Goal: Task Accomplishment & Management: Manage account settings

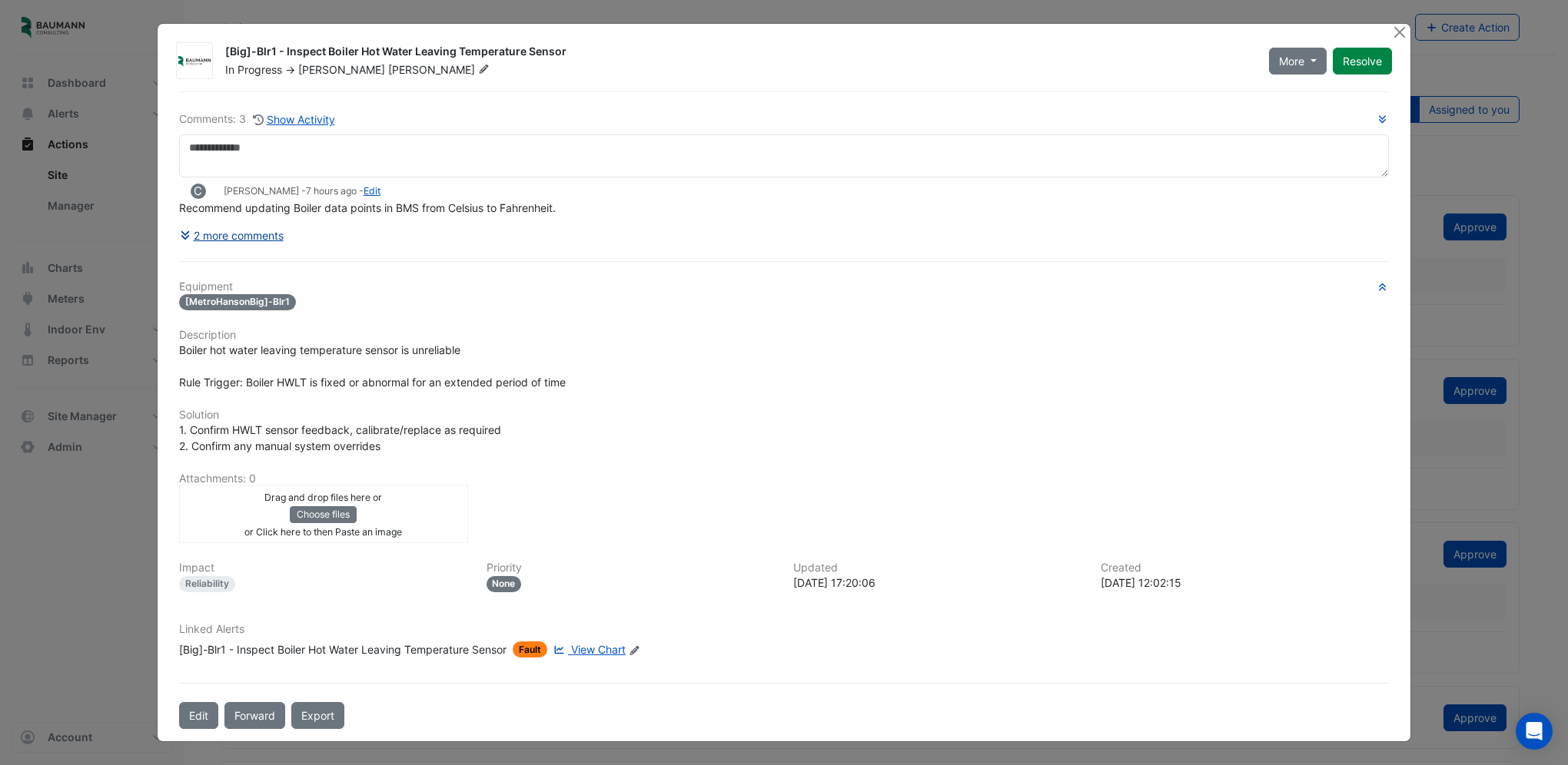
click at [257, 246] on button "2 more comments" at bounding box center [232, 235] width 105 height 27
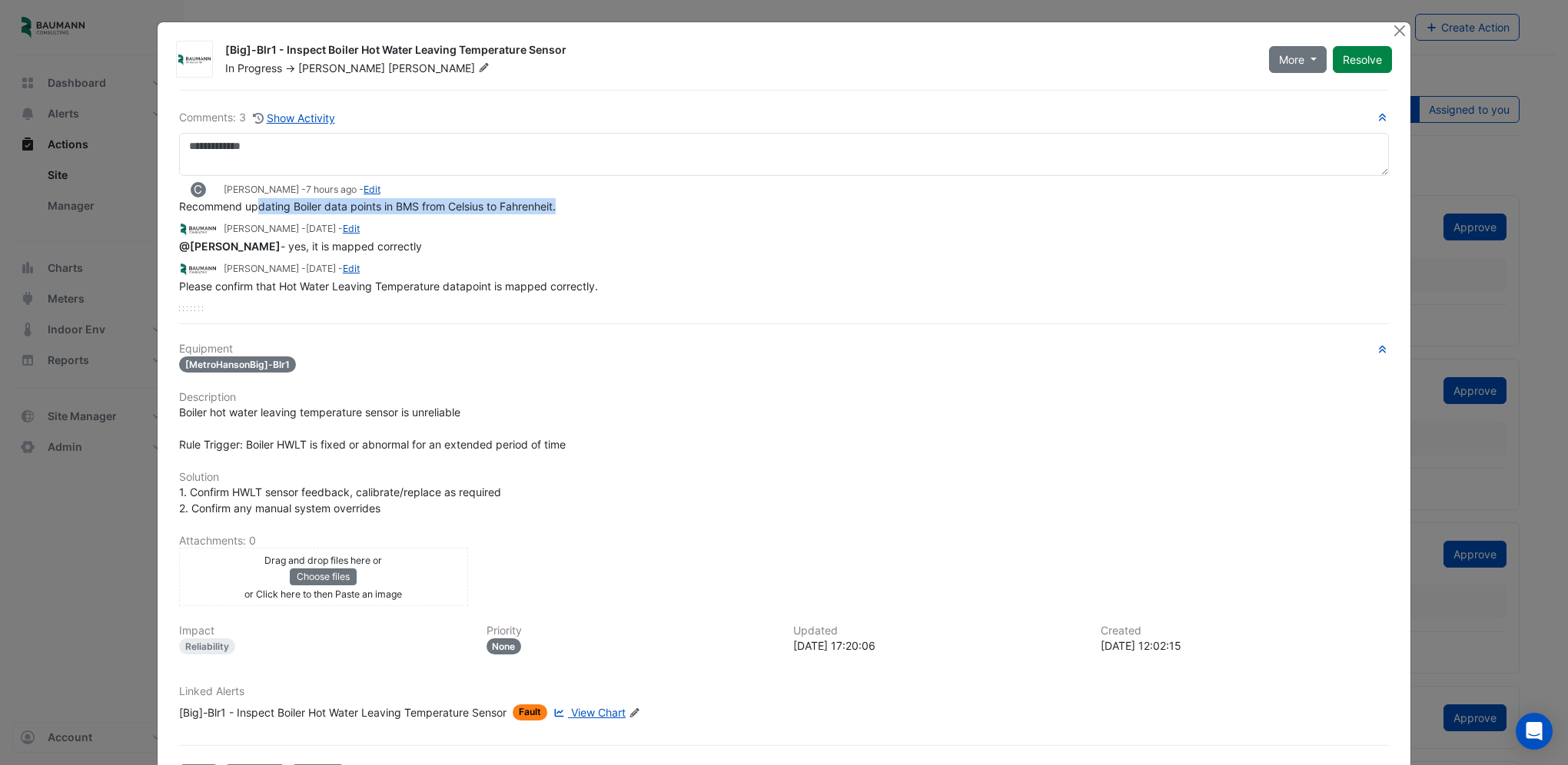
drag, startPoint x: 255, startPoint y: 207, endPoint x: 578, endPoint y: 205, distance: 323.0
click at [578, 205] on div "Recommend updating Boiler data points in BMS from Celsius to Fahrenheit." at bounding box center [784, 206] width 1209 height 16
drag, startPoint x: 578, startPoint y: 205, endPoint x: 582, endPoint y: 217, distance: 12.6
click at [582, 217] on div "C John Doe - 7 hours ago - Edit Recommend updating Boiler data points in BMS fr…" at bounding box center [784, 235] width 1209 height 118
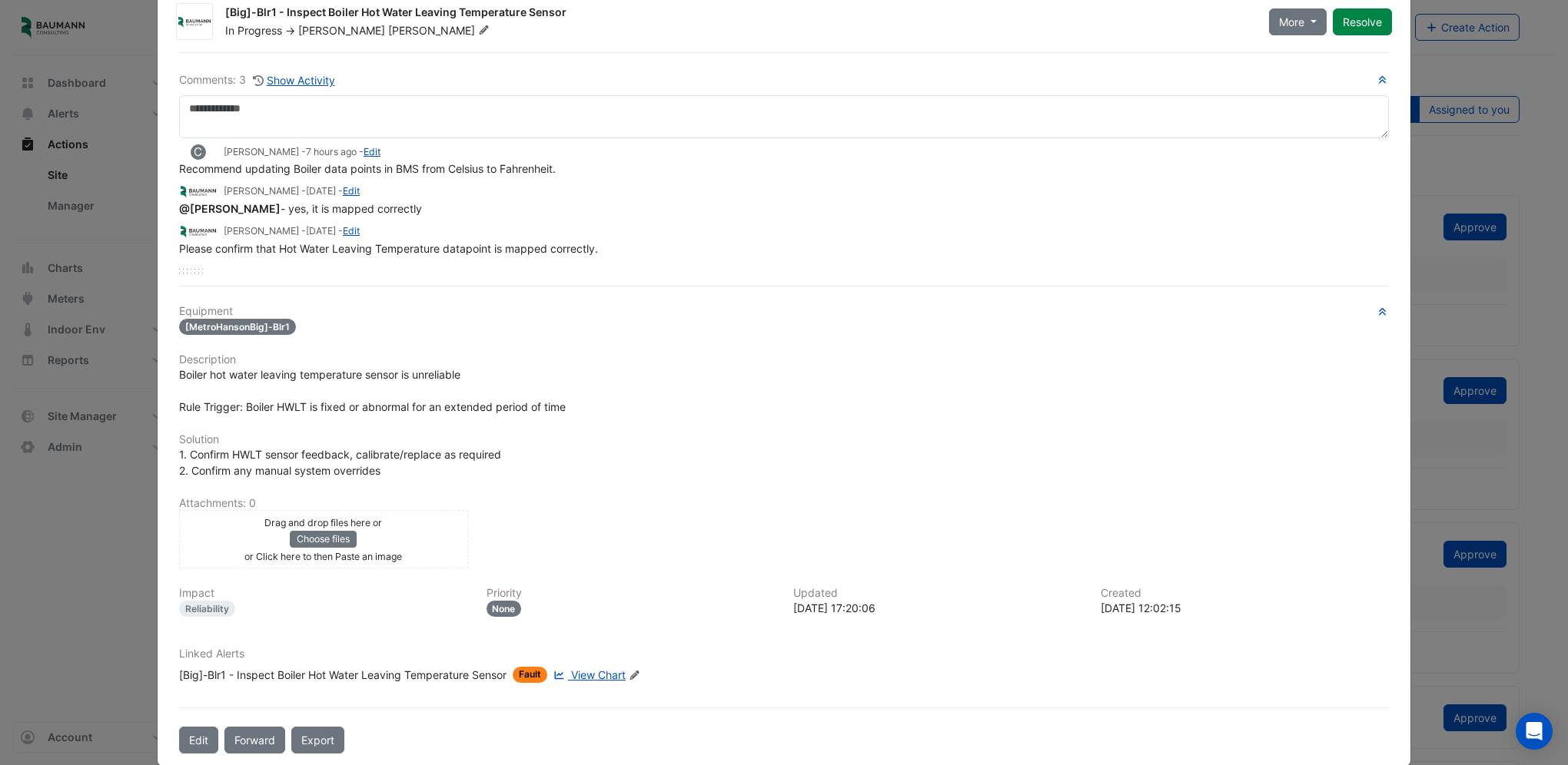
scroll to position [54, 0]
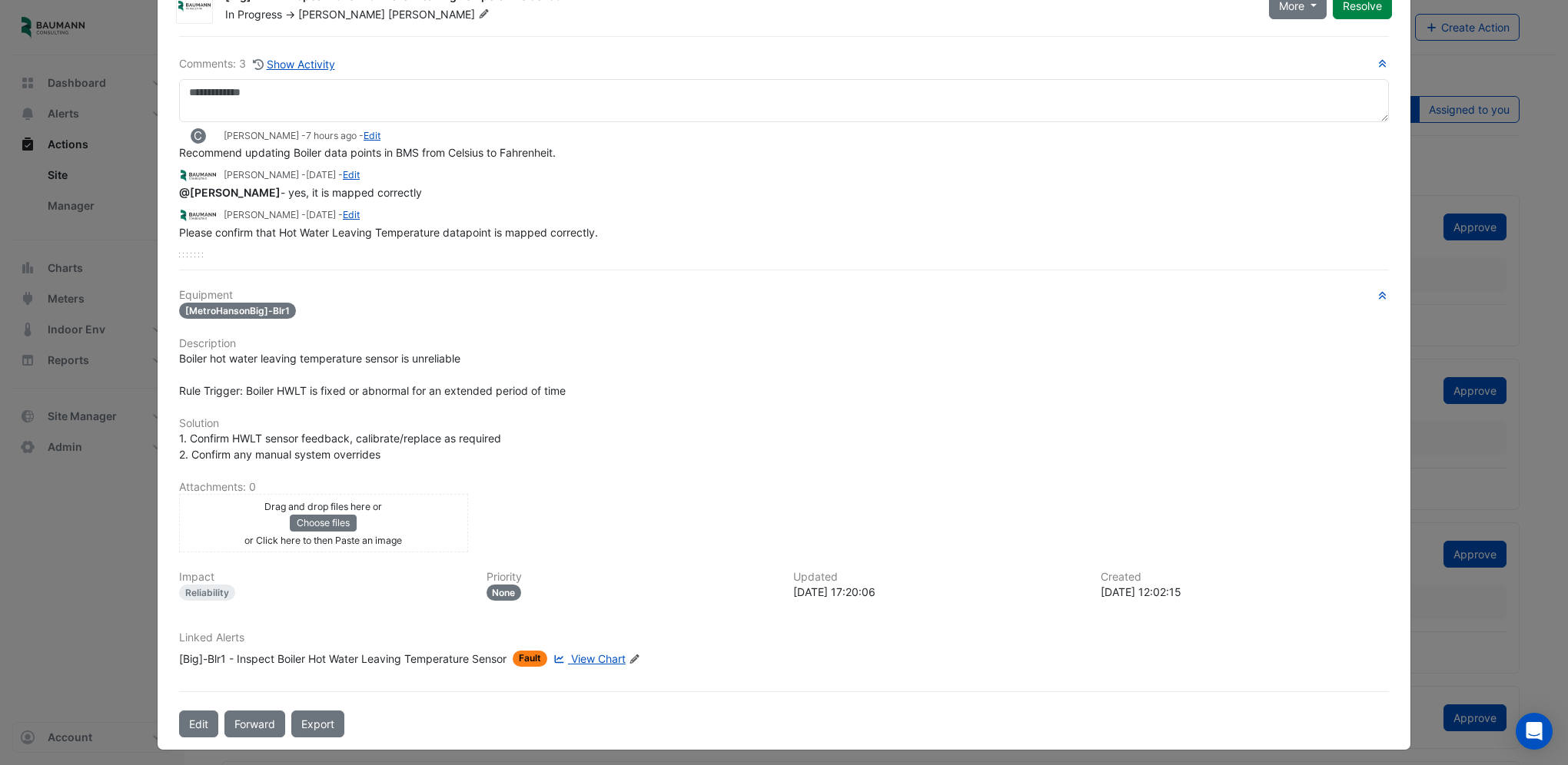
click at [581, 654] on span "View Chart" at bounding box center [598, 658] width 54 height 13
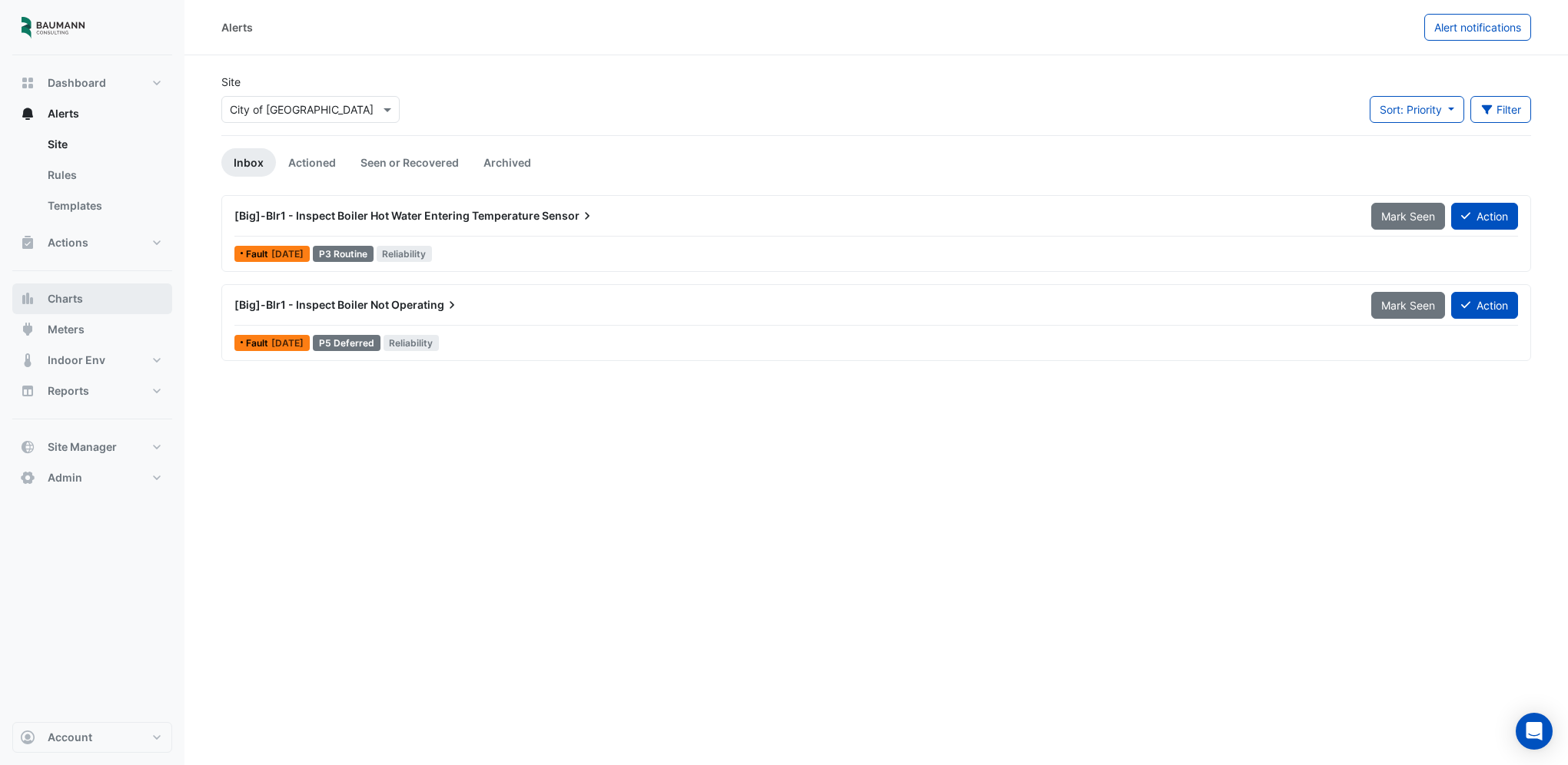
click at [98, 288] on button "Charts" at bounding box center [92, 299] width 160 height 31
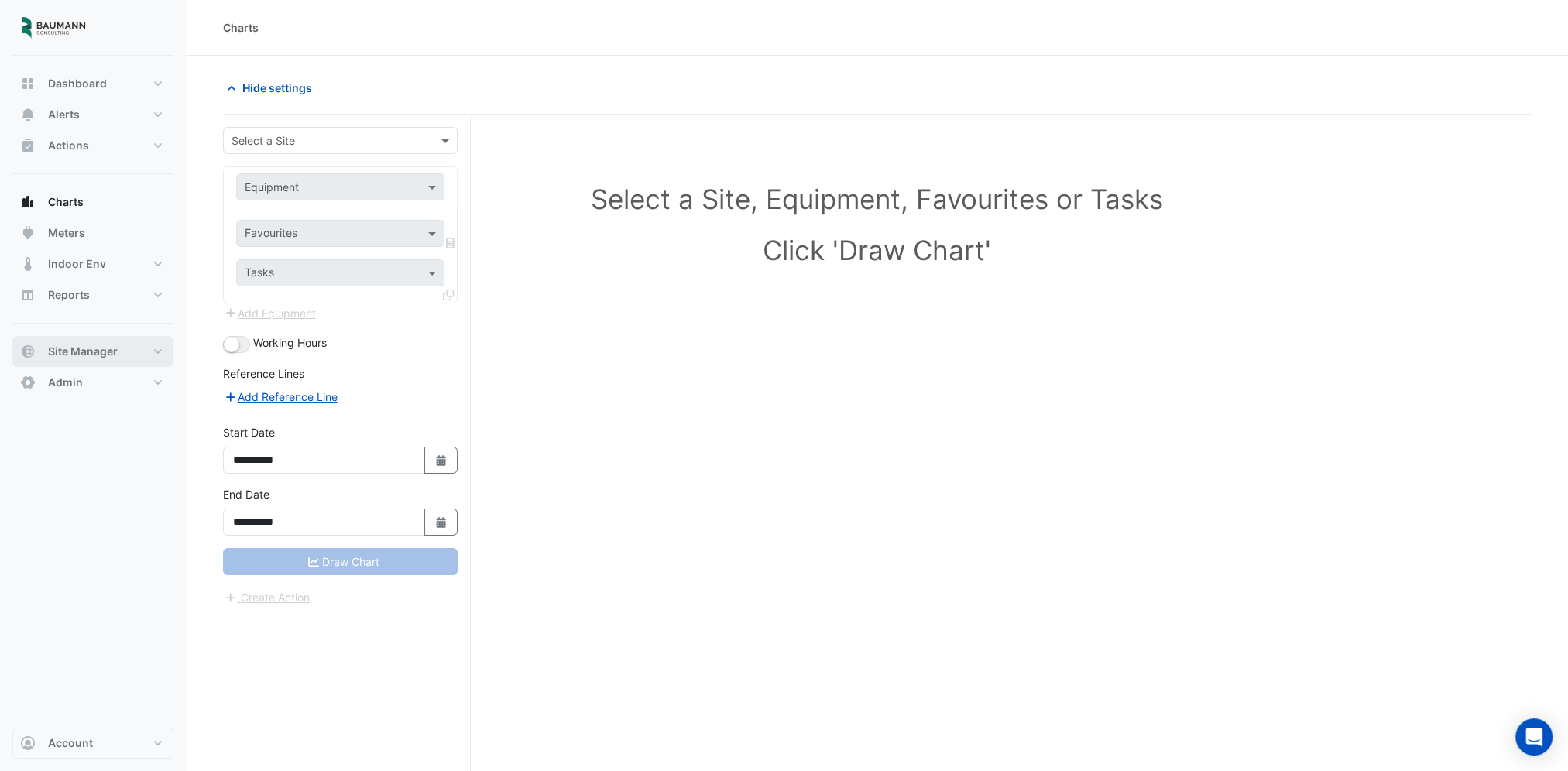
click at [72, 359] on span "Site Manager" at bounding box center [83, 352] width 70 height 16
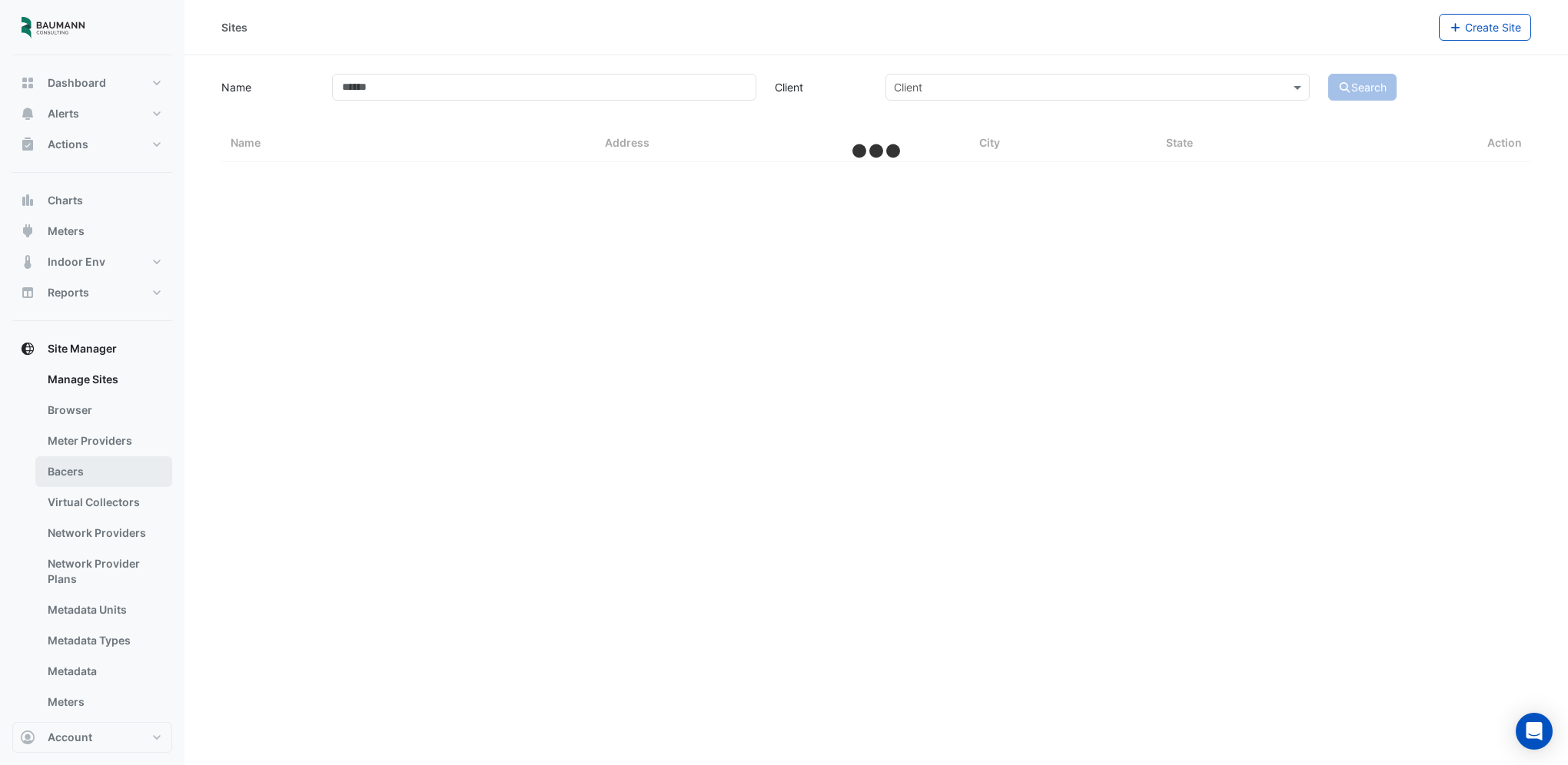
select select "***"
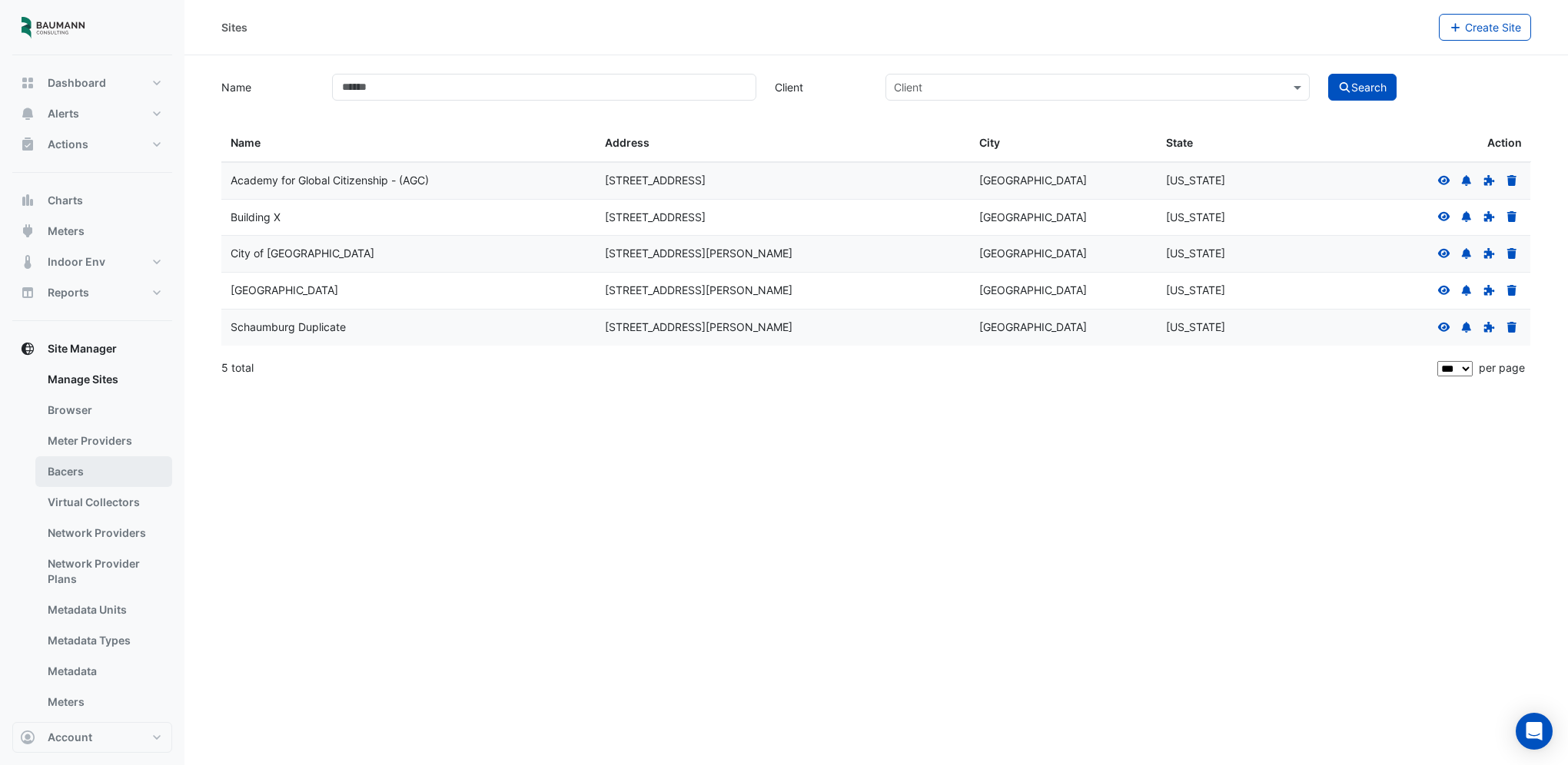
click at [87, 465] on link "Bacers" at bounding box center [104, 471] width 136 height 31
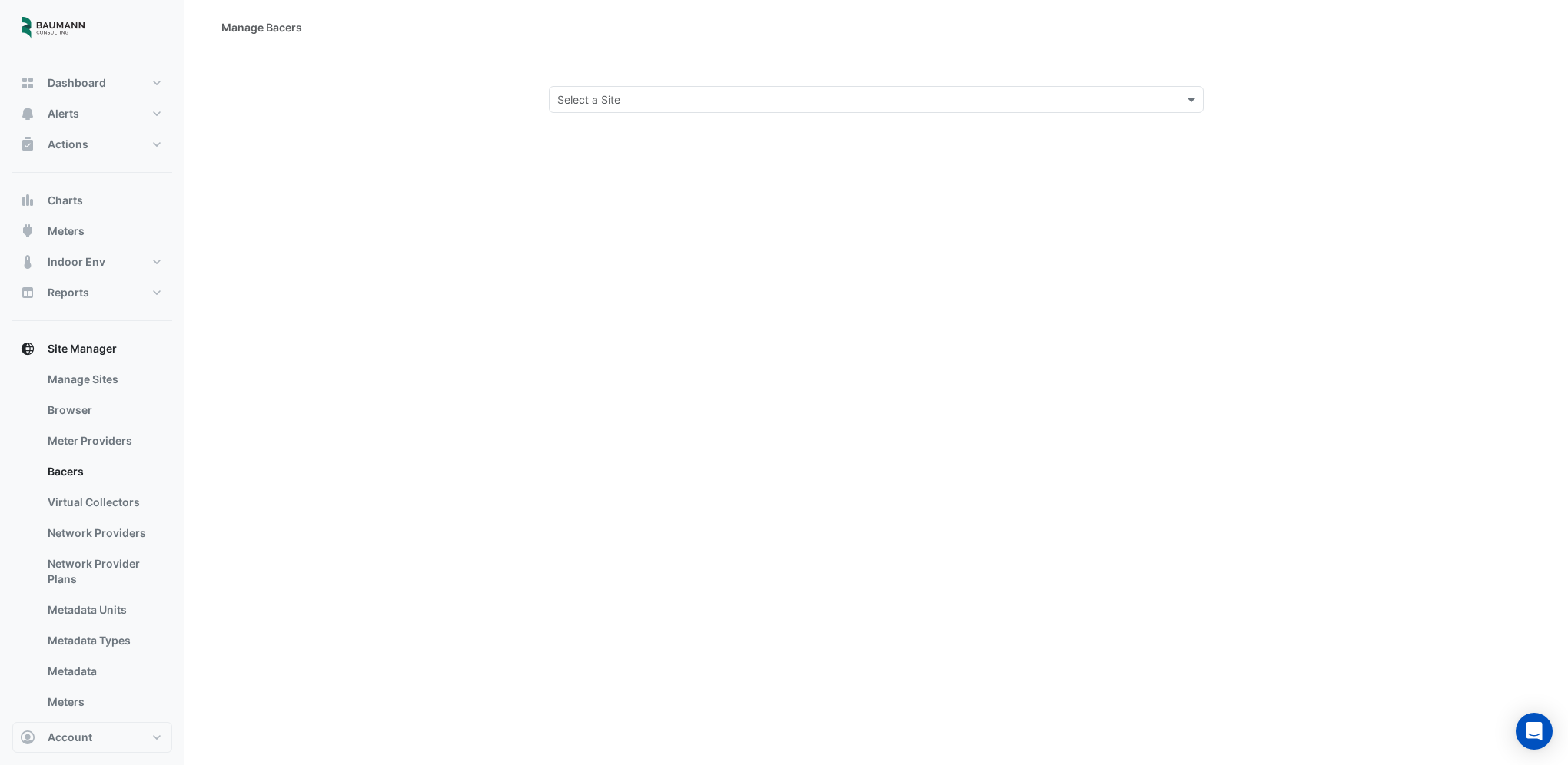
click at [678, 98] on input "text" at bounding box center [860, 100] width 607 height 16
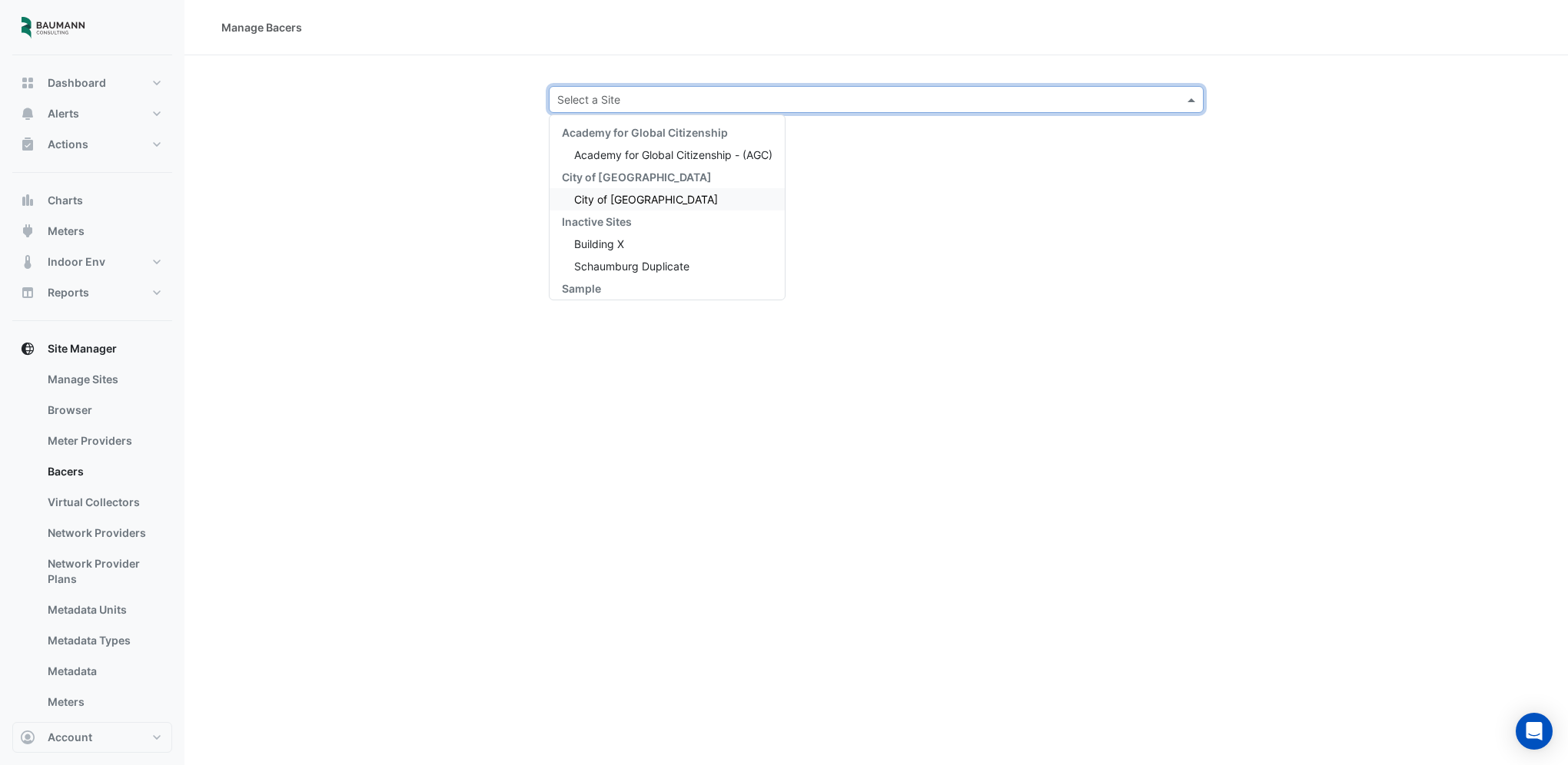
click at [648, 195] on span "City of Madison" at bounding box center [645, 199] width 143 height 13
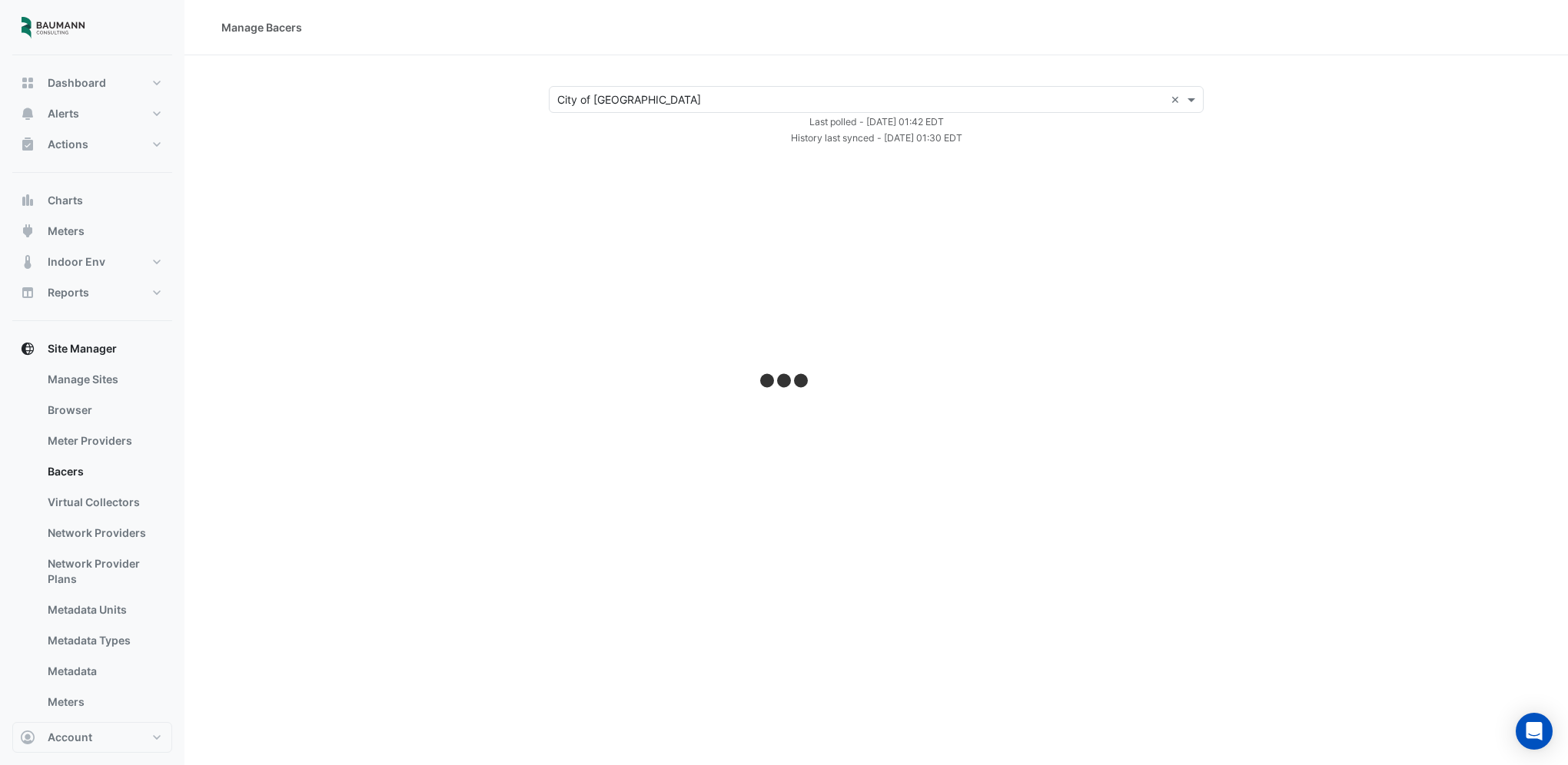
select select "***"
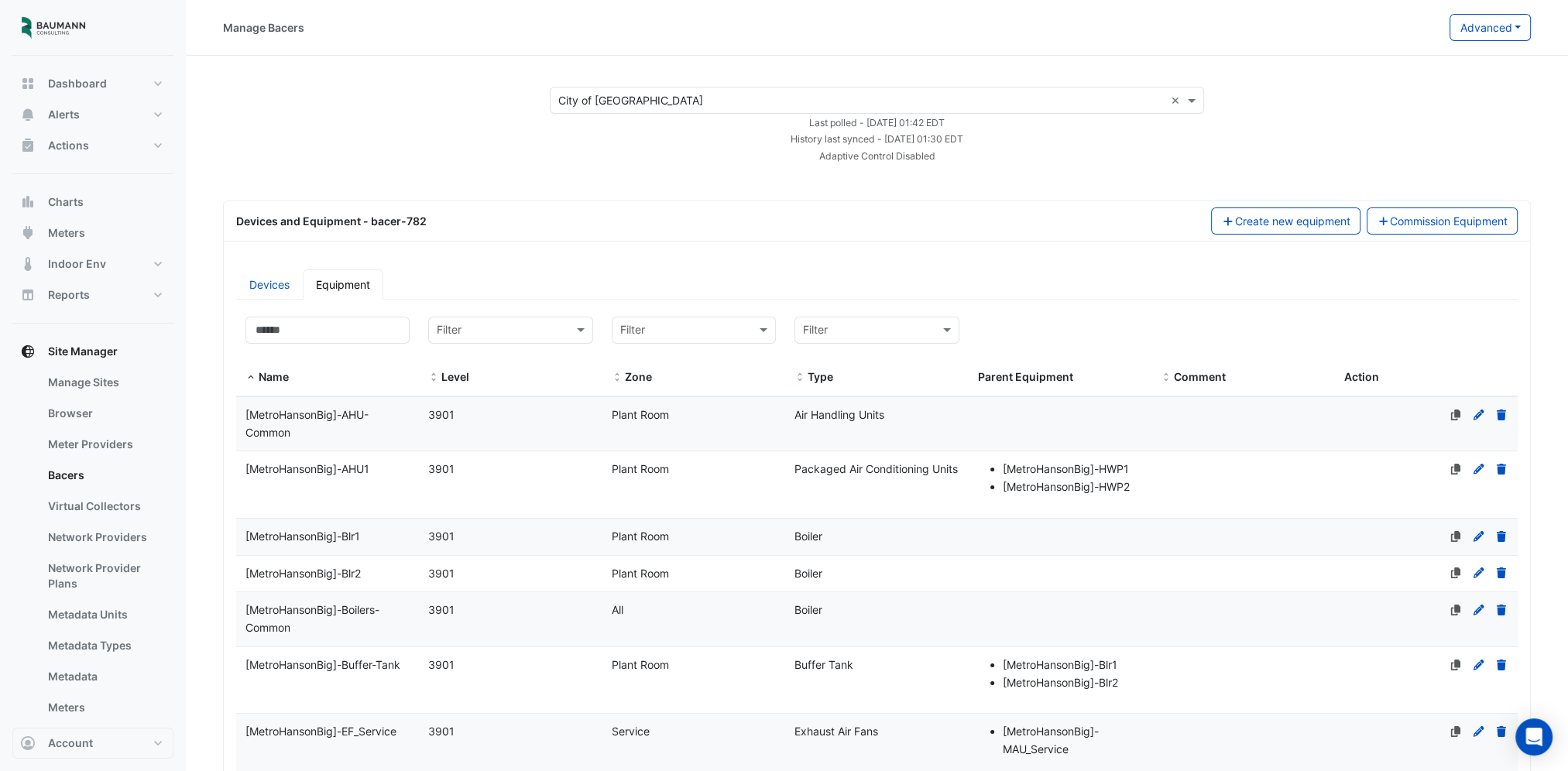
click at [379, 542] on div "[MetroHansonBig]-Blr1" at bounding box center [327, 537] width 183 height 17
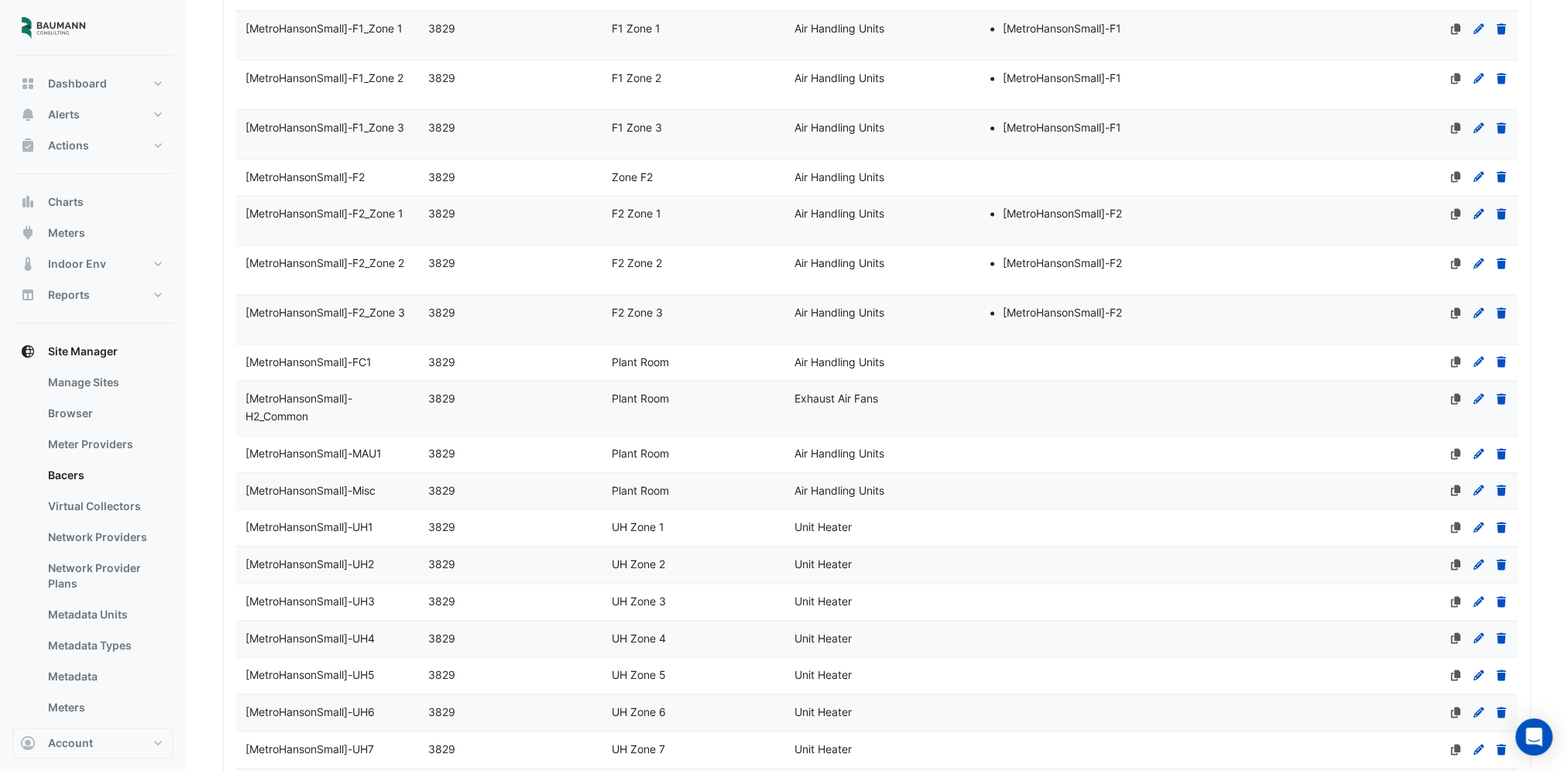
select select "***"
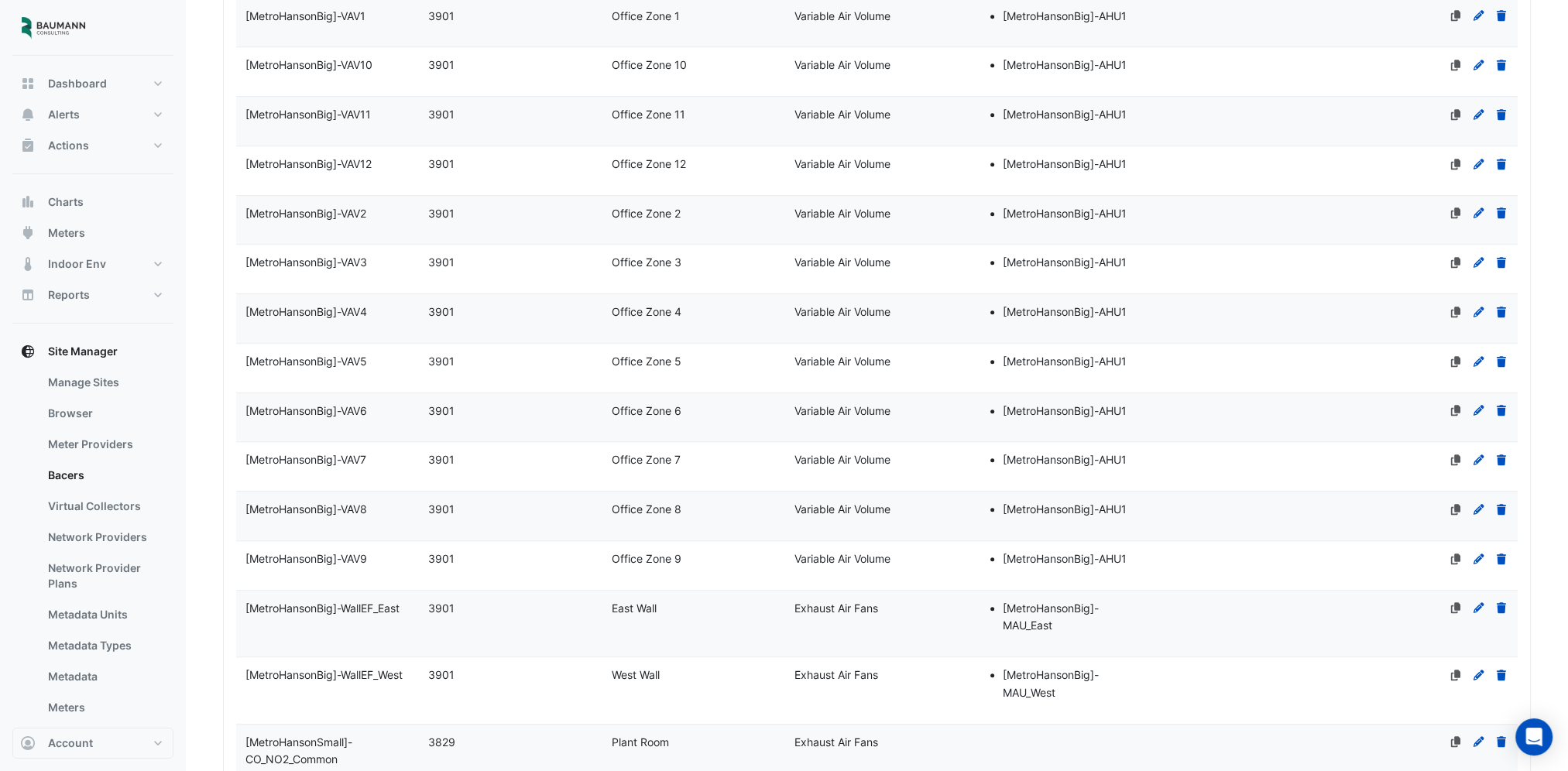
scroll to position [1393, 0]
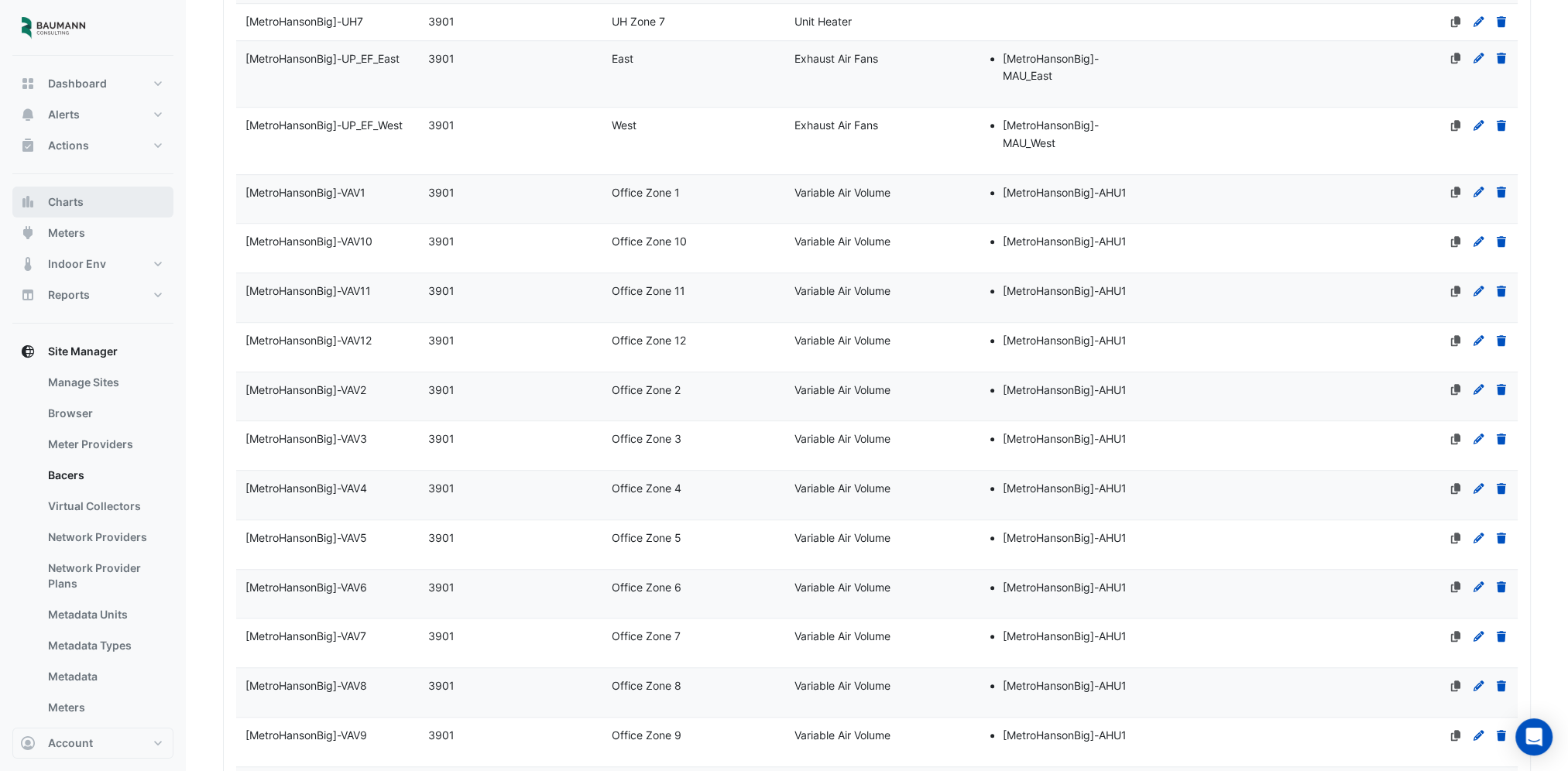
click at [96, 207] on button "Charts" at bounding box center [92, 202] width 161 height 31
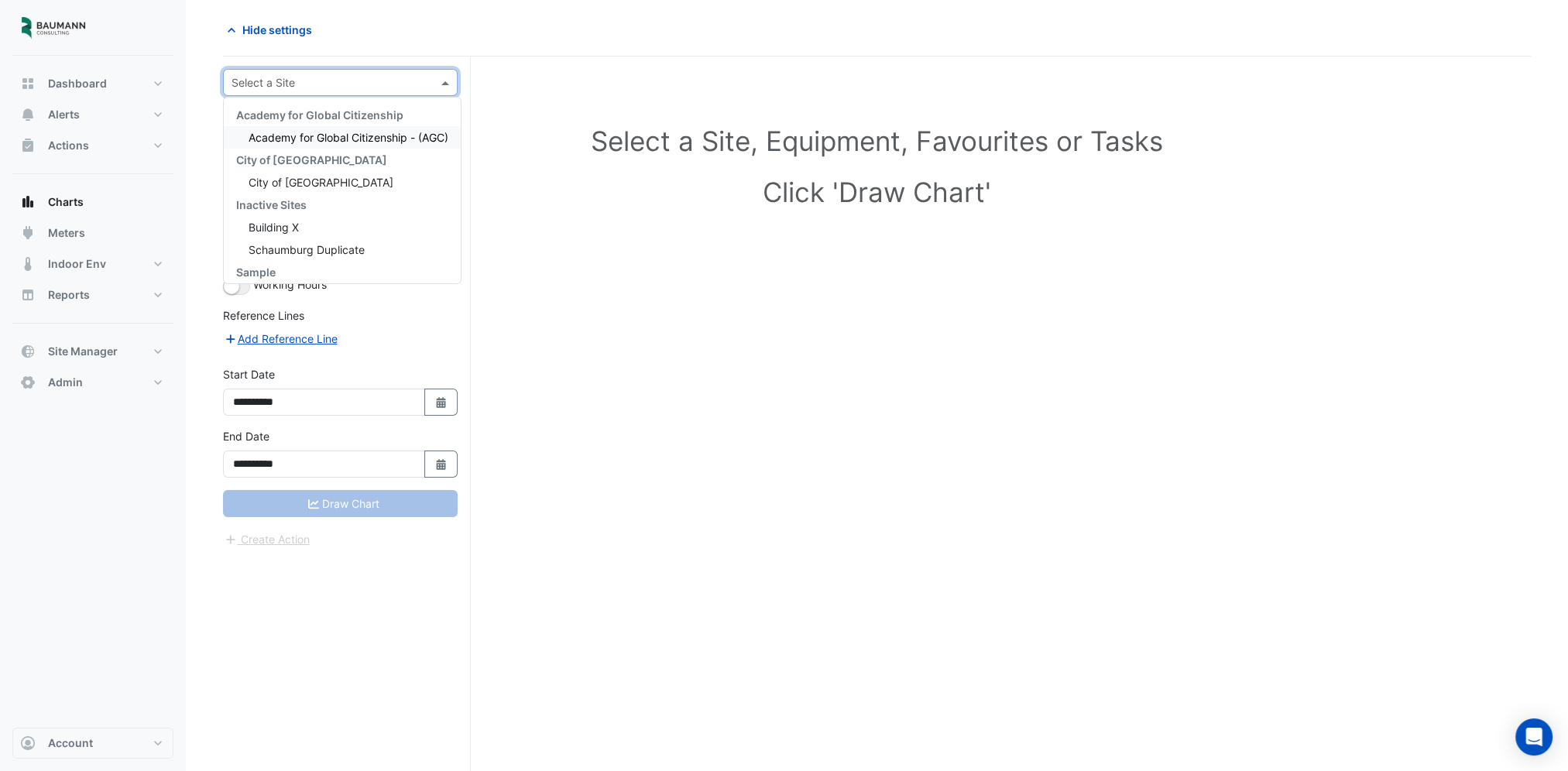
click at [361, 86] on input "text" at bounding box center [325, 83] width 186 height 17
click at [347, 182] on div "City of [GEOGRAPHIC_DATA]" at bounding box center [342, 183] width 237 height 23
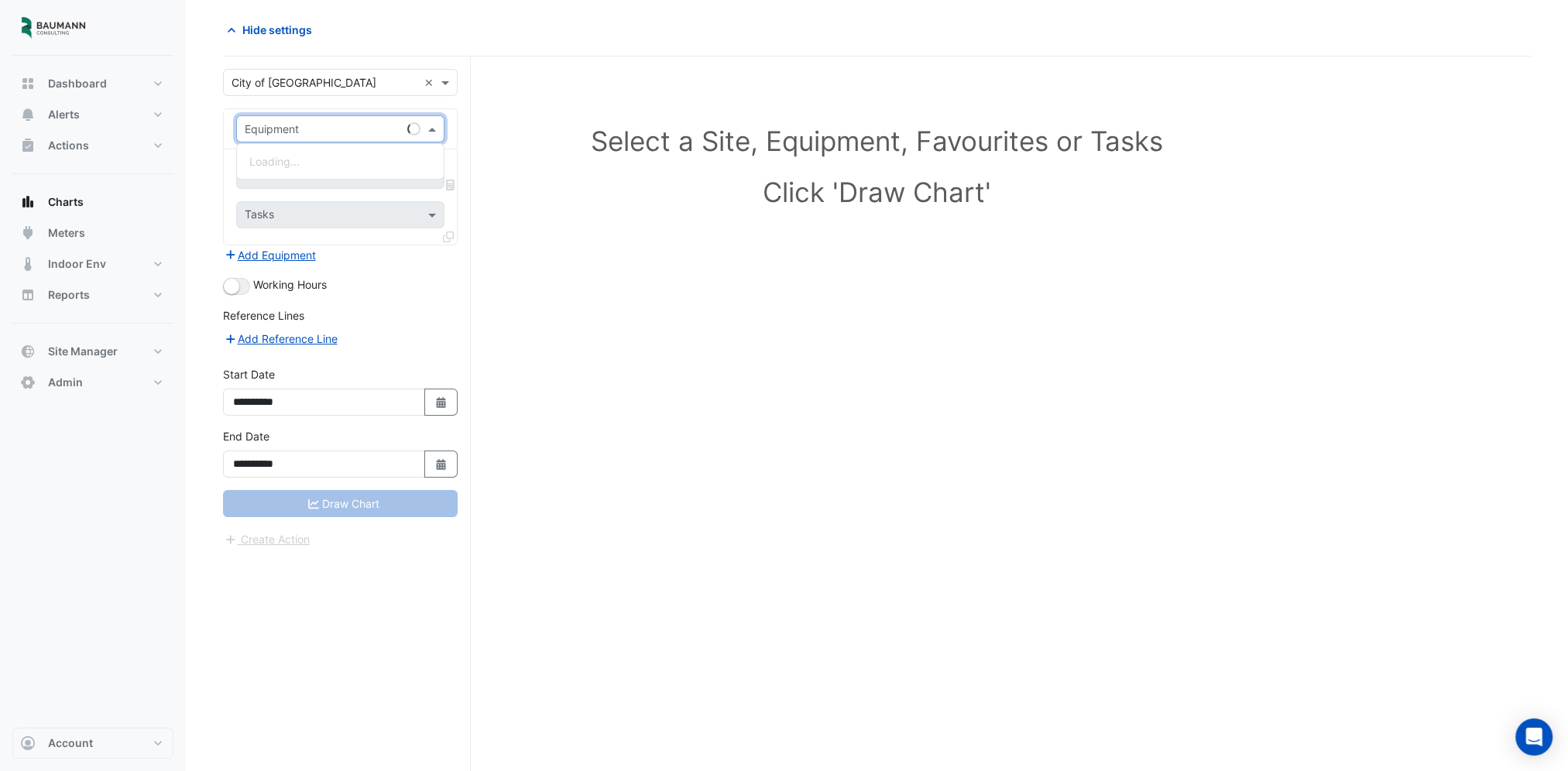
click at [368, 133] on input "text" at bounding box center [325, 130] width 160 height 17
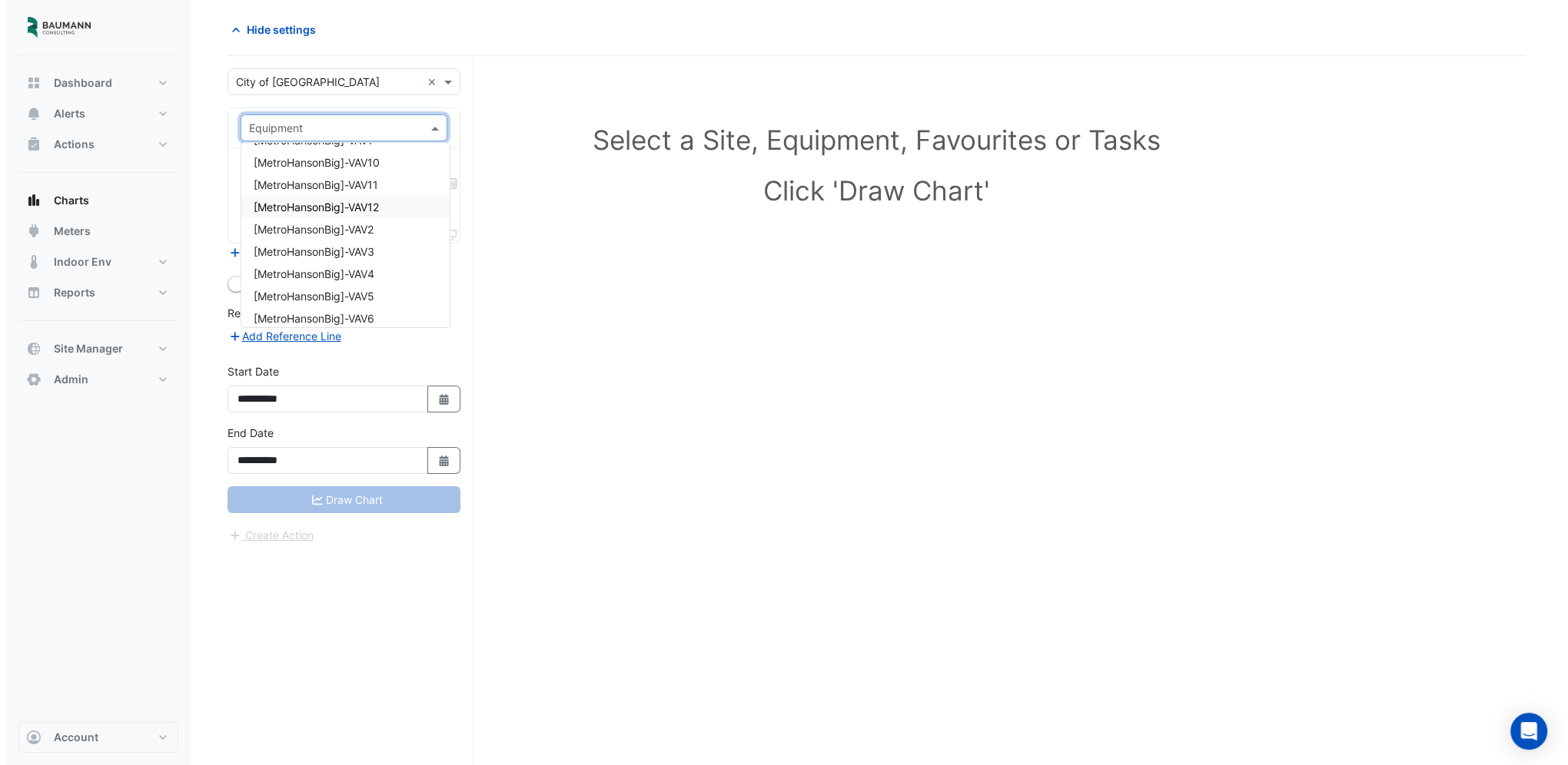
scroll to position [615, 0]
click at [399, 171] on div "[MetroHansonBig]-VAV2" at bounding box center [339, 169] width 208 height 22
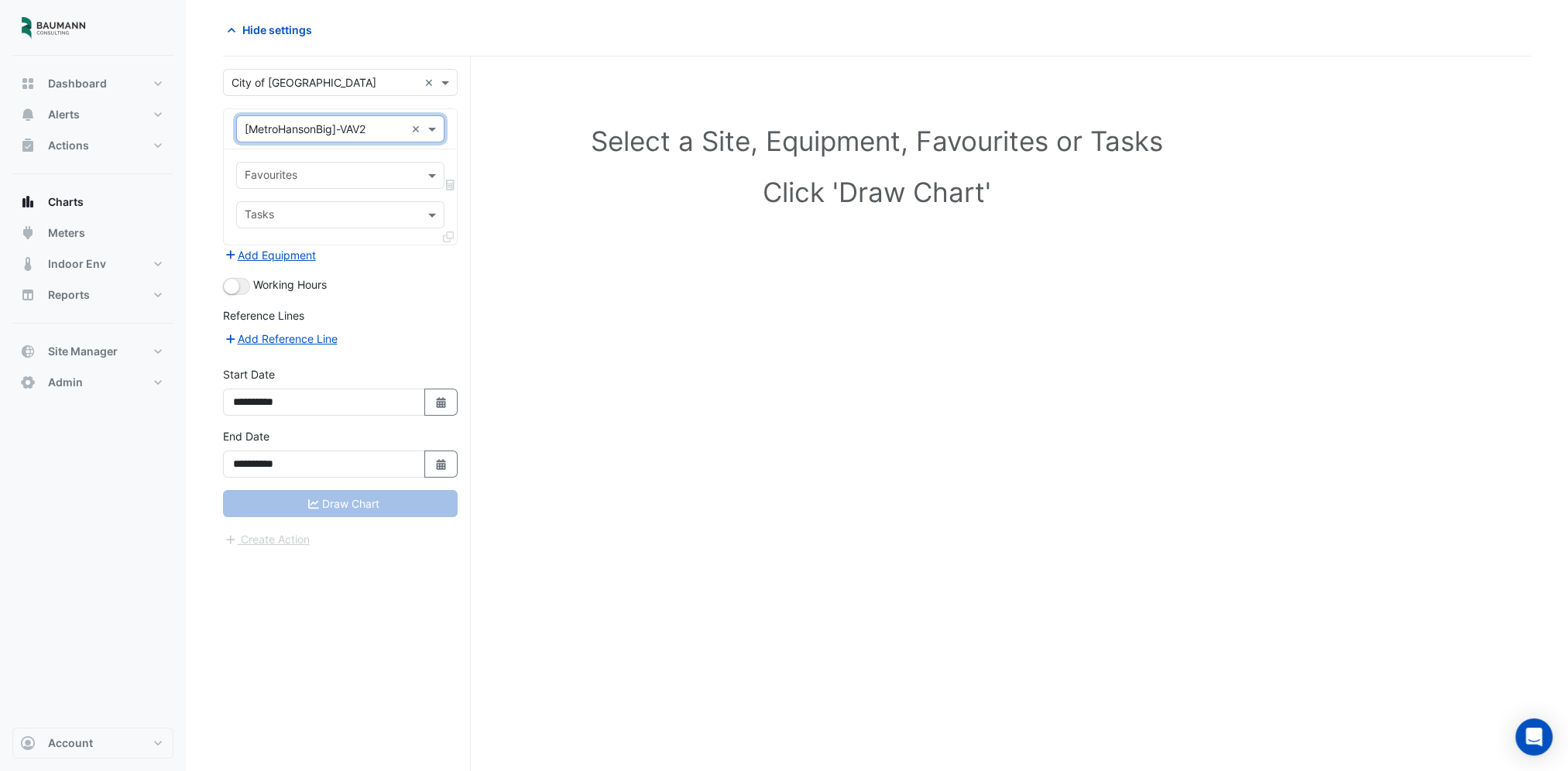
click at [374, 173] on input "text" at bounding box center [331, 177] width 173 height 17
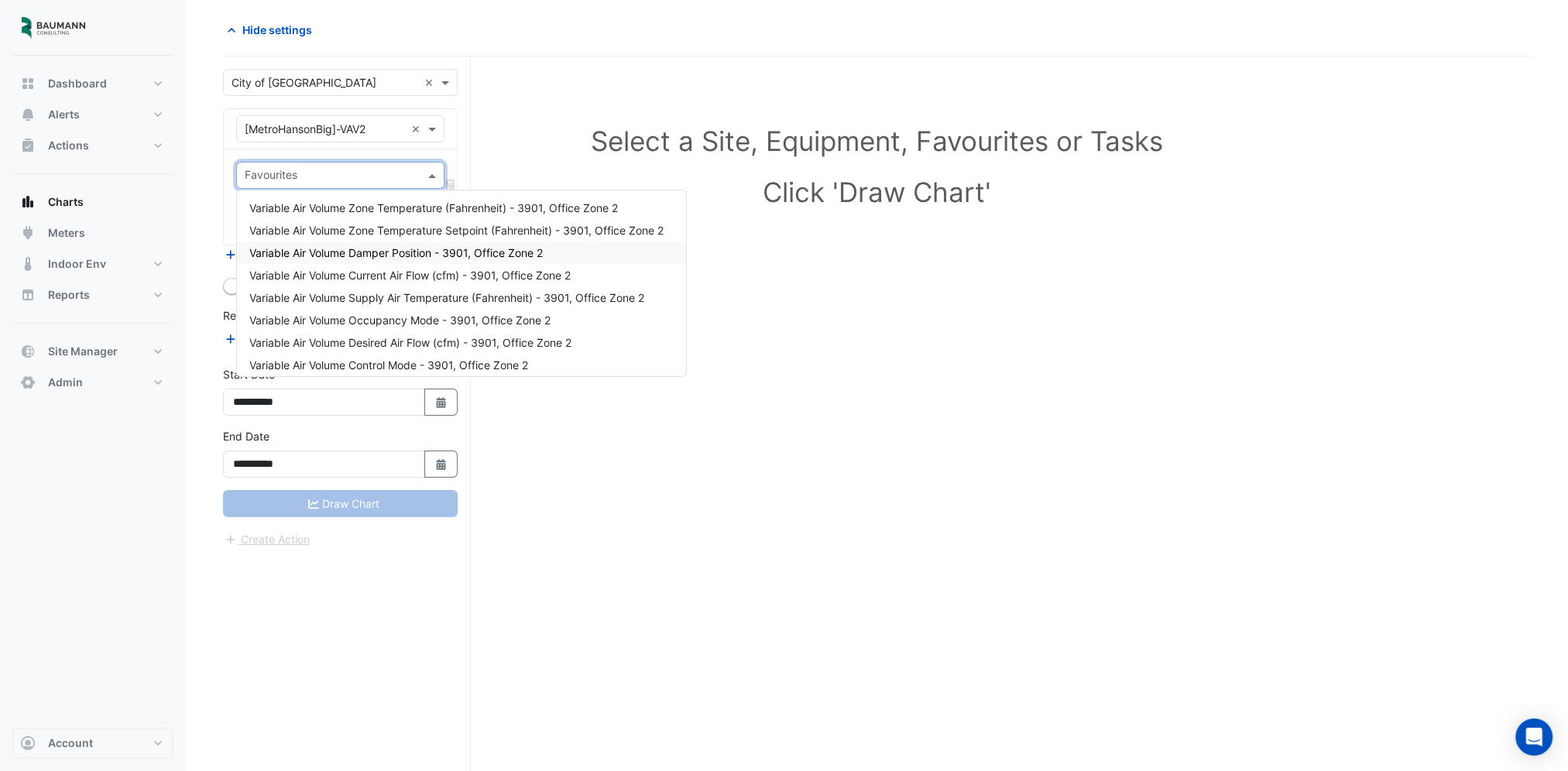
click at [412, 262] on div "Variable Air Volume Damper Position - 3901, Office Zone 2" at bounding box center [461, 253] width 449 height 23
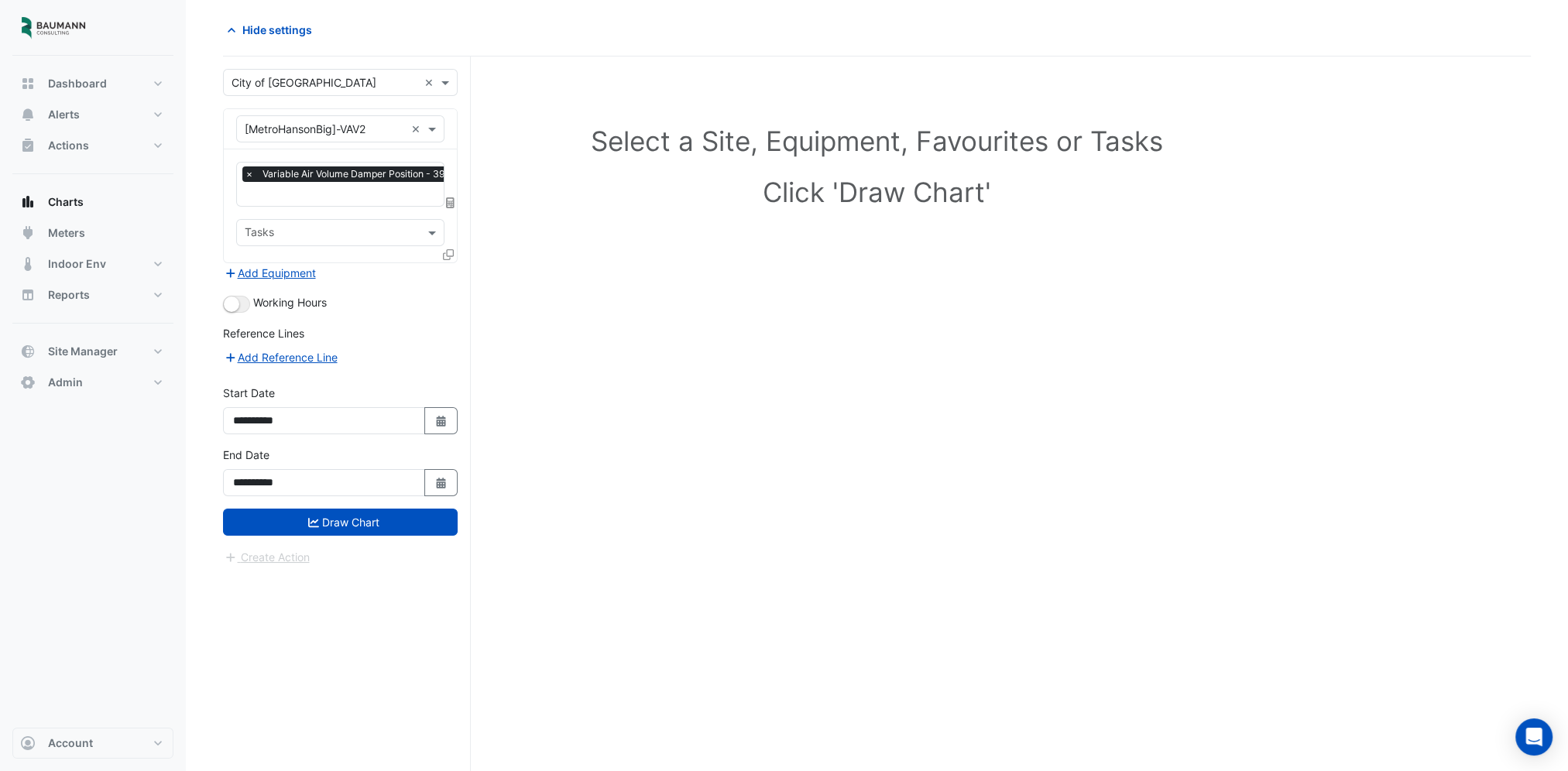
click at [446, 249] on icon at bounding box center [448, 254] width 10 height 10
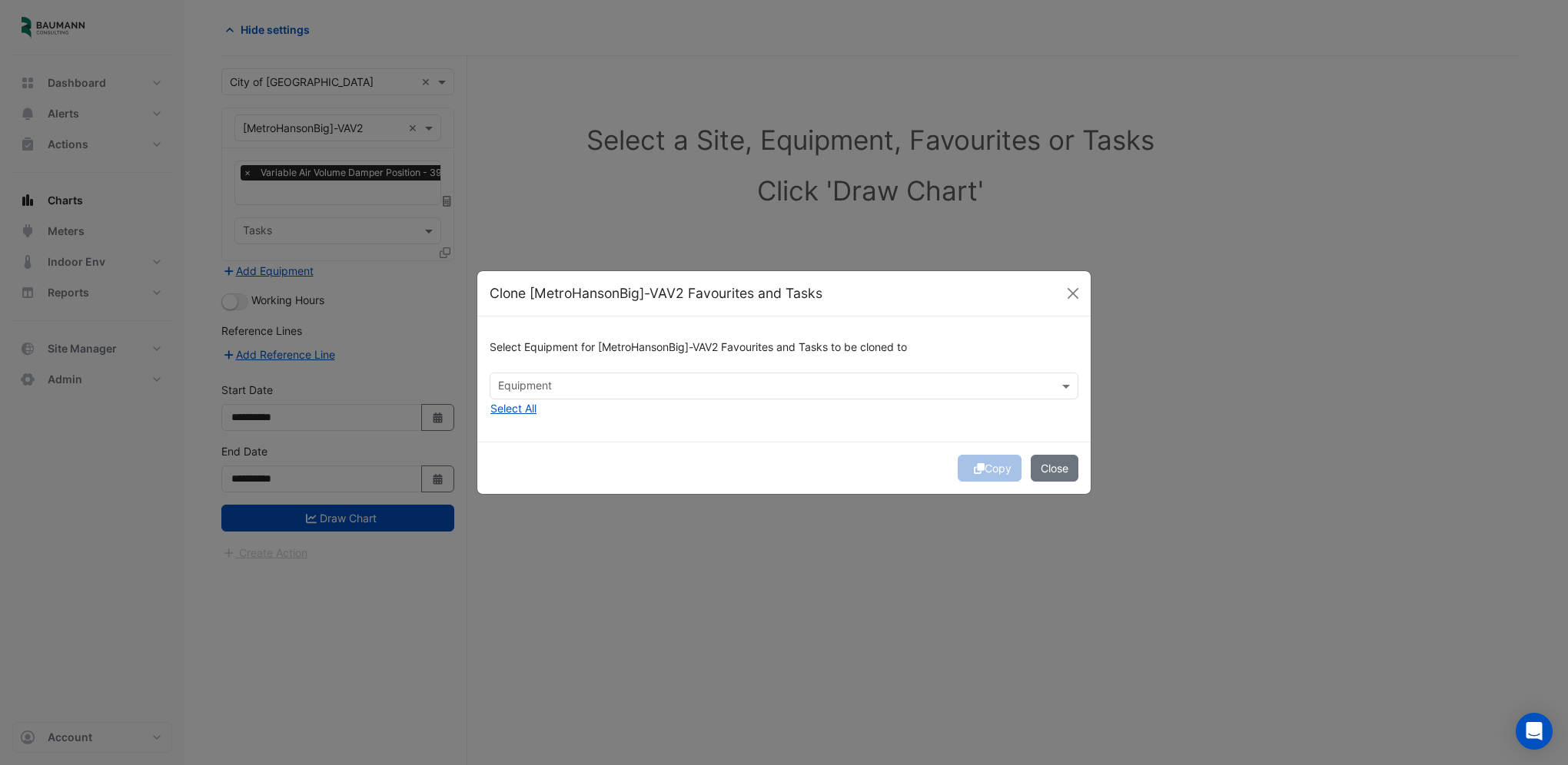
click at [667, 389] on input "text" at bounding box center [774, 387] width 554 height 16
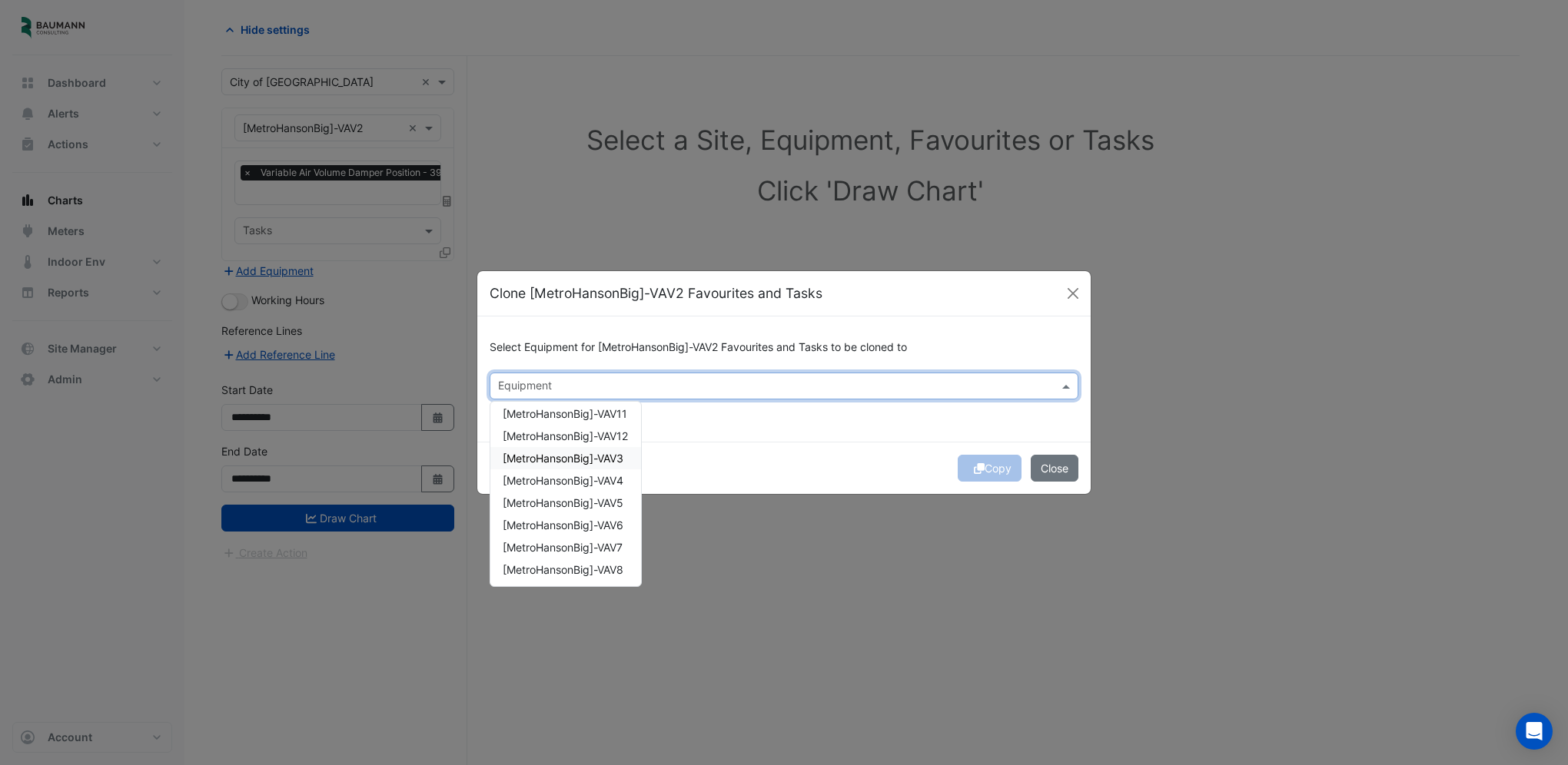
scroll to position [73, 0]
click at [609, 526] on span "[MetroHansonBig]-VAV7" at bounding box center [562, 524] width 120 height 13
click at [608, 542] on span "[MetroHansonBig]-VAV8" at bounding box center [563, 546] width 121 height 13
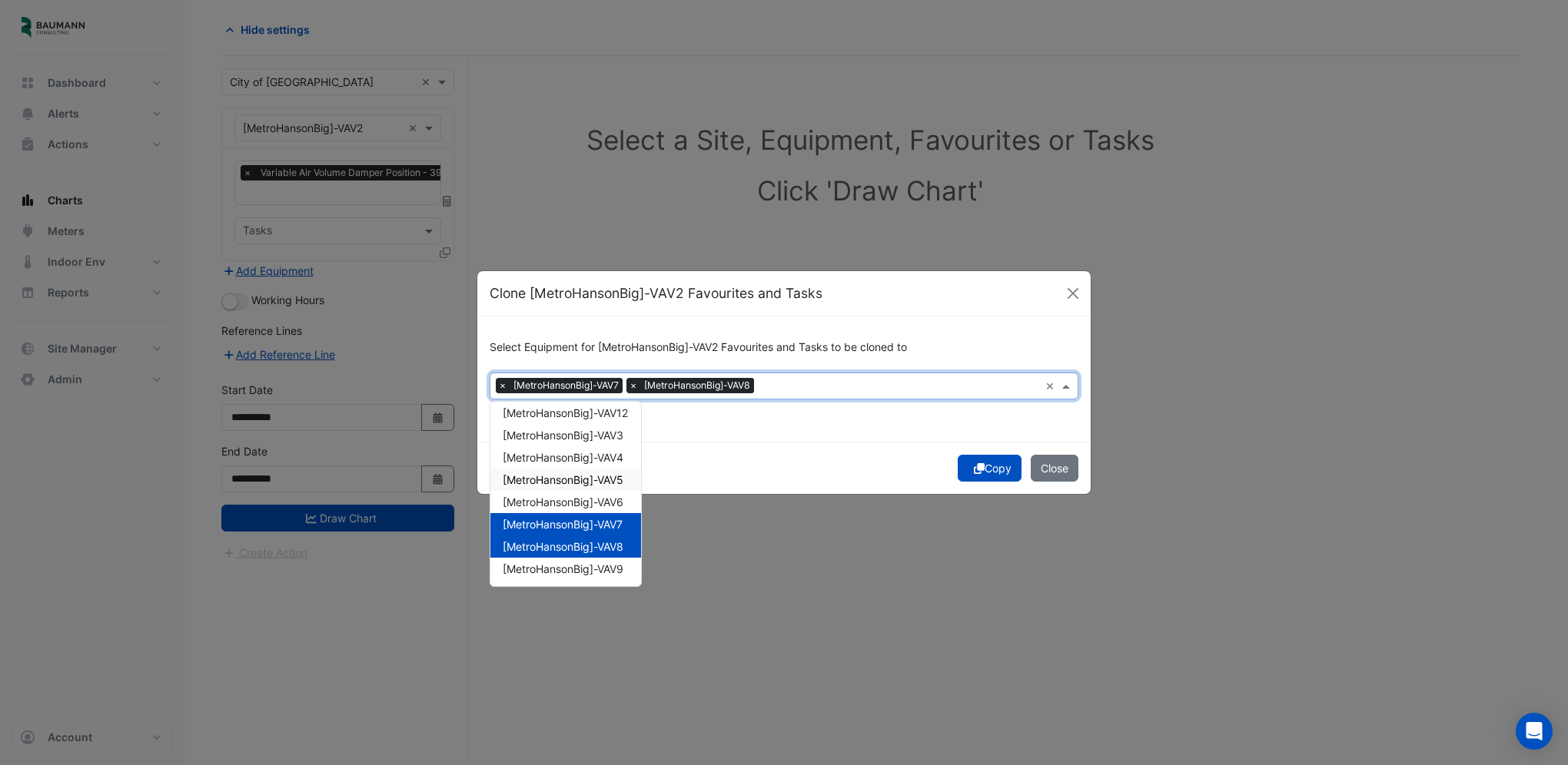
scroll to position [0, 0]
click at [606, 426] on div "[MetroHansonBig]-VAV1" at bounding box center [566, 419] width 150 height 22
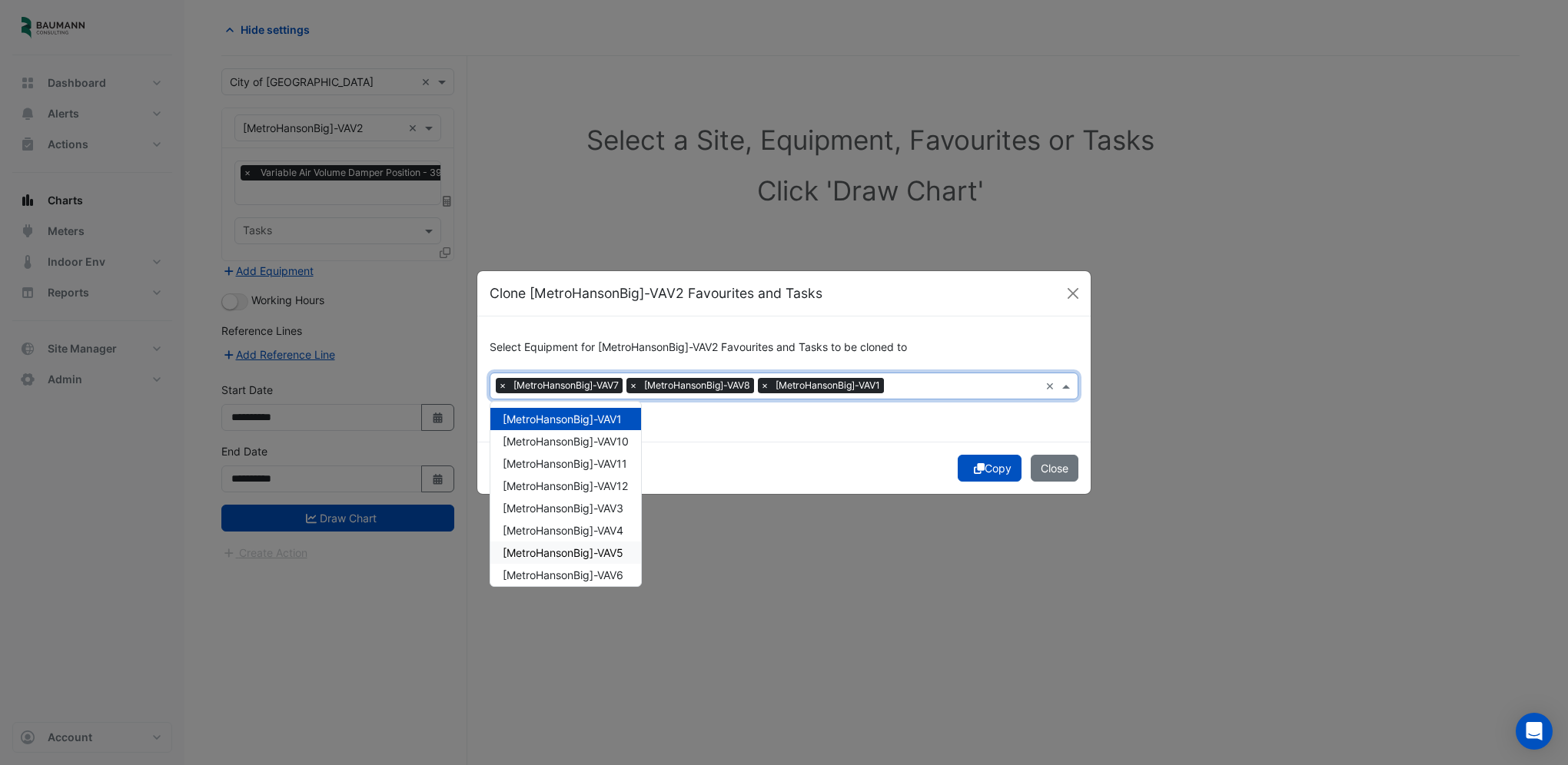
click at [602, 564] on div "[MetroHansonBig]-VAV6" at bounding box center [566, 575] width 150 height 22
click at [609, 455] on div "[MetroHansonBig]-VAV11" at bounding box center [566, 464] width 150 height 22
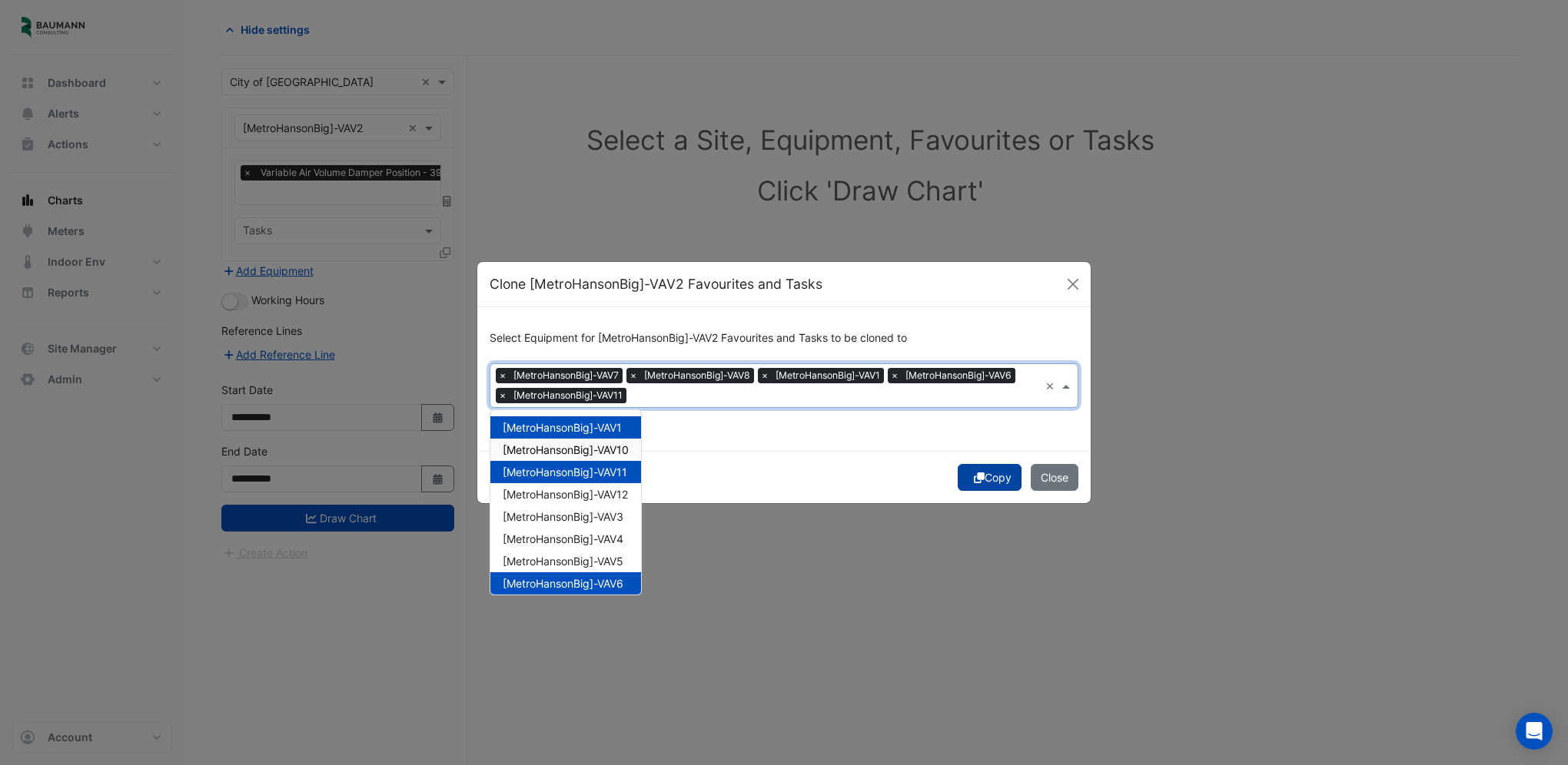
click at [980, 473] on icon "submit" at bounding box center [979, 477] width 10 height 10
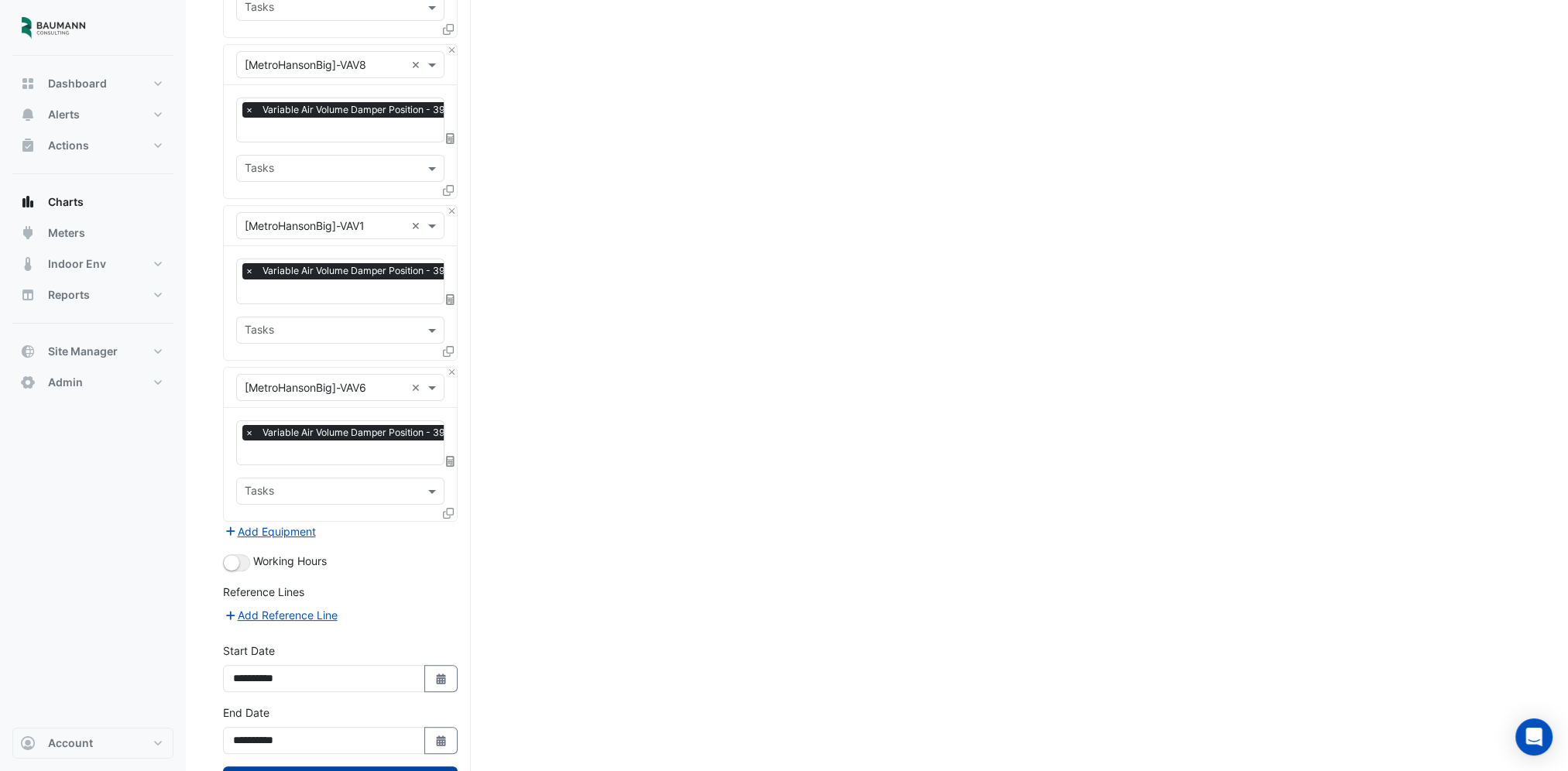
click at [376, 770] on button "Draw Chart" at bounding box center [340, 780] width 235 height 27
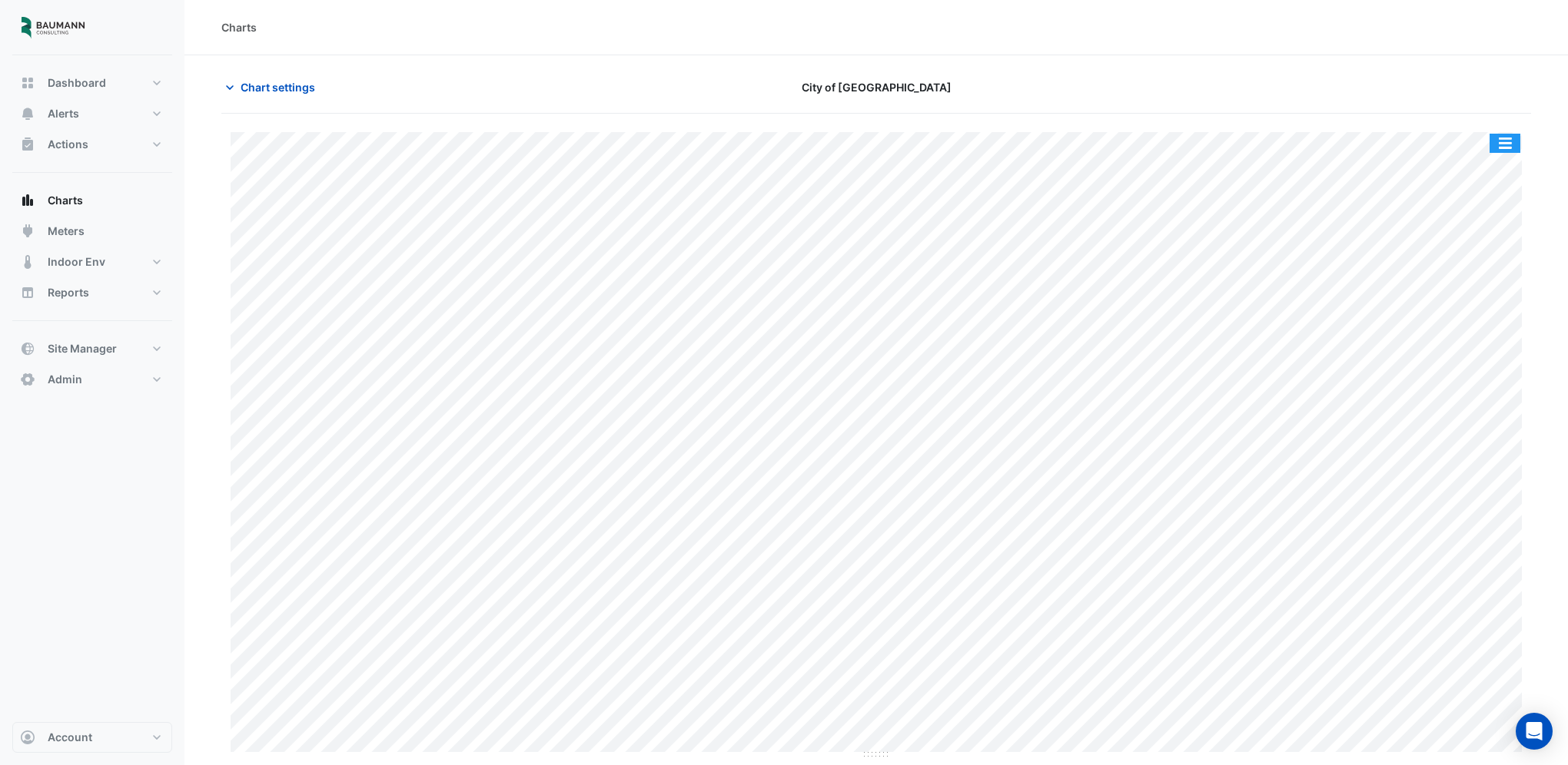
click at [1500, 142] on button "button" at bounding box center [1505, 143] width 31 height 19
click at [1491, 142] on button "button" at bounding box center [1505, 143] width 31 height 19
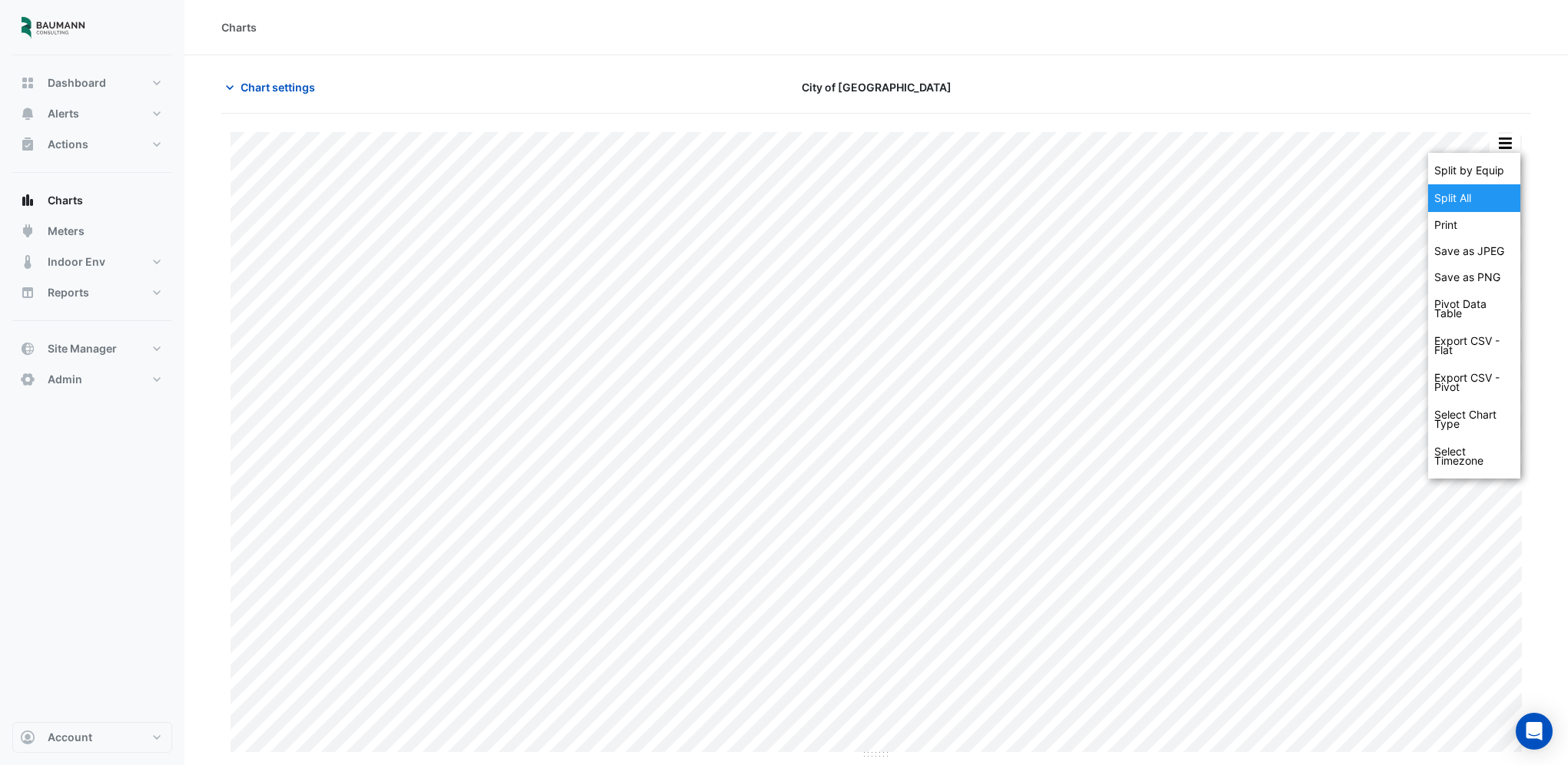
click at [1464, 199] on div "Split All" at bounding box center [1474, 198] width 92 height 28
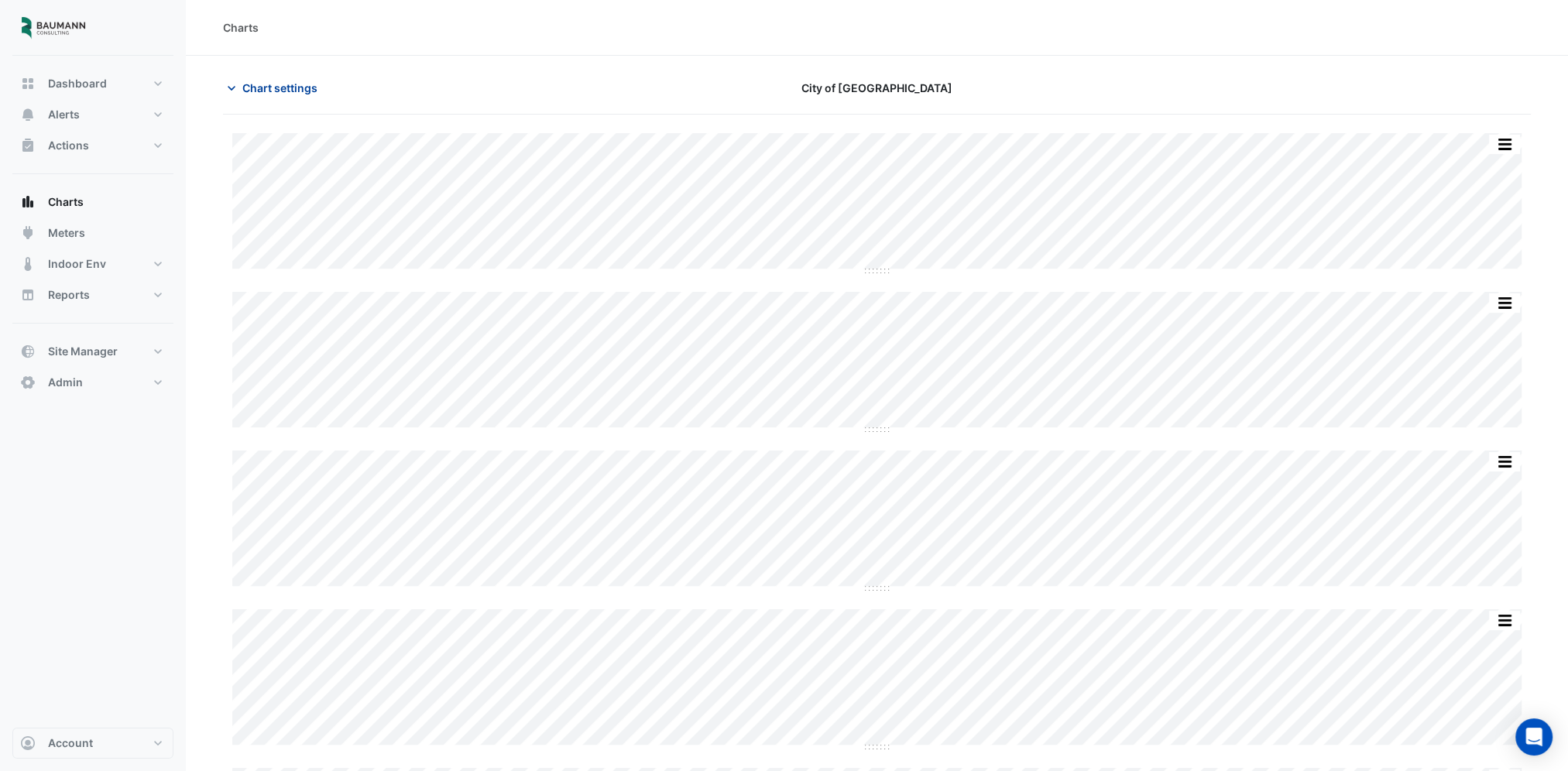
click at [270, 81] on span "Chart settings" at bounding box center [279, 88] width 75 height 17
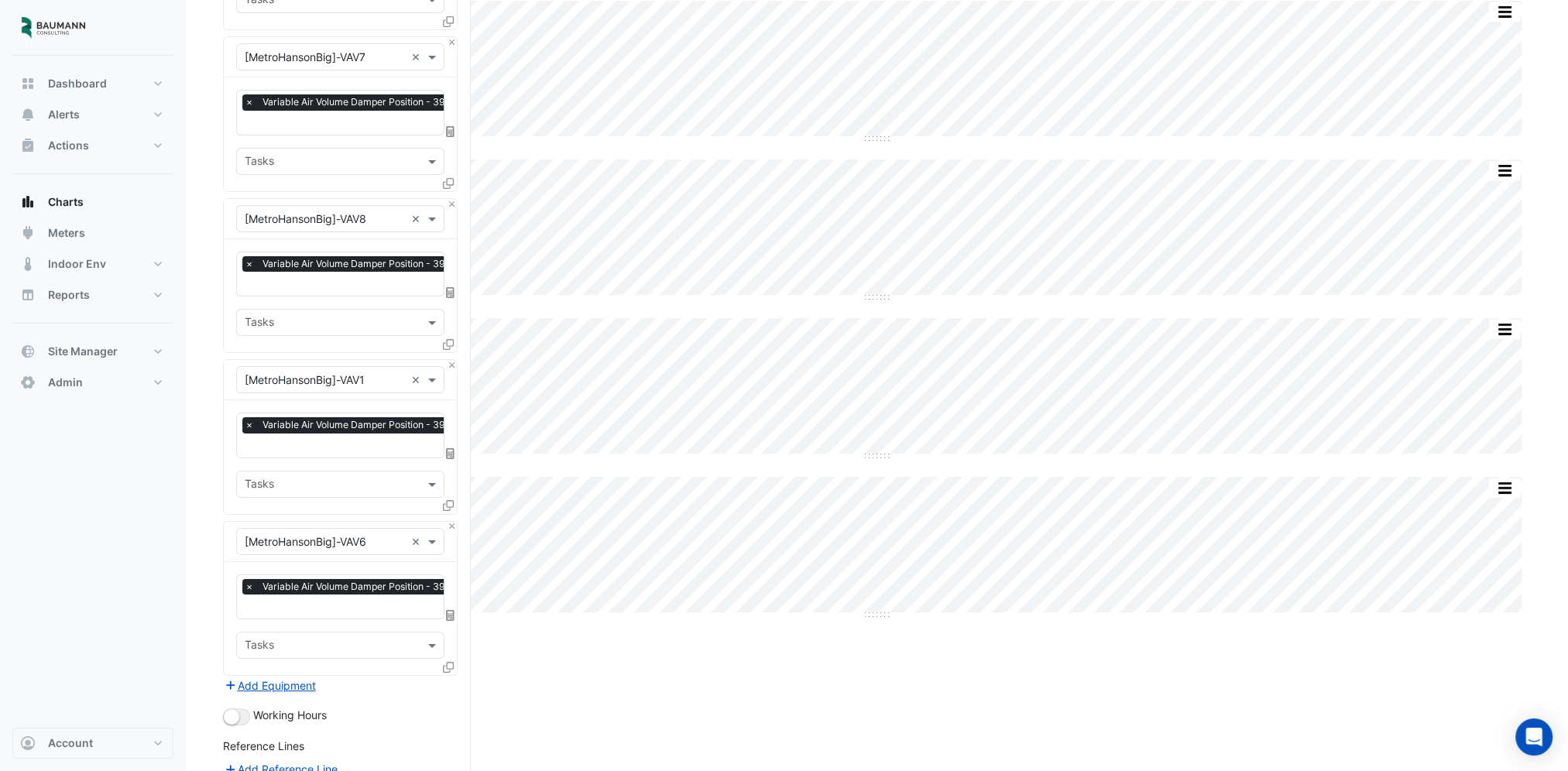
scroll to position [310, 0]
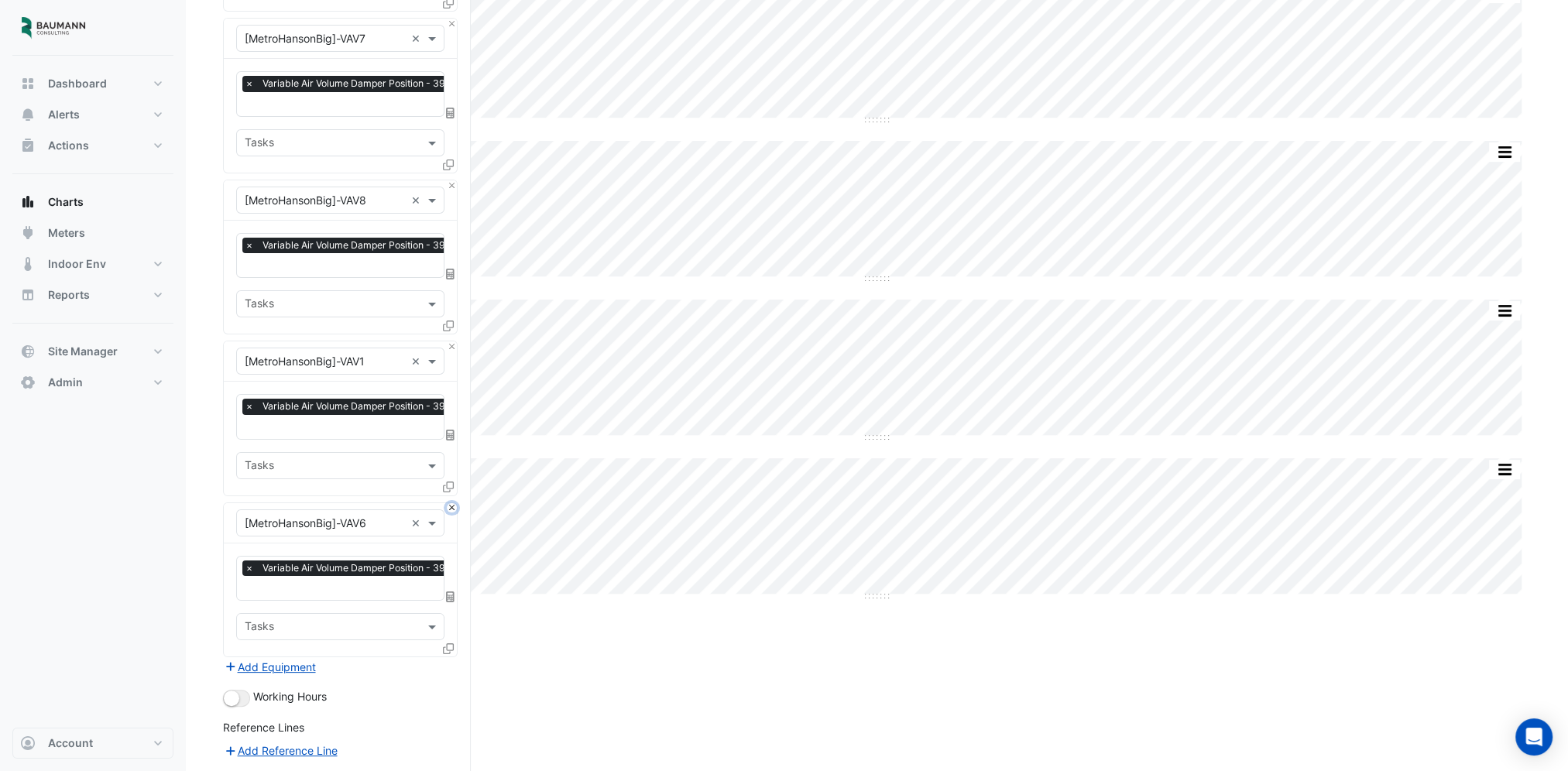
click at [453, 503] on button "Close" at bounding box center [452, 508] width 10 height 10
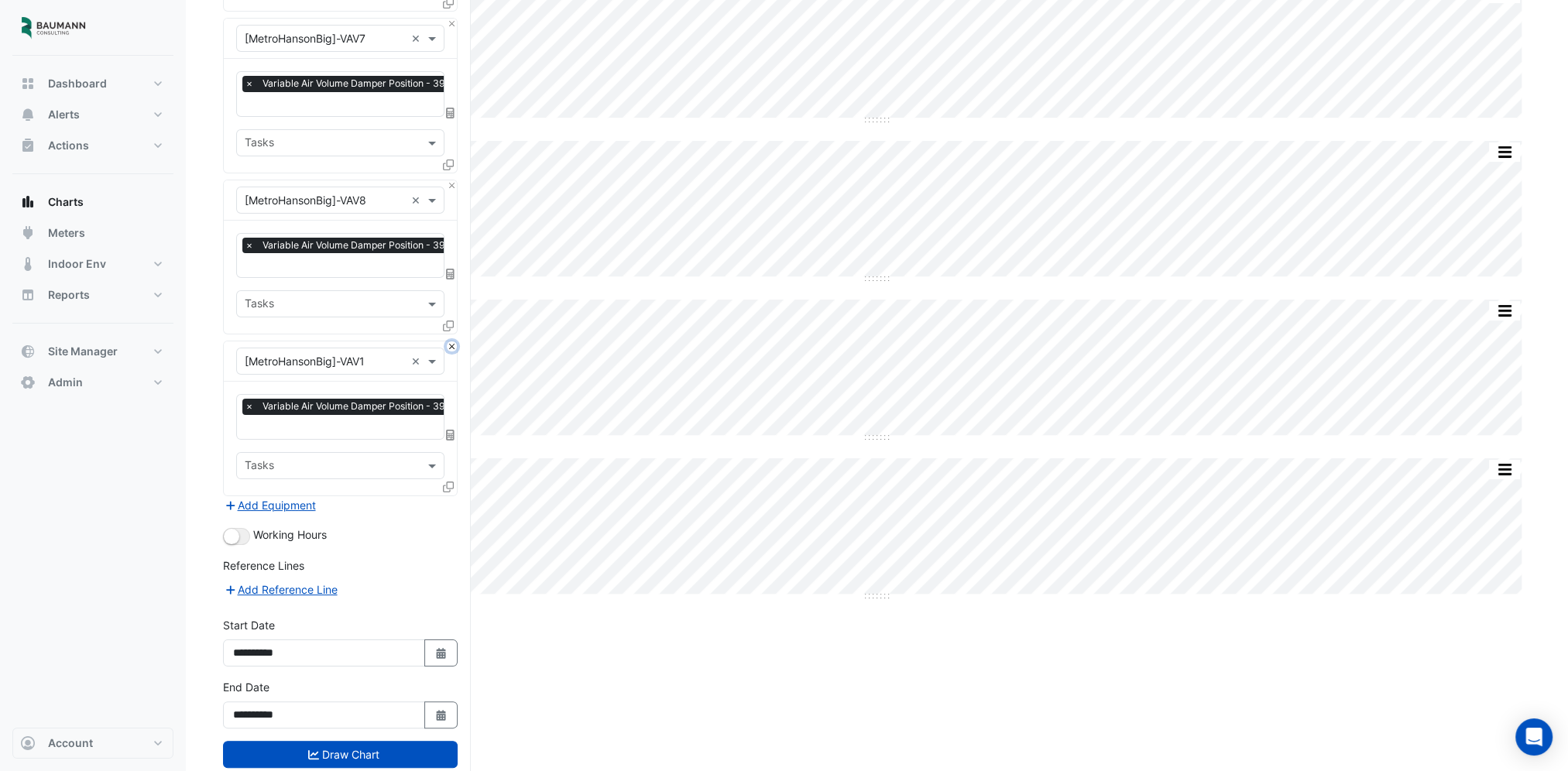
click at [452, 342] on button "Close" at bounding box center [452, 346] width 10 height 10
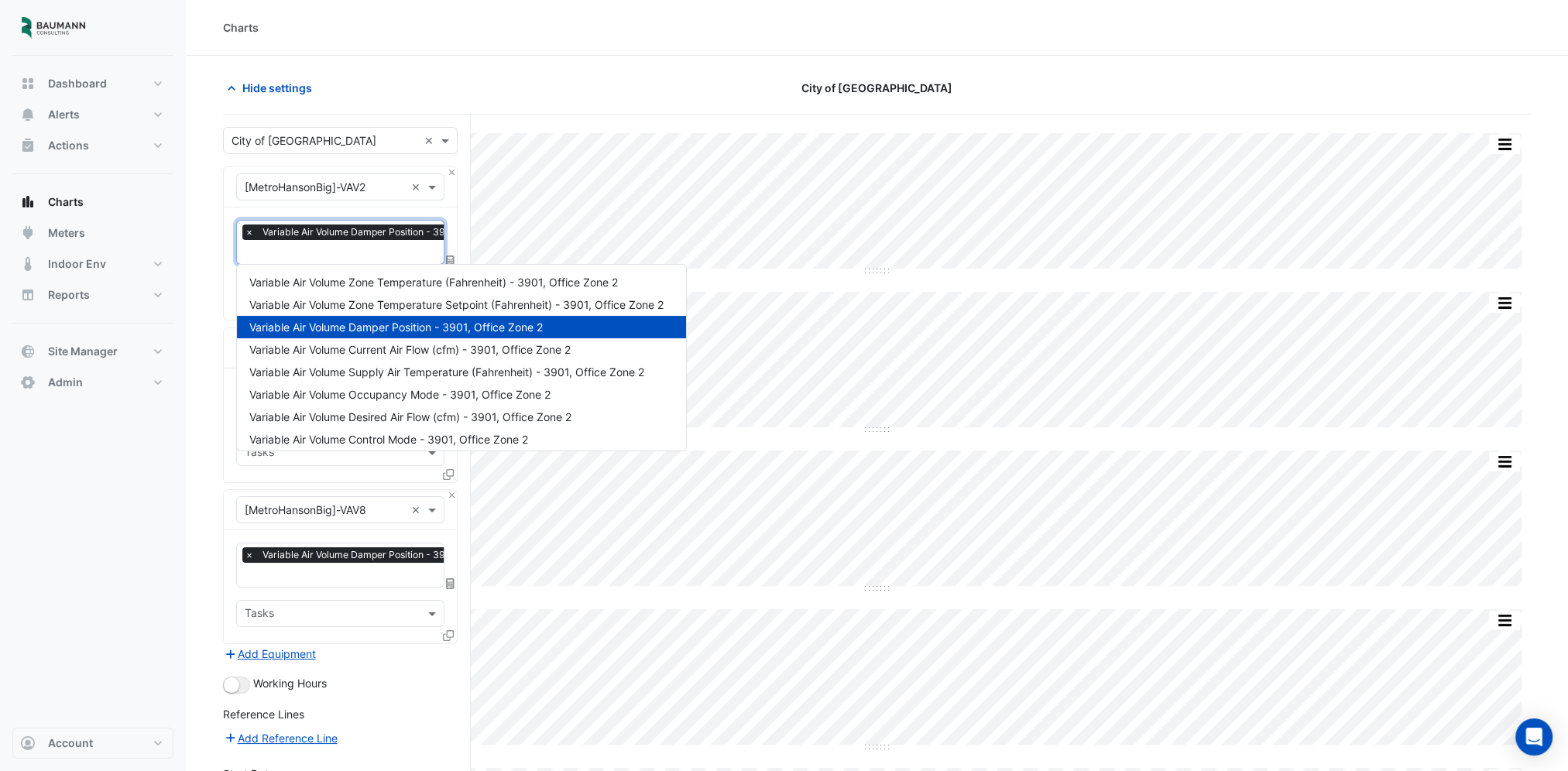
scroll to position [0, 8]
click at [317, 249] on input "text" at bounding box center [378, 253] width 282 height 17
click at [396, 706] on div "Reference Lines" at bounding box center [340, 717] width 235 height 23
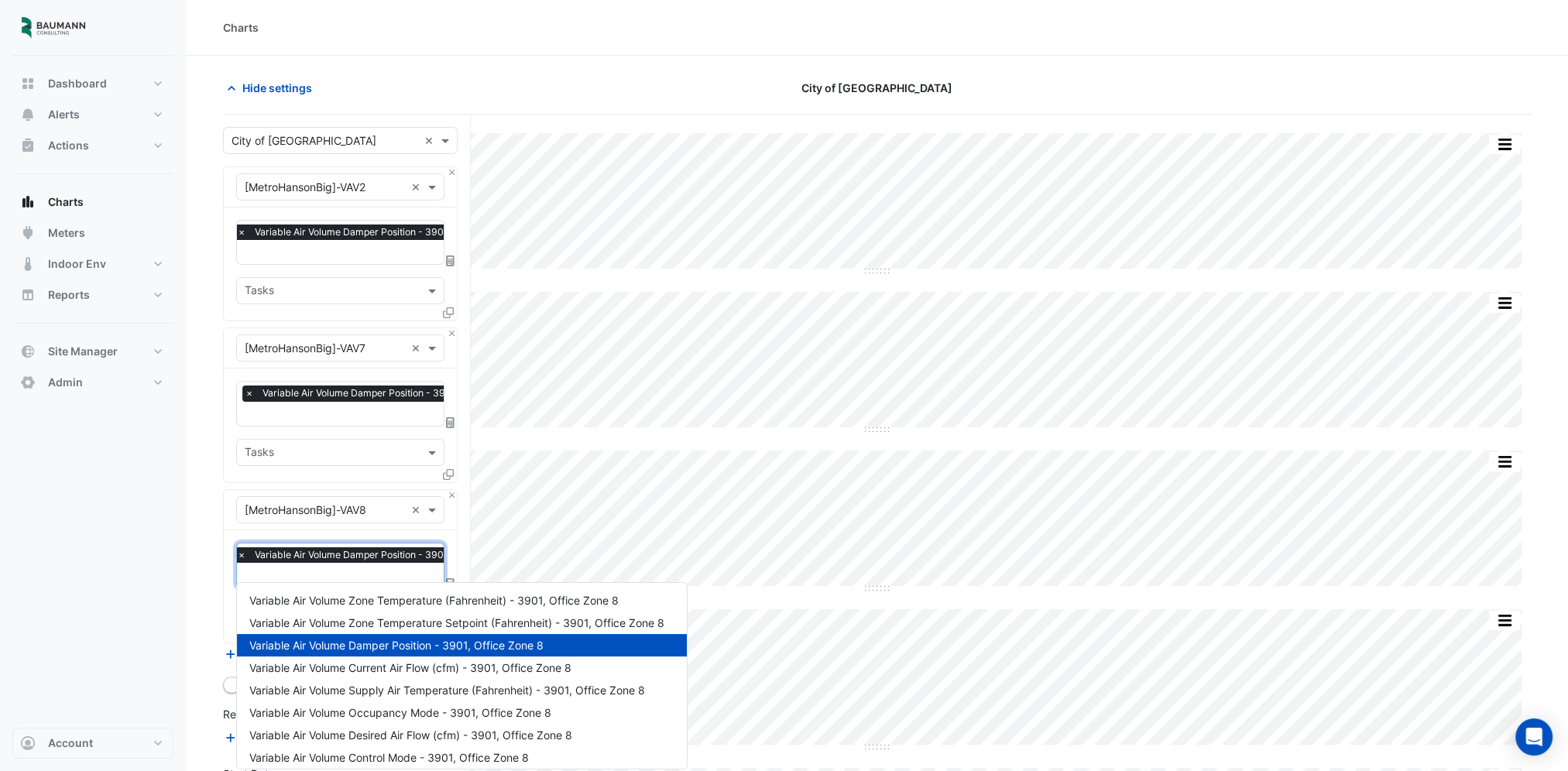
click at [338, 572] on input "text" at bounding box center [378, 576] width 283 height 17
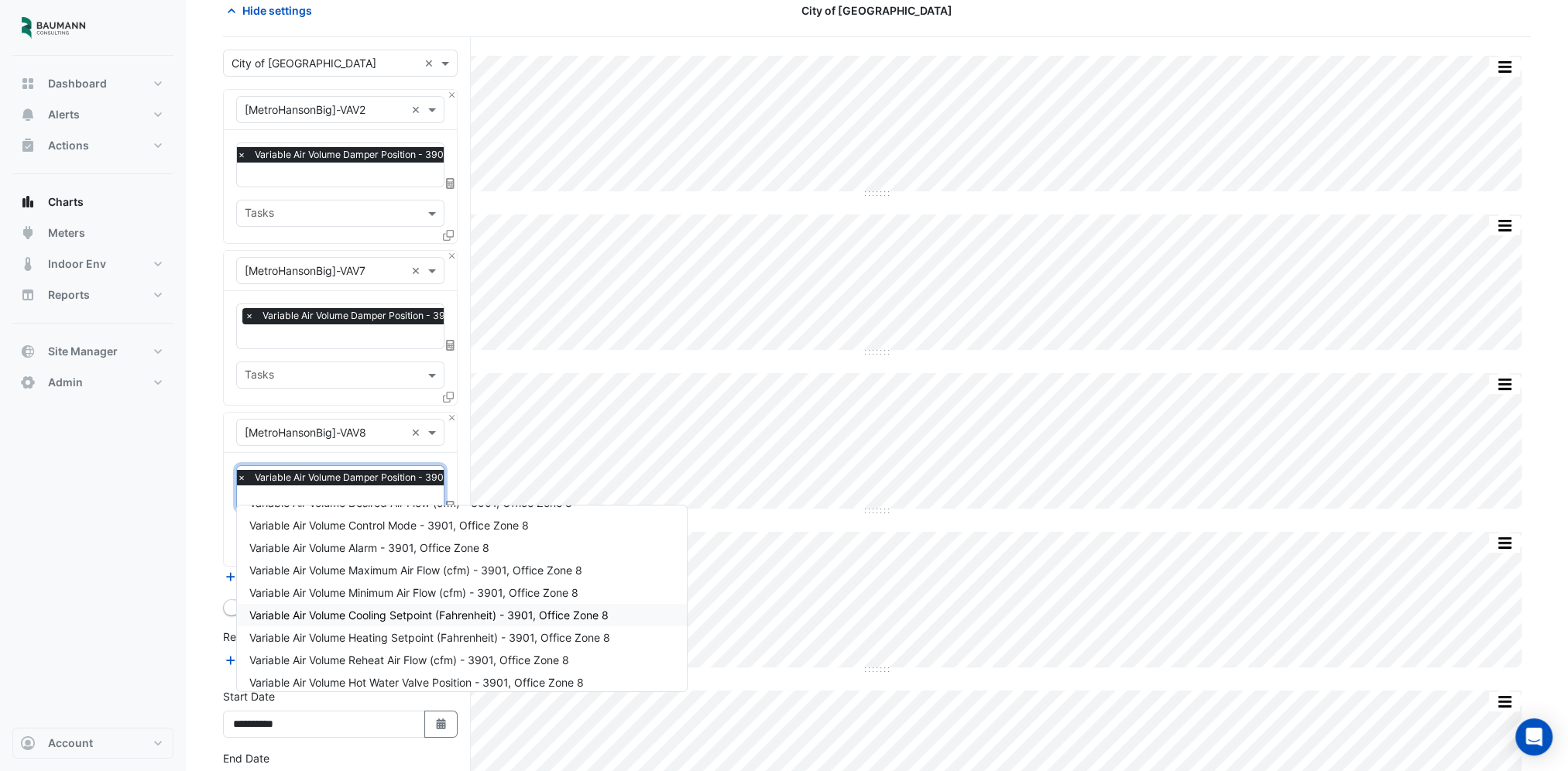
scroll to position [207, 0]
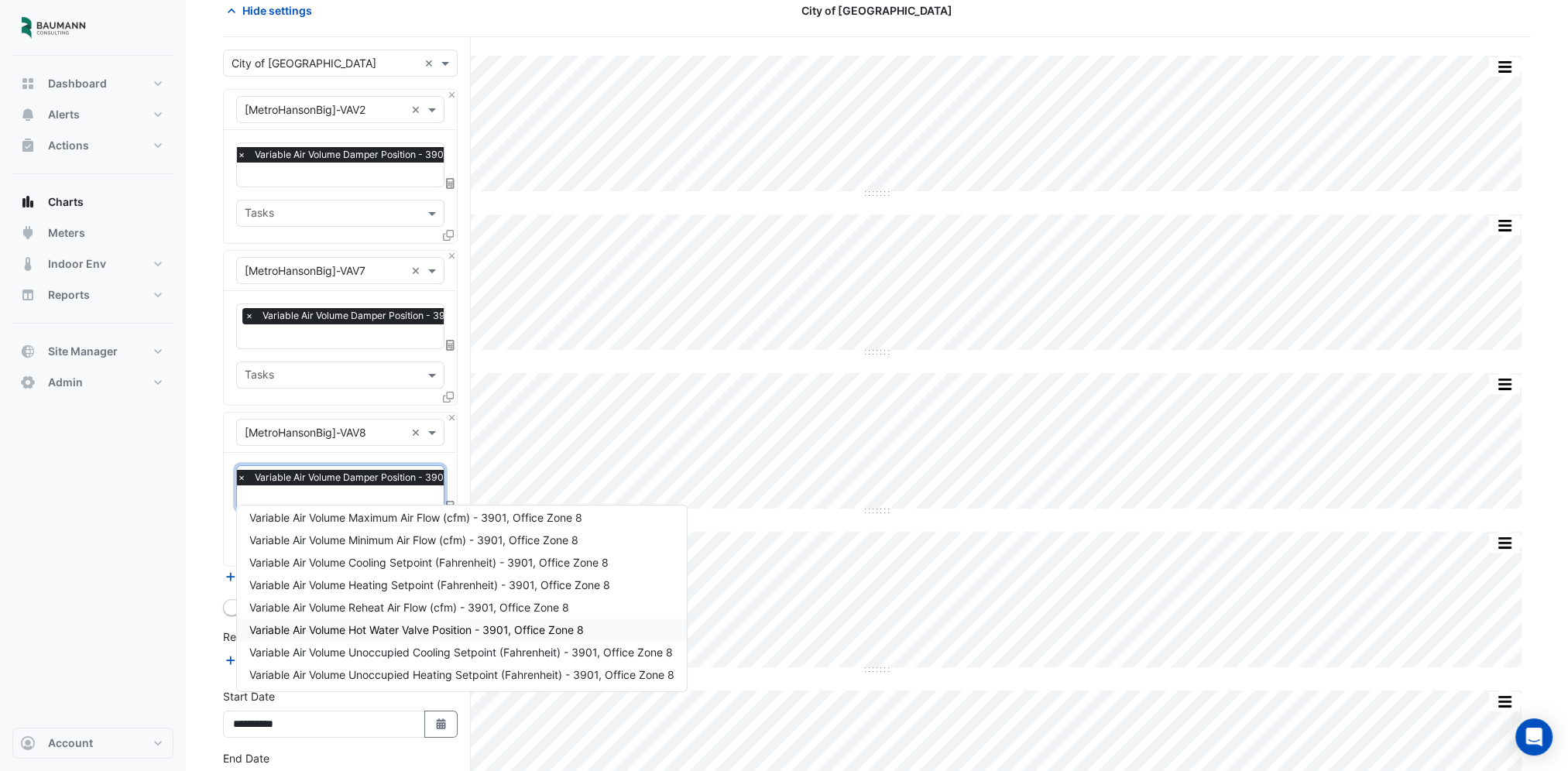
click at [501, 624] on span "Variable Air Volume Hot Water Valve Position - 3901, Office Zone 8" at bounding box center [416, 629] width 334 height 13
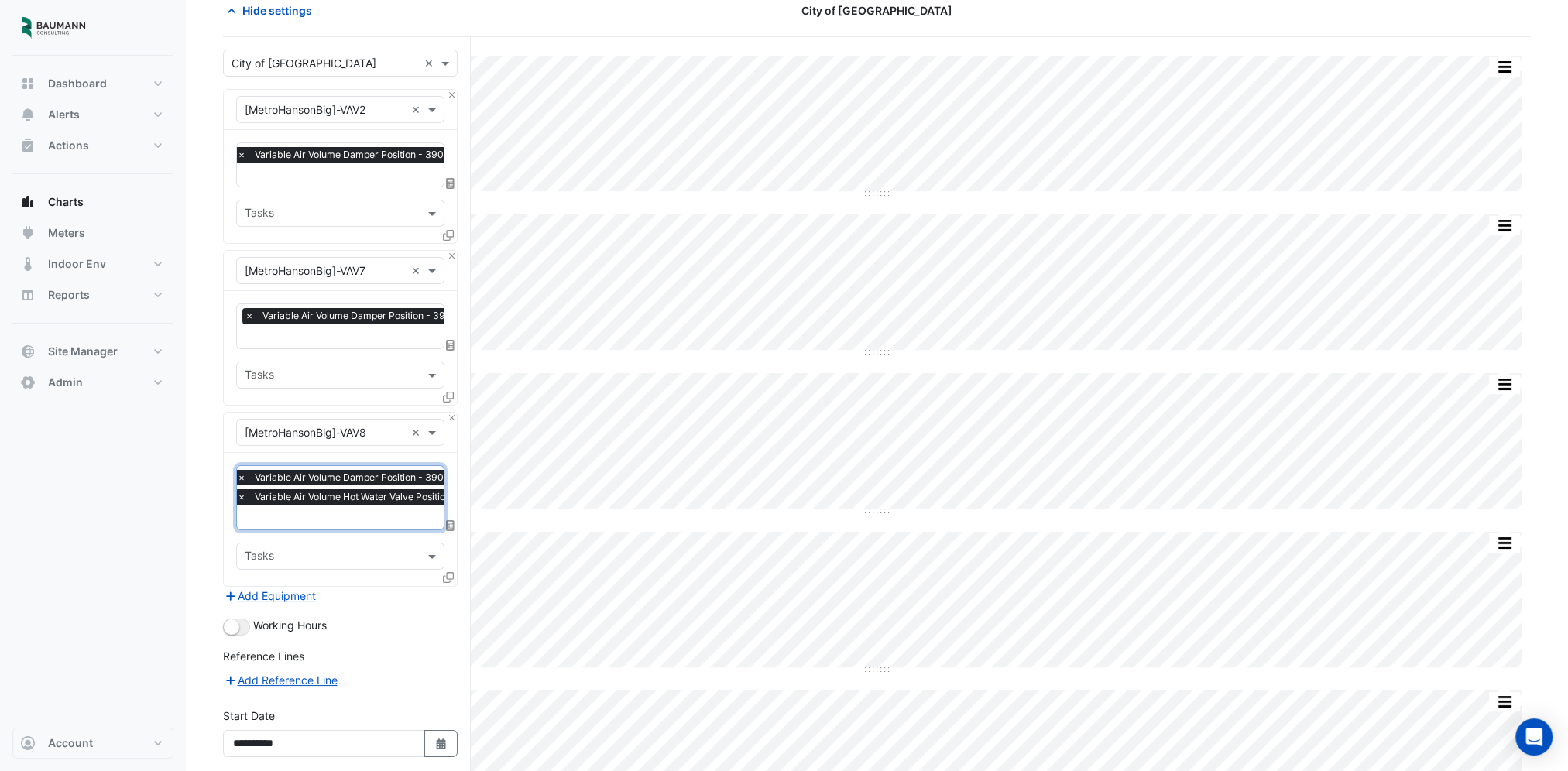
click at [242, 471] on span "×" at bounding box center [242, 478] width 14 height 16
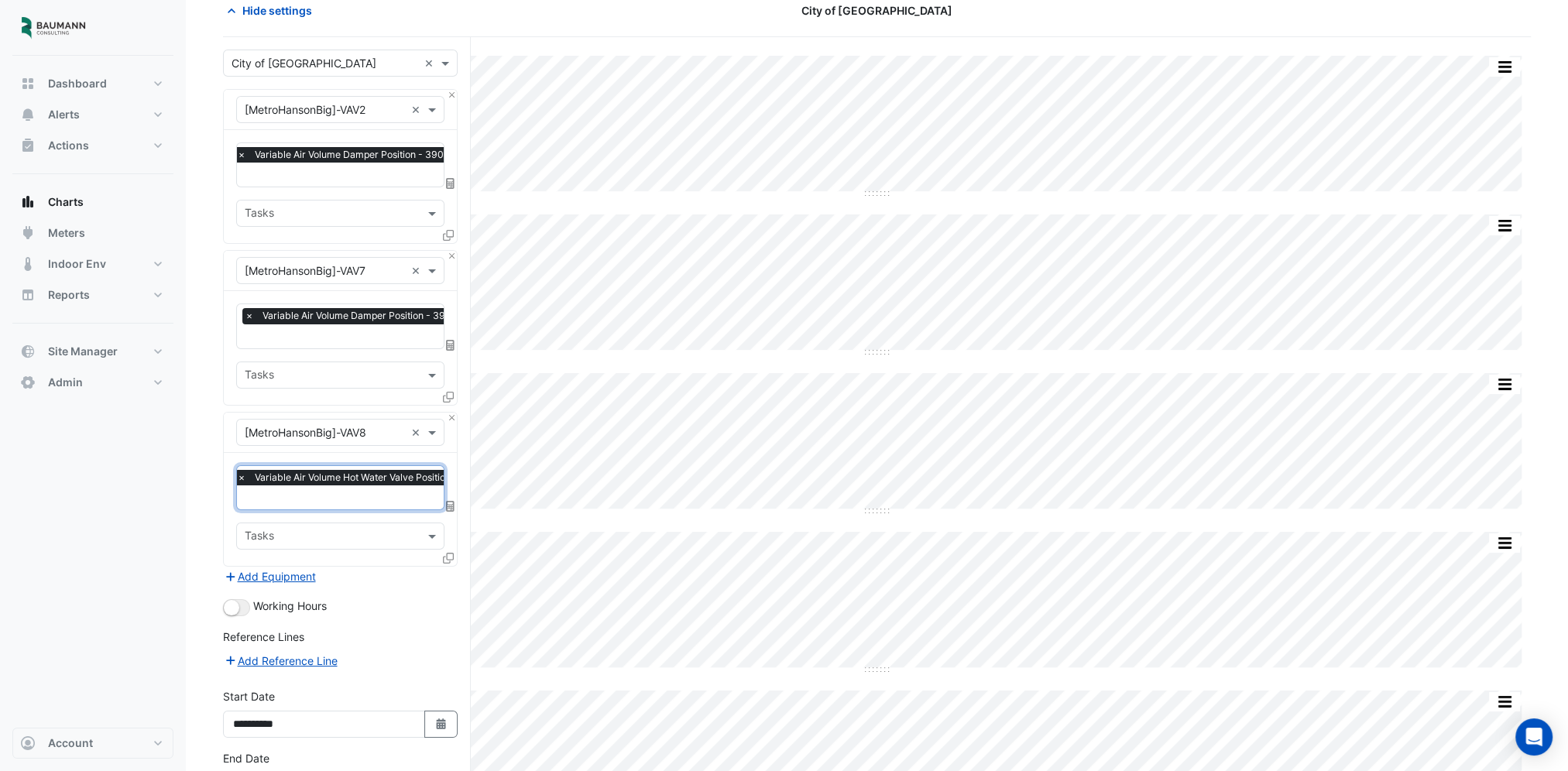
click at [263, 333] on input "text" at bounding box center [386, 338] width 282 height 17
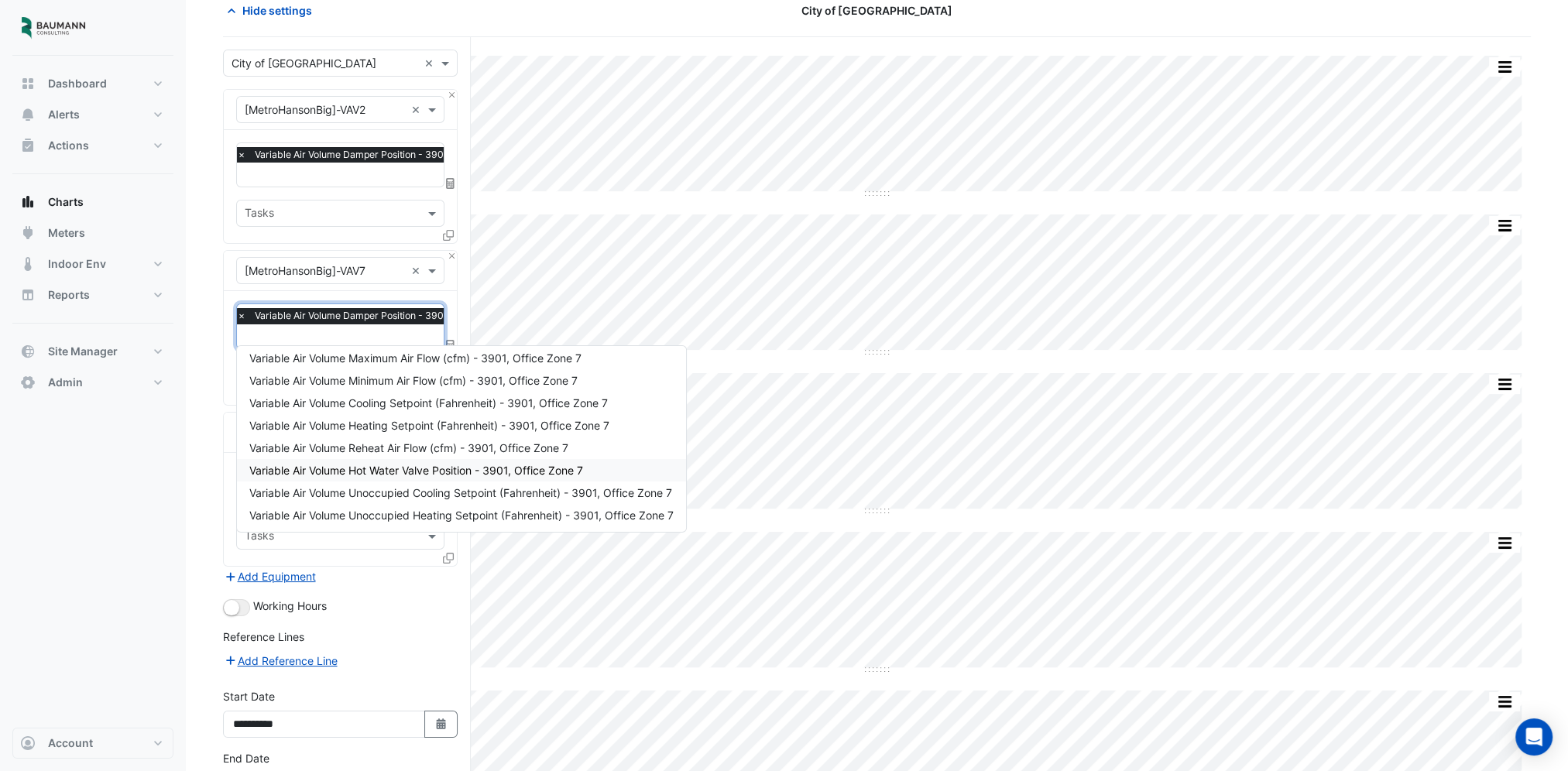
click at [403, 459] on div "Variable Air Volume Hot Water Valve Position - 3901, Office Zone 7" at bounding box center [461, 471] width 449 height 23
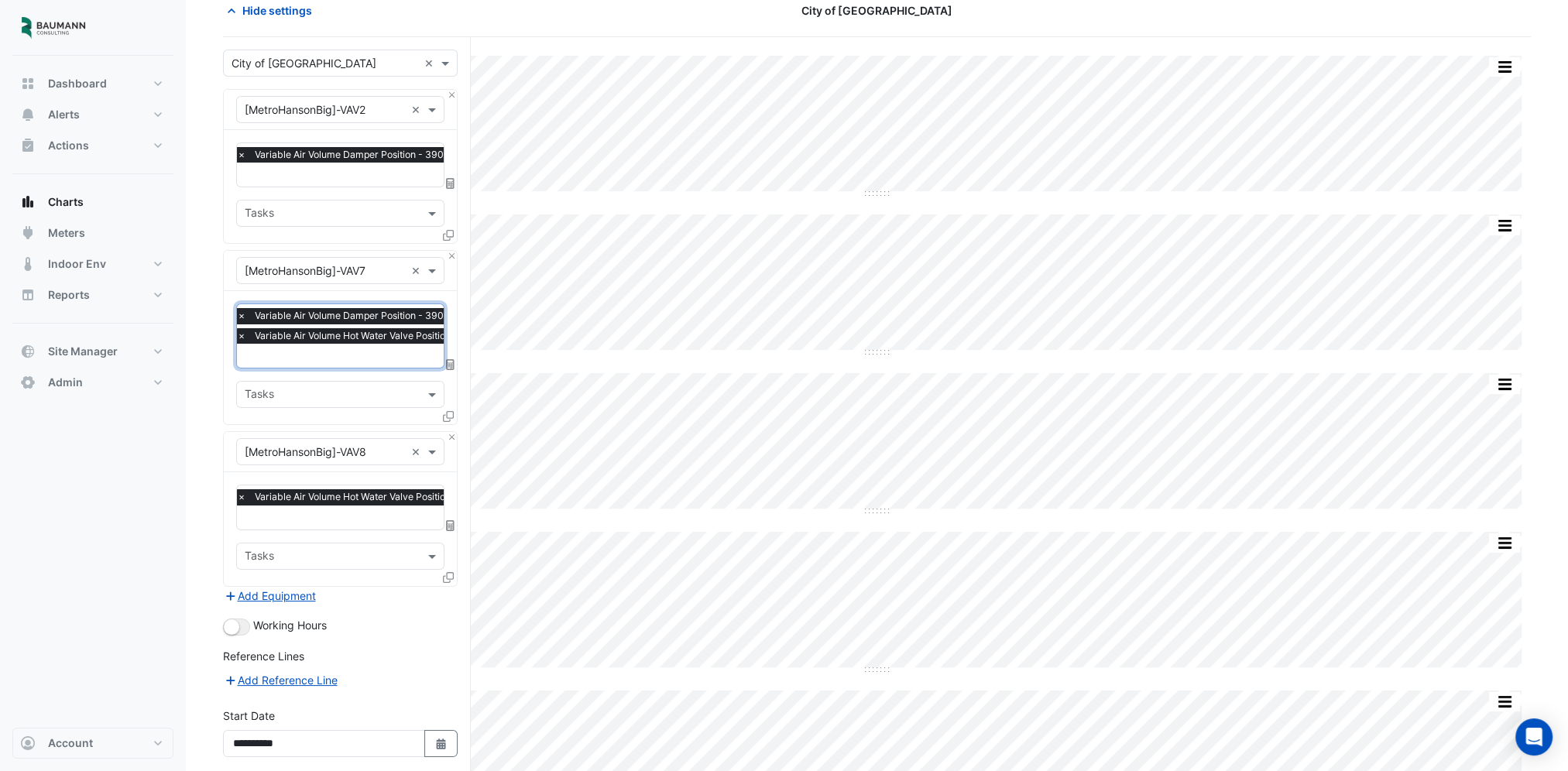
click at [240, 309] on span "×" at bounding box center [242, 316] width 14 height 16
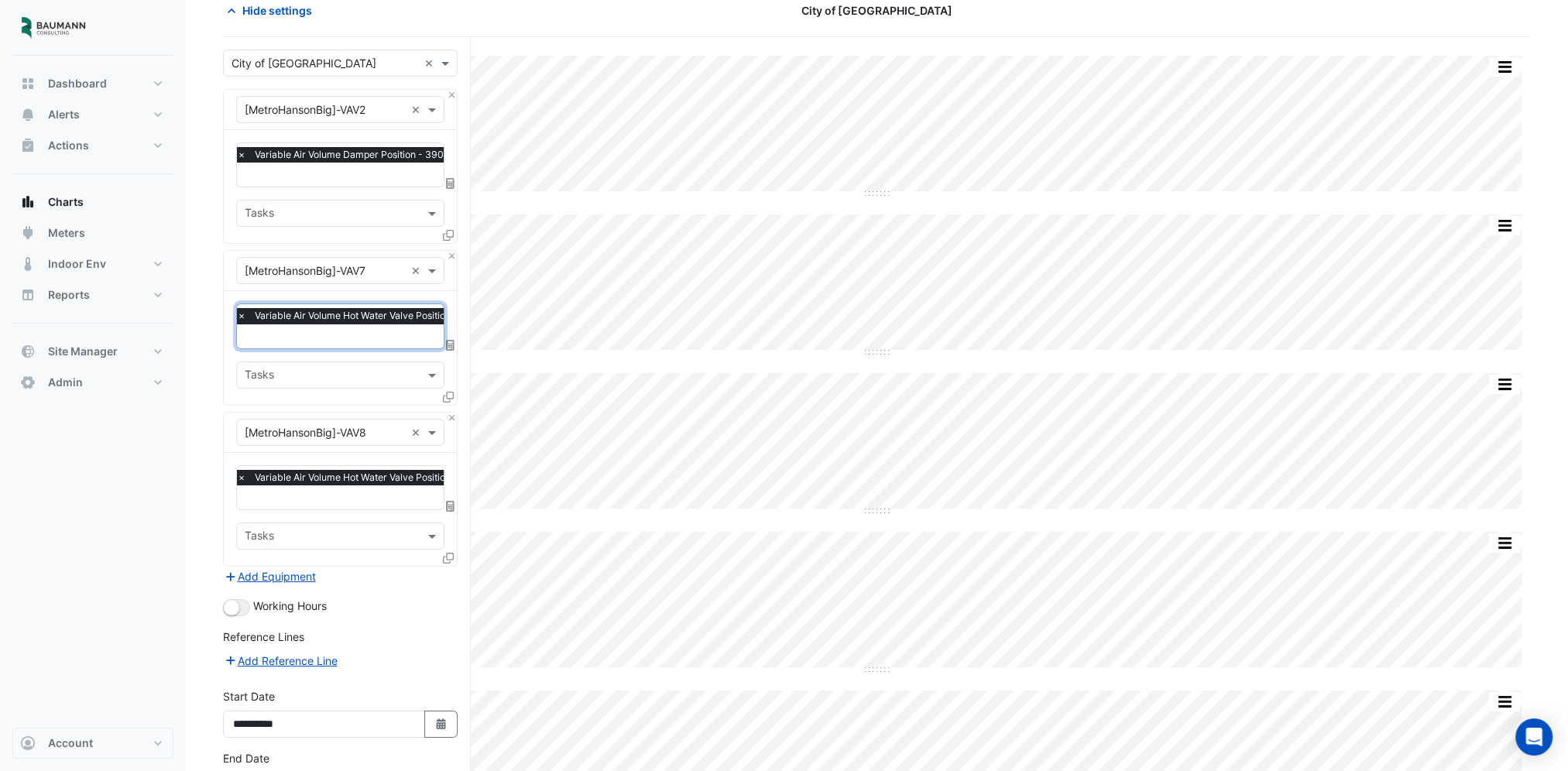
click at [282, 182] on div at bounding box center [377, 176] width 284 height 20
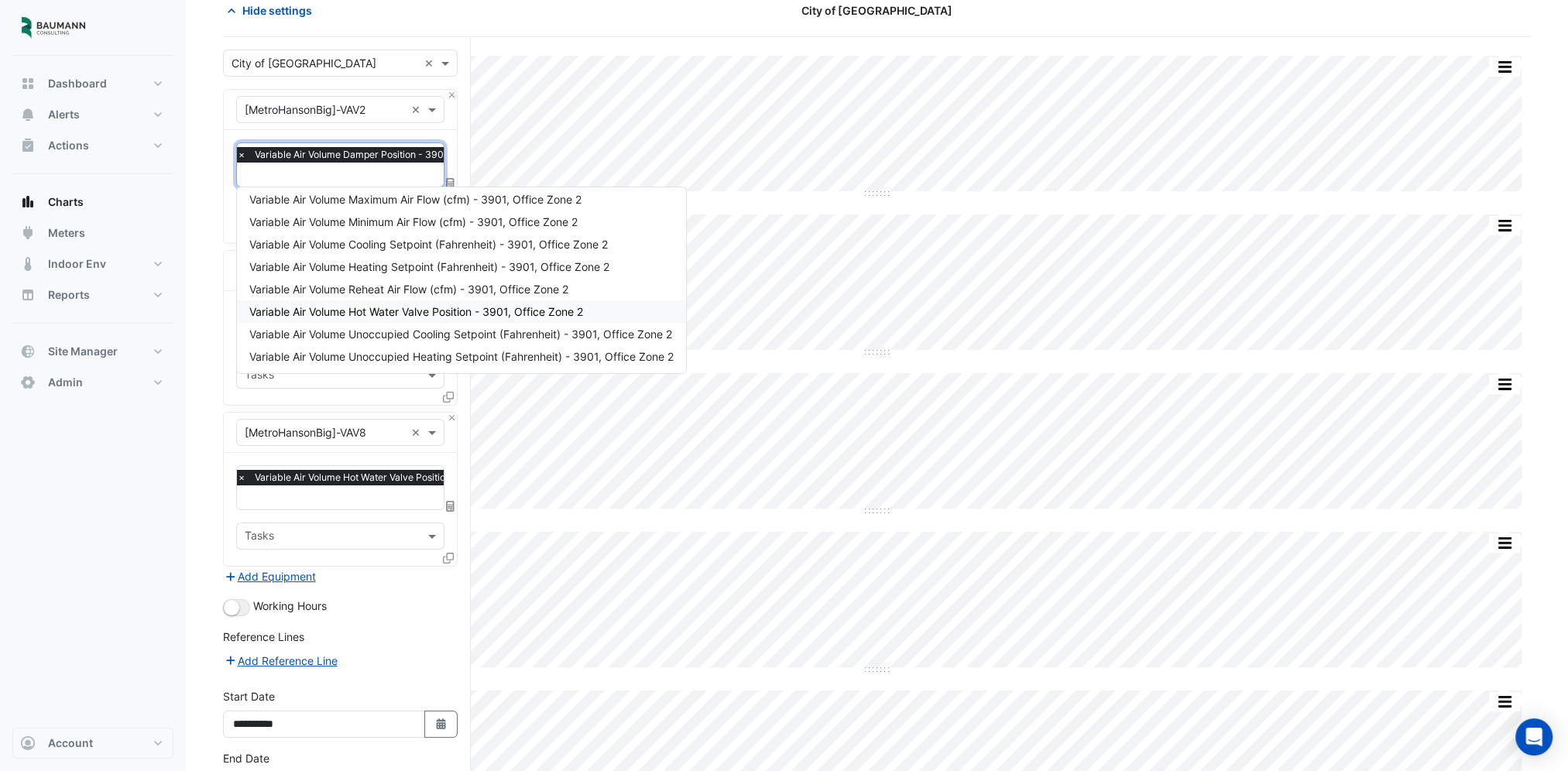
click at [424, 312] on span "Variable Air Volume Hot Water Valve Position - 3901, Office Zone 2" at bounding box center [415, 311] width 333 height 13
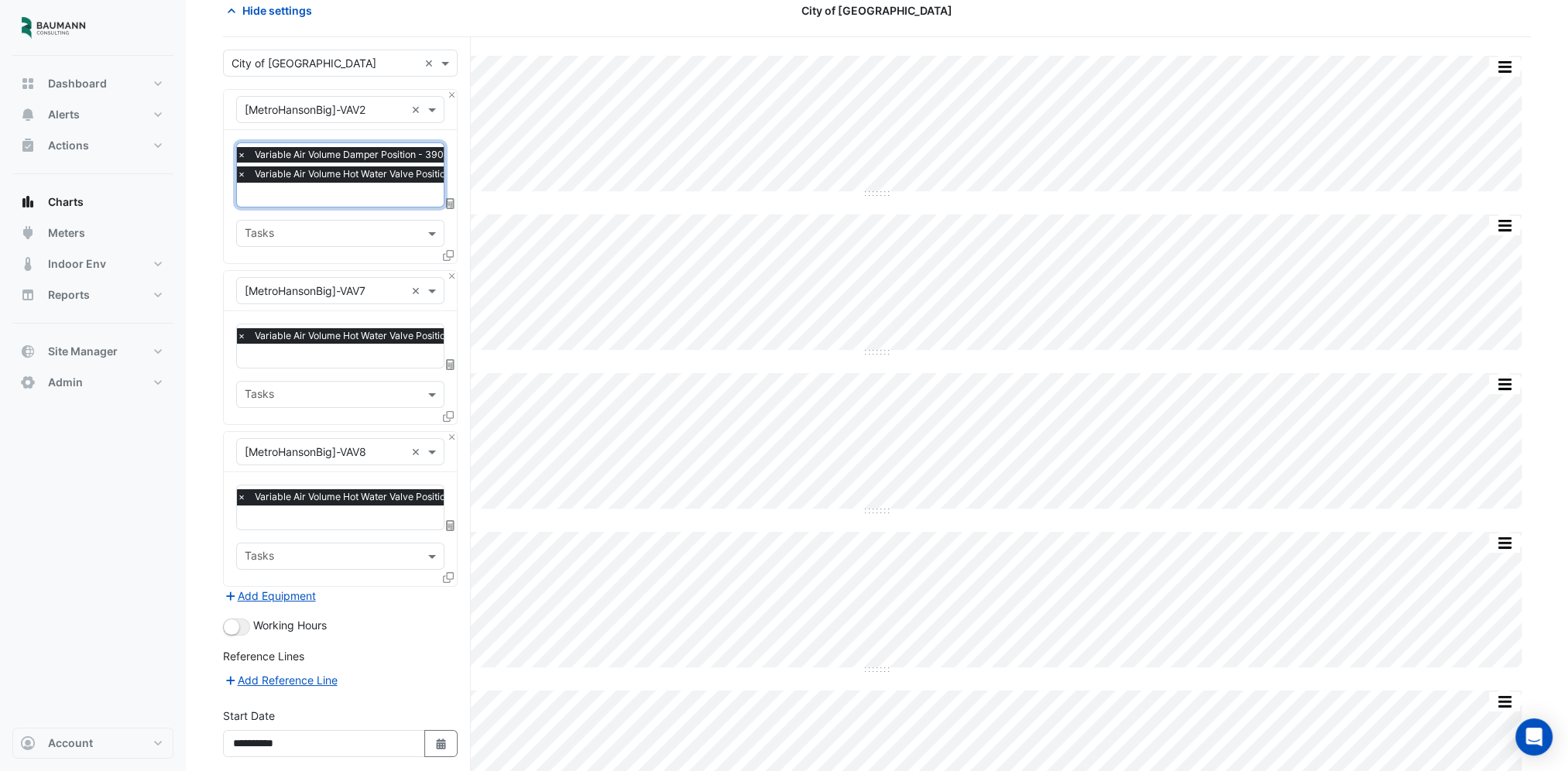
click at [241, 155] on span "×" at bounding box center [242, 155] width 14 height 16
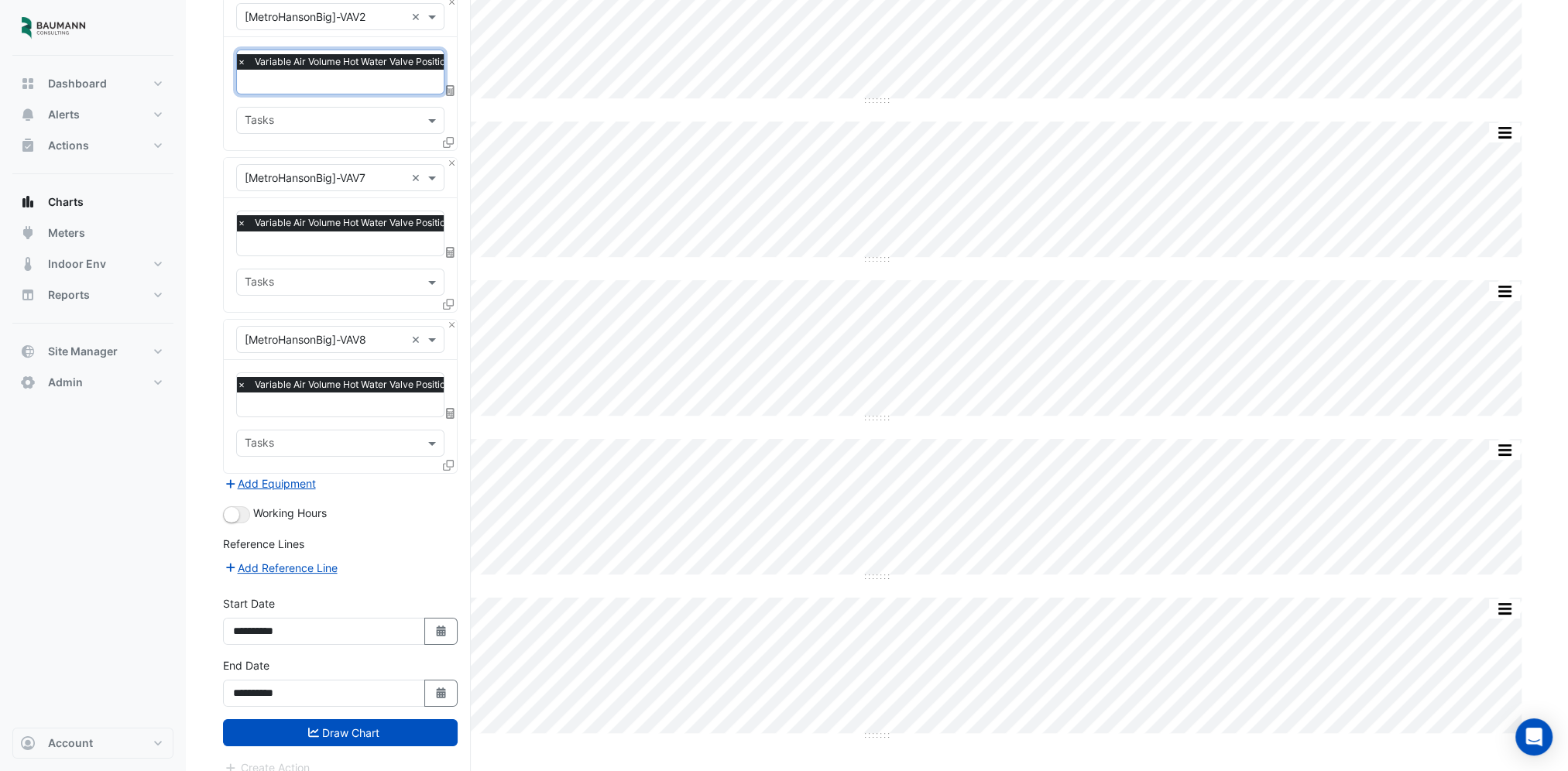
scroll to position [177, 0]
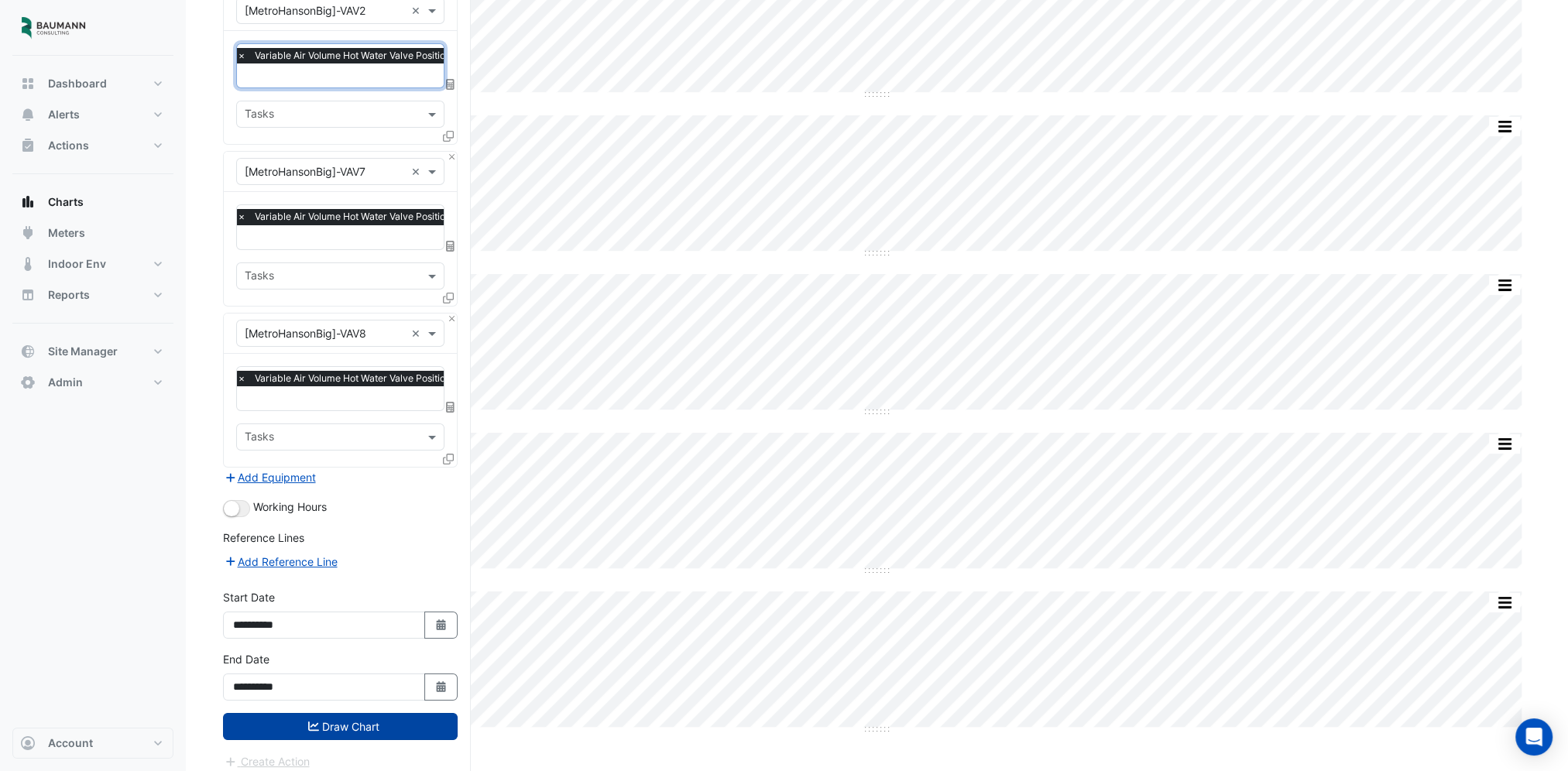
click at [359, 715] on button "Draw Chart" at bounding box center [340, 726] width 235 height 27
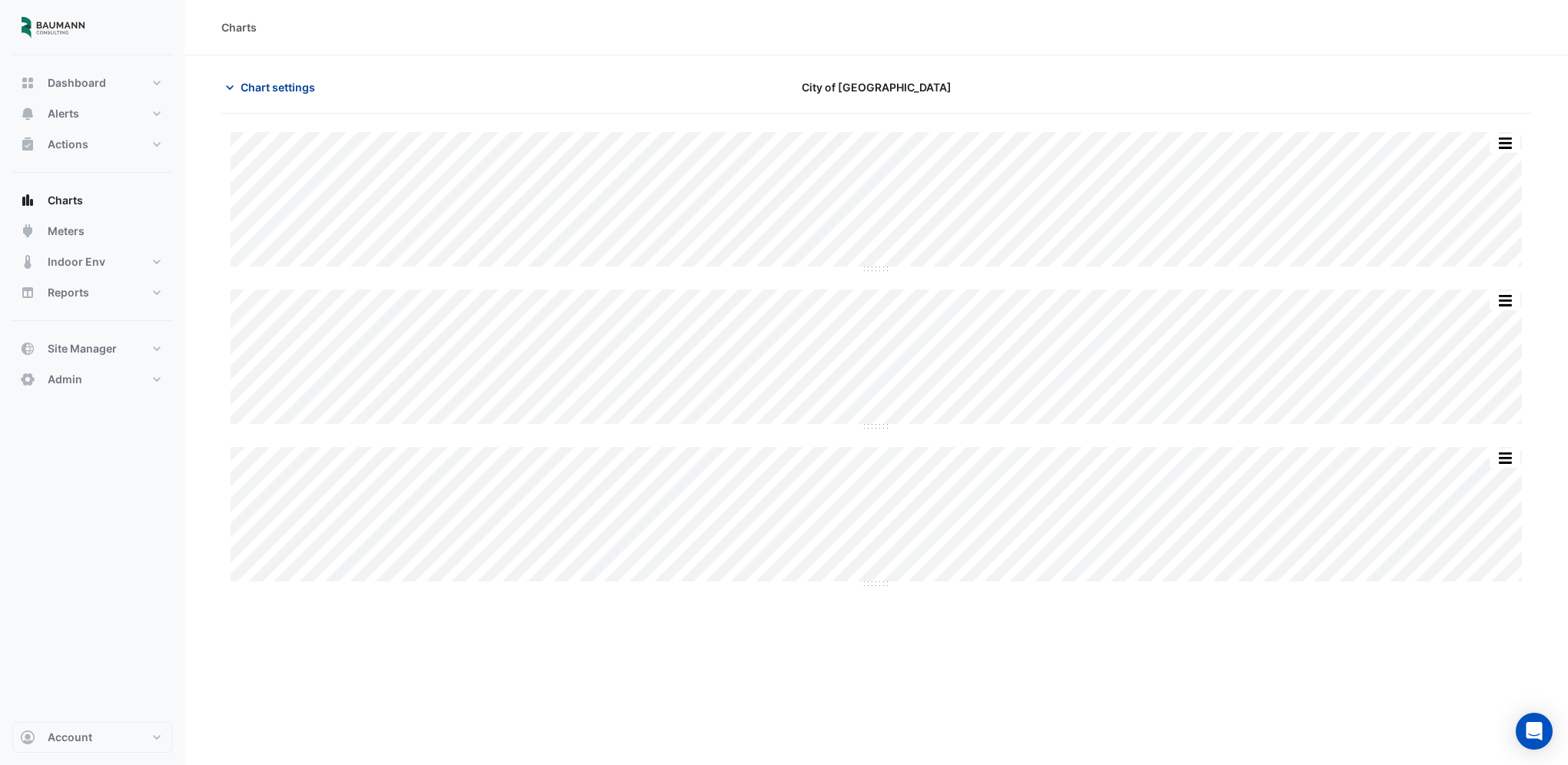
click at [295, 94] on span "Chart settings" at bounding box center [277, 87] width 74 height 16
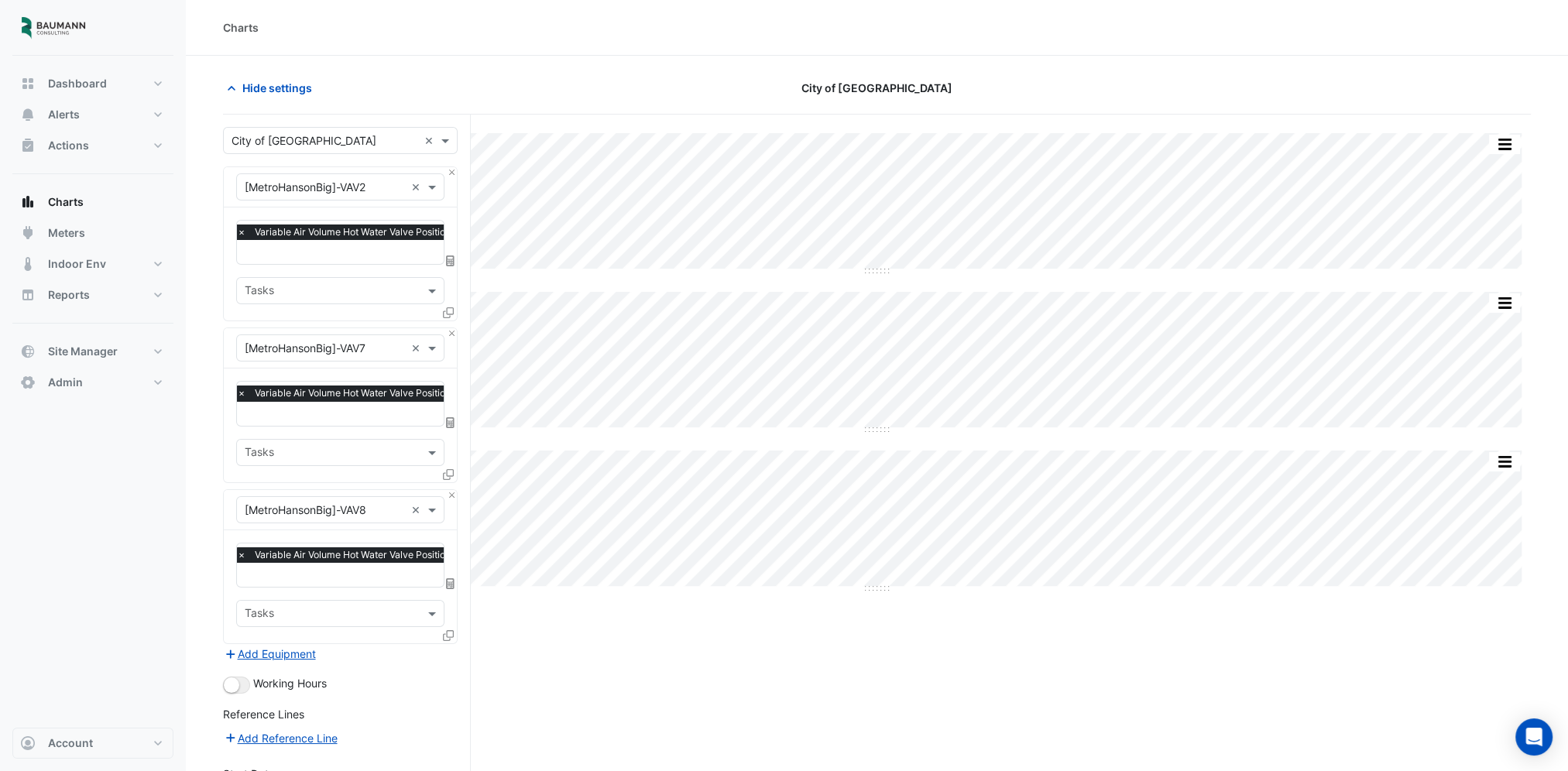
click at [443, 633] on icon at bounding box center [448, 635] width 10 height 10
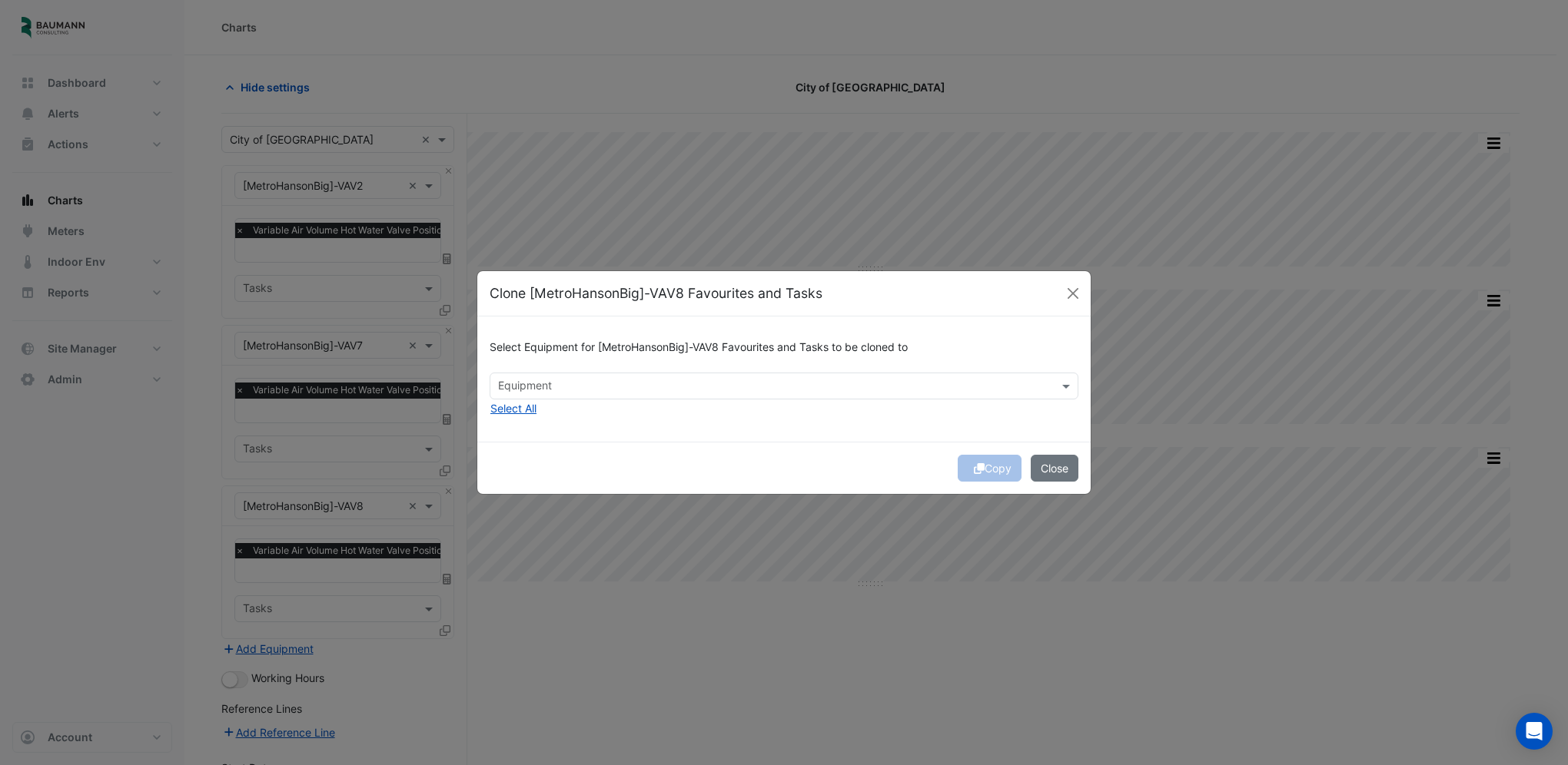
click at [741, 384] on input "text" at bounding box center [774, 387] width 554 height 16
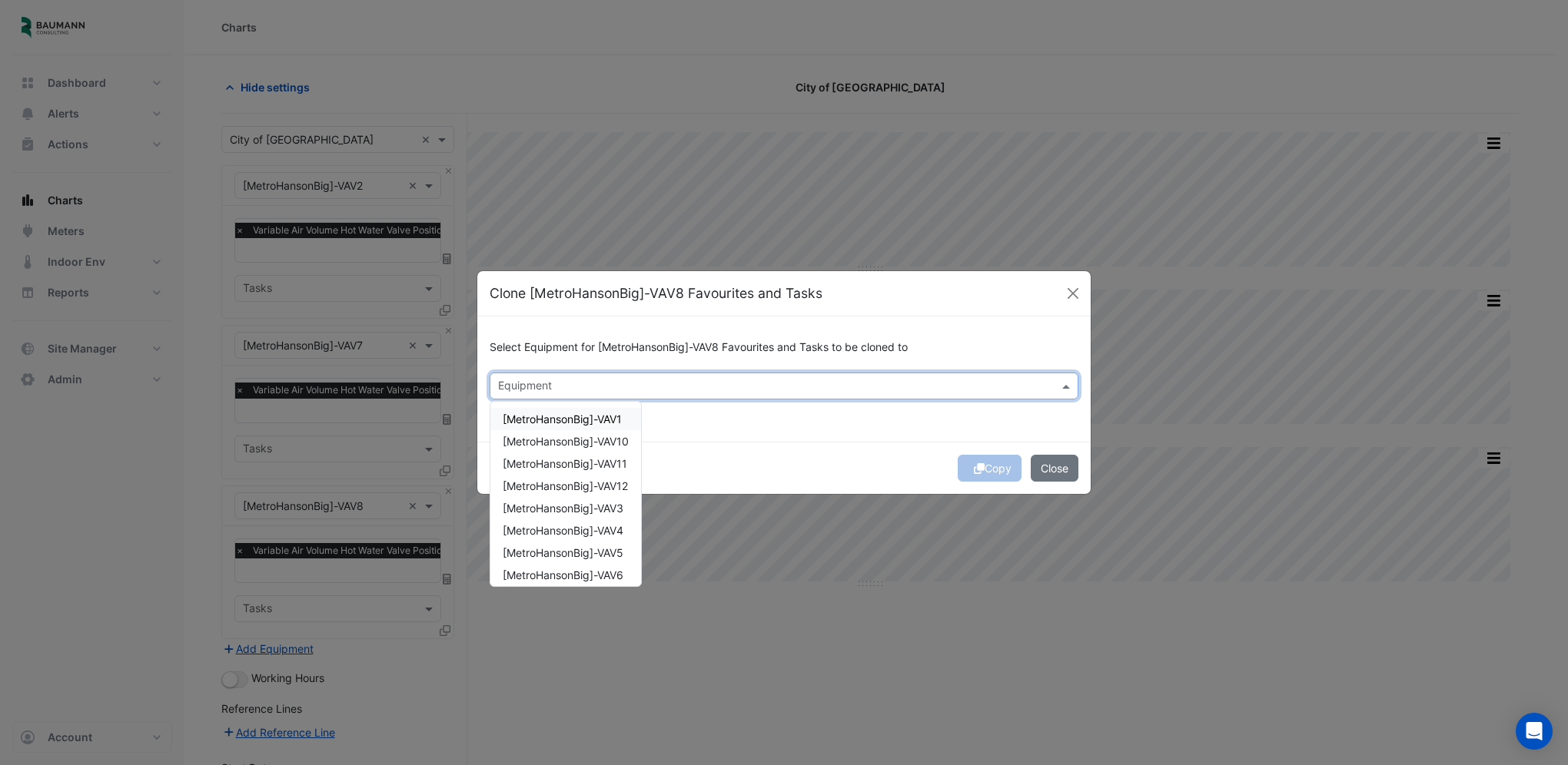
click at [595, 416] on span "[MetroHansonBig]-VAV1" at bounding box center [562, 419] width 119 height 13
click at [613, 542] on span "[MetroHansonBig]-VAV6" at bounding box center [563, 547] width 121 height 13
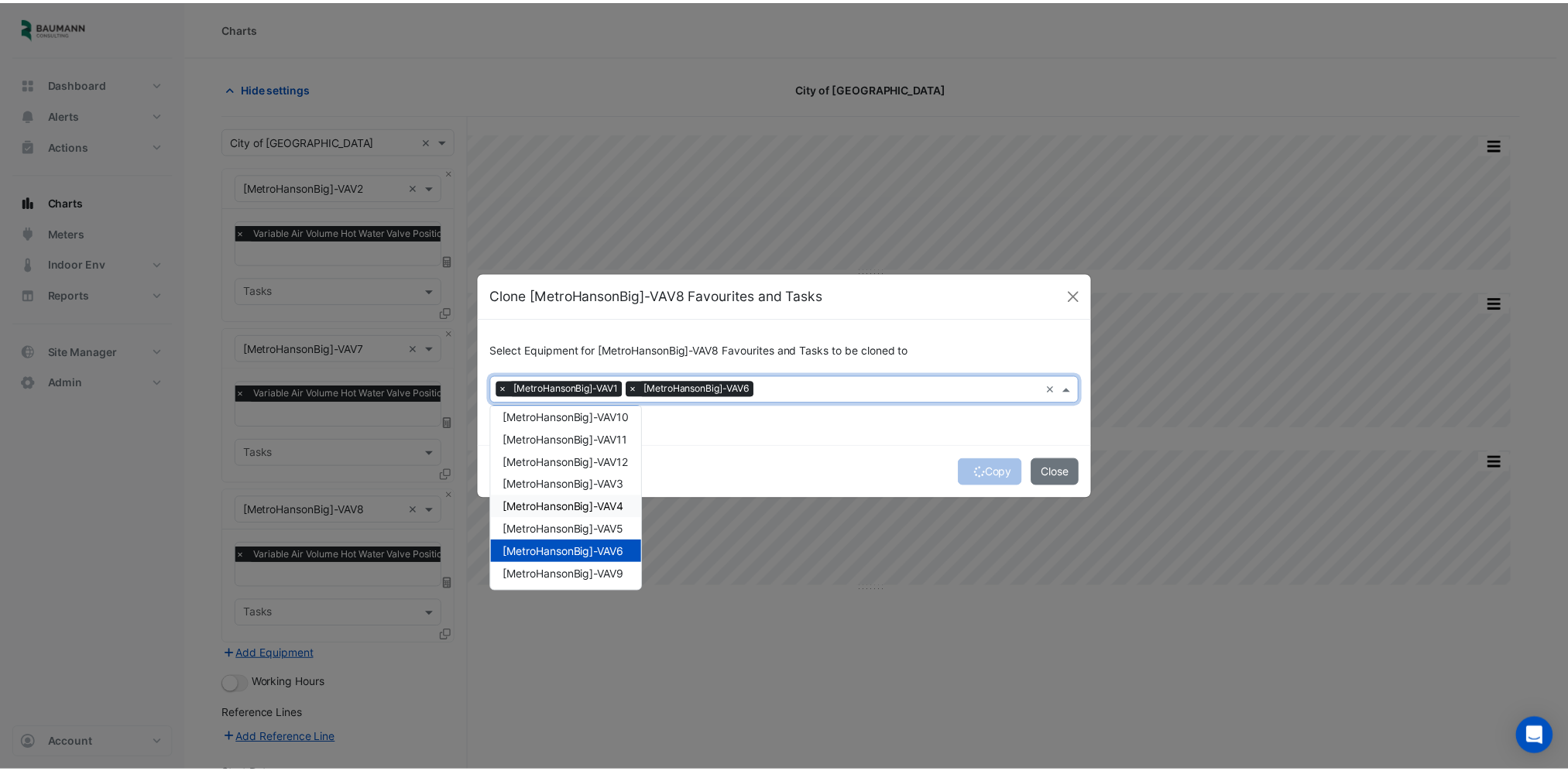
scroll to position [0, 0]
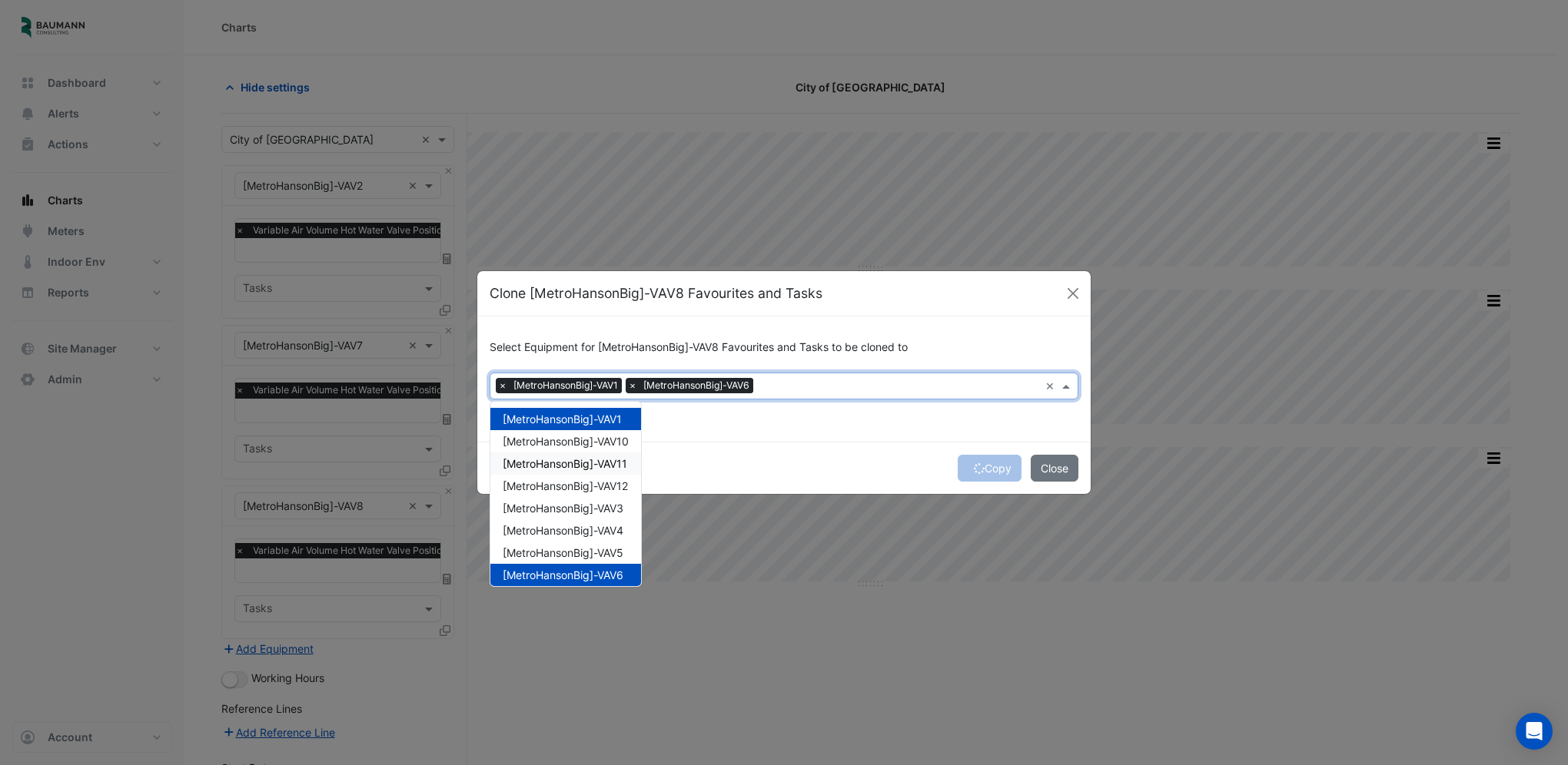
click at [616, 456] on div "[MetroHansonBig]-VAV11" at bounding box center [566, 464] width 150 height 22
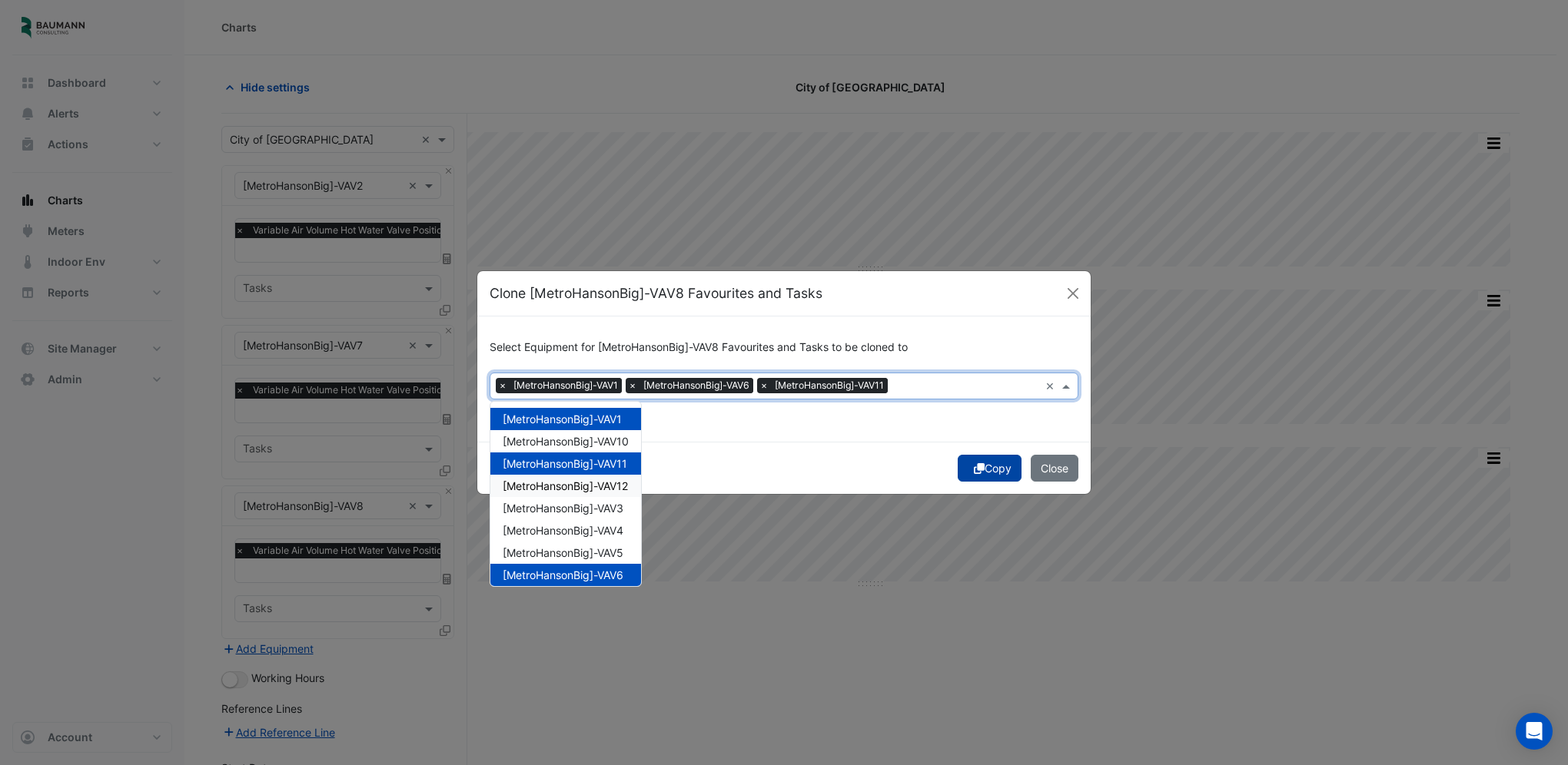
click at [993, 466] on button "Copy" at bounding box center [989, 468] width 64 height 27
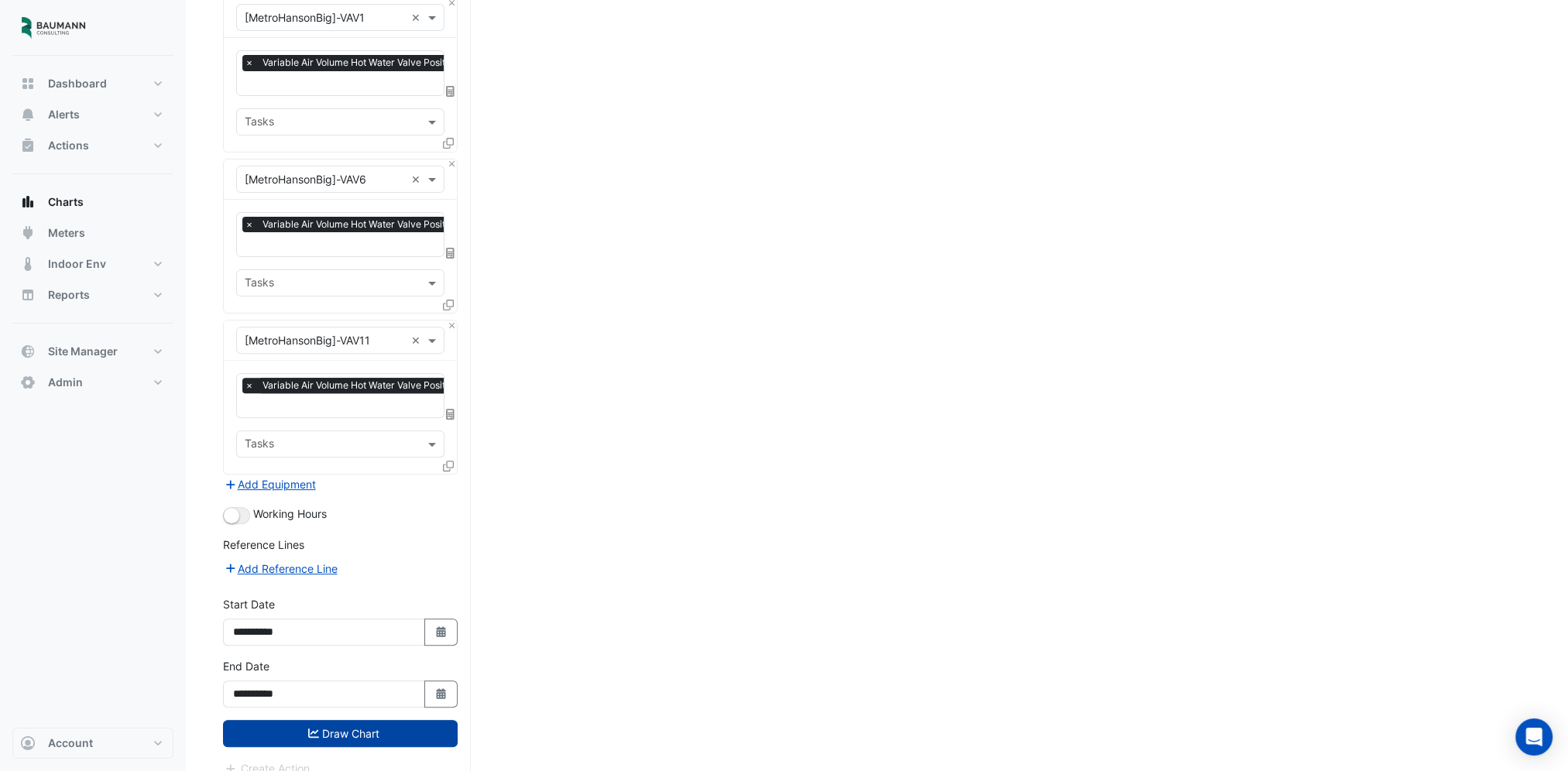
click at [389, 720] on button "Draw Chart" at bounding box center [340, 733] width 235 height 27
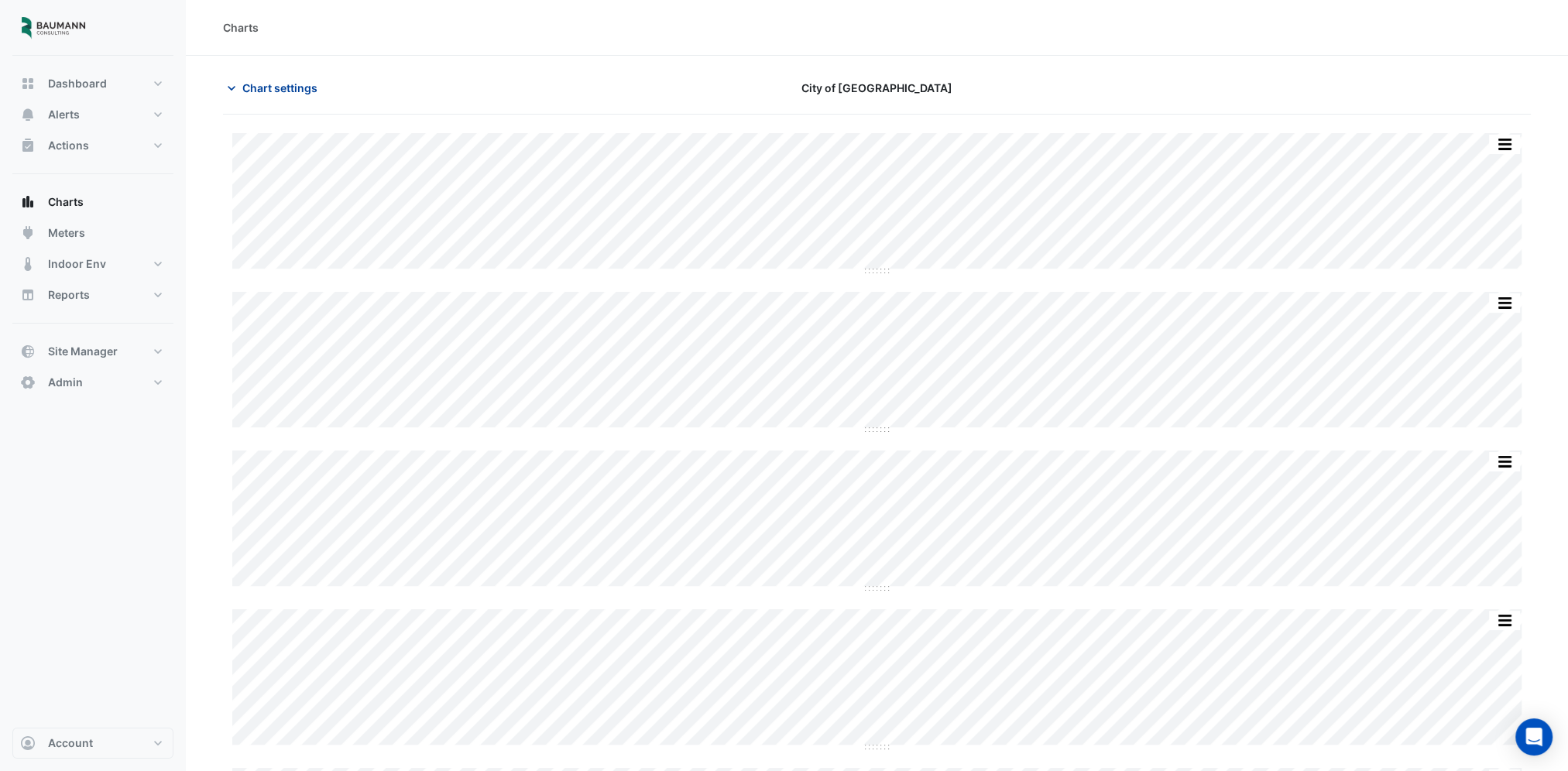
click at [276, 78] on button "Chart settings" at bounding box center [275, 87] width 104 height 27
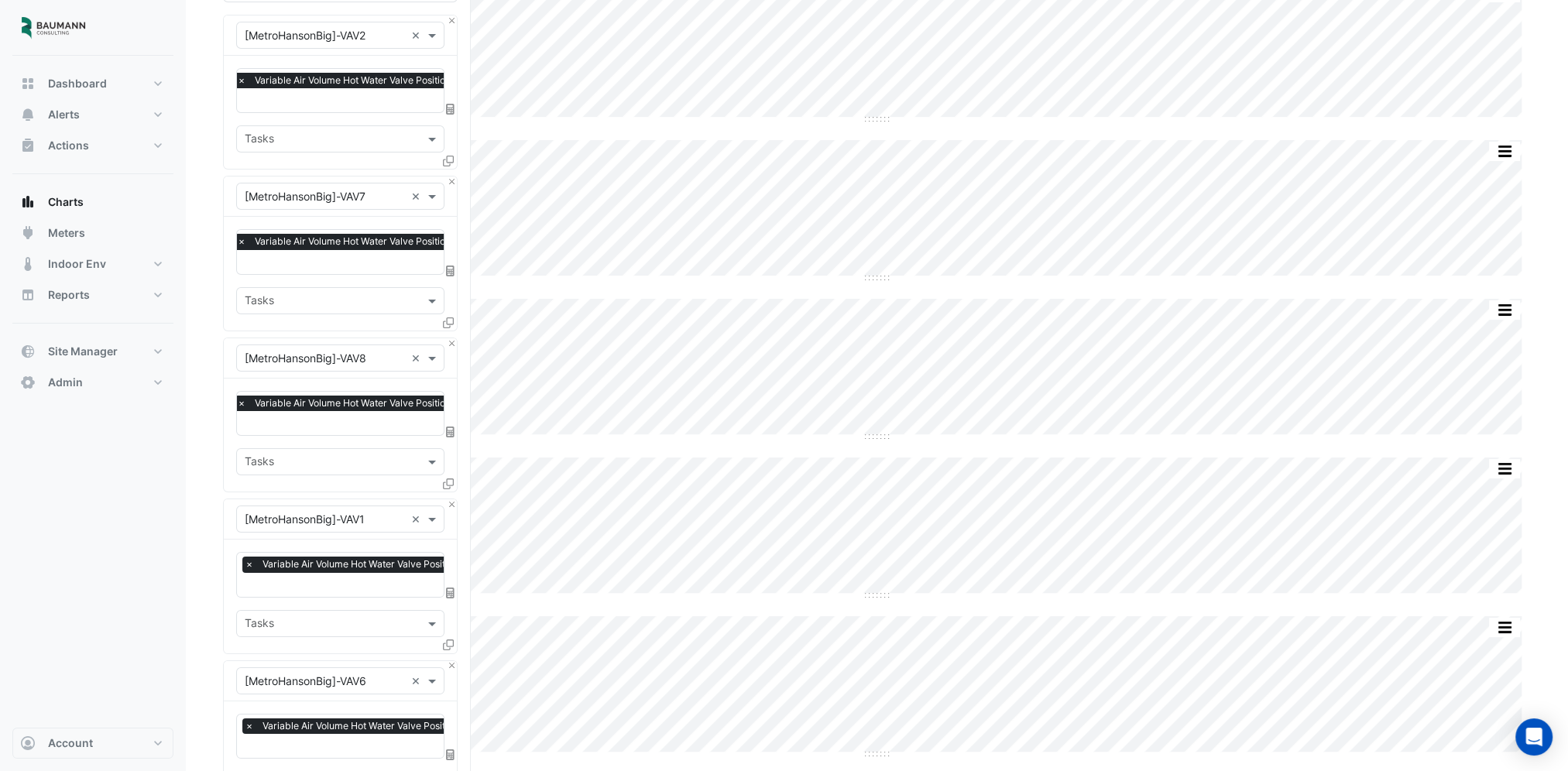
scroll to position [542, 0]
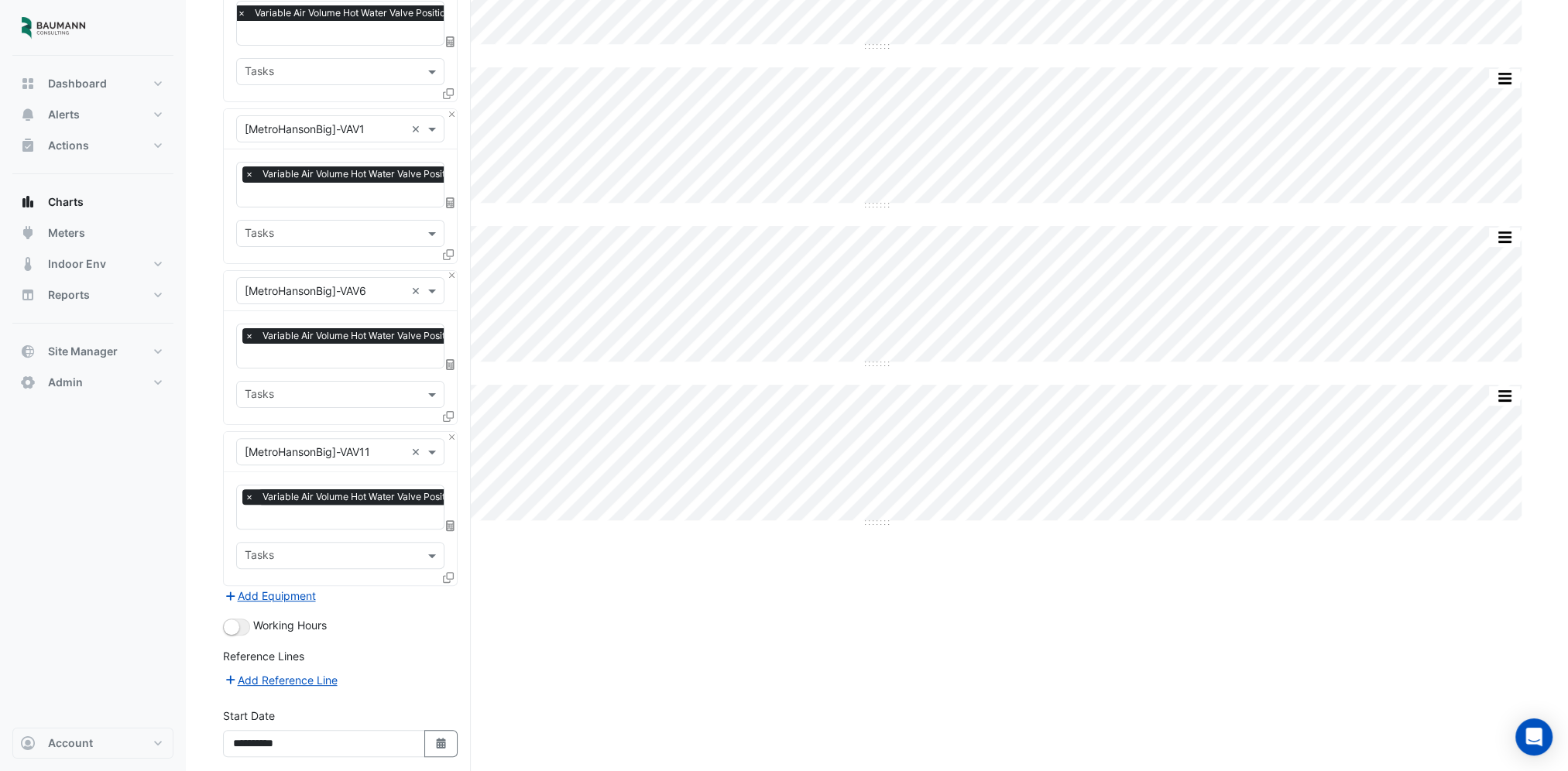
click at [449, 572] on icon at bounding box center [448, 577] width 10 height 10
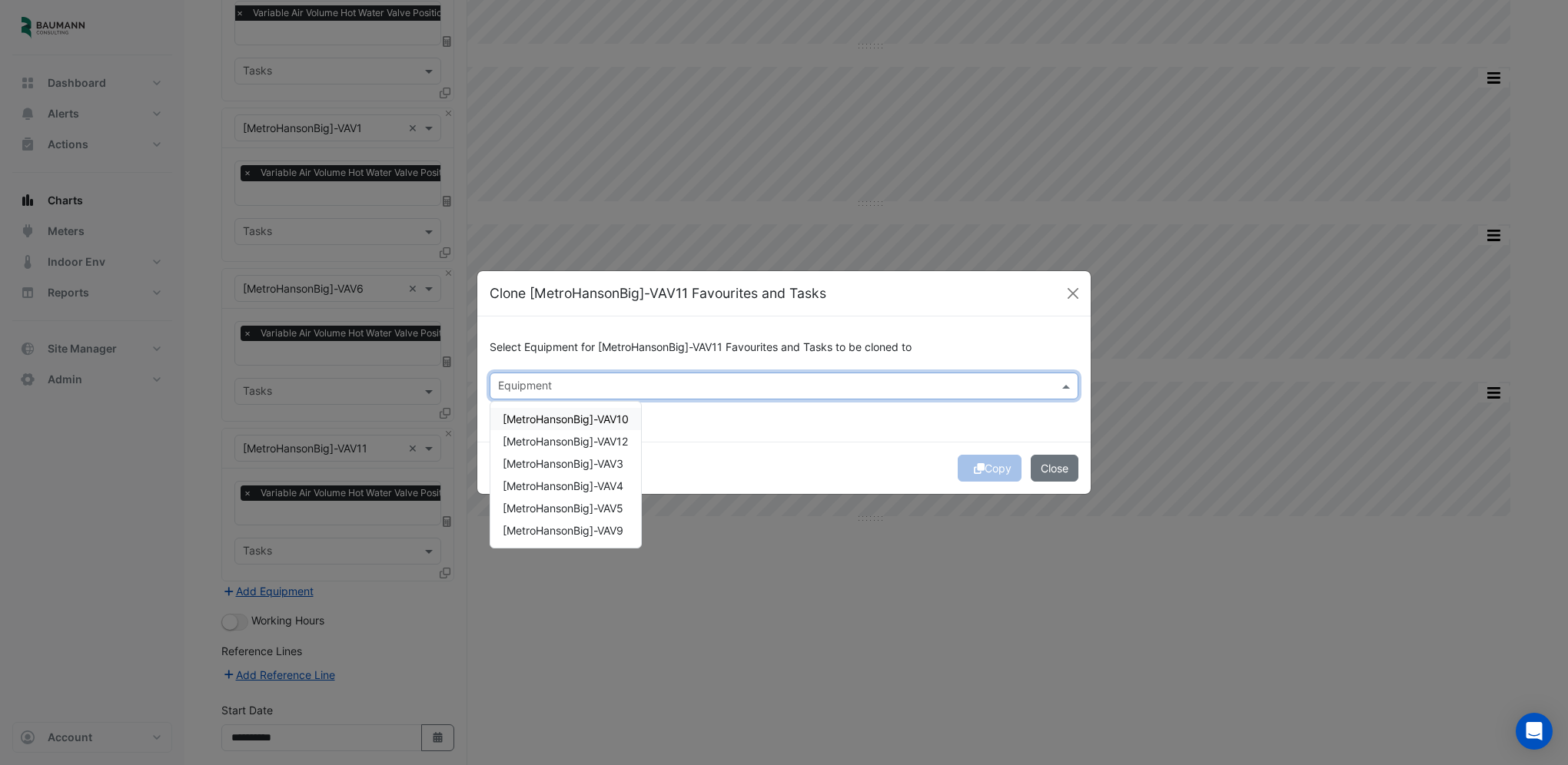
click at [661, 393] on input "text" at bounding box center [774, 387] width 554 height 16
click at [616, 425] on div "[MetroHansonBig]-VAV10" at bounding box center [566, 419] width 150 height 22
click at [613, 439] on span "[MetroHansonBig]-VAV12" at bounding box center [565, 440] width 125 height 13
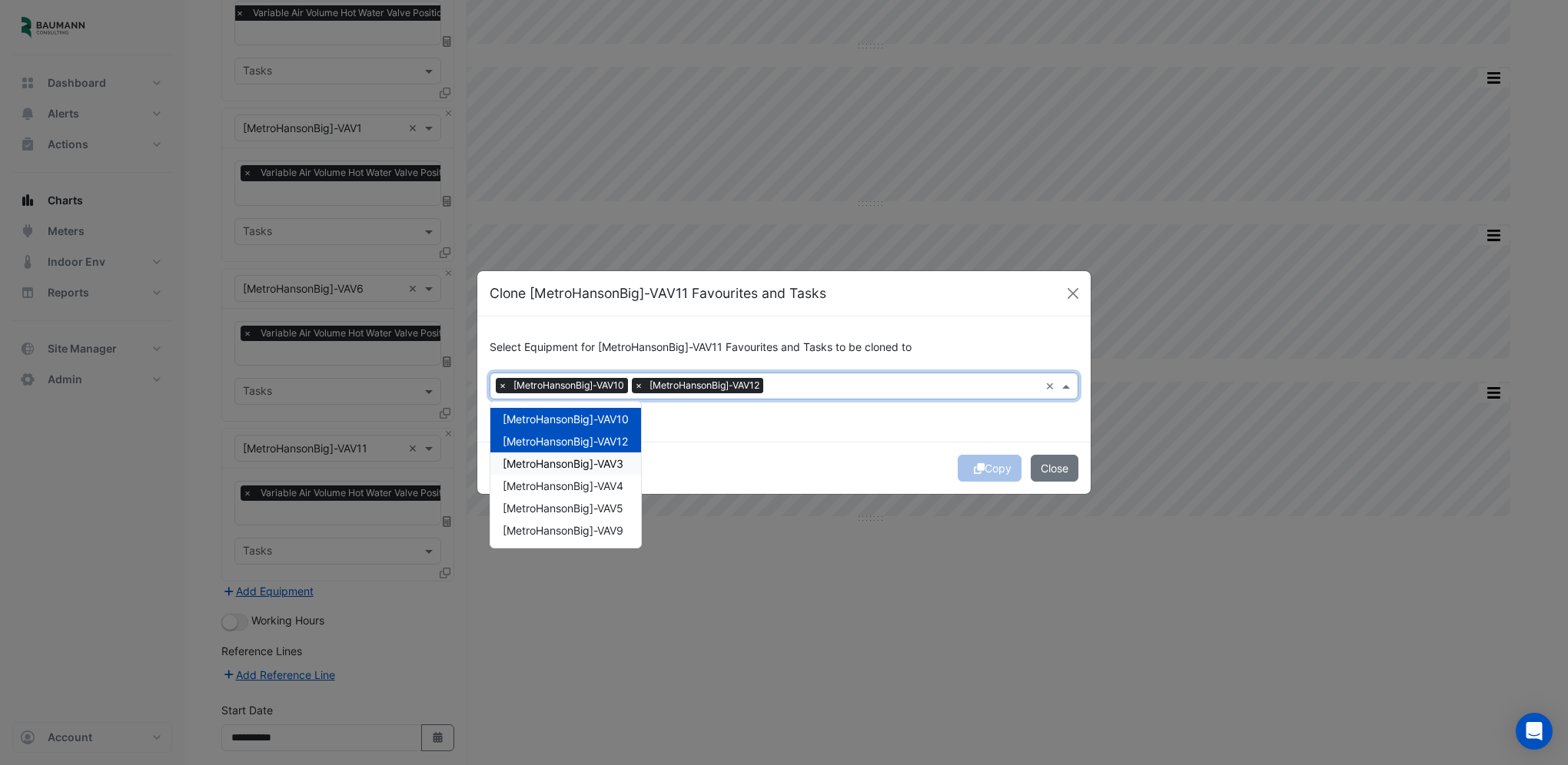
click at [612, 455] on div "[MetroHansonBig]-VAV3" at bounding box center [566, 464] width 150 height 22
click at [612, 482] on span "[MetroHansonBig]-VAV4" at bounding box center [563, 485] width 121 height 13
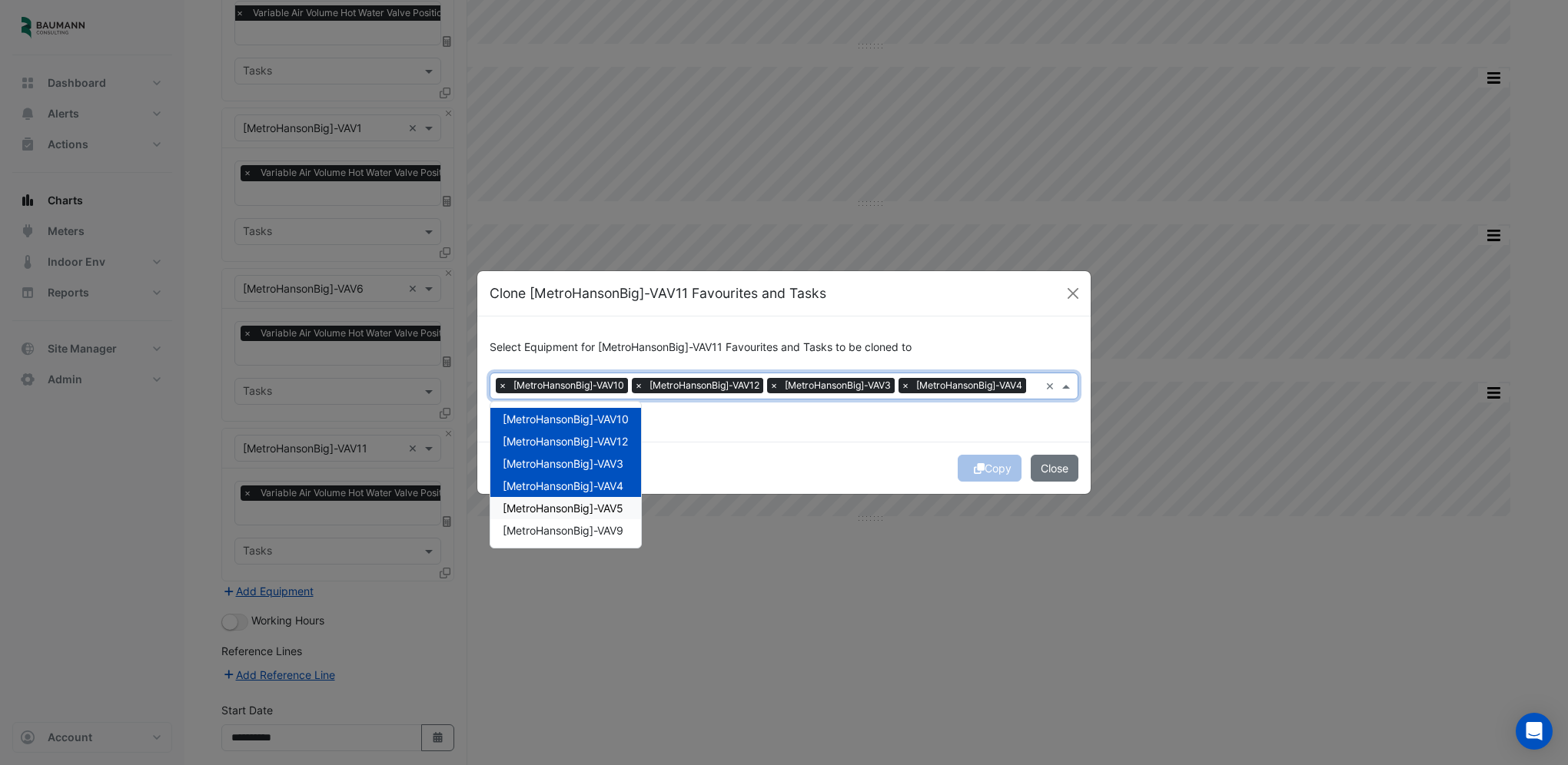
click at [610, 510] on span "[MetroHansonBig]-VAV5" at bounding box center [563, 508] width 121 height 13
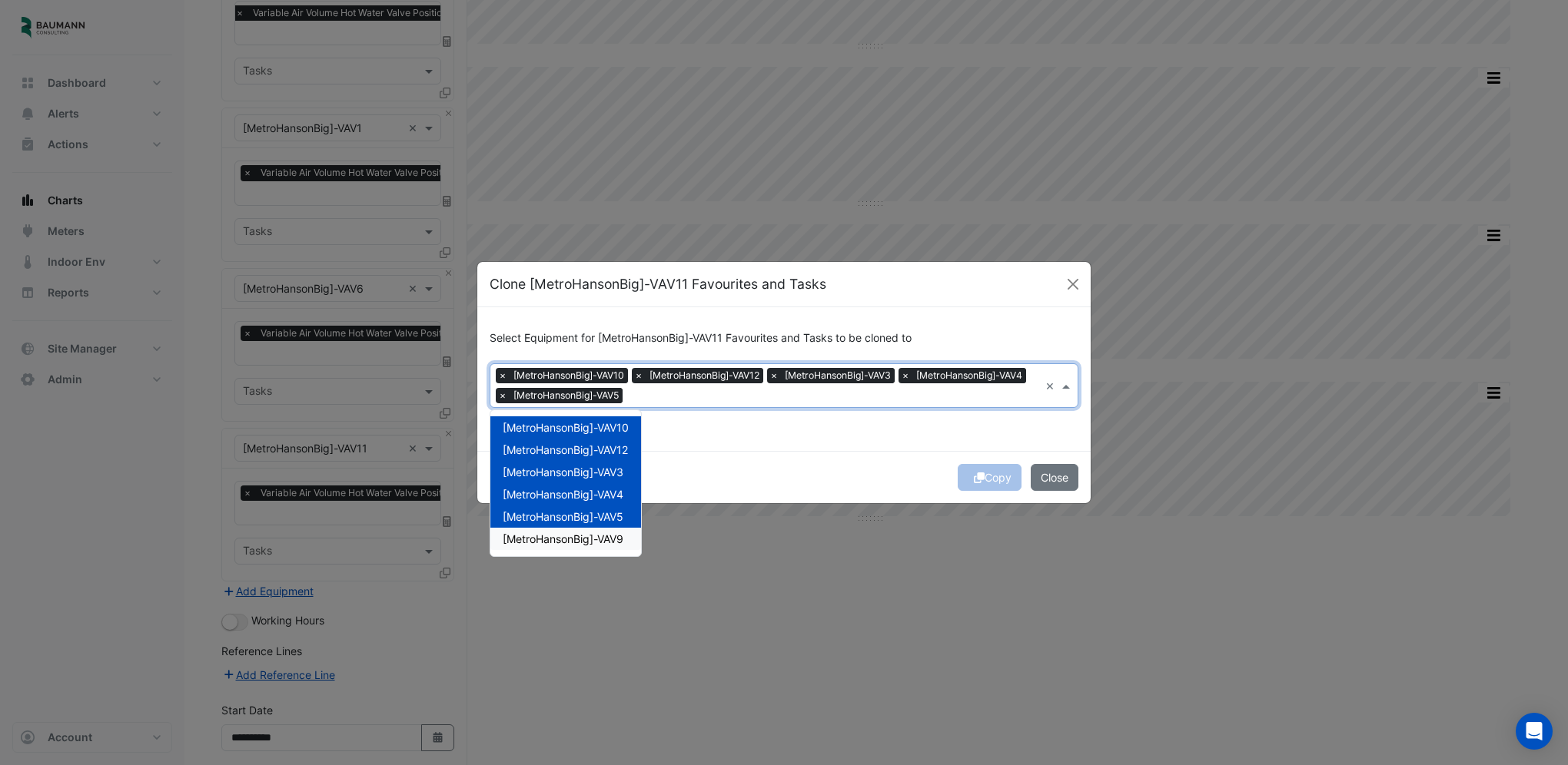
click at [610, 534] on span "[MetroHansonBig]-VAV9" at bounding box center [563, 538] width 121 height 13
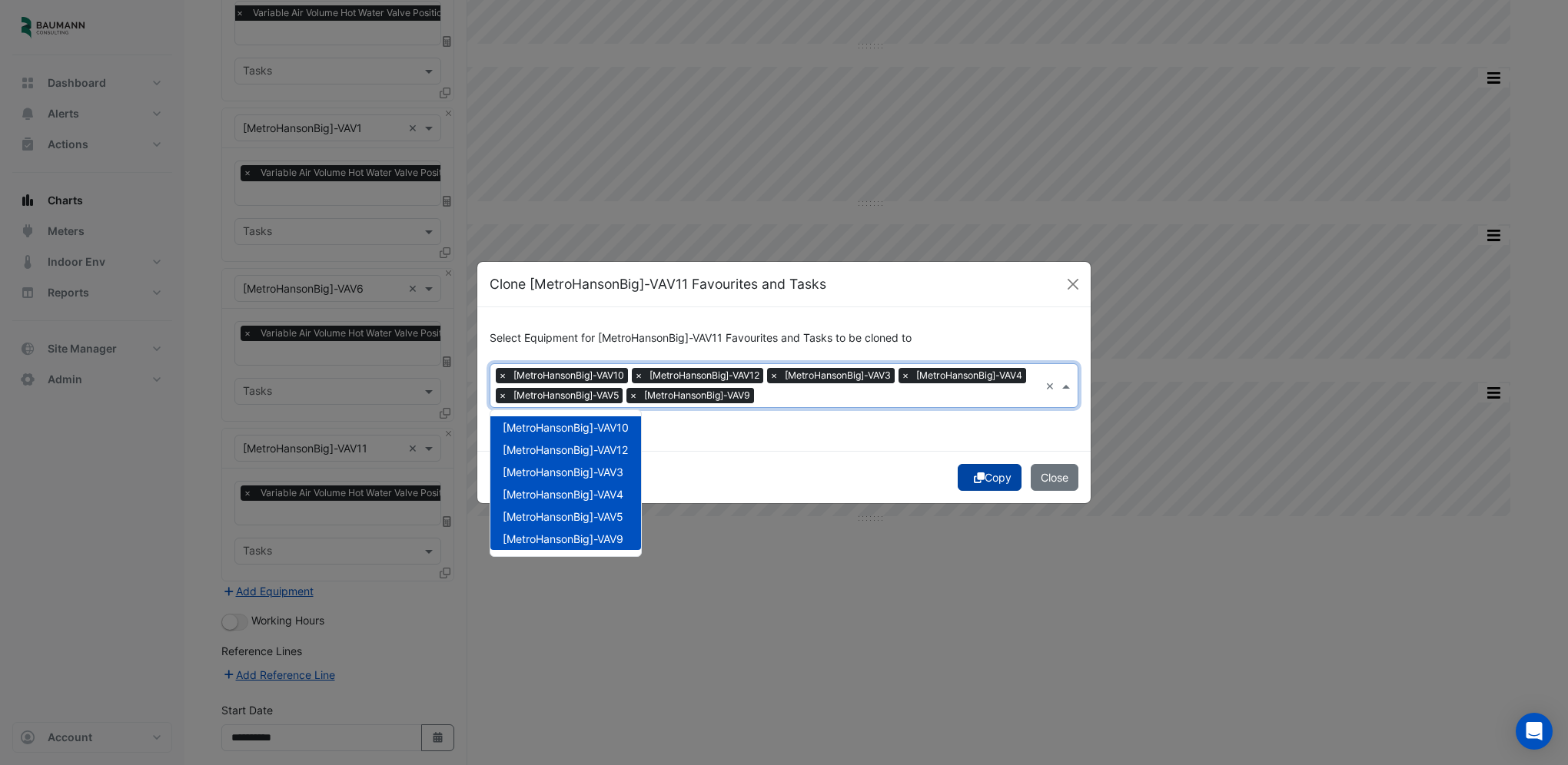
click at [985, 477] on button "Copy" at bounding box center [989, 477] width 64 height 27
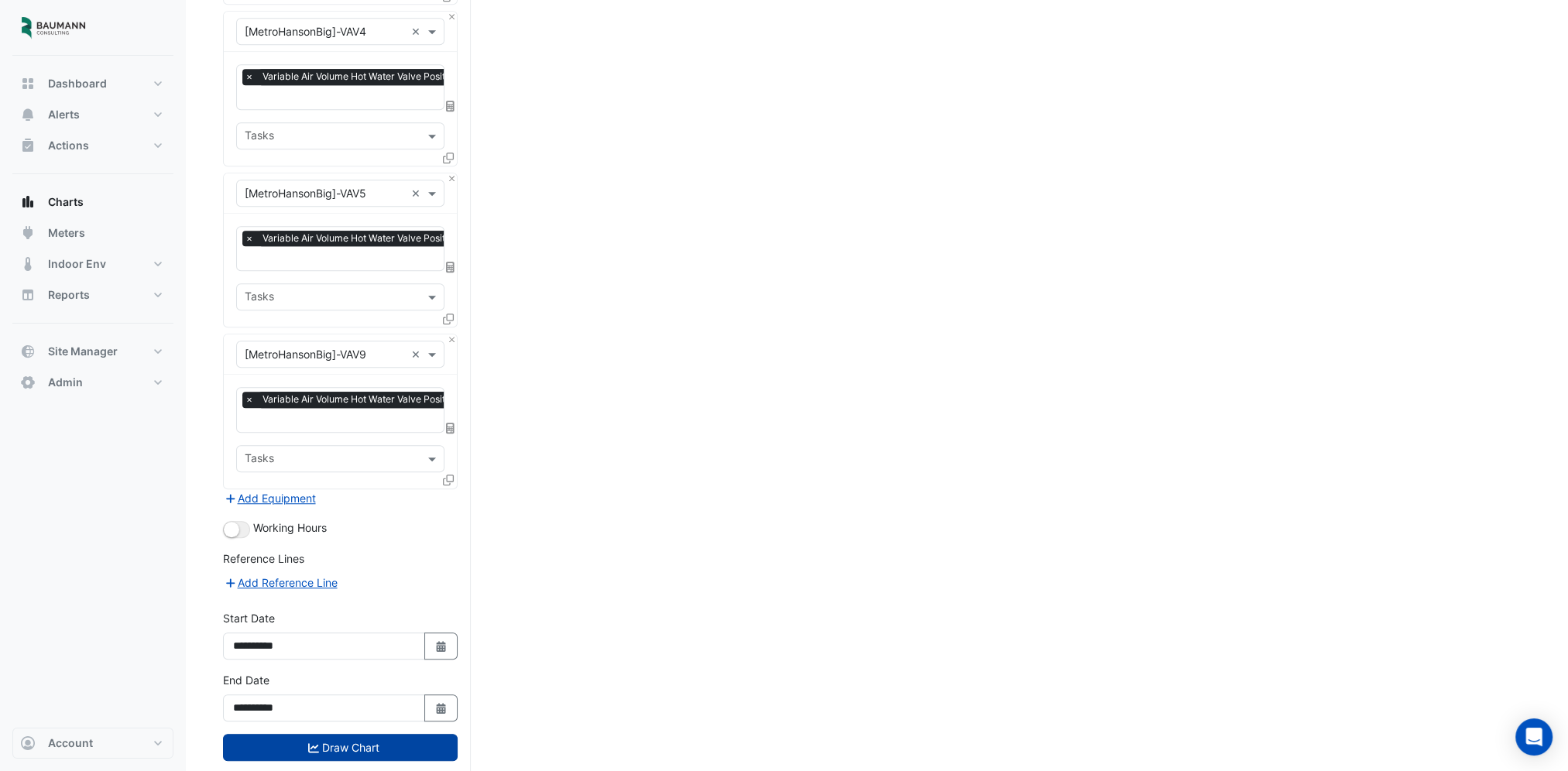
click at [371, 734] on button "Draw Chart" at bounding box center [340, 747] width 235 height 27
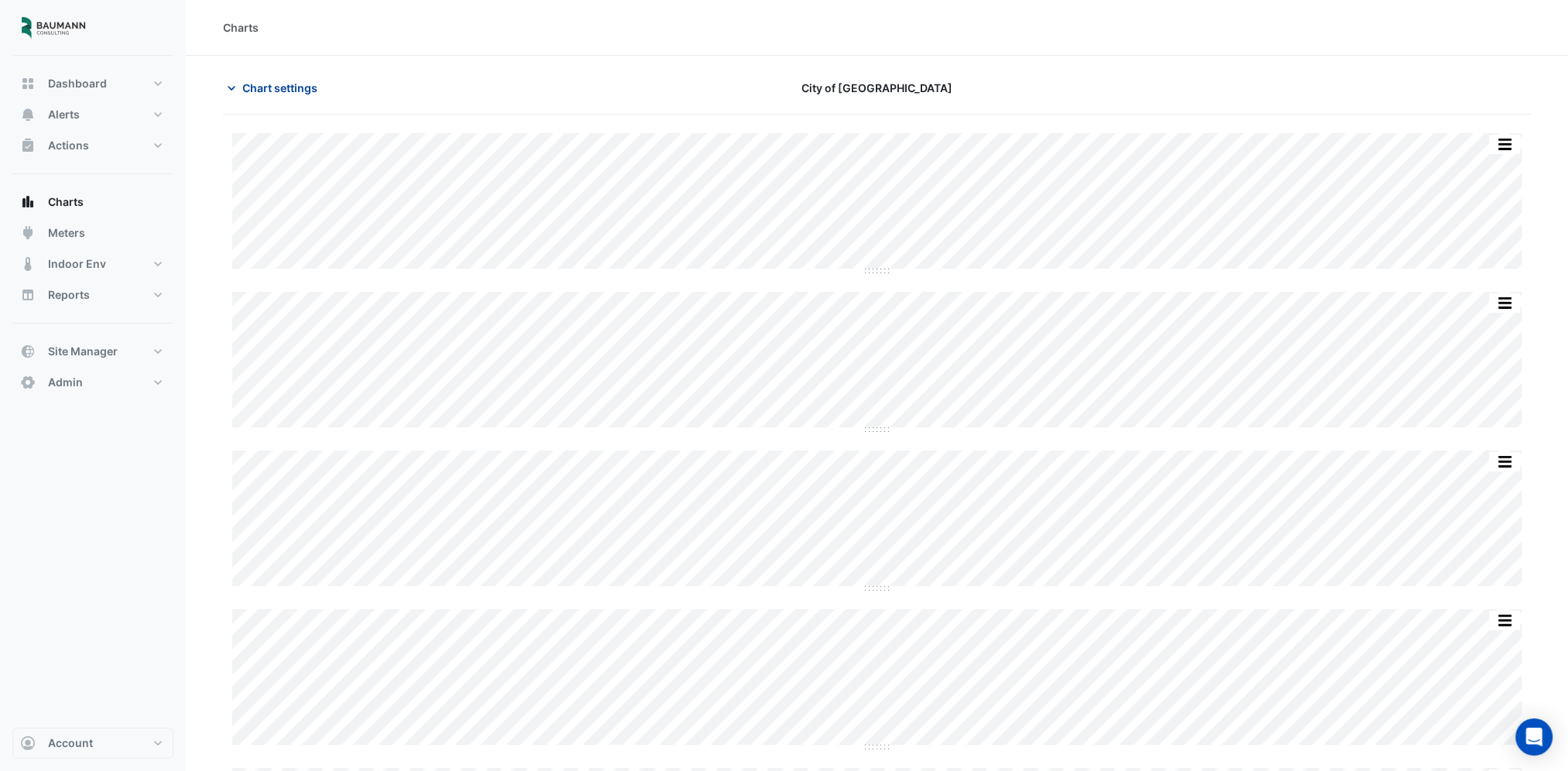
click at [284, 95] on span "Chart settings" at bounding box center [279, 88] width 75 height 17
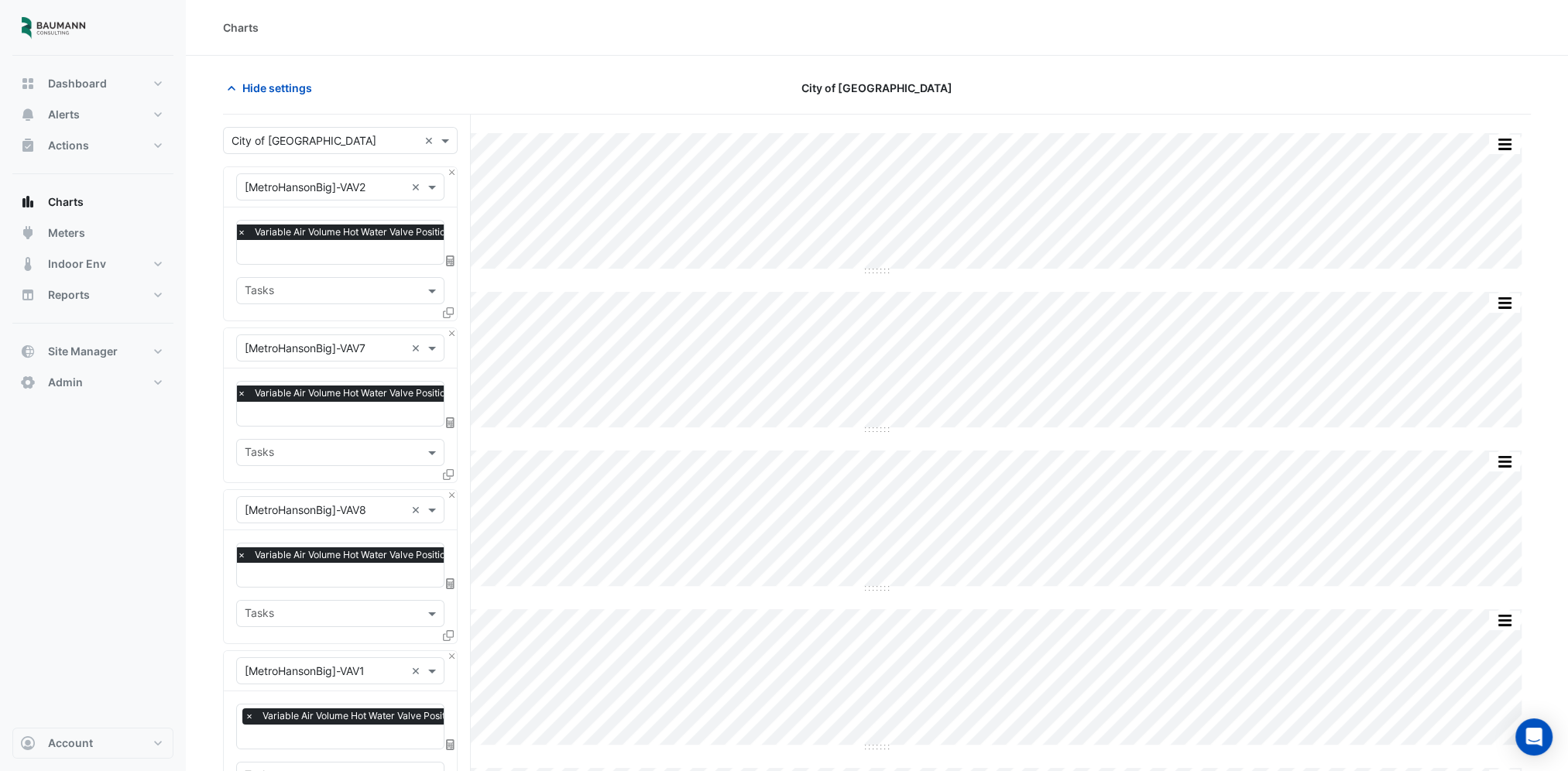
click at [337, 248] on input "text" at bounding box center [395, 253] width 317 height 17
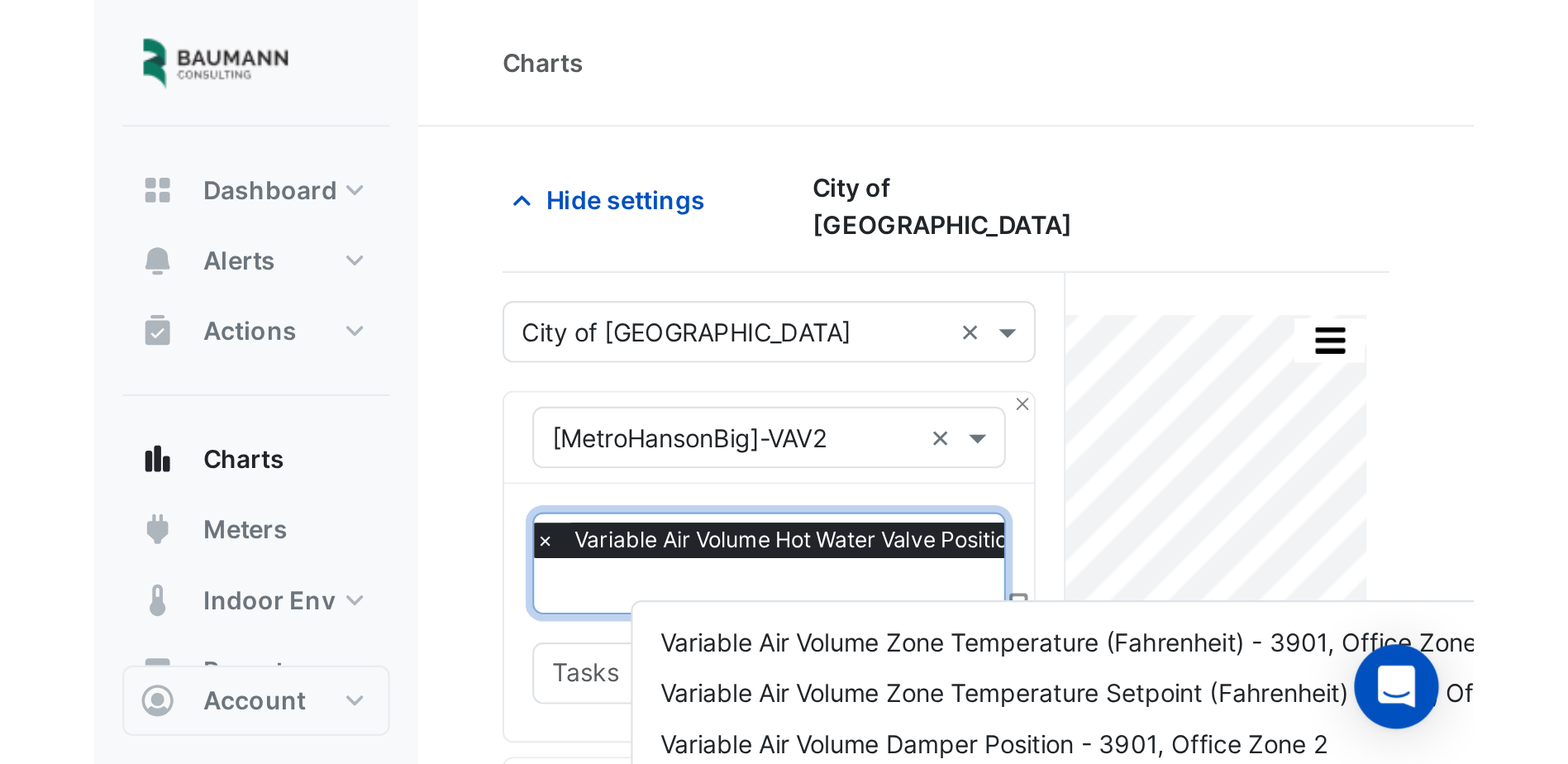
scroll to position [0, 8]
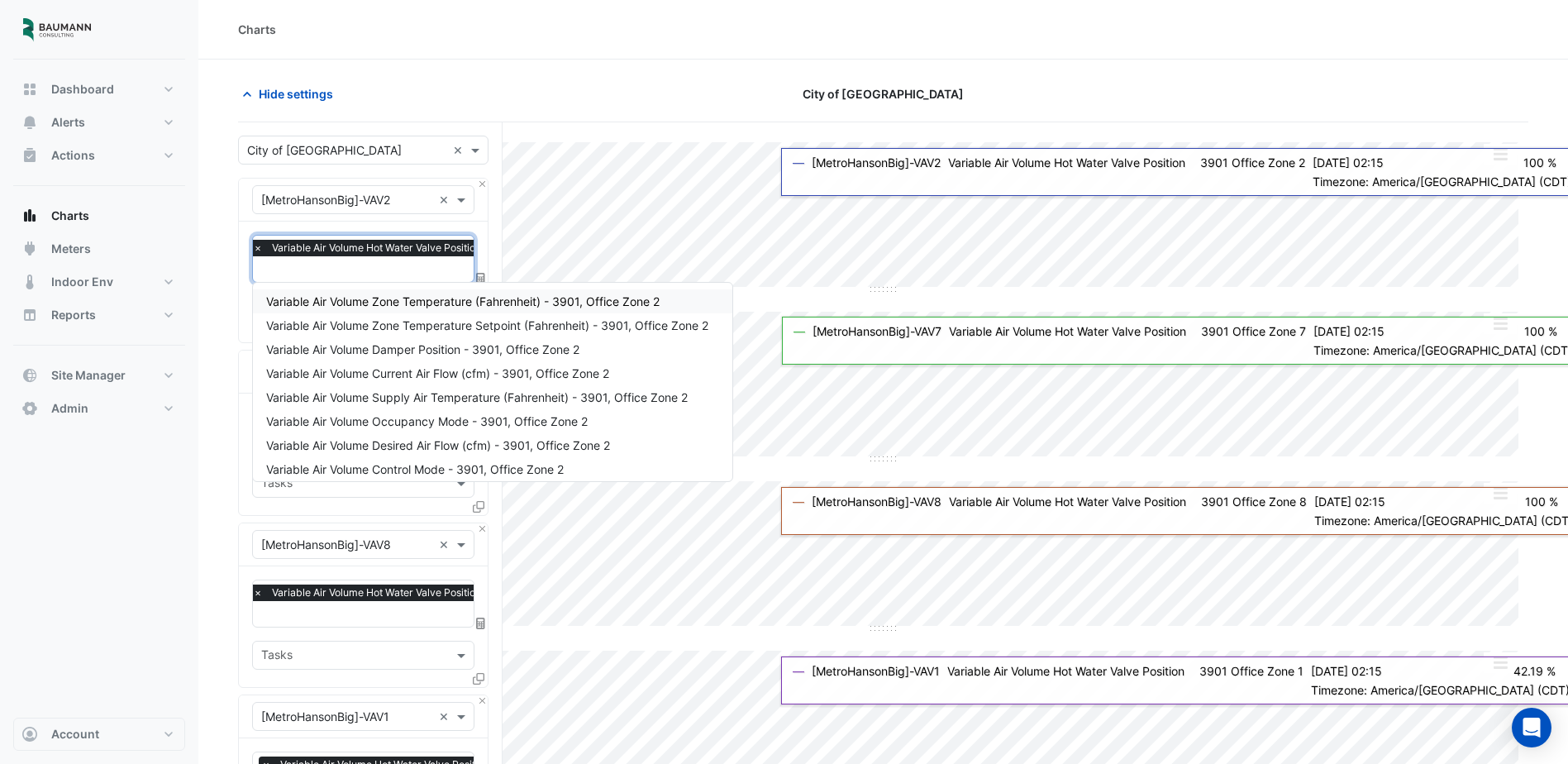
click at [466, 85] on div "Hide settings" at bounding box center [447, 93] width 437 height 29
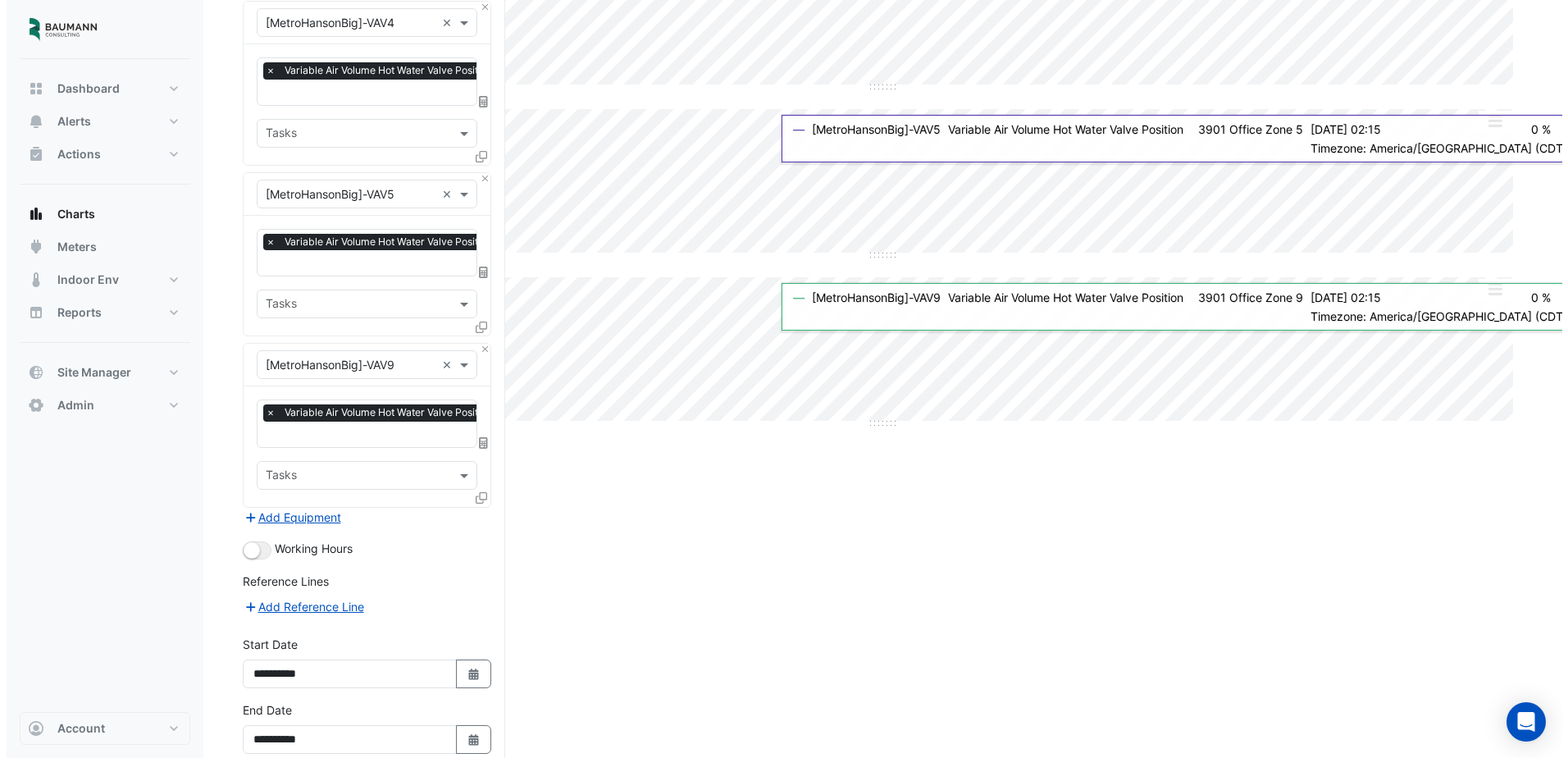
scroll to position [1778, 0]
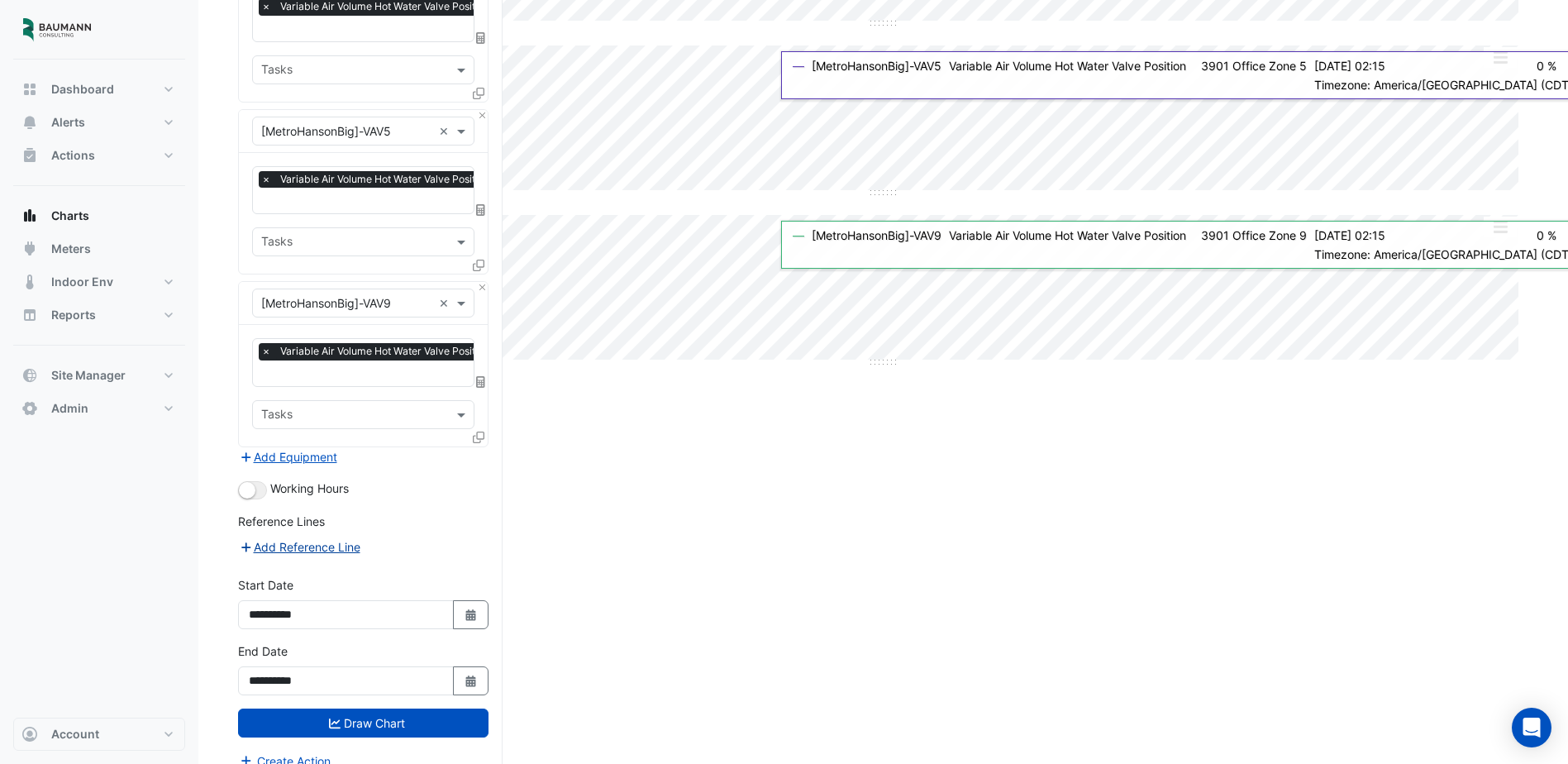
click at [351, 537] on button "Add Reference Line" at bounding box center [299, 547] width 124 height 19
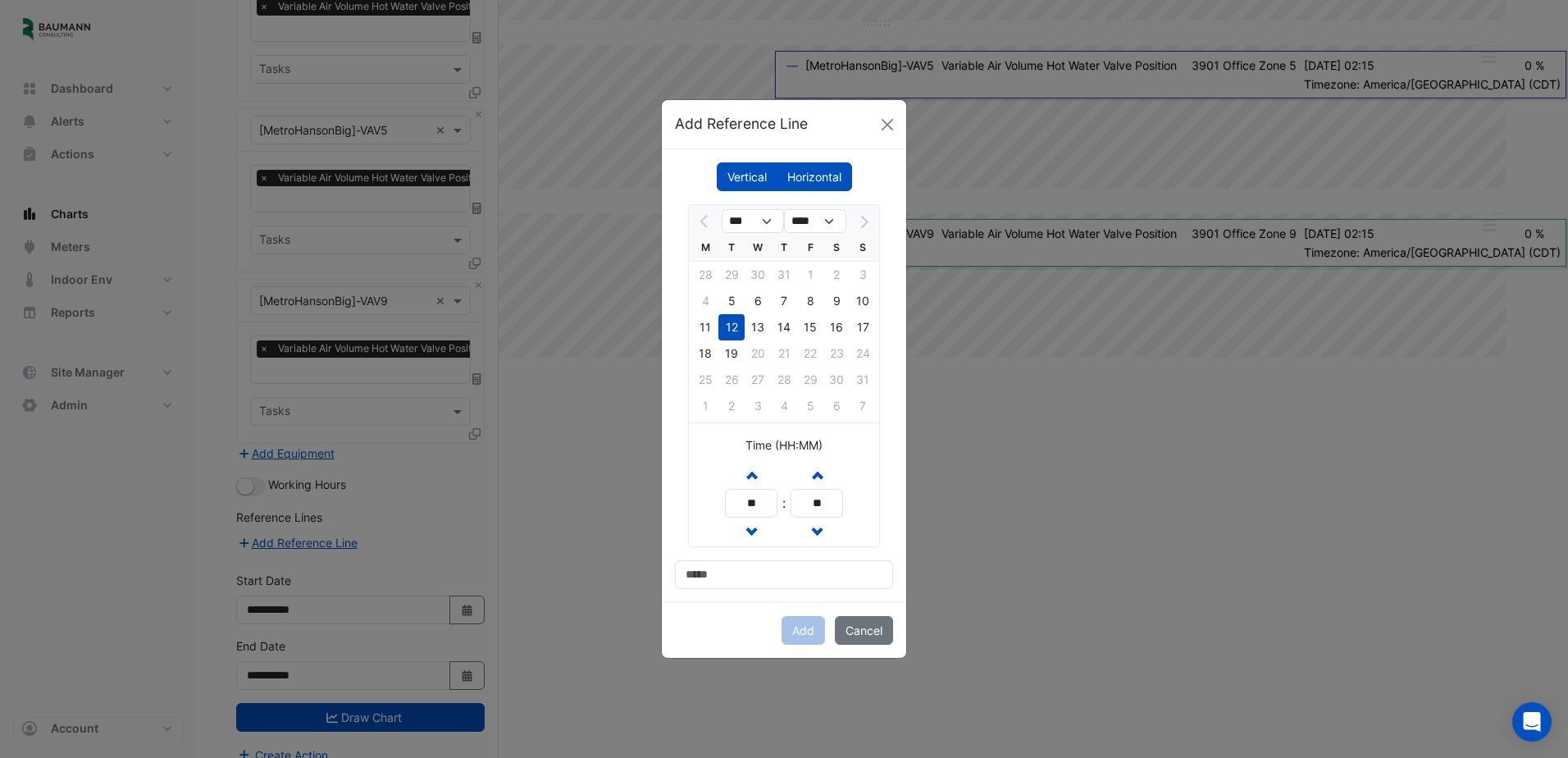
click at [822, 178] on label "Horizontal" at bounding box center [814, 176] width 76 height 29
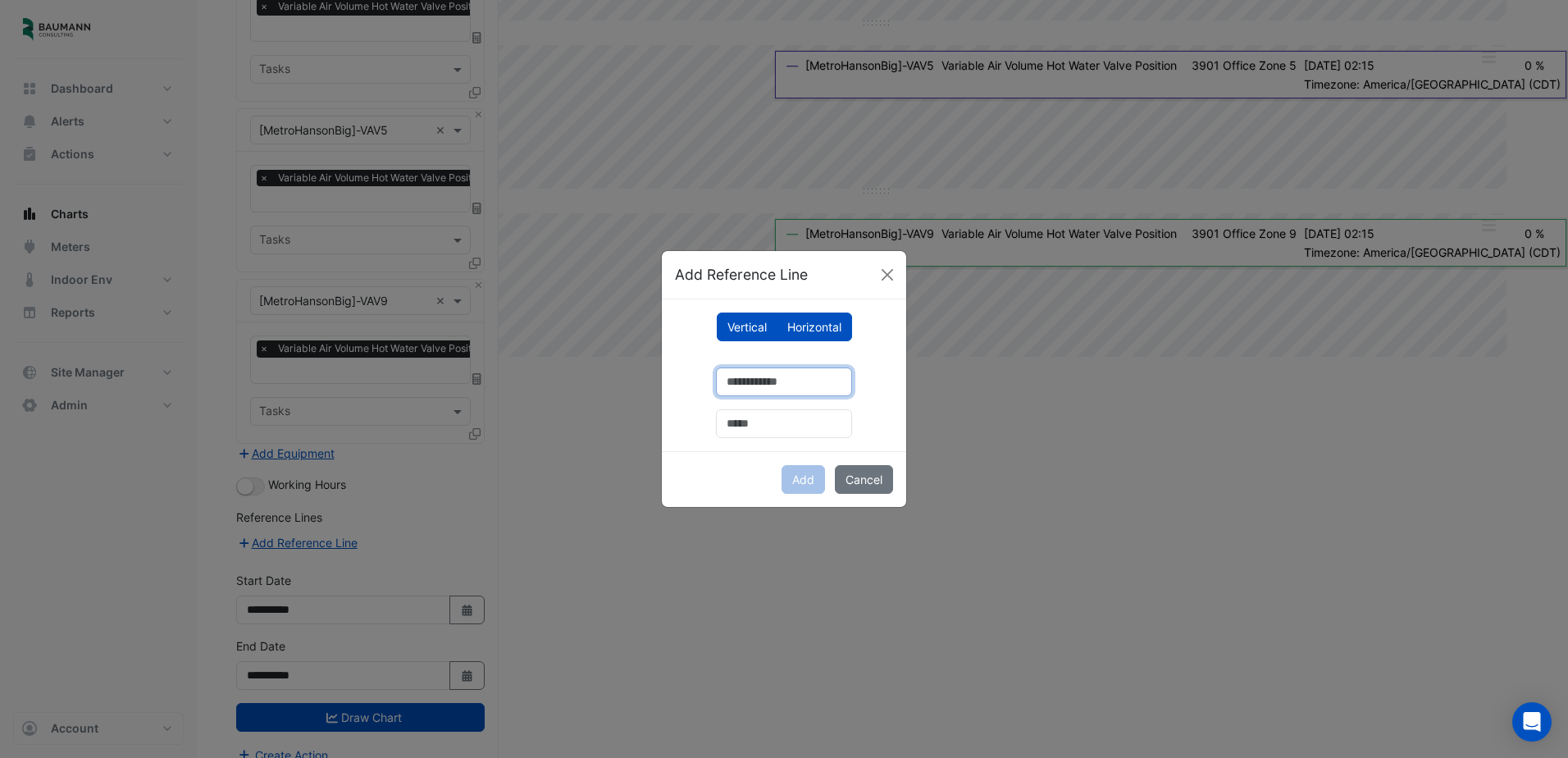
click at [772, 392] on input "number" at bounding box center [784, 382] width 136 height 29
click at [792, 423] on input "text" at bounding box center [784, 423] width 136 height 29
click at [865, 481] on button "Cancel" at bounding box center [864, 479] width 58 height 29
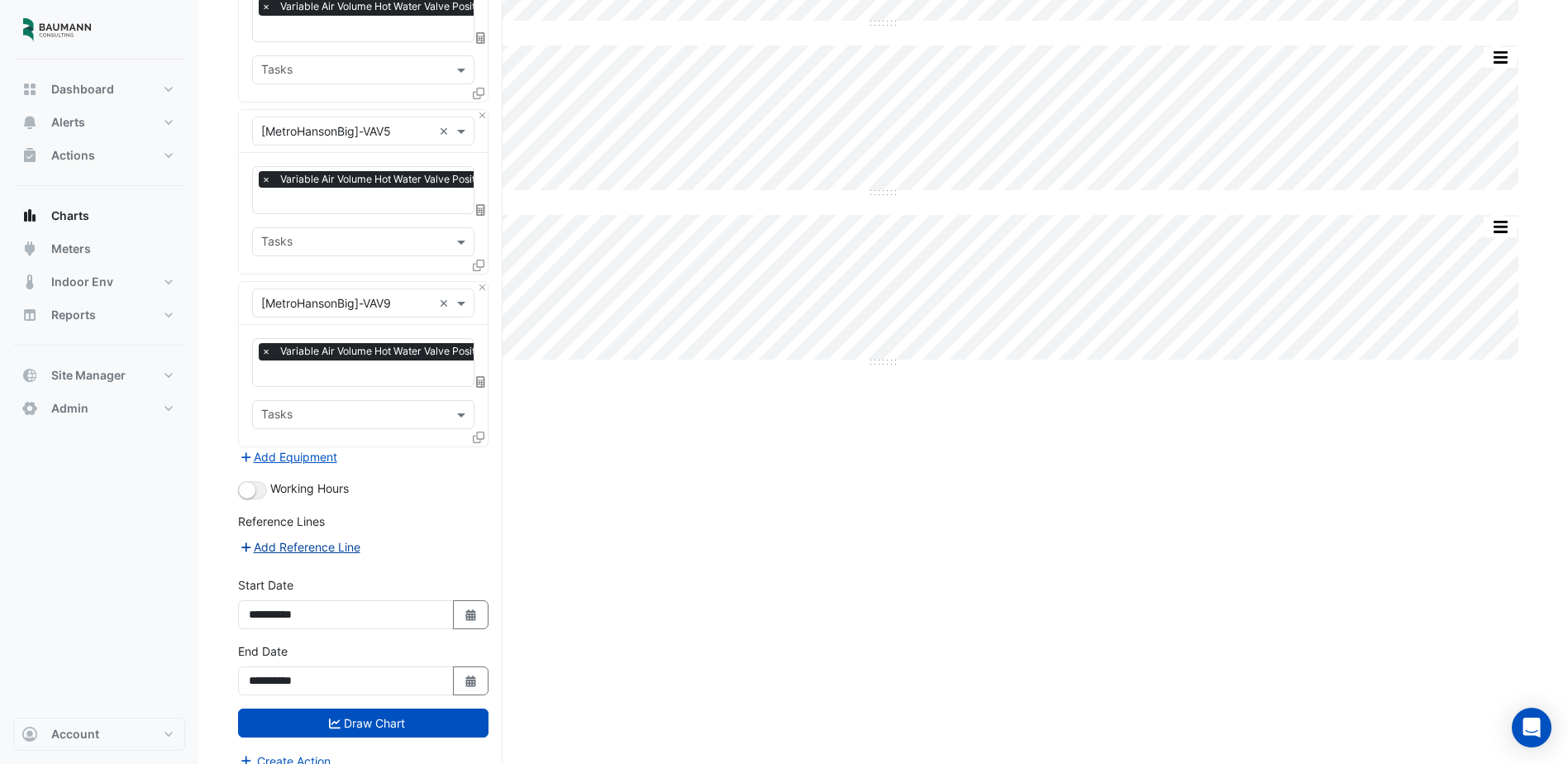
click at [311, 537] on button "Add Reference Line" at bounding box center [299, 547] width 124 height 19
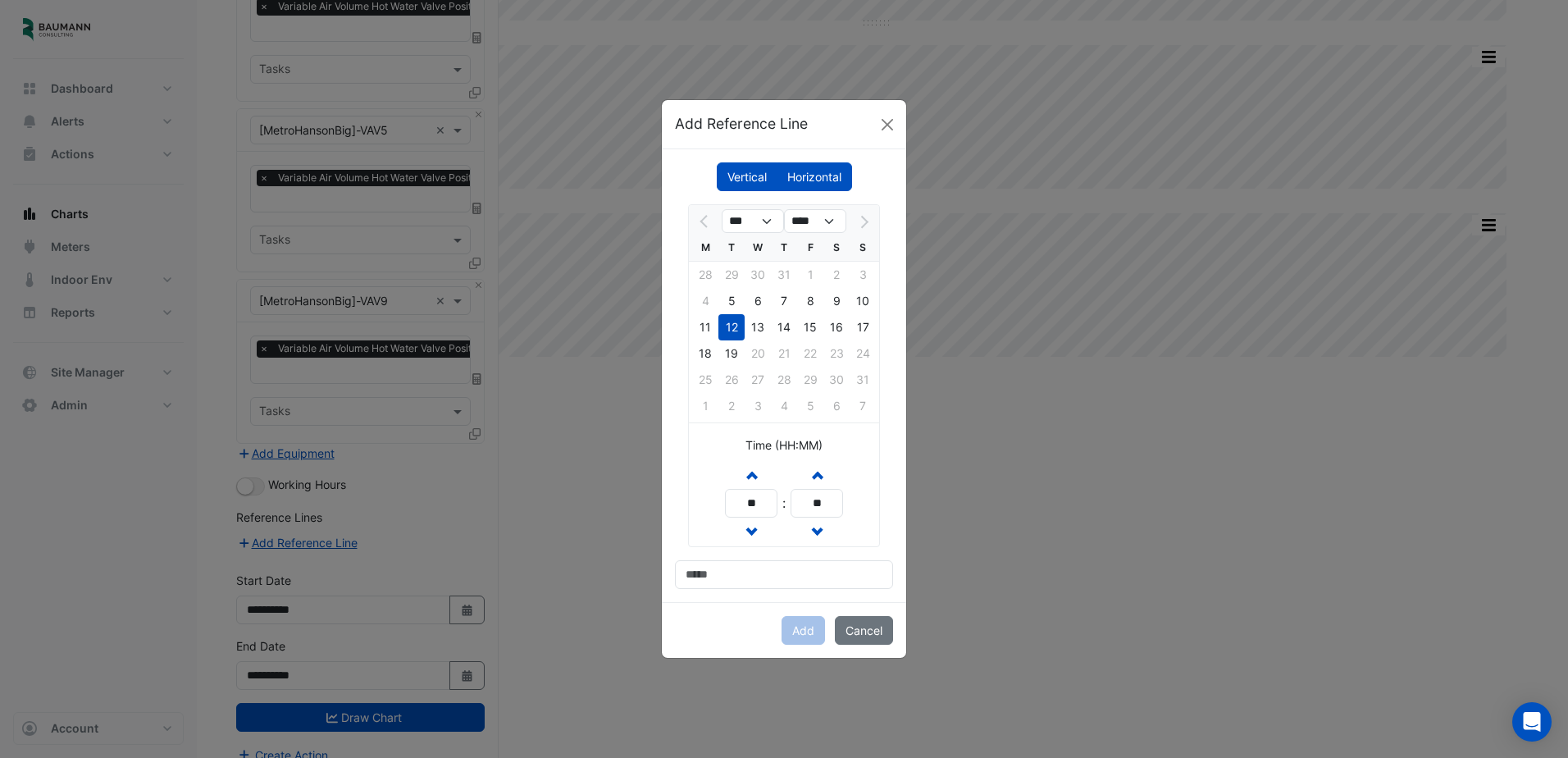
click at [806, 163] on label "Horizontal" at bounding box center [814, 176] width 76 height 29
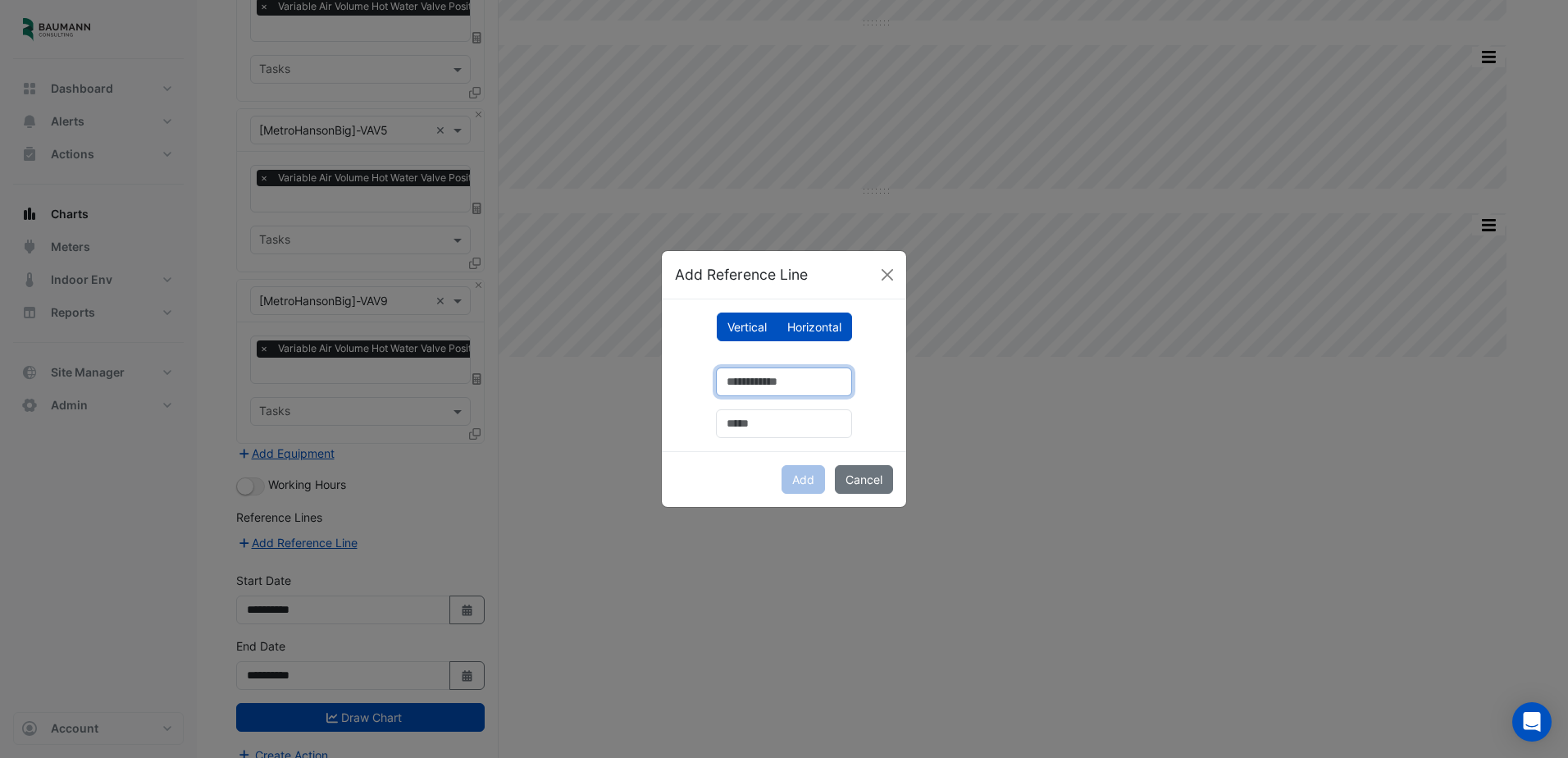
click at [776, 378] on input "number" at bounding box center [784, 382] width 136 height 29
type input "***"
click at [772, 417] on input "text" at bounding box center [784, 423] width 136 height 29
type input "*"
click at [788, 370] on input "***" at bounding box center [784, 382] width 136 height 29
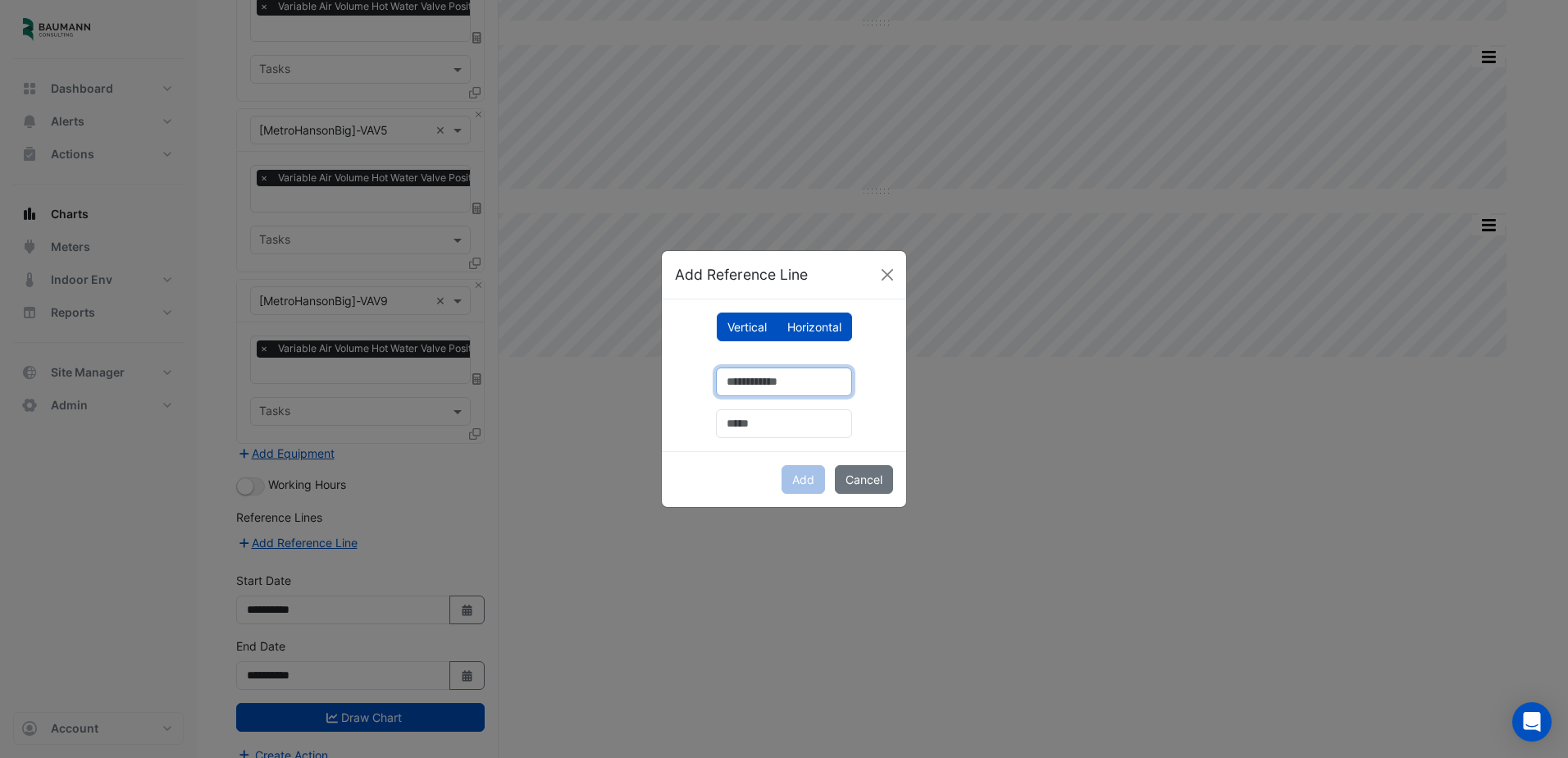
type input "*"
type input "***"
click at [783, 427] on input "text" at bounding box center [784, 423] width 136 height 29
type input "**********"
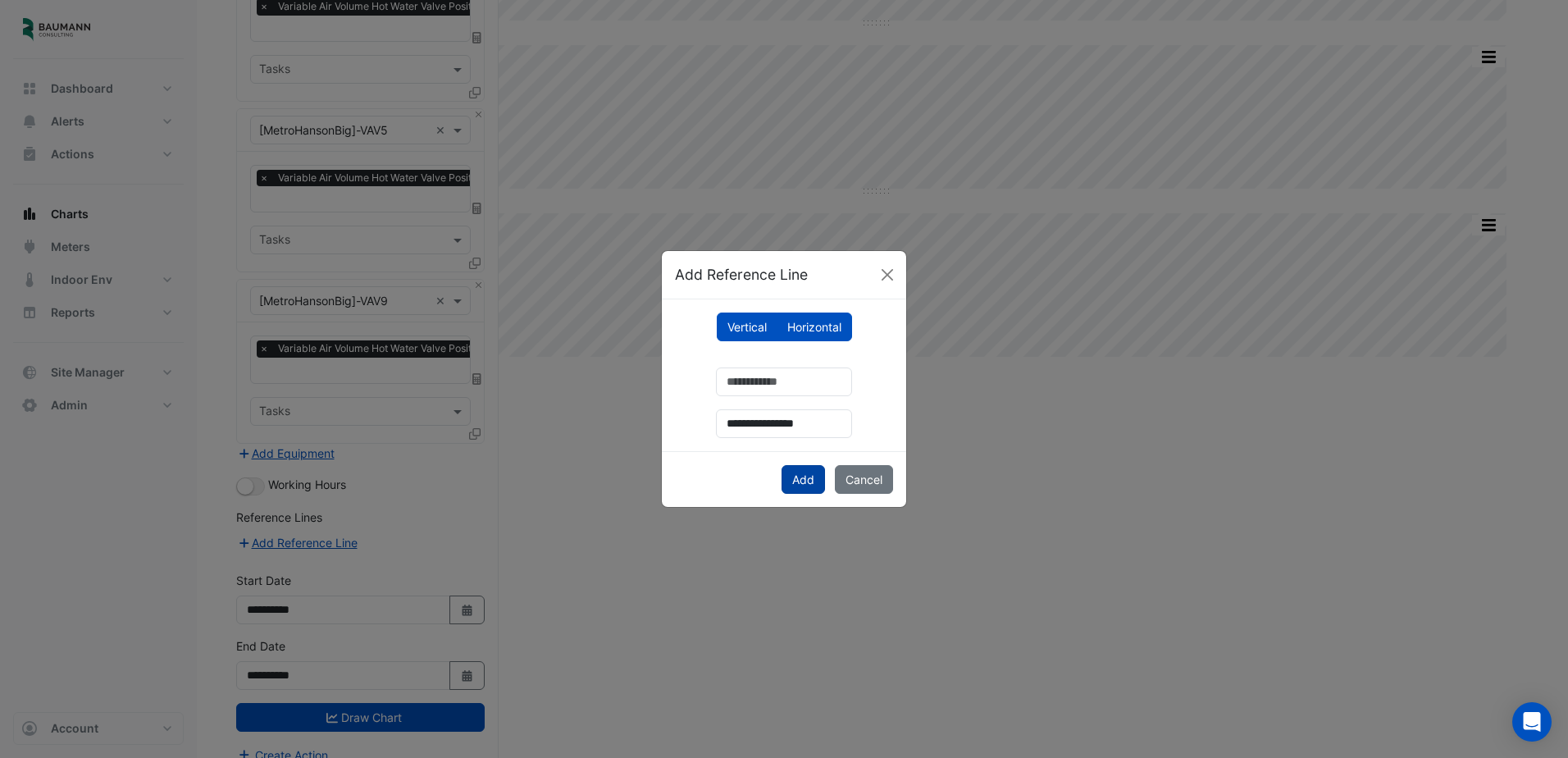
click at [801, 475] on button "Add" at bounding box center [803, 479] width 43 height 29
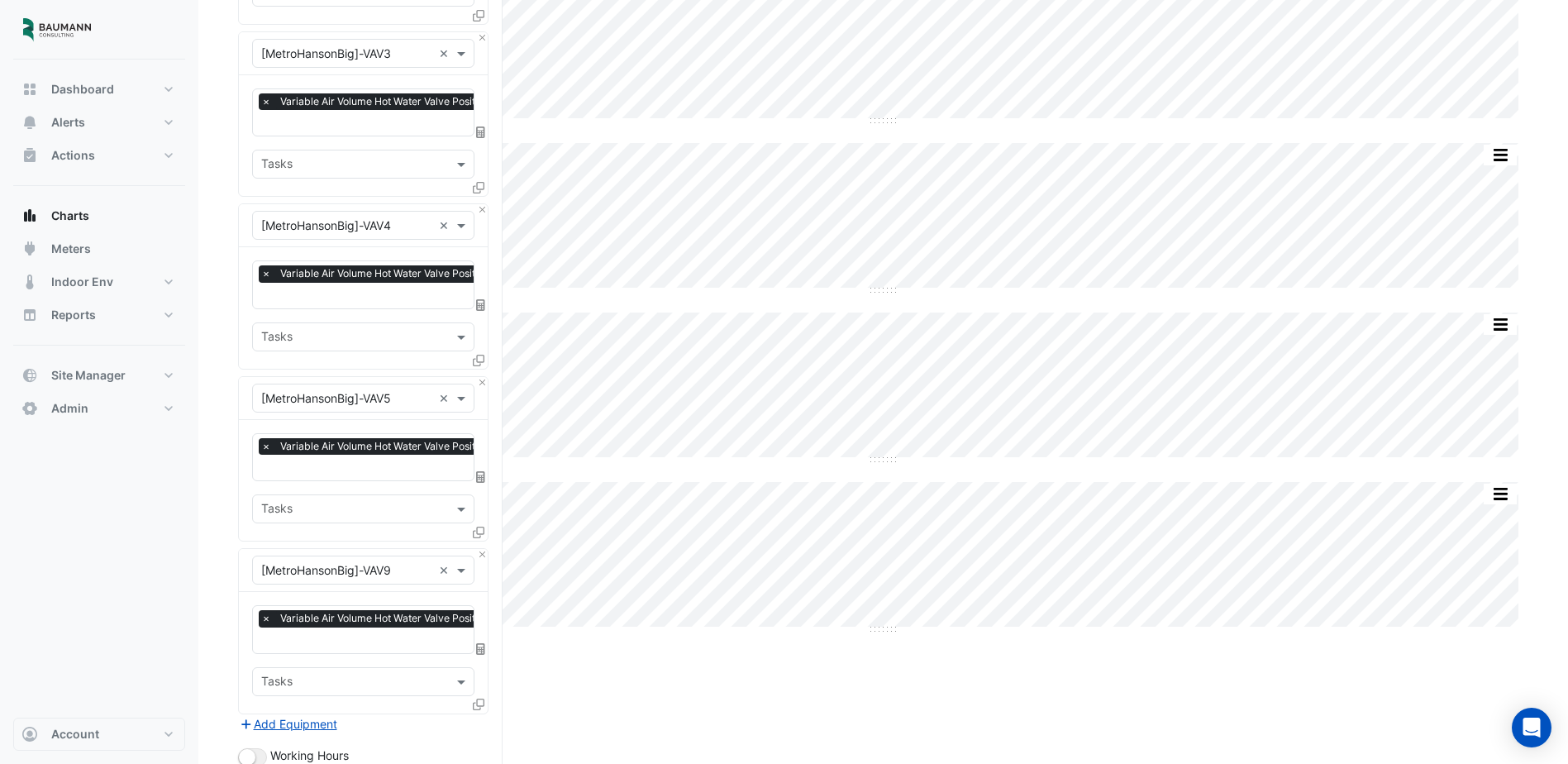
scroll to position [1867, 0]
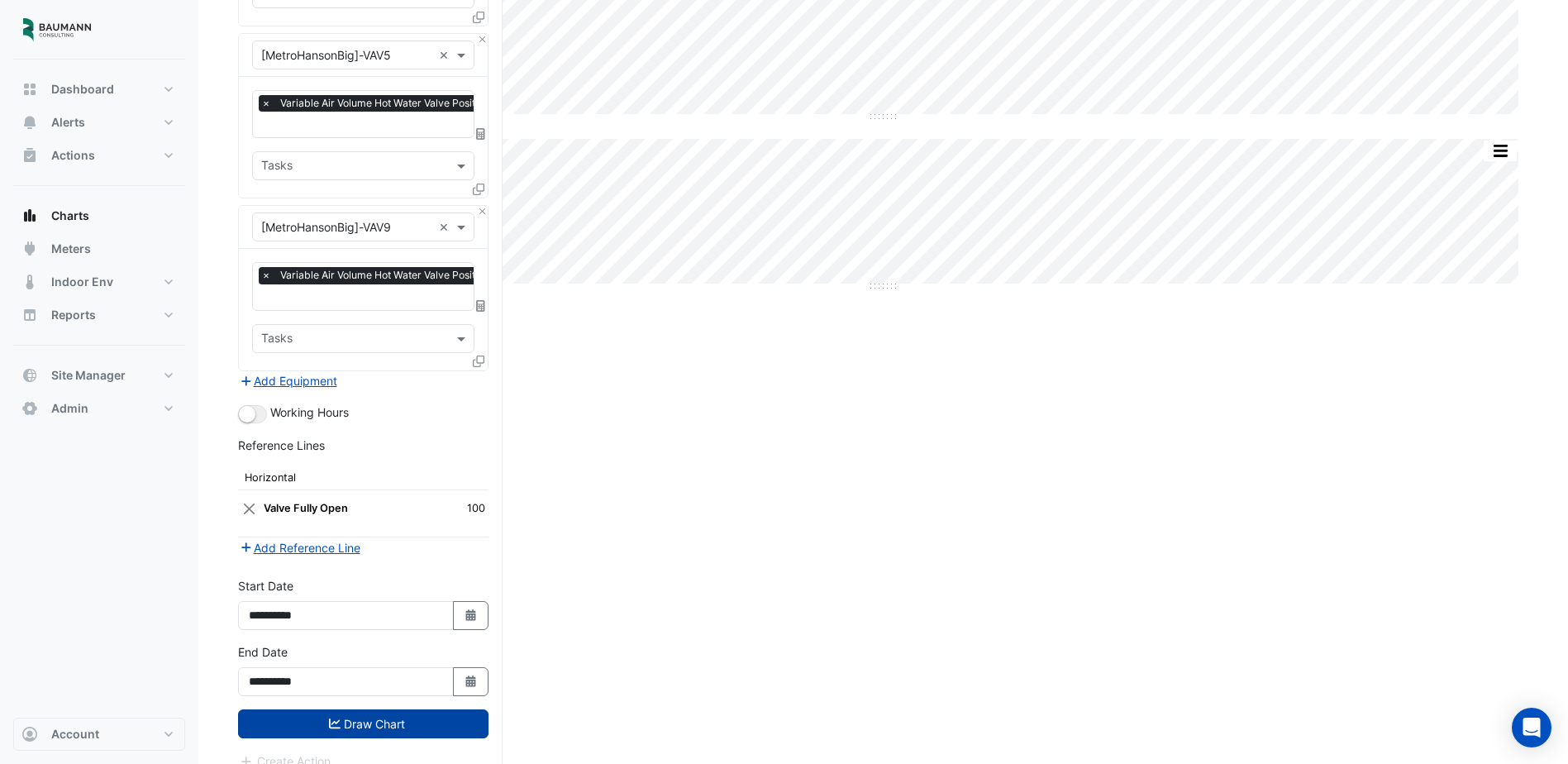
click at [419, 709] on button "Draw Chart" at bounding box center [363, 723] width 251 height 29
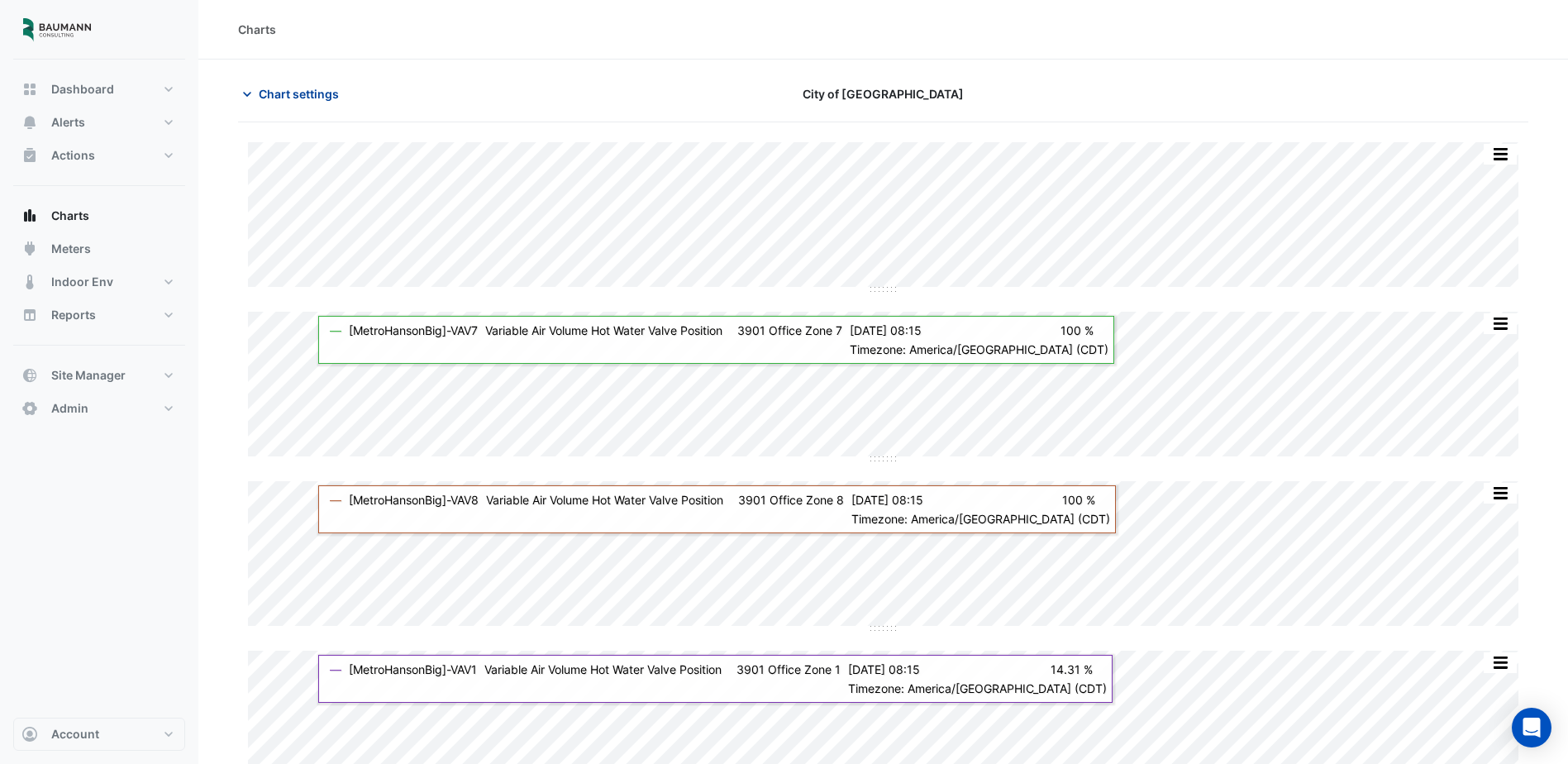
click at [283, 98] on span "Chart settings" at bounding box center [298, 94] width 80 height 18
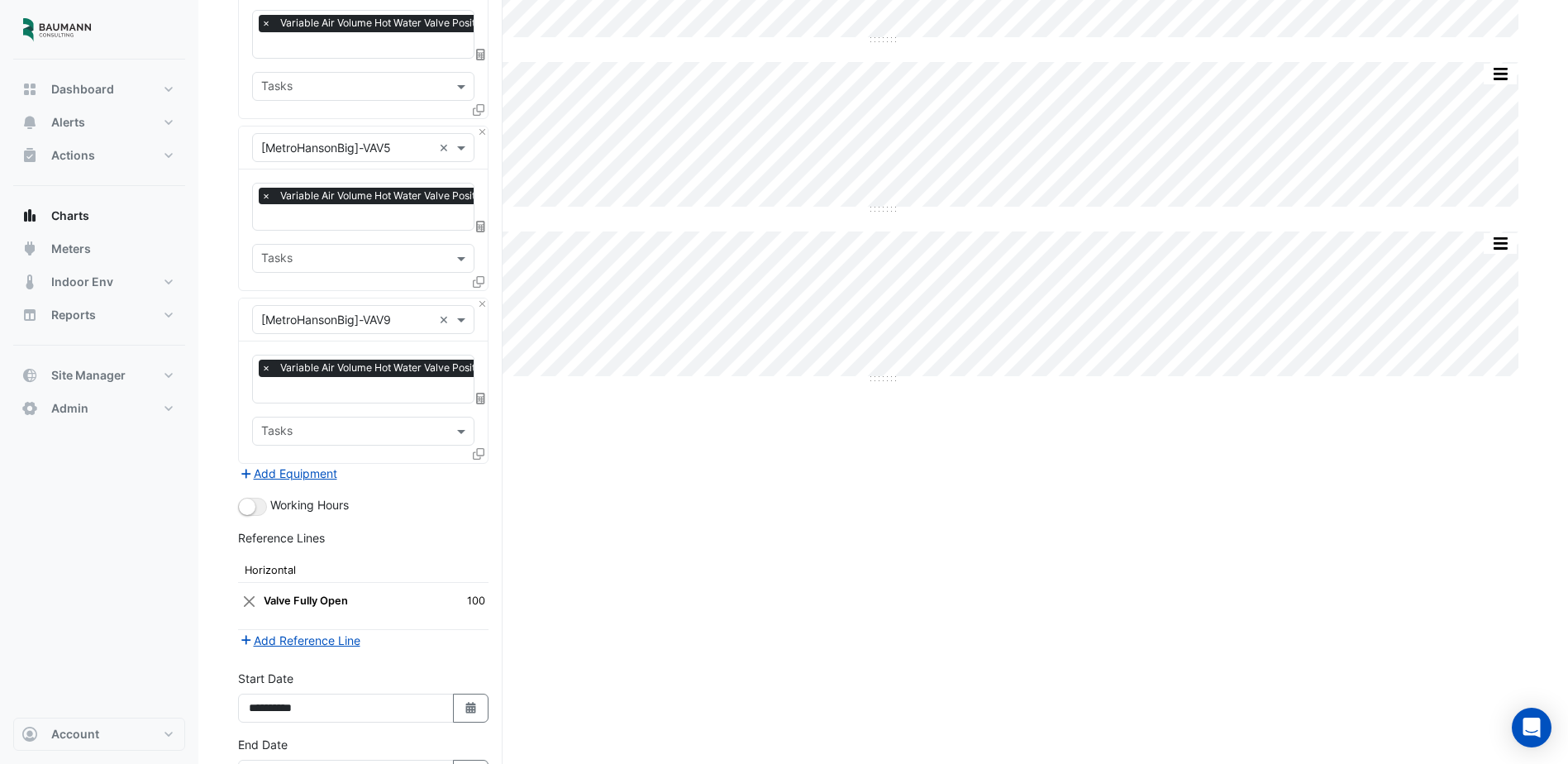
scroll to position [1867, 0]
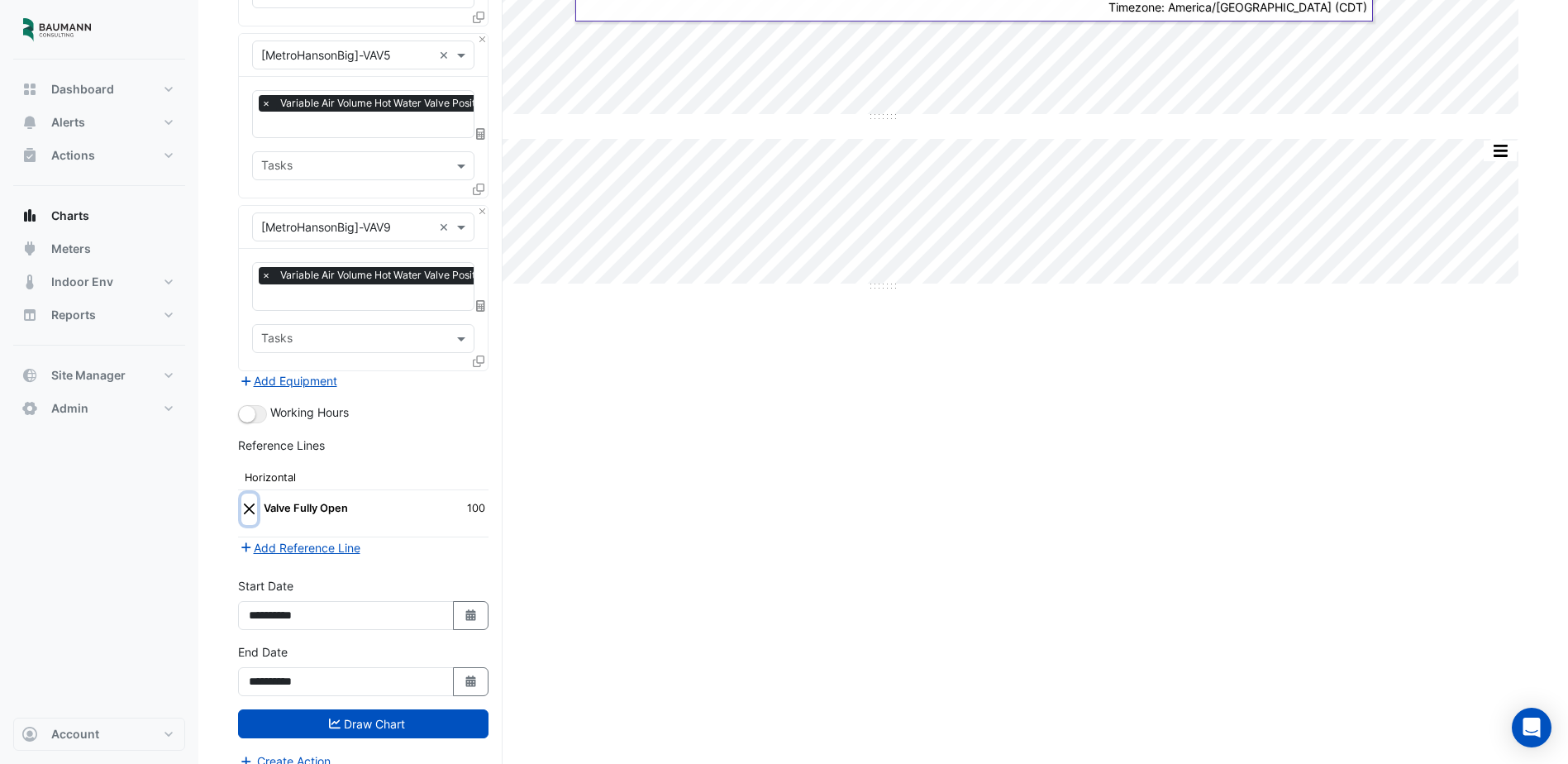
click at [244, 494] on button "Close" at bounding box center [249, 509] width 16 height 32
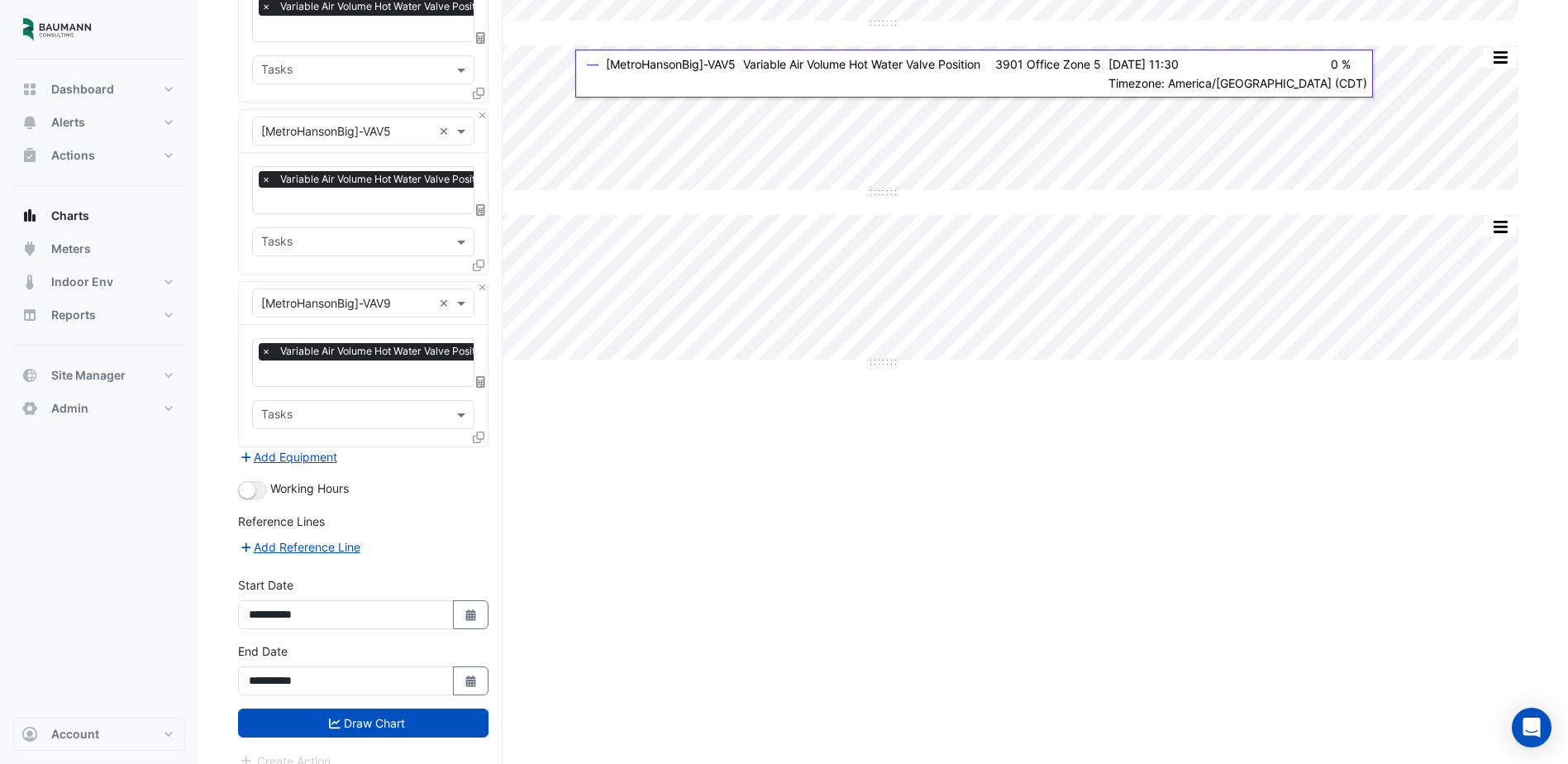
click at [409, 708] on button "Draw Chart" at bounding box center [363, 722] width 251 height 29
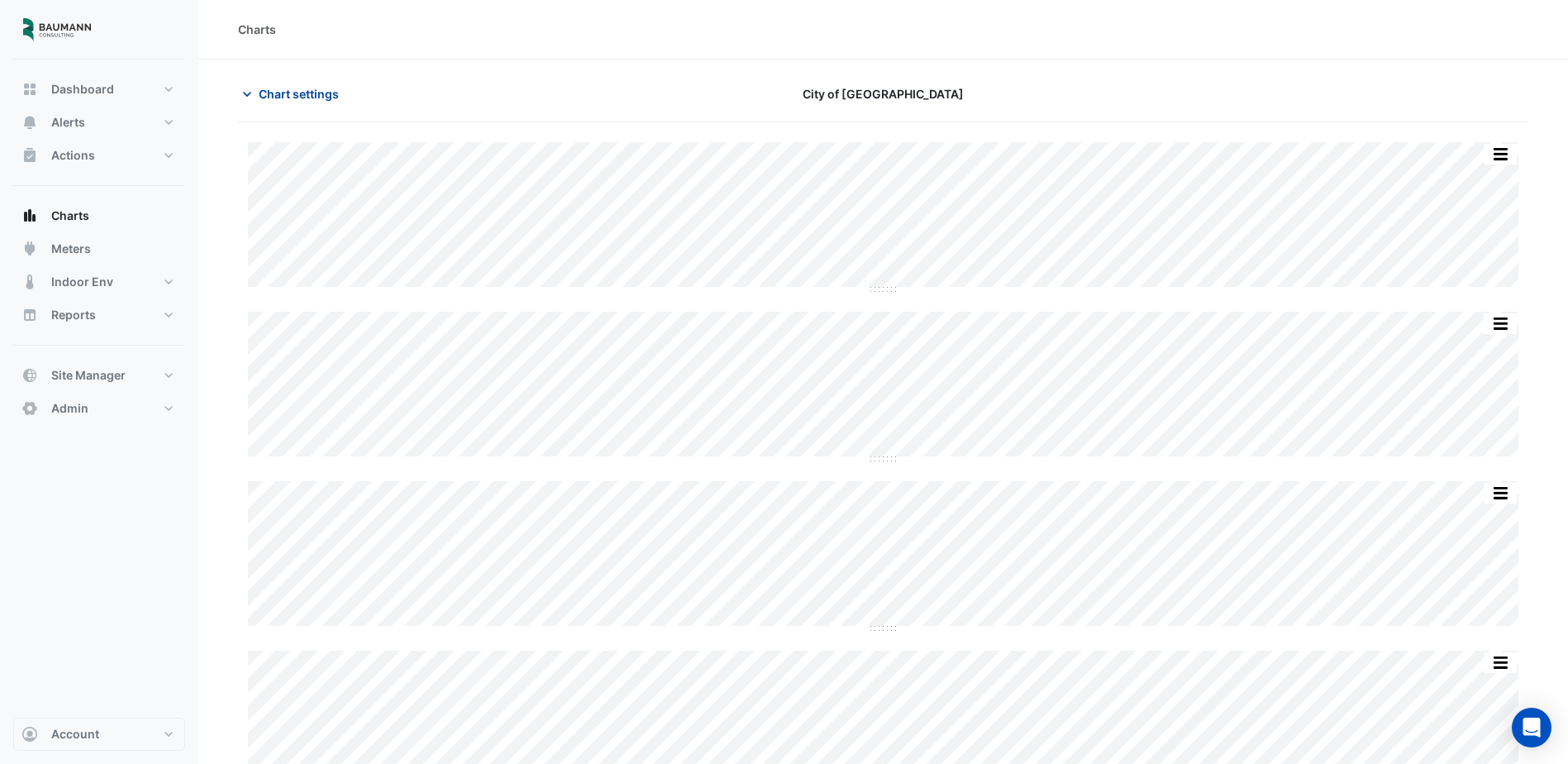
click at [266, 94] on span "Chart settings" at bounding box center [298, 94] width 80 height 18
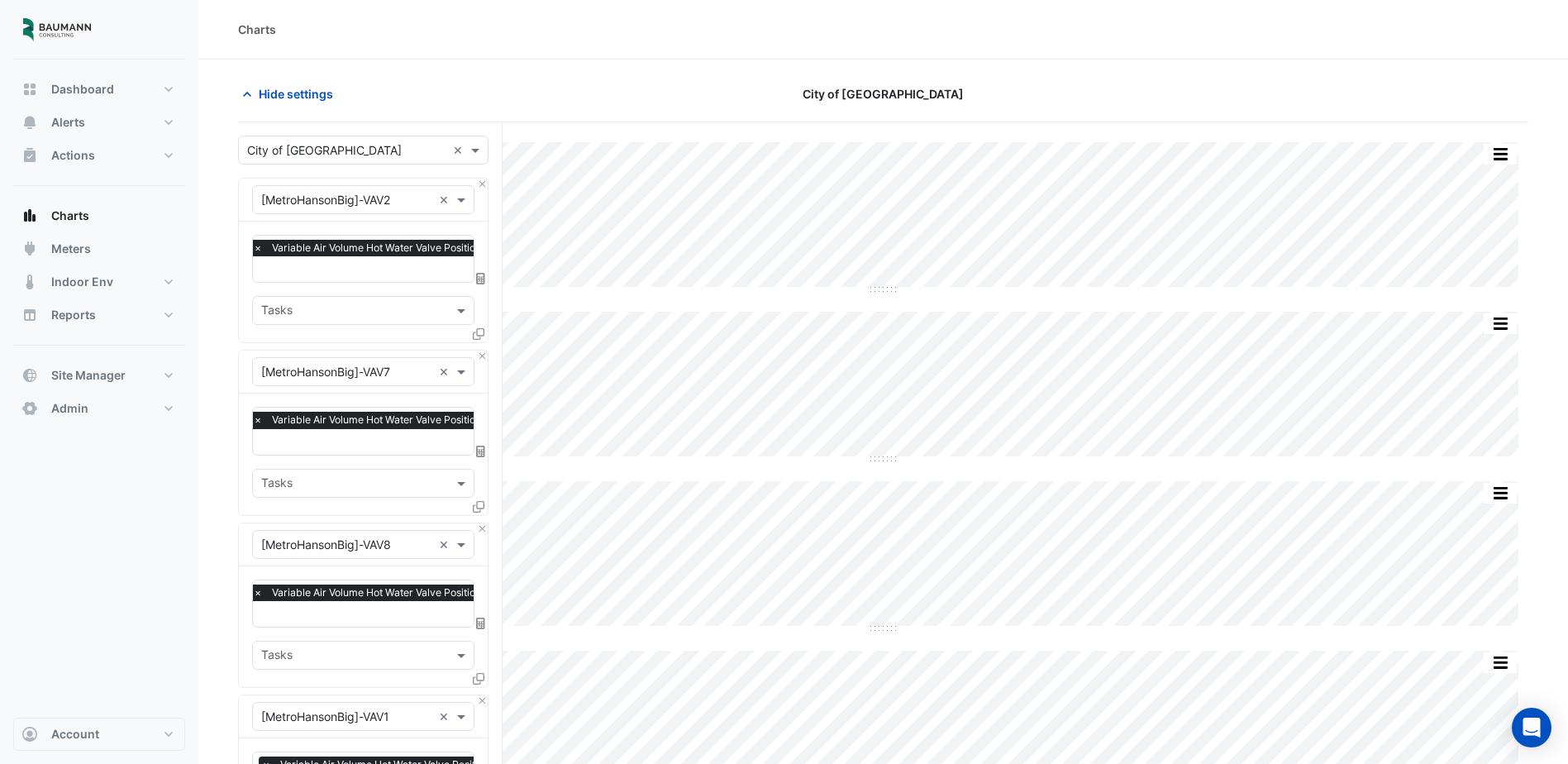
click at [481, 278] on icon at bounding box center [481, 279] width 9 height 11
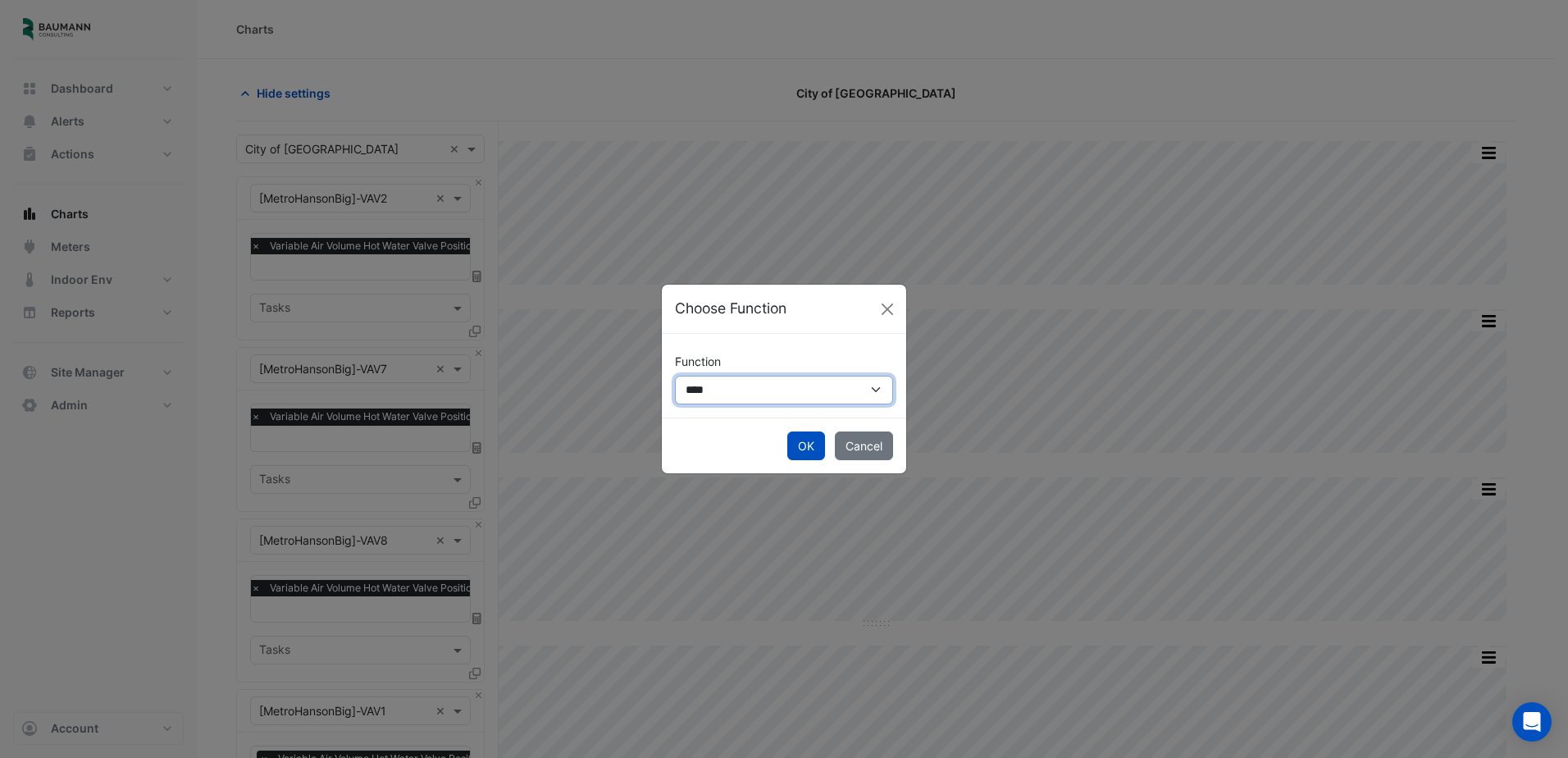
click at [715, 389] on select "**********" at bounding box center [784, 389] width 218 height 29
click at [885, 316] on button "Close" at bounding box center [887, 309] width 25 height 25
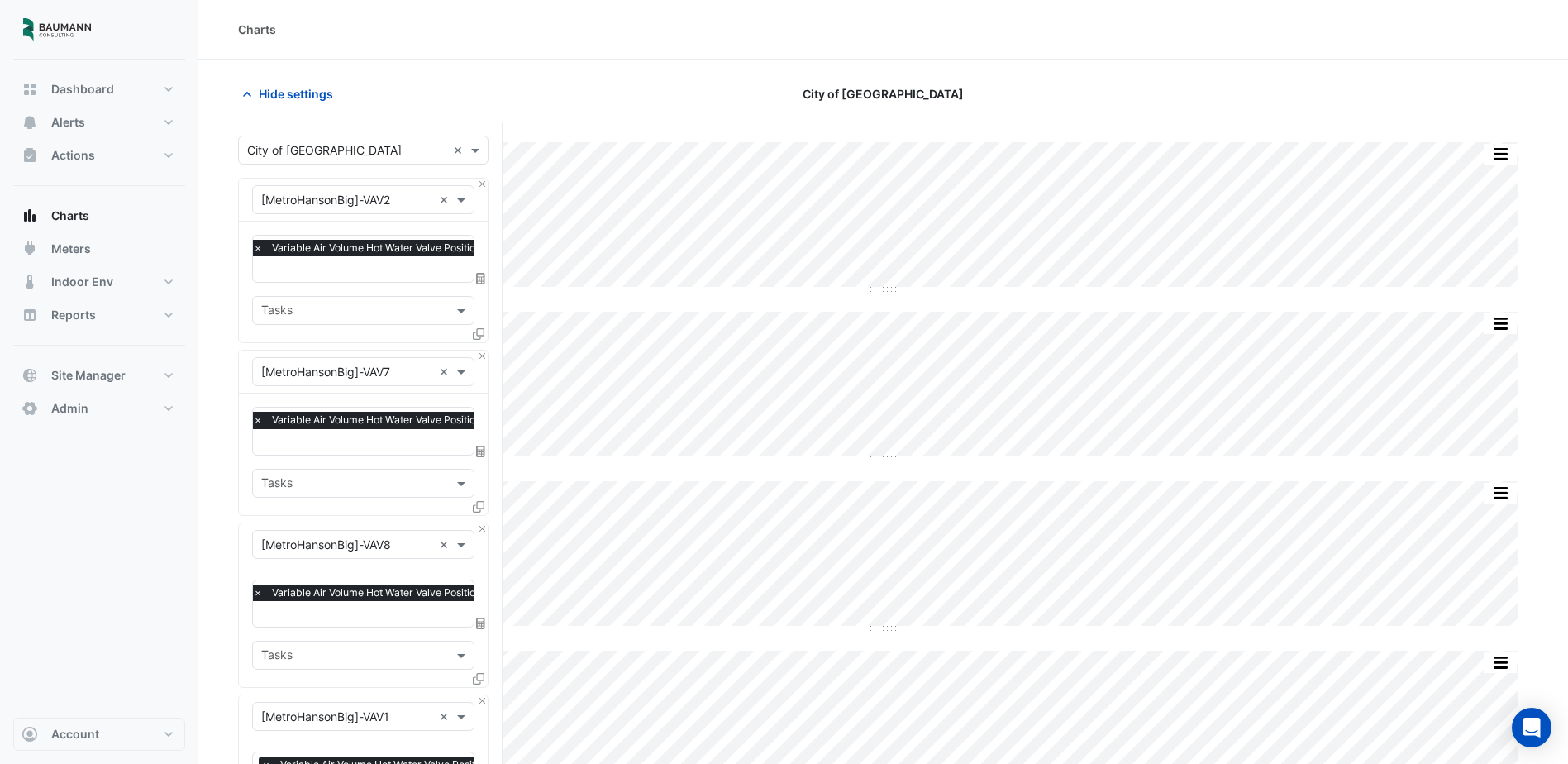
click at [476, 277] on icon at bounding box center [481, 279] width 9 height 11
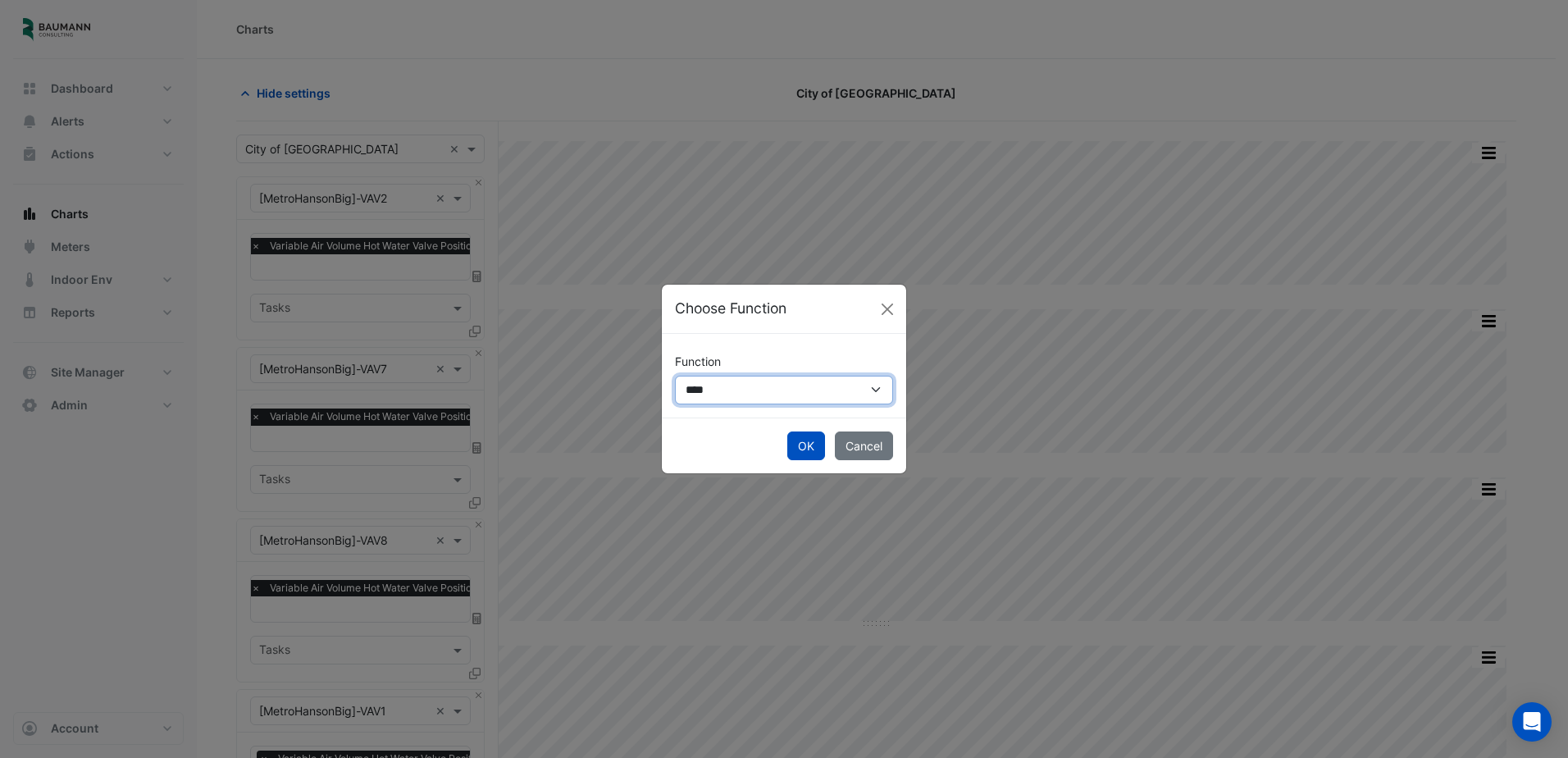
click at [726, 397] on select "**********" at bounding box center [784, 389] width 218 height 29
select select "******"
click at [675, 375] on select "**********" at bounding box center [784, 389] width 218 height 29
select select
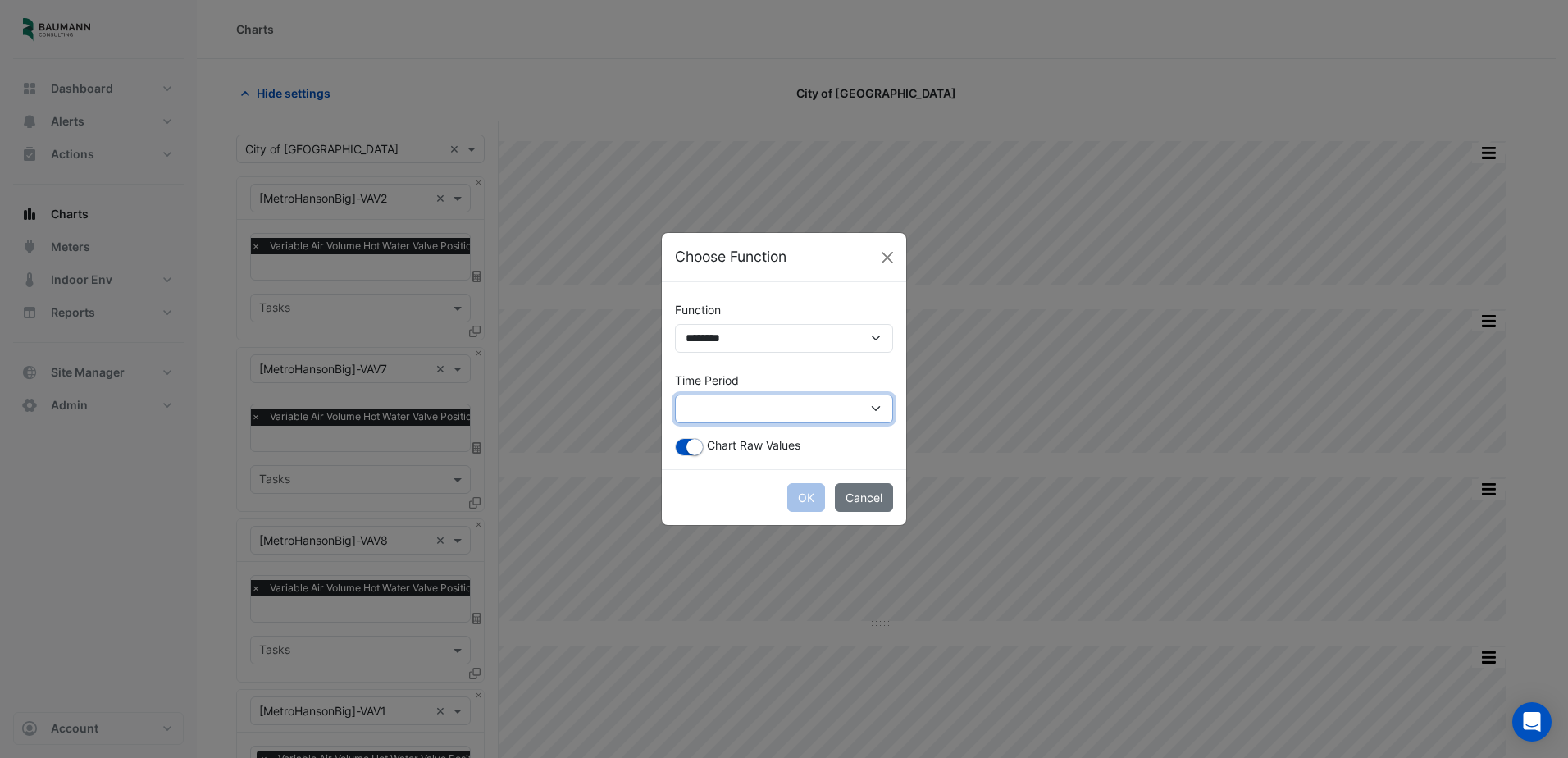
click at [727, 413] on select "**********" at bounding box center [784, 409] width 218 height 29
click at [846, 492] on button "Cancel" at bounding box center [864, 497] width 58 height 29
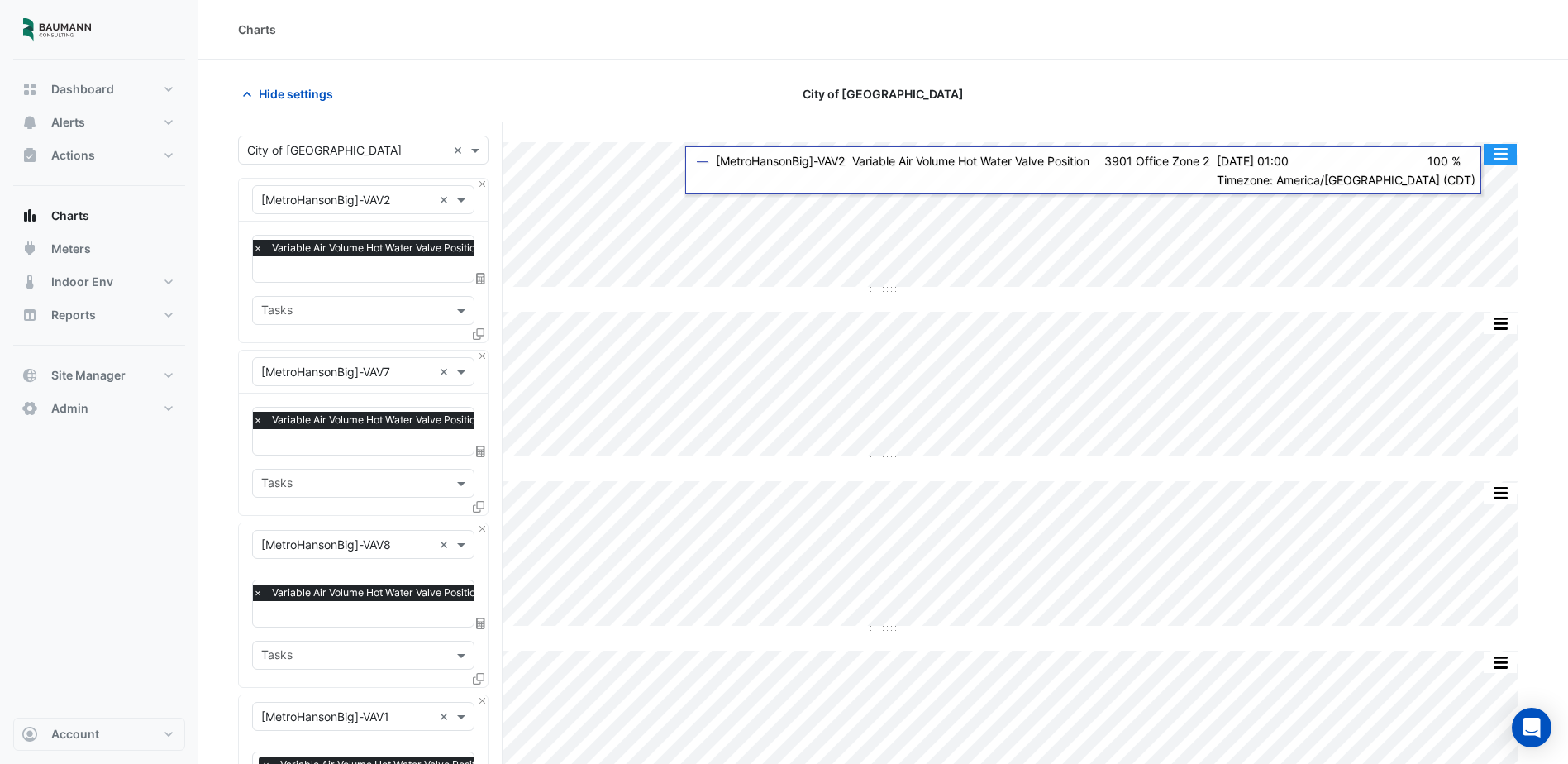
click at [1504, 154] on button "button" at bounding box center [1501, 154] width 33 height 20
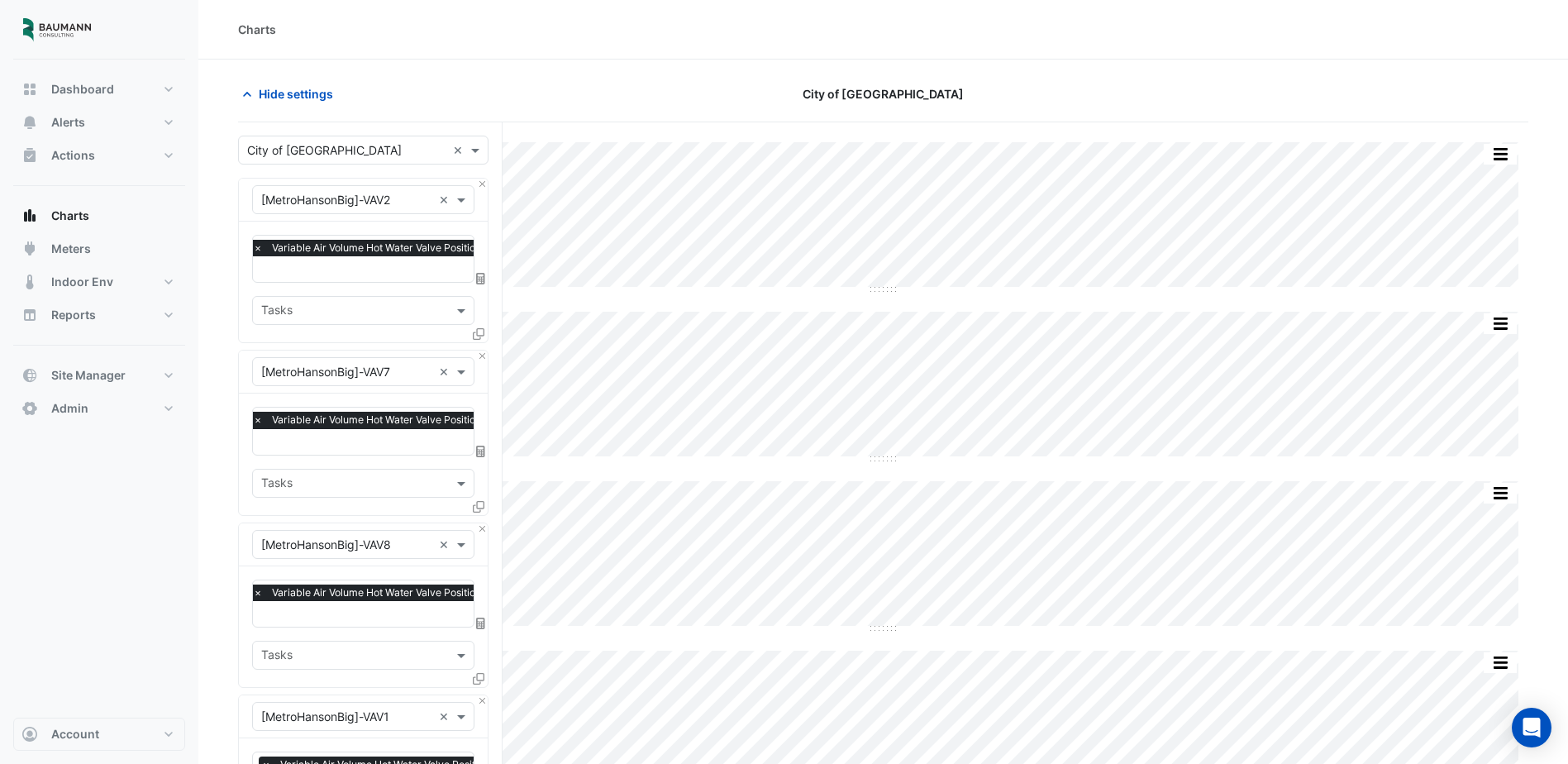
click at [476, 276] on fa-layers at bounding box center [481, 279] width 15 height 11
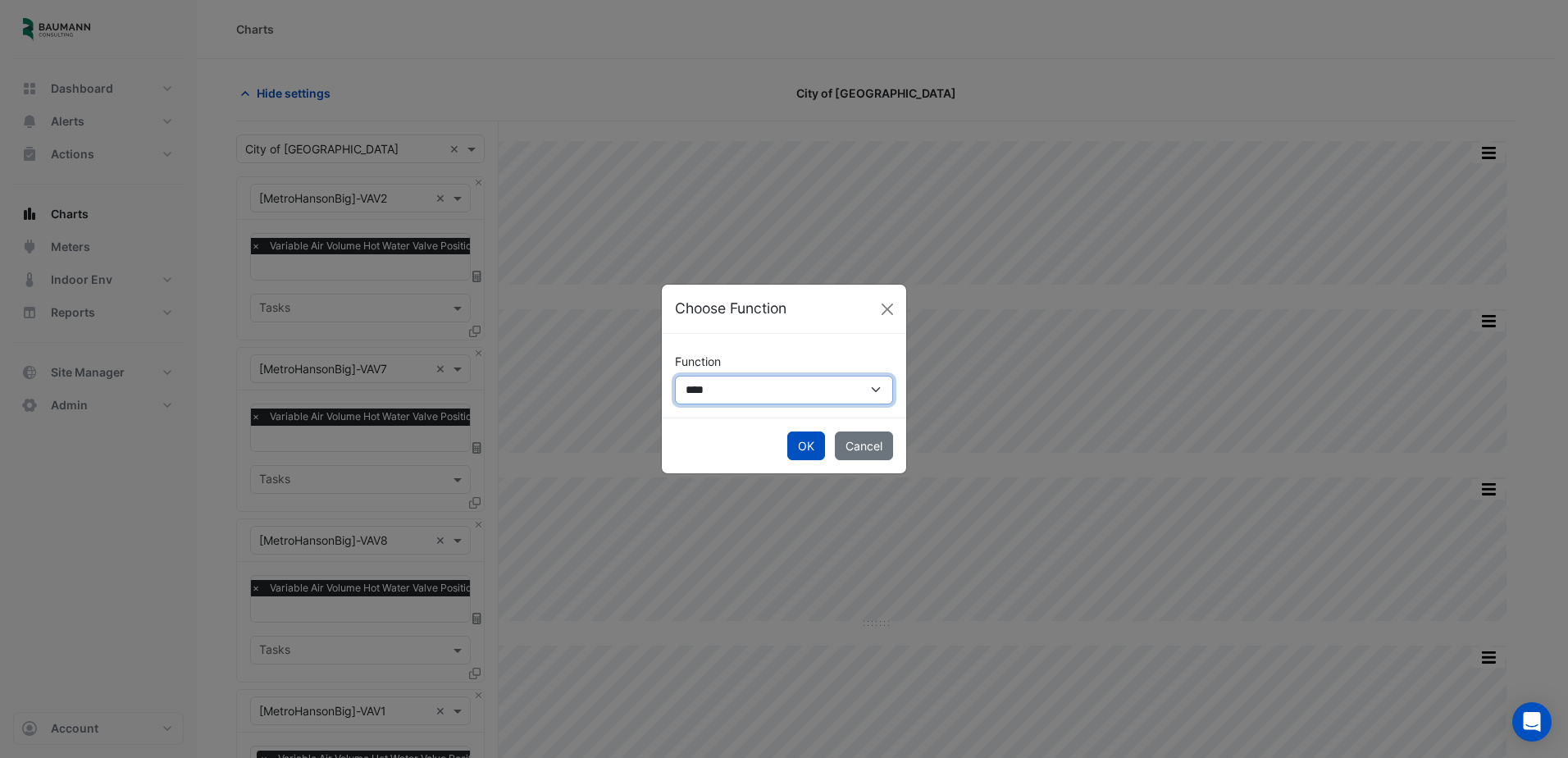
click at [739, 397] on select "**********" at bounding box center [784, 389] width 218 height 29
select select "******"
click at [675, 375] on select "**********" at bounding box center [784, 389] width 218 height 29
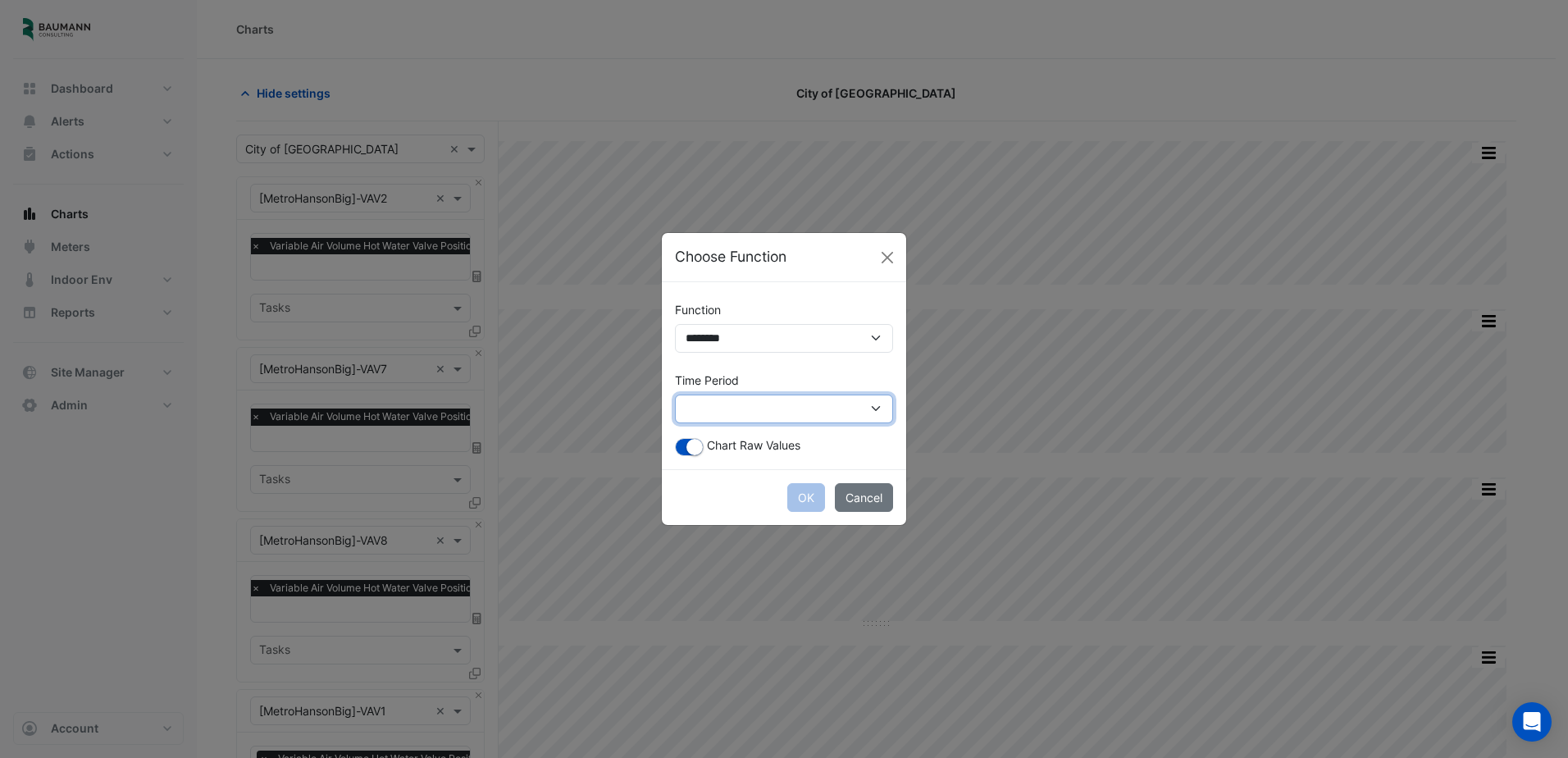
click at [793, 420] on select "**********" at bounding box center [784, 409] width 218 height 29
select select "*********"
click at [675, 395] on select "**********" at bounding box center [784, 409] width 218 height 29
click at [887, 502] on button "Cancel" at bounding box center [864, 497] width 58 height 29
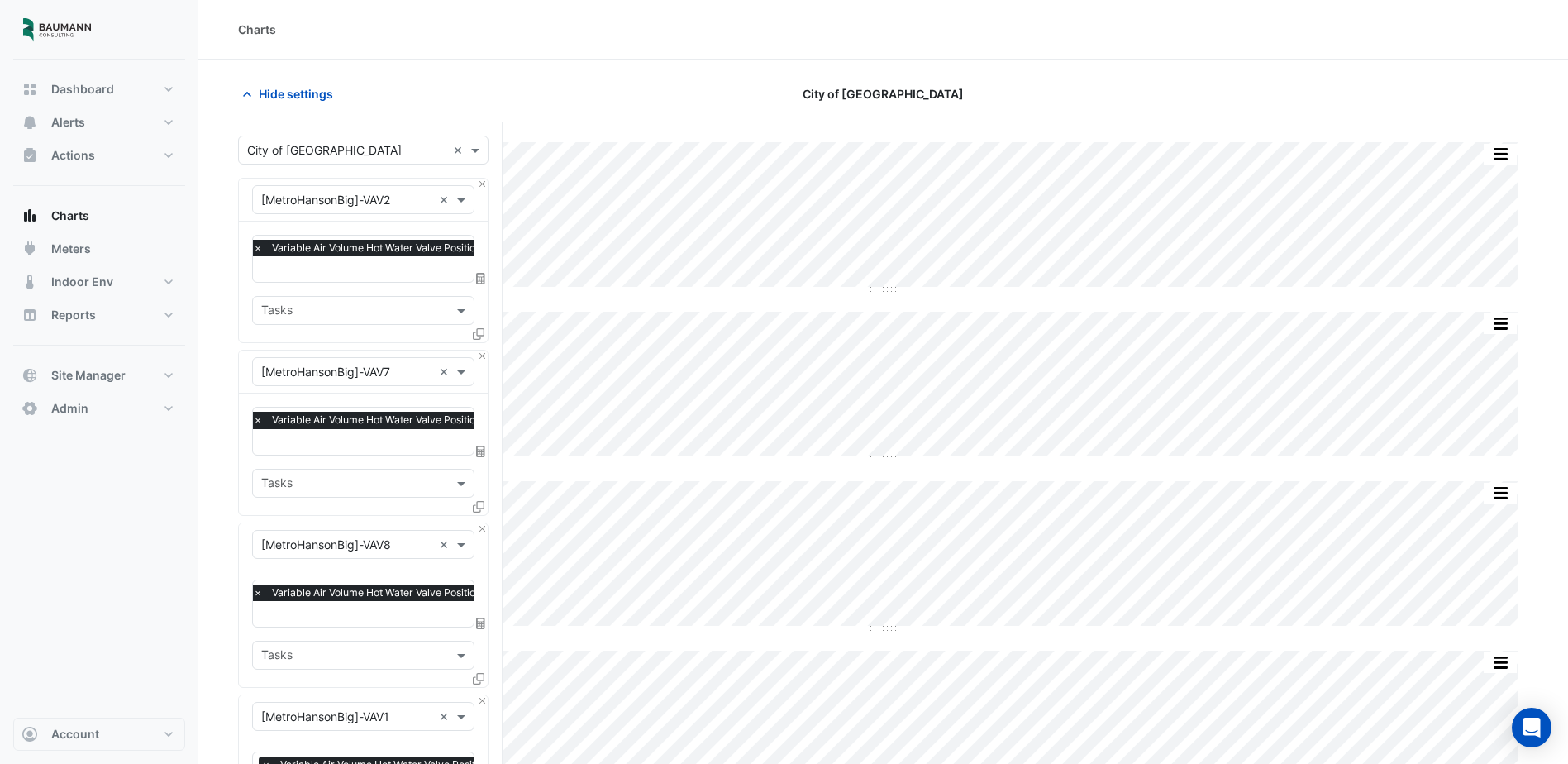
click at [482, 277] on icon at bounding box center [481, 279] width 9 height 11
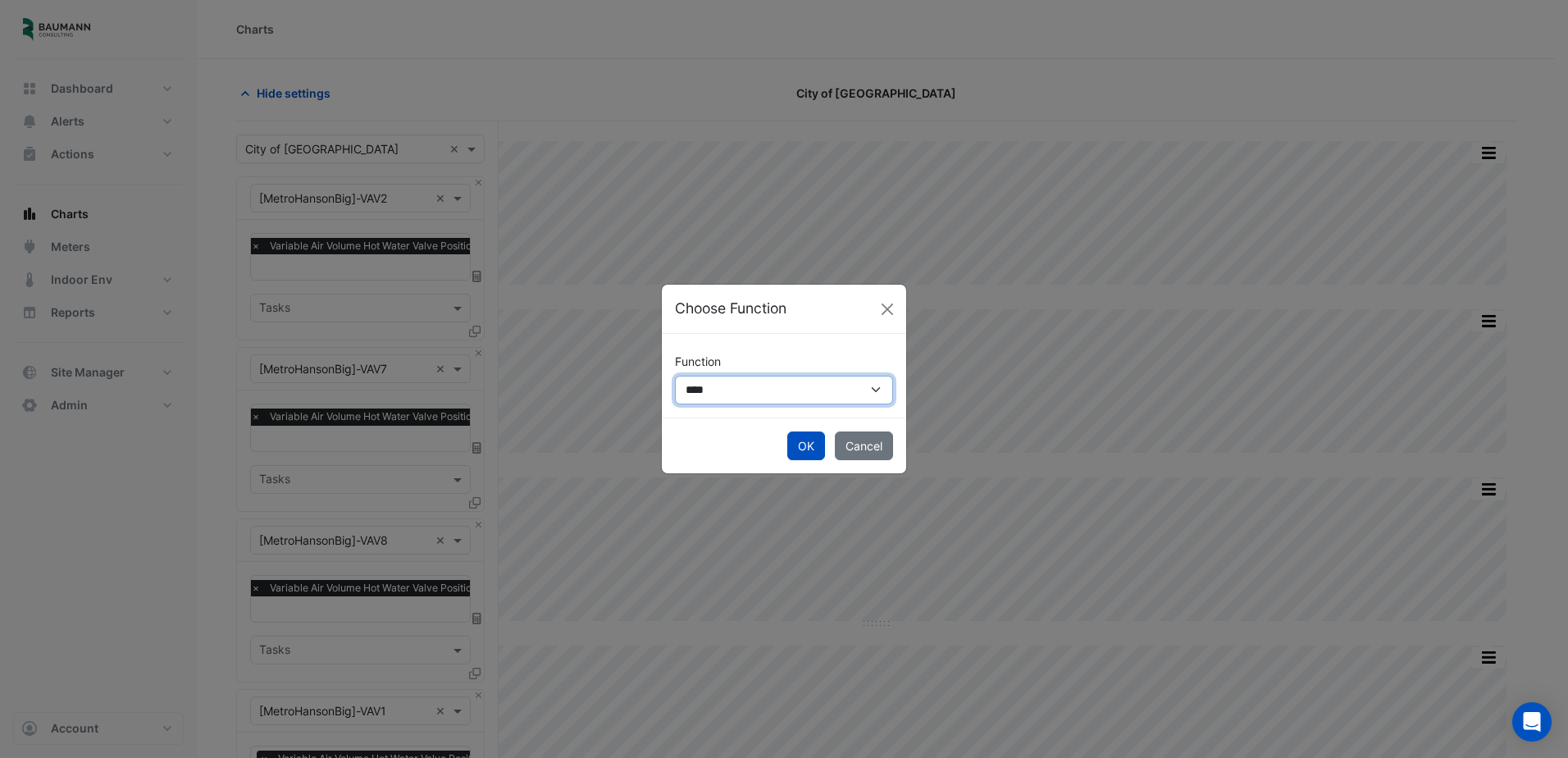
click at [750, 401] on select "**********" at bounding box center [784, 389] width 218 height 29
select select "******"
click at [675, 375] on select "**********" at bounding box center [784, 389] width 218 height 29
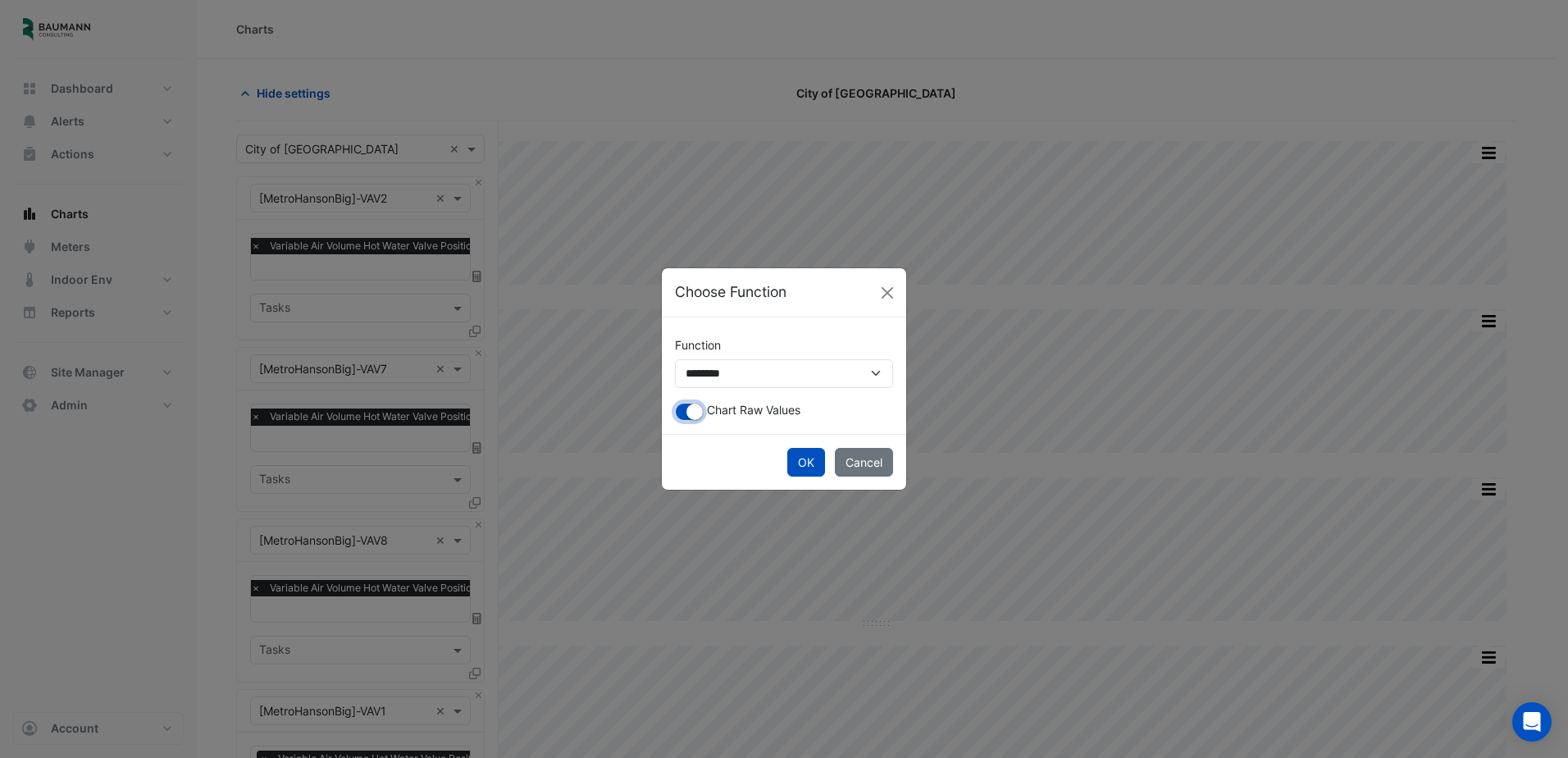
click at [694, 407] on small "button" at bounding box center [695, 412] width 17 height 17
click at [694, 407] on button "button" at bounding box center [689, 412] width 29 height 18
click at [811, 456] on button "OK" at bounding box center [806, 462] width 38 height 29
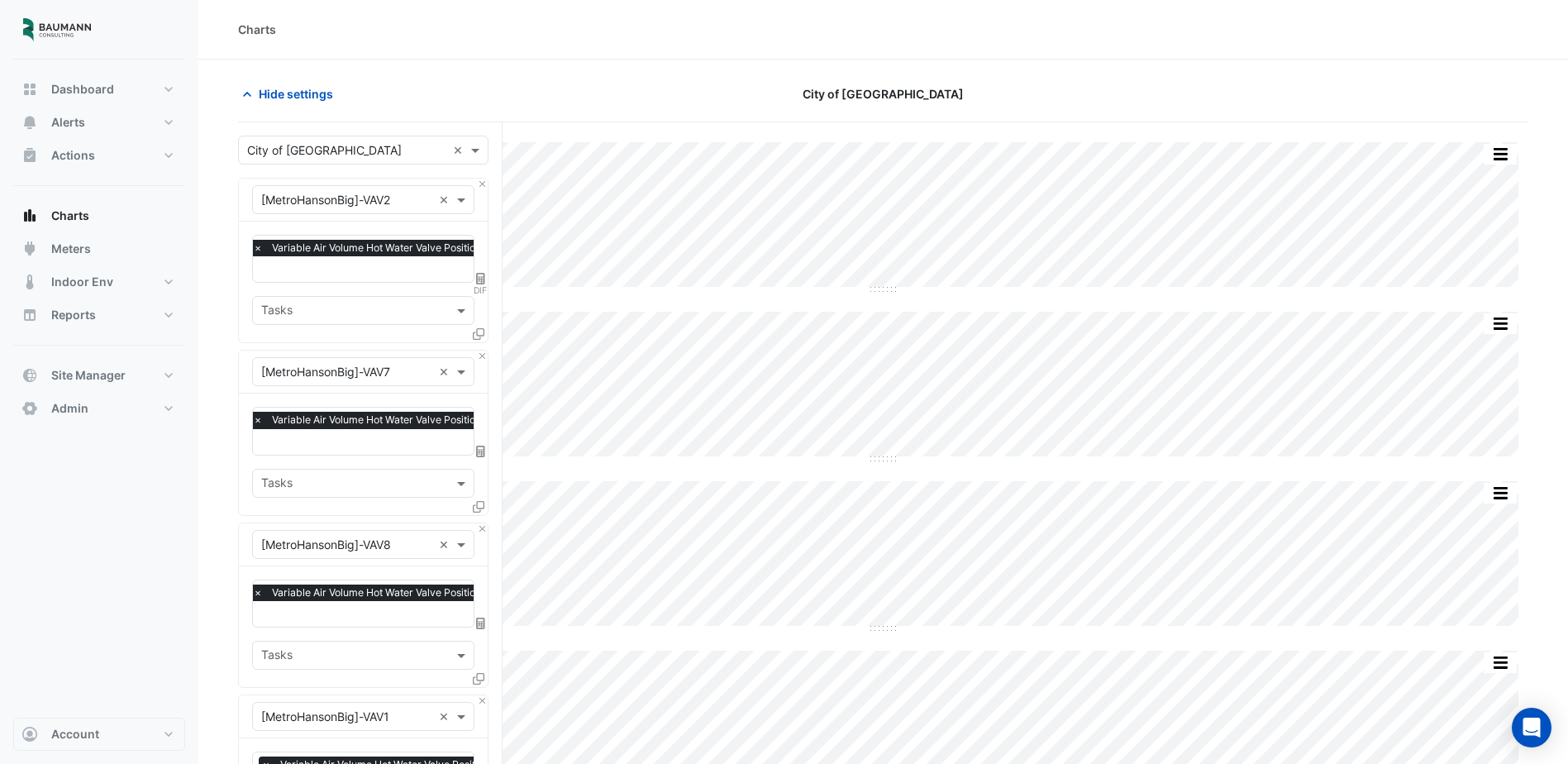
click at [482, 283] on span "DIF" at bounding box center [481, 290] width 14 height 13
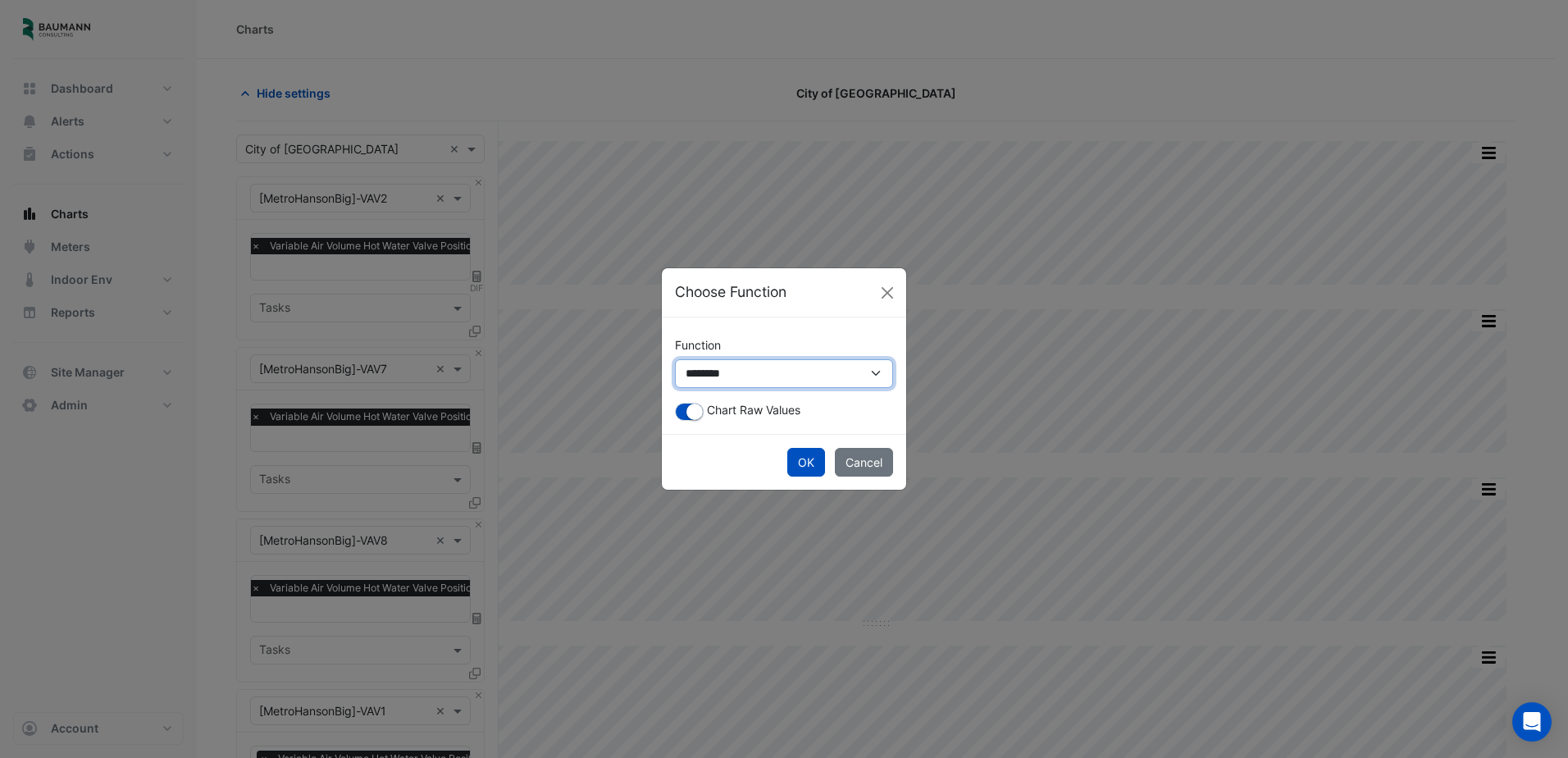
click at [788, 386] on select "**********" at bounding box center [784, 373] width 218 height 29
select select "*******"
click at [675, 375] on select "**********" at bounding box center [784, 373] width 218 height 29
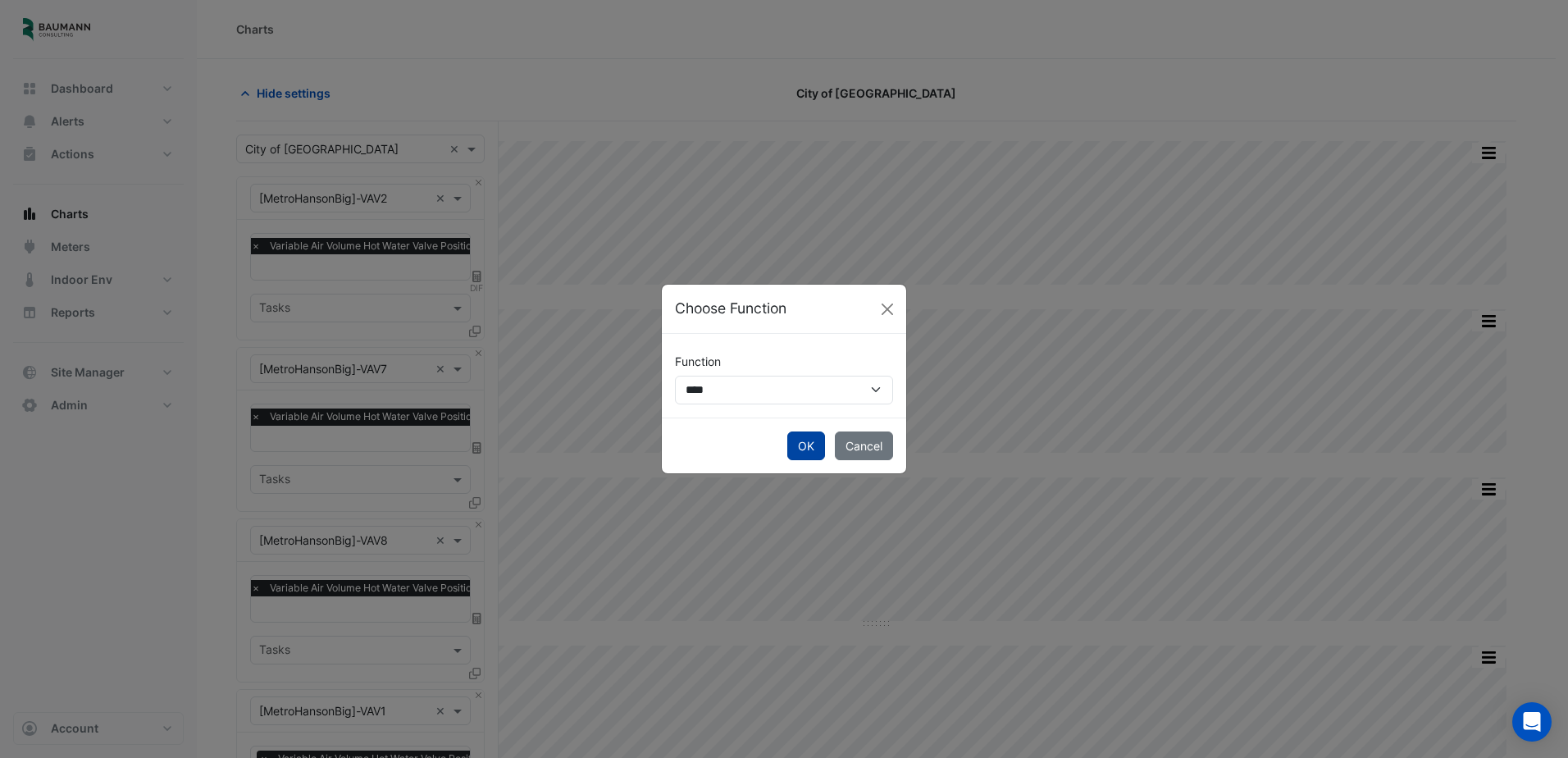
click at [817, 445] on button "OK" at bounding box center [806, 445] width 38 height 29
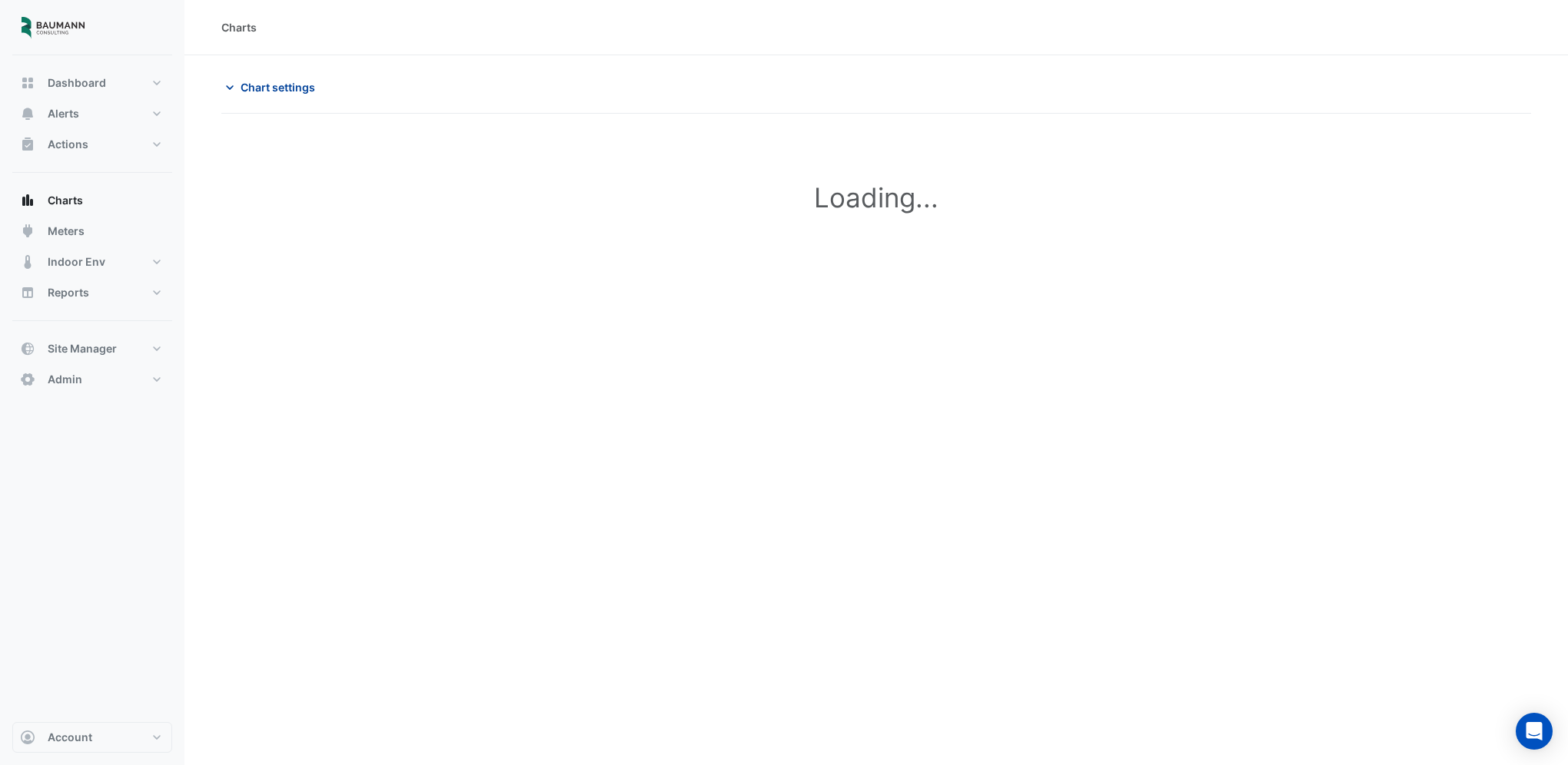
click at [282, 92] on span "Chart settings" at bounding box center [277, 87] width 74 height 16
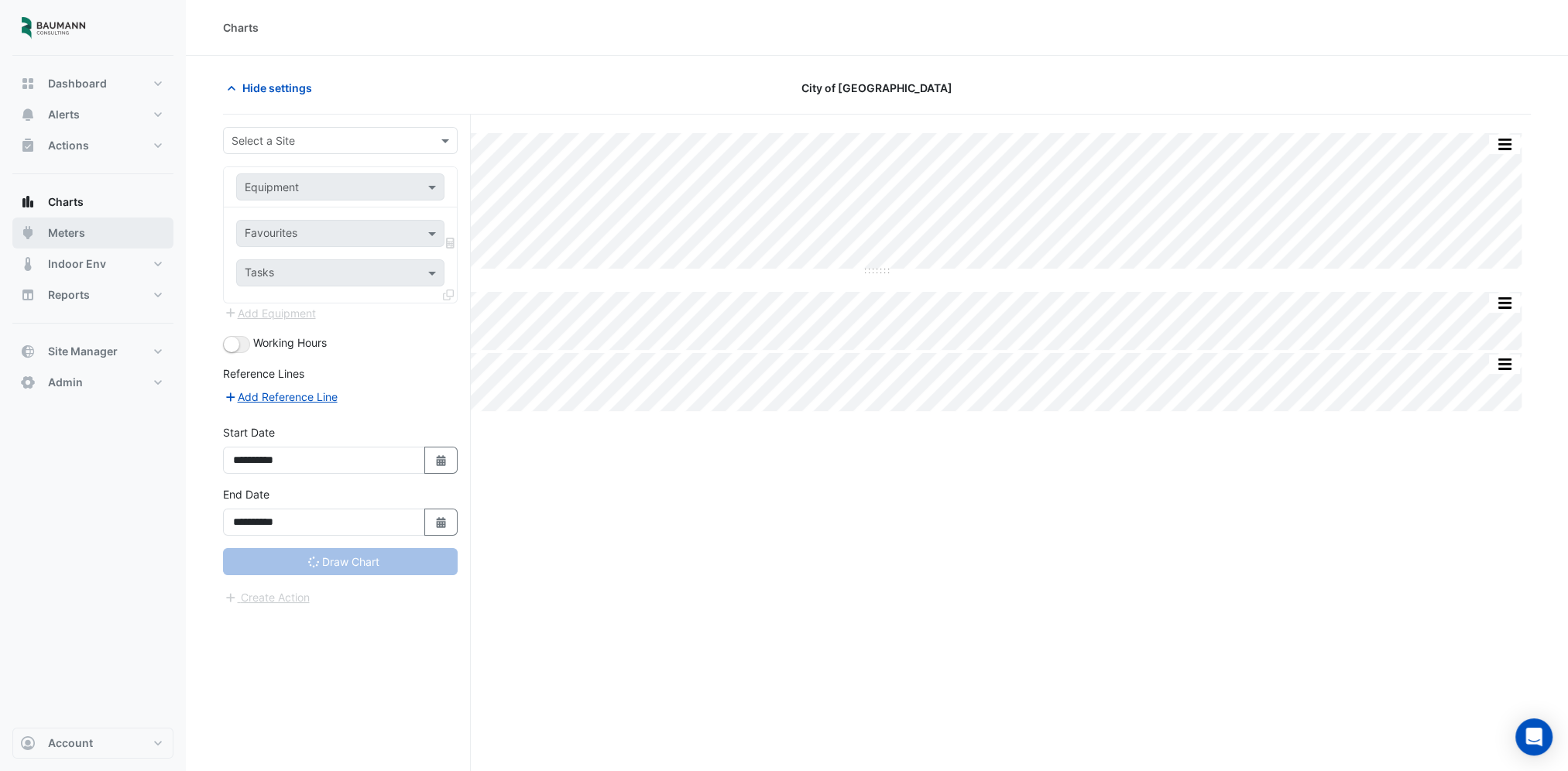
type input "**********"
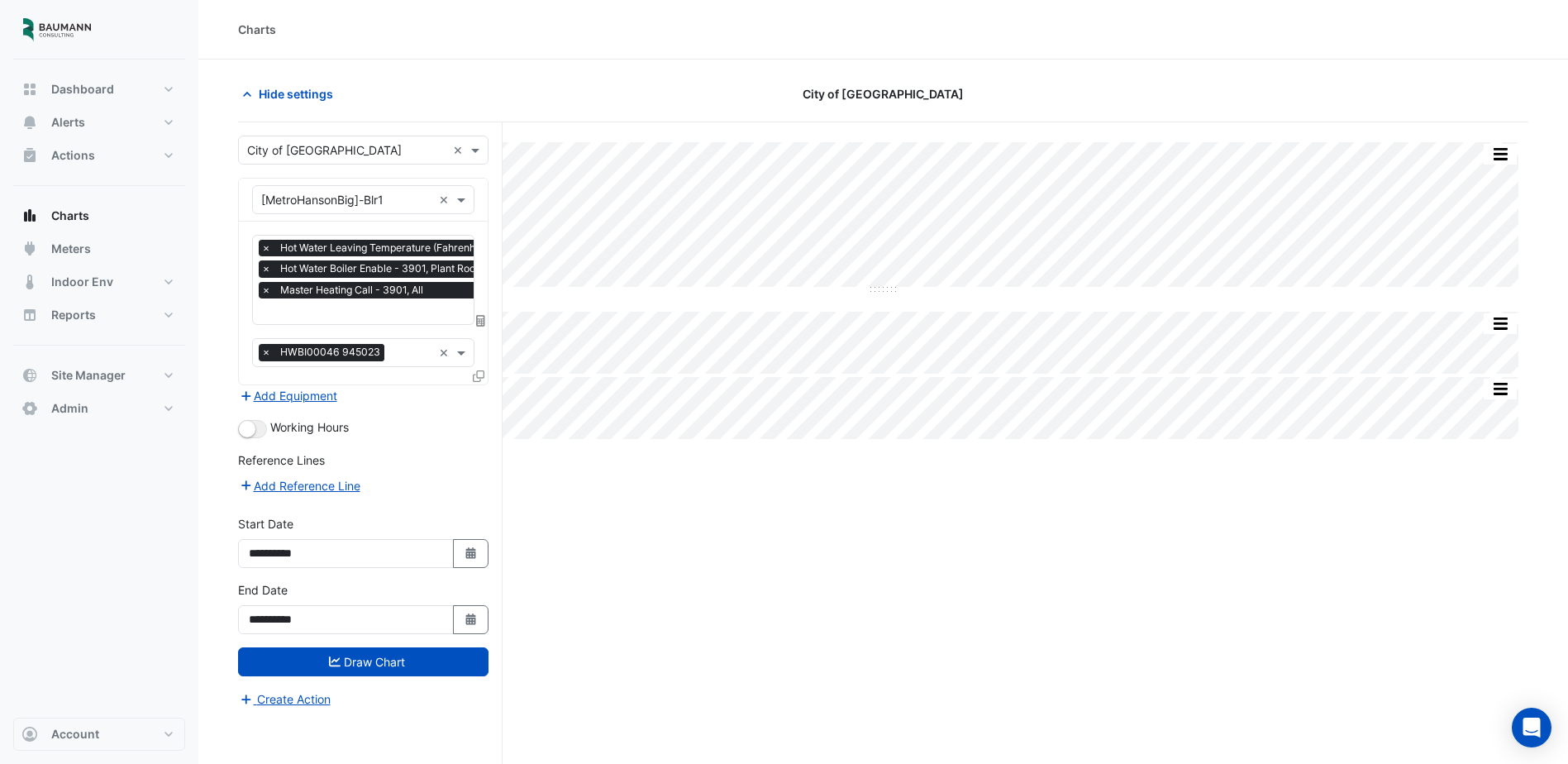
click at [415, 310] on input "text" at bounding box center [426, 312] width 330 height 18
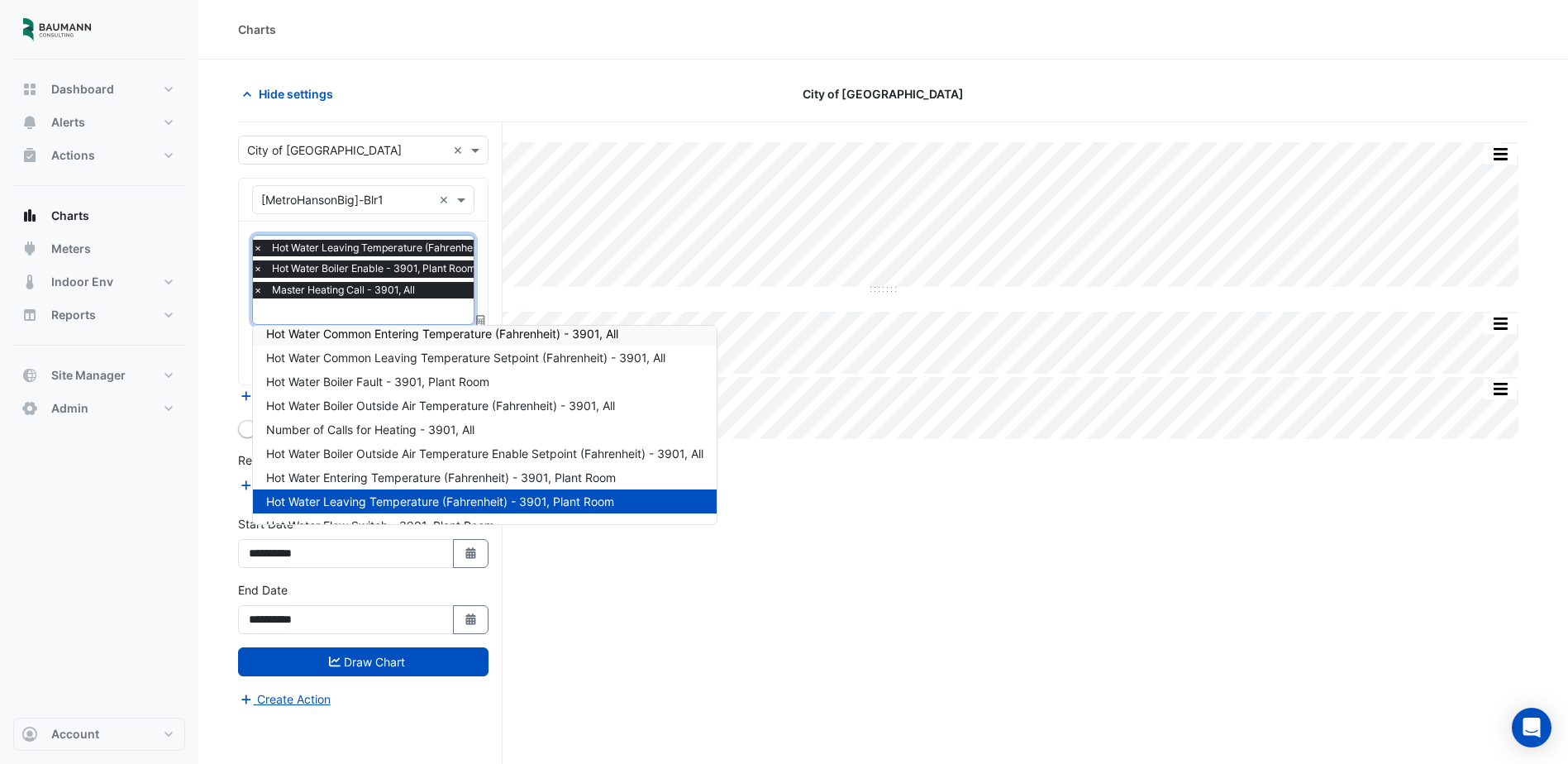
scroll to position [151, 0]
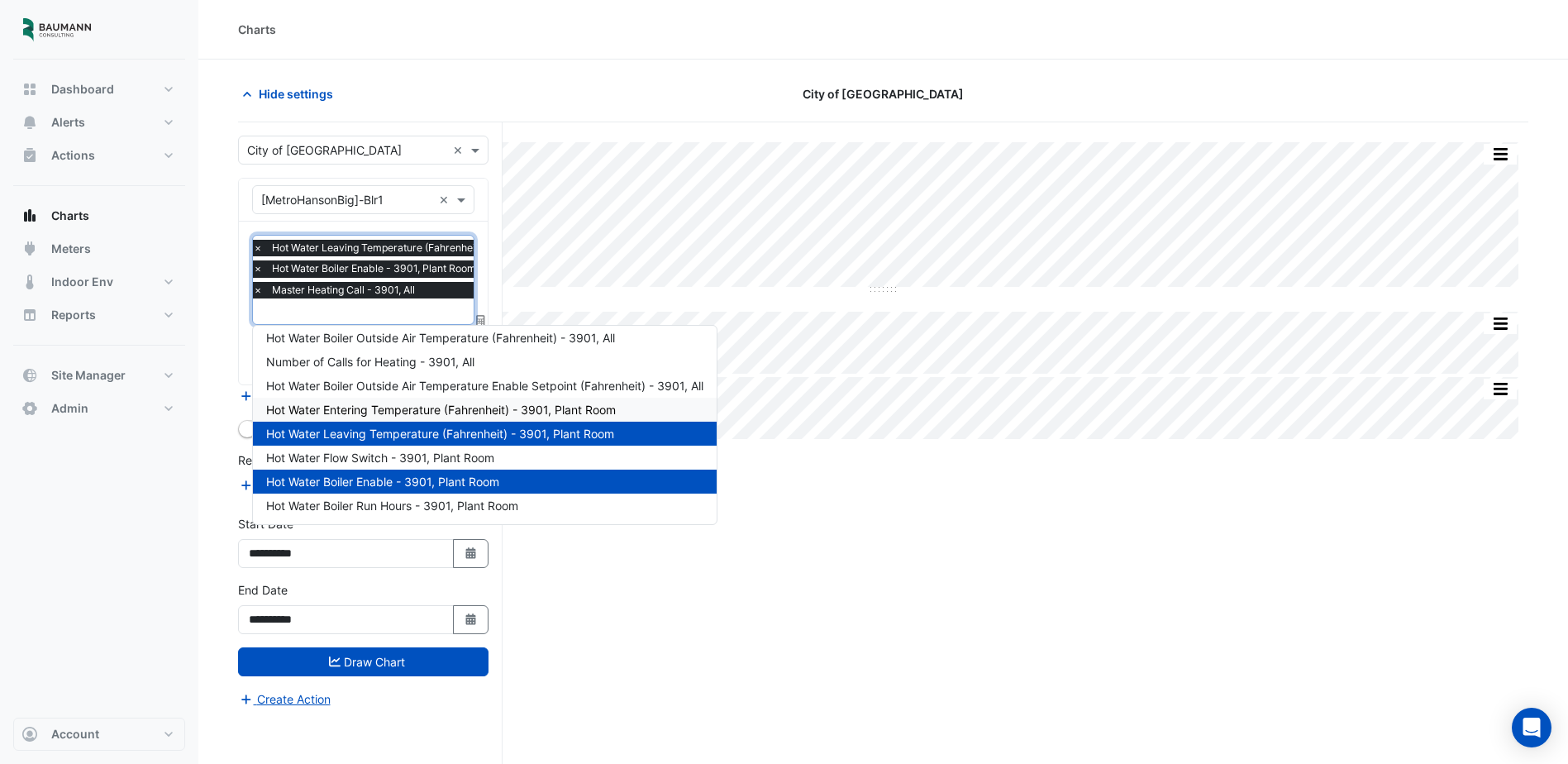
click at [491, 413] on span "Hot Water Entering Temperature (Fahrenheit) - 3901, Plant Room" at bounding box center [441, 409] width 349 height 14
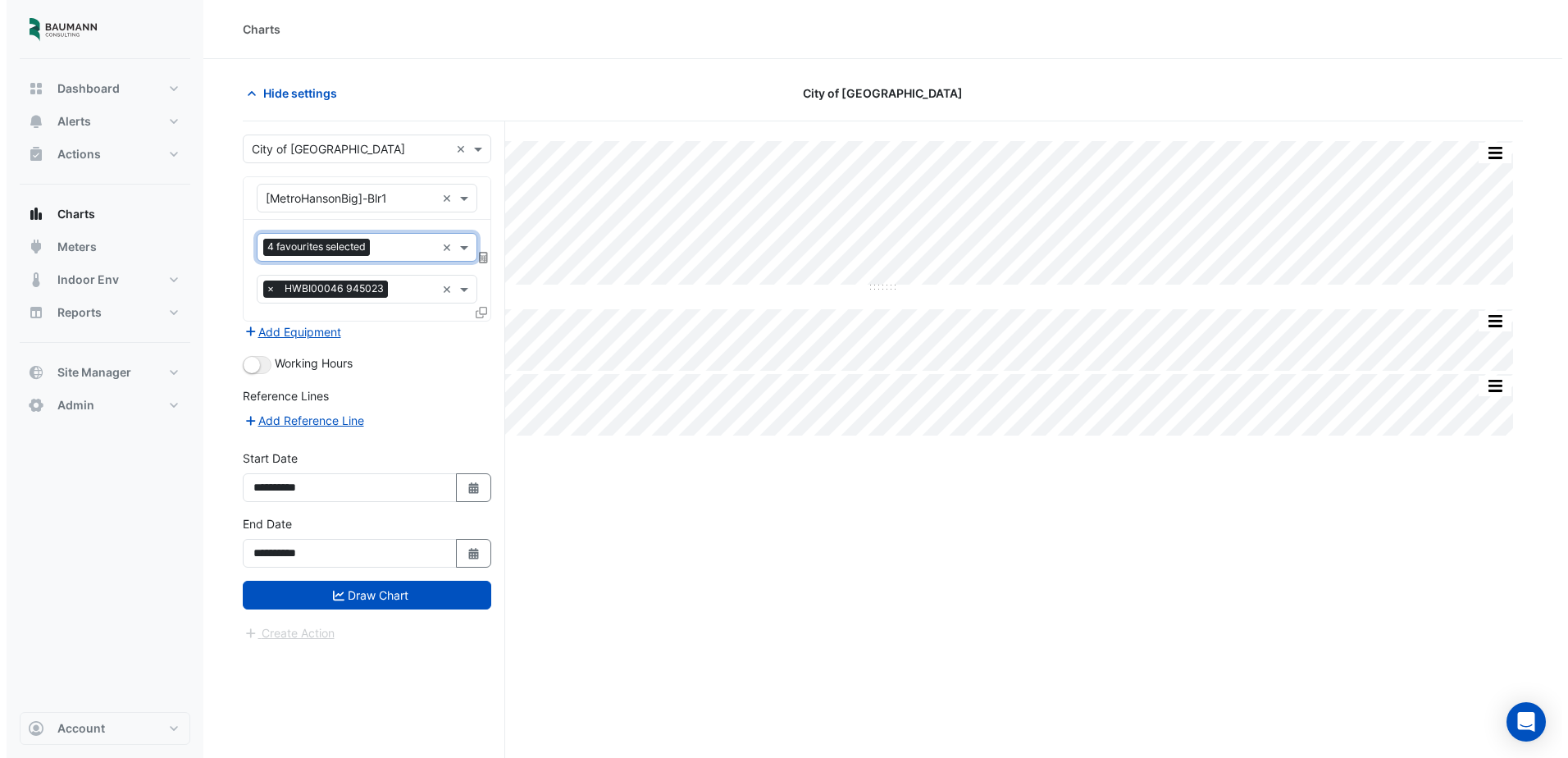
scroll to position [0, 0]
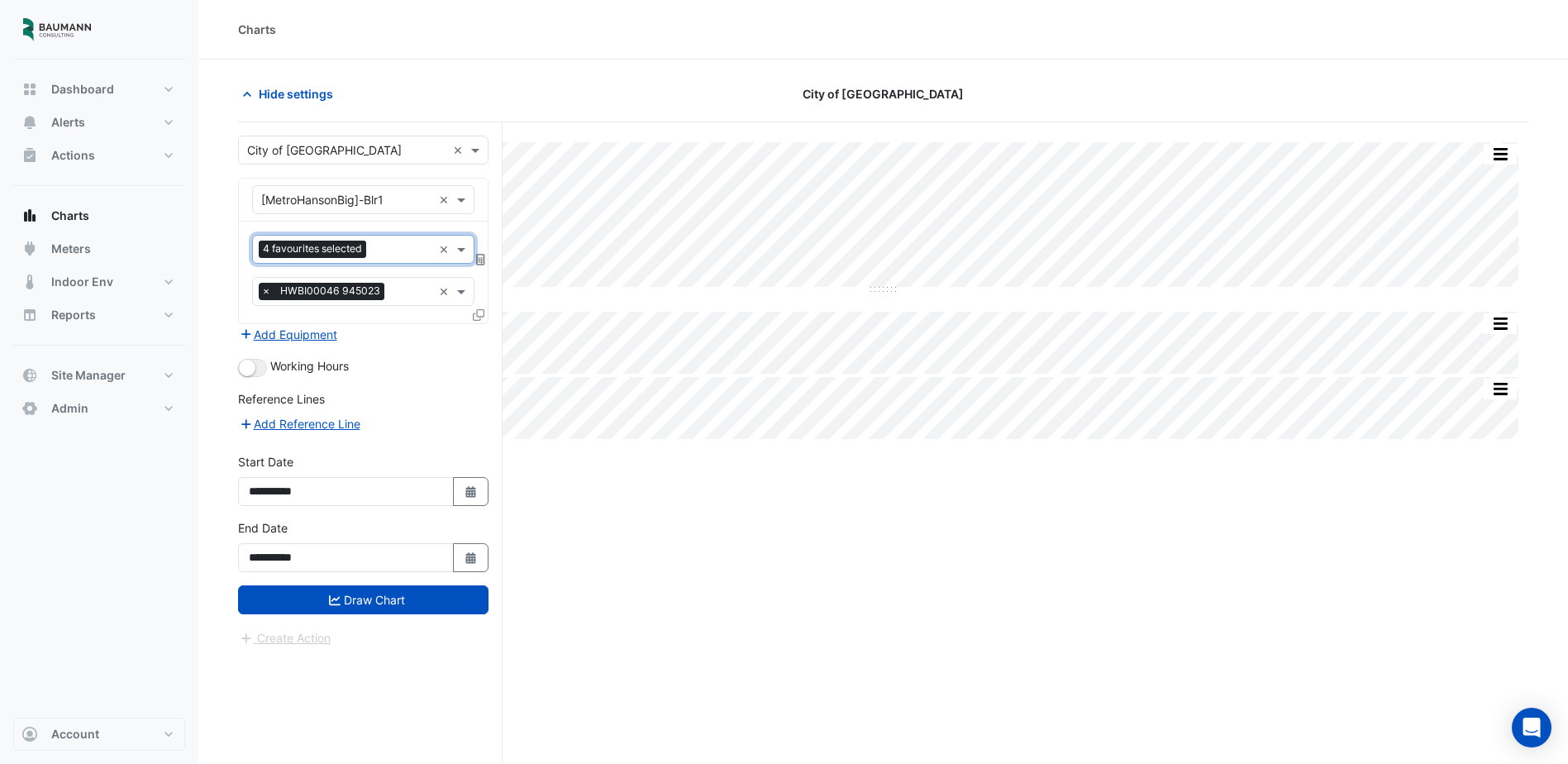
drag, startPoint x: 392, startPoint y: 611, endPoint x: 407, endPoint y: 610, distance: 15.0
click at [393, 611] on button "Draw Chart" at bounding box center [363, 599] width 251 height 29
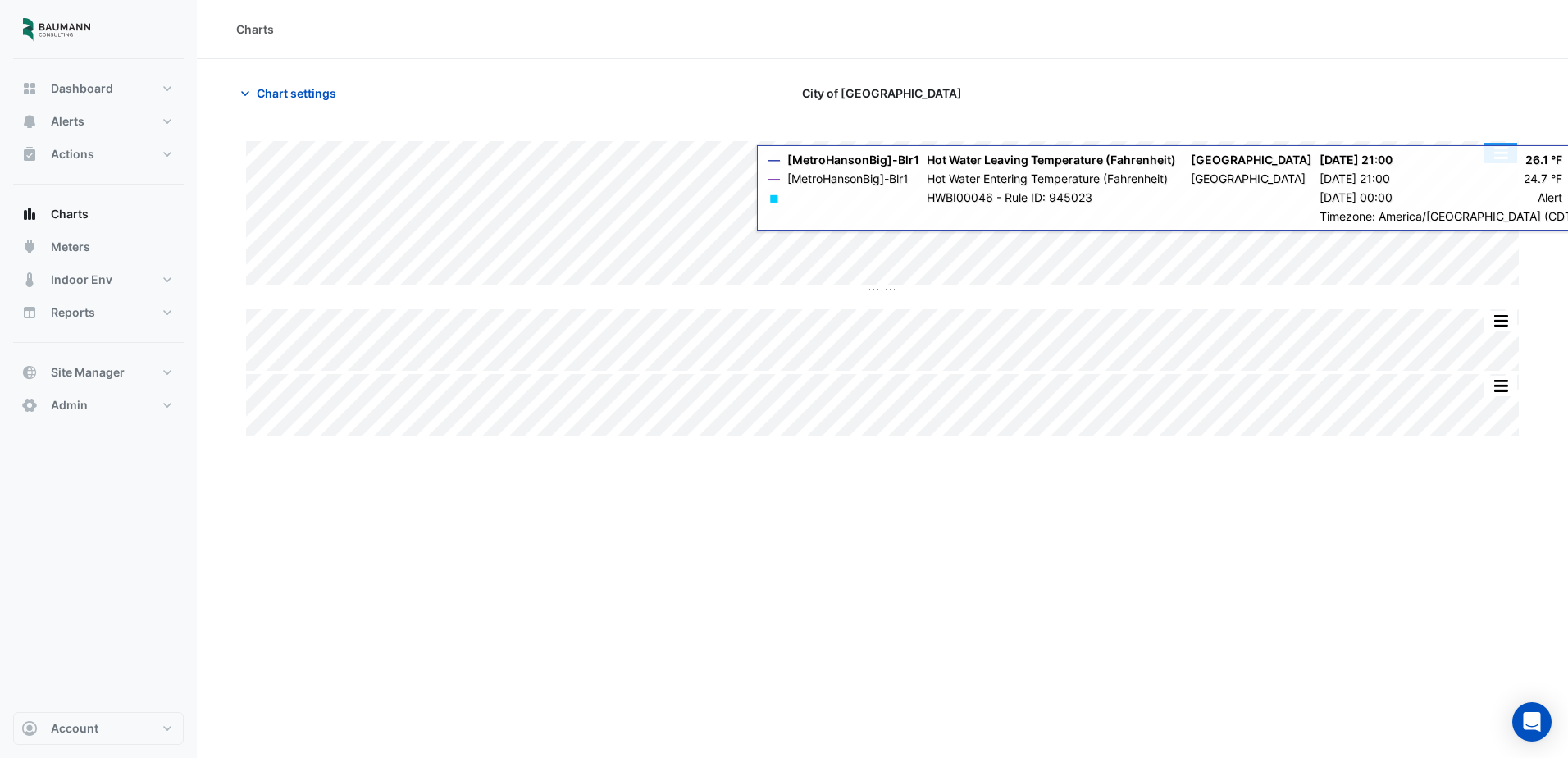
click at [1497, 158] on button "button" at bounding box center [1501, 153] width 33 height 20
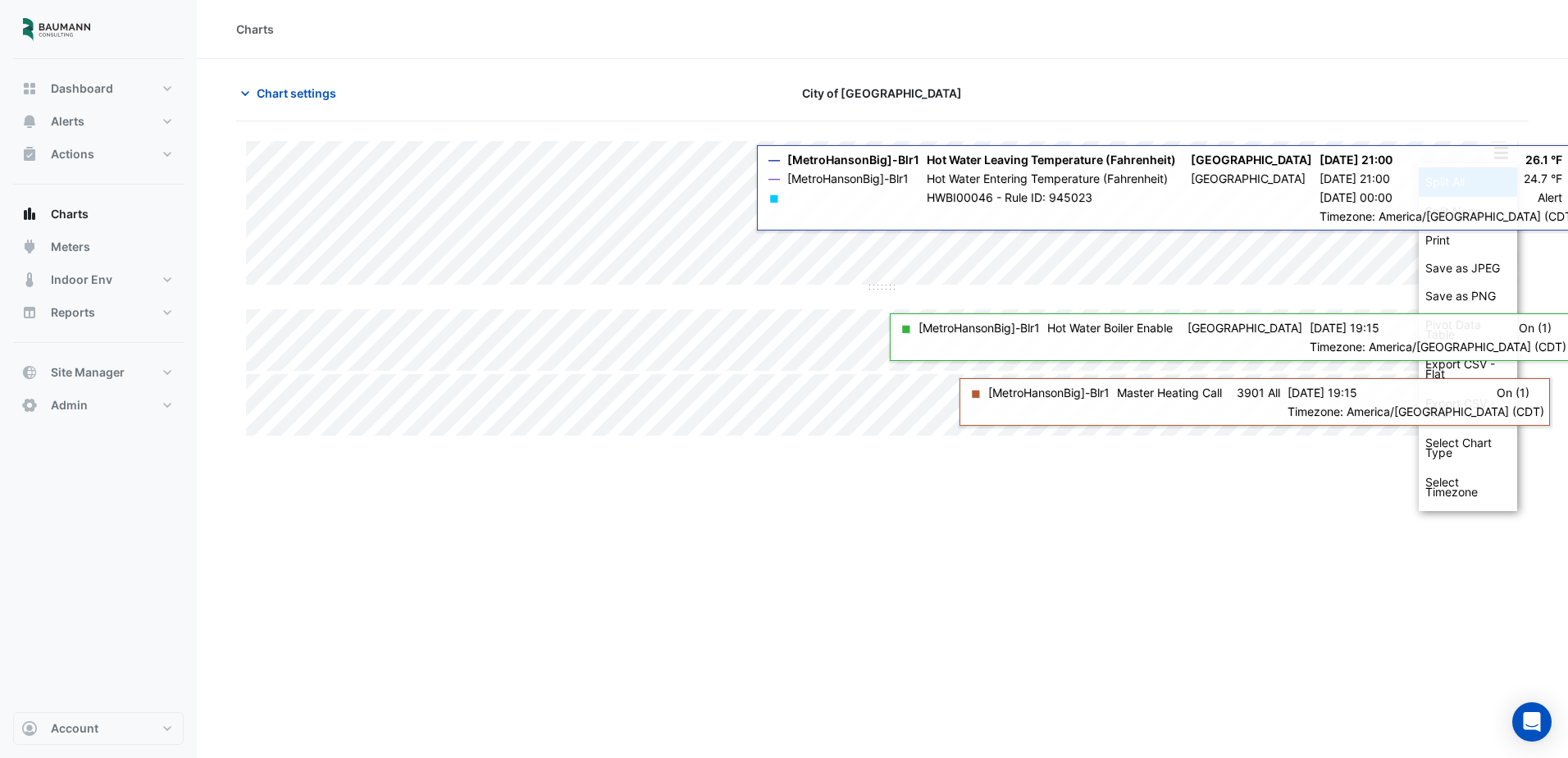
click at [1491, 180] on div "Split All" at bounding box center [1468, 182] width 99 height 30
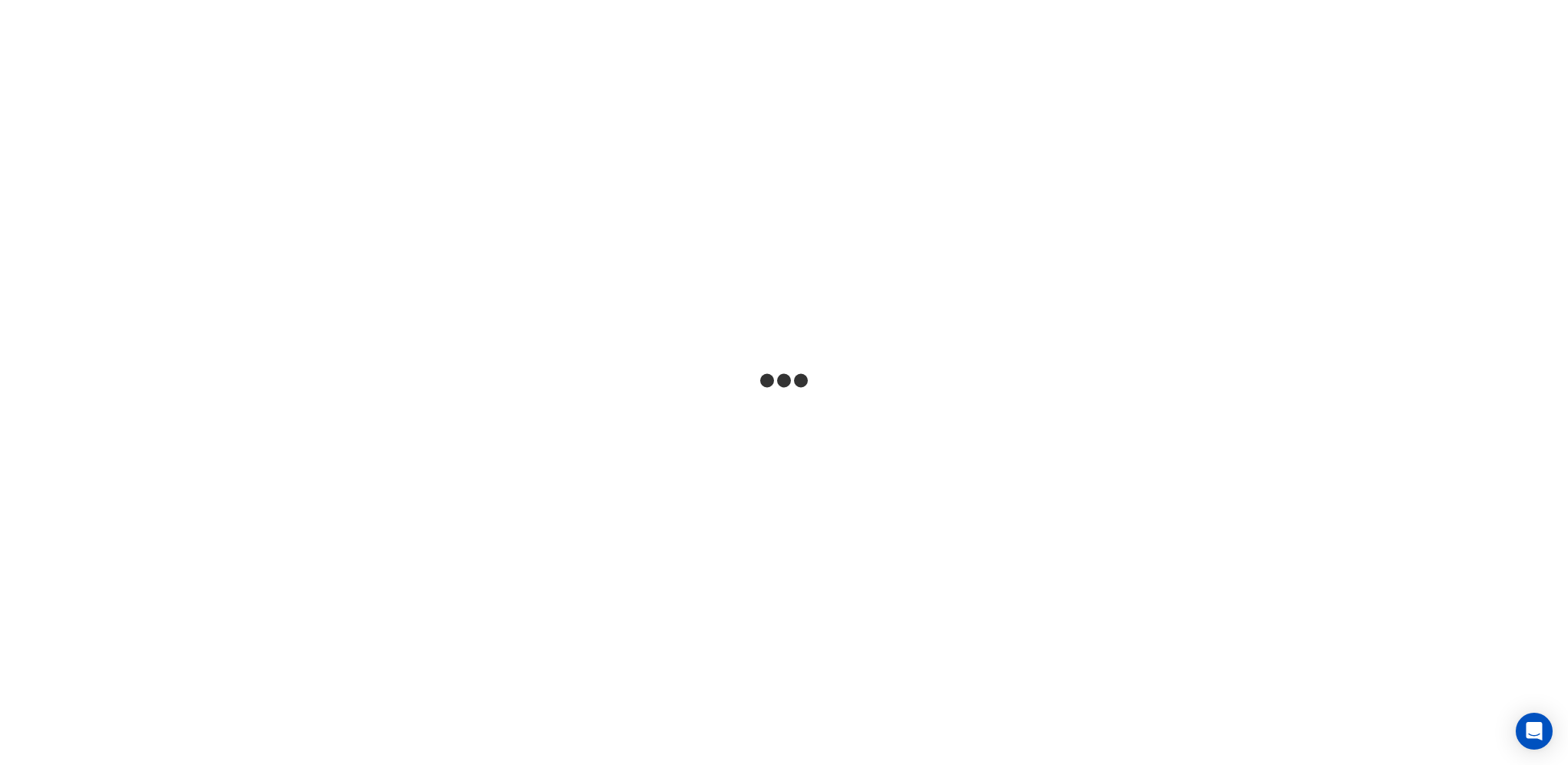
select select
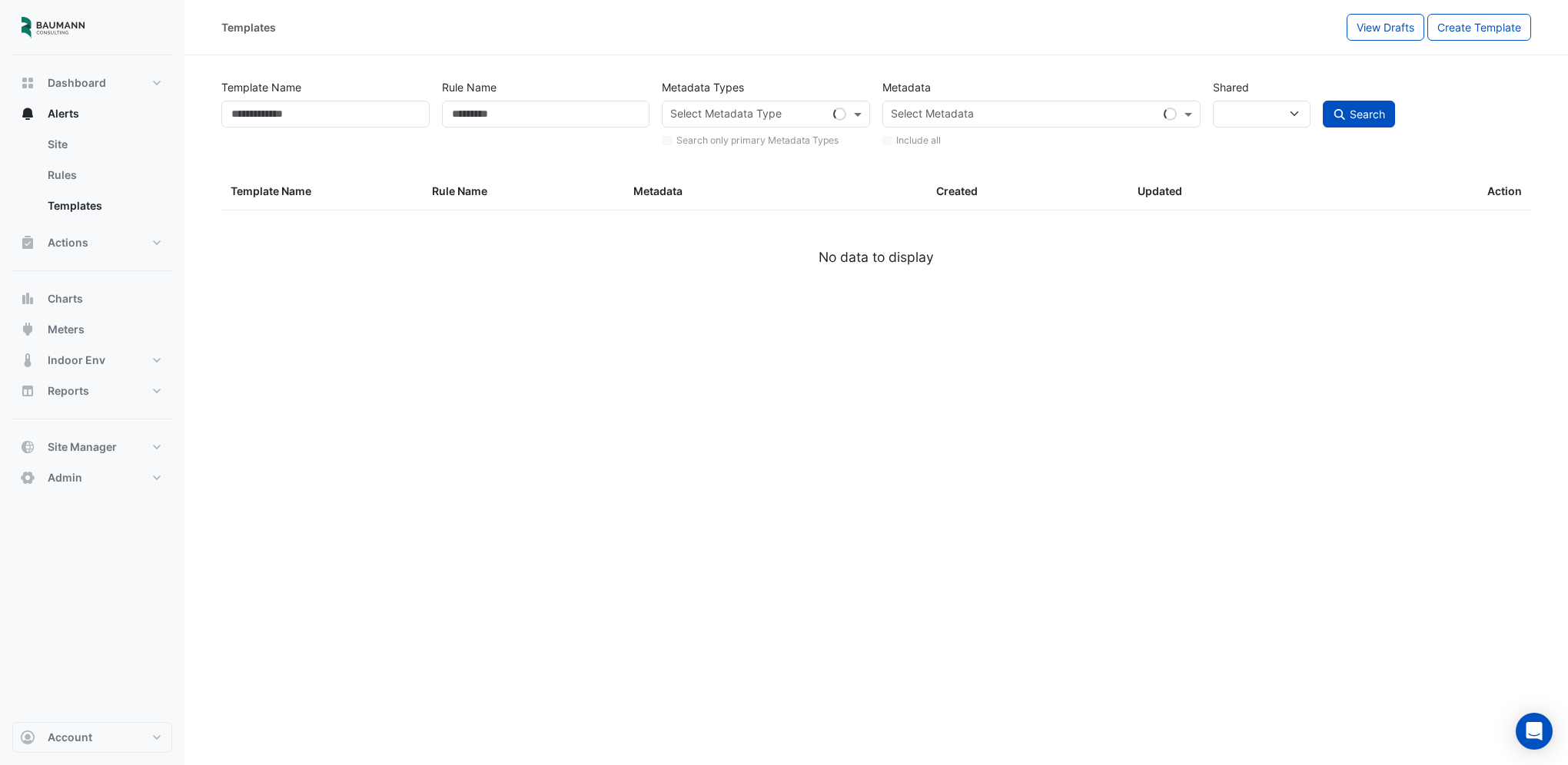
type input "****"
type input "**********"
select select
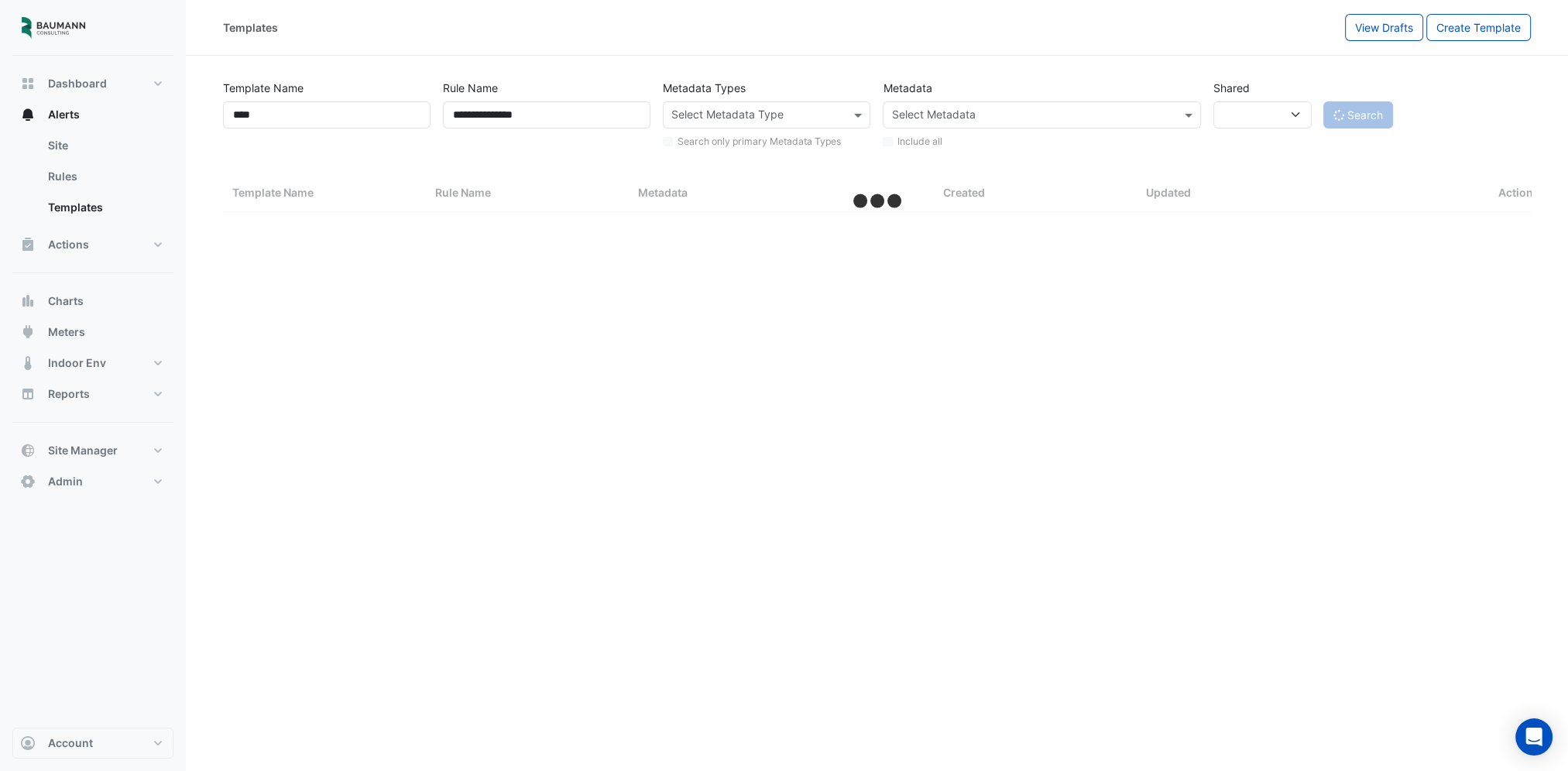
select select "***"
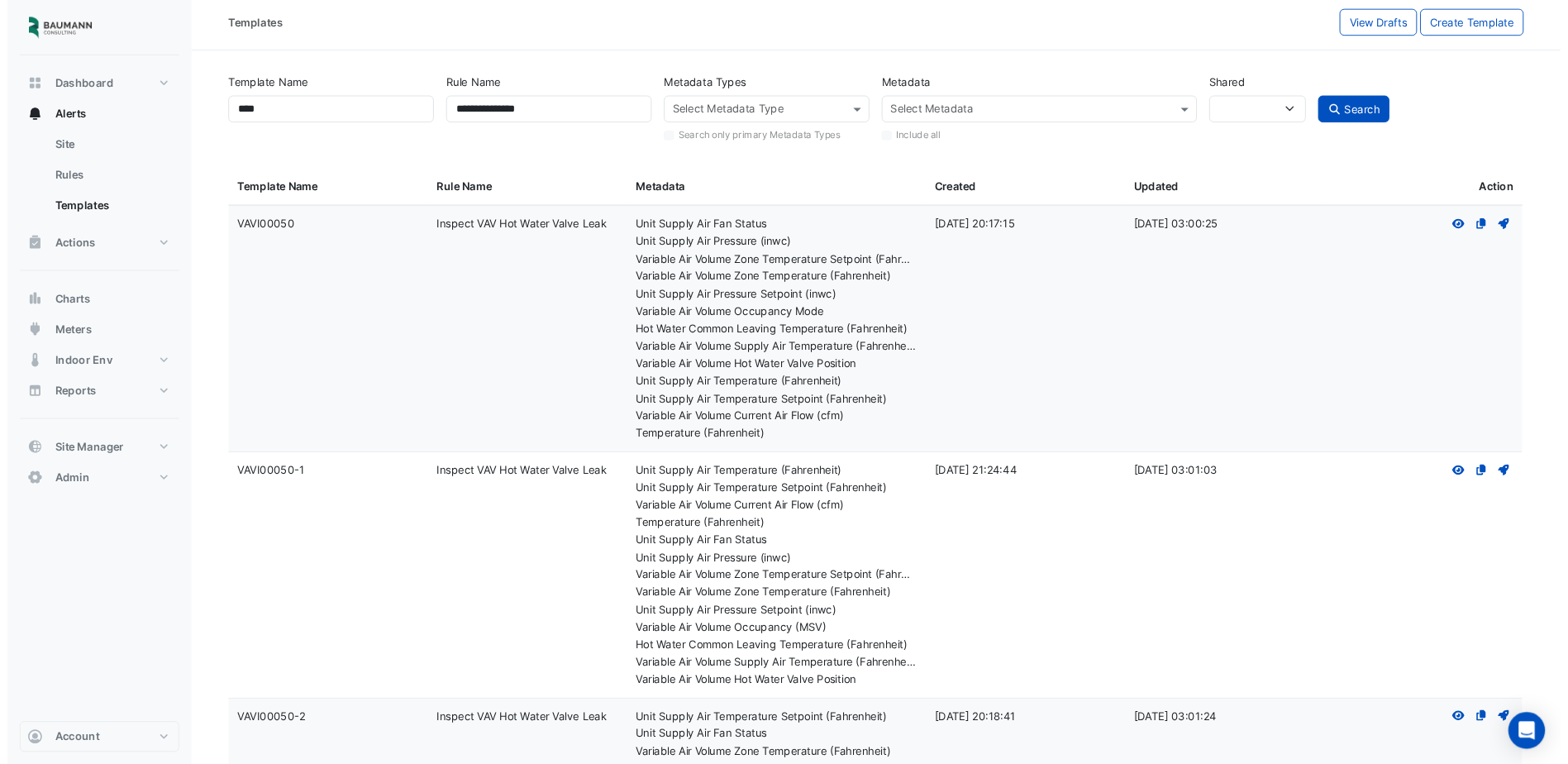
scroll to position [248, 0]
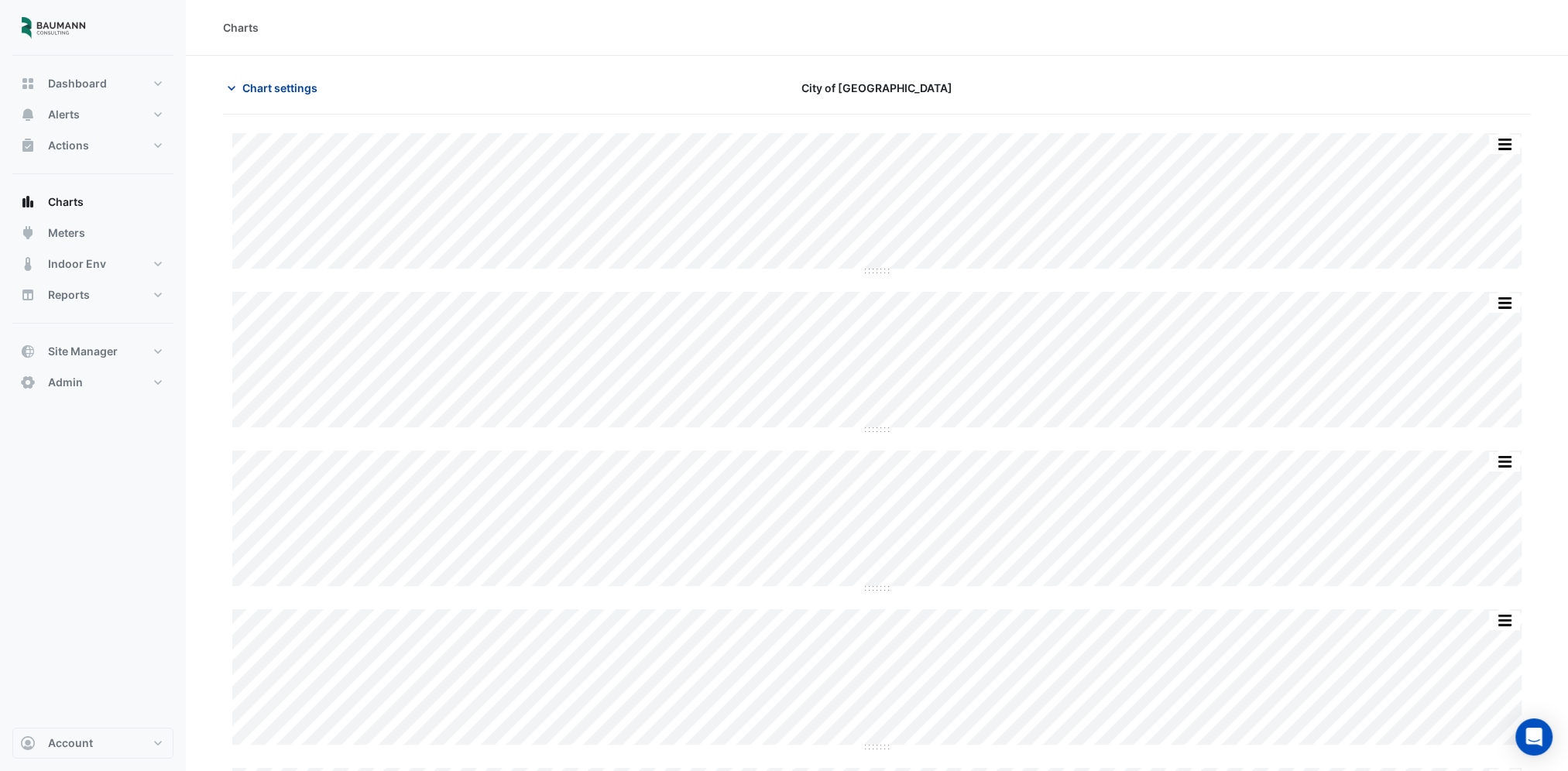
click at [310, 86] on span "Chart settings" at bounding box center [279, 88] width 75 height 17
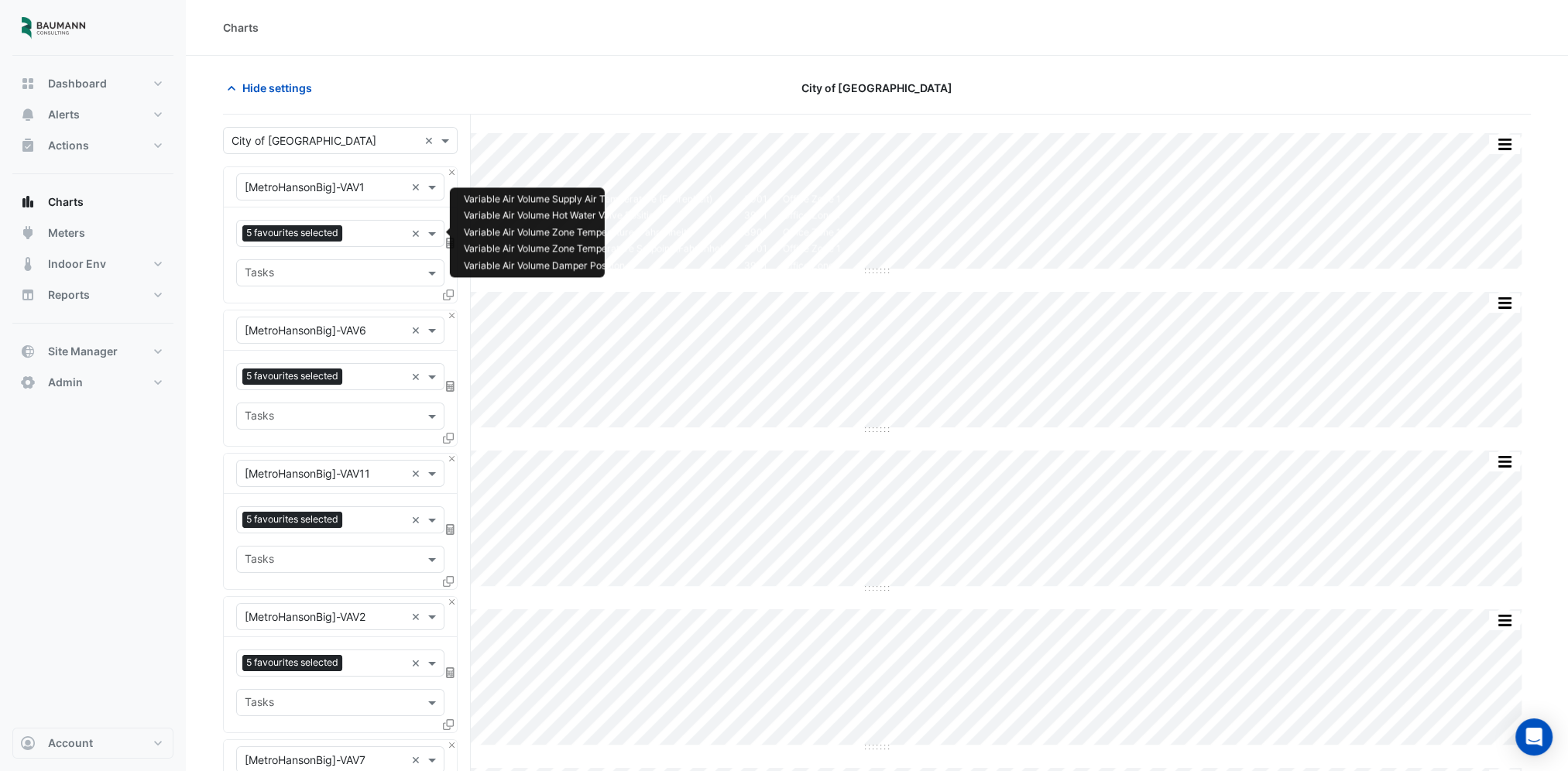
click at [378, 233] on input "text" at bounding box center [376, 235] width 57 height 17
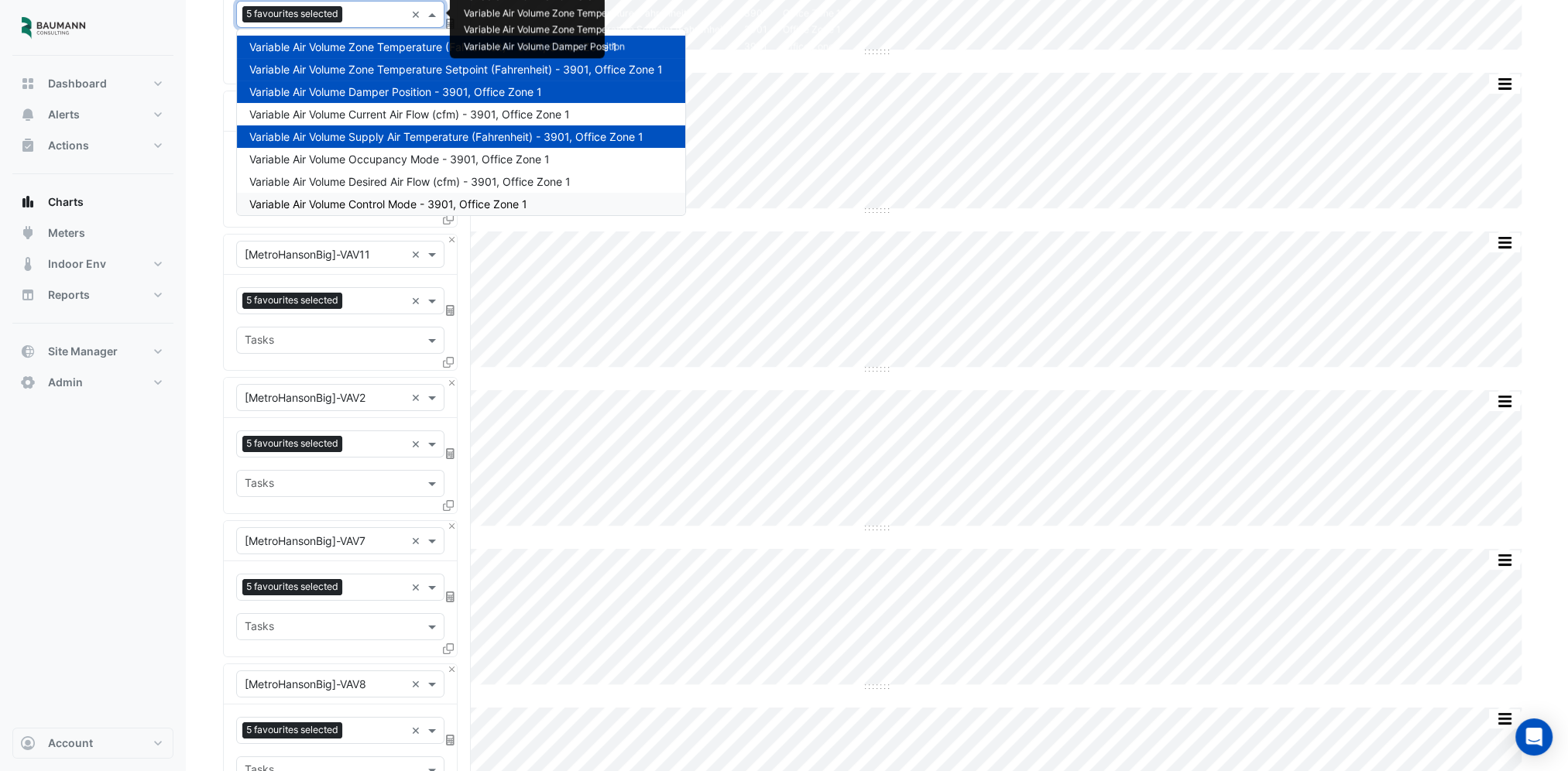
scroll to position [465, 0]
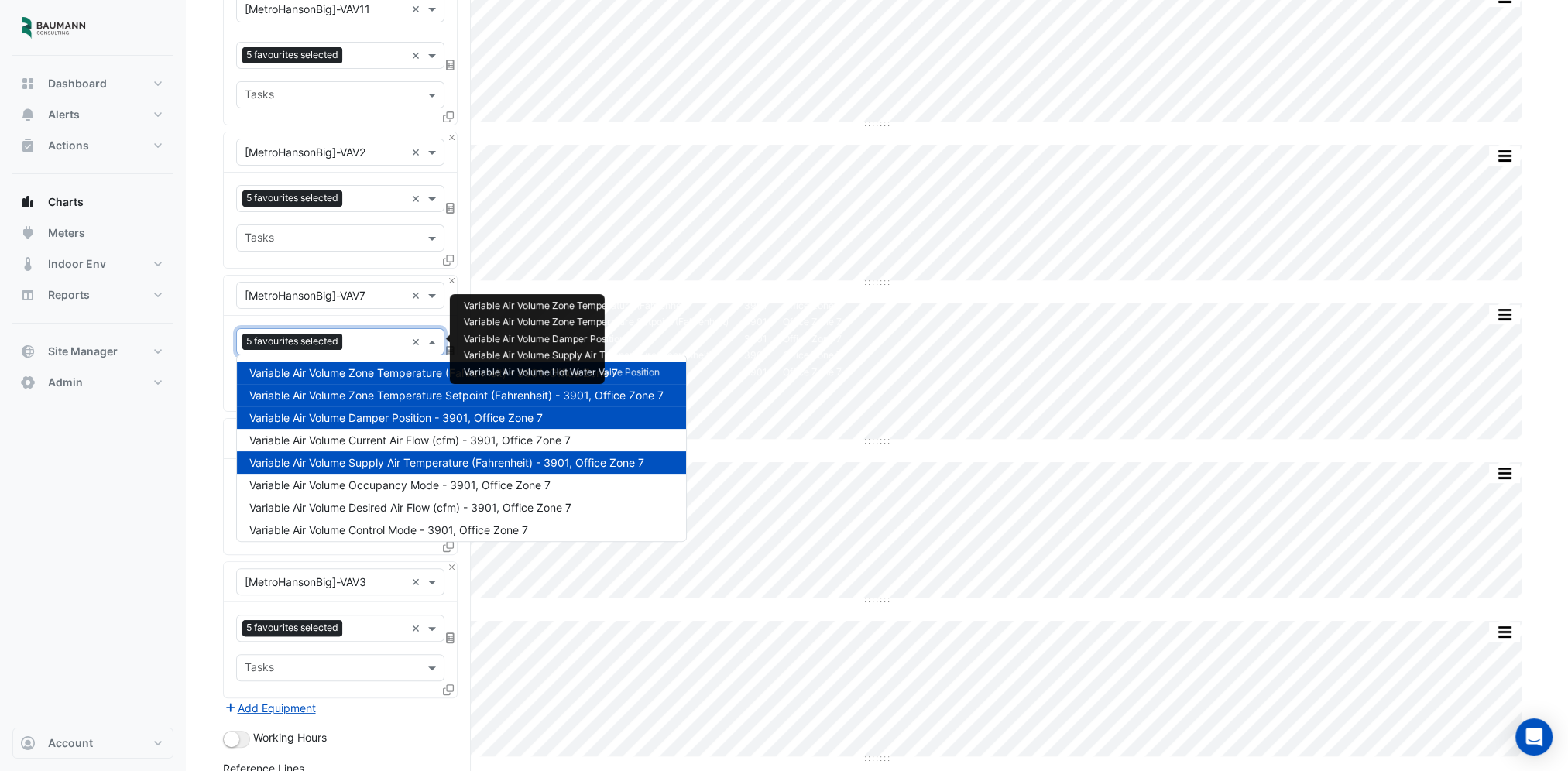
click at [372, 347] on input "text" at bounding box center [376, 343] width 57 height 17
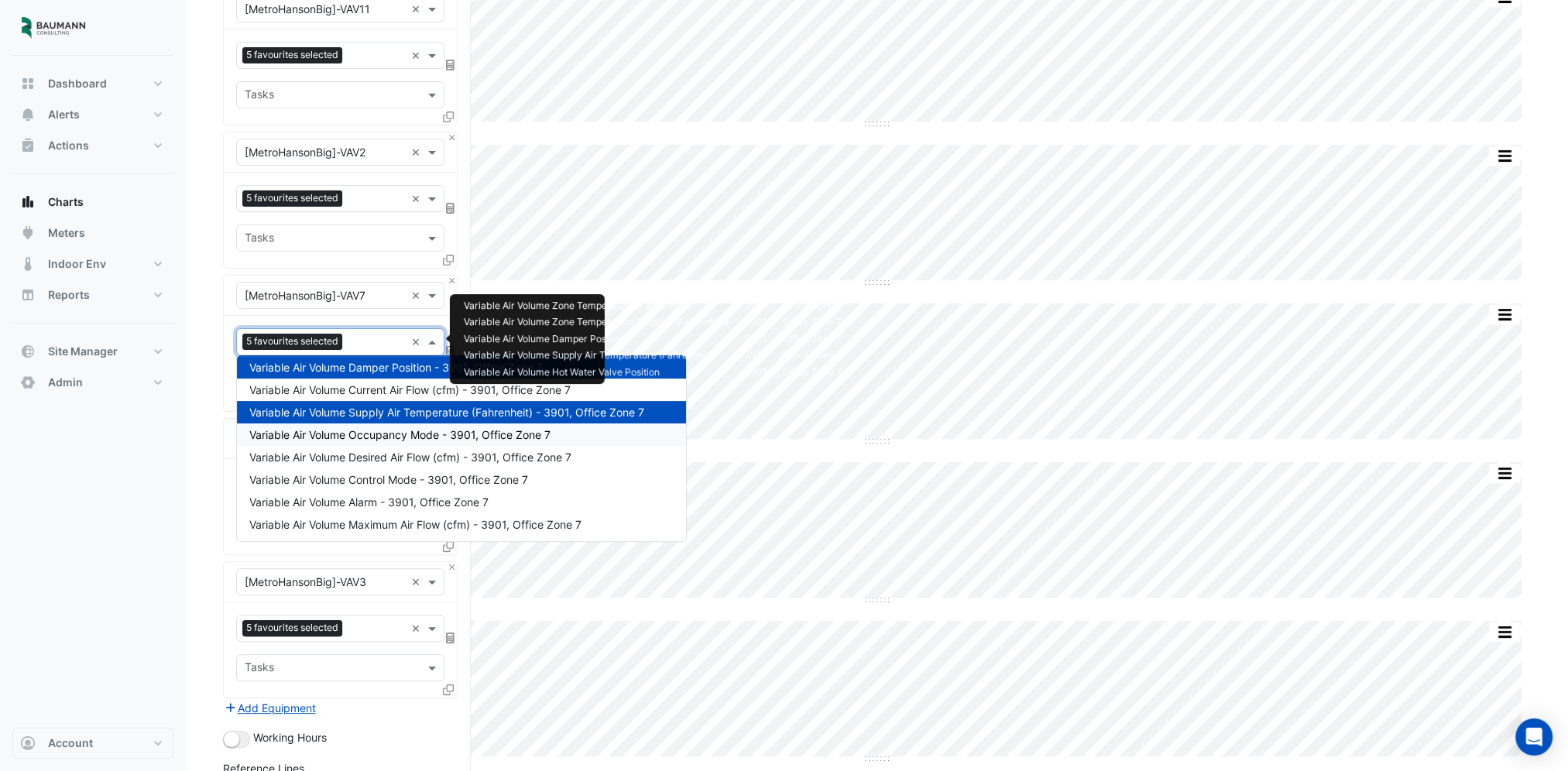
scroll to position [77, 0]
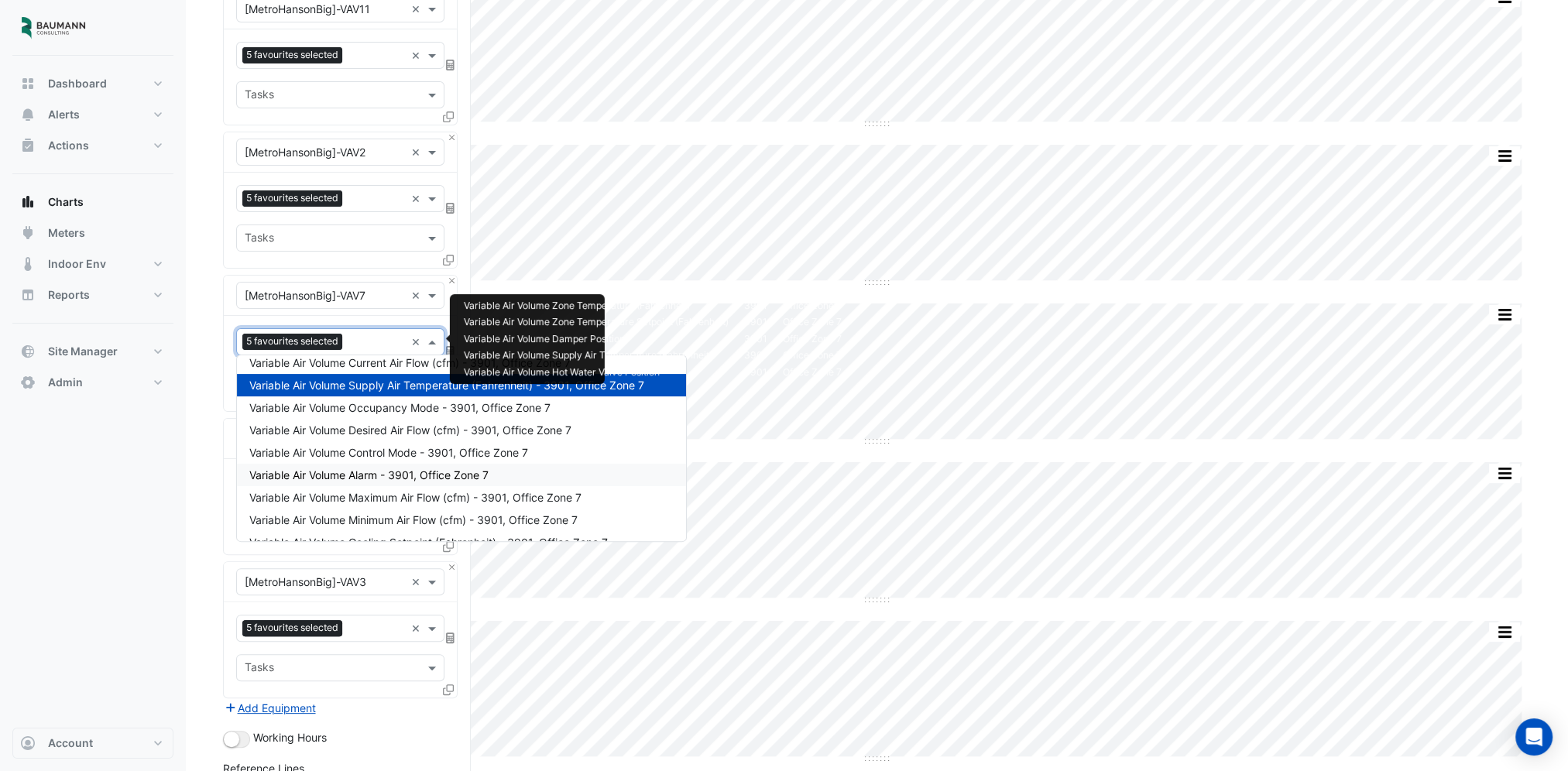
click at [1112, 300] on div "Split by Unit Split All Split None Print Save as JPEG Save as PNG Pivot Data Ta…" at bounding box center [877, 214] width 1308 height 1092
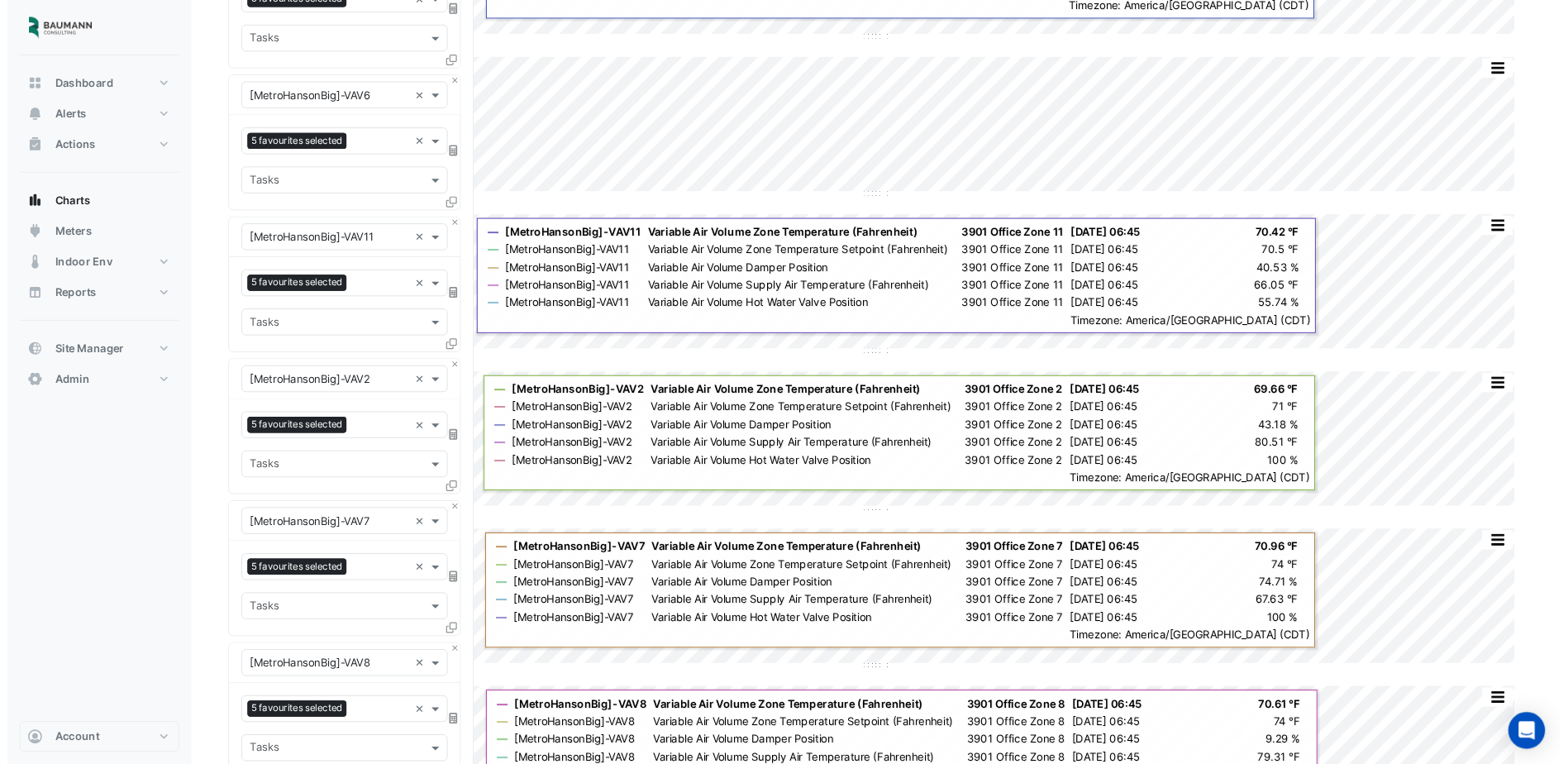
scroll to position [251, 0]
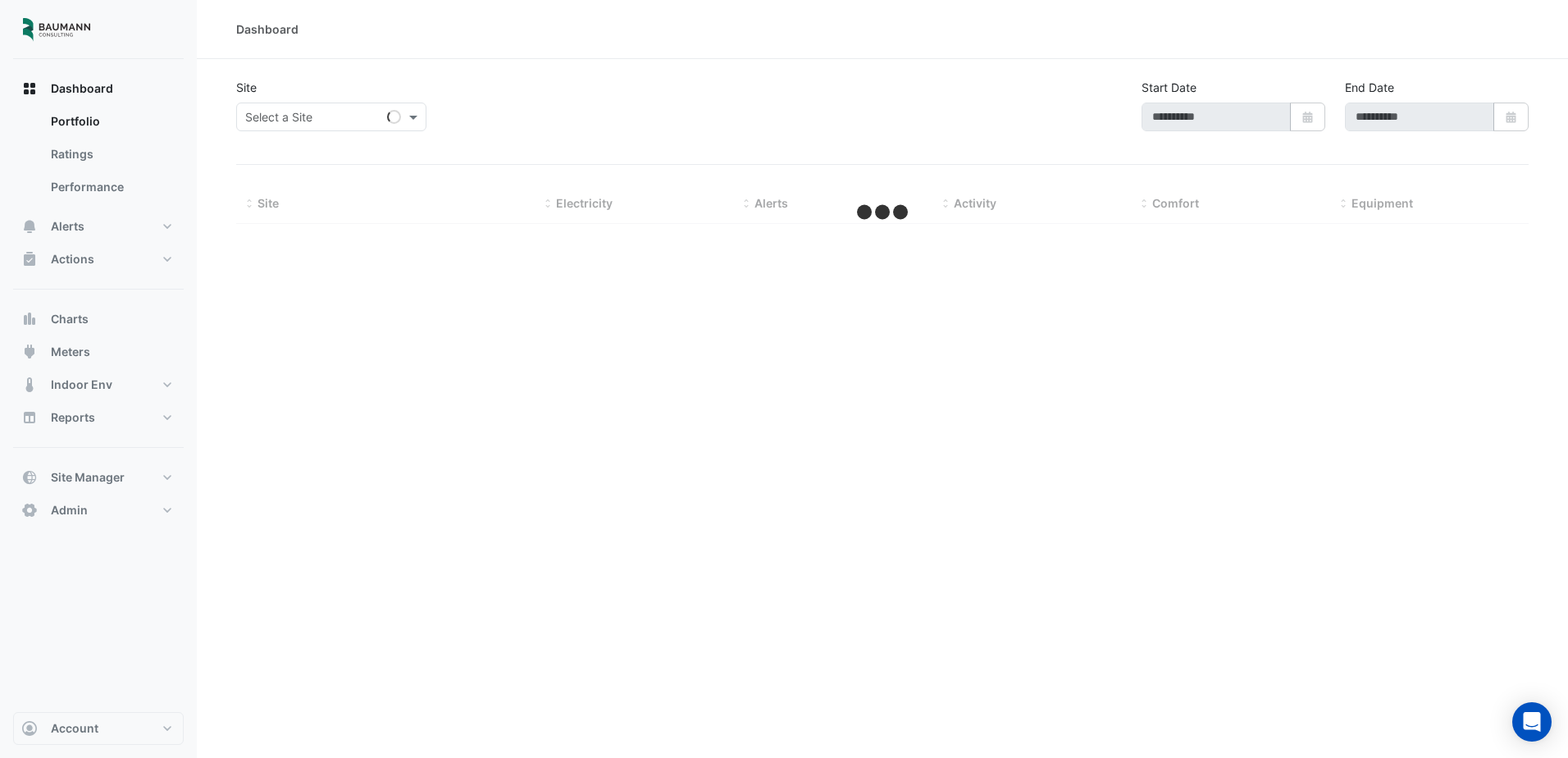
select select "***"
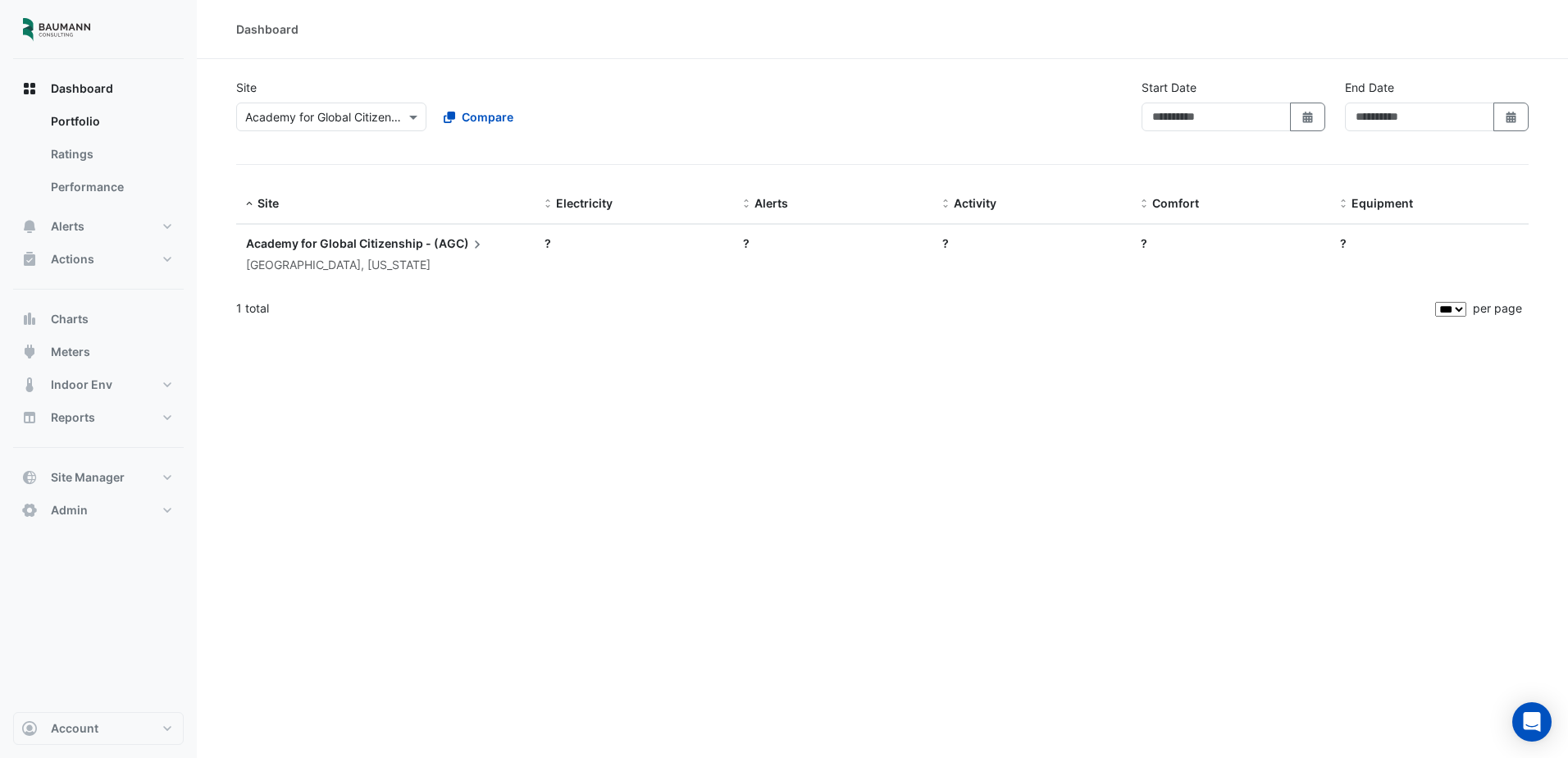
type input "**********"
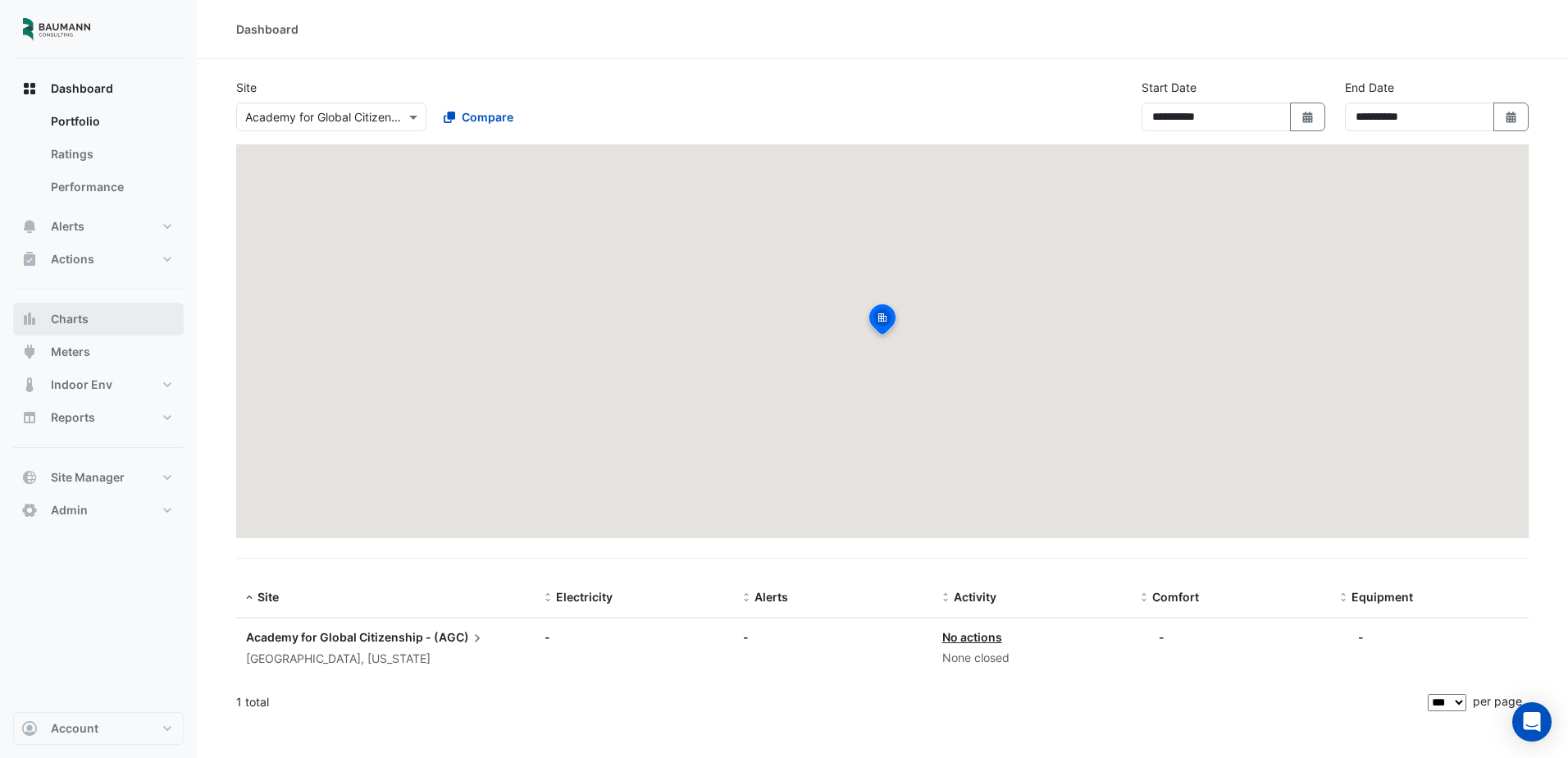
click at [80, 329] on button "Charts" at bounding box center [98, 319] width 171 height 33
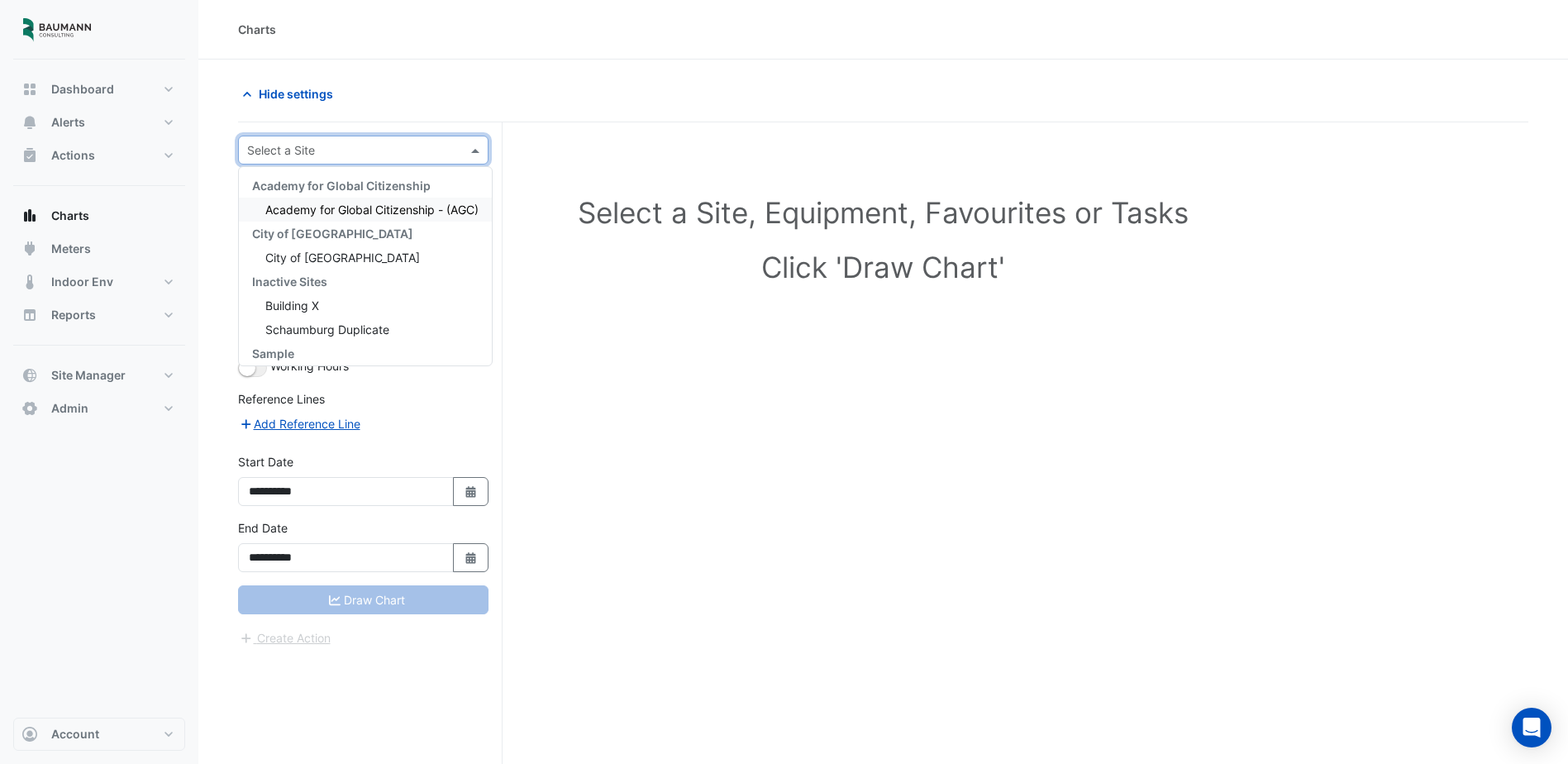
click at [362, 153] on input "text" at bounding box center [347, 151] width 199 height 18
click at [360, 252] on div "City of [GEOGRAPHIC_DATA]" at bounding box center [365, 257] width 253 height 24
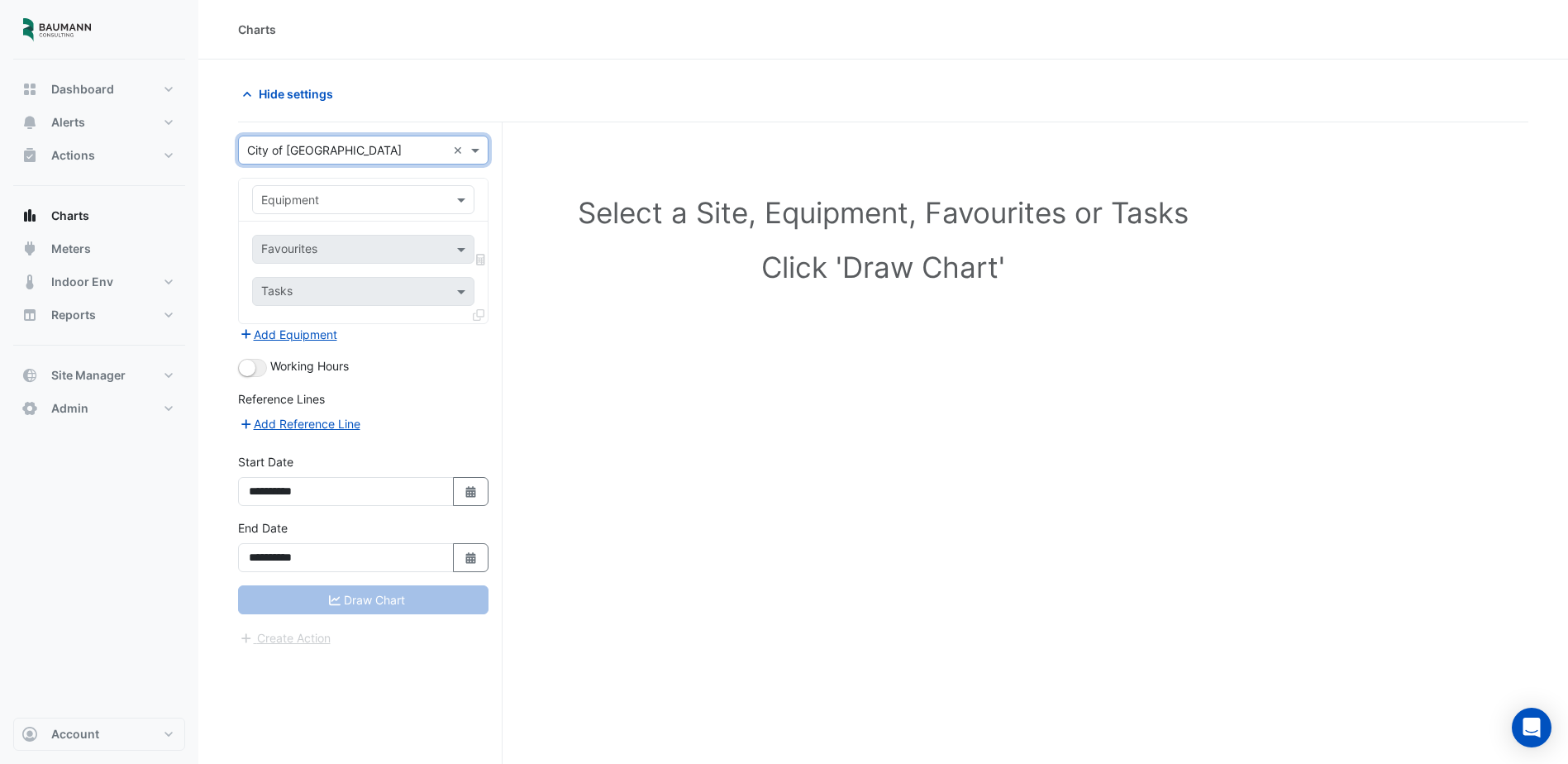
click at [377, 186] on div "Equipment" at bounding box center [362, 199] width 222 height 29
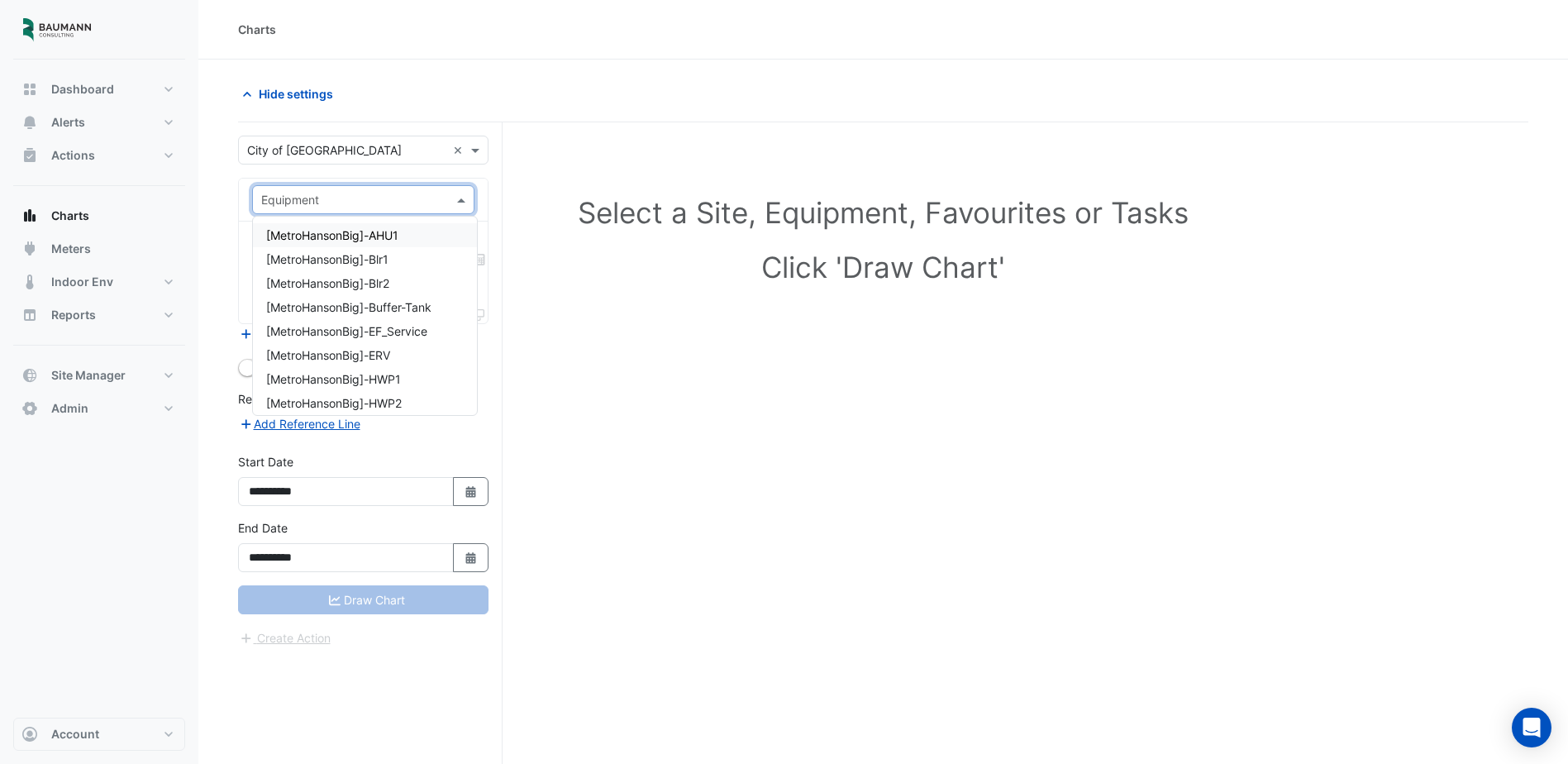
click at [423, 242] on div "[MetroHansonBig]-AHU1" at bounding box center [364, 235] width 224 height 24
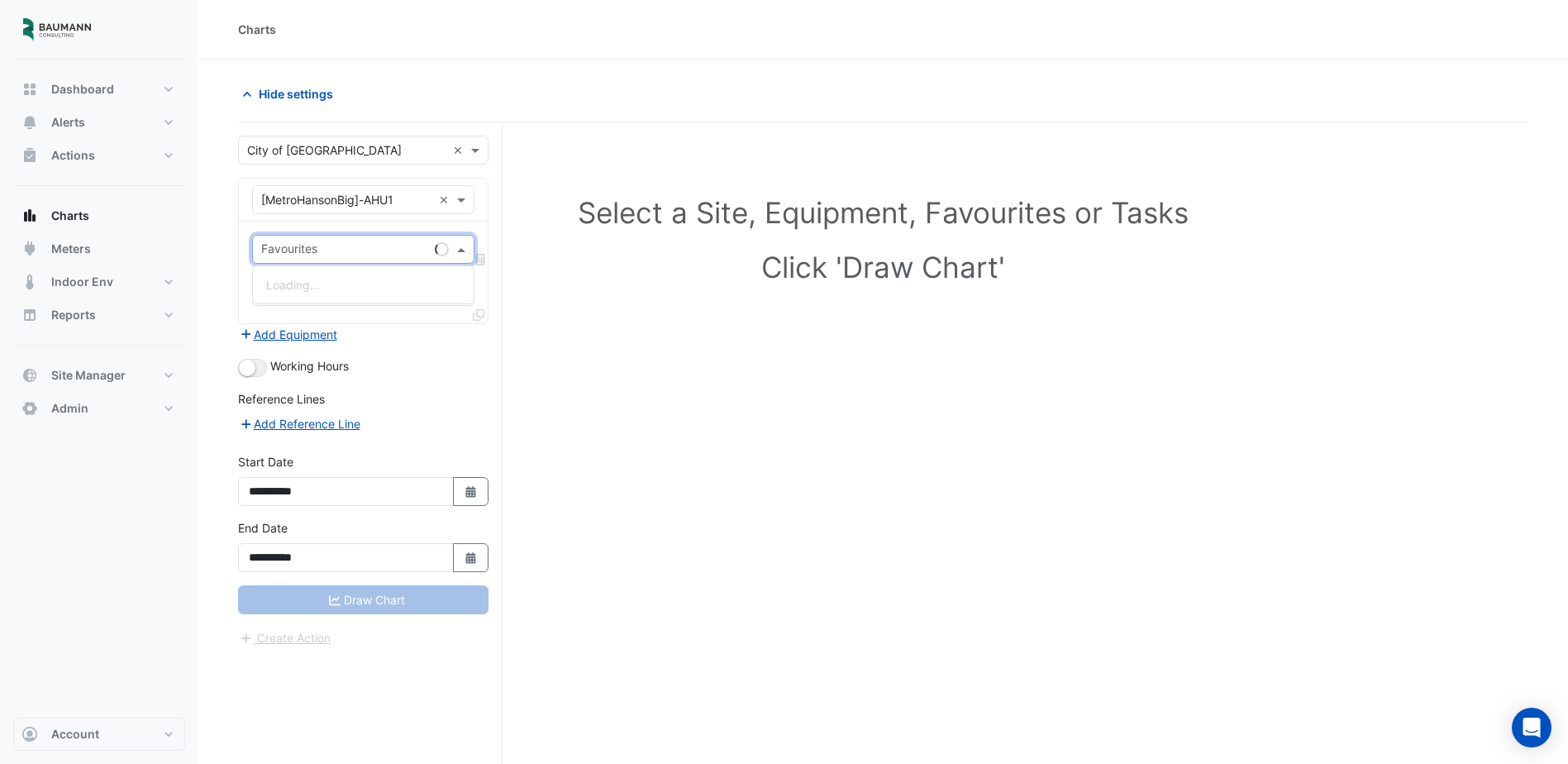
click at [394, 254] on input "text" at bounding box center [345, 251] width 167 height 18
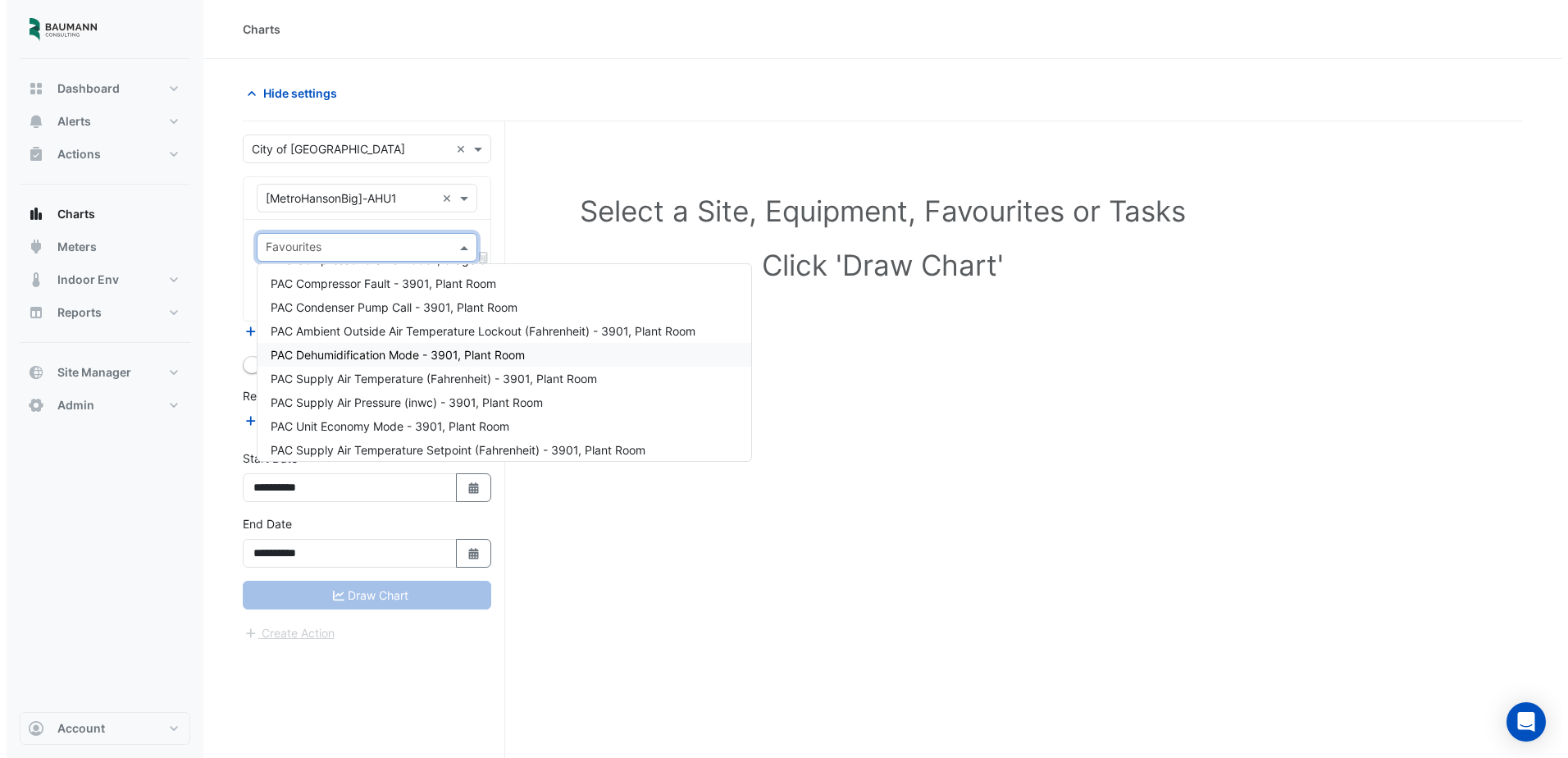
scroll to position [164, 0]
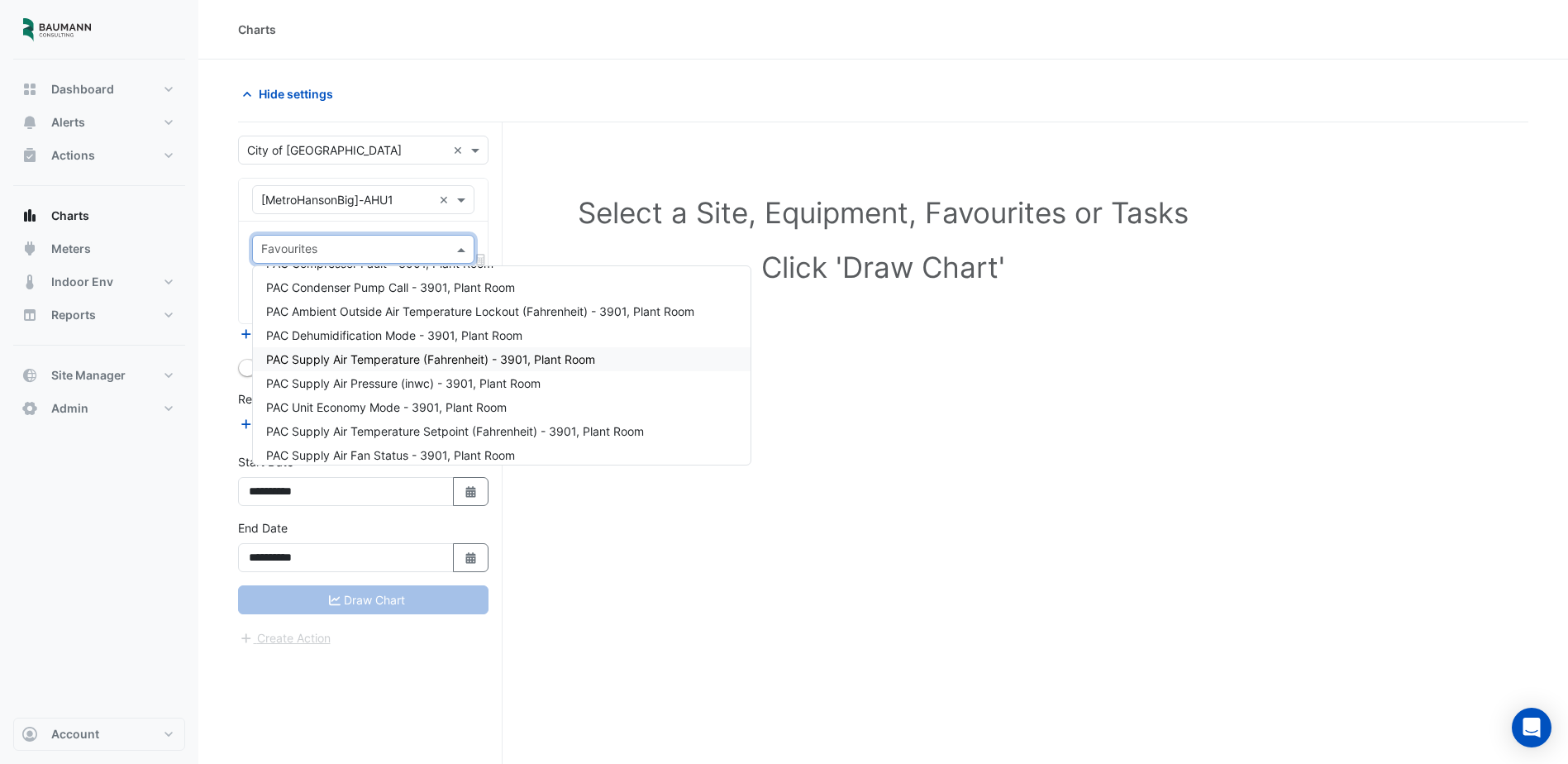
click at [454, 369] on div "PAC Supply Air Temperature (Fahrenheit) - 3901, Plant Room" at bounding box center [502, 360] width 498 height 24
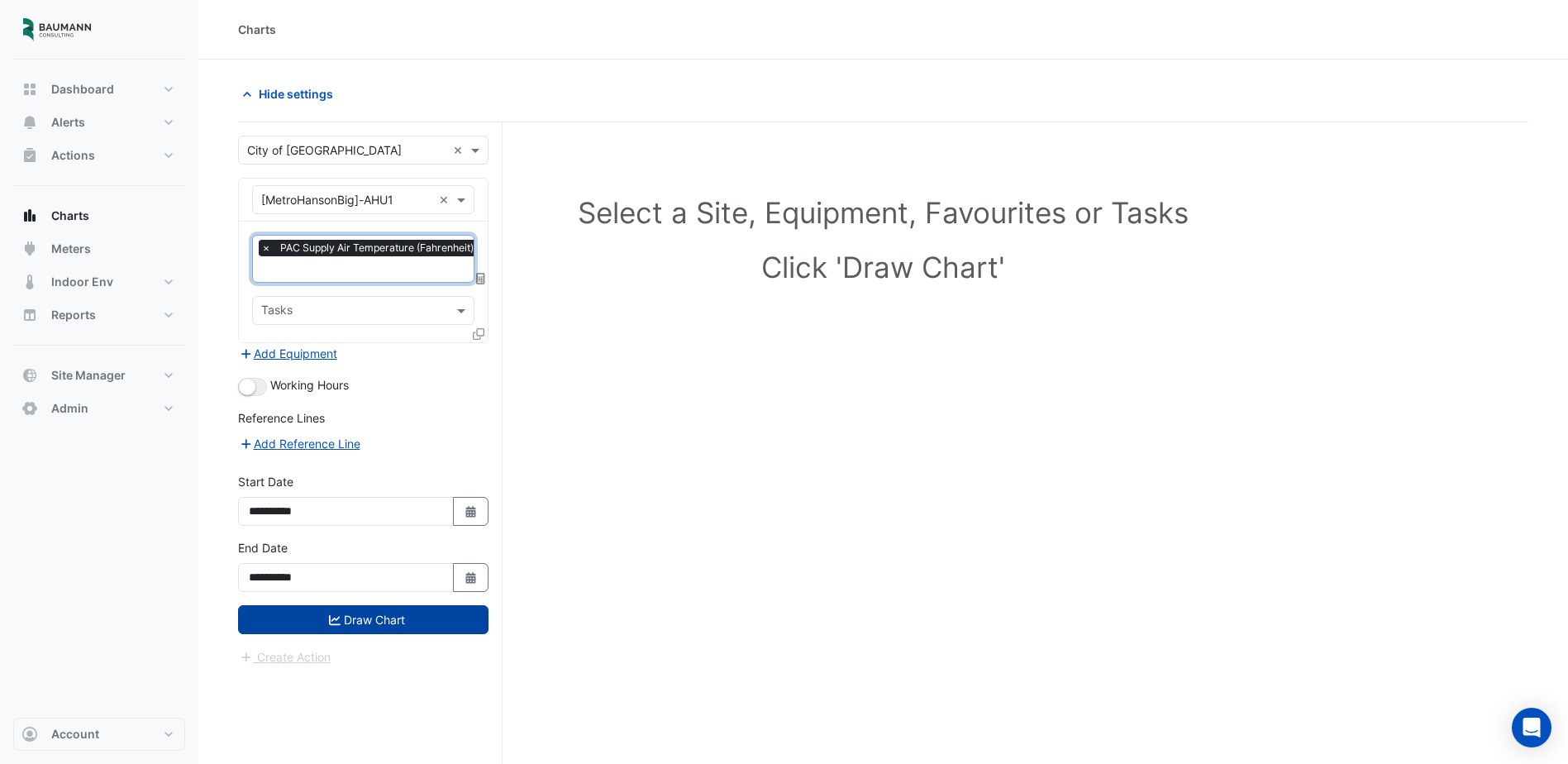
click at [409, 618] on button "Draw Chart" at bounding box center [363, 619] width 251 height 29
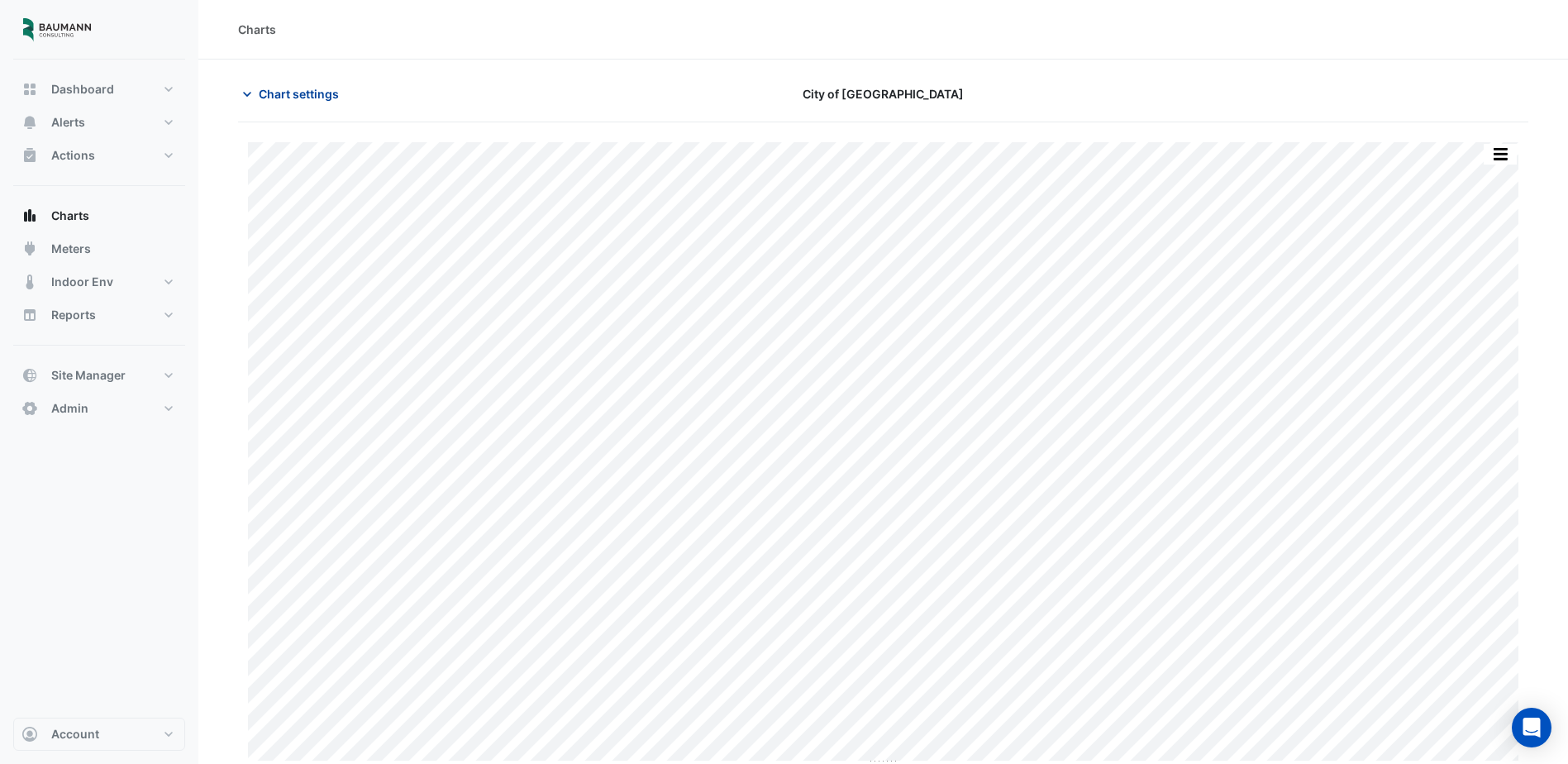
click at [326, 81] on button "Chart settings" at bounding box center [294, 93] width 112 height 29
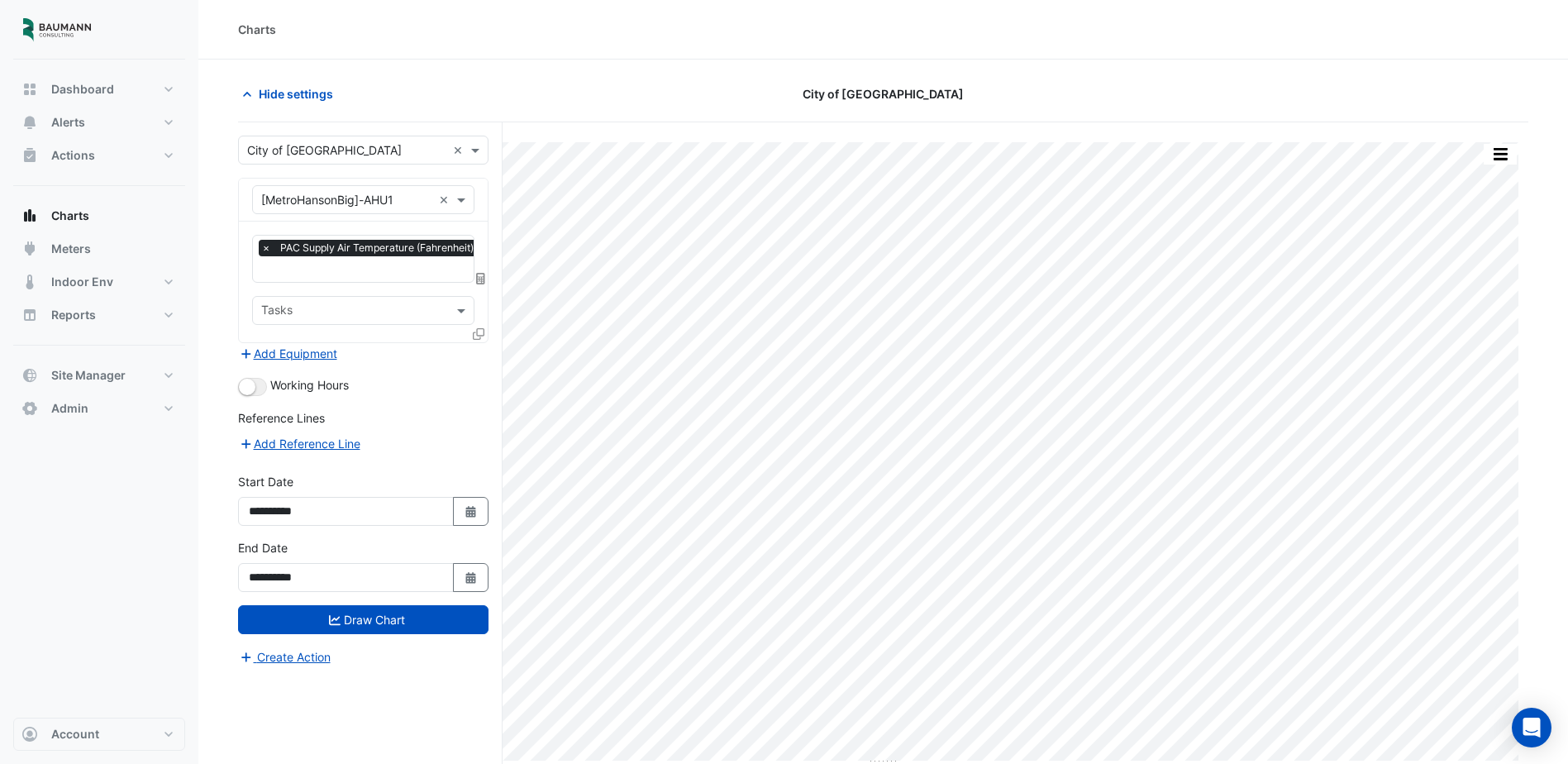
click at [479, 273] on icon at bounding box center [481, 279] width 9 height 11
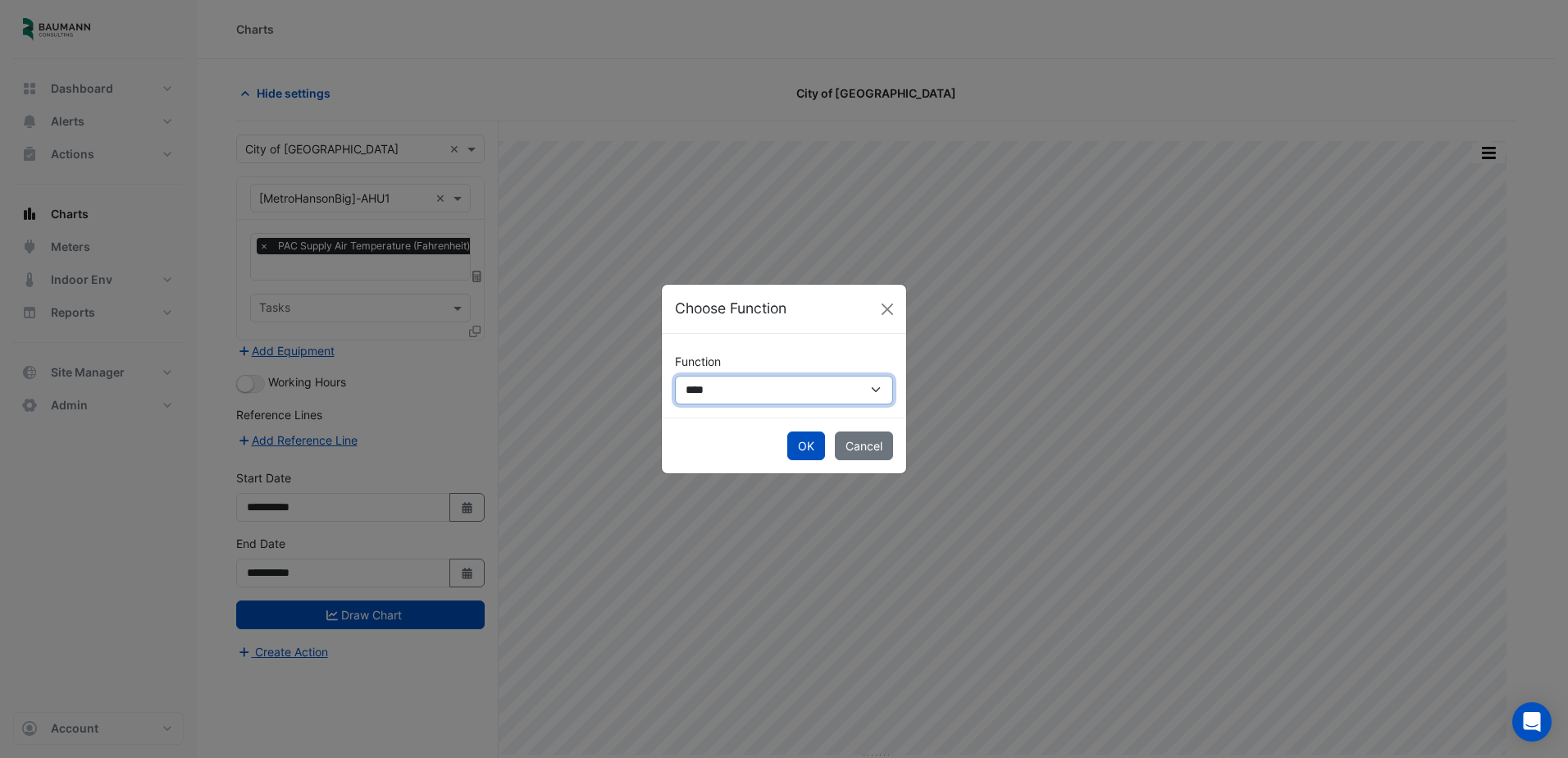
click at [726, 391] on select "**********" at bounding box center [784, 389] width 218 height 29
select select "******"
click at [675, 375] on select "**********" at bounding box center [784, 389] width 218 height 29
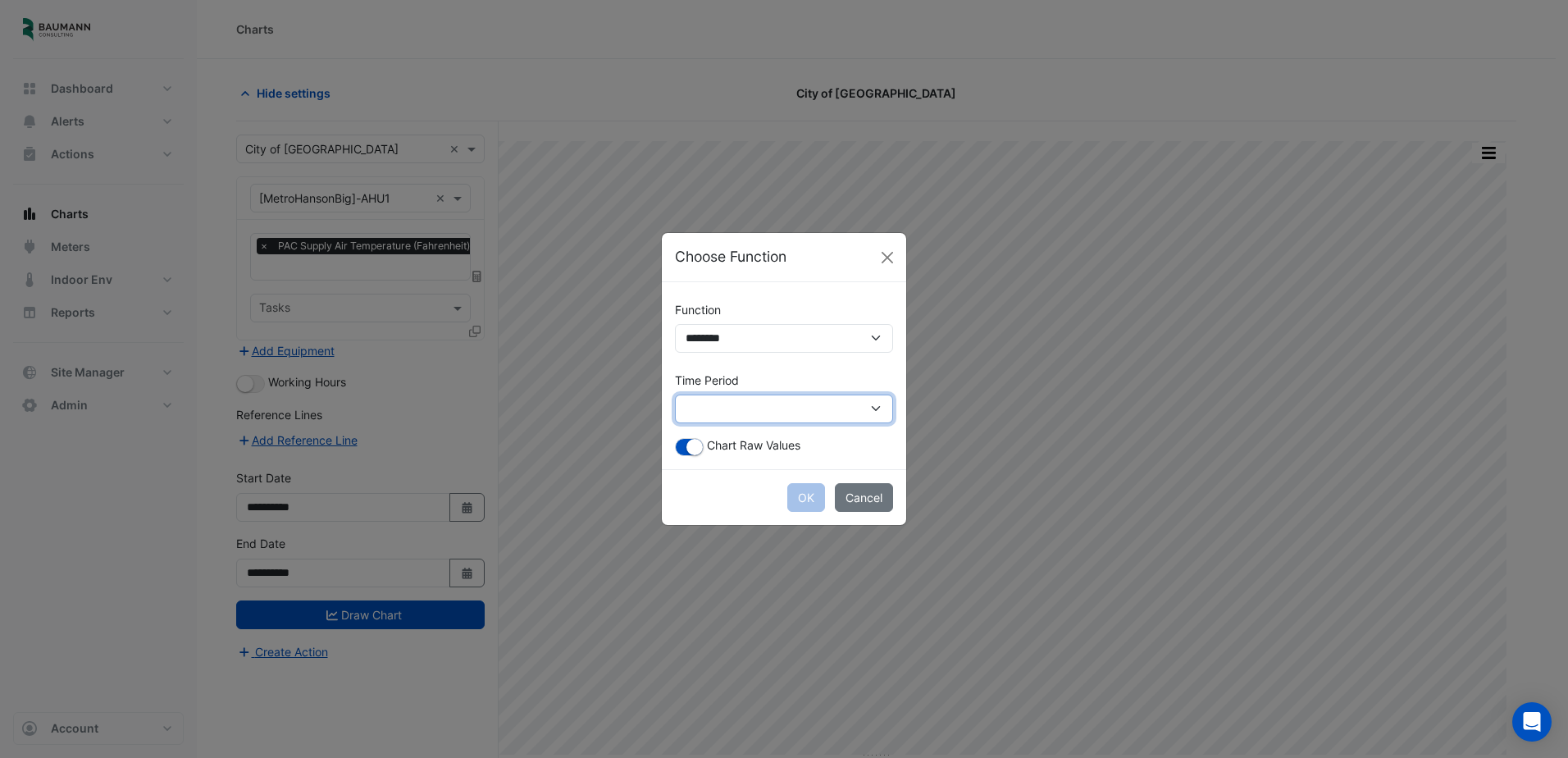
click at [762, 400] on select "**********" at bounding box center [784, 409] width 218 height 29
select select "*********"
click at [675, 395] on select "**********" at bounding box center [784, 409] width 218 height 29
click at [796, 503] on button "OK" at bounding box center [806, 497] width 38 height 29
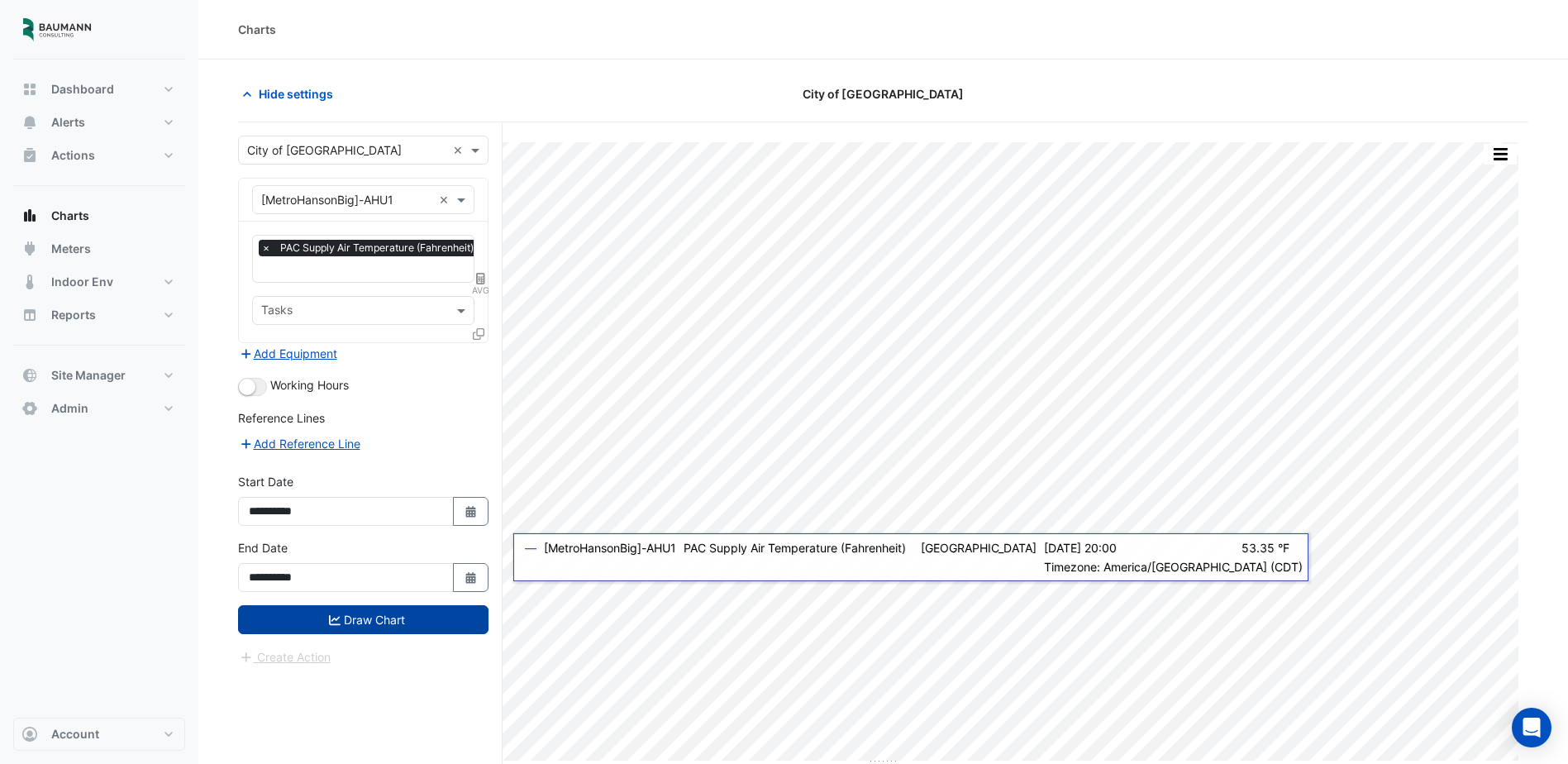
click at [402, 621] on button "Draw Chart" at bounding box center [363, 619] width 251 height 29
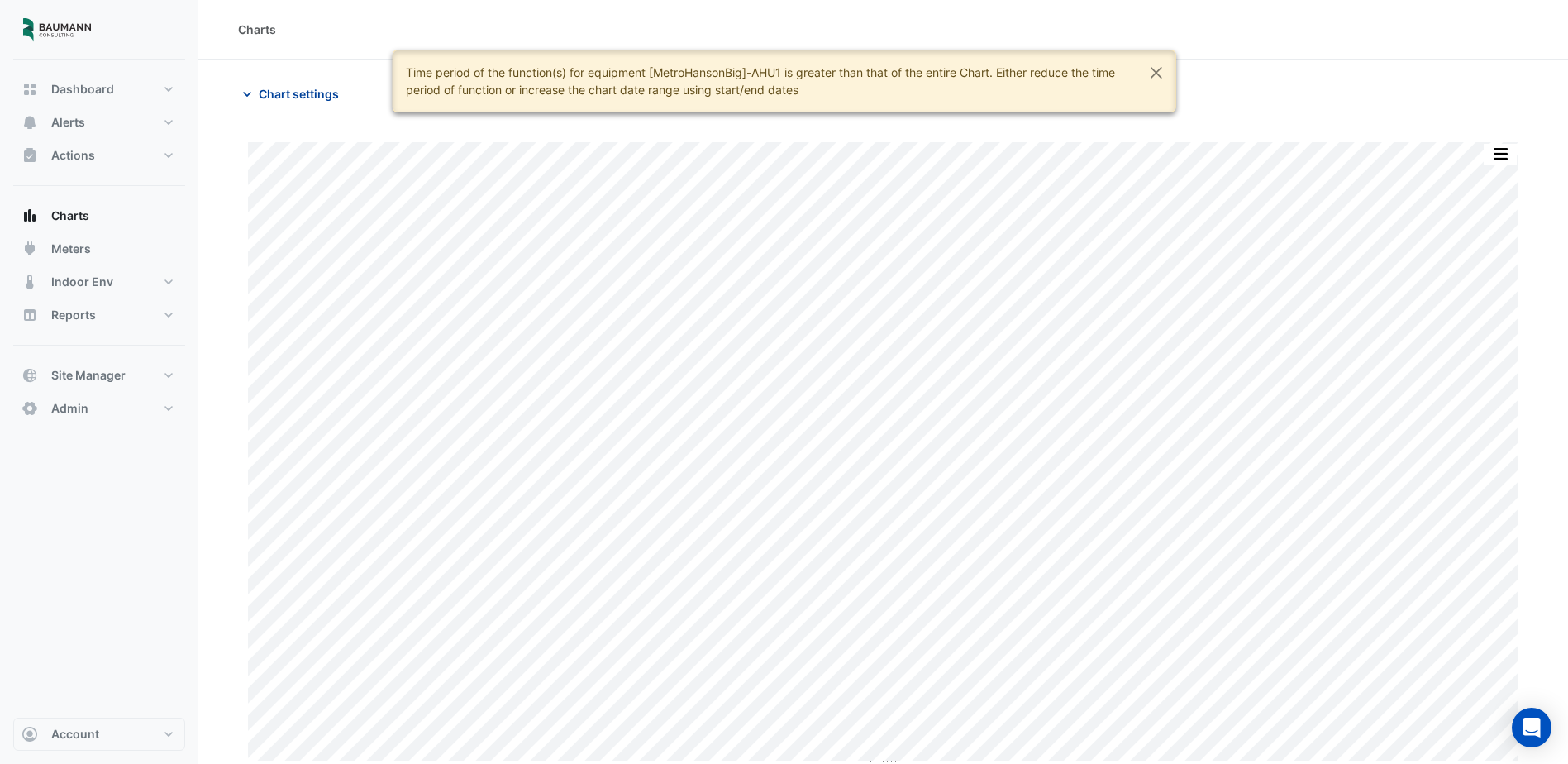
click at [281, 101] on span "Chart settings" at bounding box center [298, 94] width 80 height 18
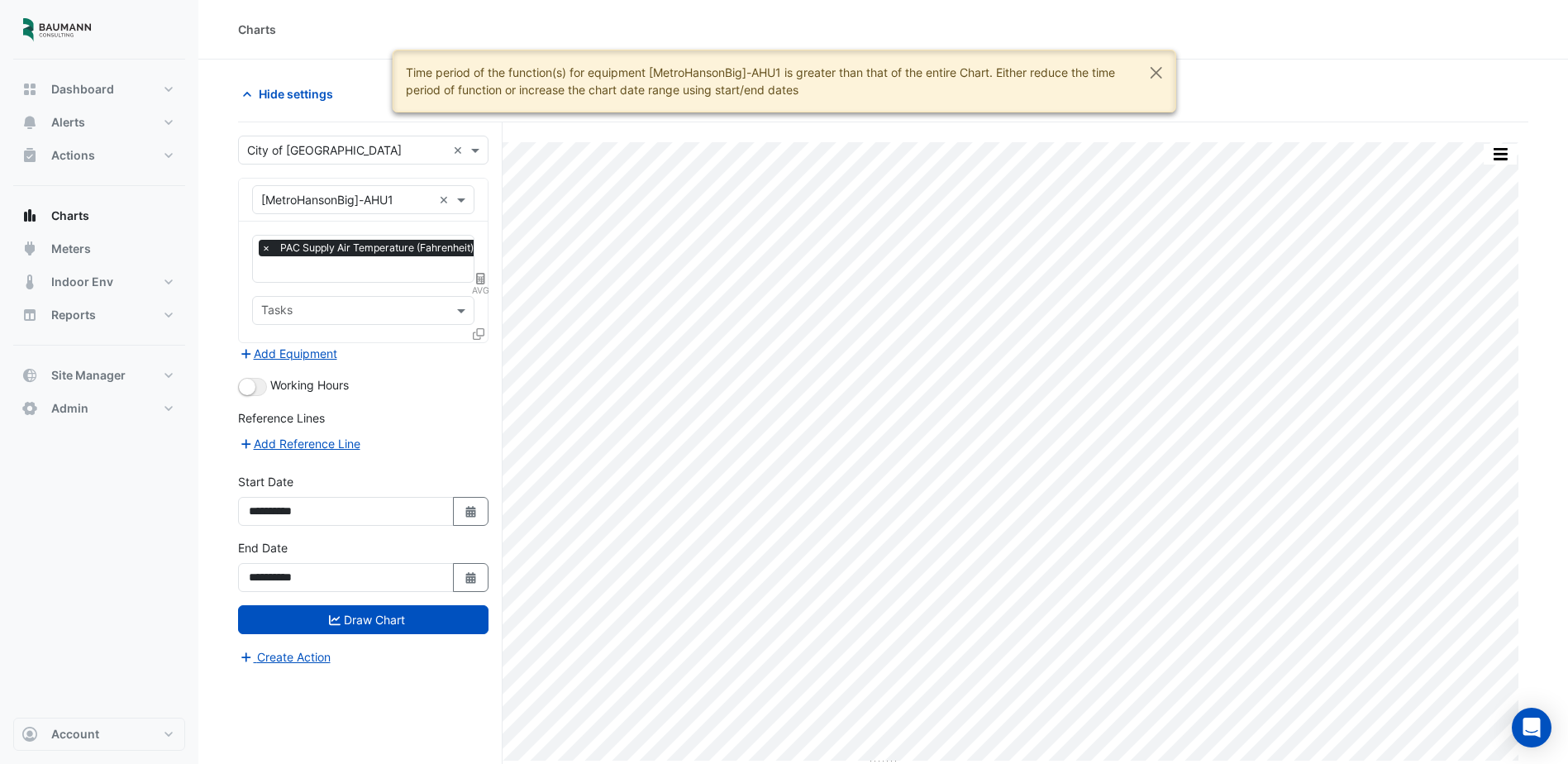
click at [478, 281] on icon at bounding box center [481, 279] width 9 height 11
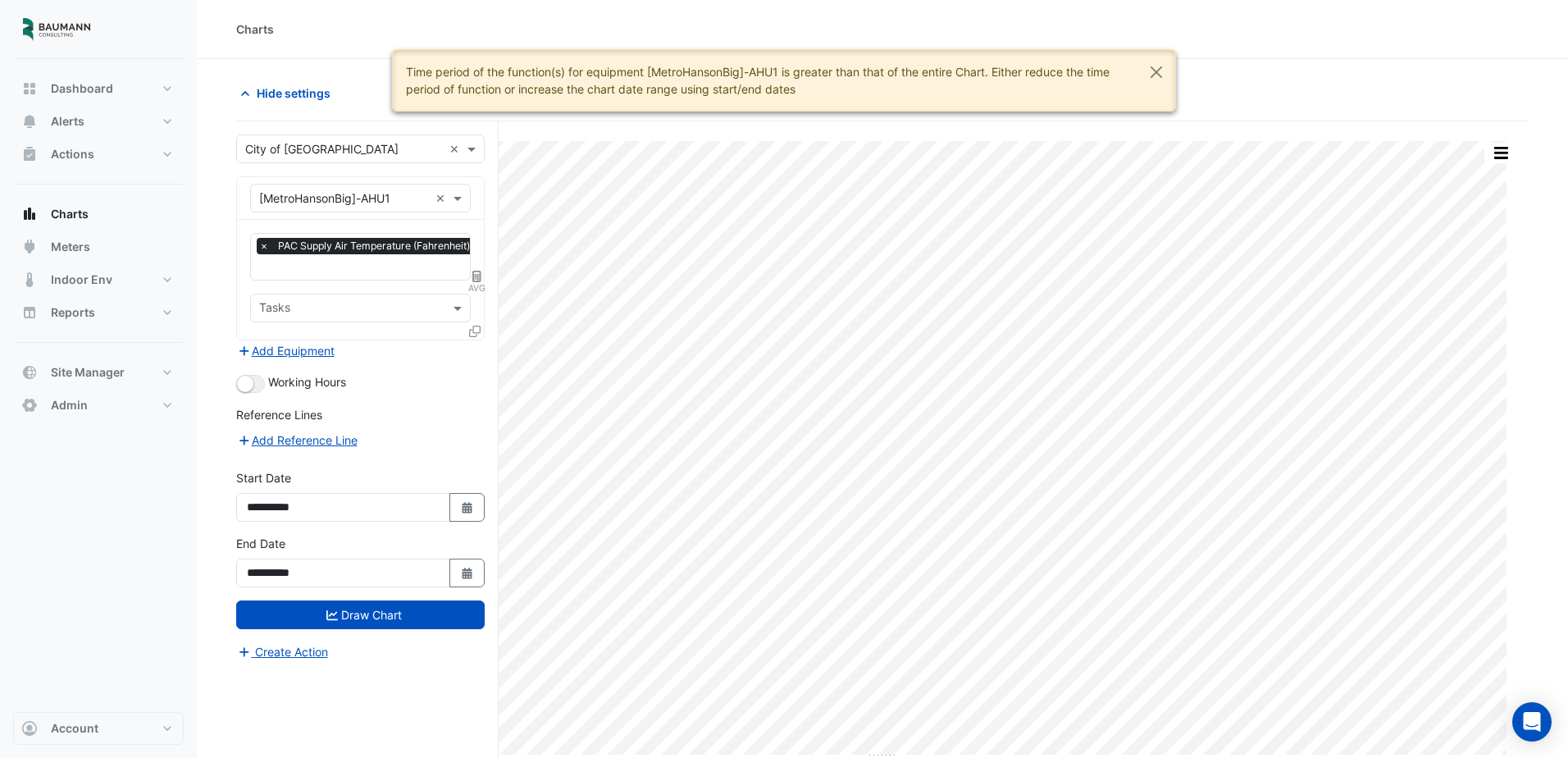
select select "******"
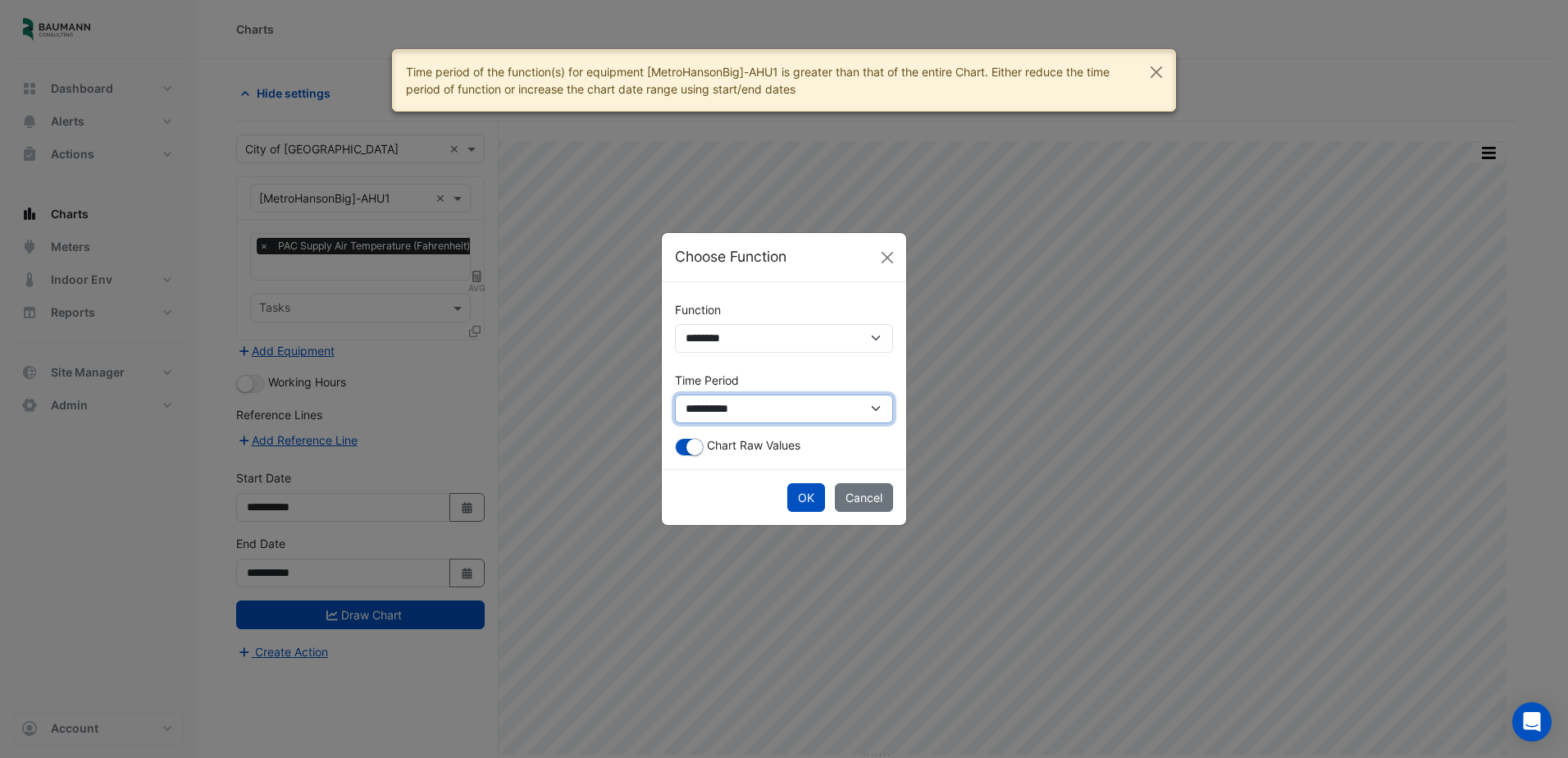
click at [749, 417] on select "**********" at bounding box center [784, 409] width 218 height 29
select select "*********"
click at [675, 395] on select "**********" at bounding box center [784, 409] width 218 height 29
click at [814, 508] on button "OK" at bounding box center [806, 497] width 38 height 29
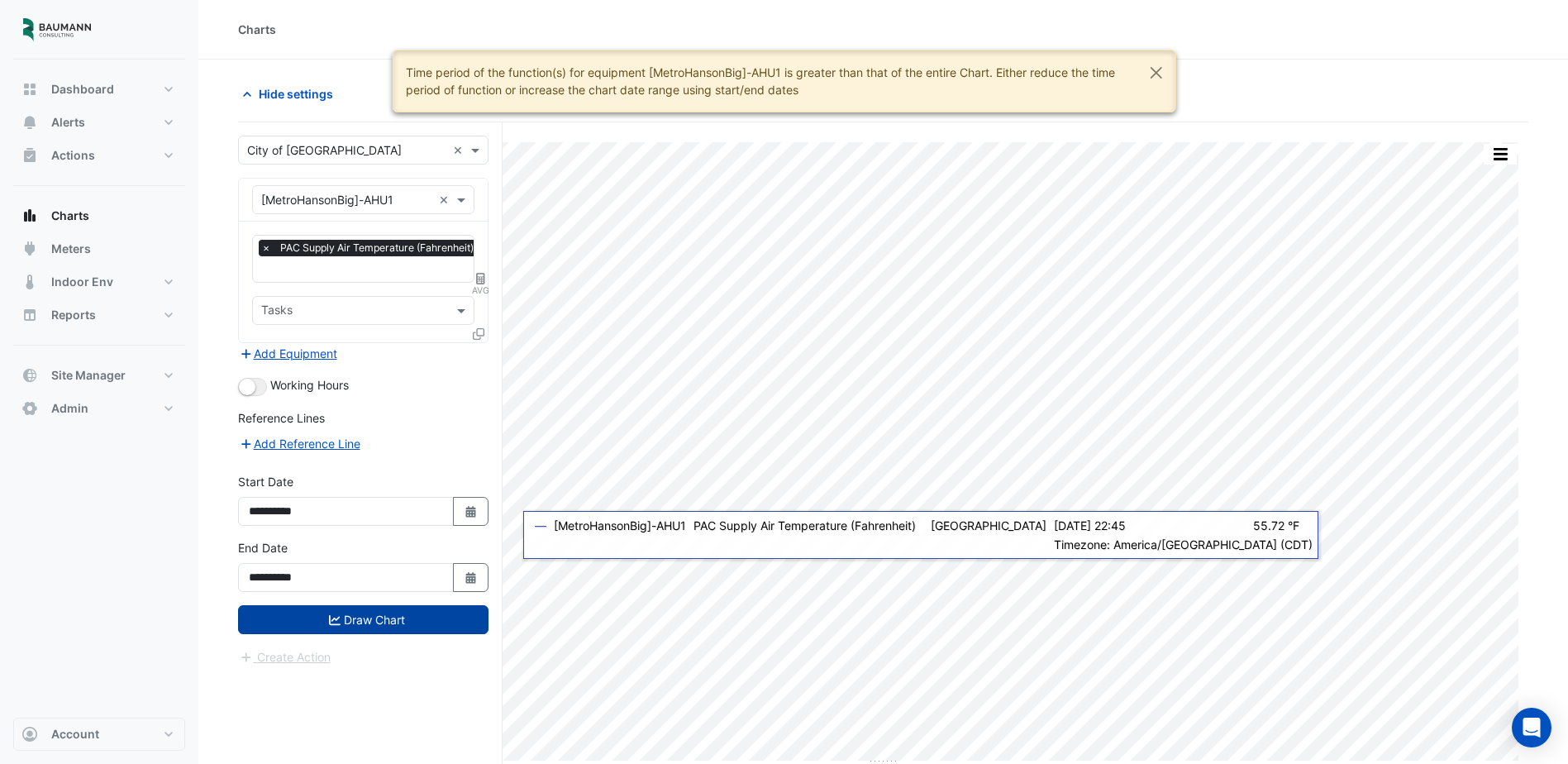
click at [416, 629] on button "Draw Chart" at bounding box center [363, 619] width 251 height 29
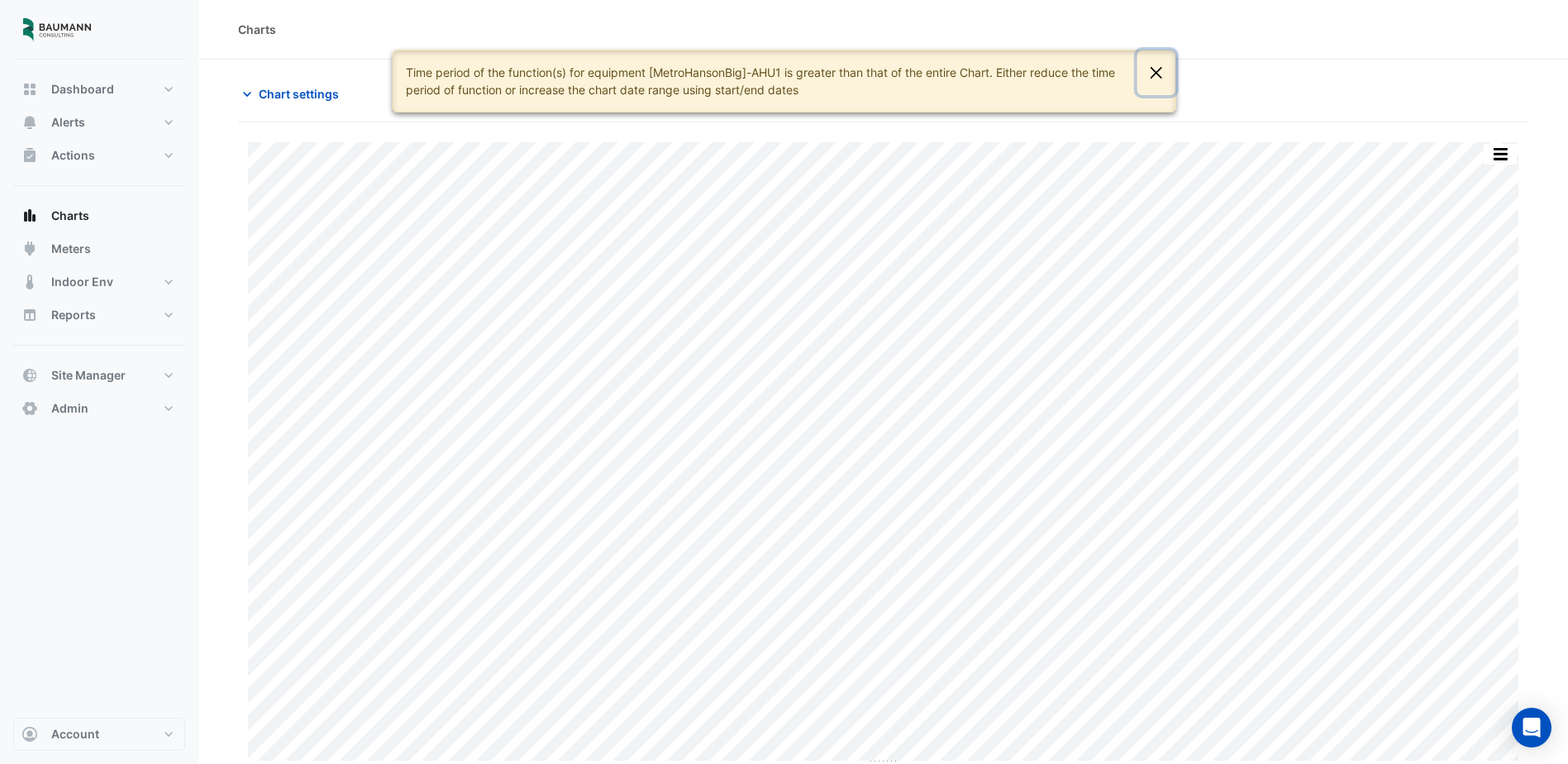
click at [1161, 77] on button "Close" at bounding box center [1156, 72] width 38 height 45
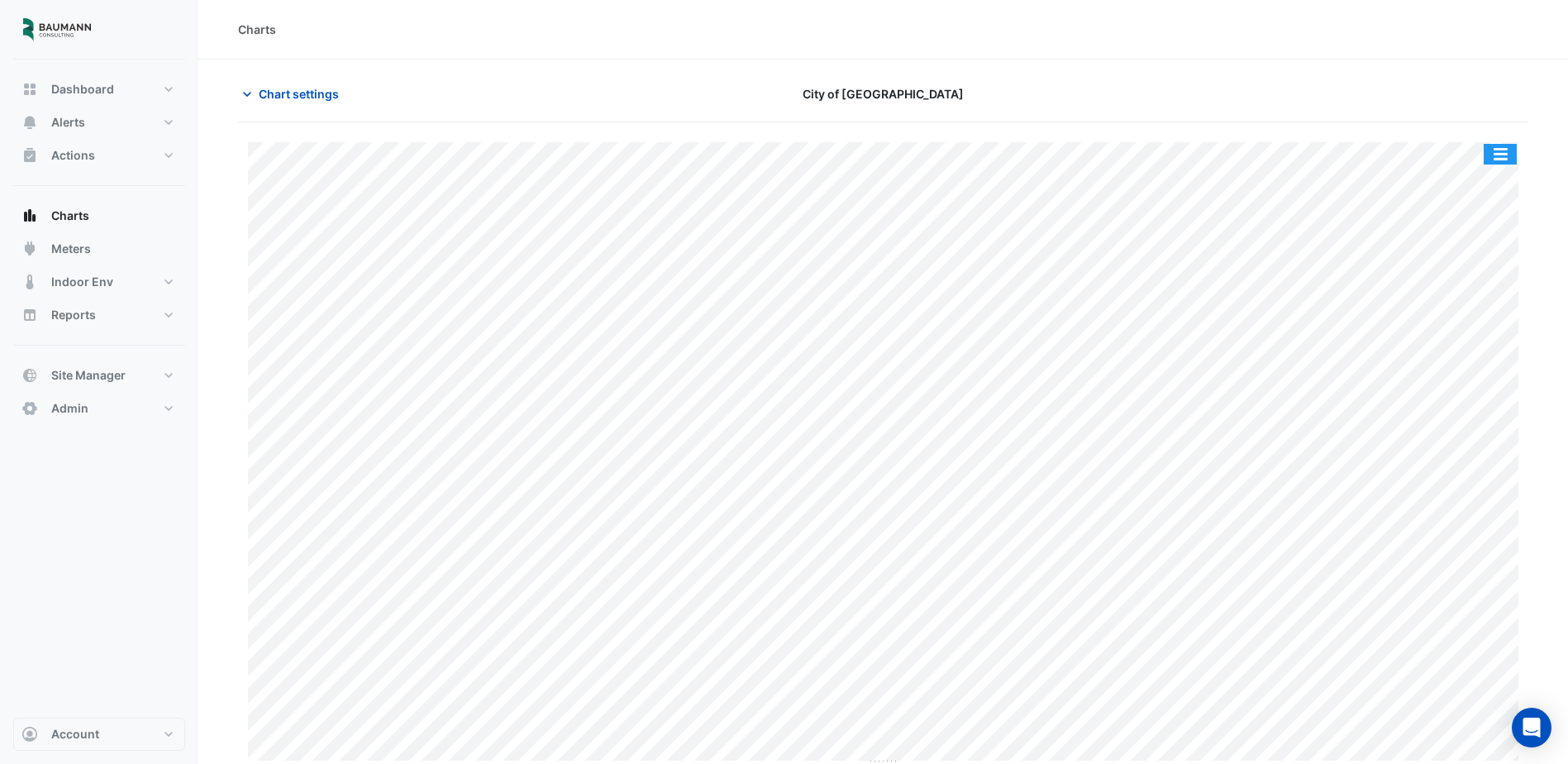
click at [1502, 151] on button "button" at bounding box center [1501, 154] width 33 height 20
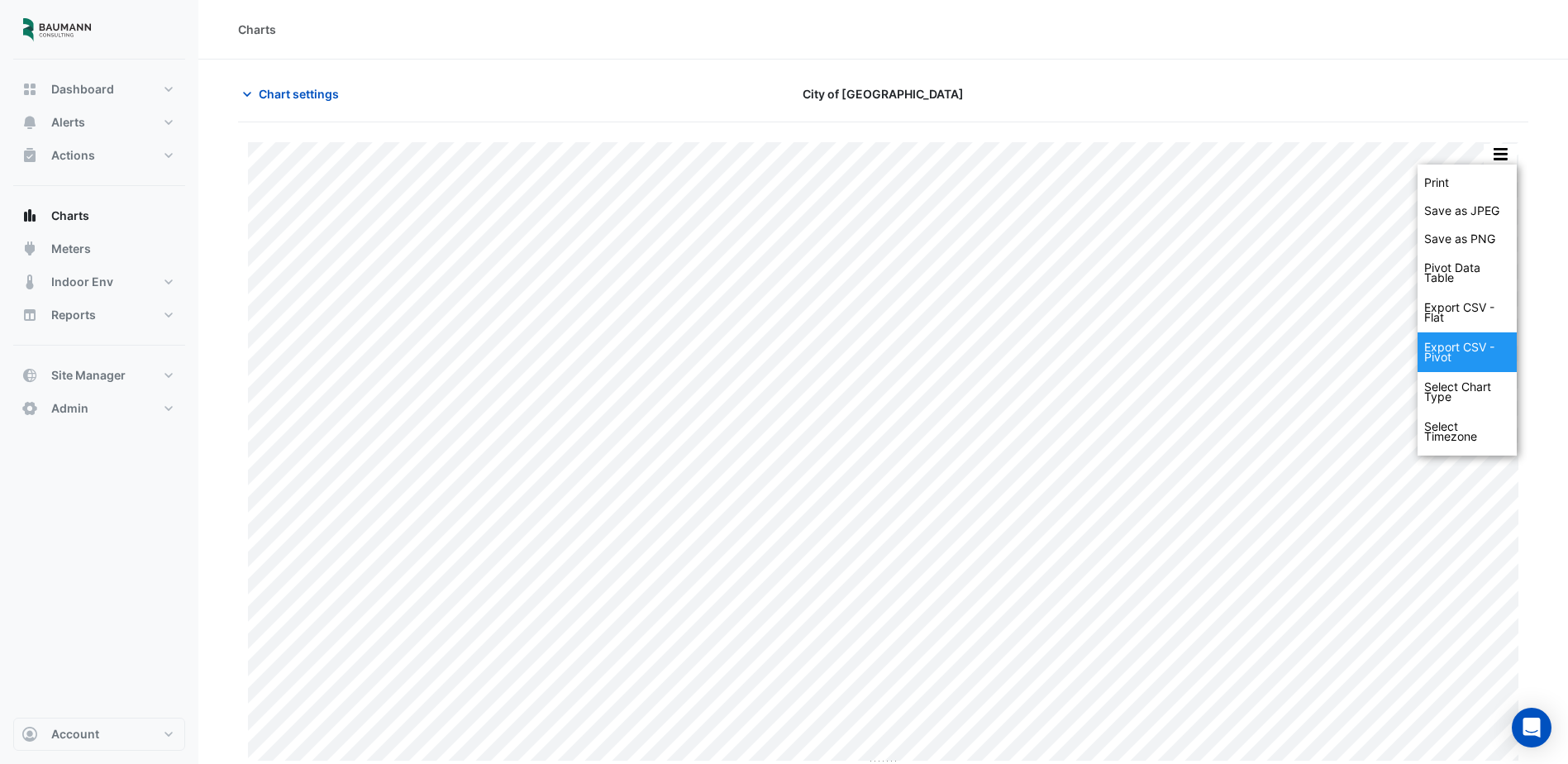
click at [1472, 348] on div "Export CSV - Pivot" at bounding box center [1468, 352] width 99 height 40
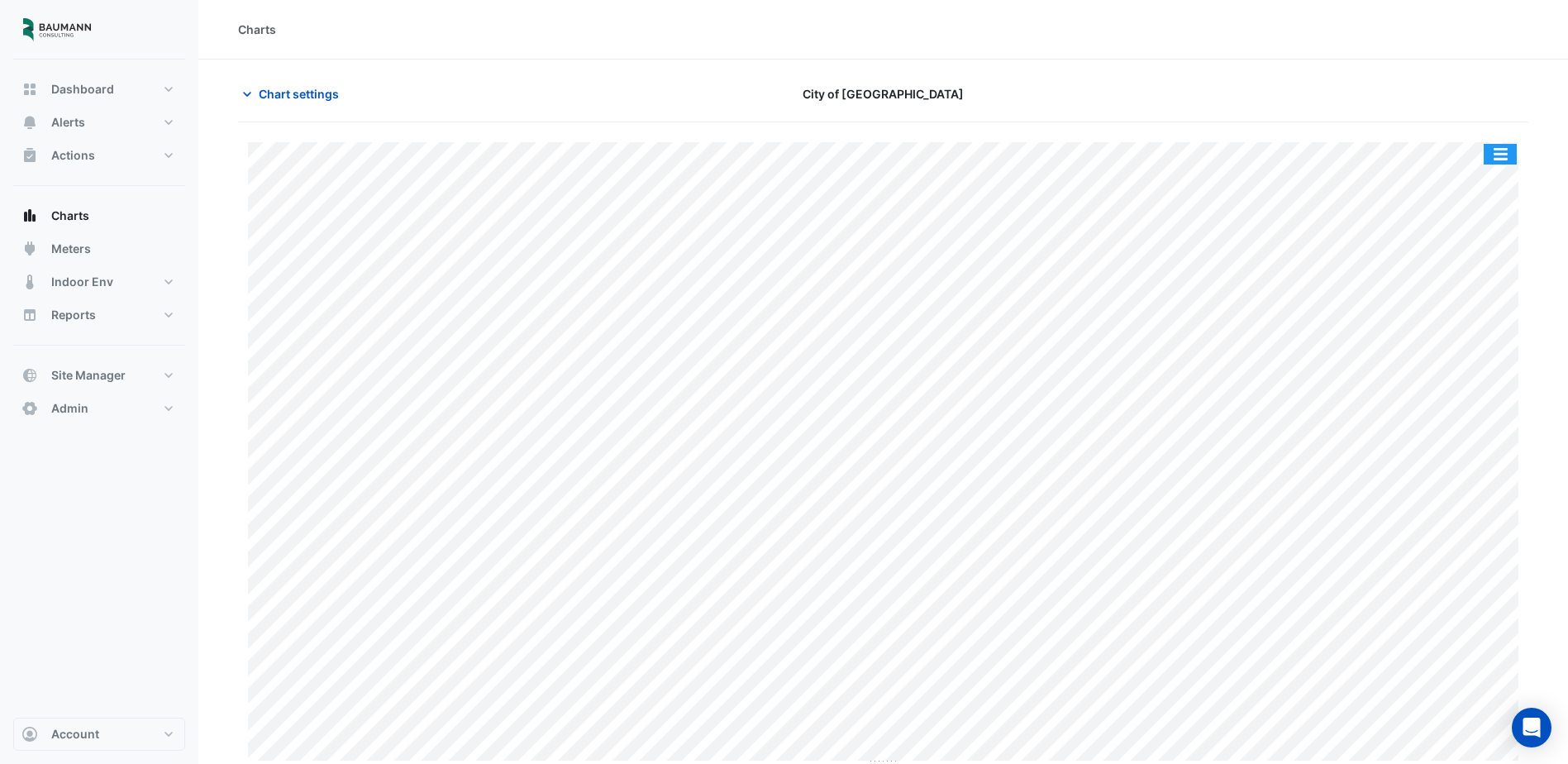
click at [1505, 155] on button "button" at bounding box center [1501, 154] width 33 height 20
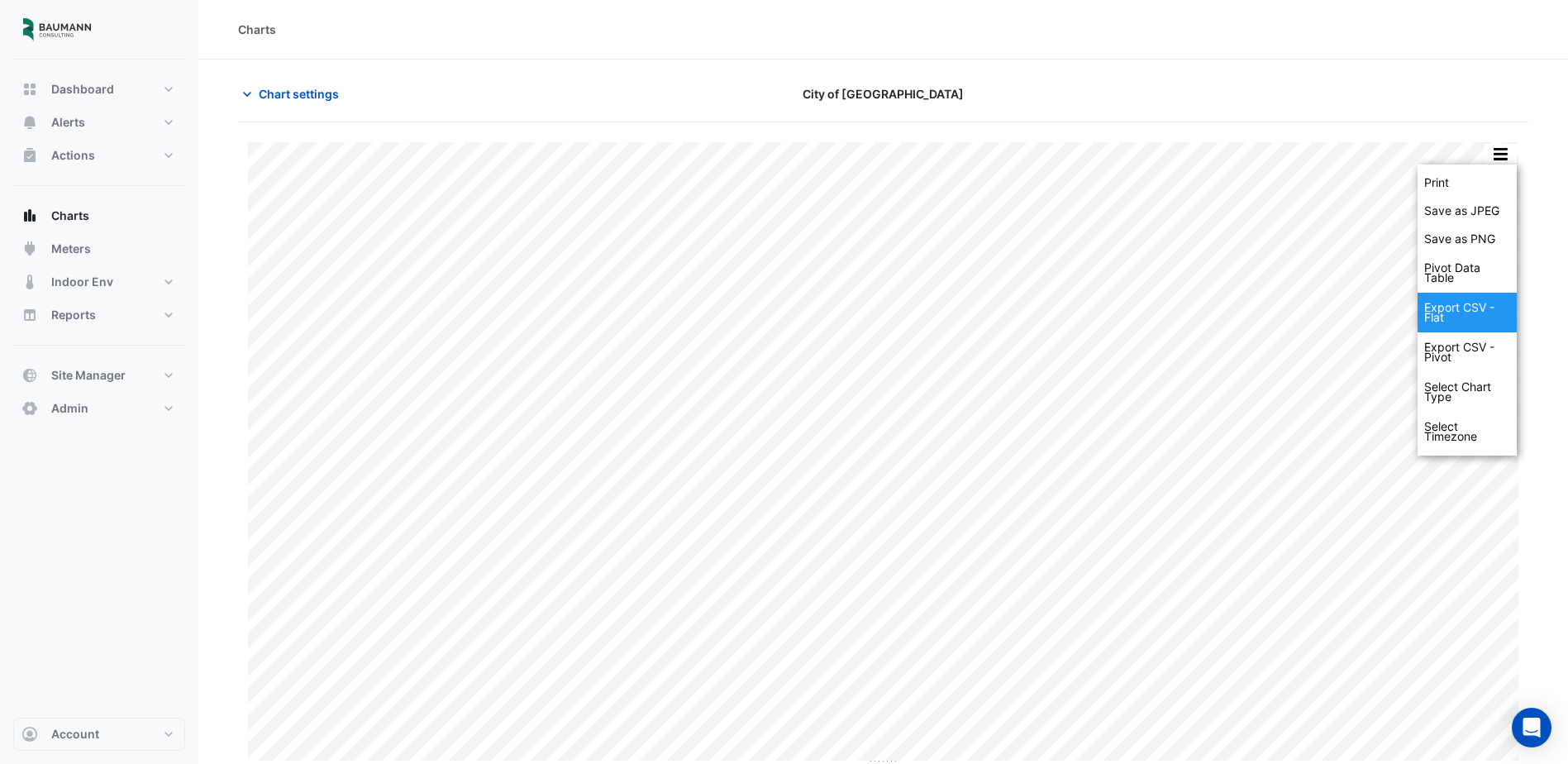
click at [1466, 320] on div "Export CSV - Flat" at bounding box center [1468, 312] width 99 height 40
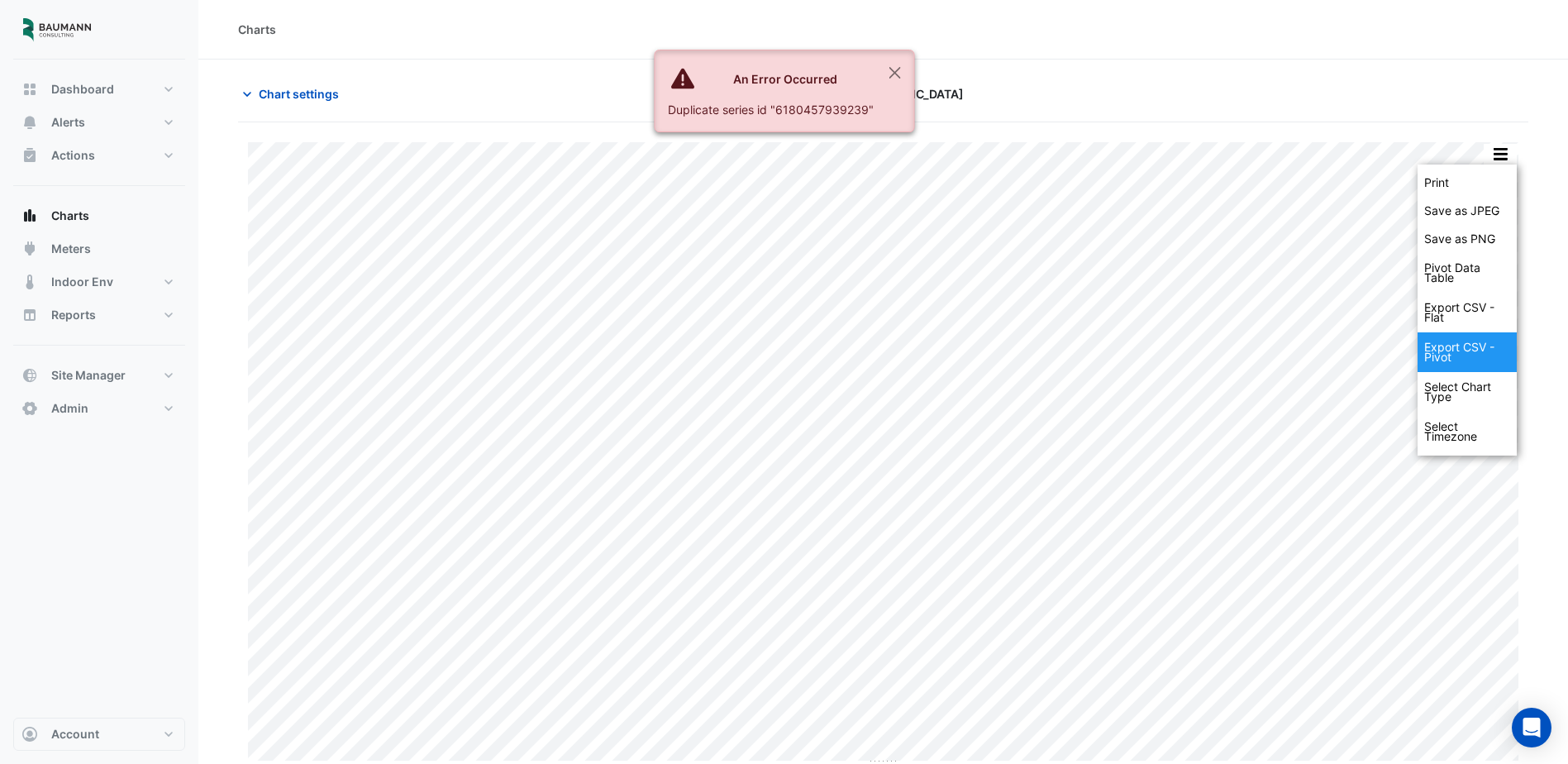
click at [1482, 356] on div "Export CSV - Pivot" at bounding box center [1468, 352] width 99 height 40
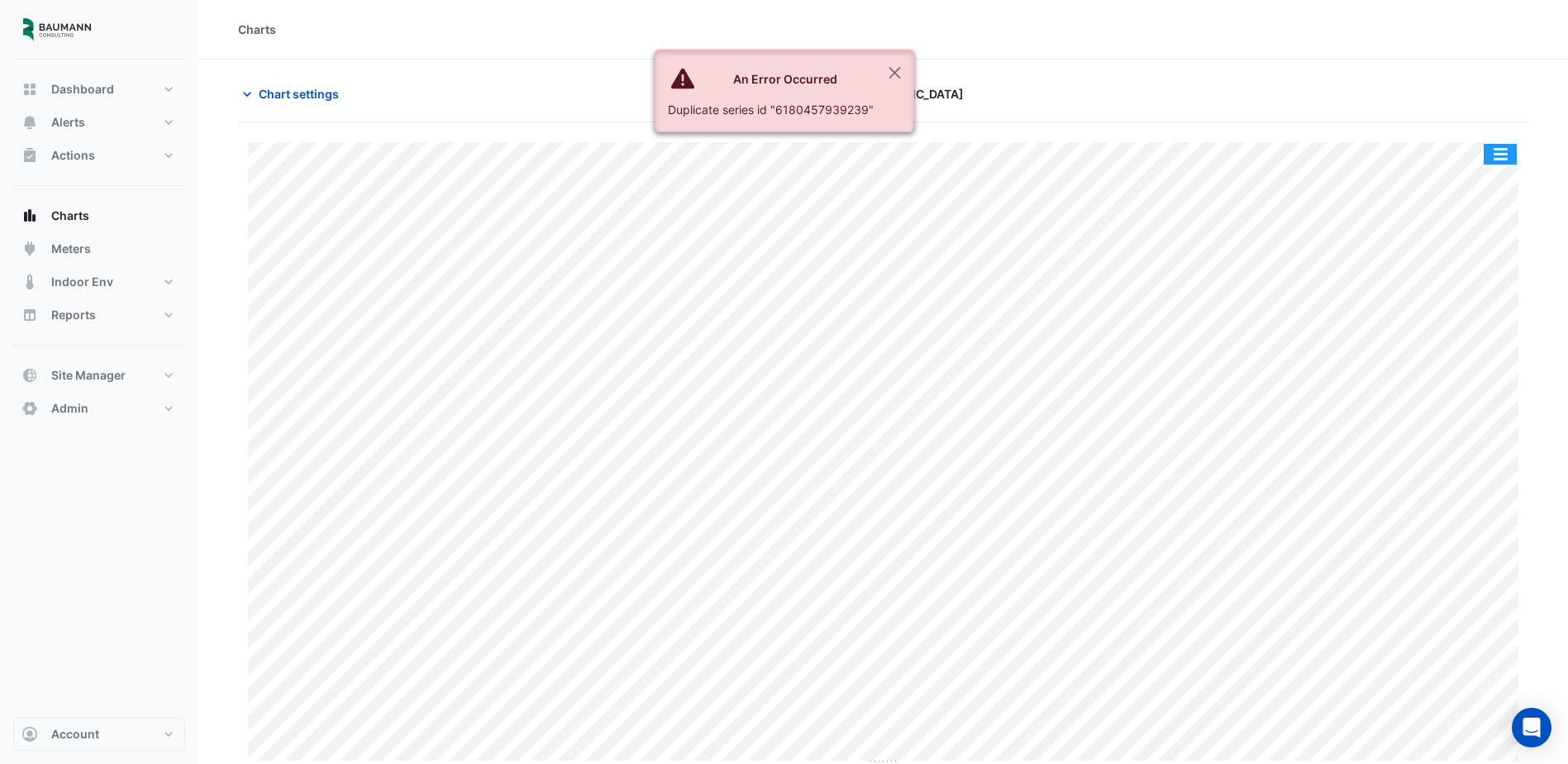
click at [1501, 153] on button "button" at bounding box center [1501, 154] width 33 height 20
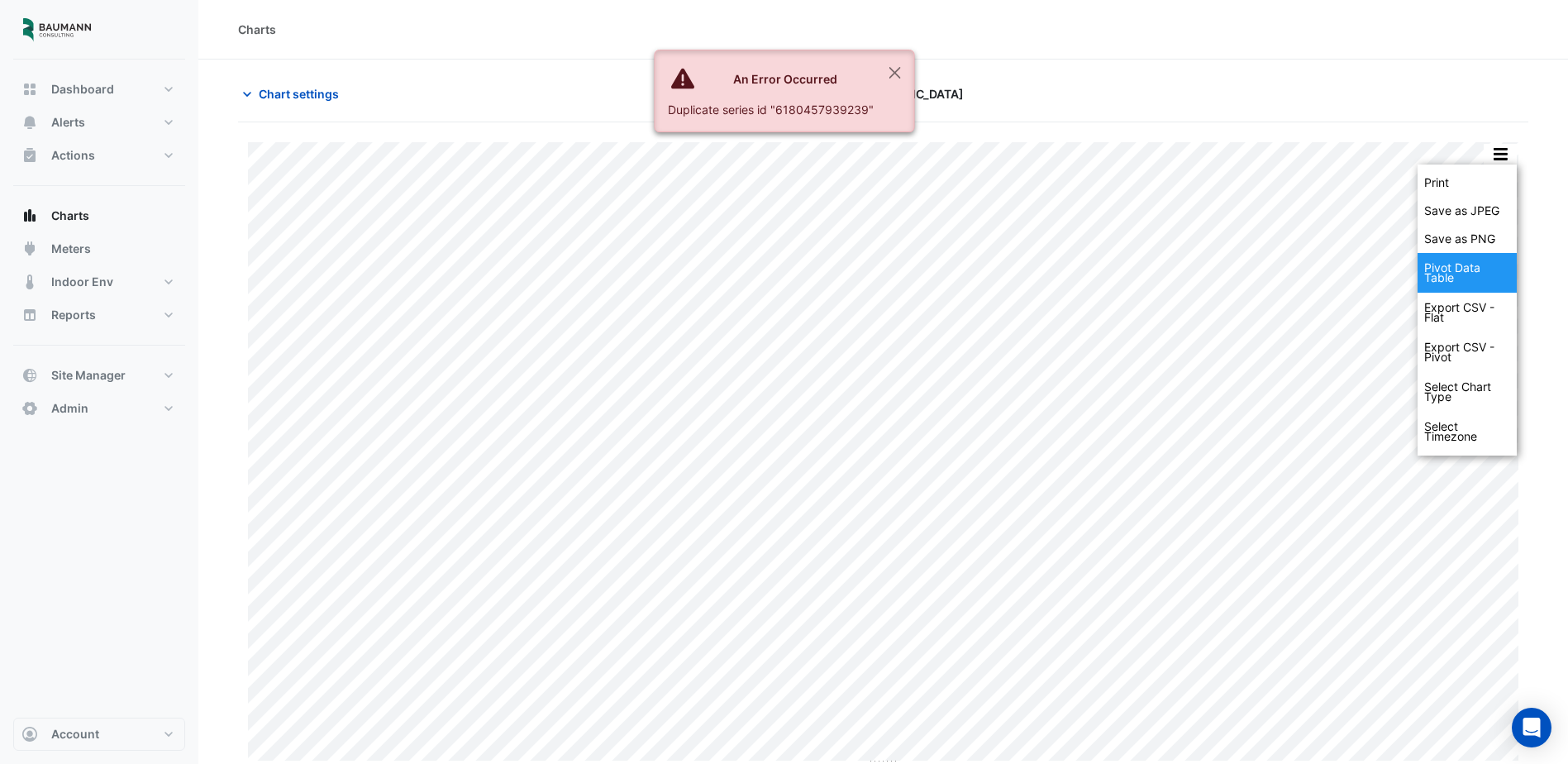
click at [1479, 266] on div "Pivot Data Table" at bounding box center [1468, 272] width 99 height 40
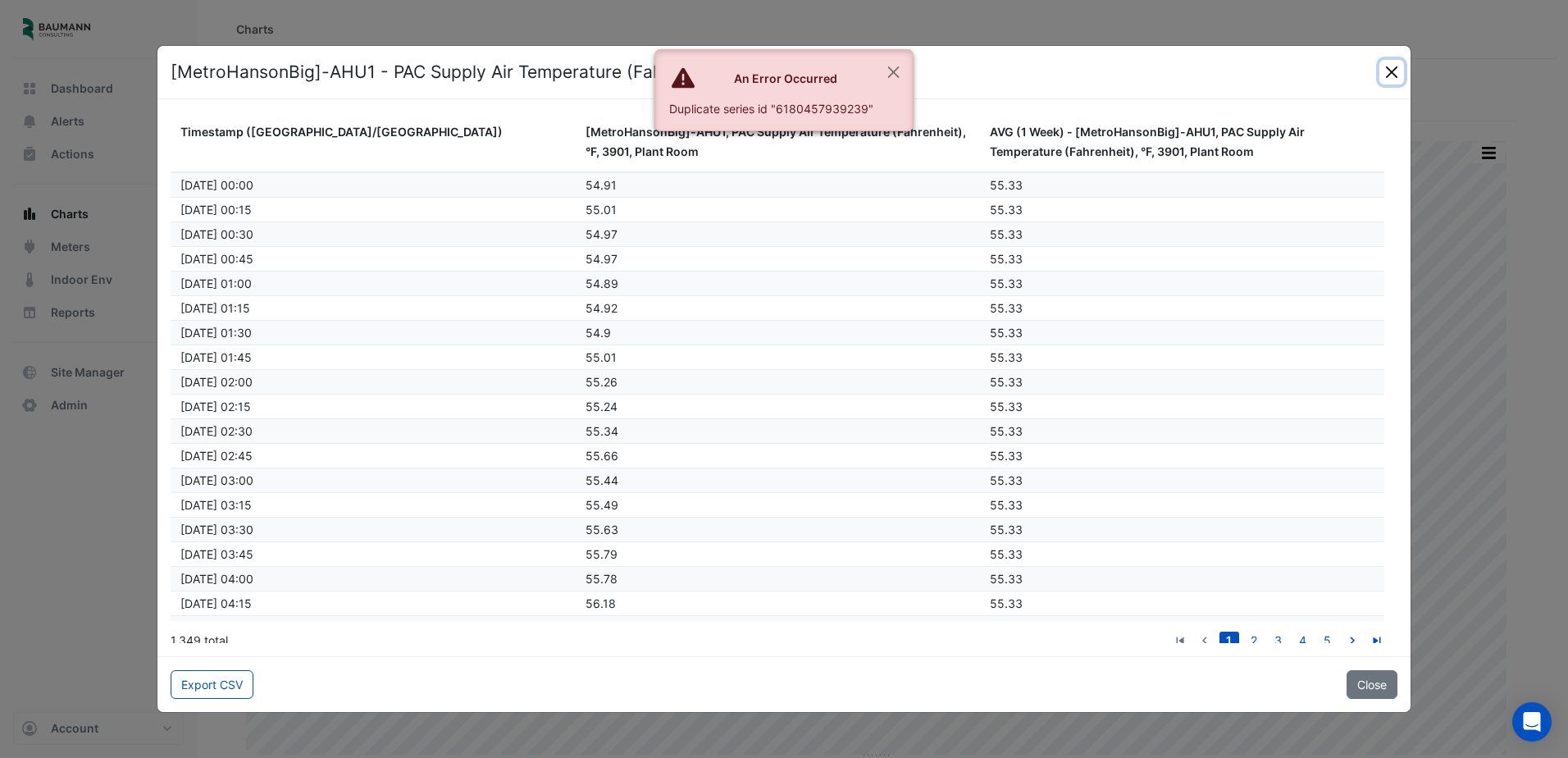
click at [1391, 66] on button "Close" at bounding box center [1391, 72] width 25 height 25
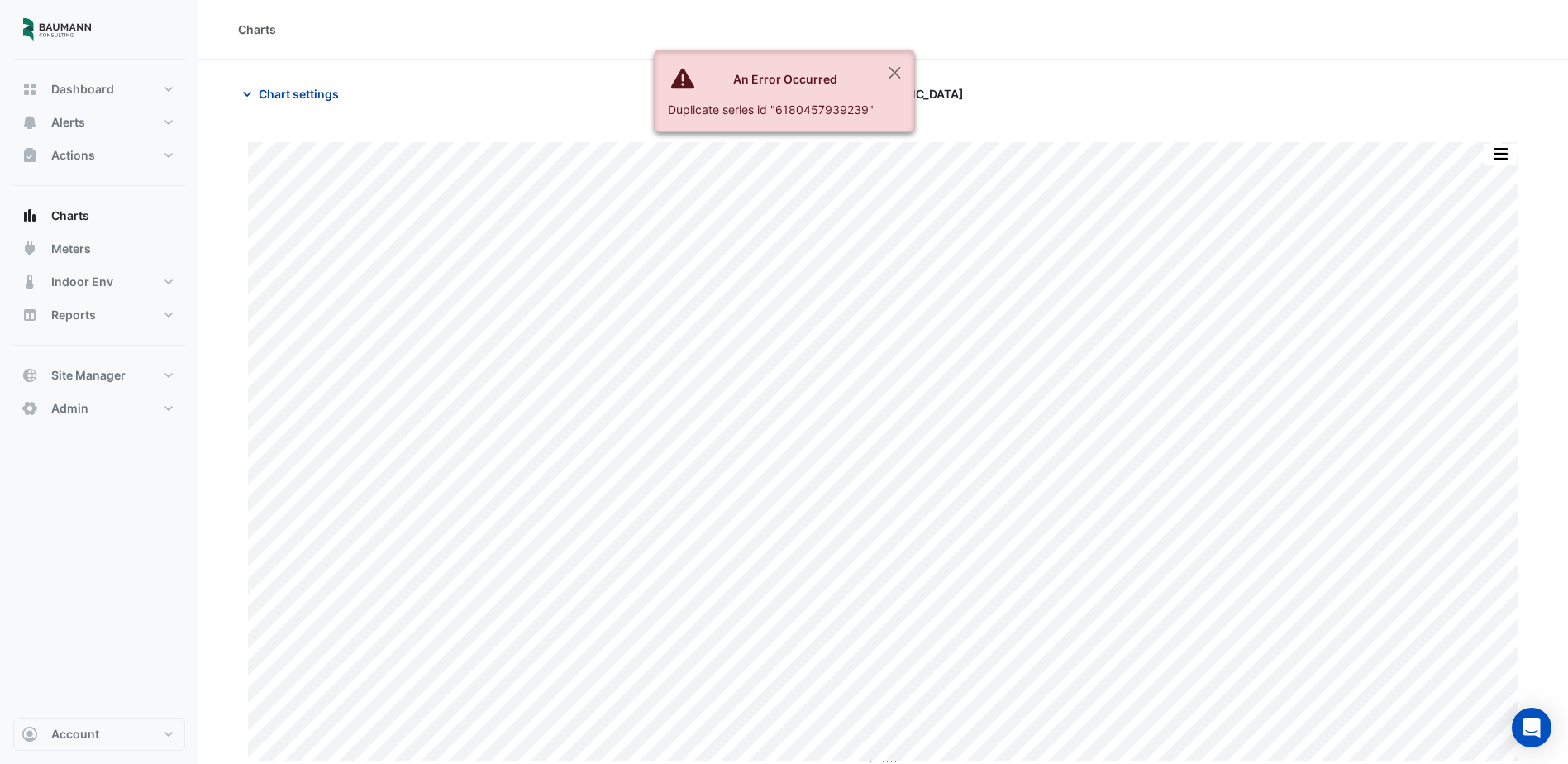
click at [280, 98] on span "Chart settings" at bounding box center [298, 94] width 80 height 18
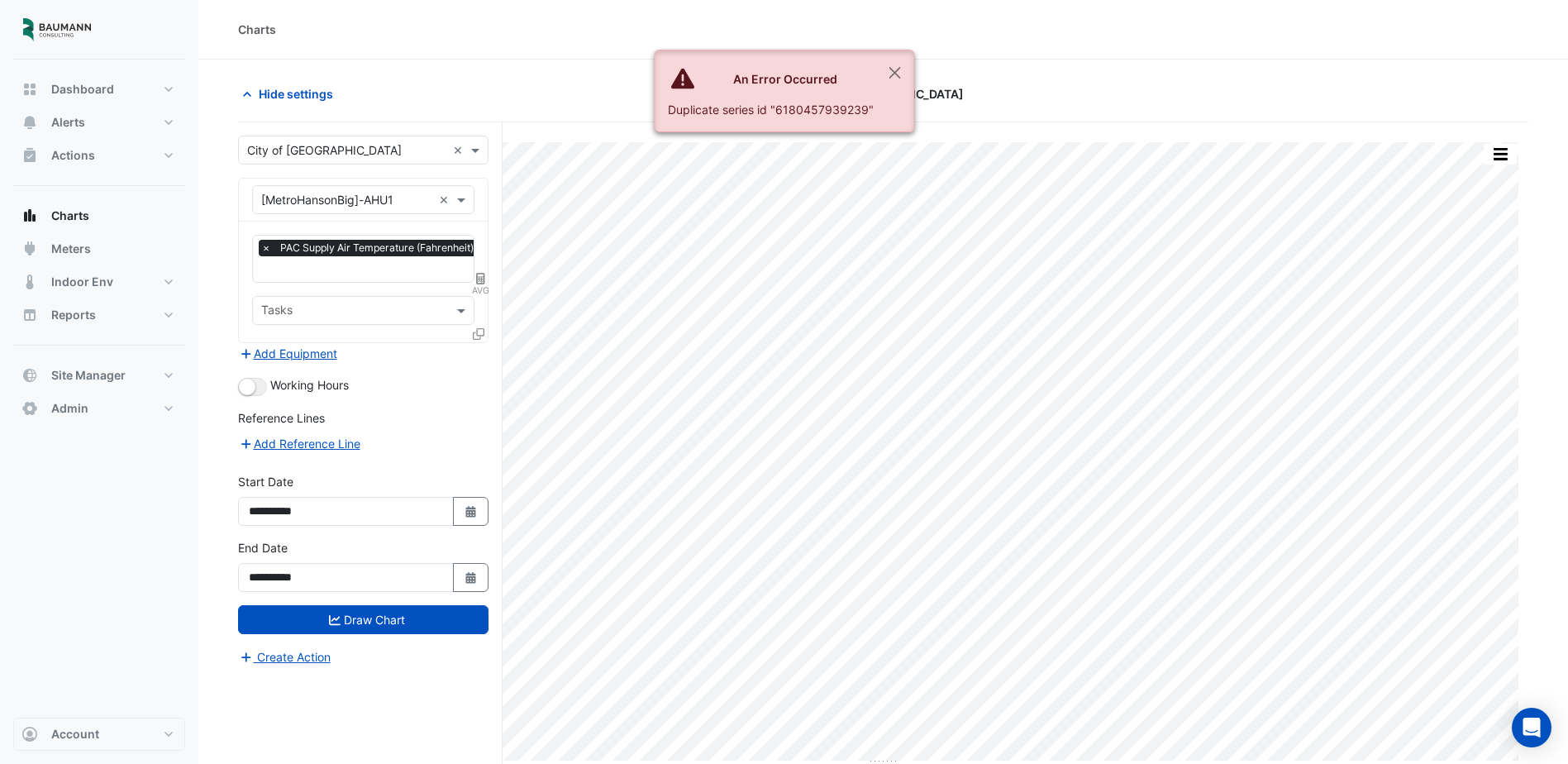
click at [472, 288] on span "AVG" at bounding box center [481, 290] width 17 height 13
select select "******"
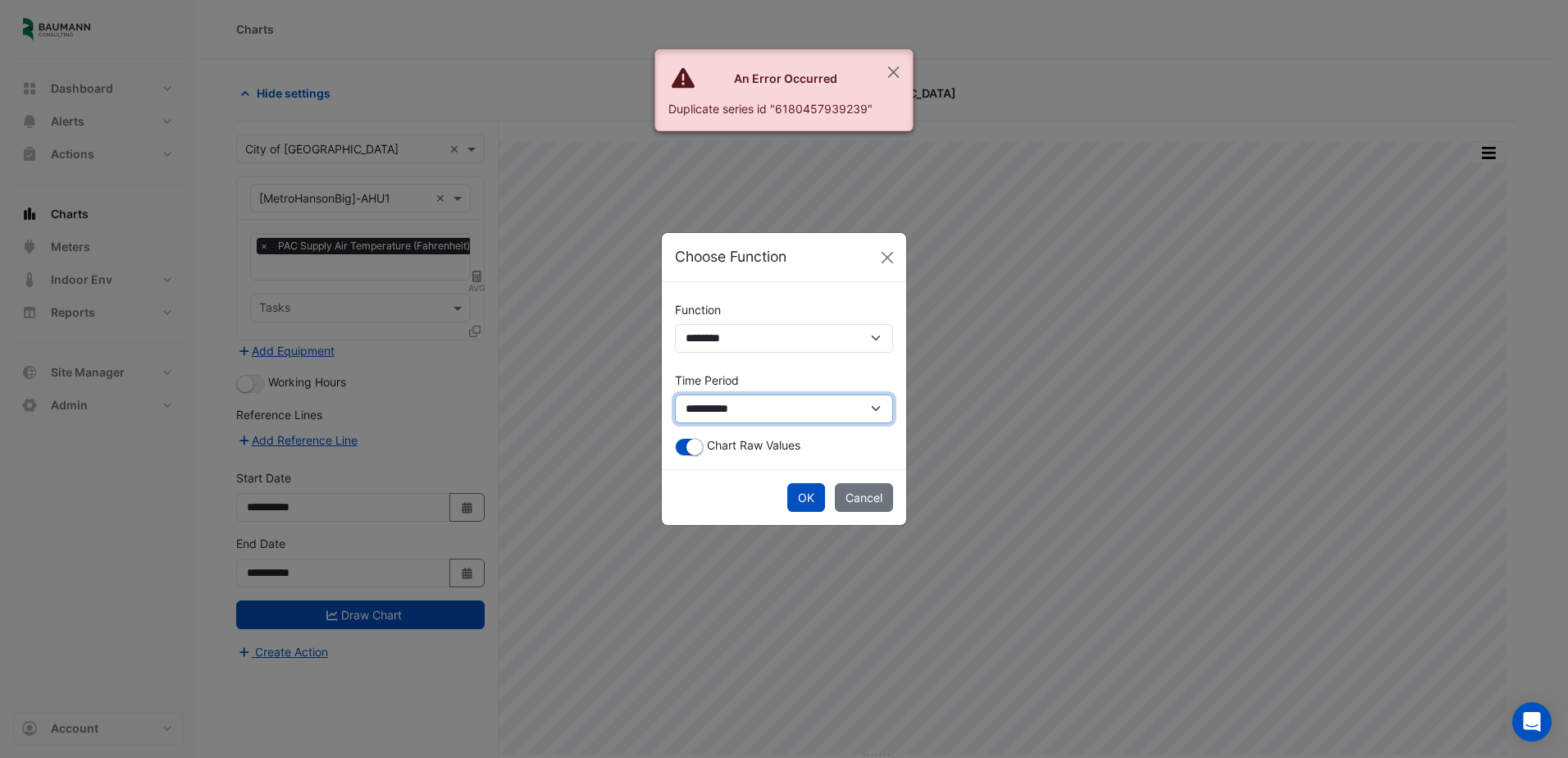
click at [748, 419] on select "**********" at bounding box center [784, 409] width 218 height 29
select select "*********"
click at [675, 395] on select "**********" at bounding box center [784, 409] width 218 height 29
click at [801, 496] on button "OK" at bounding box center [806, 497] width 38 height 29
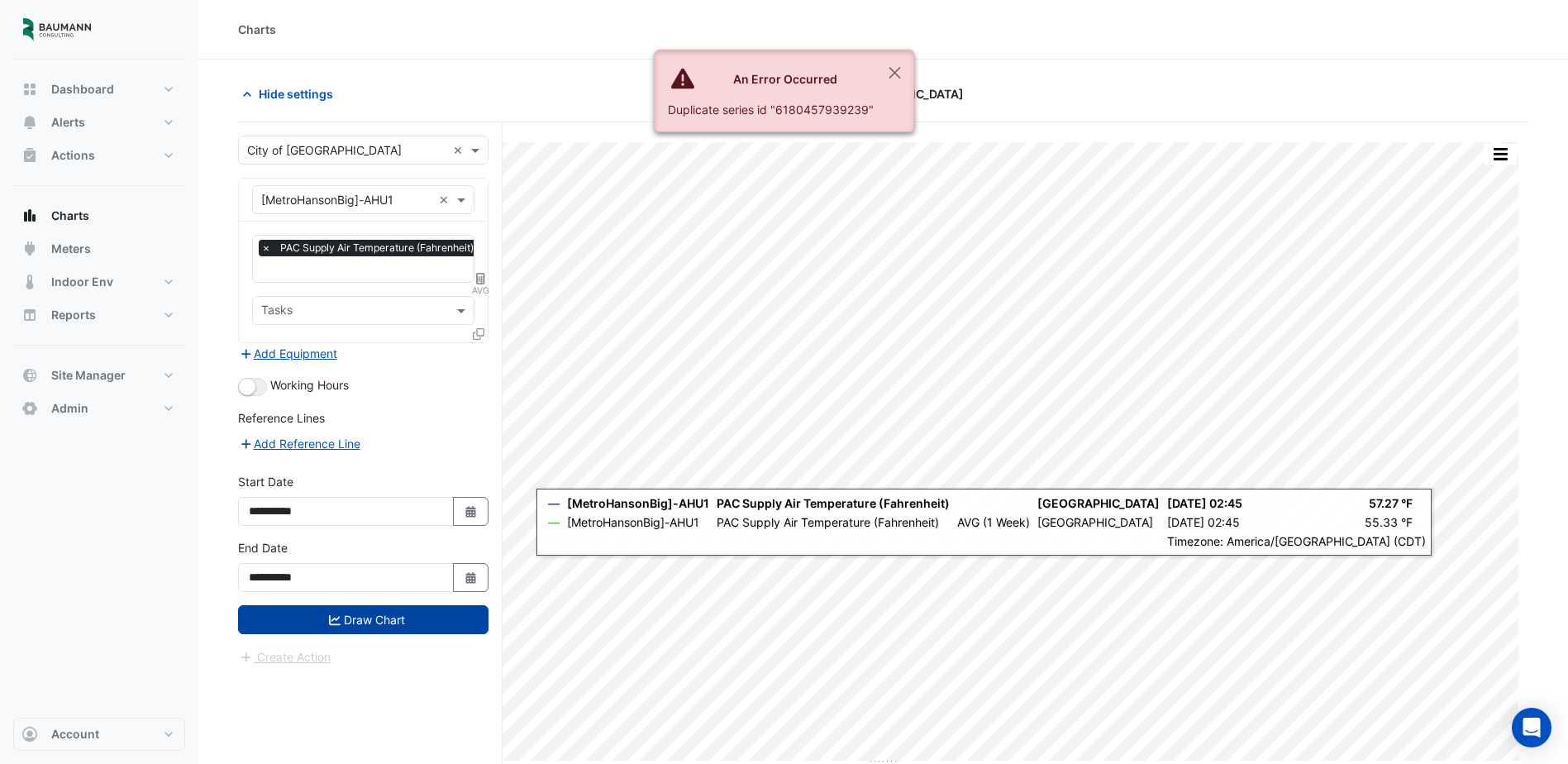
click at [393, 610] on button "Draw Chart" at bounding box center [363, 619] width 251 height 29
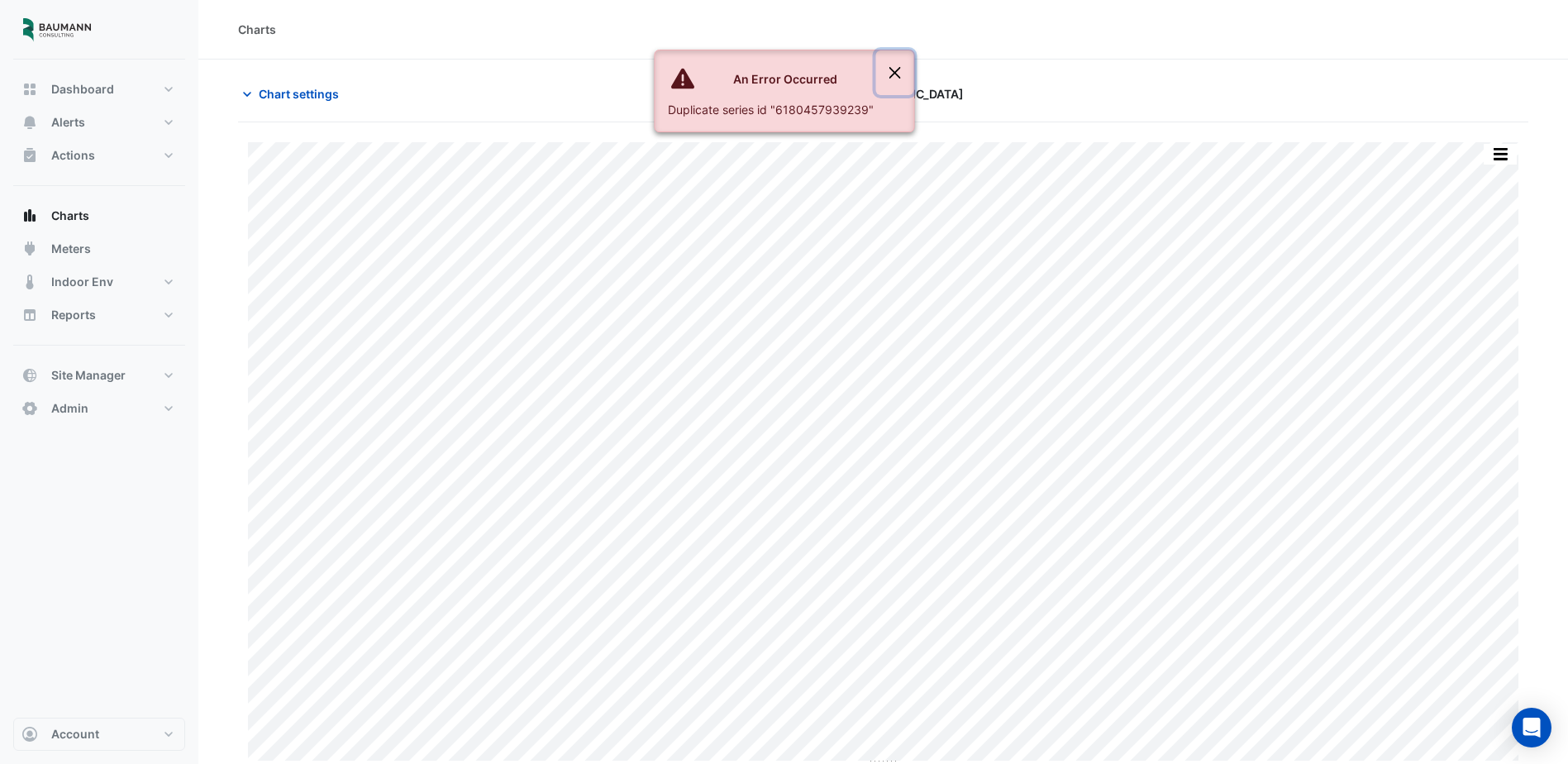
click at [898, 69] on button "Close" at bounding box center [894, 72] width 38 height 45
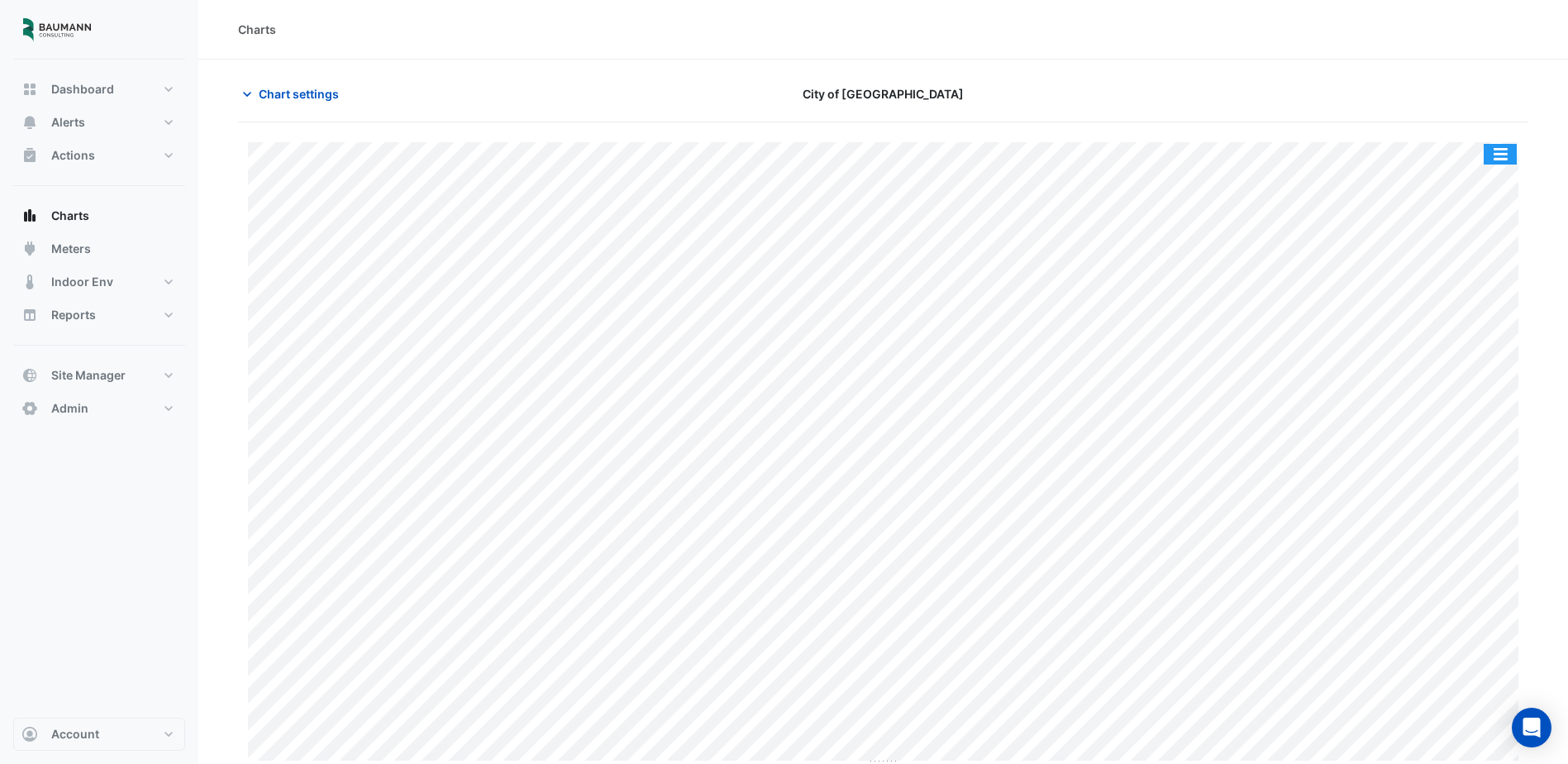
click at [1493, 158] on button "button" at bounding box center [1501, 154] width 33 height 20
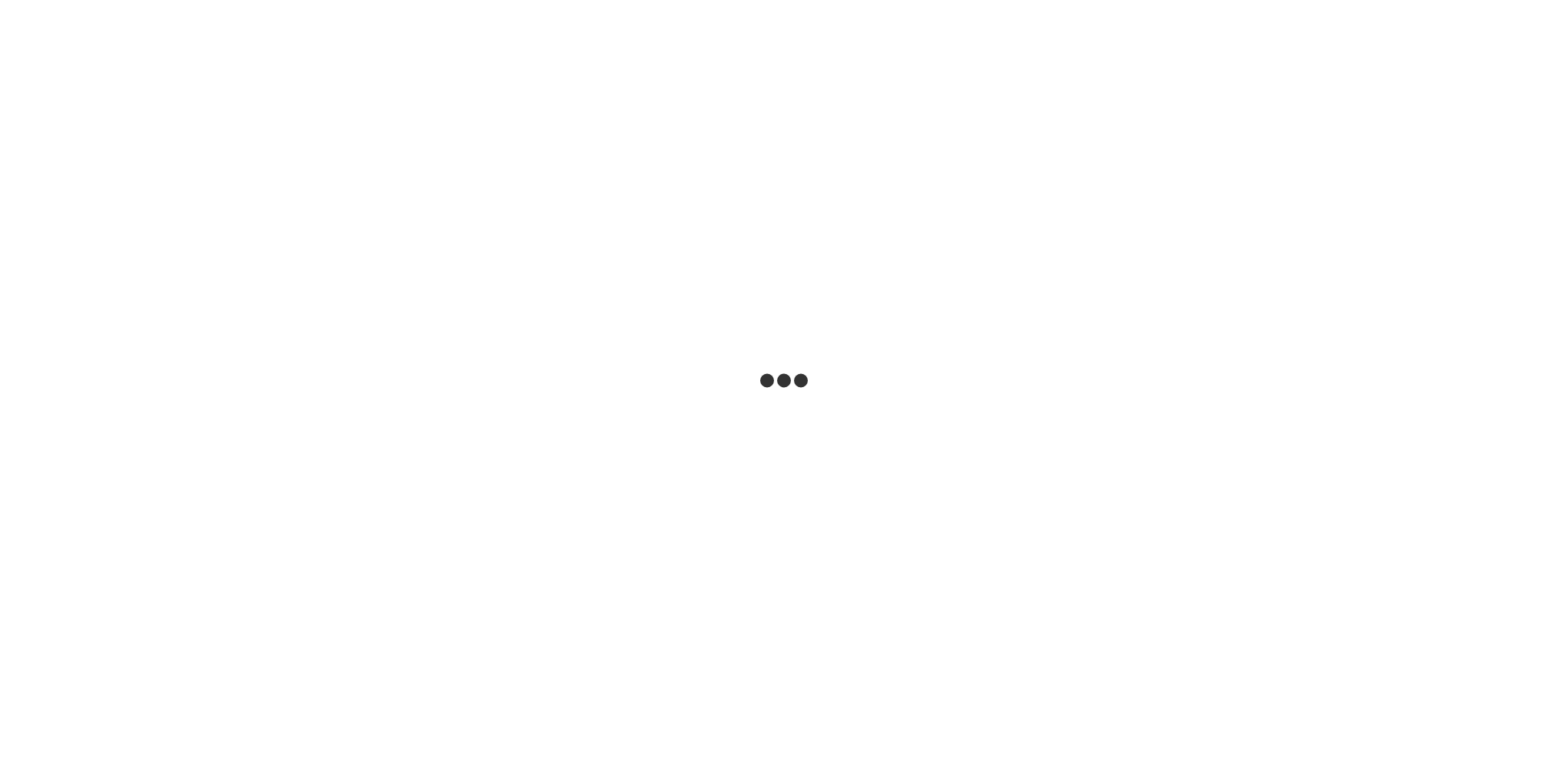
select select
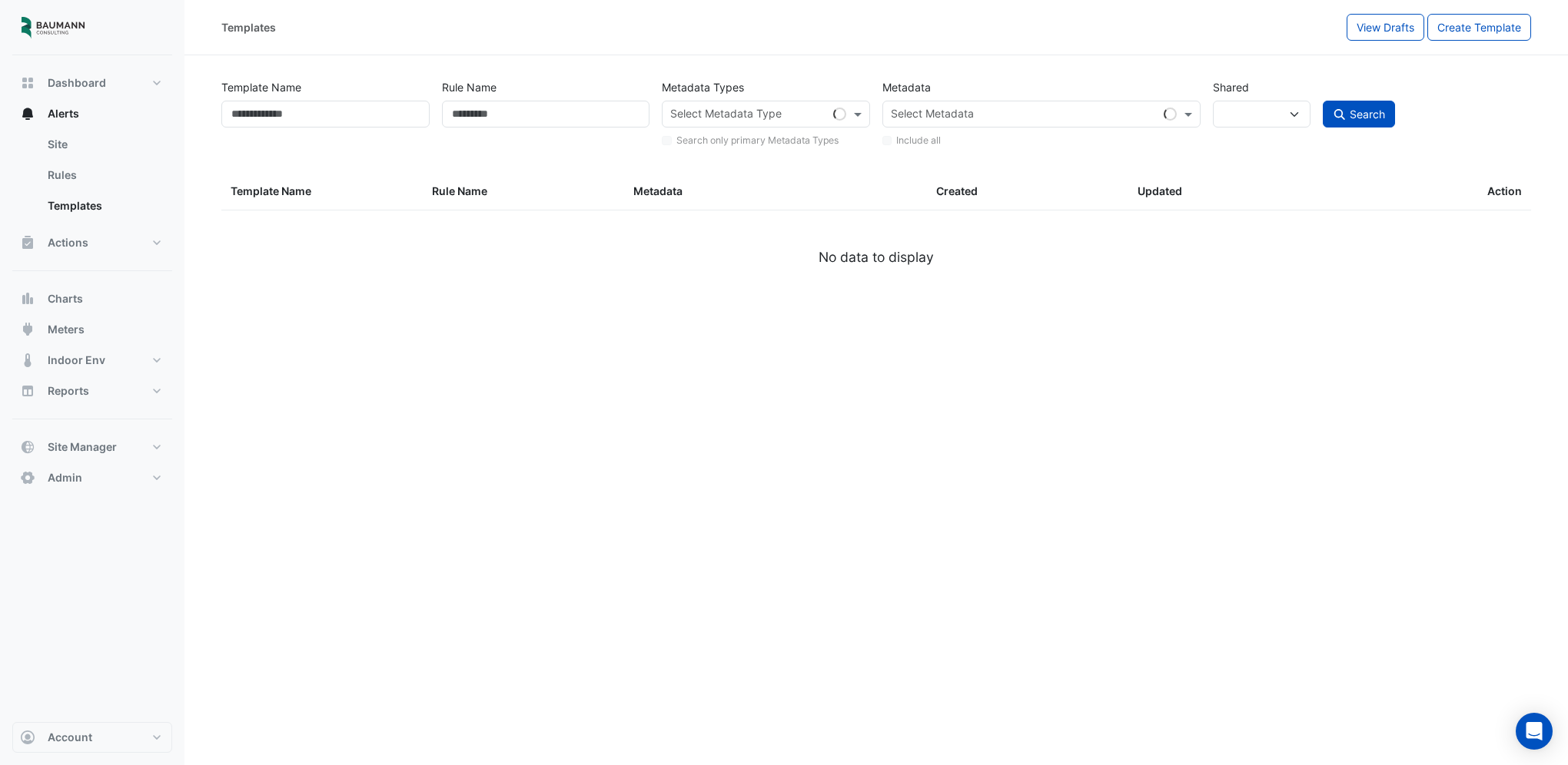
type input "****"
type input "**********"
select select
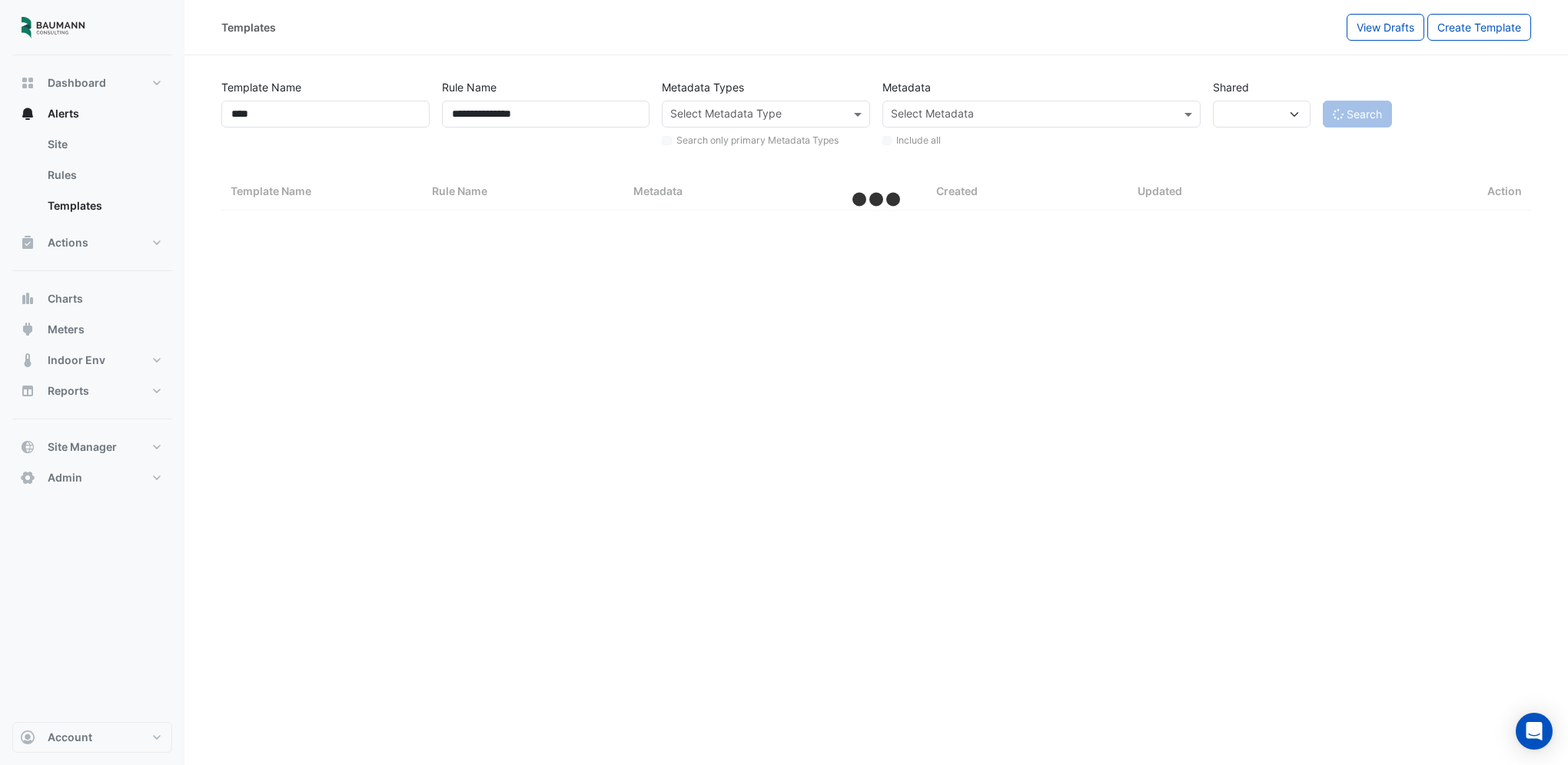
select select "***"
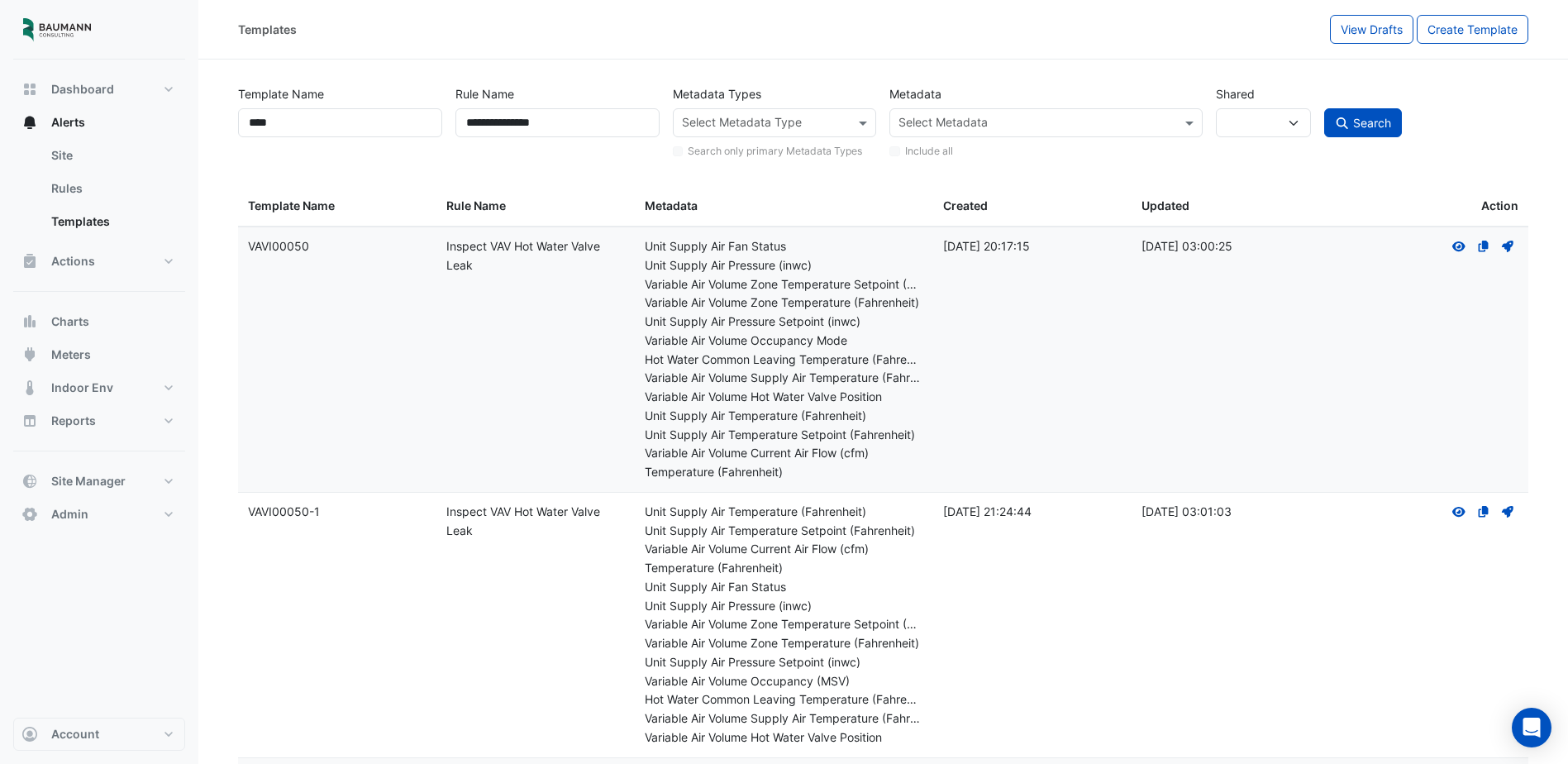
click at [1061, 127] on input "text" at bounding box center [1036, 125] width 275 height 18
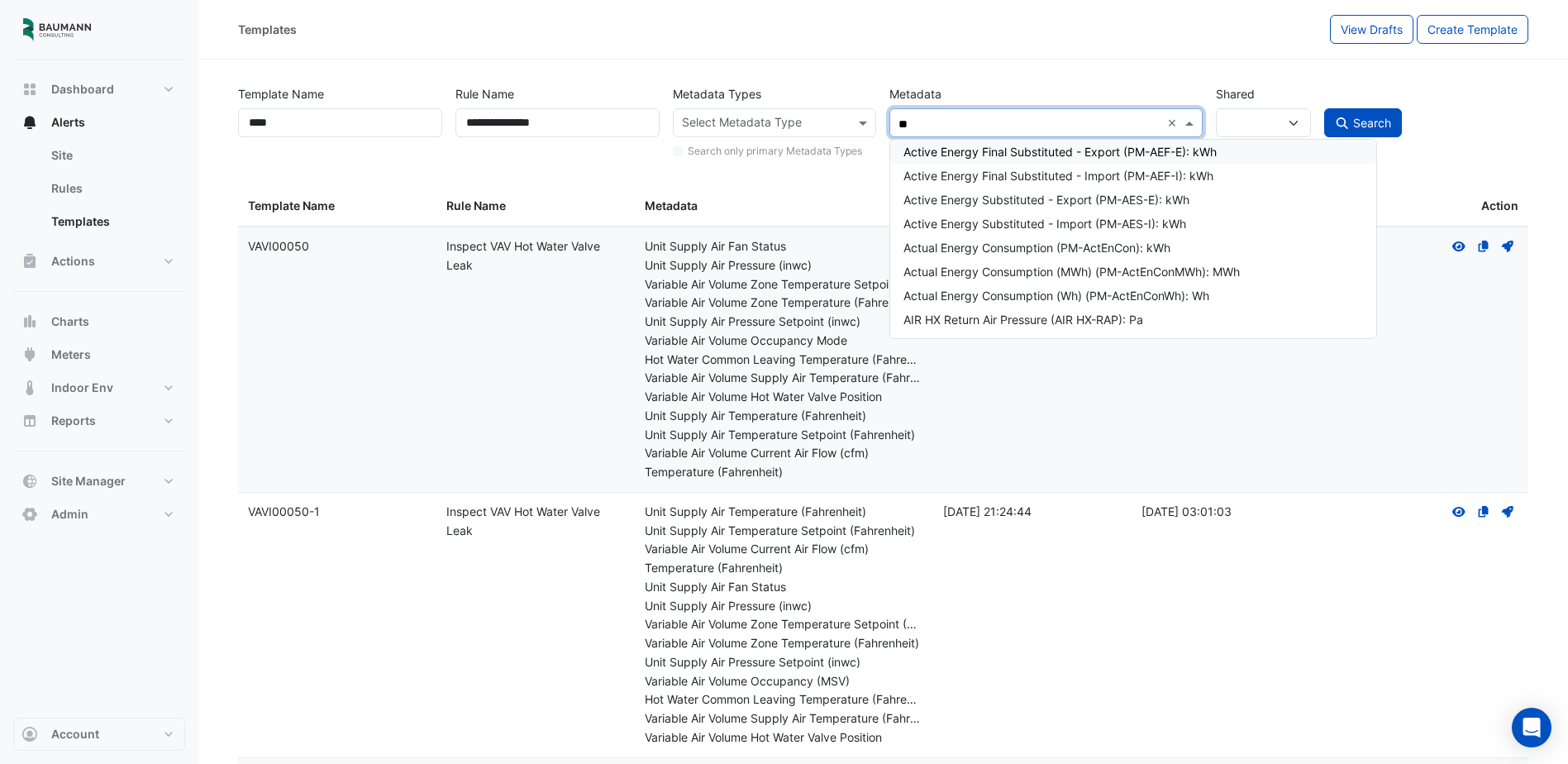
type input "*"
type input "***"
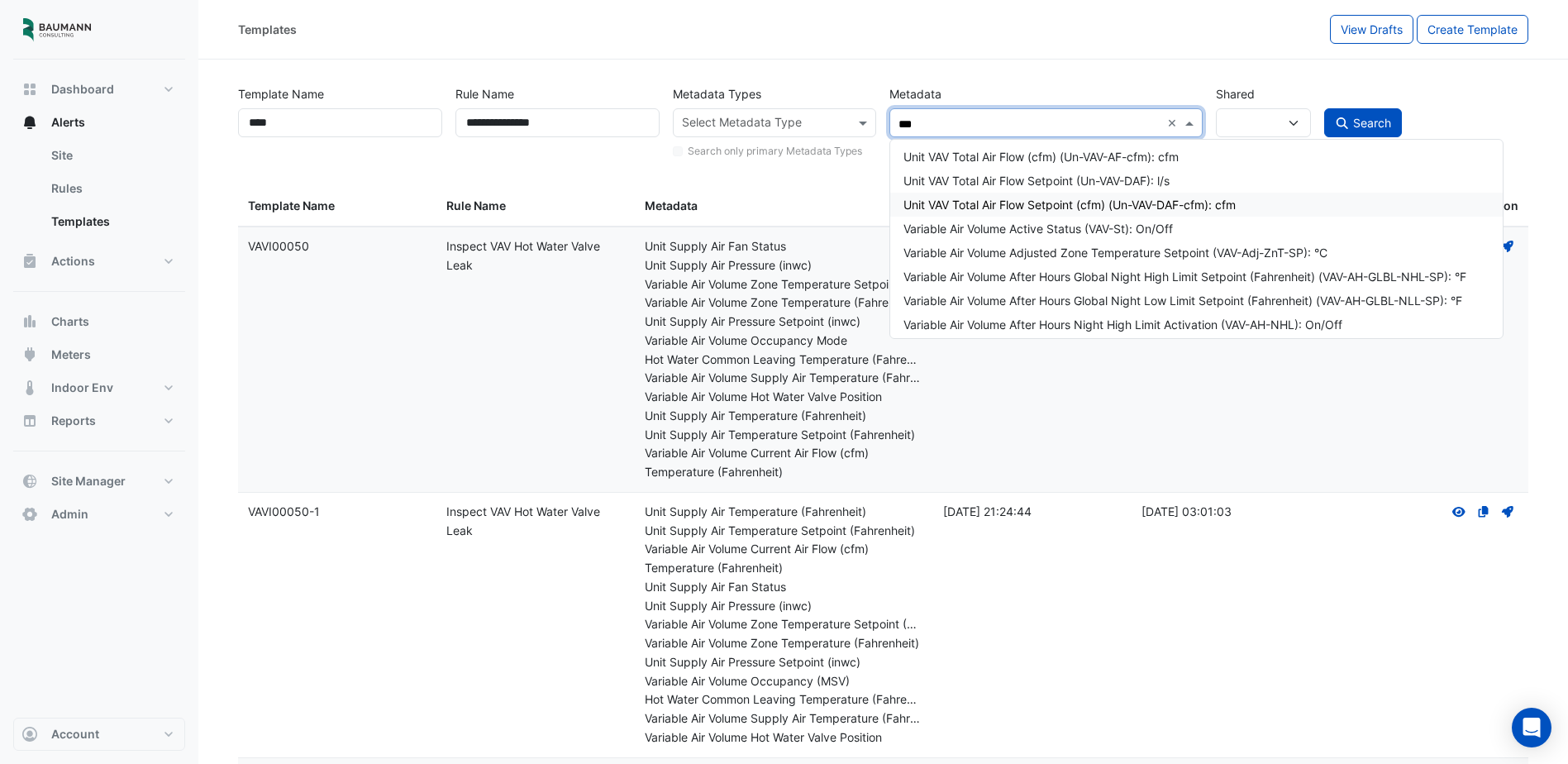
scroll to position [331, 0]
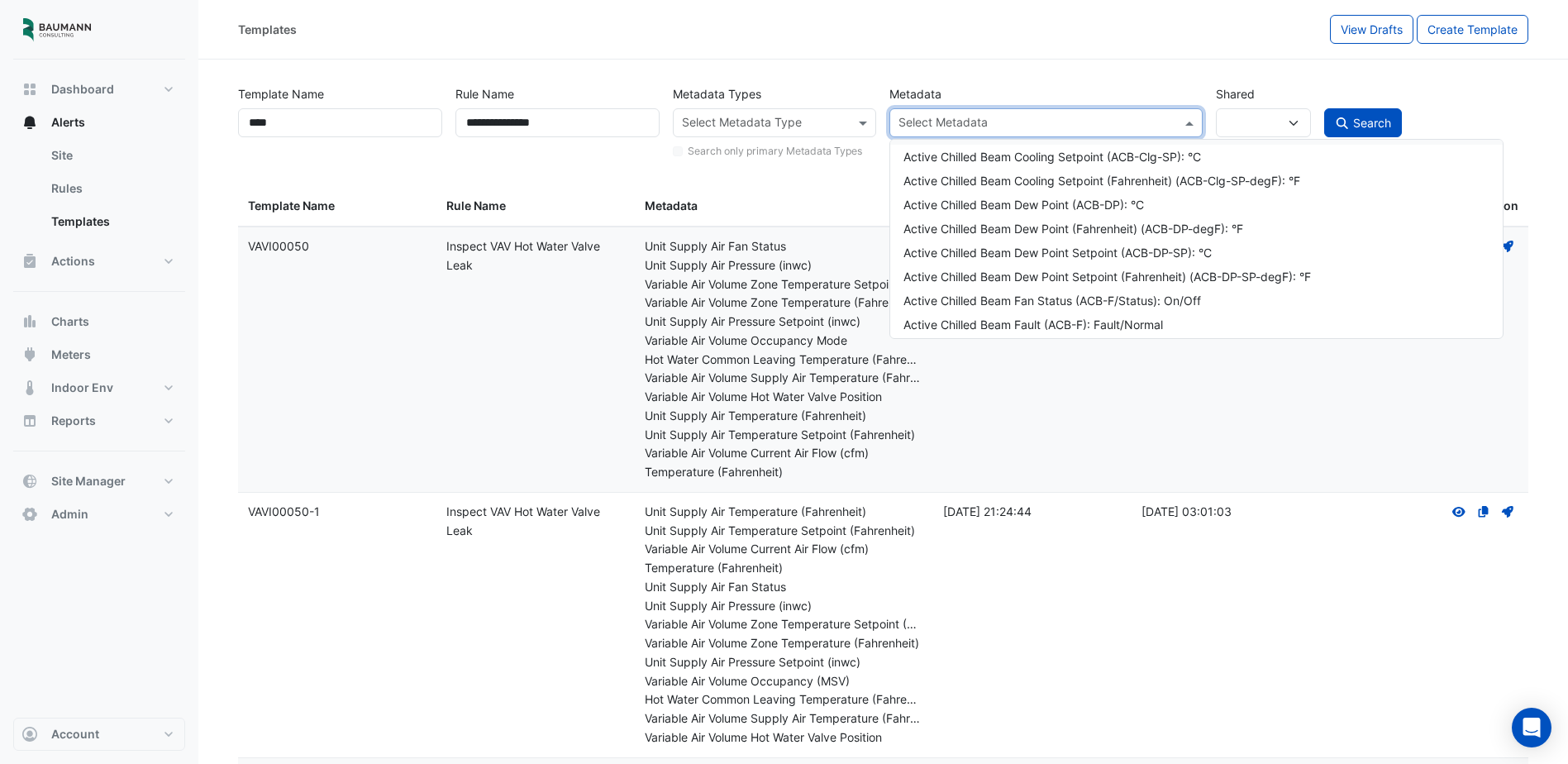
click at [774, 126] on input "text" at bounding box center [766, 125] width 167 height 18
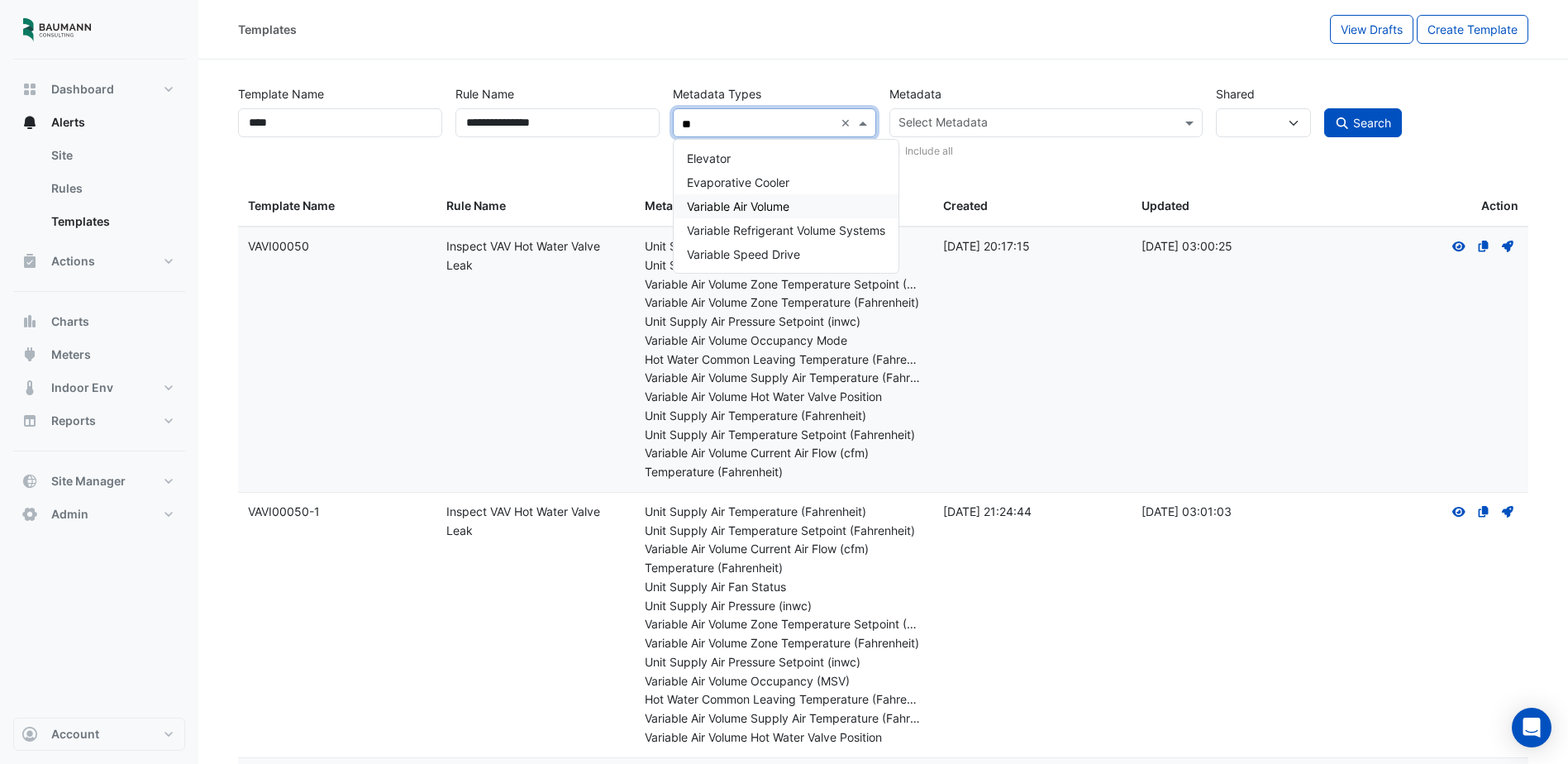
click at [816, 216] on div "Variable Air Volume" at bounding box center [786, 206] width 225 height 24
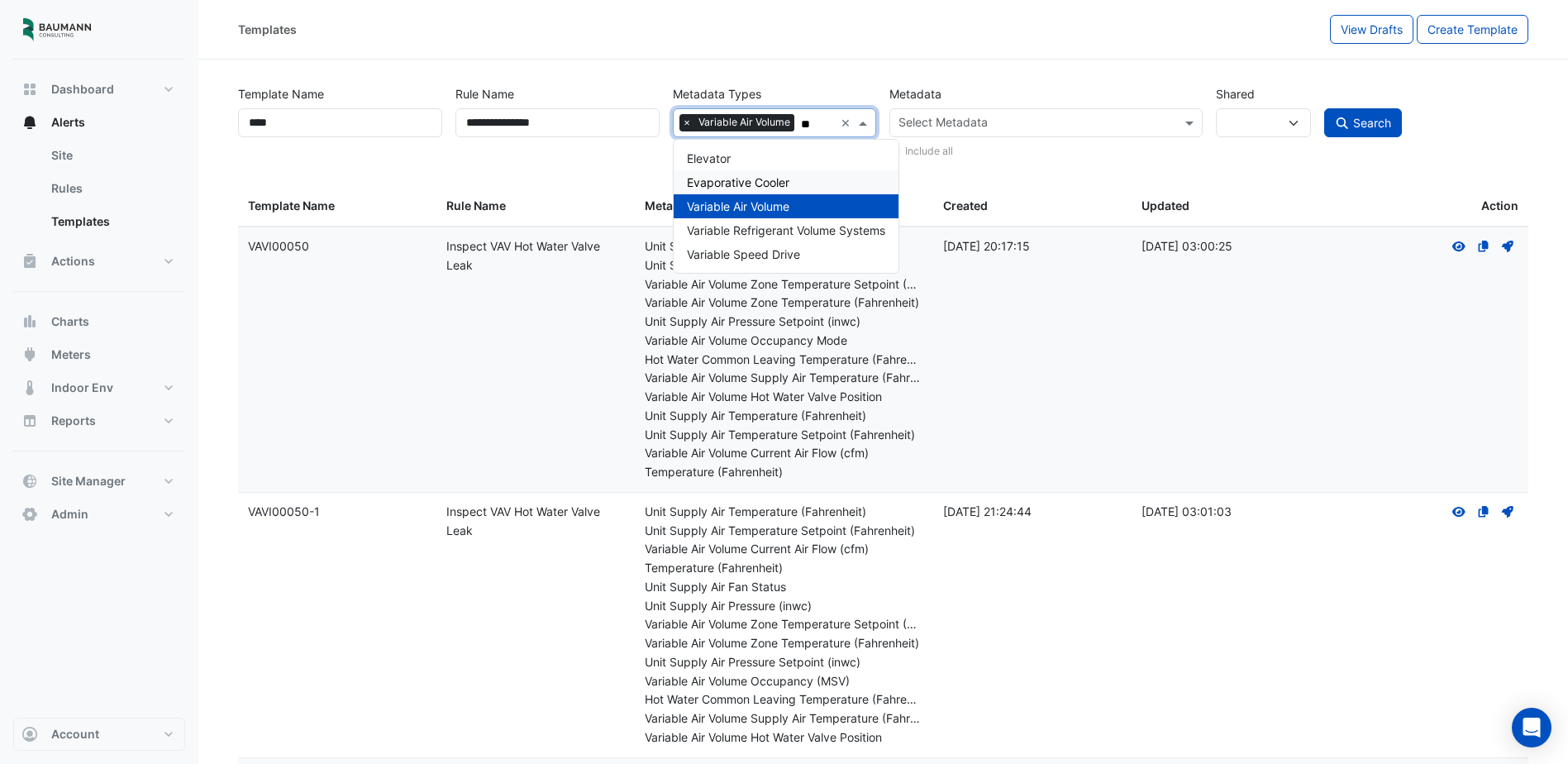
type input "**"
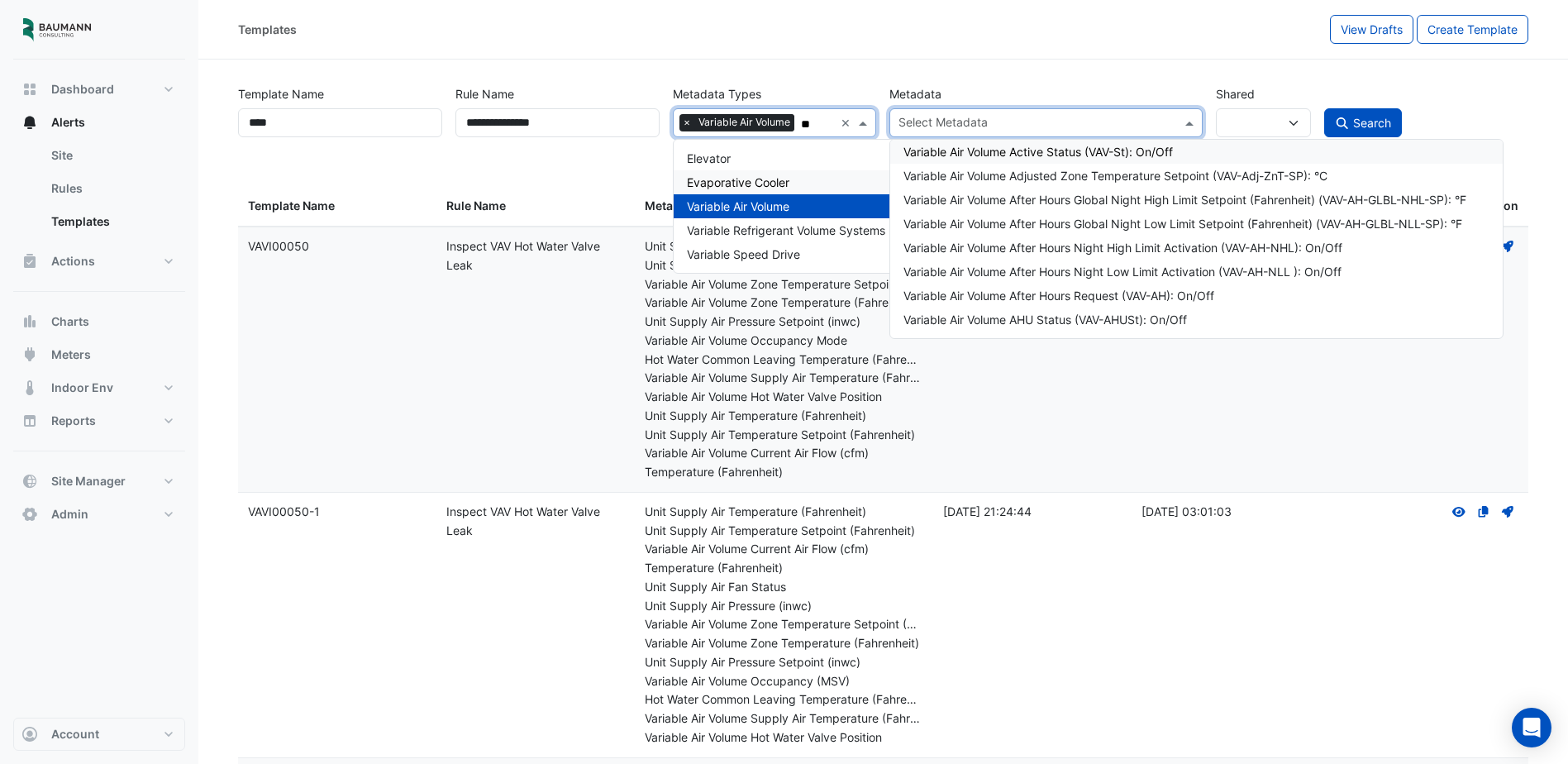
click at [945, 116] on input "text" at bounding box center [1036, 125] width 275 height 18
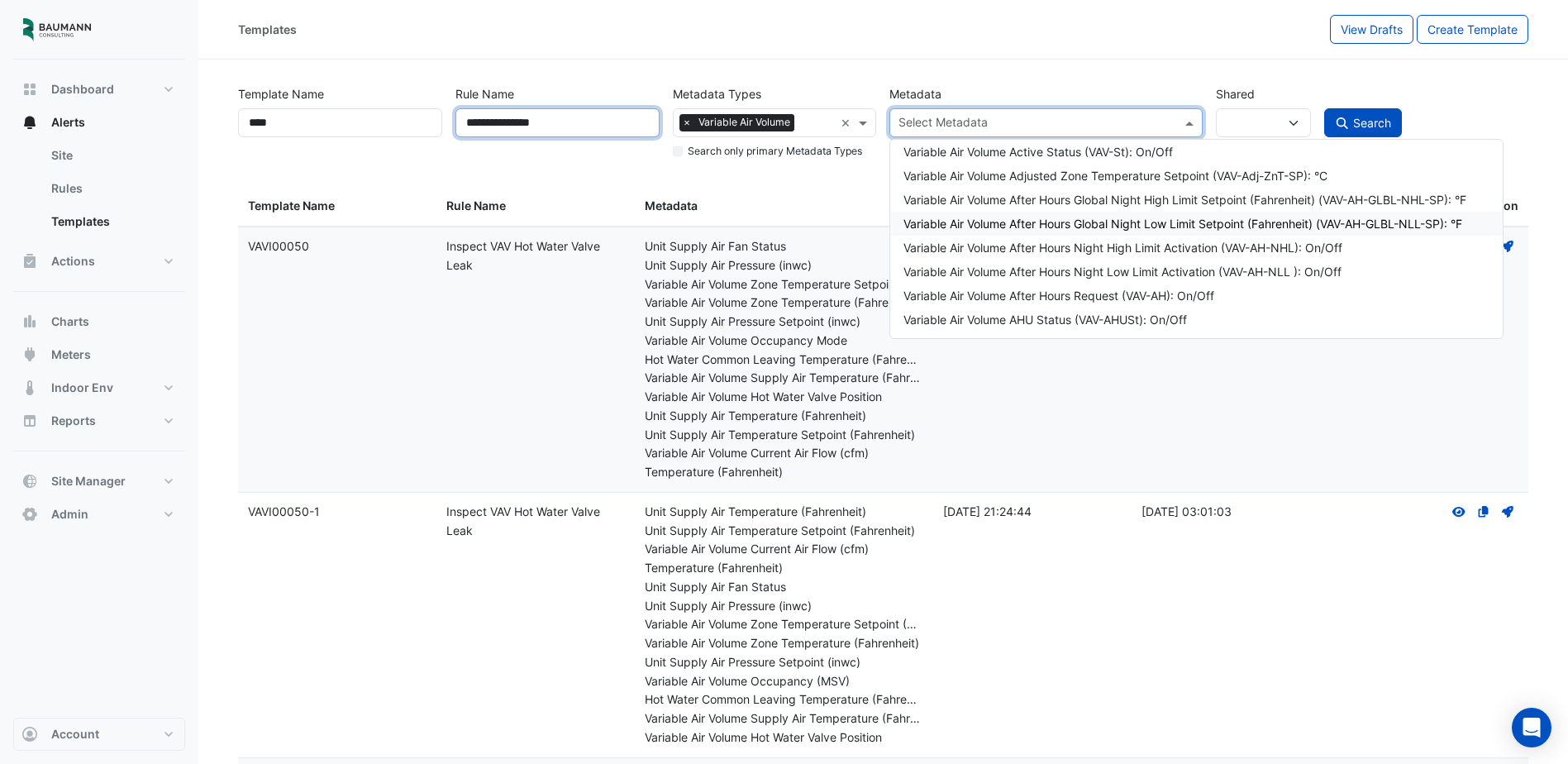
click at [556, 128] on input "**********" at bounding box center [558, 123] width 204 height 29
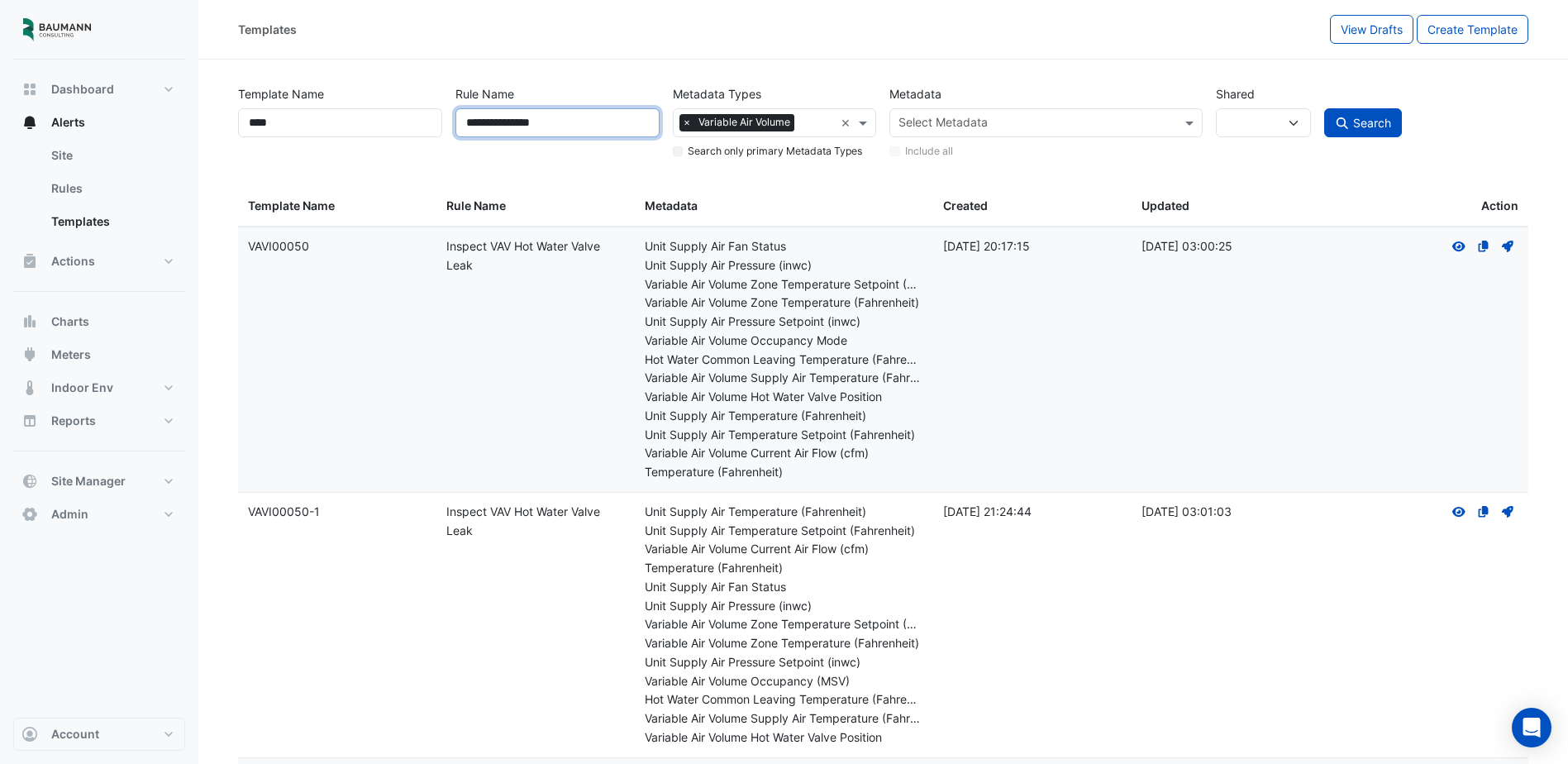
drag, startPoint x: 560, startPoint y: 125, endPoint x: 451, endPoint y: 126, distance: 109.0
click at [451, 126] on div "**********" at bounding box center [558, 119] width 217 height 81
type input "**********"
click at [1363, 128] on span "Search" at bounding box center [1372, 123] width 38 height 14
select select
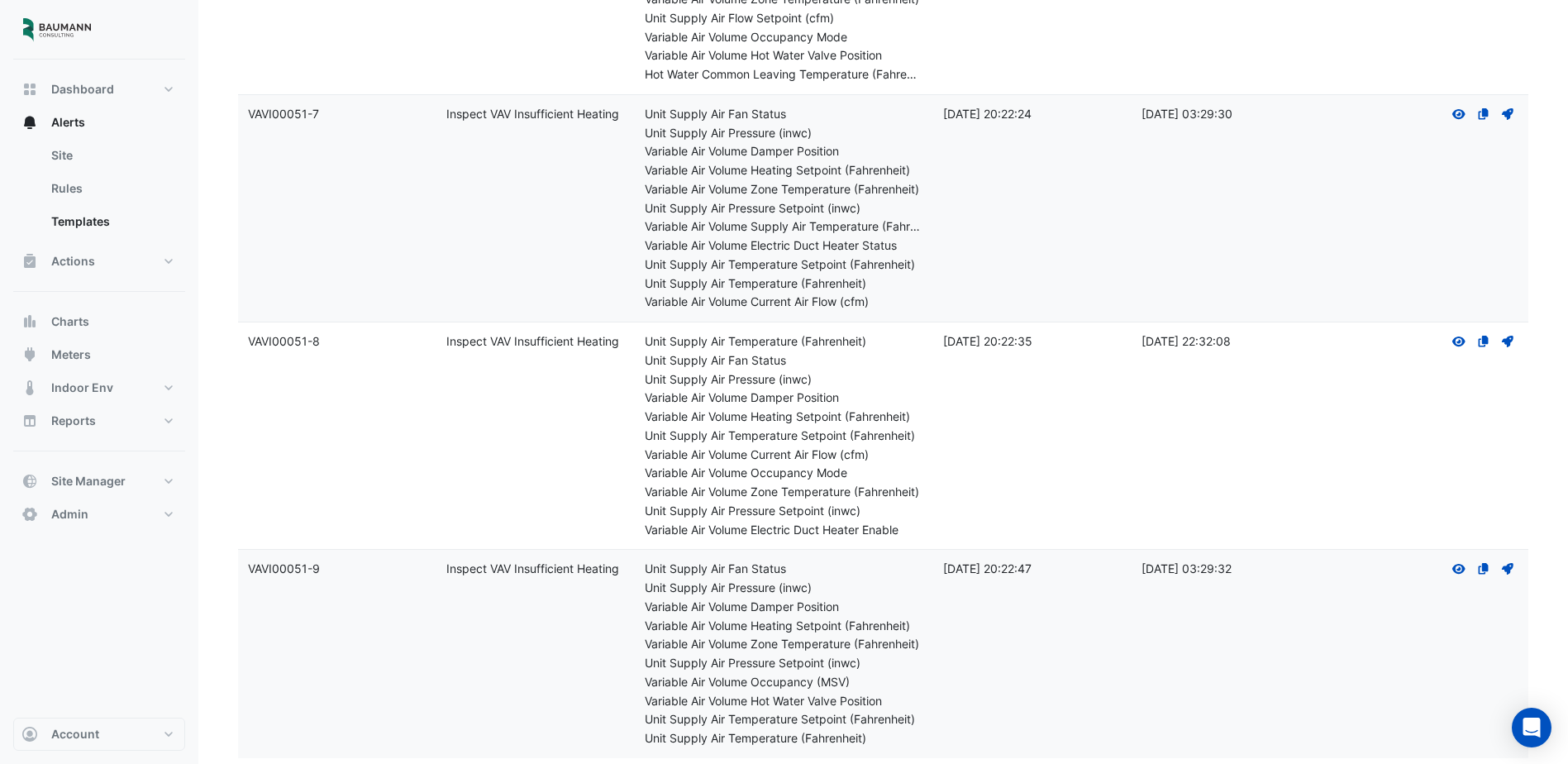
scroll to position [2086, 0]
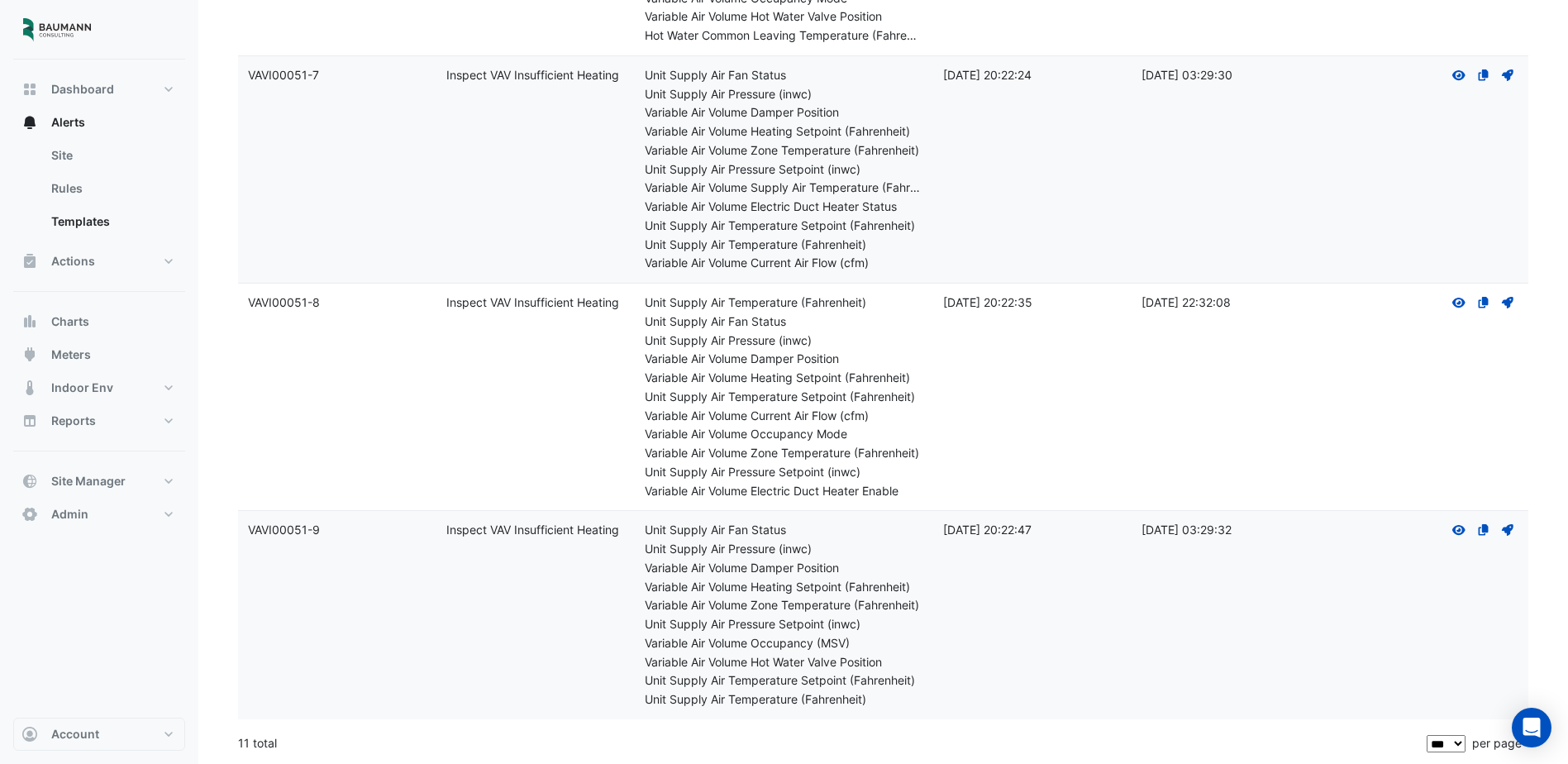
drag, startPoint x: 234, startPoint y: 745, endPoint x: 246, endPoint y: 746, distance: 12.0
drag, startPoint x: 246, startPoint y: 746, endPoint x: 331, endPoint y: 681, distance: 107.0
click at [331, 747] on div "11 total" at bounding box center [831, 743] width 1186 height 41
drag, startPoint x: 651, startPoint y: 304, endPoint x: 850, endPoint y: 305, distance: 199.0
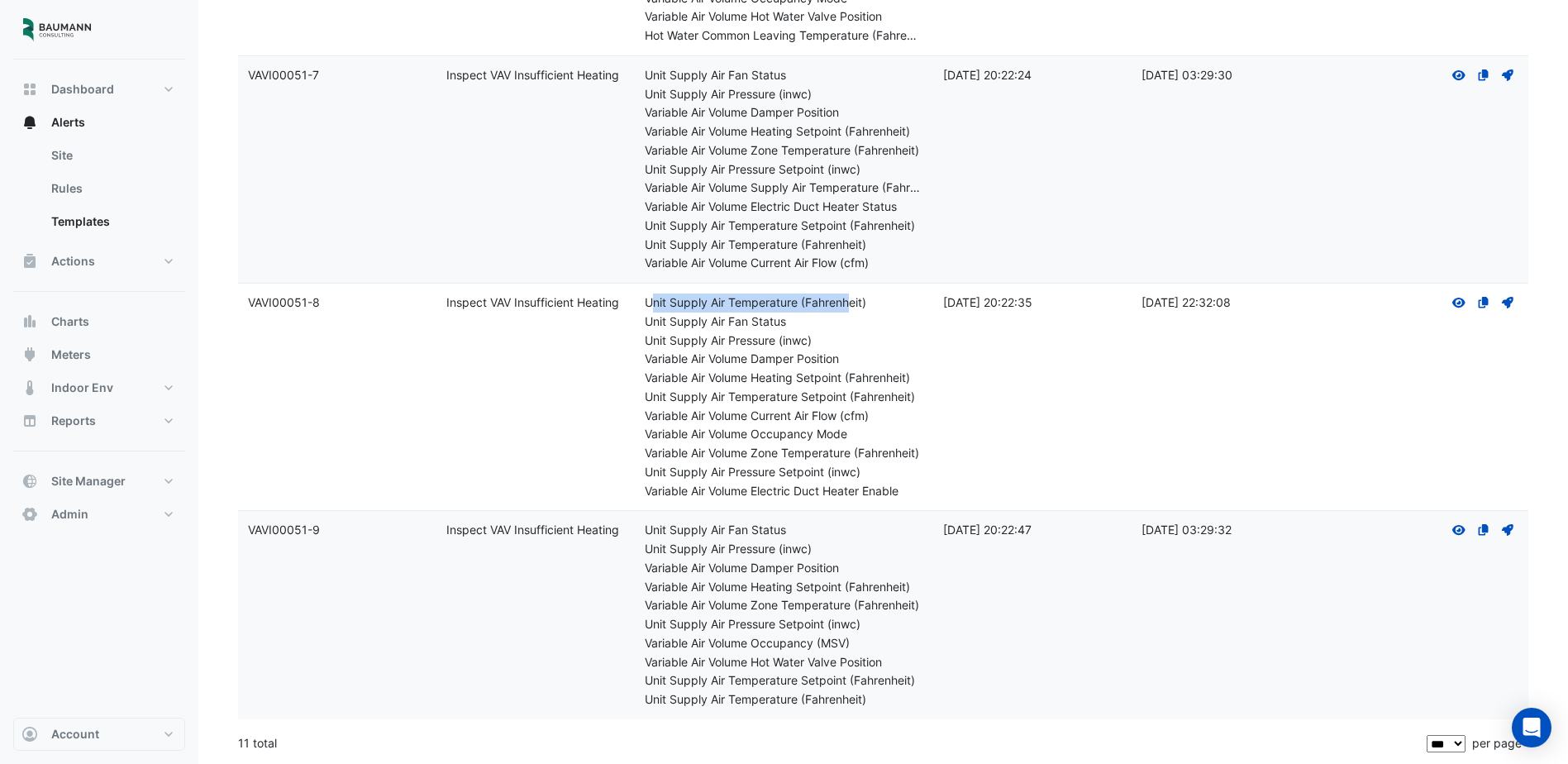
click at [850, 305] on div "Unit Supply Air Temperature (Fahrenheit)" at bounding box center [784, 303] width 278 height 19
drag, startPoint x: 850, startPoint y: 305, endPoint x: 770, endPoint y: 326, distance: 82.7
click at [770, 326] on div "Unit Supply Air Fan Status" at bounding box center [784, 322] width 278 height 19
drag, startPoint x: 719, startPoint y: 326, endPoint x: 786, endPoint y: 327, distance: 67.0
click at [786, 327] on div "Unit Supply Air Fan Status" at bounding box center [784, 322] width 278 height 19
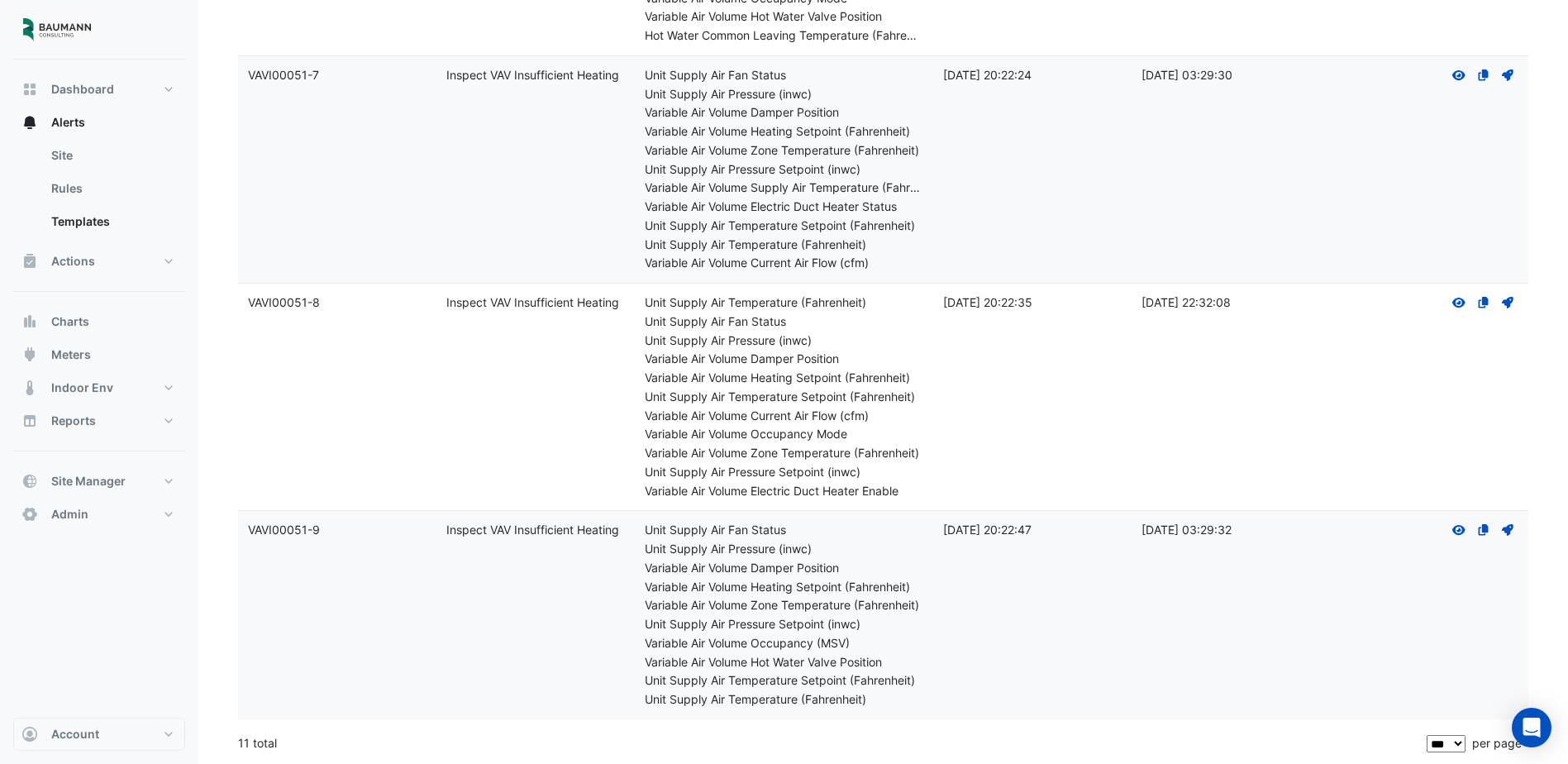
drag, startPoint x: 786, startPoint y: 327, endPoint x: 723, endPoint y: 94, distance: 241.4
click at [723, 94] on div "Unit Supply Air Pressure (inwc)" at bounding box center [784, 95] width 278 height 19
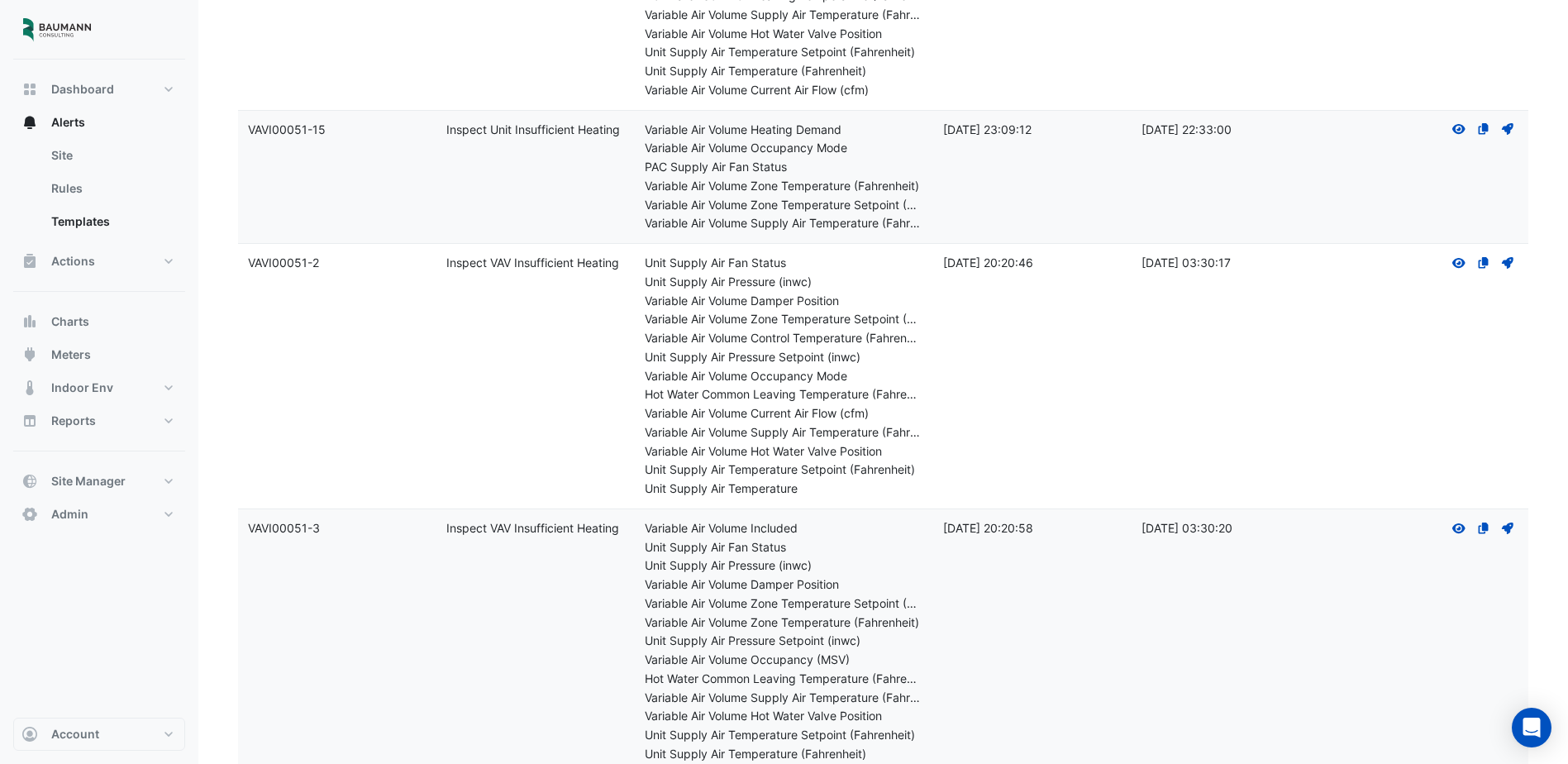
scroll to position [0, 0]
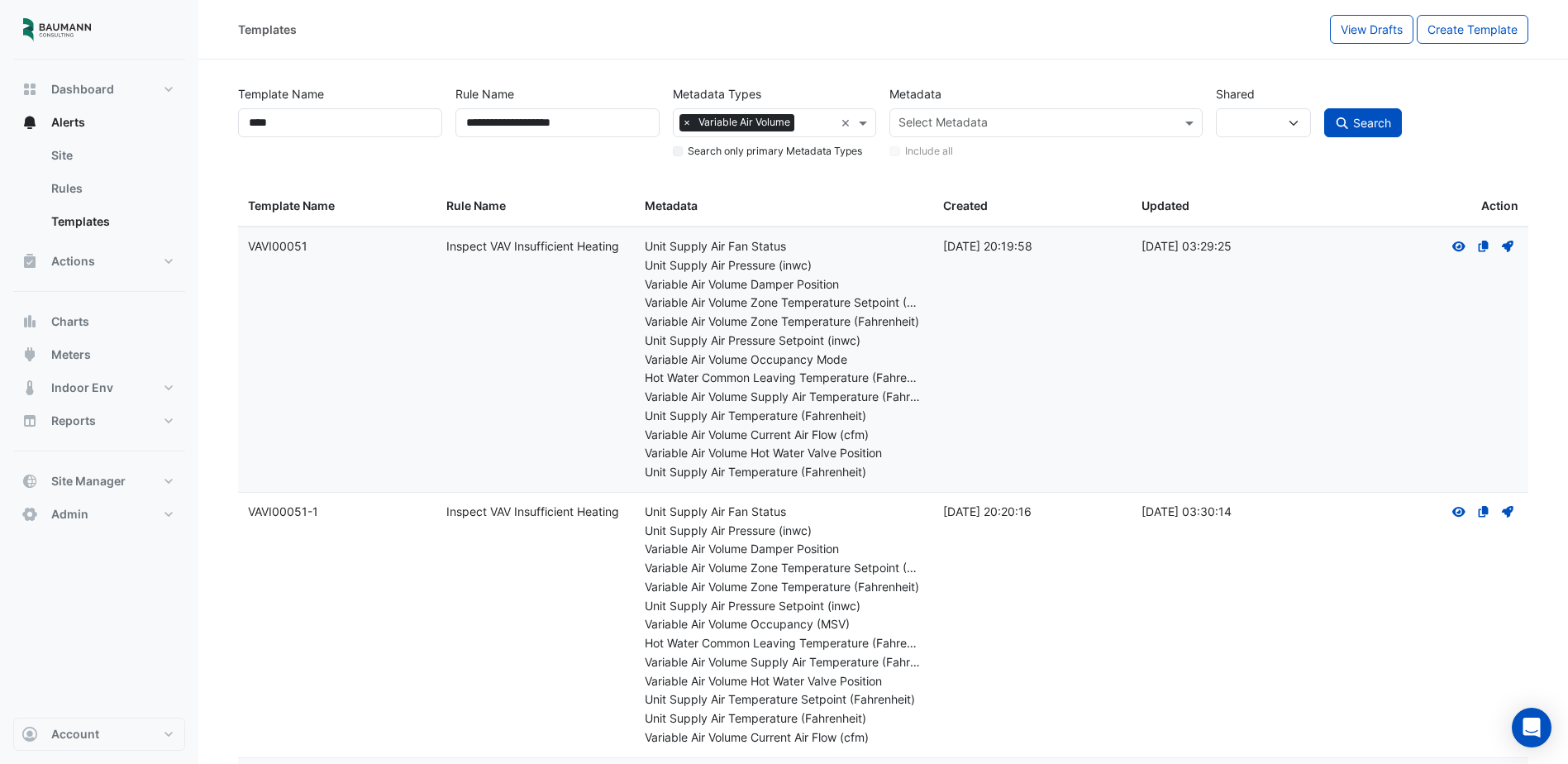
drag, startPoint x: 955, startPoint y: 258, endPoint x: 947, endPoint y: 10, distance: 248.1
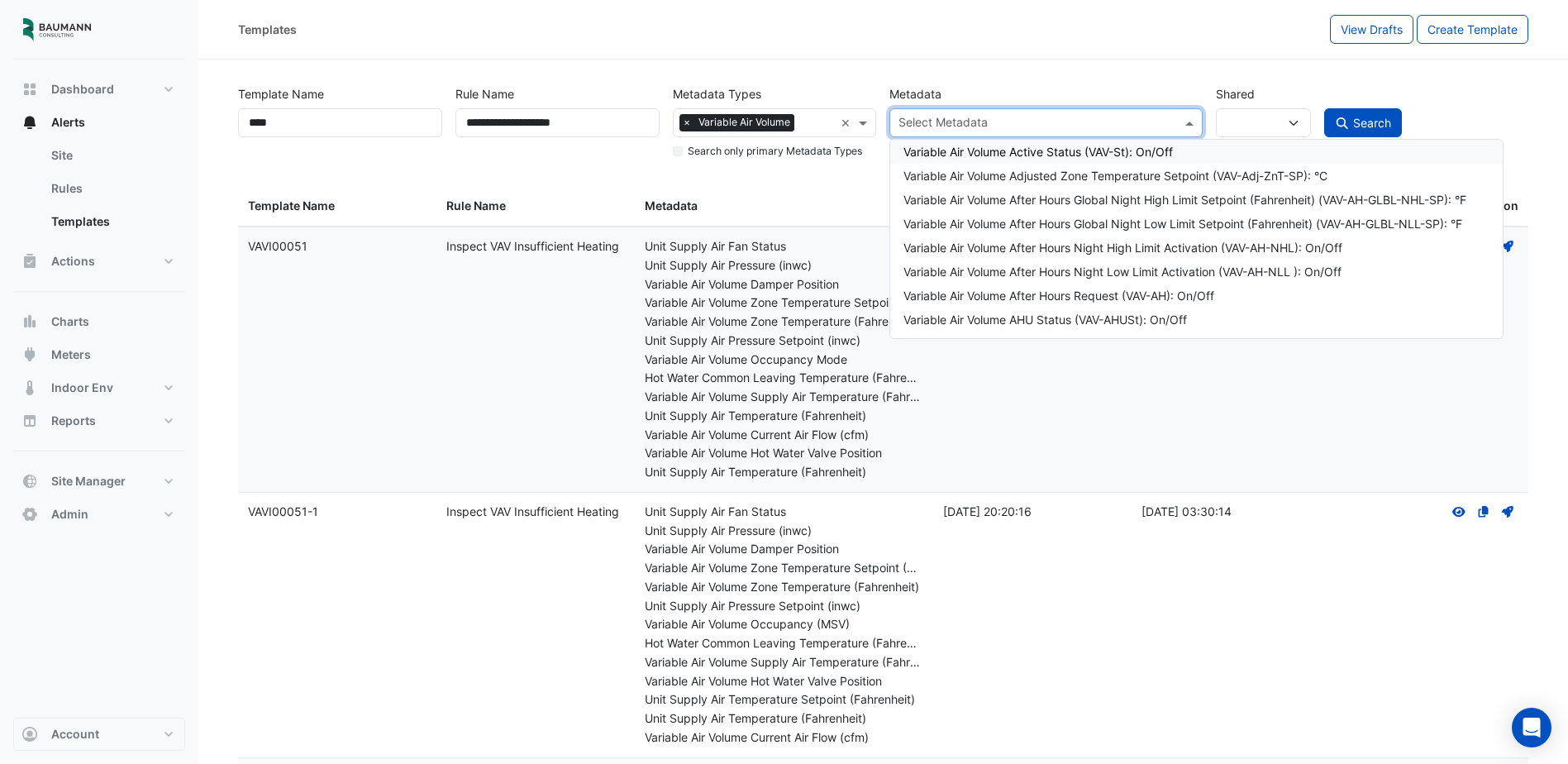
click at [1069, 129] on input "text" at bounding box center [1036, 125] width 275 height 18
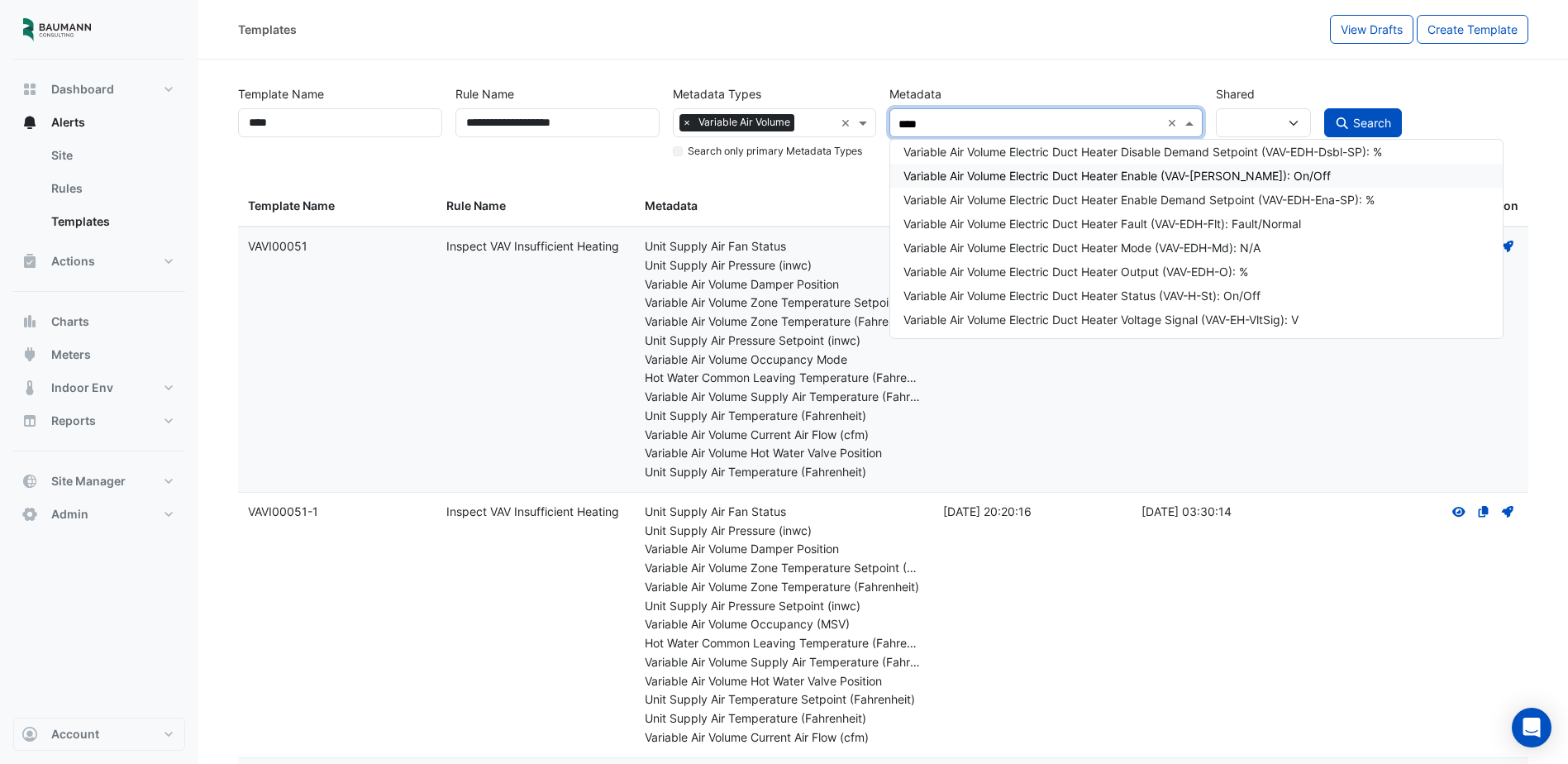
type input "****"
drag, startPoint x: 944, startPoint y: 120, endPoint x: 853, endPoint y: 122, distance: 91.0
click at [853, 122] on div "**********" at bounding box center [883, 118] width 1304 height 85
type input "*****"
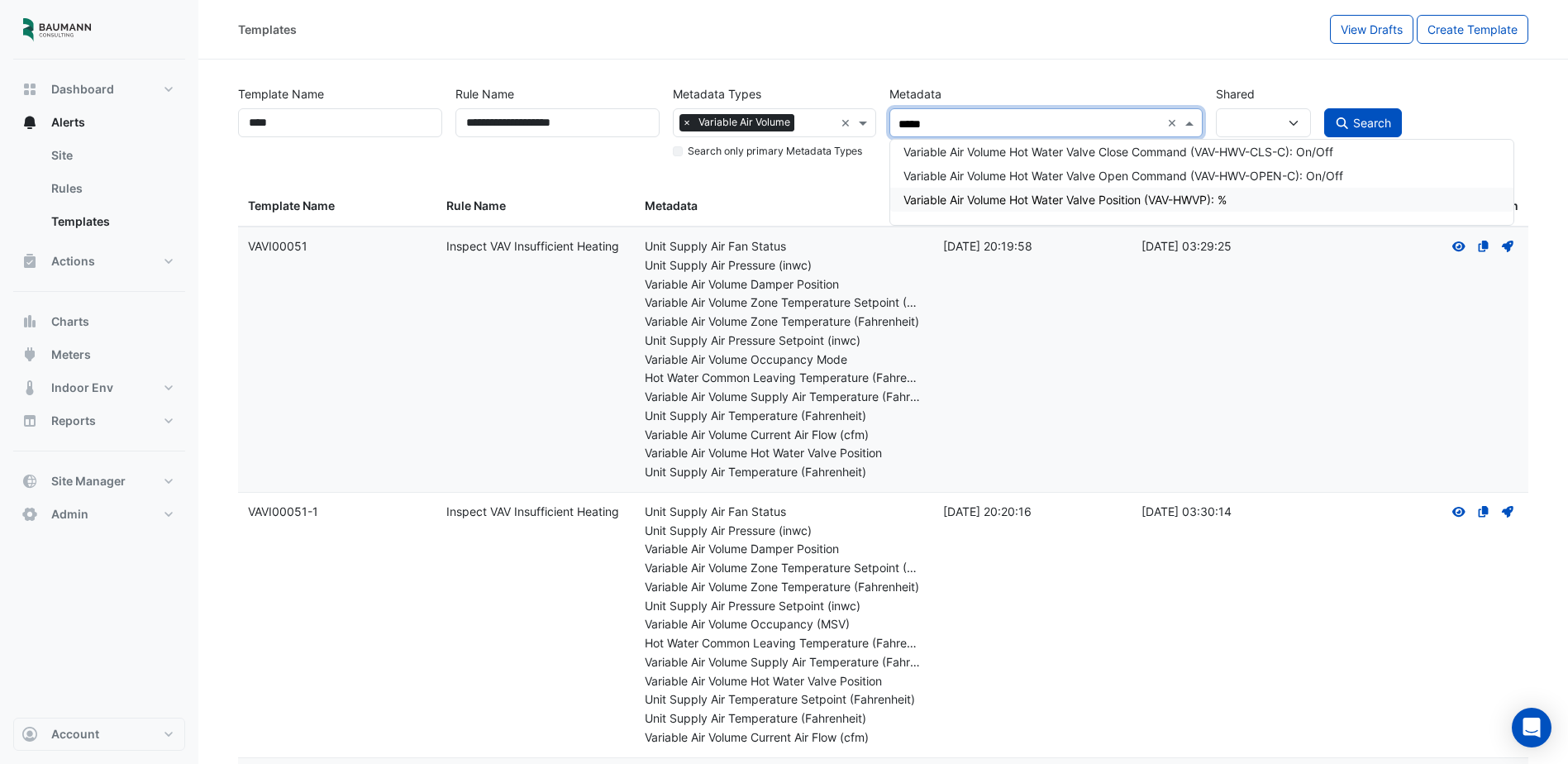
click at [1254, 199] on div "Variable Air Volume Hot Water Valve Position (VAV-HWVP): %" at bounding box center [1202, 199] width 597 height 18
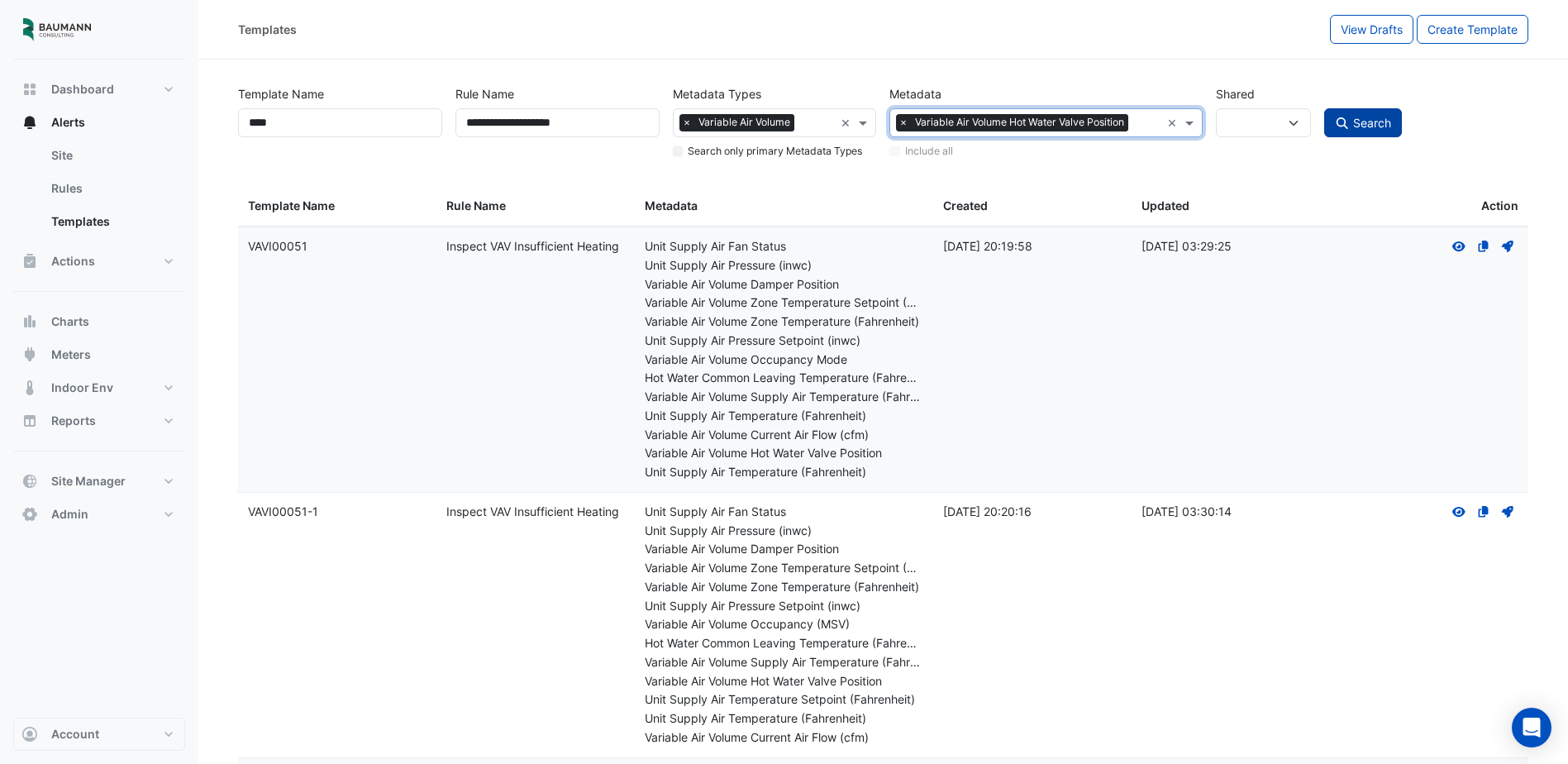
click at [1371, 123] on span "Search" at bounding box center [1372, 123] width 38 height 14
select select
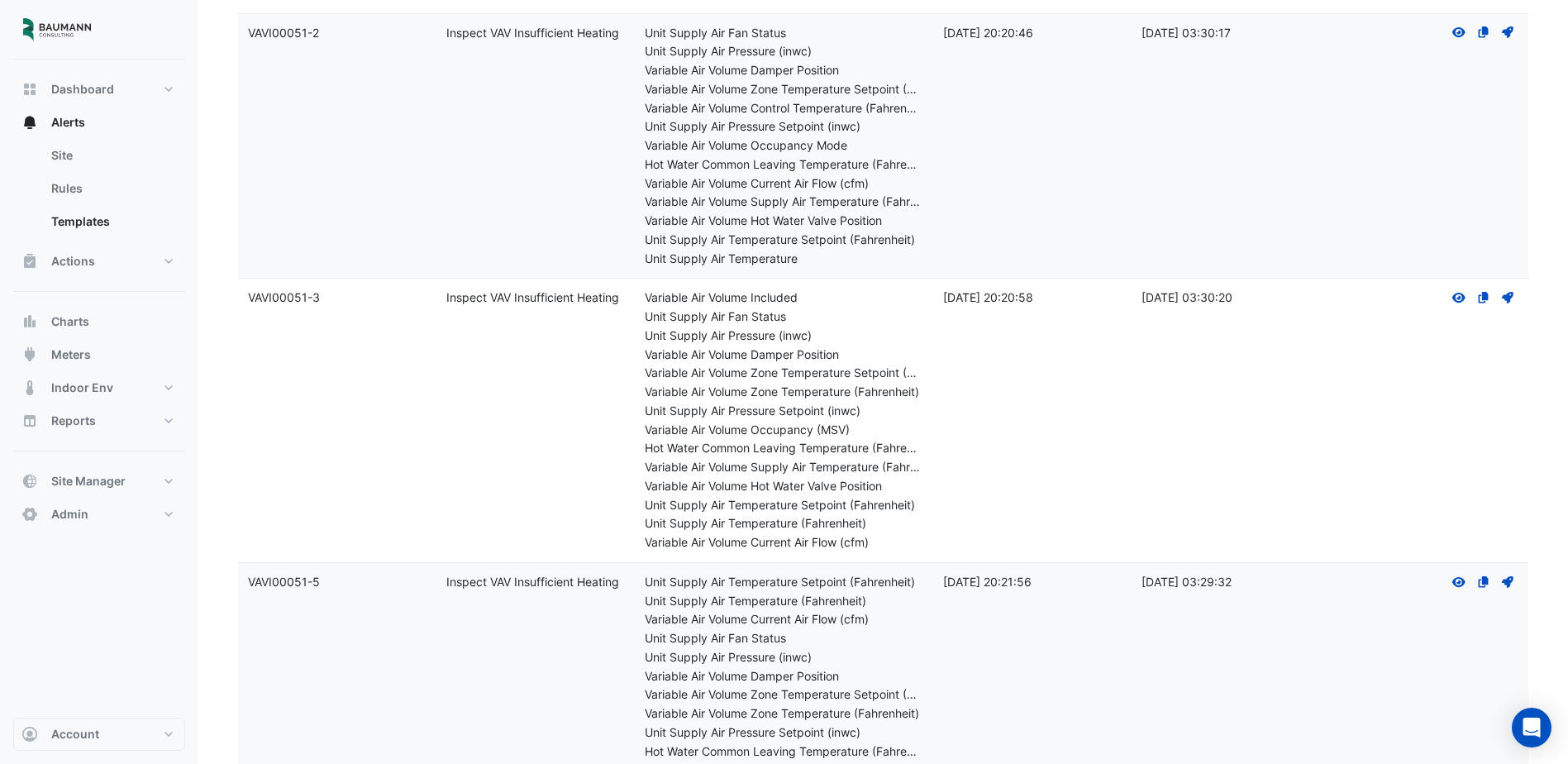
scroll to position [1270, 0]
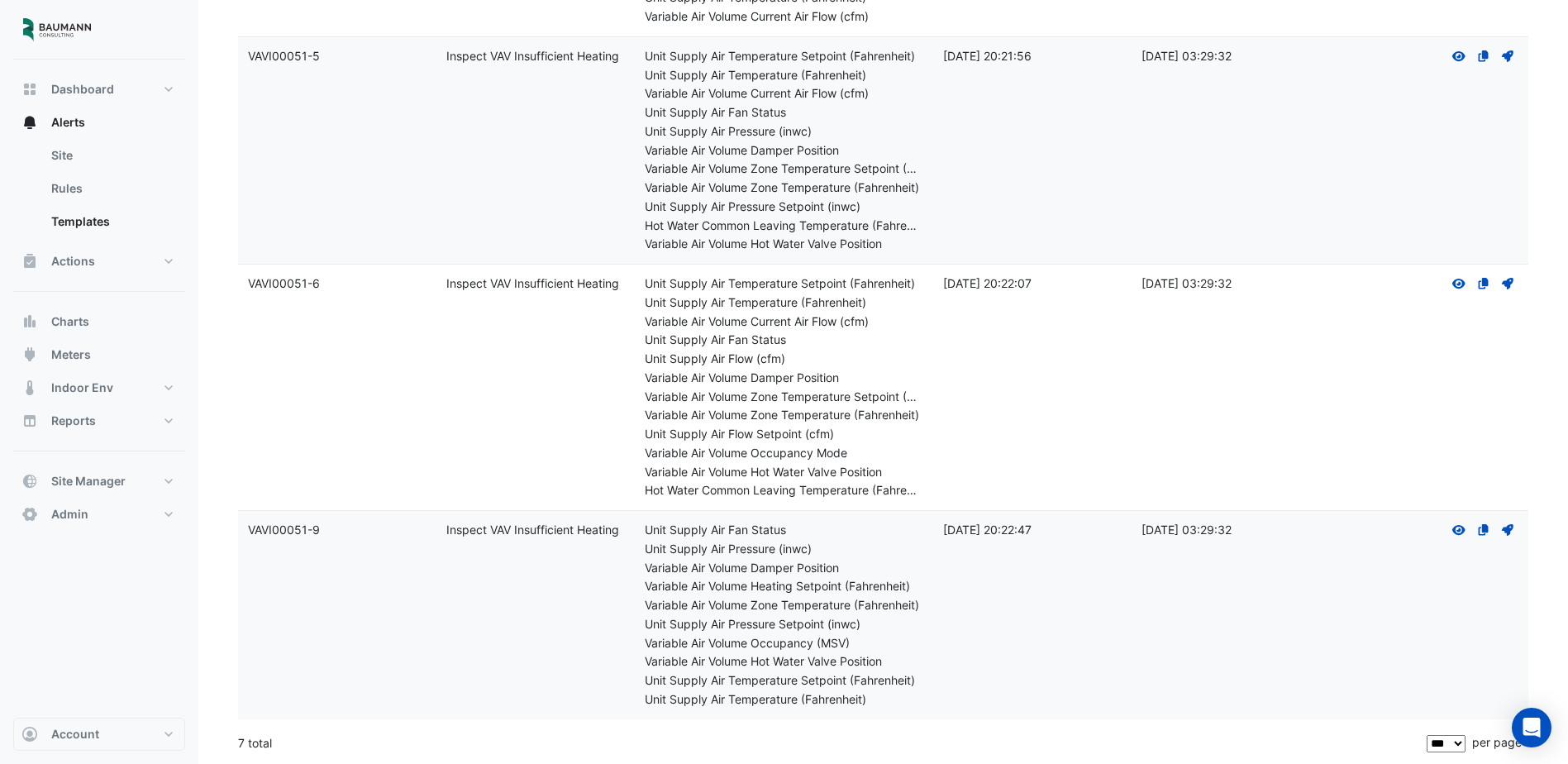
drag, startPoint x: 1149, startPoint y: 506, endPoint x: 1129, endPoint y: 638, distance: 133.5
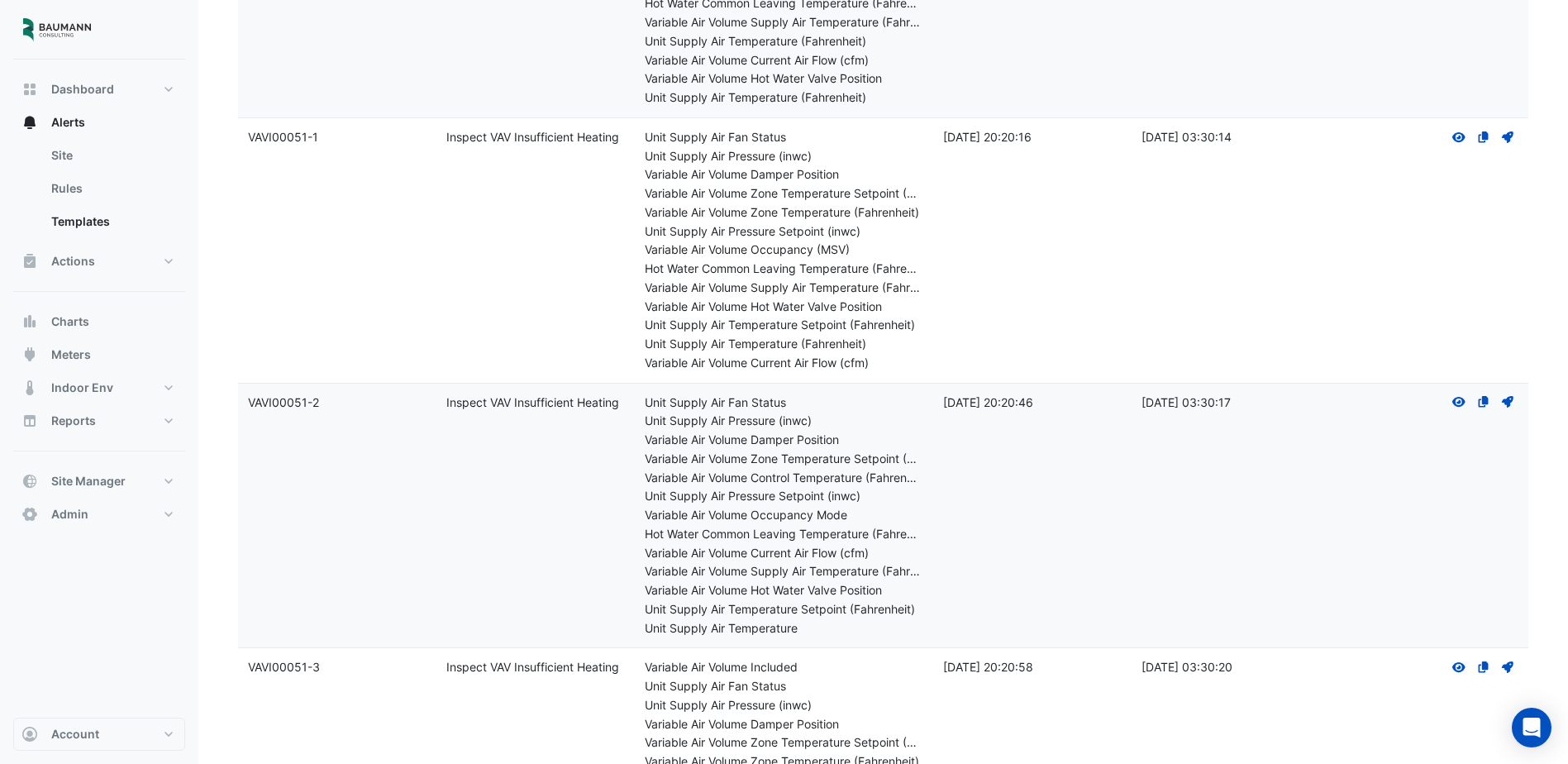
scroll to position [112, 0]
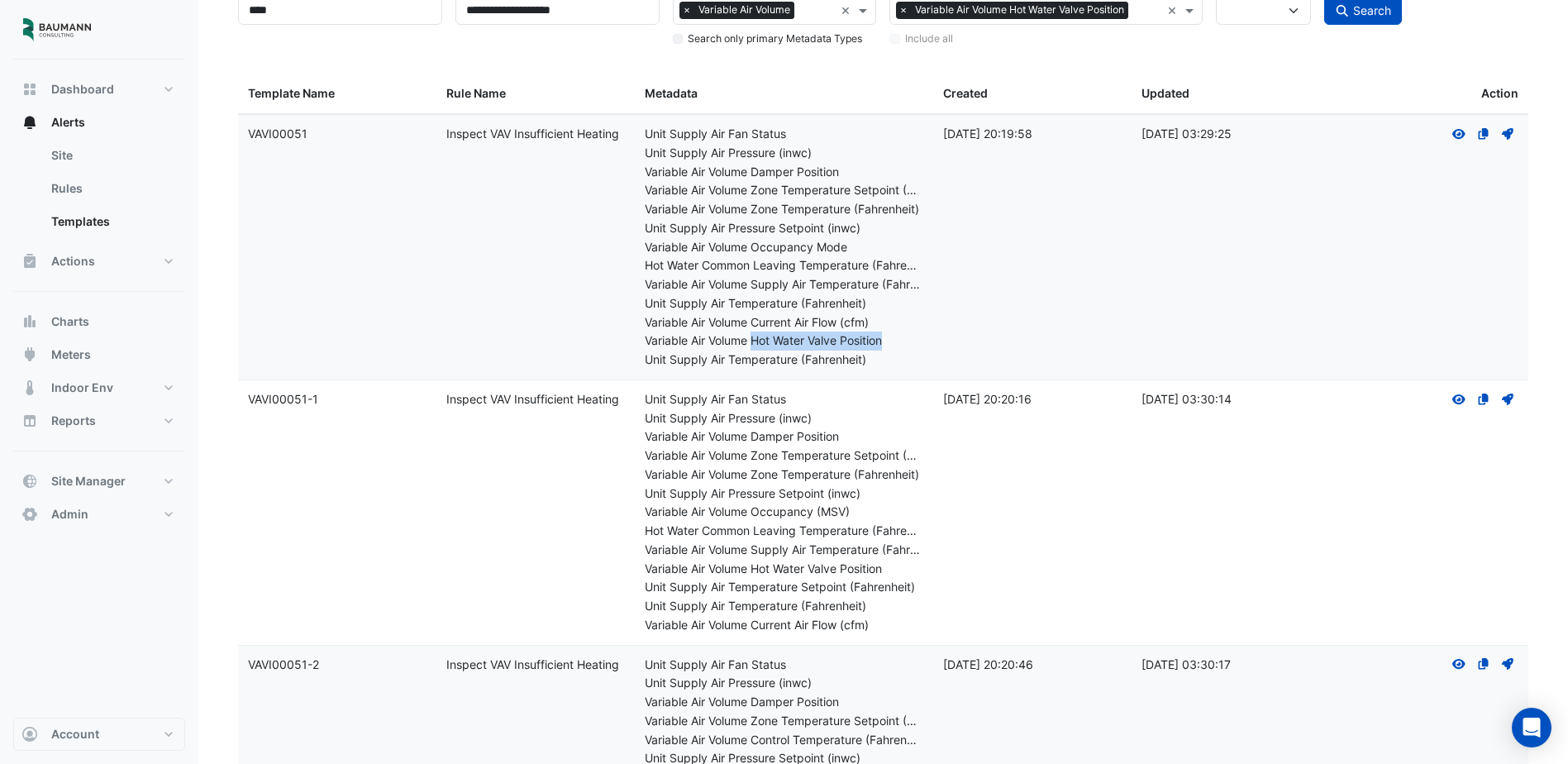
drag, startPoint x: 754, startPoint y: 340, endPoint x: 895, endPoint y: 348, distance: 141.2
click at [895, 348] on div "Variable Air Volume Hot Water Valve Position" at bounding box center [784, 341] width 278 height 19
drag, startPoint x: 895, startPoint y: 348, endPoint x: 879, endPoint y: 364, distance: 22.6
click at [879, 364] on div "Unit Supply Air Temperature (Fahrenheit)" at bounding box center [784, 360] width 278 height 19
click at [1146, 11] on input "text" at bounding box center [1147, 12] width 25 height 18
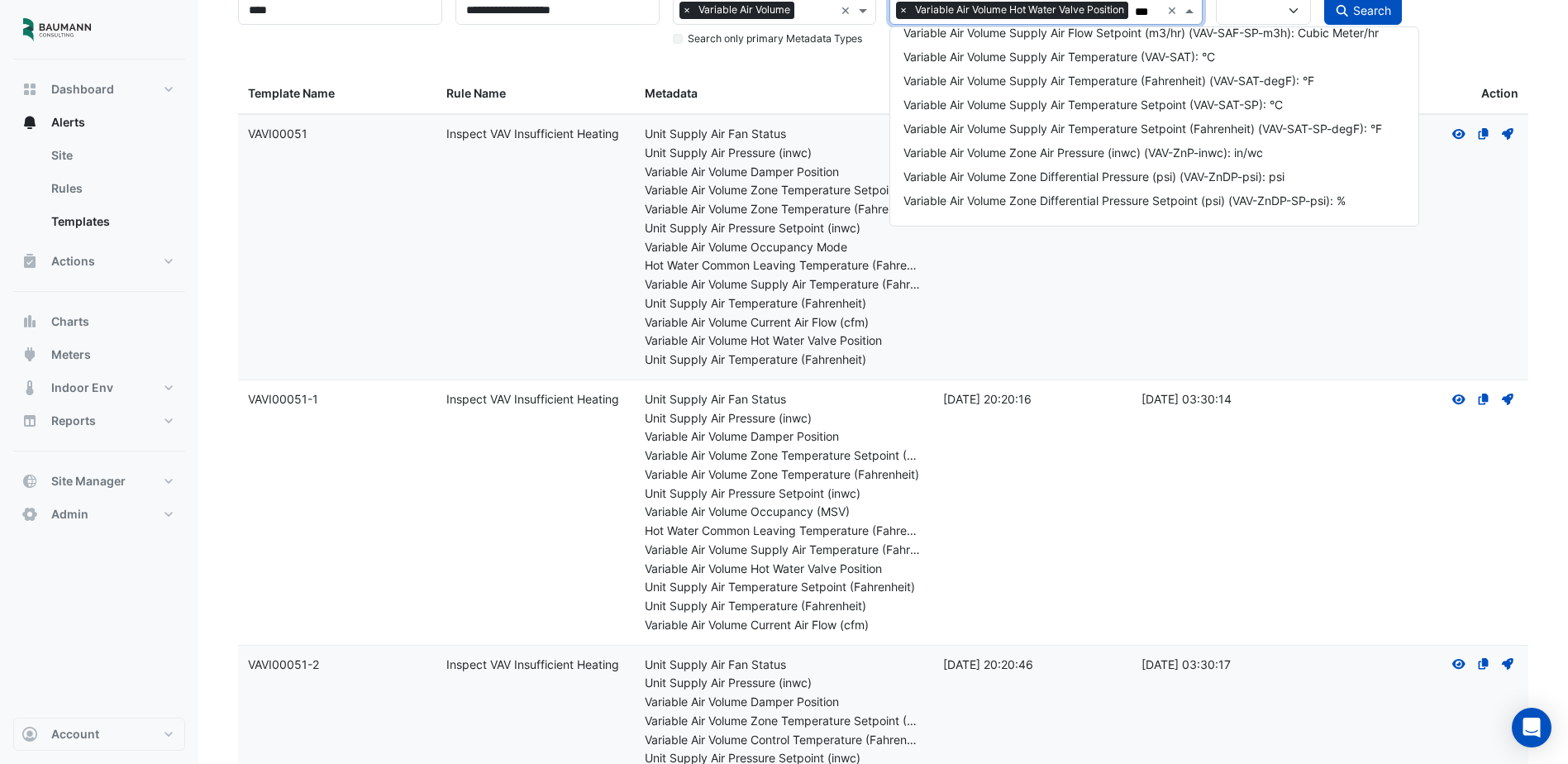
scroll to position [55, 0]
type input "******"
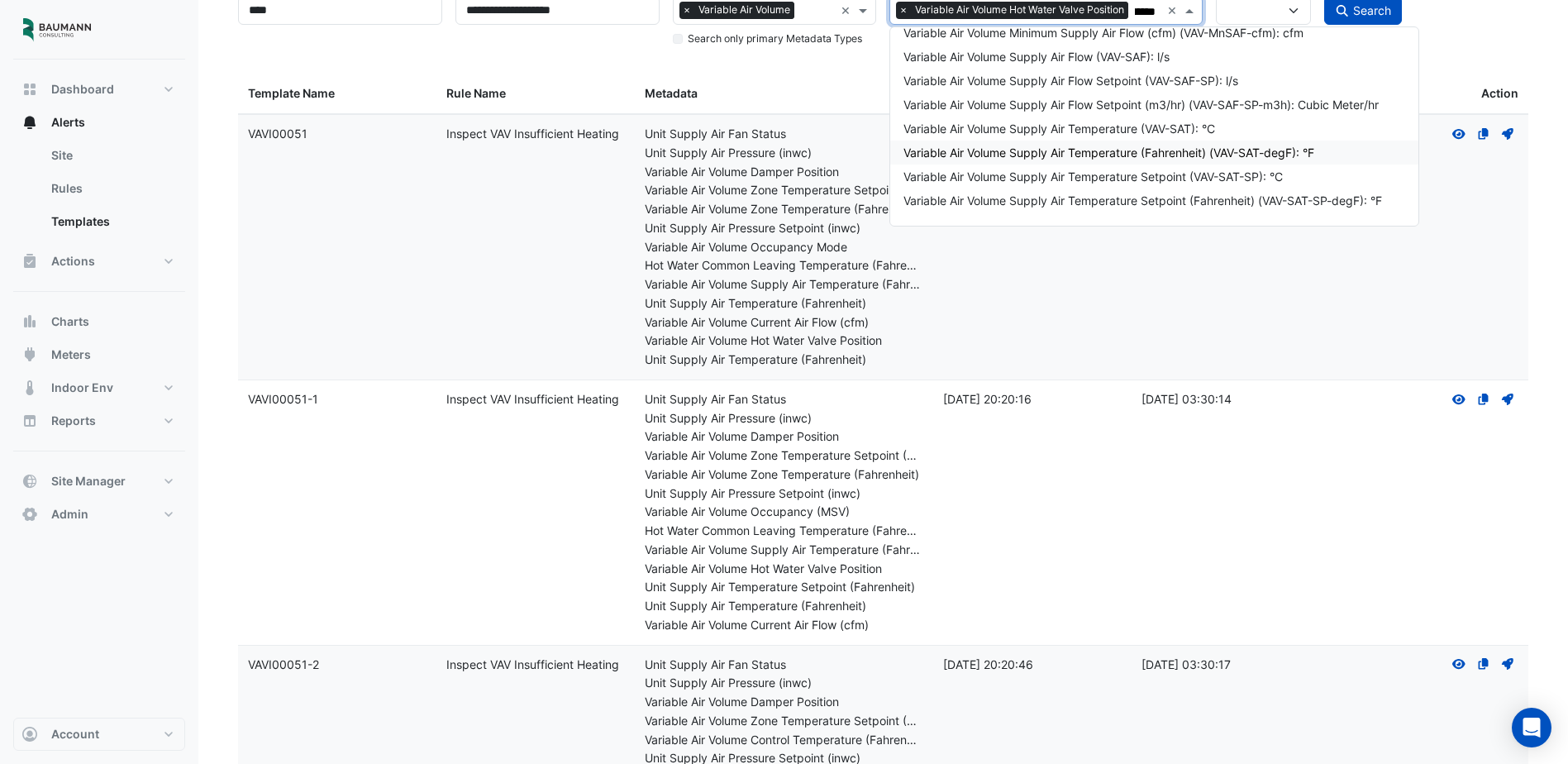
click at [1170, 149] on div "Variable Air Volume Supply Air Temperature (Fahrenheit) (VAV-SAT-degF): °F" at bounding box center [1154, 152] width 502 height 18
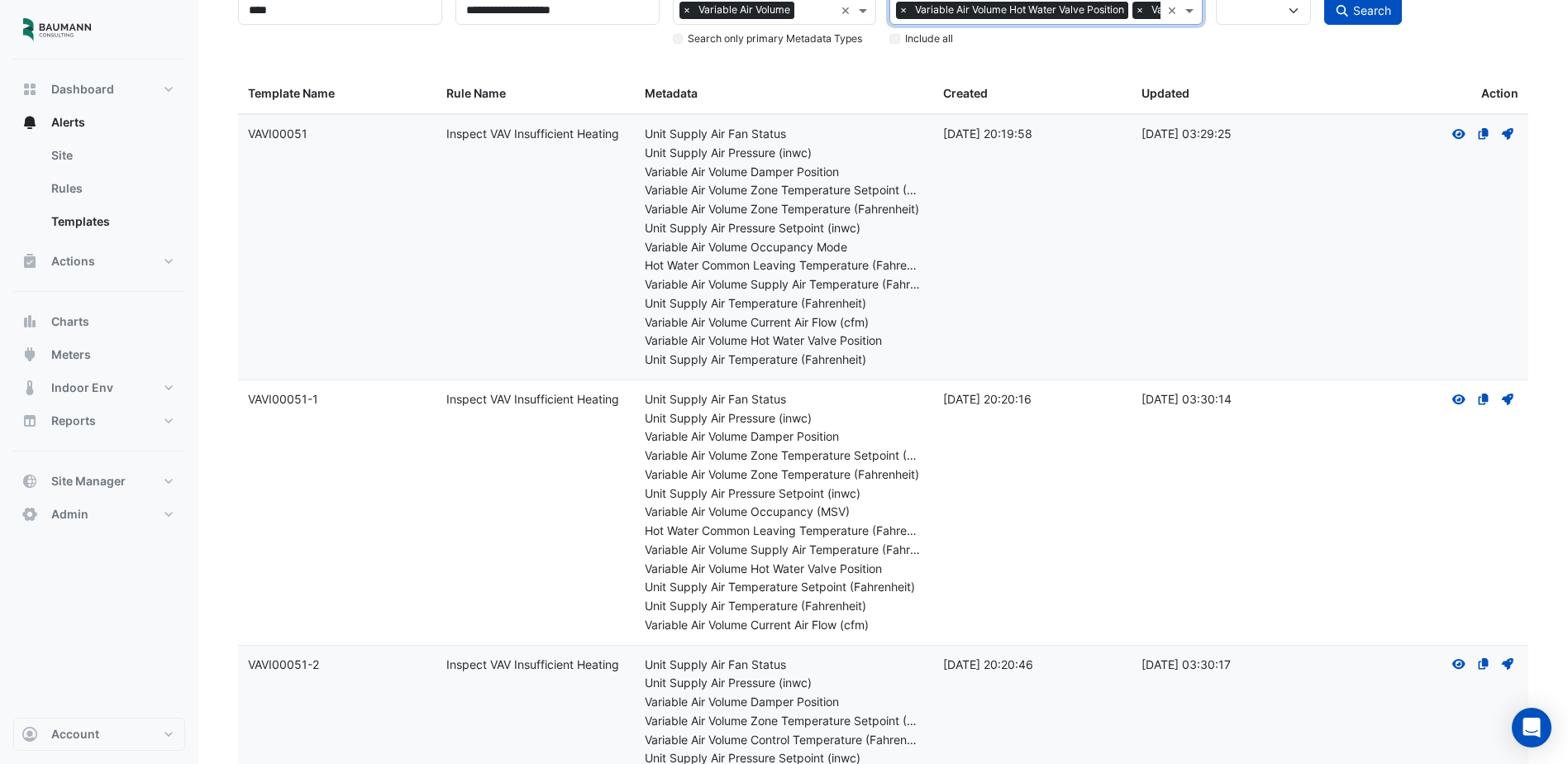
click at [944, 41] on label "Include all" at bounding box center [929, 39] width 48 height 15
click at [1381, 1] on button "Search" at bounding box center [1364, 10] width 78 height 29
select select
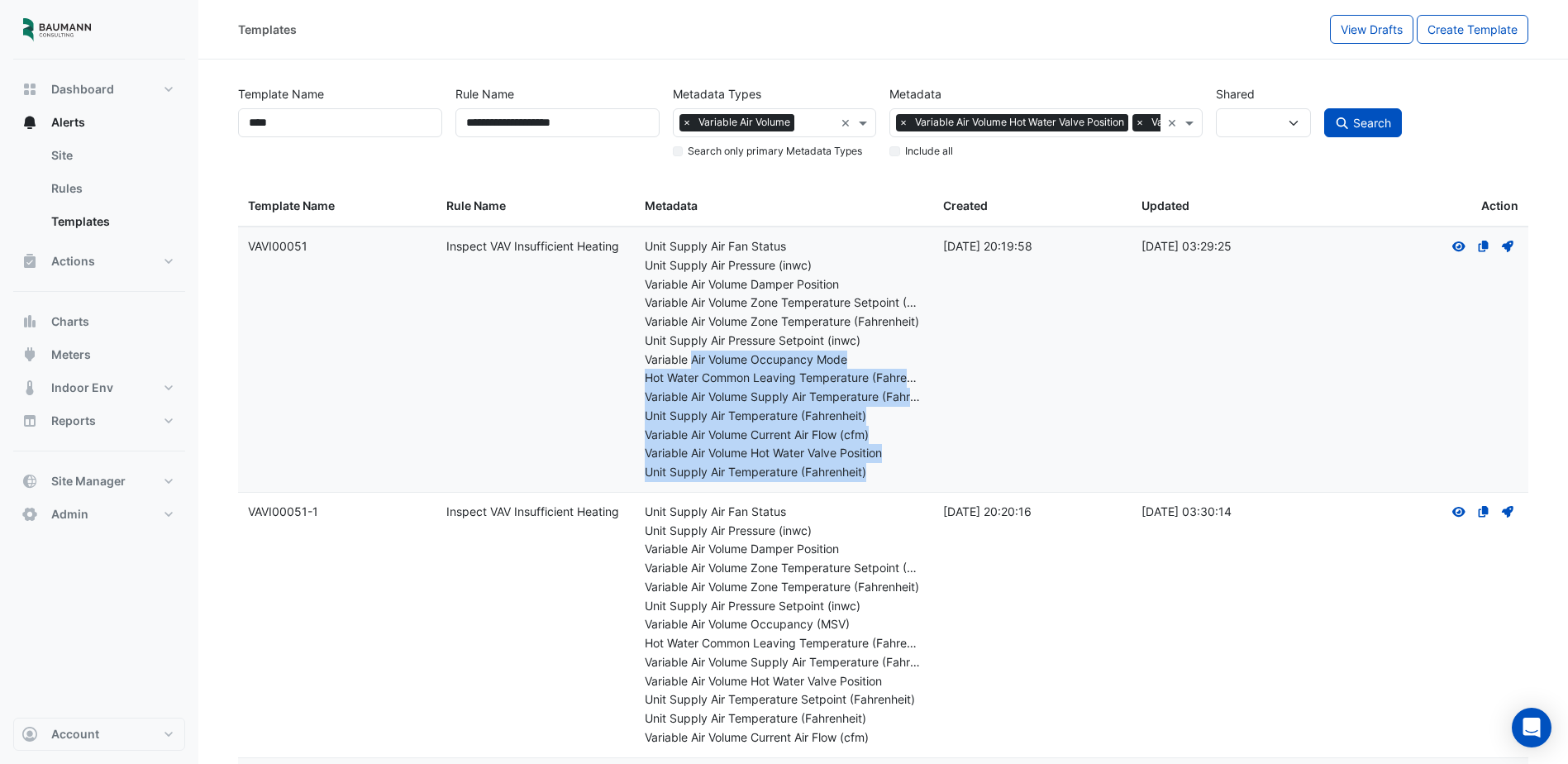
drag, startPoint x: 694, startPoint y: 362, endPoint x: 944, endPoint y: 366, distance: 250.0
click at [944, 366] on div "Template Name: VAVI00051 Rule Name: Inspect VAV Insufficient Heating Metadata: …" at bounding box center [883, 360] width 1291 height 265
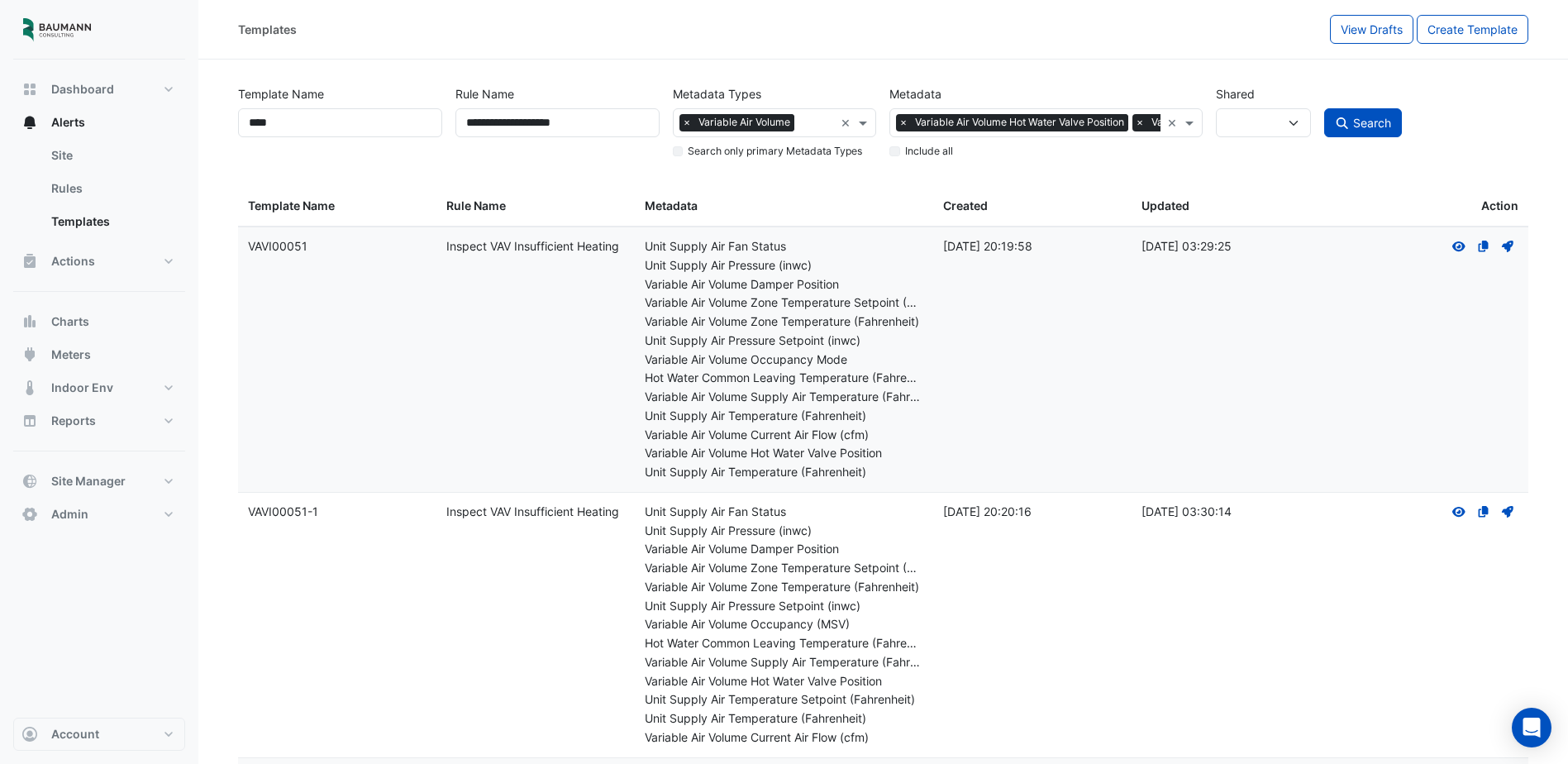
drag, startPoint x: 944, startPoint y: 366, endPoint x: 982, endPoint y: 428, distance: 72.7
click at [982, 428] on datatable-body-cell "Created: 23 Feb 2023 20:19:58" at bounding box center [1032, 360] width 198 height 265
click at [1510, 243] on icon at bounding box center [1508, 246] width 11 height 11
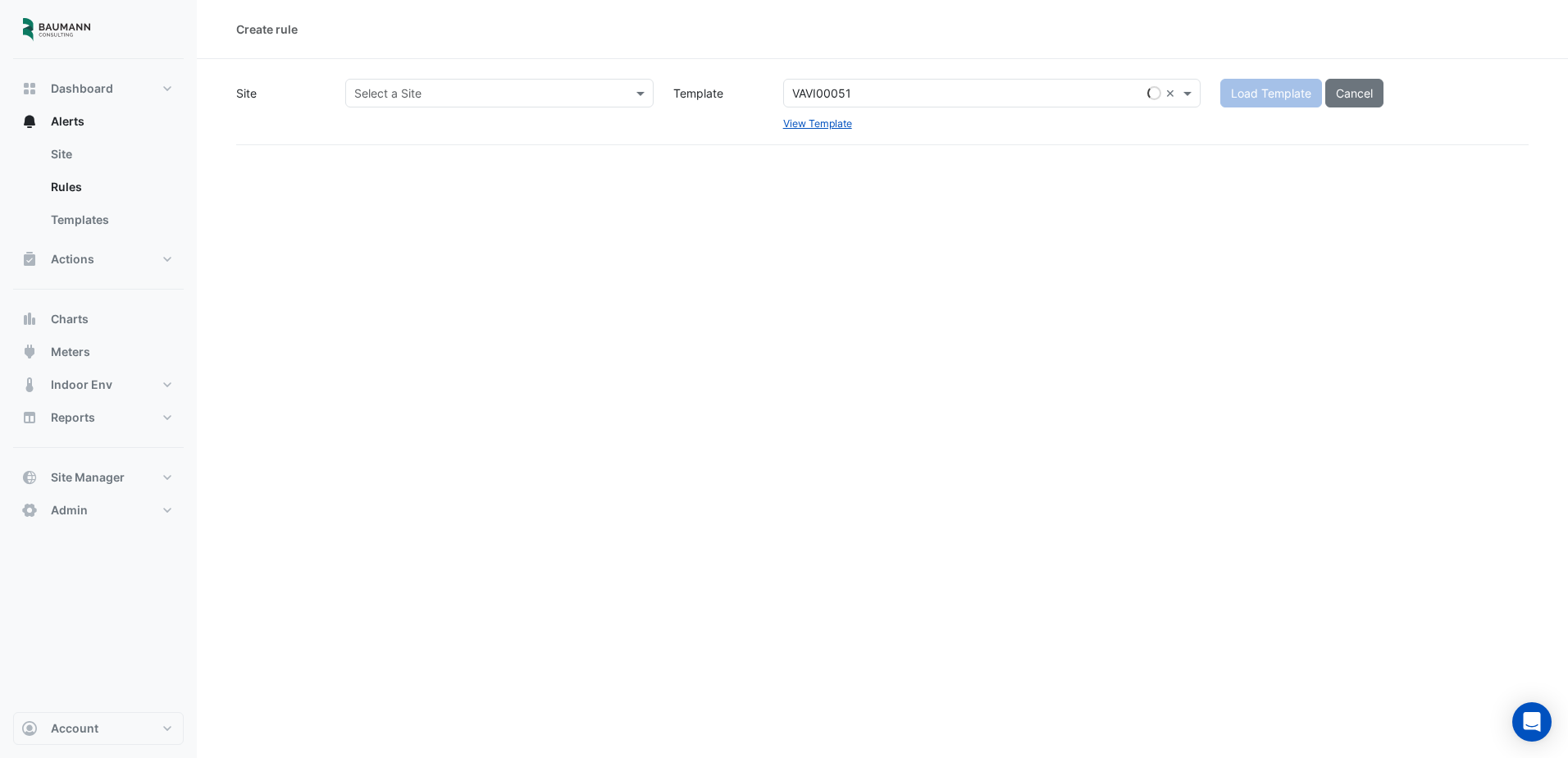
click at [590, 97] on input "text" at bounding box center [482, 94] width 257 height 18
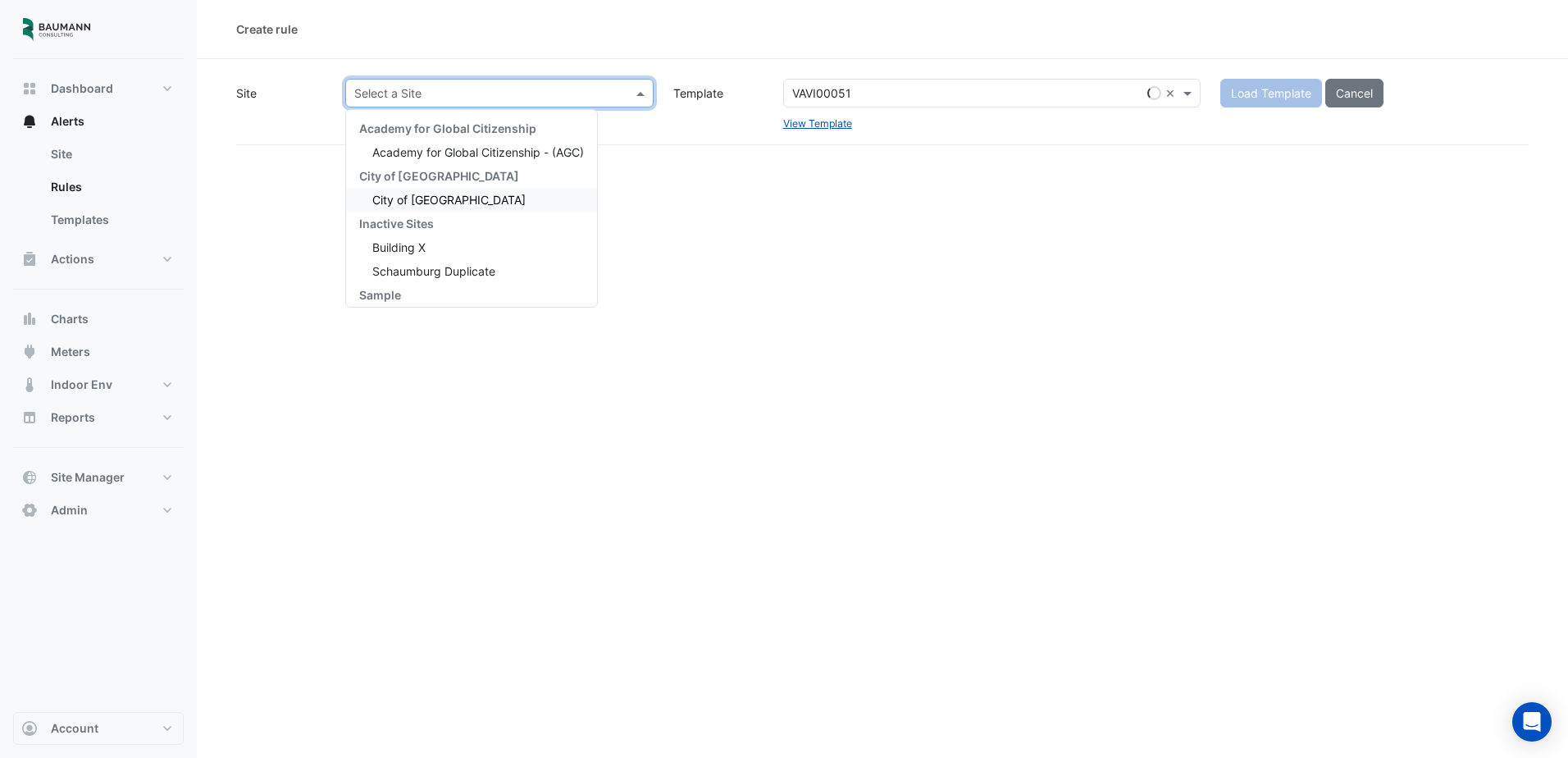
click at [442, 195] on span "City of [GEOGRAPHIC_DATA]" at bounding box center [449, 199] width 153 height 14
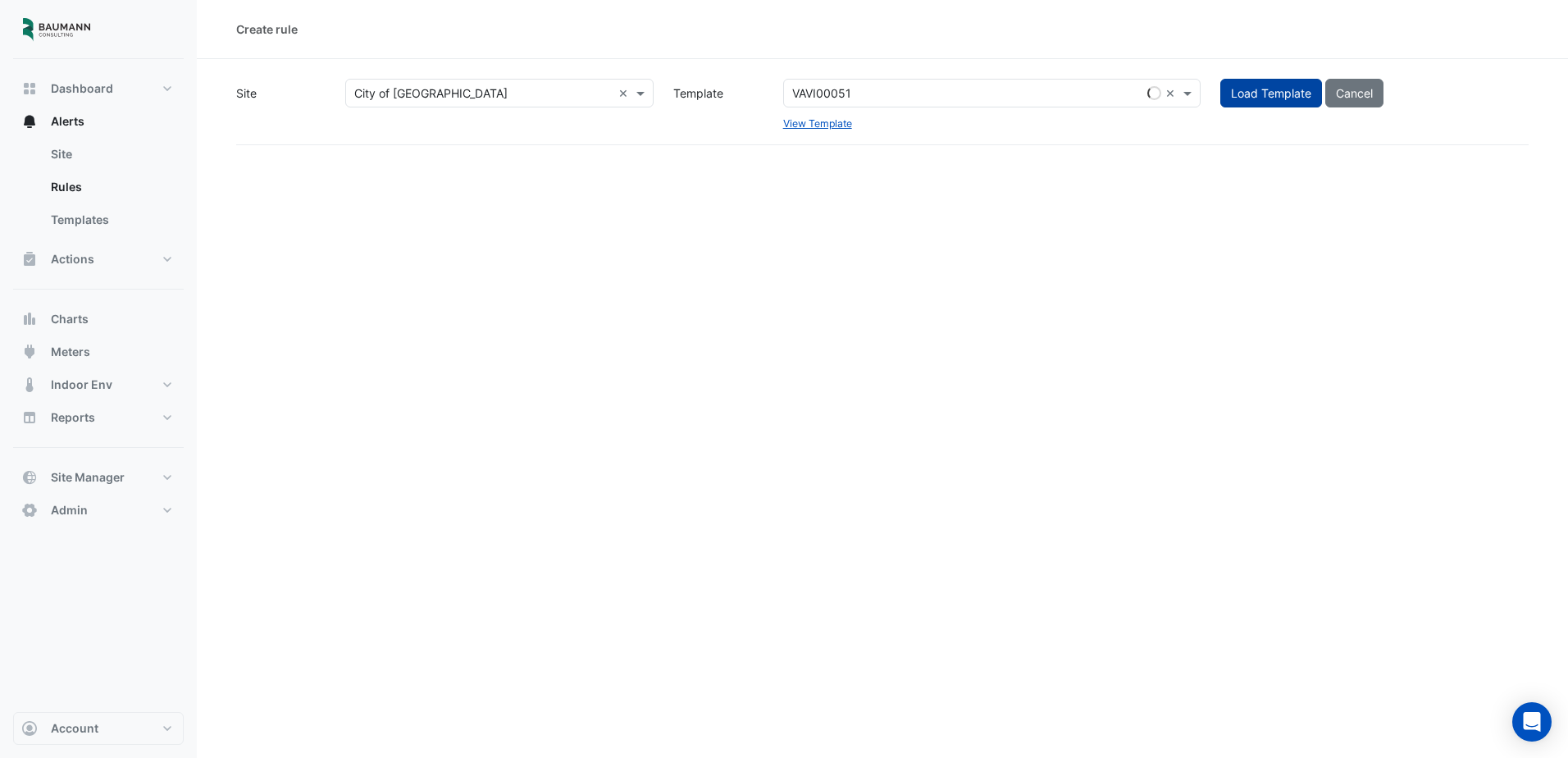
click at [1261, 96] on button "Load Template" at bounding box center [1271, 92] width 101 height 29
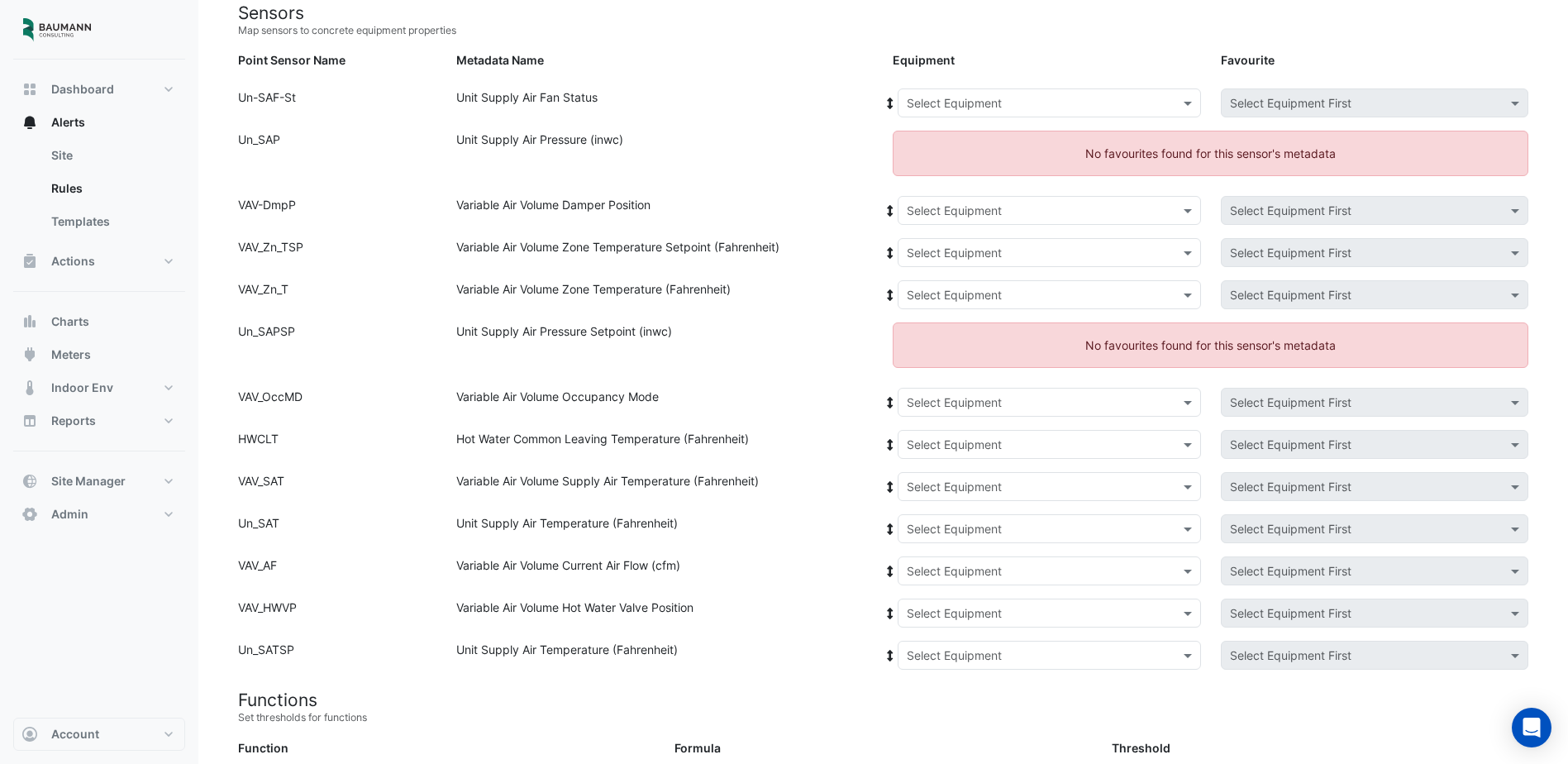
scroll to position [248, 0]
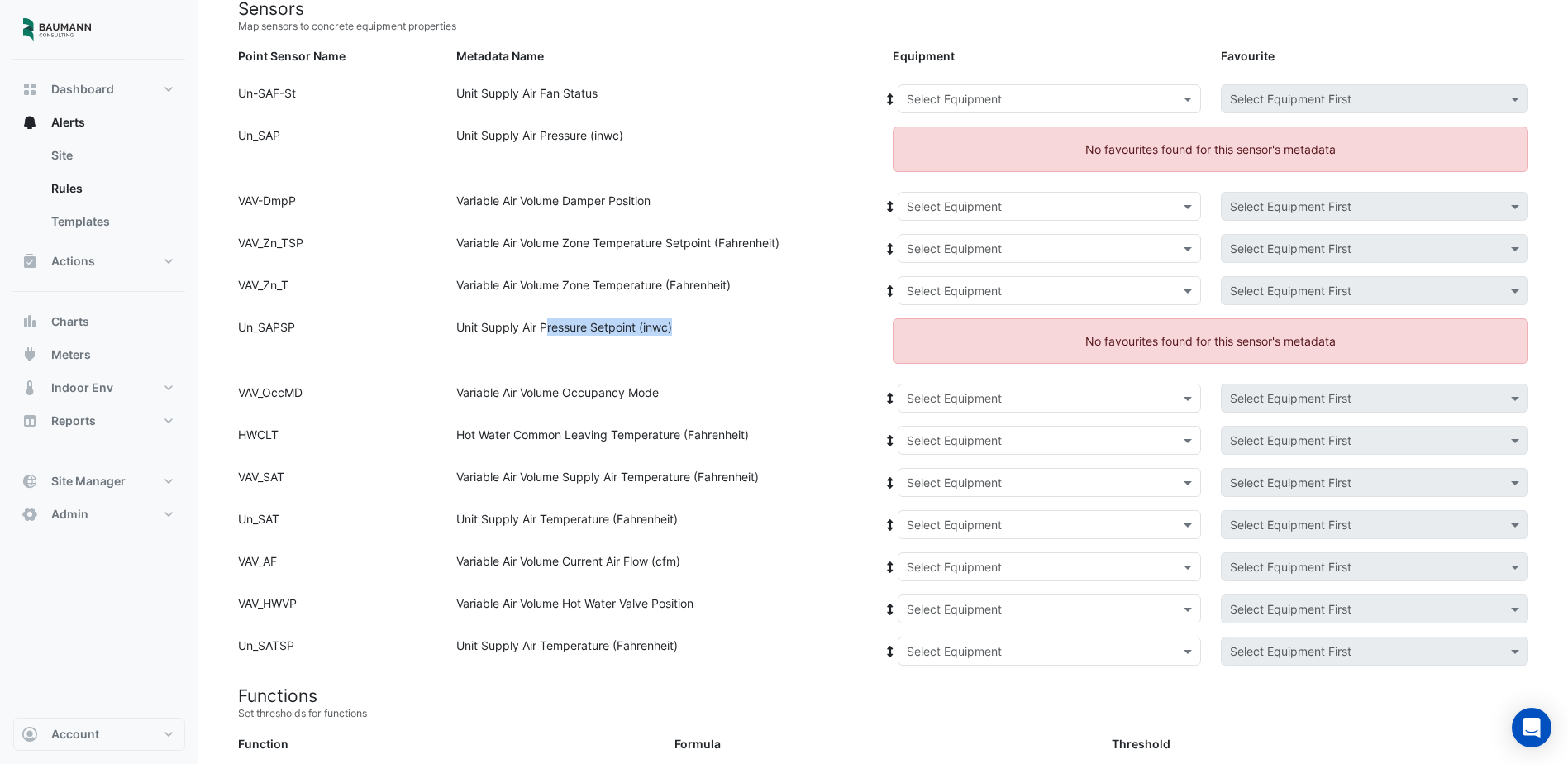
drag, startPoint x: 549, startPoint y: 332, endPoint x: 730, endPoint y: 326, distance: 181.1
click at [730, 326] on div "Unit Supply Air Pressure Setpoint (inwc)" at bounding box center [665, 347] width 437 height 59
drag, startPoint x: 494, startPoint y: 136, endPoint x: 662, endPoint y: 142, distance: 168.1
click at [662, 142] on div "Unit Supply Air Pressure (inwc)" at bounding box center [665, 155] width 437 height 59
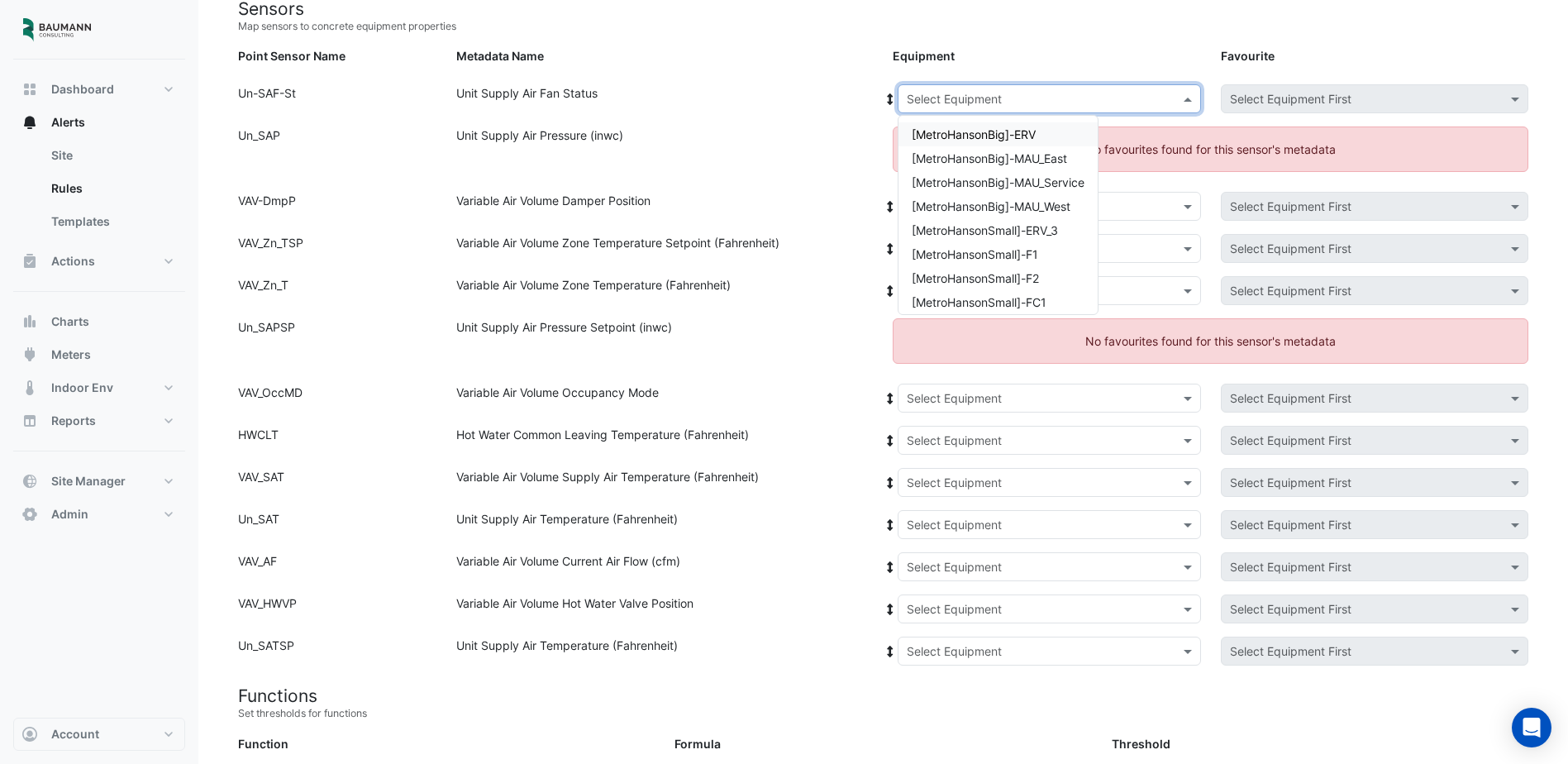
click at [977, 101] on input "text" at bounding box center [1033, 99] width 252 height 18
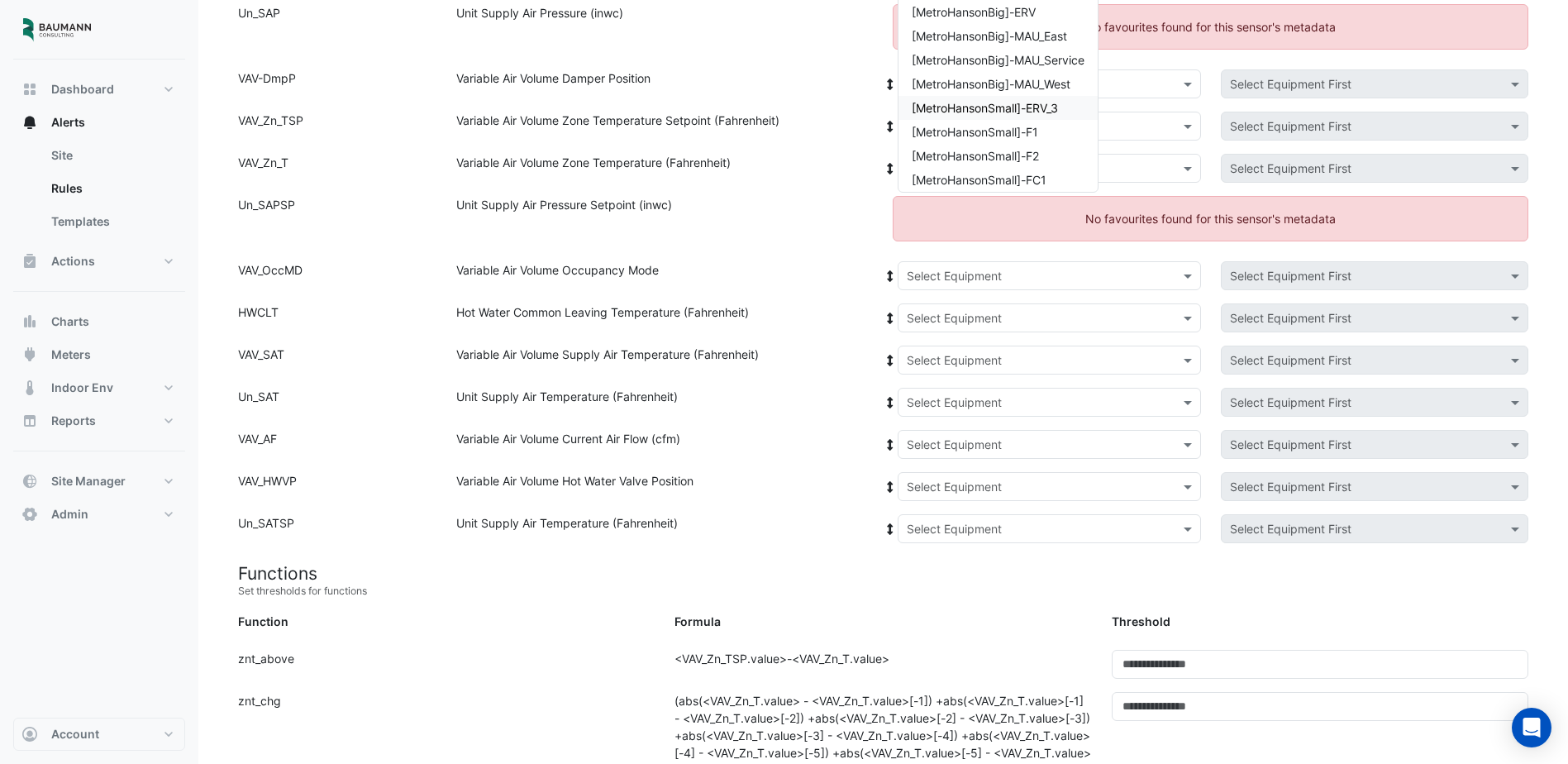
scroll to position [165, 0]
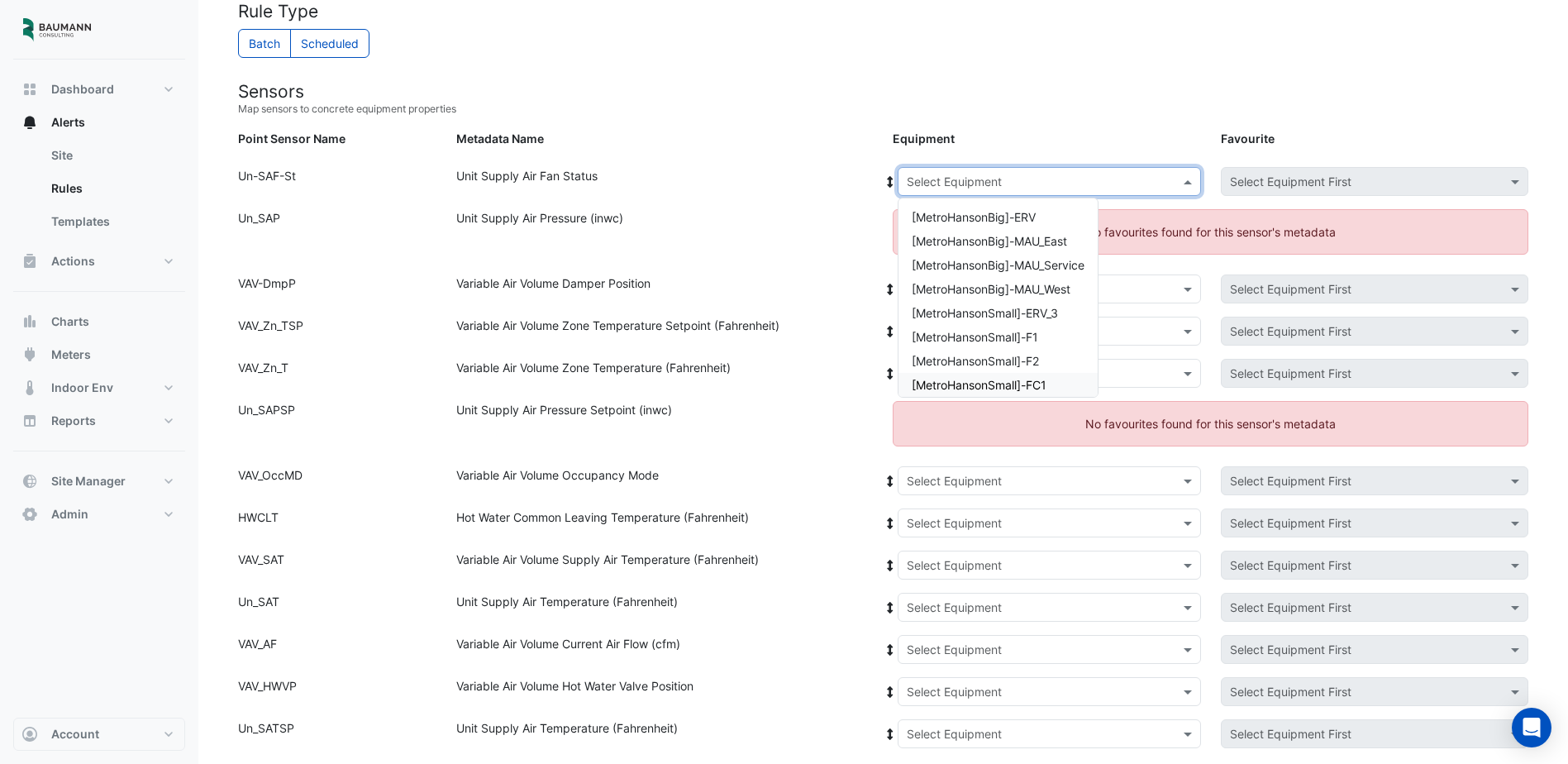
click at [662, 459] on div "Unit Supply Air Pressure Setpoint (inwc)" at bounding box center [665, 429] width 437 height 59
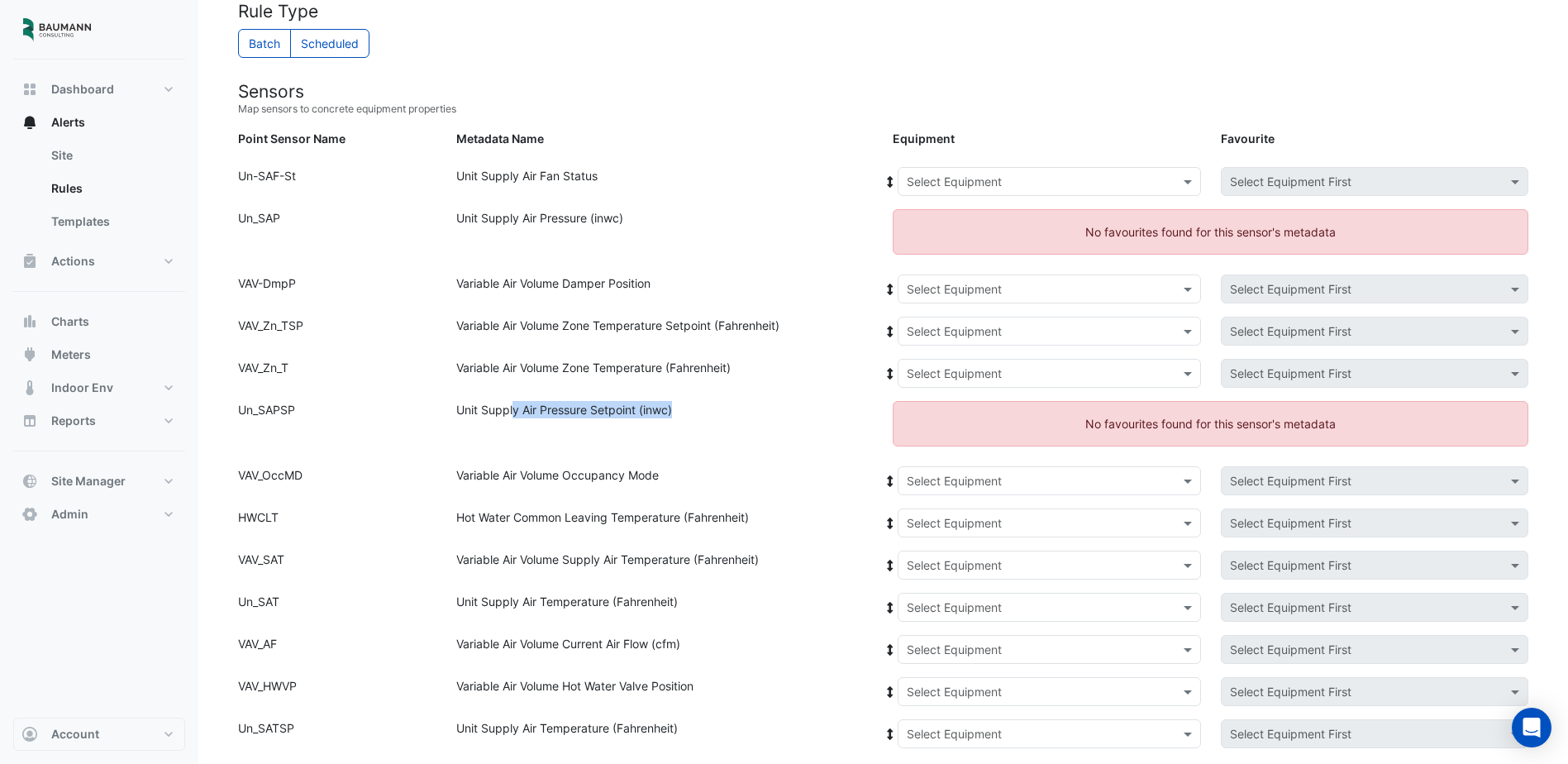
drag, startPoint x: 512, startPoint y: 411, endPoint x: 678, endPoint y: 410, distance: 166.0
click at [678, 410] on div "Unit Supply Air Pressure Setpoint (inwc)" at bounding box center [665, 429] width 437 height 59
click at [928, 427] on ngb-alert "No favourites found for this sensor's metadata" at bounding box center [1211, 423] width 636 height 46
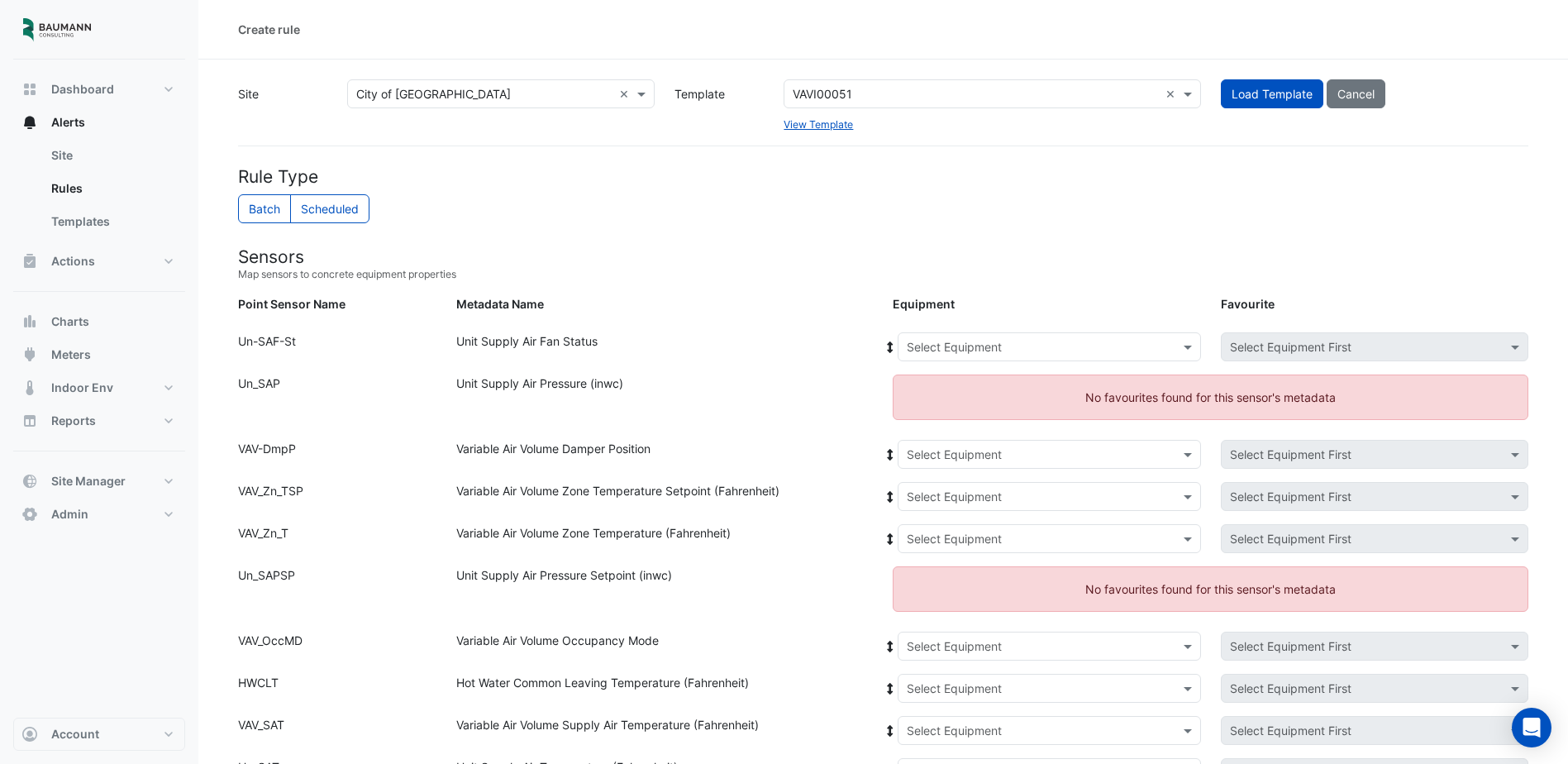
scroll to position [83, 0]
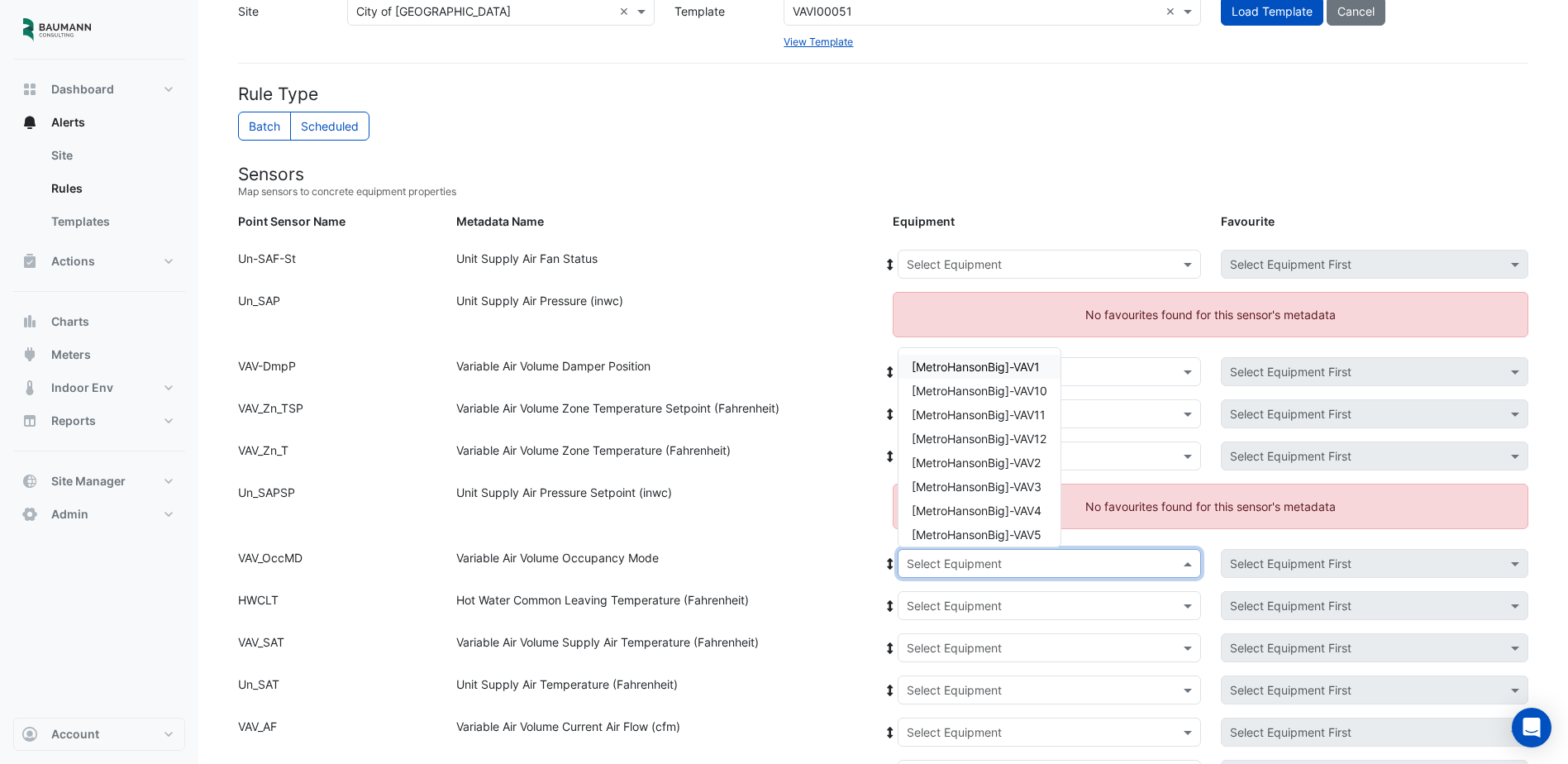
click at [1088, 573] on div "Select Equipment" at bounding box center [1049, 563] width 303 height 29
click at [1014, 369] on span "[MetroHansonBig]-VAV1" at bounding box center [976, 366] width 128 height 14
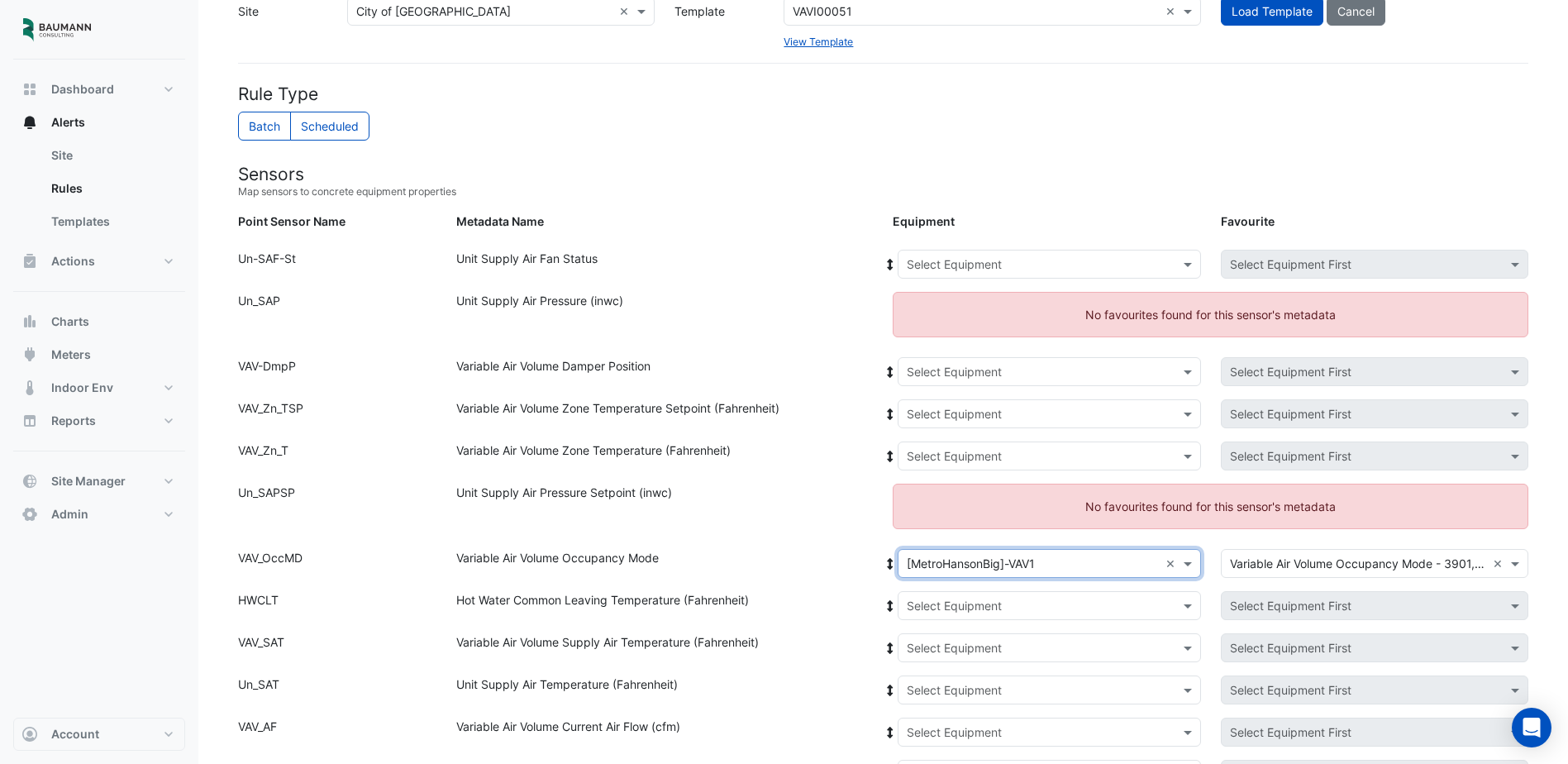
click at [891, 565] on icon at bounding box center [890, 563] width 6 height 11
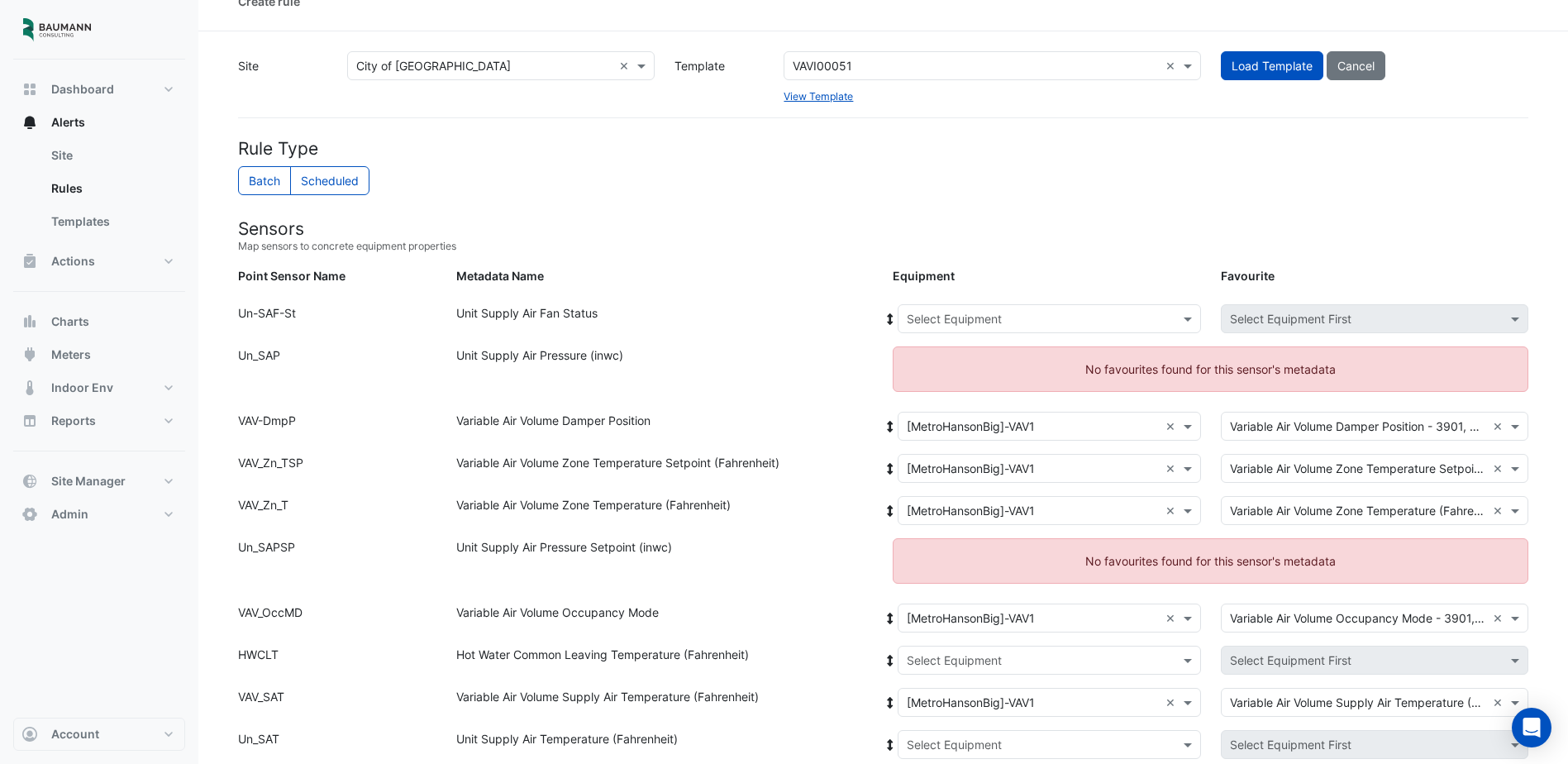
scroll to position [0, 0]
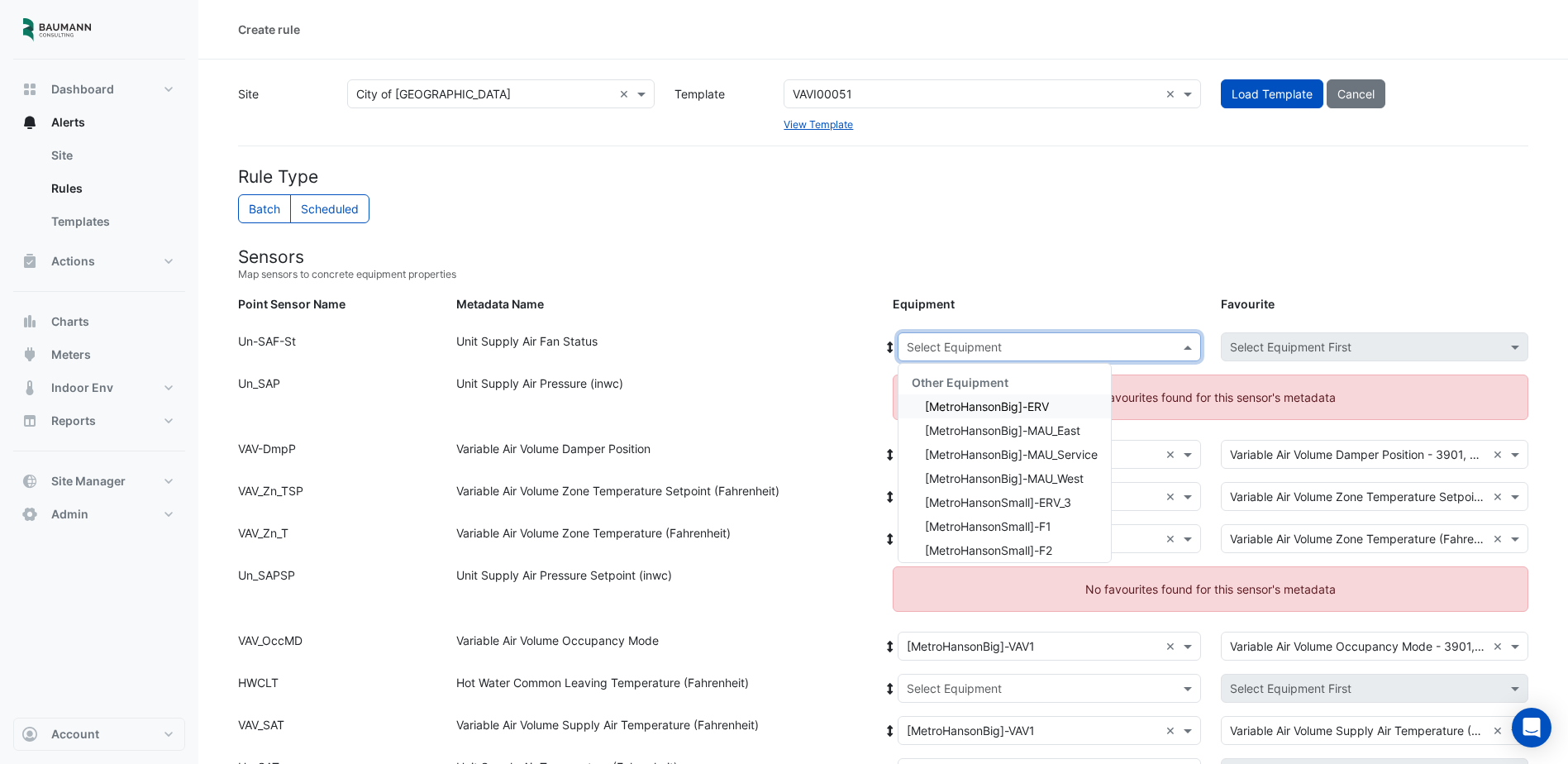
click at [1052, 349] on input "text" at bounding box center [1033, 348] width 252 height 18
click at [1076, 547] on div "[MetroHansonSmall]-MAU1" at bounding box center [1005, 544] width 213 height 24
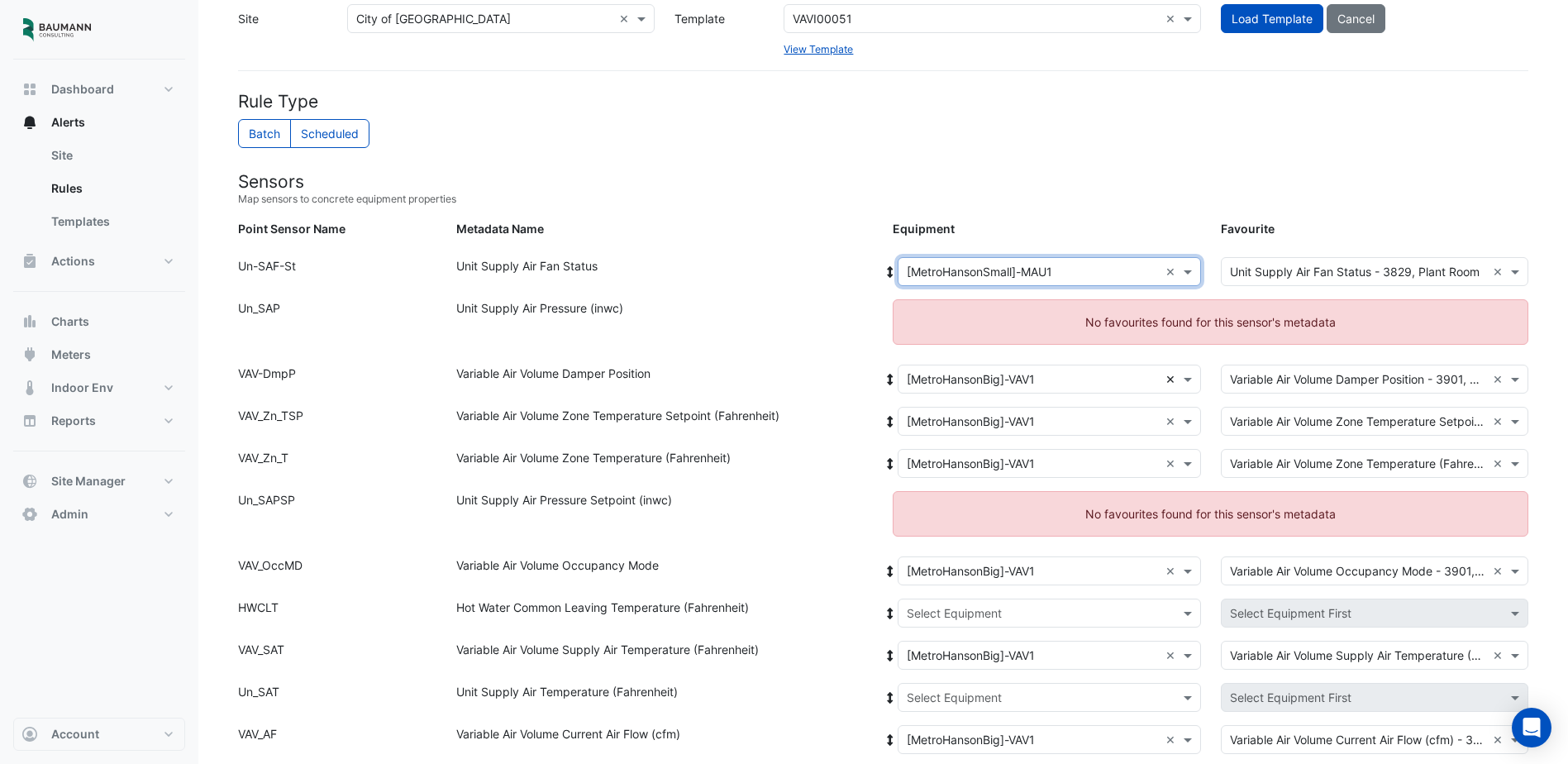
scroll to position [165, 0]
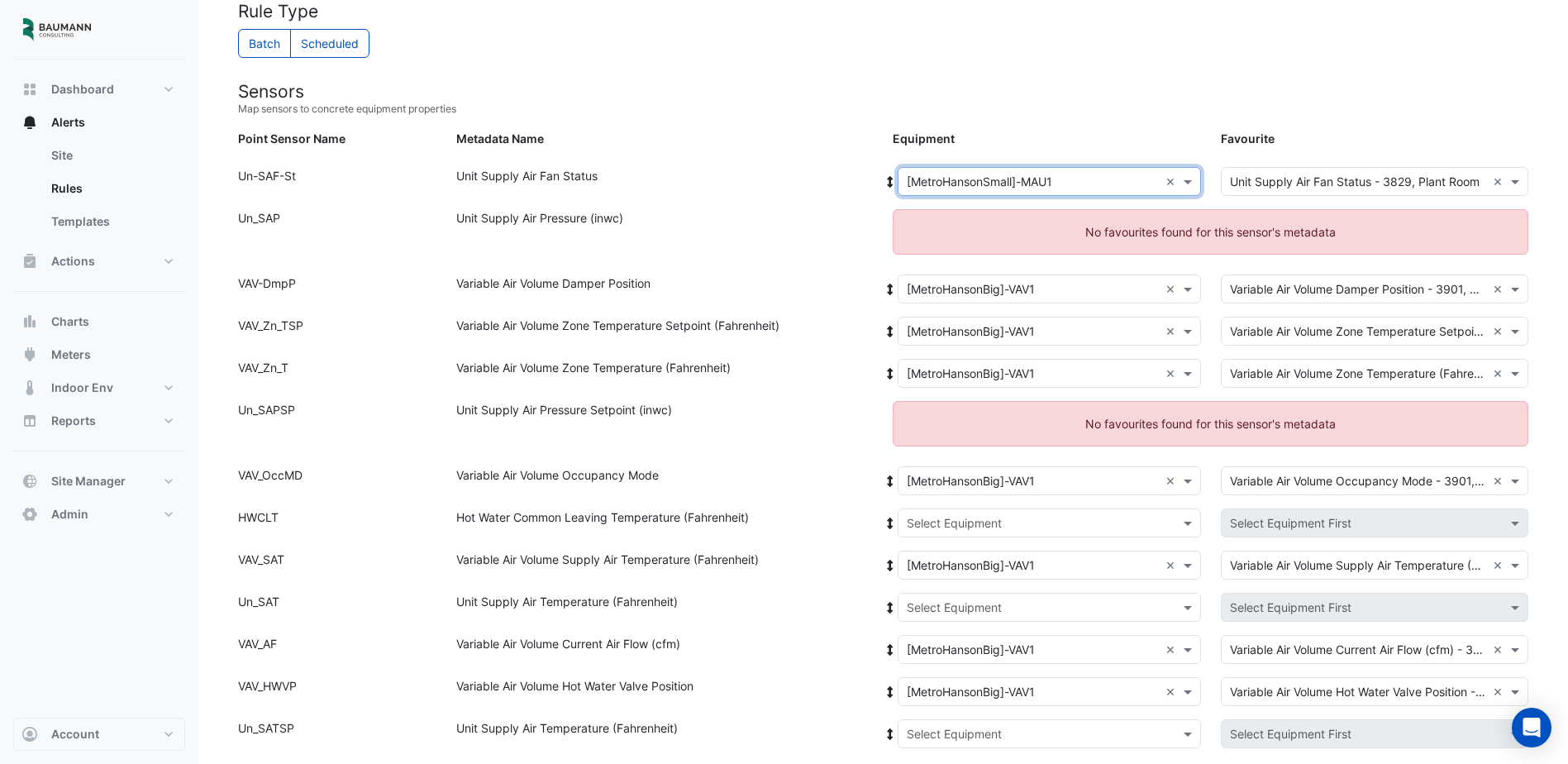
click at [1090, 528] on input "text" at bounding box center [1033, 523] width 252 height 18
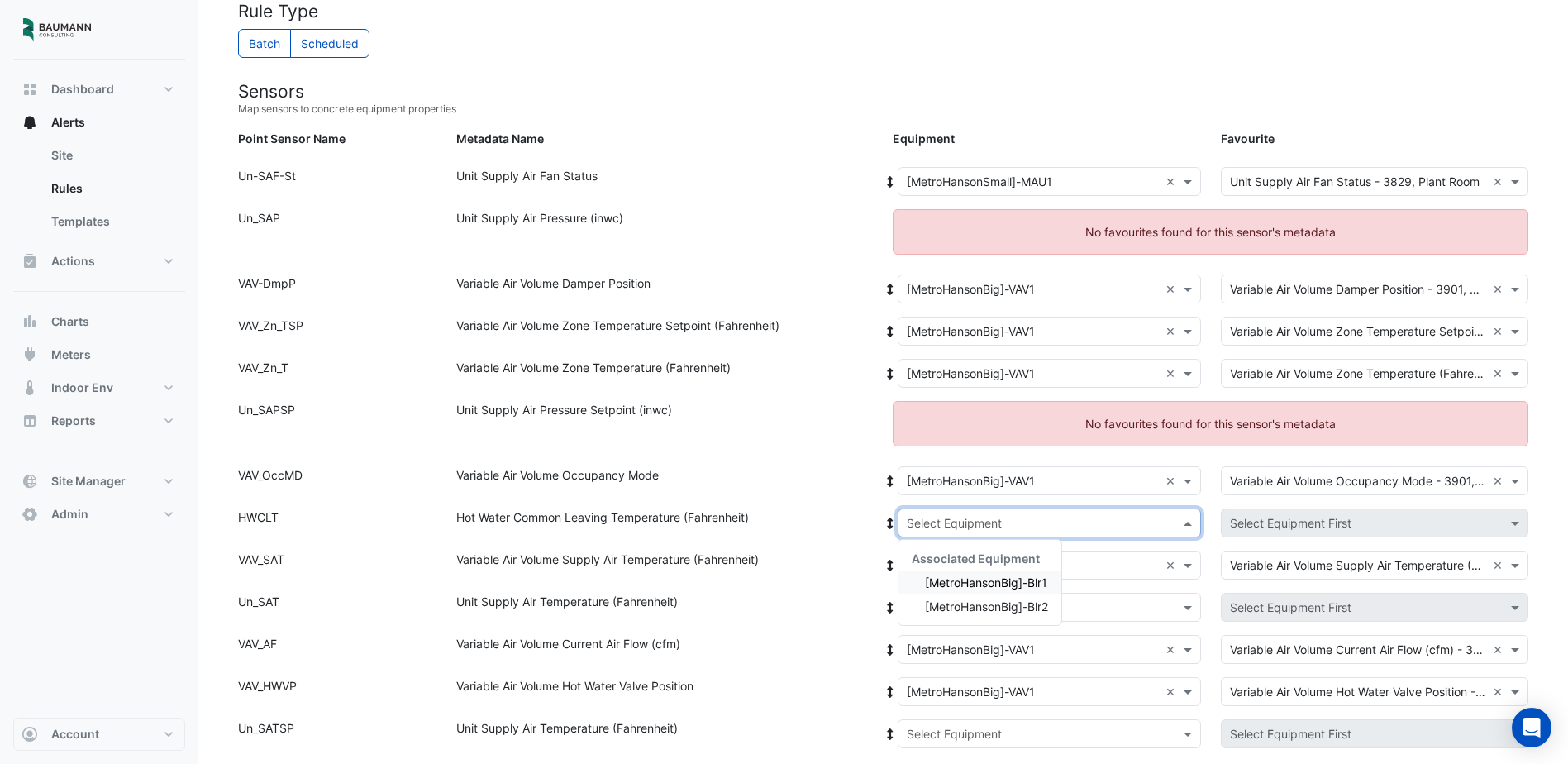
click at [1042, 178] on input "text" at bounding box center [1033, 182] width 252 height 18
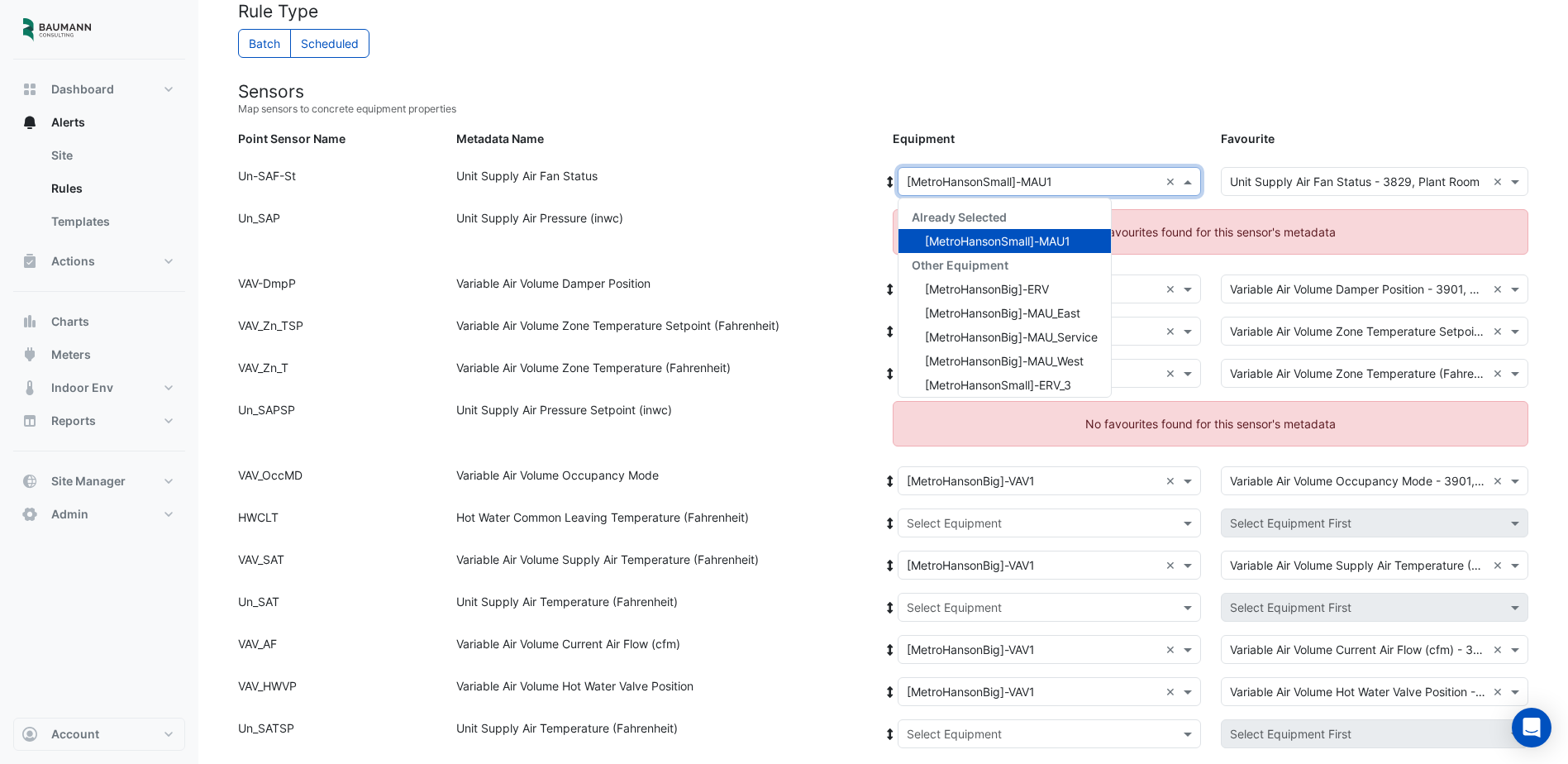
click at [889, 184] on icon at bounding box center [890, 181] width 6 height 11
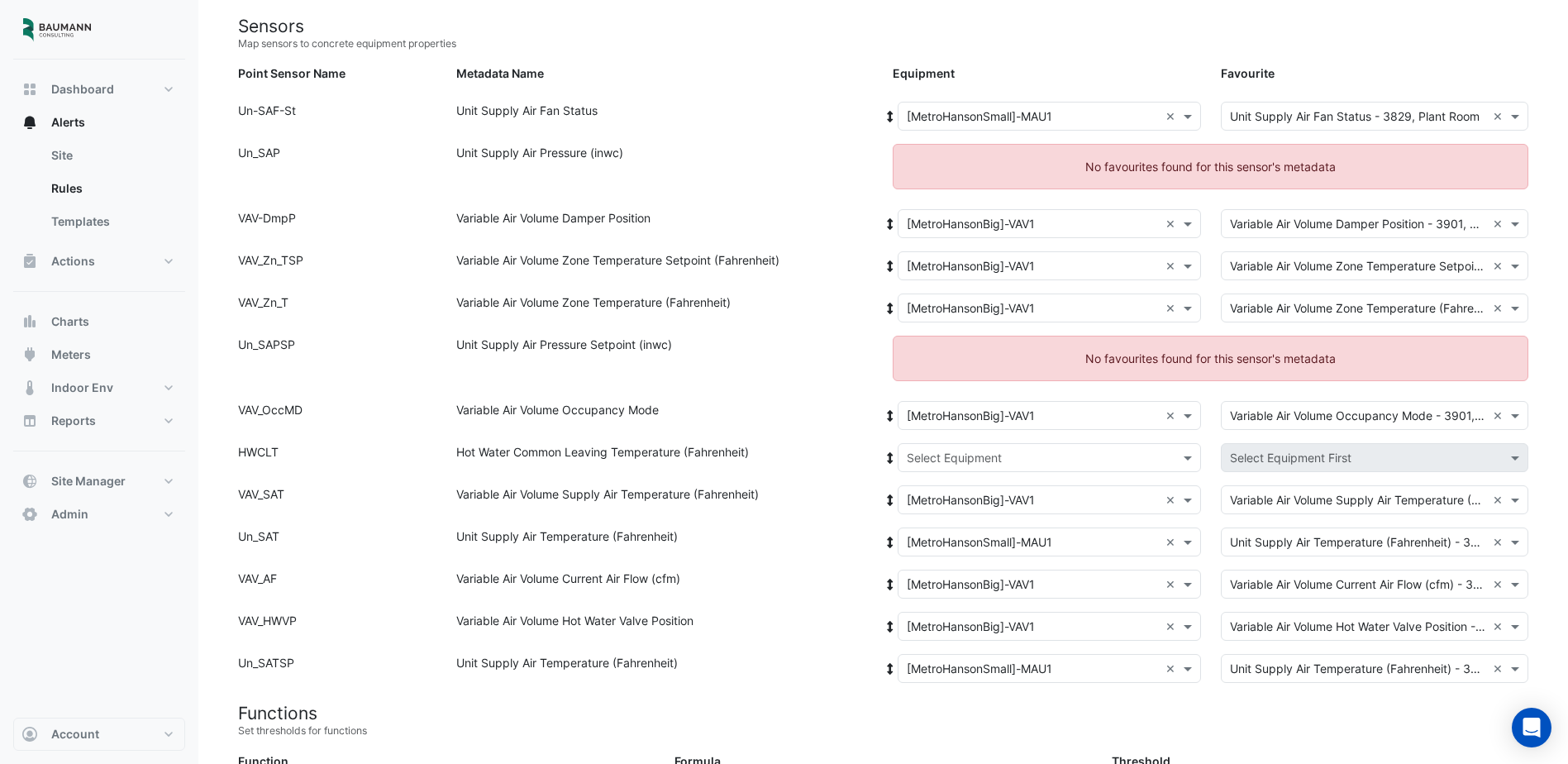
scroll to position [248, 0]
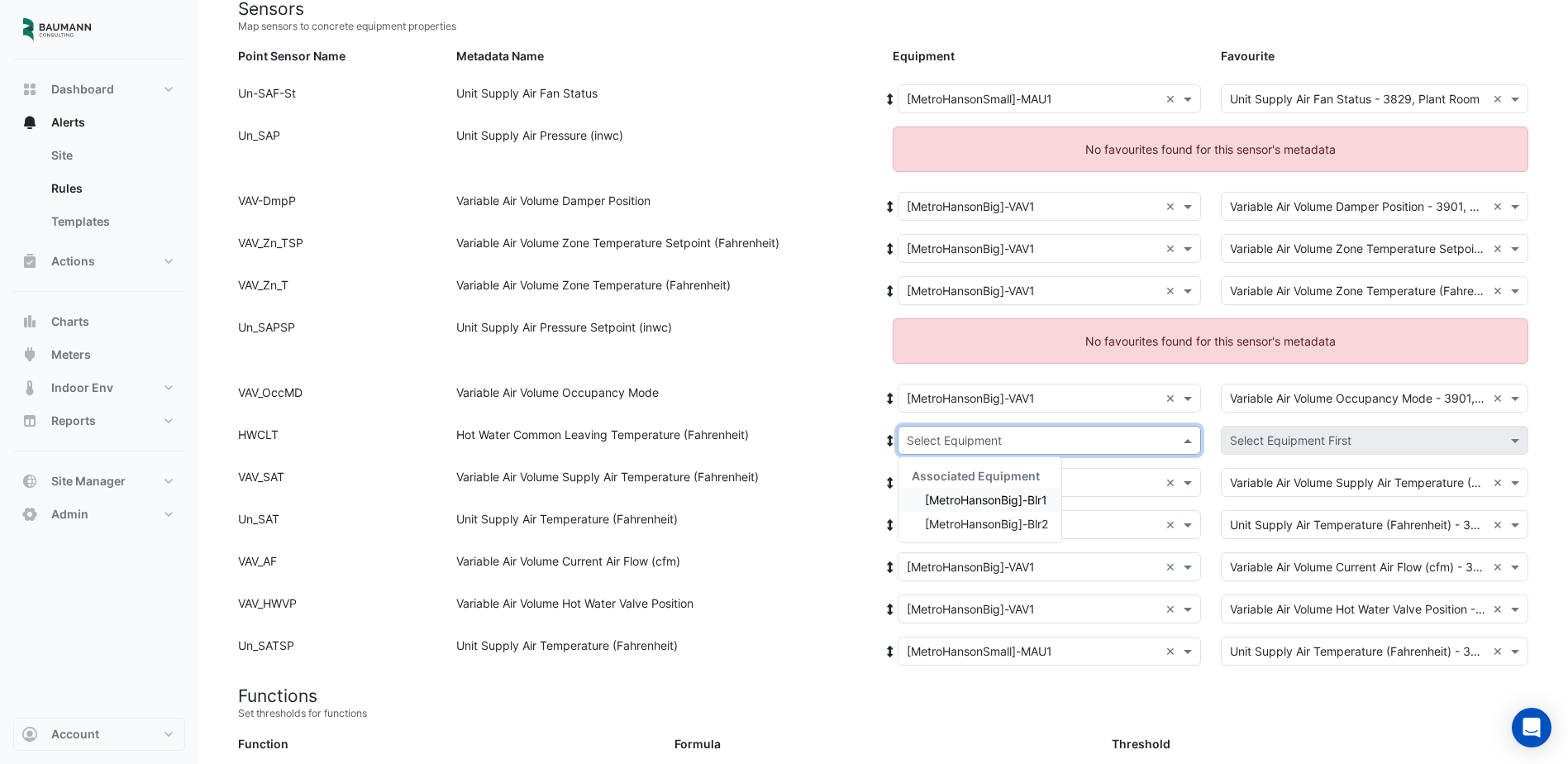
click at [1115, 435] on input "text" at bounding box center [1033, 441] width 252 height 18
click at [1023, 499] on span "[MetroHansonBig]-Blr1" at bounding box center [986, 499] width 123 height 14
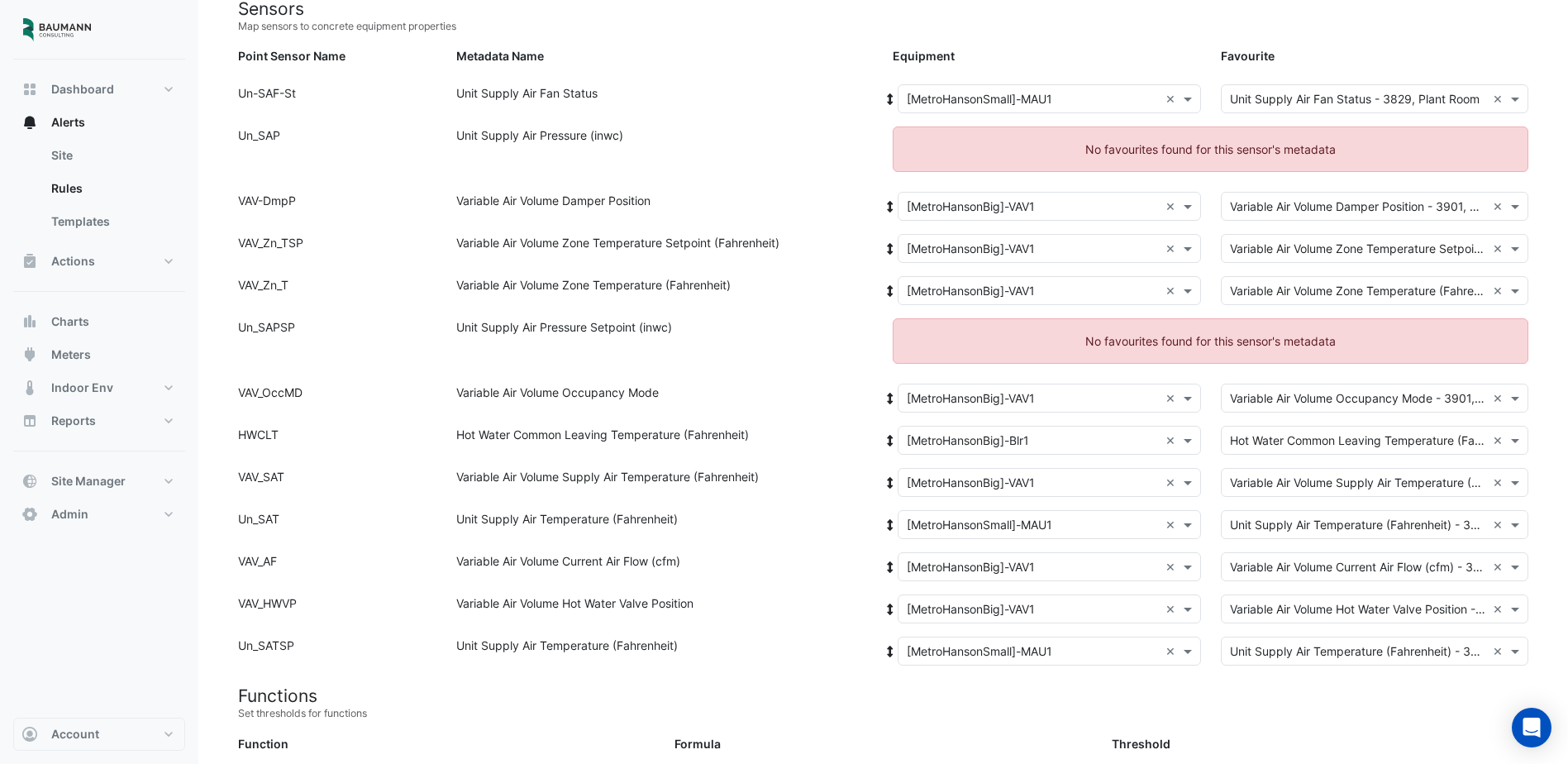
click at [815, 498] on div "Variable Air Volume Supply Air Temperature (Fahrenheit)" at bounding box center [665, 485] width 437 height 35
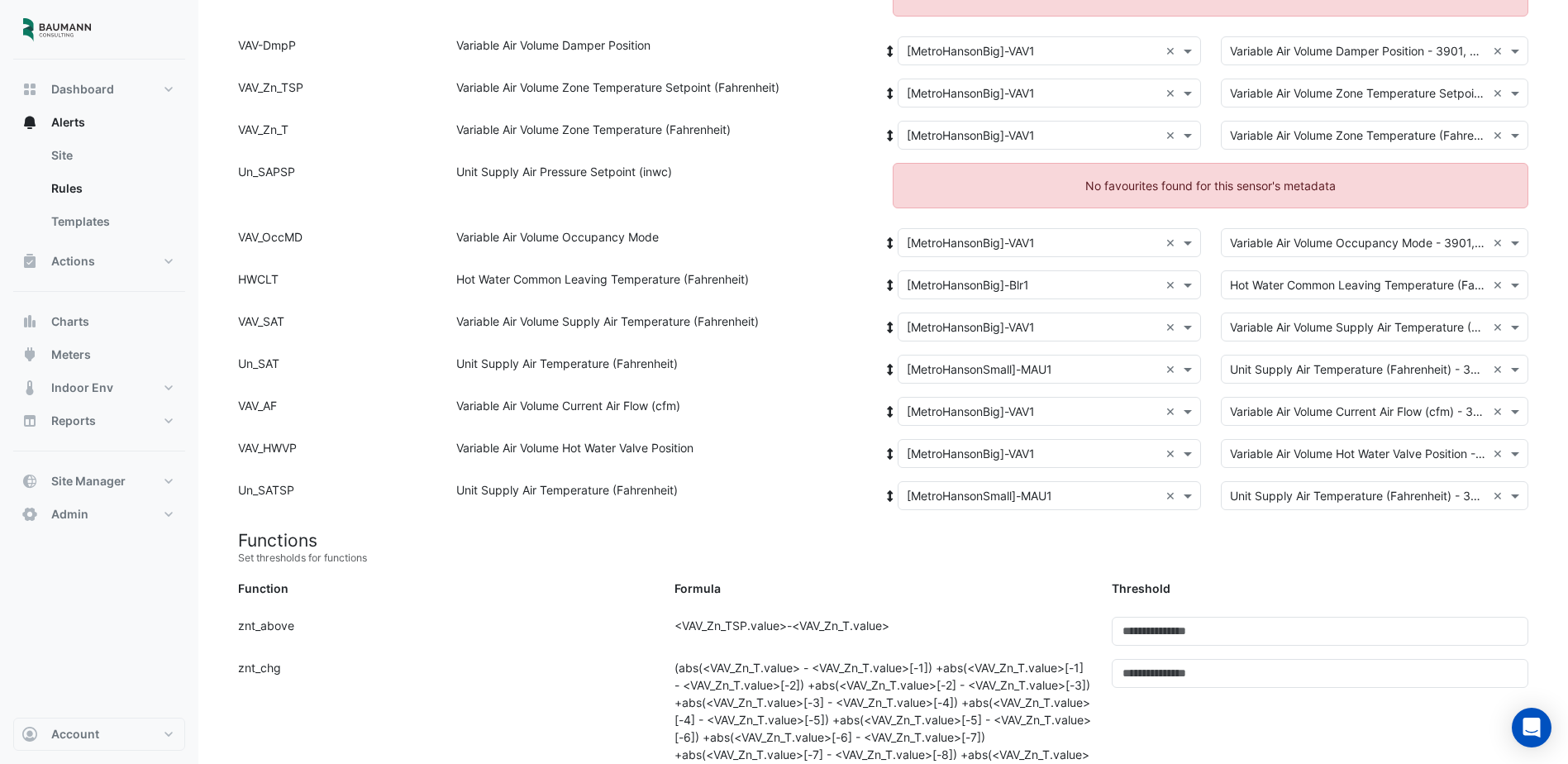
scroll to position [414, 0]
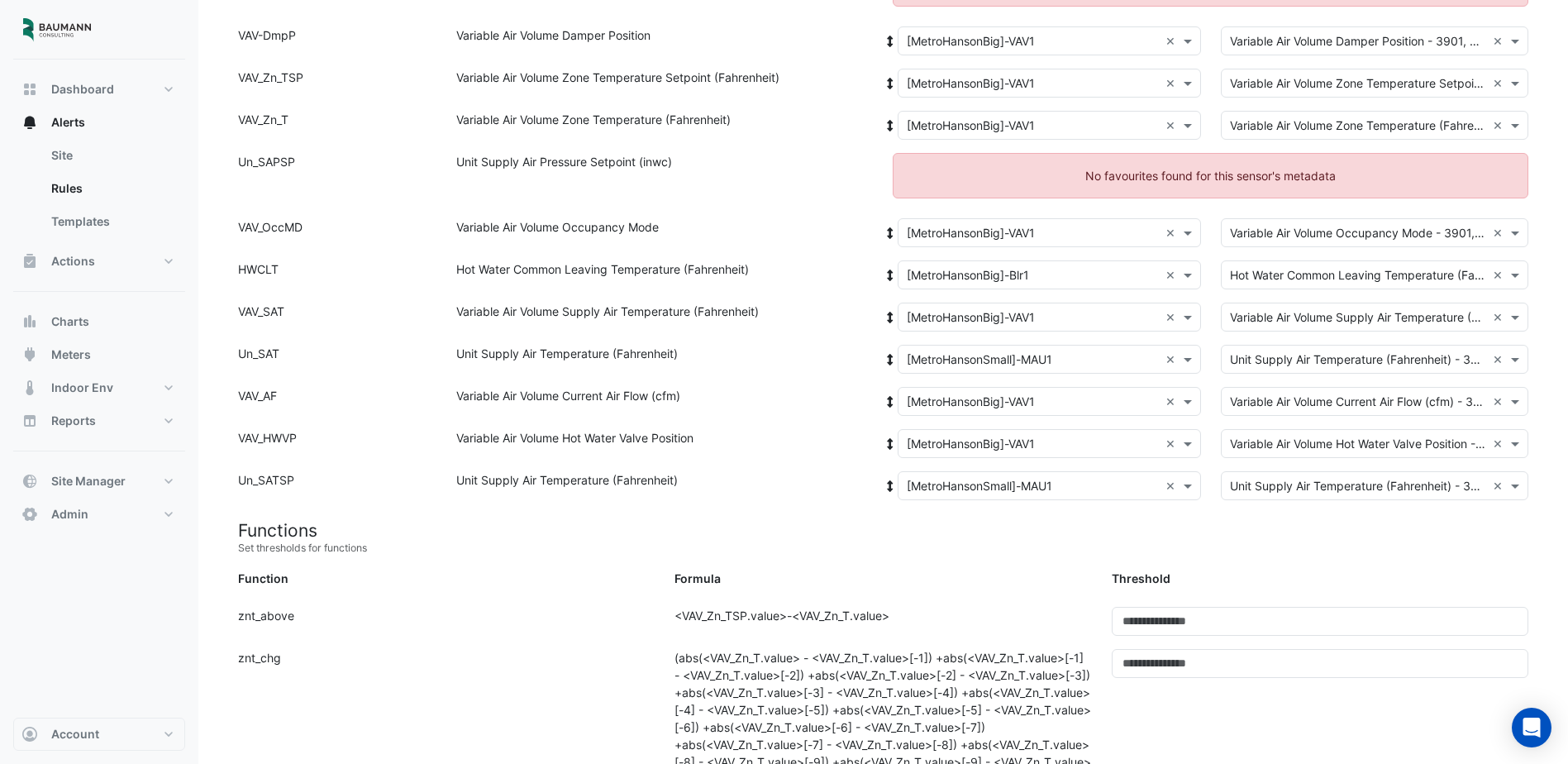
click at [1106, 448] on input "text" at bounding box center [1033, 444] width 252 height 18
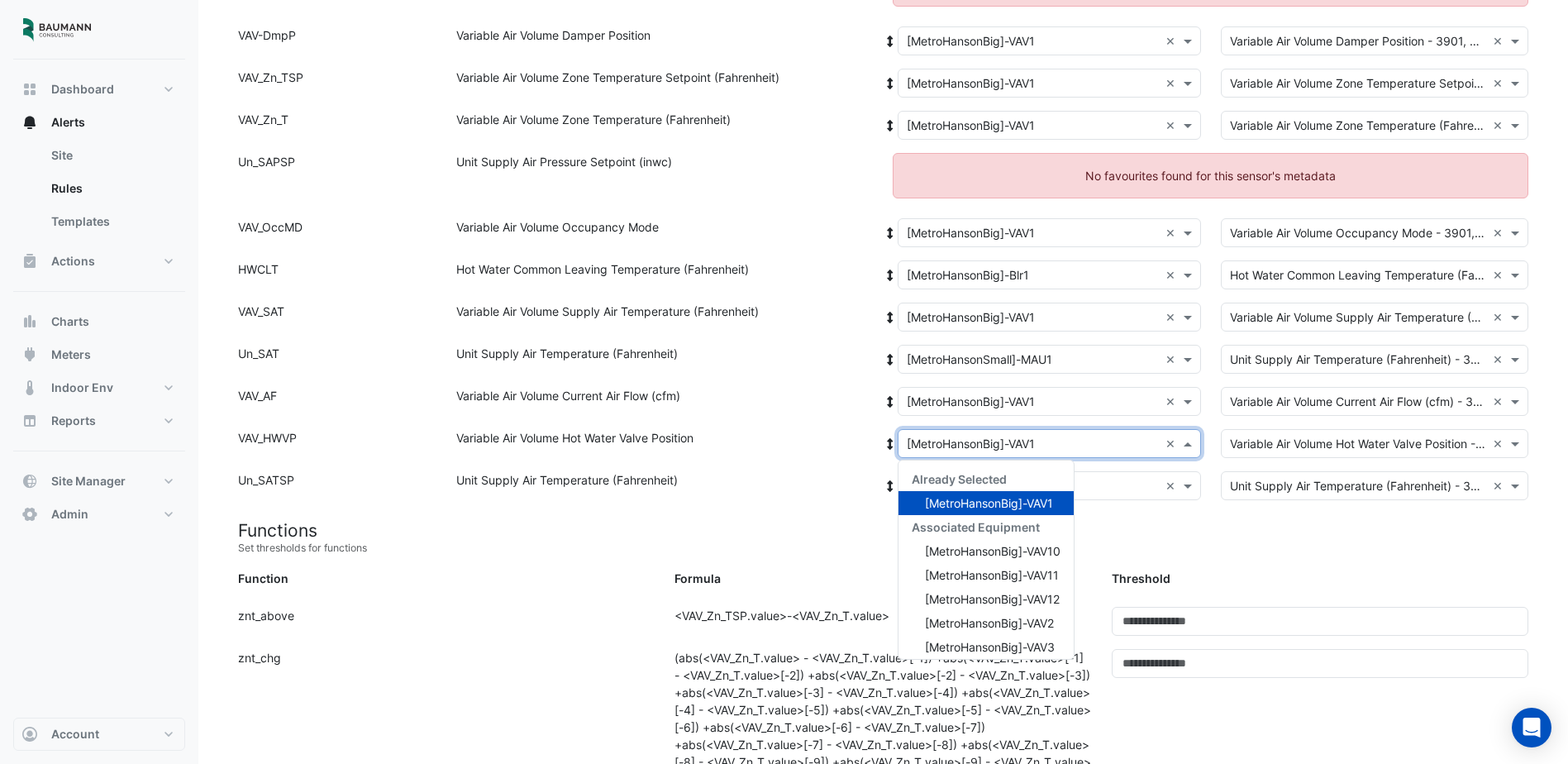
click at [1106, 448] on input "text" at bounding box center [1033, 444] width 252 height 18
click at [1146, 541] on small "Set thresholds for functions" at bounding box center [883, 548] width 1291 height 15
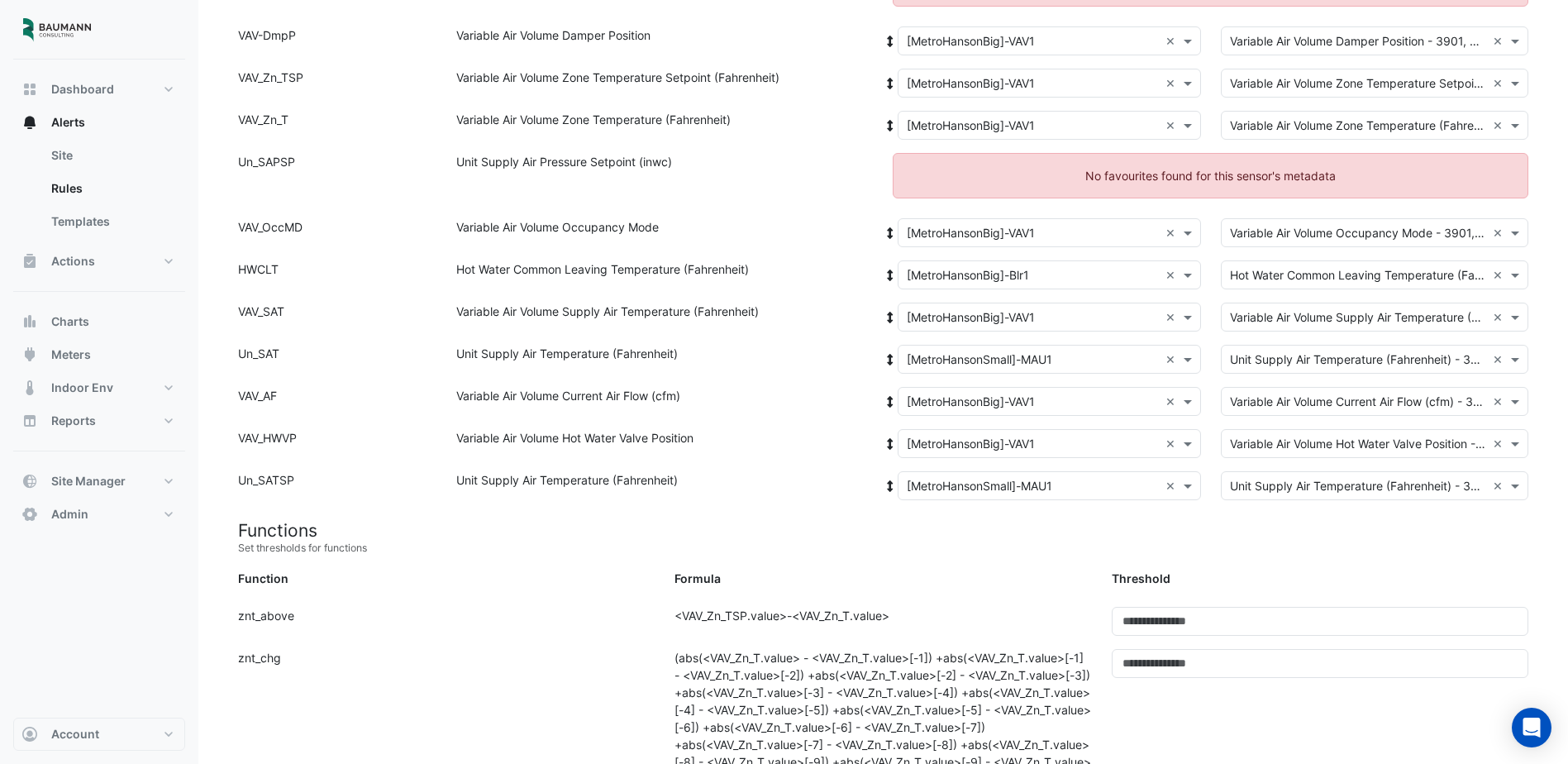
click at [1059, 283] on input "text" at bounding box center [1033, 275] width 252 height 18
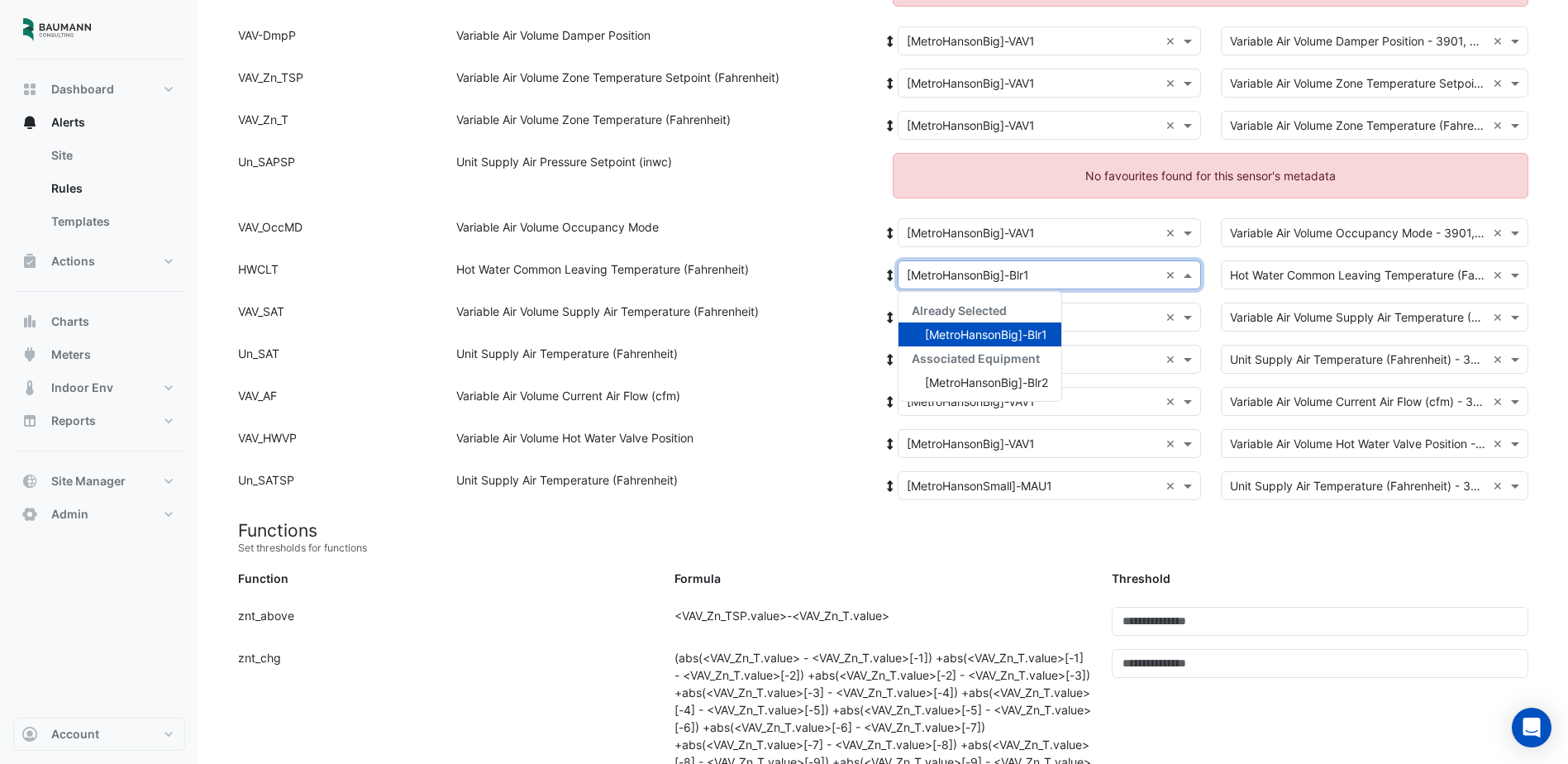
click at [1059, 283] on input "text" at bounding box center [1033, 275] width 252 height 18
click at [834, 577] on div "Formula" at bounding box center [883, 582] width 437 height 24
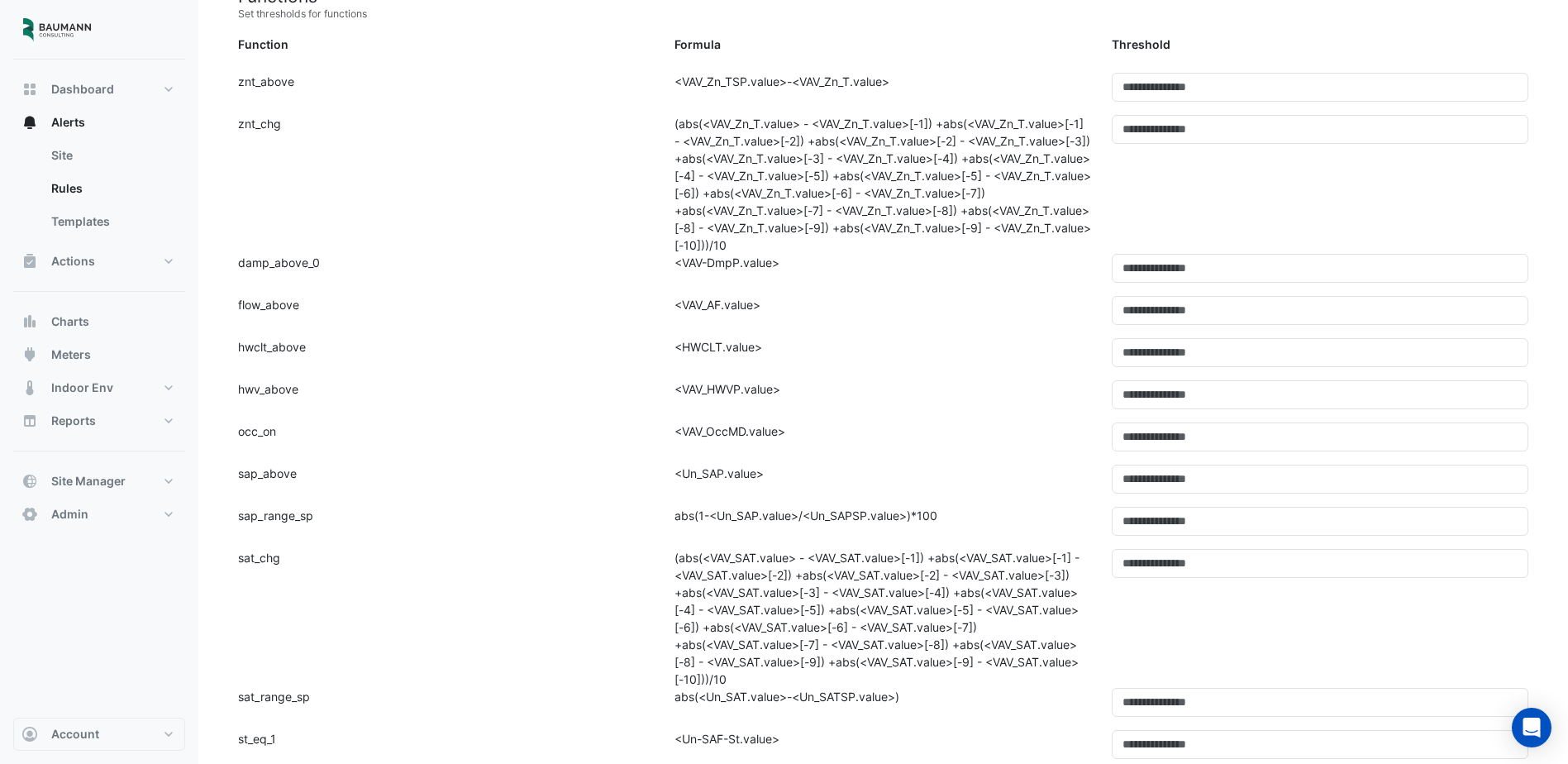
scroll to position [910, 0]
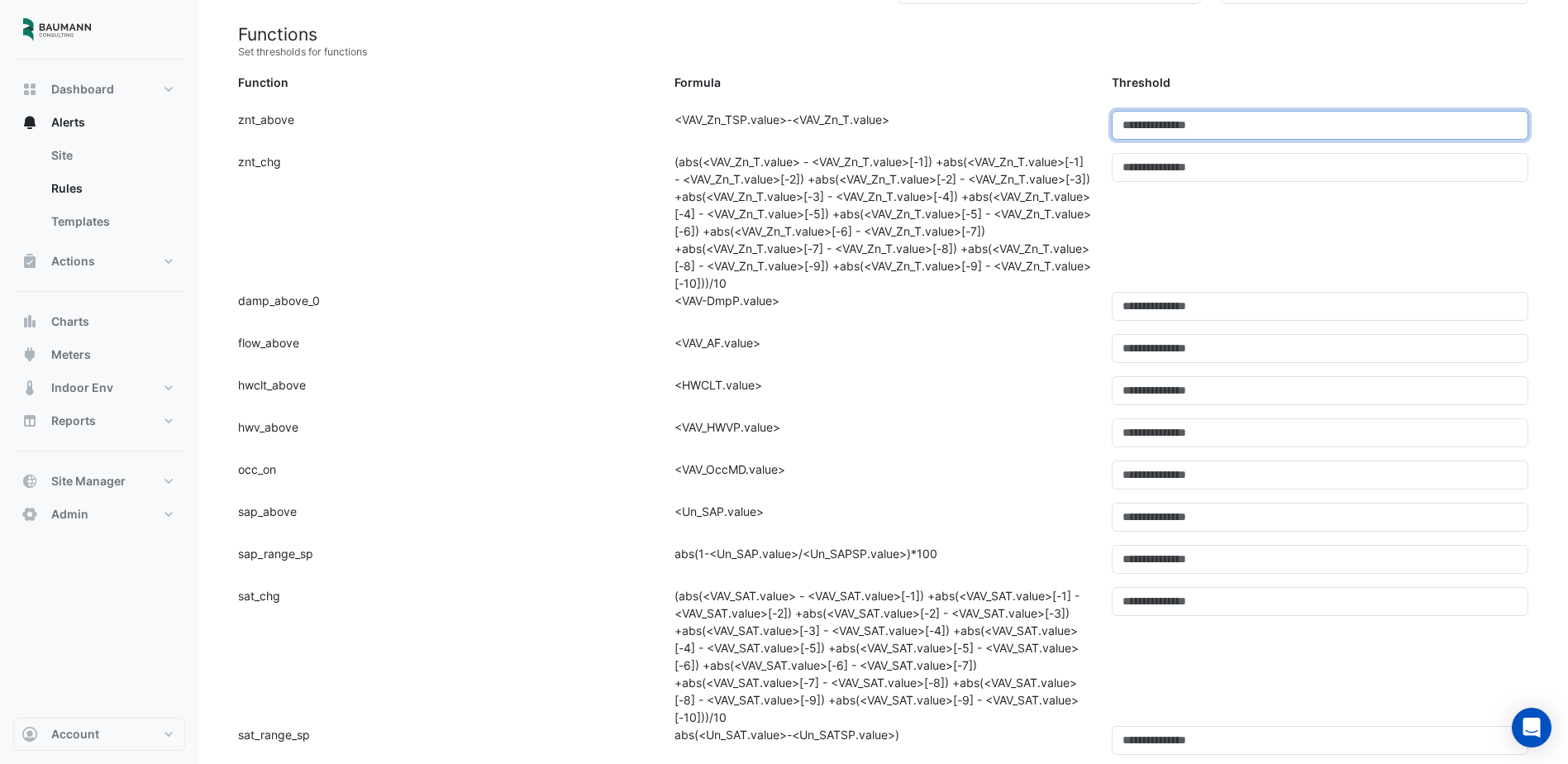
click at [1199, 129] on input "***" at bounding box center [1320, 125] width 416 height 29
click at [613, 292] on div "Function: znt_chg" at bounding box center [447, 222] width 437 height 138
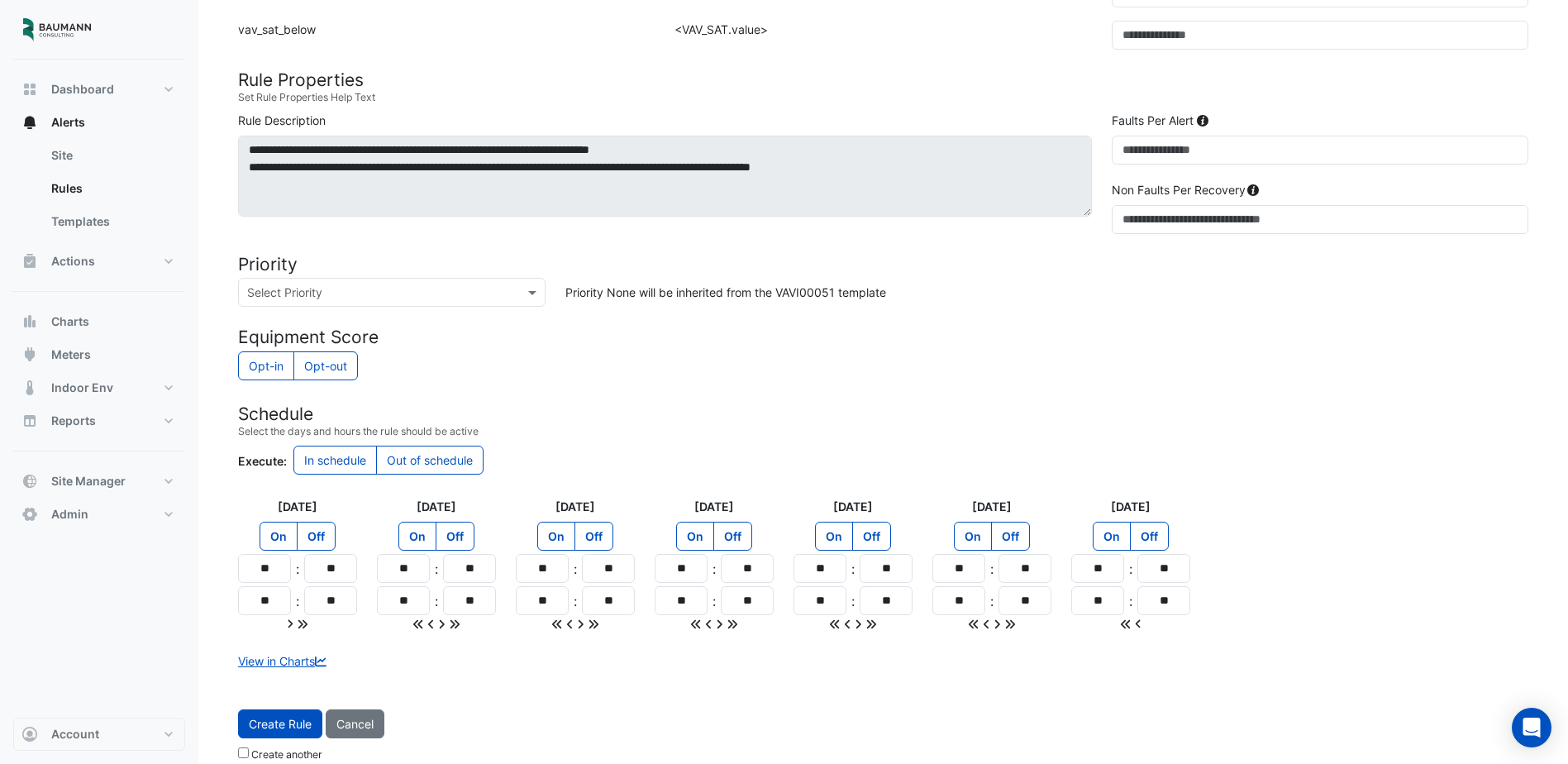
scroll to position [1735, 0]
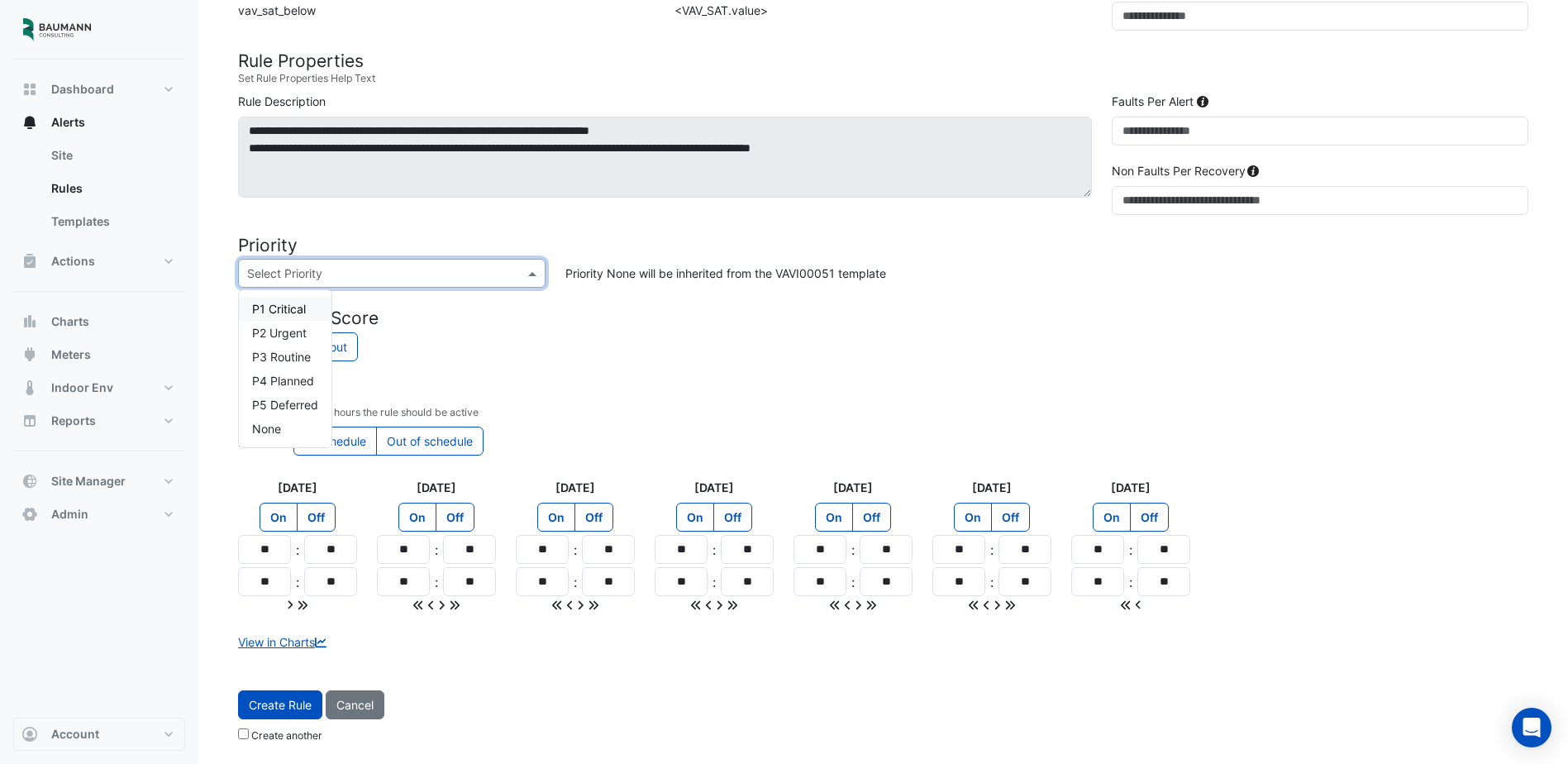
click at [495, 279] on input "text" at bounding box center [376, 274] width 257 height 18
click at [279, 359] on span "P3 Routine" at bounding box center [281, 356] width 59 height 14
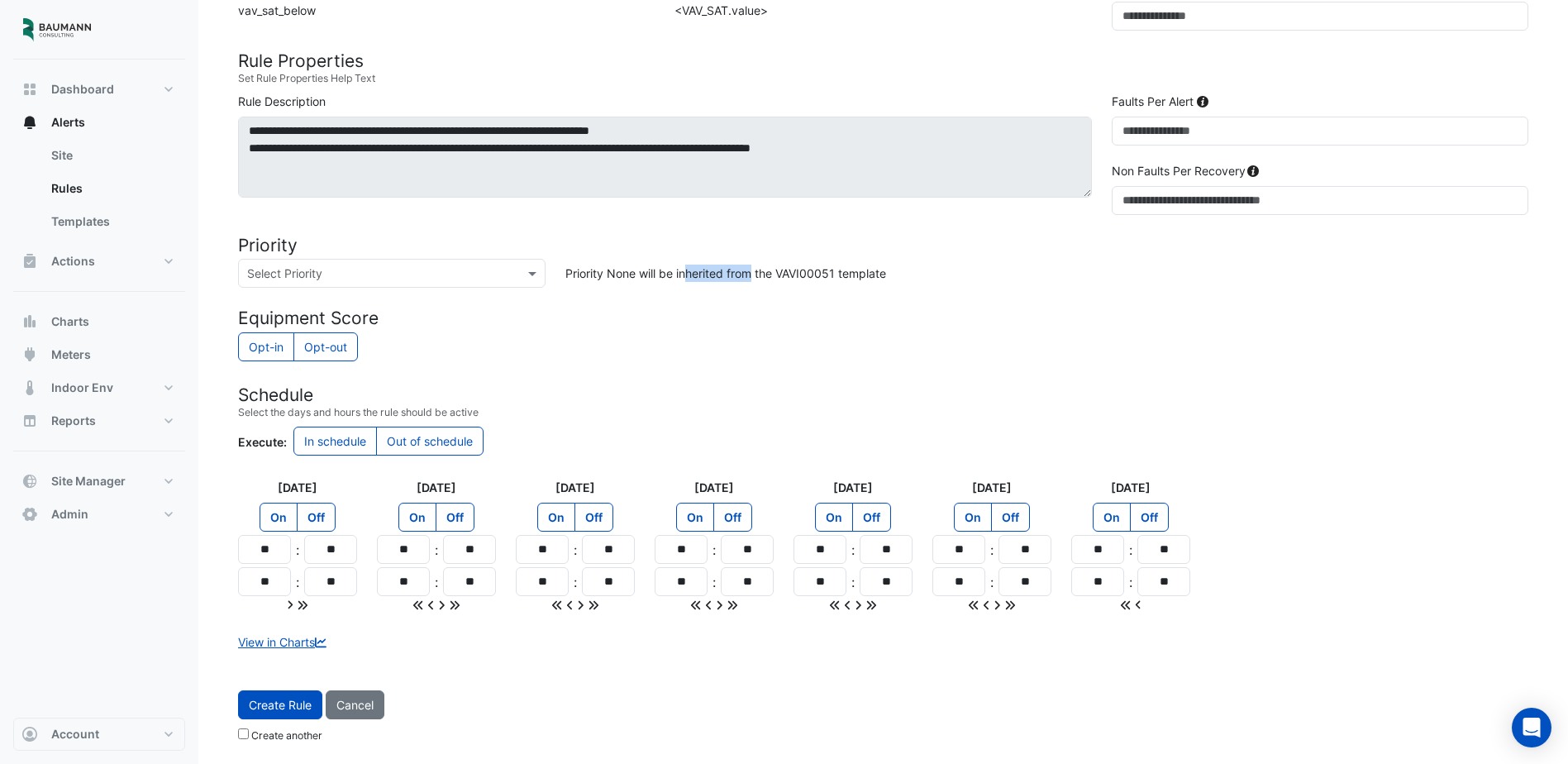
drag, startPoint x: 635, startPoint y: 277, endPoint x: 693, endPoint y: 280, distance: 58.1
click at [693, 280] on div "Priority None will be inherited from the VAVI00051 template" at bounding box center [1048, 272] width 983 height 29
click at [537, 272] on span at bounding box center [534, 273] width 20 height 18
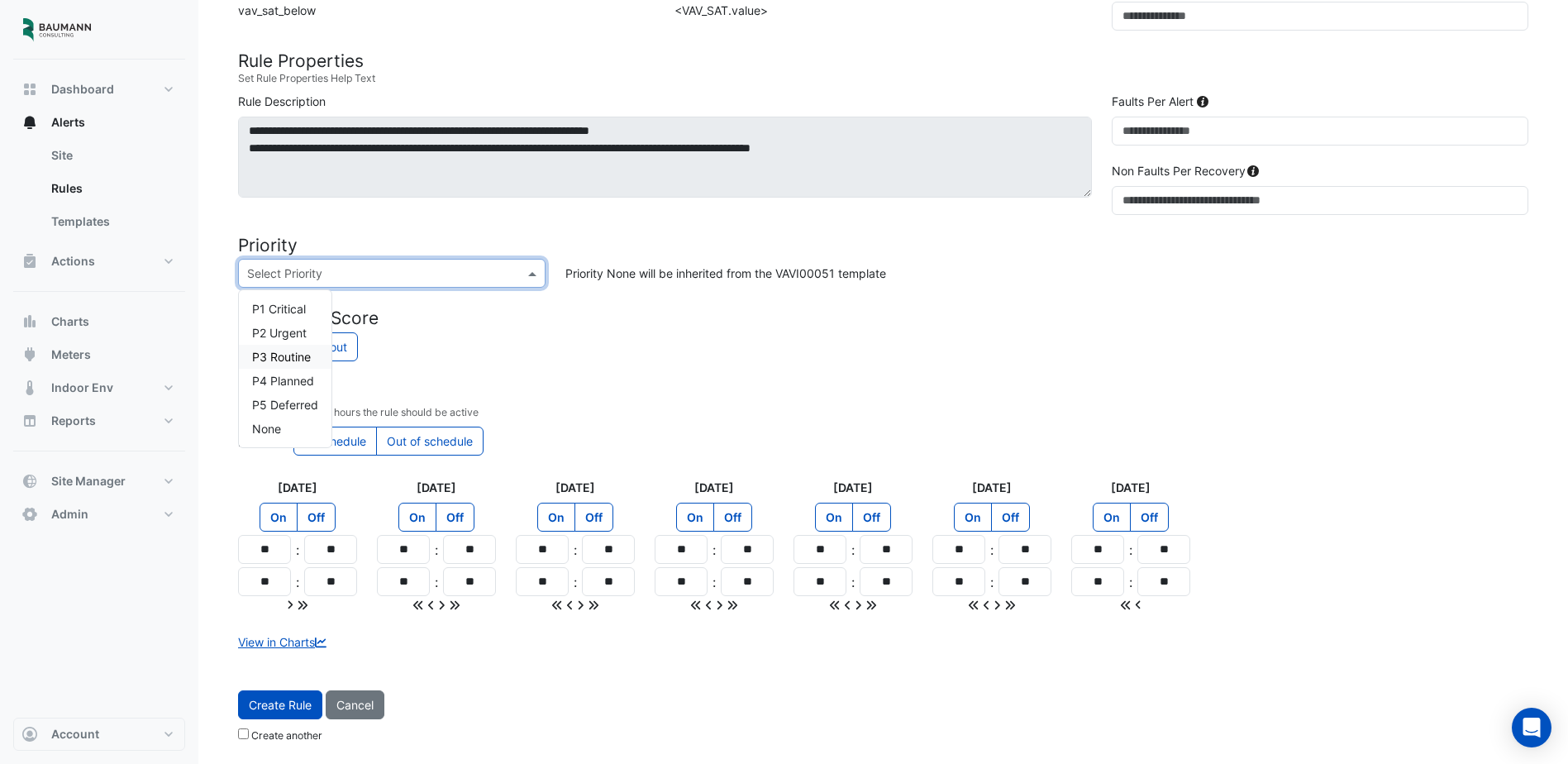
click at [266, 363] on span "P3 Routine" at bounding box center [281, 356] width 59 height 14
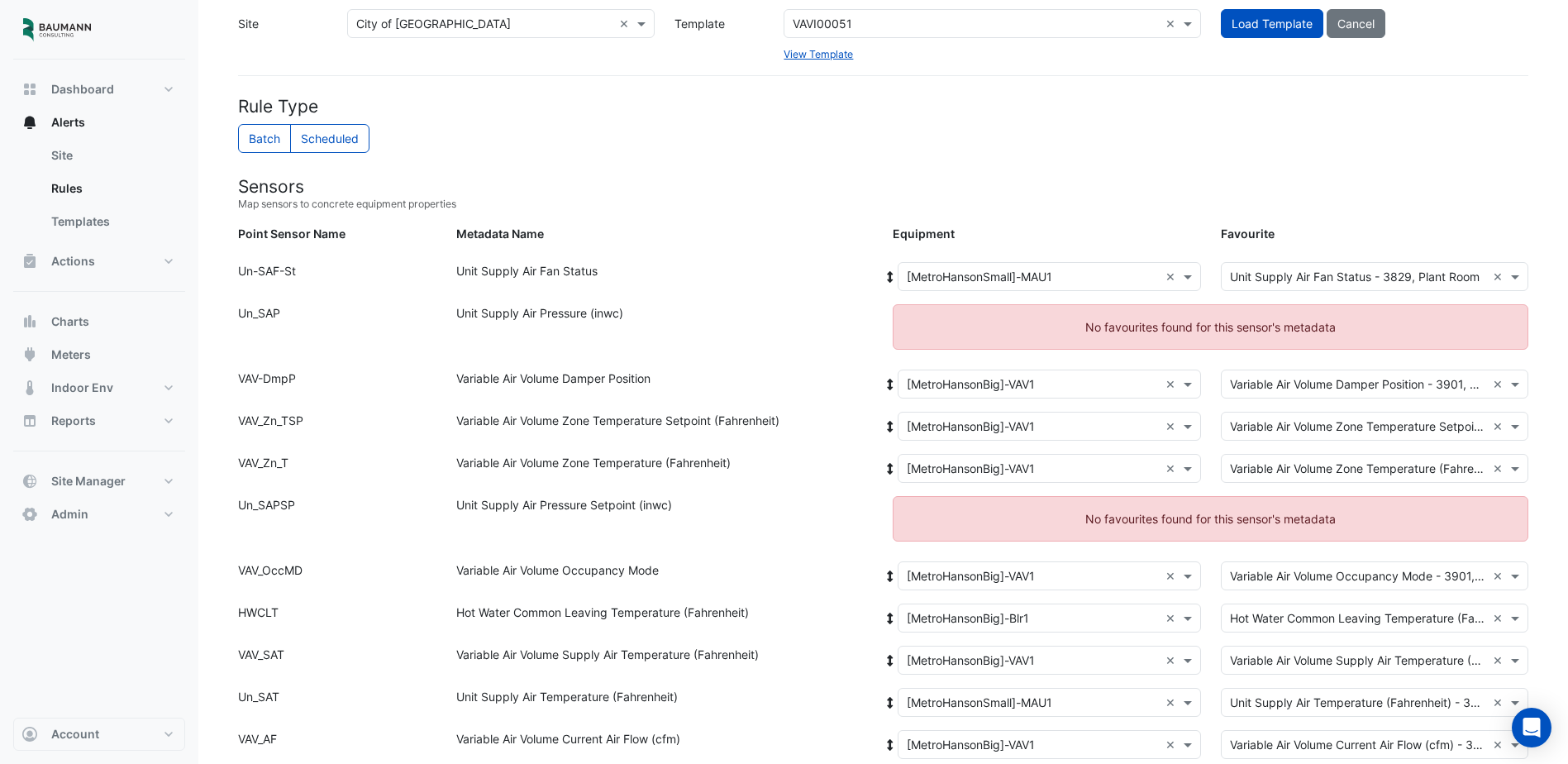
scroll to position [0, 0]
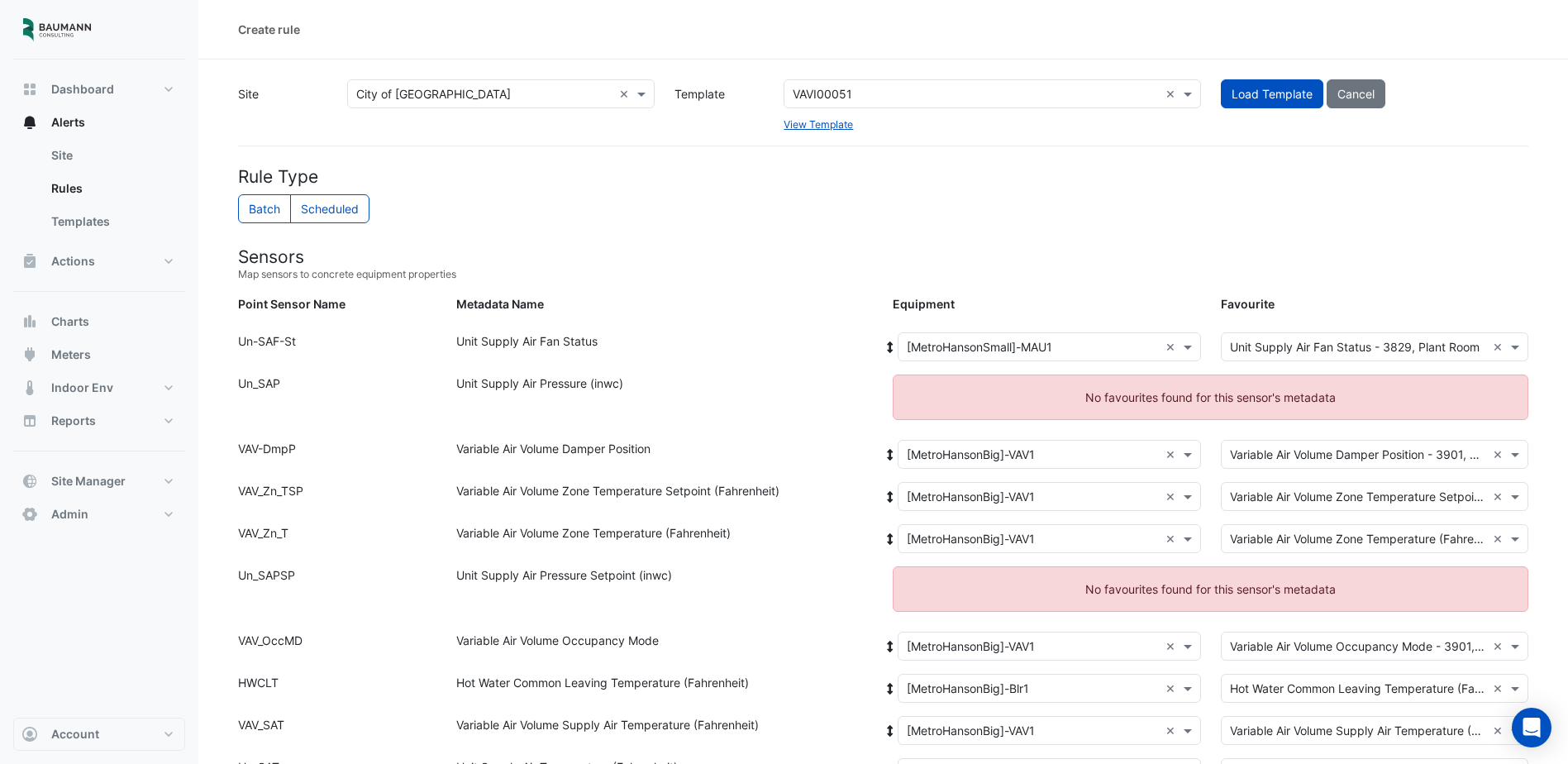
drag, startPoint x: 238, startPoint y: 389, endPoint x: 673, endPoint y: 395, distance: 435.0
click at [673, 395] on div "Point Sensor Name: Un_SAP Metadata Name: Unit Supply Air Pressure (inwc) No fav…" at bounding box center [884, 407] width 1311 height 65
drag, startPoint x: 536, startPoint y: 573, endPoint x: 694, endPoint y: 573, distance: 158.0
click at [694, 573] on div "Unit Supply Air Pressure Setpoint (inwc)" at bounding box center [665, 595] width 437 height 59
click at [1084, 596] on ngb-alert "No favourites found for this sensor's metadata" at bounding box center [1211, 588] width 636 height 46
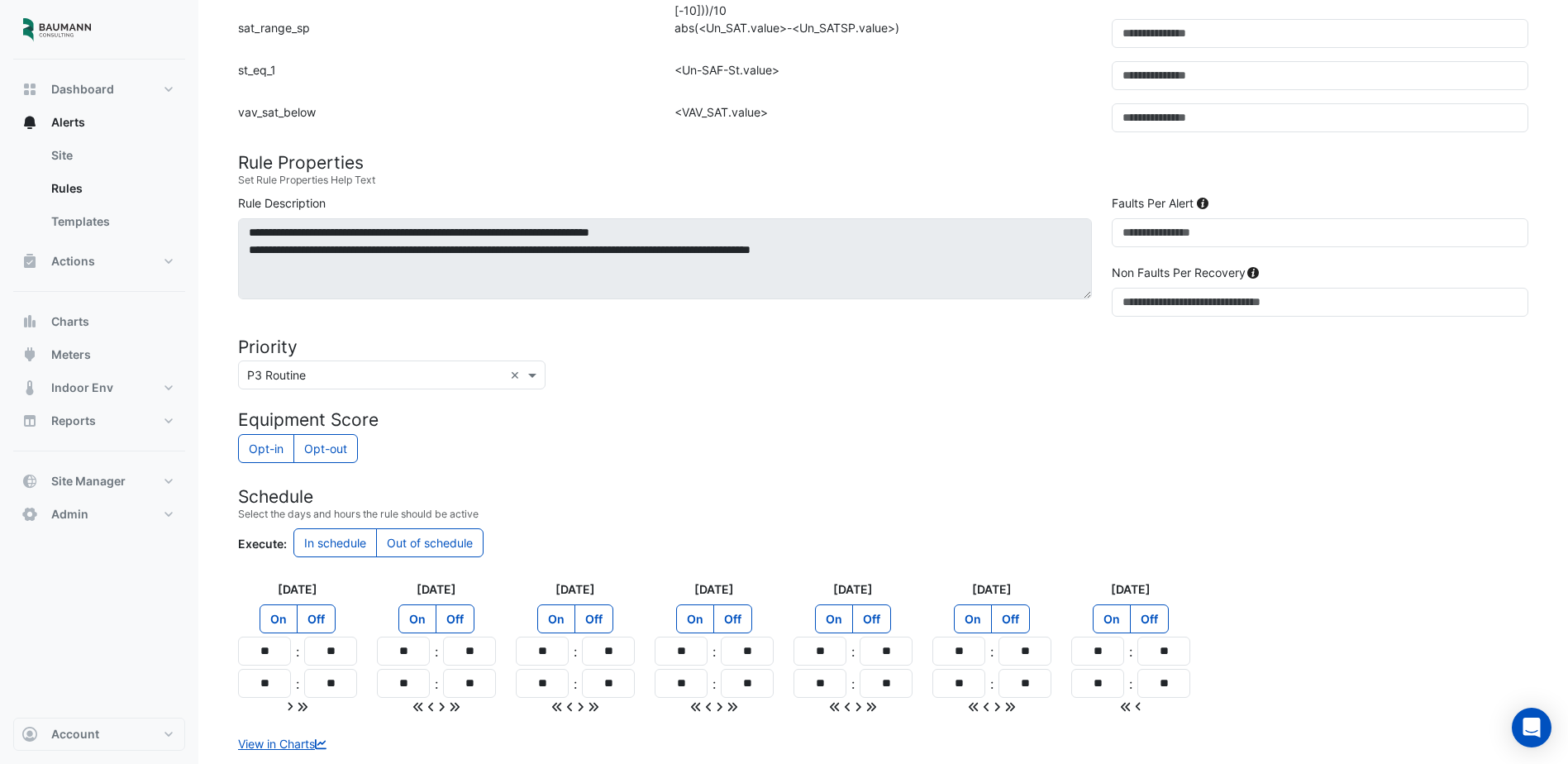
scroll to position [1735, 0]
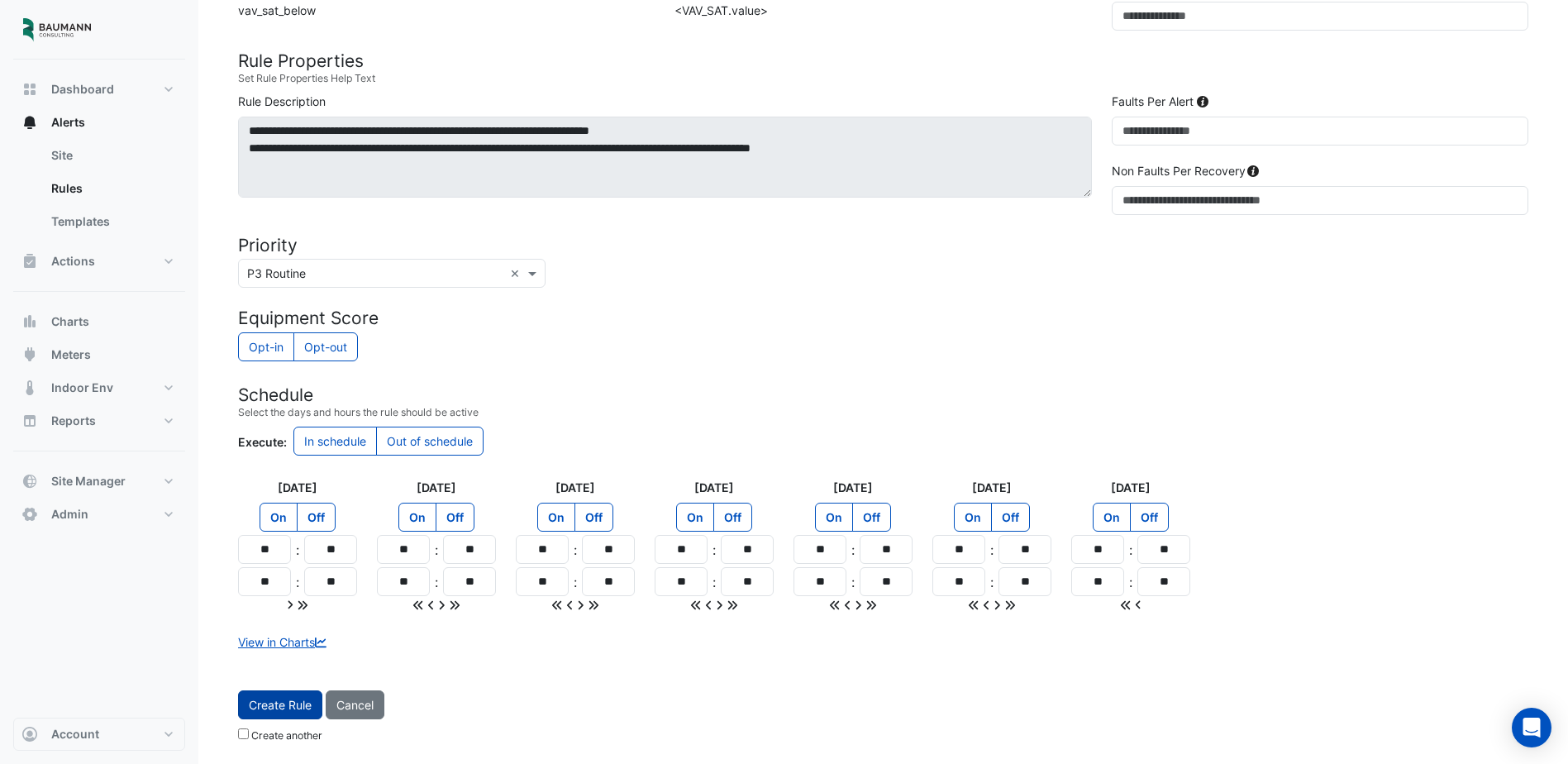
click at [288, 704] on button "Create Rule" at bounding box center [280, 705] width 85 height 29
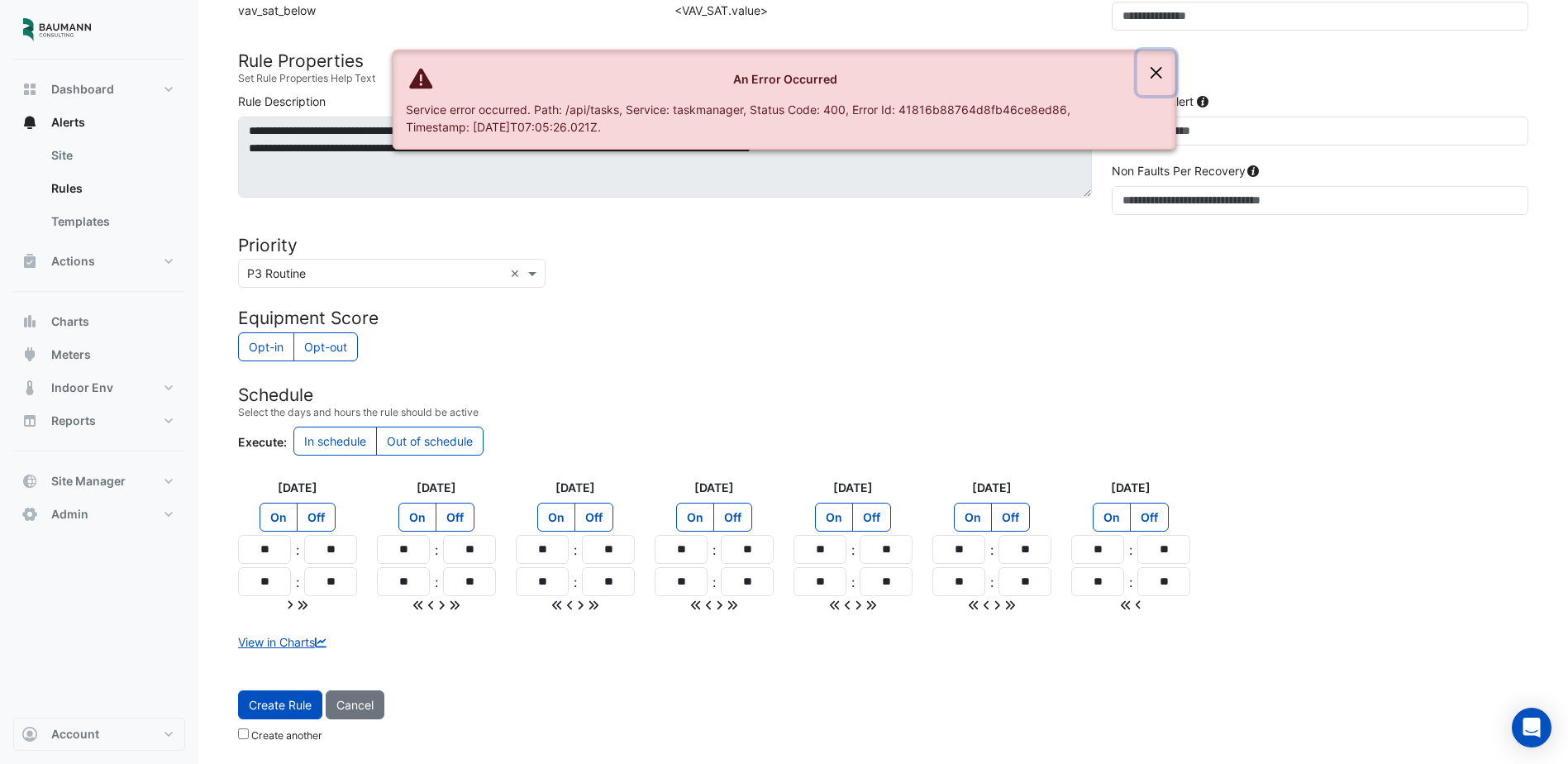
click at [1155, 72] on button "Close" at bounding box center [1156, 72] width 38 height 45
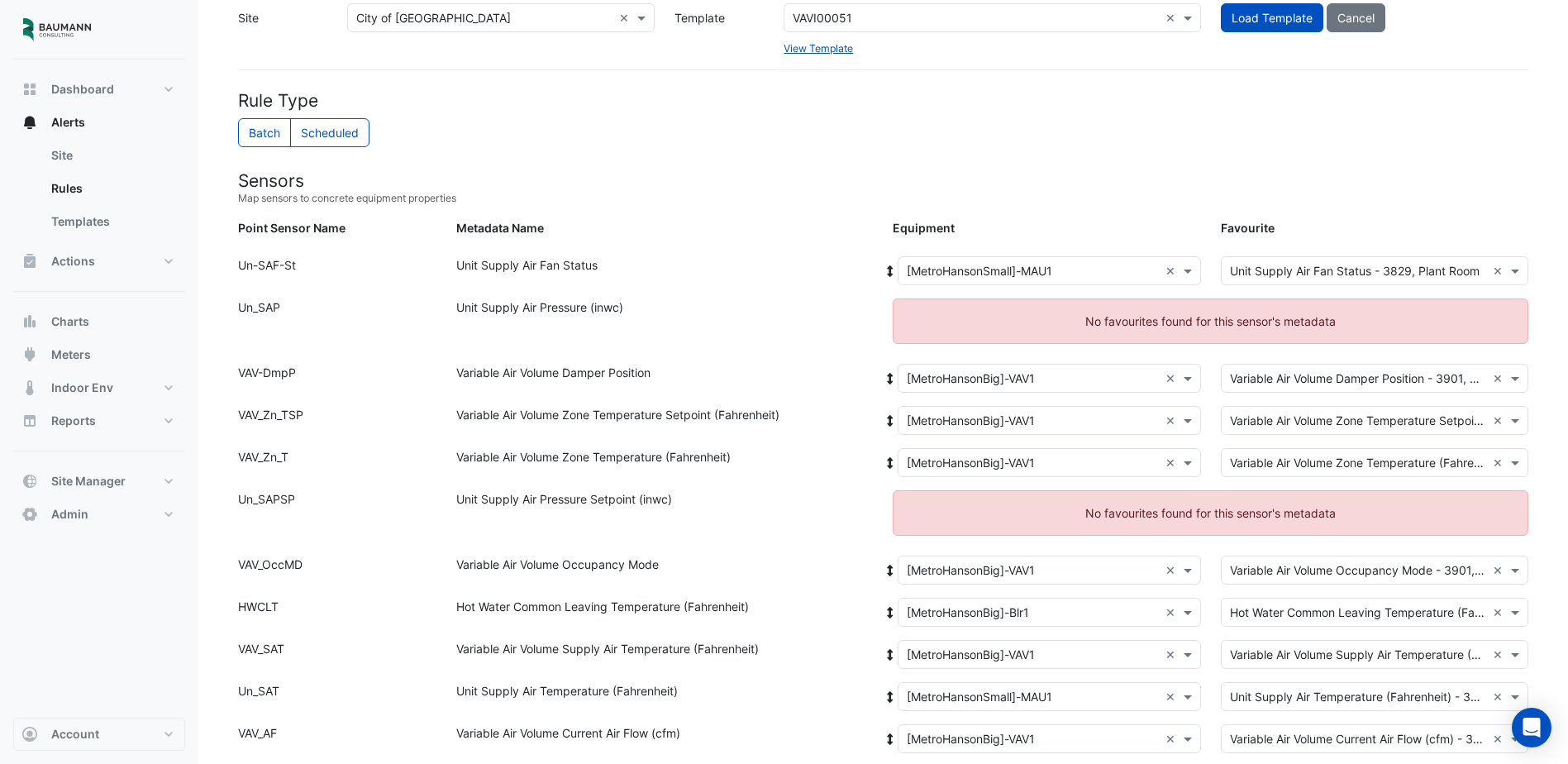
scroll to position [0, 0]
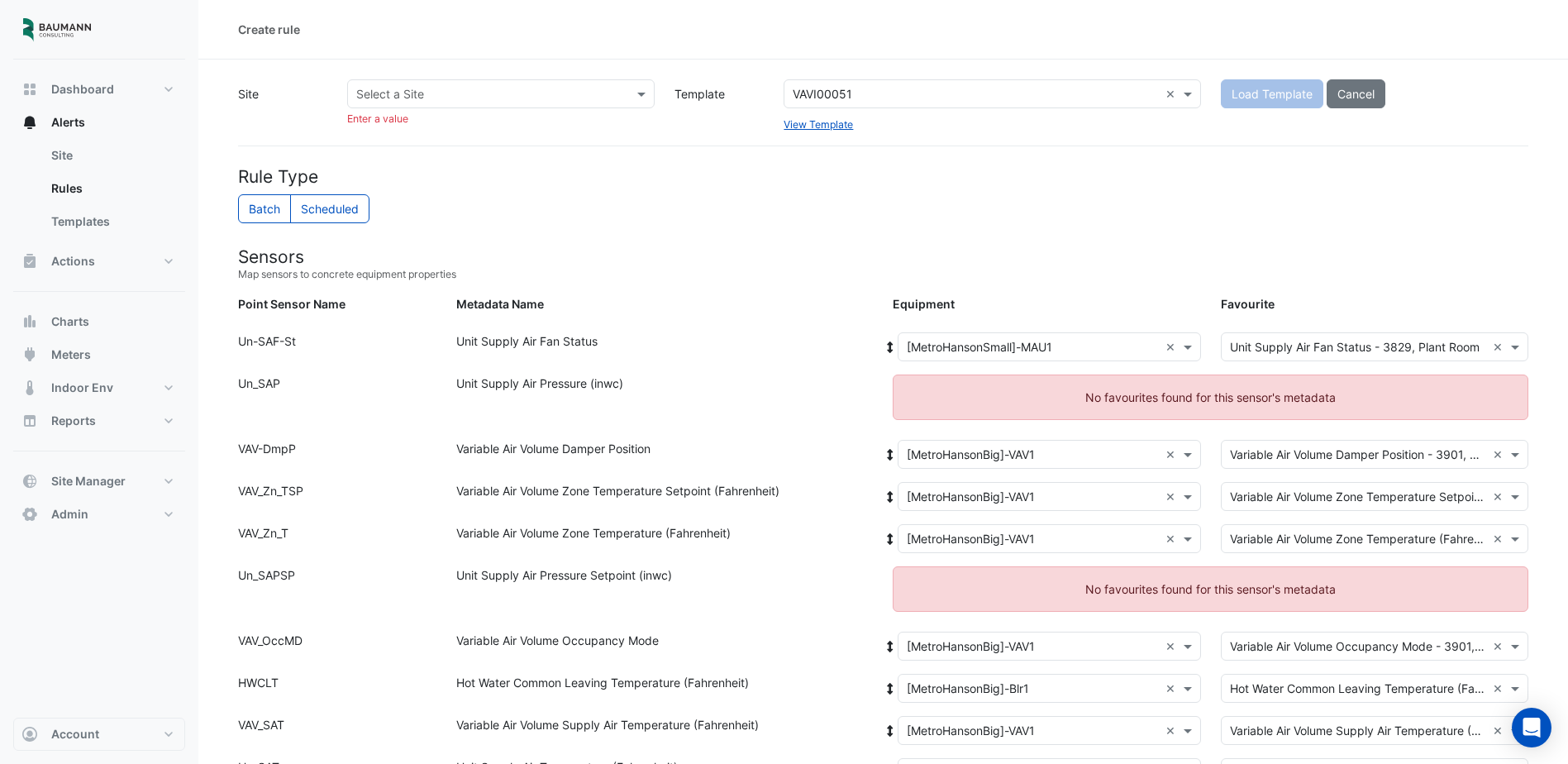
select select
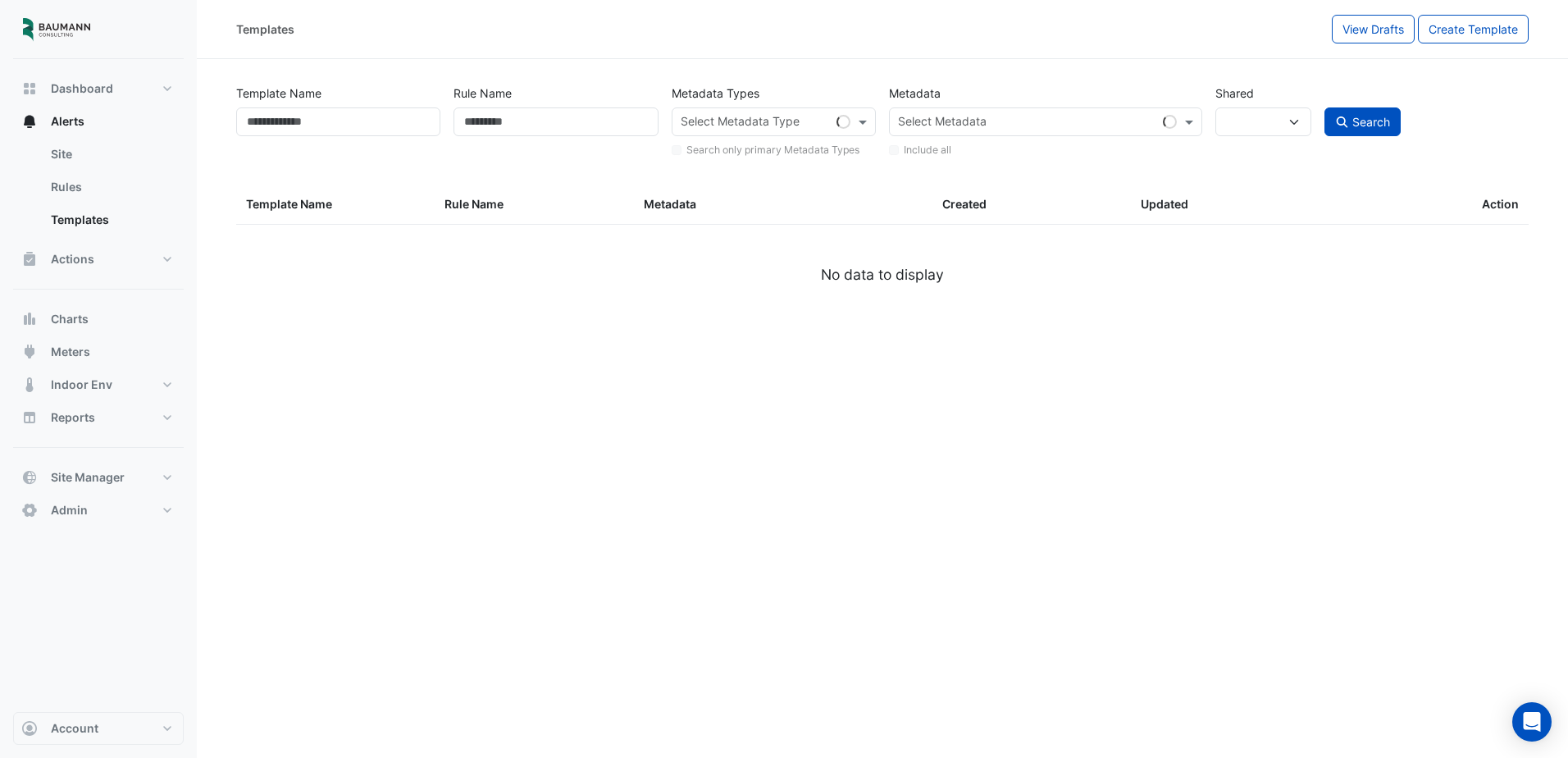
type input "****"
type input "**********"
select select
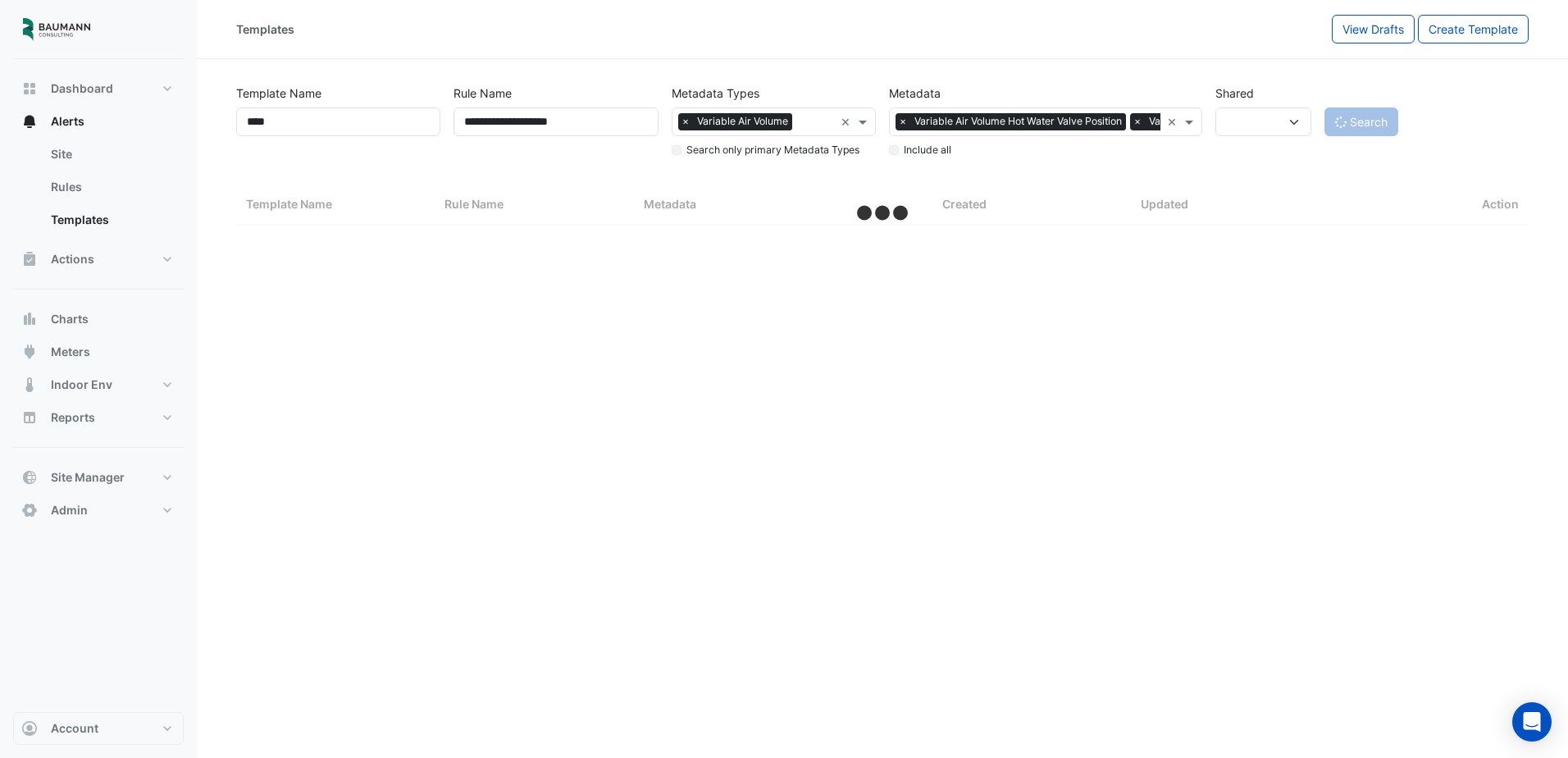
select select "***"
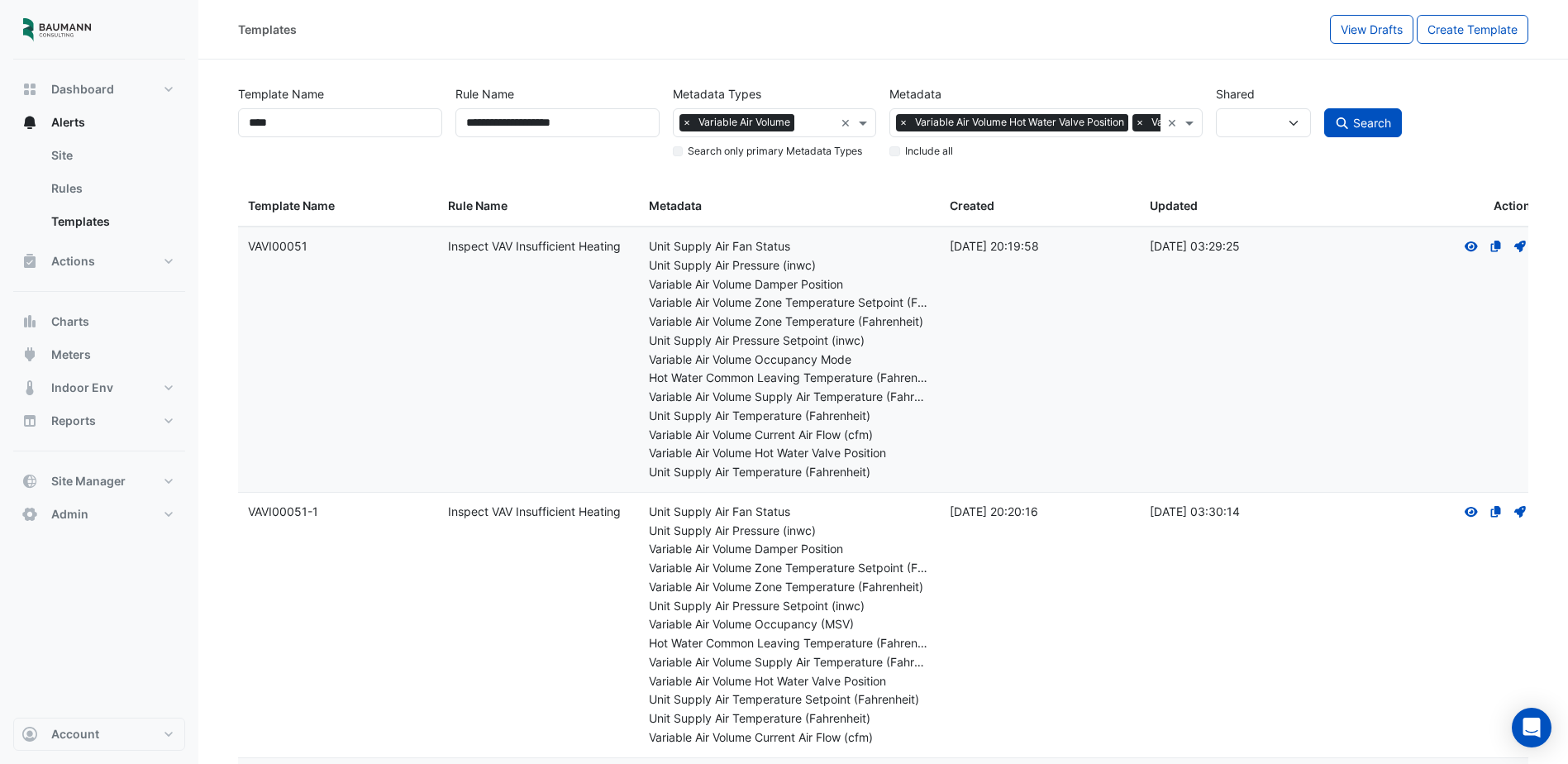
drag, startPoint x: 308, startPoint y: 244, endPoint x: 236, endPoint y: 256, distance: 73.0
click at [236, 256] on div "**********" at bounding box center [884, 715] width 1311 height 1271
copy datatable-body-row "Template Name: VAVI00051"
click at [398, 296] on datatable-body-cell "Template Name: VAVI00051" at bounding box center [337, 360] width 200 height 265
click at [1491, 251] on icon "The template is owned by a different customer and is shared with you. A copy ha…" at bounding box center [1496, 246] width 15 height 11
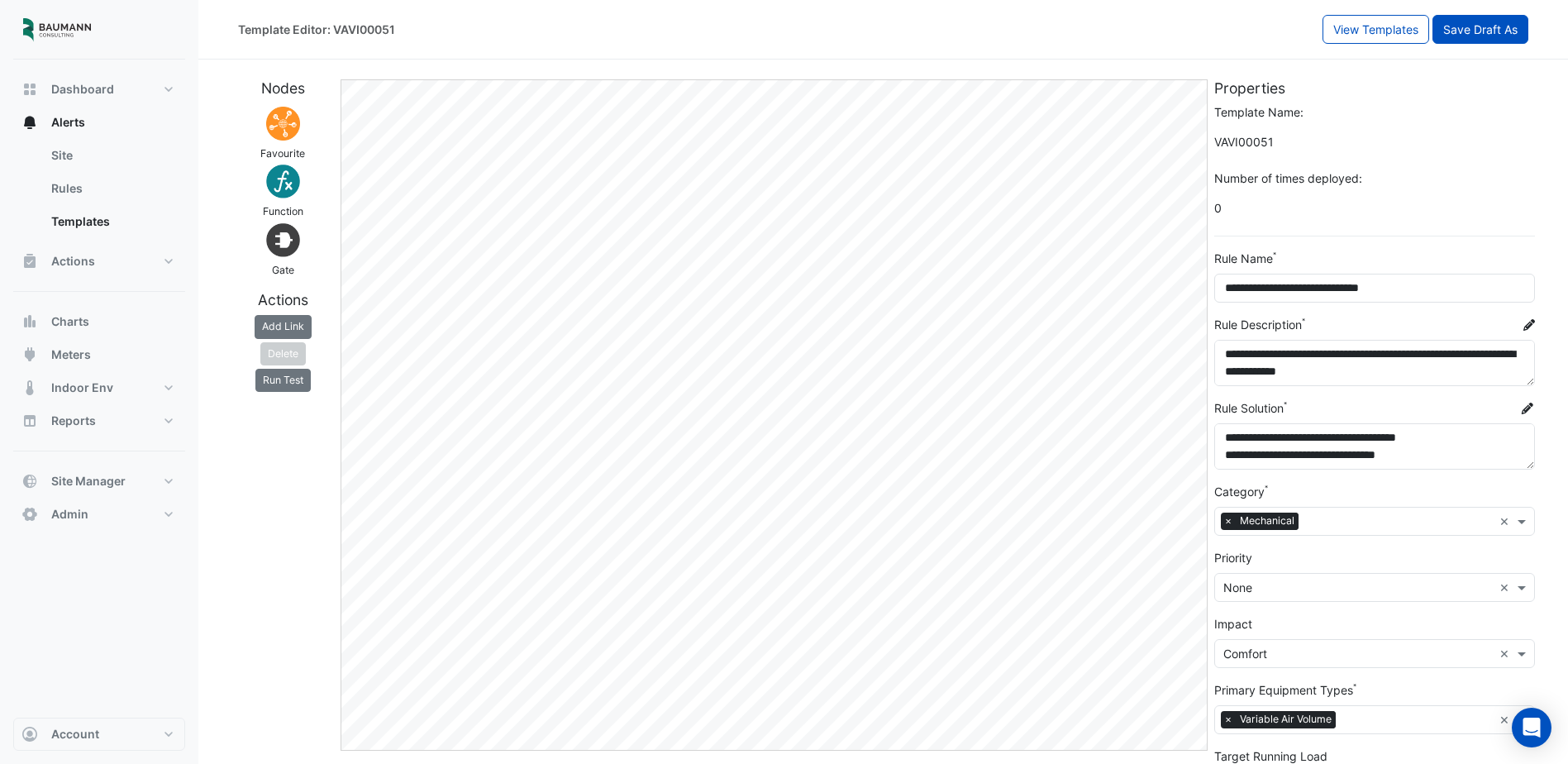
click at [1488, 27] on button "Save Draft As" at bounding box center [1481, 29] width 96 height 29
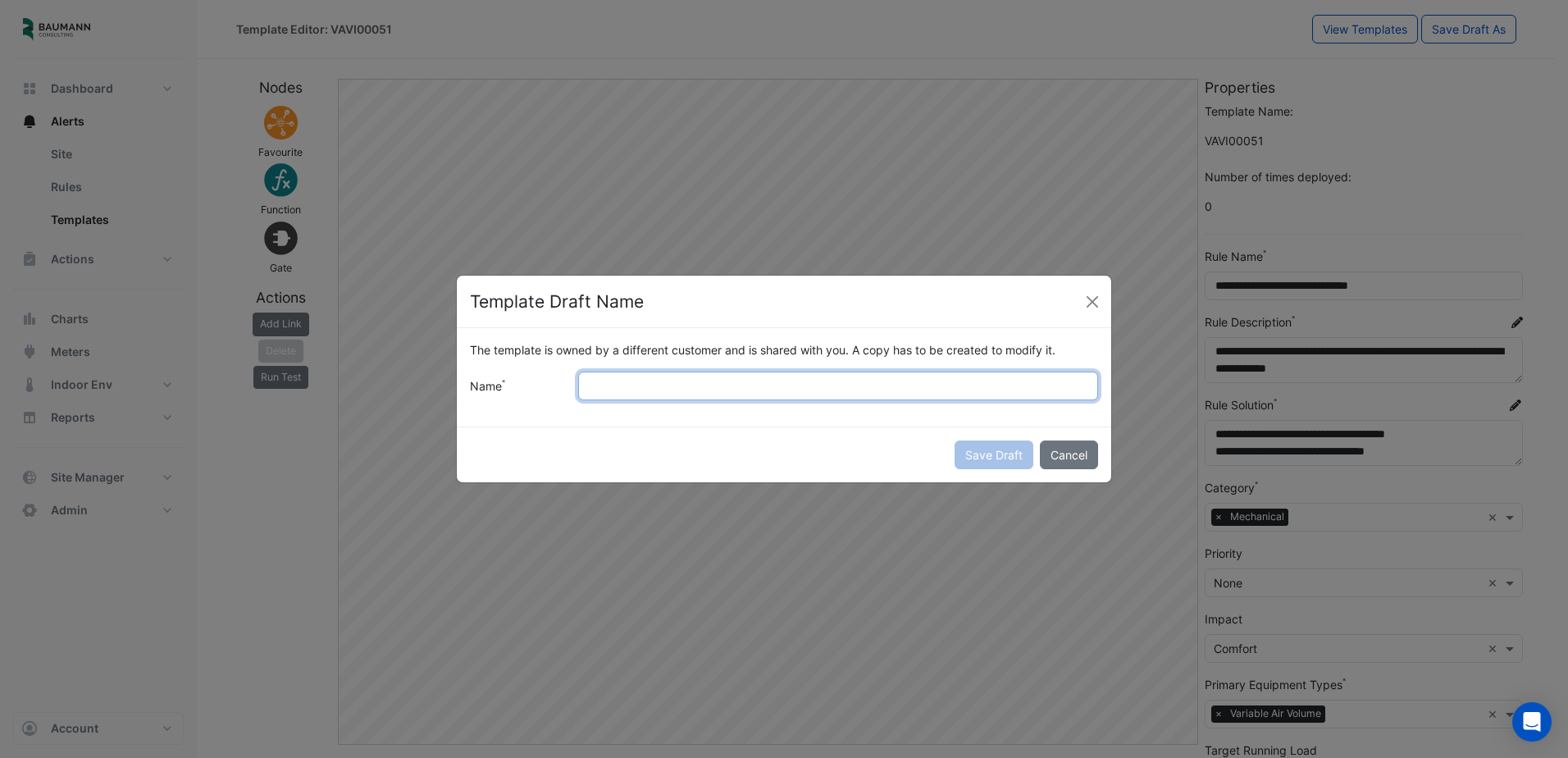
click at [812, 384] on input "Name" at bounding box center [838, 385] width 520 height 29
paste input "*********"
type input "**********"
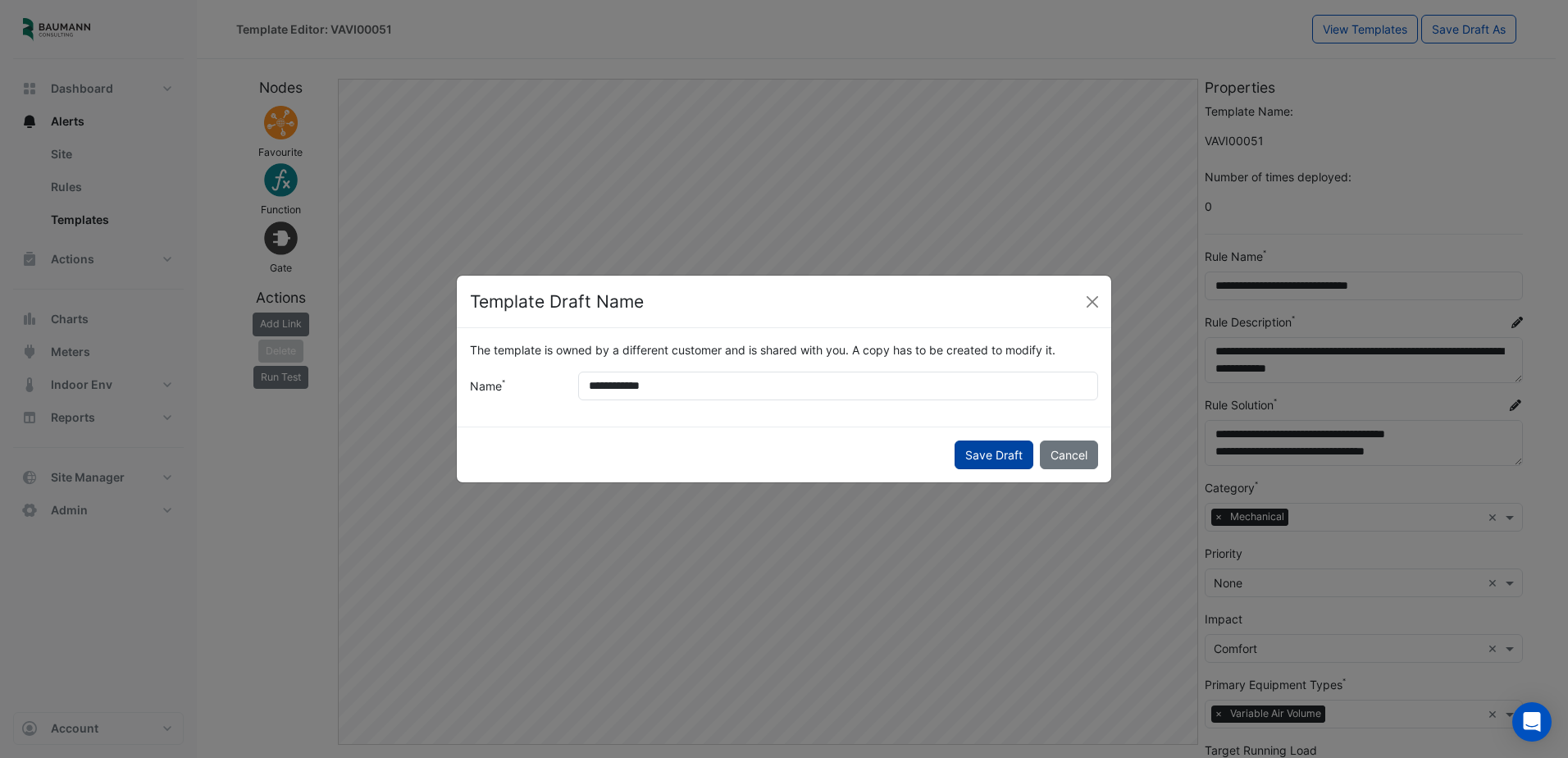
click at [1009, 456] on button "Save Draft" at bounding box center [993, 455] width 78 height 29
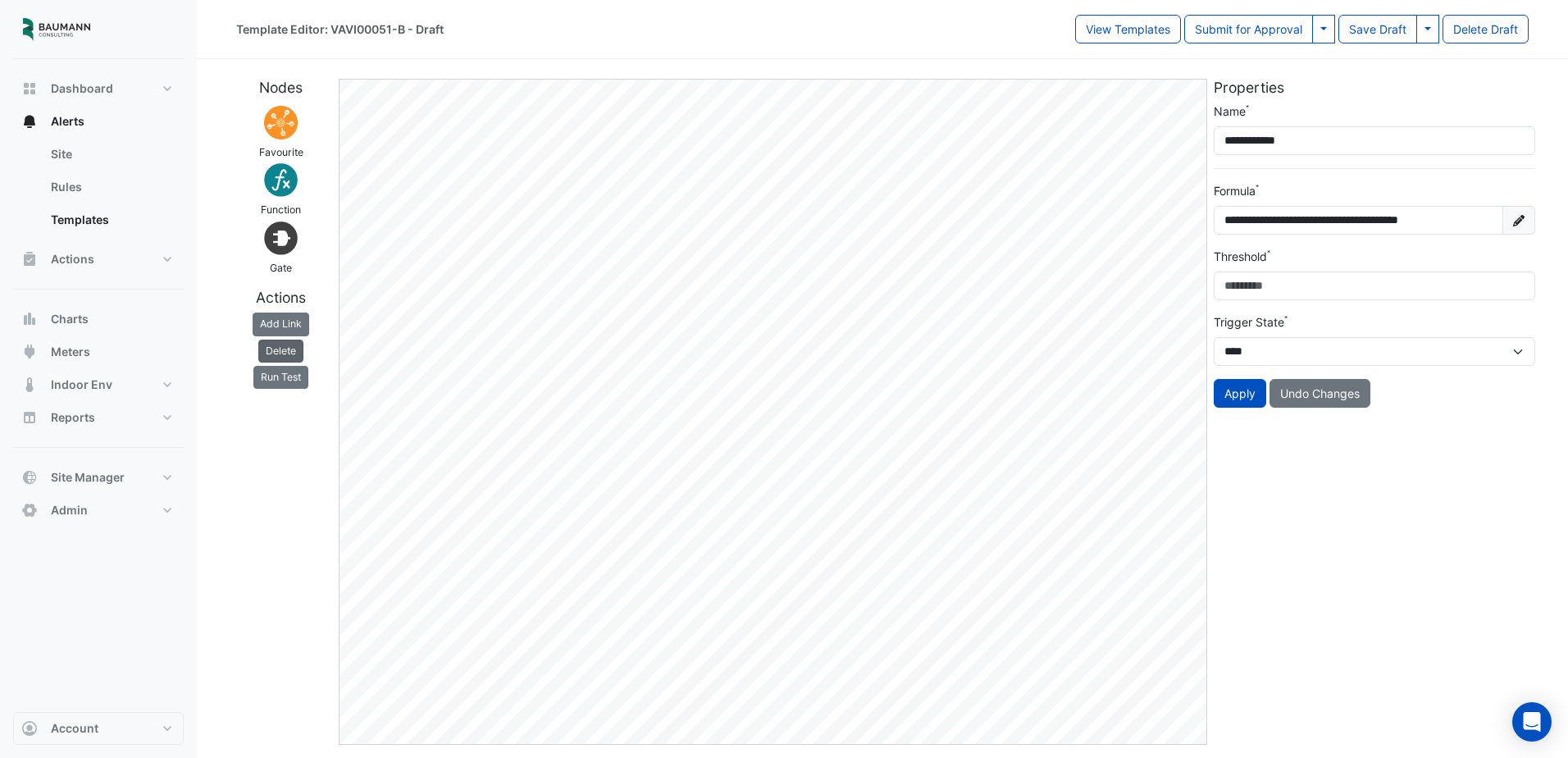
click at [285, 352] on button "Delete" at bounding box center [280, 350] width 45 height 23
click at [288, 350] on button "Delete" at bounding box center [280, 350] width 45 height 23
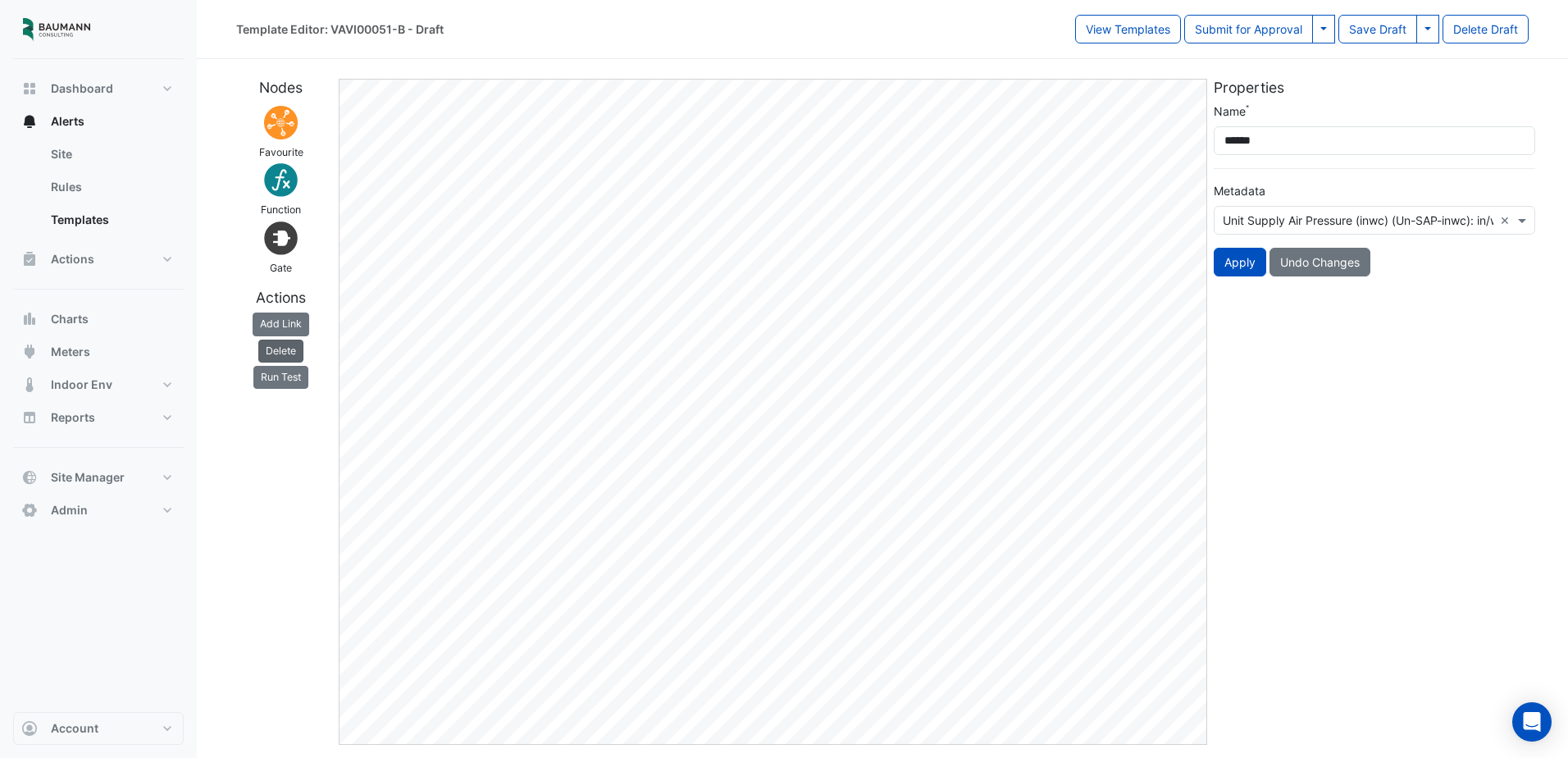
click at [293, 353] on button "Delete" at bounding box center [280, 350] width 45 height 23
click at [295, 351] on button "Delete" at bounding box center [280, 350] width 45 height 23
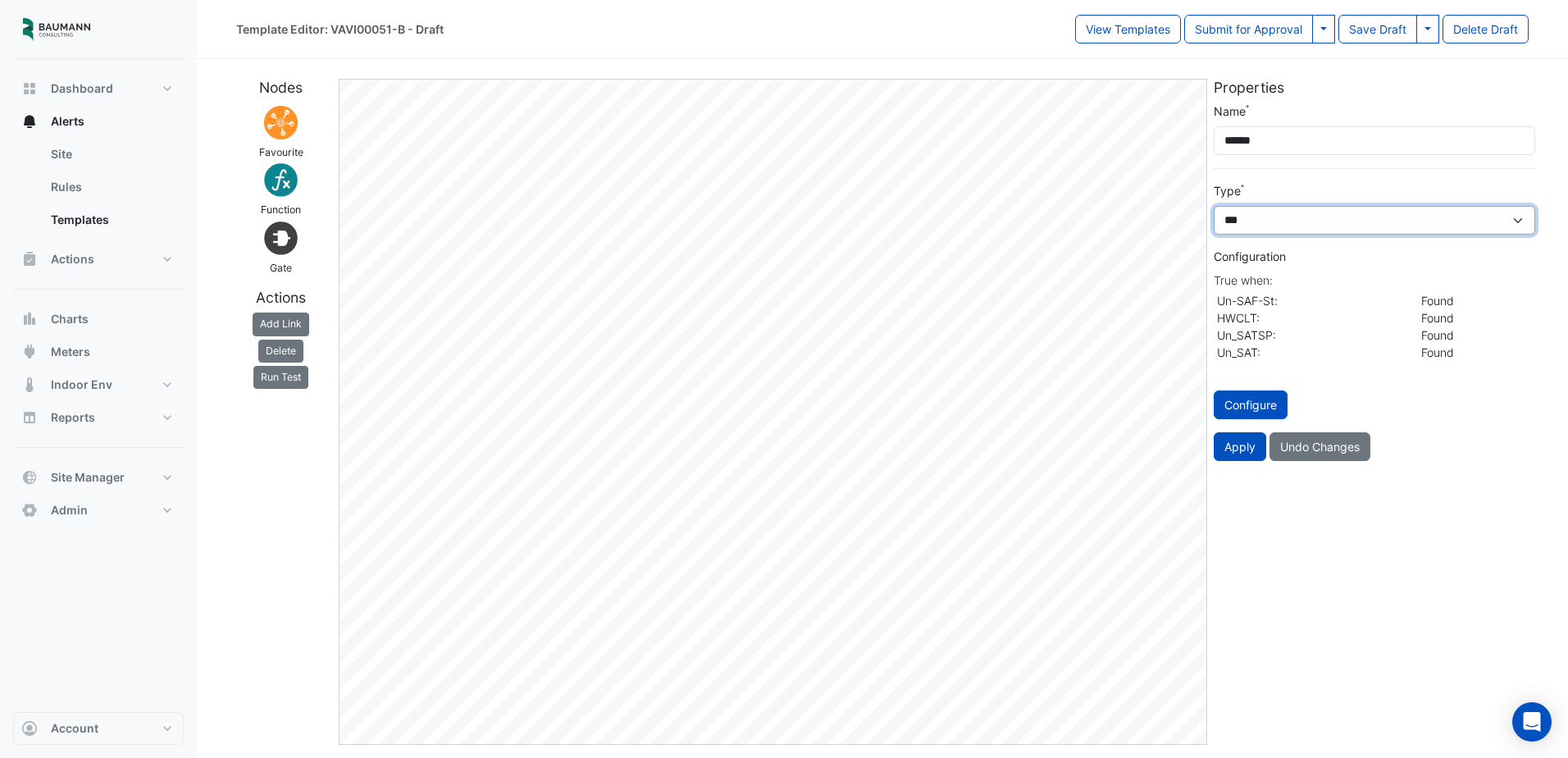
click at [1333, 226] on select "*** ** *******" at bounding box center [1374, 219] width 322 height 29
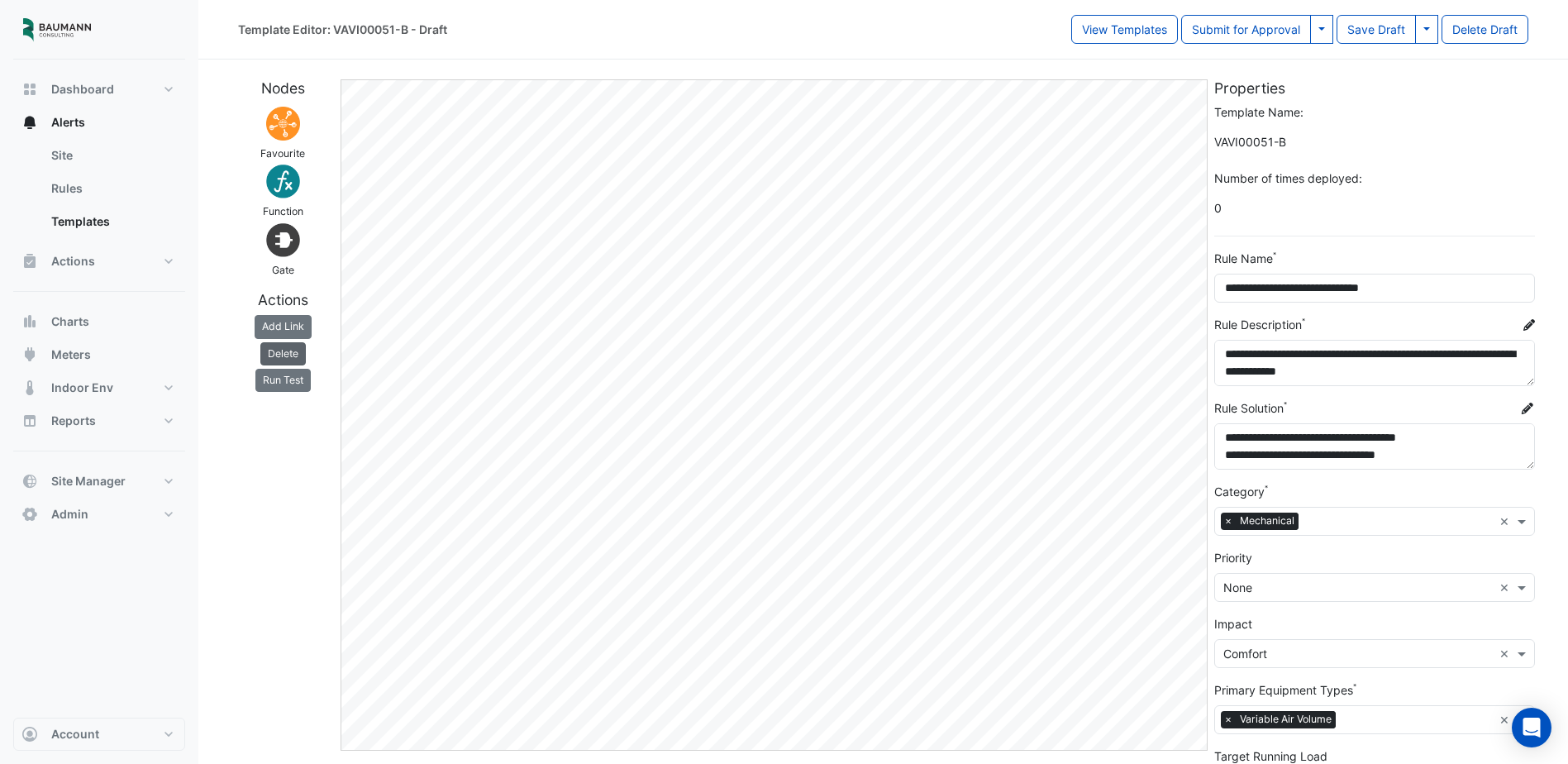
click at [289, 349] on button "Delete" at bounding box center [283, 353] width 46 height 23
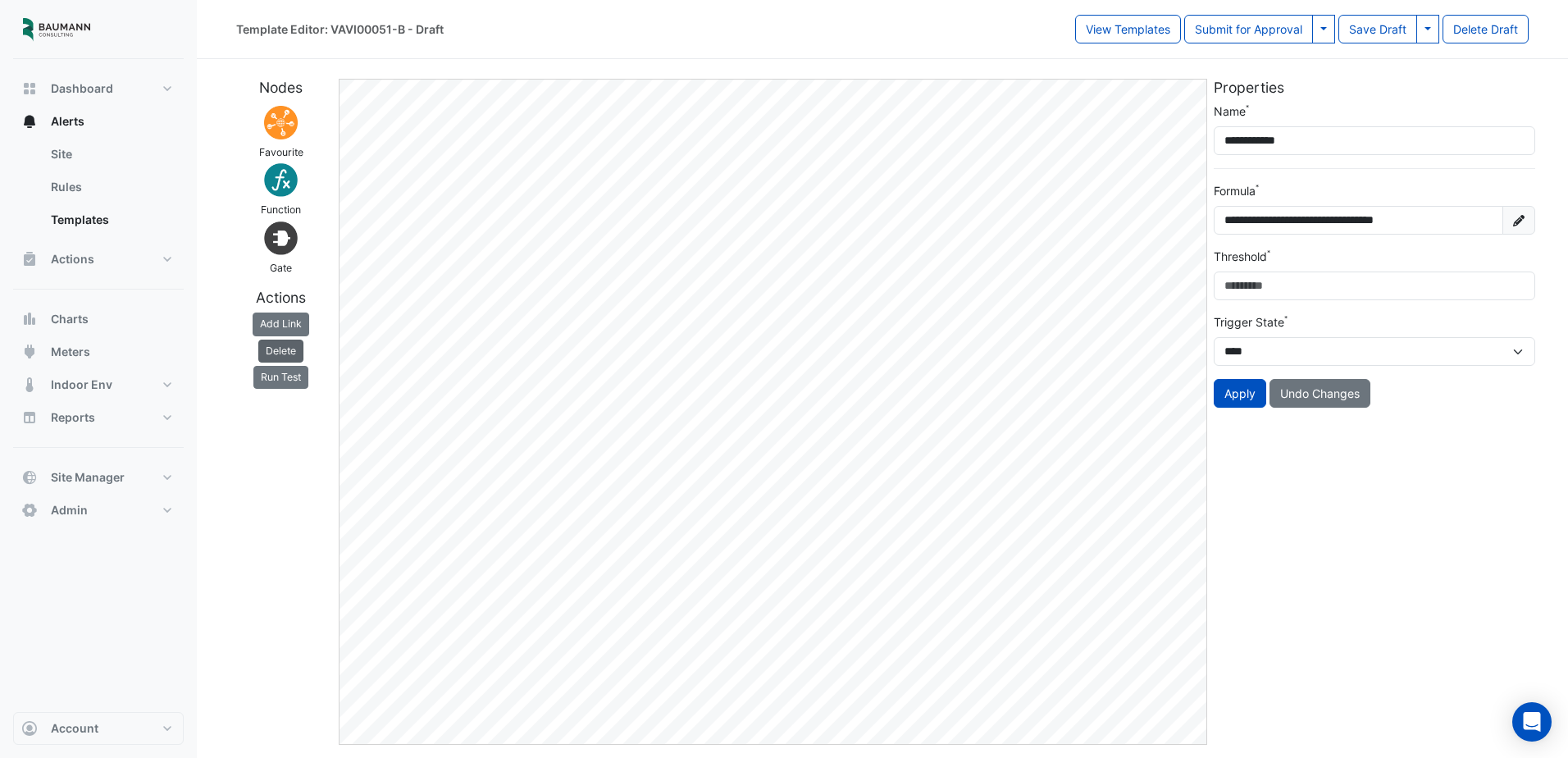
click at [289, 355] on button "Delete" at bounding box center [280, 350] width 45 height 23
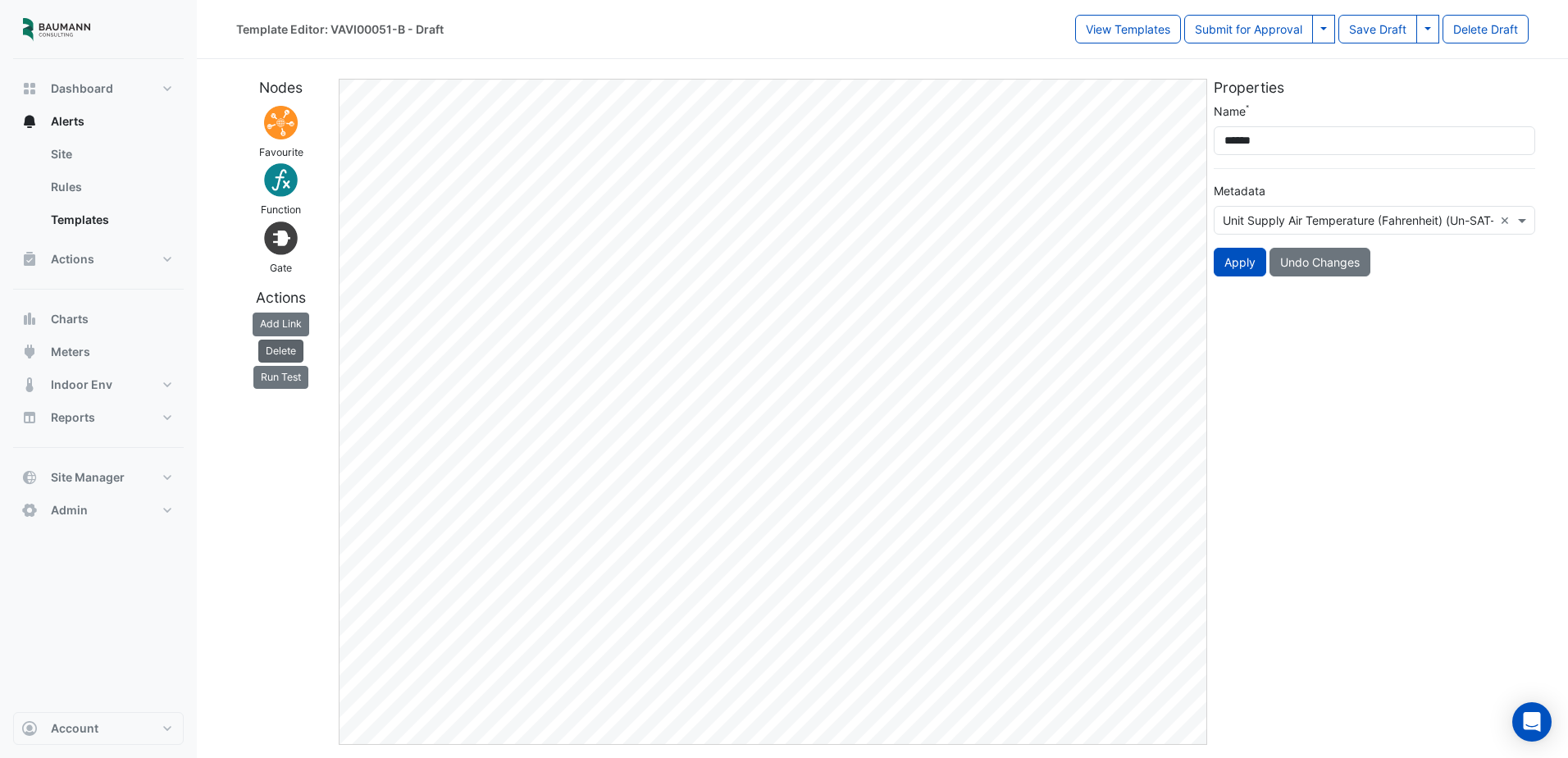
click at [295, 344] on button "Delete" at bounding box center [280, 350] width 45 height 23
click at [286, 352] on button "Delete" at bounding box center [280, 350] width 45 height 23
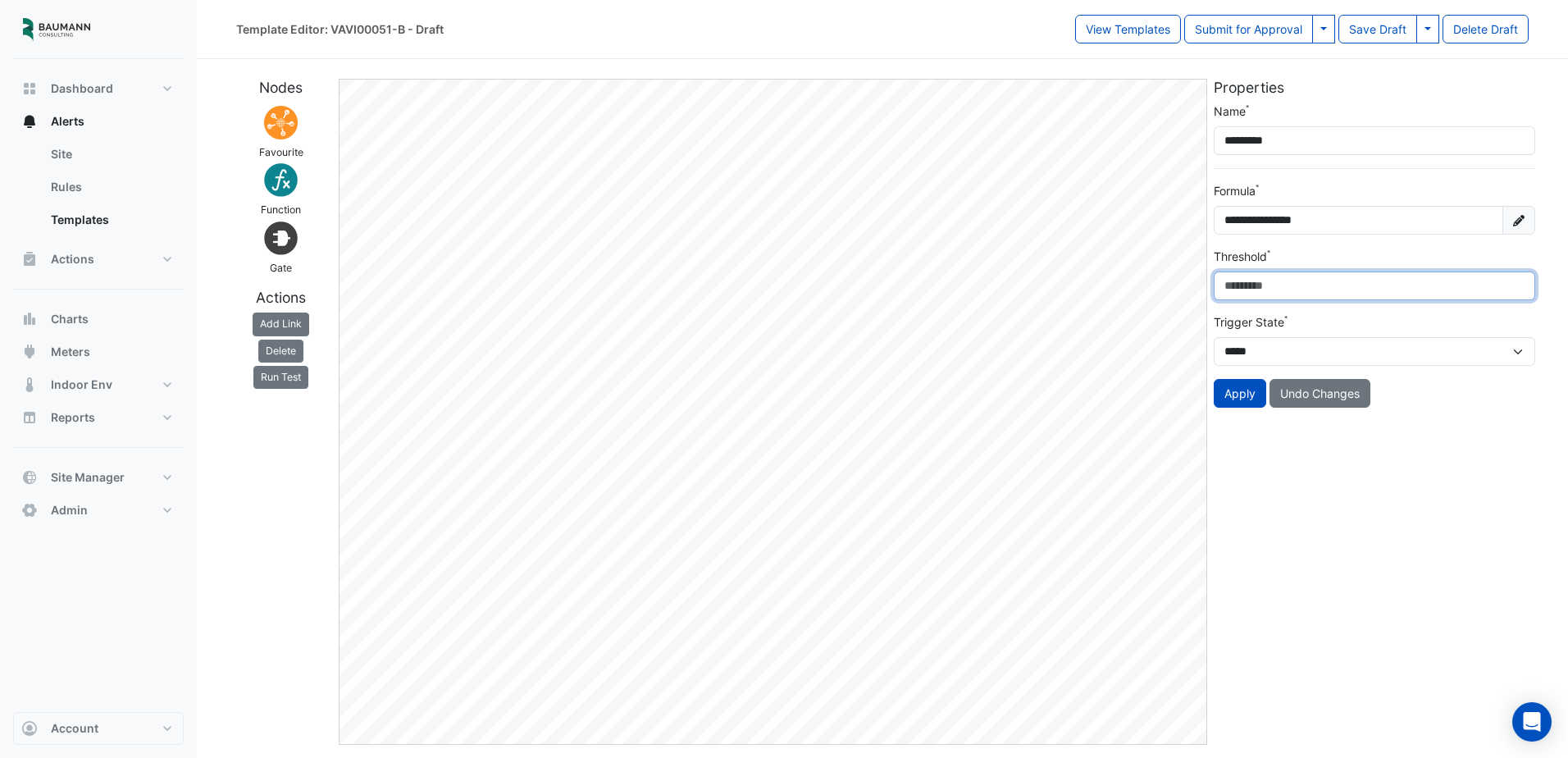
click at [1203, 290] on div "**********" at bounding box center [882, 405] width 1312 height 680
type input "**"
click at [1326, 465] on div "**********" at bounding box center [1374, 411] width 328 height 666
click at [1241, 401] on button "Apply" at bounding box center [1240, 393] width 53 height 29
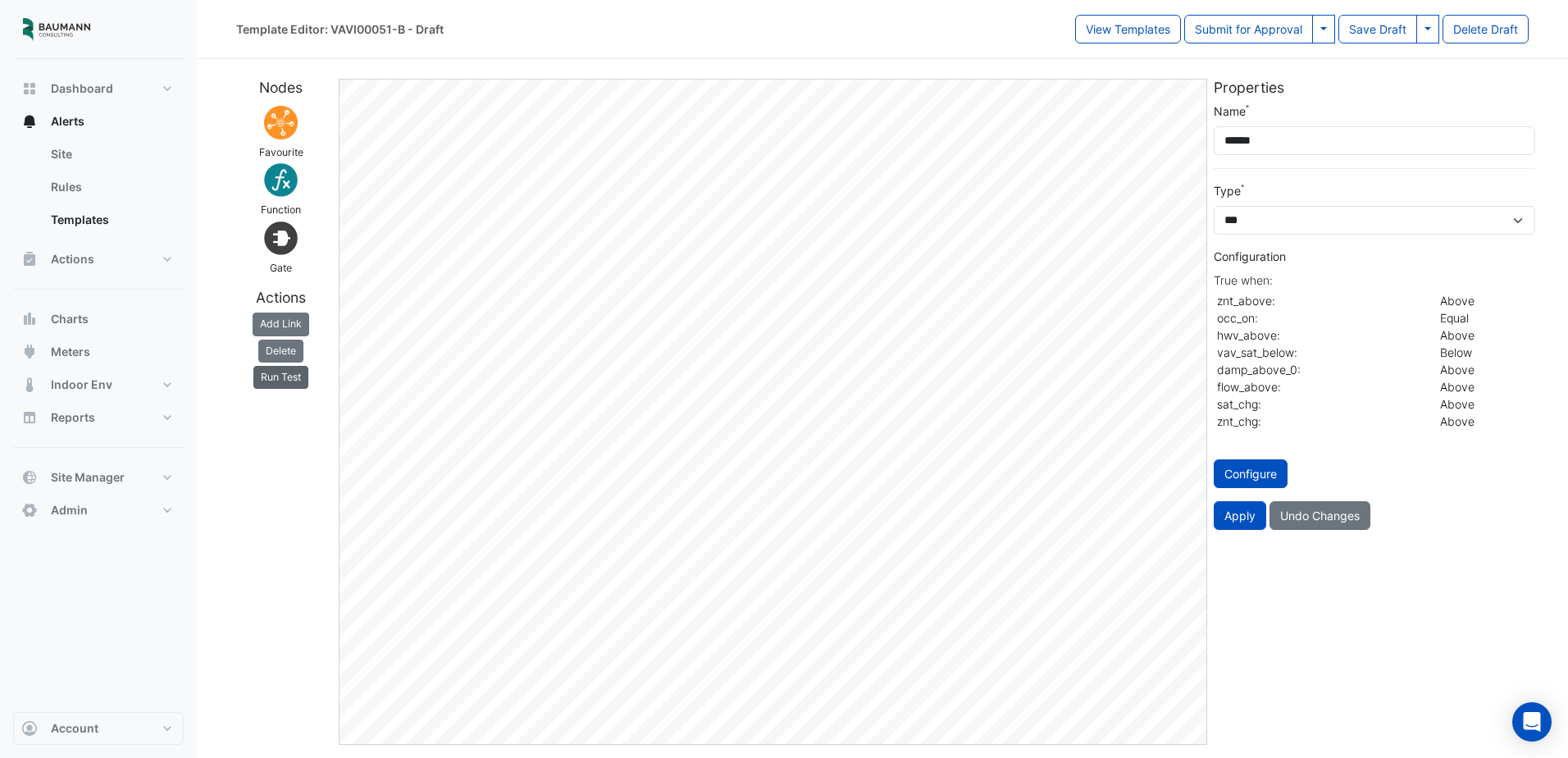
click at [298, 377] on button "Run Test" at bounding box center [281, 377] width 55 height 23
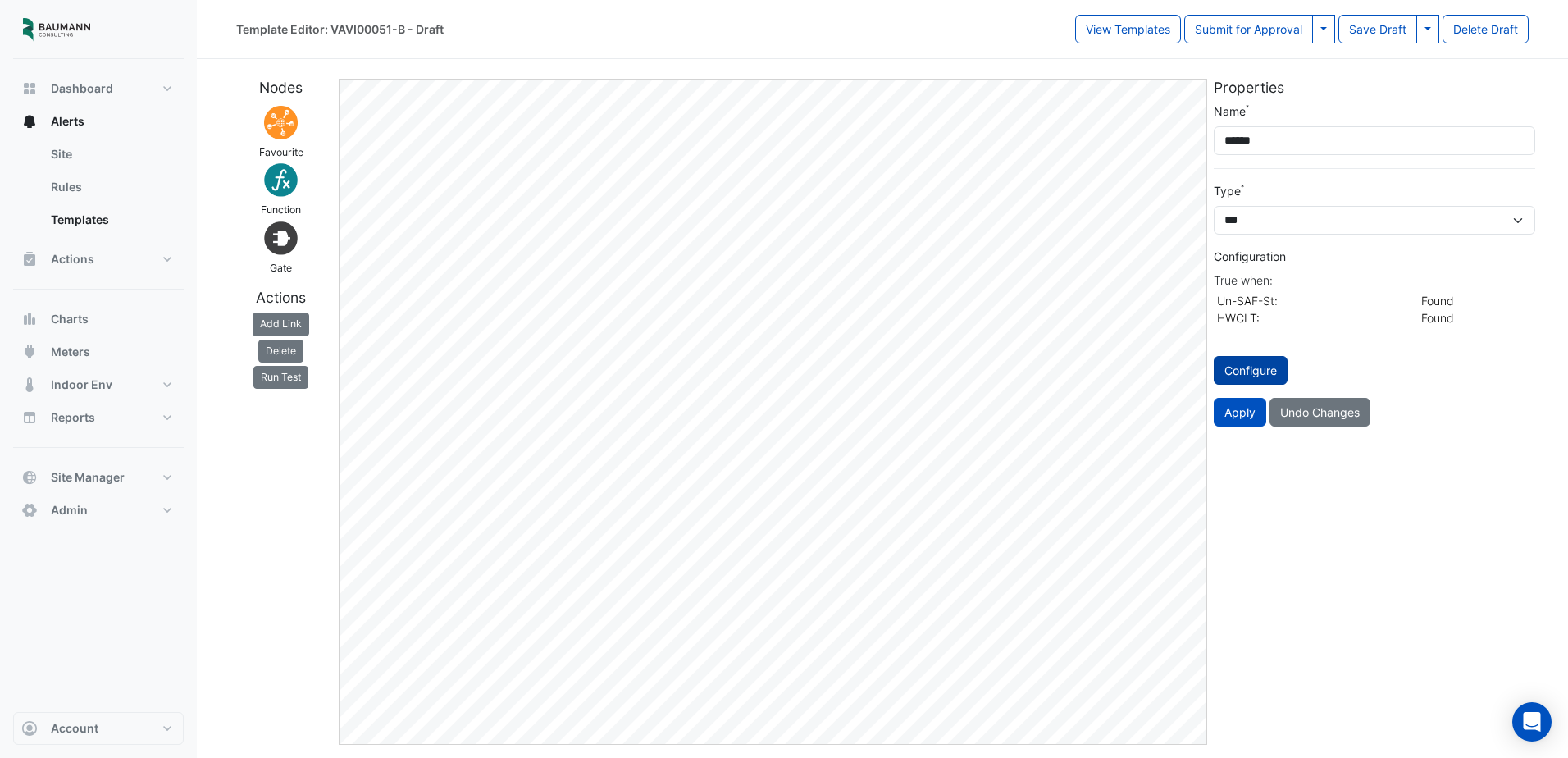
click at [1251, 375] on button "Configure" at bounding box center [1251, 370] width 74 height 29
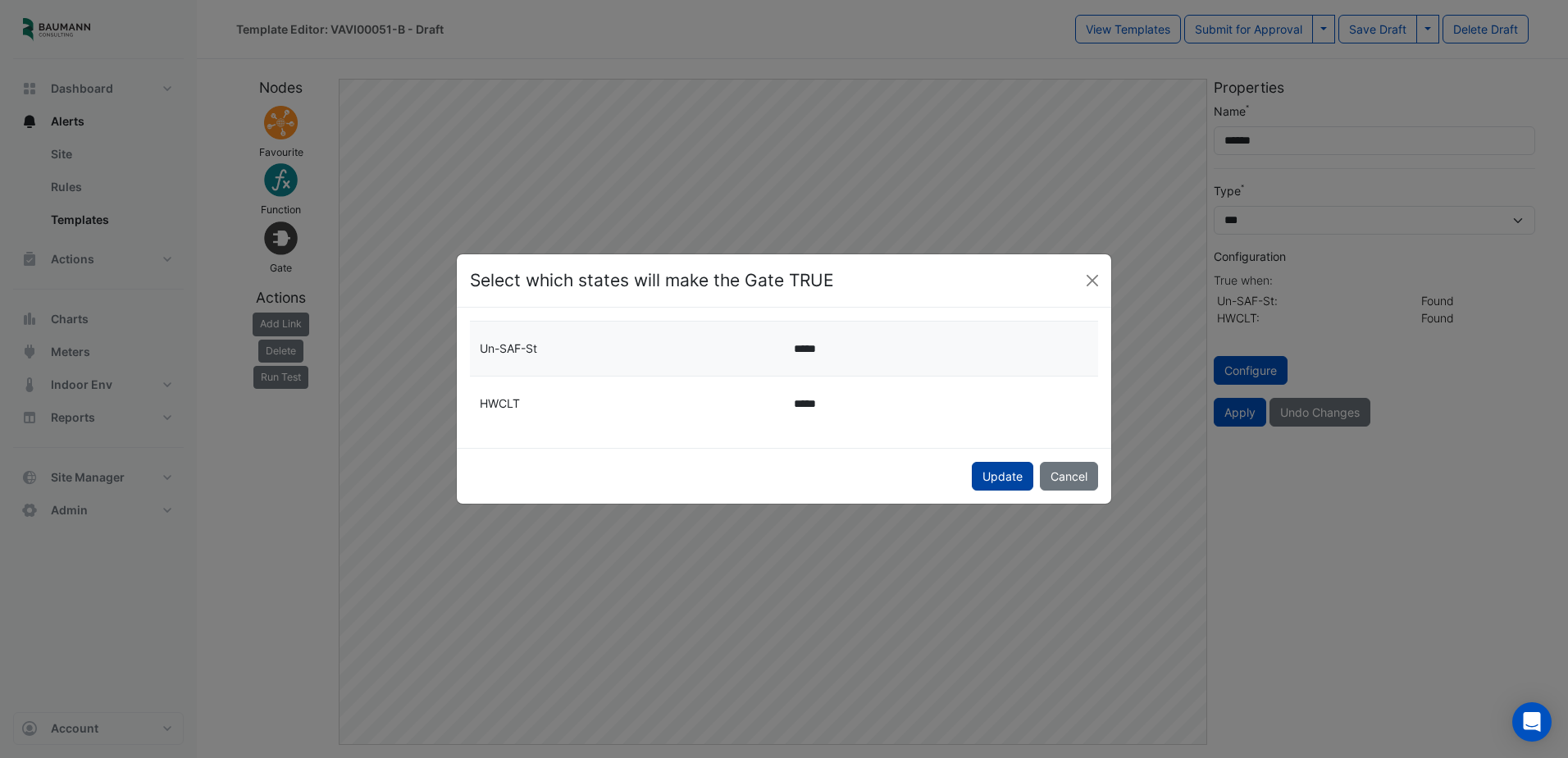
click at [1005, 471] on button "Update" at bounding box center [1002, 476] width 62 height 29
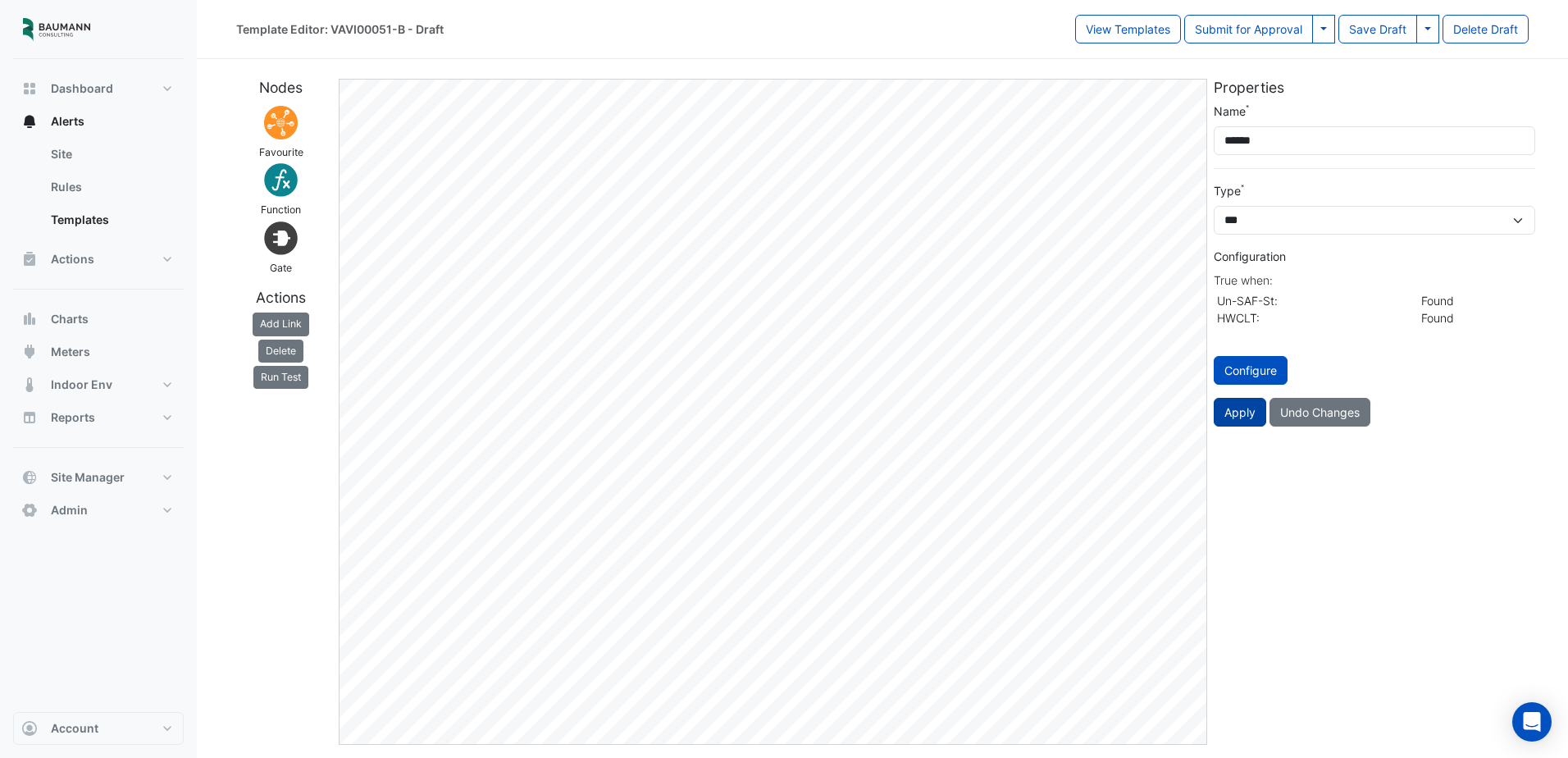
click at [1238, 409] on button "Apply" at bounding box center [1240, 411] width 53 height 29
click at [264, 368] on button "Run Test" at bounding box center [281, 377] width 55 height 23
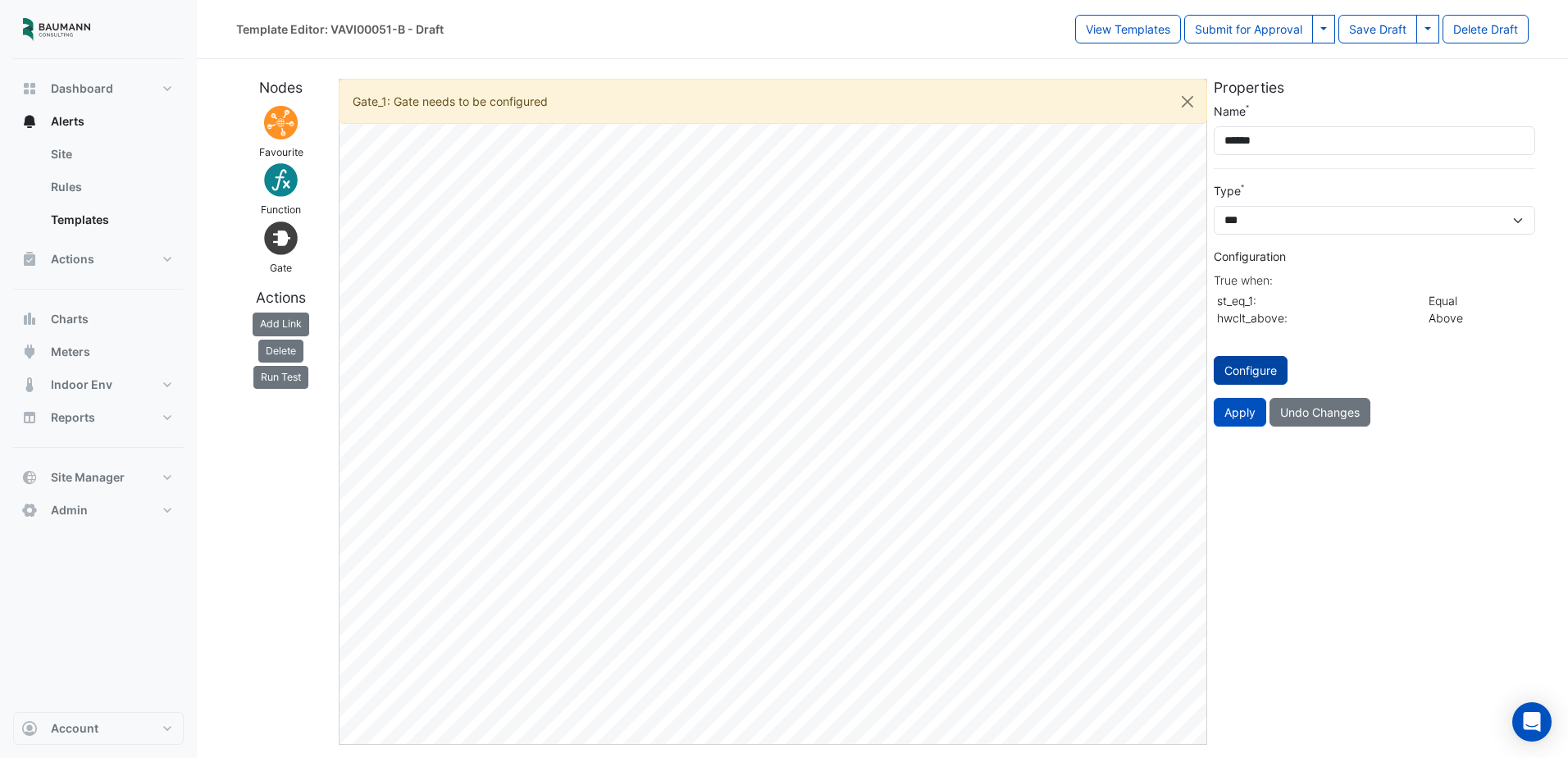
click at [1262, 368] on button "Configure" at bounding box center [1251, 370] width 74 height 29
select select "********"
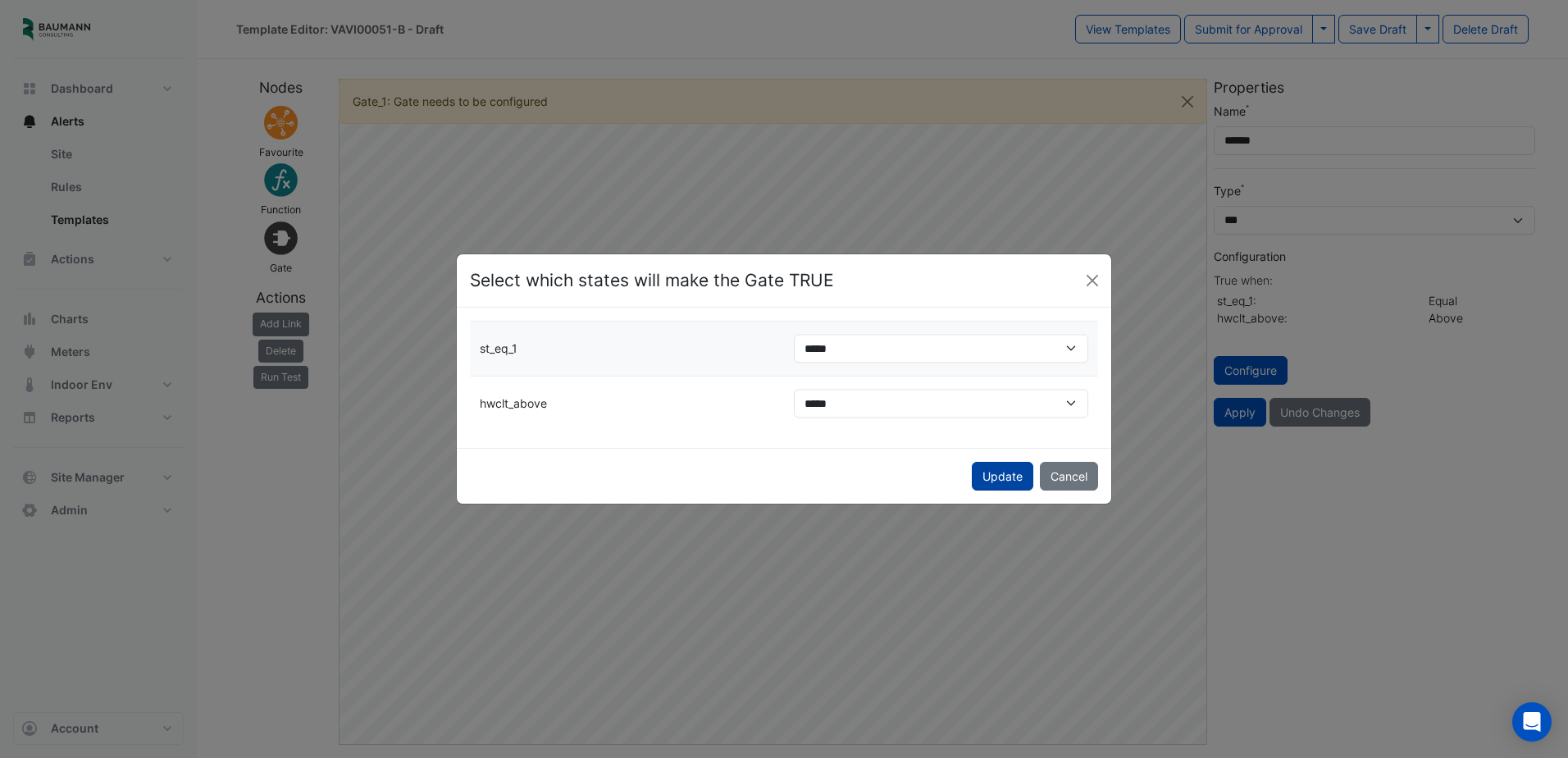
click at [1000, 477] on button "Update" at bounding box center [1002, 476] width 62 height 29
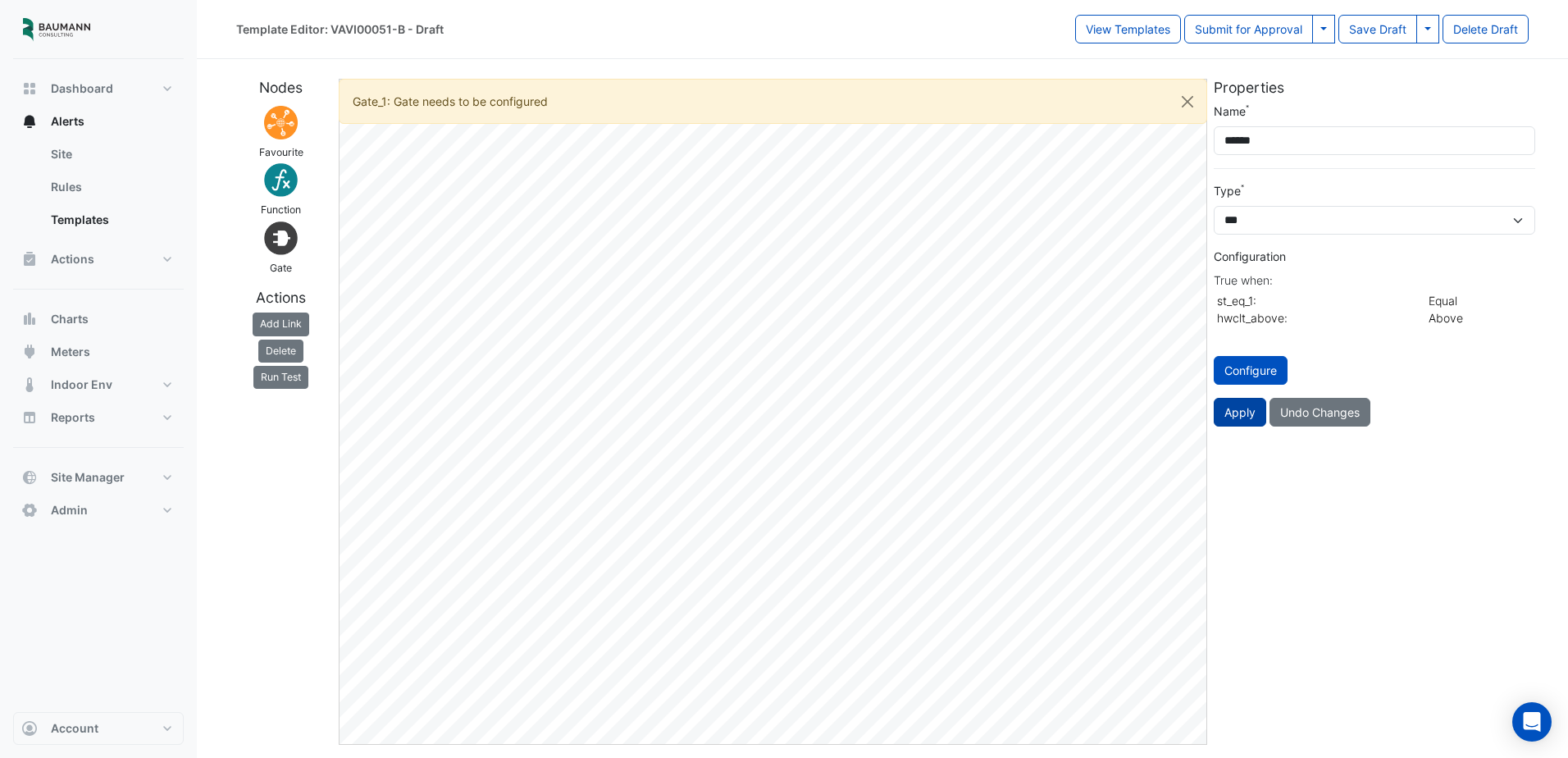
click at [1252, 415] on button "Apply" at bounding box center [1240, 411] width 53 height 29
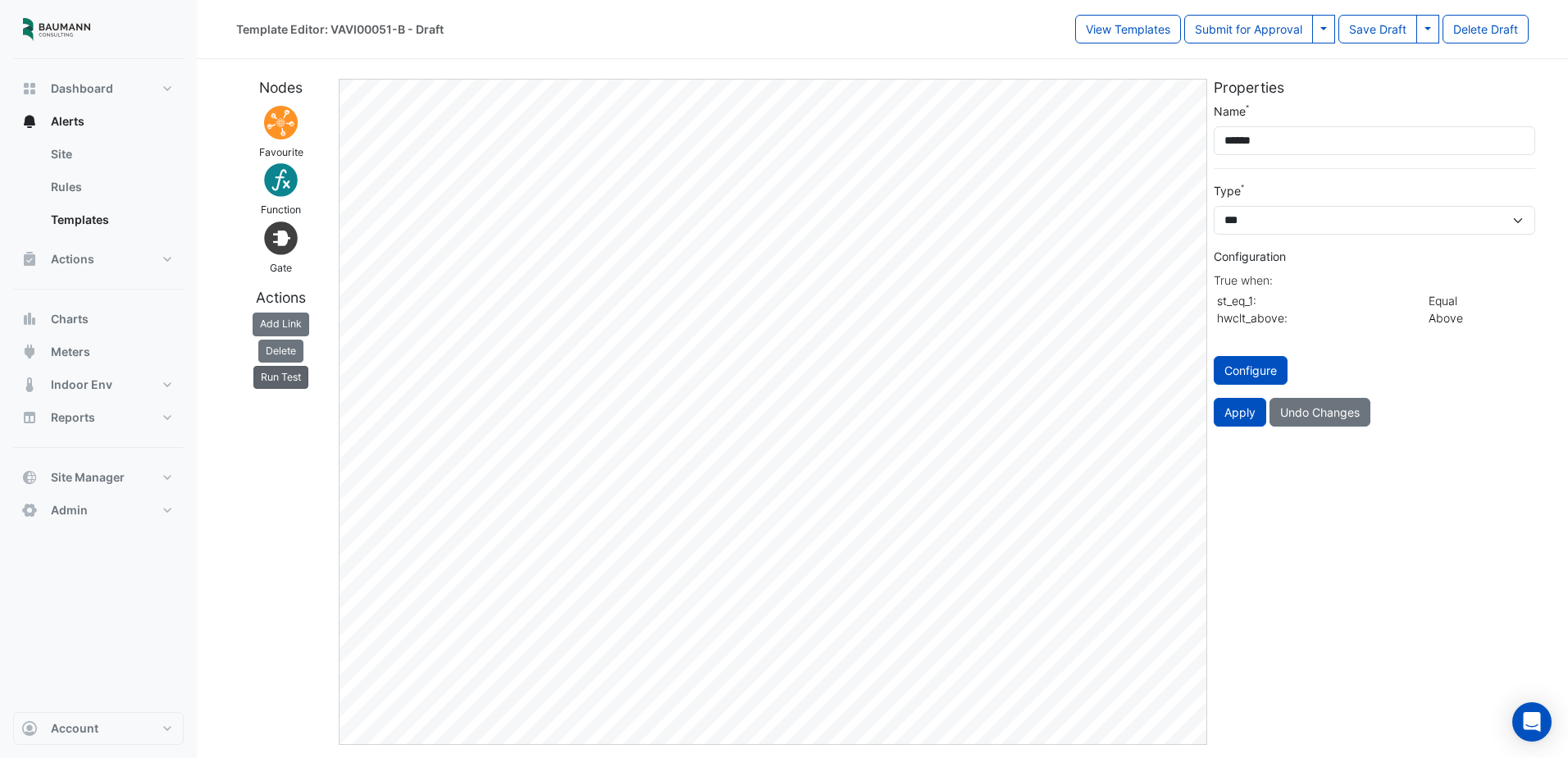
click at [263, 384] on button "Run Test" at bounding box center [281, 377] width 55 height 23
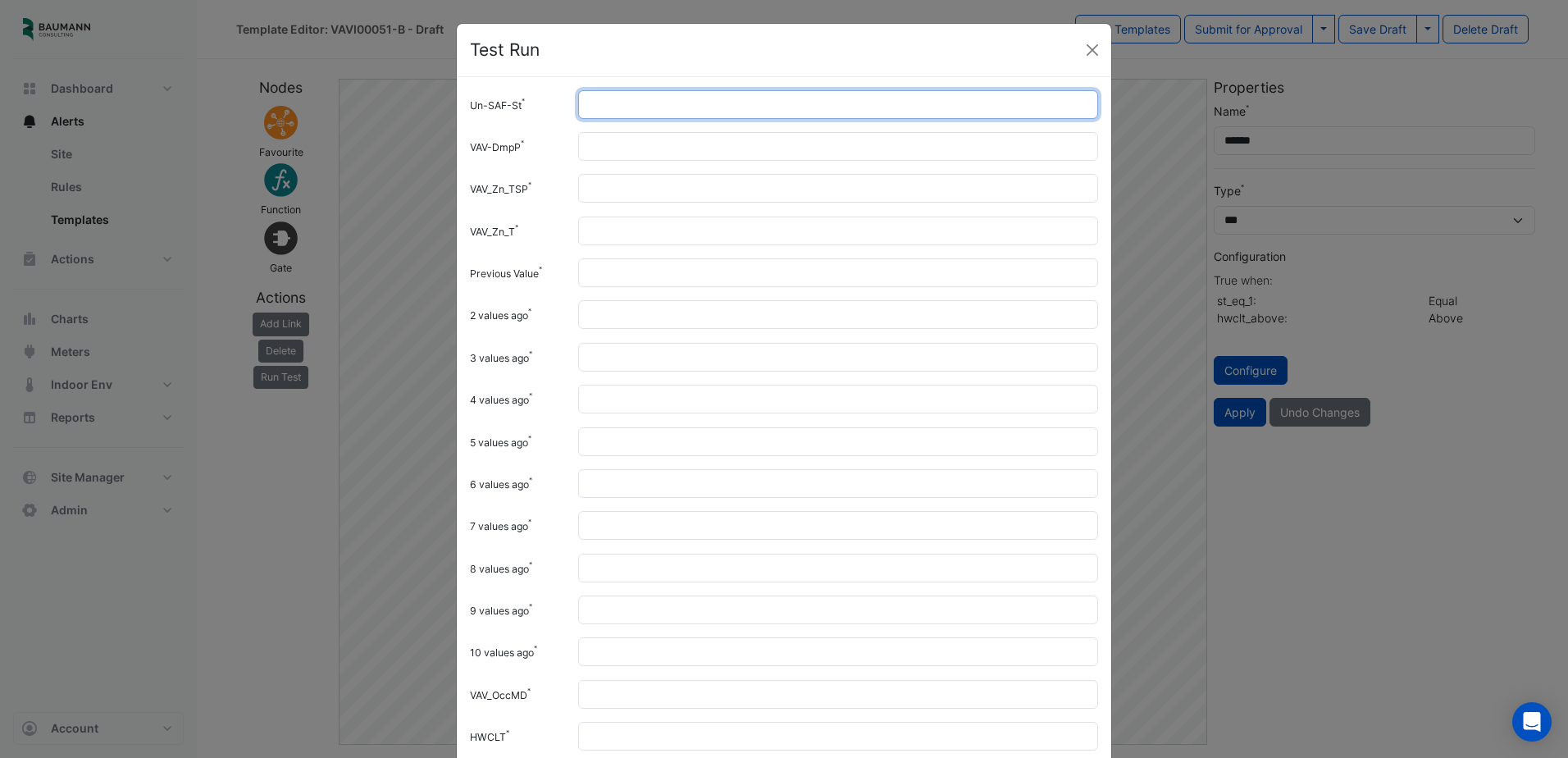
click at [787, 108] on input "Un-SAF-St" at bounding box center [838, 104] width 520 height 29
type input "*"
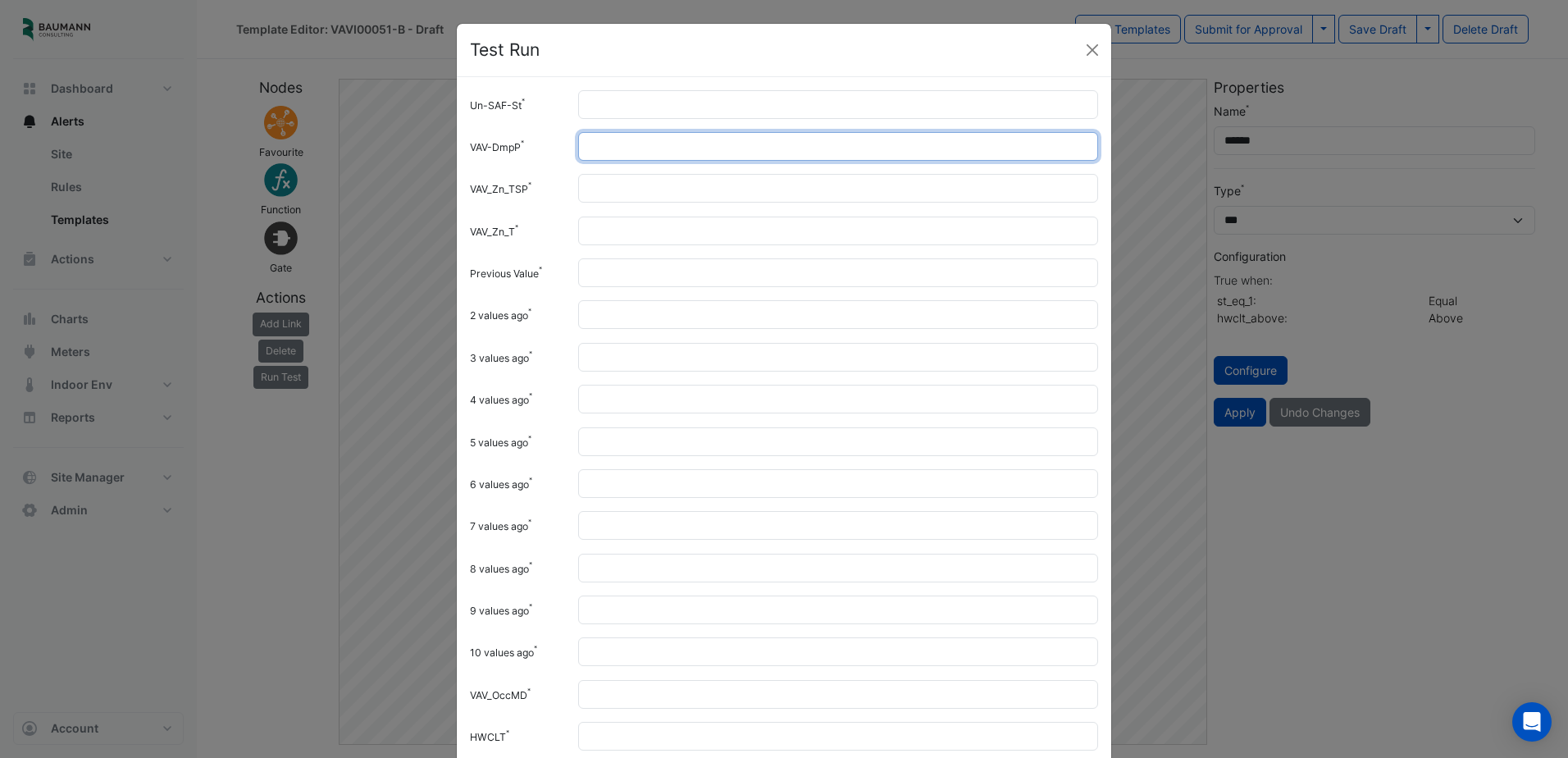
click at [752, 141] on input "VAV-DmpP" at bounding box center [838, 146] width 520 height 29
type input "**"
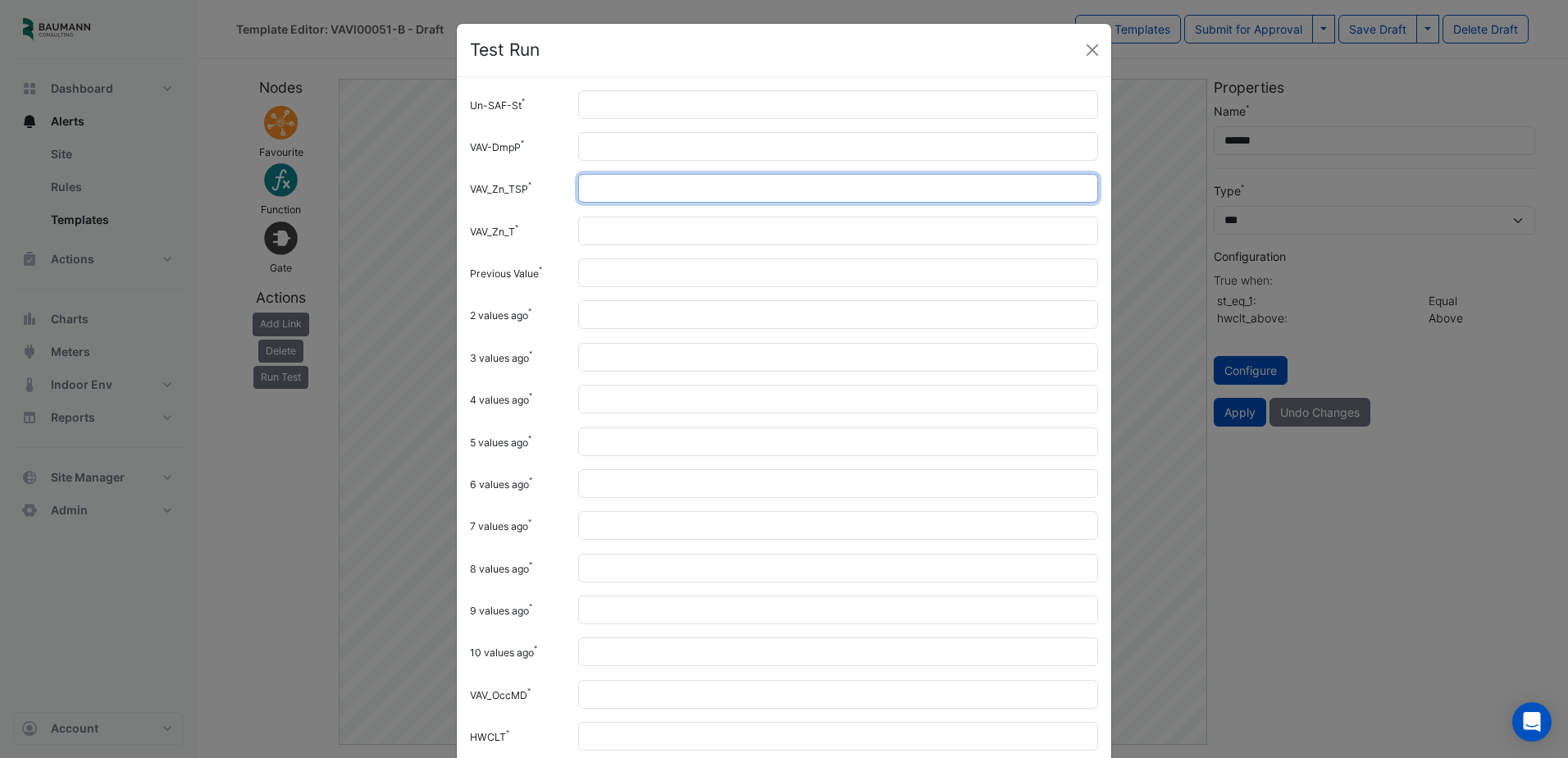
click at [704, 184] on input "VAV_Zn_TSP" at bounding box center [838, 188] width 520 height 29
type input "**"
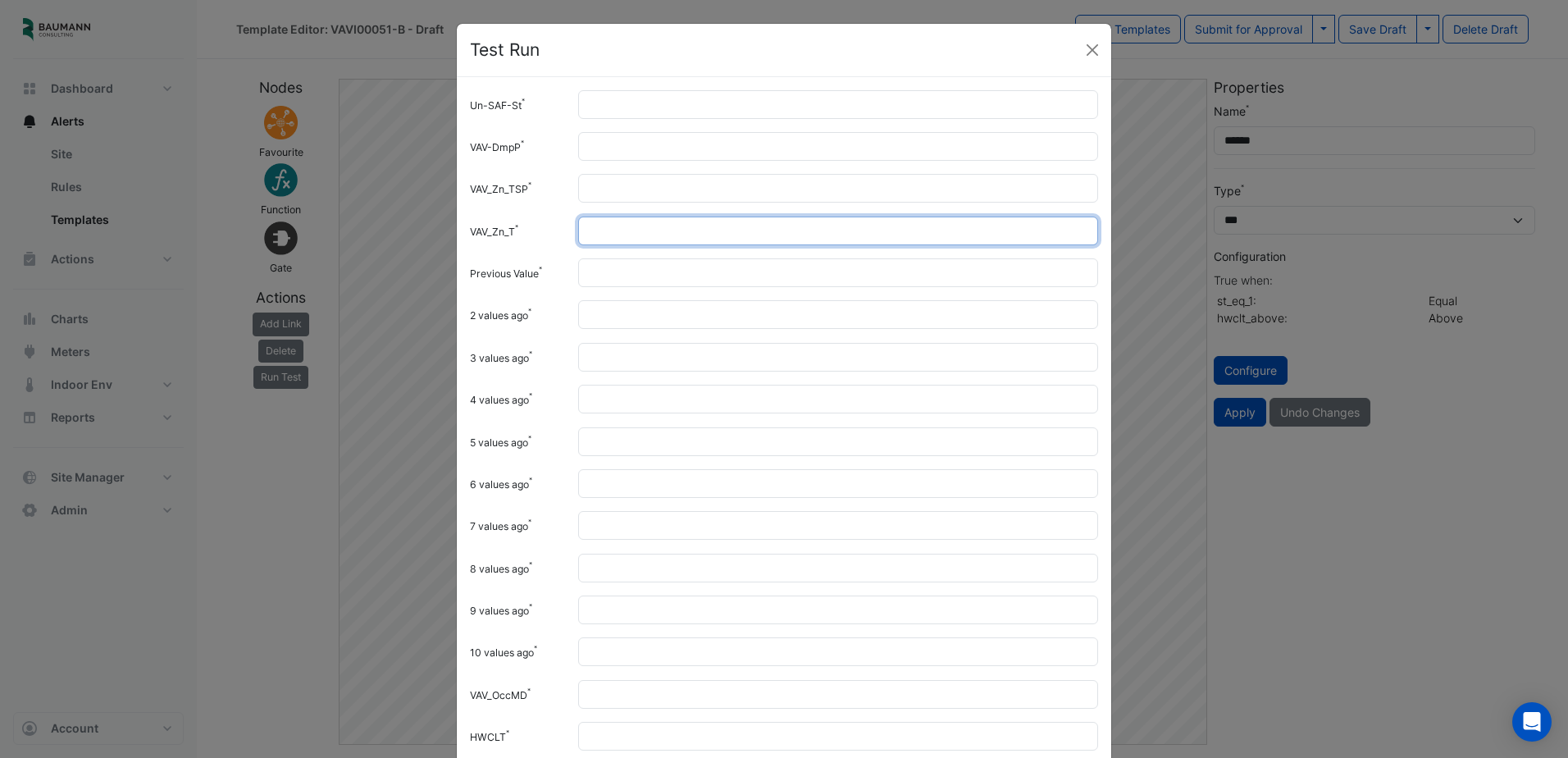
click at [649, 229] on input "VAV_Zn_T" at bounding box center [838, 231] width 520 height 29
type input "**"
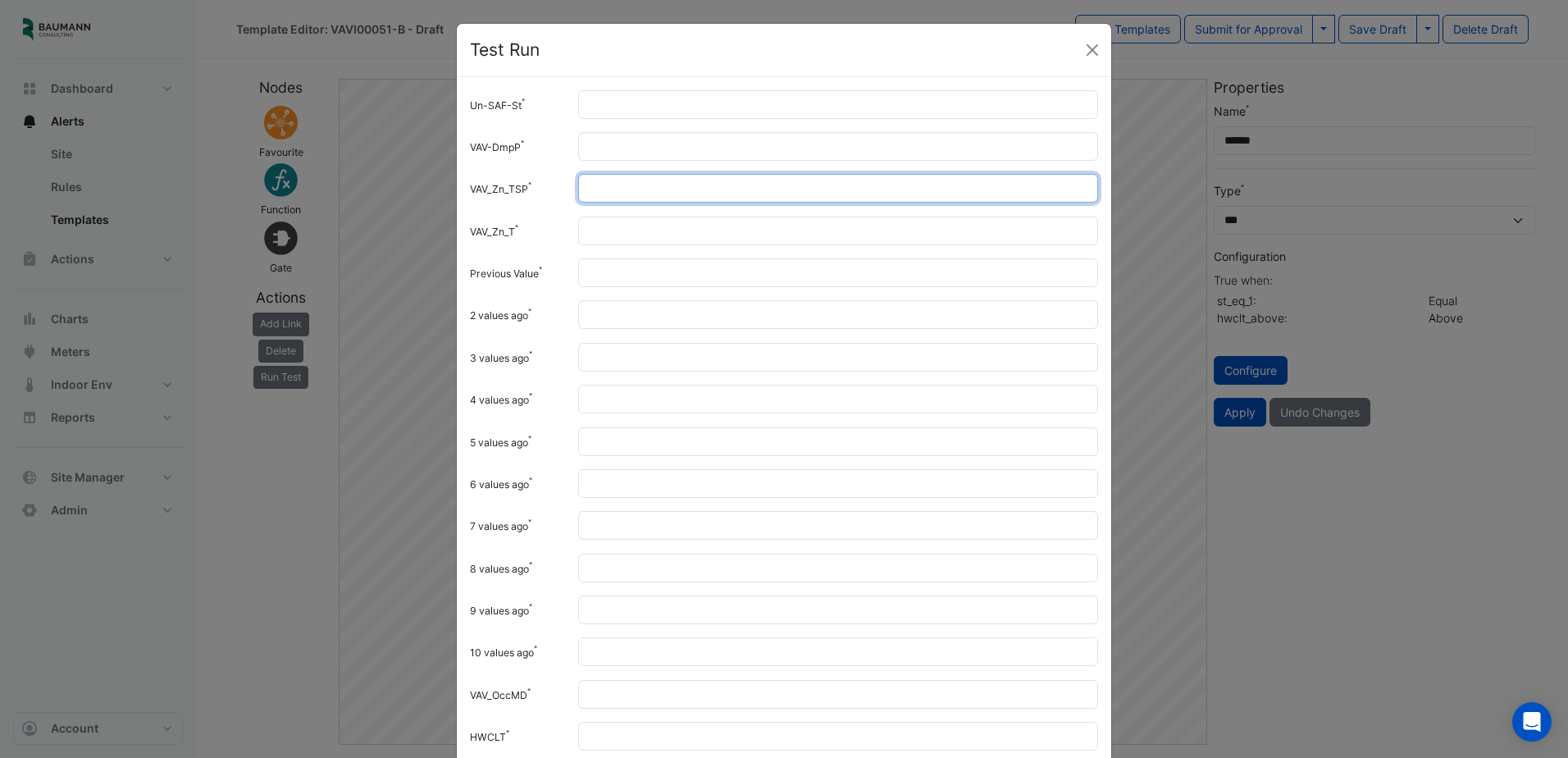
click at [625, 195] on input "**" at bounding box center [838, 188] width 520 height 29
type input "**"
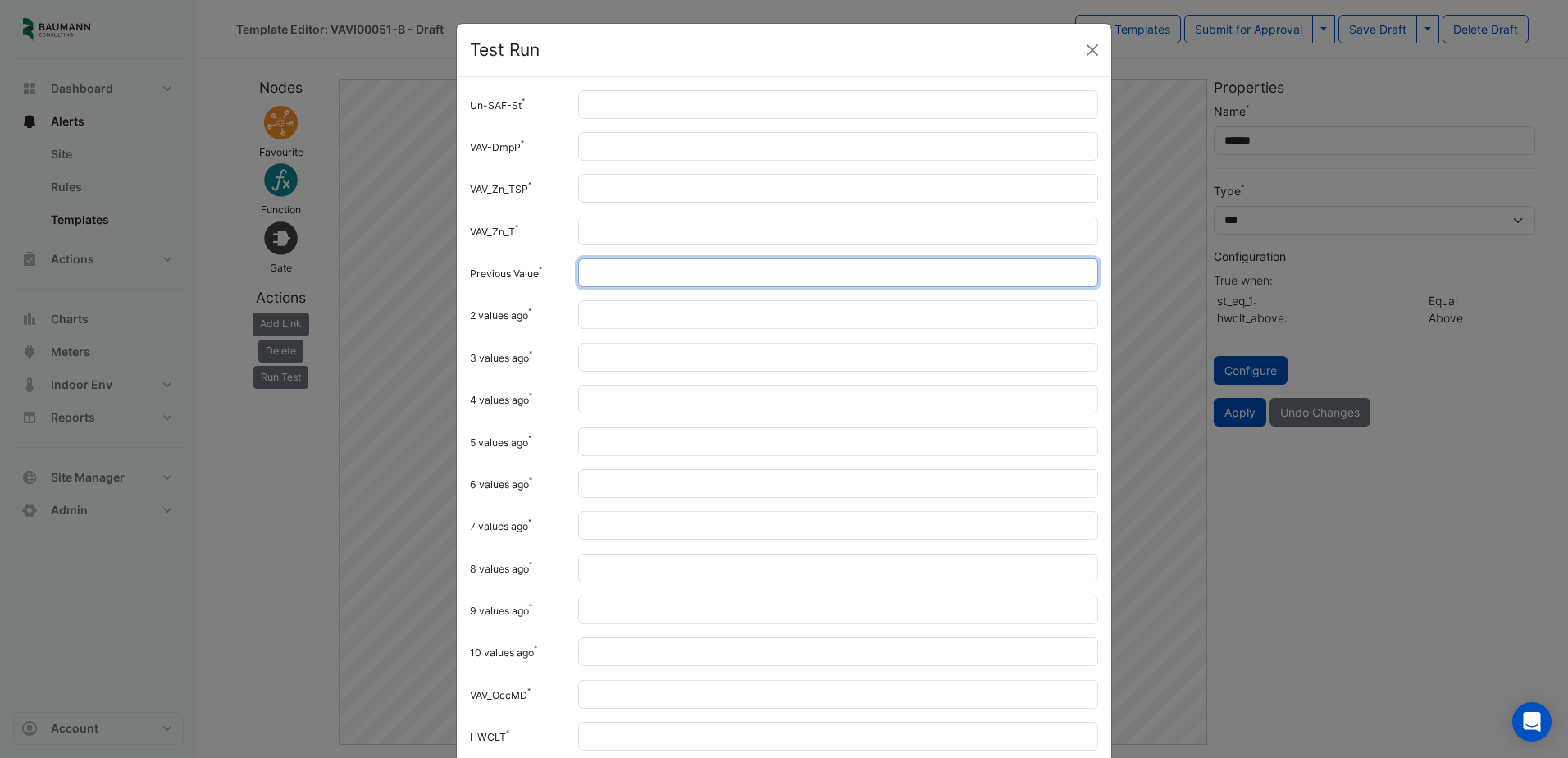
click at [621, 268] on input "Previous Value" at bounding box center [838, 272] width 520 height 29
type input "**"
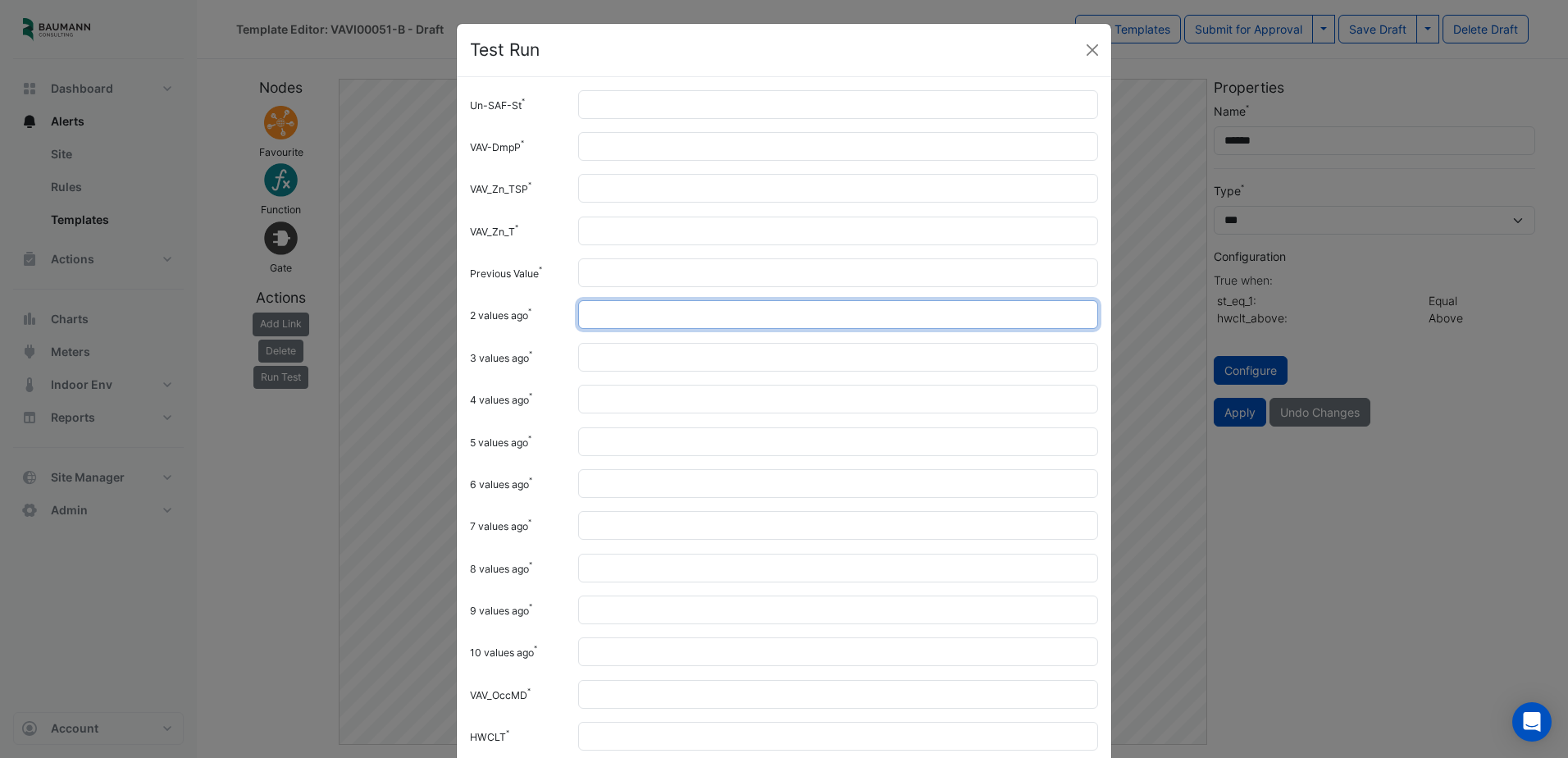
click at [609, 311] on input "2 values ago" at bounding box center [838, 314] width 520 height 29
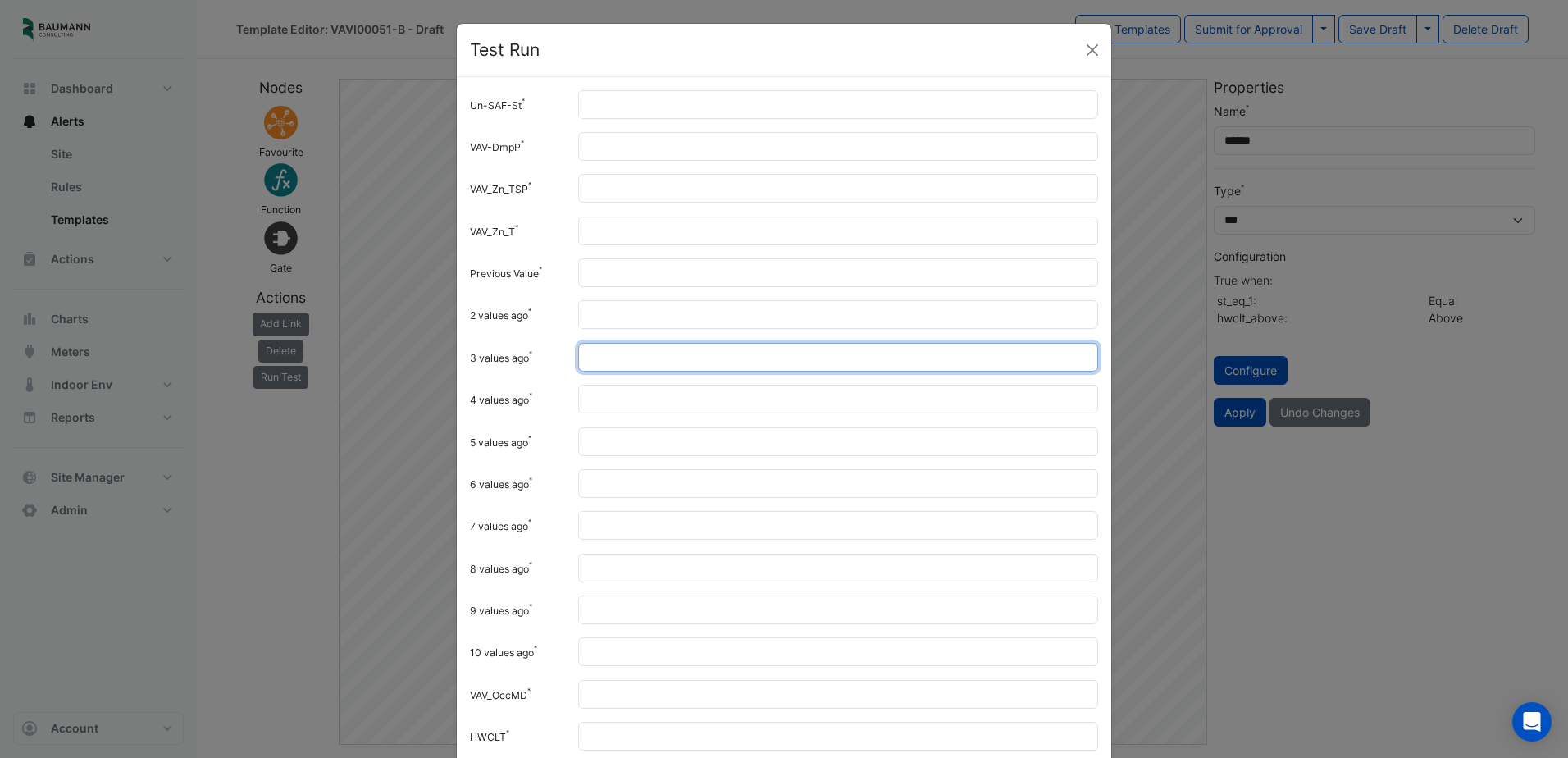
click at [610, 359] on input "3 values ago" at bounding box center [838, 357] width 520 height 29
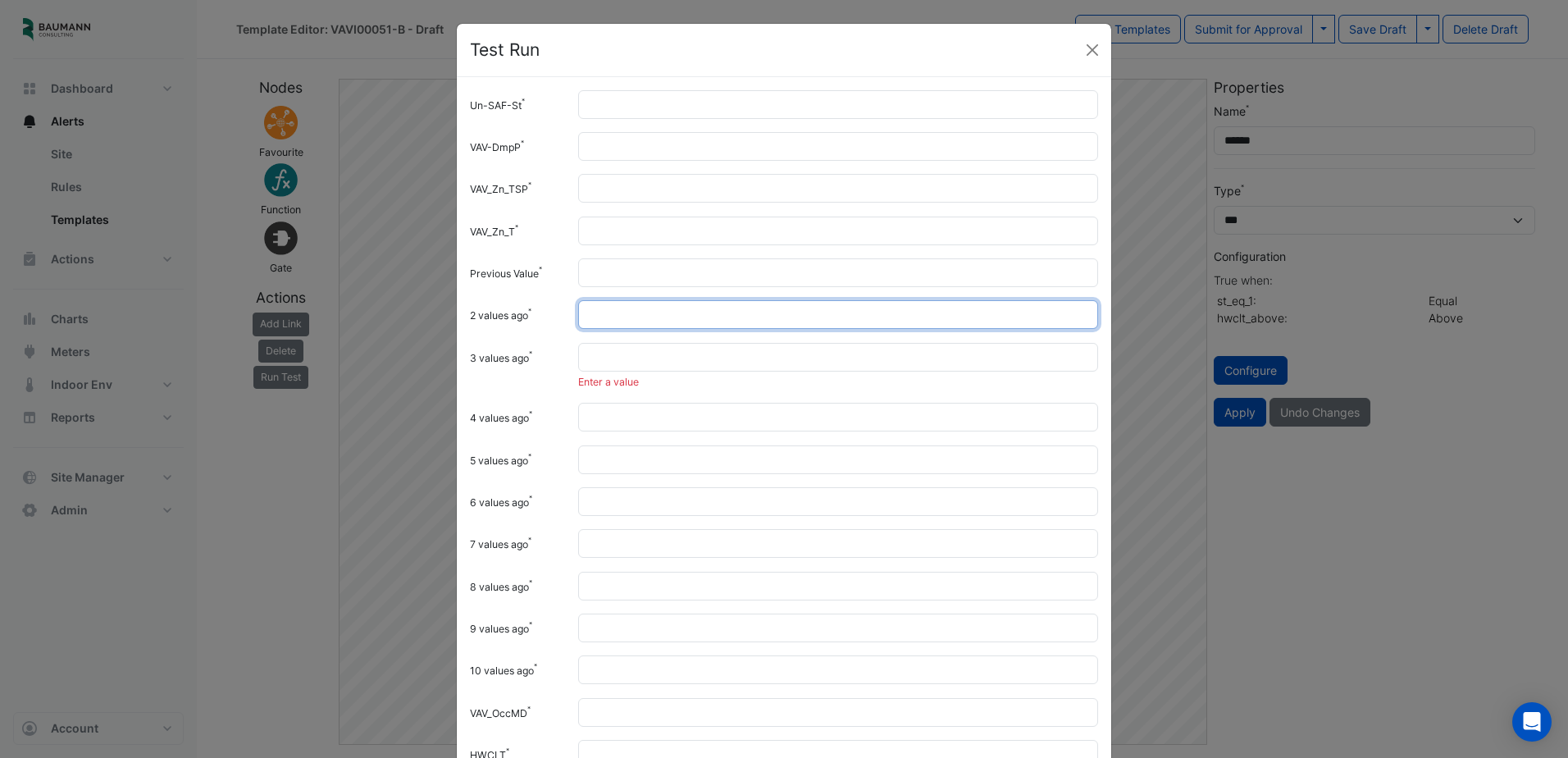
click at [628, 318] on input "***" at bounding box center [838, 314] width 520 height 29
type input "**"
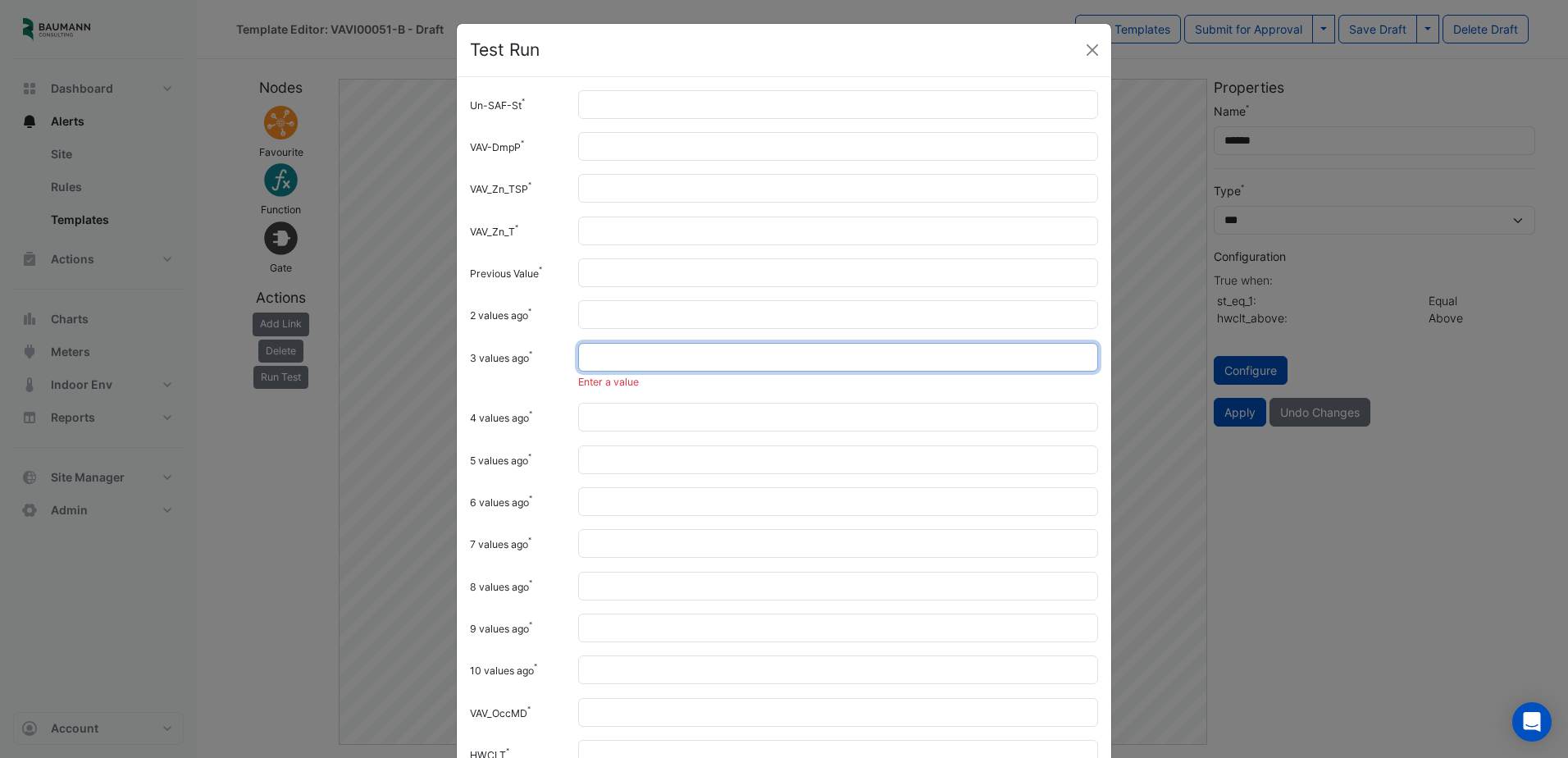
click at [622, 347] on input "3 values ago" at bounding box center [838, 357] width 520 height 29
drag, startPoint x: 619, startPoint y: 361, endPoint x: 490, endPoint y: 366, distance: 129.1
click at [490, 366] on div "3 values ago **" at bounding box center [784, 357] width 648 height 29
type input "**"
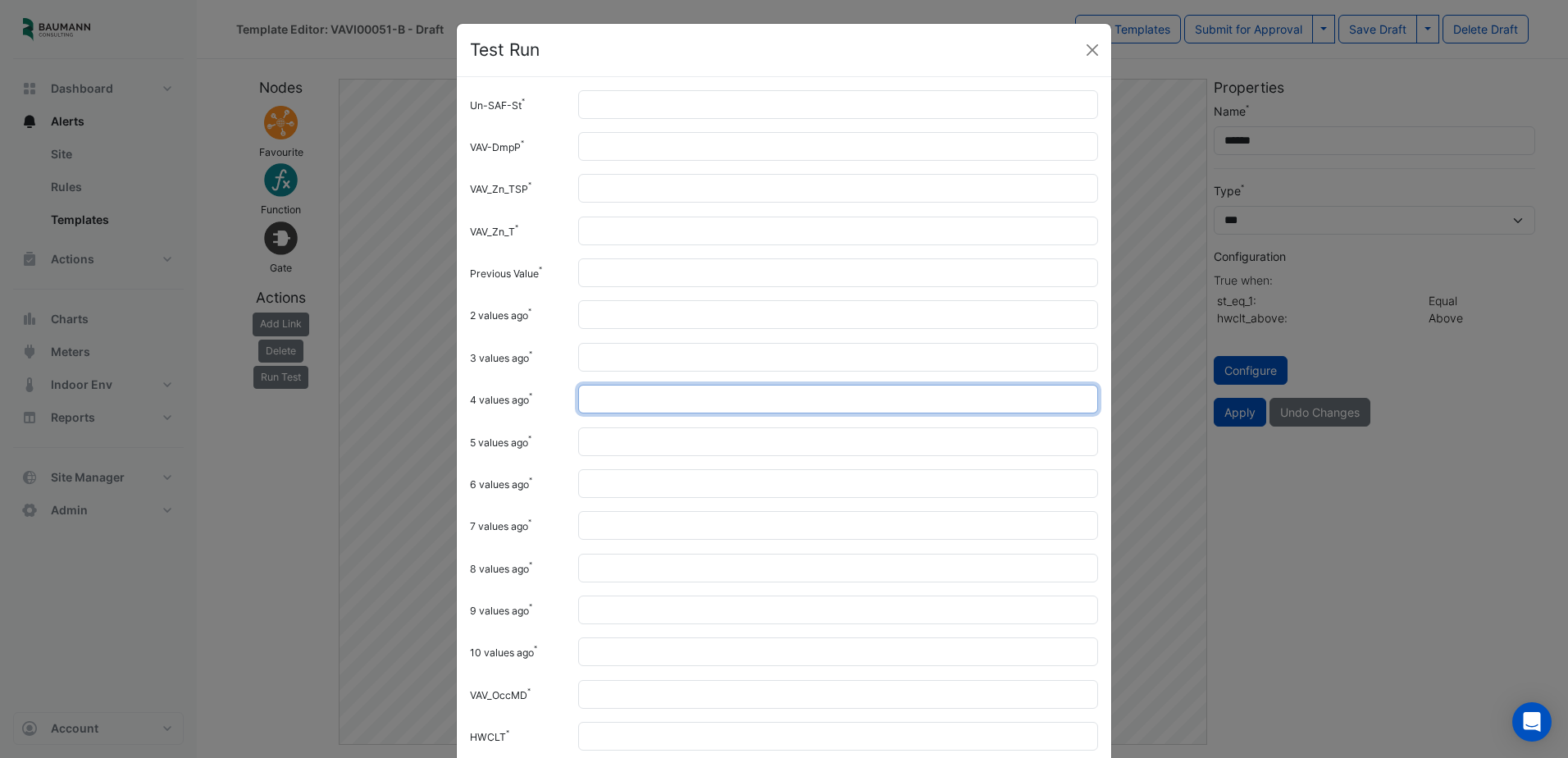
click at [607, 386] on input "4 values ago" at bounding box center [838, 398] width 520 height 29
paste input "**"
type input "**"
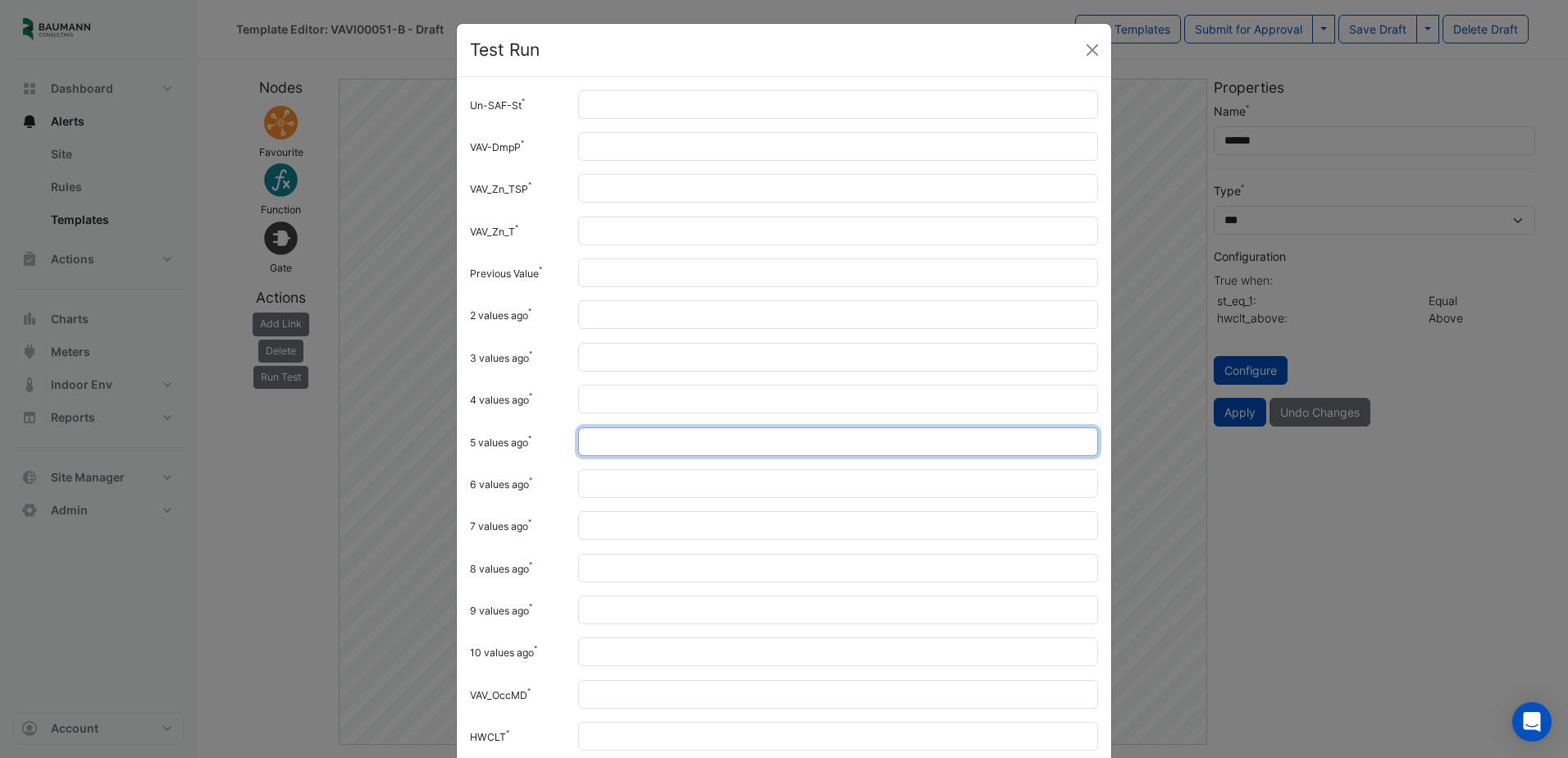
click at [608, 437] on input "5 values ago" at bounding box center [838, 441] width 520 height 29
paste input "**"
type input "**"
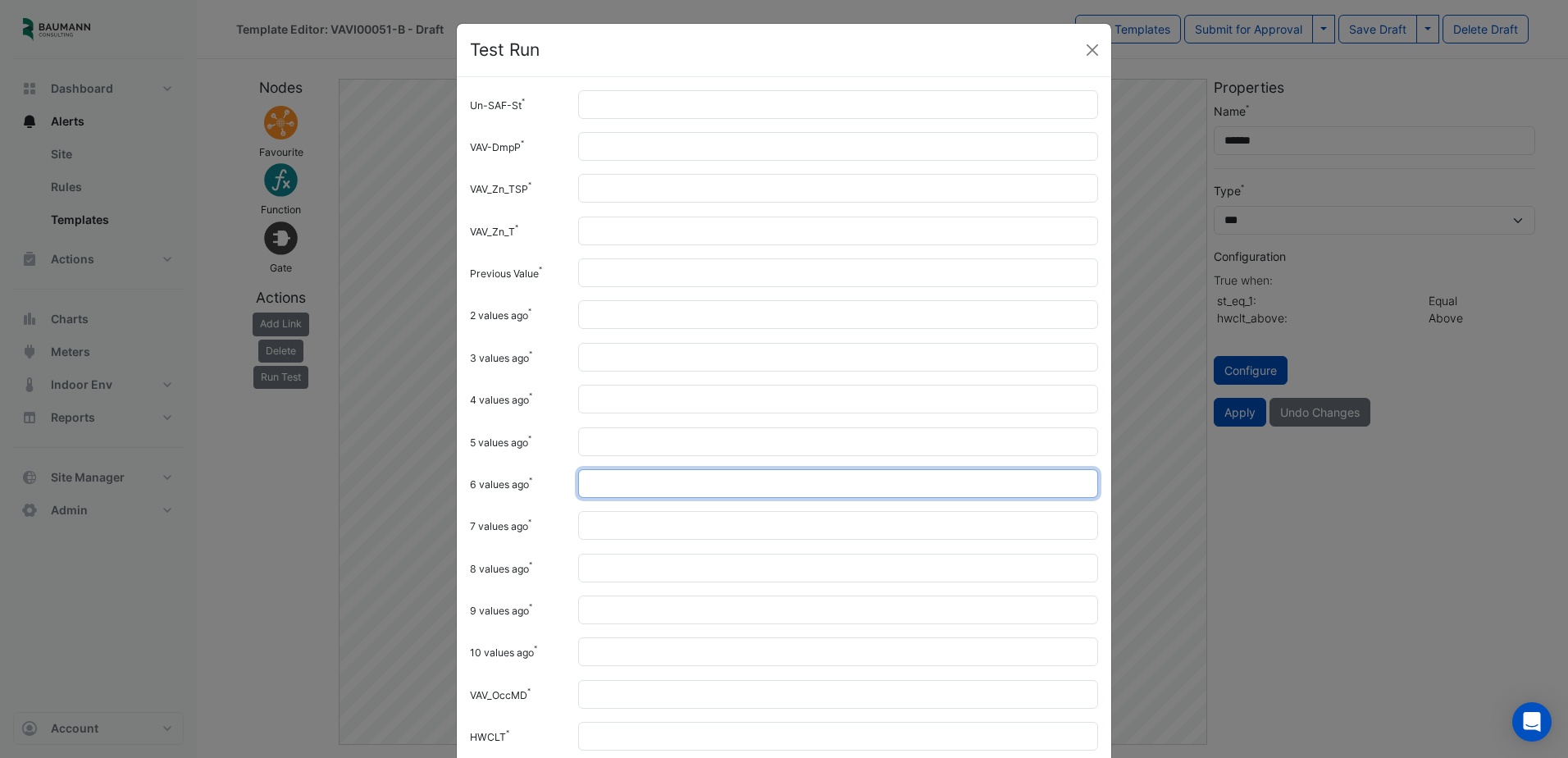
click at [609, 480] on input "6 values ago" at bounding box center [838, 483] width 520 height 29
type input "**"
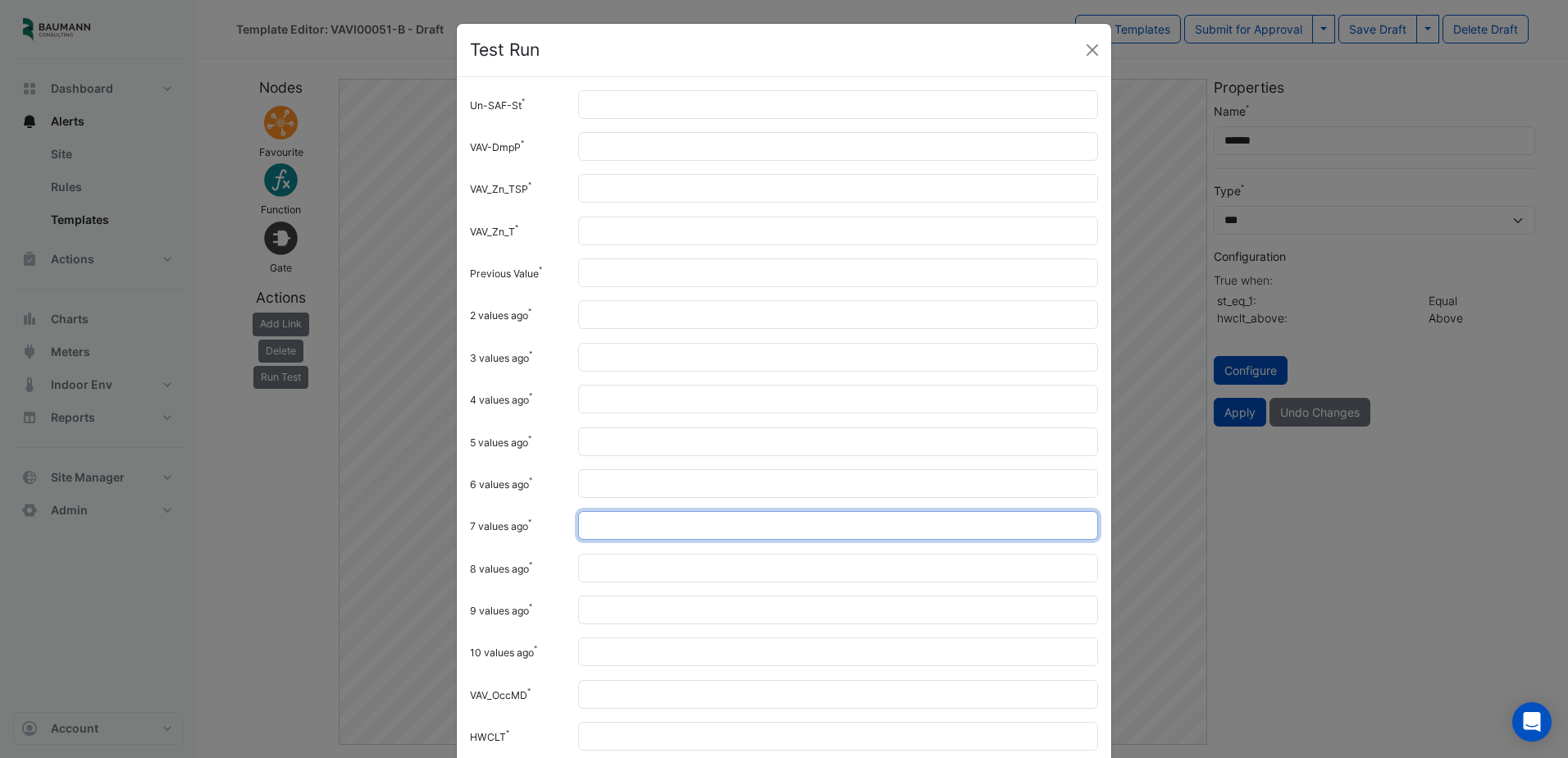
click at [671, 522] on input "7 values ago" at bounding box center [838, 525] width 520 height 29
paste input "**"
type input "**"
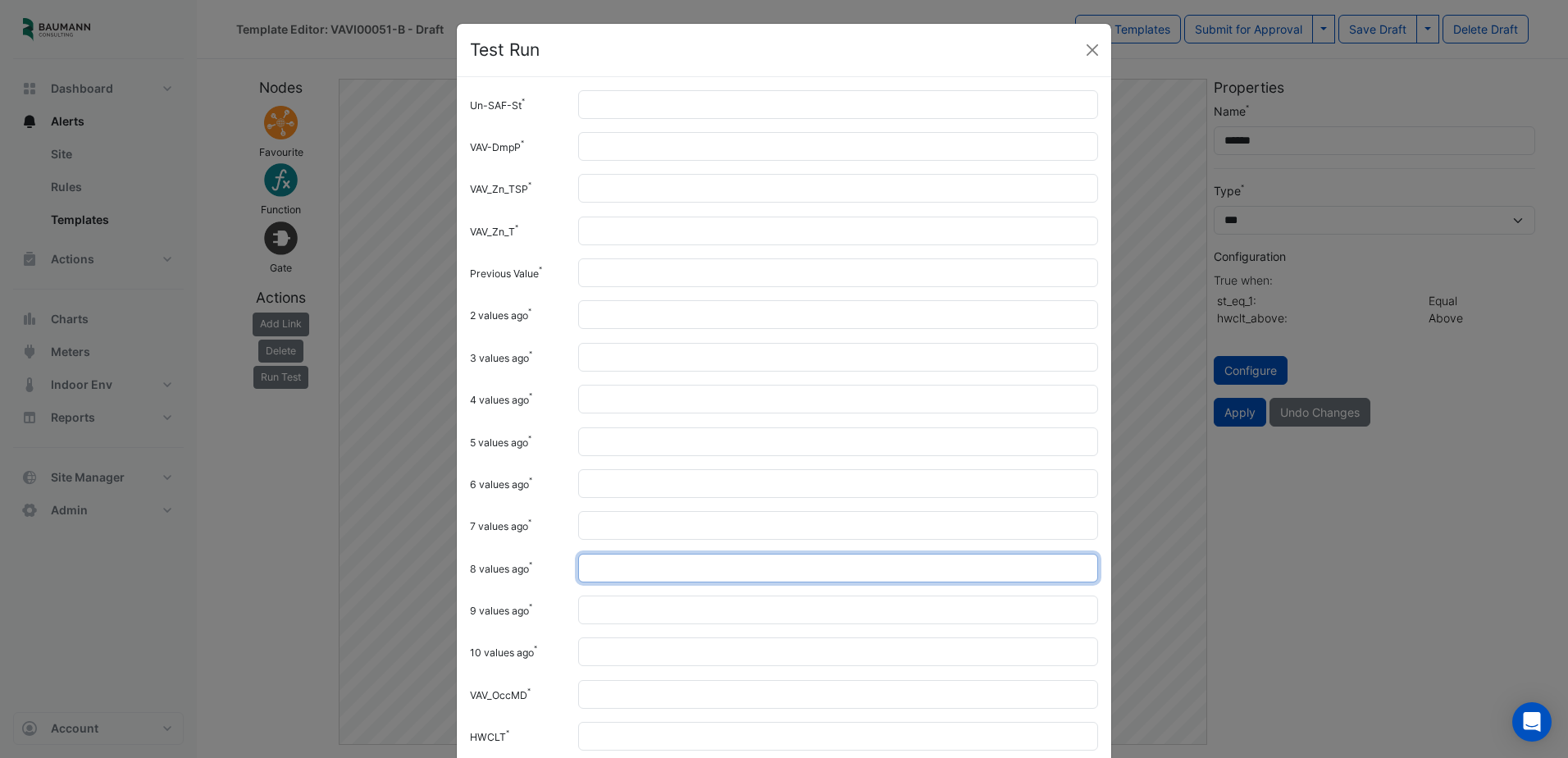
click at [616, 571] on input "8 values ago" at bounding box center [838, 567] width 520 height 29
paste input "**"
type input "**"
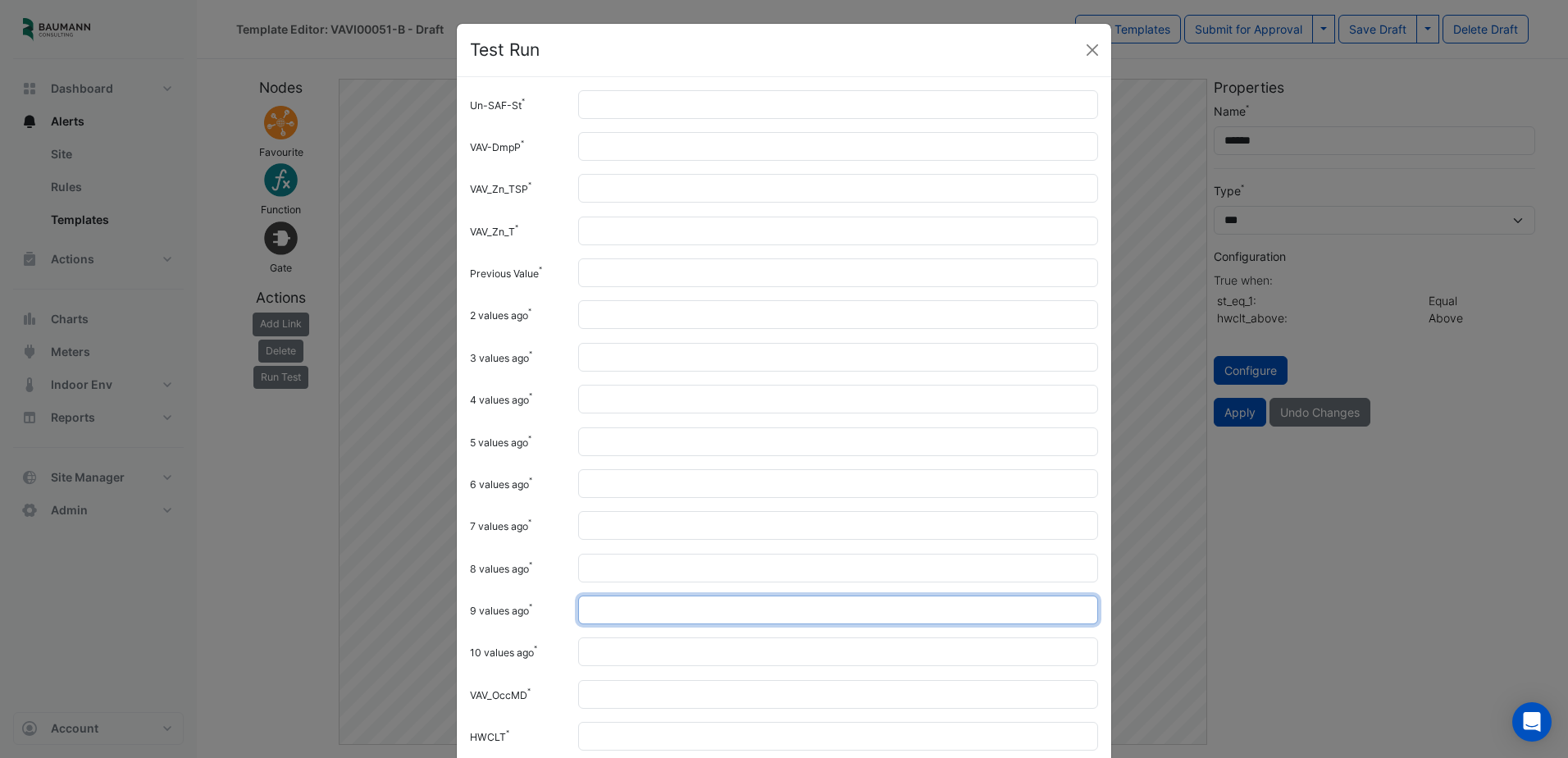
click at [619, 610] on input "9 values ago" at bounding box center [838, 610] width 520 height 29
paste input "**"
type input "**"
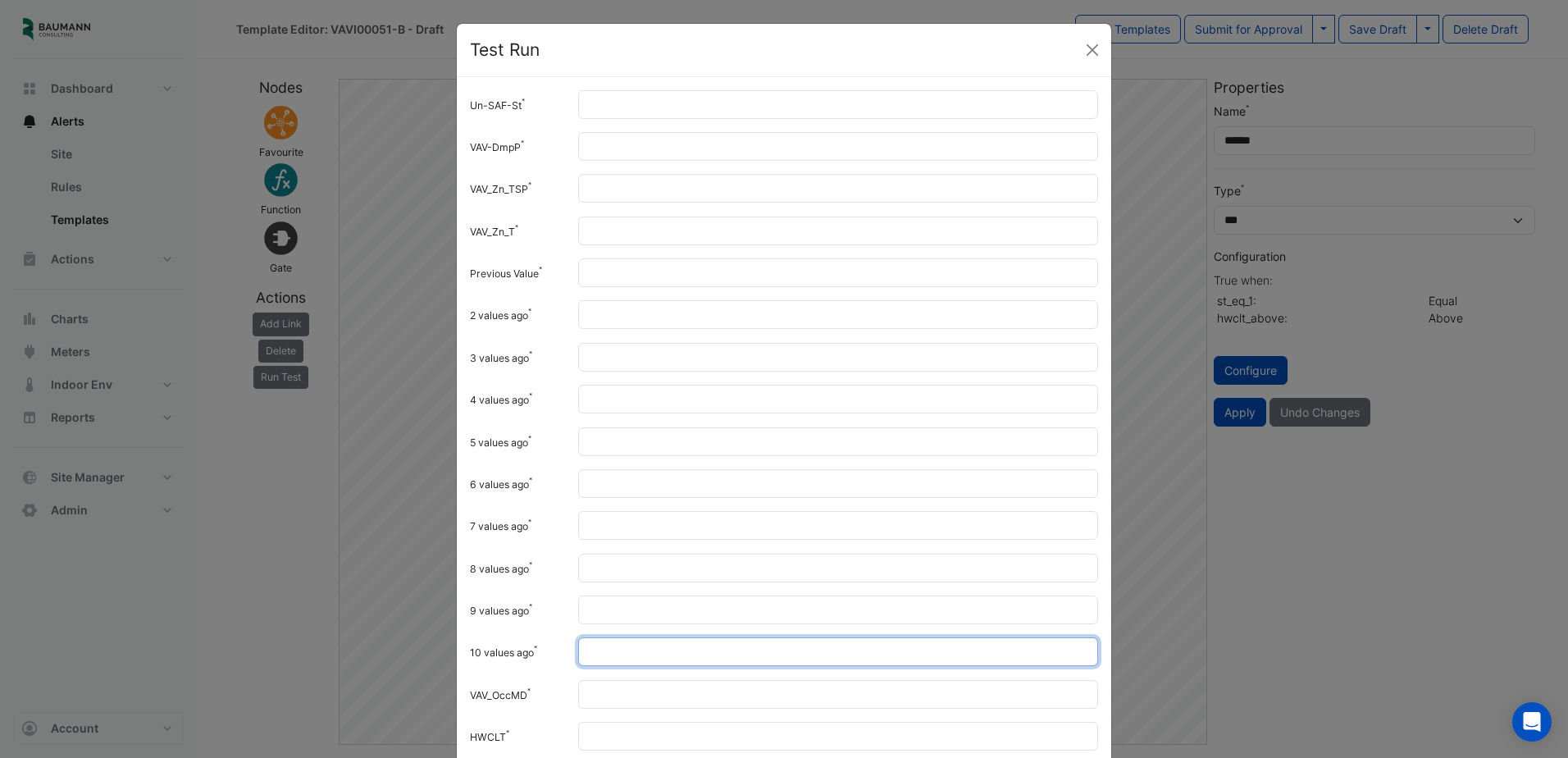
click at [618, 648] on input "10 values ago" at bounding box center [838, 651] width 520 height 29
paste input "**"
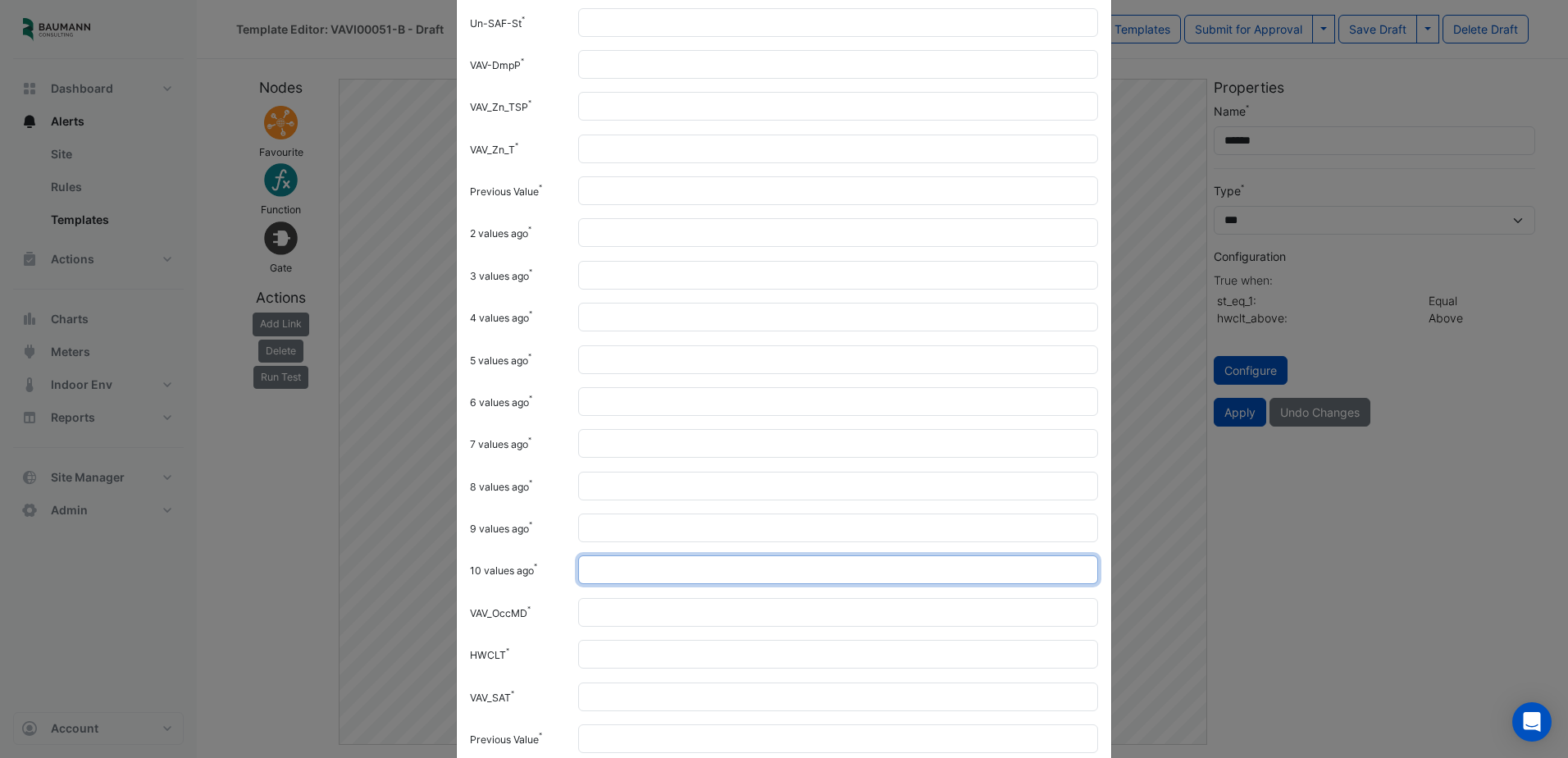
scroll to position [164, 0]
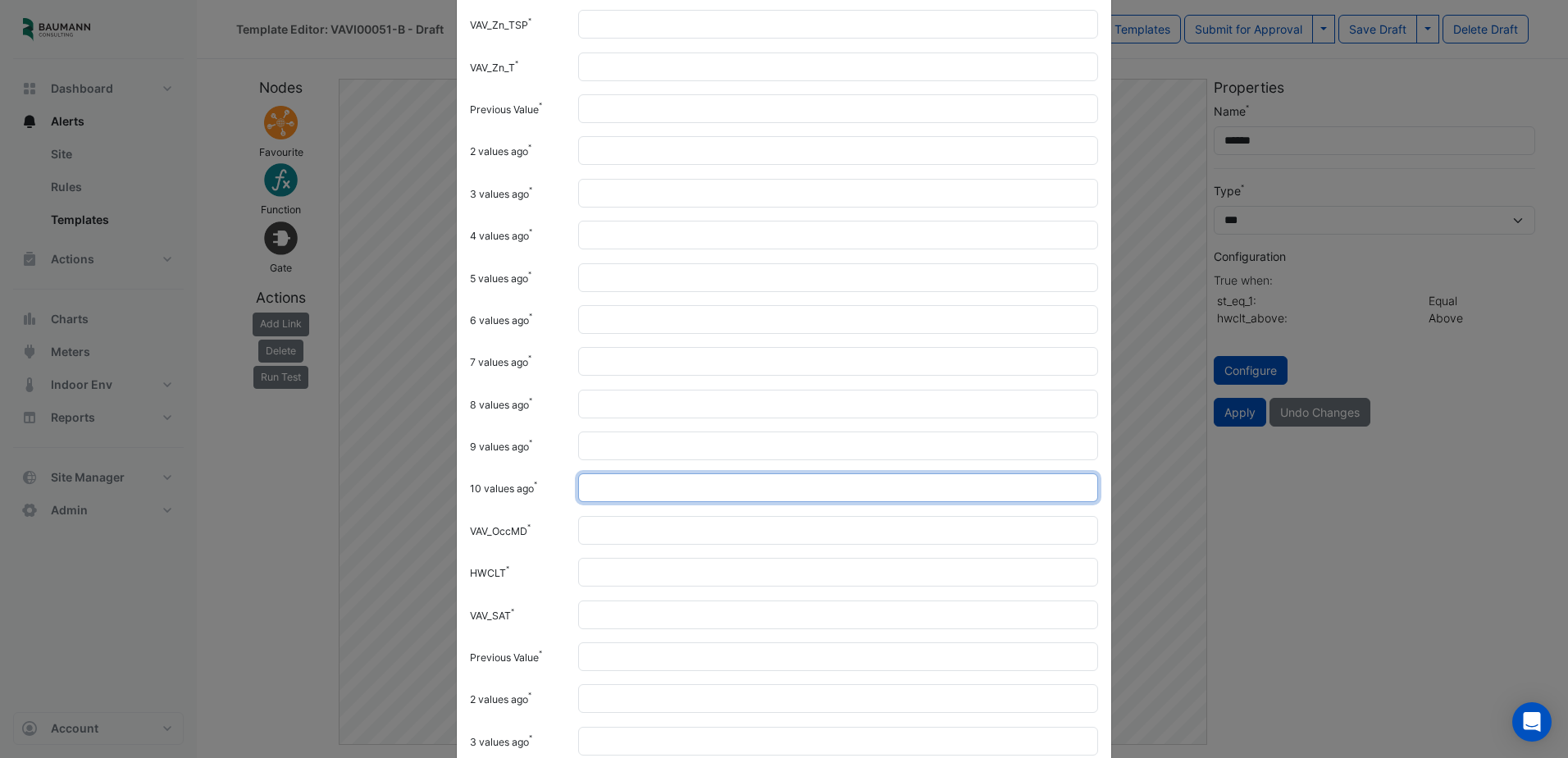
type input "**"
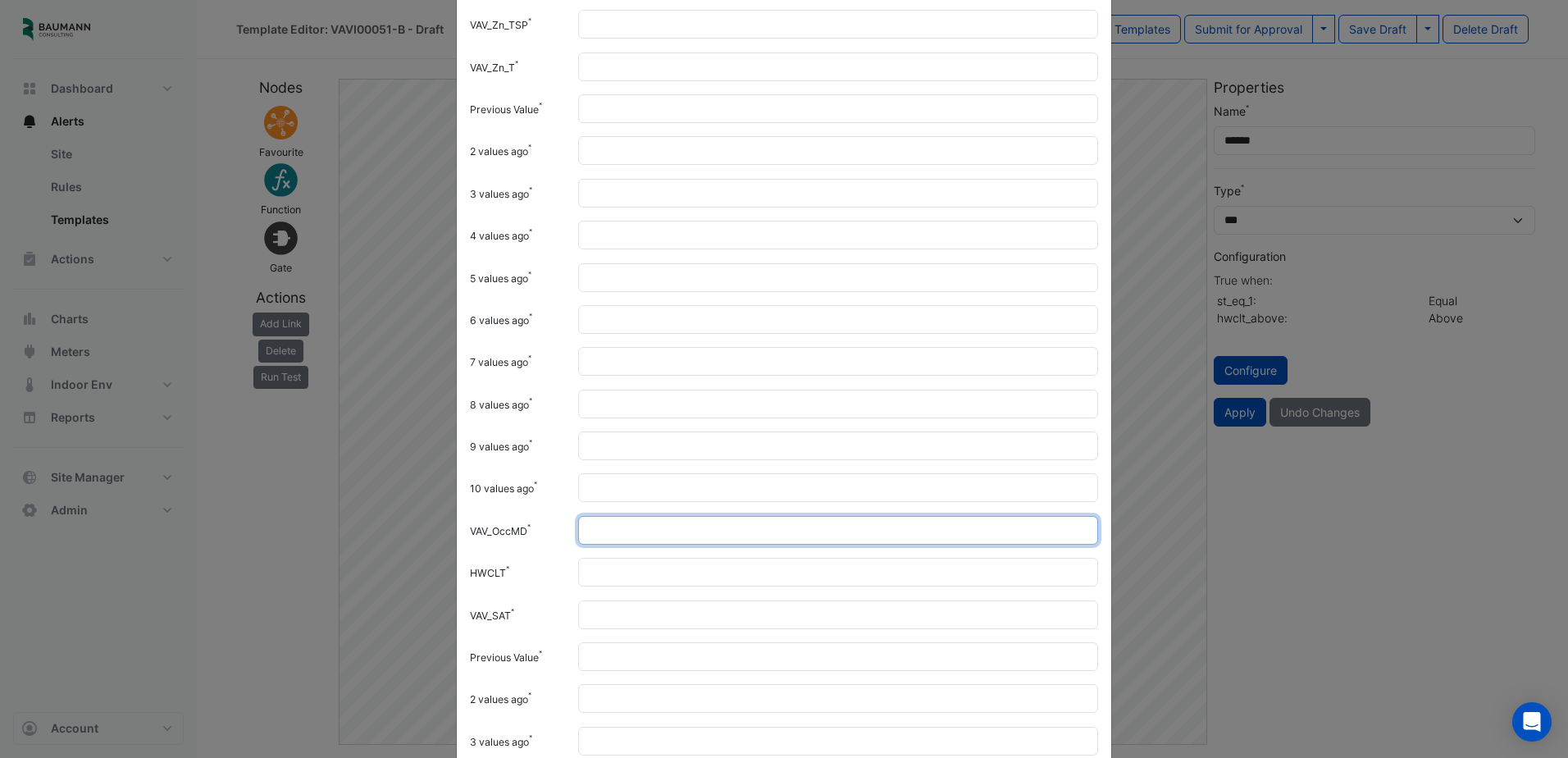
click at [643, 531] on input "VAV_OccMD" at bounding box center [838, 530] width 520 height 29
type input "*"
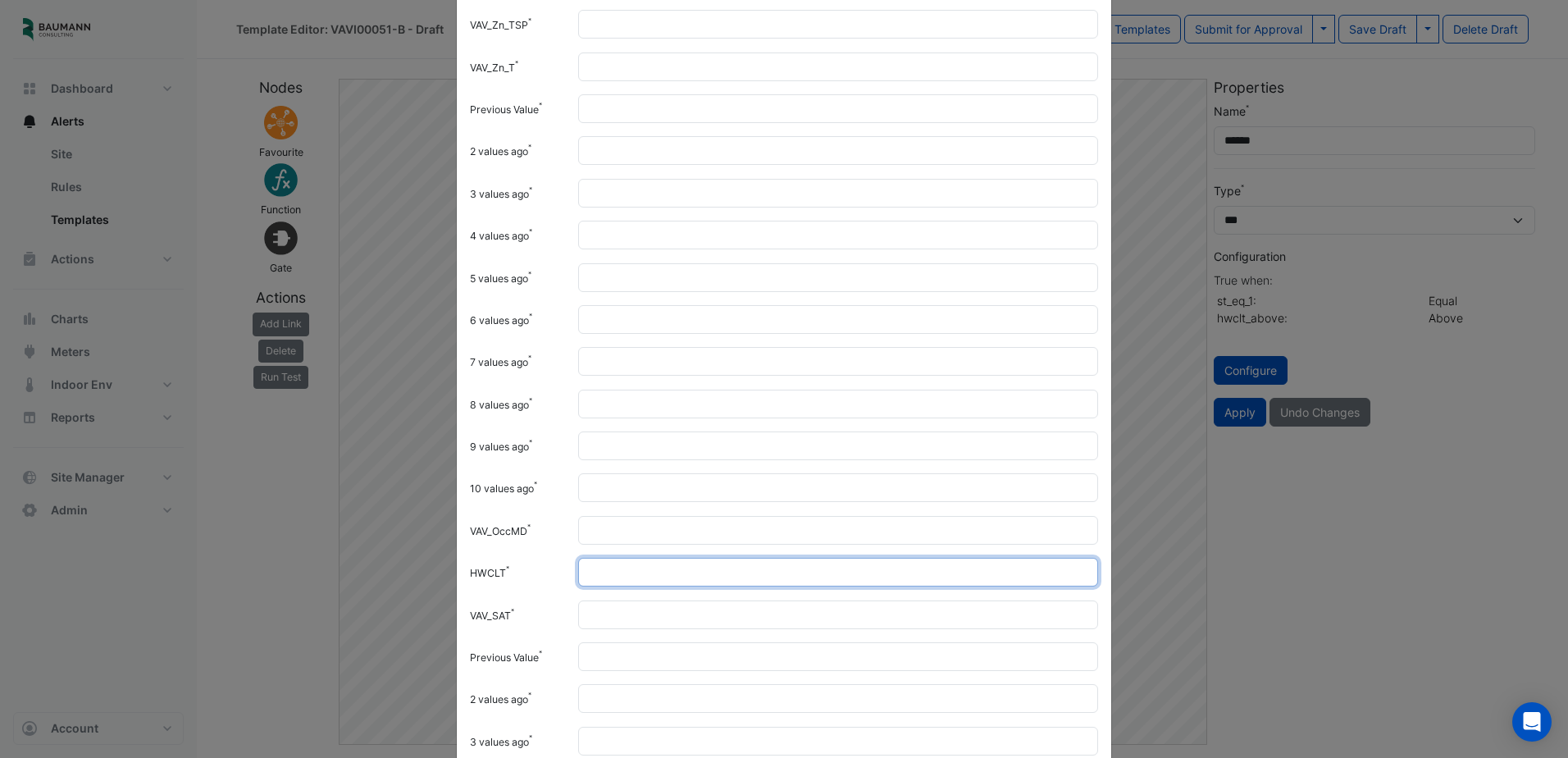
click at [610, 568] on input "HWCLT" at bounding box center [838, 572] width 520 height 29
drag, startPoint x: 610, startPoint y: 568, endPoint x: 543, endPoint y: 570, distance: 67.0
click at [543, 570] on div "HWCLT ***" at bounding box center [784, 572] width 648 height 29
type input "***"
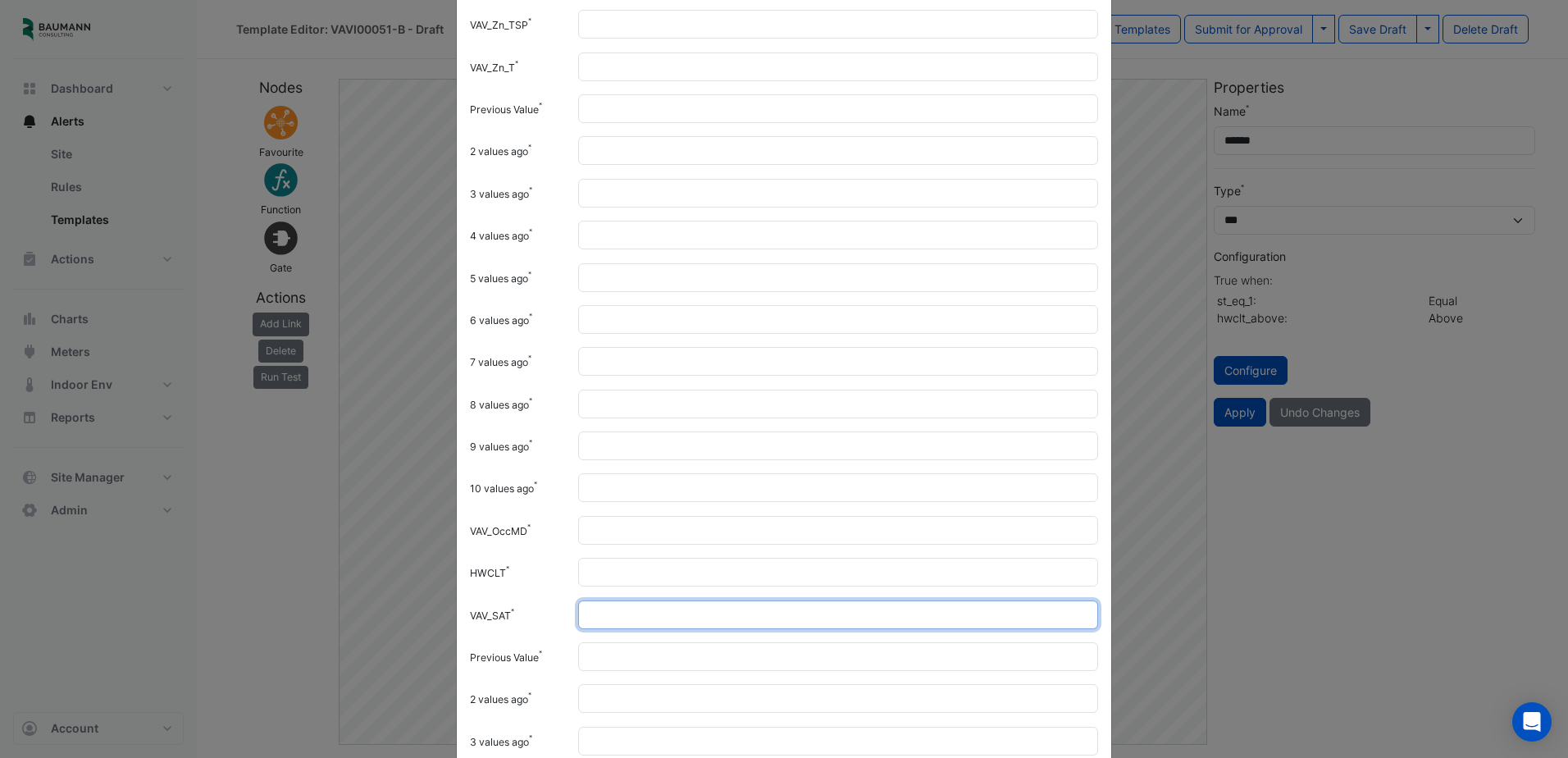
click at [619, 617] on input "VAV_SAT" at bounding box center [838, 614] width 520 height 29
type input "**"
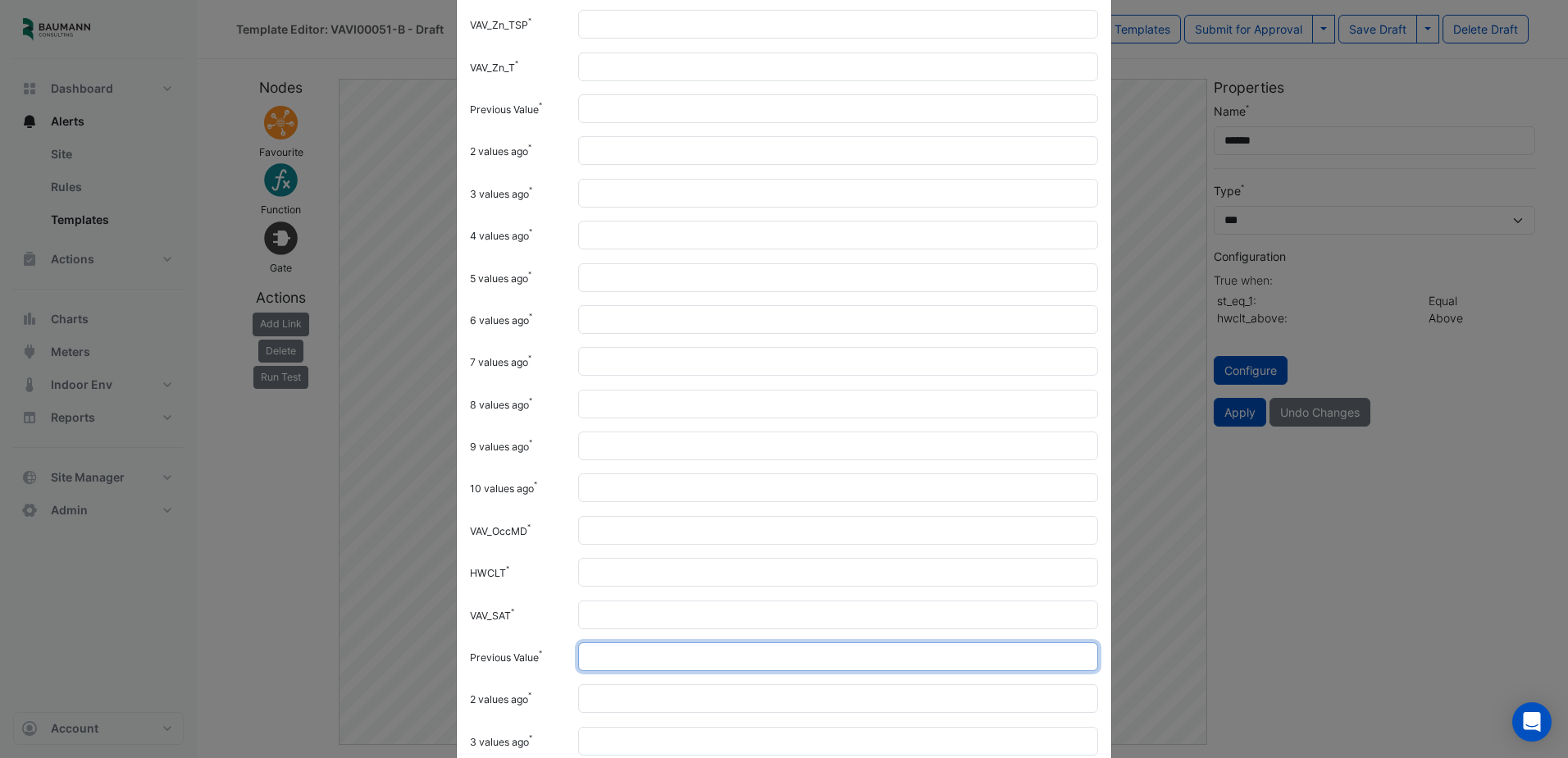
click at [645, 662] on input "Previous Value" at bounding box center [838, 657] width 520 height 29
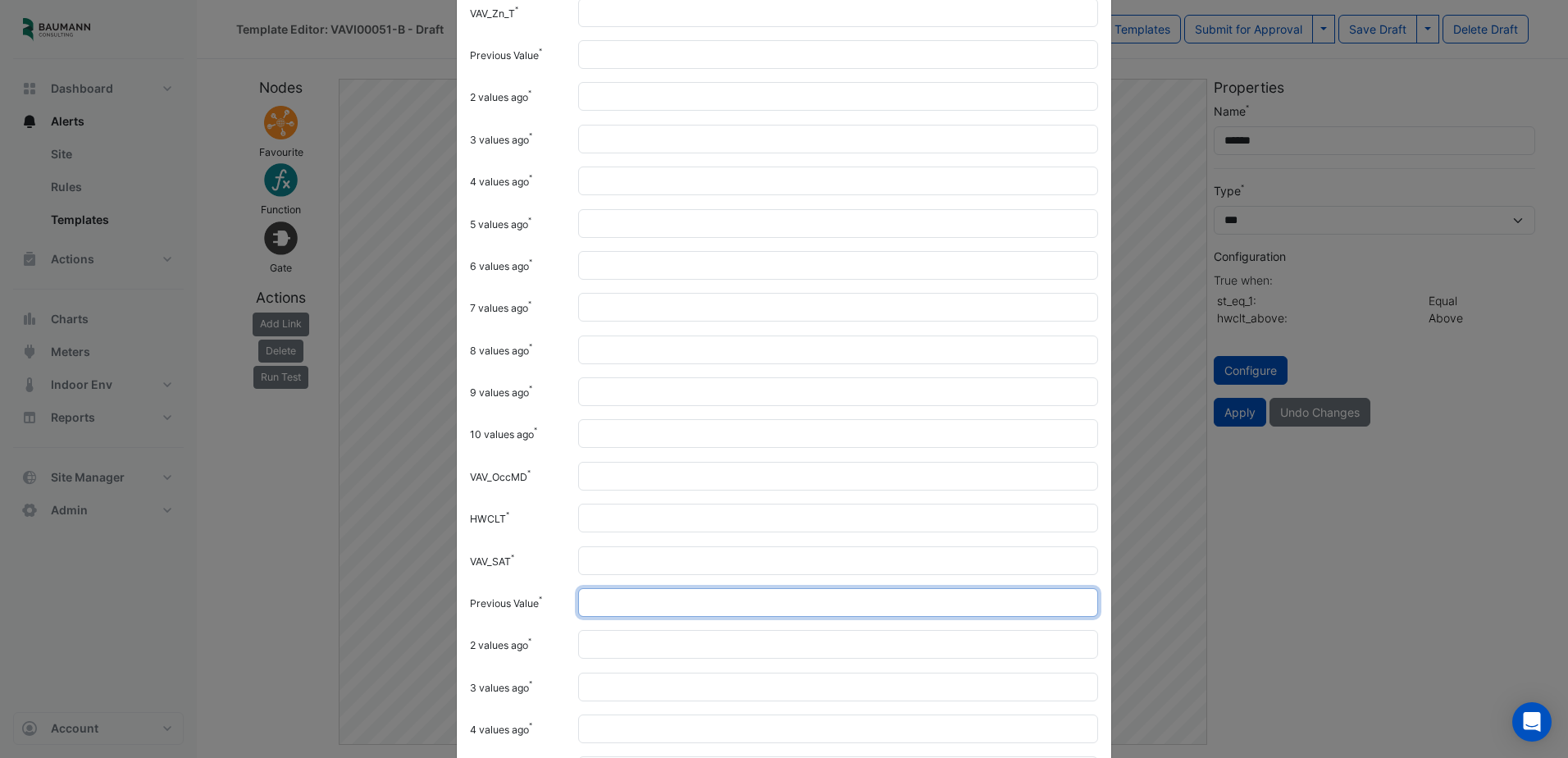
scroll to position [246, 0]
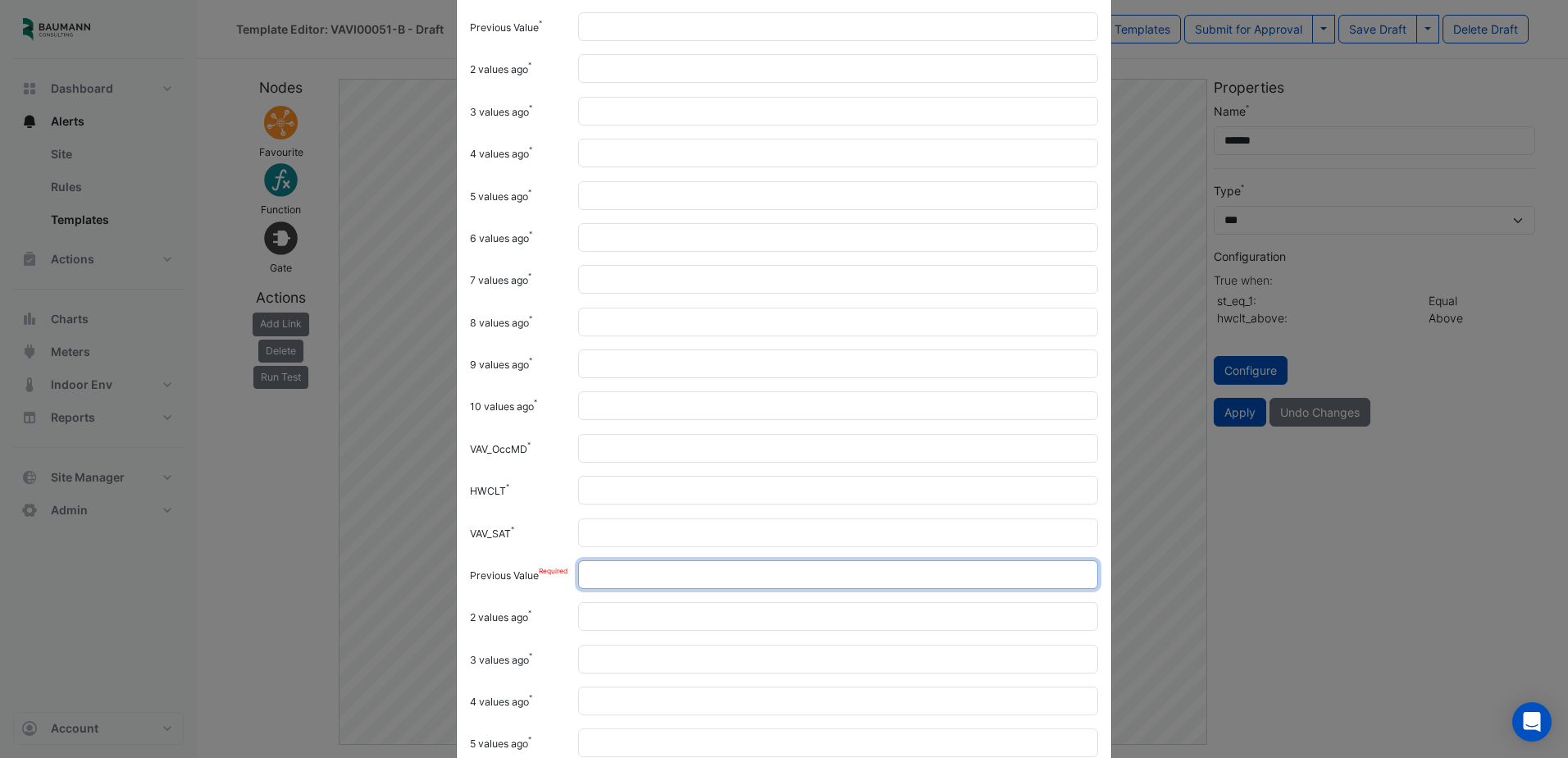
drag, startPoint x: 614, startPoint y: 572, endPoint x: 558, endPoint y: 572, distance: 56.0
click at [558, 572] on div "Previous Value *" at bounding box center [784, 574] width 648 height 29
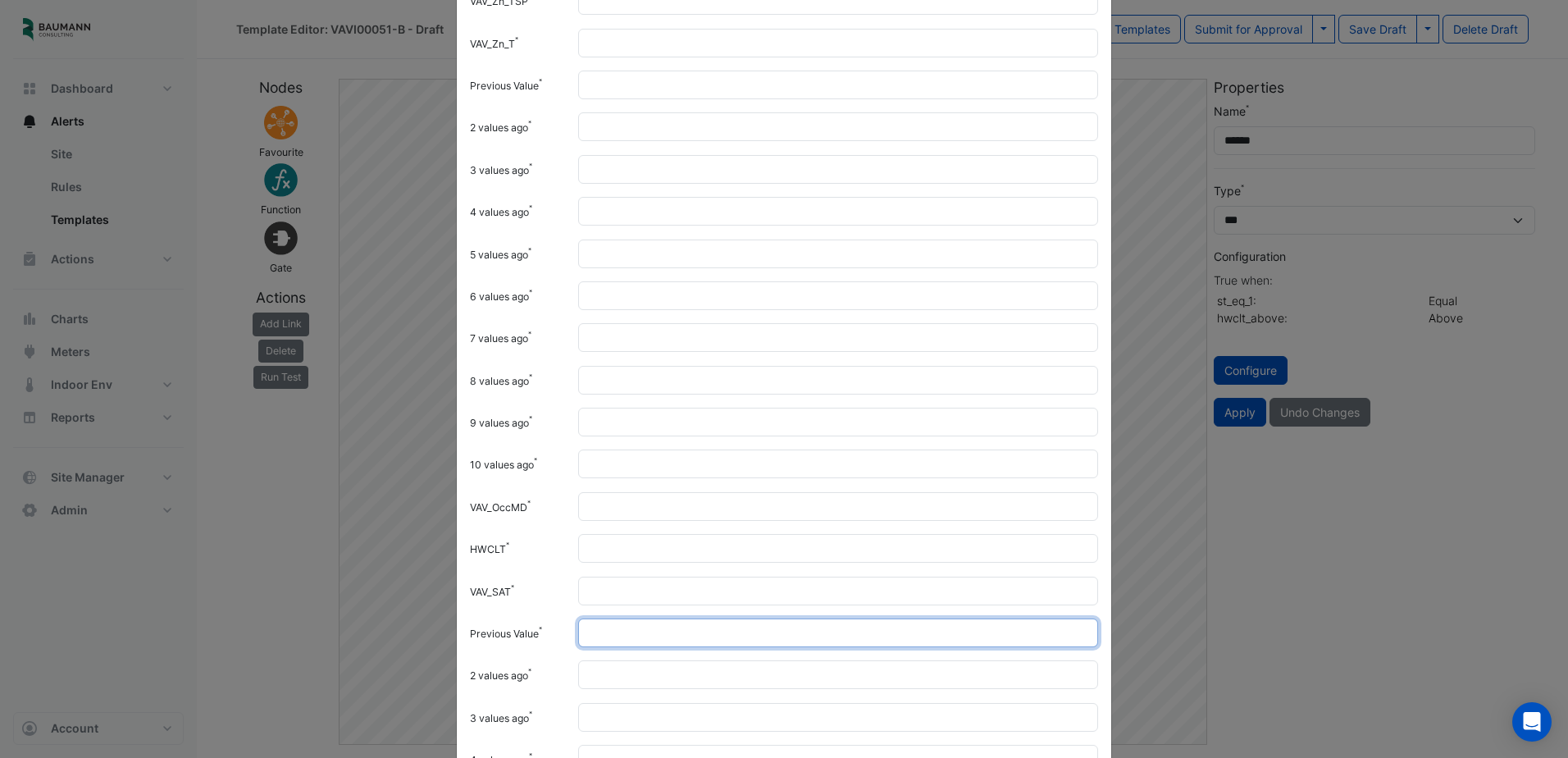
scroll to position [164, 0]
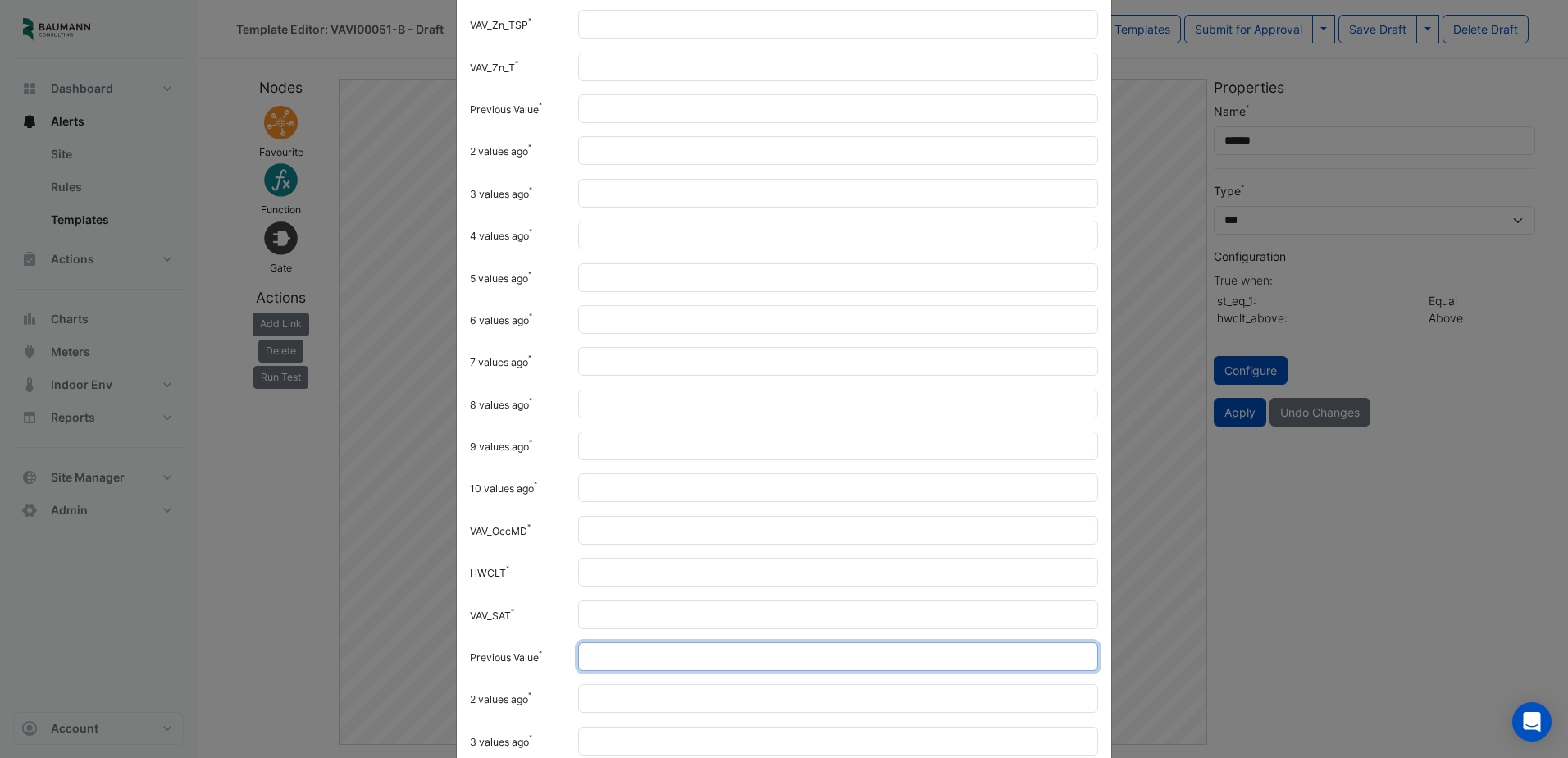
type input "**"
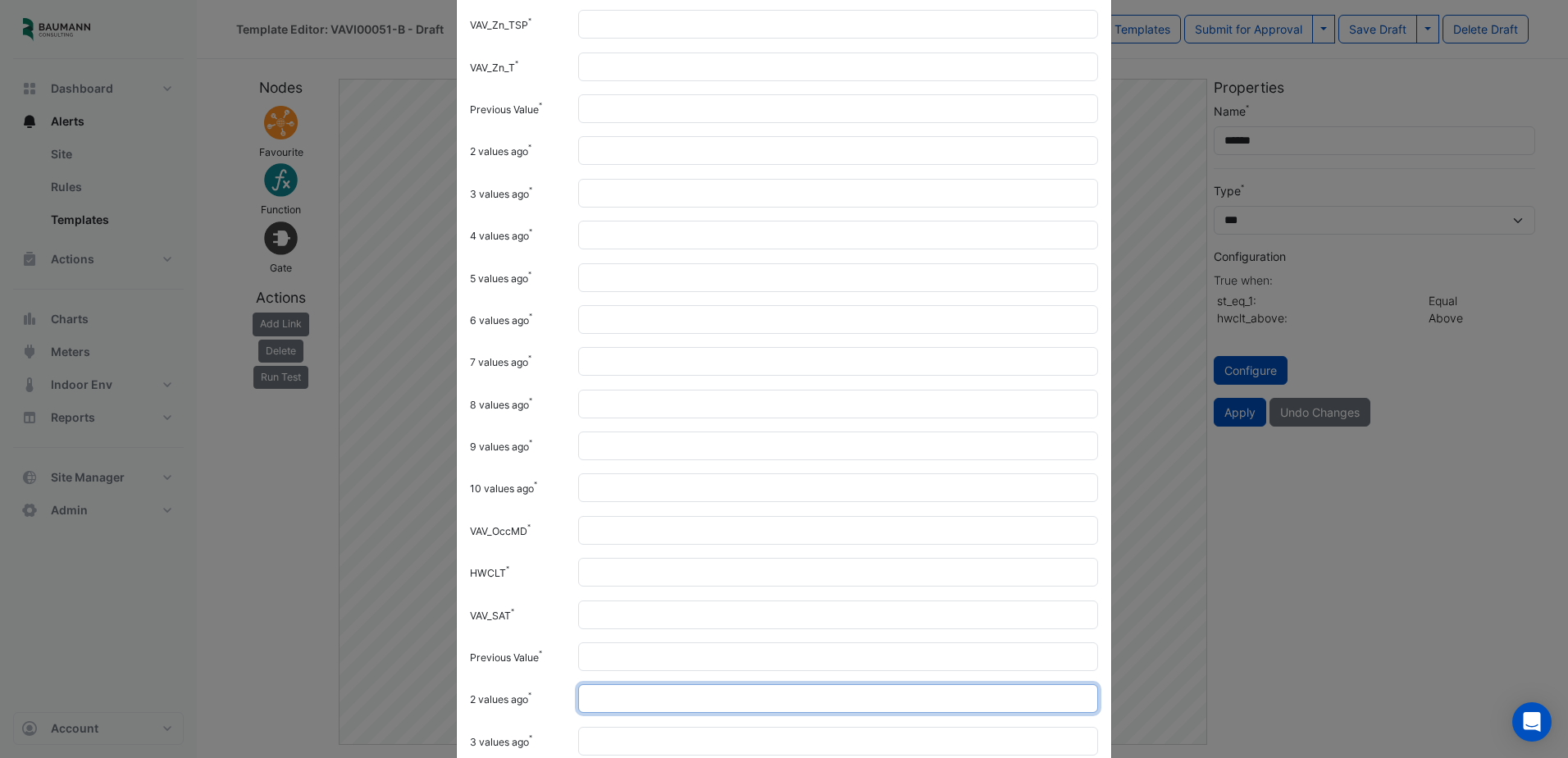
click at [660, 694] on input "2 values ago" at bounding box center [838, 698] width 520 height 29
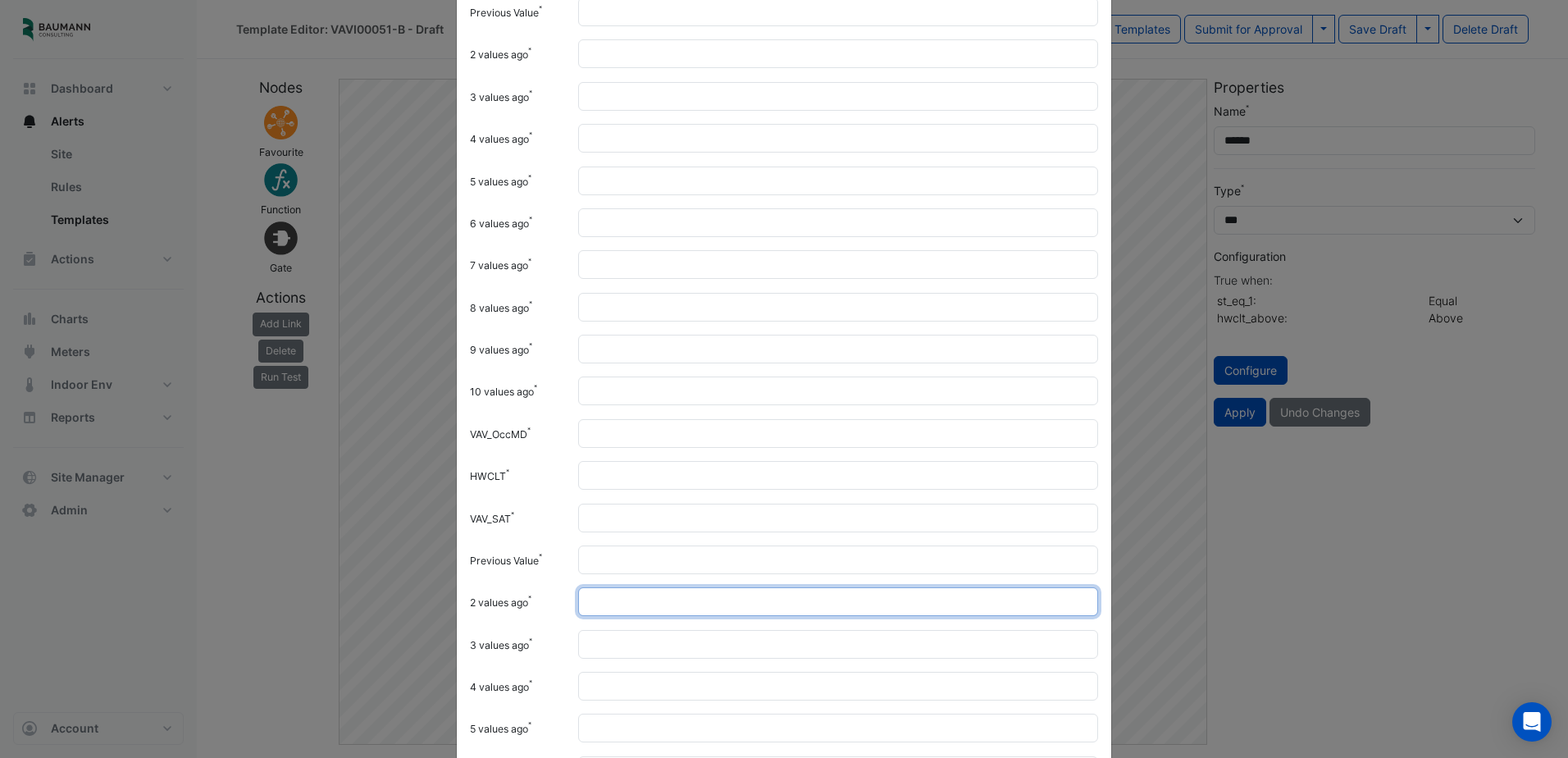
scroll to position [328, 0]
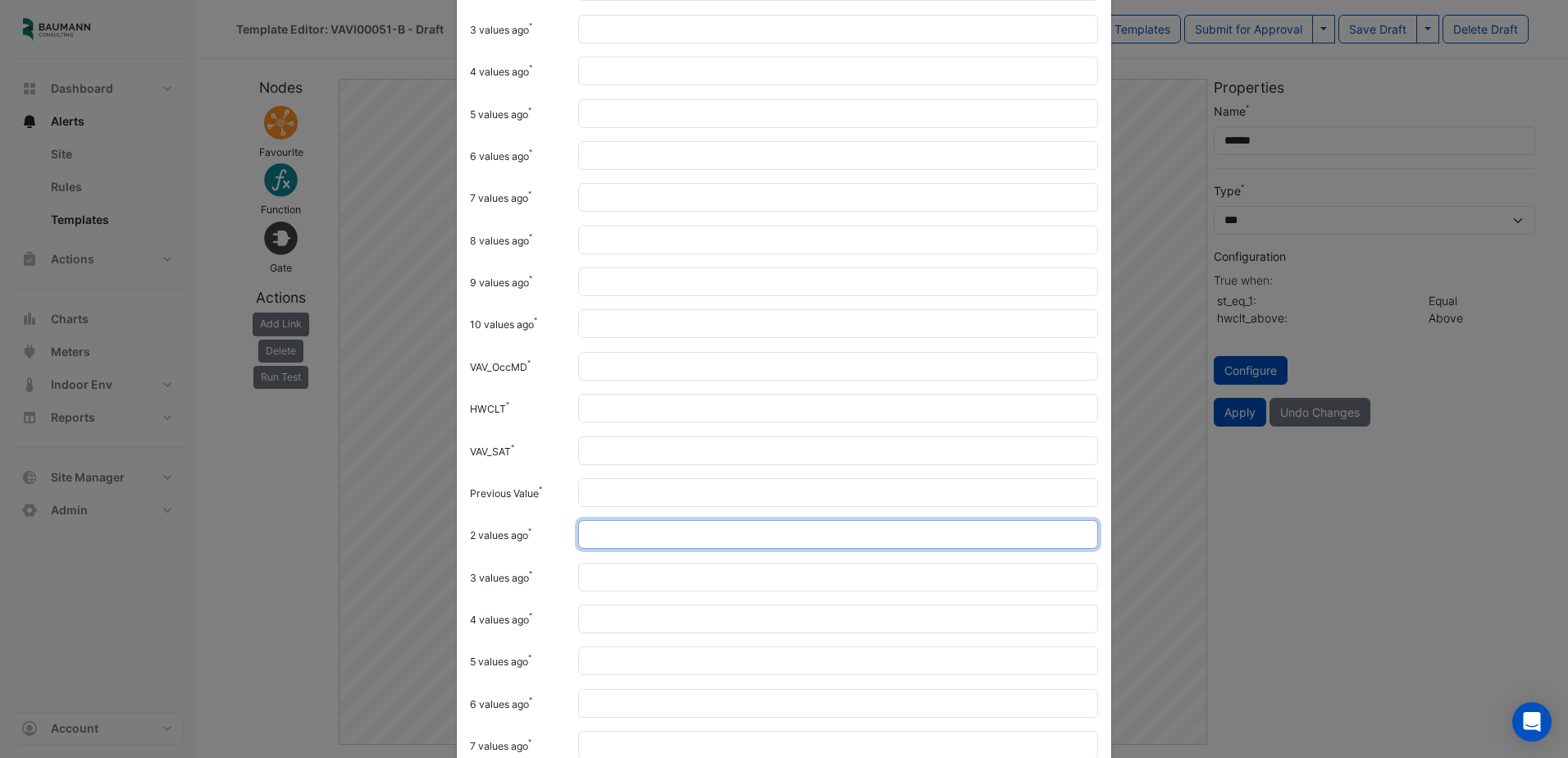
type input "**"
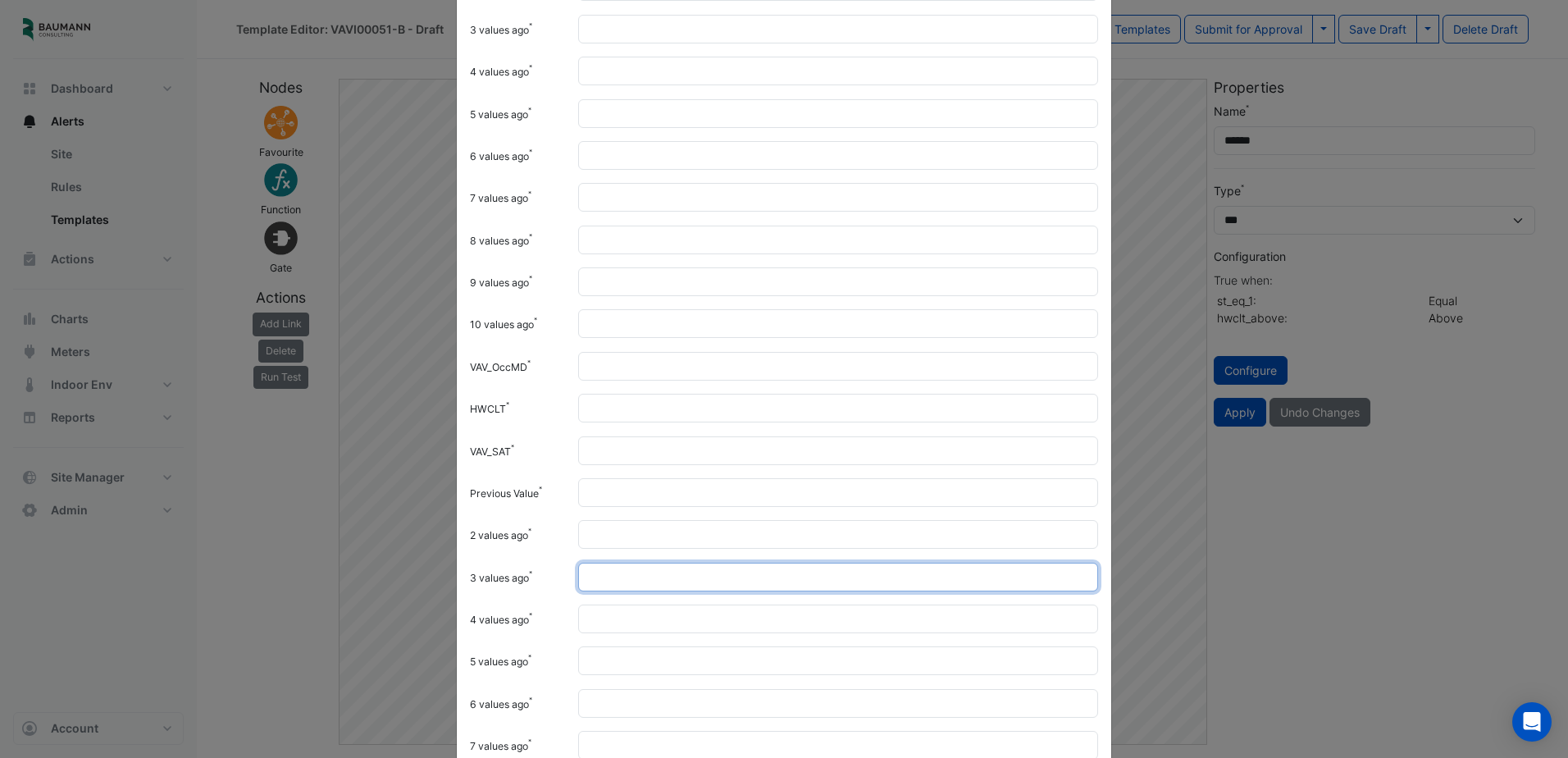
click at [652, 571] on input "3 values ago" at bounding box center [838, 576] width 520 height 29
type input "**"
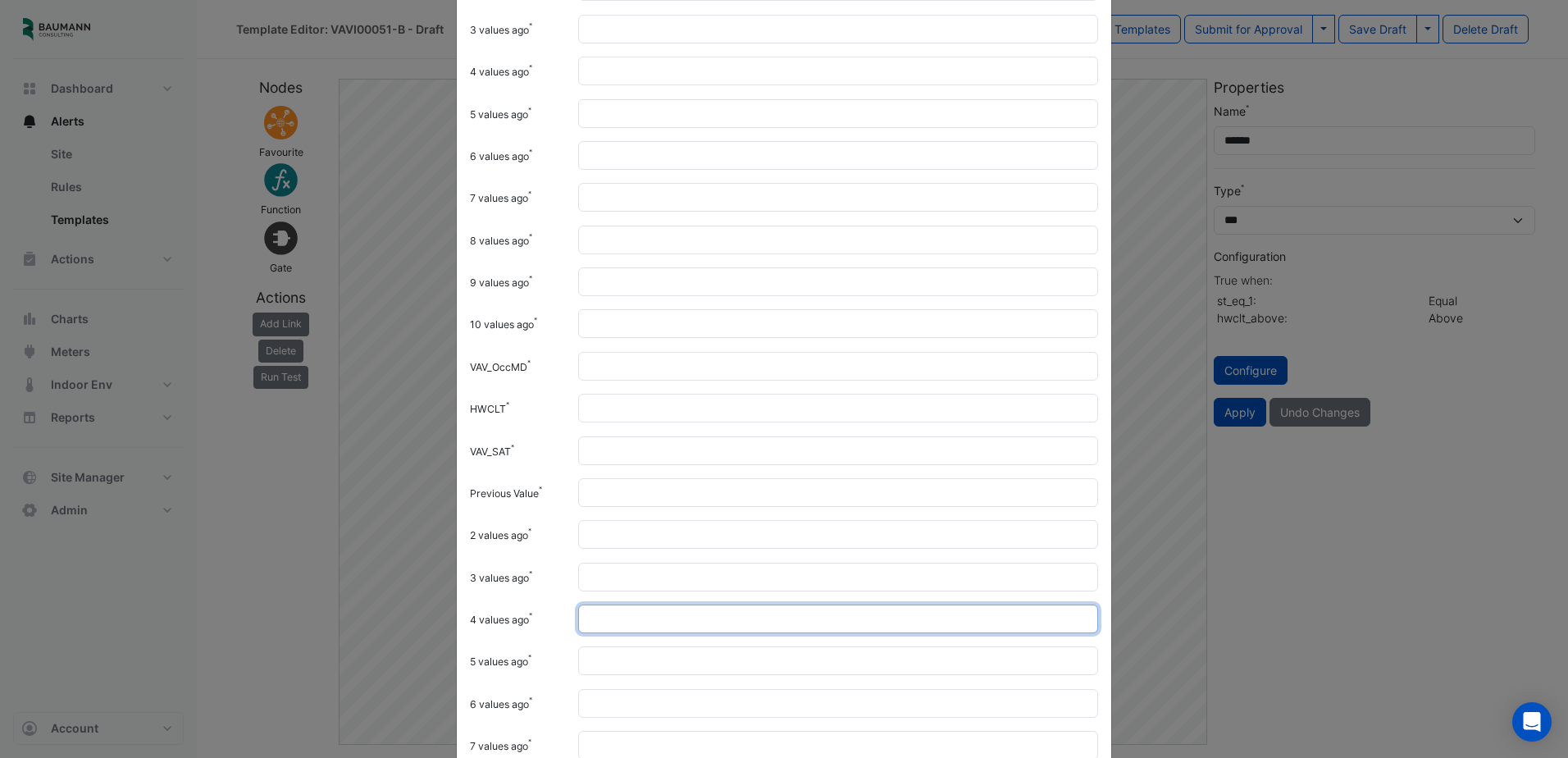
click at [620, 617] on input "4 values ago" at bounding box center [838, 619] width 520 height 29
paste input "**"
type input "**"
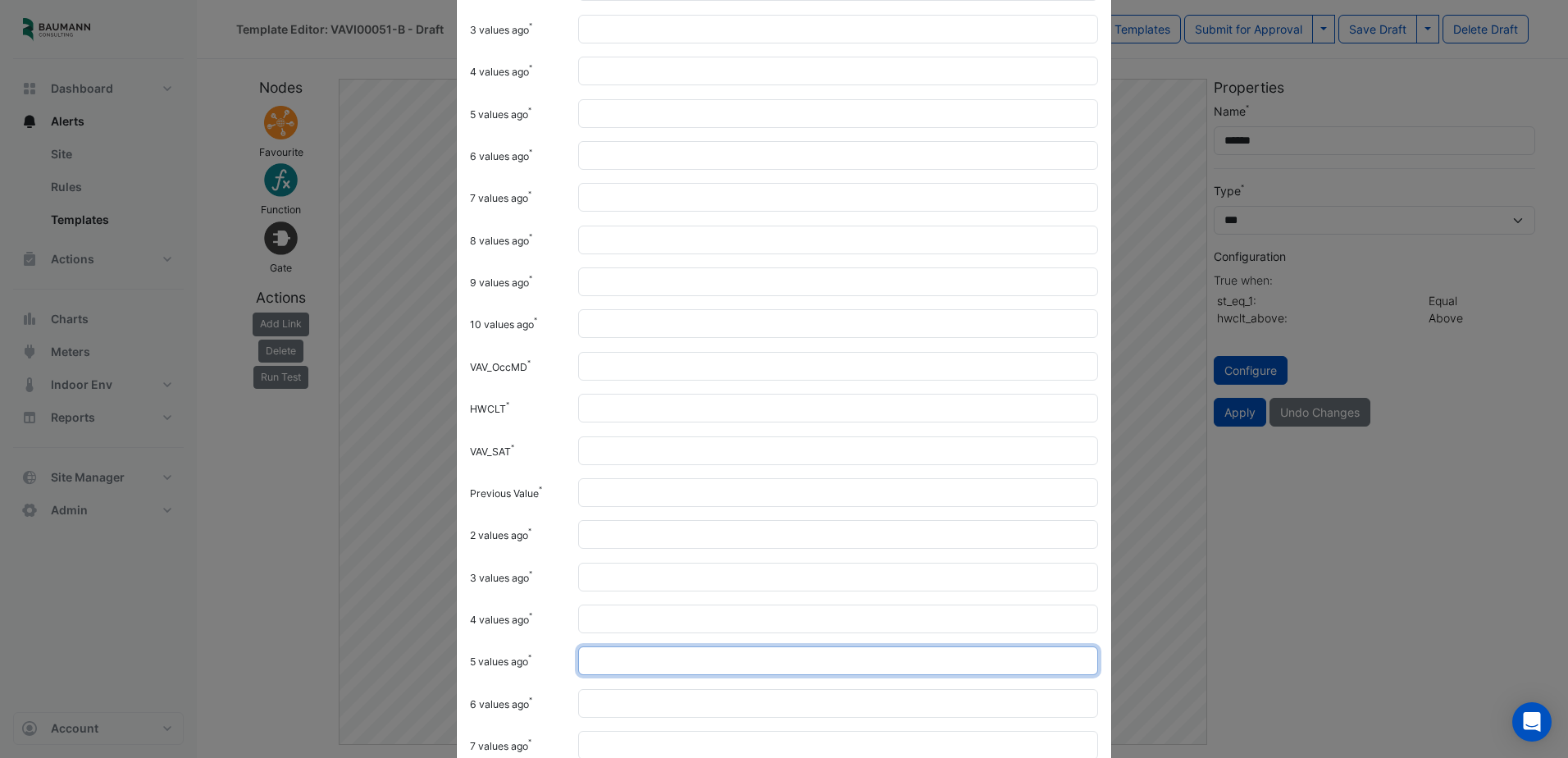
click at [627, 659] on input "5 values ago" at bounding box center [838, 660] width 520 height 29
paste input "**"
type input "**"
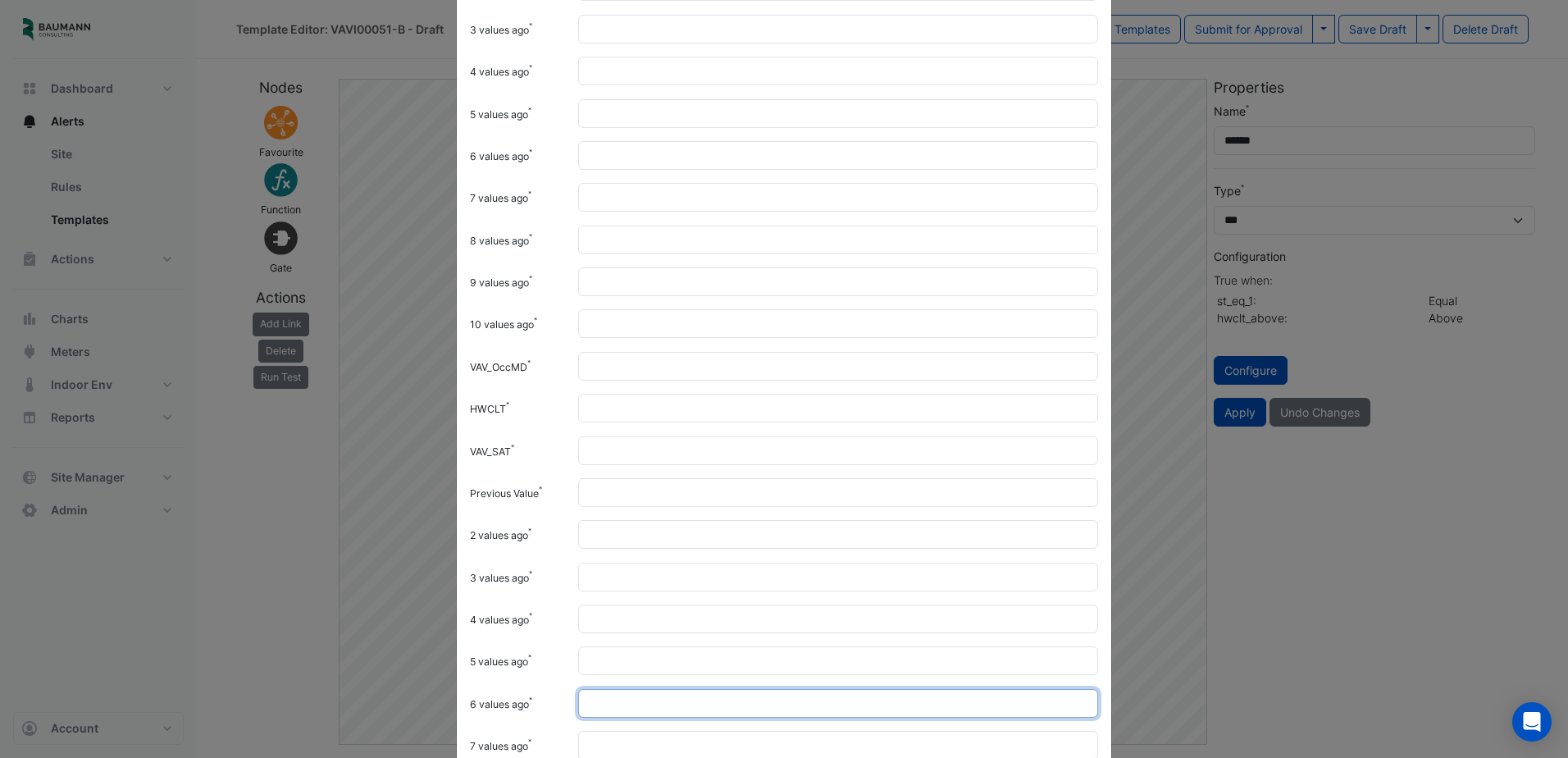
click at [623, 695] on input "6 values ago" at bounding box center [838, 703] width 520 height 29
paste input "**"
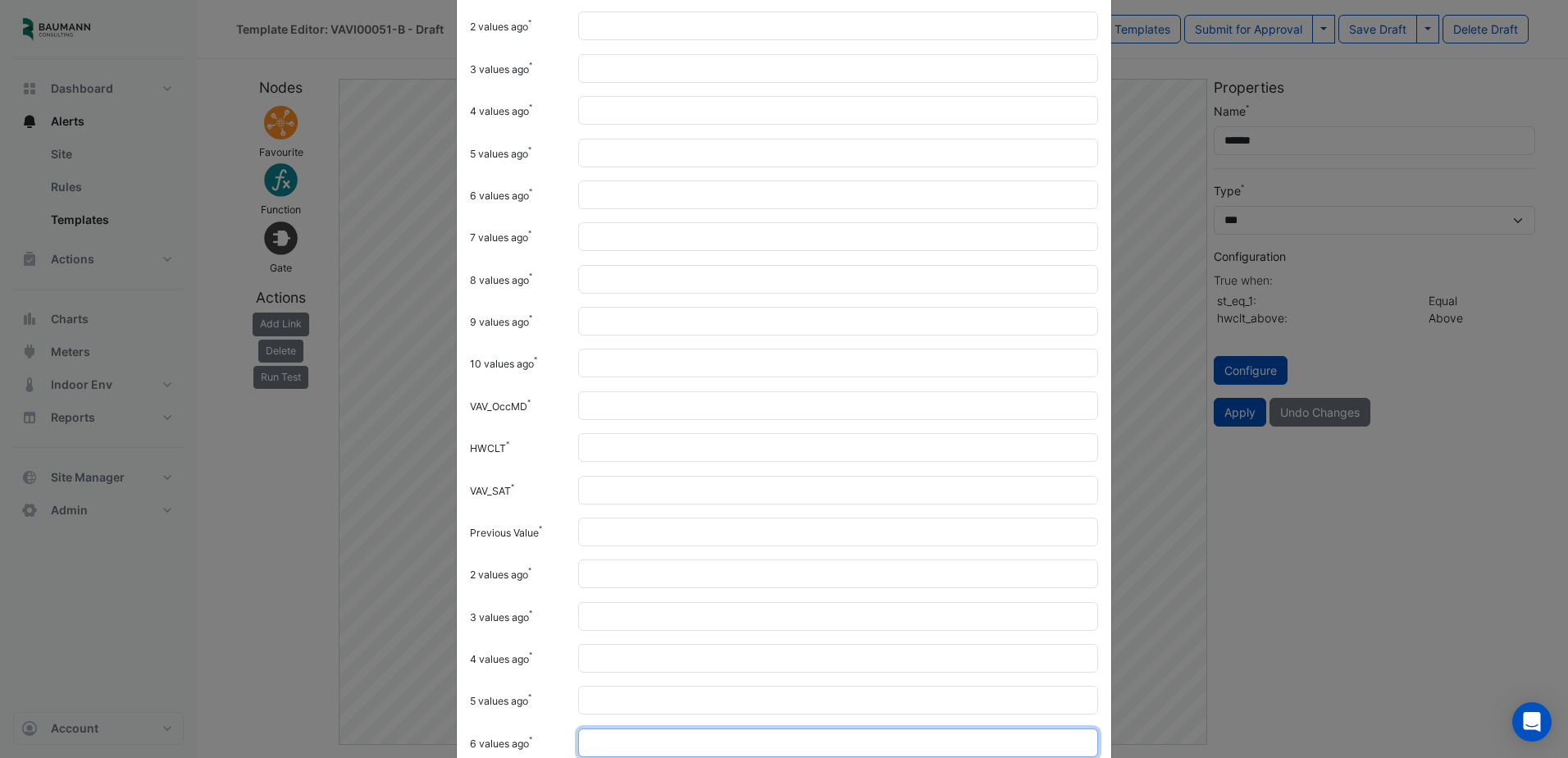
scroll to position [492, 0]
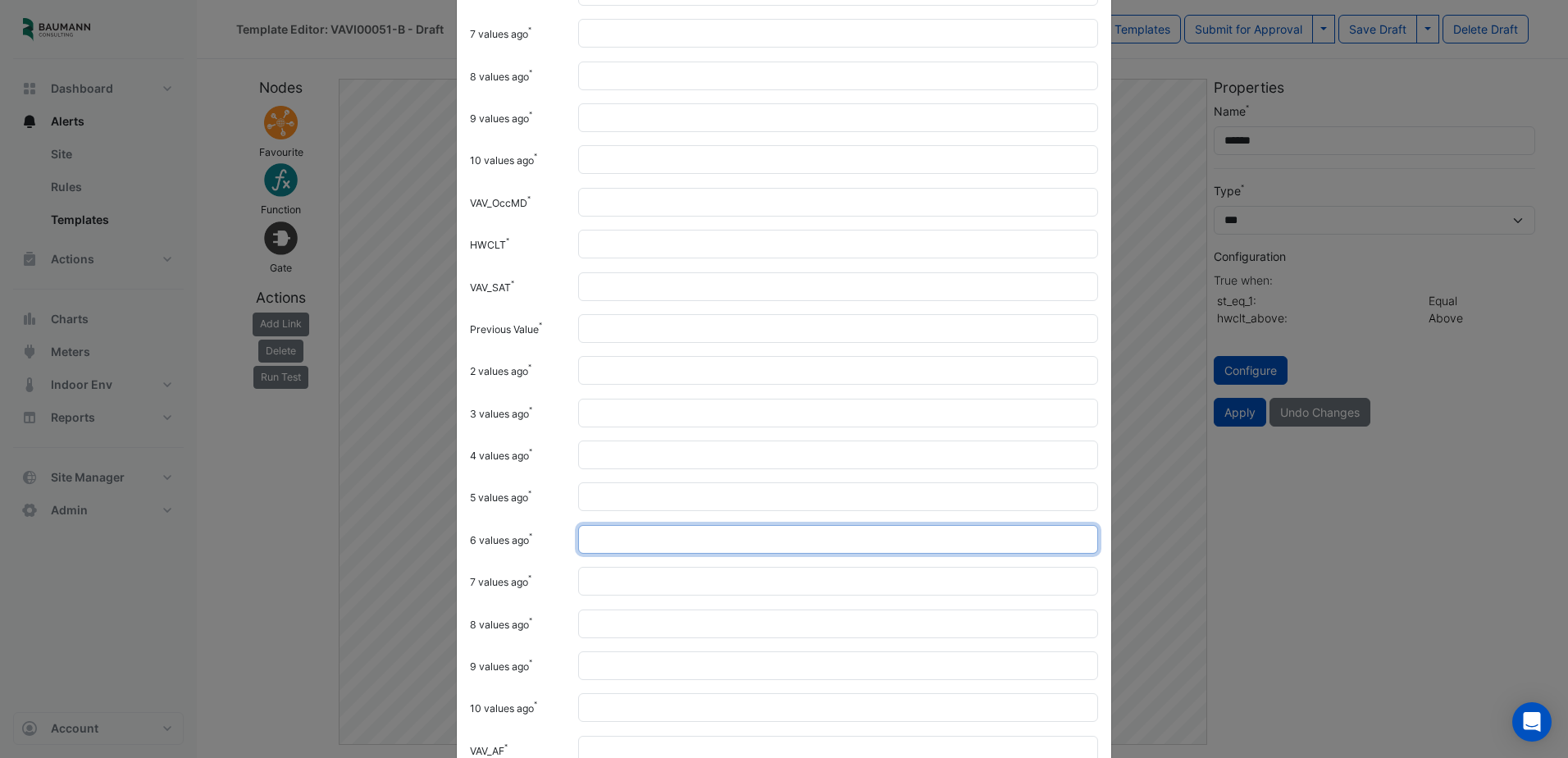
type input "**"
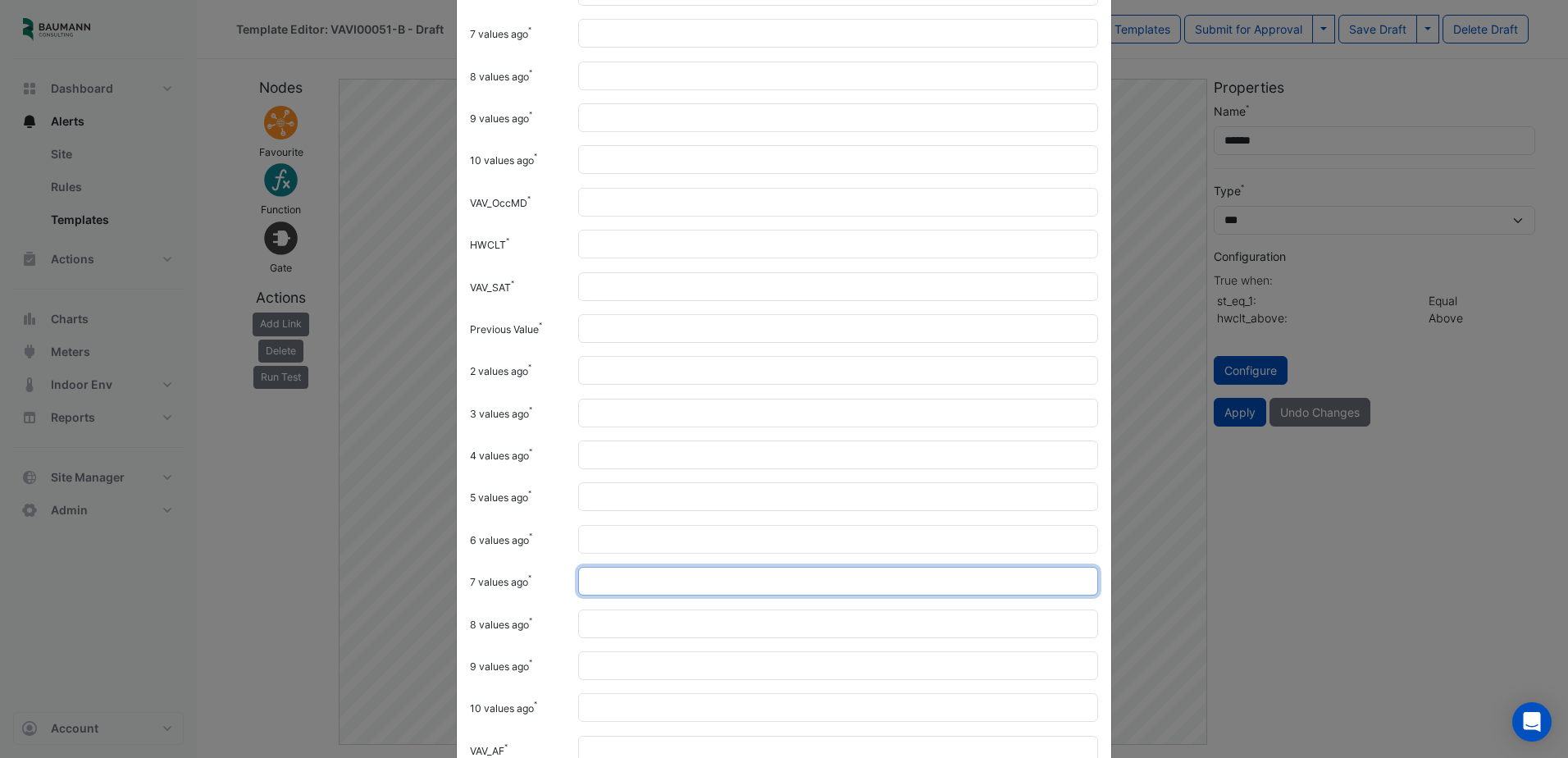
click at [660, 567] on input "7 values ago" at bounding box center [838, 581] width 520 height 29
paste input "**"
type input "**"
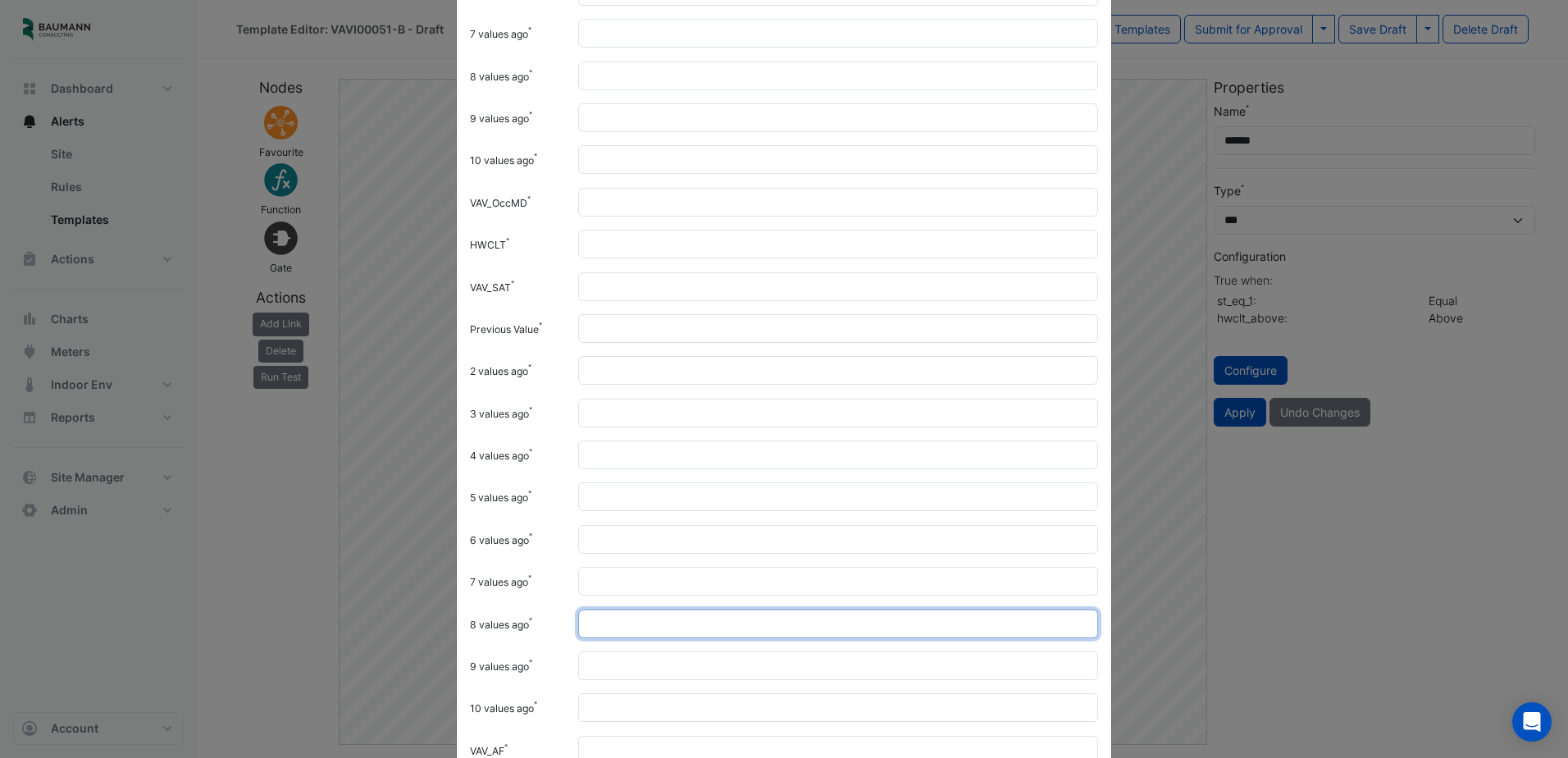
click at [642, 622] on input "8 values ago" at bounding box center [838, 623] width 520 height 29
paste input "**"
type input "**"
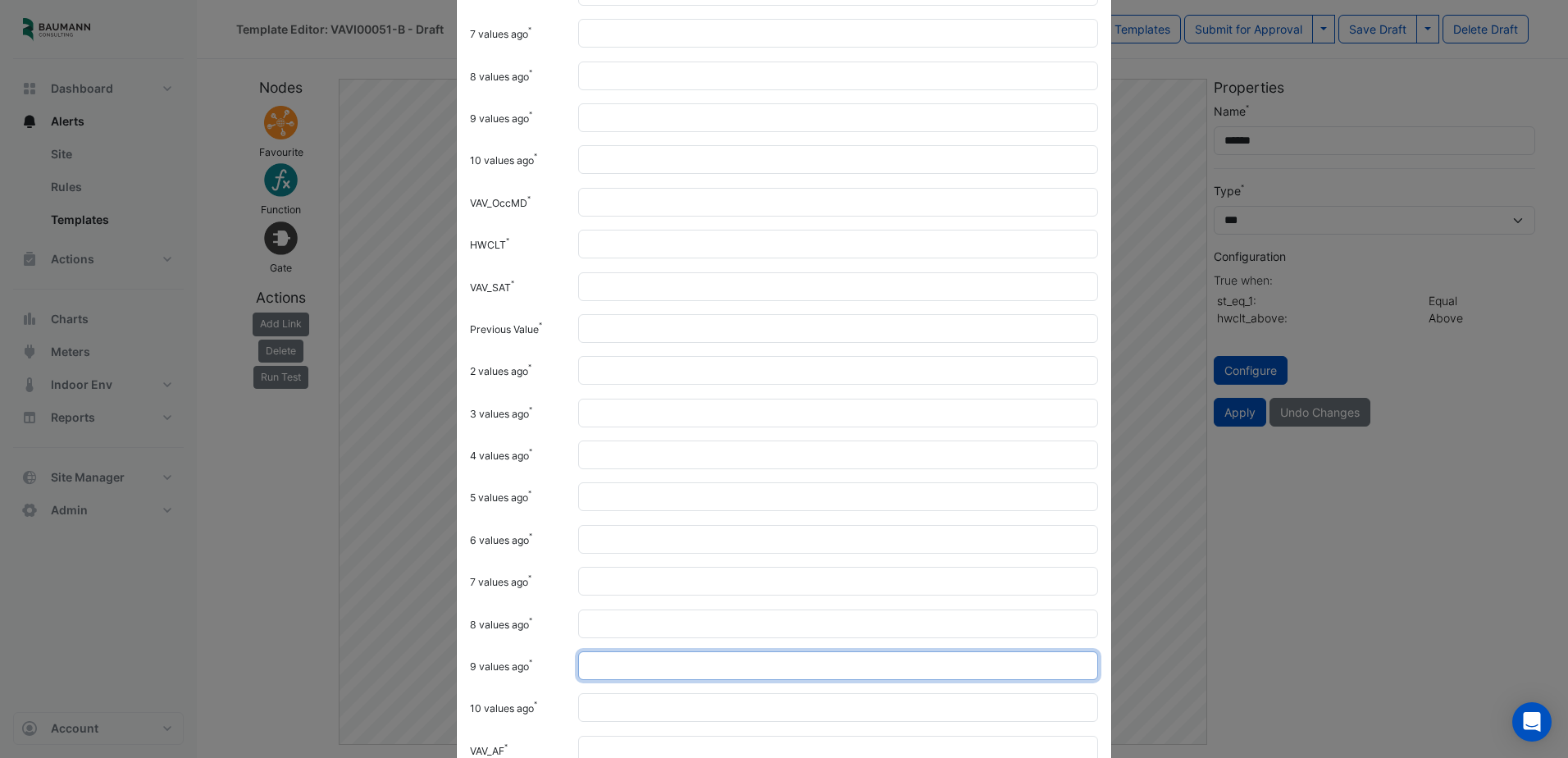
click at [633, 666] on input "9 values ago" at bounding box center [838, 665] width 520 height 29
paste input "**"
type input "**"
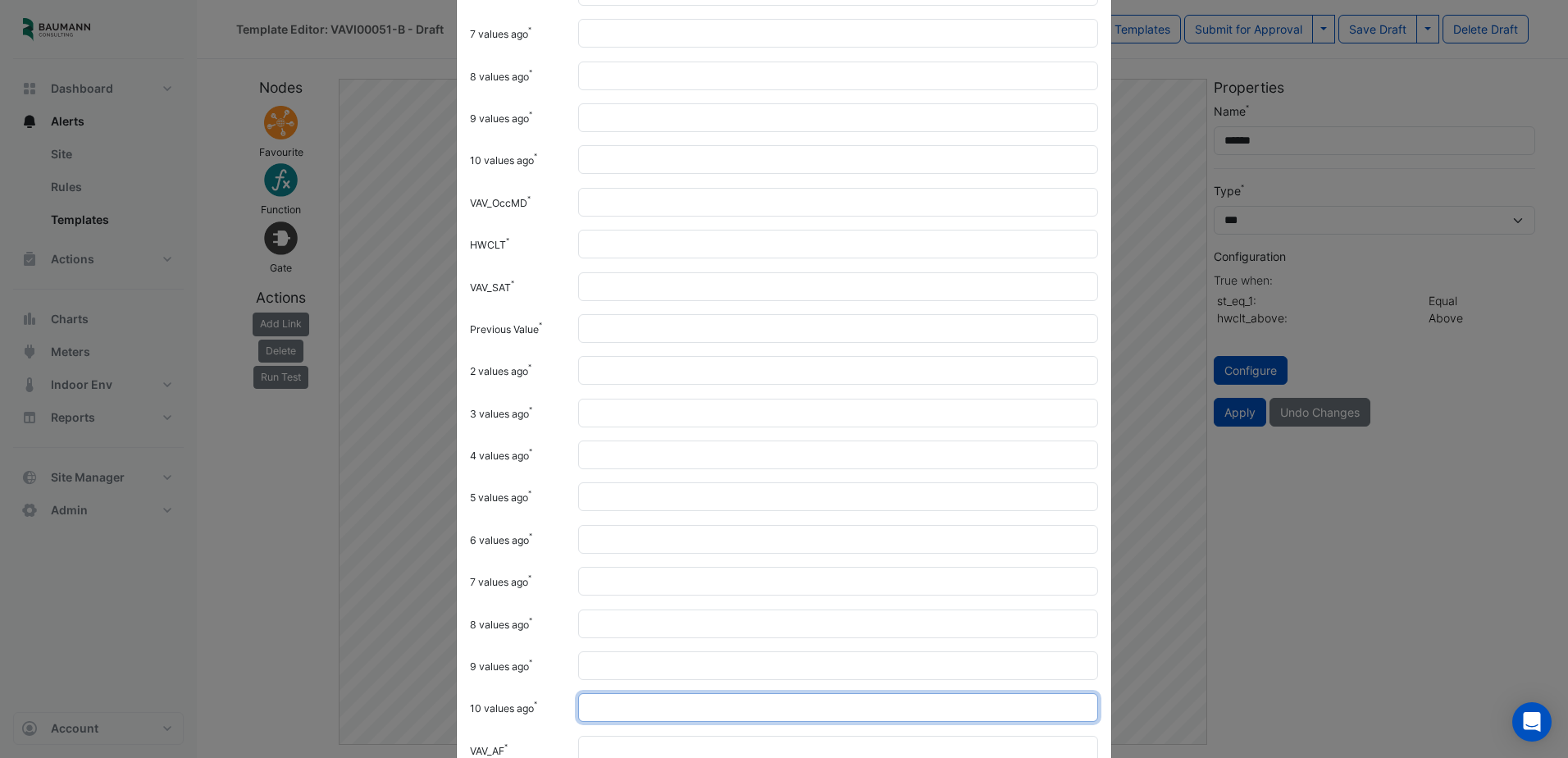
click at [619, 717] on input "10 values ago" at bounding box center [838, 707] width 520 height 29
paste input "**"
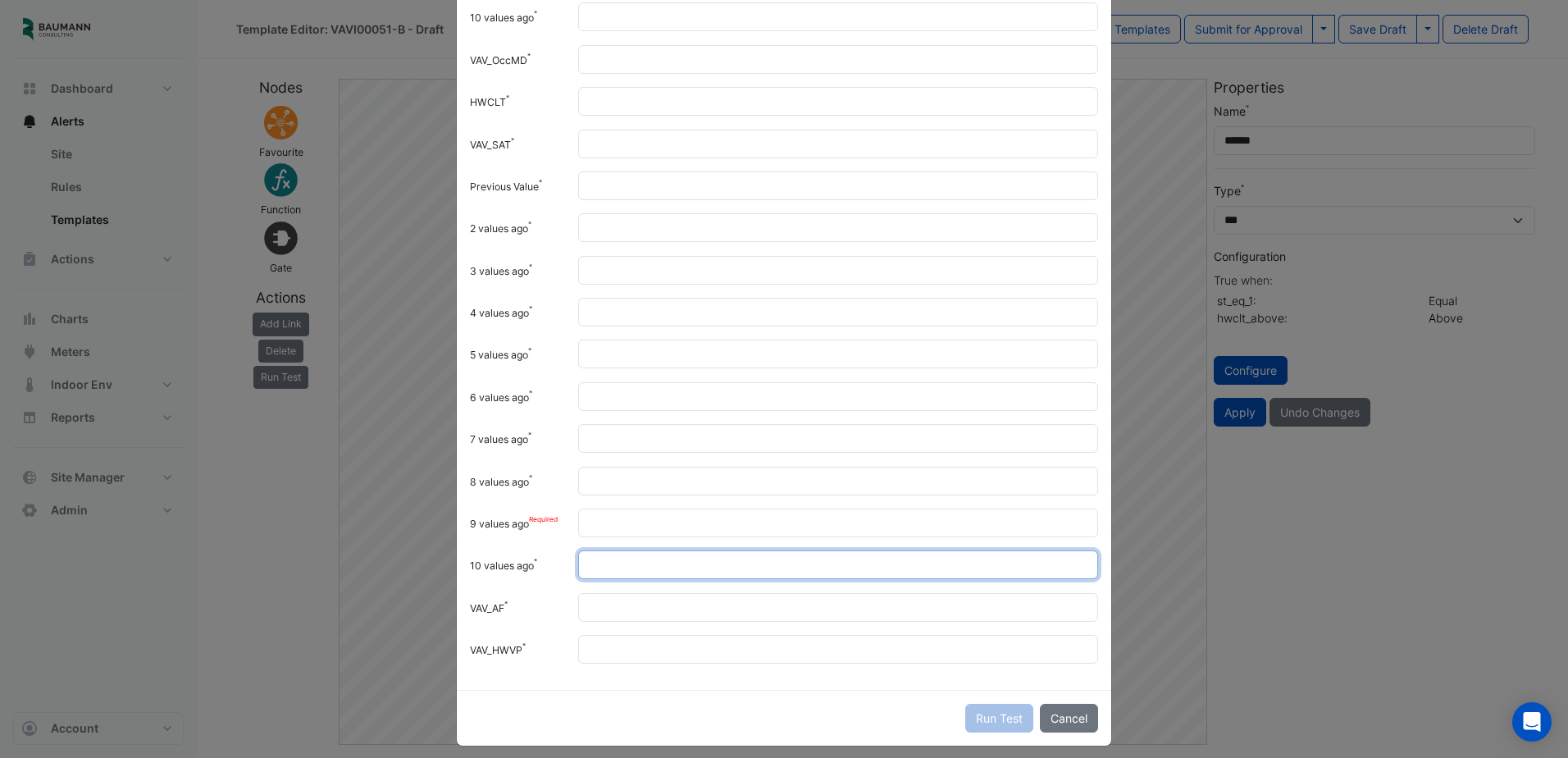
scroll to position [646, 0]
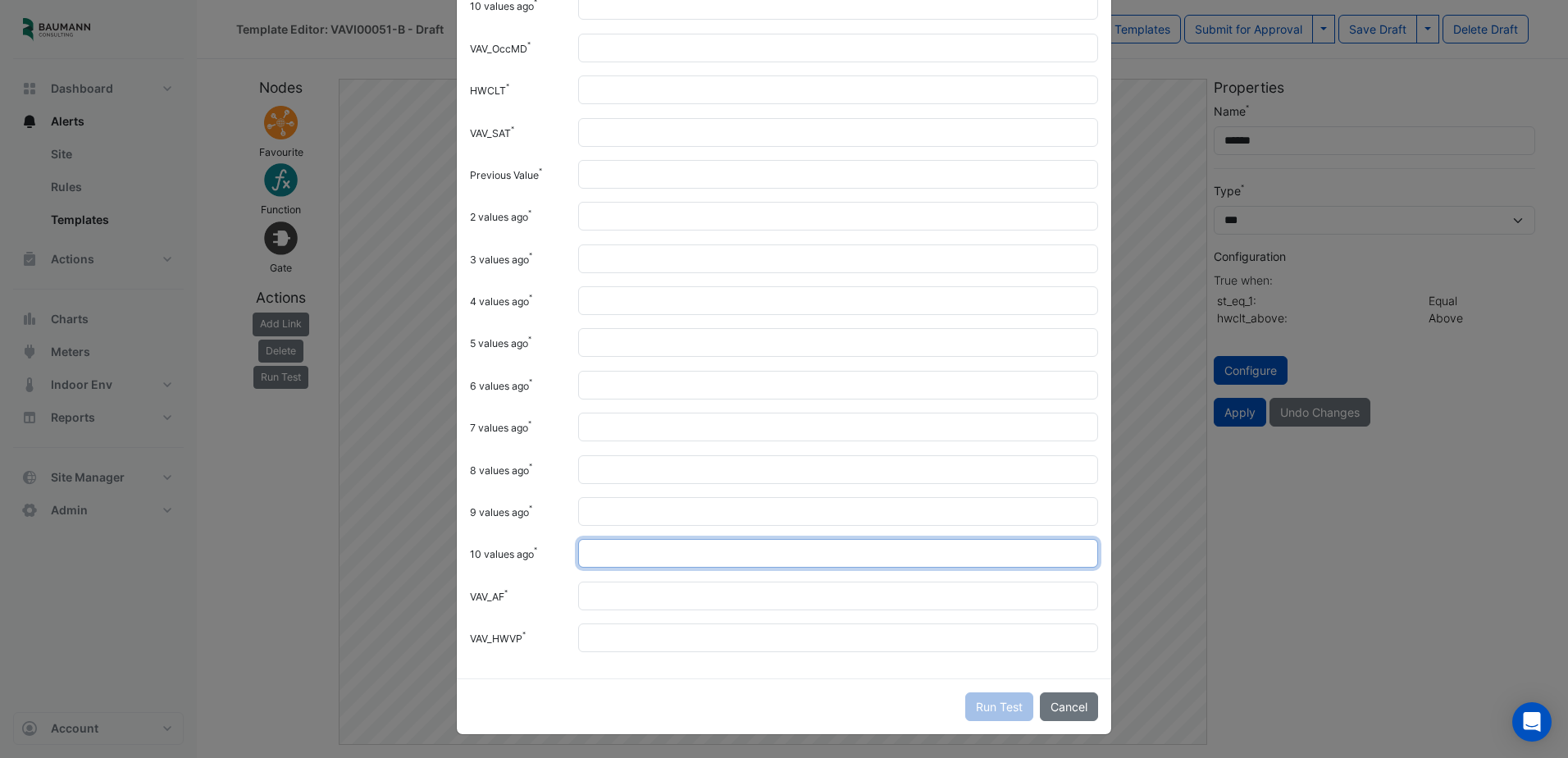
type input "**"
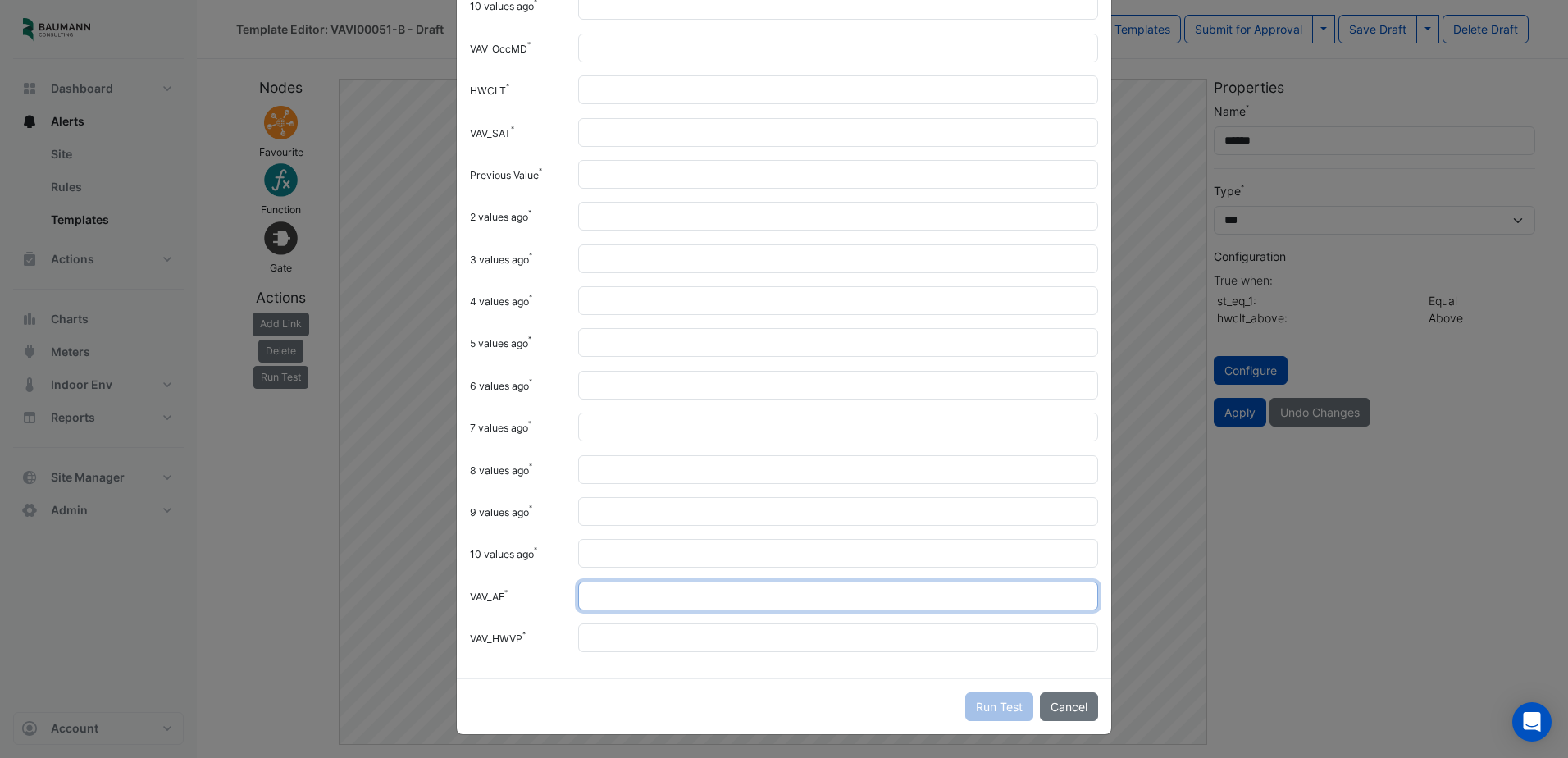
click at [603, 597] on input "VAV_AF" at bounding box center [838, 596] width 520 height 29
type input "*"
type input "**"
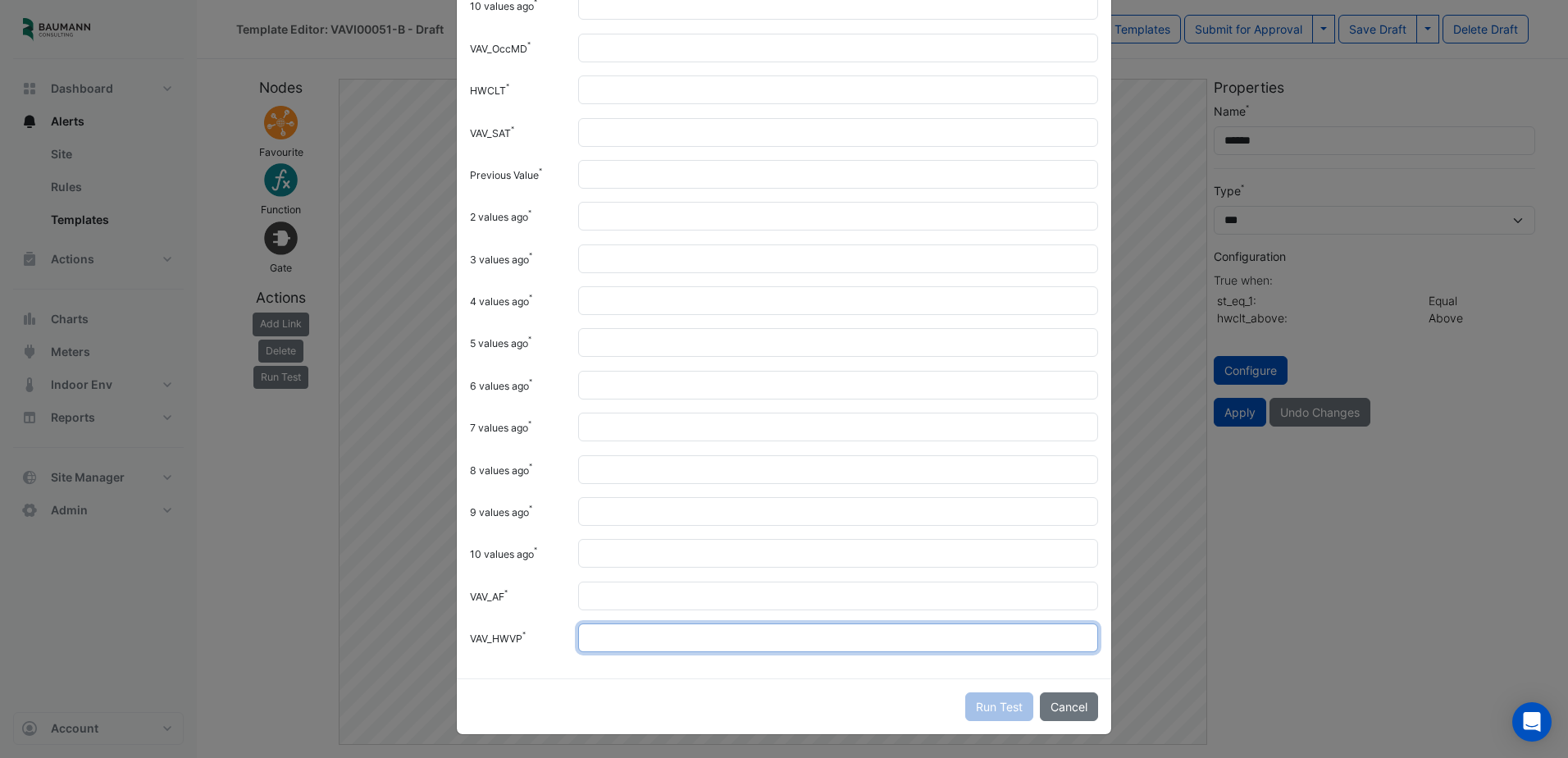
click at [619, 643] on input "VAV_HWVP" at bounding box center [838, 637] width 520 height 29
type input "***"
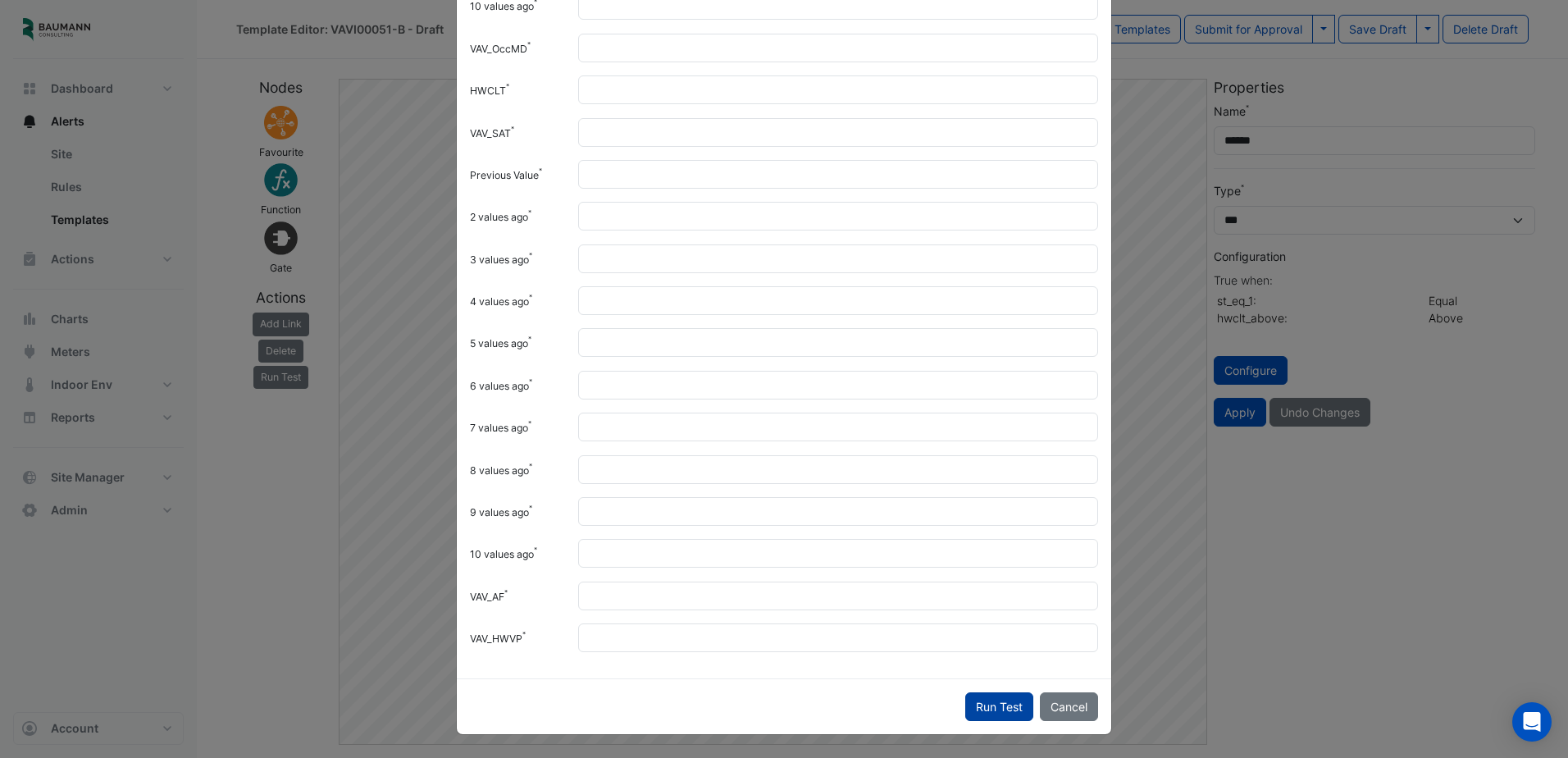
click at [991, 704] on button "Run Test" at bounding box center [999, 706] width 68 height 29
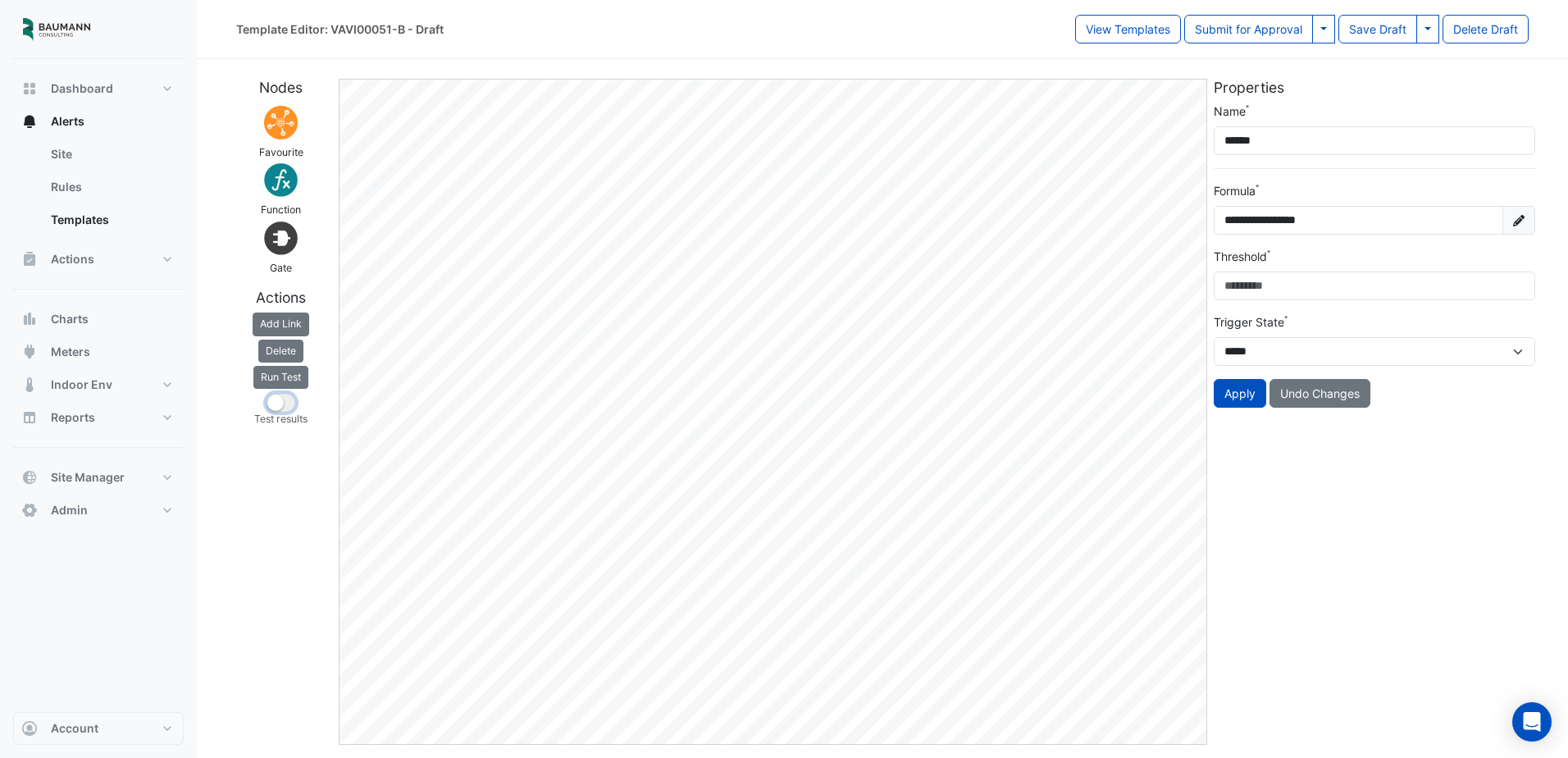
click at [274, 397] on small "button" at bounding box center [276, 403] width 17 height 17
click at [285, 397] on button "button" at bounding box center [280, 403] width 29 height 18
click at [290, 373] on button "Run Test" at bounding box center [281, 377] width 55 height 23
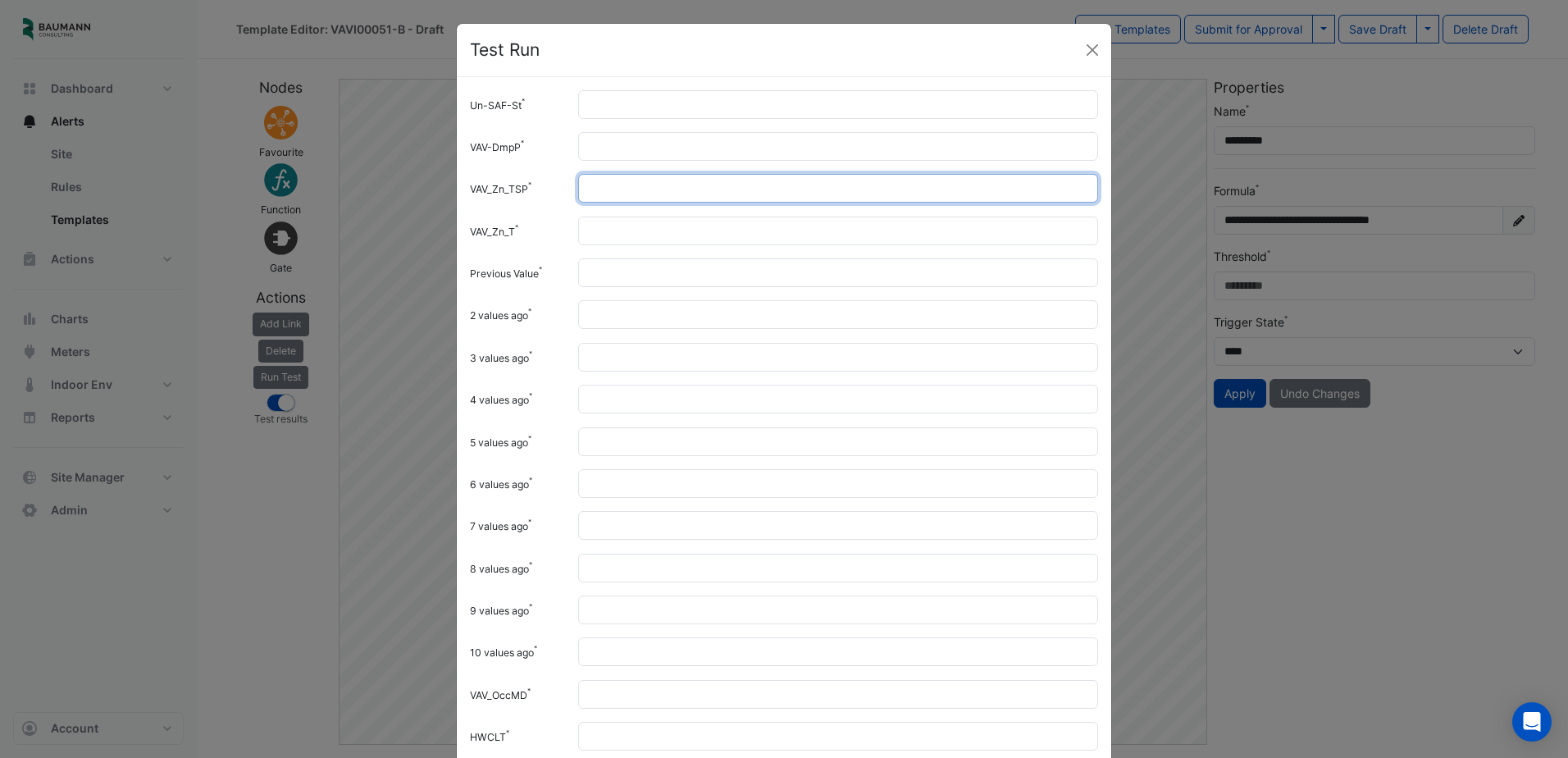
click at [616, 196] on input "**" at bounding box center [838, 188] width 520 height 29
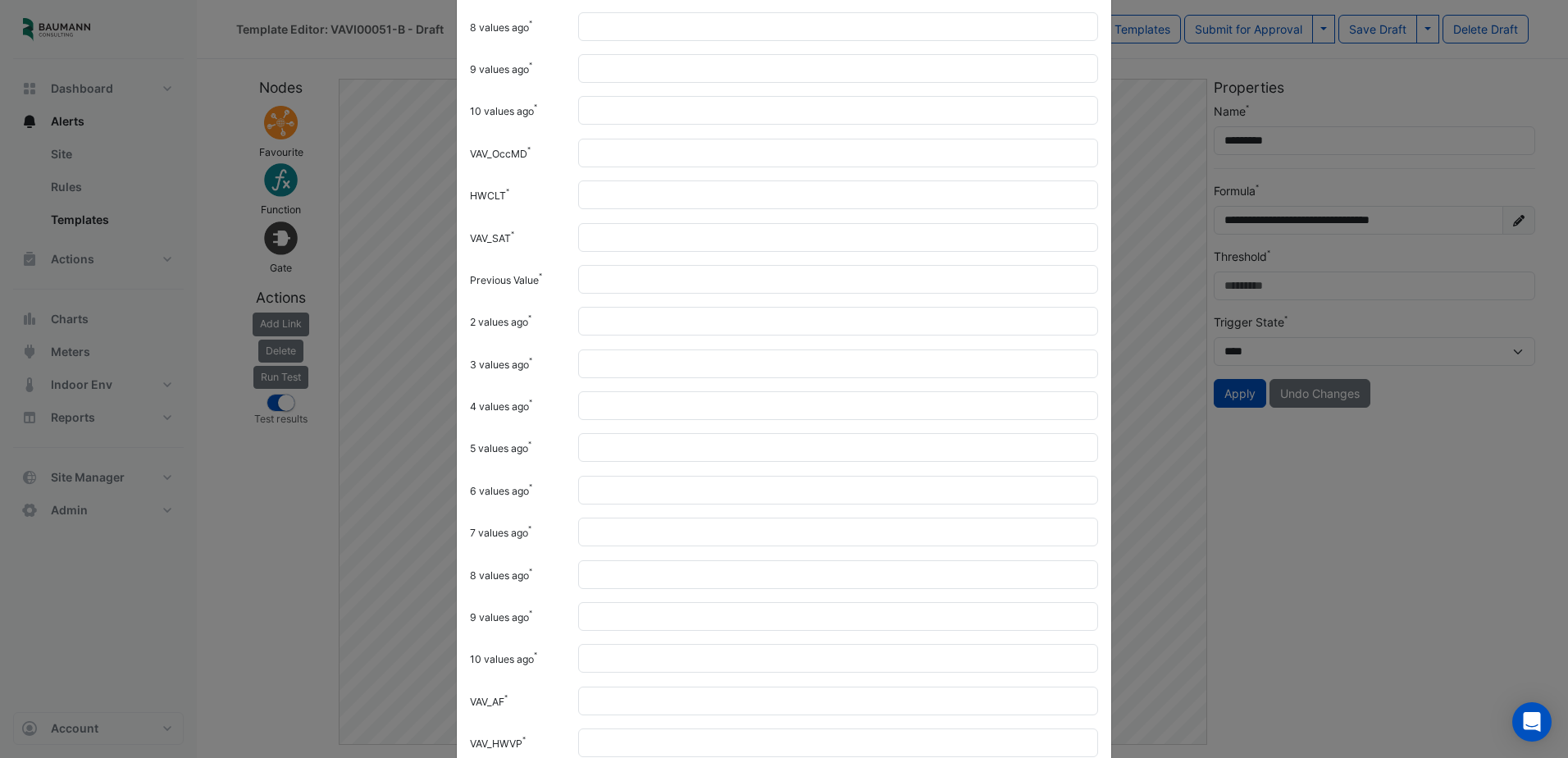
scroll to position [646, 0]
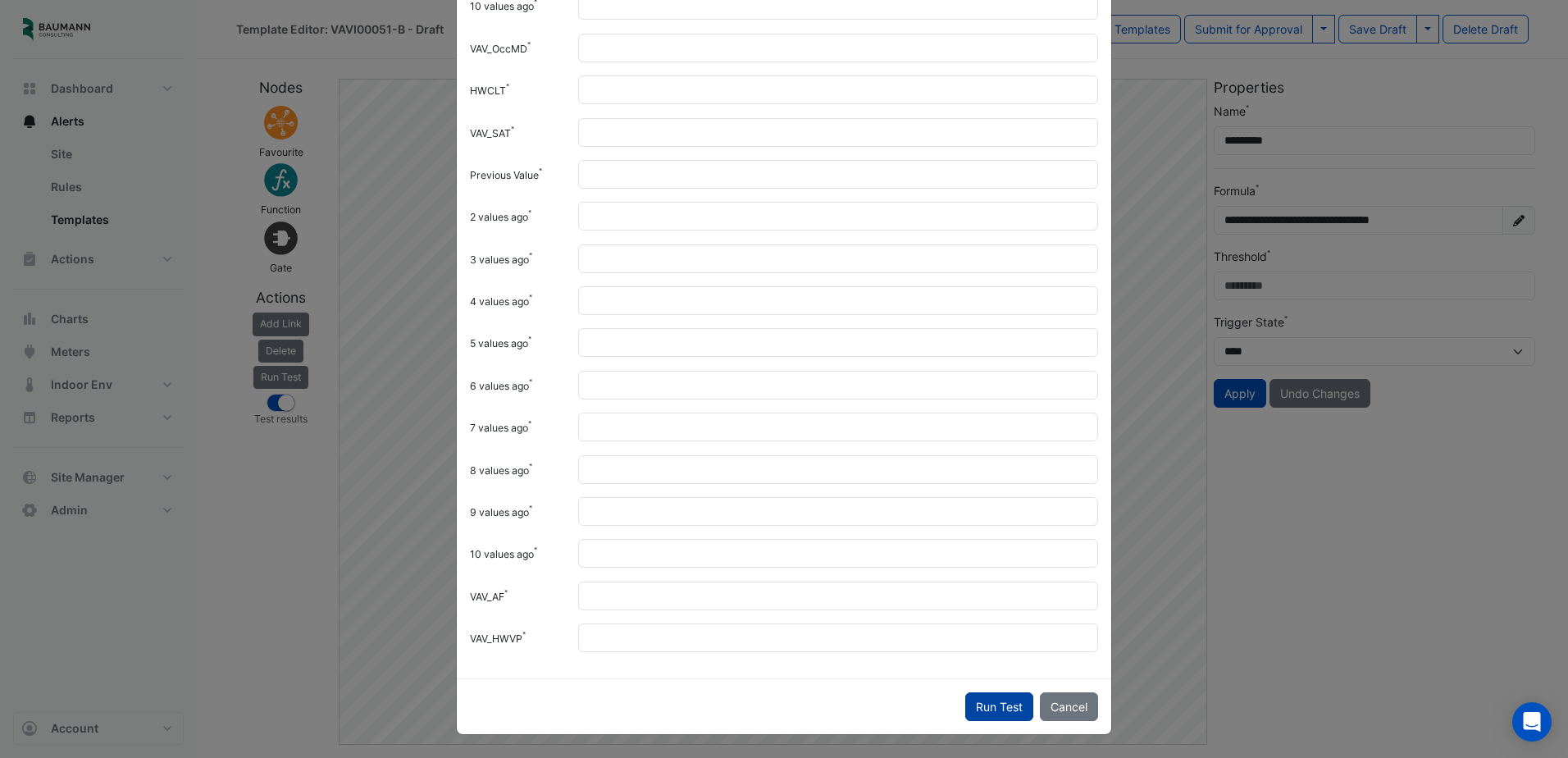
type input "**"
click at [976, 708] on button "Run Test" at bounding box center [999, 706] width 68 height 29
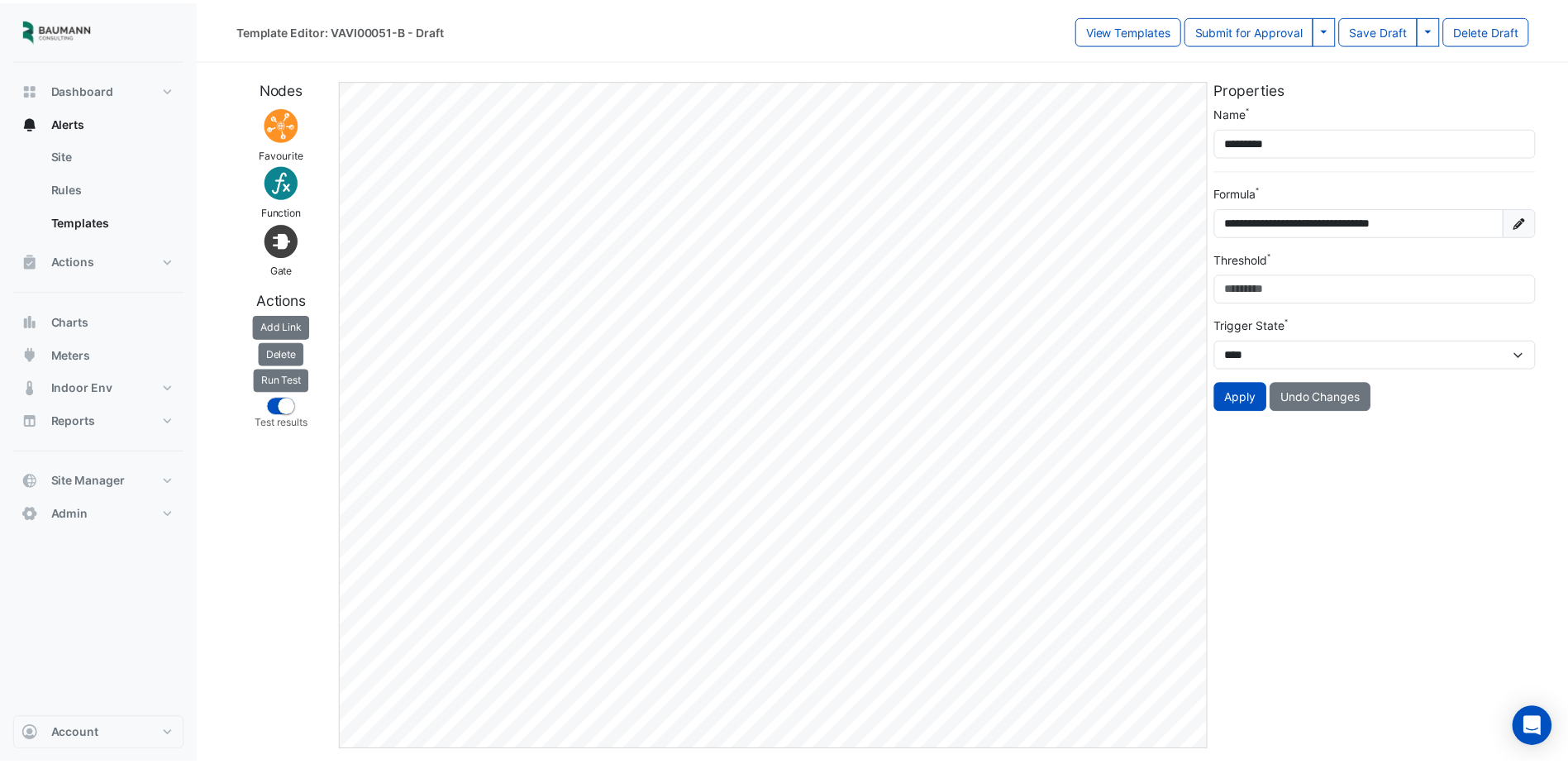
scroll to position [0, 0]
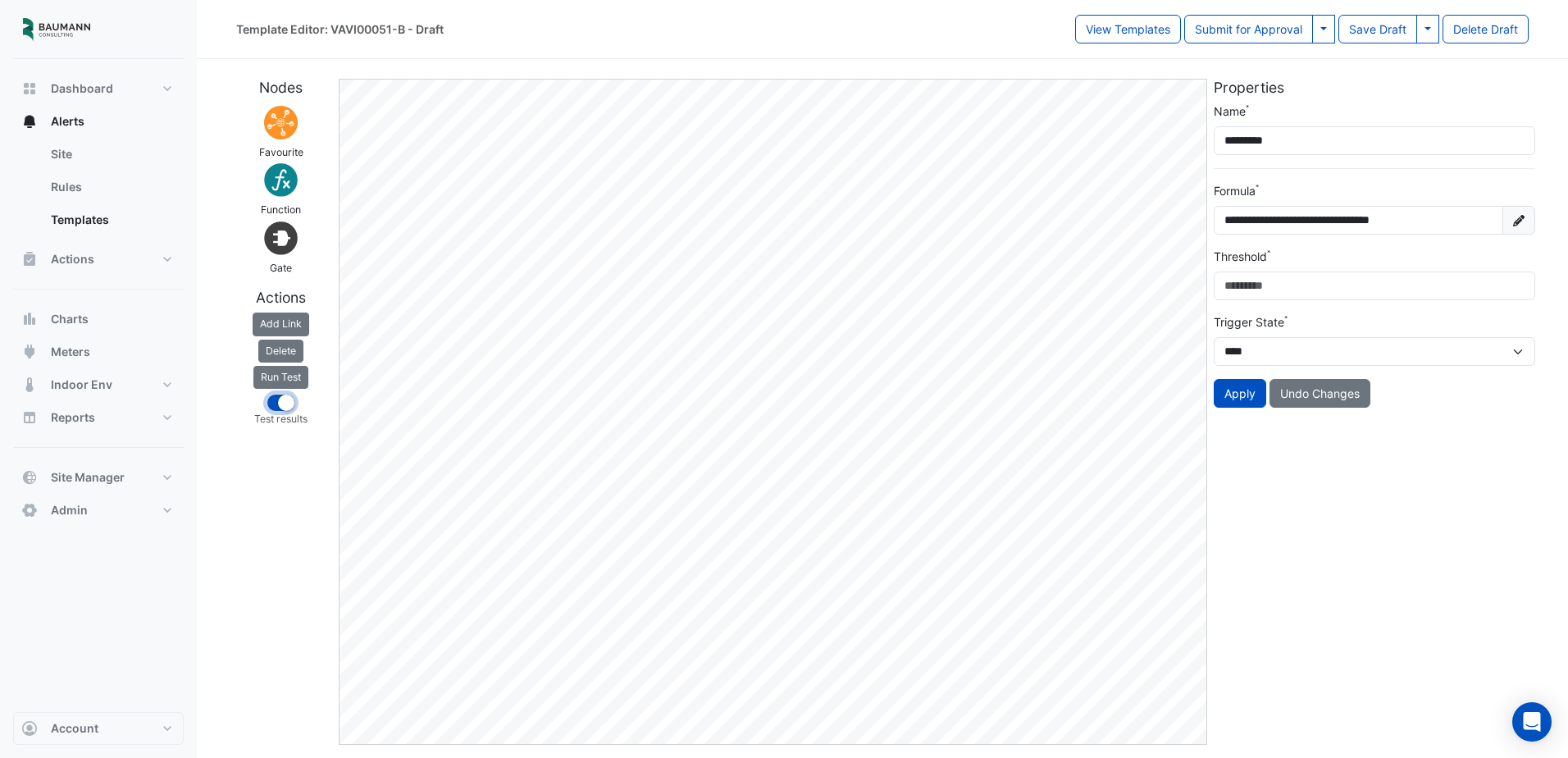
click at [286, 406] on small "button" at bounding box center [287, 403] width 17 height 17
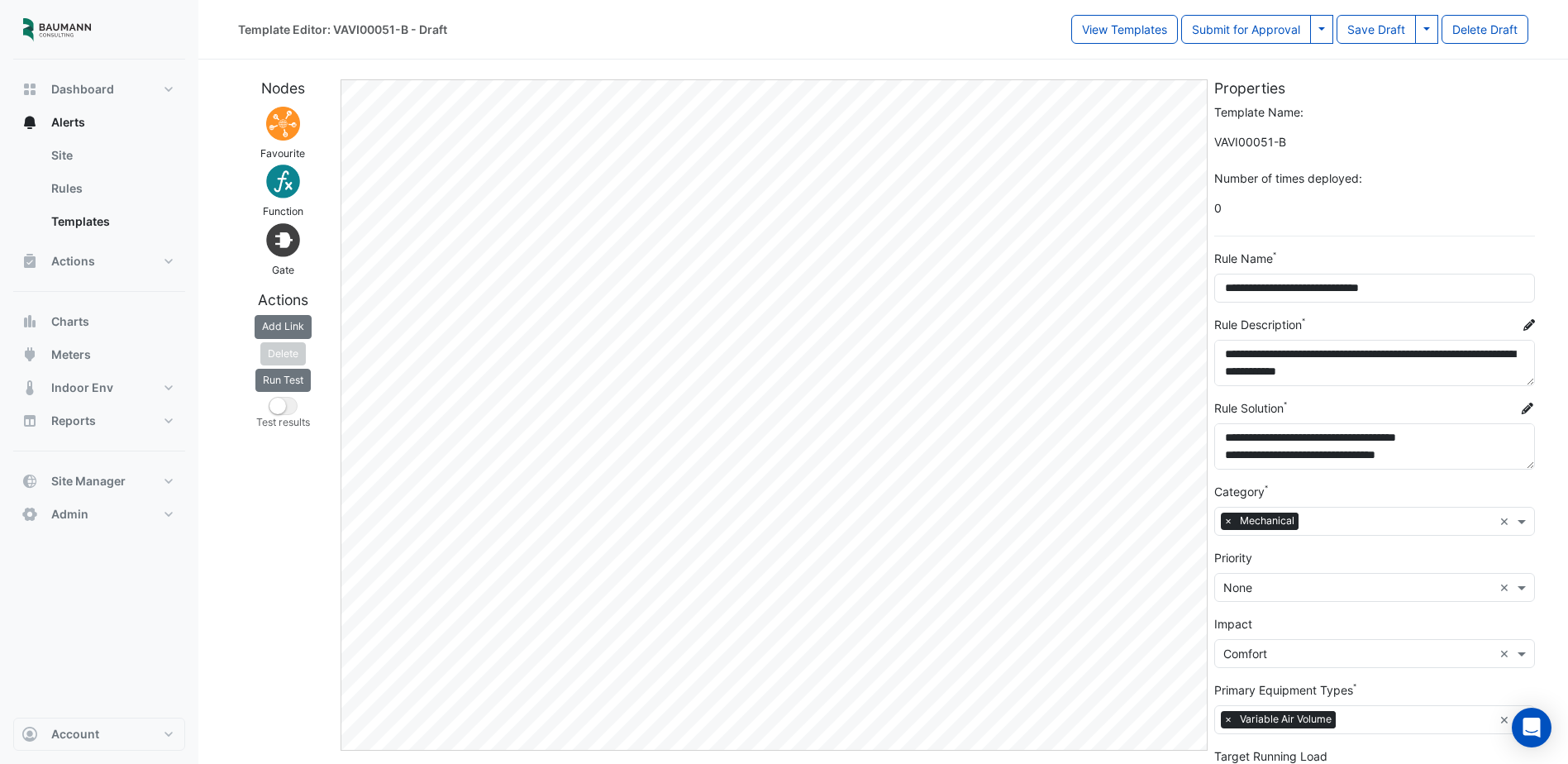
scroll to position [83, 0]
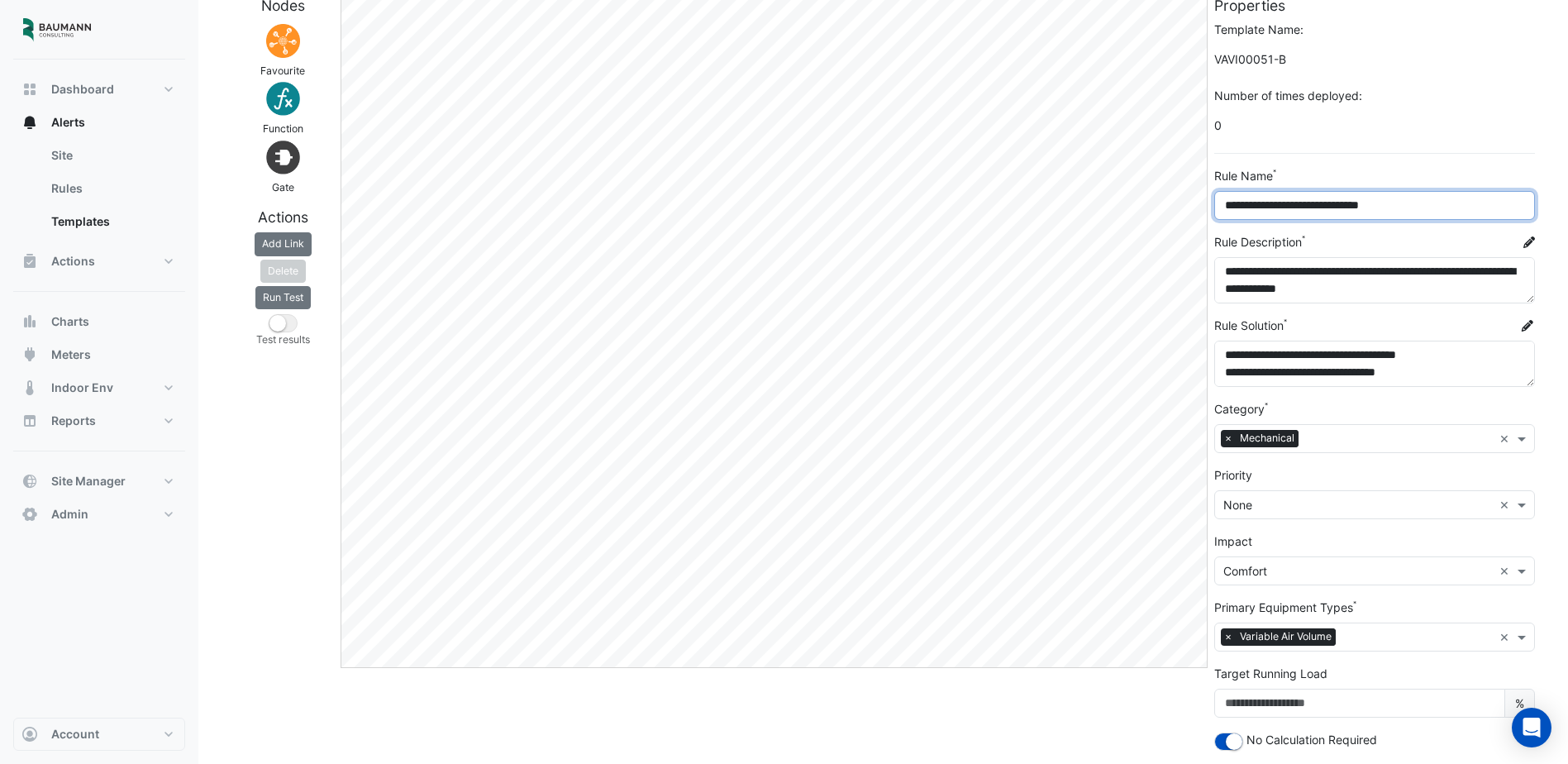
click at [1415, 207] on input "**********" at bounding box center [1375, 204] width 321 height 29
type input "**********"
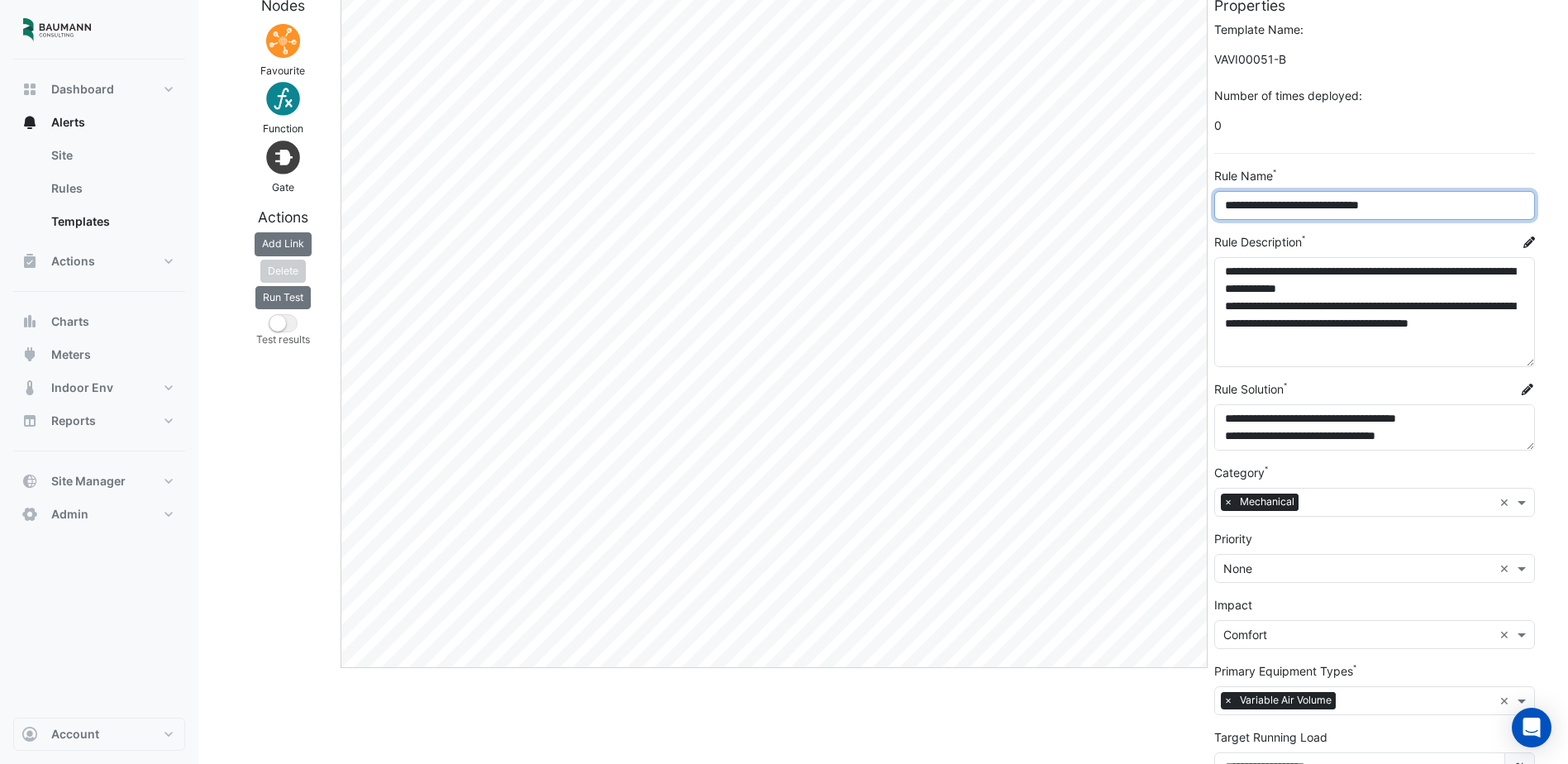
drag, startPoint x: 1530, startPoint y: 300, endPoint x: 1532, endPoint y: 363, distance: 63.0
click at [1532, 363] on textarea "**********" at bounding box center [1375, 312] width 321 height 110
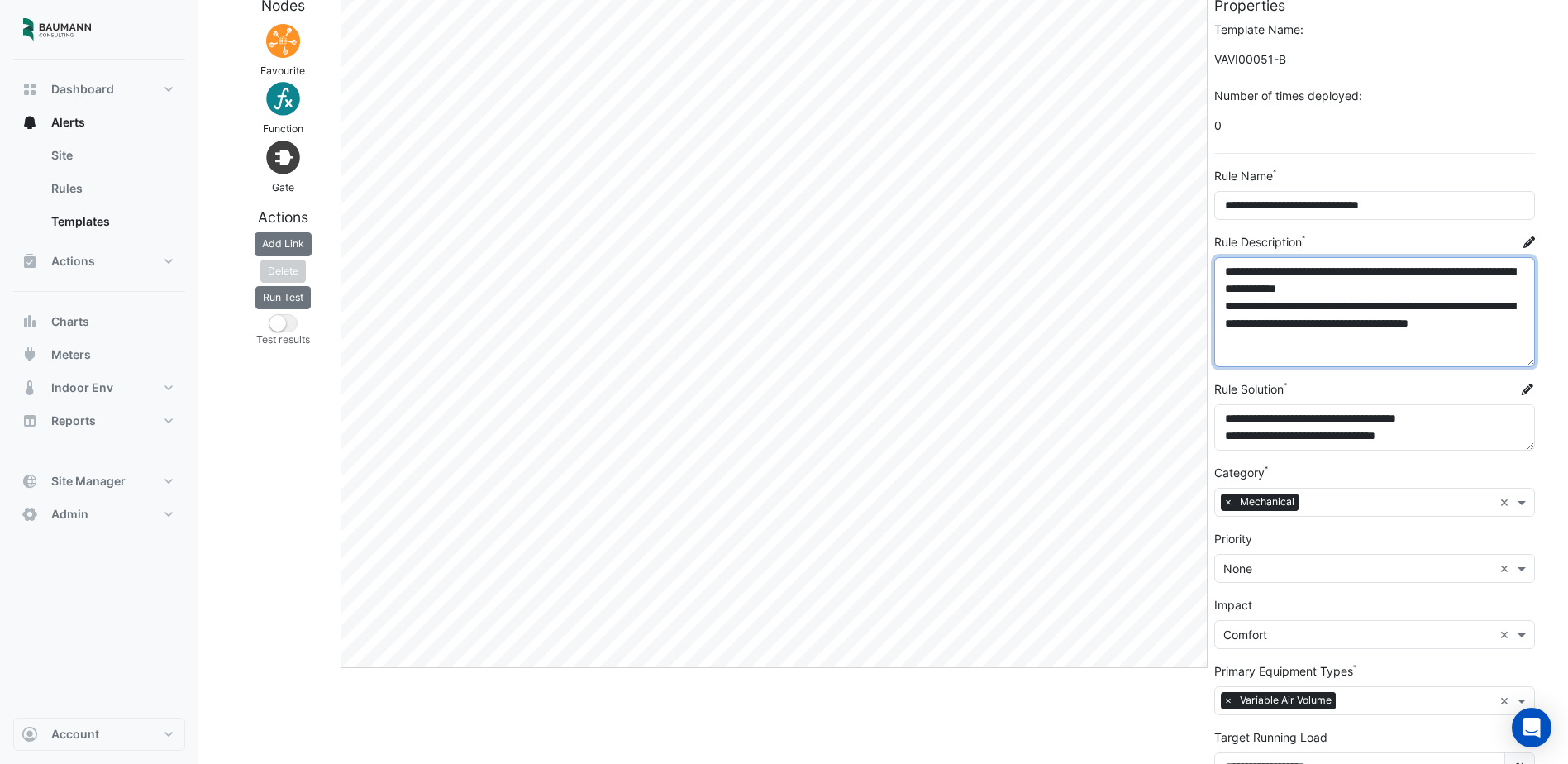
click at [1354, 304] on textarea "**********" at bounding box center [1375, 312] width 321 height 110
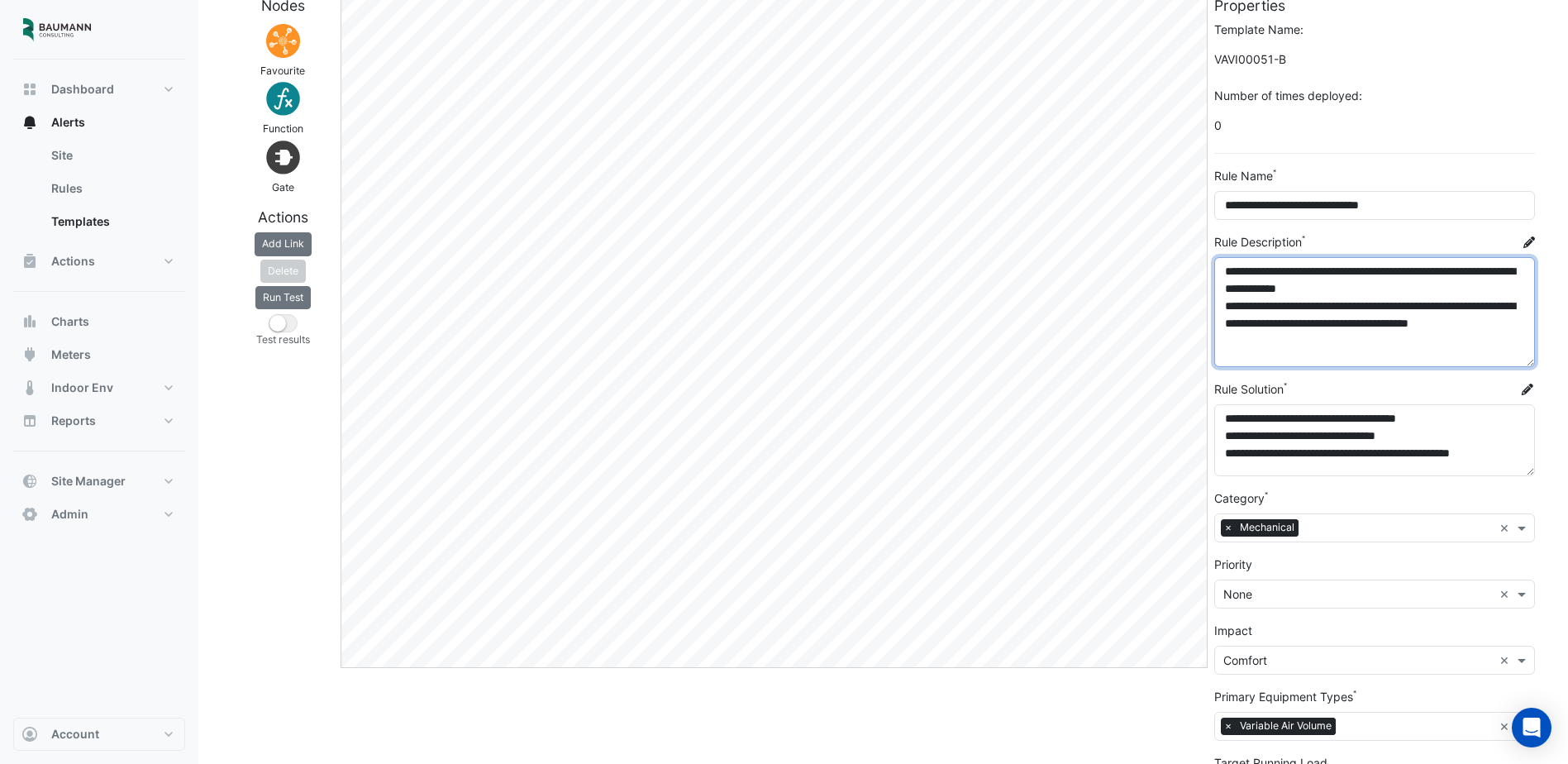
drag, startPoint x: 1528, startPoint y: 448, endPoint x: 1523, endPoint y: 474, distance: 26.5
click at [1523, 474] on textarea "**********" at bounding box center [1375, 440] width 321 height 72
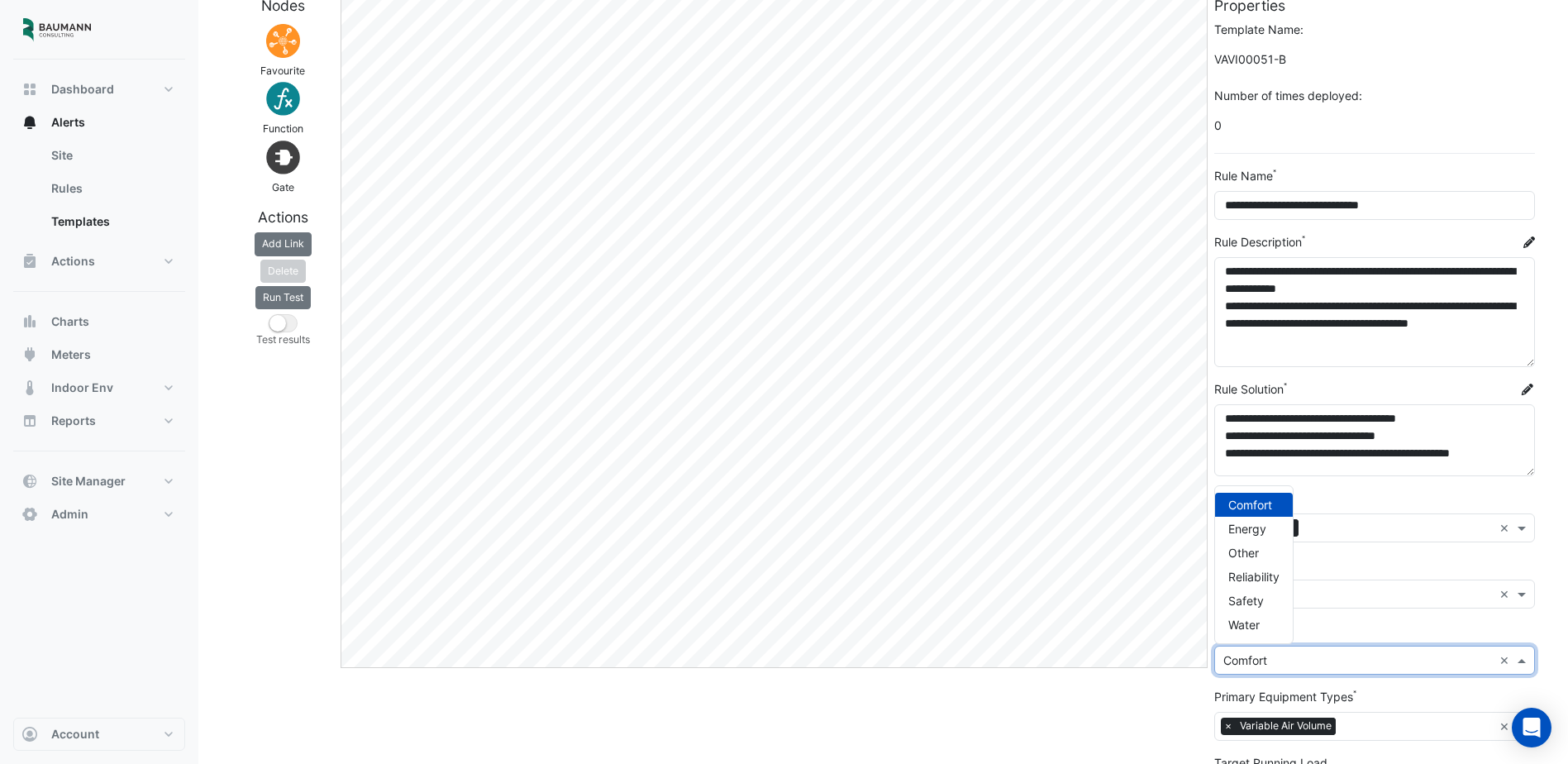
click at [1365, 648] on div "Select Impact × Comfort ×" at bounding box center [1375, 660] width 321 height 29
click at [1365, 647] on div "Select Impact × Comfort ×" at bounding box center [1375, 660] width 321 height 29
click at [1119, 685] on div "Add Node Add Edge" at bounding box center [774, 447] width 874 height 902
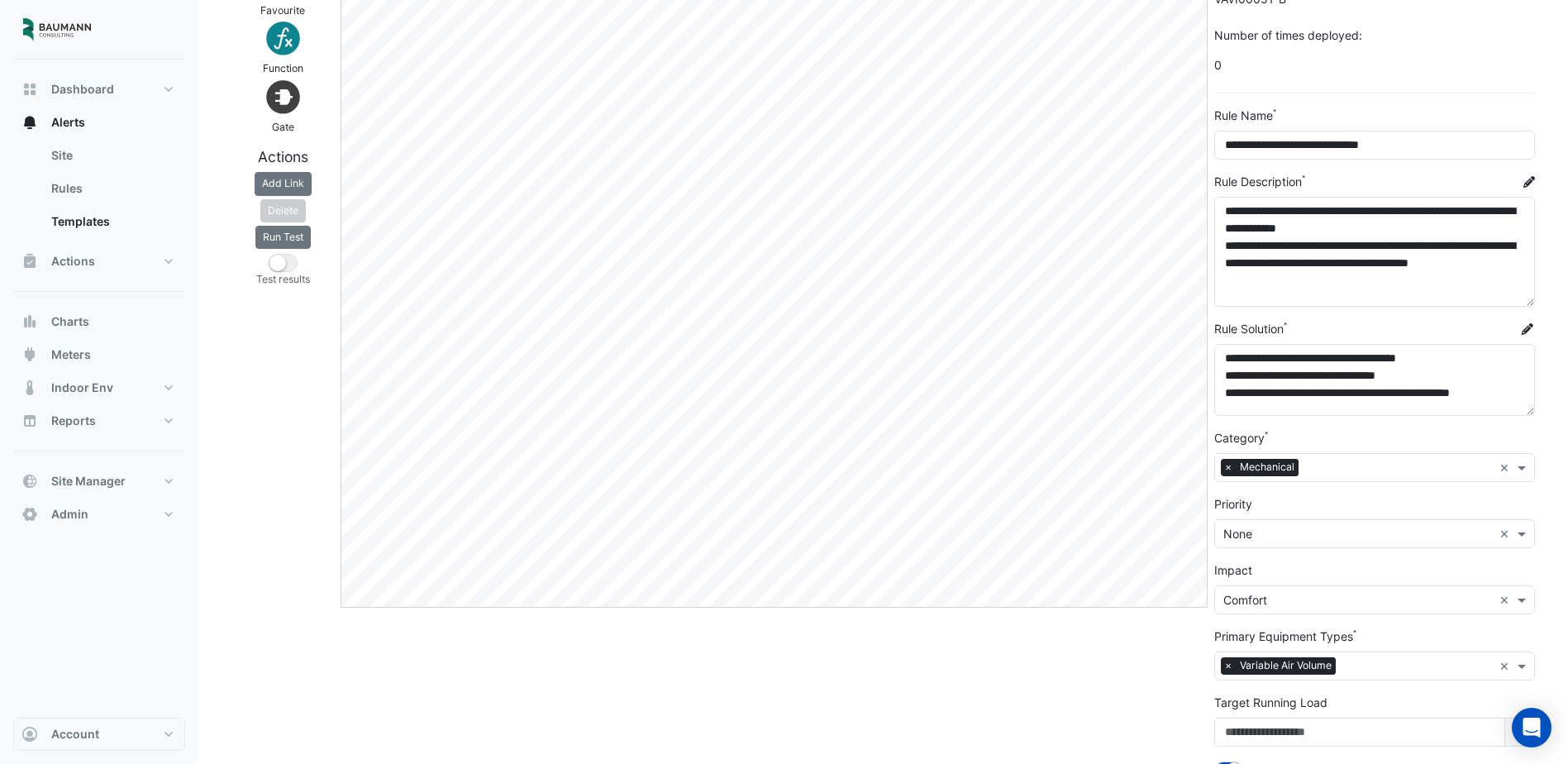
scroll to position [218, 0]
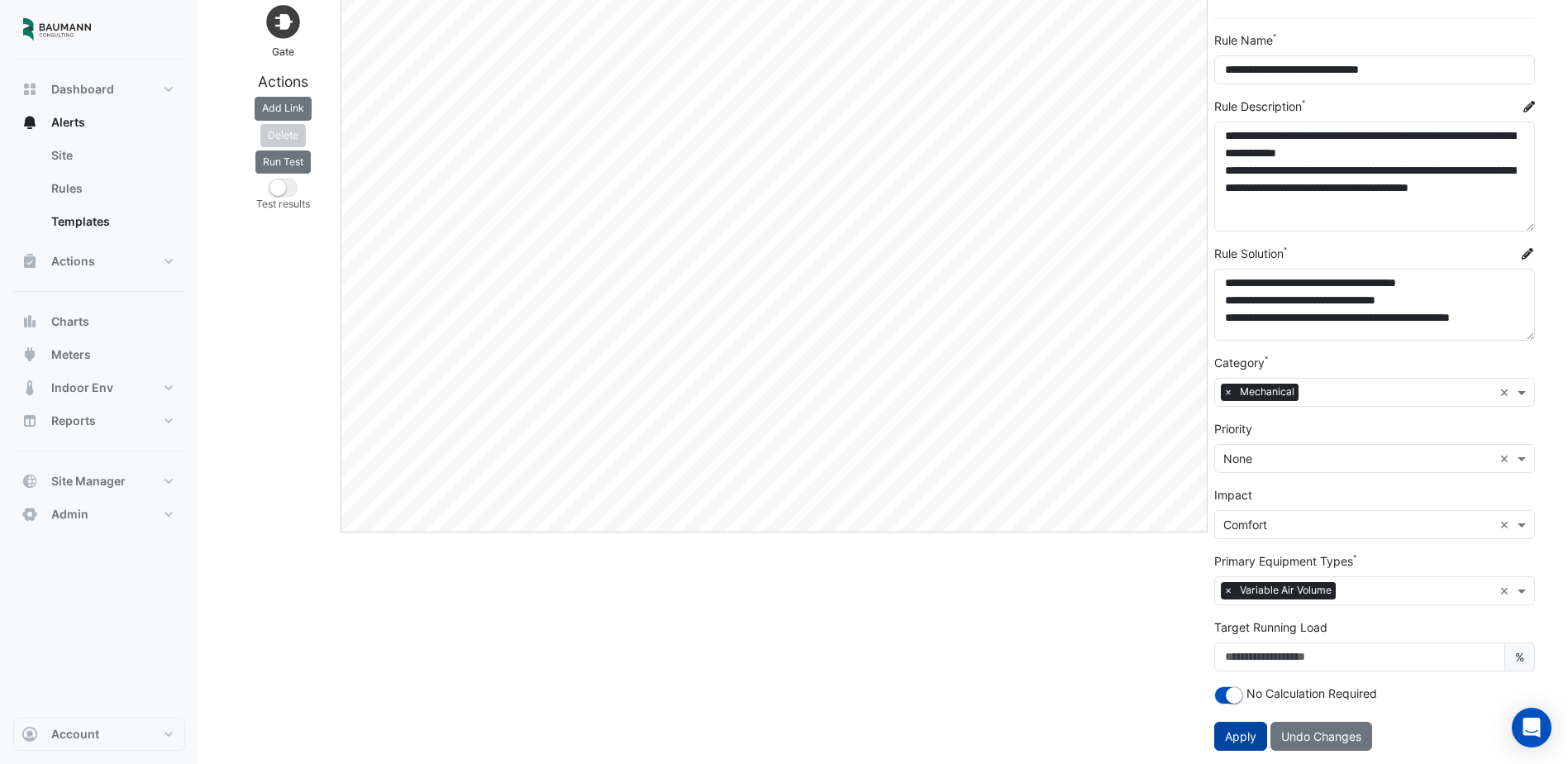
click at [1218, 743] on button "Apply" at bounding box center [1241, 736] width 53 height 29
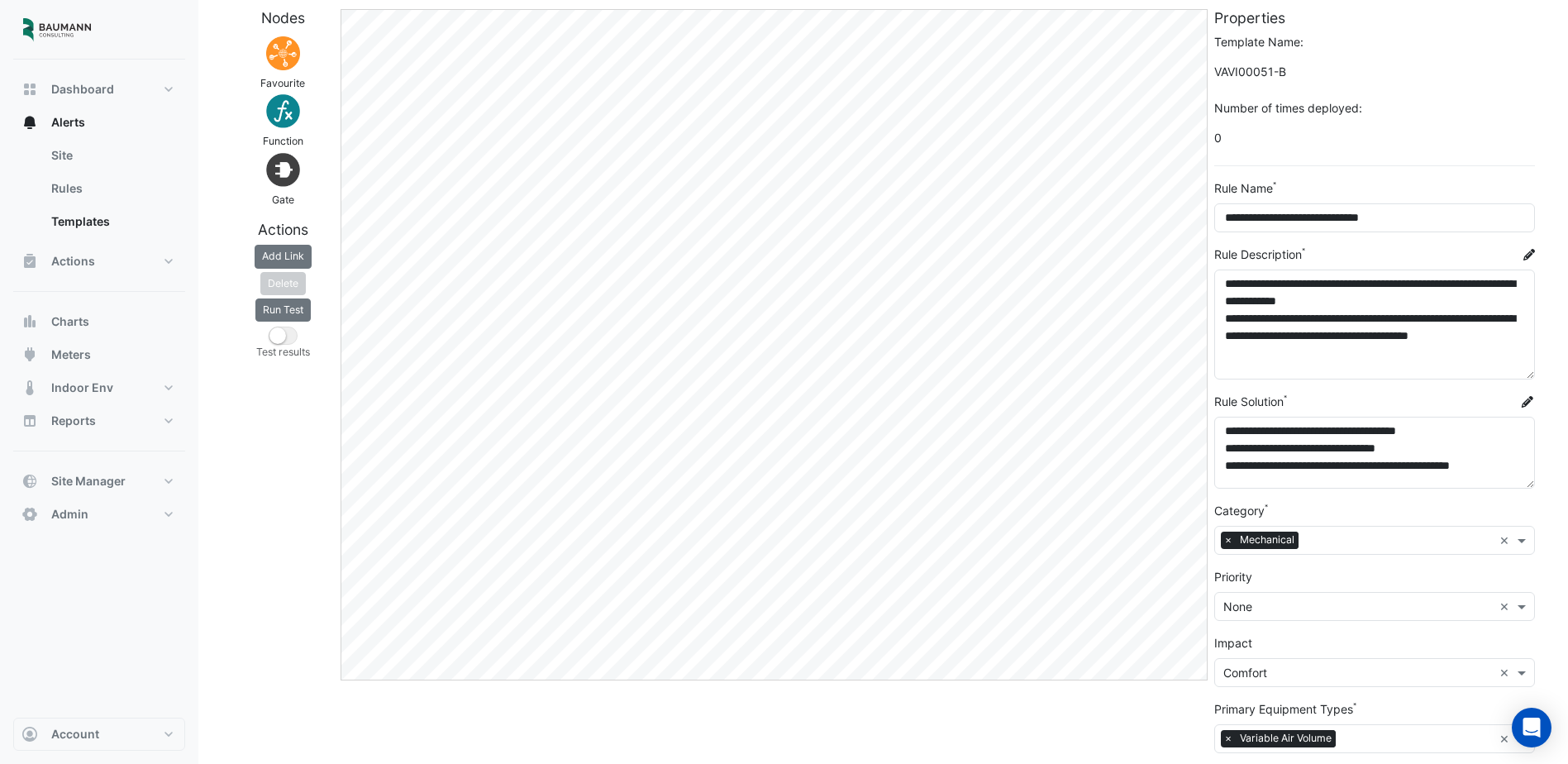
scroll to position [0, 0]
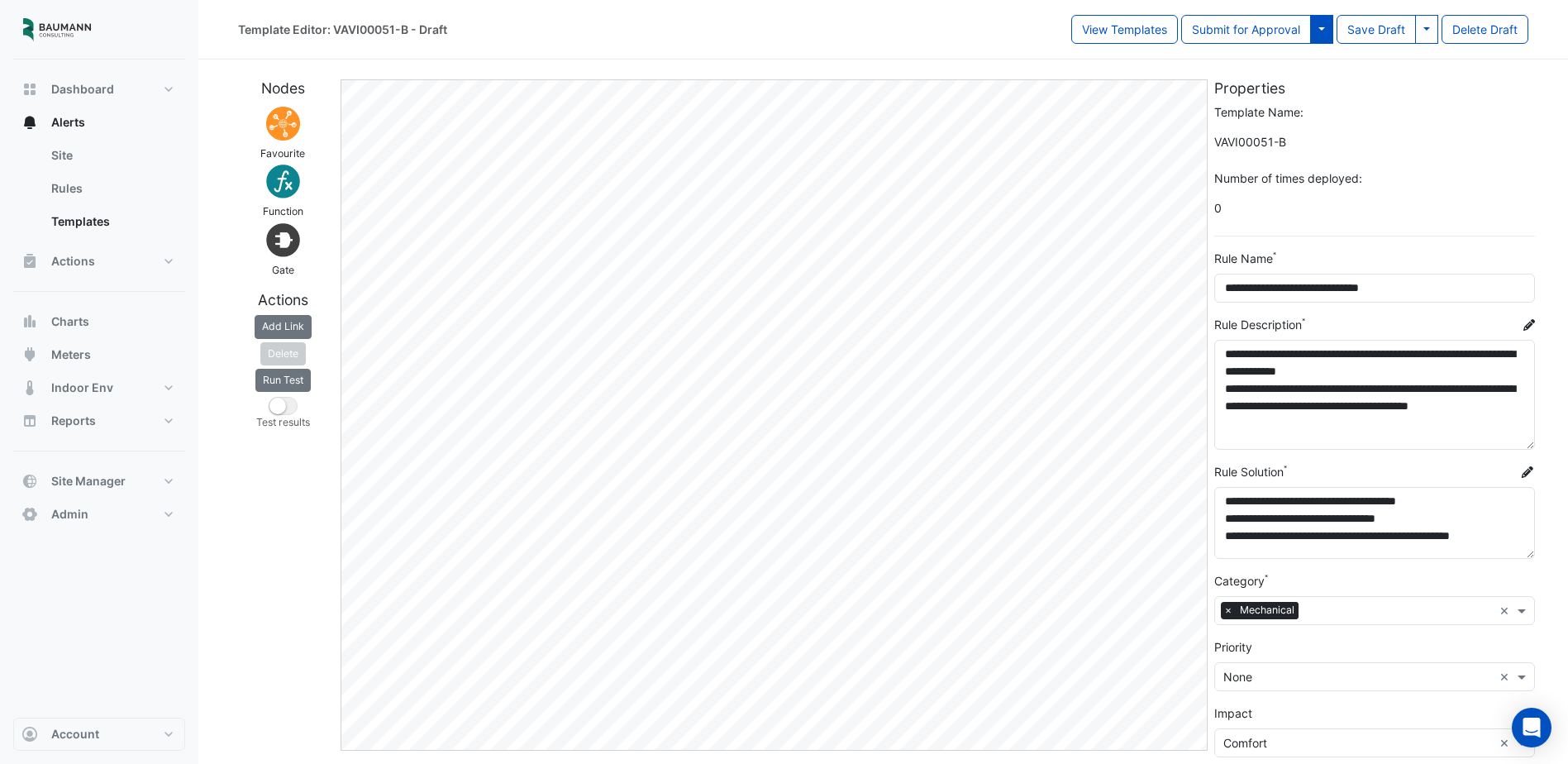
click at [1318, 32] on button at bounding box center [1322, 29] width 23 height 29
click at [1282, 61] on button "Save & Approve Template" at bounding box center [1248, 65] width 168 height 24
select select
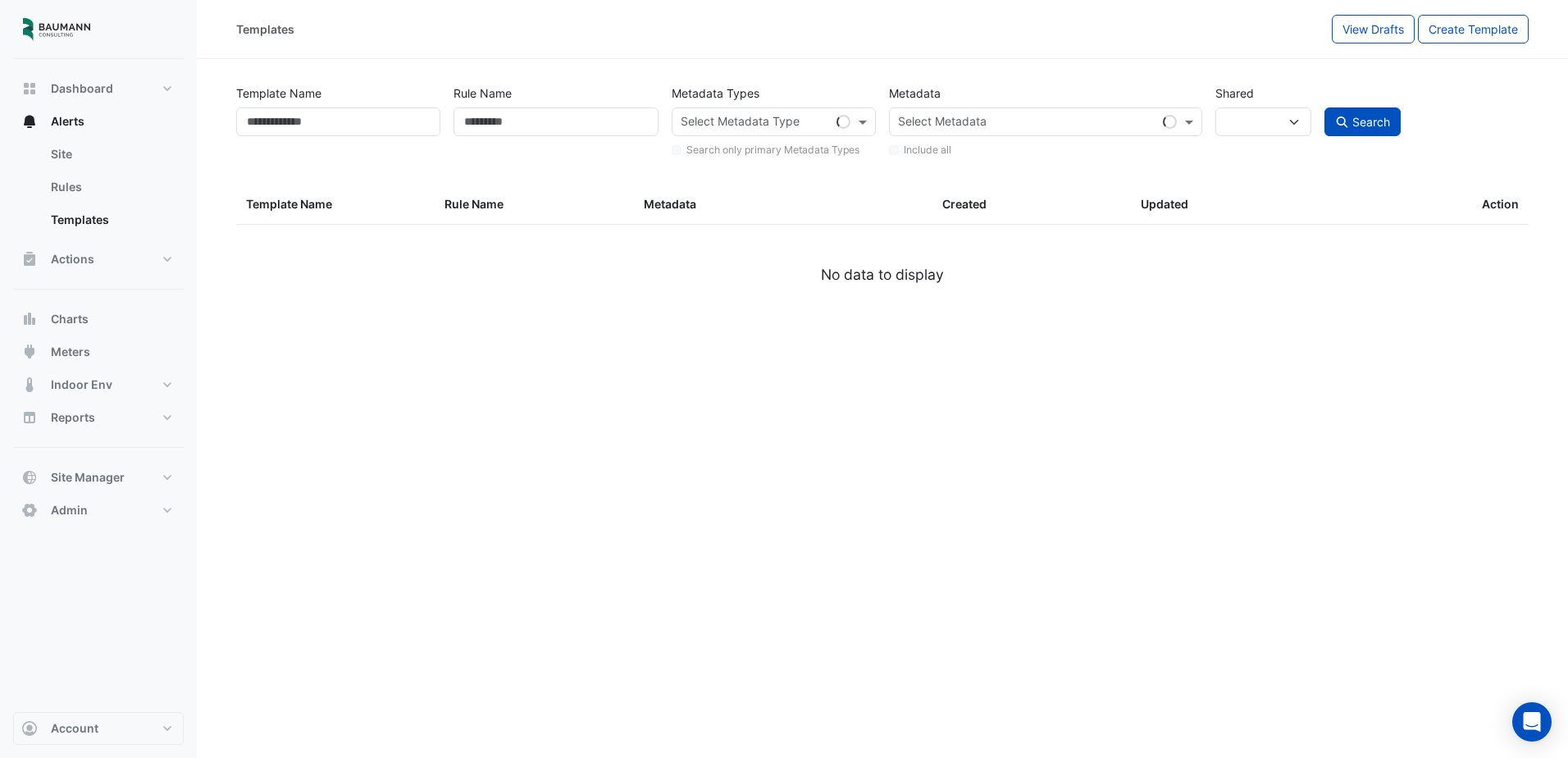
type input "****"
type input "**********"
select select
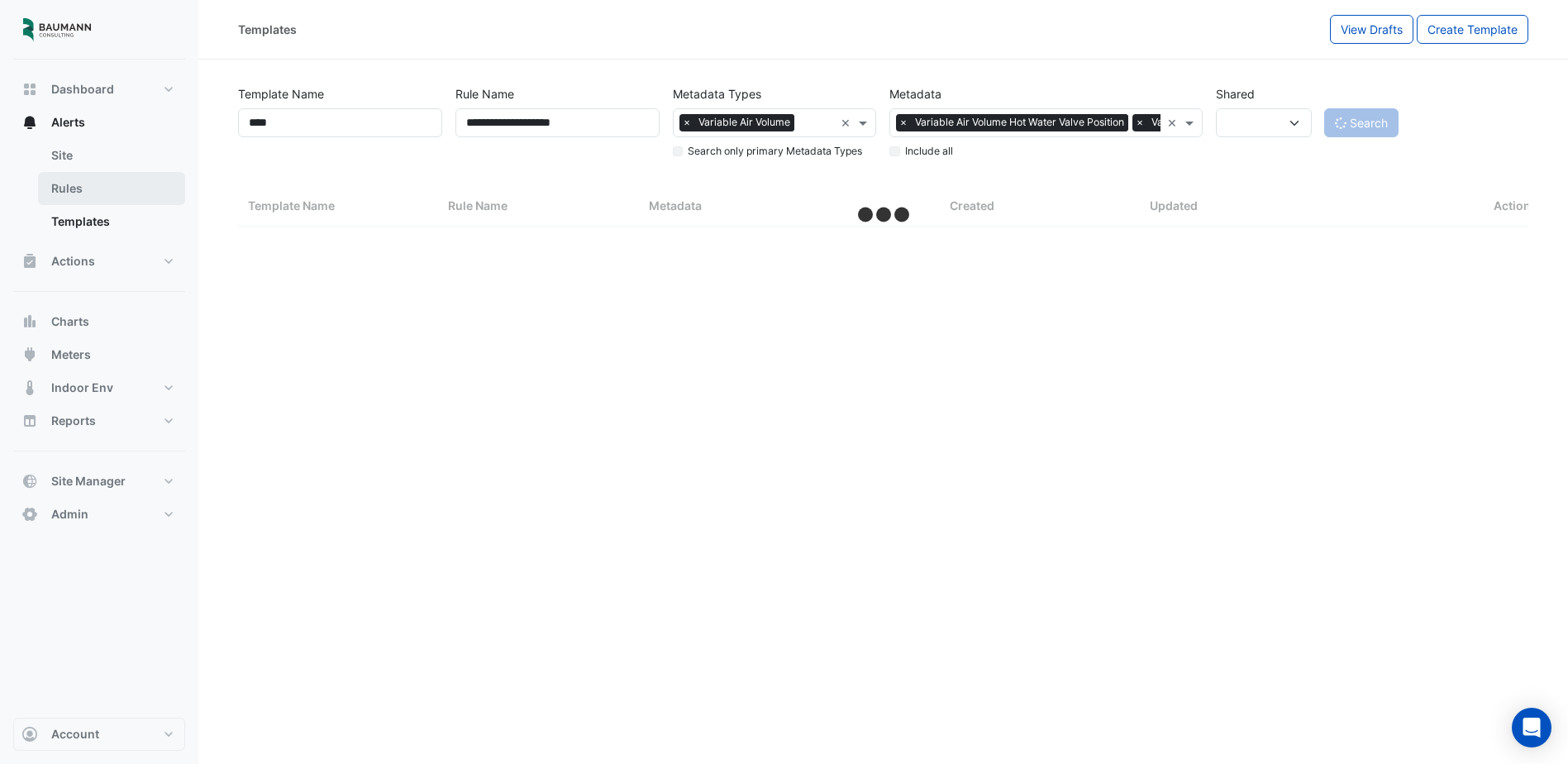
select select "***"
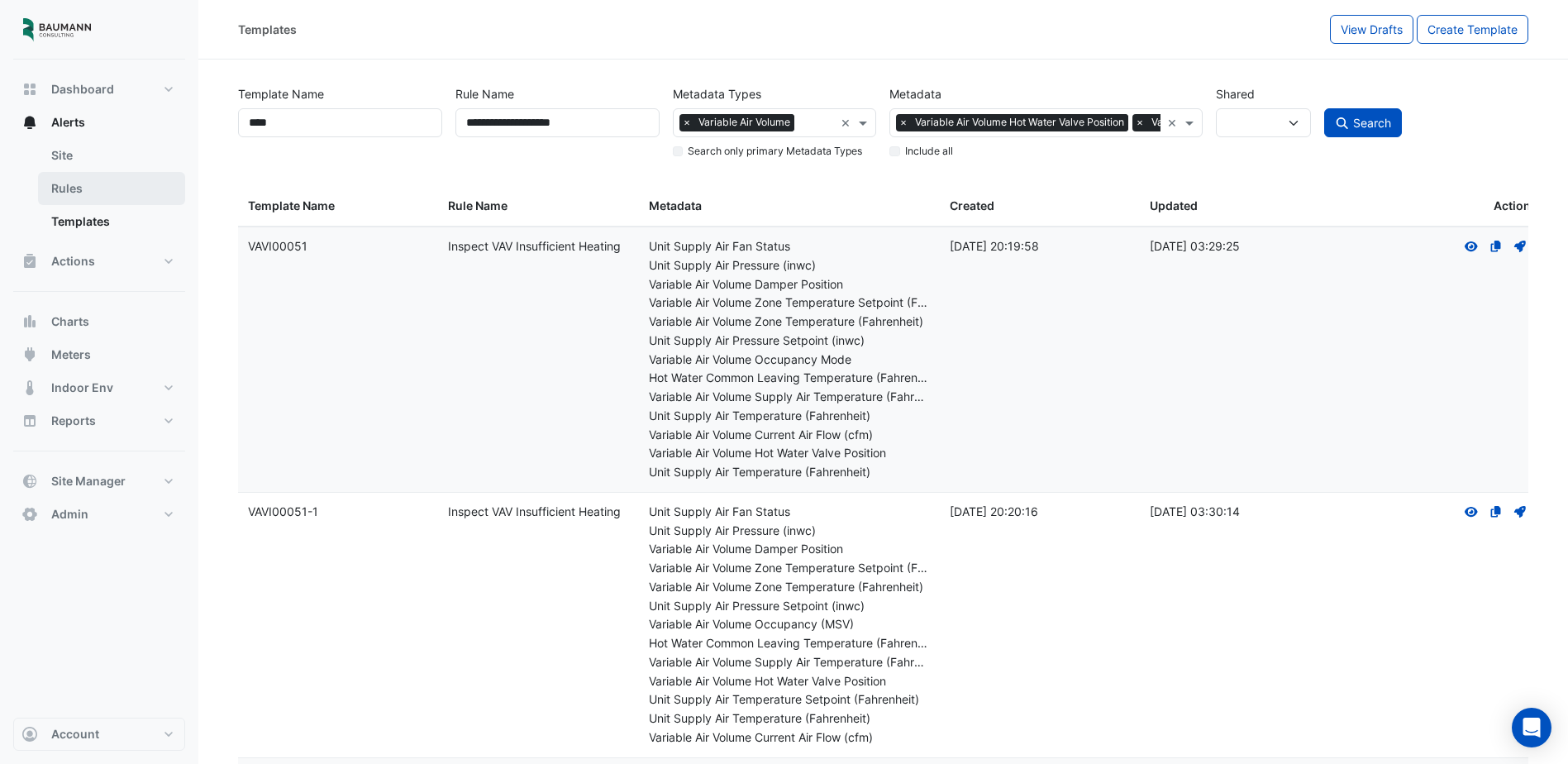
click at [108, 197] on link "Rules" at bounding box center [112, 189] width 147 height 33
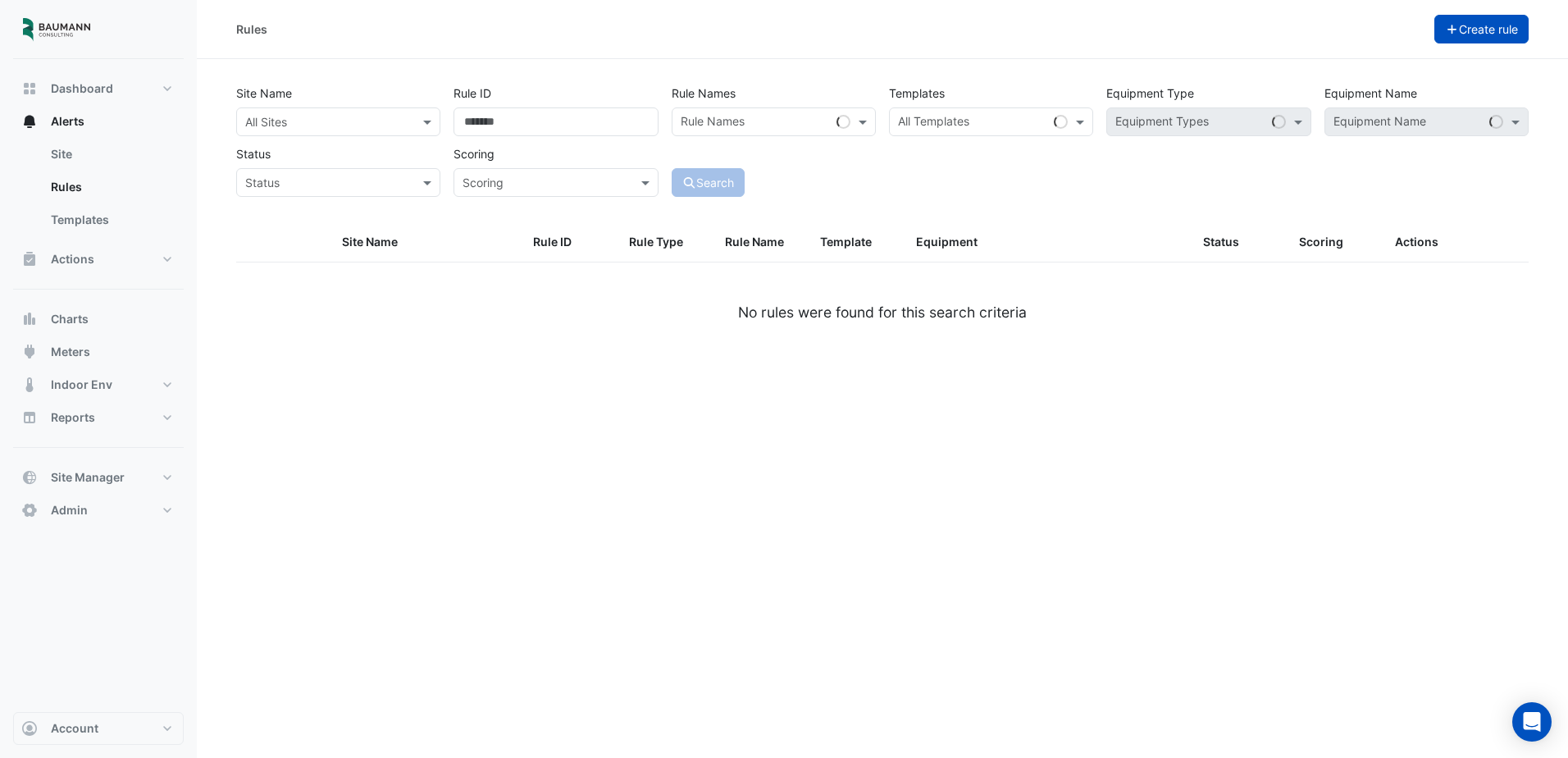
click at [1515, 18] on button "Create rule" at bounding box center [1481, 29] width 95 height 29
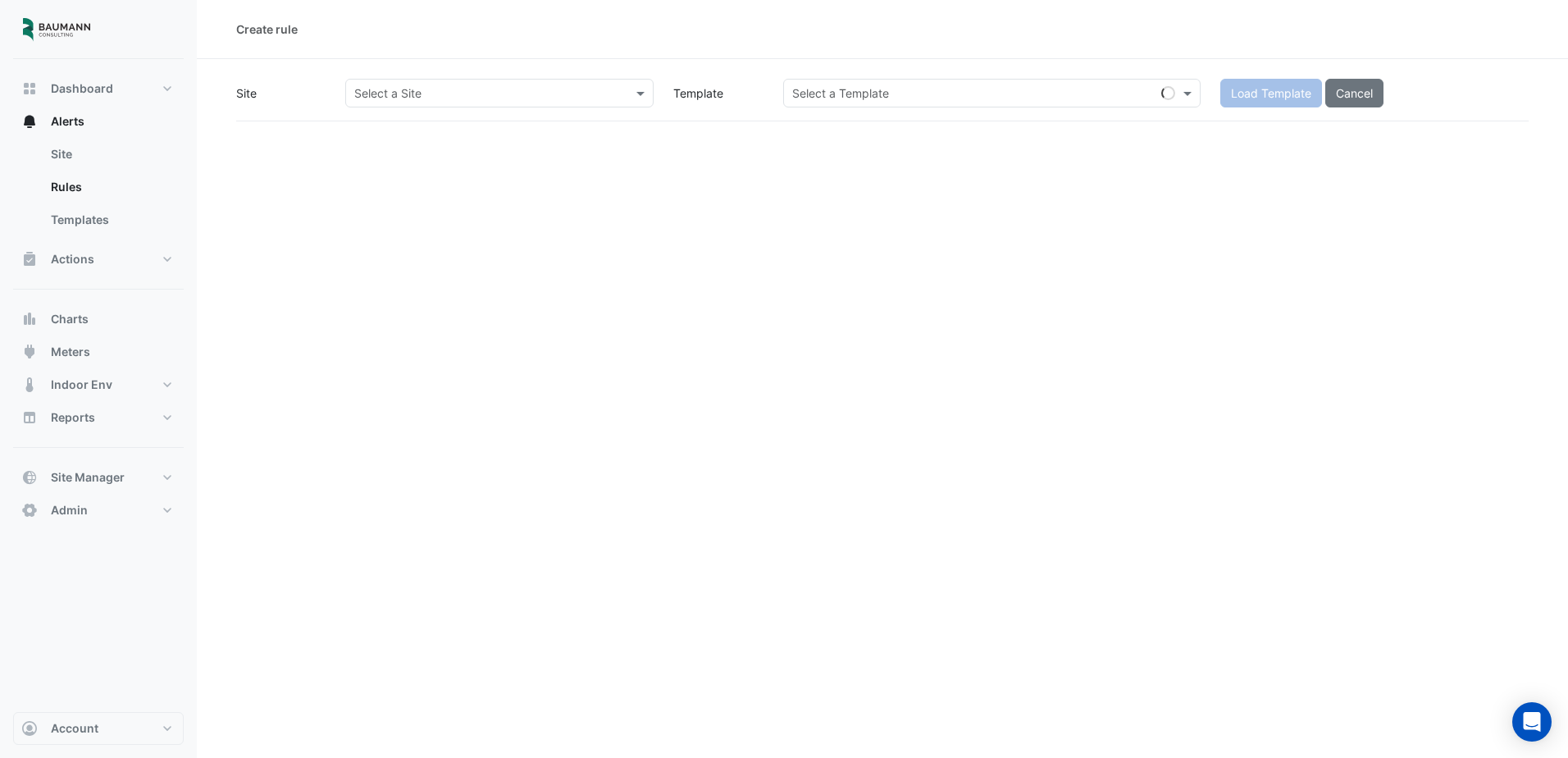
click at [565, 110] on div "Site Select a Site Template Select a Template Load Template Cancel" at bounding box center [882, 100] width 1292 height 42
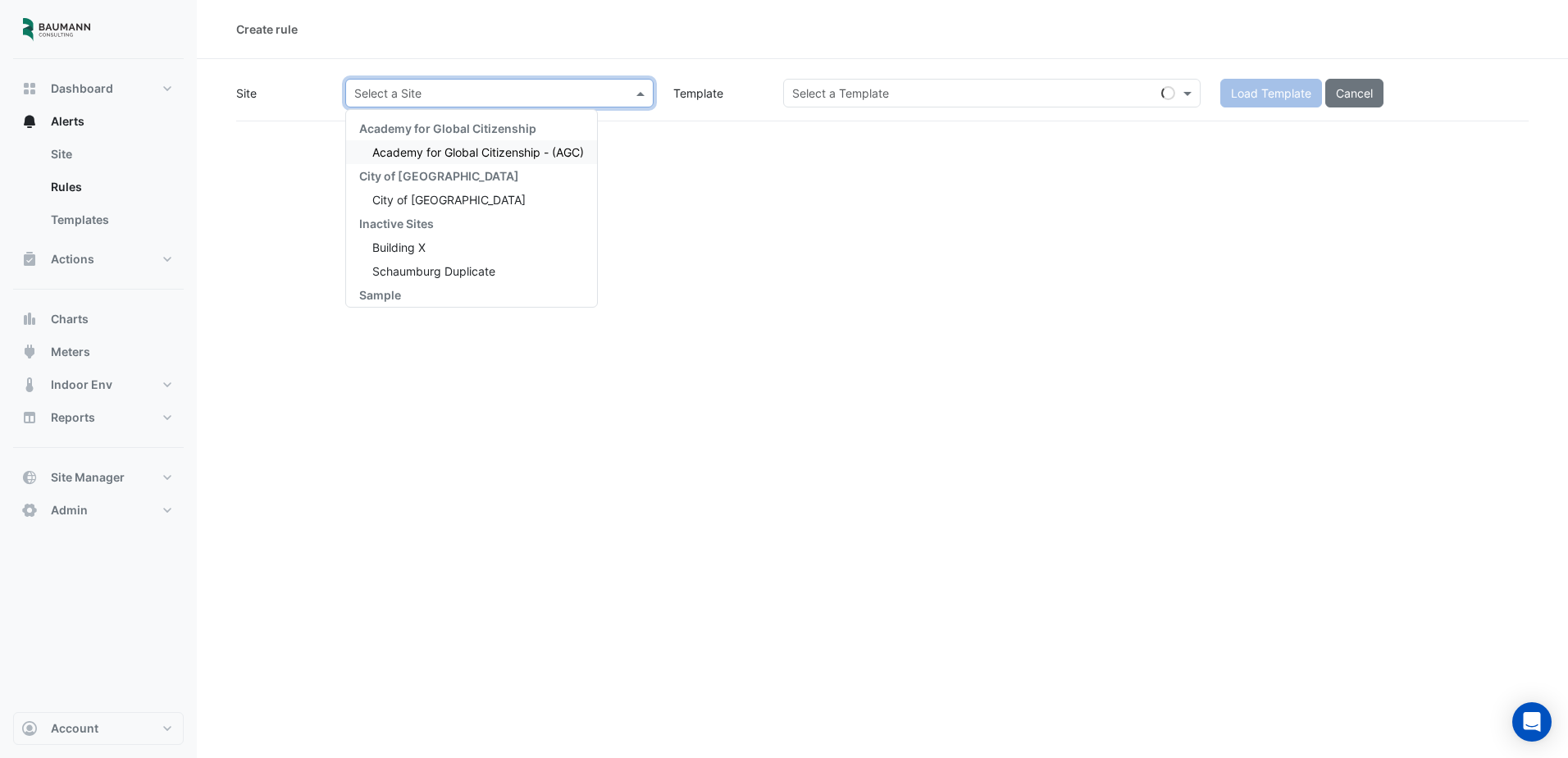
click at [542, 86] on input "text" at bounding box center [482, 94] width 257 height 18
click at [432, 199] on span "City of [GEOGRAPHIC_DATA]" at bounding box center [449, 199] width 153 height 14
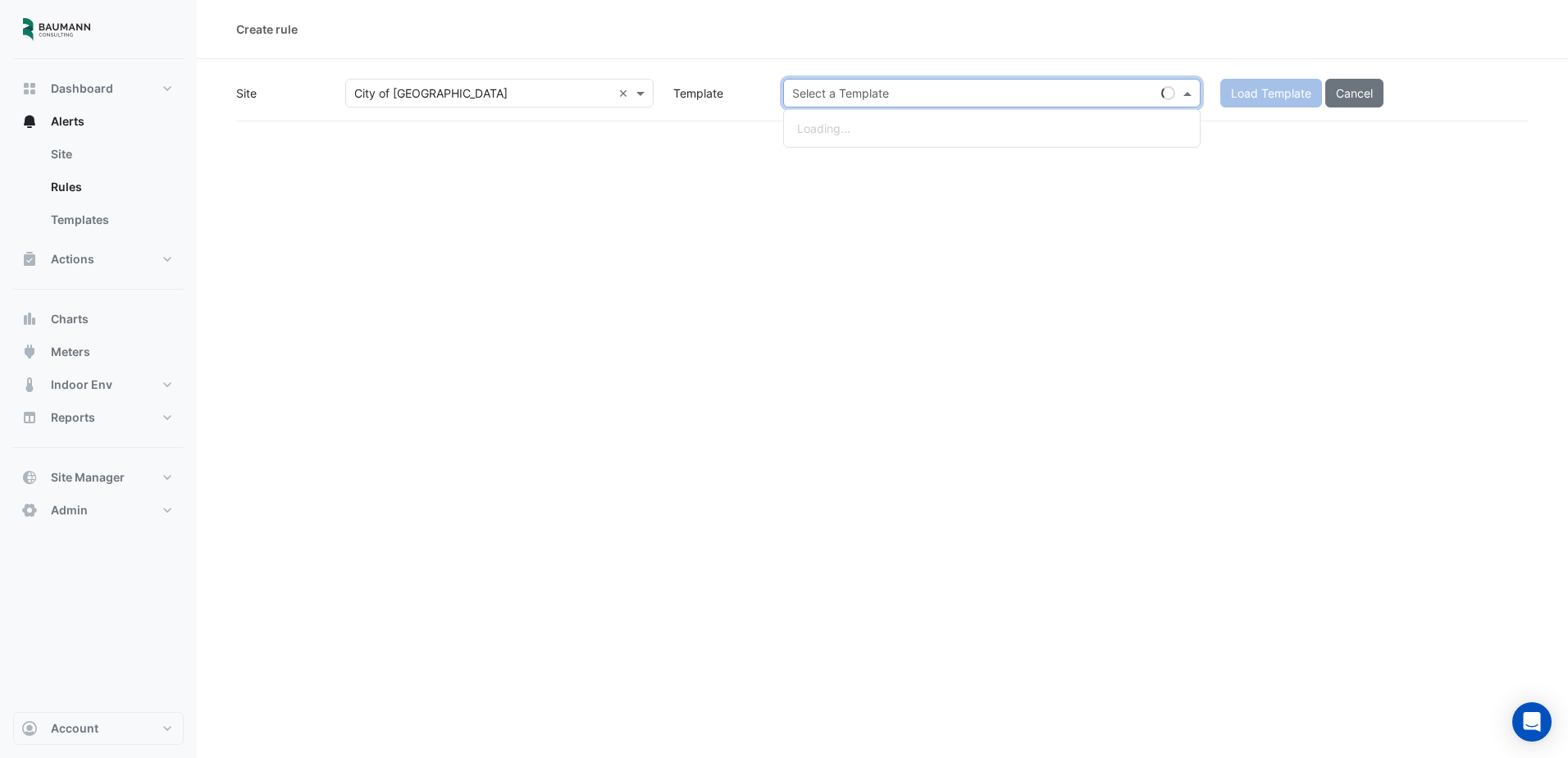
click at [986, 92] on input "text" at bounding box center [975, 94] width 367 height 18
type input "*"
type input "****"
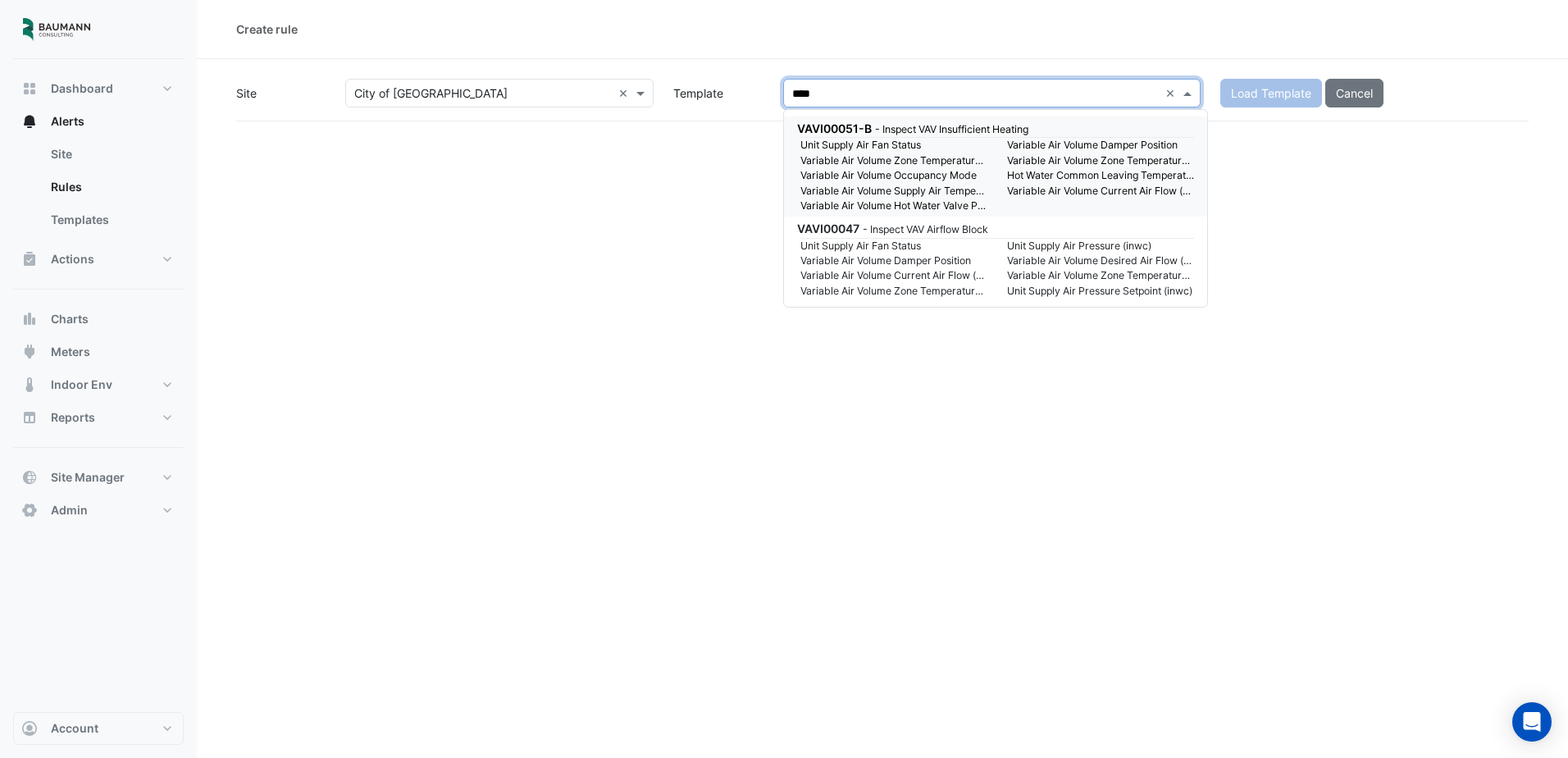
click at [991, 140] on small "Unit Supply Air Fan Status" at bounding box center [894, 145] width 206 height 15
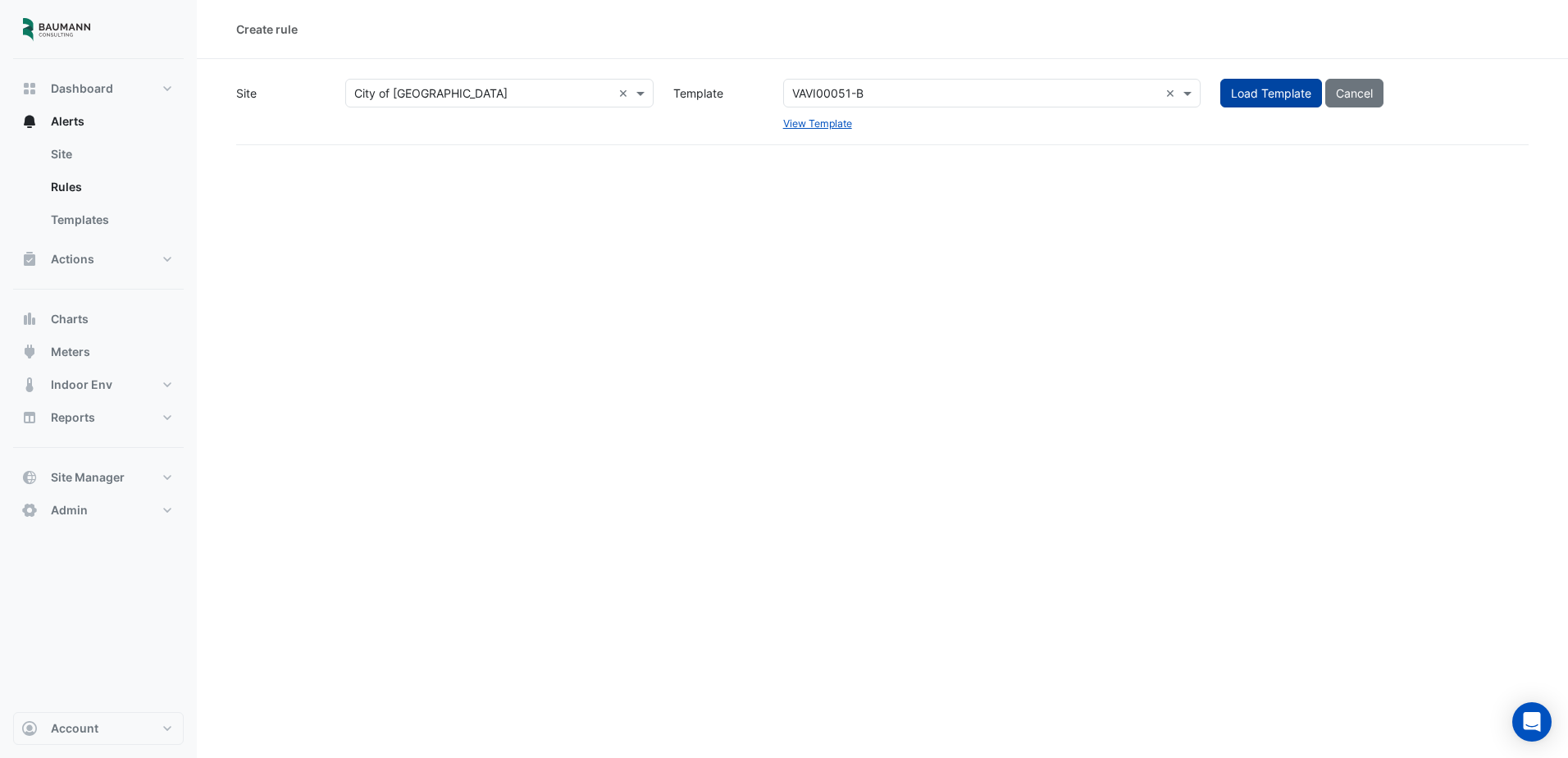
click at [1267, 96] on button "Load Template" at bounding box center [1271, 92] width 101 height 29
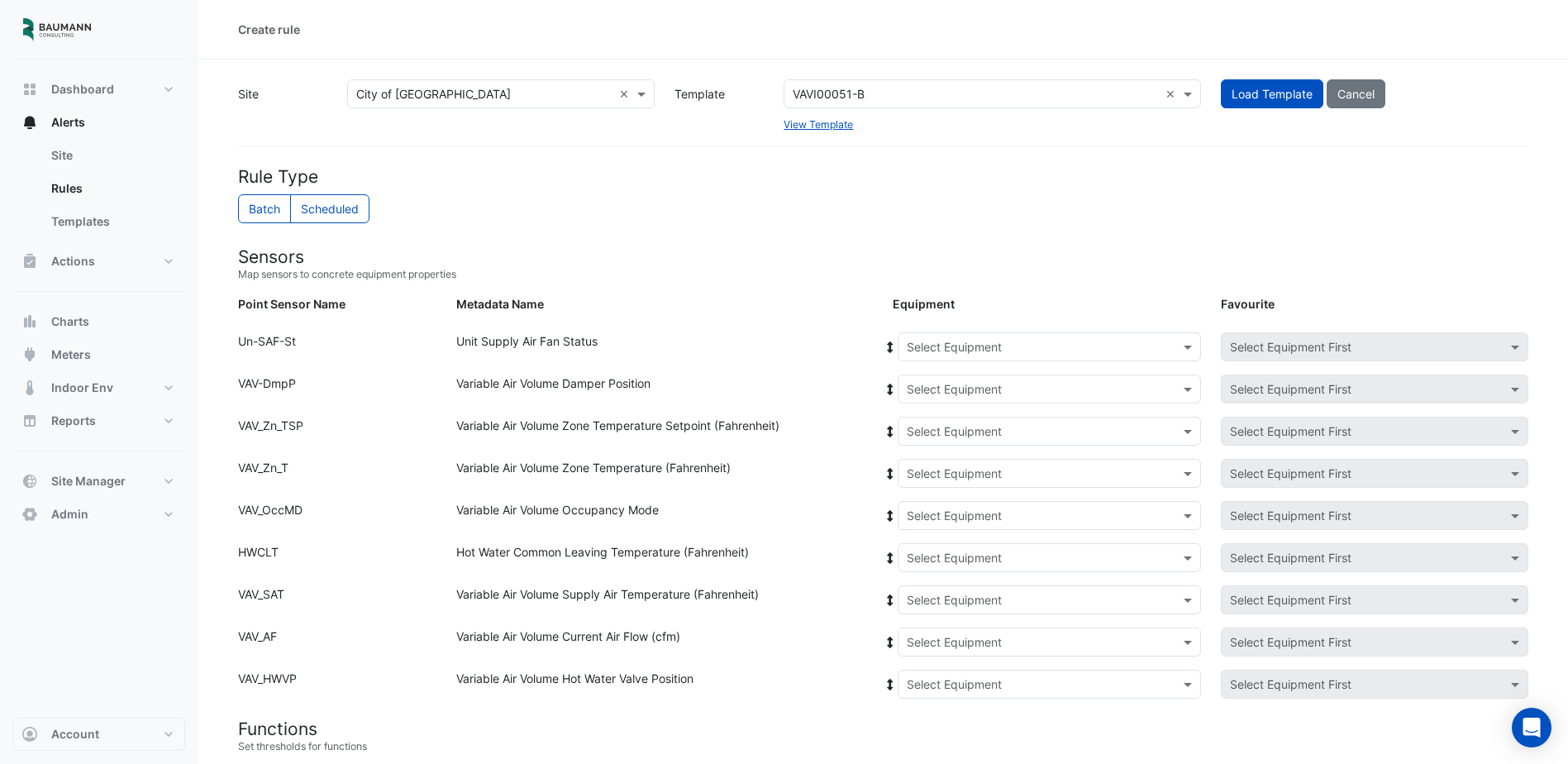
click at [977, 427] on input "text" at bounding box center [1033, 431] width 252 height 18
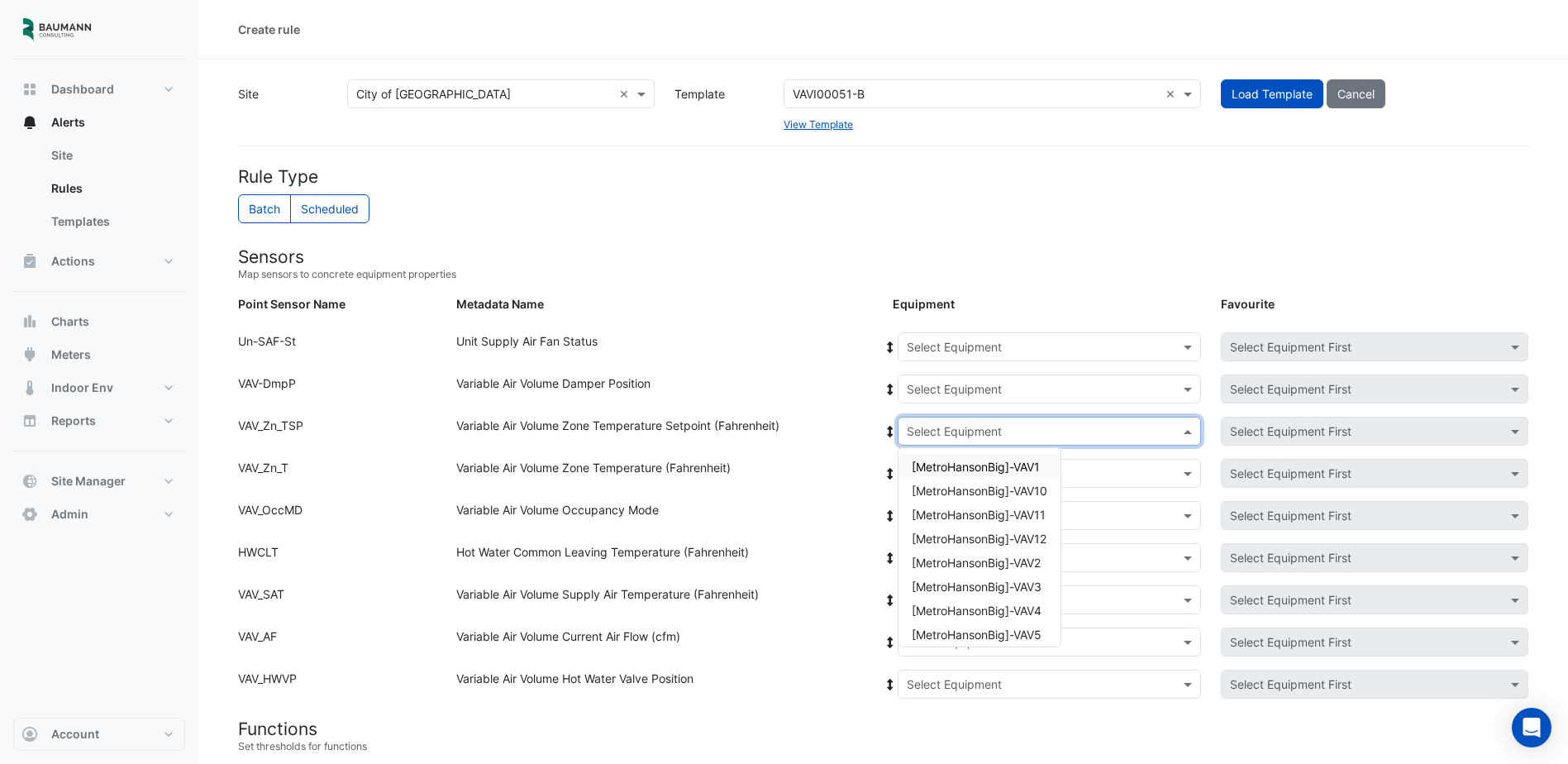
click at [993, 468] on span "[MetroHansonBig]-VAV1" at bounding box center [976, 467] width 128 height 14
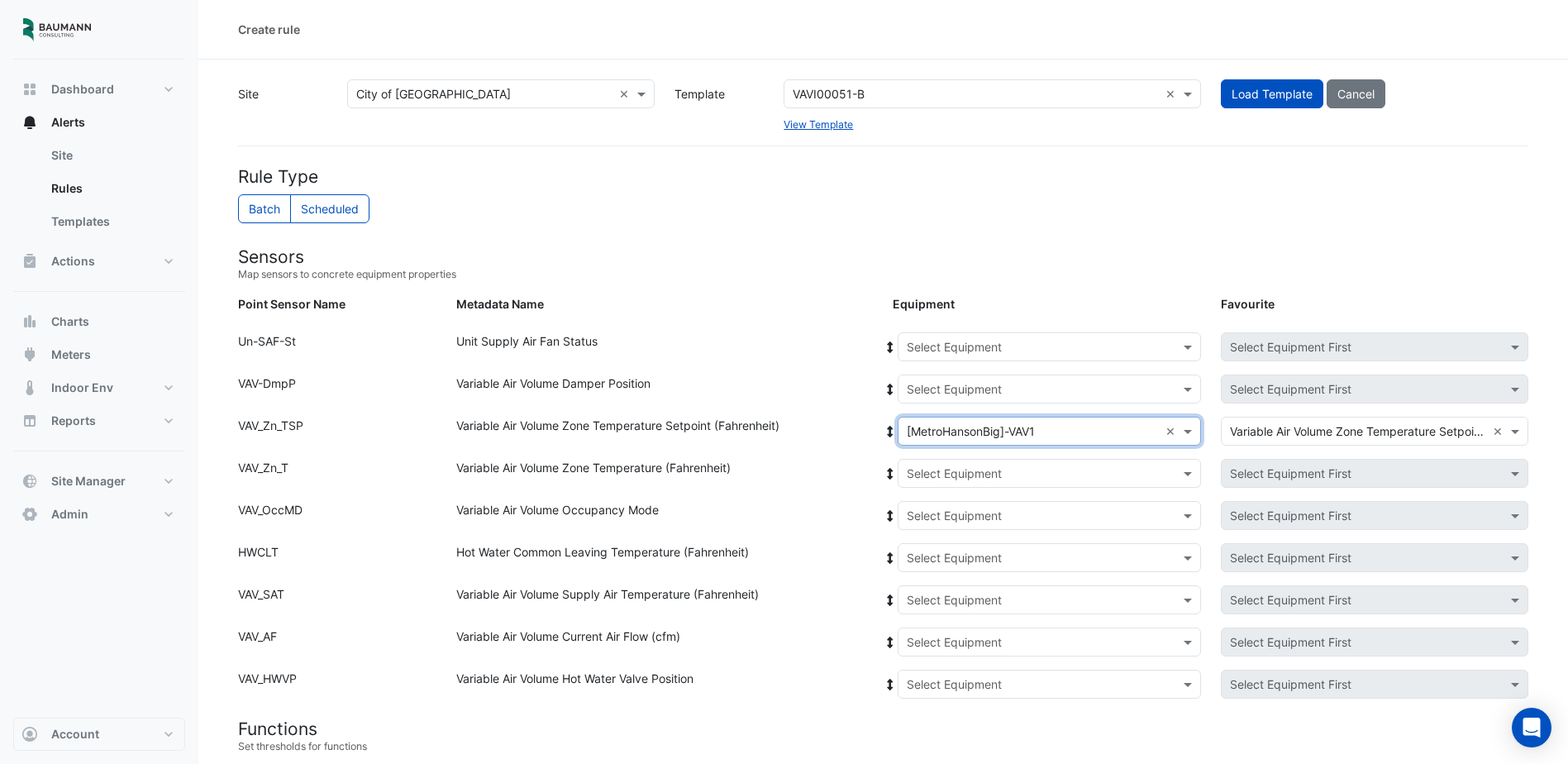
click at [887, 435] on icon at bounding box center [890, 431] width 15 height 11
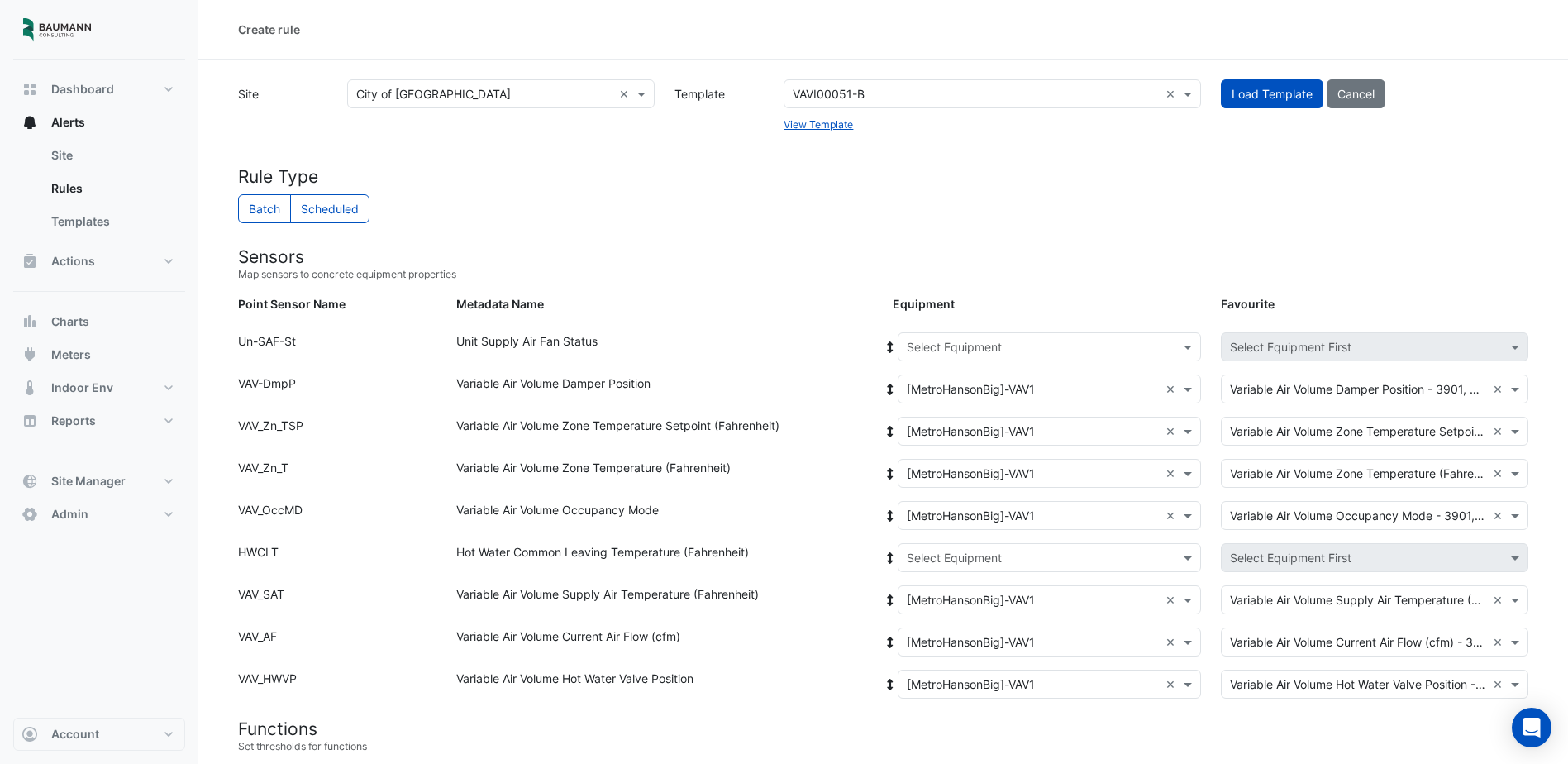
click at [979, 355] on input "text" at bounding box center [1033, 348] width 252 height 18
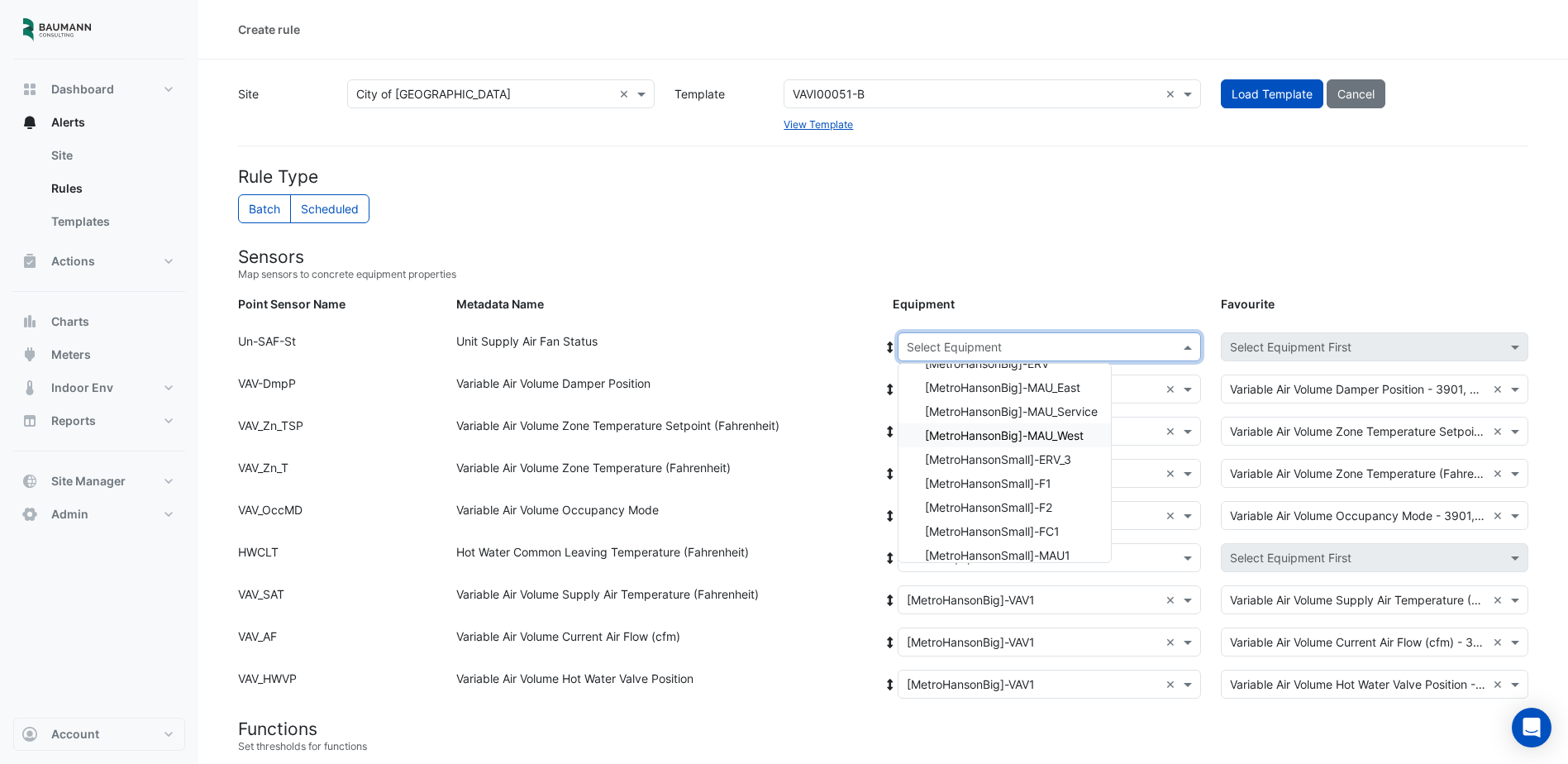
scroll to position [55, 0]
click at [1053, 544] on span "[MetroHansonSmall]-MAU1" at bounding box center [997, 543] width 146 height 14
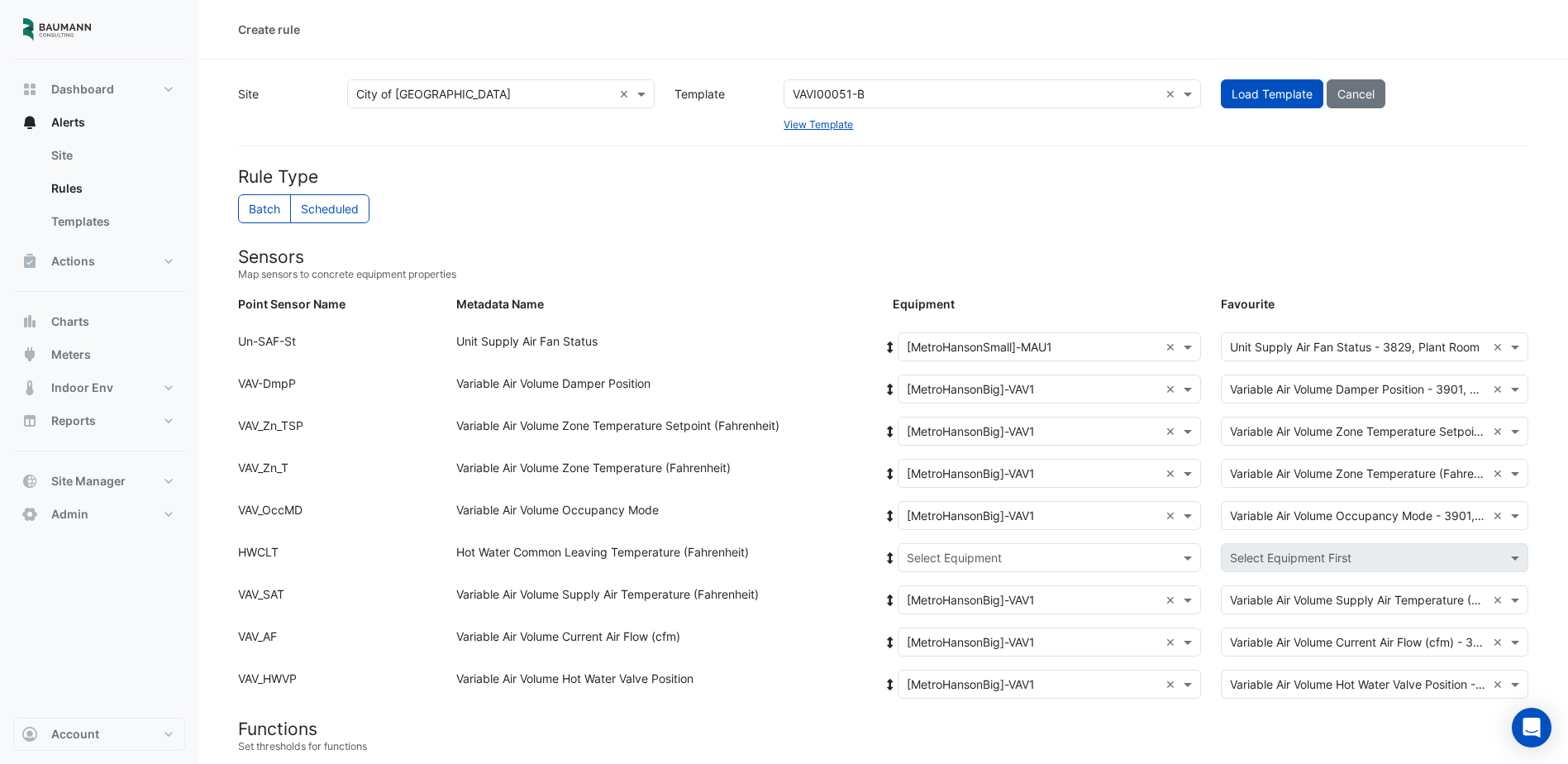
click at [887, 350] on icon at bounding box center [890, 347] width 15 height 11
click at [1066, 560] on input "text" at bounding box center [1033, 559] width 252 height 18
click at [1016, 614] on span "[MetroHansonBig]-Blr1" at bounding box center [986, 616] width 123 height 14
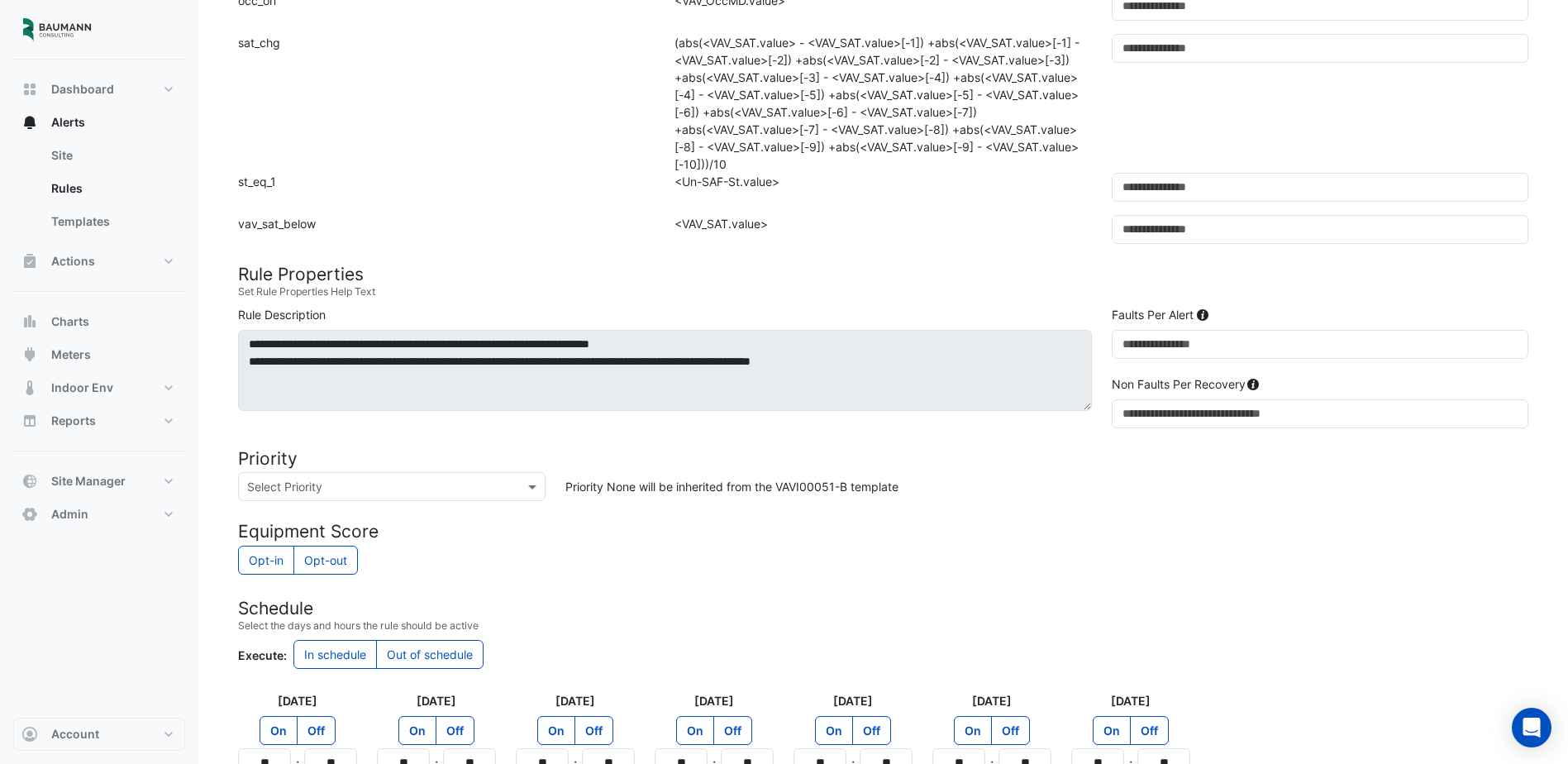
scroll to position [1146, 0]
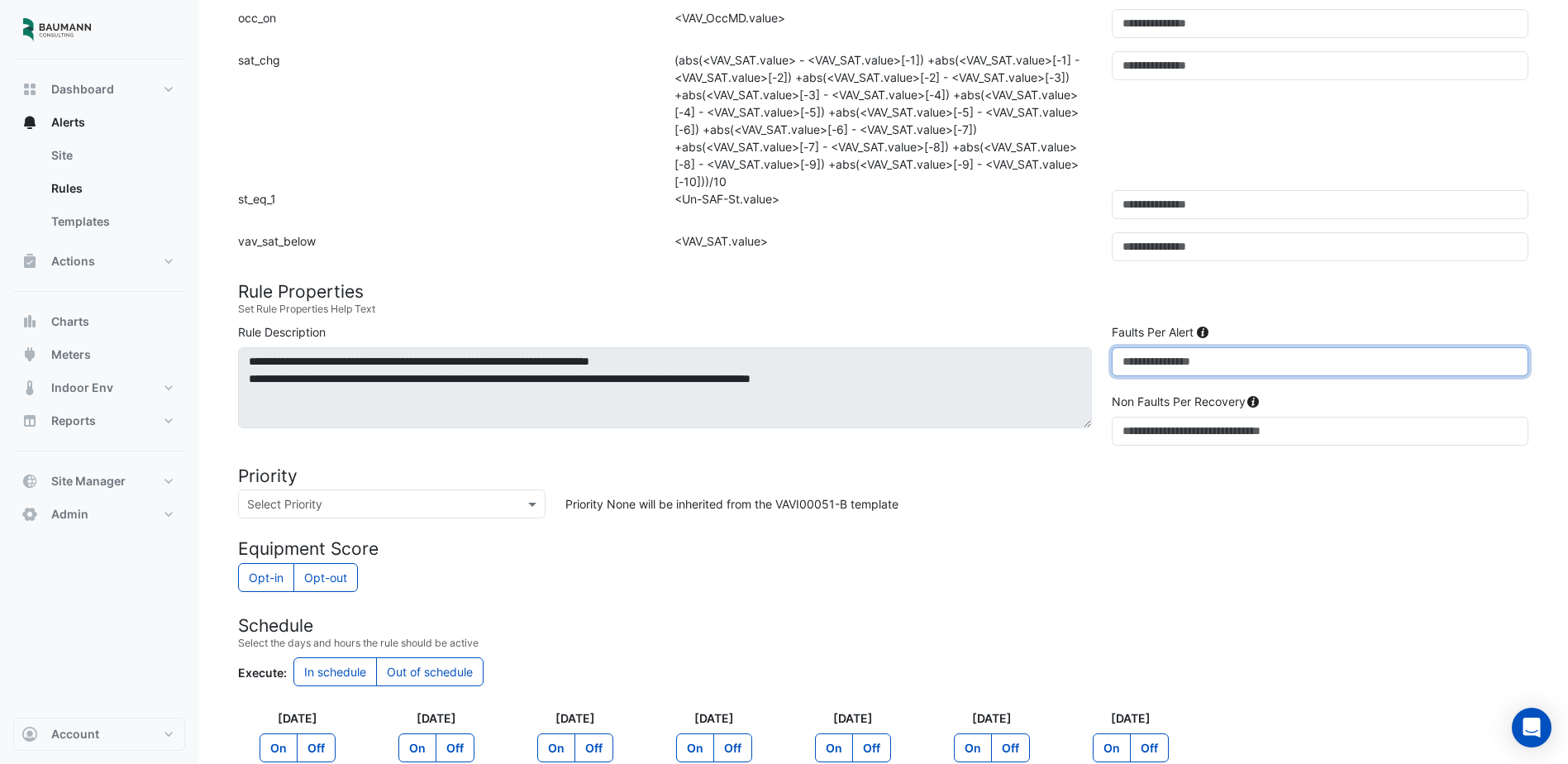
click at [1179, 376] on input "*" at bounding box center [1320, 362] width 416 height 29
drag, startPoint x: 1182, startPoint y: 382, endPoint x: 1023, endPoint y: 386, distance: 159.1
click at [1023, 386] on div "**********" at bounding box center [884, 388] width 1311 height 129
drag, startPoint x: 1164, startPoint y: 380, endPoint x: 1078, endPoint y: 374, distance: 86.2
click at [1078, 374] on div "**********" at bounding box center [884, 388] width 1311 height 129
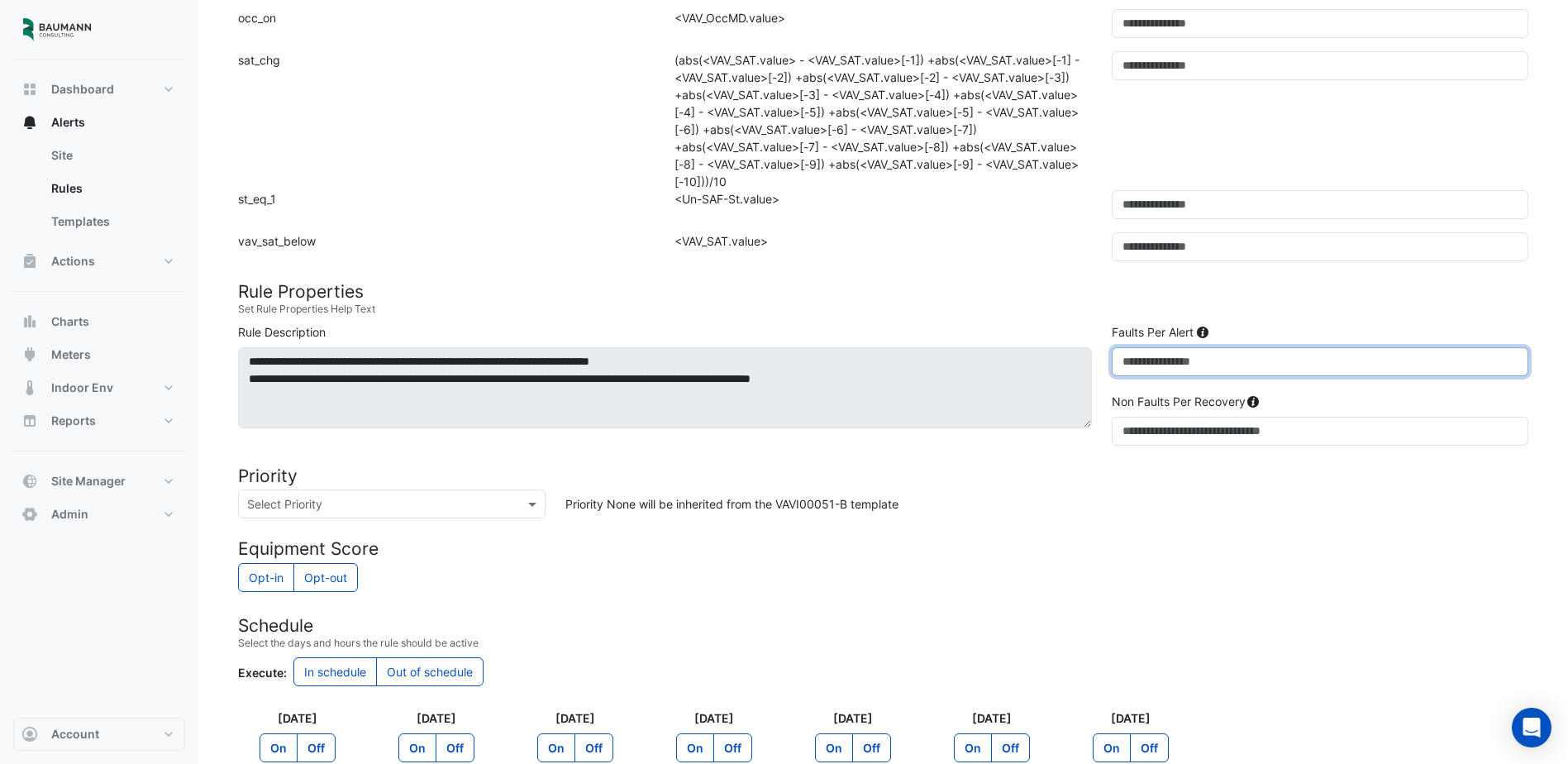
type input "**"
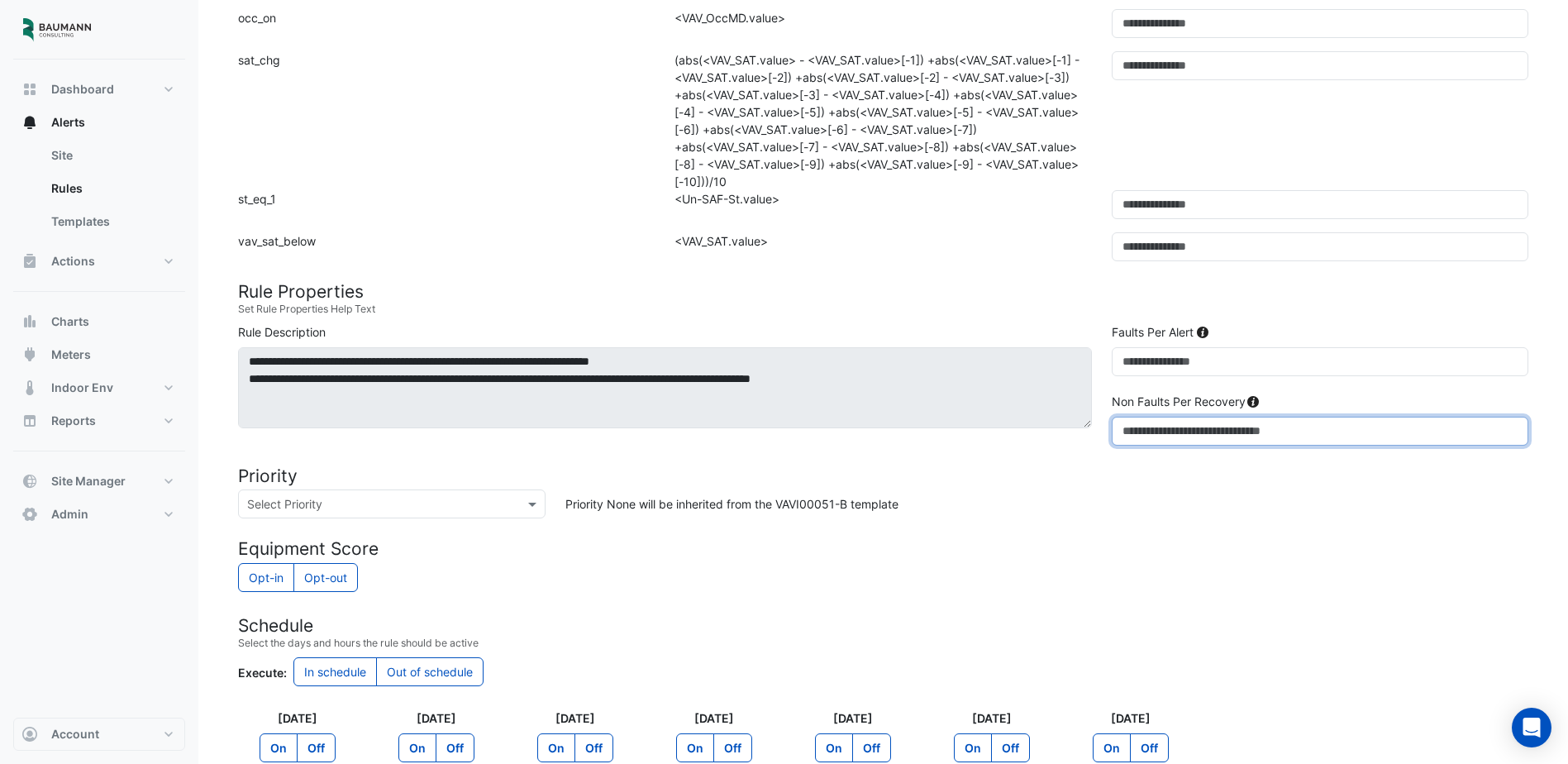
click at [1208, 445] on input "*" at bounding box center [1320, 430] width 416 height 29
drag, startPoint x: 1142, startPoint y: 446, endPoint x: 1094, endPoint y: 444, distance: 48.0
click at [1094, 444] on div "**********" at bounding box center [884, 388] width 1311 height 129
click at [1152, 513] on div "Priority None will be inherited from the VAVI00051-B template" at bounding box center [1048, 504] width 983 height 29
click at [1177, 445] on input "*" at bounding box center [1320, 430] width 416 height 29
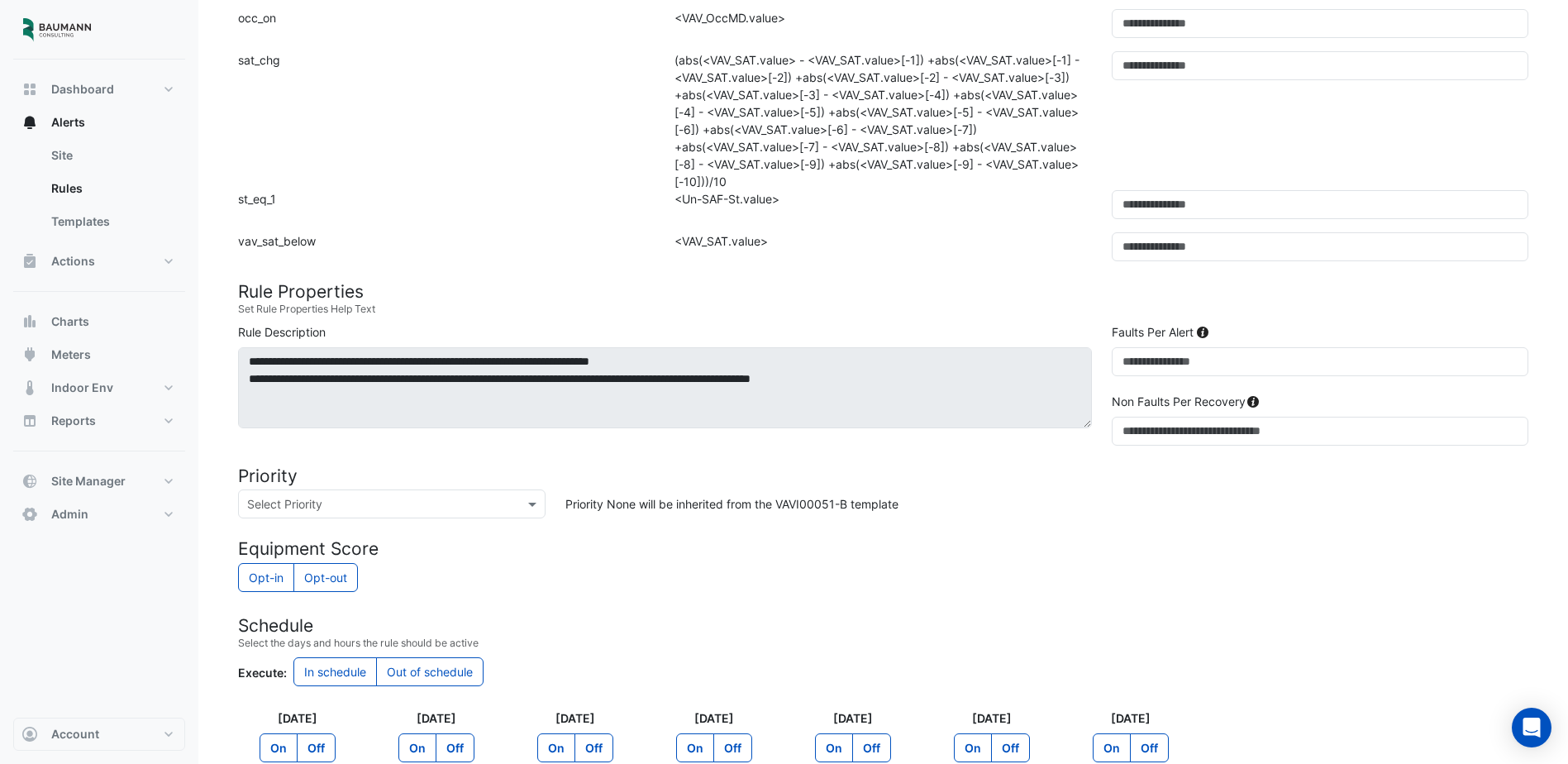
click at [1218, 511] on div "Priority None will be inherited from the VAVI00051-B template" at bounding box center [1048, 504] width 983 height 29
click at [450, 512] on input "text" at bounding box center [376, 505] width 257 height 18
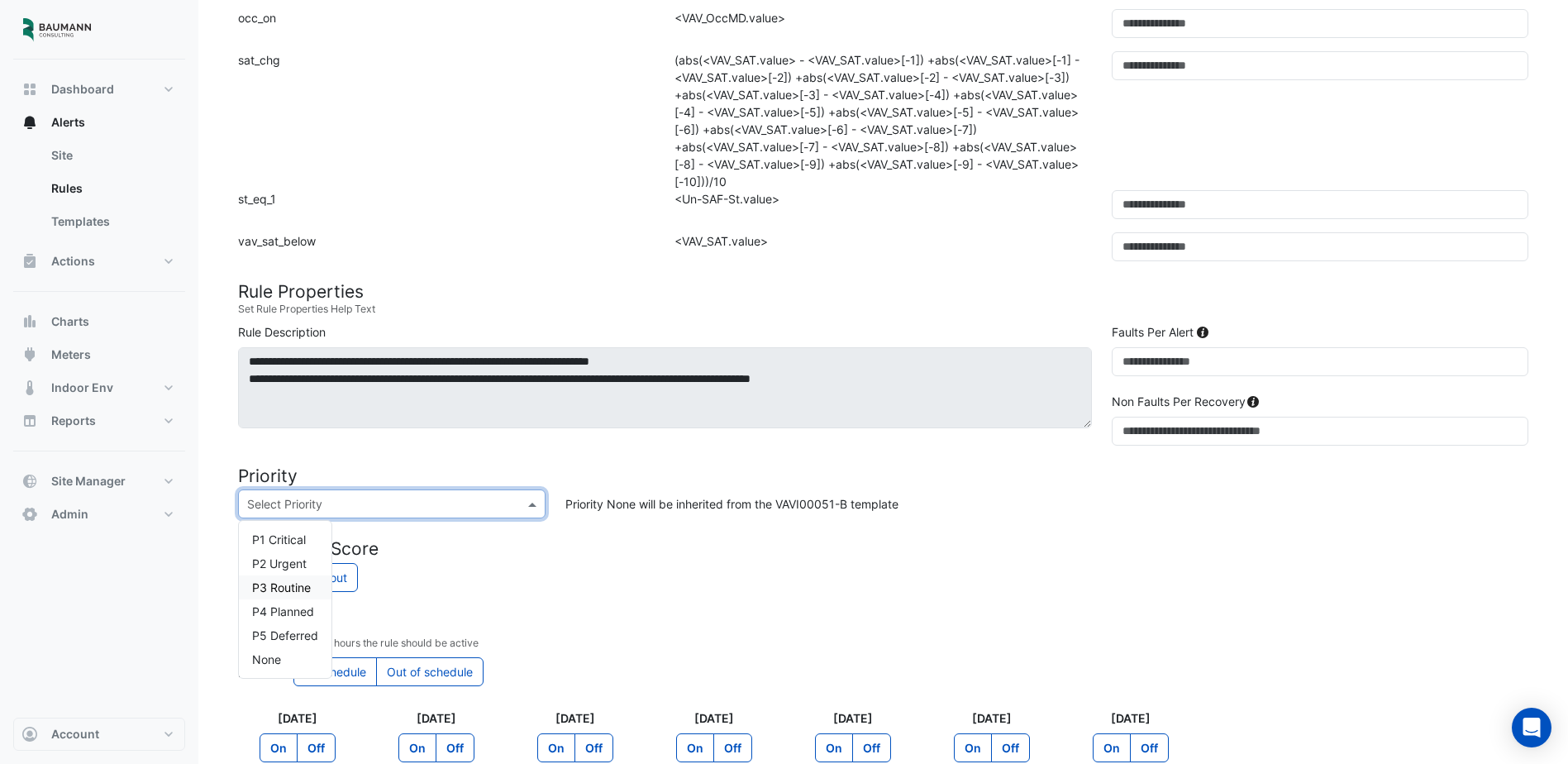
click at [315, 599] on div "P3 Routine" at bounding box center [285, 587] width 93 height 24
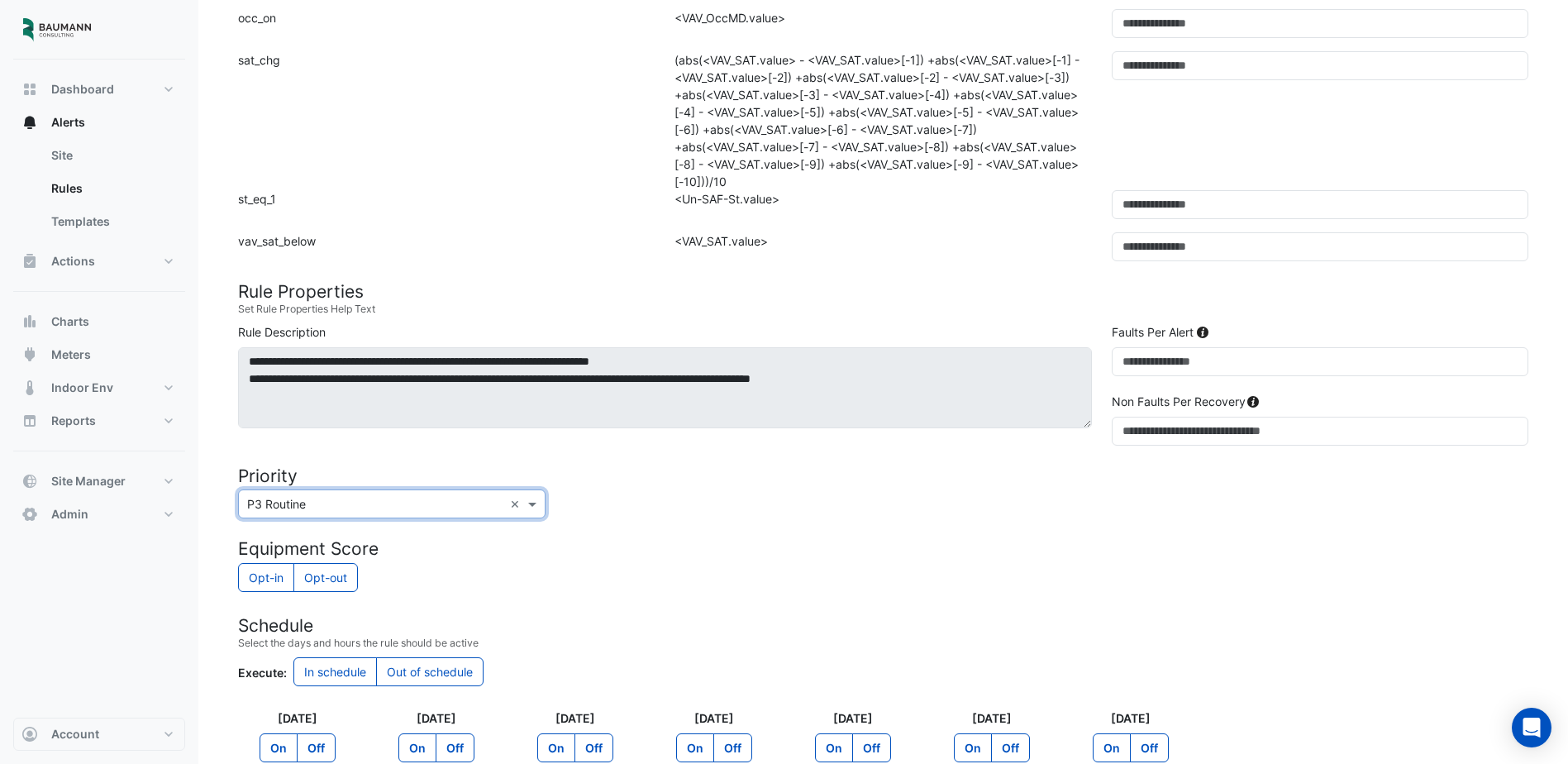
click at [550, 559] on h4 "Equipment Score" at bounding box center [883, 548] width 1291 height 20
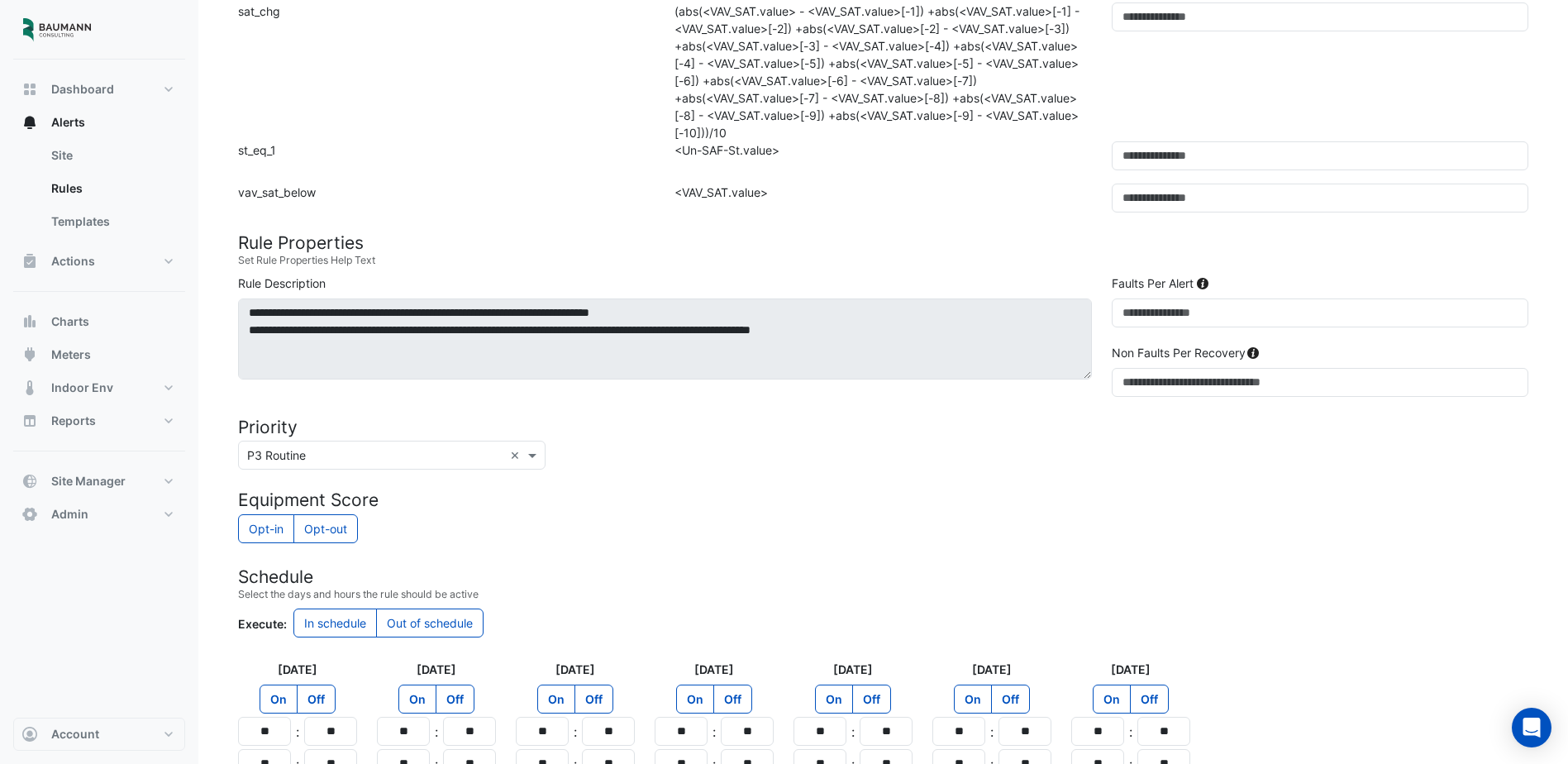
scroll to position [1394, 0]
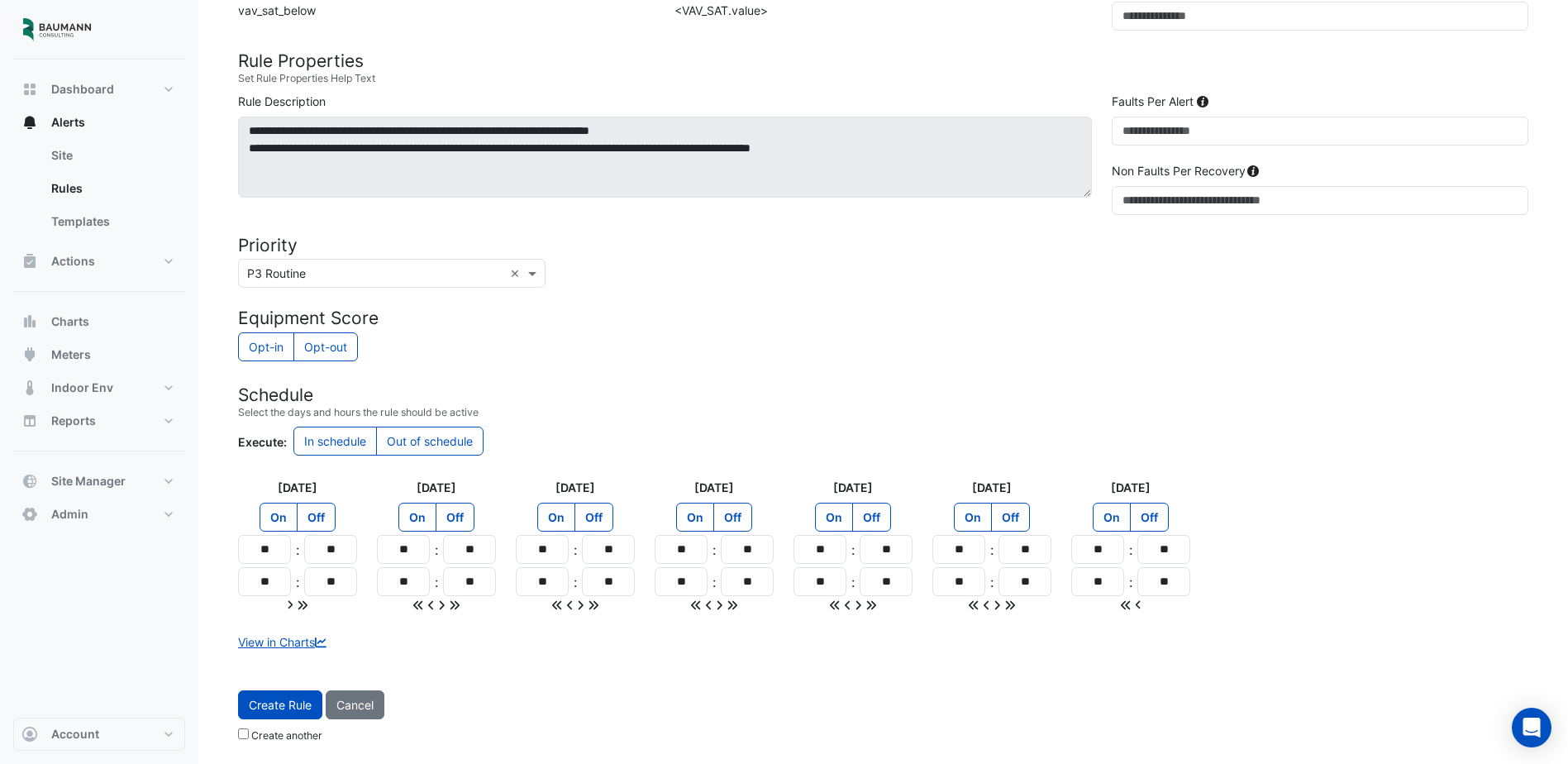
click at [291, 736] on label "Create another" at bounding box center [286, 736] width 72 height 15
click at [291, 703] on button "Create Rule" at bounding box center [280, 705] width 85 height 29
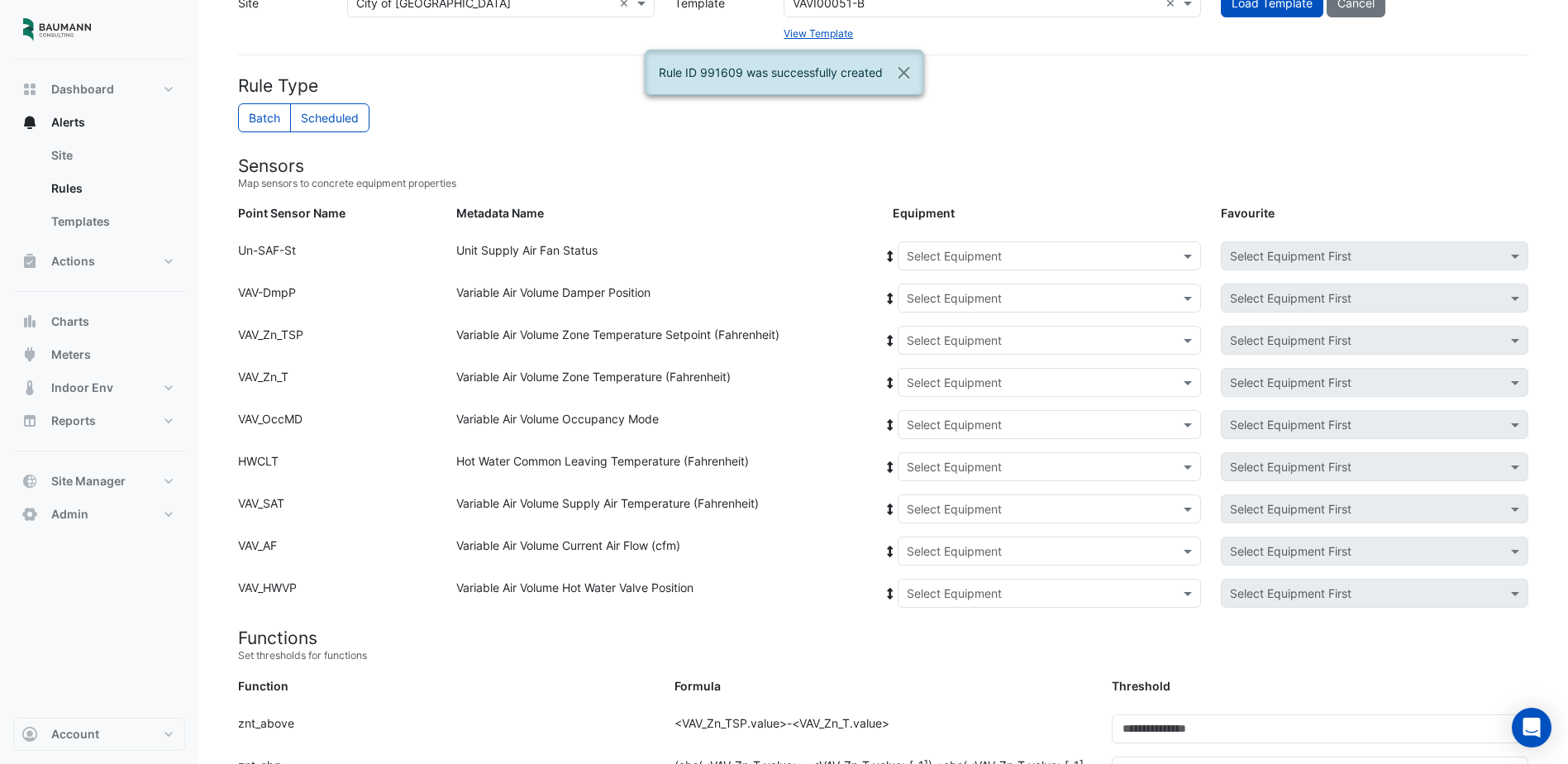
scroll to position [0, 0]
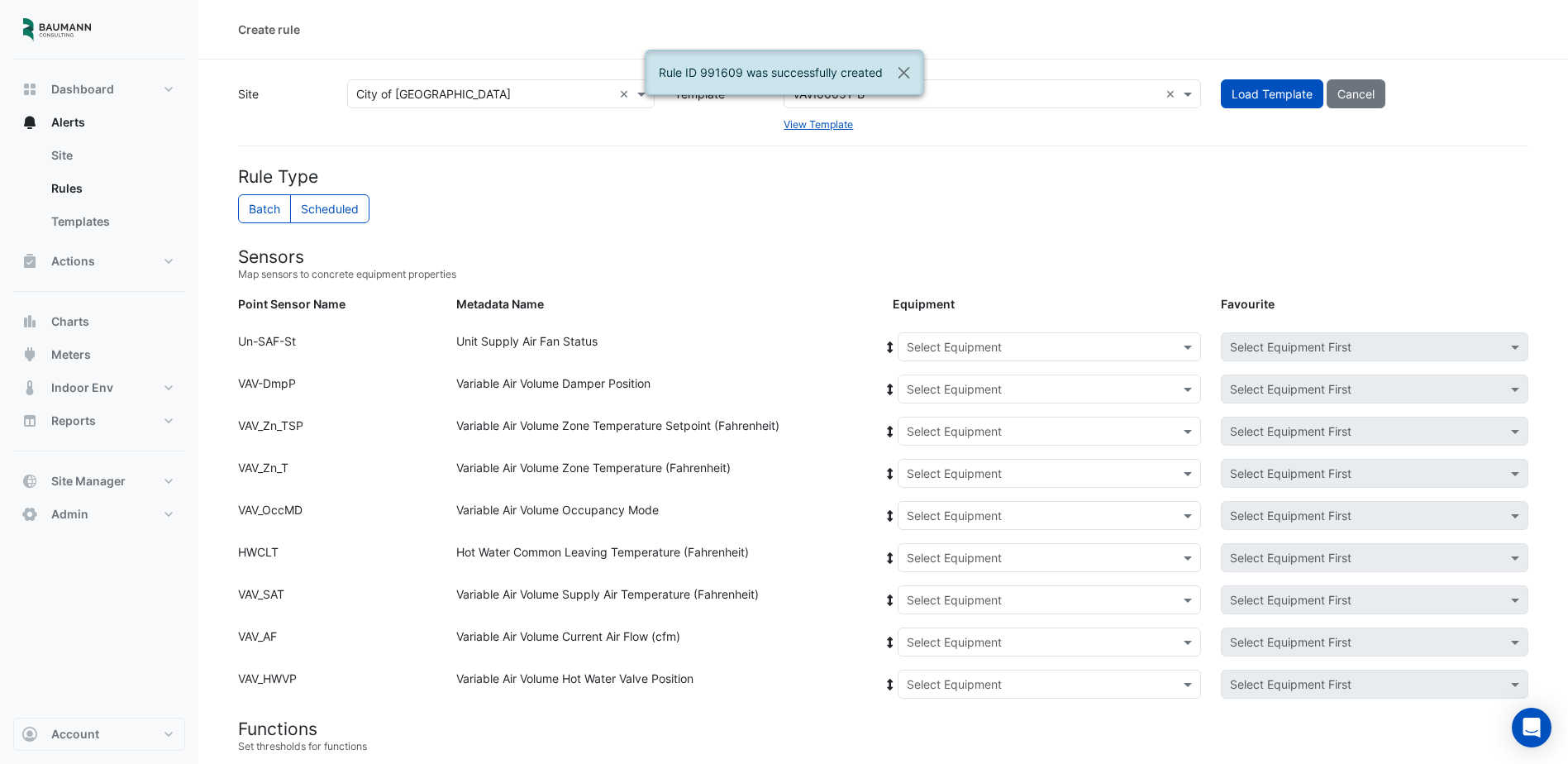
click at [1061, 340] on input "text" at bounding box center [1033, 348] width 252 height 18
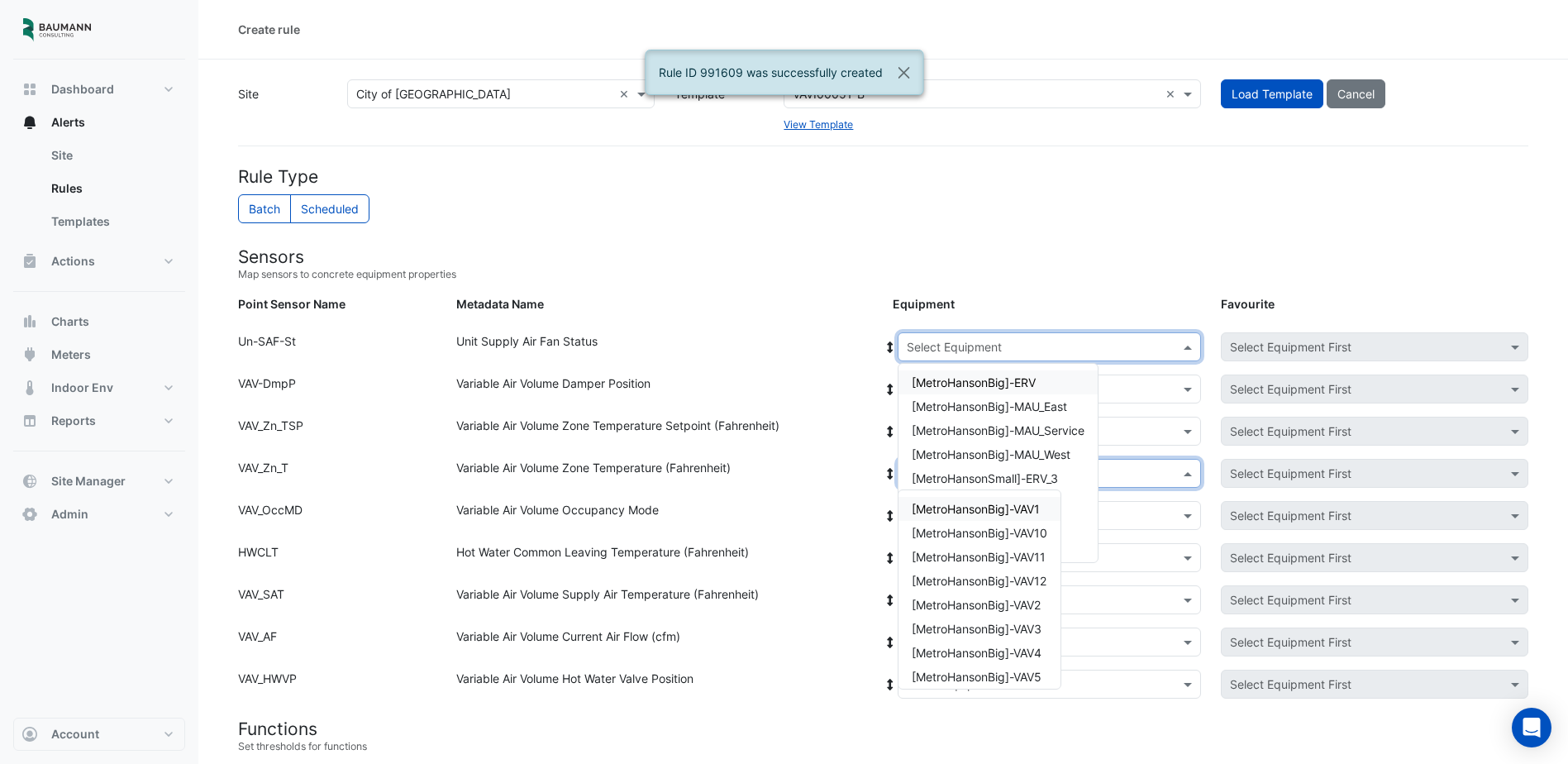
click at [1178, 468] on div at bounding box center [1049, 473] width 302 height 19
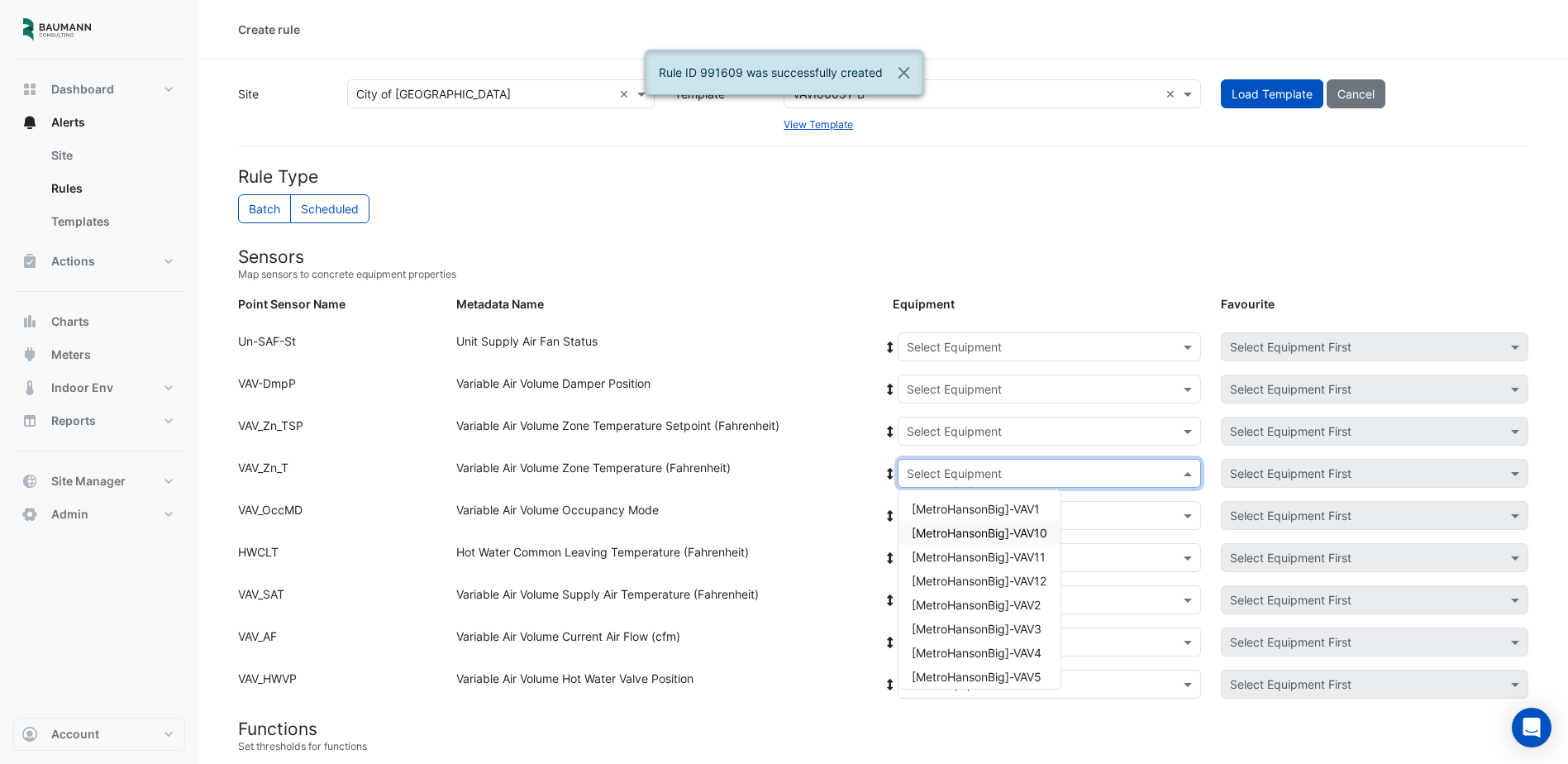
click at [1026, 528] on span "[MetroHansonBig]-VAV10" at bounding box center [980, 533] width 136 height 14
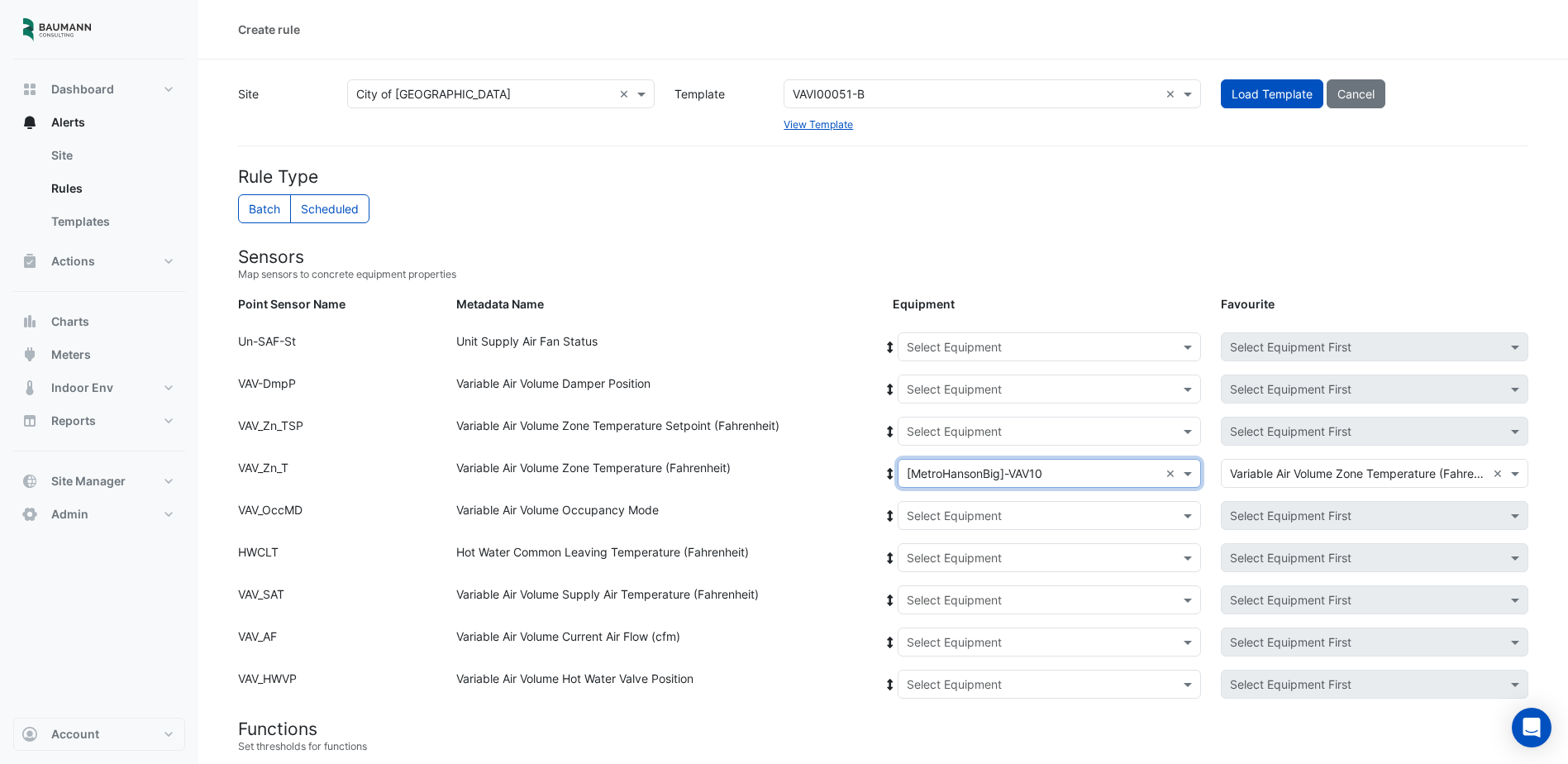
click at [887, 469] on icon at bounding box center [890, 473] width 15 height 11
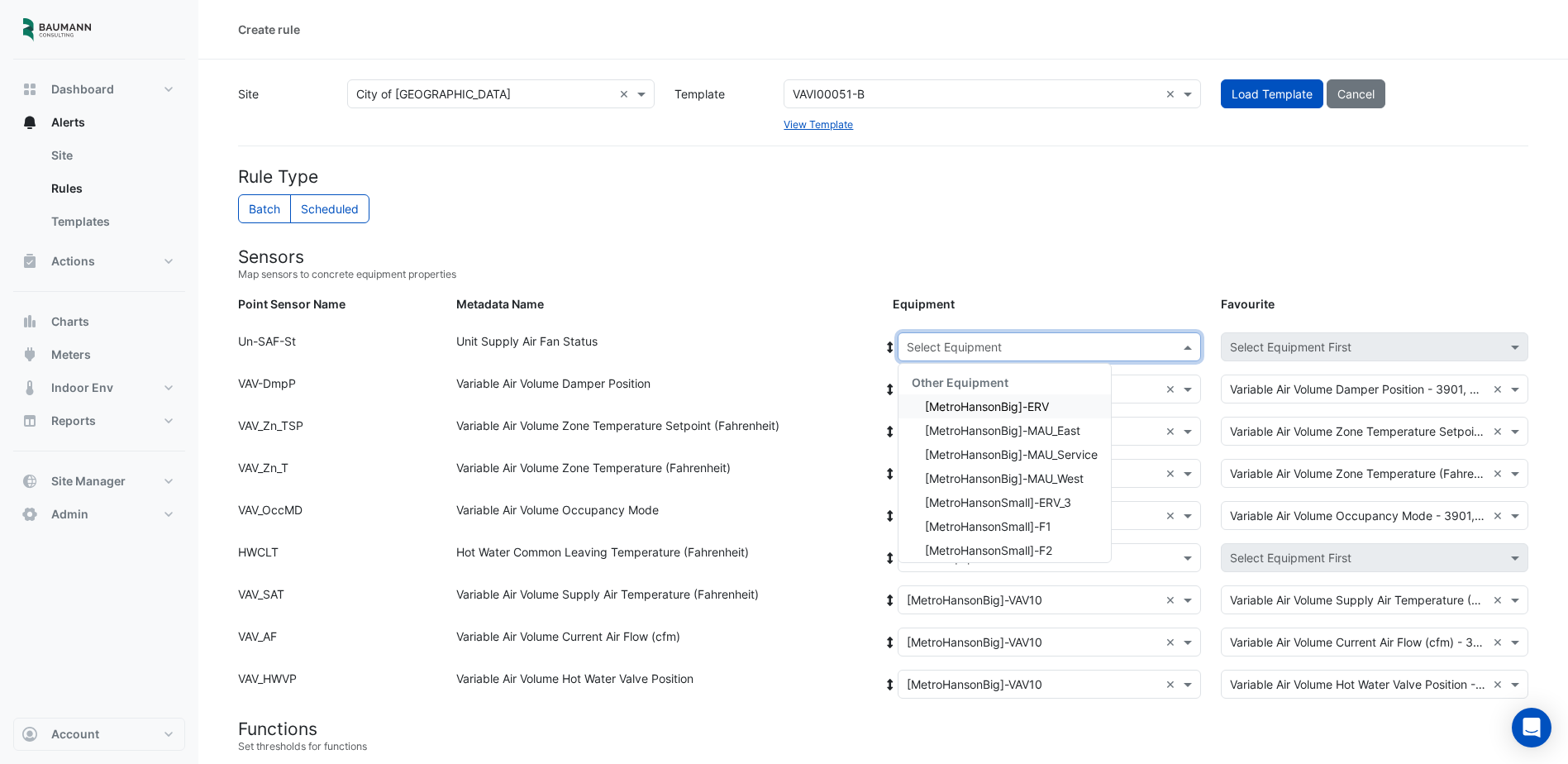
click at [977, 347] on input "text" at bounding box center [1033, 348] width 252 height 18
click at [1040, 537] on span "[MetroHansonSmall]-MAU1" at bounding box center [997, 543] width 146 height 14
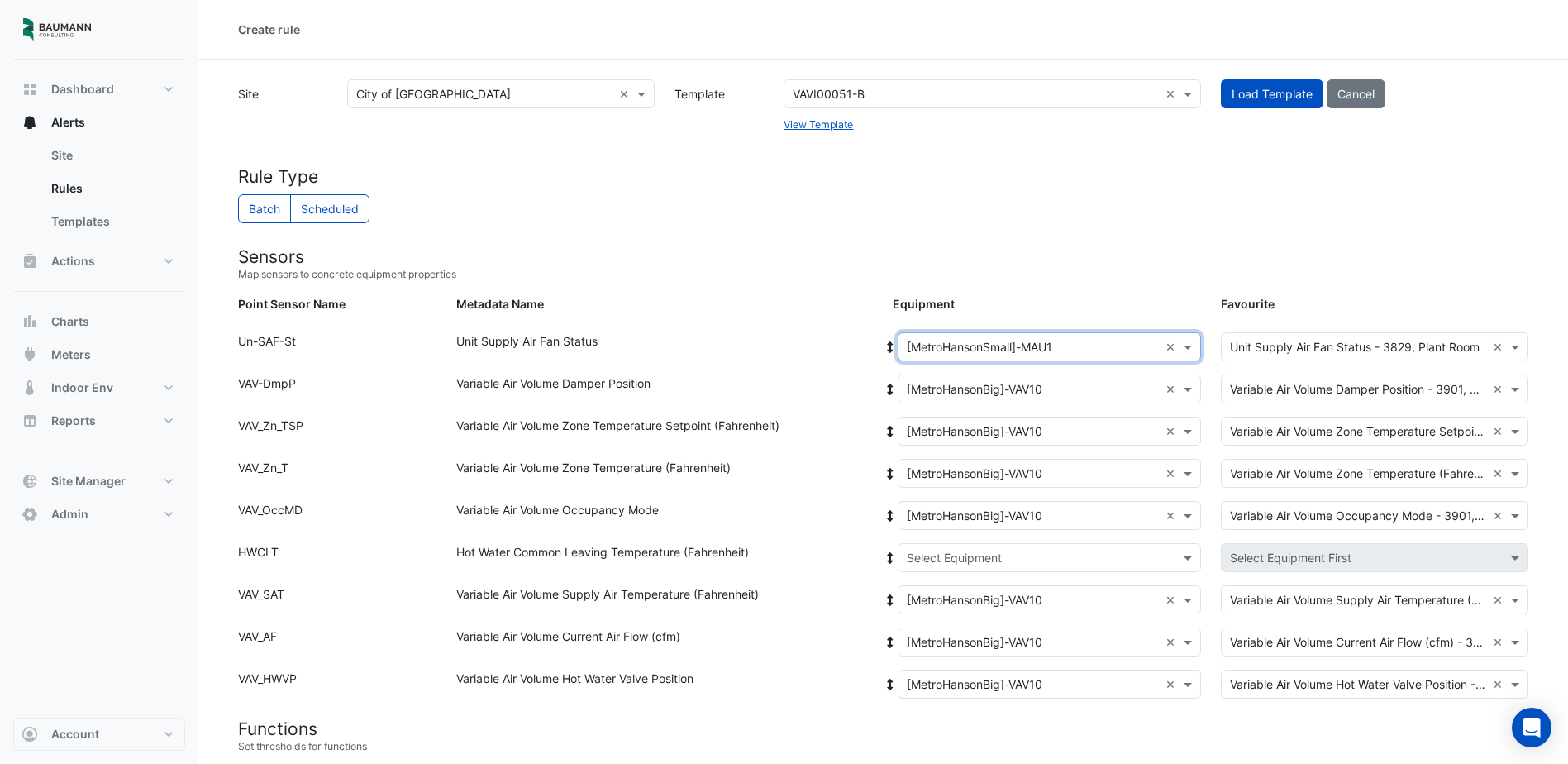
click at [1037, 543] on div "Point Sensor Name: VAV_OccMD Metadata Name: Variable Air Volume Occupancy Mode …" at bounding box center [884, 521] width 1311 height 42
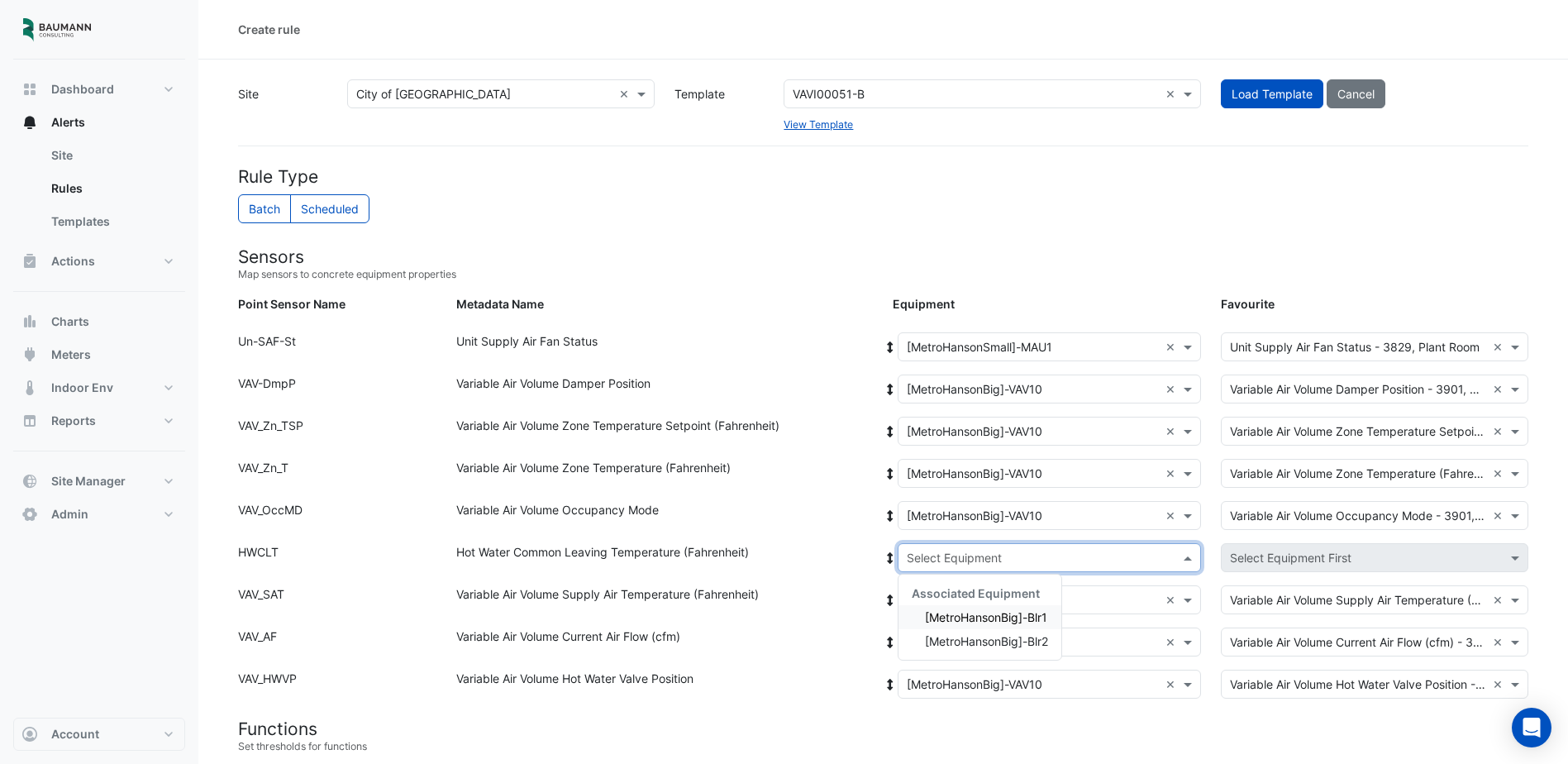
click at [1005, 571] on div "Select Equipment" at bounding box center [1049, 557] width 303 height 29
click at [980, 614] on span "[MetroHansonBig]-Blr1" at bounding box center [986, 616] width 123 height 14
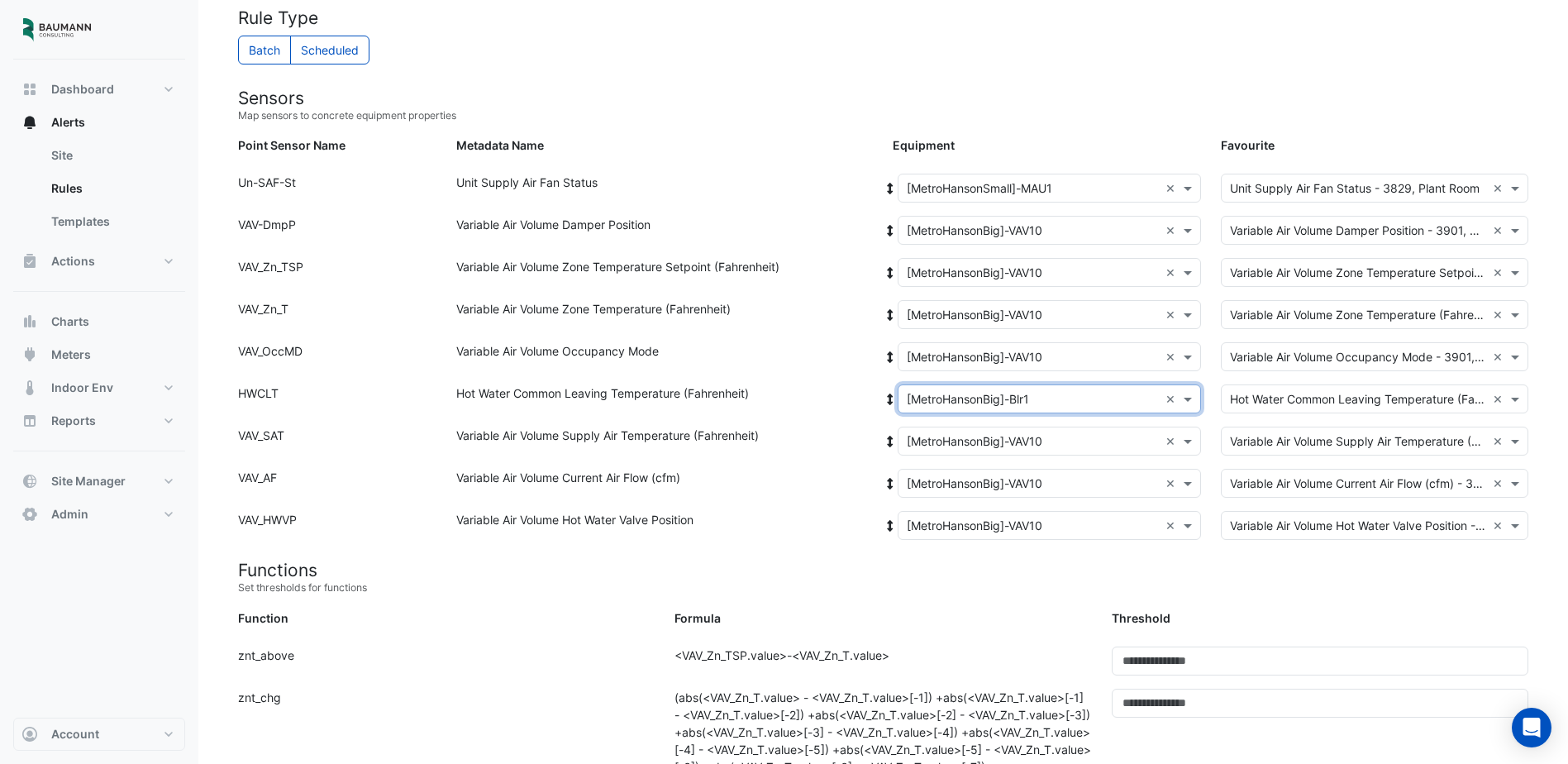
scroll to position [153, 0]
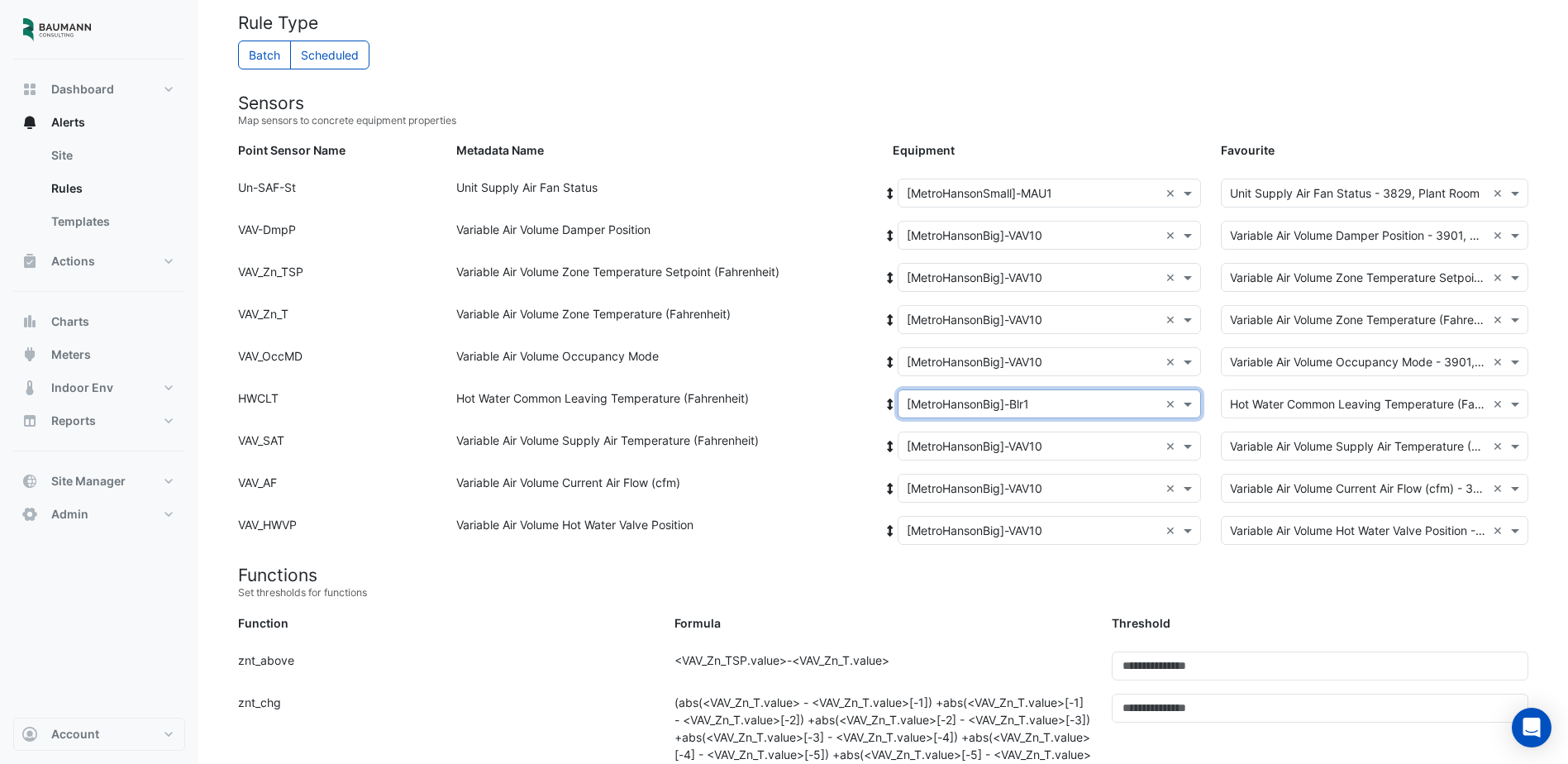
click at [908, 588] on small "Set thresholds for functions" at bounding box center [883, 593] width 1291 height 15
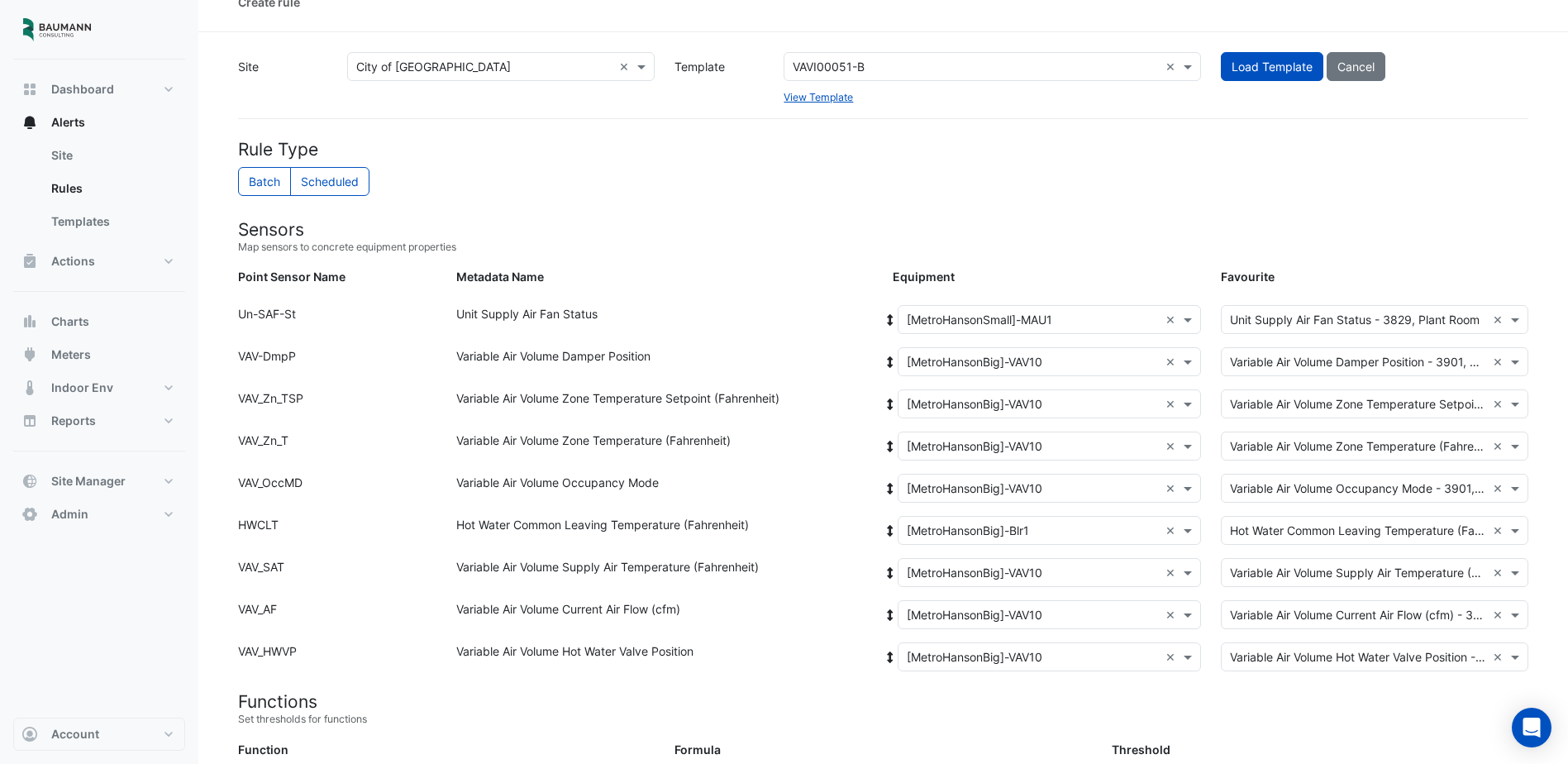
scroll to position [0, 0]
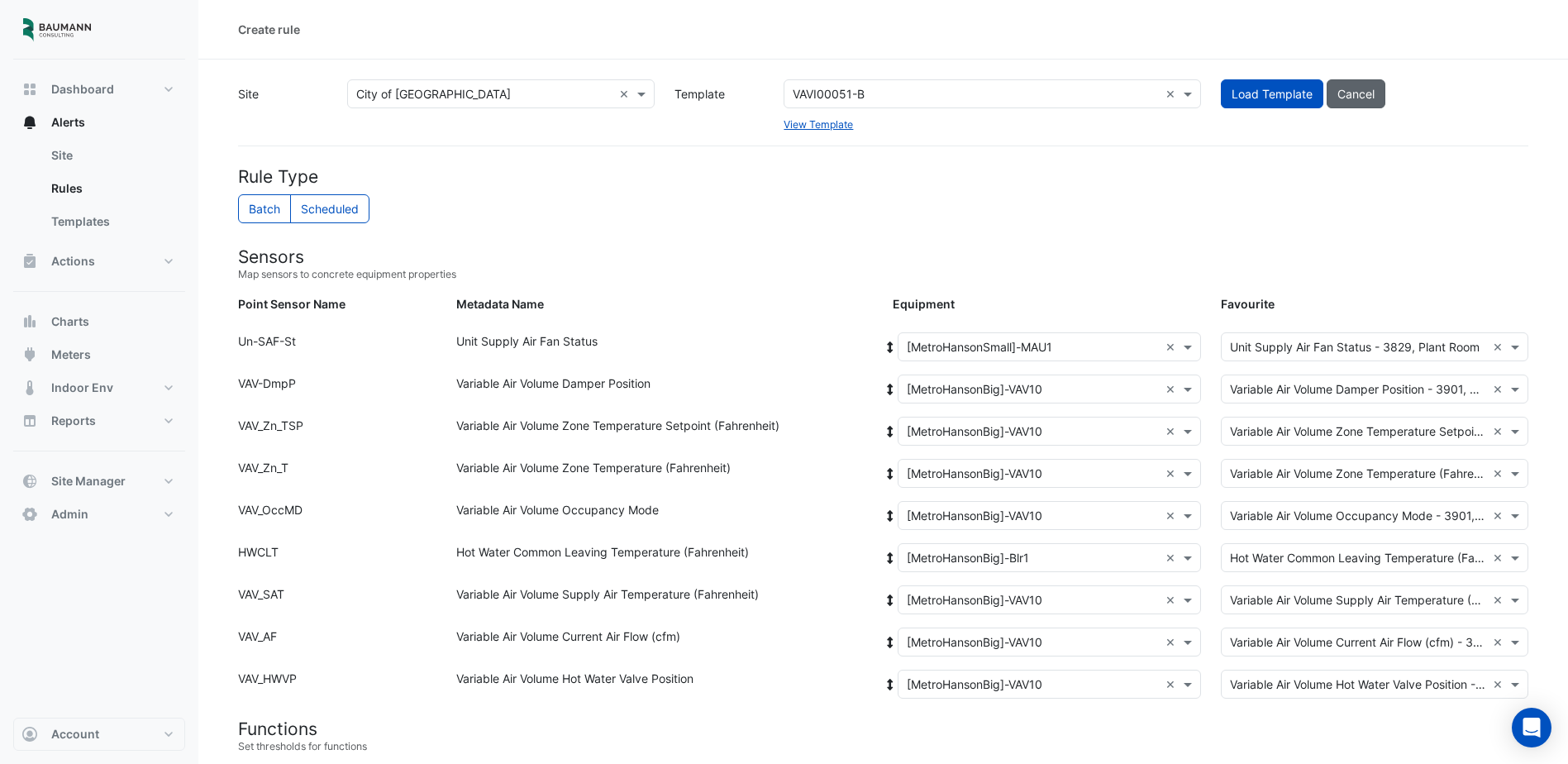
click at [1358, 86] on button "Cancel" at bounding box center [1356, 93] width 59 height 29
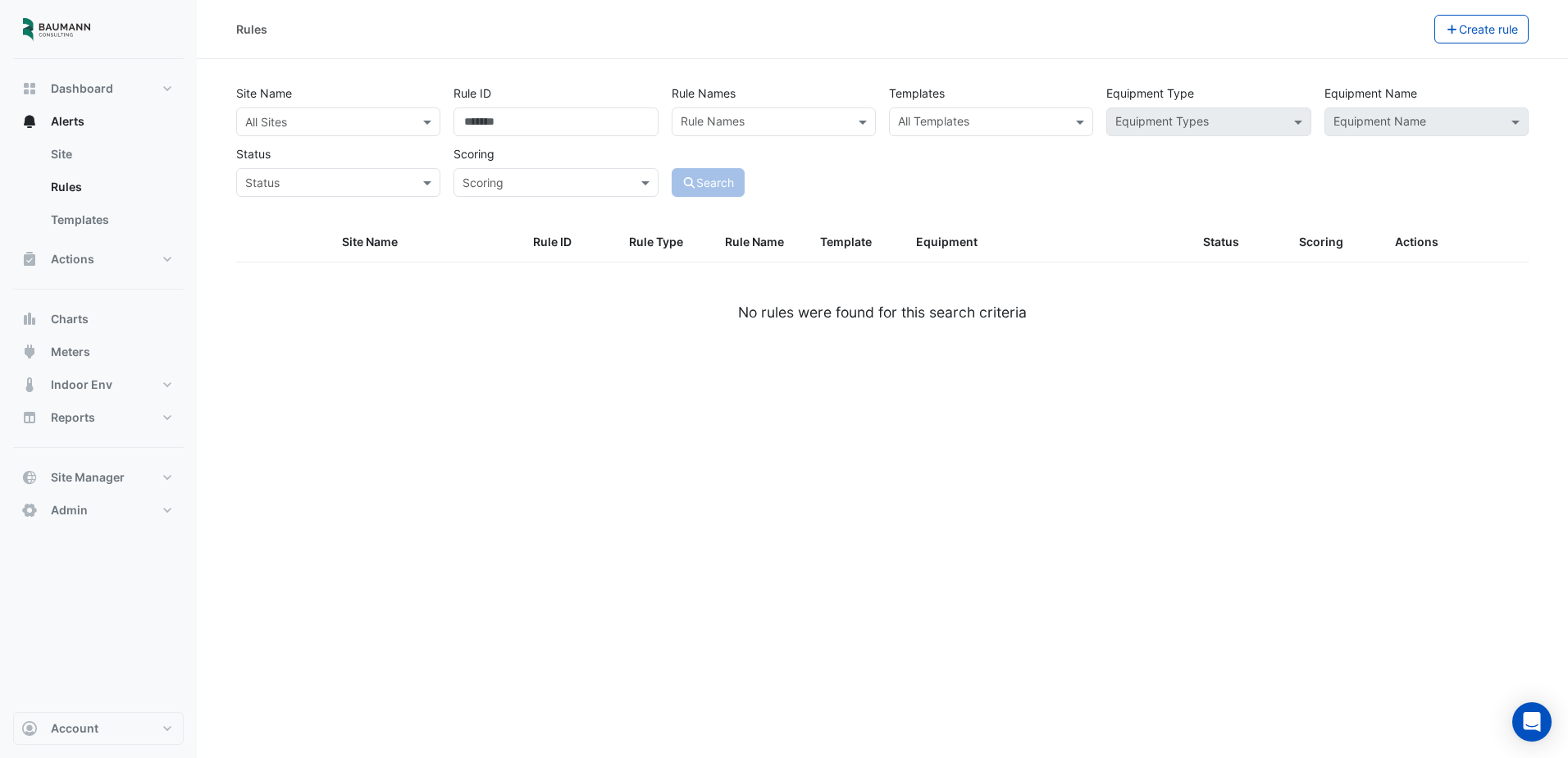
click at [414, 127] on div at bounding box center [338, 122] width 203 height 18
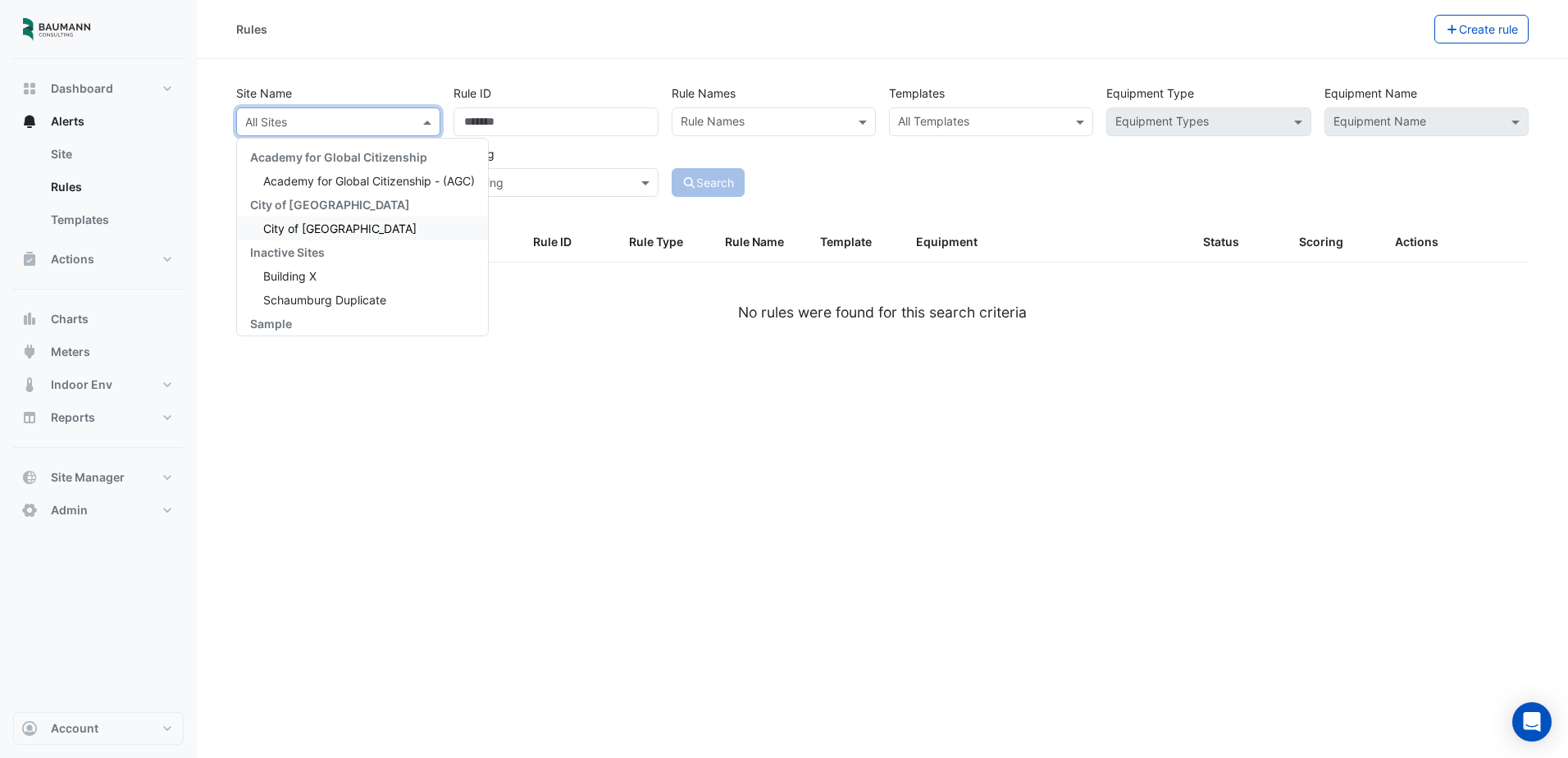
click at [343, 229] on span "City of [GEOGRAPHIC_DATA]" at bounding box center [340, 228] width 153 height 14
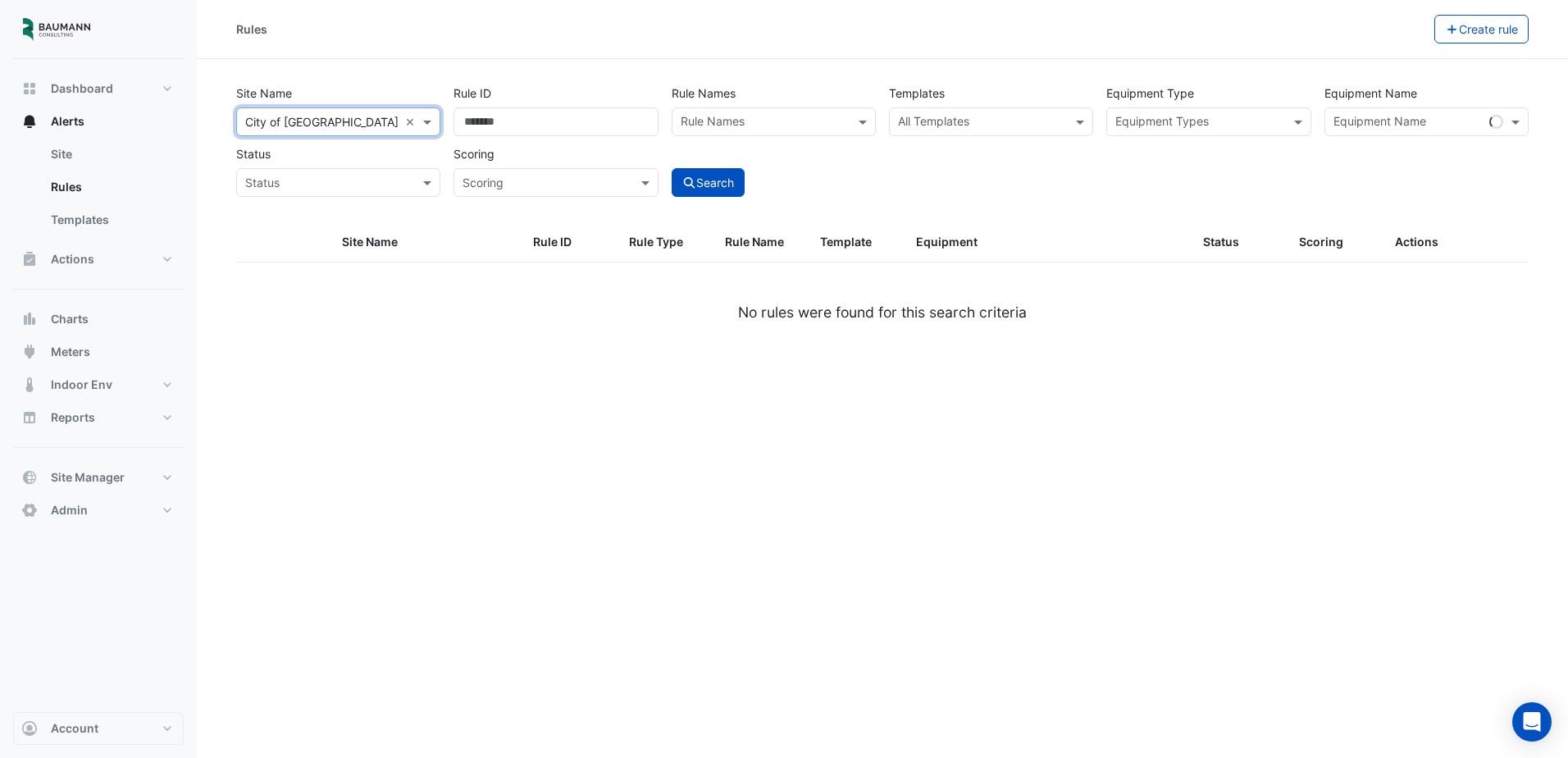
click at [989, 122] on input "text" at bounding box center [981, 124] width 167 height 18
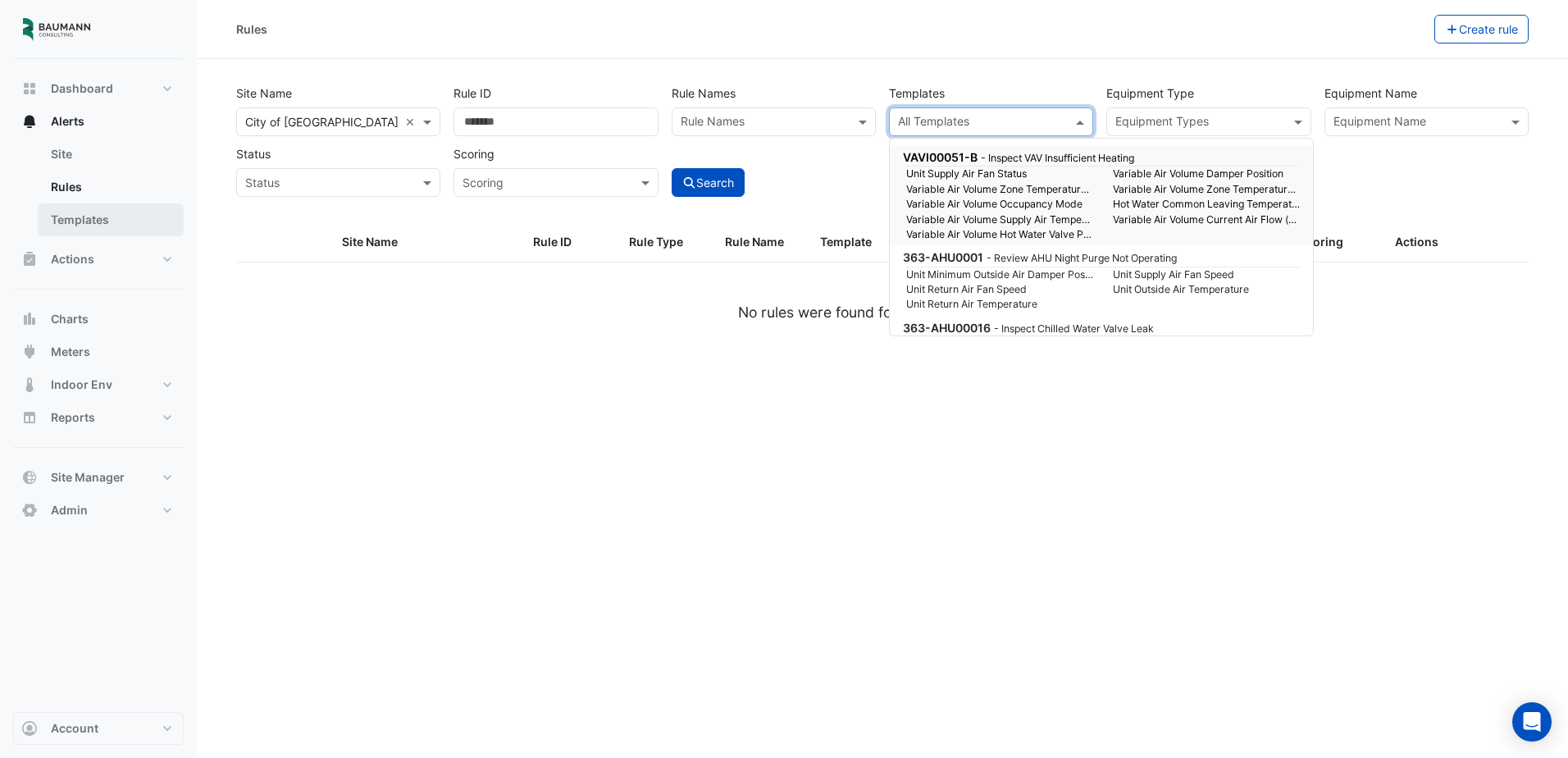
click at [100, 212] on link "Templates" at bounding box center [111, 220] width 146 height 33
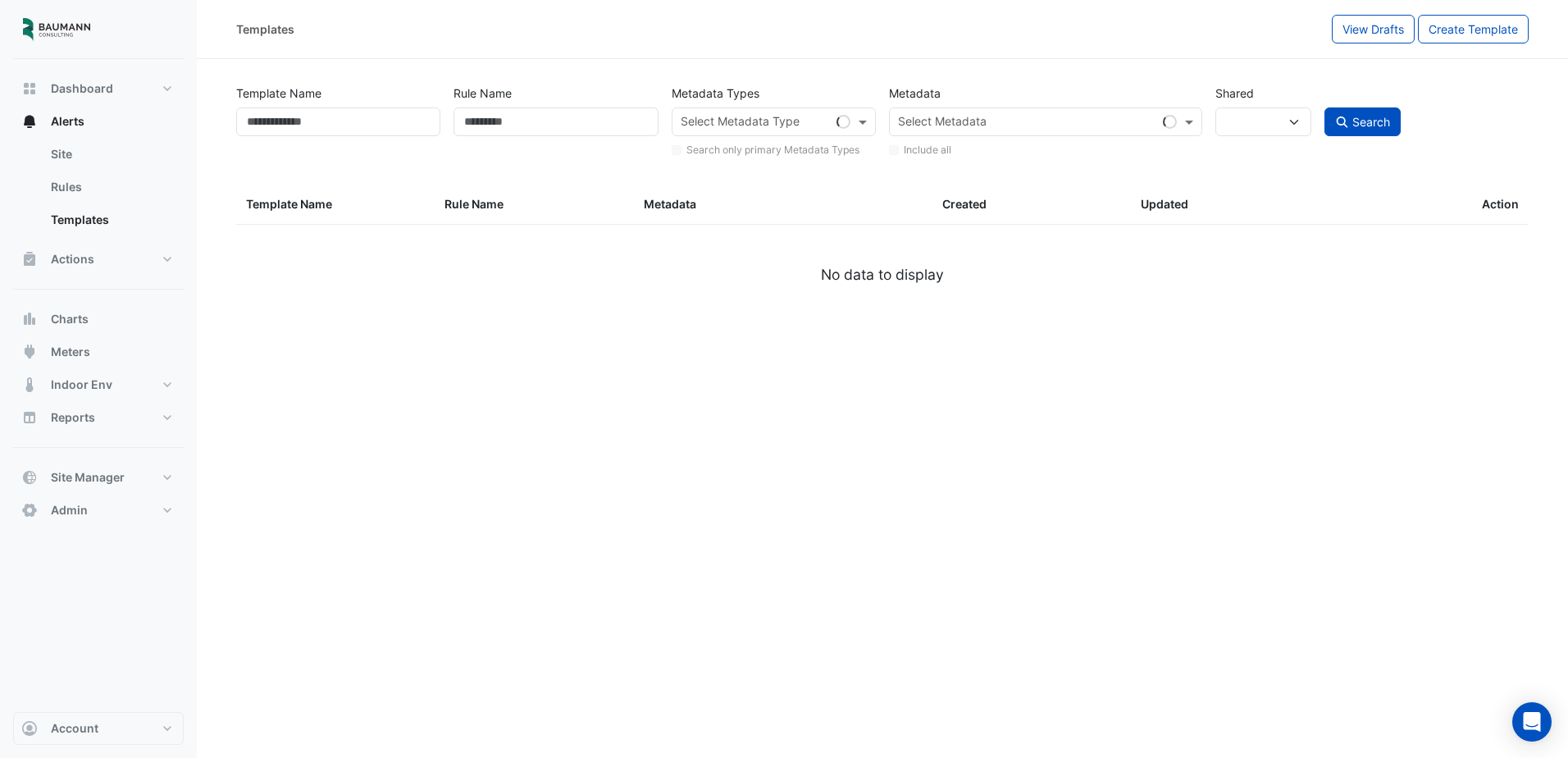
select select
select select "***"
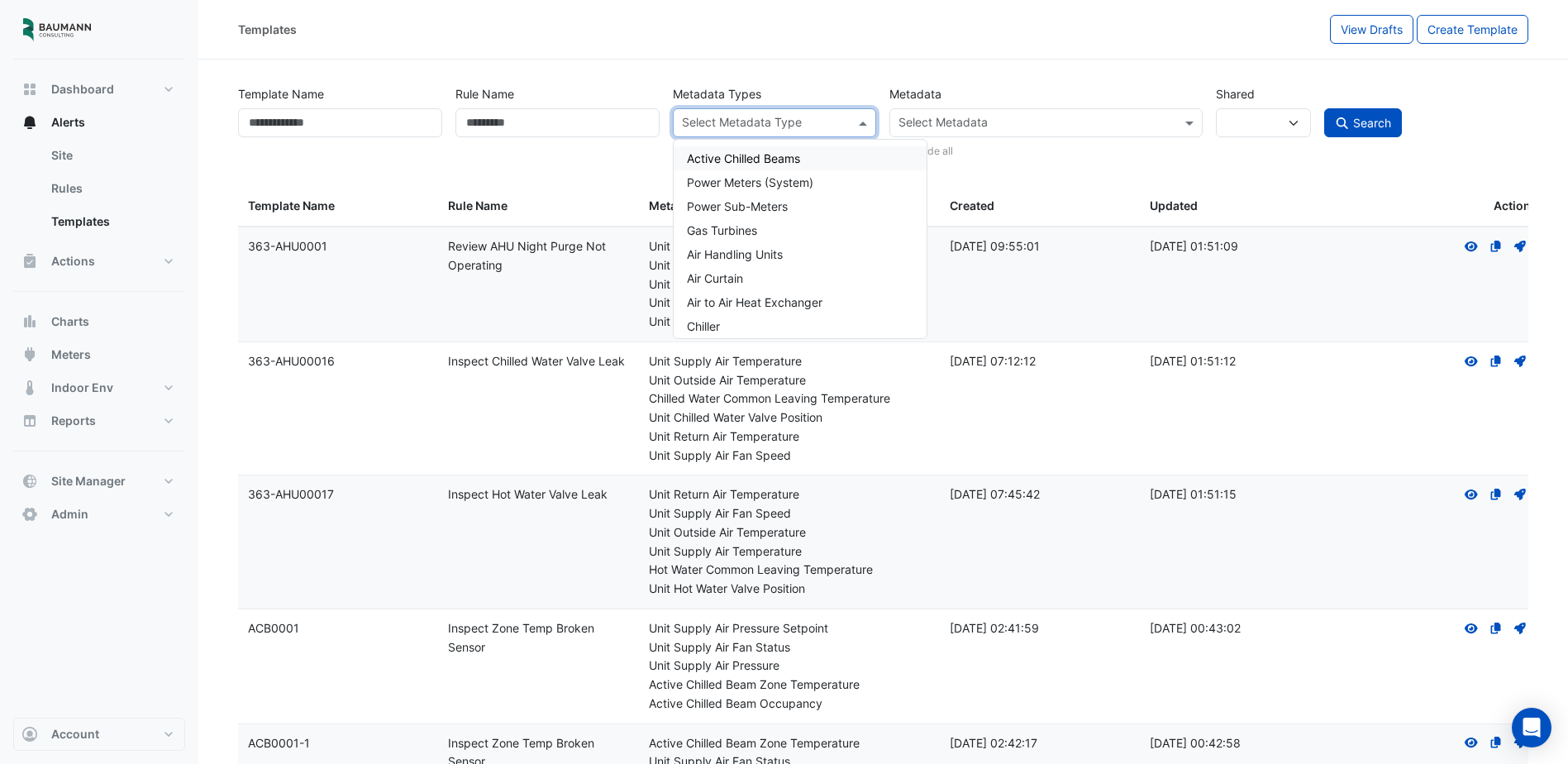
click at [776, 124] on input "text" at bounding box center [766, 125] width 167 height 18
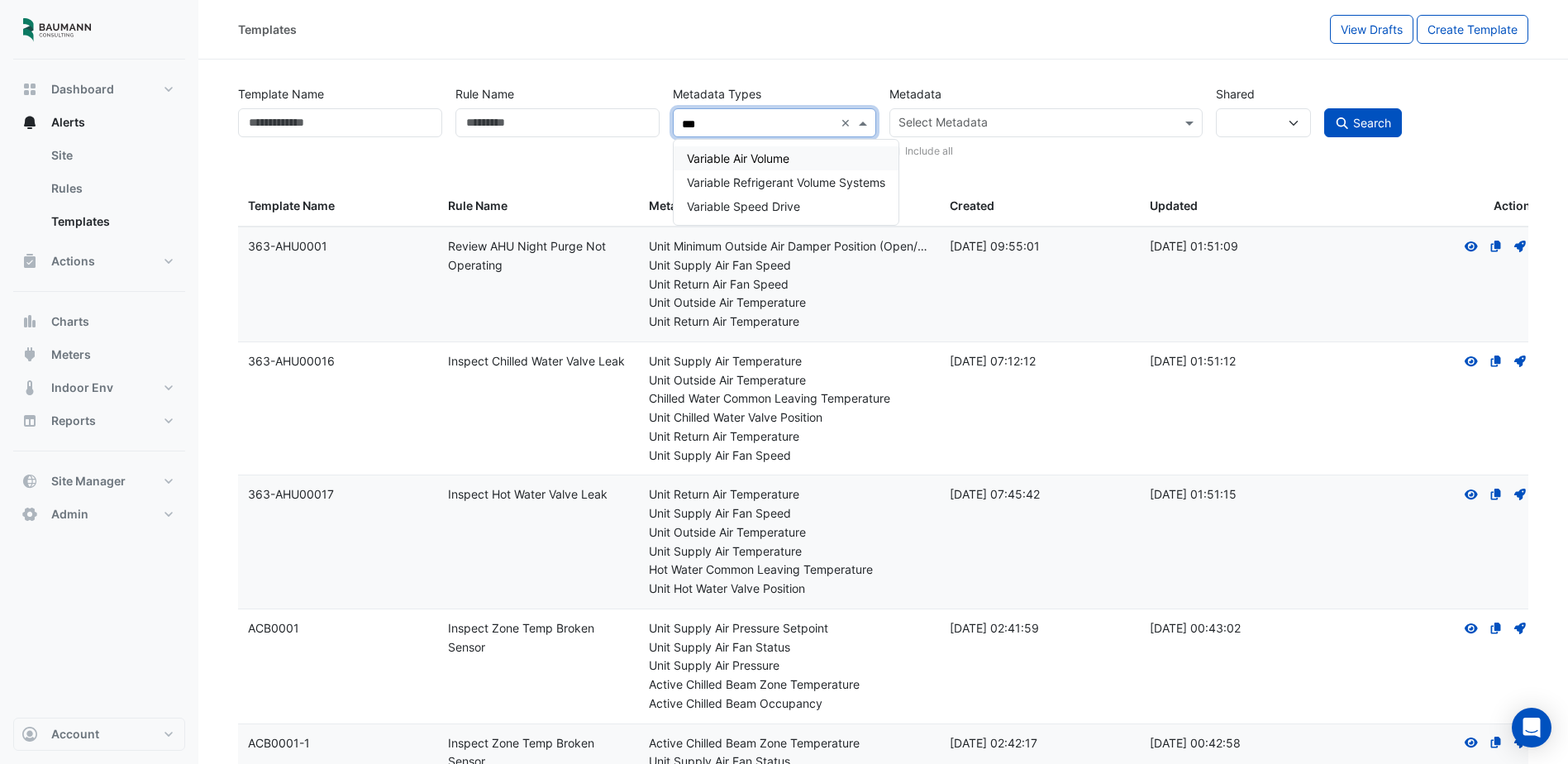
click at [753, 159] on span "Variable Air Volume" at bounding box center [738, 158] width 102 height 14
type input "***"
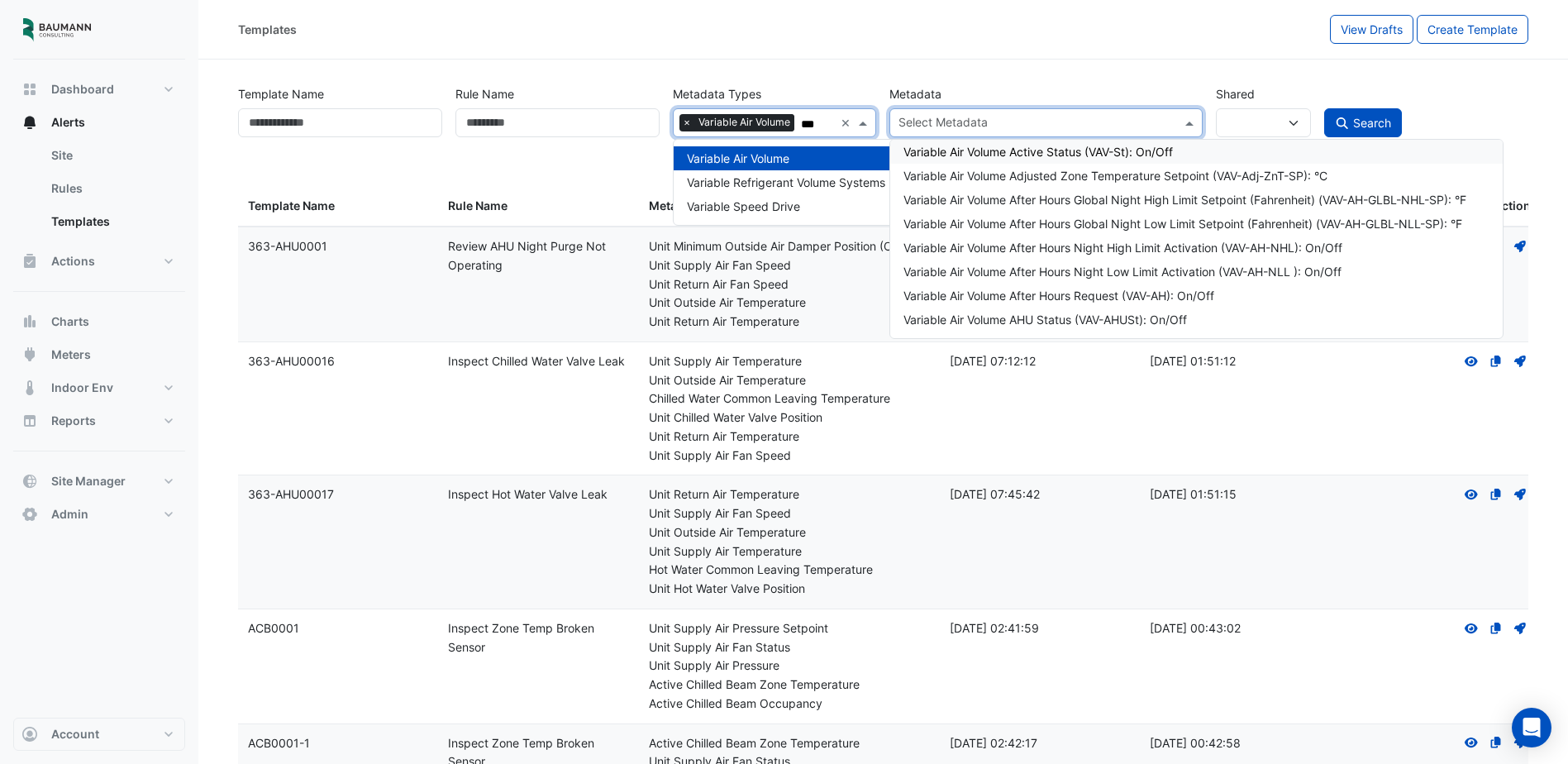
click at [968, 124] on input "text" at bounding box center [1036, 125] width 275 height 18
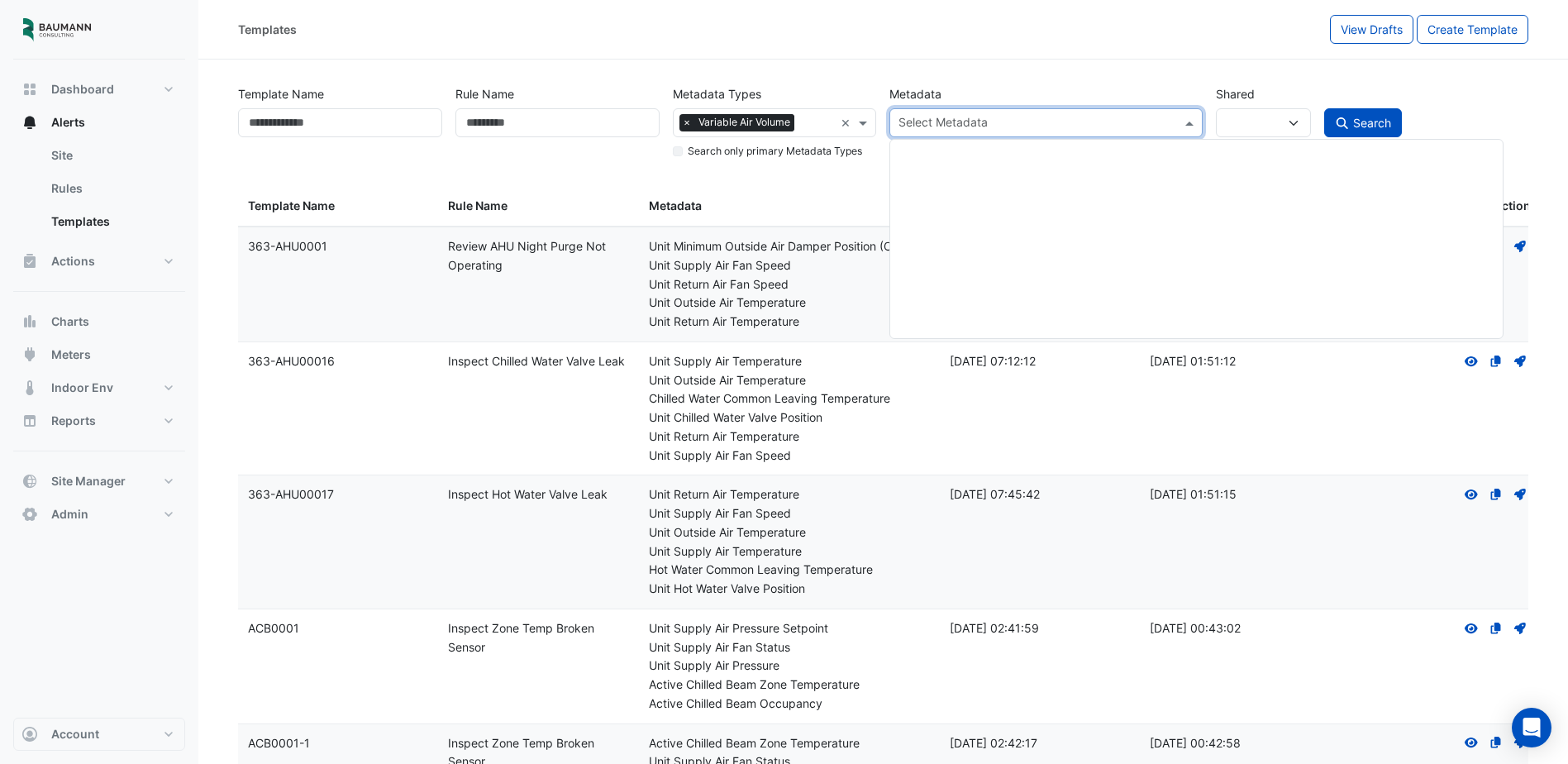
scroll to position [1571, 0]
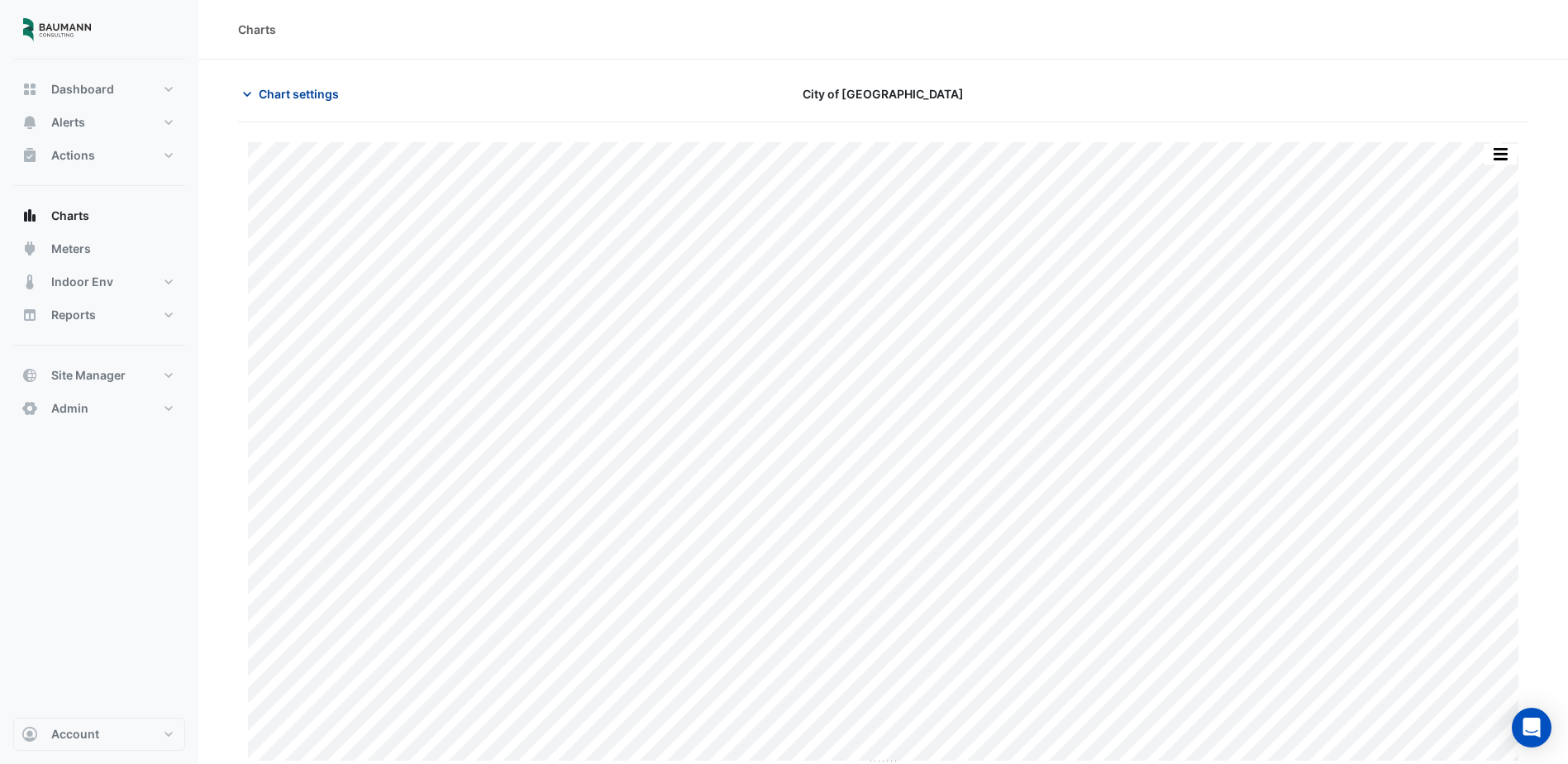
click at [277, 97] on span "Chart settings" at bounding box center [298, 94] width 80 height 18
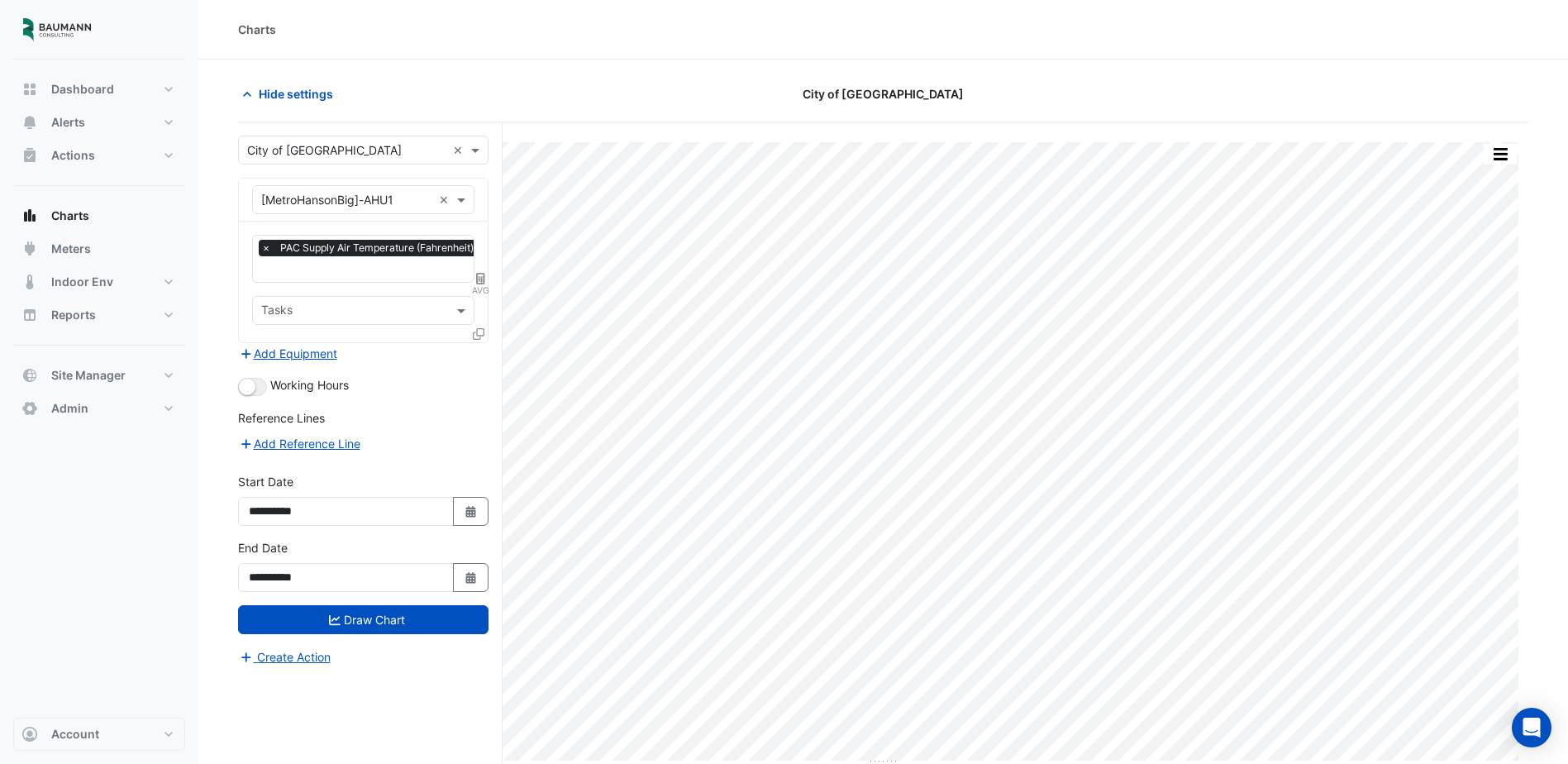
drag, startPoint x: 441, startPoint y: 204, endPoint x: 416, endPoint y: 193, distance: 27.3
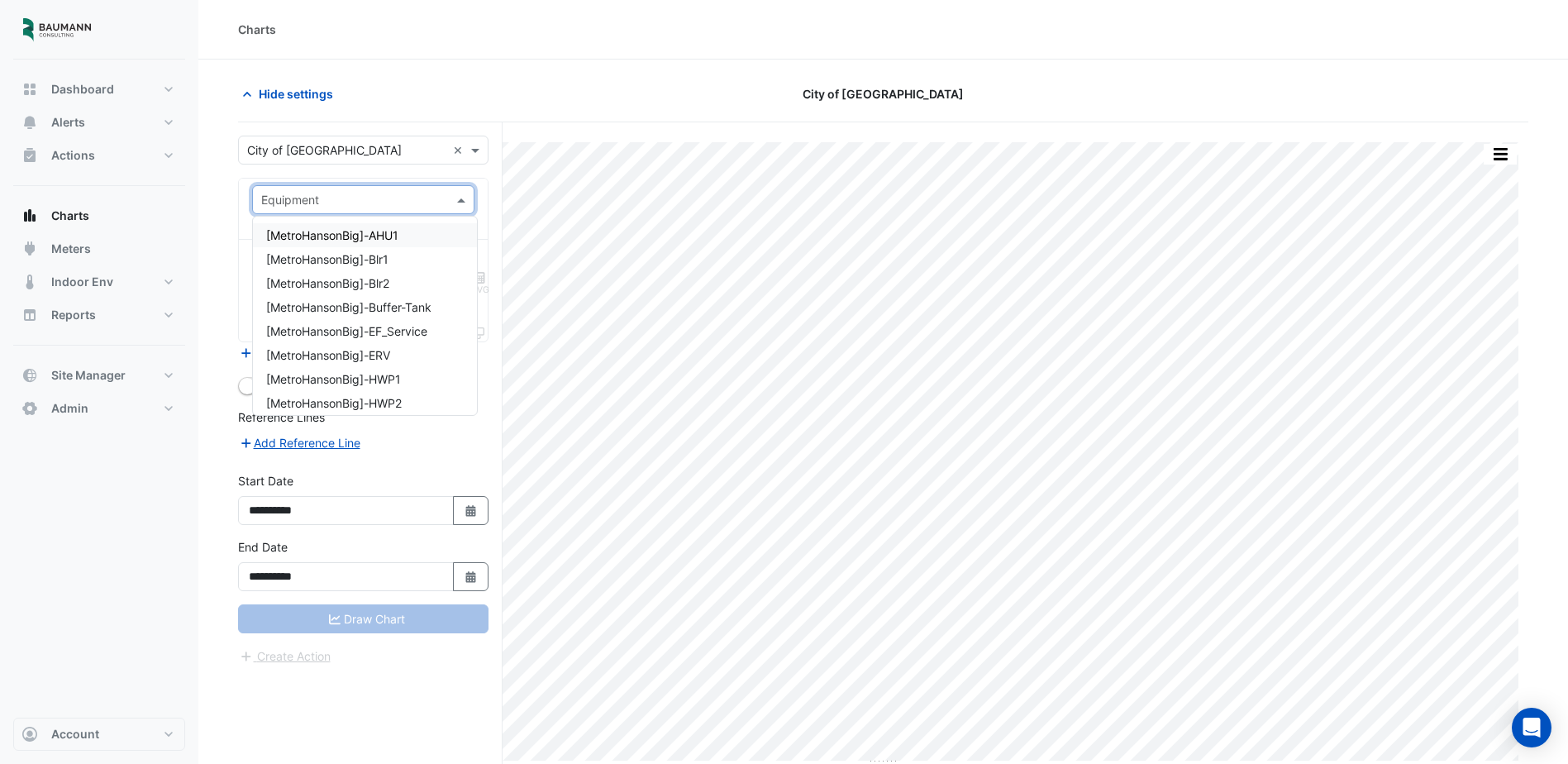
click at [412, 189] on div "Equipment" at bounding box center [362, 199] width 222 height 29
click at [408, 230] on div "[MetroHansonBig]-VAV1" at bounding box center [364, 232] width 224 height 24
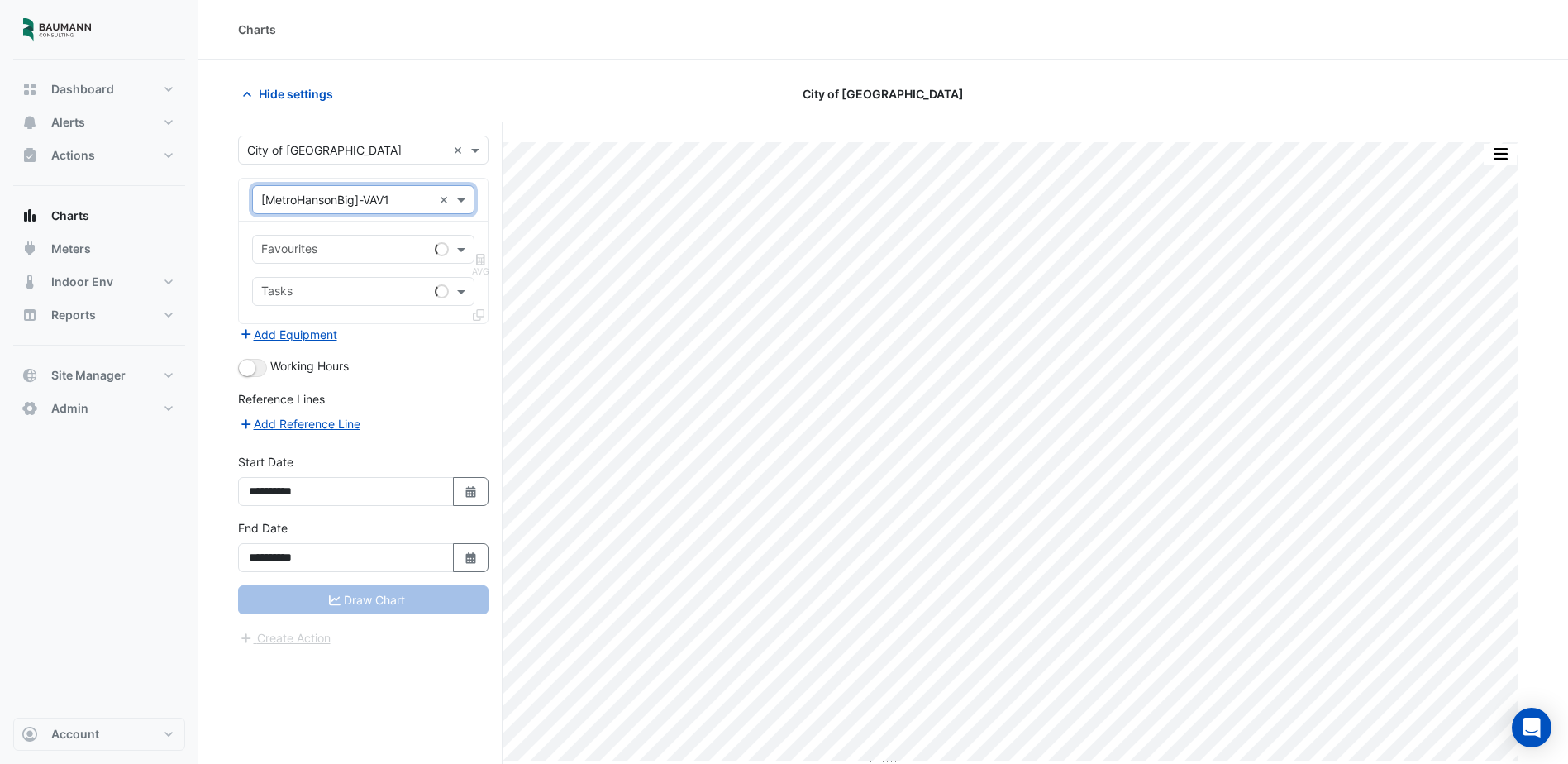
click at [362, 243] on input "text" at bounding box center [345, 251] width 167 height 18
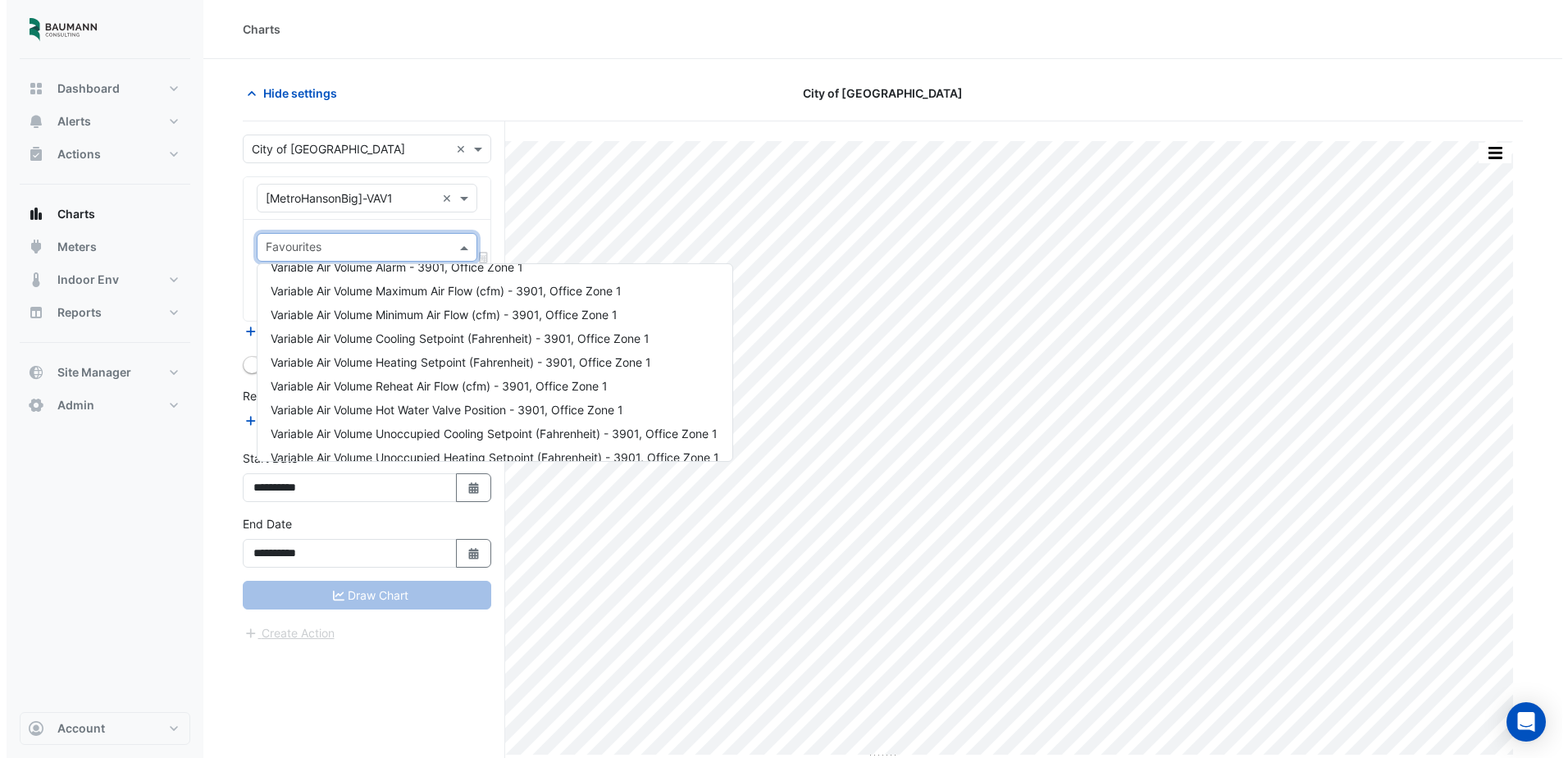
scroll to position [220, 0]
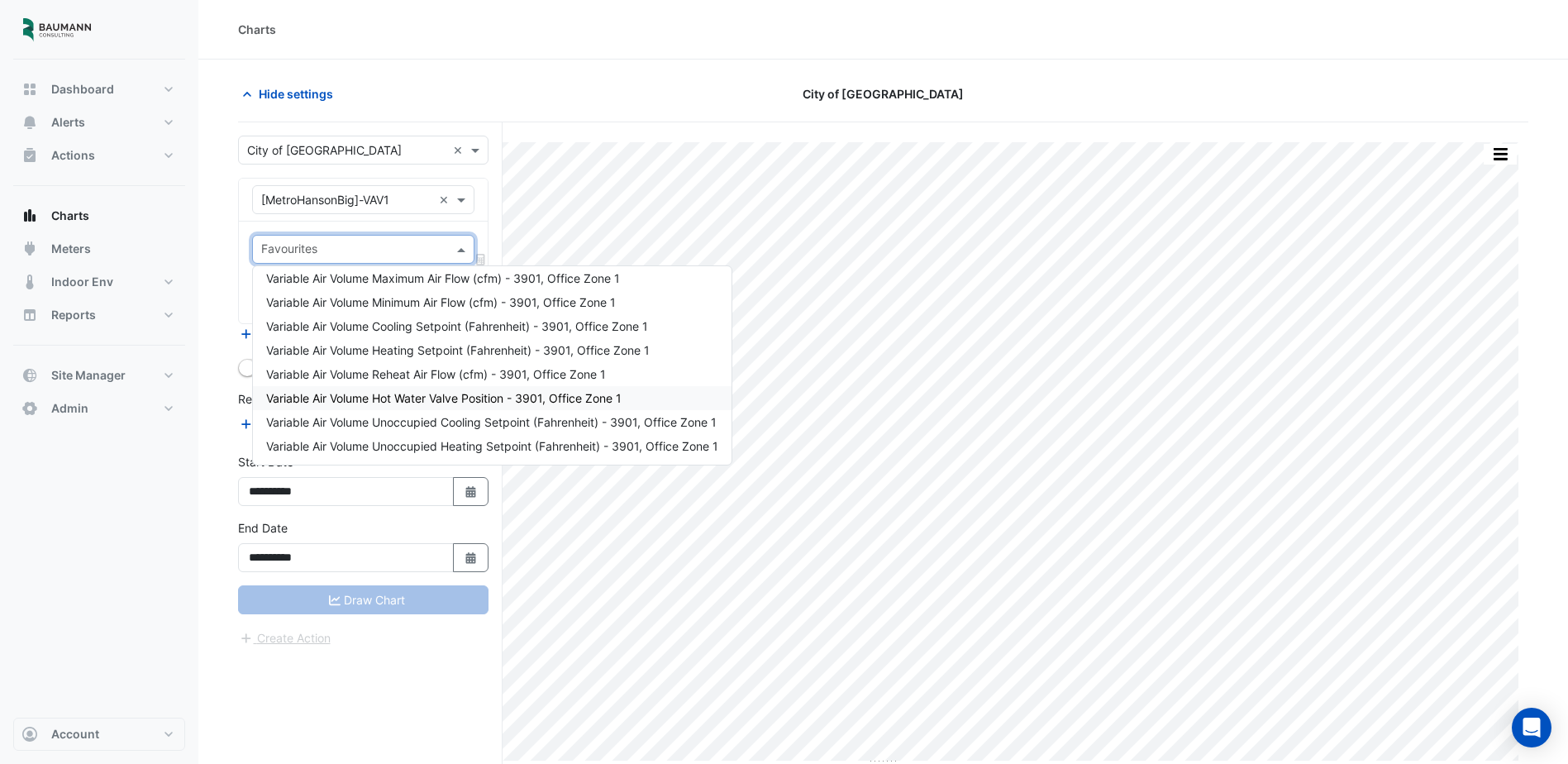
click at [475, 402] on span "Variable Air Volume Hot Water Valve Position - 3901, Office Zone 1" at bounding box center [443, 398] width 356 height 14
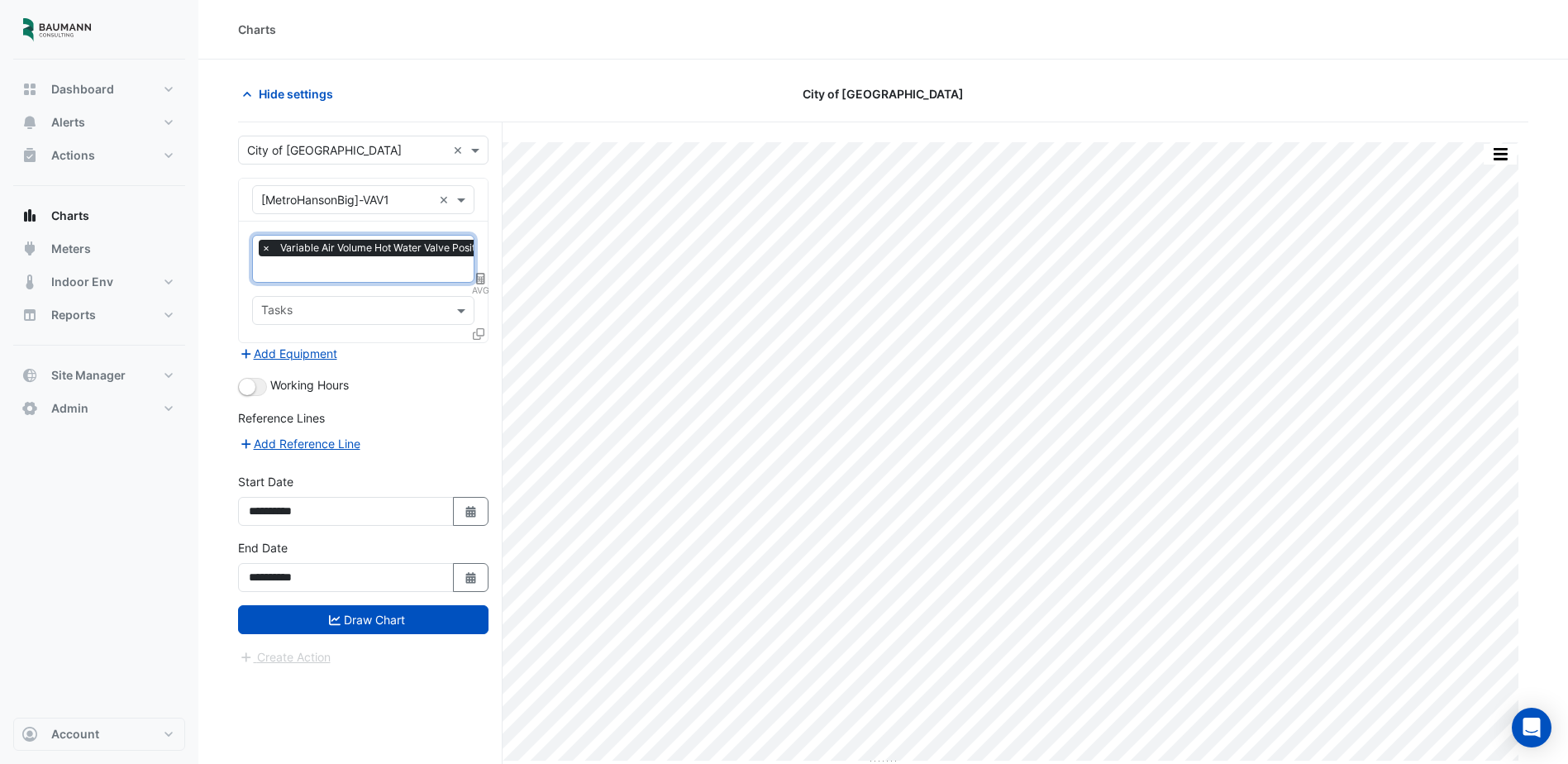
click at [481, 335] on icon at bounding box center [479, 334] width 11 height 11
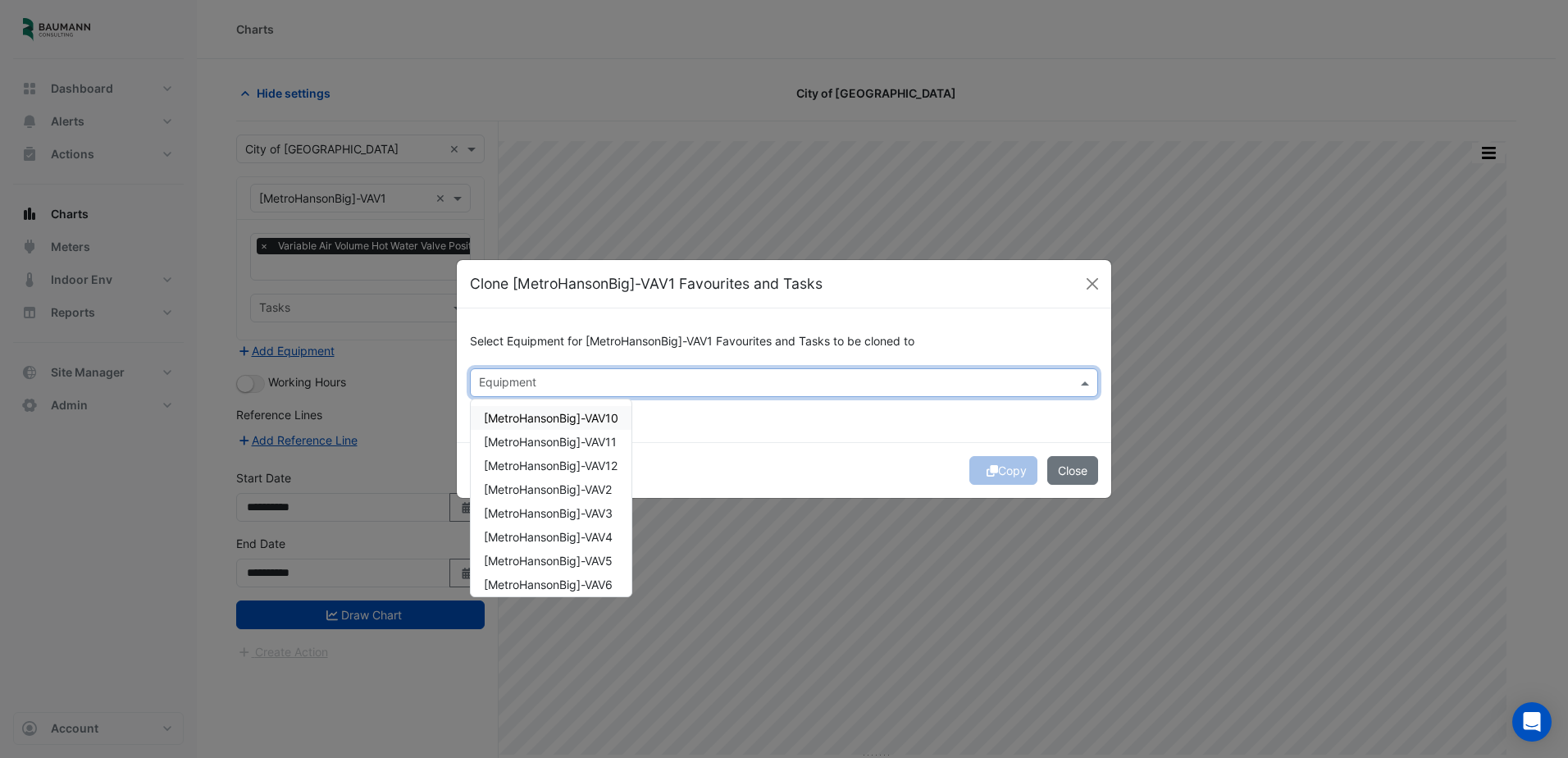
click at [763, 371] on div "Equipment" at bounding box center [771, 383] width 599 height 26
click at [594, 419] on span "[MetroHansonBig]-VAV10" at bounding box center [551, 418] width 135 height 14
click at [586, 447] on span "[MetroHansonBig]-VAV11" at bounding box center [550, 441] width 133 height 14
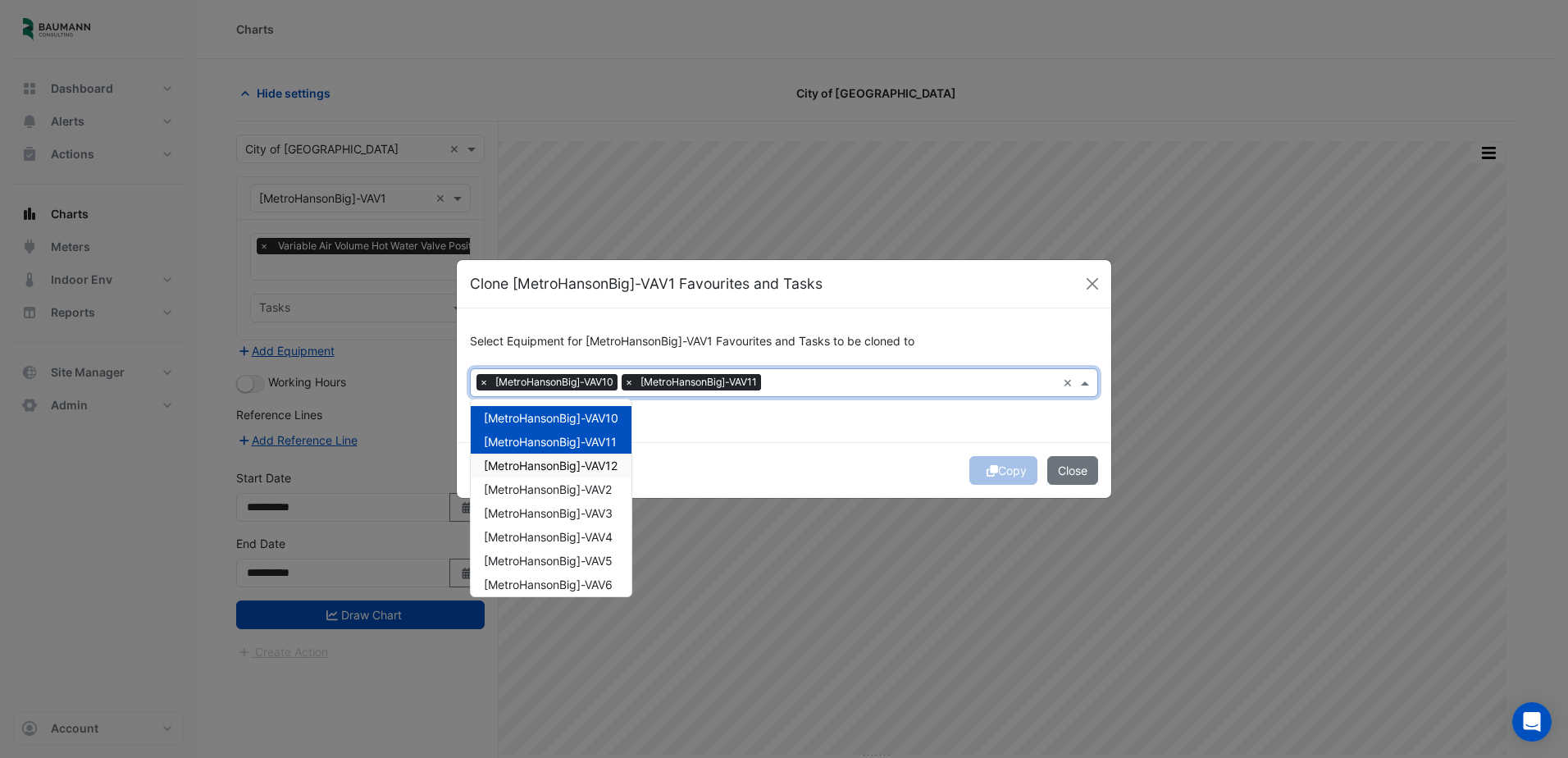
click at [587, 467] on span "[MetroHansonBig]-VAV12" at bounding box center [550, 465] width 134 height 14
click at [590, 486] on span "[MetroHansonBig]-VAV2" at bounding box center [548, 489] width 128 height 14
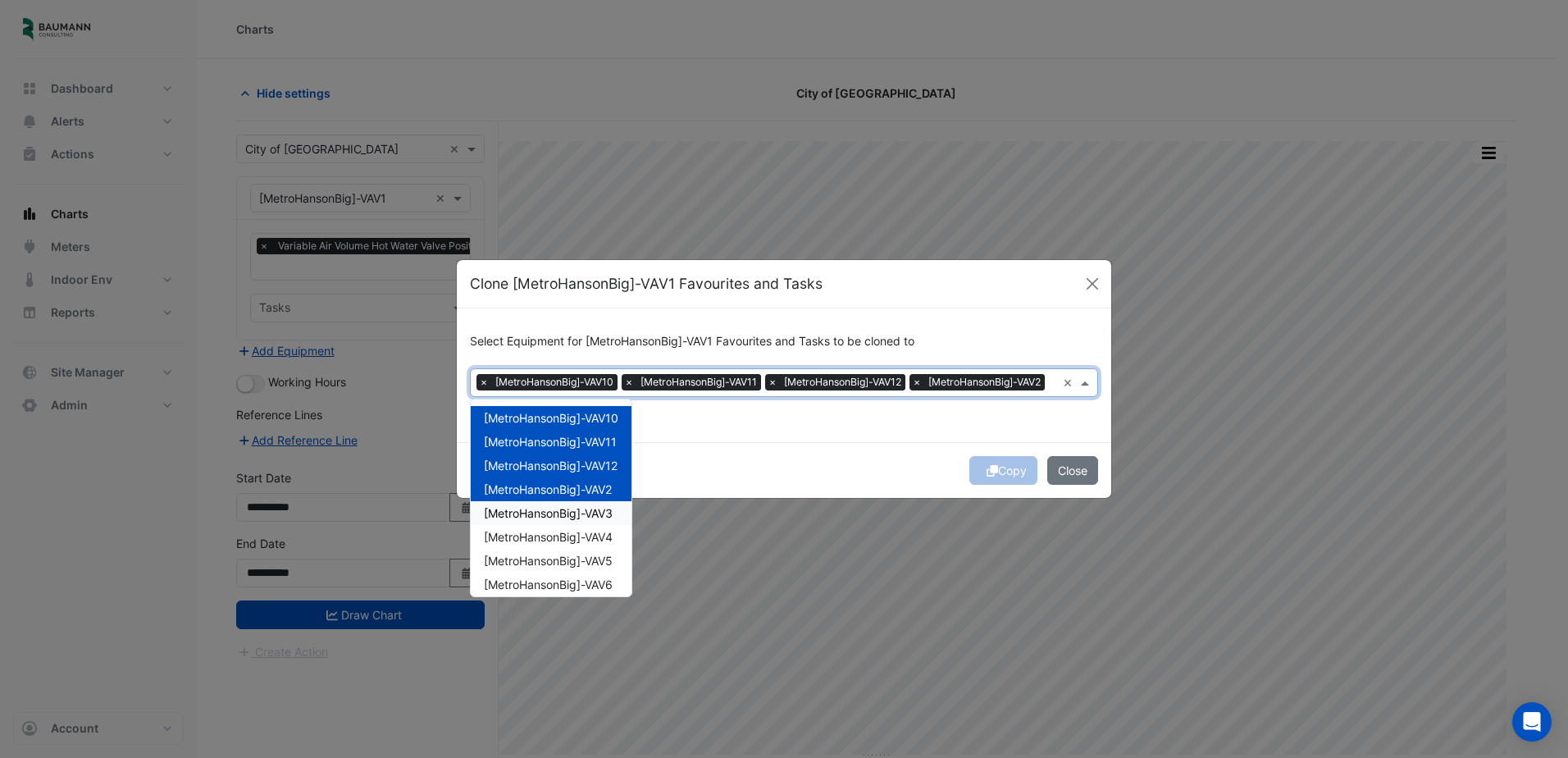
click at [590, 514] on div "[MetroHansonBig]-VAV3" at bounding box center [551, 514] width 160 height 24
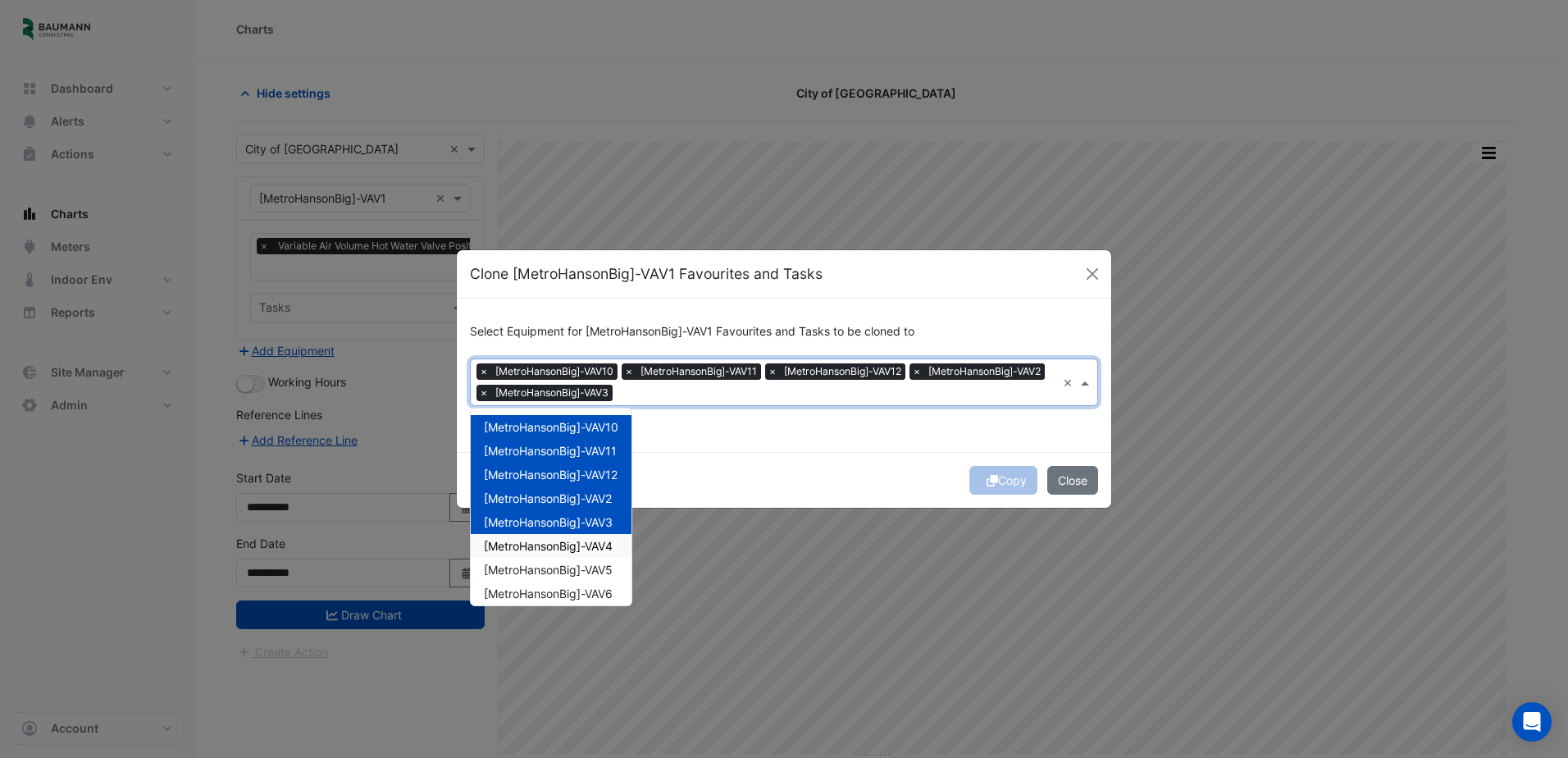
click at [585, 553] on div "[MetroHansonBig]-VAV4" at bounding box center [551, 546] width 160 height 24
click at [585, 576] on span "[MetroHansonBig]-VAV5" at bounding box center [548, 569] width 129 height 14
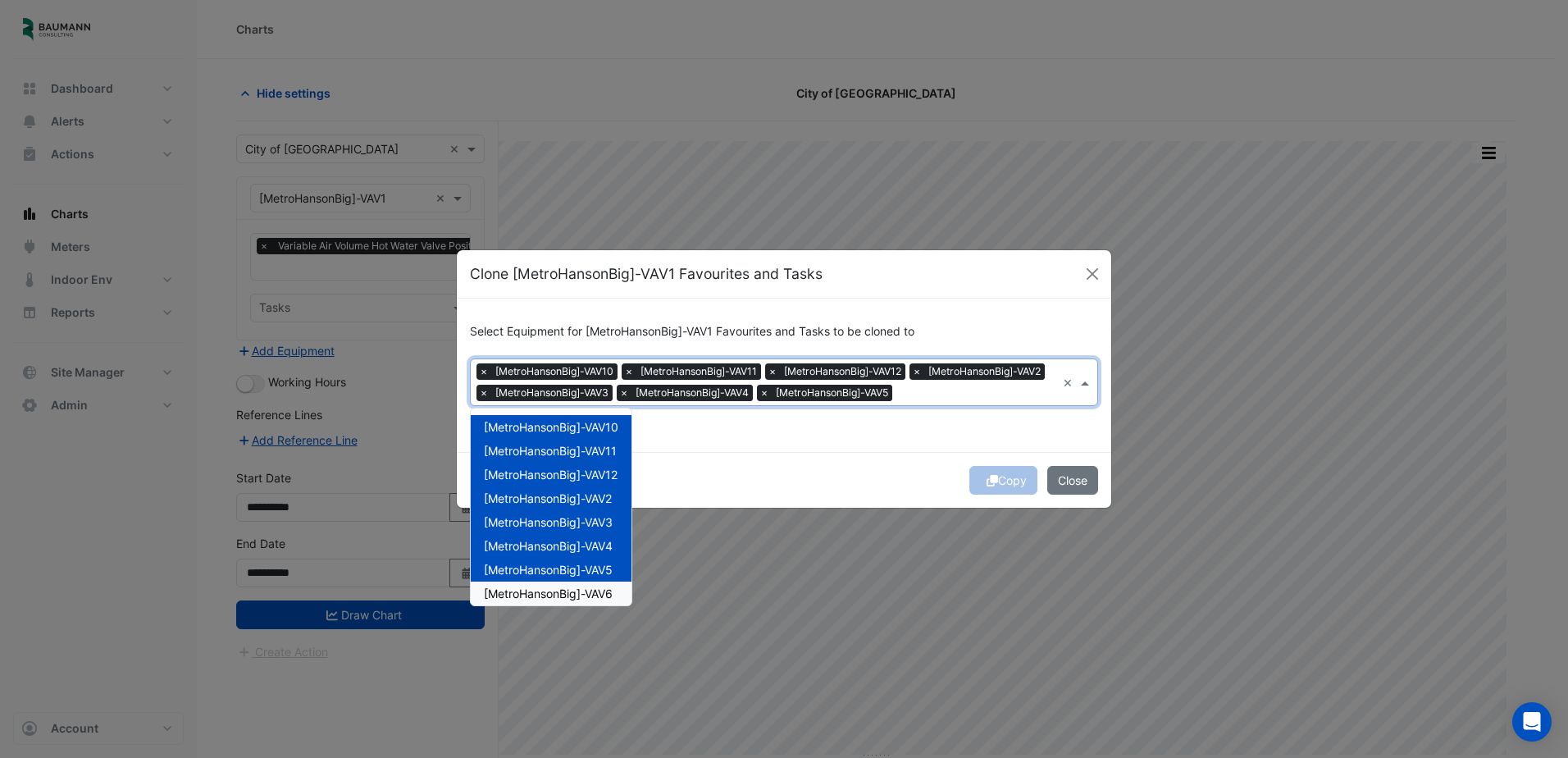
click at [585, 587] on span "[MetroHansonBig]-VAV6" at bounding box center [548, 593] width 129 height 14
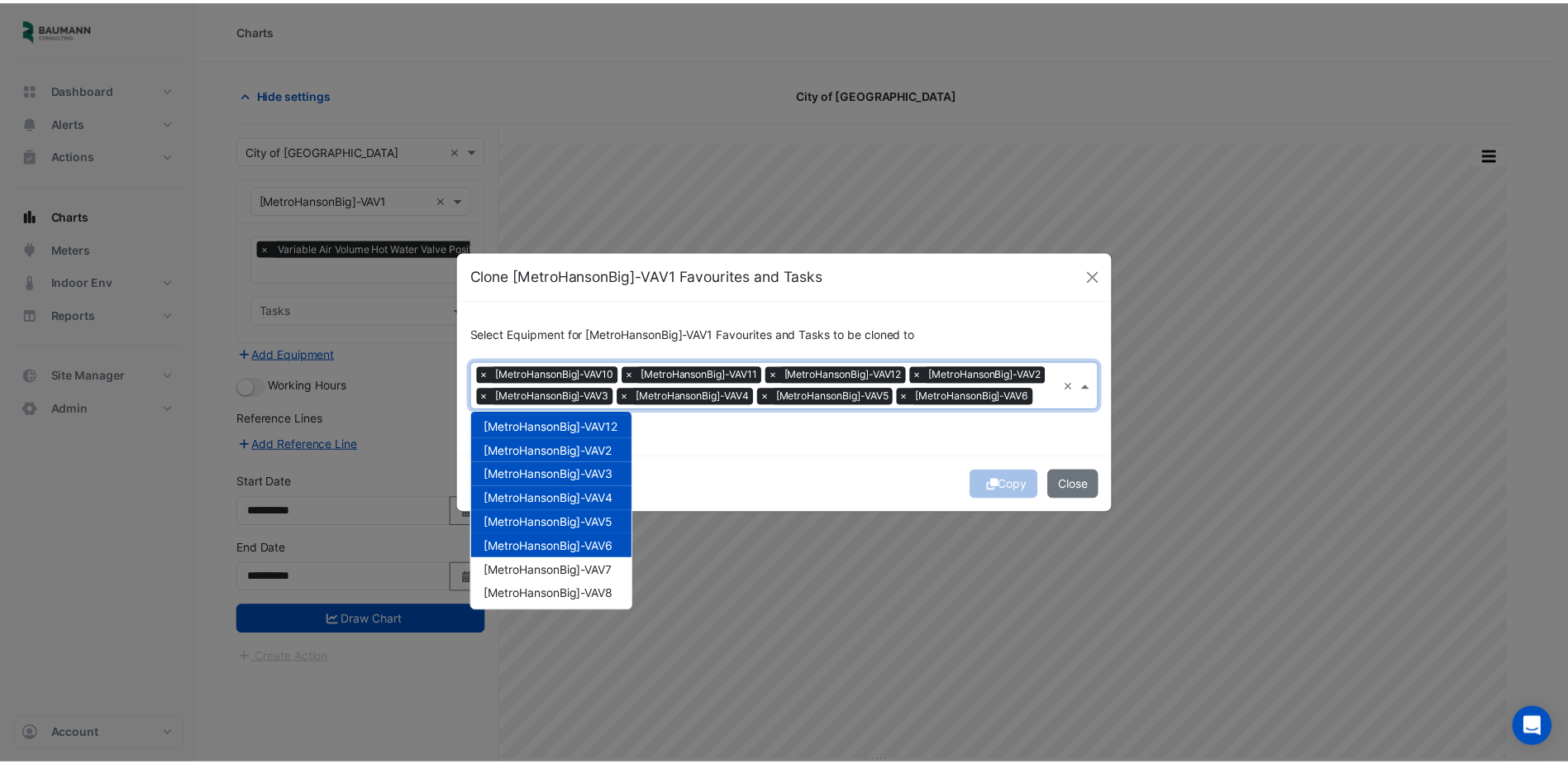
scroll to position [79, 0]
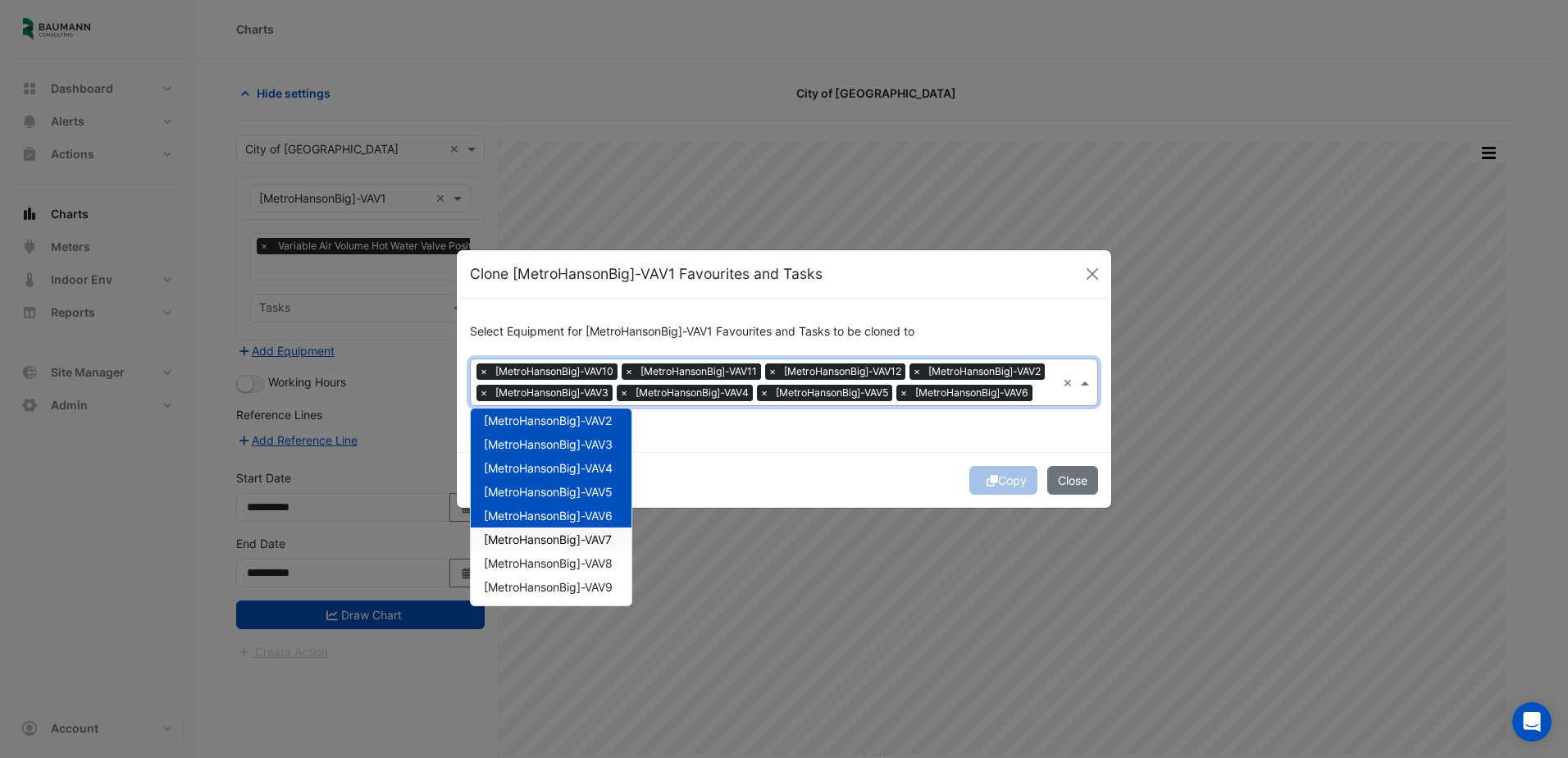
click at [583, 546] on span "[MetroHansonBig]-VAV7" at bounding box center [548, 539] width 128 height 14
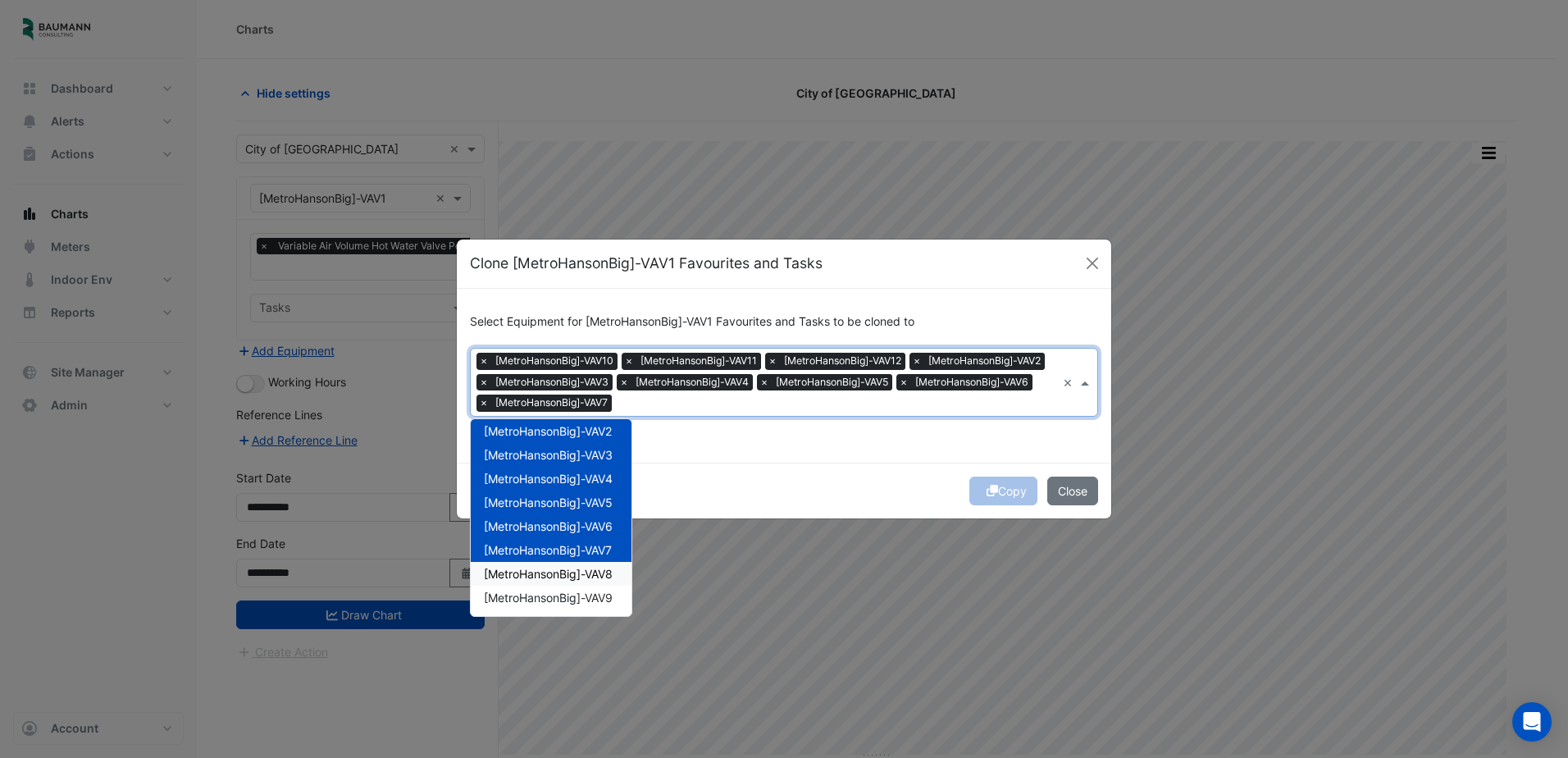
click at [584, 571] on span "[MetroHansonBig]-VAV8" at bounding box center [548, 574] width 129 height 14
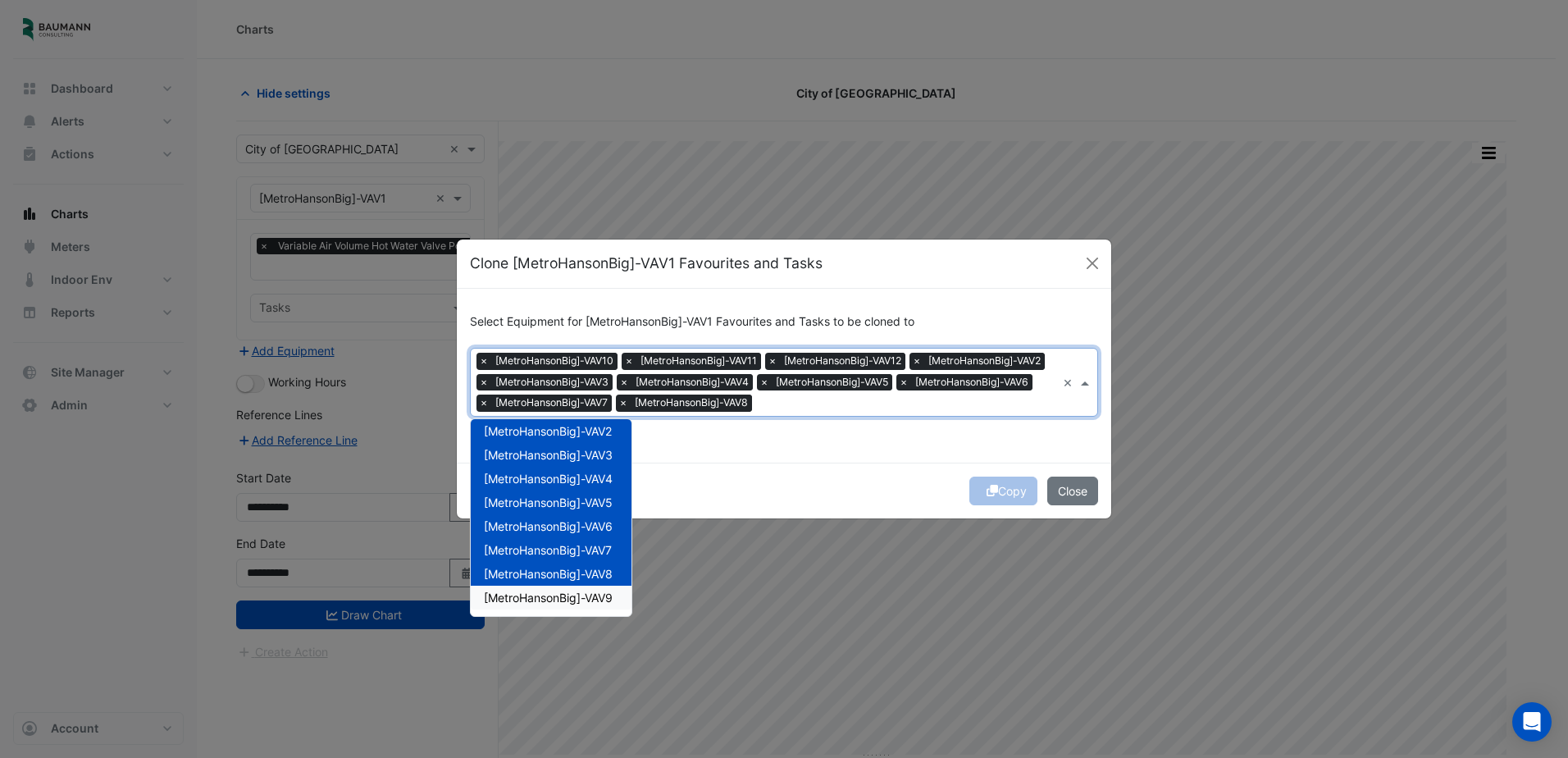
click at [584, 592] on span "[MetroHansonBig]-VAV9" at bounding box center [548, 597] width 129 height 14
click at [971, 449] on div "Select Equipment for [MetroHansonBig]-VAV1 Favourites and Tasks to be cloned to…" at bounding box center [784, 375] width 654 height 174
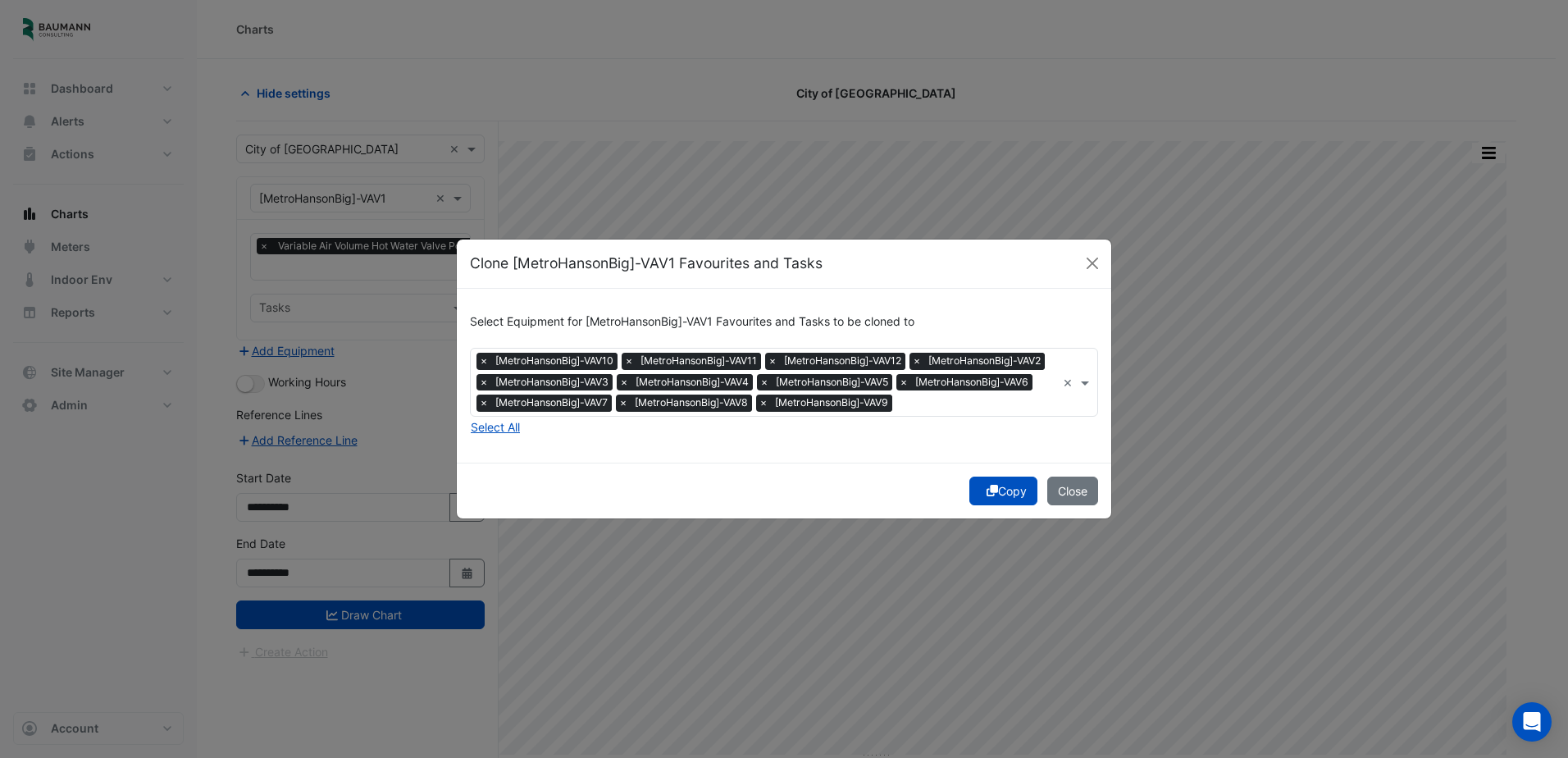
click at [998, 487] on button "Copy" at bounding box center [1003, 491] width 68 height 29
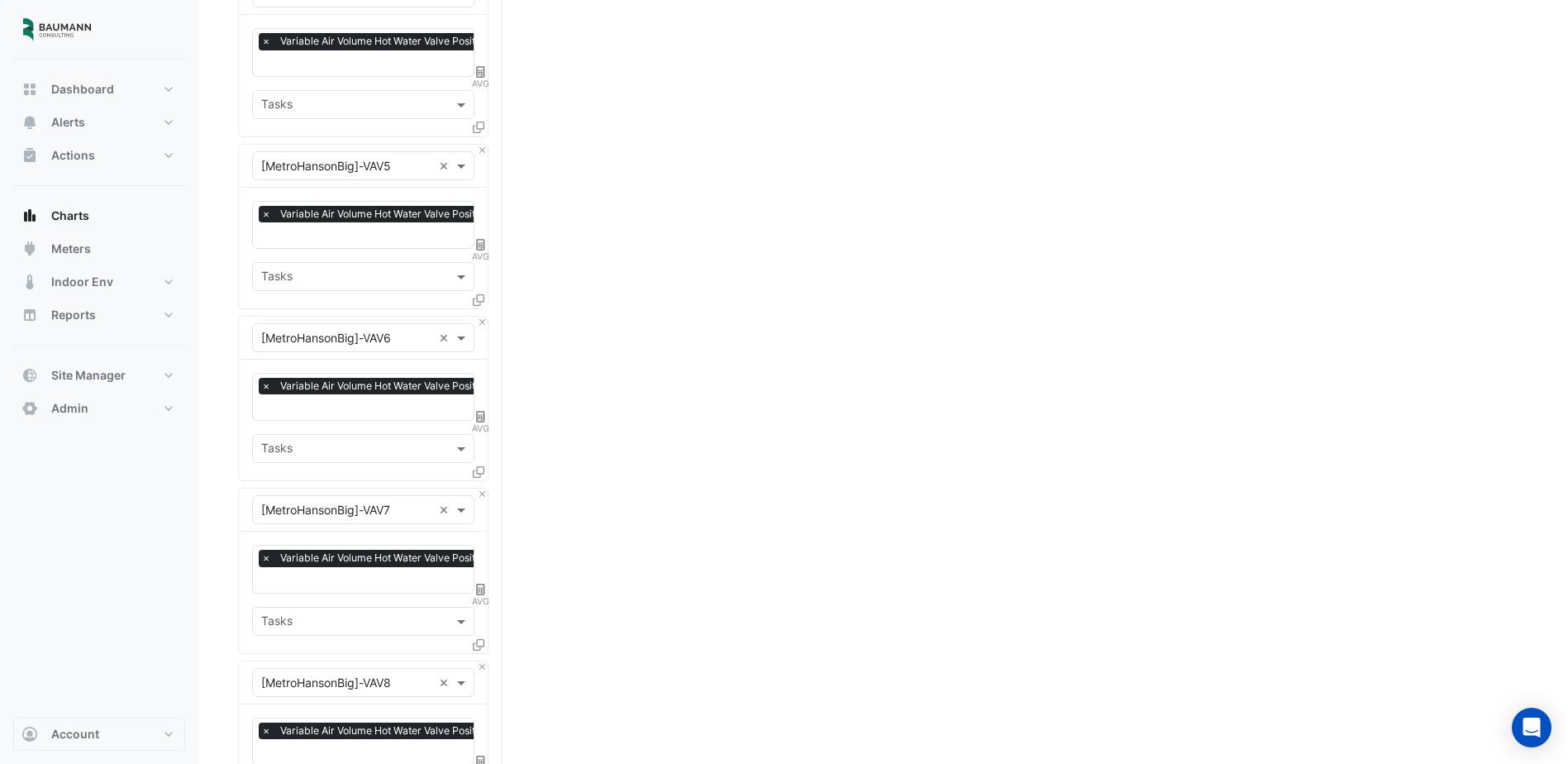
scroll to position [1792, 0]
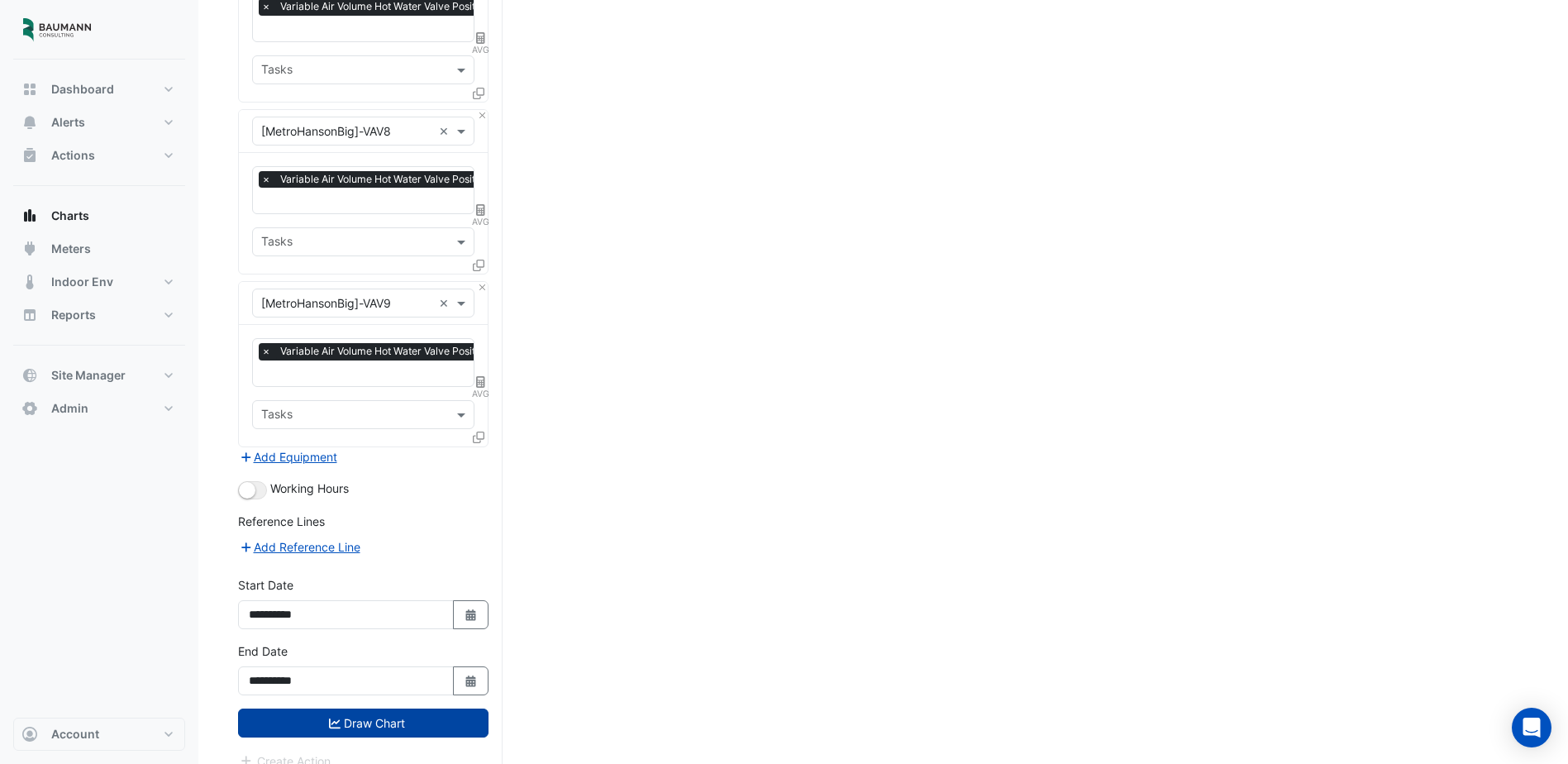
click at [429, 708] on button "Draw Chart" at bounding box center [363, 722] width 251 height 29
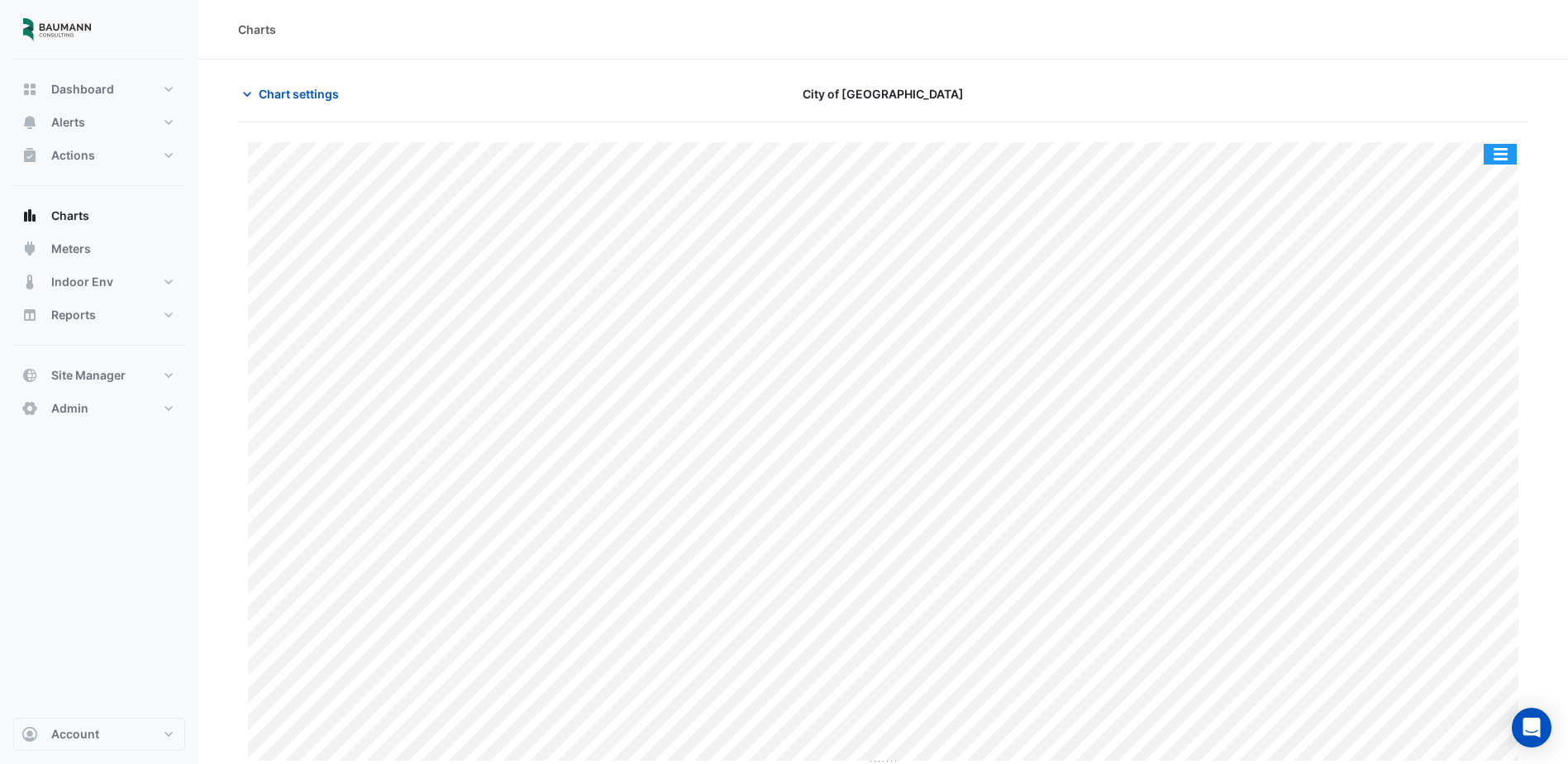
click at [1501, 153] on button "button" at bounding box center [1501, 154] width 33 height 20
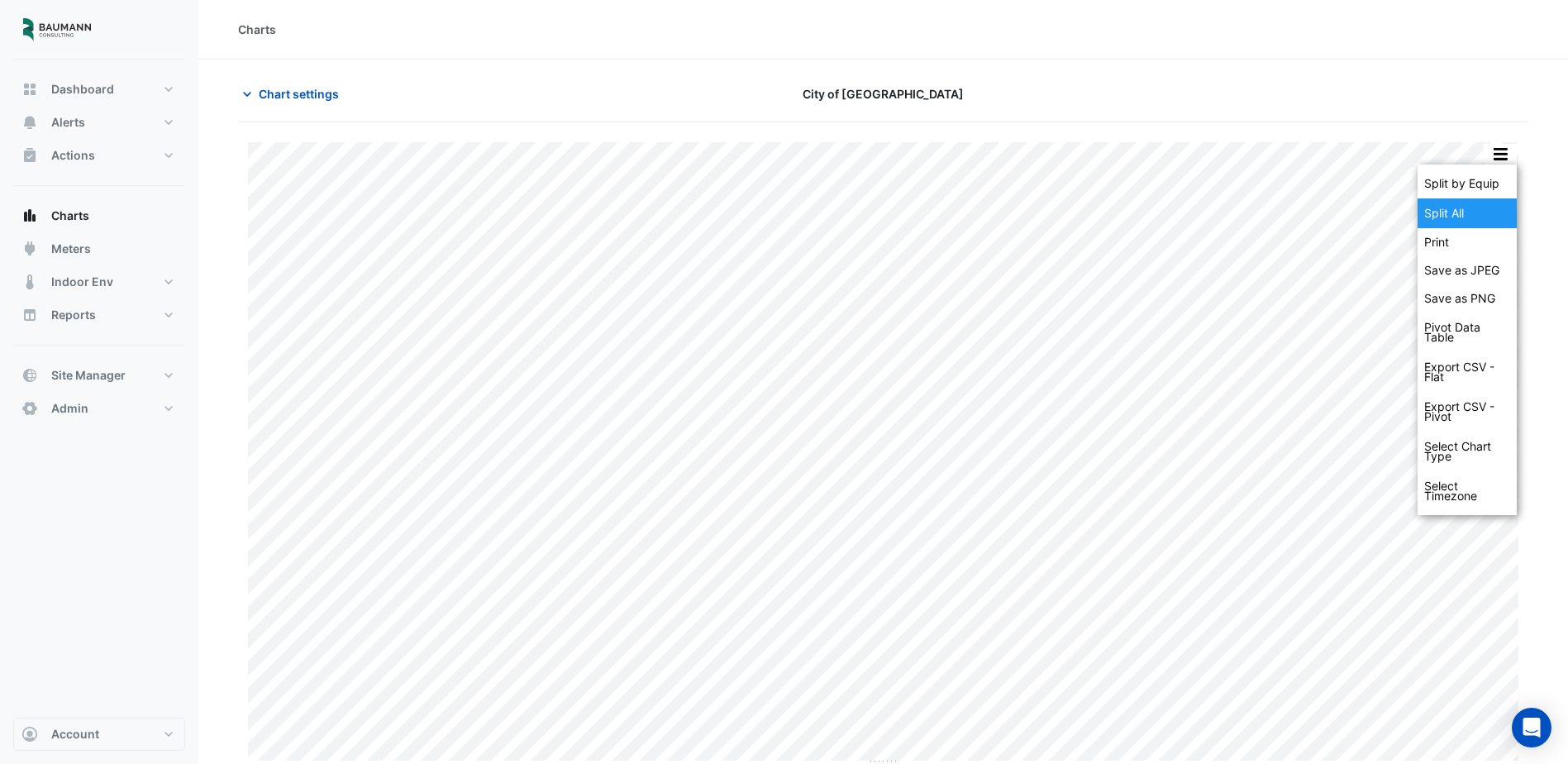
click at [1482, 215] on div "Split All" at bounding box center [1468, 213] width 99 height 30
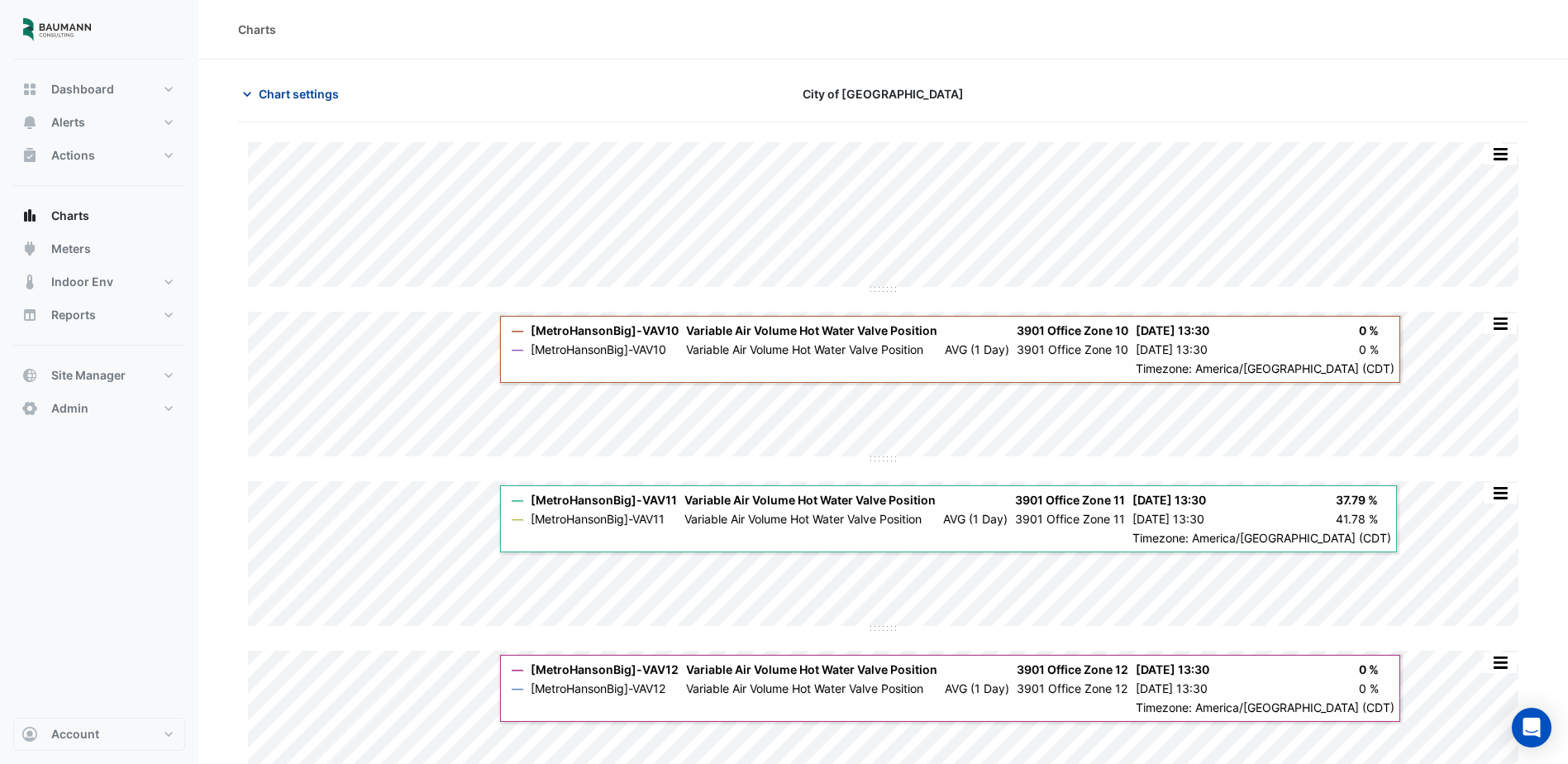
click at [293, 86] on span "Chart settings" at bounding box center [298, 94] width 80 height 18
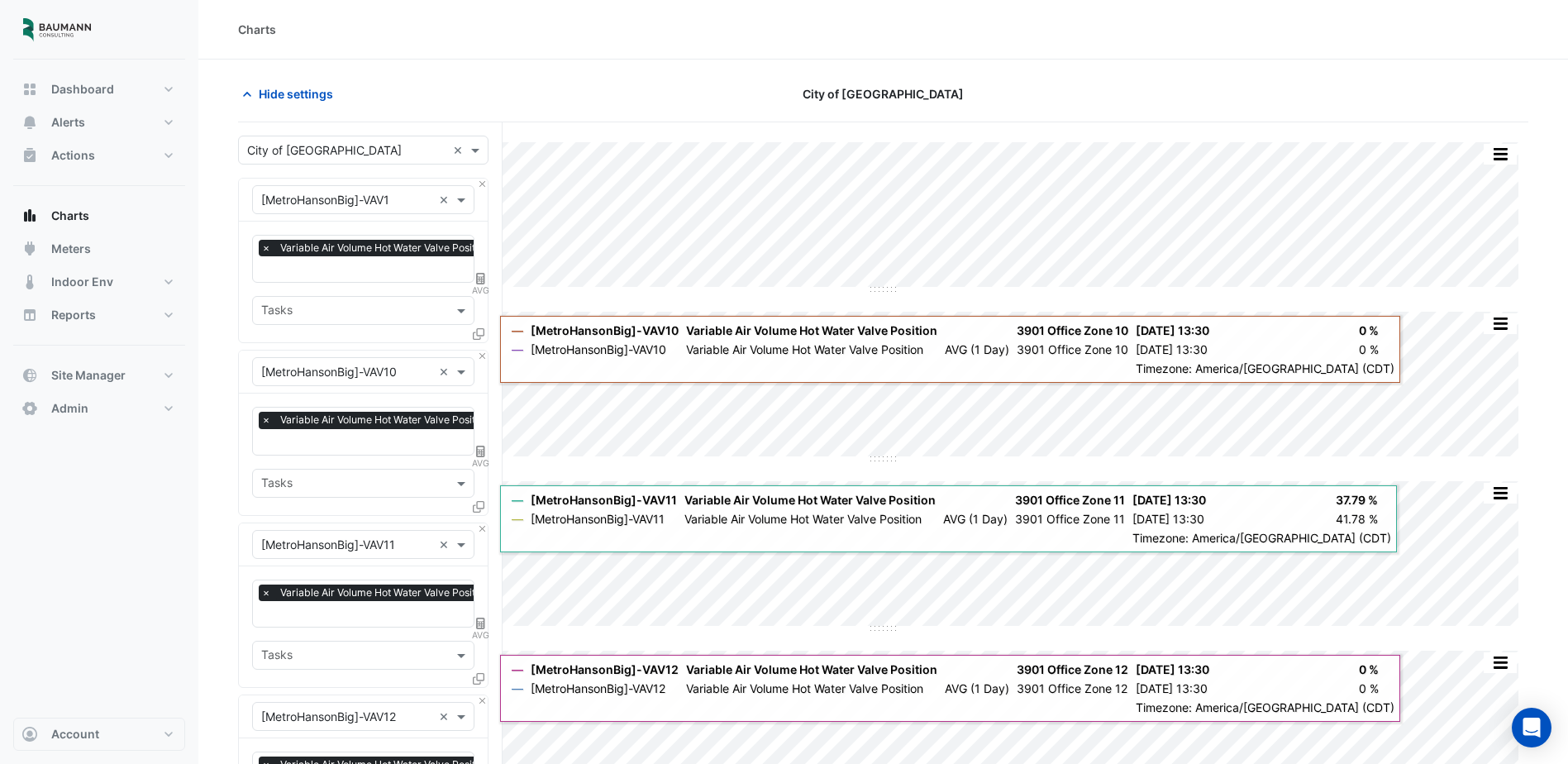
click at [475, 280] on fa-layers "AVG" at bounding box center [481, 279] width 15 height 11
select select "******"
select select "*********"
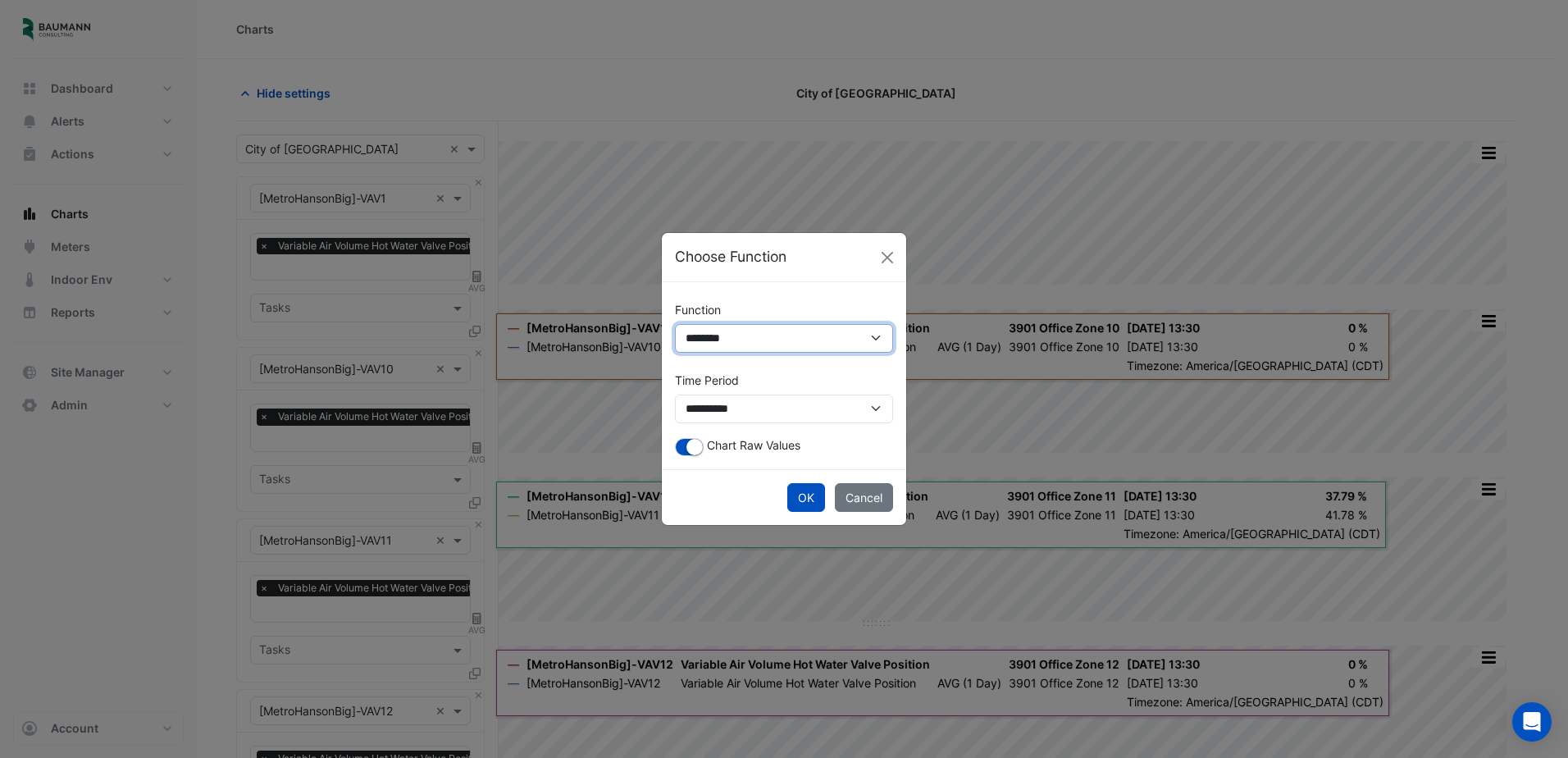
click at [737, 352] on select "**********" at bounding box center [784, 338] width 218 height 29
select select "*******"
click at [675, 353] on select "**********" at bounding box center [784, 338] width 218 height 29
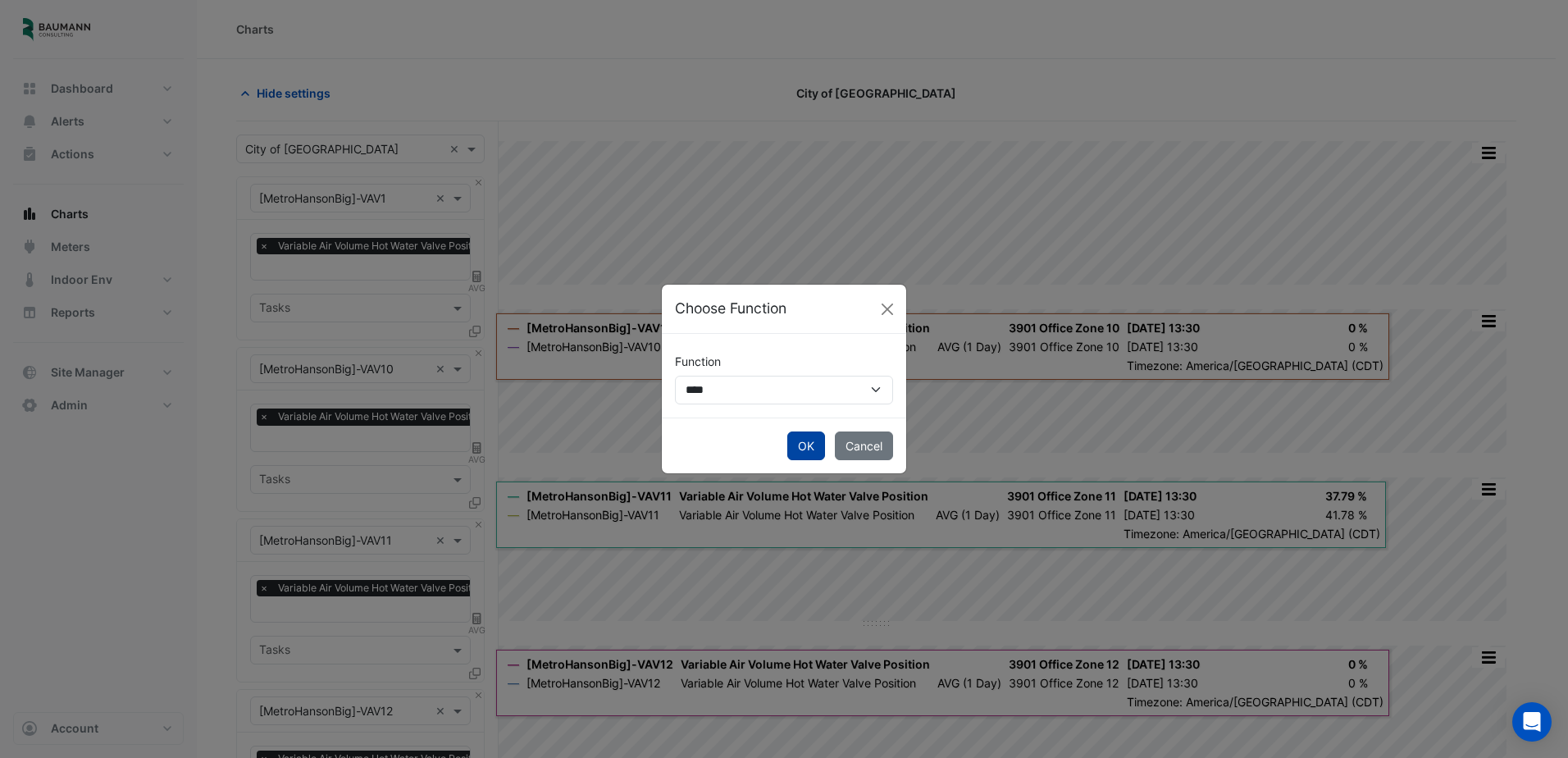
click at [805, 447] on button "OK" at bounding box center [806, 445] width 38 height 29
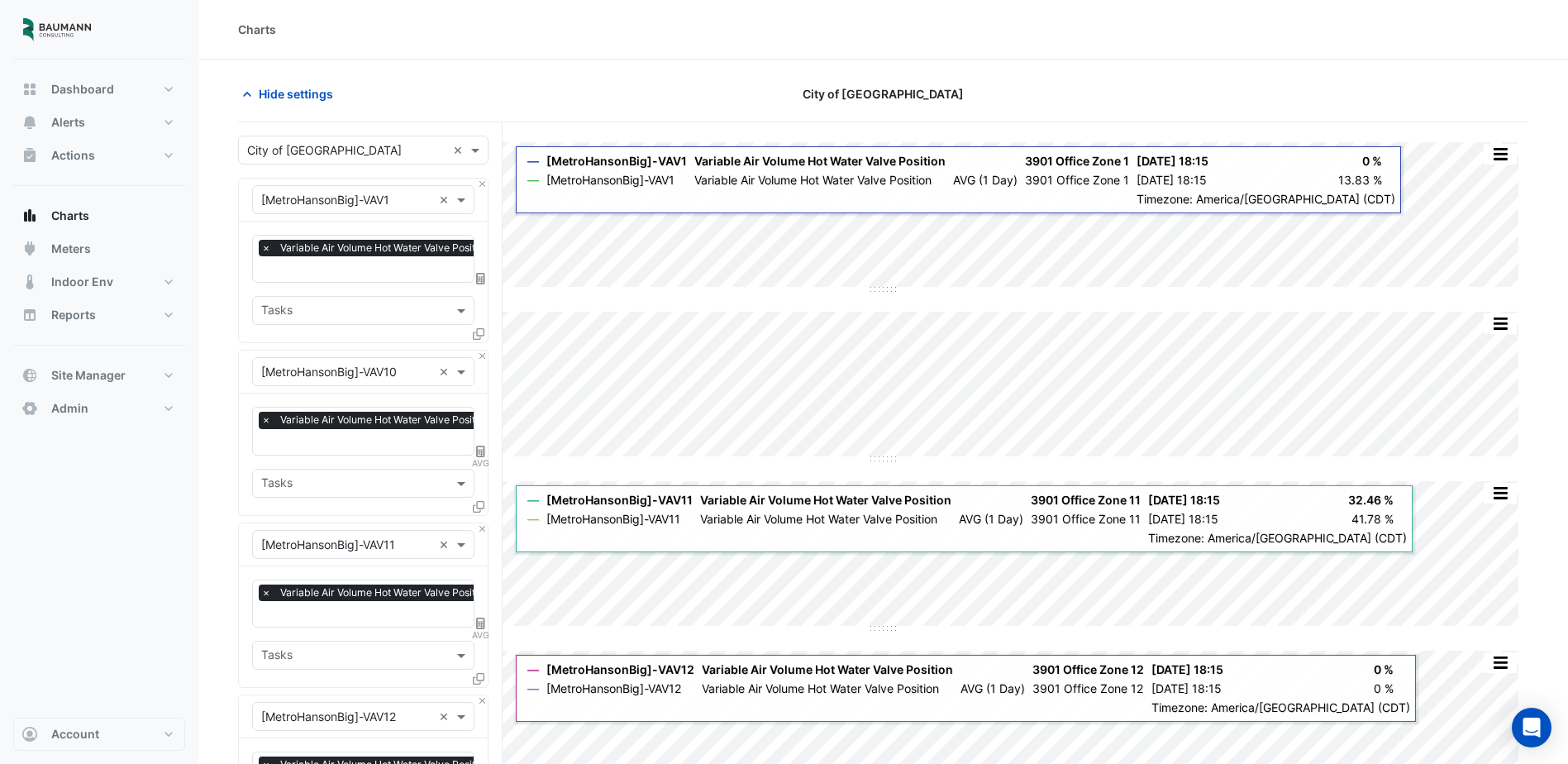
click at [484, 457] on span "AVG" at bounding box center [481, 463] width 17 height 13
select select "******"
select select "*********"
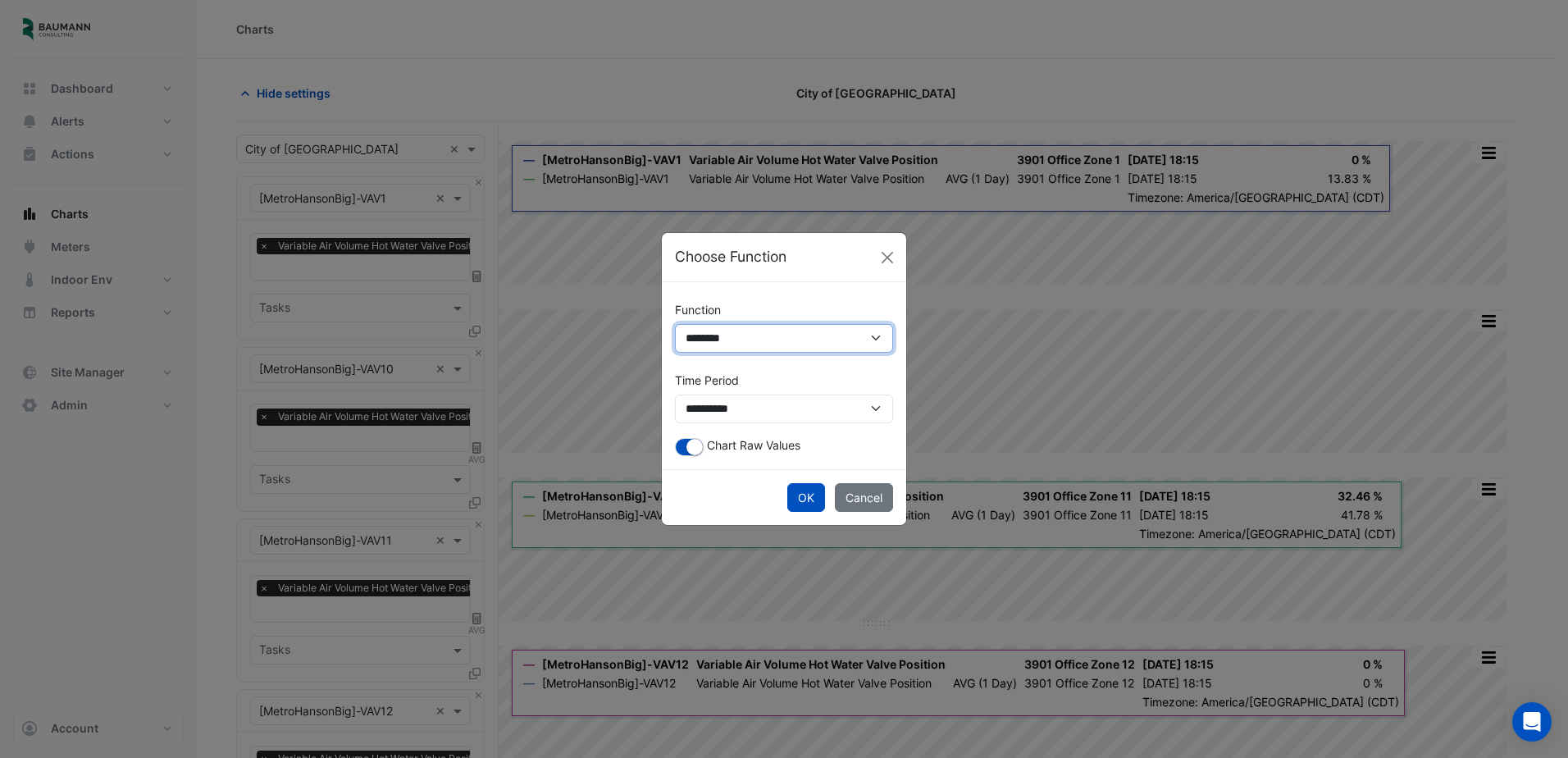
click at [725, 338] on select "**********" at bounding box center [784, 338] width 218 height 29
select select "*******"
click at [675, 353] on select "**********" at bounding box center [784, 338] width 218 height 29
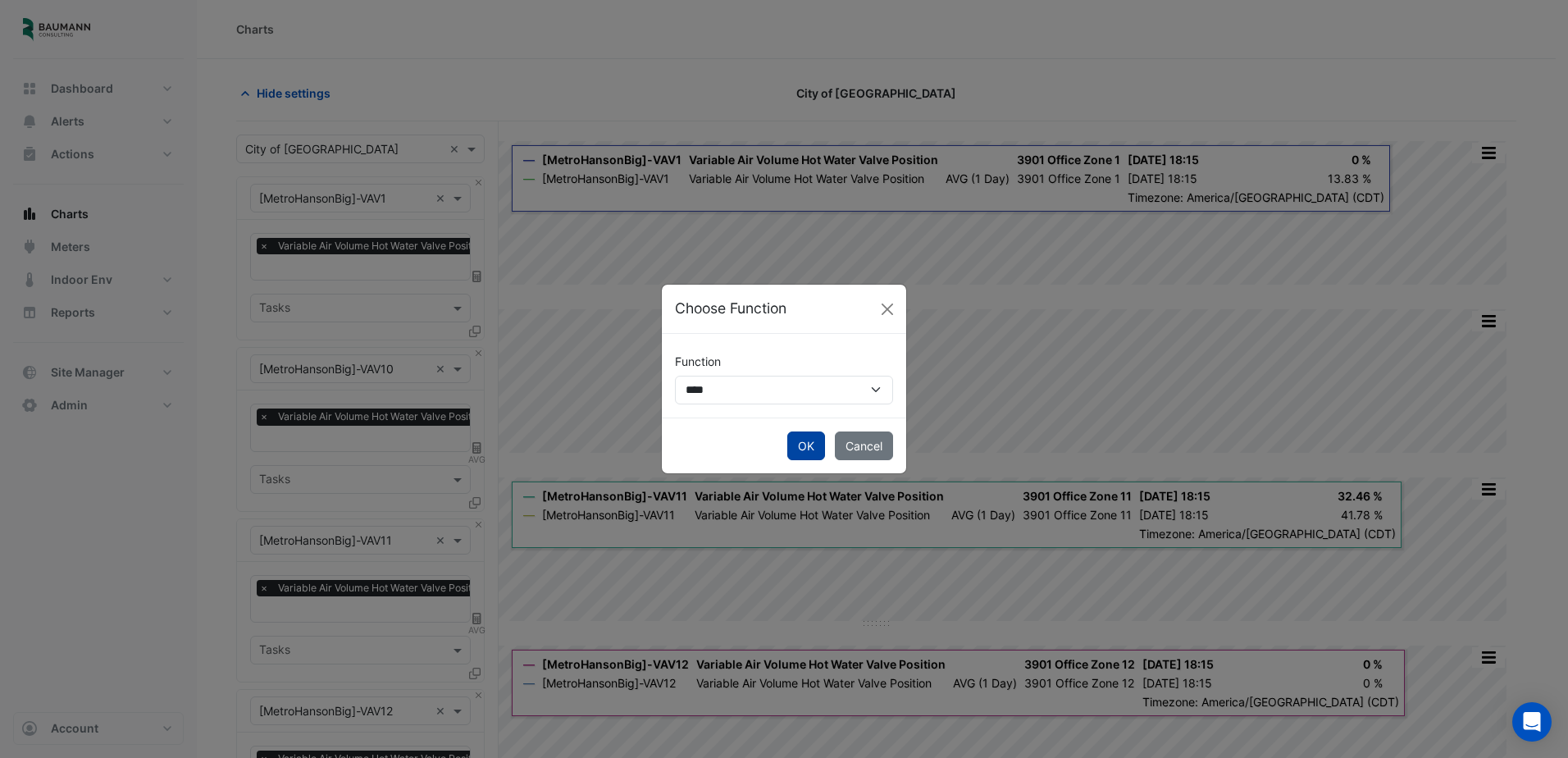
click at [796, 443] on button "OK" at bounding box center [806, 445] width 38 height 29
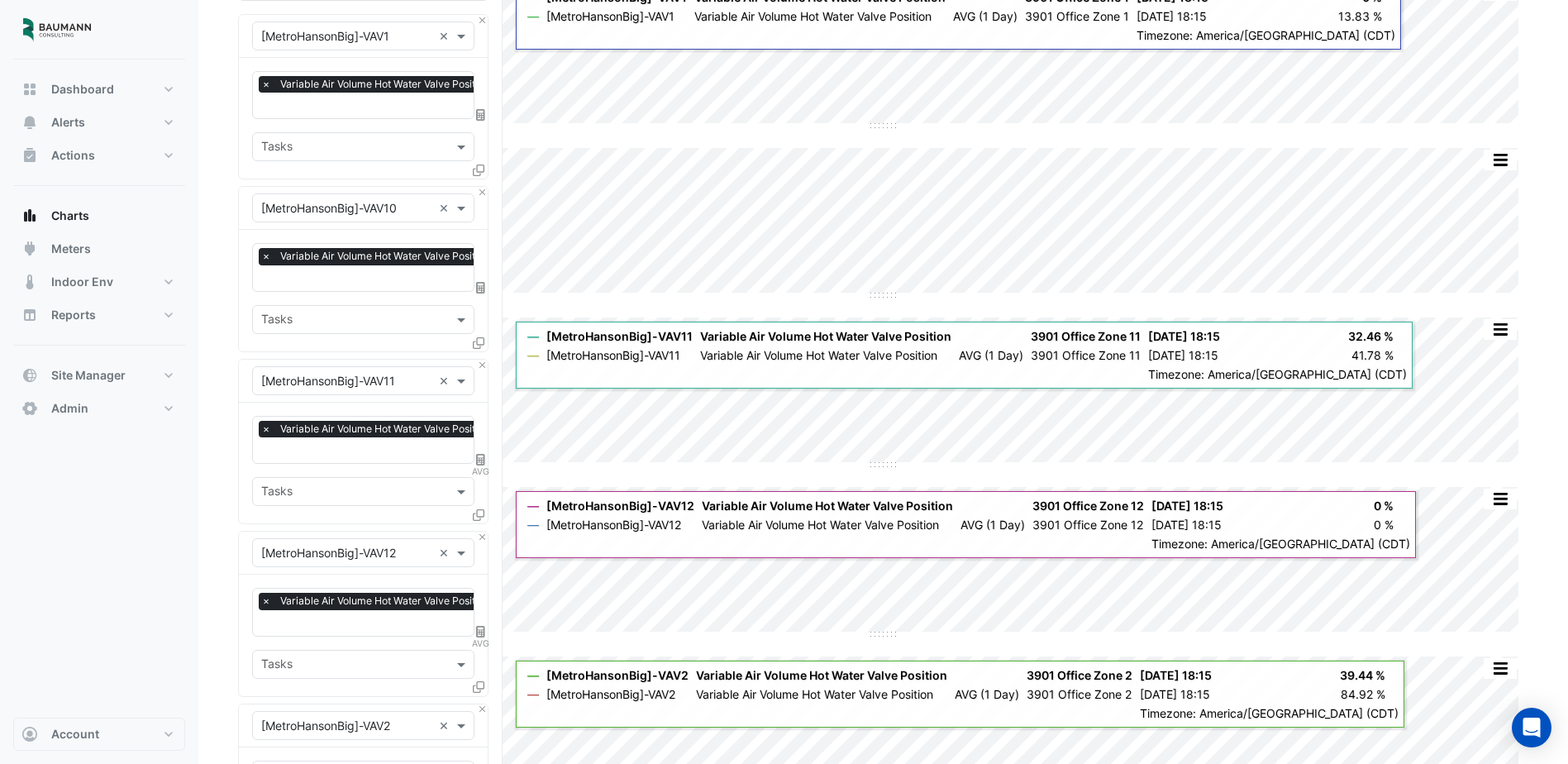
scroll to position [165, 0]
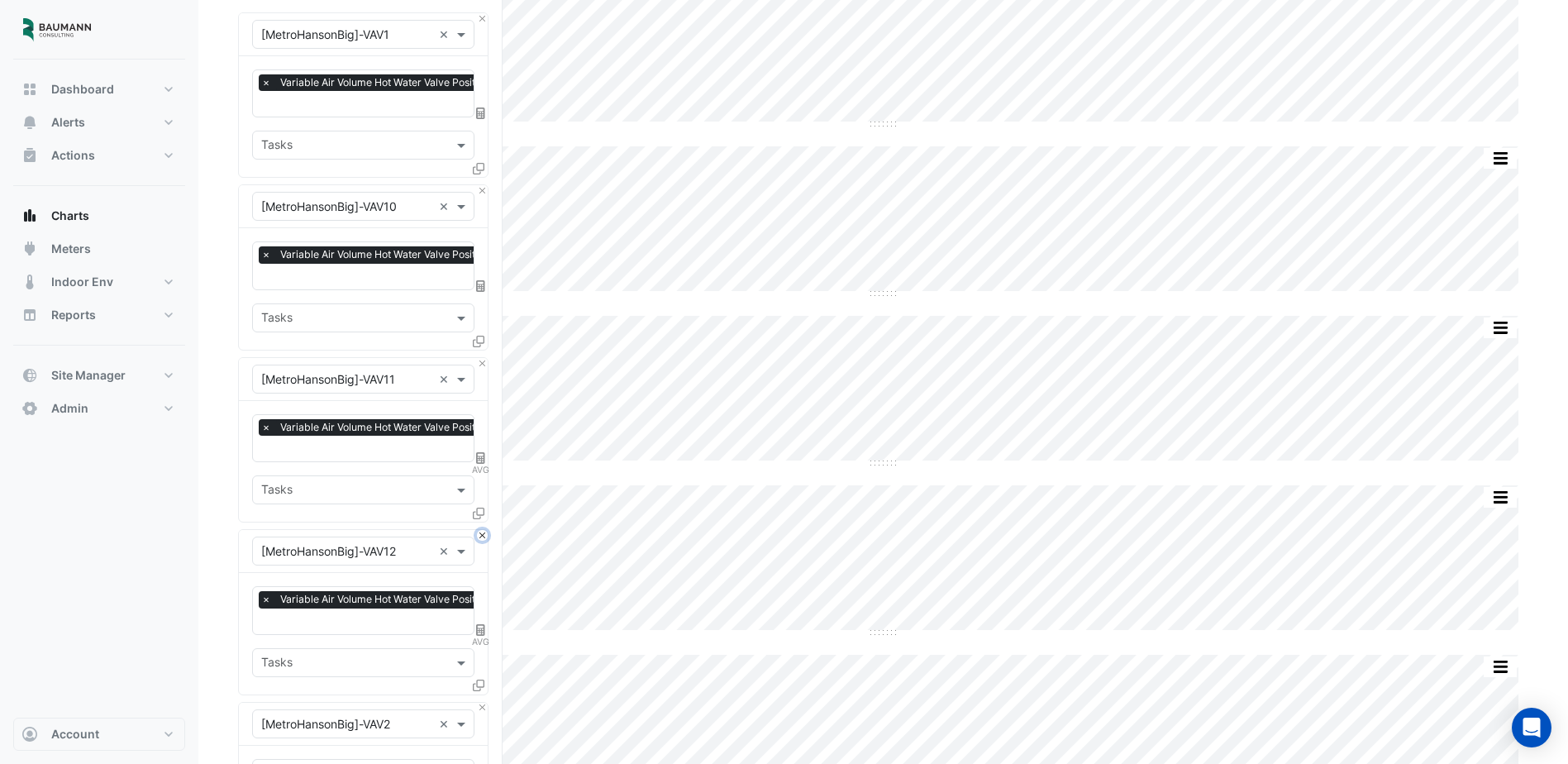
click at [481, 533] on button "Close" at bounding box center [482, 535] width 11 height 11
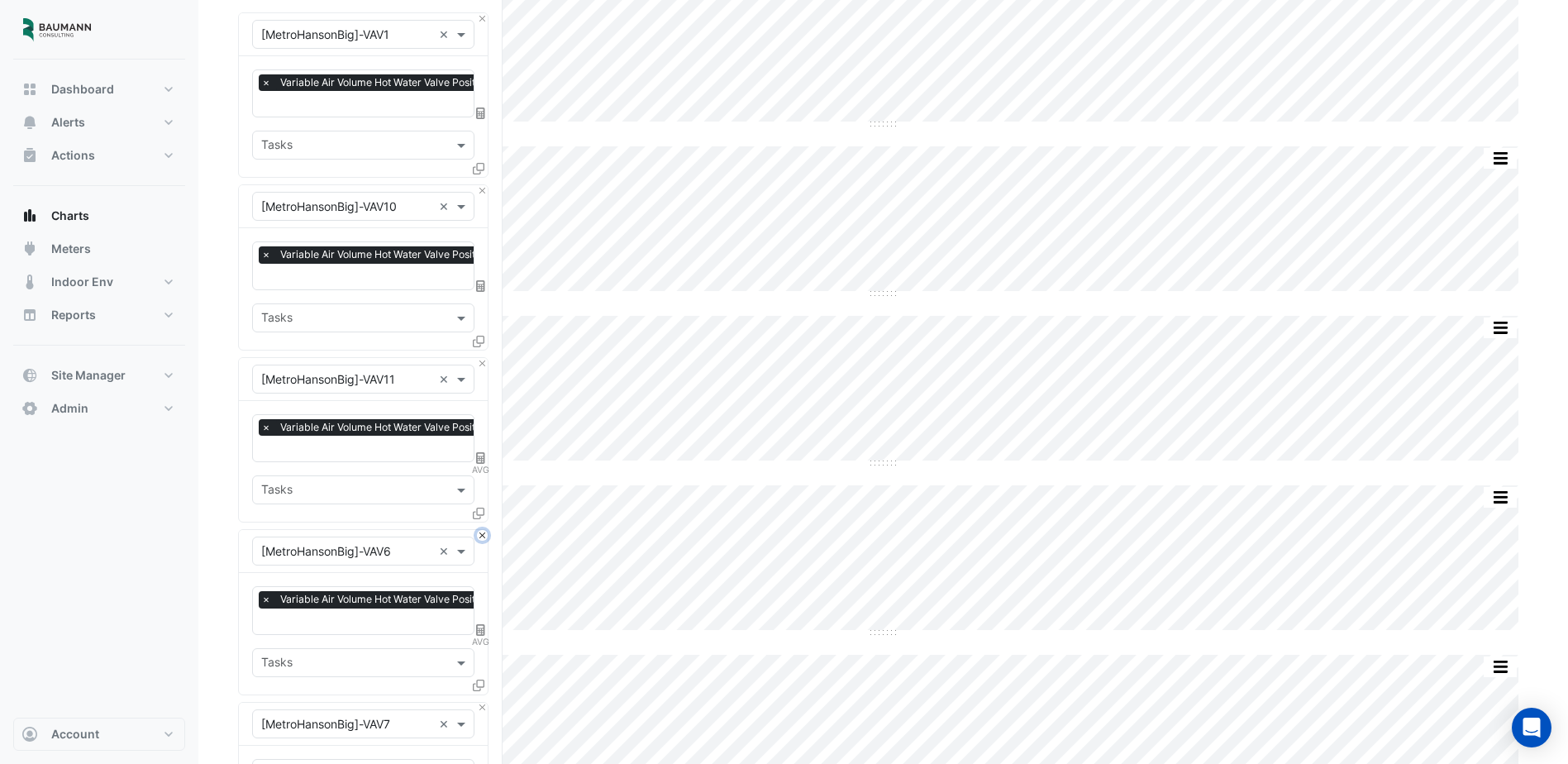
click at [481, 533] on button "Close" at bounding box center [482, 535] width 11 height 11
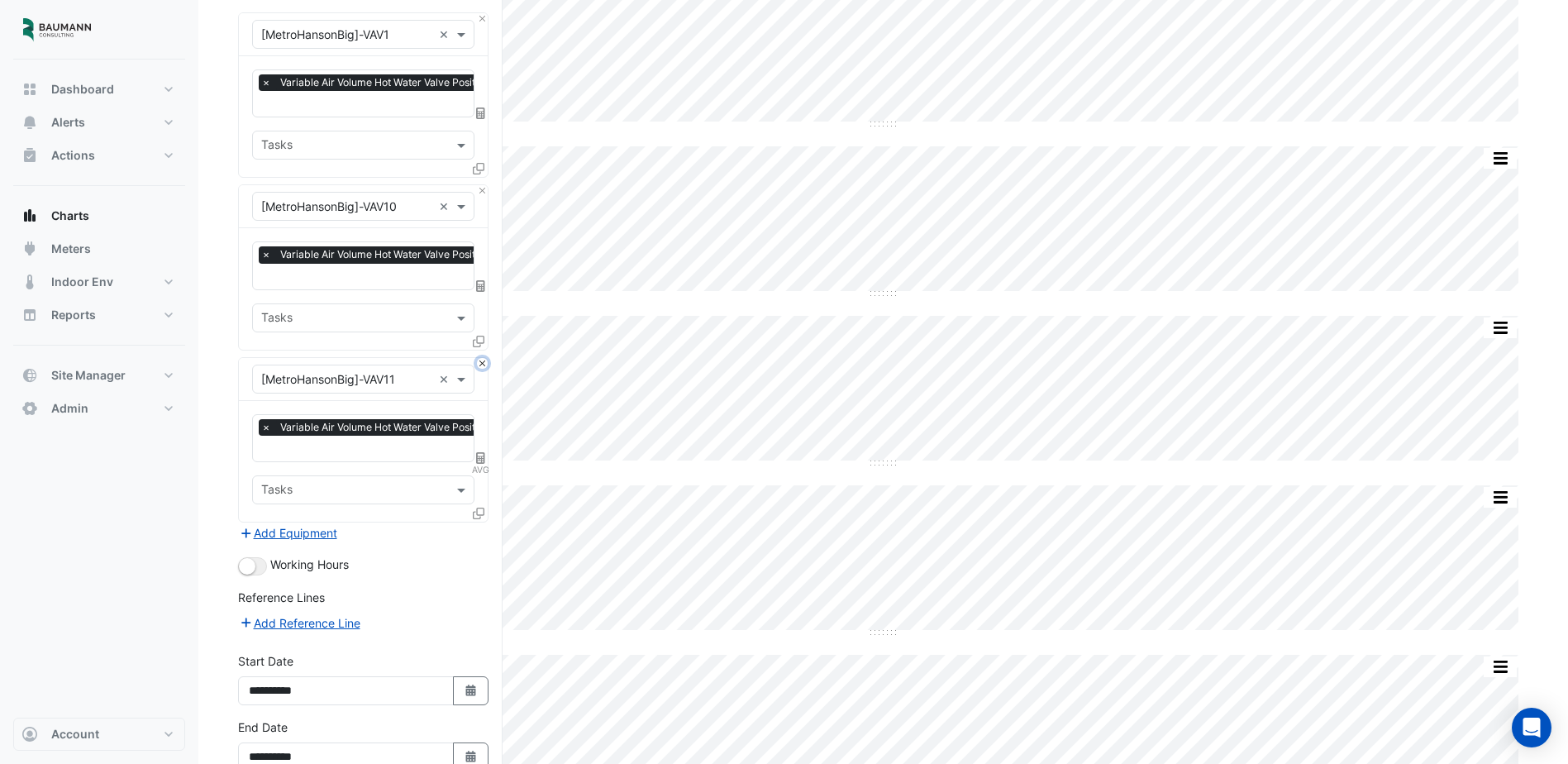
click at [482, 362] on button "Close" at bounding box center [482, 363] width 11 height 11
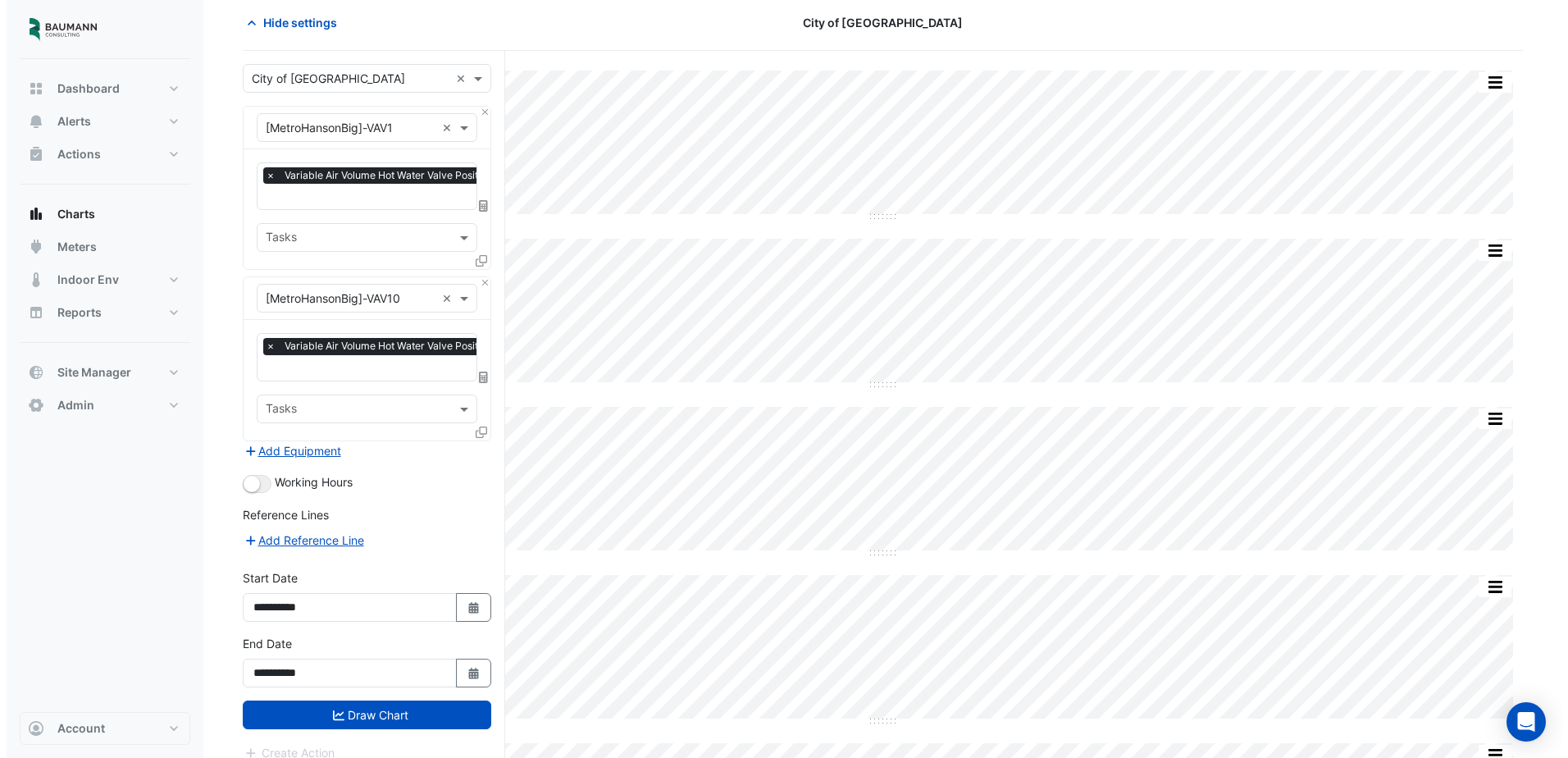
scroll to position [0, 0]
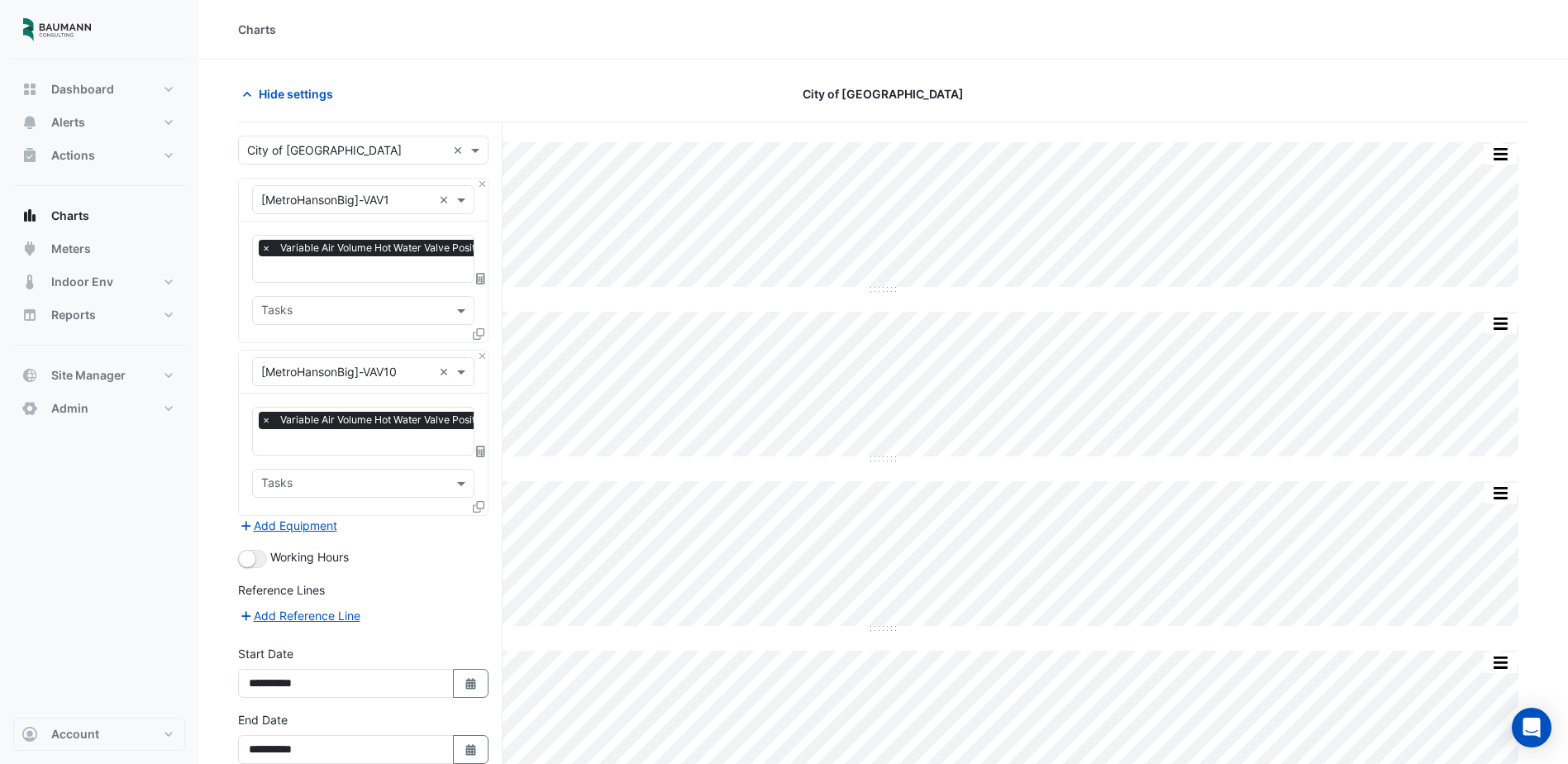
click at [481, 361] on div "Equipment × [MetroHansonBig]-VAV10 ×" at bounding box center [363, 372] width 249 height 43
click at [481, 353] on button "Close" at bounding box center [482, 356] width 11 height 11
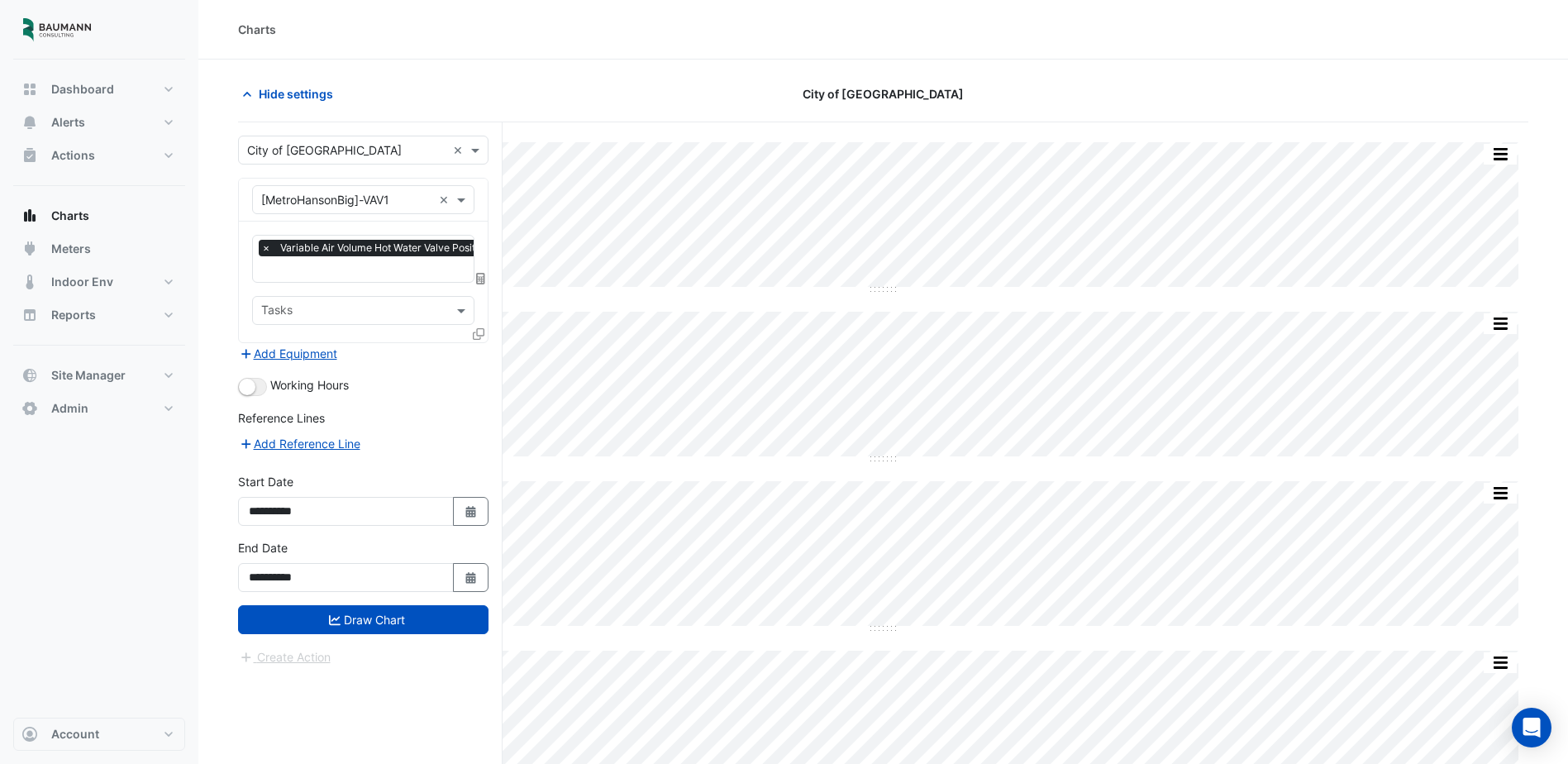
click at [481, 337] on icon at bounding box center [479, 334] width 11 height 11
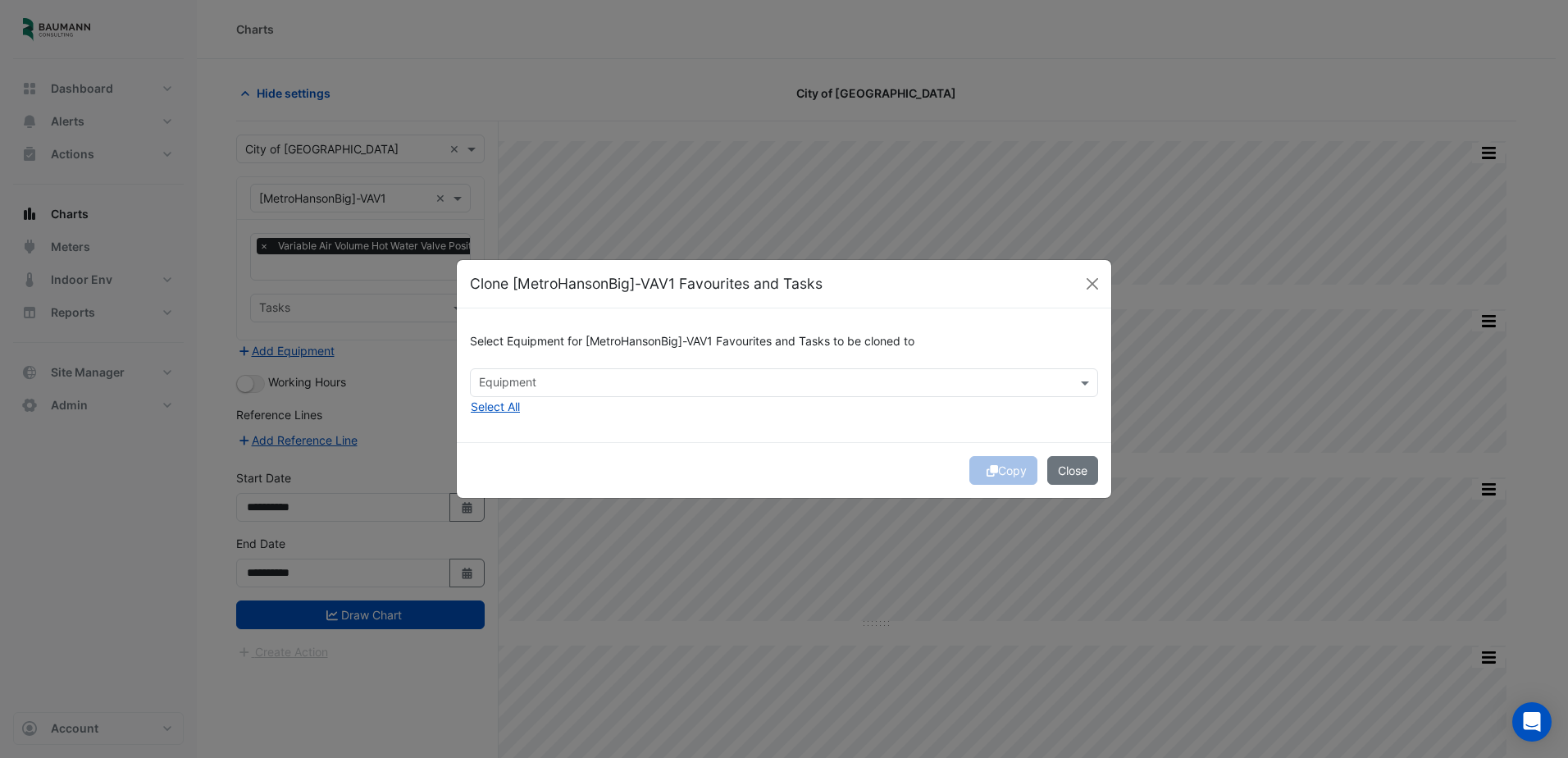
click at [700, 381] on input "text" at bounding box center [773, 384] width 591 height 18
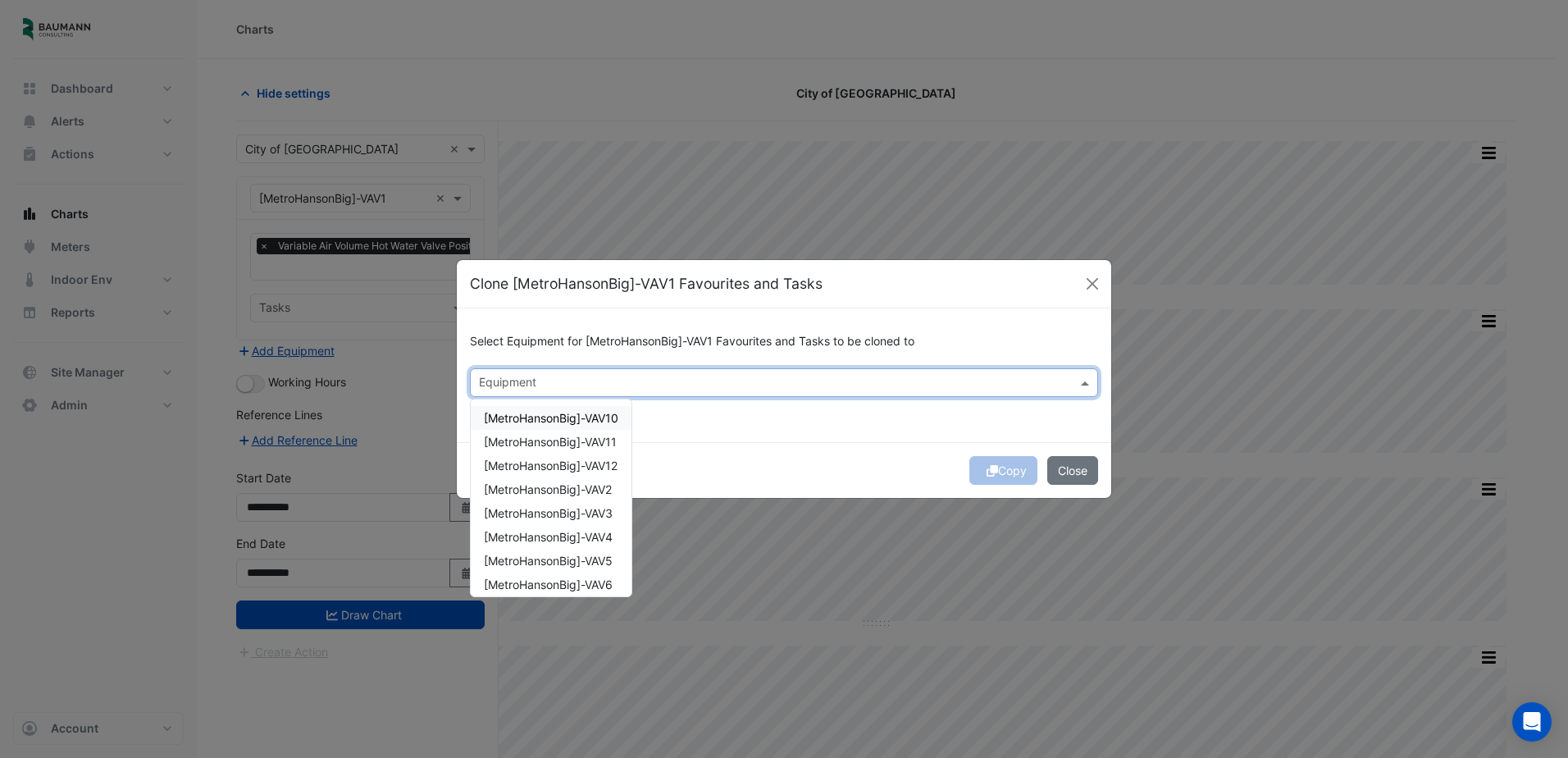
click at [595, 426] on div "[MetroHansonBig]-VAV10" at bounding box center [551, 418] width 160 height 24
click at [593, 441] on span "[MetroHansonBig]-VAV11" at bounding box center [550, 441] width 133 height 14
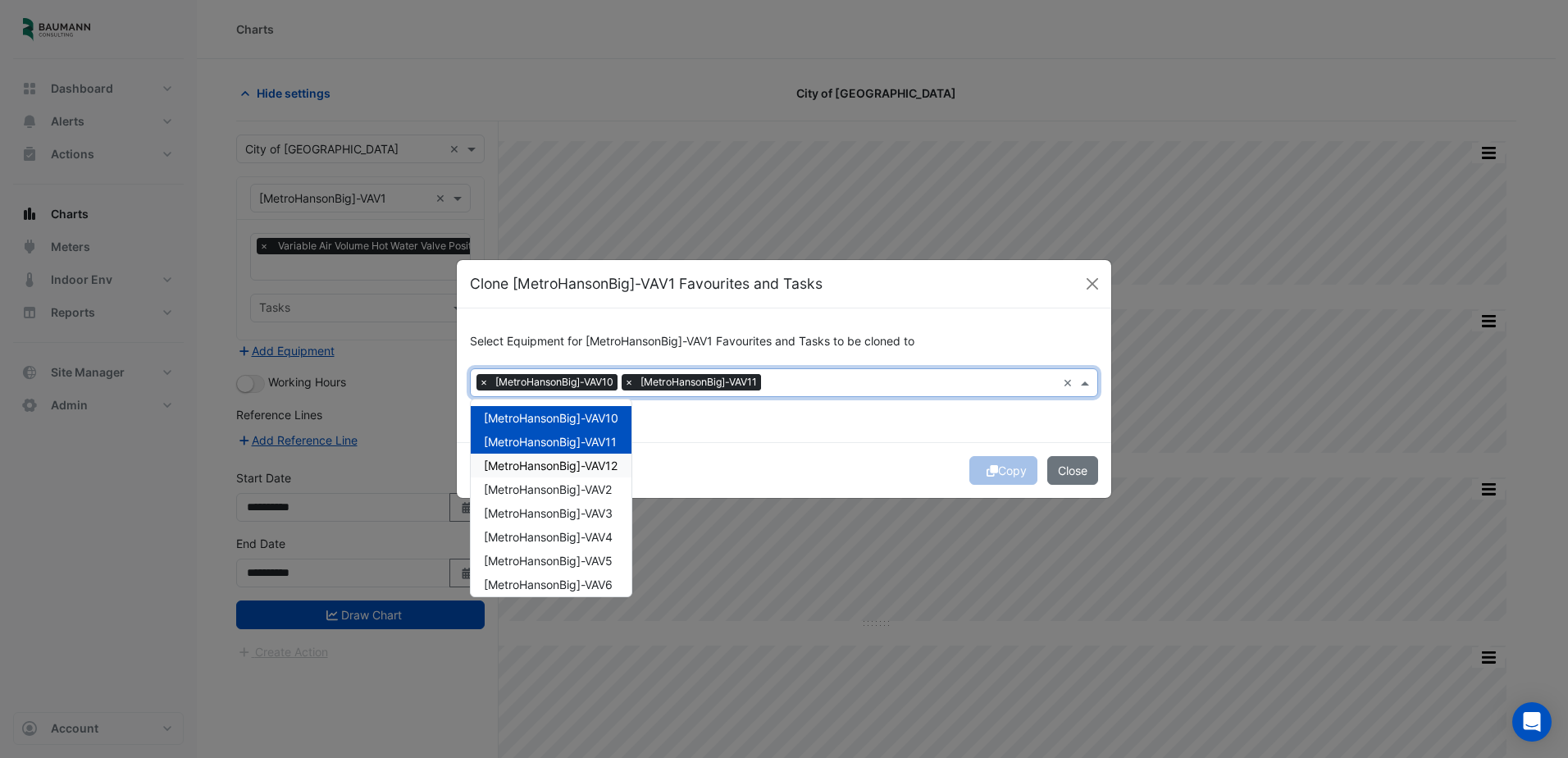
click at [589, 465] on span "[MetroHansonBig]-VAV12" at bounding box center [550, 465] width 134 height 14
click at [589, 478] on div "[MetroHansonBig]-VAV2" at bounding box center [551, 490] width 160 height 24
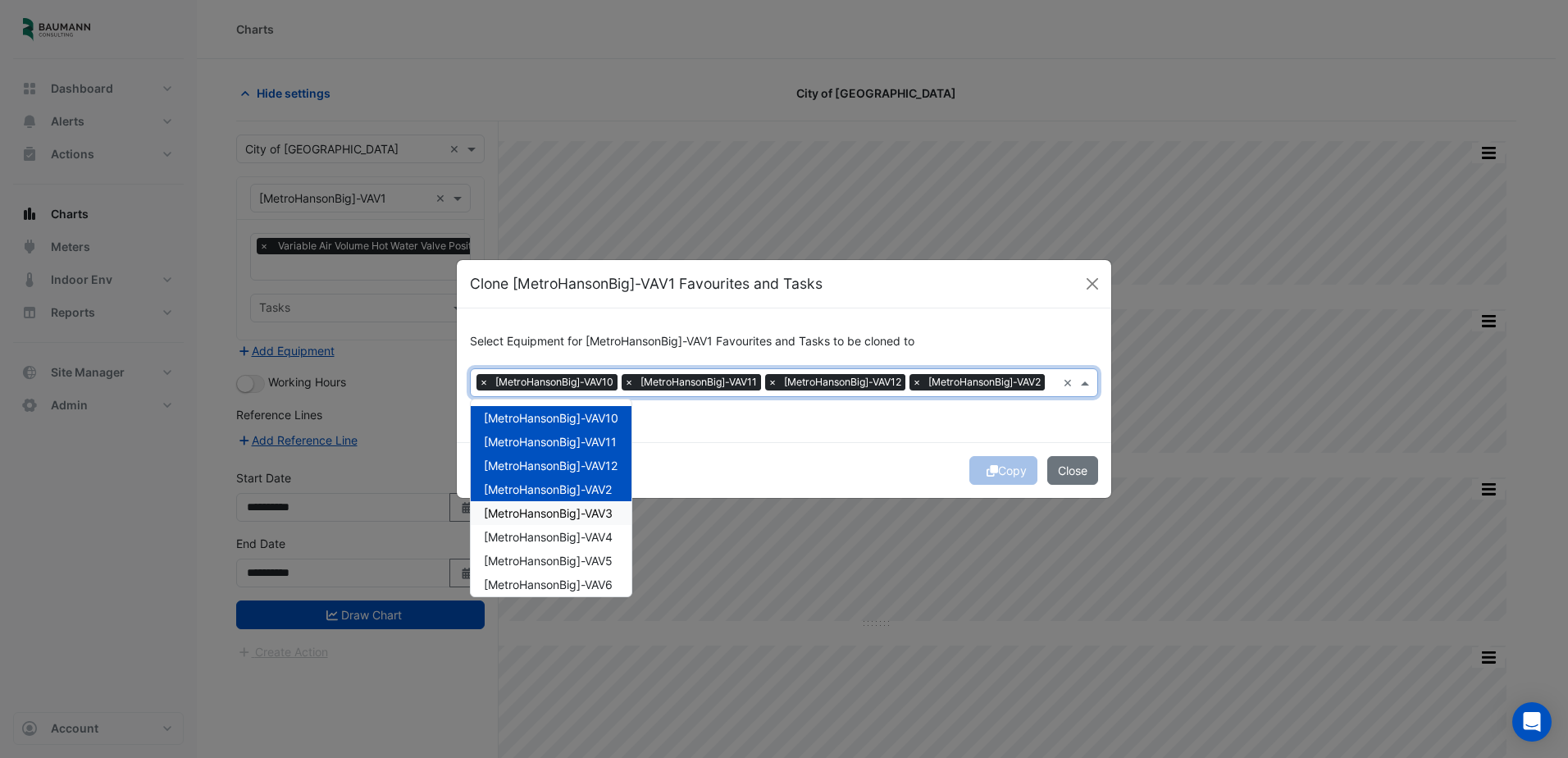
click at [590, 514] on div "[MetroHansonBig]-VAV3" at bounding box center [551, 514] width 160 height 24
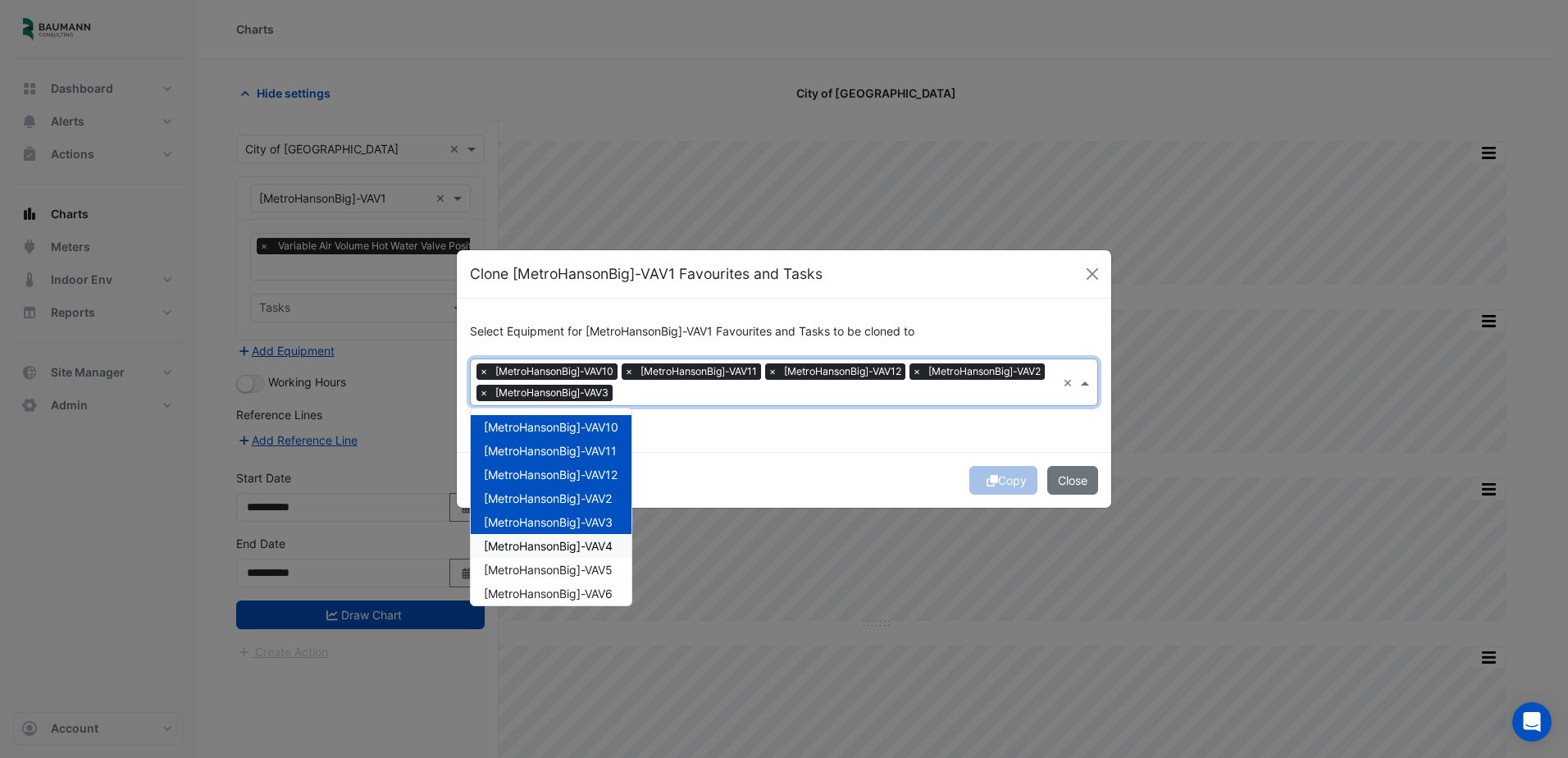
click at [585, 535] on div "[MetroHansonBig]-VAV4" at bounding box center [551, 546] width 160 height 24
click at [584, 563] on span "[MetroHansonBig]-VAV5" at bounding box center [548, 569] width 129 height 14
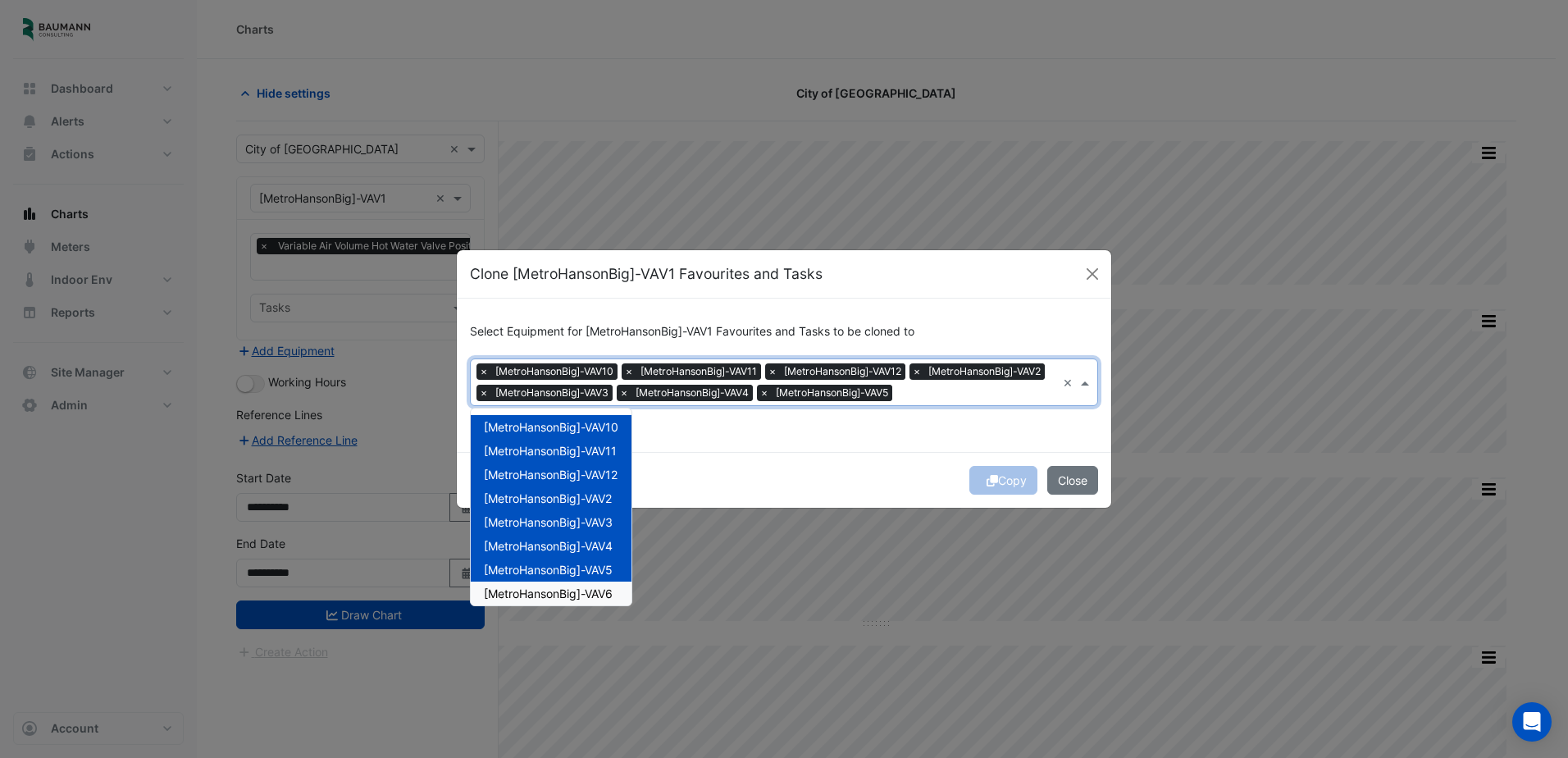
click at [582, 587] on span "[MetroHansonBig]-VAV6" at bounding box center [548, 593] width 129 height 14
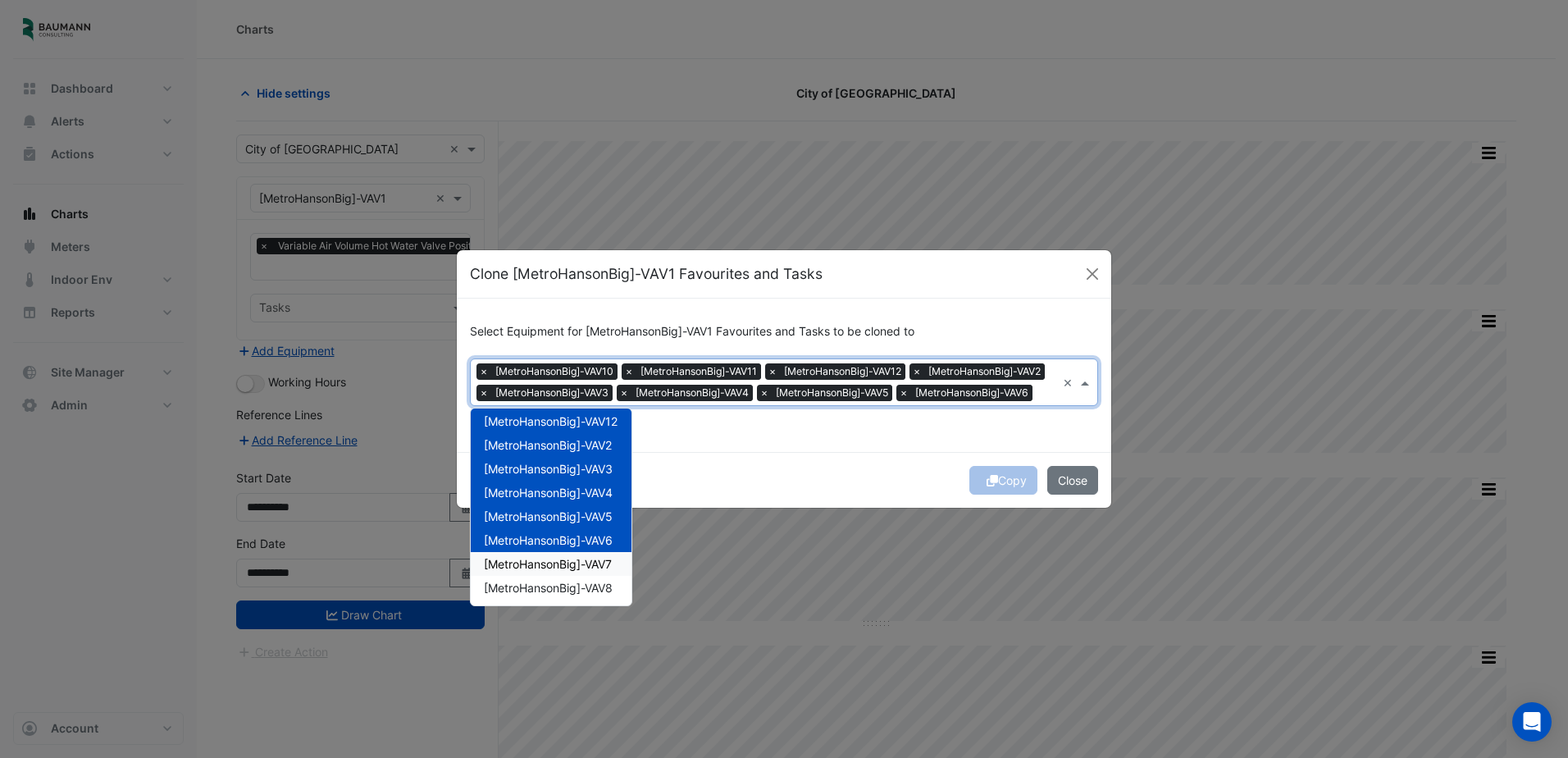
scroll to position [78, 0]
click at [587, 546] on span "[MetroHansonBig]-VAV7" at bounding box center [548, 539] width 128 height 14
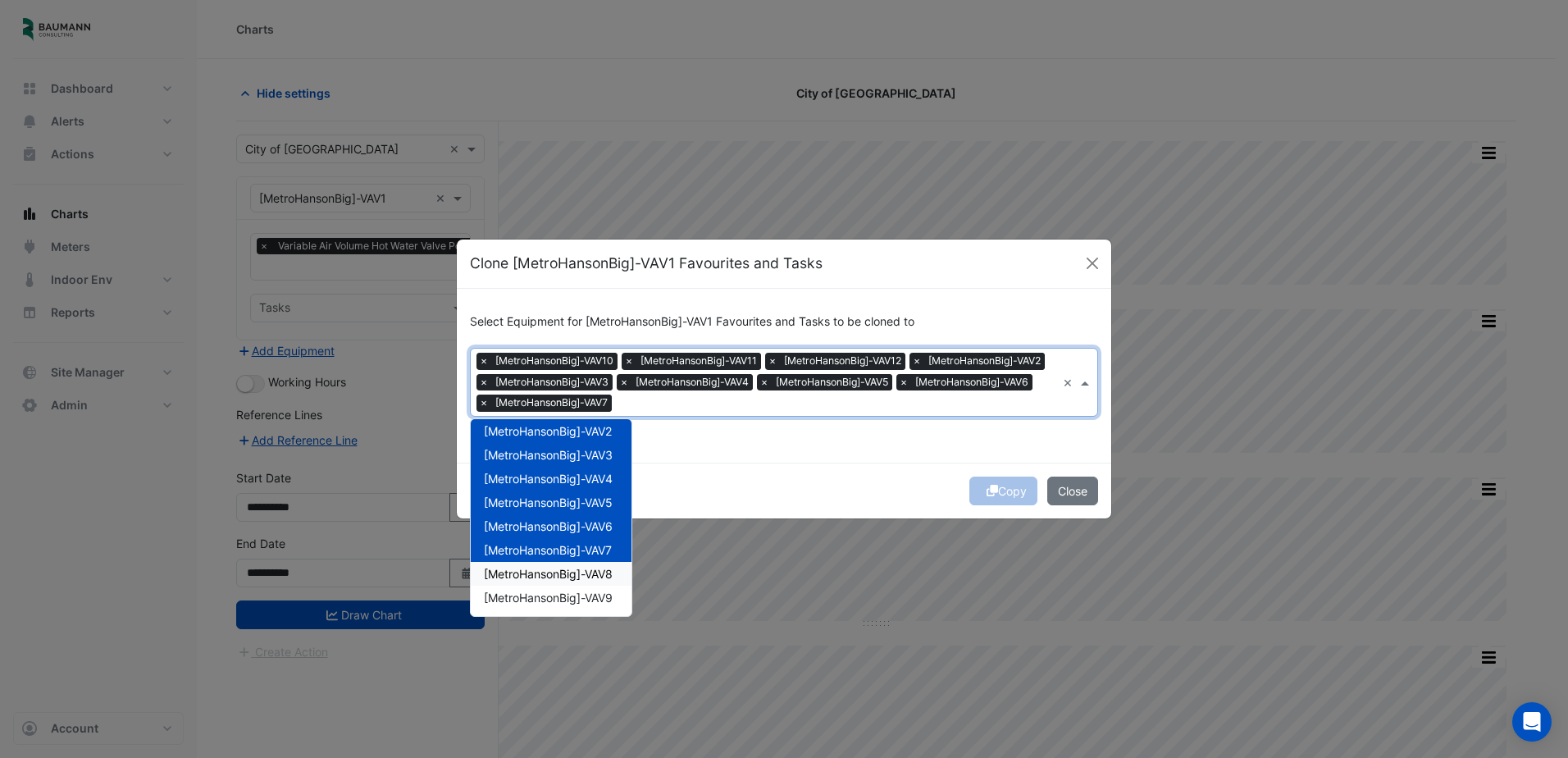
click at [587, 582] on div "[MetroHansonBig]-VAV8" at bounding box center [551, 574] width 160 height 24
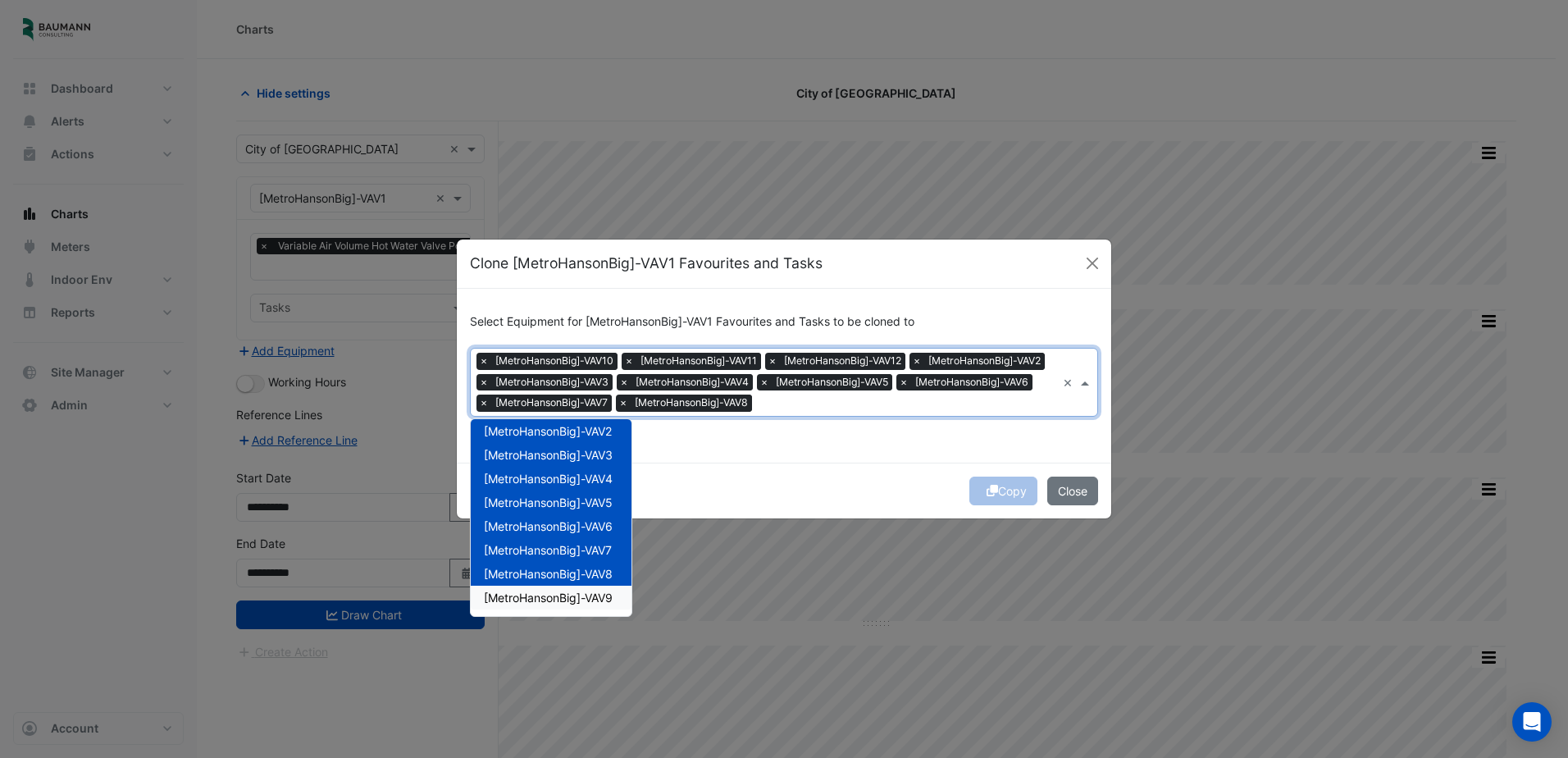
click at [587, 598] on span "[MetroHansonBig]-VAV9" at bounding box center [548, 597] width 129 height 14
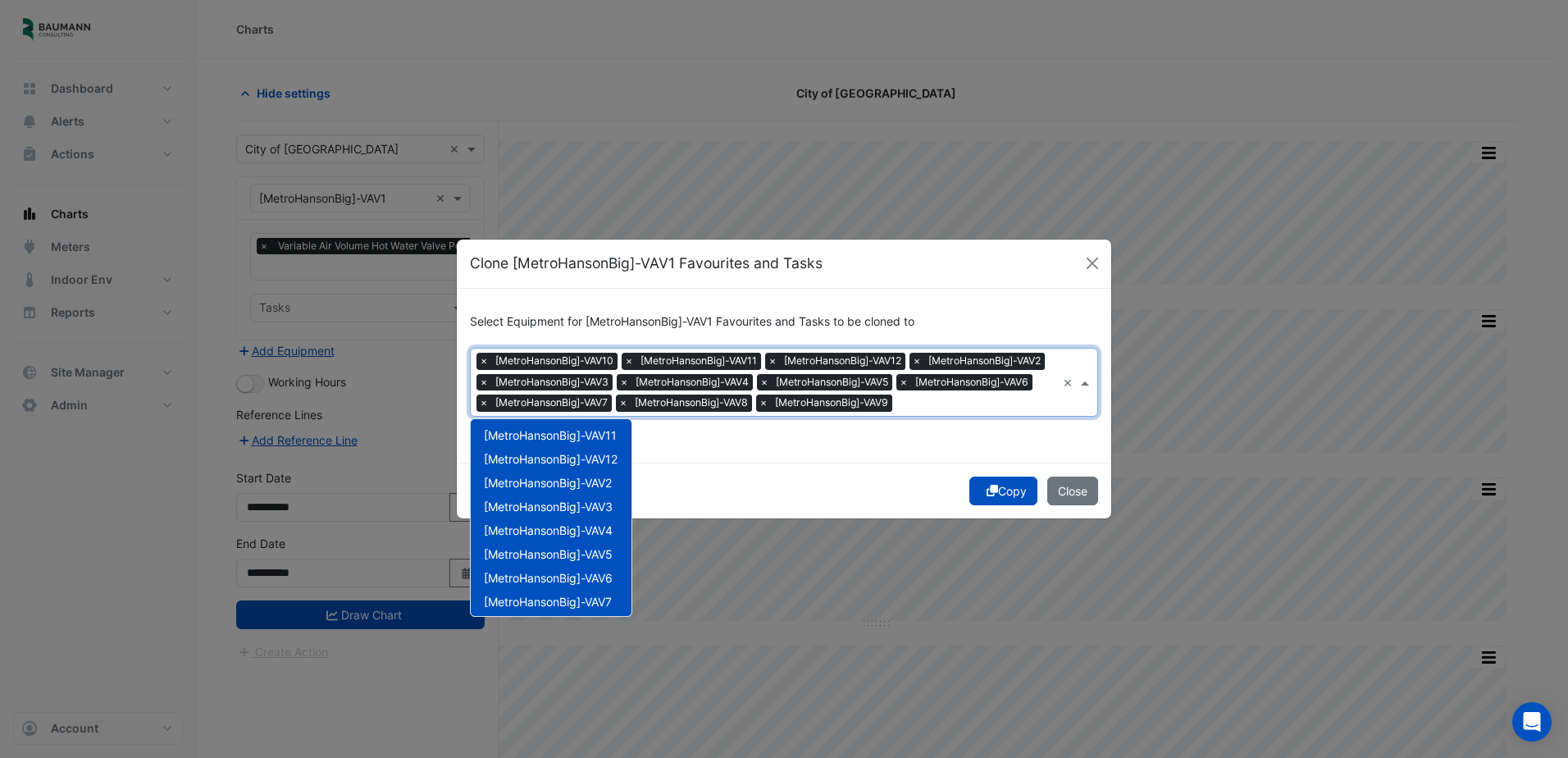
scroll to position [0, 0]
click at [602, 598] on span "[MetroHansonBig]-VAV6" at bounding box center [548, 604] width 129 height 14
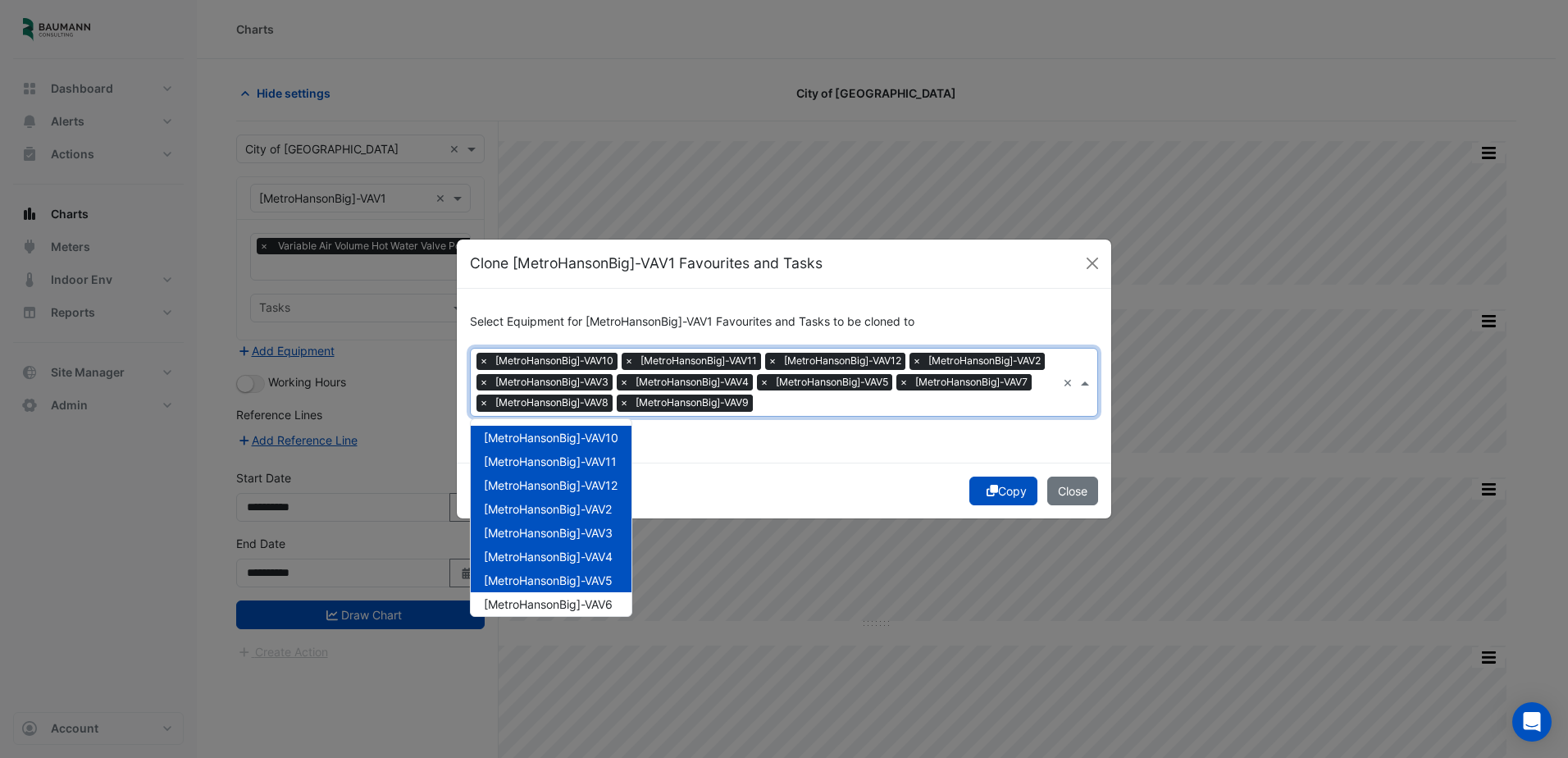
click at [611, 465] on span "[MetroHansonBig]-VAV11" at bounding box center [550, 461] width 133 height 14
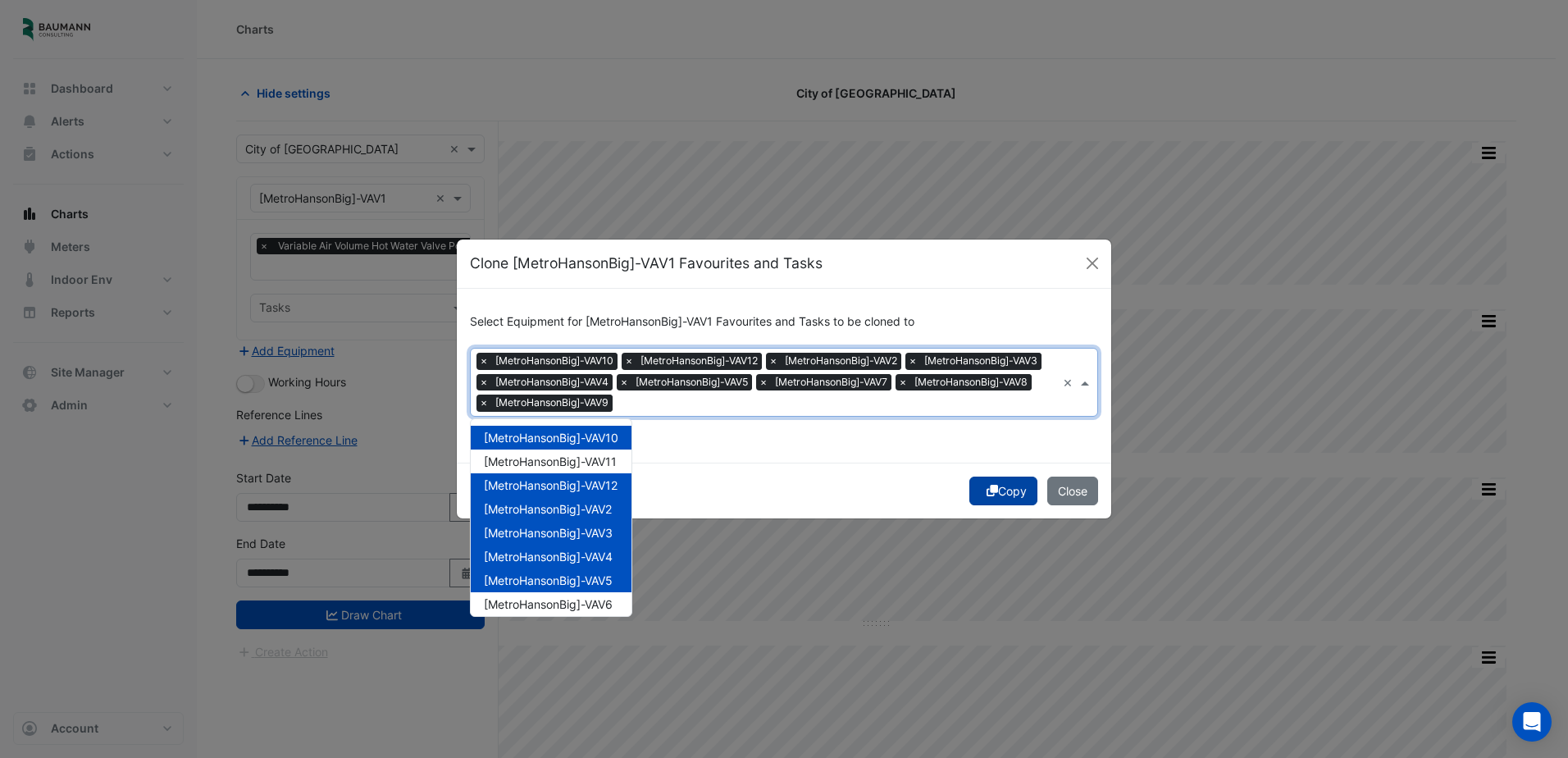
click at [1003, 487] on button "Copy" at bounding box center [1003, 491] width 68 height 29
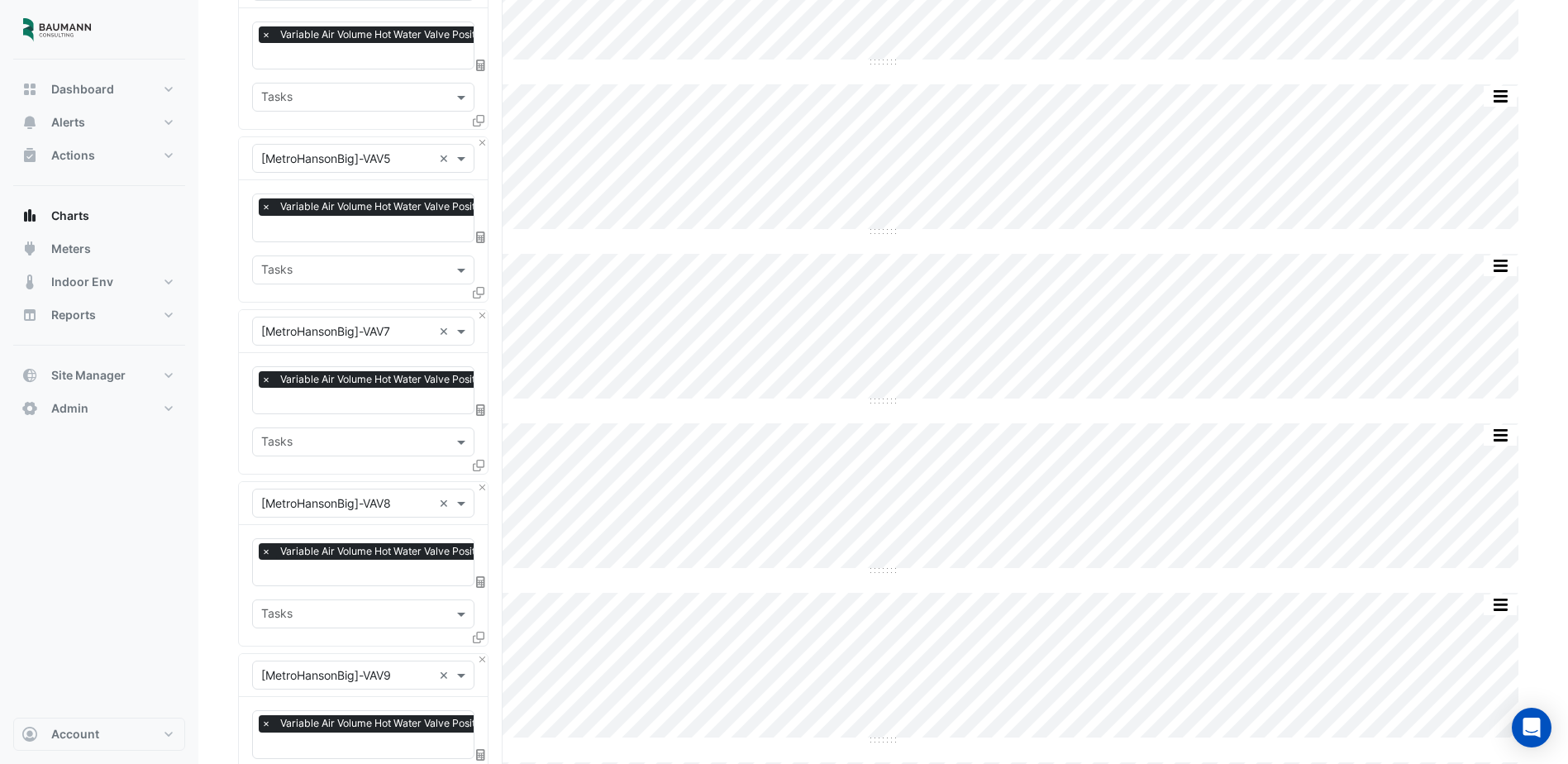
scroll to position [1450, 0]
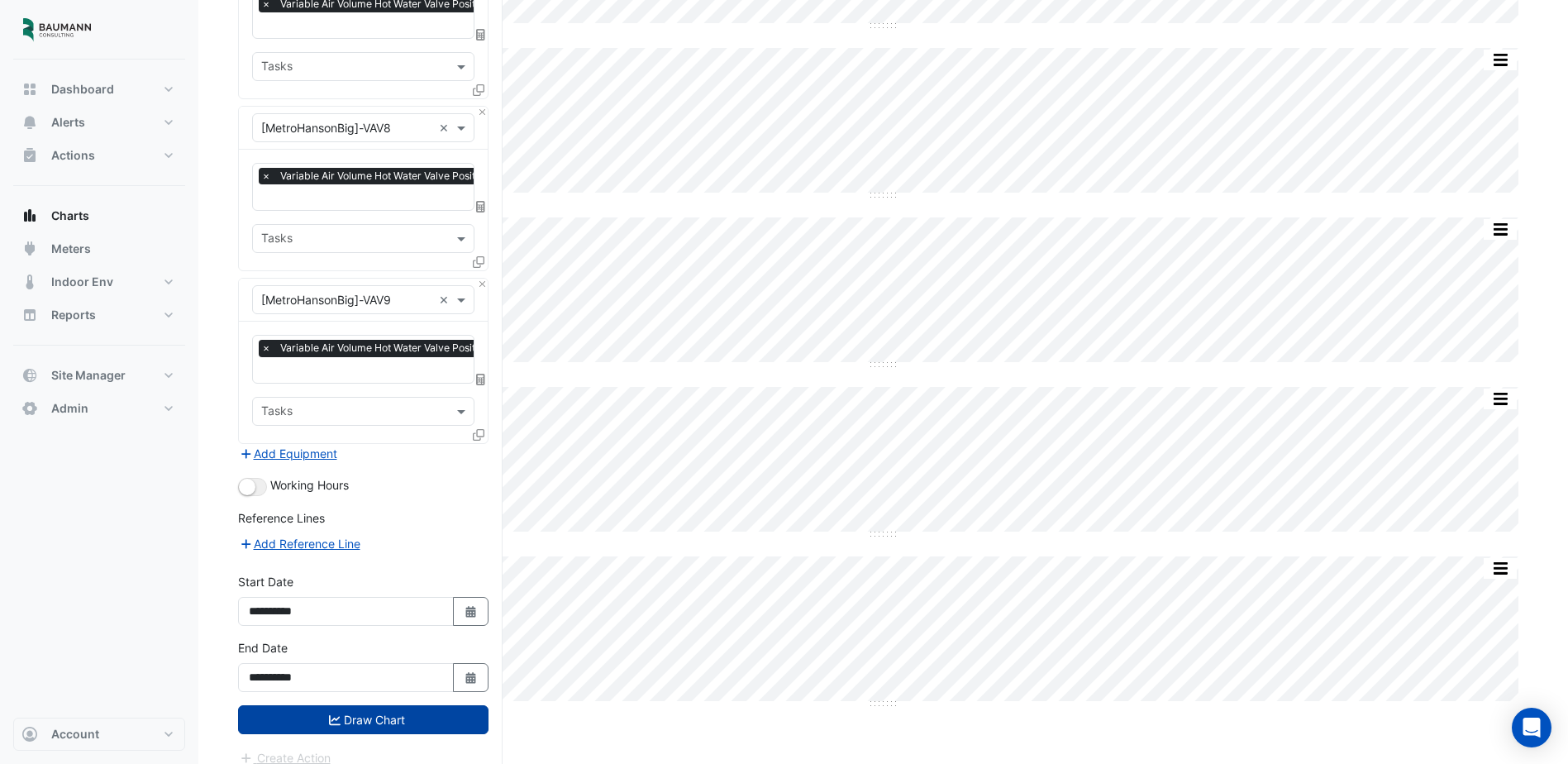
click at [453, 705] on button "Draw Chart" at bounding box center [363, 719] width 251 height 29
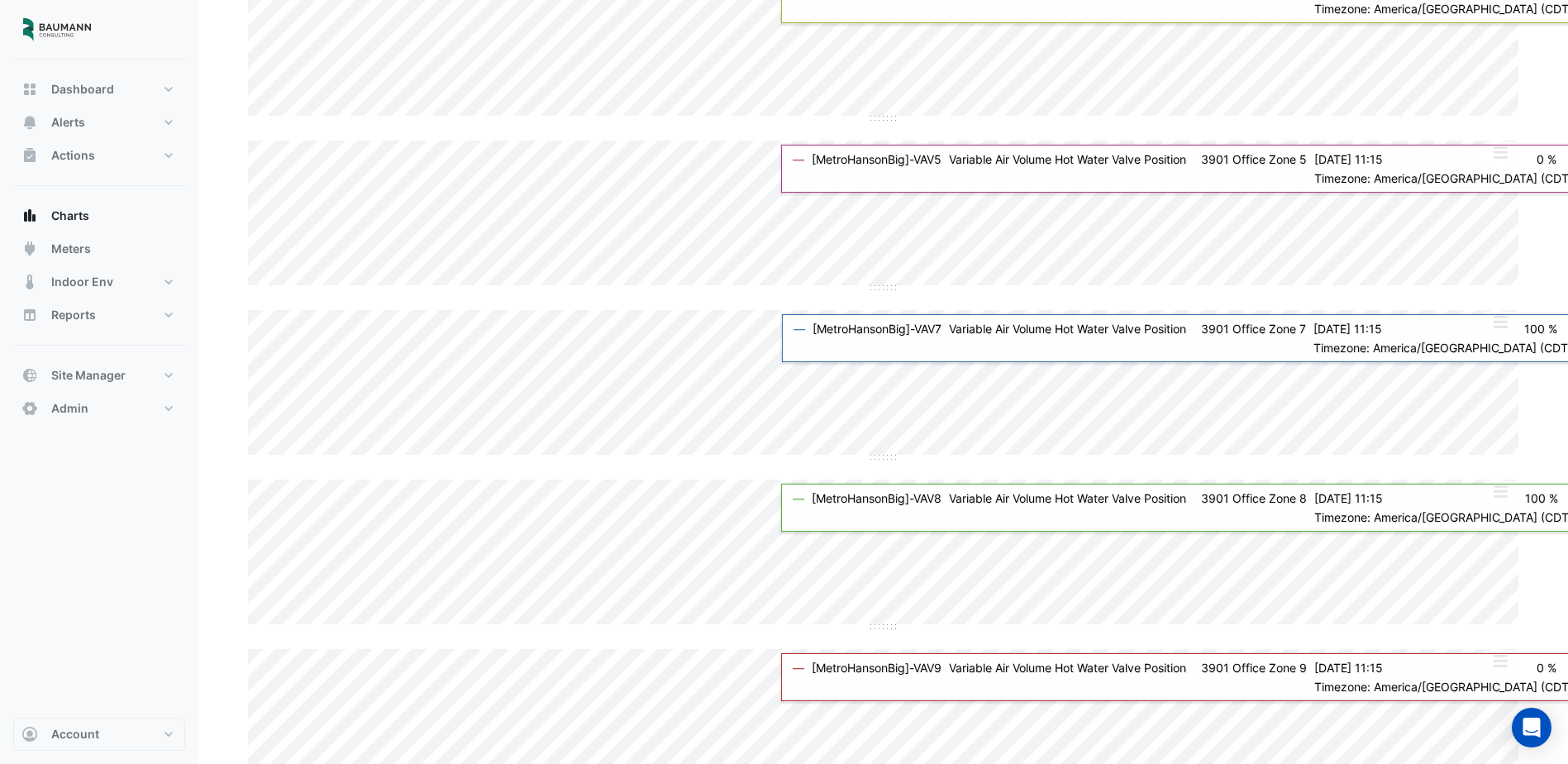
scroll to position [991, 0]
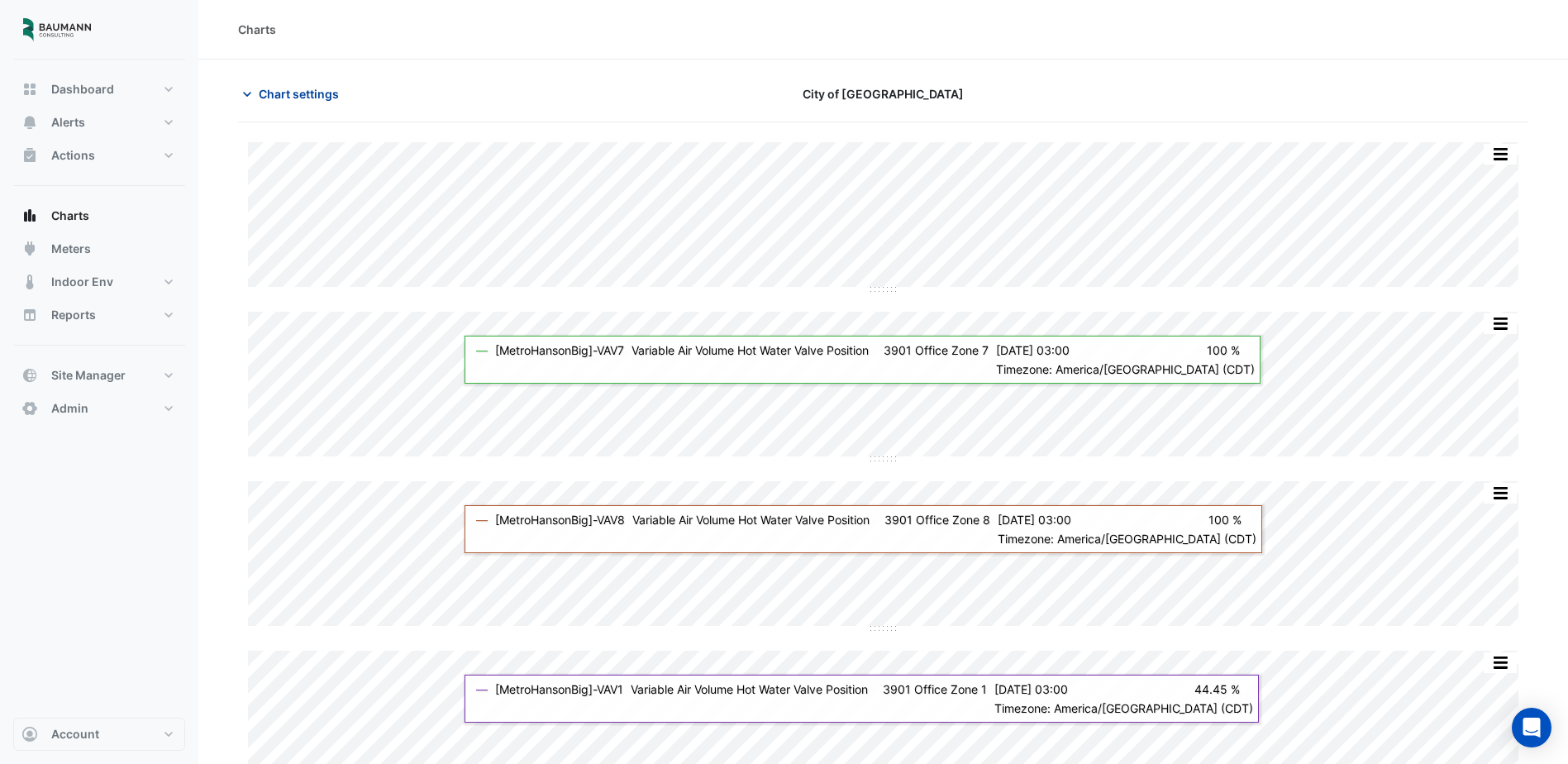
click at [272, 99] on span "Chart settings" at bounding box center [298, 94] width 80 height 18
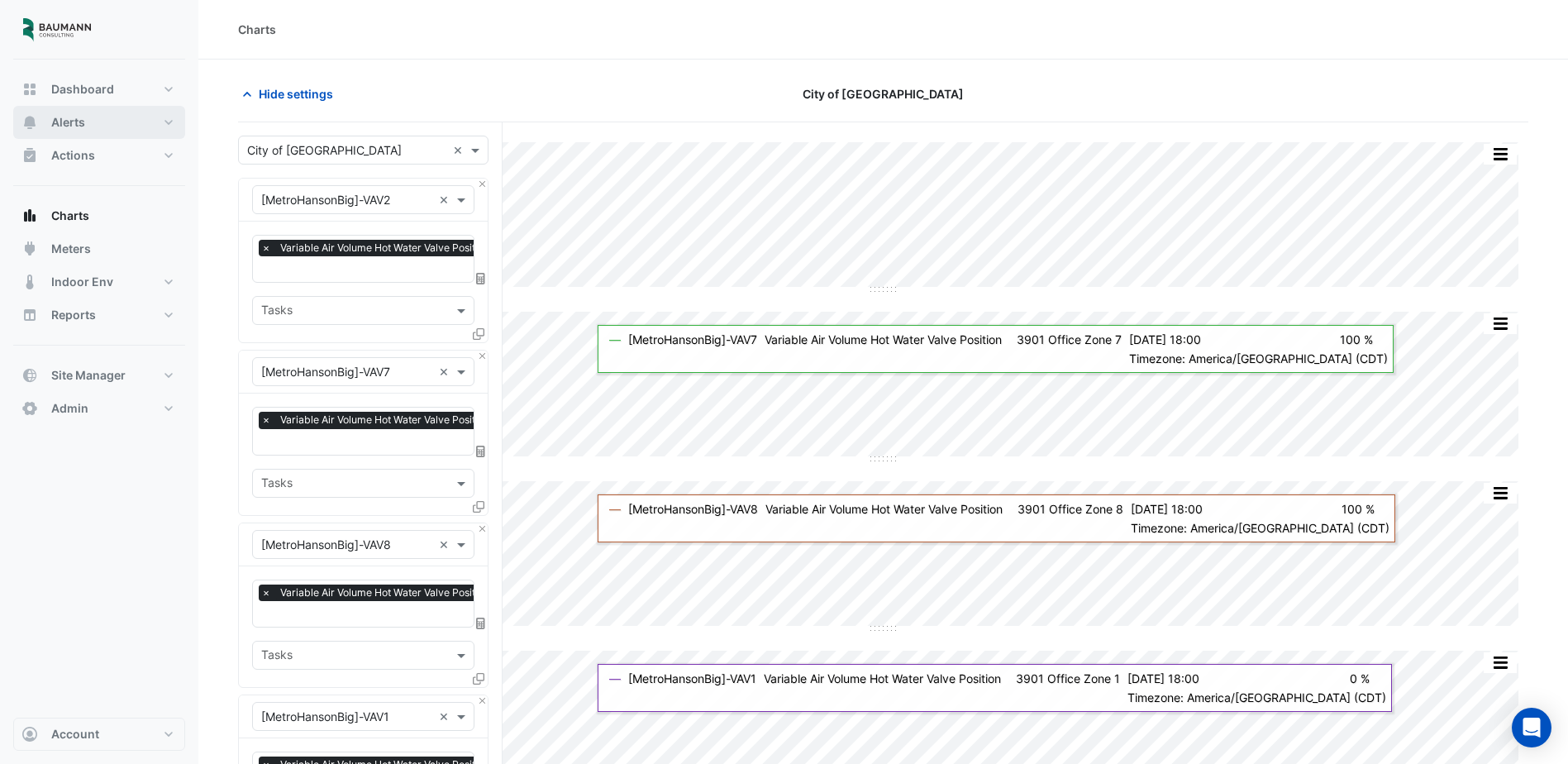
click at [104, 129] on button "Alerts" at bounding box center [99, 123] width 172 height 33
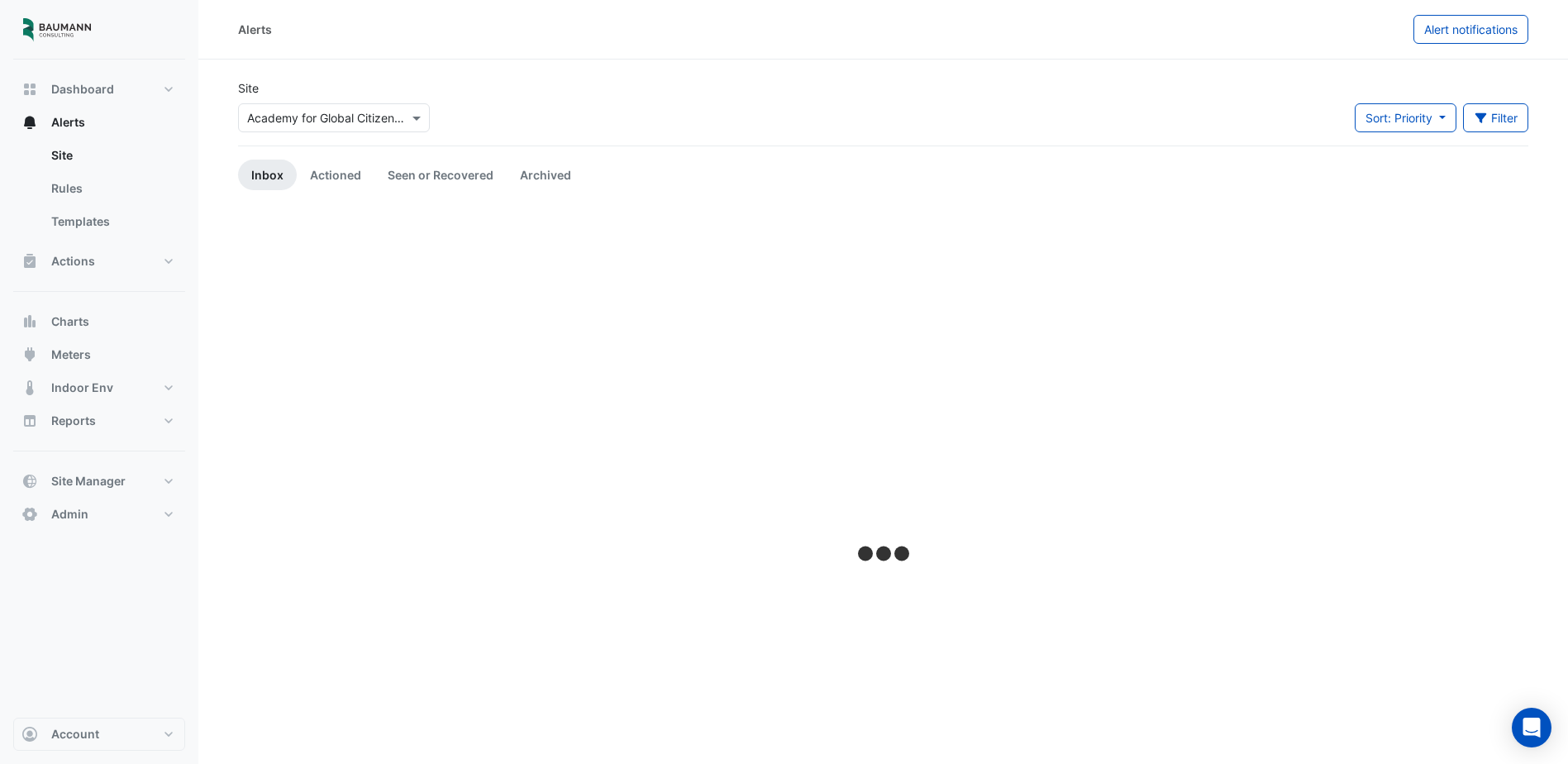
click at [371, 112] on input "text" at bounding box center [317, 118] width 140 height 18
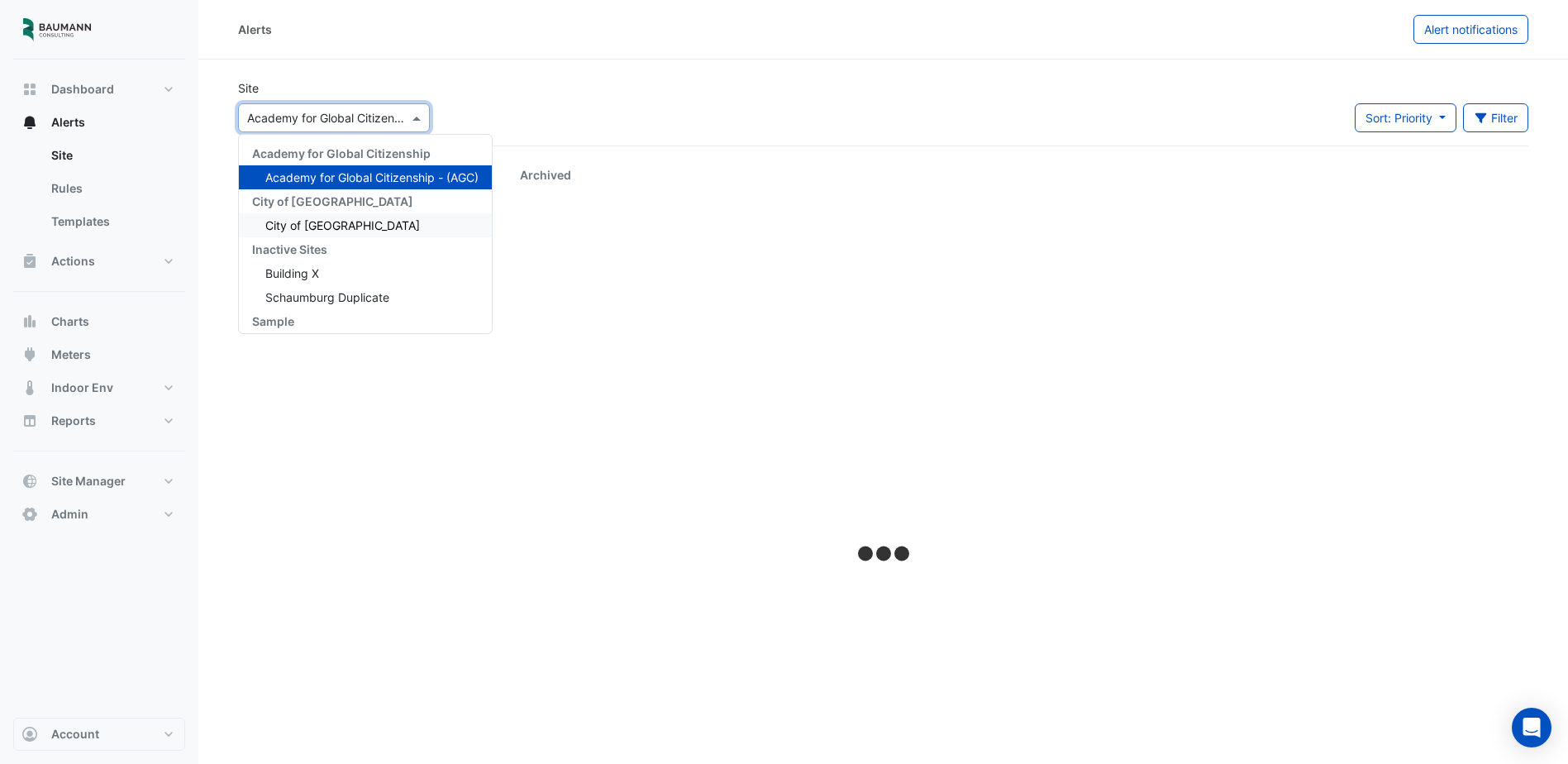
click at [338, 215] on div "City of [GEOGRAPHIC_DATA]" at bounding box center [365, 226] width 253 height 24
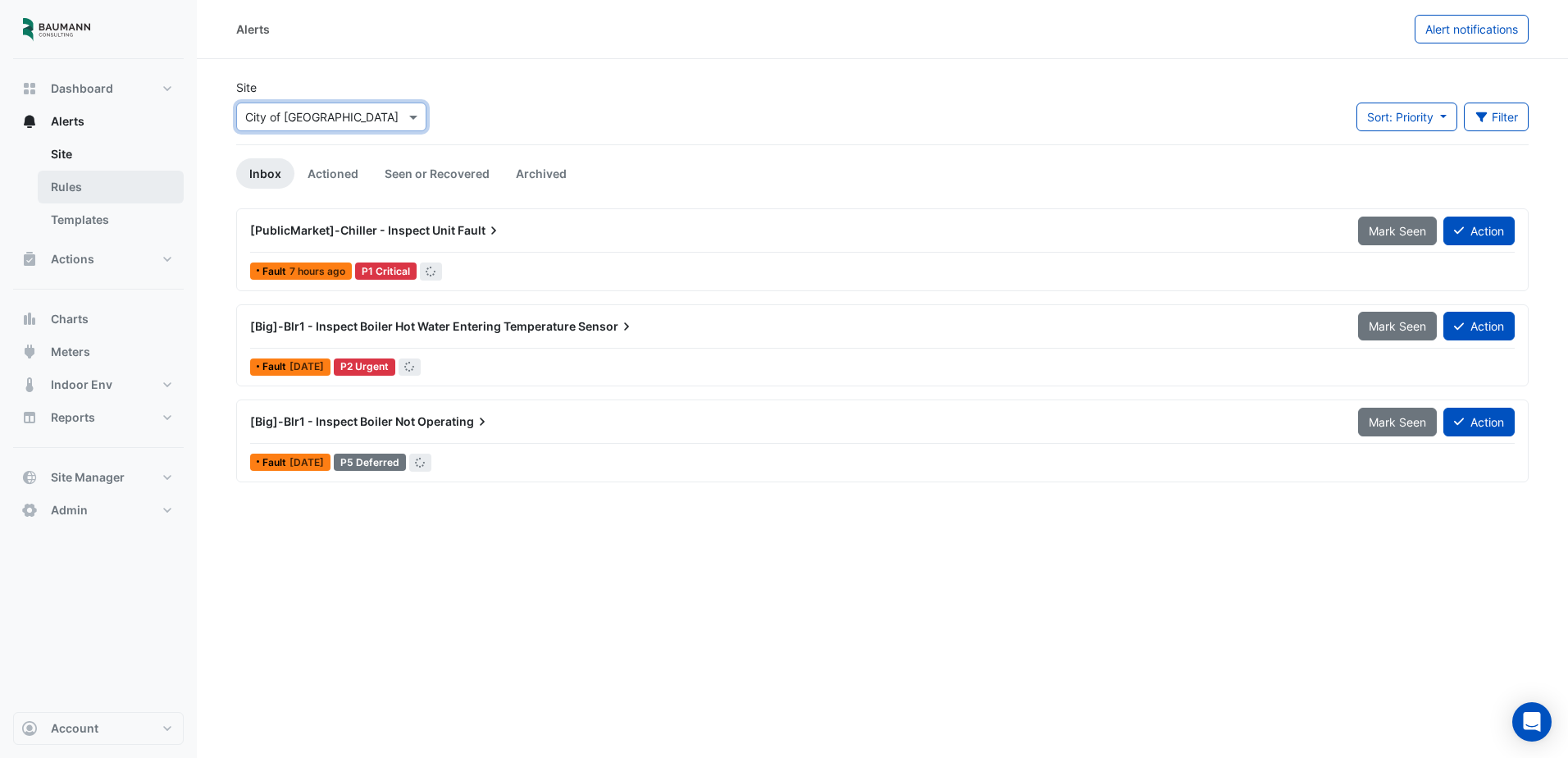
click at [90, 191] on link "Rules" at bounding box center [111, 187] width 146 height 33
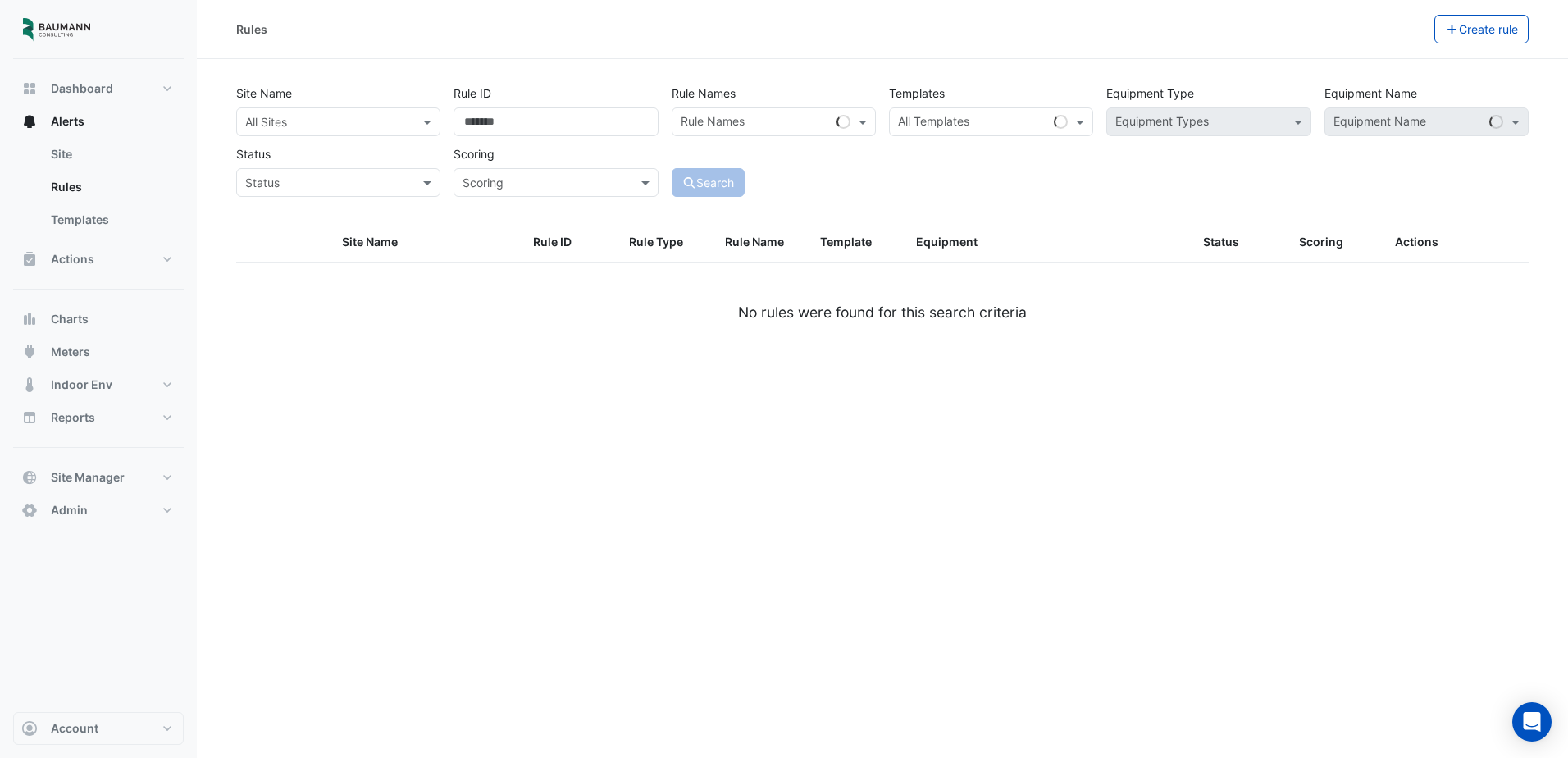
click at [397, 130] on div "All Sites" at bounding box center [324, 122] width 175 height 18
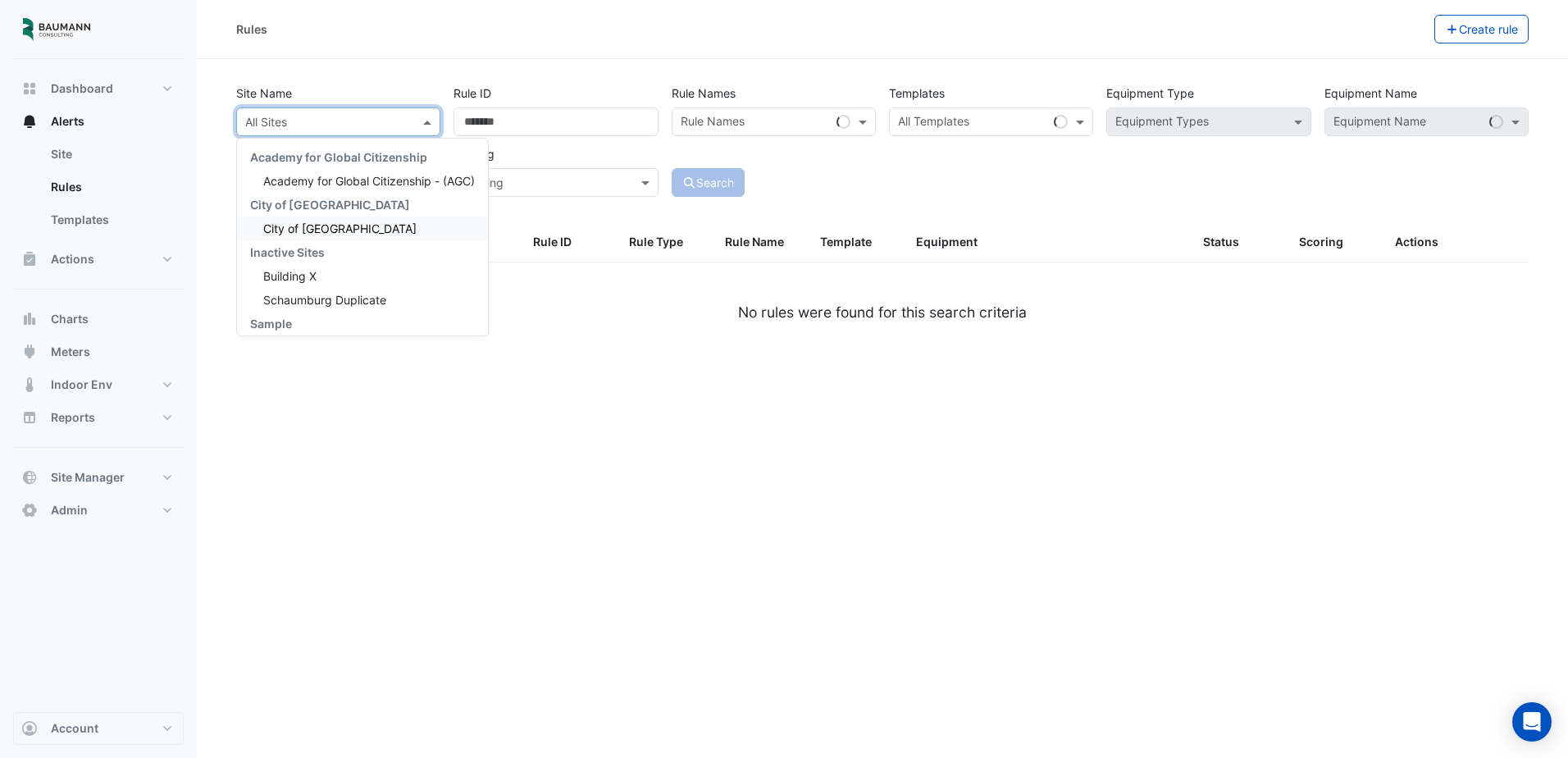
click at [336, 233] on span "City of [GEOGRAPHIC_DATA]" at bounding box center [340, 228] width 153 height 14
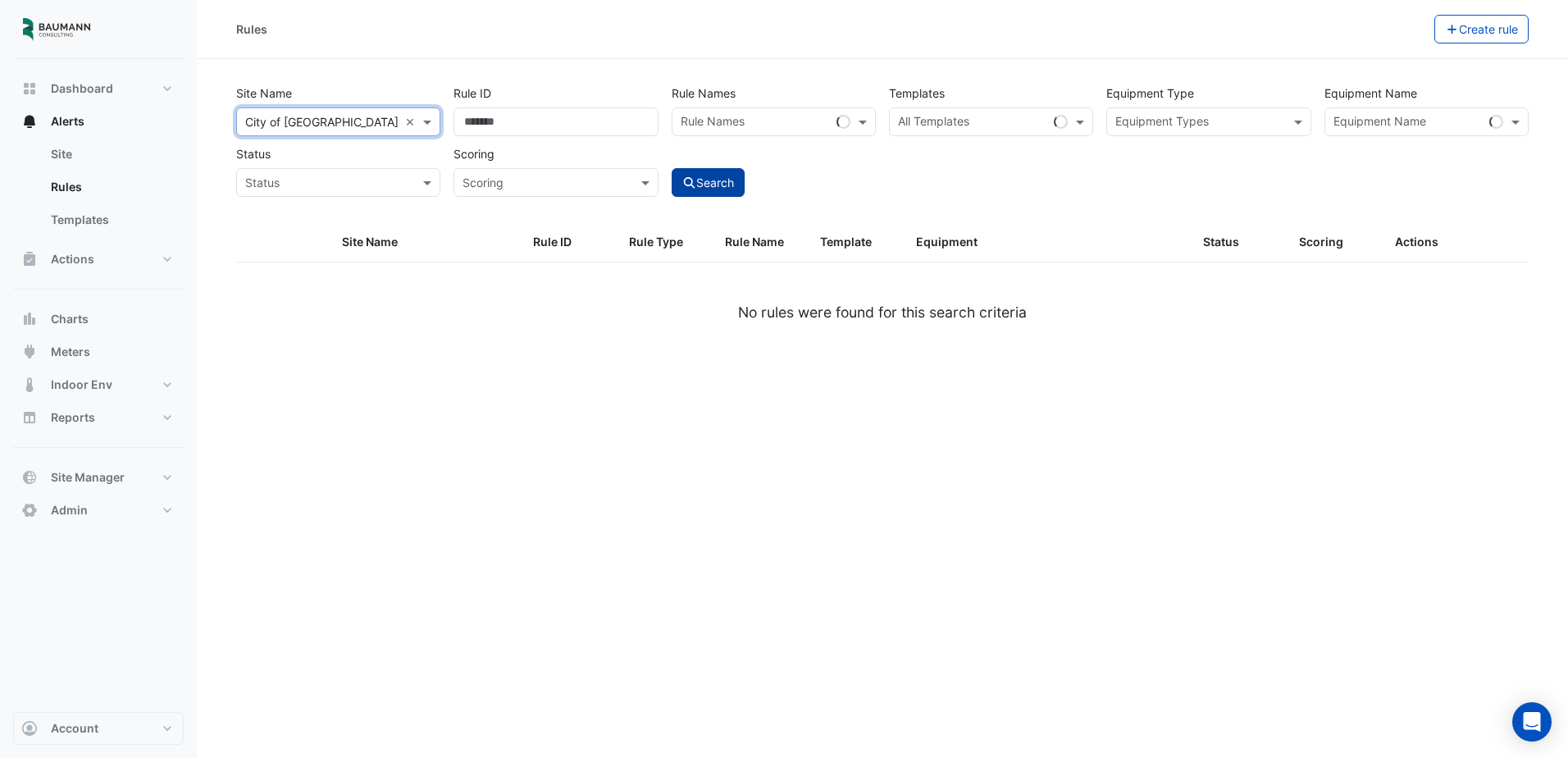
click at [725, 176] on button "Search" at bounding box center [709, 182] width 74 height 29
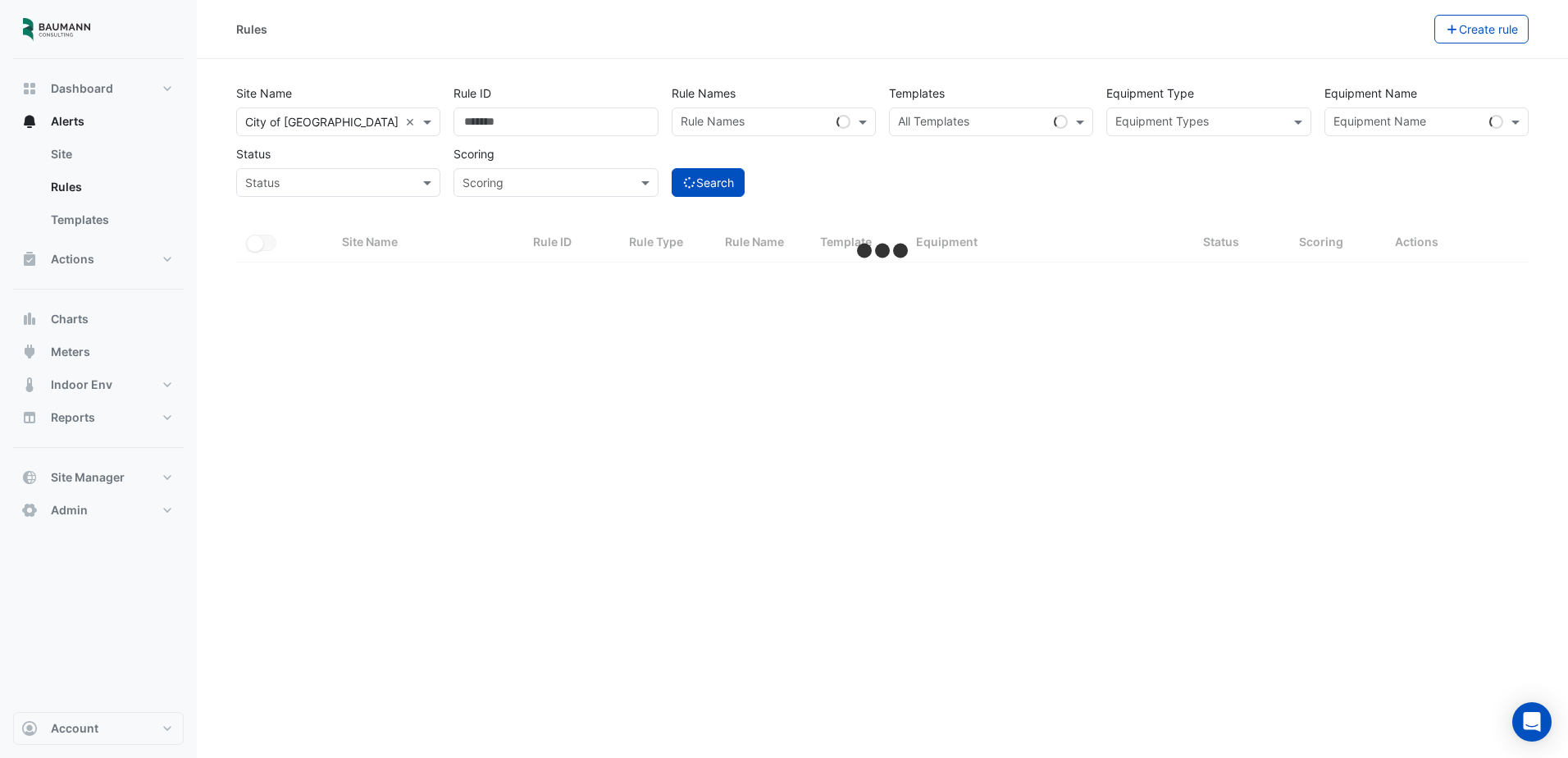
select select "***"
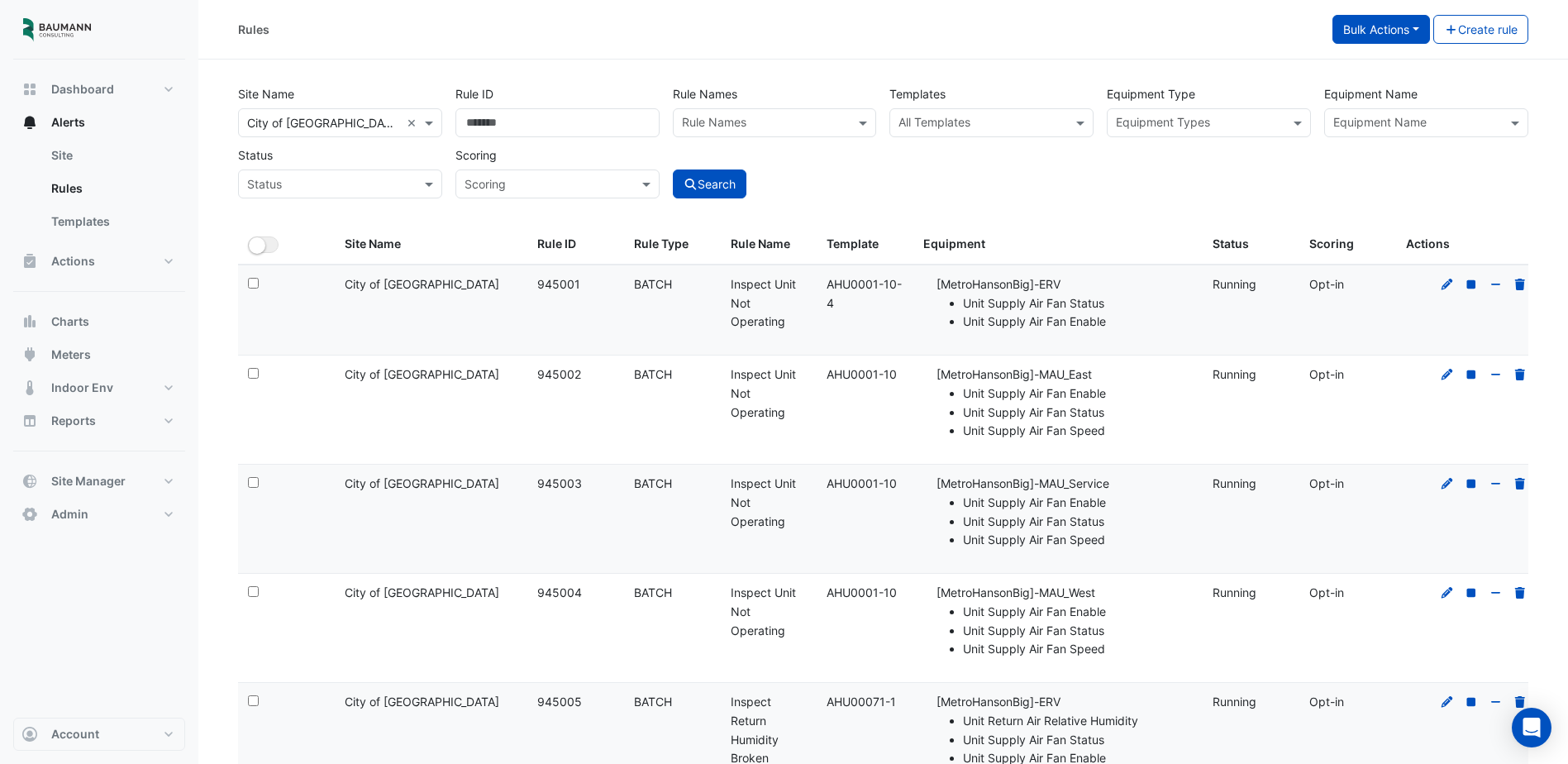
click at [1415, 38] on button "Bulk Actions" at bounding box center [1381, 29] width 98 height 29
click at [1354, 22] on button "Bulk Actions" at bounding box center [1381, 29] width 98 height 29
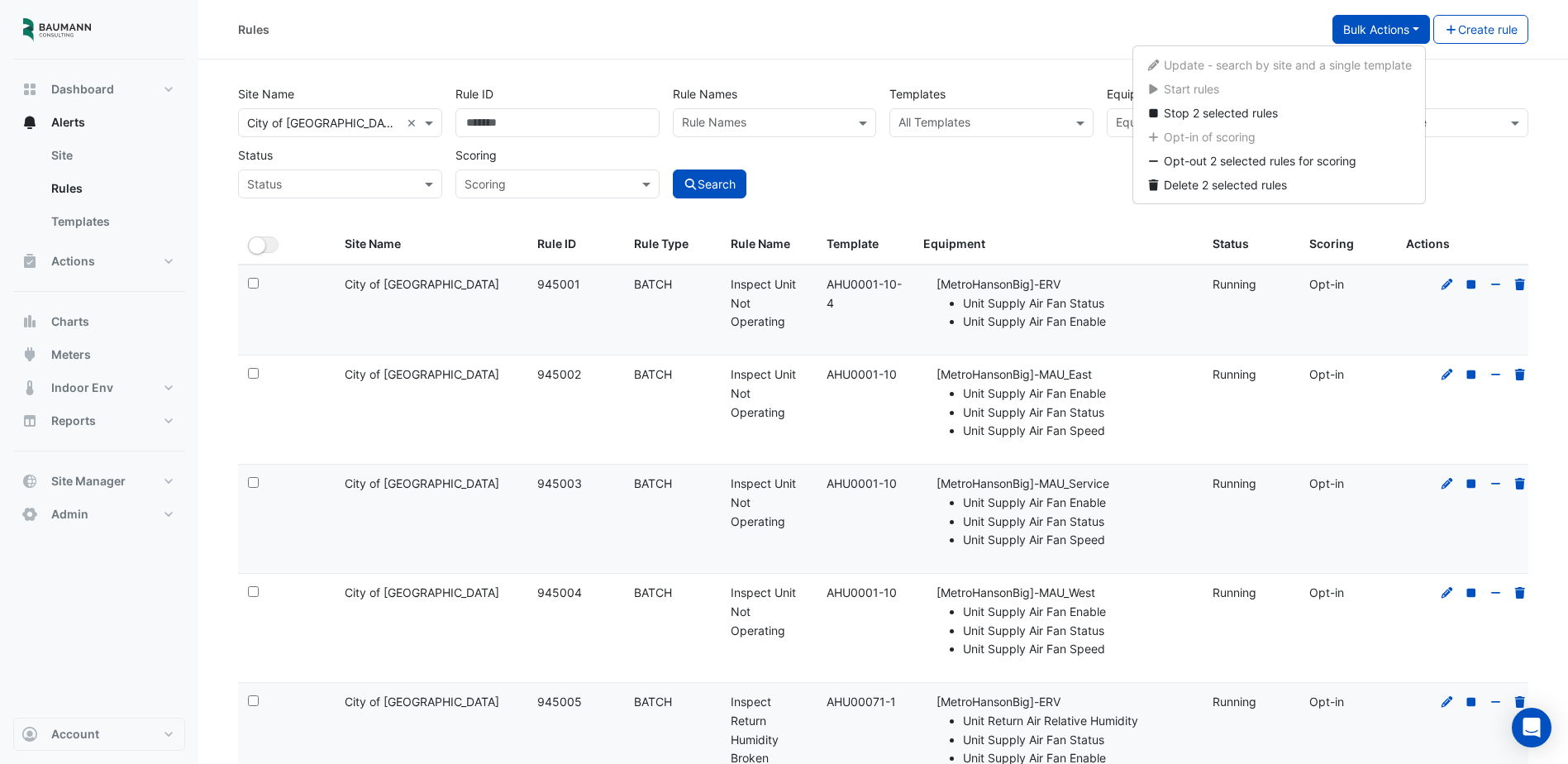
click at [1108, 41] on div "Rules" at bounding box center [785, 29] width 1095 height 29
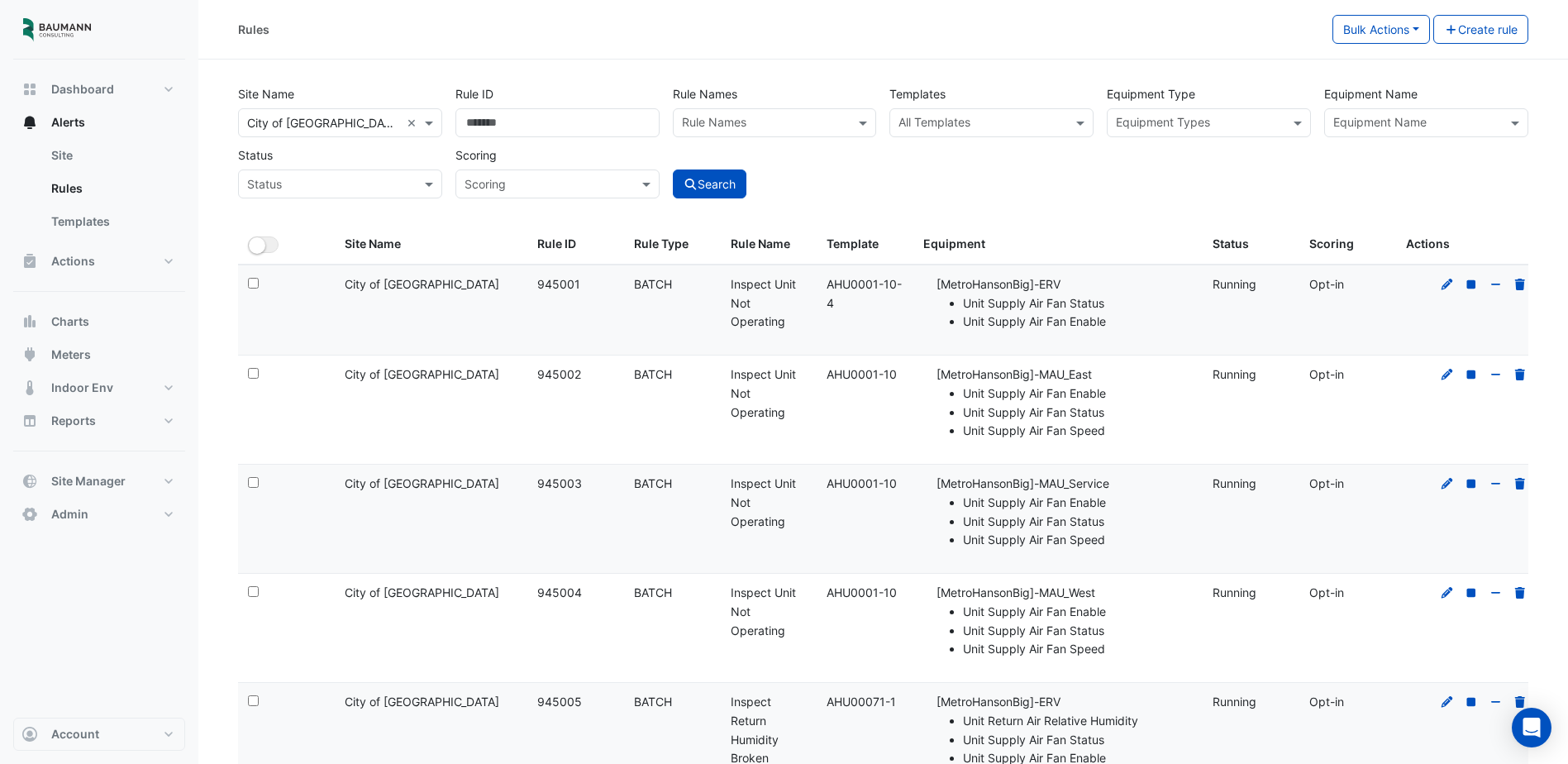
drag, startPoint x: 829, startPoint y: 377, endPoint x: 895, endPoint y: 376, distance: 66.0
click at [895, 376] on div "Template: AHU0001-10" at bounding box center [865, 375] width 77 height 19
copy div "AHU0001-10"
click at [959, 129] on input "text" at bounding box center [982, 125] width 167 height 18
click at [961, 124] on input "text" at bounding box center [982, 125] width 167 height 18
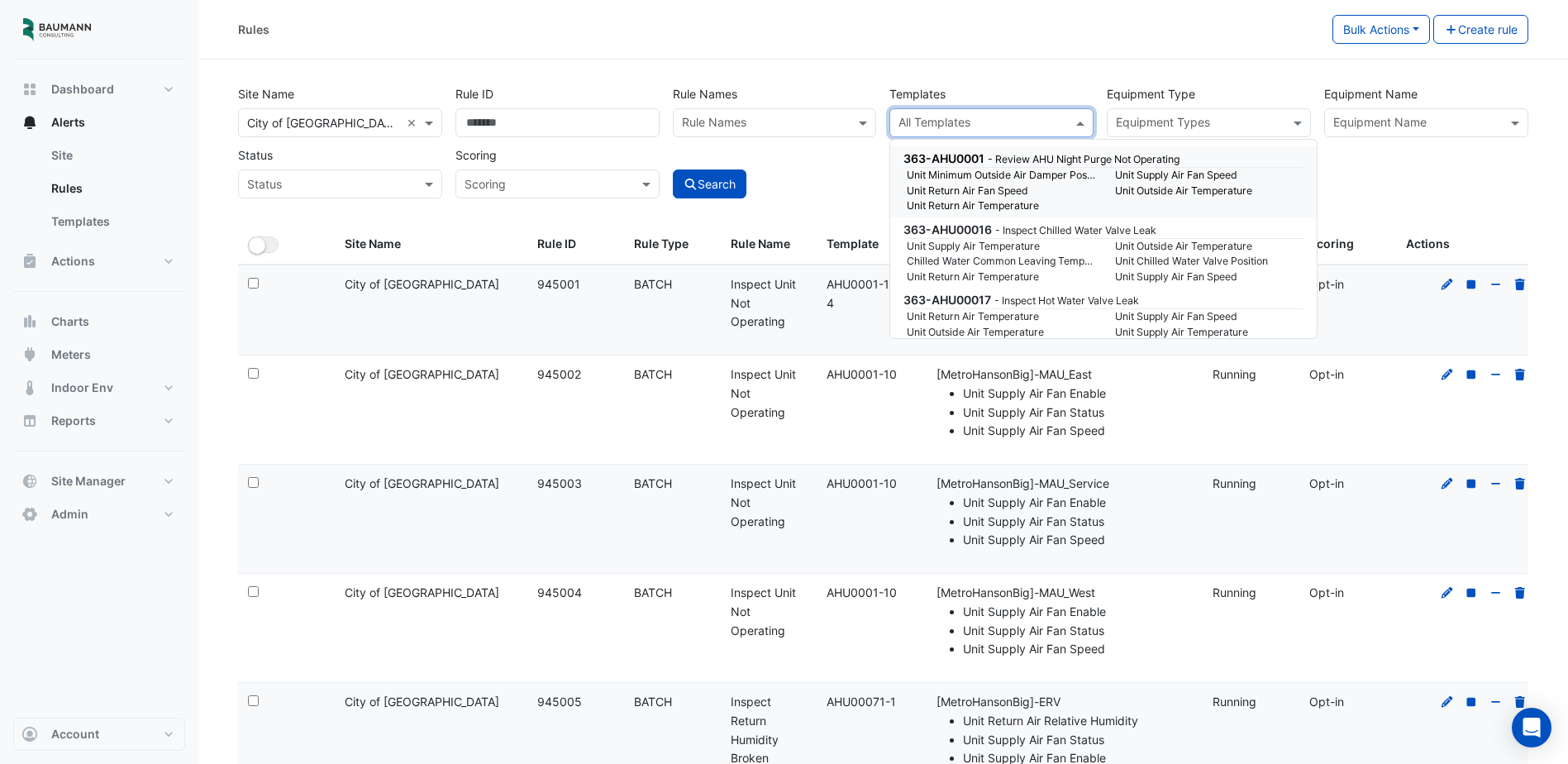
click at [967, 124] on input "text" at bounding box center [982, 125] width 167 height 18
paste input "**********"
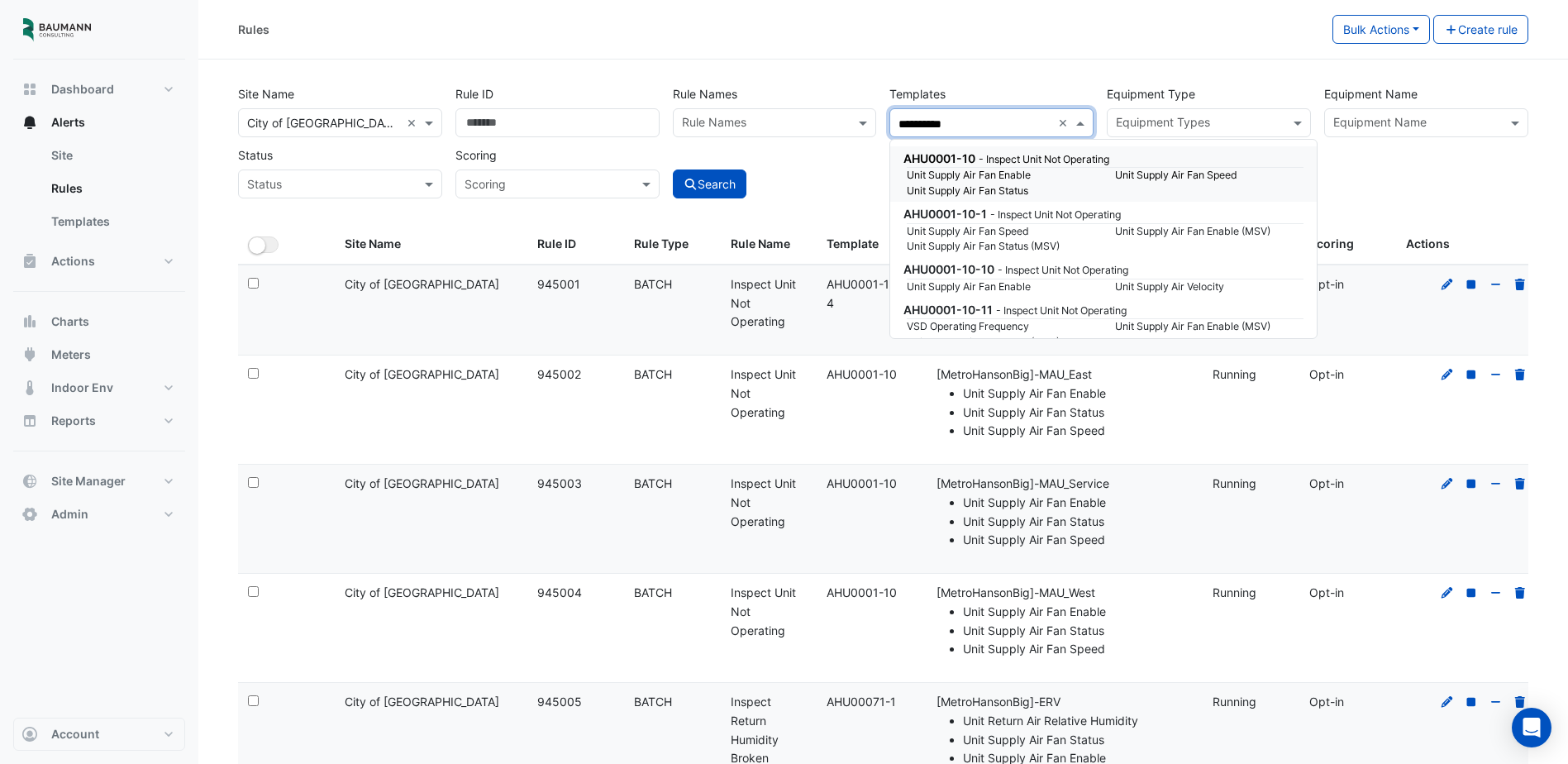
click at [1042, 178] on small "Unit Supply Air Fan Enable" at bounding box center [1001, 176] width 208 height 15
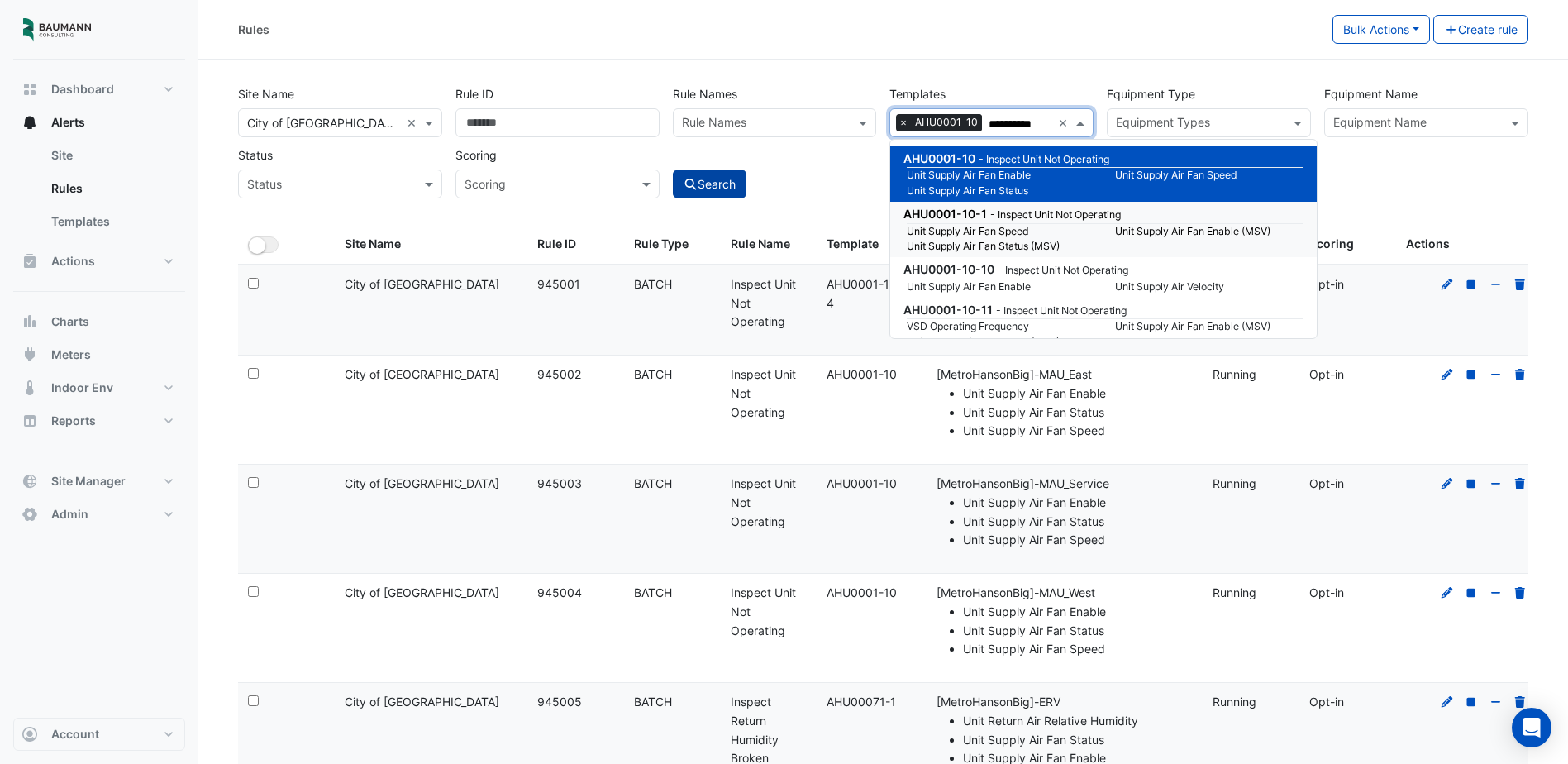
type input "**********"
click at [679, 187] on button "Search" at bounding box center [710, 183] width 74 height 29
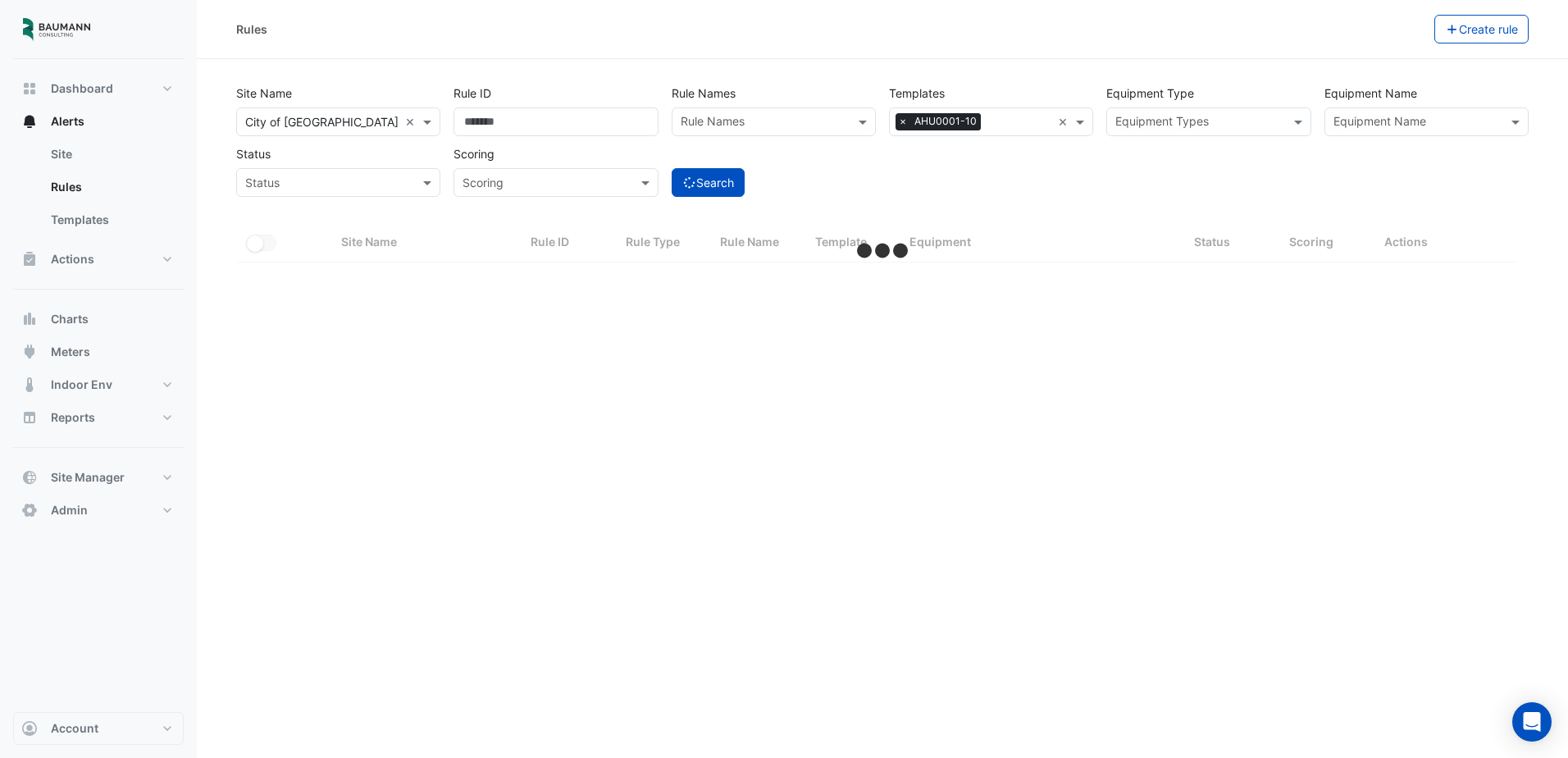
select select "***"
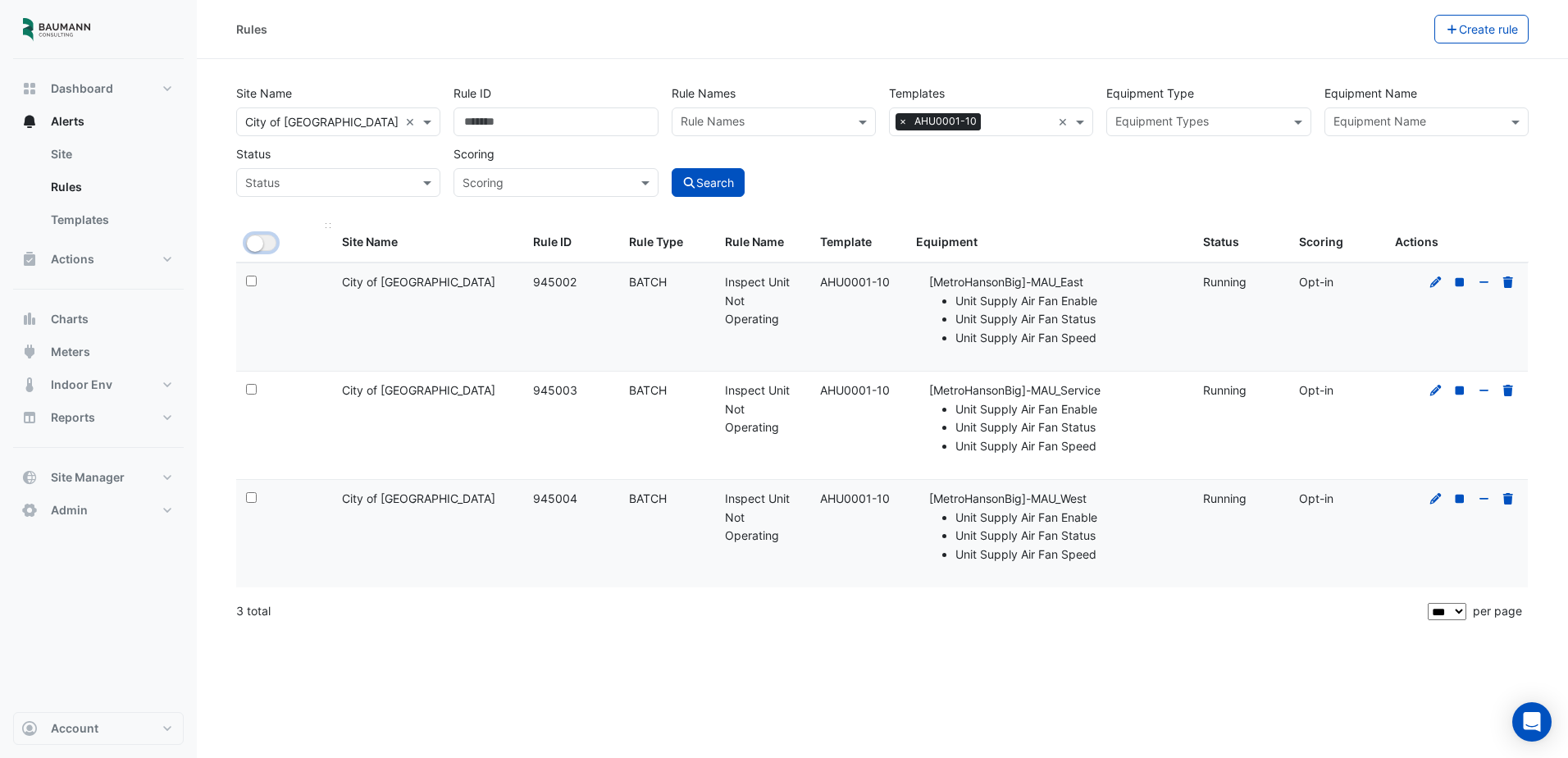
click at [258, 246] on small "button" at bounding box center [255, 243] width 17 height 17
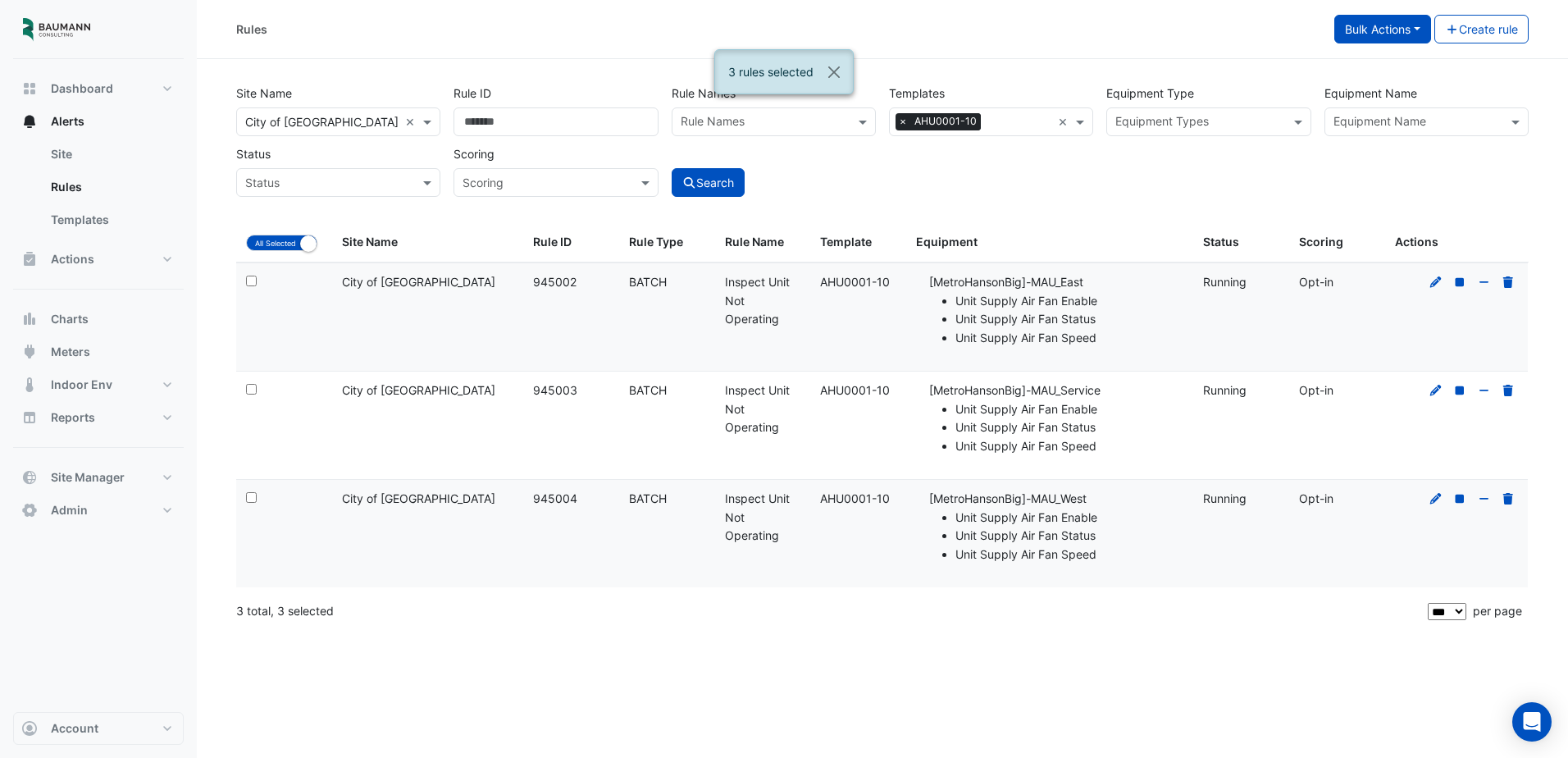
click at [1391, 30] on button "Bulk Actions" at bounding box center [1382, 29] width 97 height 29
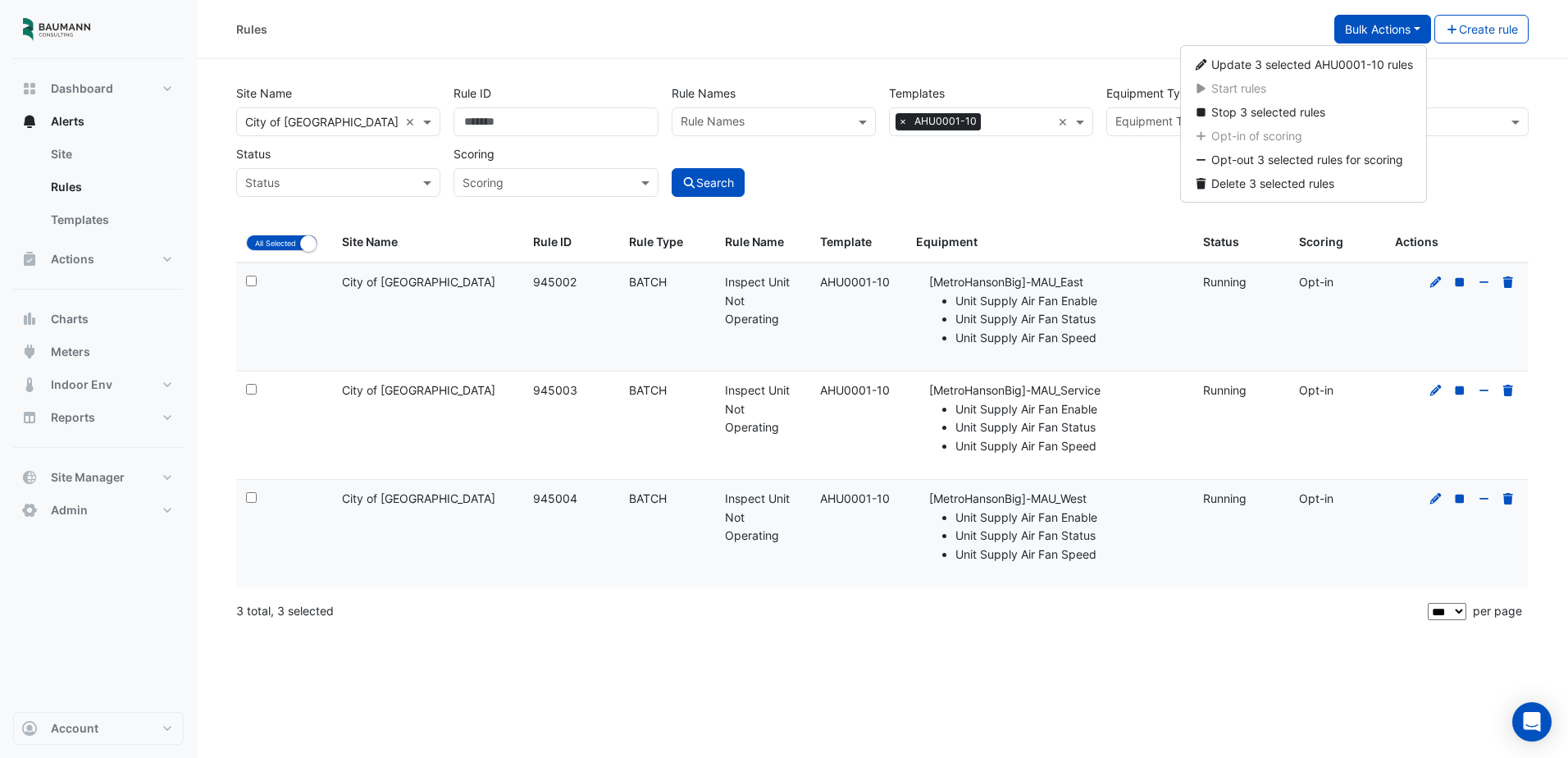
click at [1477, 41] on button "Create rule" at bounding box center [1481, 29] width 95 height 29
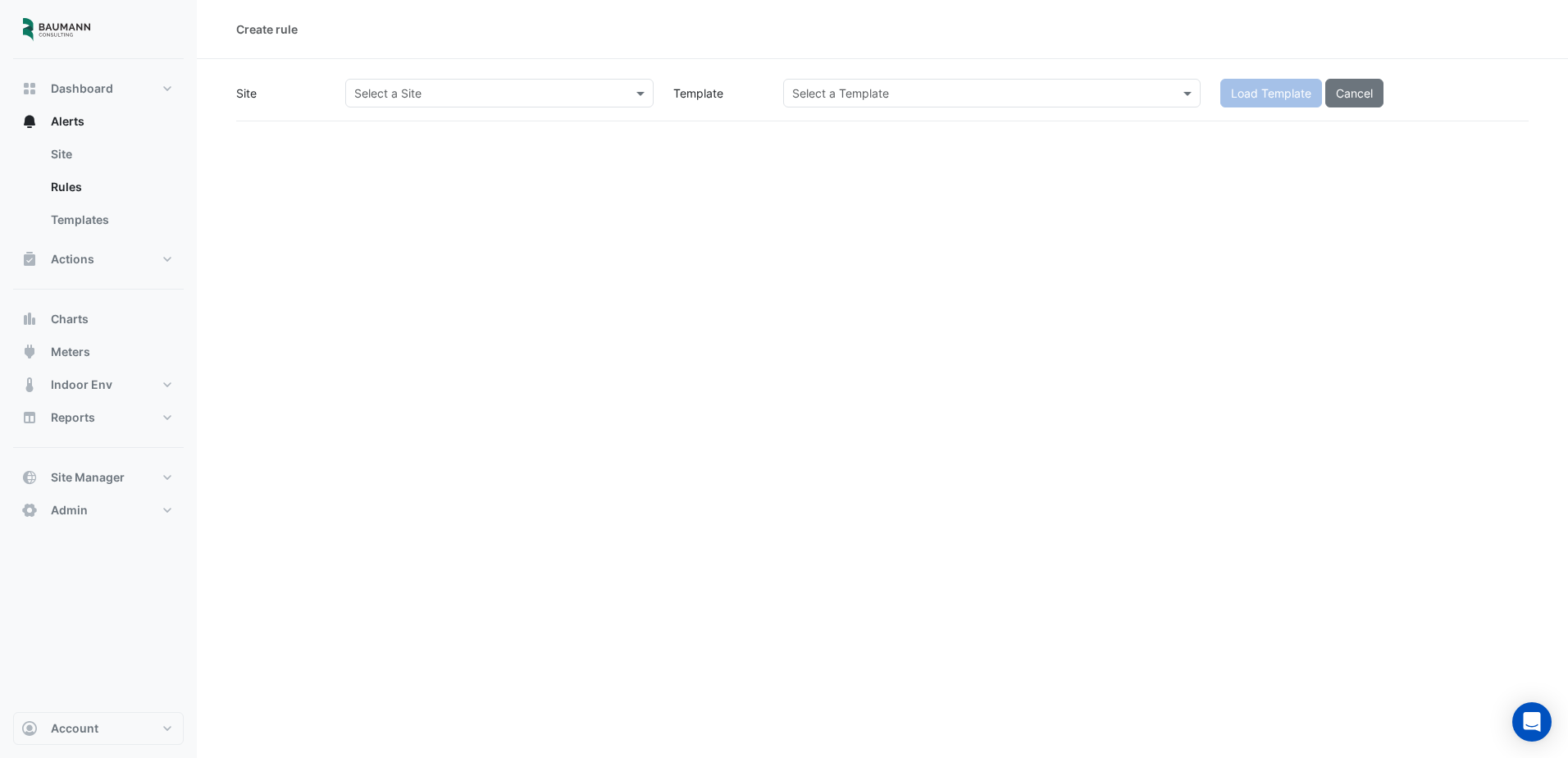
click at [564, 94] on input "text" at bounding box center [482, 94] width 257 height 18
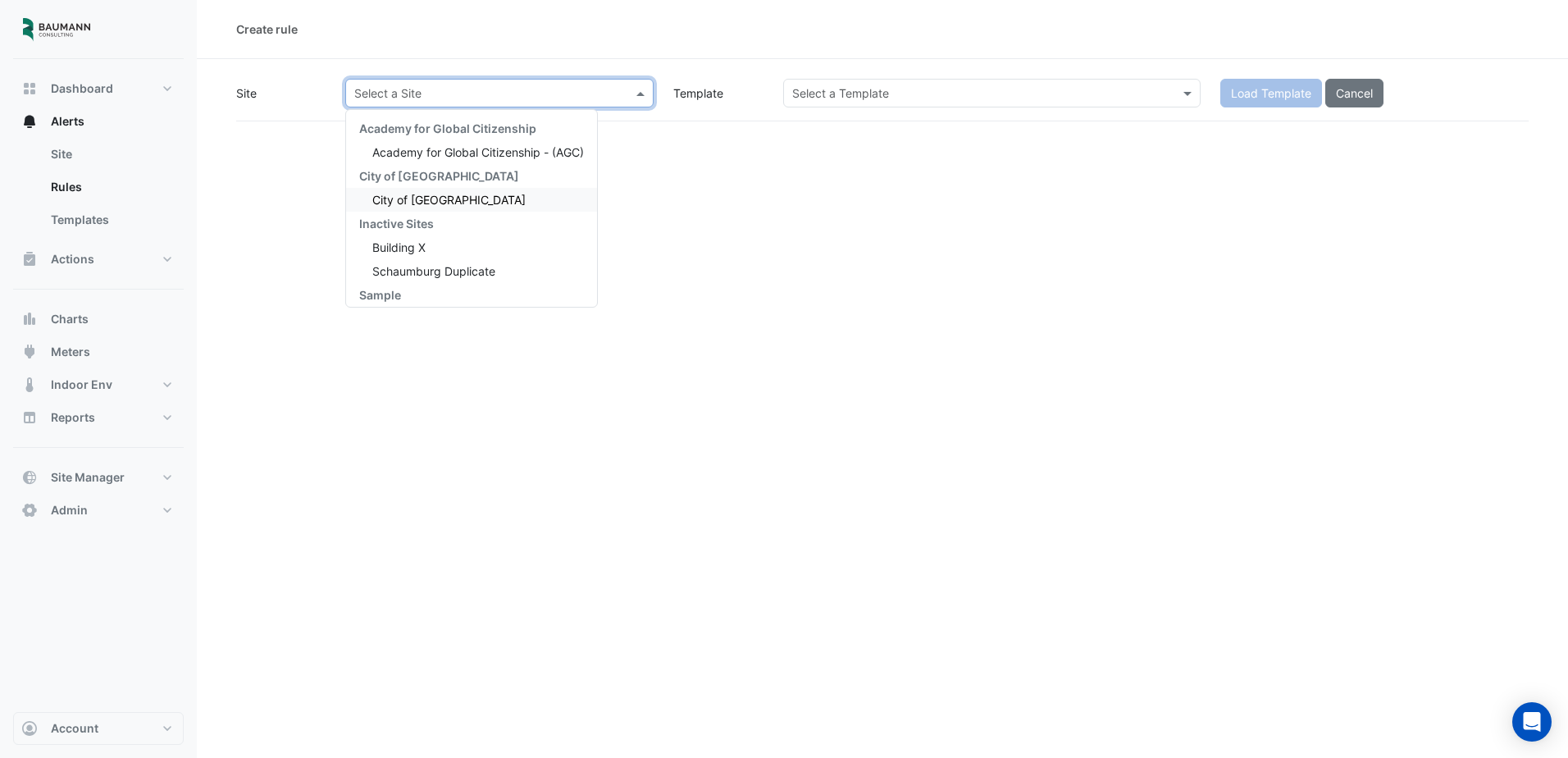
drag, startPoint x: 475, startPoint y: 205, endPoint x: 537, endPoint y: 172, distance: 70.2
click at [474, 207] on div "City of [GEOGRAPHIC_DATA]" at bounding box center [471, 200] width 251 height 24
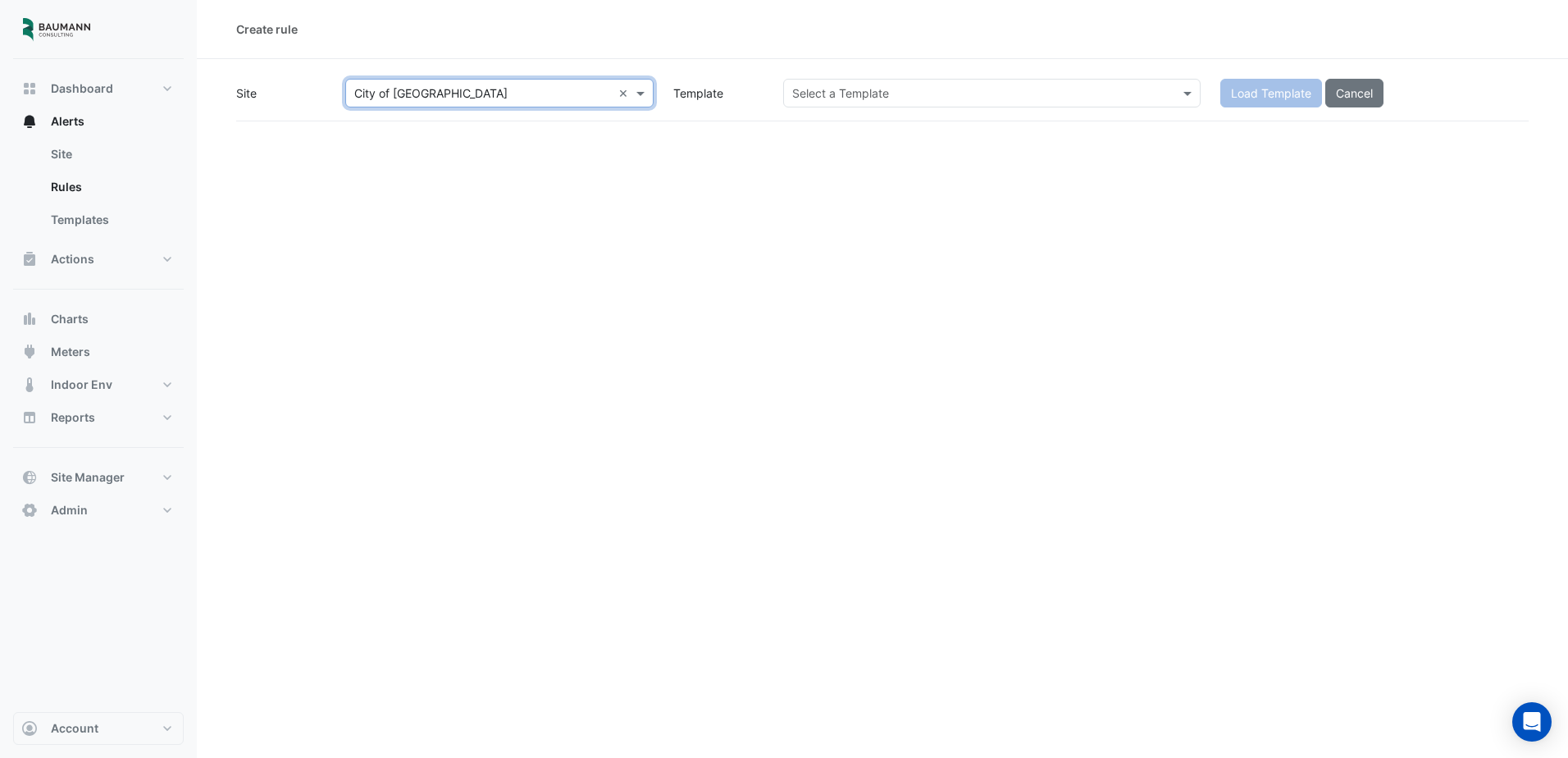
click at [971, 110] on div "Site Select a Site × City of Madison × Template Select a Template Load Template…" at bounding box center [882, 100] width 1292 height 42
click at [968, 86] on input "text" at bounding box center [975, 94] width 367 height 18
click at [966, 86] on input "text" at bounding box center [975, 94] width 367 height 18
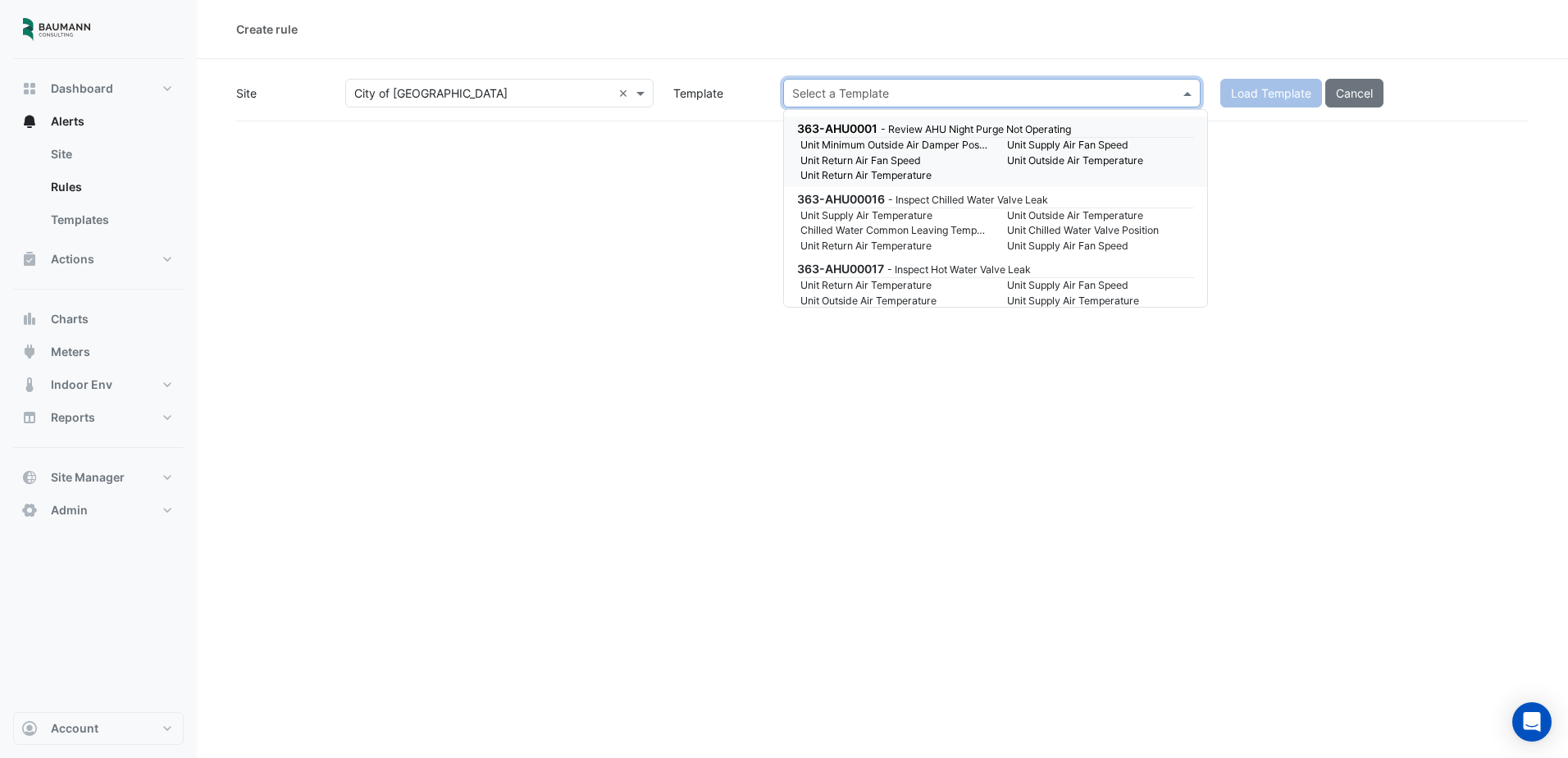
paste input "**********"
type input "**********"
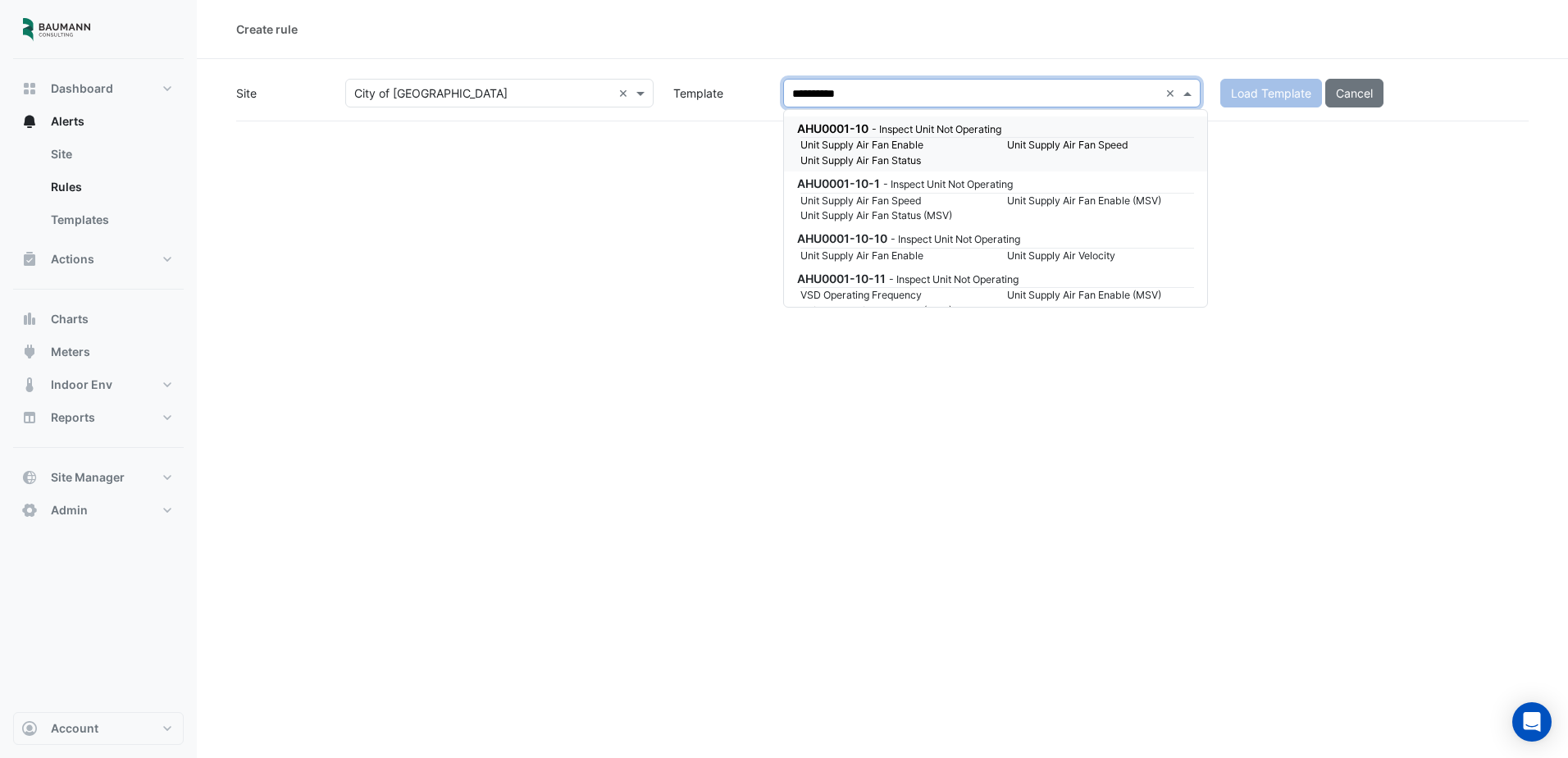
click at [930, 128] on small "- Inspect Unit Not Operating" at bounding box center [937, 128] width 130 height 12
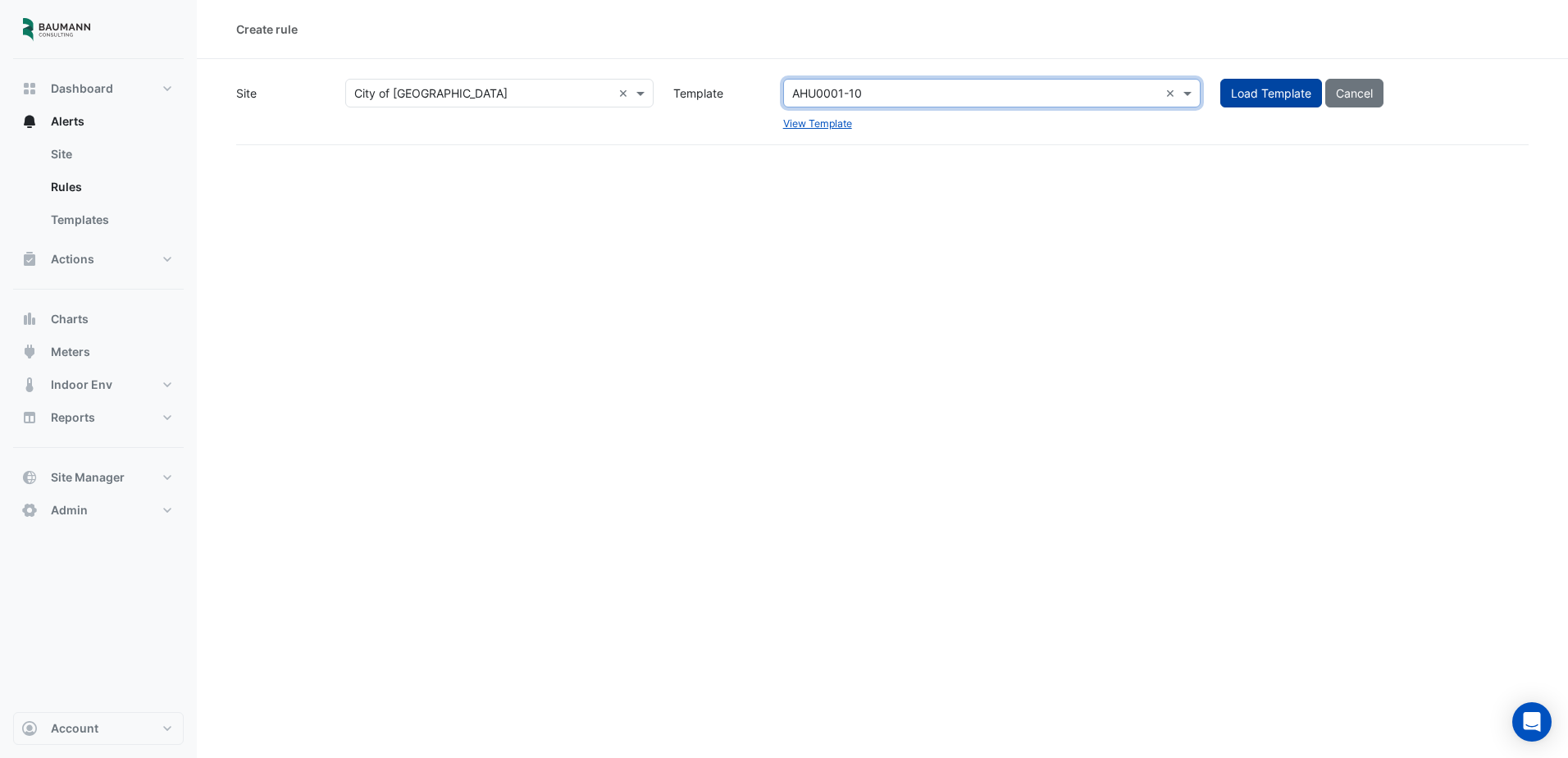
click at [1293, 93] on button "Load Template" at bounding box center [1271, 92] width 101 height 29
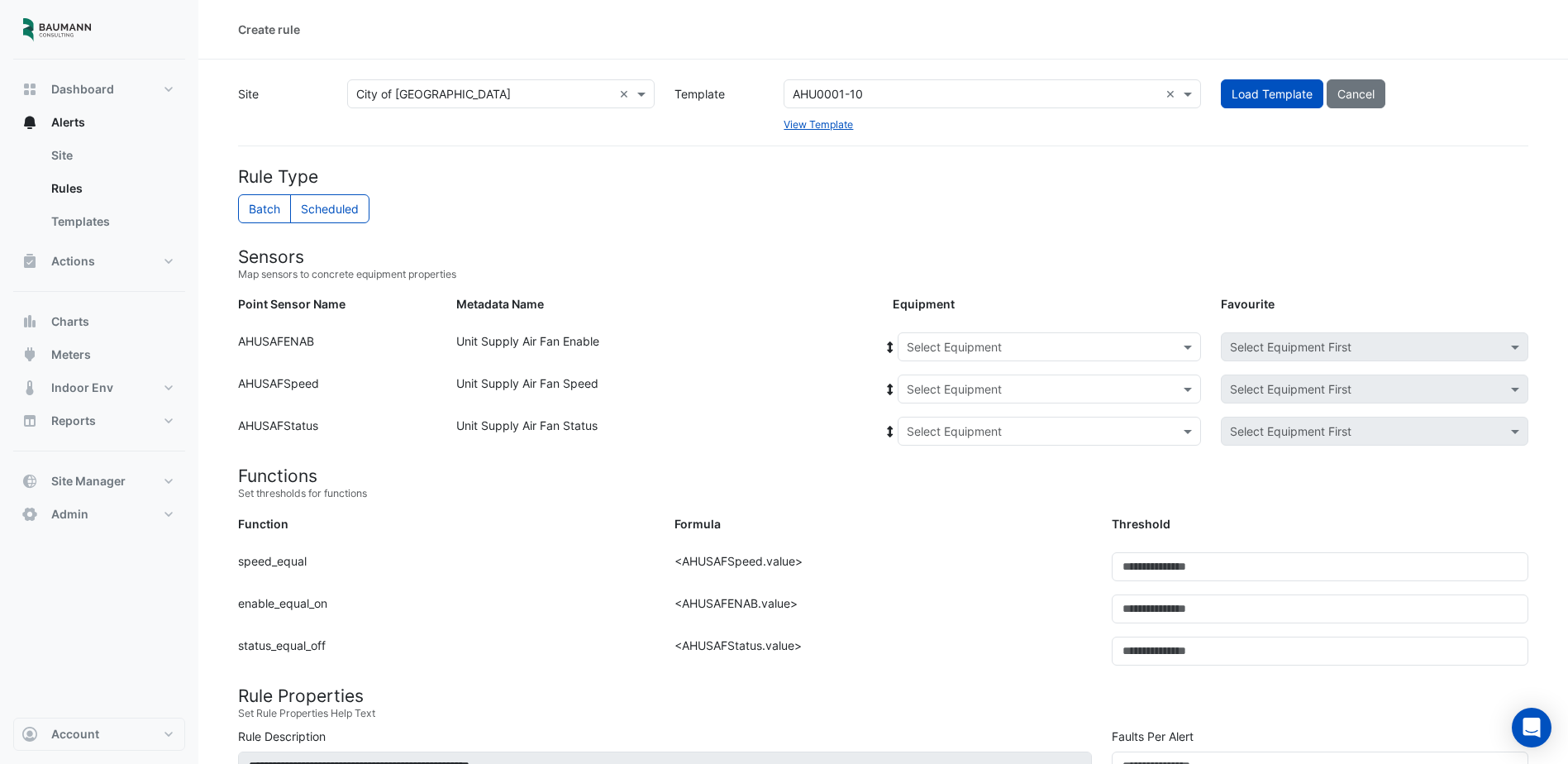
click at [1011, 355] on input "text" at bounding box center [1033, 348] width 252 height 18
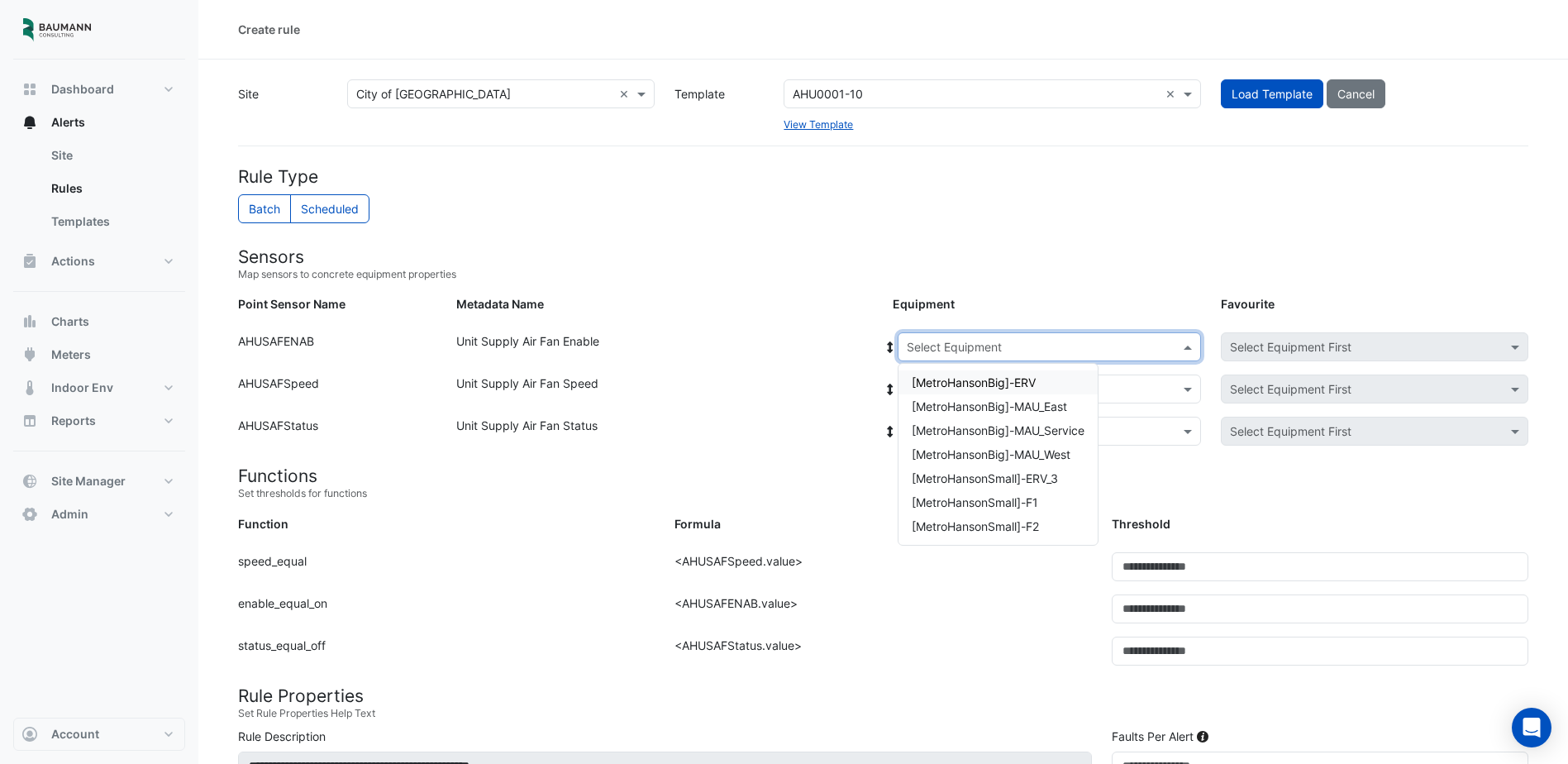
click at [1074, 293] on form "Rule Type Batch Scheduled Sensors Map sensors to concrete equipment properties …" at bounding box center [883, 757] width 1291 height 1181
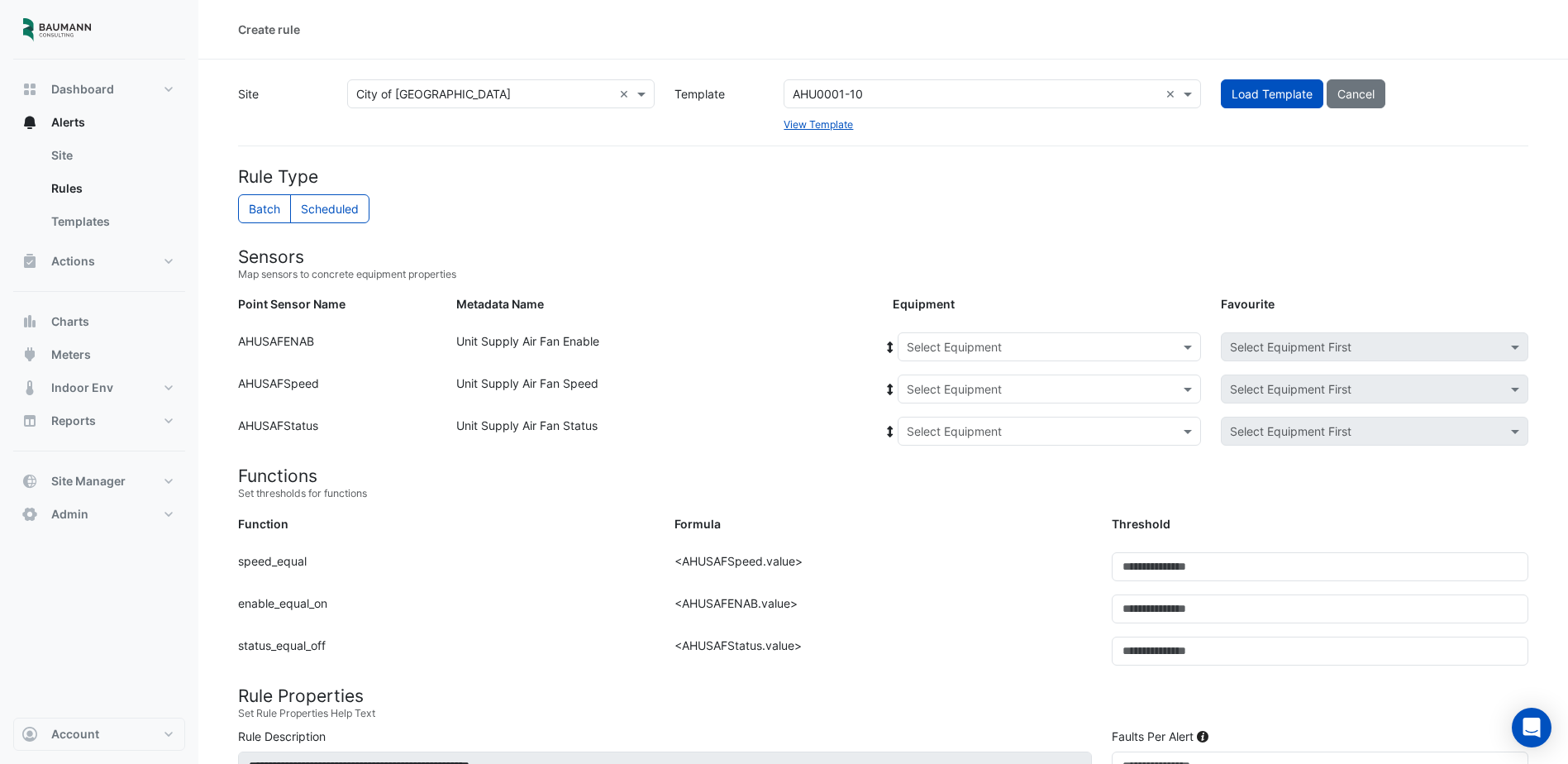
click at [1045, 349] on input "text" at bounding box center [1033, 348] width 252 height 18
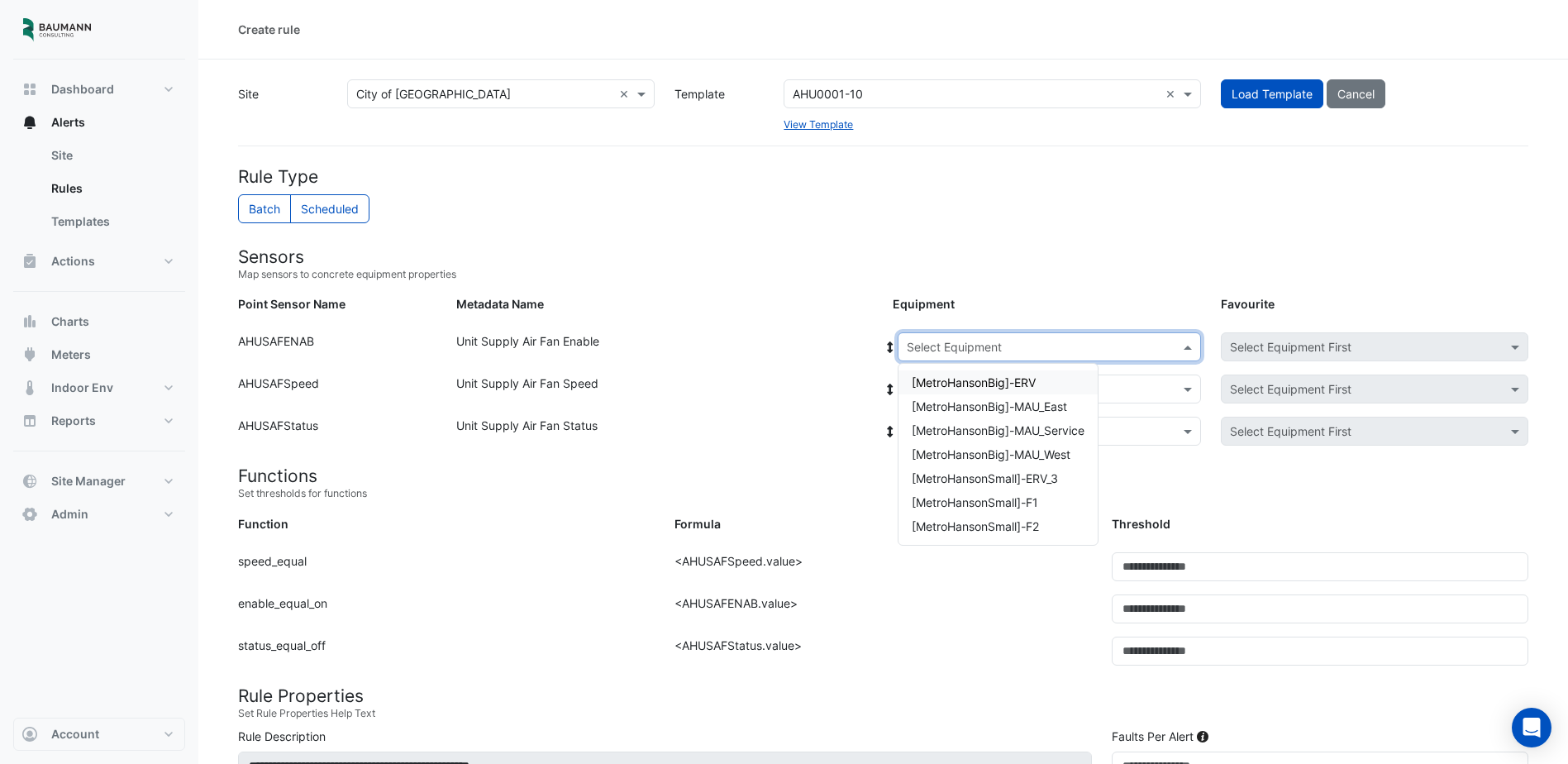
click at [1045, 349] on input "text" at bounding box center [1033, 348] width 252 height 18
click at [1096, 257] on h4 "Sensors" at bounding box center [883, 257] width 1291 height 20
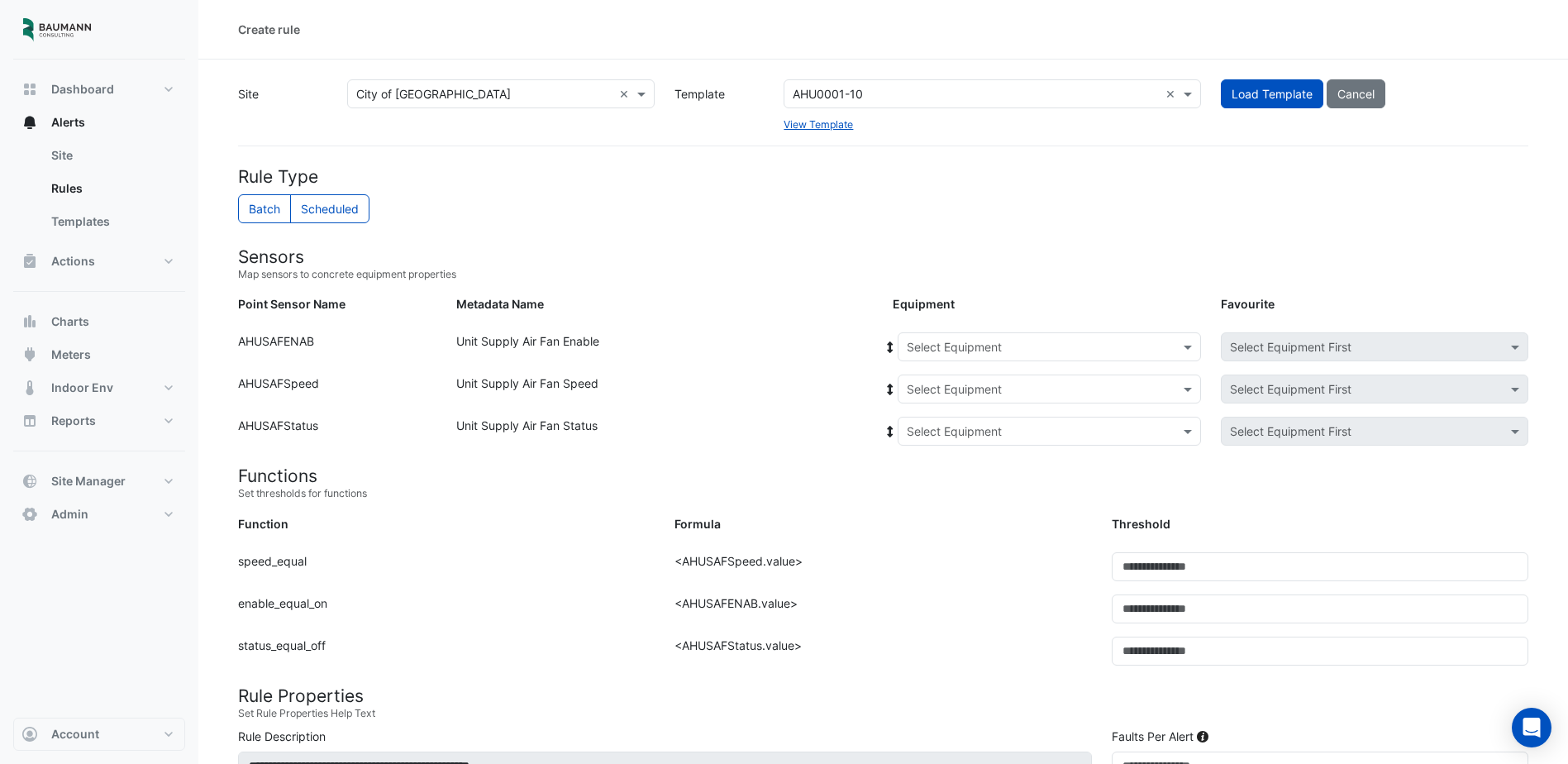
click at [955, 348] on input "text" at bounding box center [1033, 348] width 252 height 18
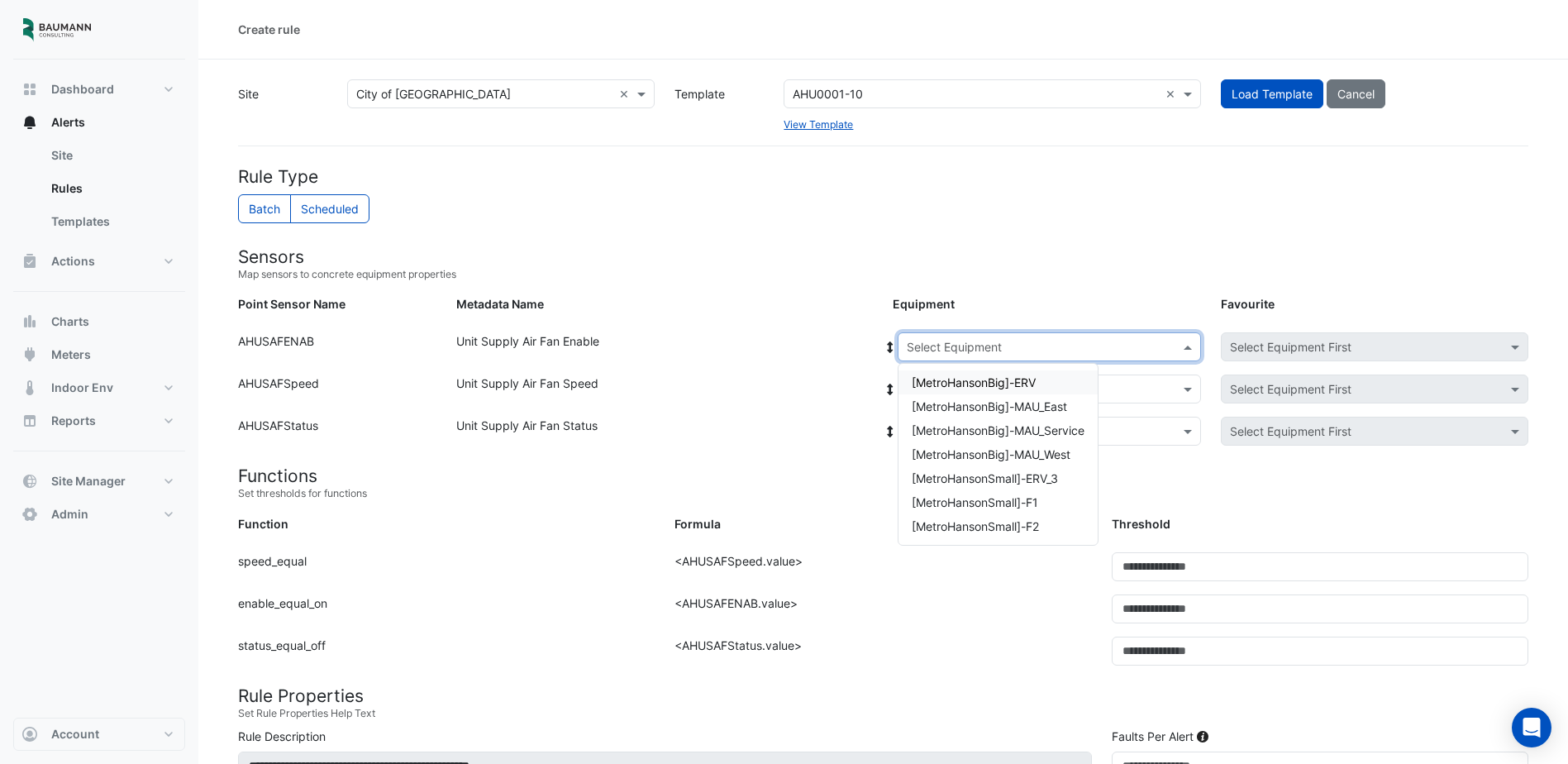
click at [952, 381] on span "[MetroHansonBig]-ERV" at bounding box center [973, 382] width 124 height 14
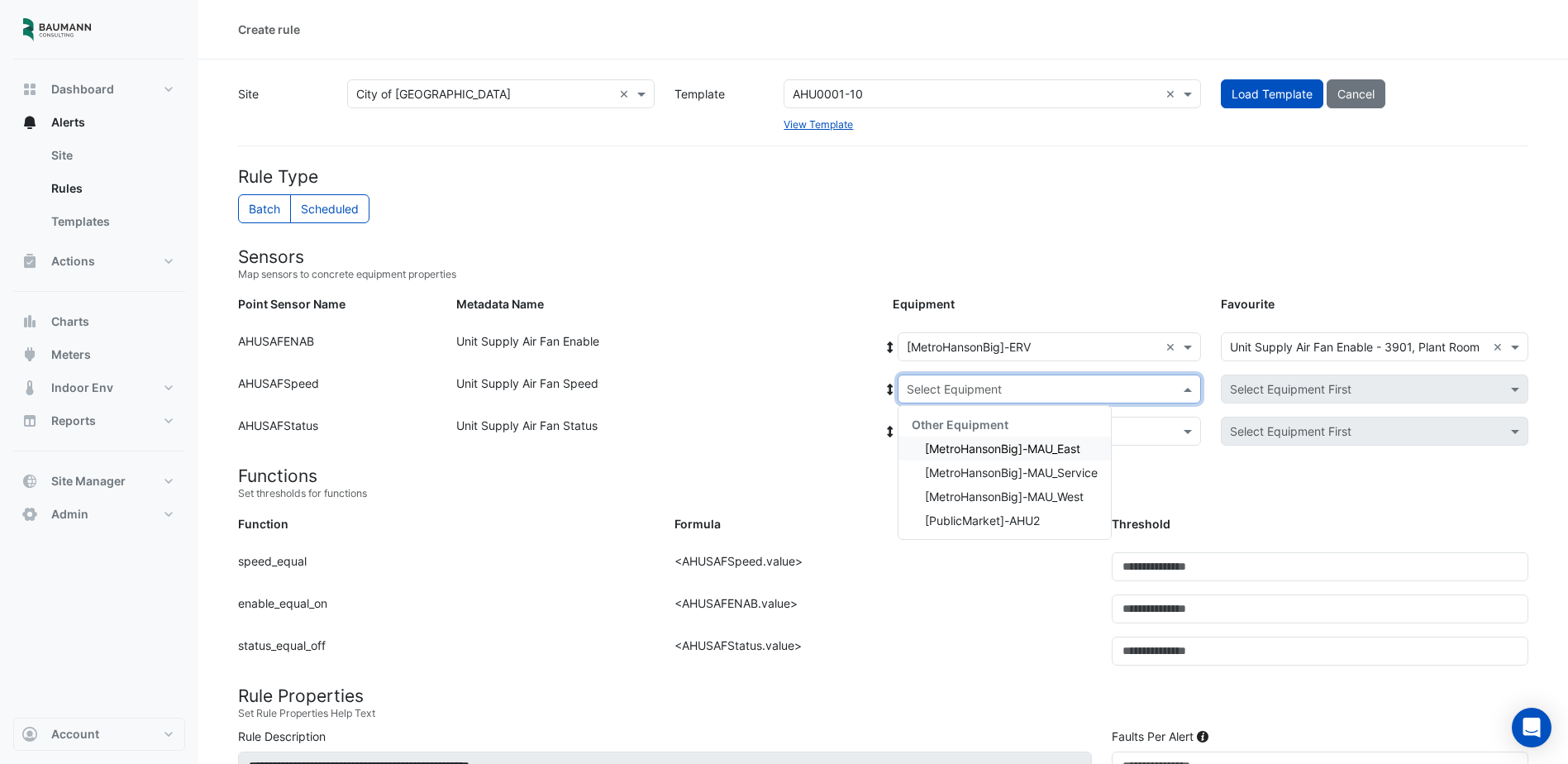
click at [979, 386] on input "text" at bounding box center [1033, 389] width 252 height 18
click at [1104, 270] on small "Map sensors to concrete equipment properties" at bounding box center [883, 274] width 1291 height 15
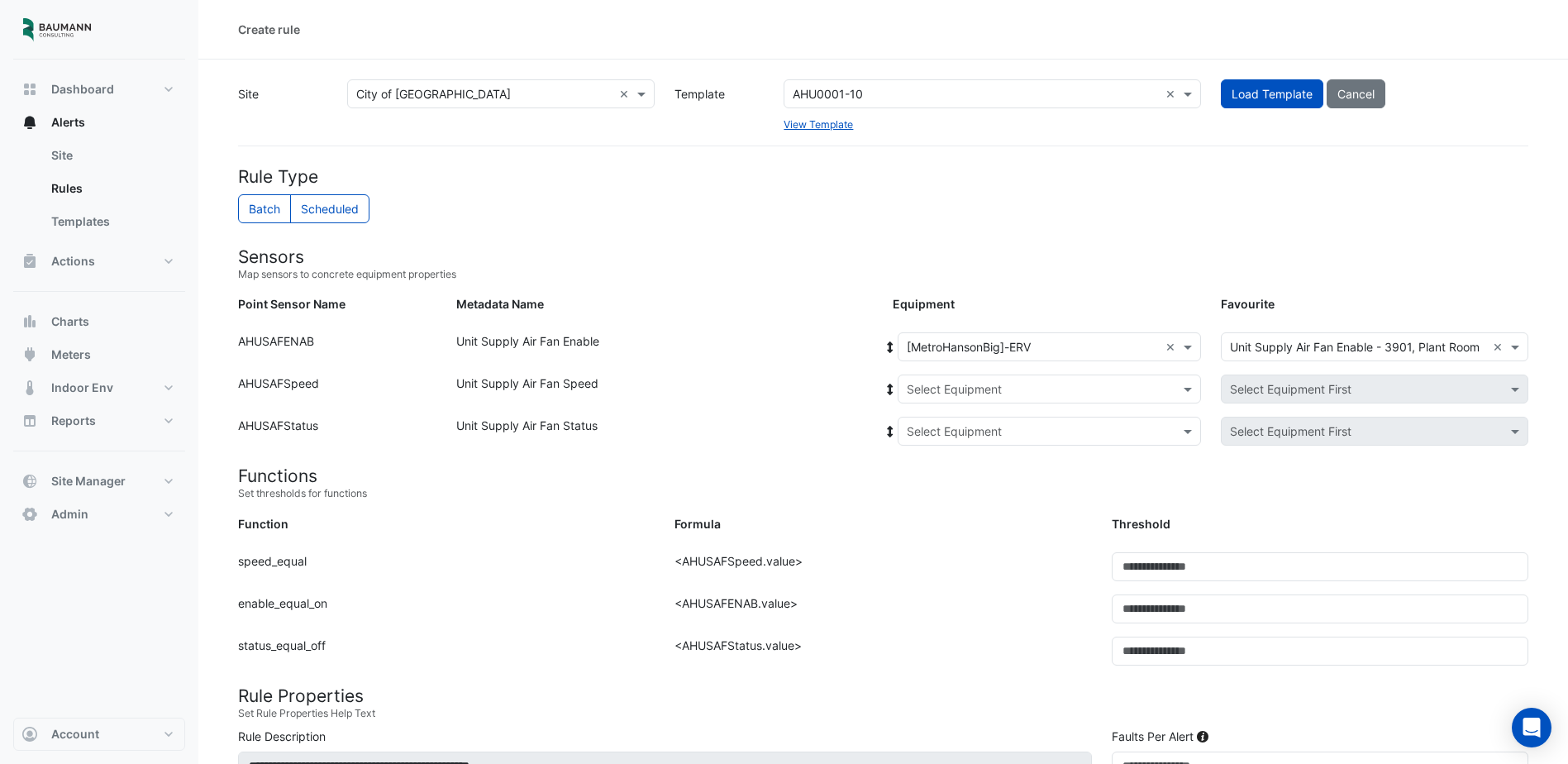
click at [890, 345] on icon at bounding box center [890, 347] width 6 height 11
drag, startPoint x: 890, startPoint y: 345, endPoint x: 889, endPoint y: 386, distance: 41.0
click at [889, 386] on icon at bounding box center [890, 389] width 6 height 11
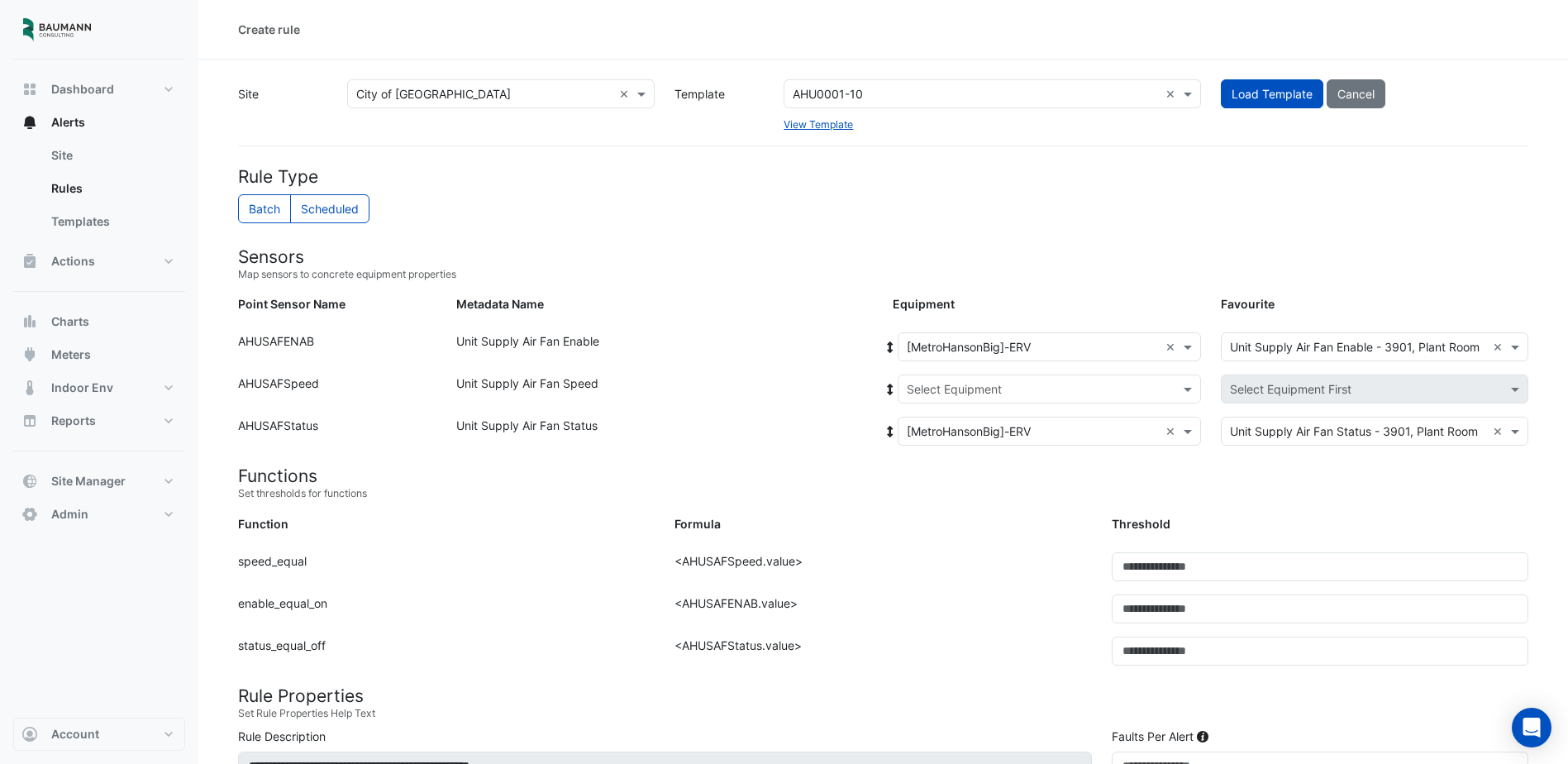
drag, startPoint x: 889, startPoint y: 386, endPoint x: 887, endPoint y: 345, distance: 41.0
click at [887, 345] on icon at bounding box center [890, 347] width 15 height 11
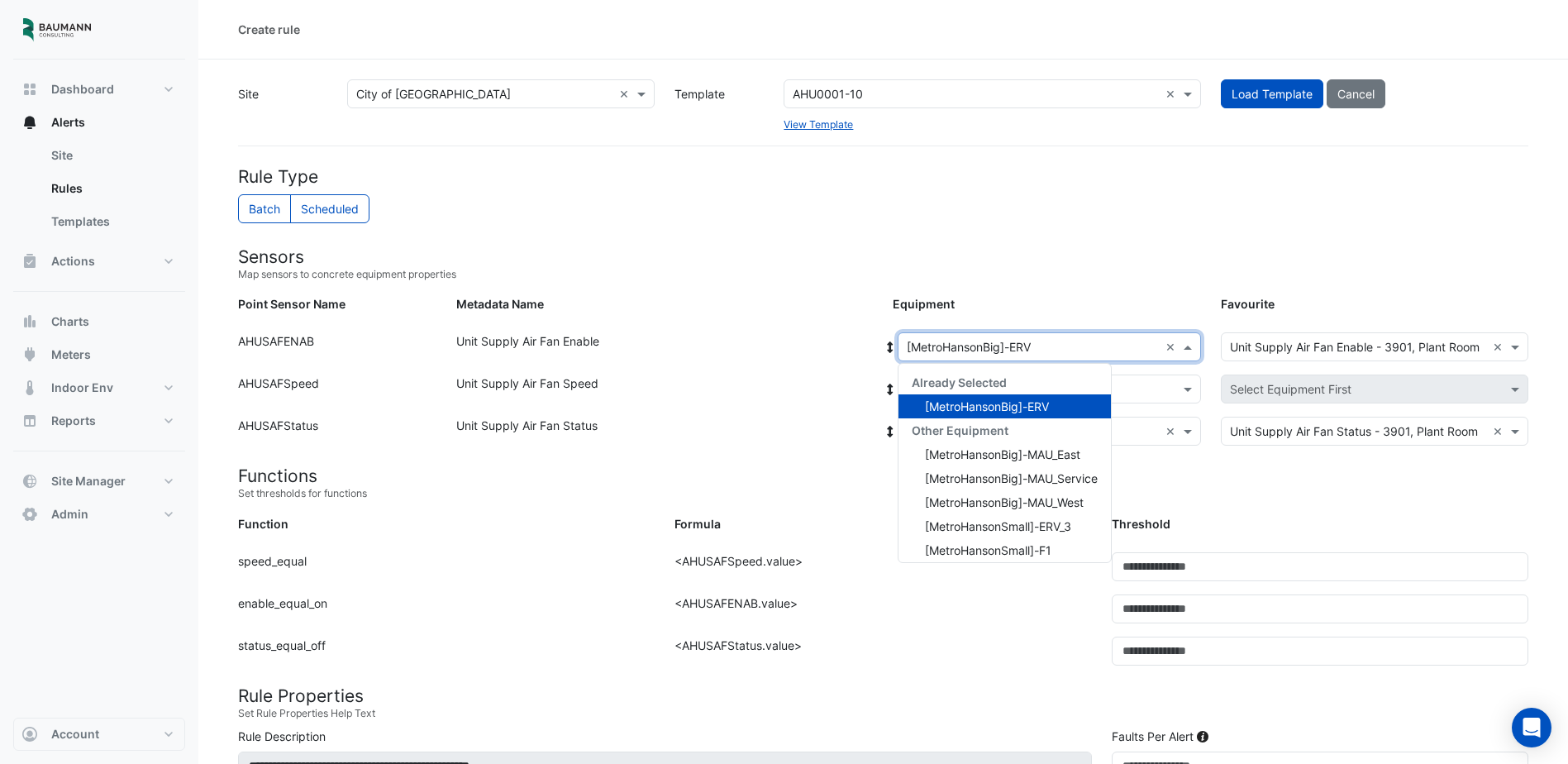
click at [974, 352] on input "text" at bounding box center [1033, 348] width 252 height 18
click at [1034, 459] on span "[MetroHansonBig]-MAU_East" at bounding box center [1002, 454] width 155 height 14
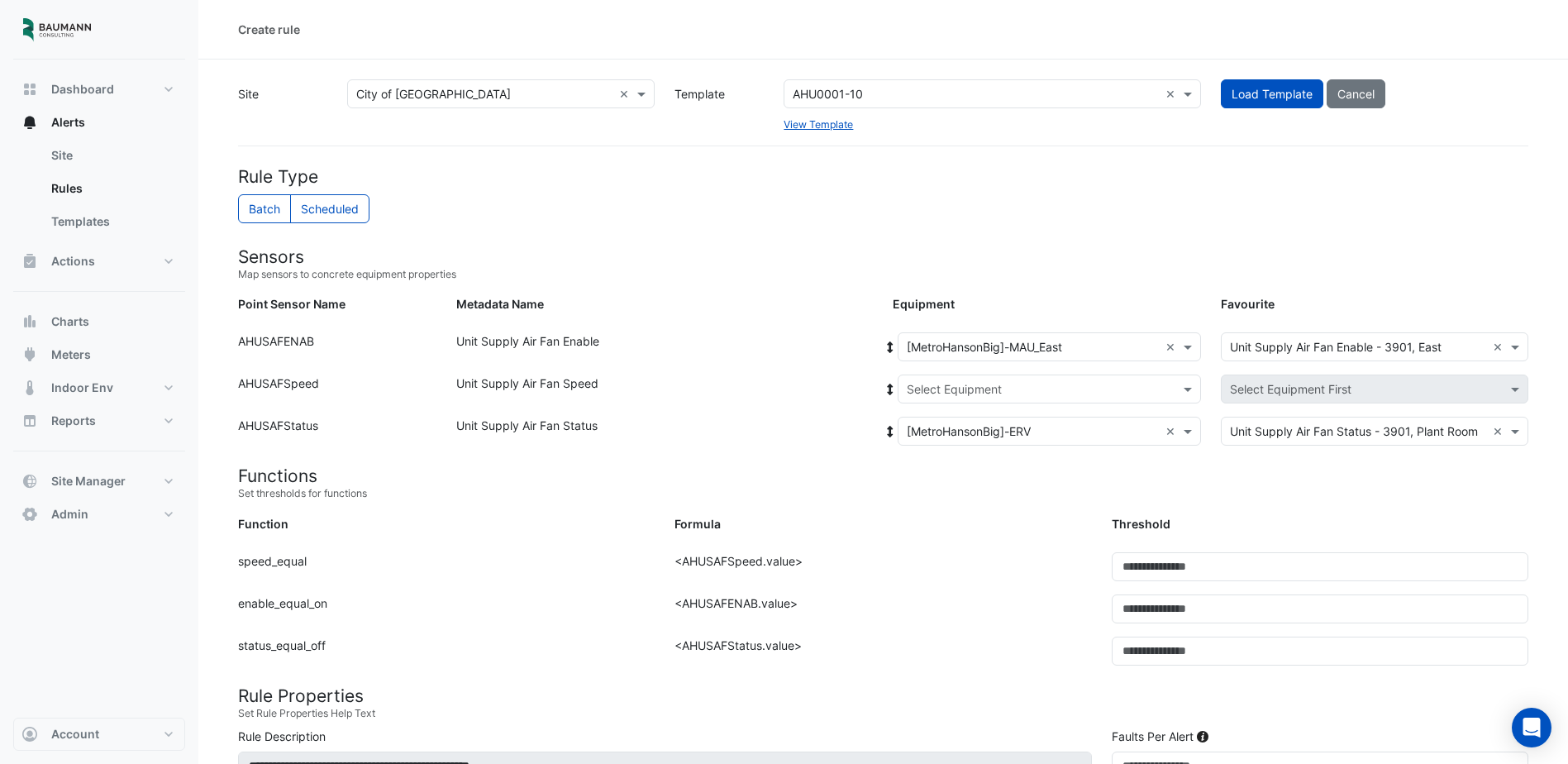
click at [890, 349] on icon at bounding box center [890, 347] width 6 height 11
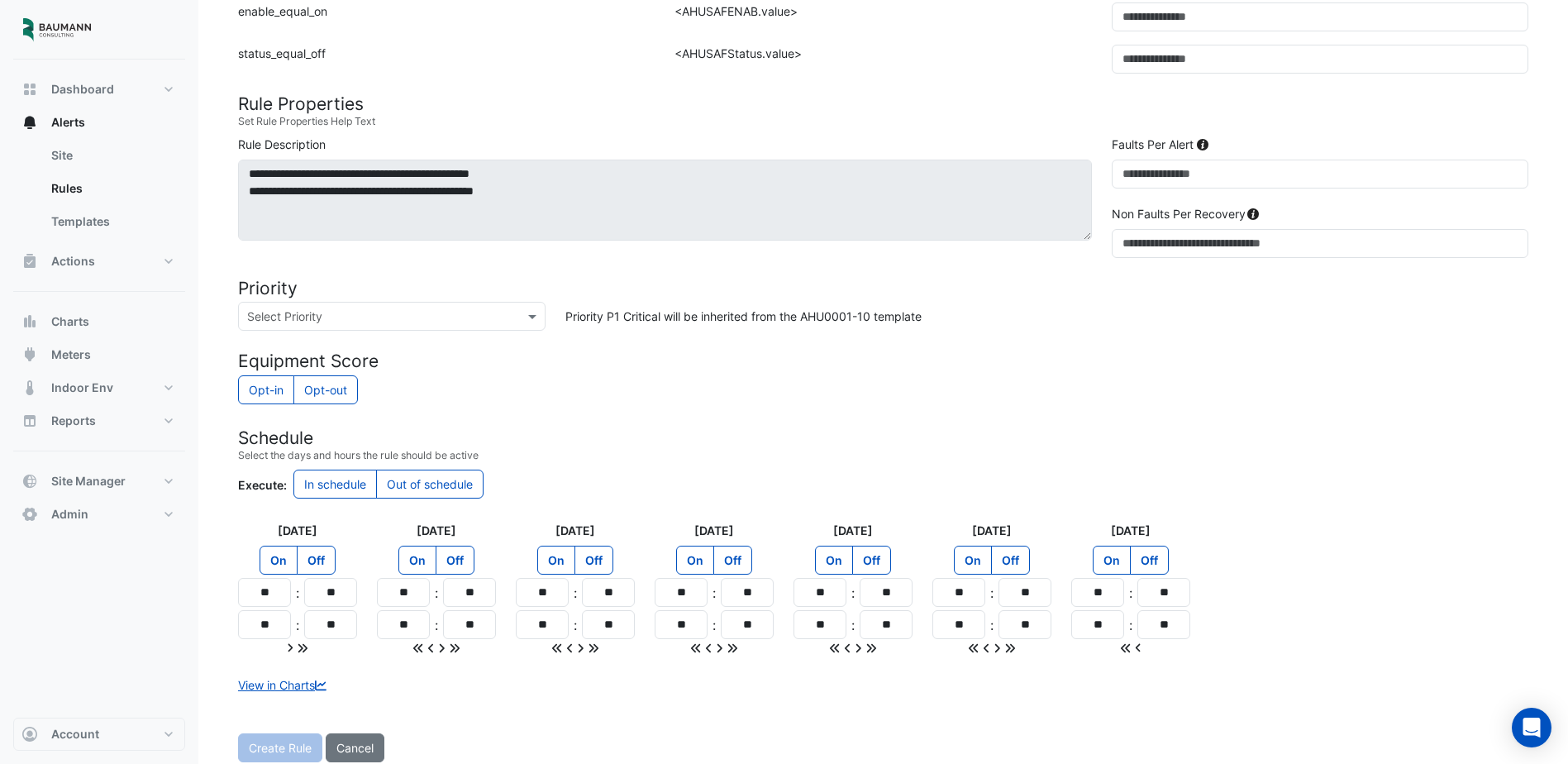
scroll to position [750, 0]
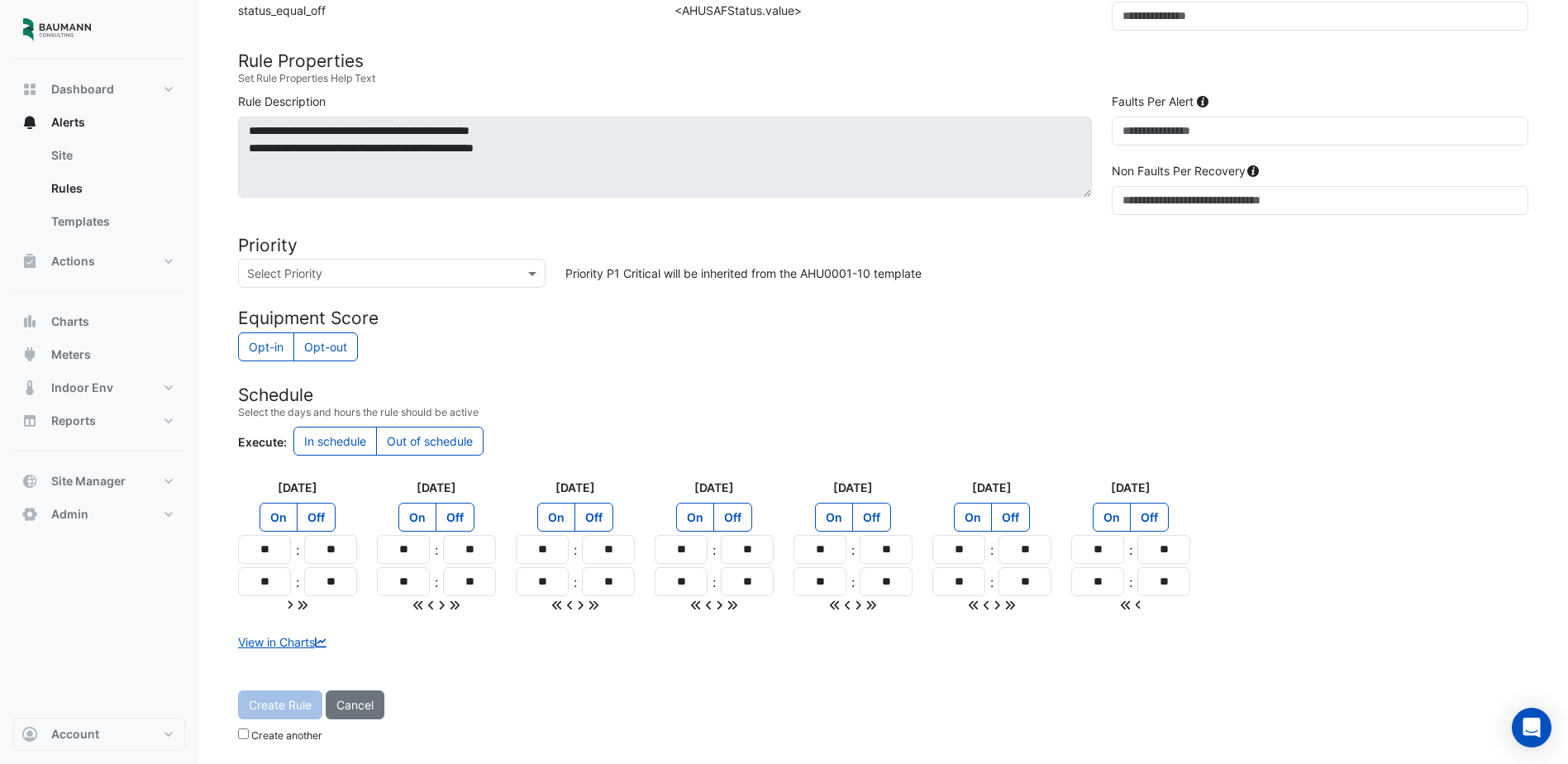
click at [278, 738] on label "Create another" at bounding box center [286, 736] width 72 height 15
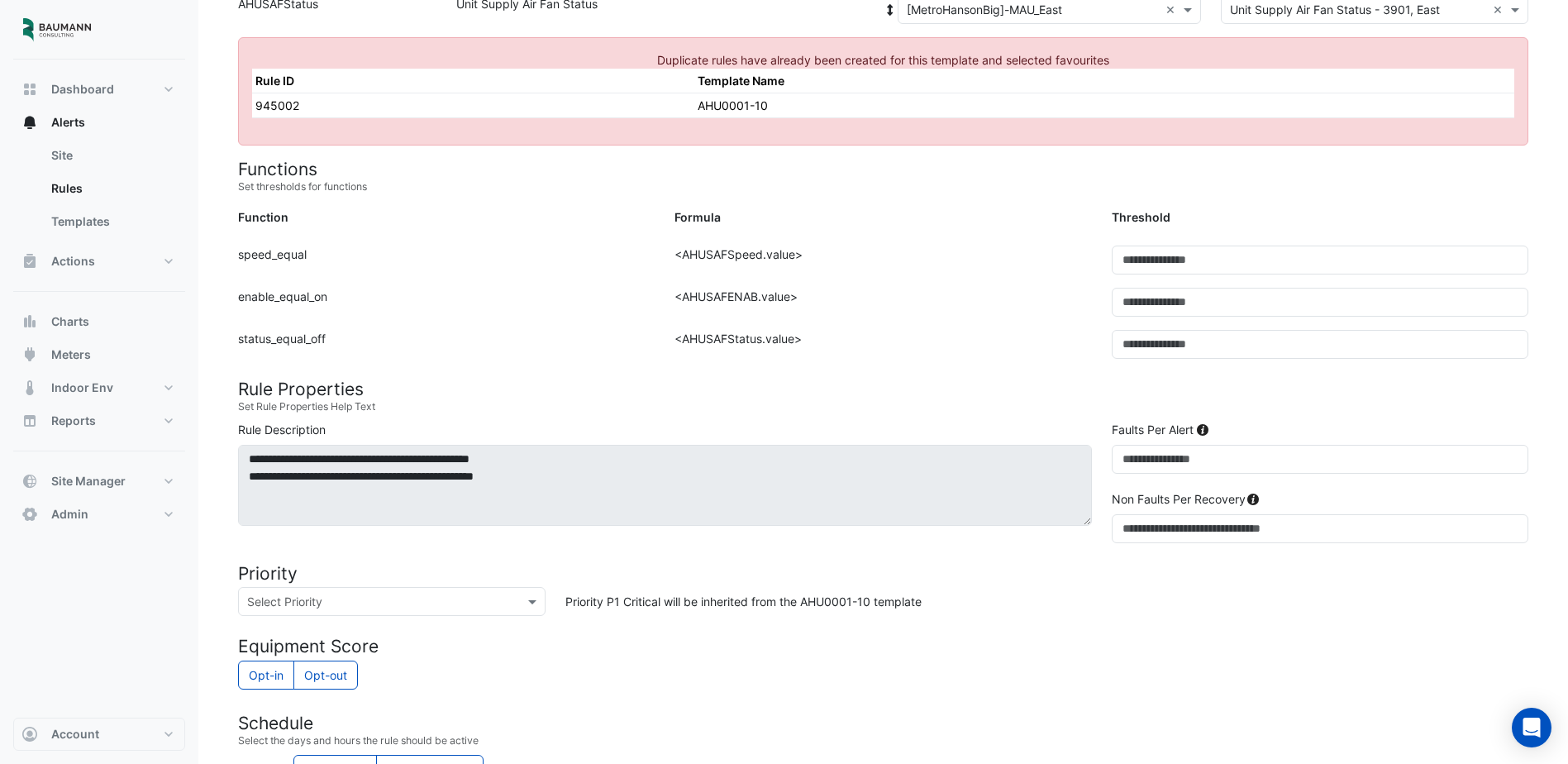
scroll to position [419, 0]
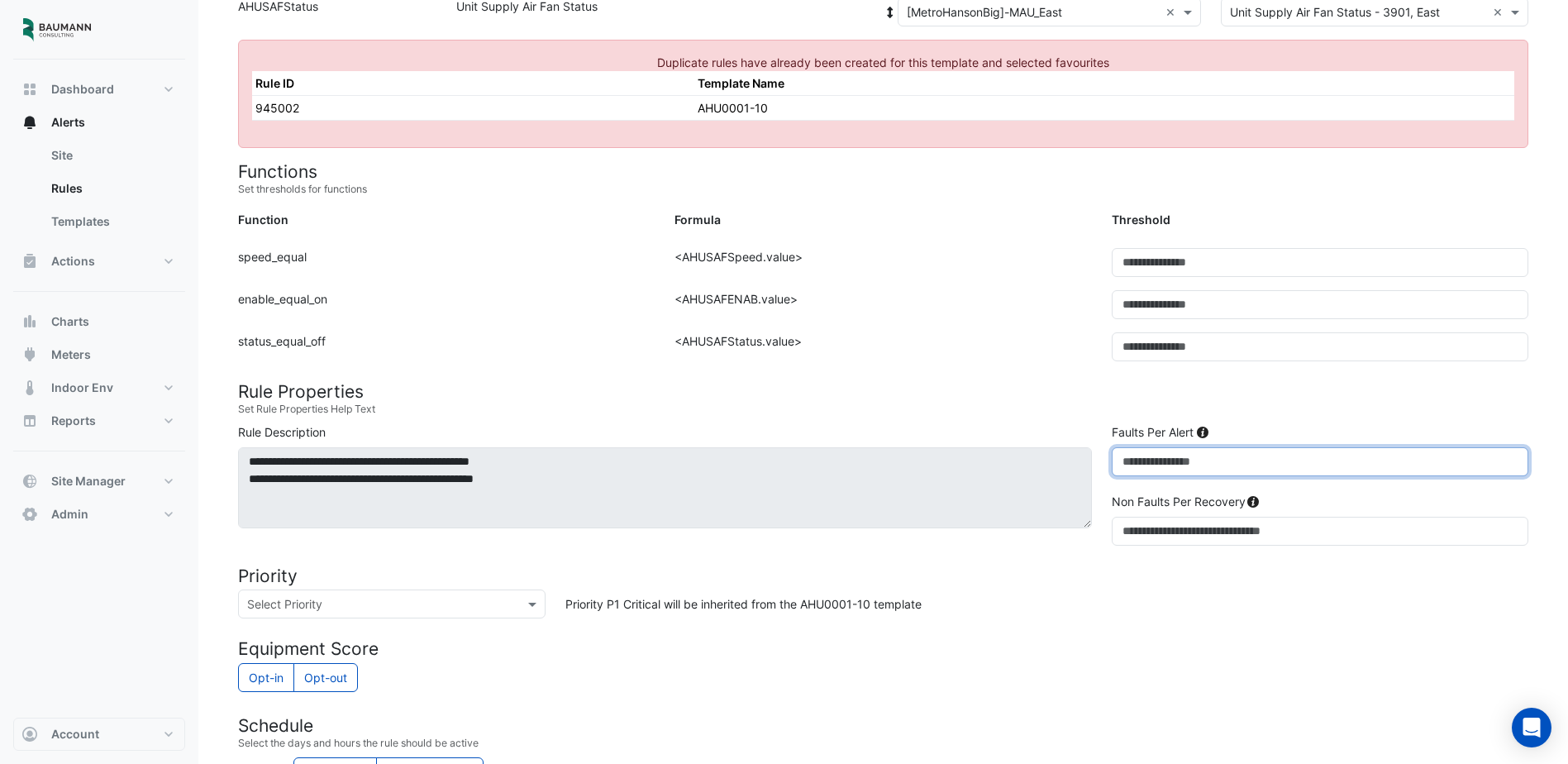
drag, startPoint x: 1152, startPoint y: 454, endPoint x: 1090, endPoint y: 462, distance: 62.5
click at [1090, 462] on div "**********" at bounding box center [884, 487] width 1311 height 129
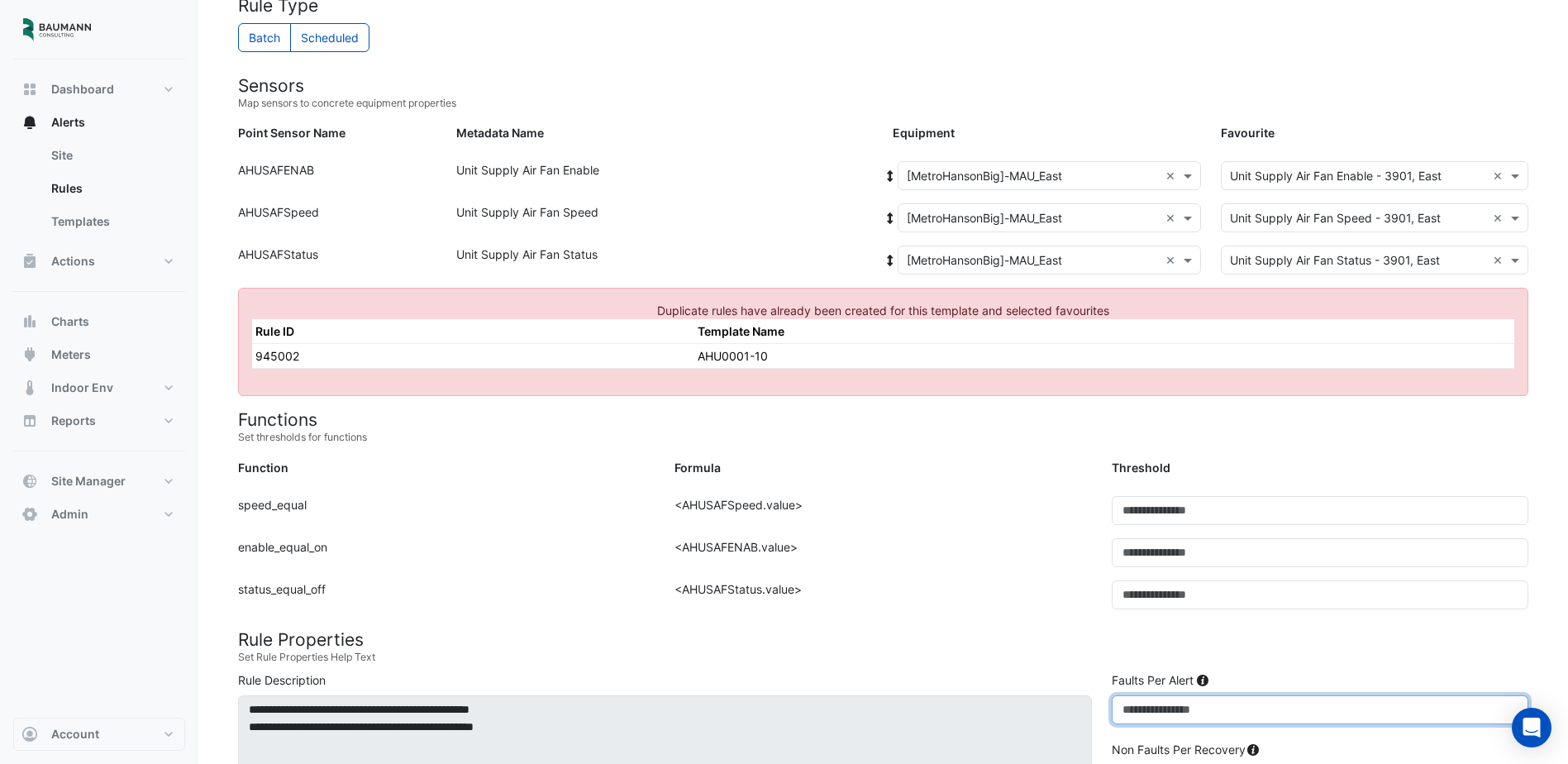
scroll to position [0, 0]
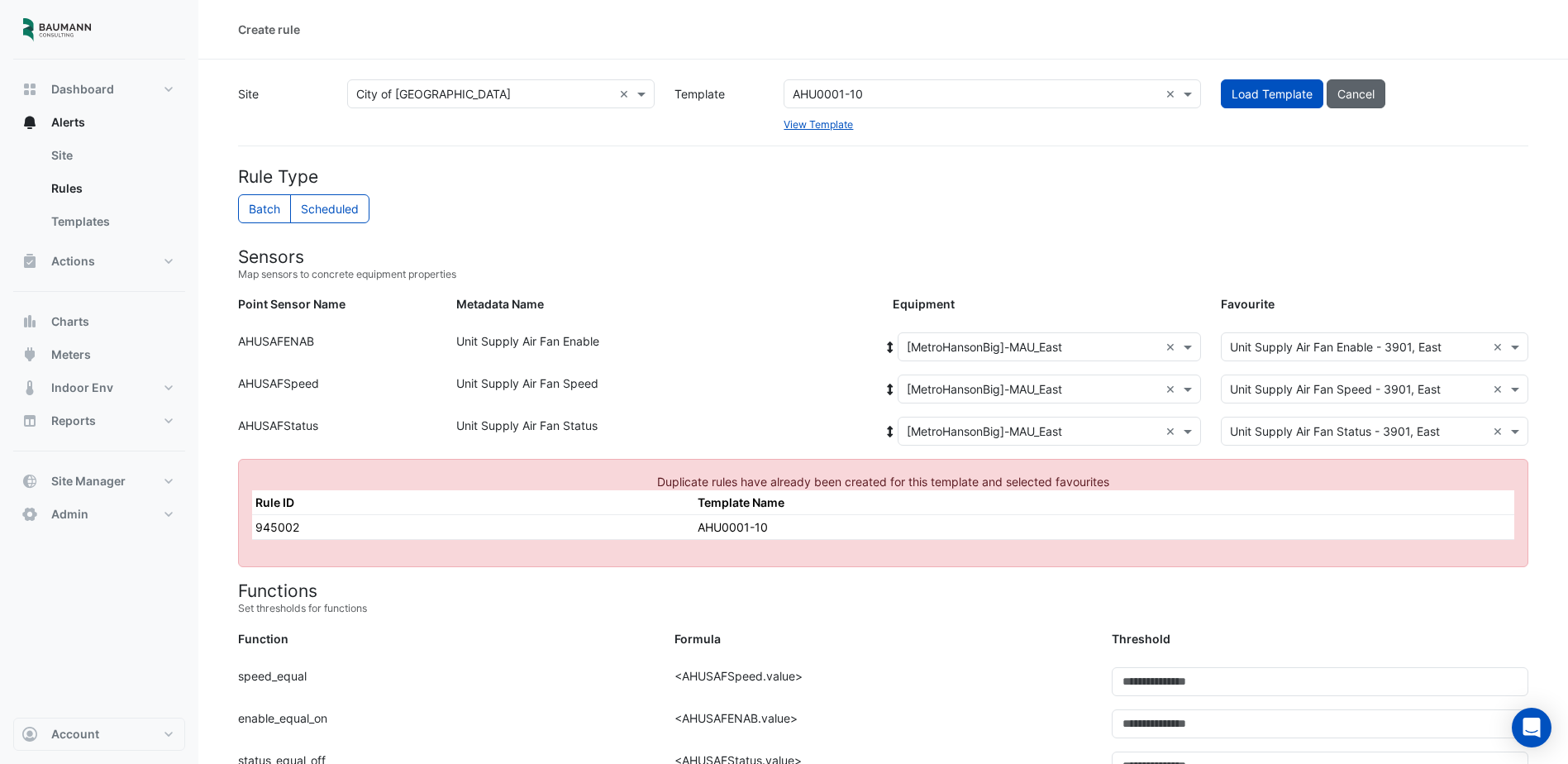
type input "**"
click at [1352, 93] on button "Cancel" at bounding box center [1356, 93] width 59 height 29
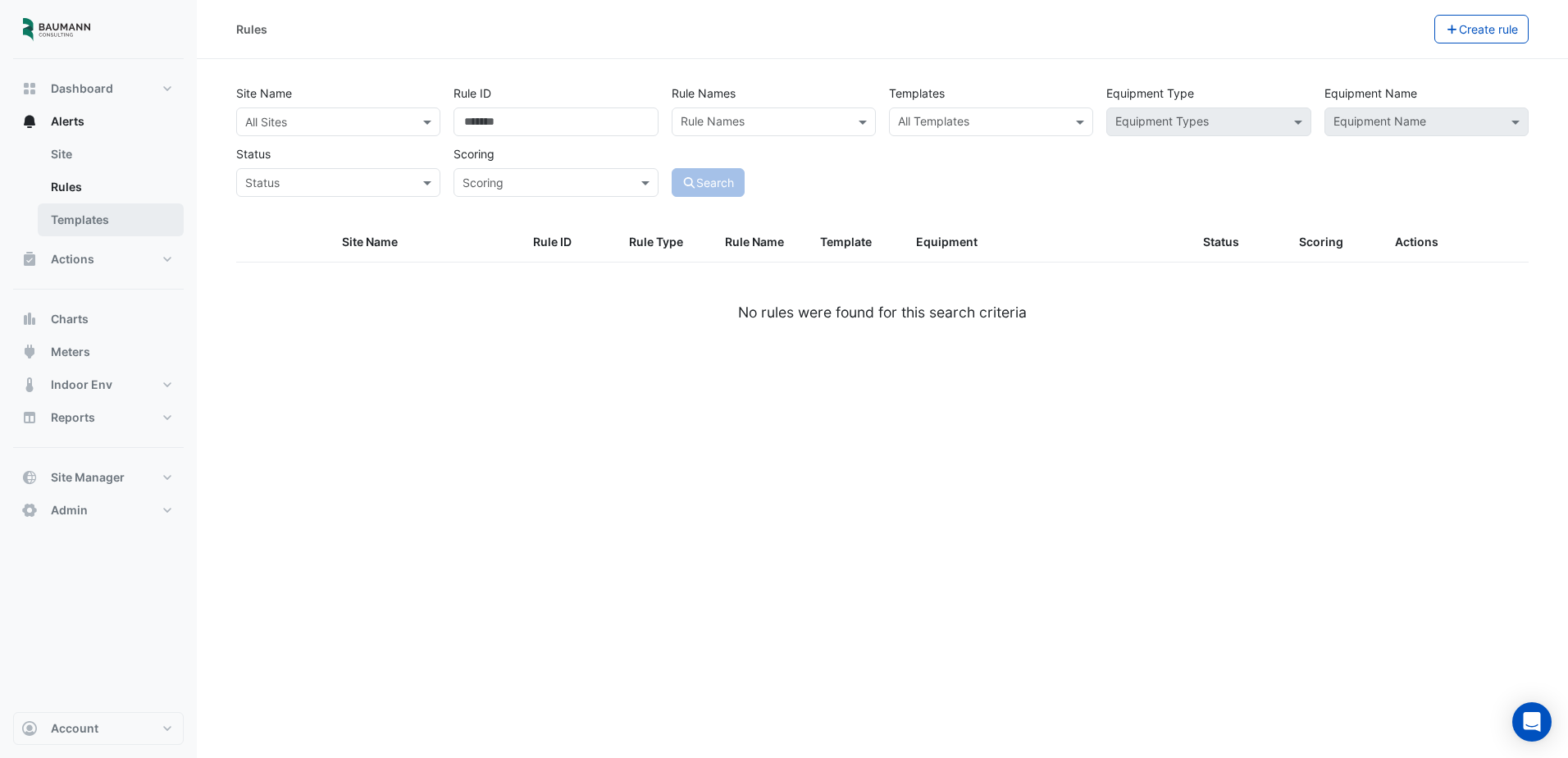
click at [71, 230] on link "Templates" at bounding box center [111, 220] width 146 height 33
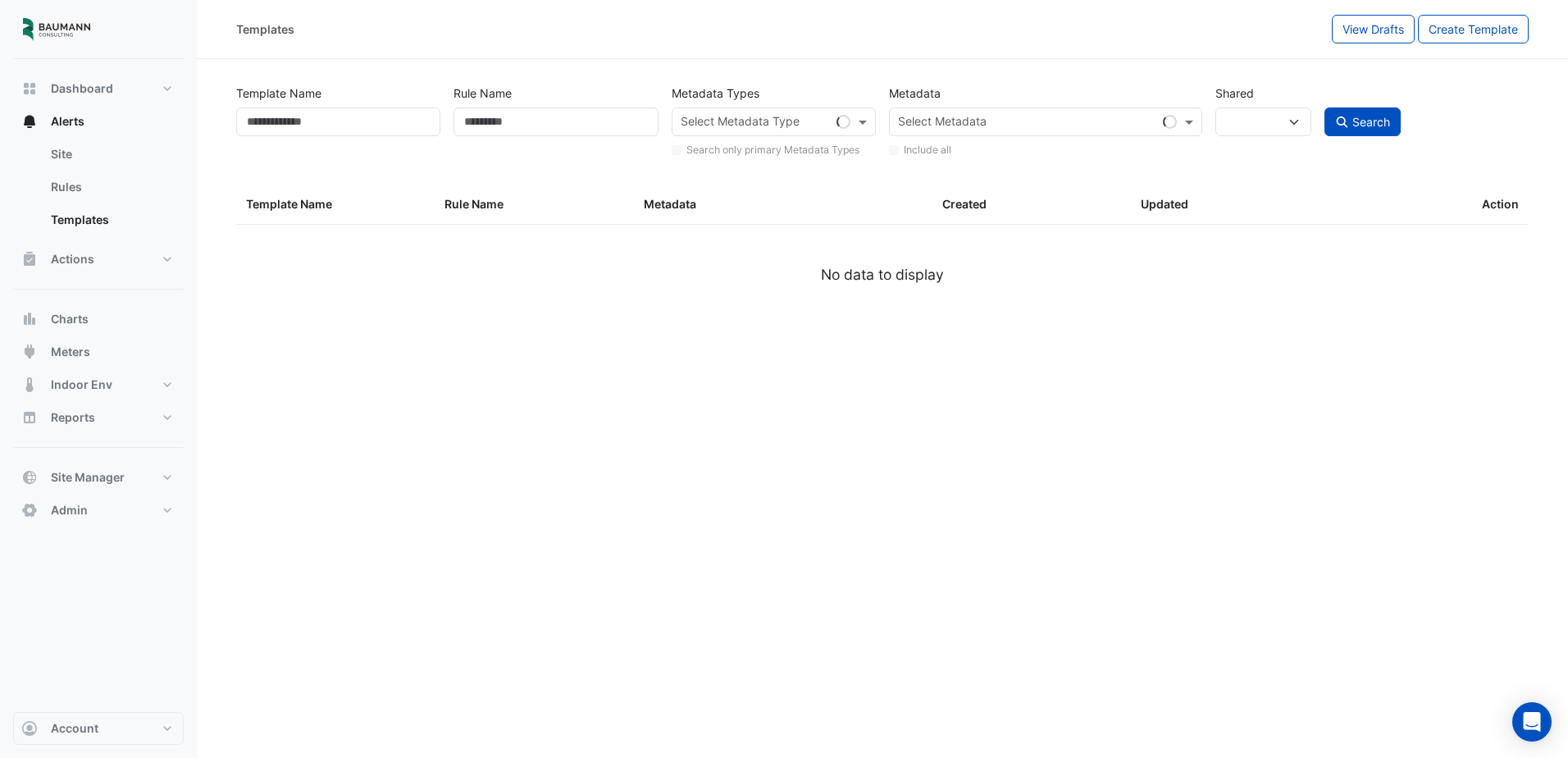
select select
select select "***"
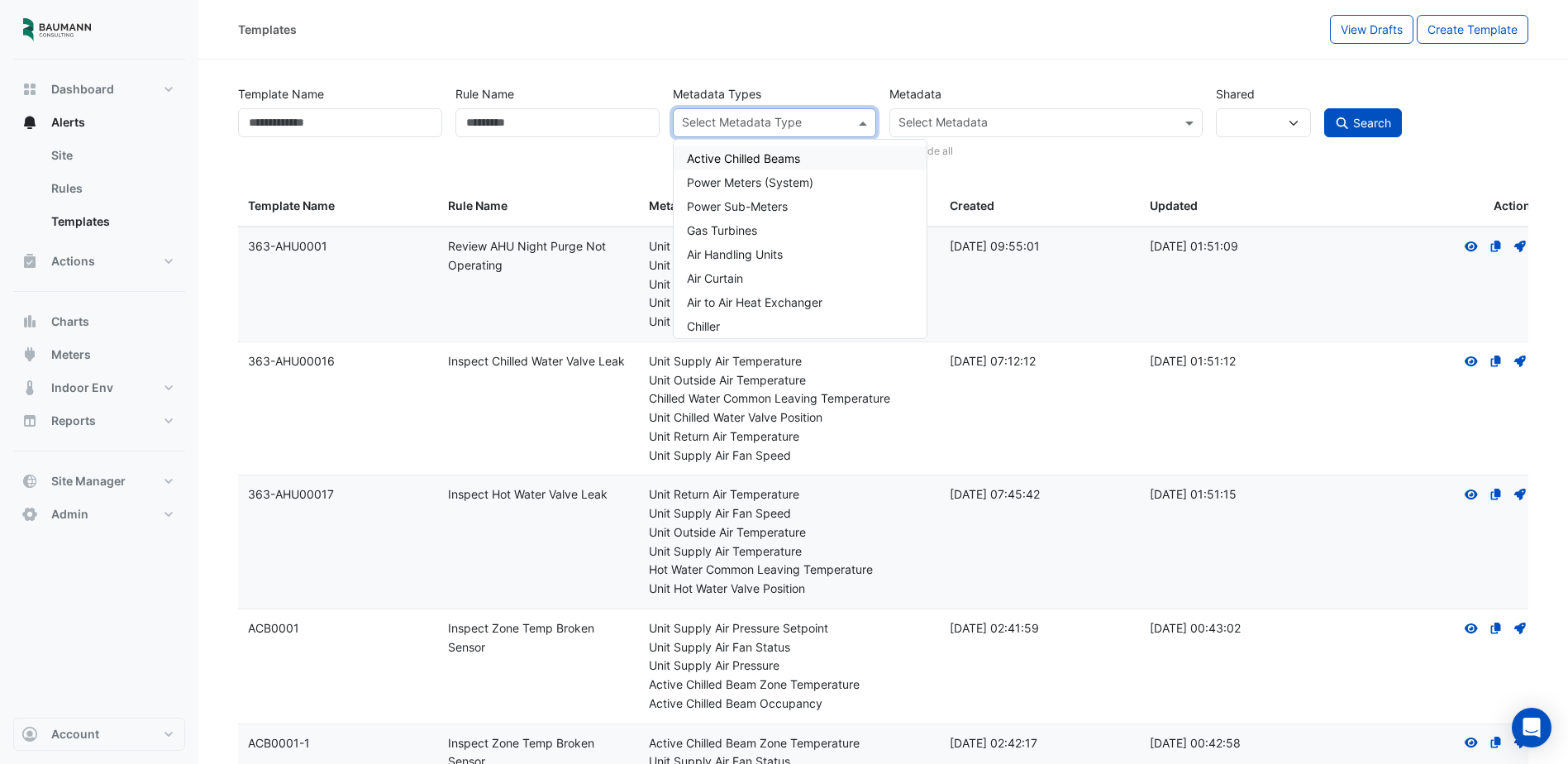
click at [746, 120] on input "text" at bounding box center [766, 125] width 167 height 18
click at [944, 124] on input "text" at bounding box center [1036, 125] width 275 height 18
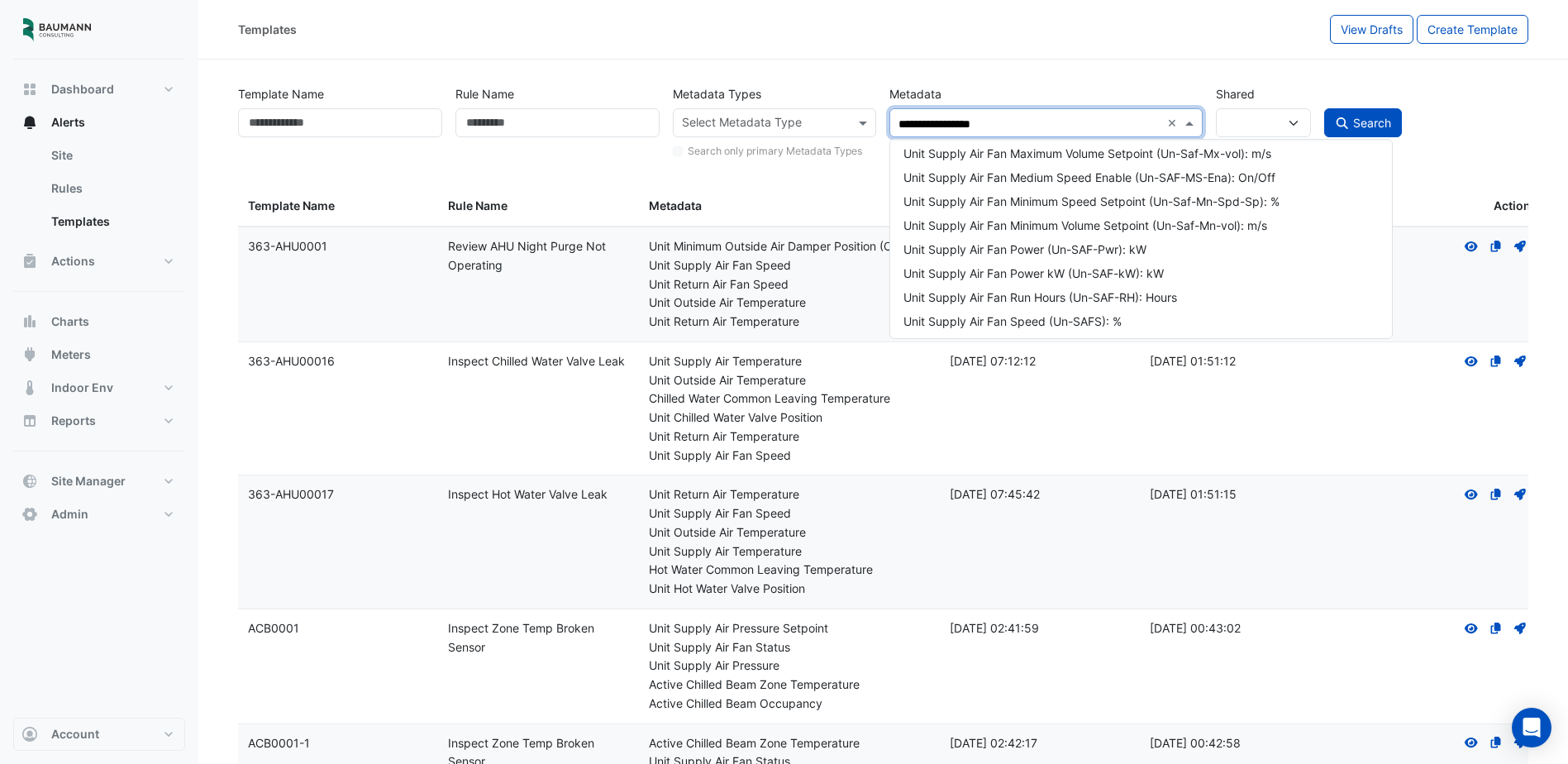
scroll to position [79, 0]
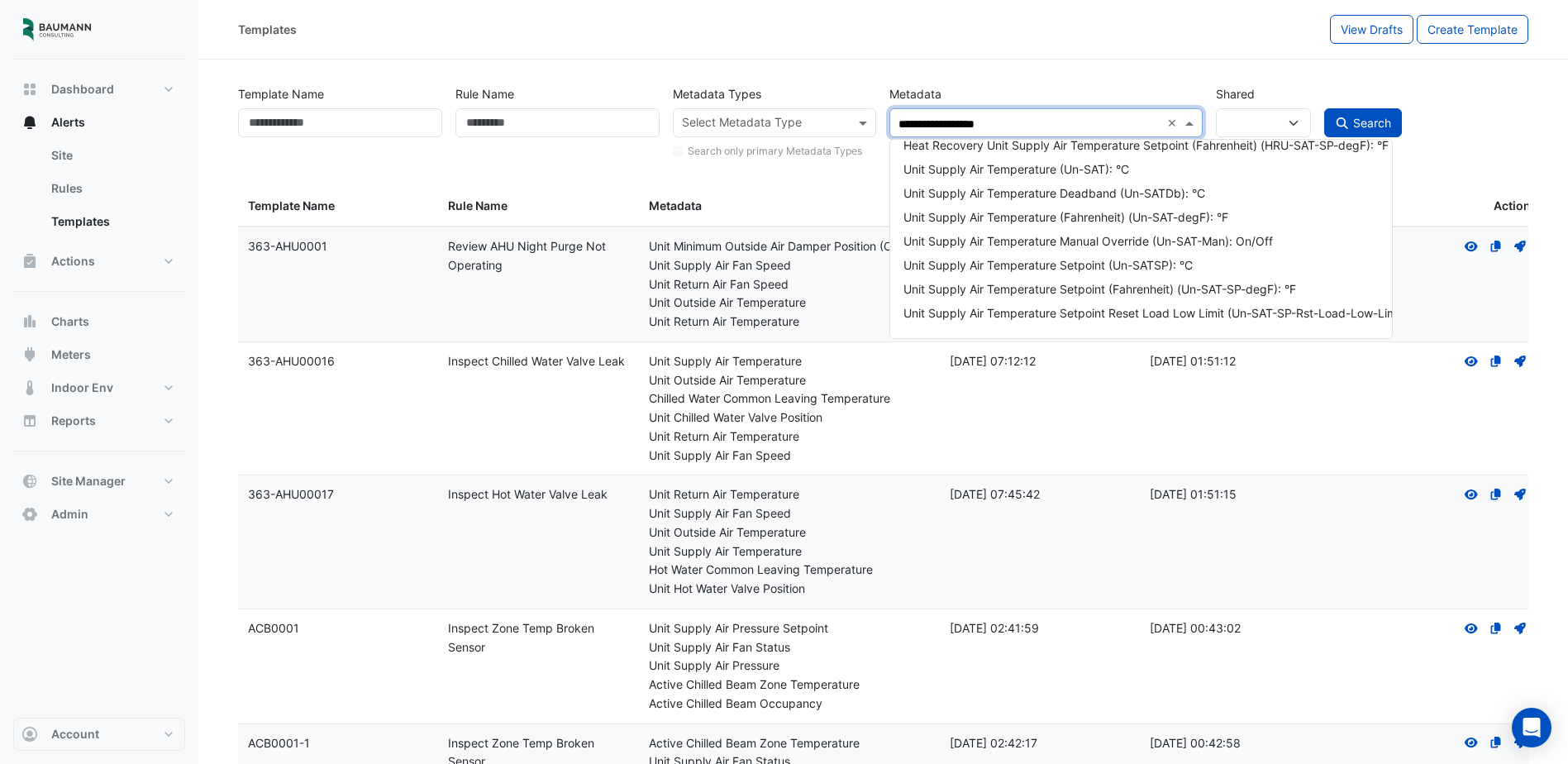
type input "**********"
click at [1088, 222] on div "Unit Supply Air Temperature (Fahrenheit) (Un-SAT-degF): °F" at bounding box center [1172, 217] width 537 height 18
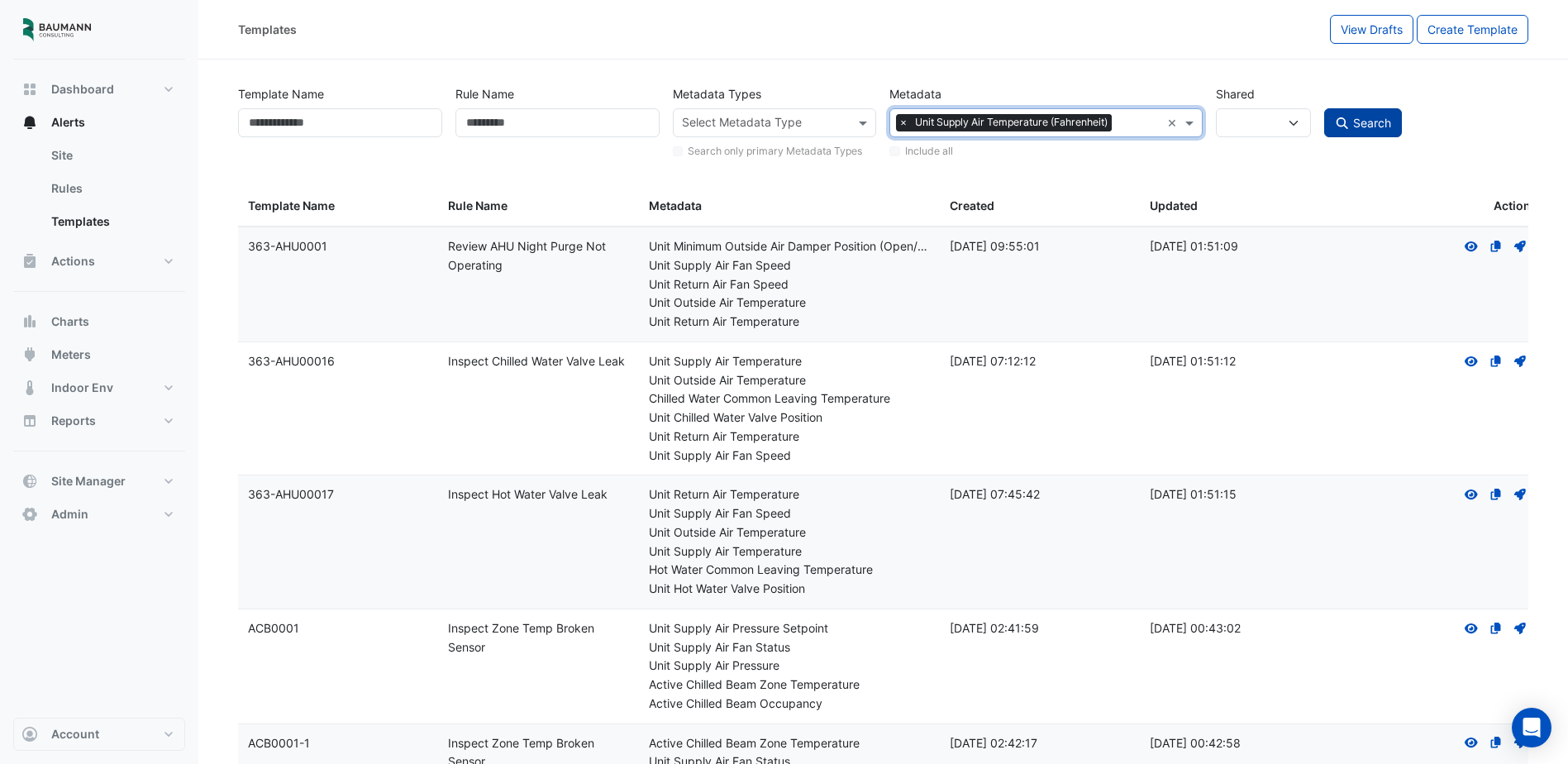
click at [1366, 121] on span "Search" at bounding box center [1372, 123] width 38 height 14
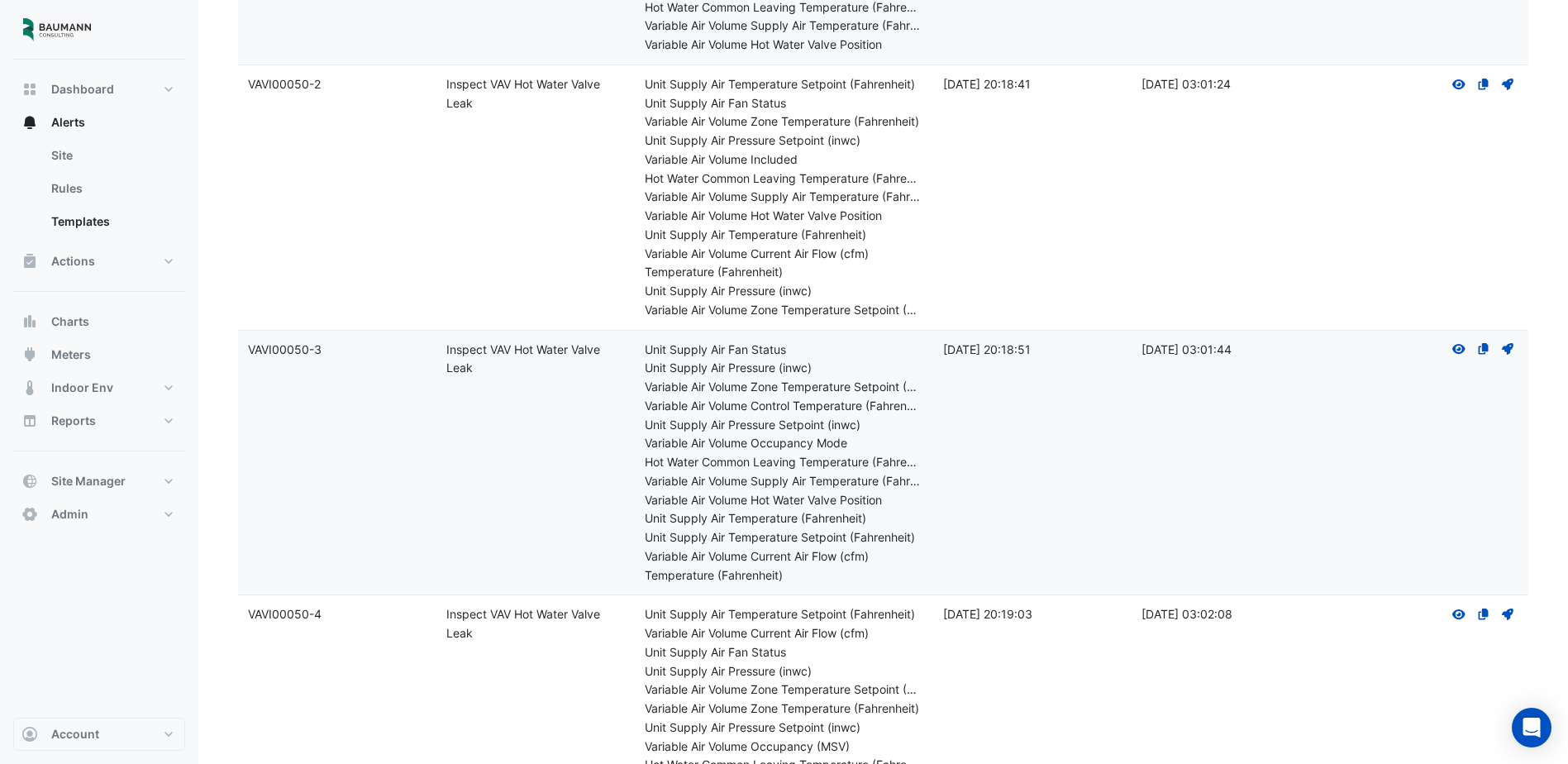
scroll to position [14327, 0]
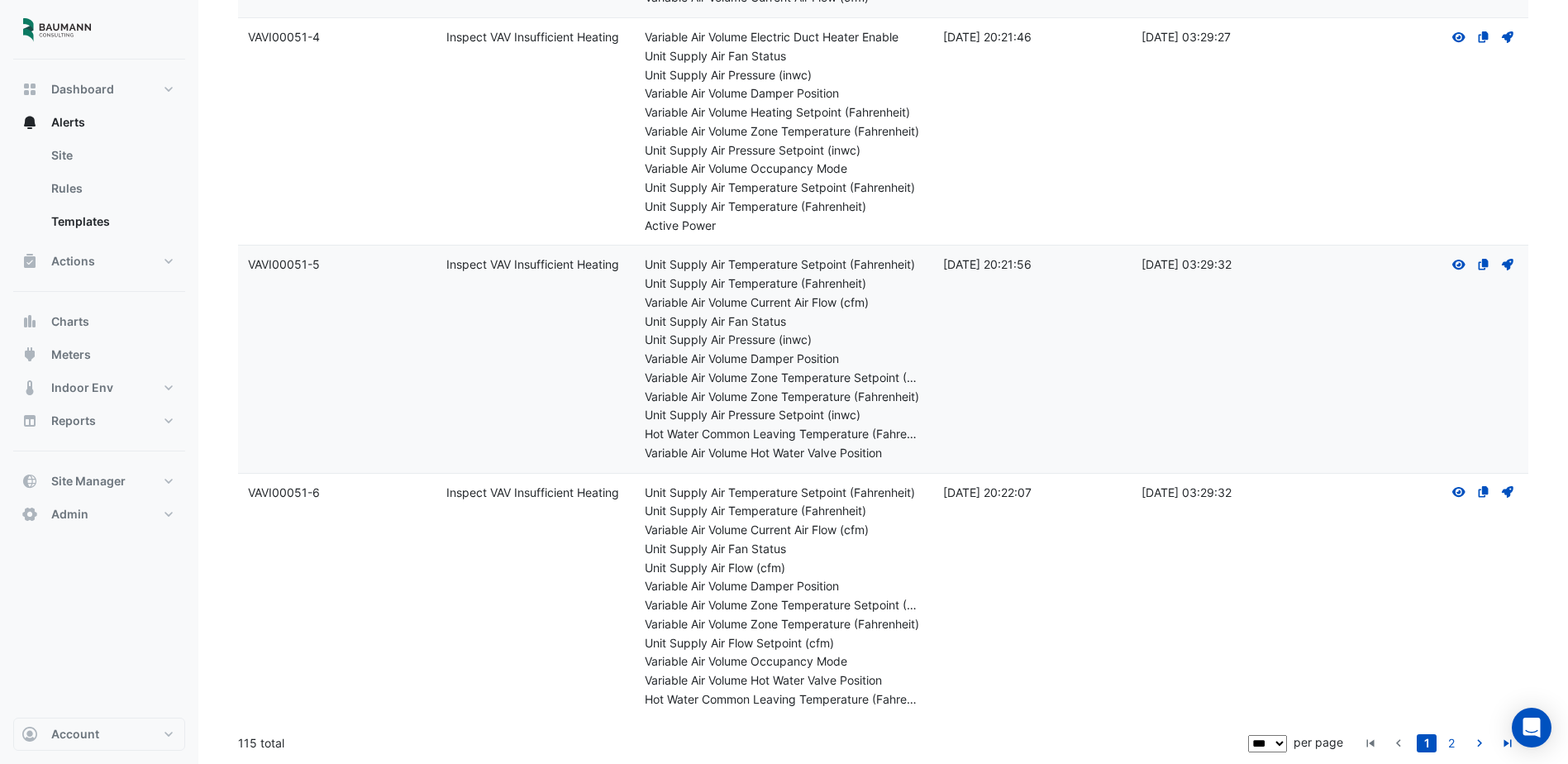
drag, startPoint x: 1149, startPoint y: 589, endPoint x: 1133, endPoint y: 670, distance: 82.6
drag, startPoint x: 244, startPoint y: 747, endPoint x: 258, endPoint y: 748, distance: 14.0
click at [258, 748] on div "115 total" at bounding box center [741, 743] width 1007 height 41
drag, startPoint x: 258, startPoint y: 748, endPoint x: 361, endPoint y: 757, distance: 103.4
click at [361, 757] on div "115 total" at bounding box center [741, 743] width 1007 height 41
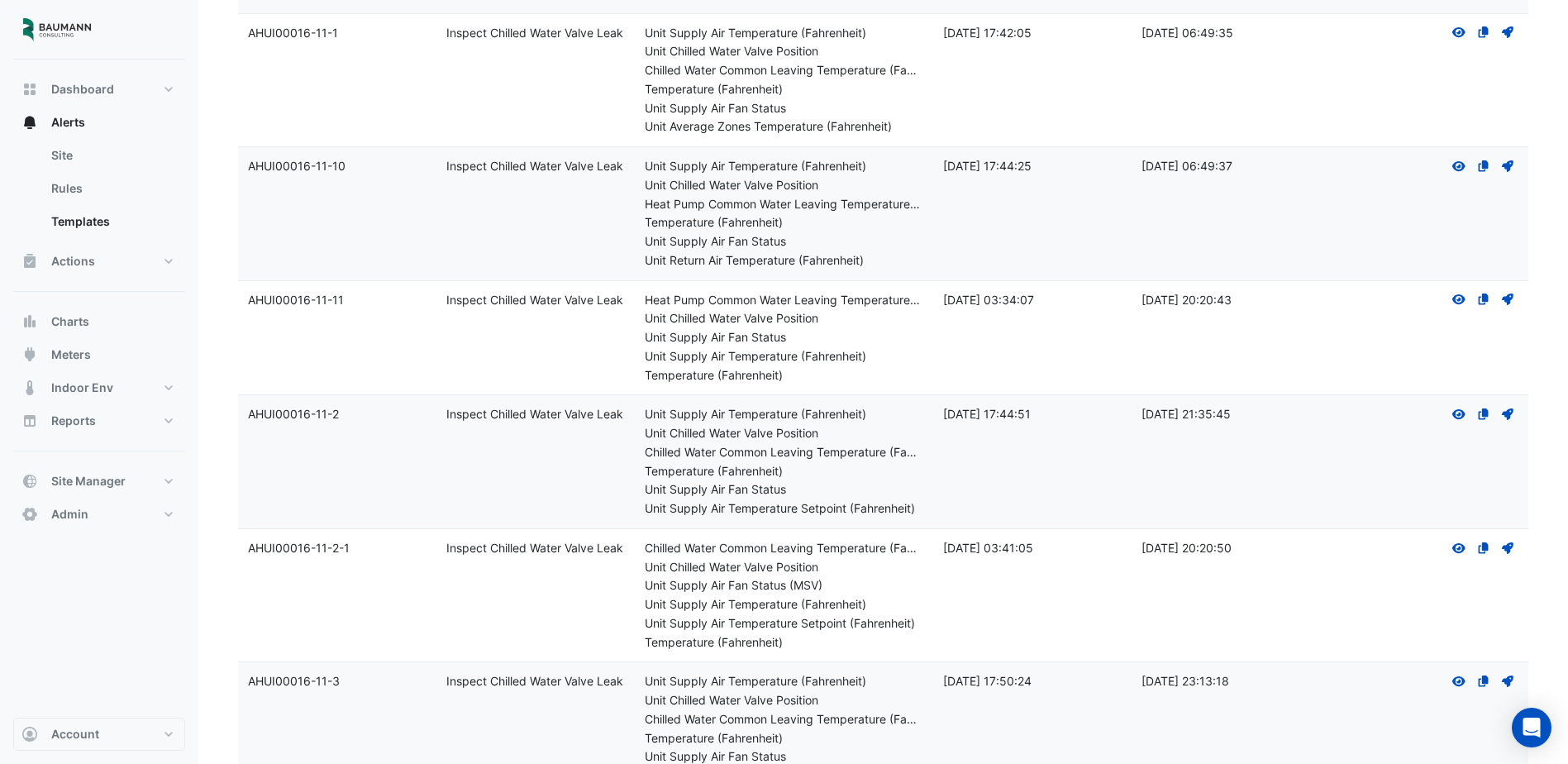
scroll to position [0, 0]
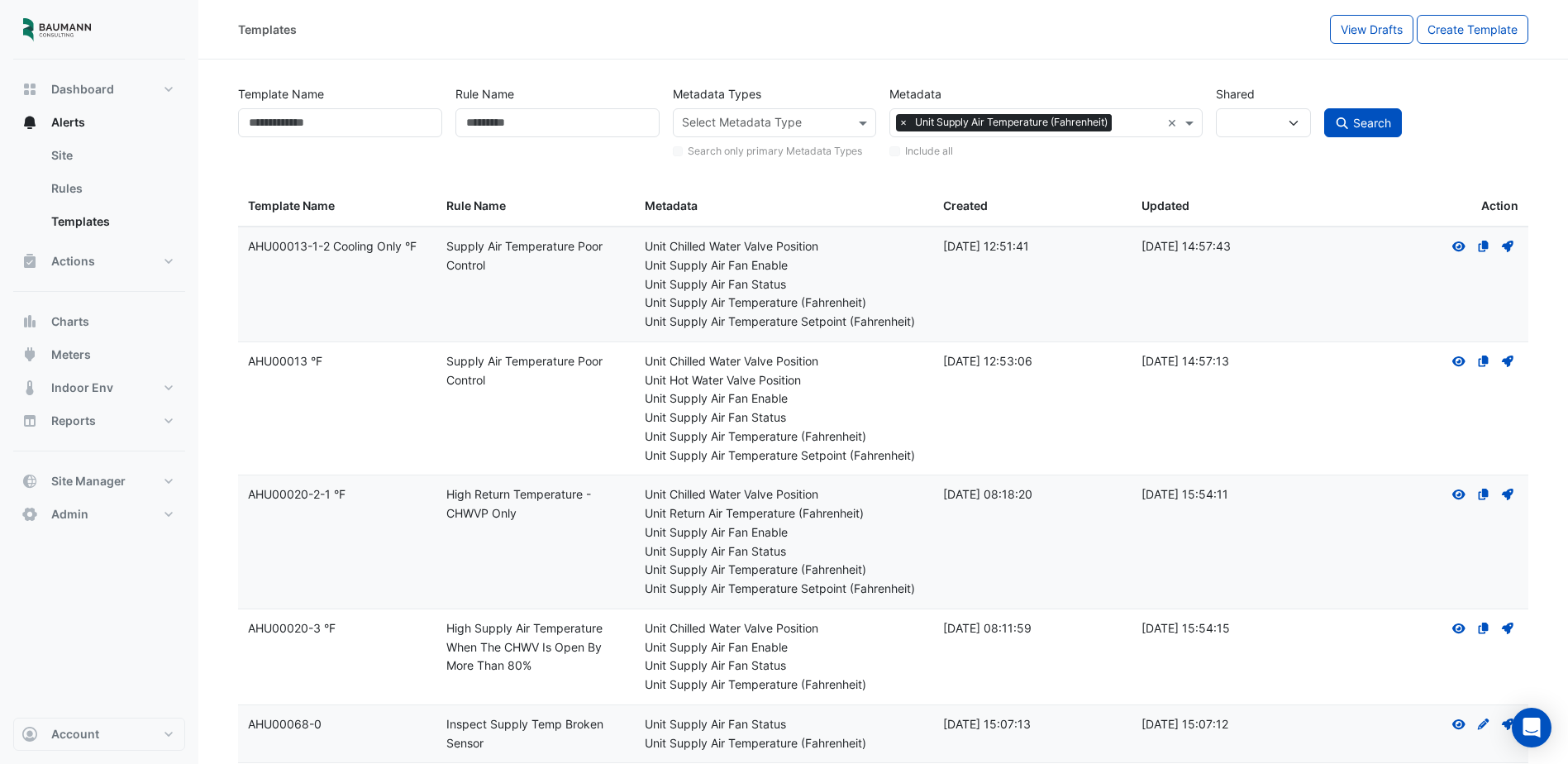
drag, startPoint x: 1131, startPoint y: 575, endPoint x: 1142, endPoint y: 186, distance: 389.2
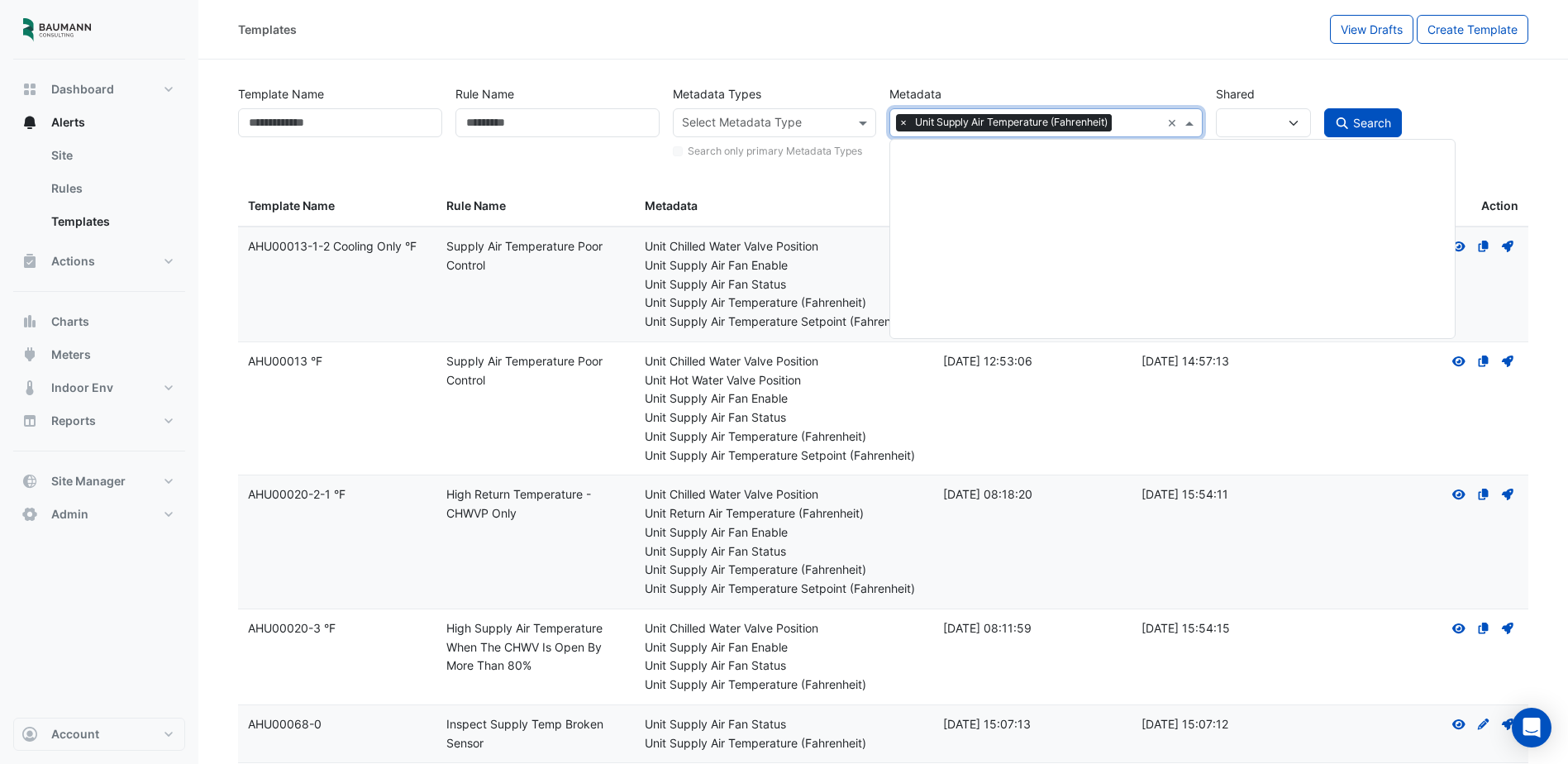
click at [1148, 123] on input "text" at bounding box center [1140, 125] width 41 height 18
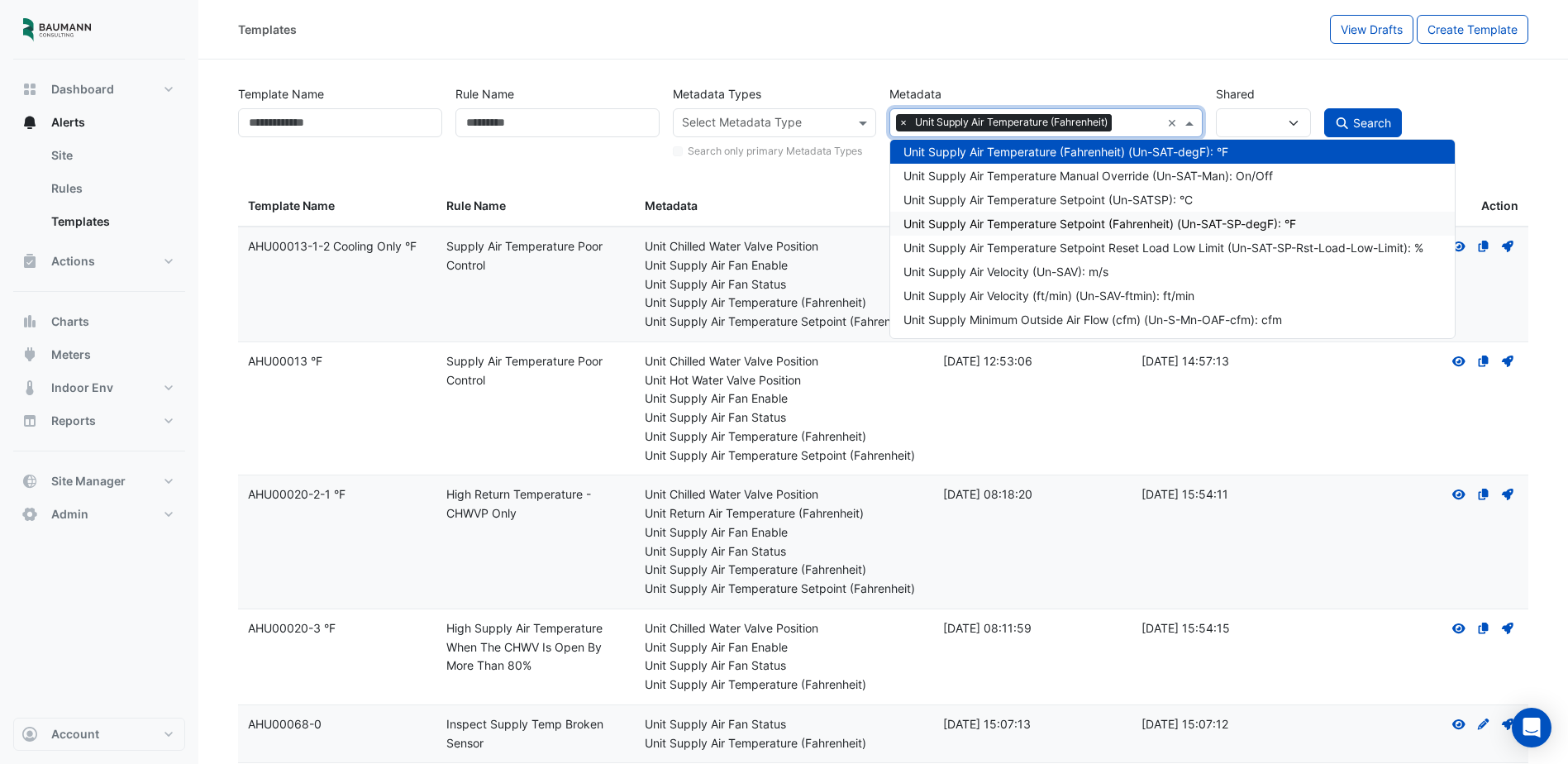
click at [1149, 225] on div "Unit Supply Air Temperature Setpoint (Fahrenheit) (Un-SAT-SP-degF): °F" at bounding box center [1172, 223] width 537 height 18
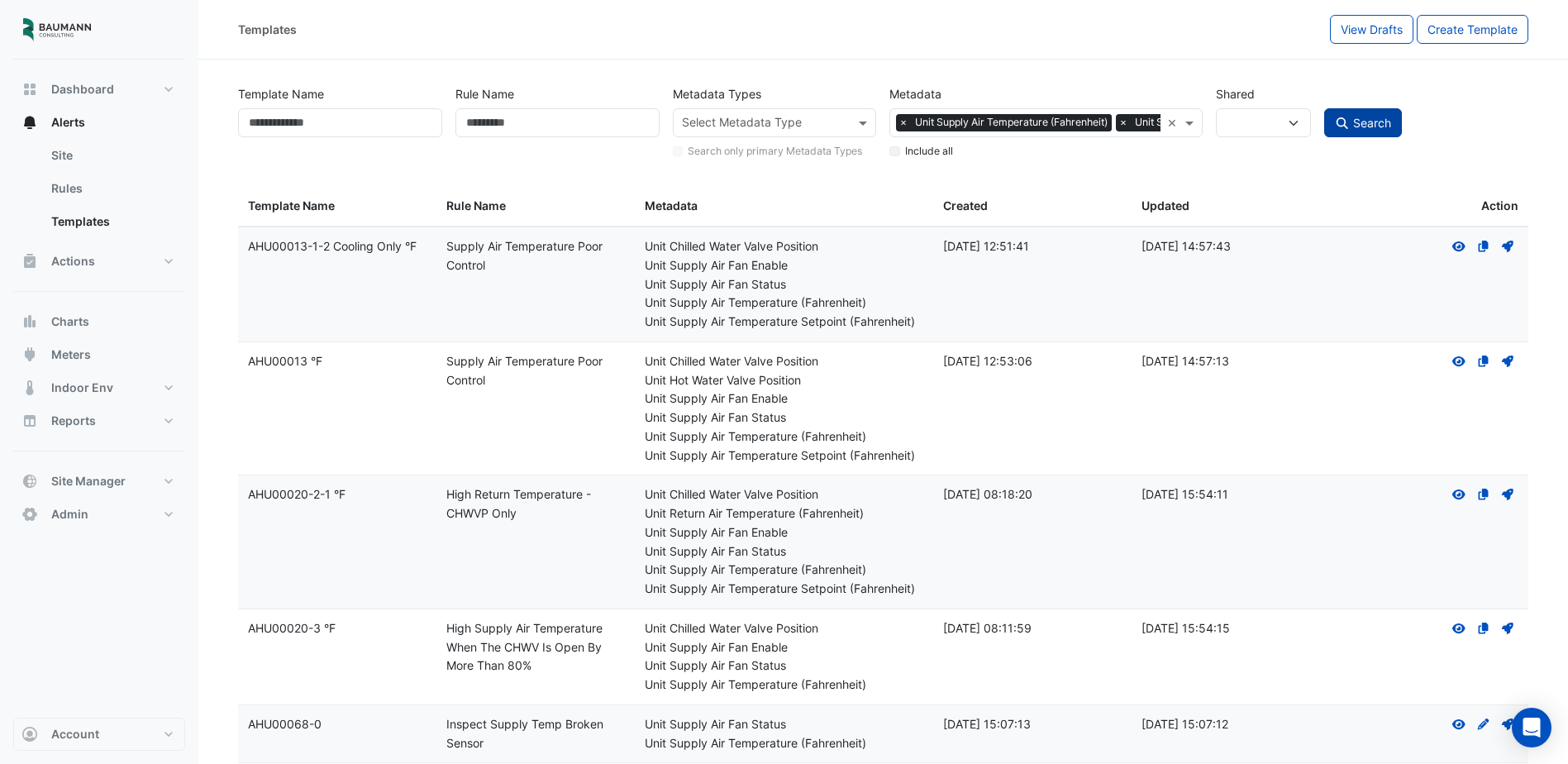
click at [1353, 124] on span "Search" at bounding box center [1372, 123] width 38 height 14
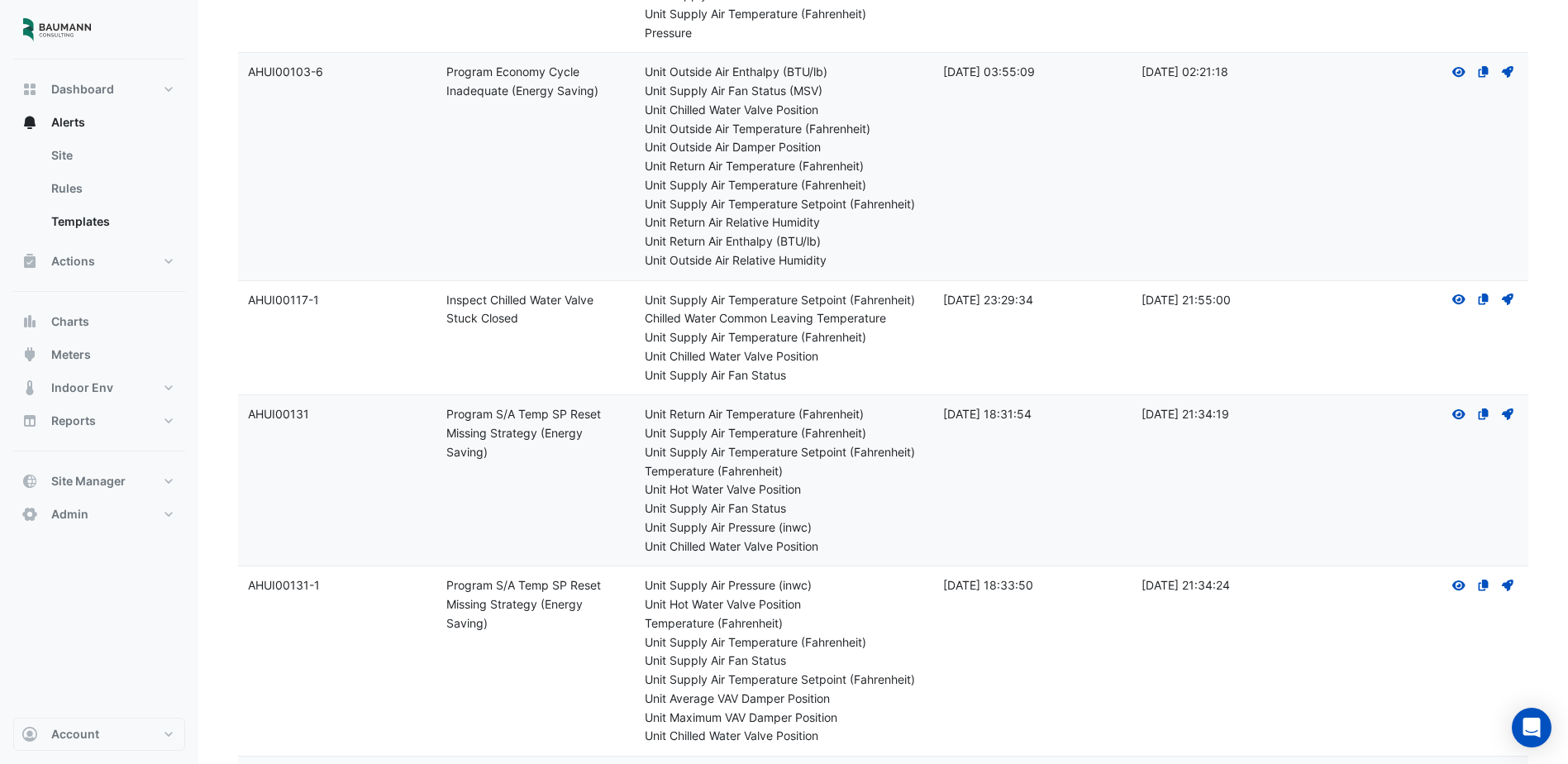
scroll to position [14346, 0]
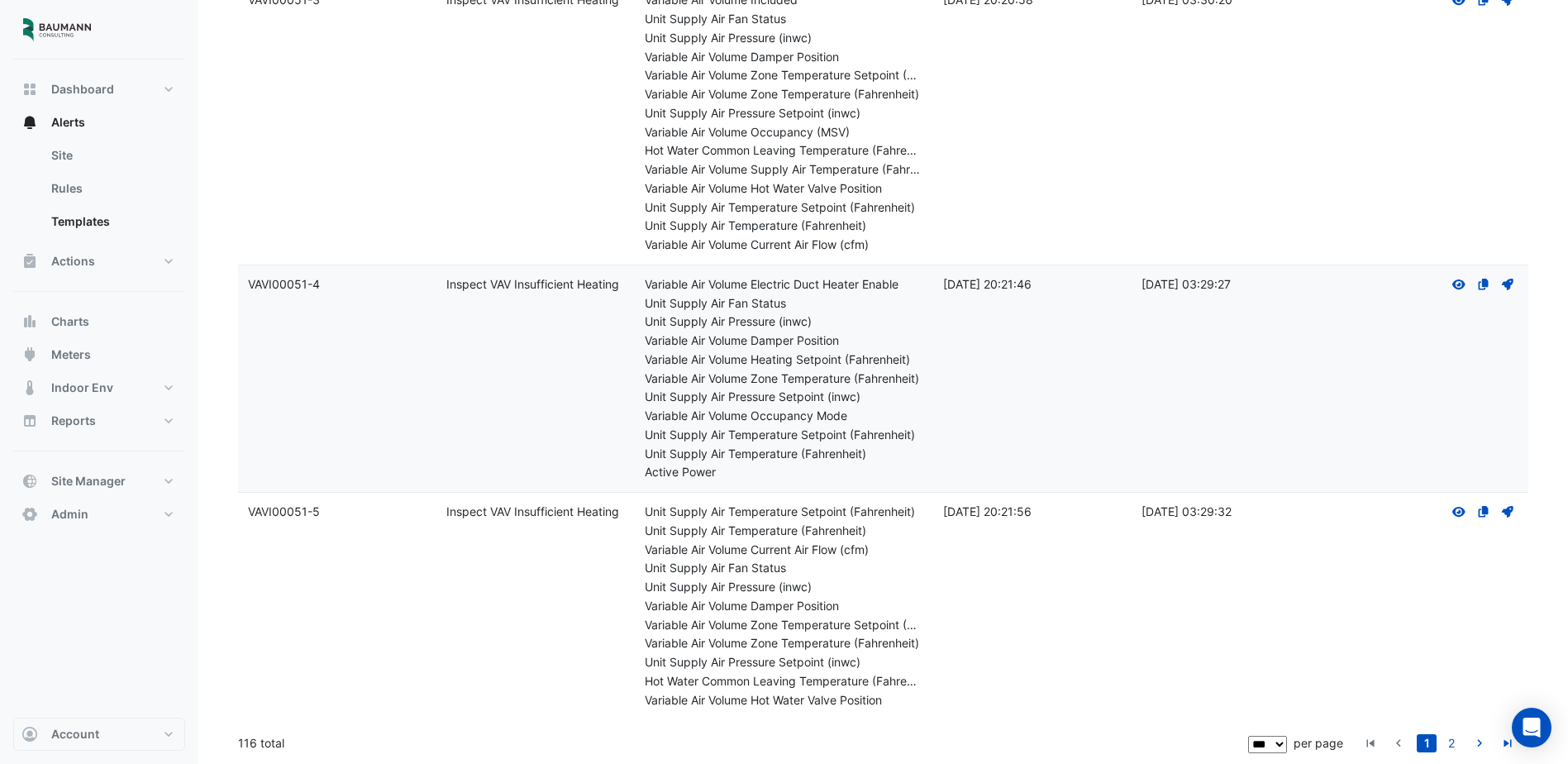
drag, startPoint x: 1171, startPoint y: 336, endPoint x: 1152, endPoint y: 715, distance: 379.5
drag, startPoint x: 245, startPoint y: 747, endPoint x: 256, endPoint y: 748, distance: 11.0
click at [256, 748] on div "116 total" at bounding box center [741, 743] width 1007 height 41
drag, startPoint x: 256, startPoint y: 748, endPoint x: 340, endPoint y: 745, distance: 84.1
click at [340, 745] on div "116 total" at bounding box center [741, 743] width 1007 height 41
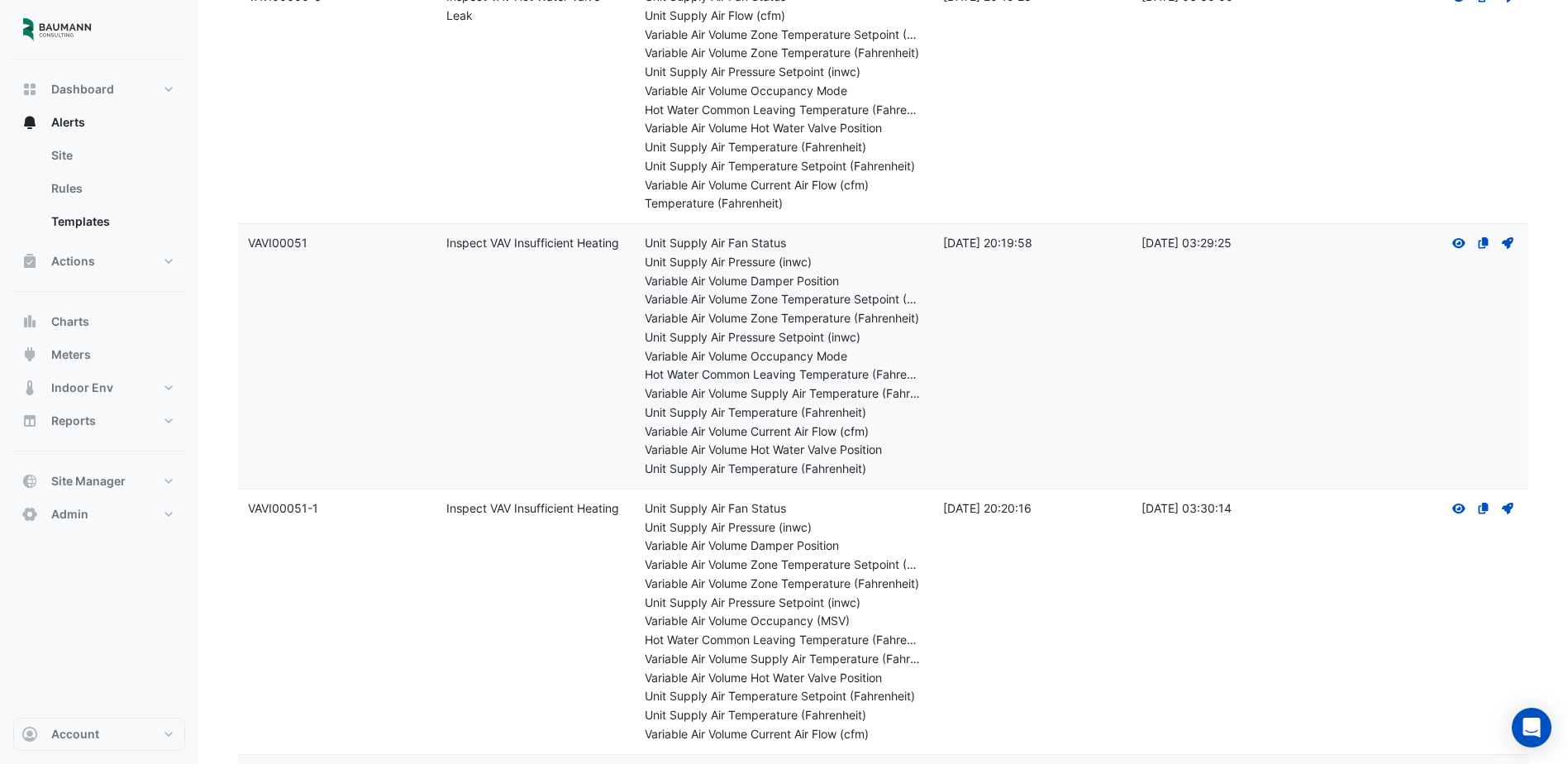
scroll to position [0, 0]
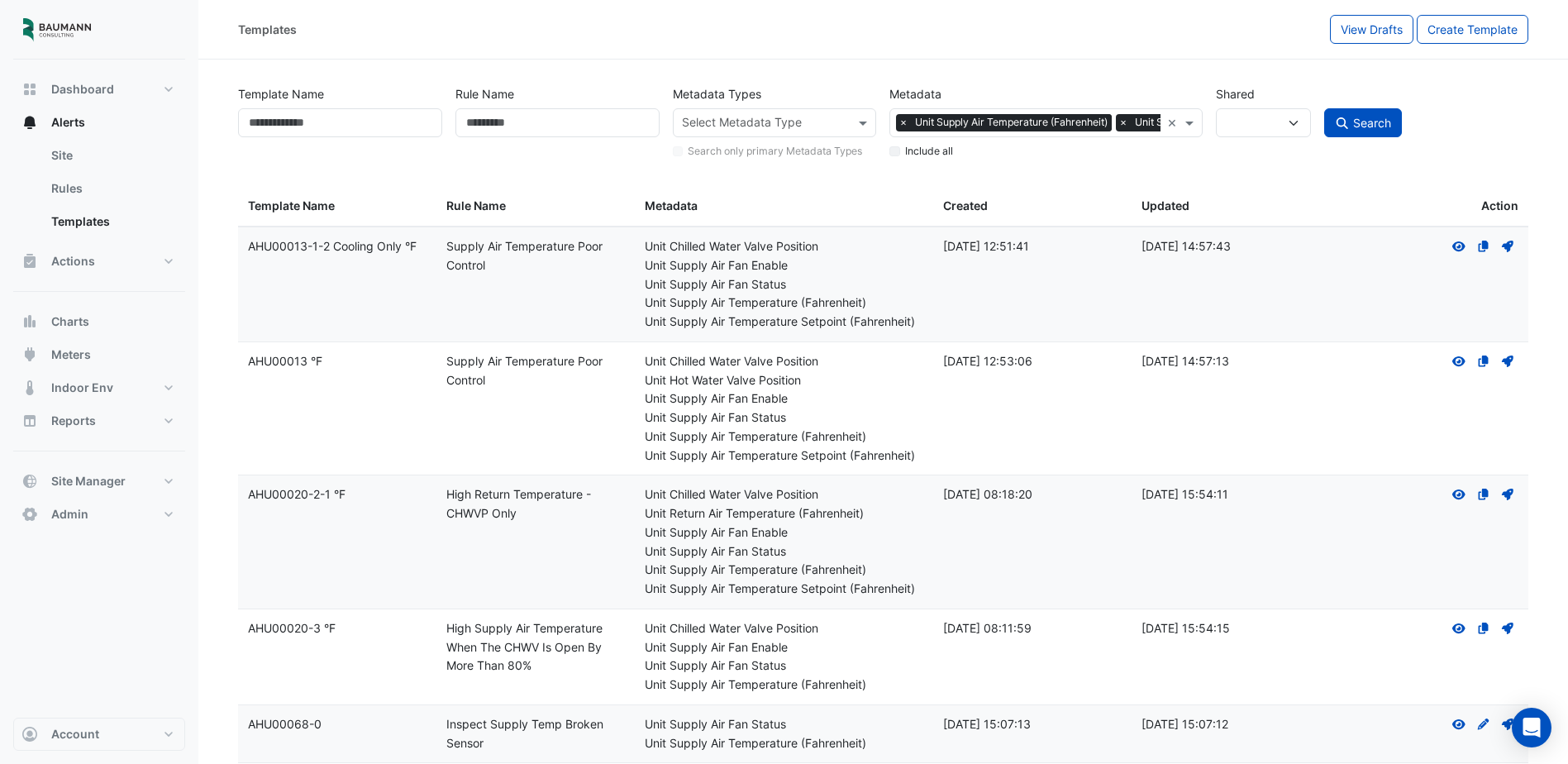
drag, startPoint x: 1102, startPoint y: 650, endPoint x: 1116, endPoint y: 165, distance: 485.2
drag, startPoint x: 1268, startPoint y: 84, endPoint x: 1269, endPoint y: 94, distance: 10.0
click at [1268, 87] on div "Shared *** **** *****" at bounding box center [1263, 119] width 109 height 81
click at [1269, 116] on select "*** **** *****" at bounding box center [1264, 123] width 95 height 29
click at [1389, 125] on span "Search" at bounding box center [1372, 123] width 38 height 14
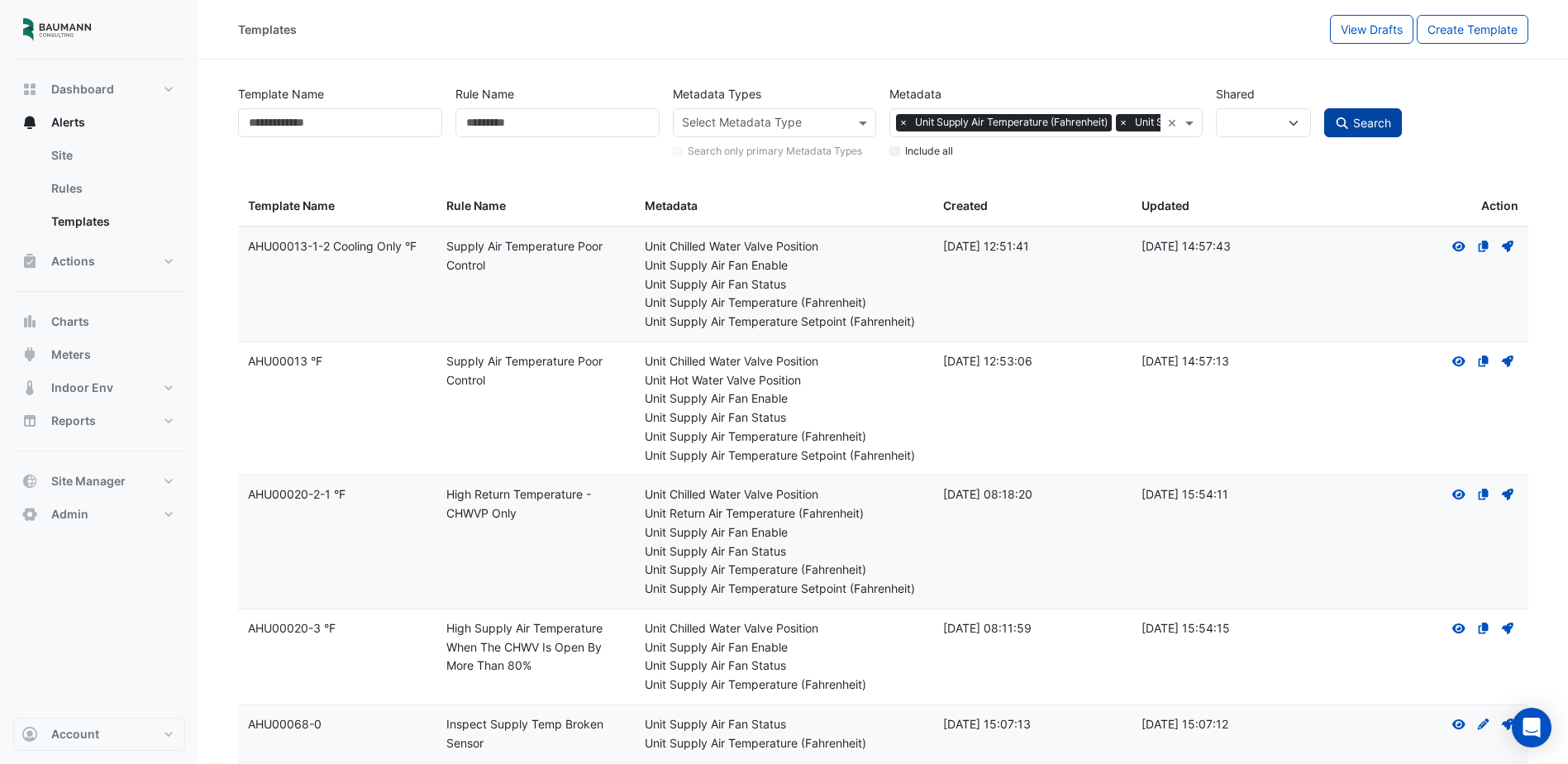
select select
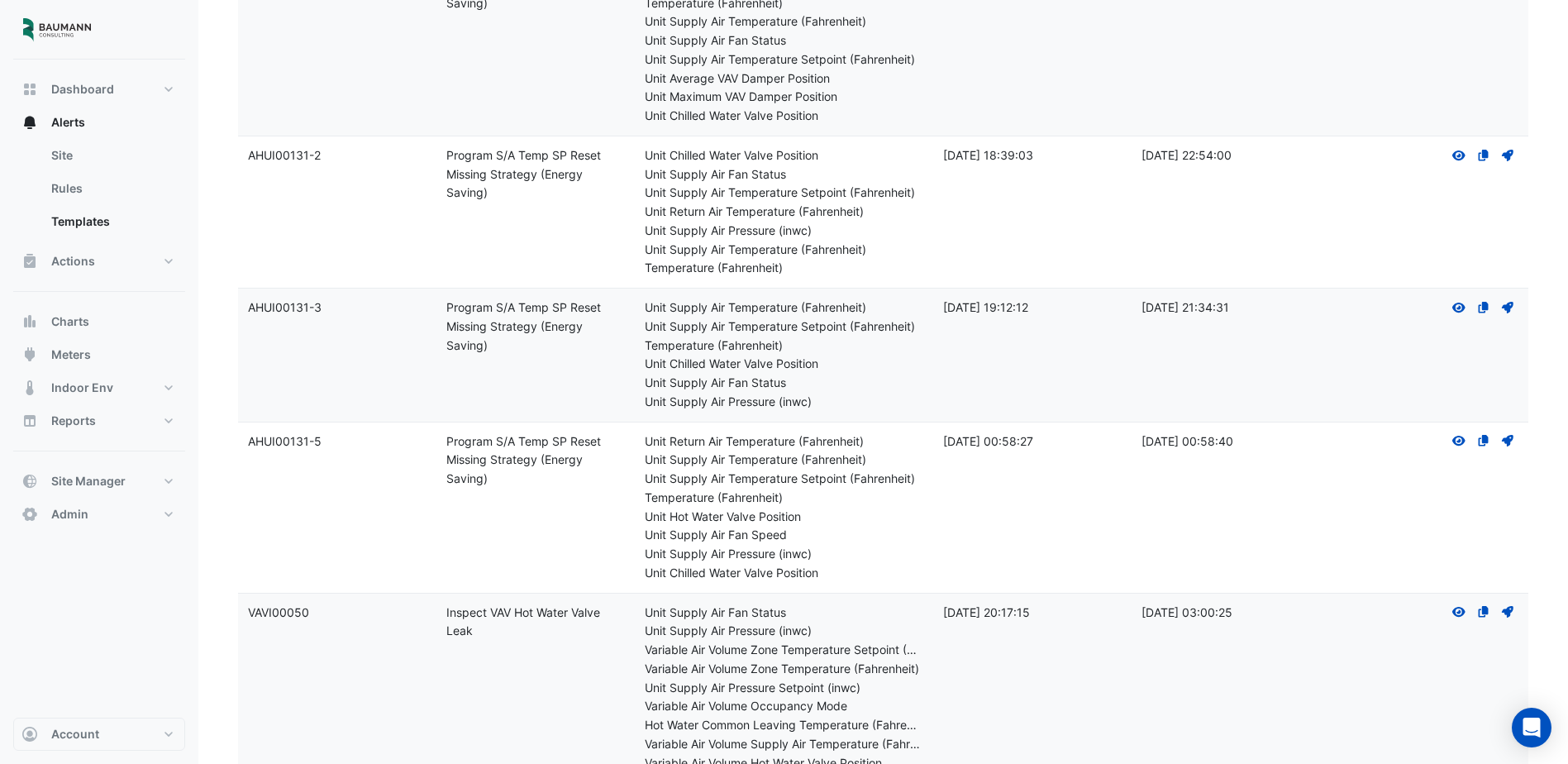
scroll to position [11941, 0]
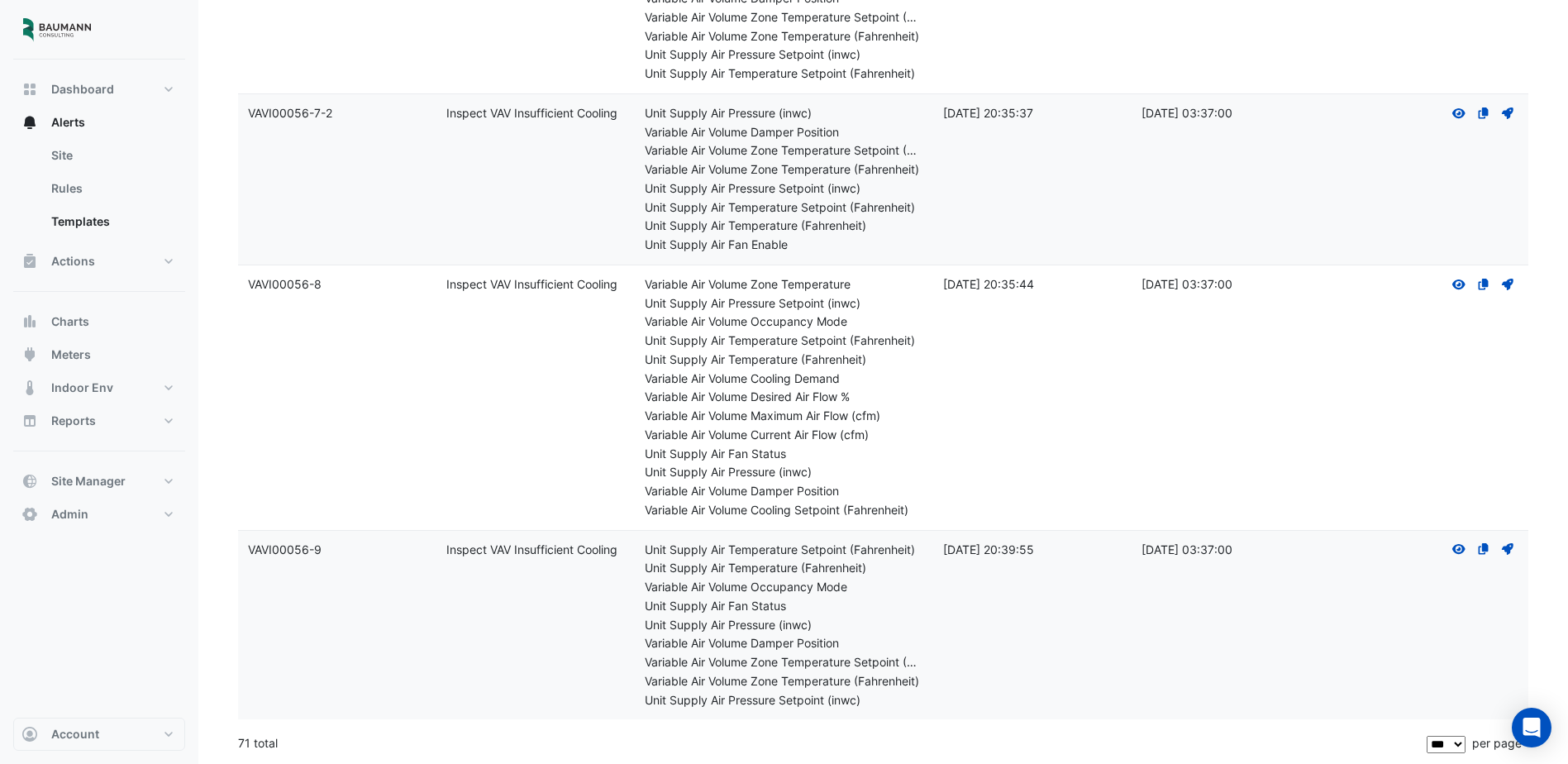
drag, startPoint x: 1073, startPoint y: 310, endPoint x: 484, endPoint y: 696, distance: 704.2
drag, startPoint x: 240, startPoint y: 748, endPoint x: 251, endPoint y: 748, distance: 11.0
click at [251, 748] on div "71 total" at bounding box center [831, 743] width 1186 height 41
drag, startPoint x: 251, startPoint y: 748, endPoint x: 339, endPoint y: 739, distance: 88.5
click at [338, 739] on div "71 total" at bounding box center [831, 743] width 1186 height 41
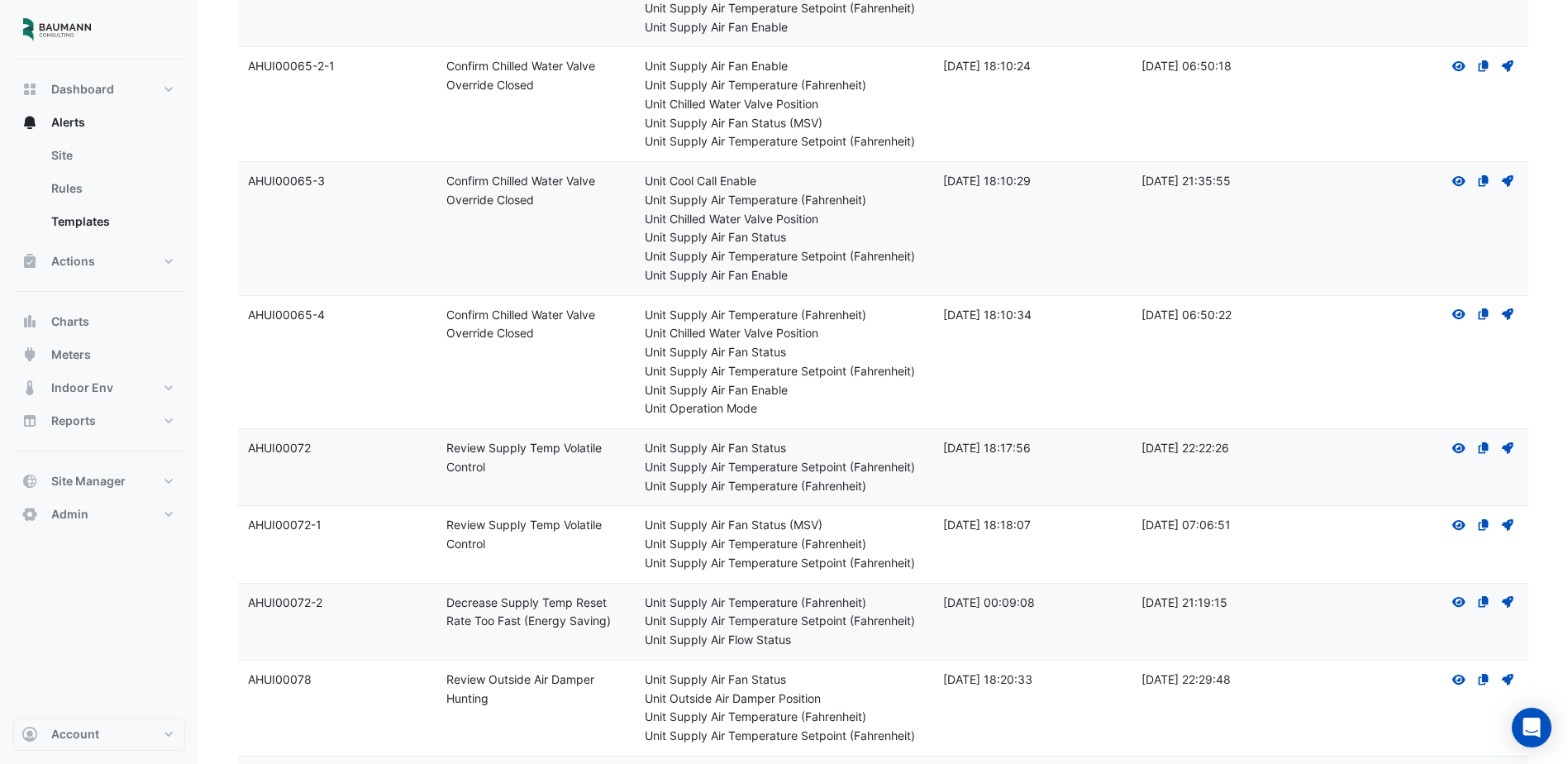
scroll to position [0, 0]
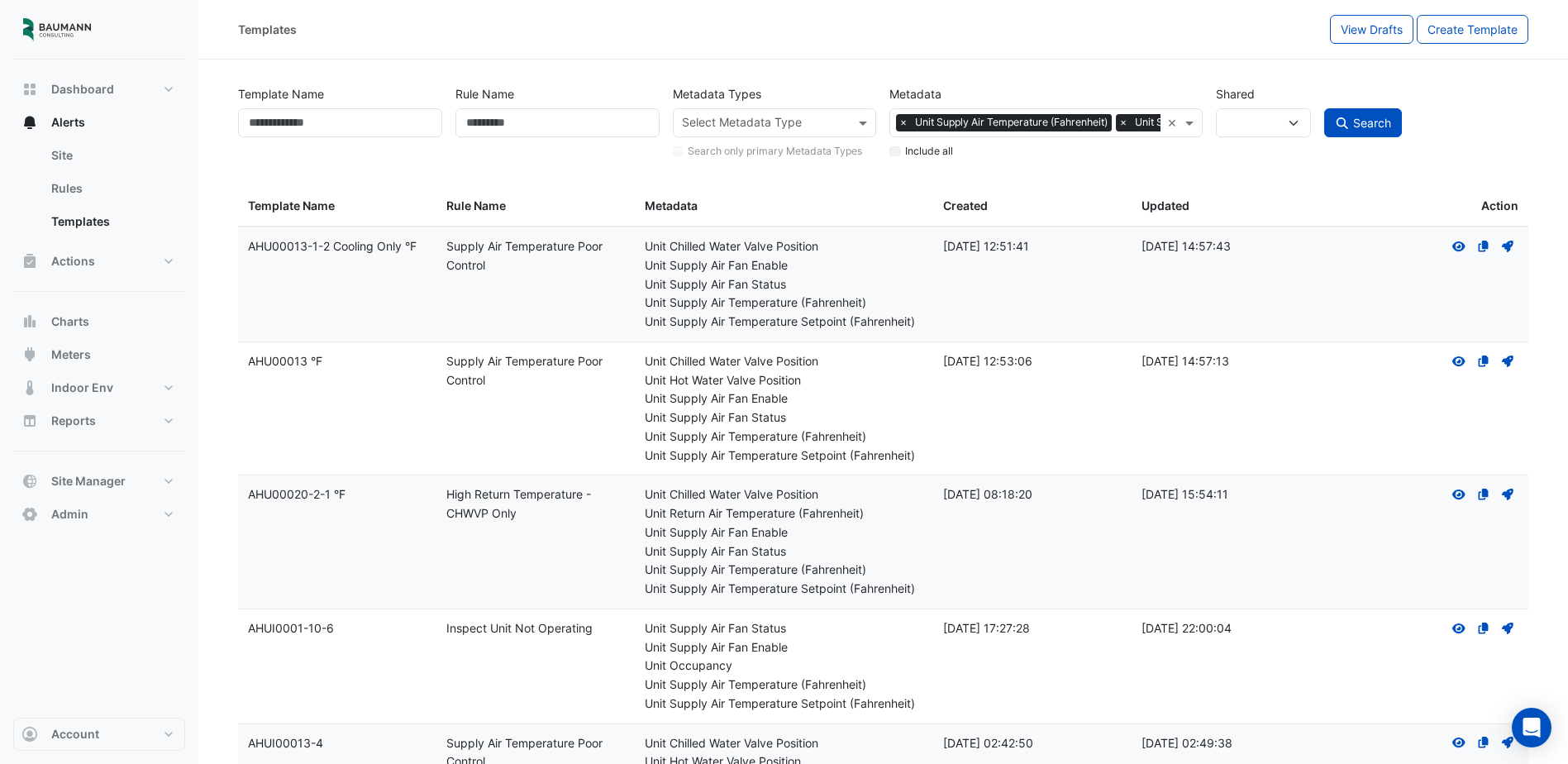
drag, startPoint x: 526, startPoint y: 680, endPoint x: 578, endPoint y: 396, distance: 288.7
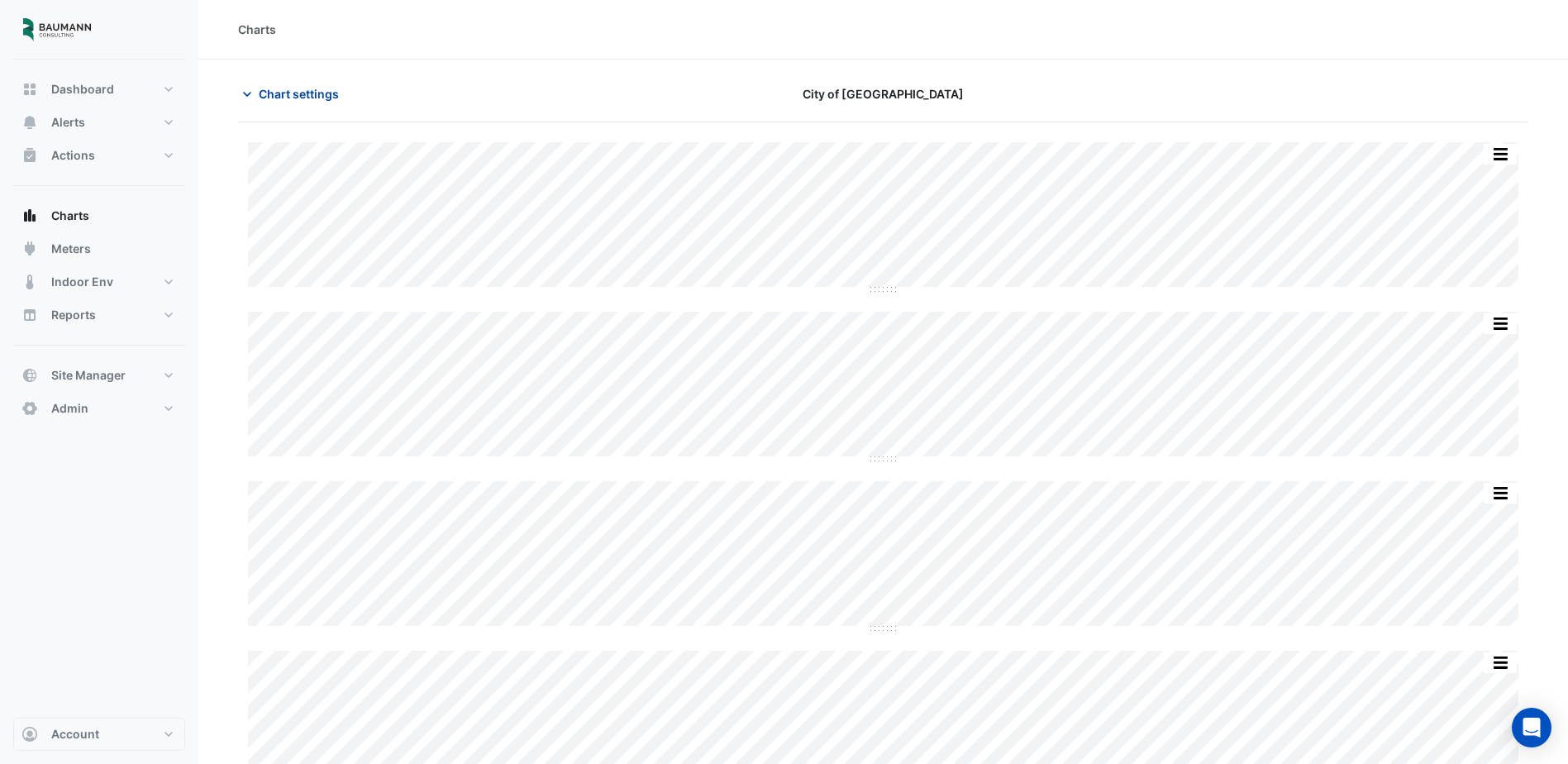
click at [328, 101] on span "Chart settings" at bounding box center [298, 94] width 80 height 18
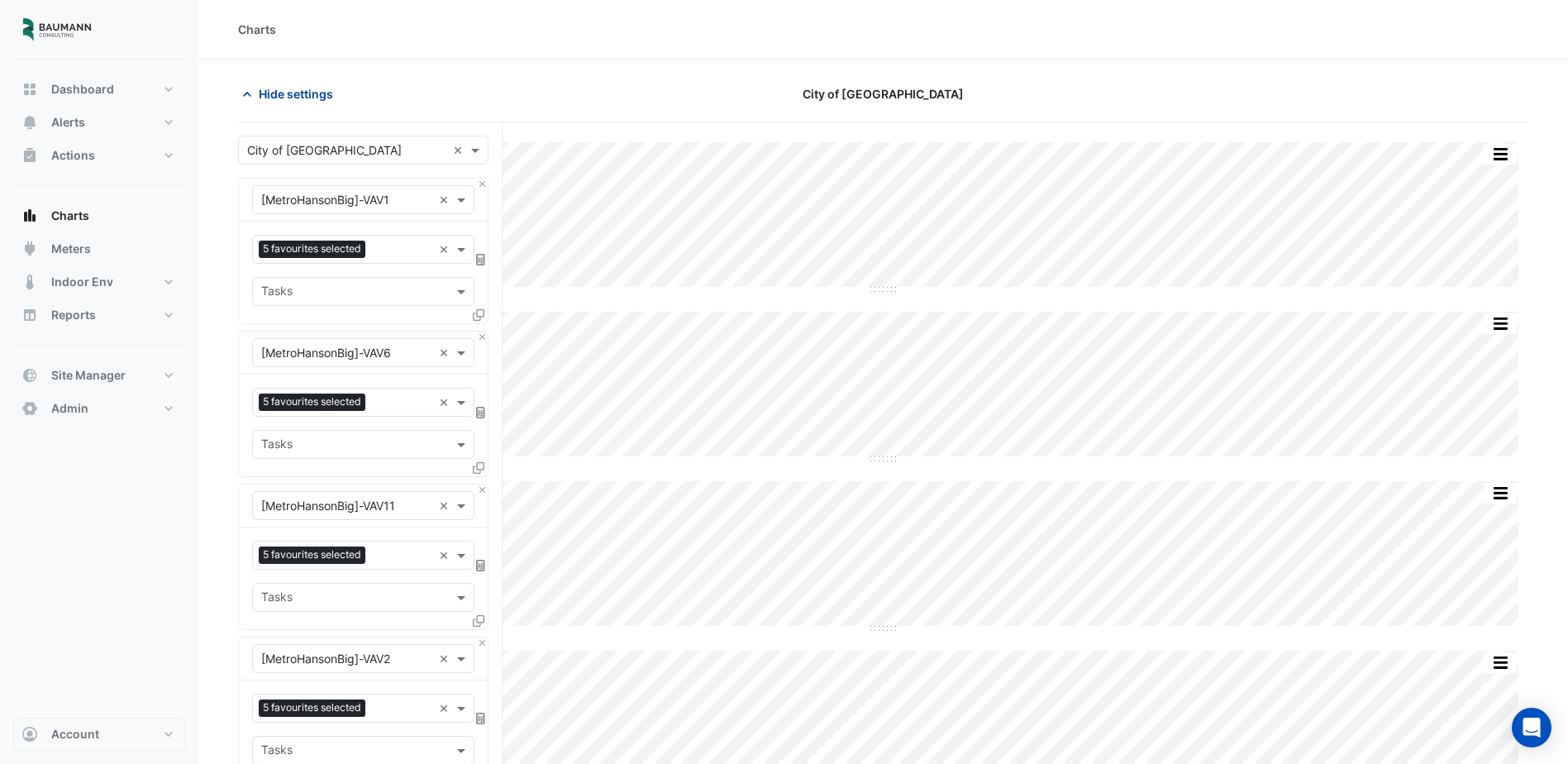
click at [299, 97] on span "Hide settings" at bounding box center [296, 94] width 74 height 18
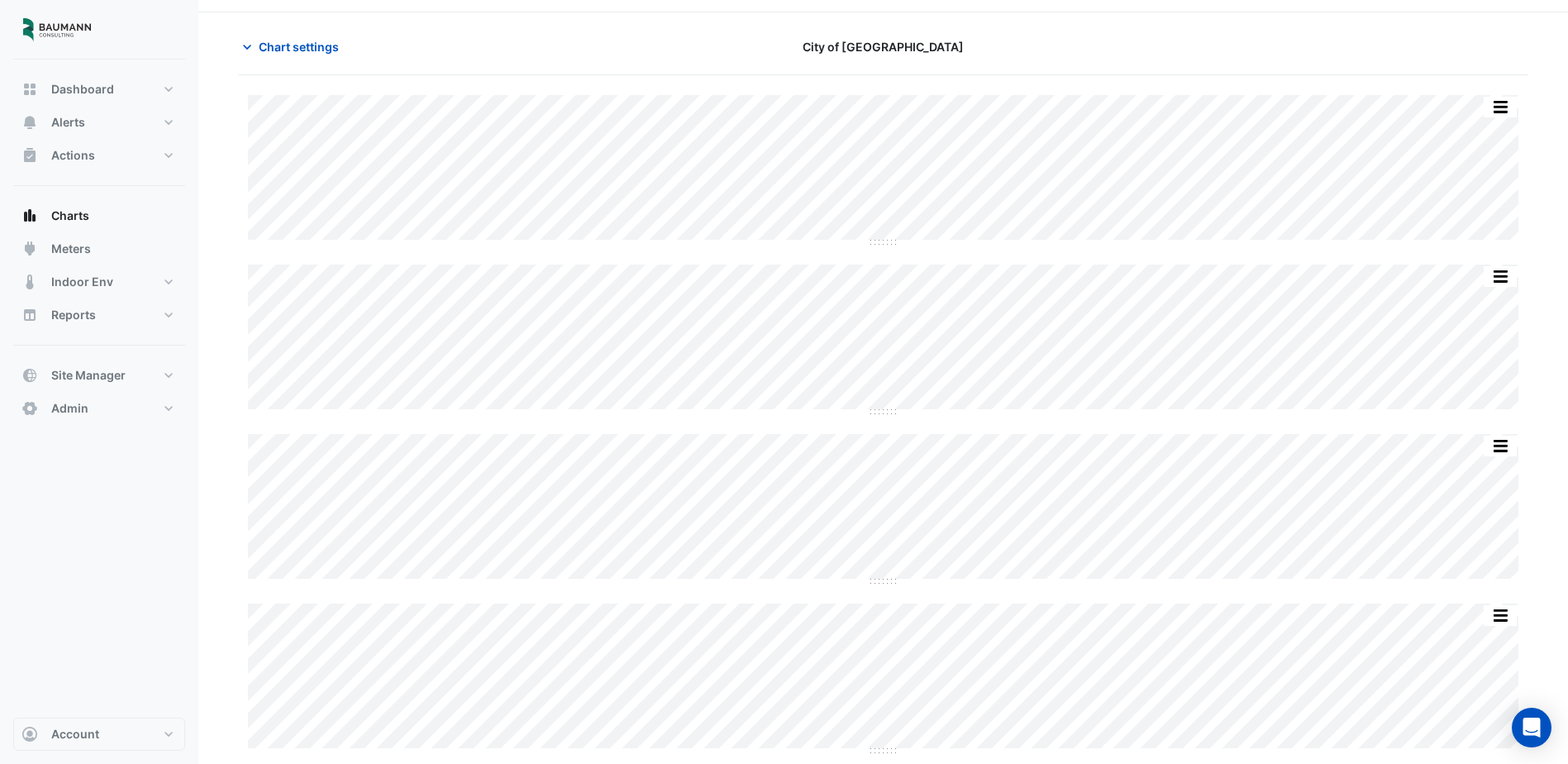
scroll to position [83, 0]
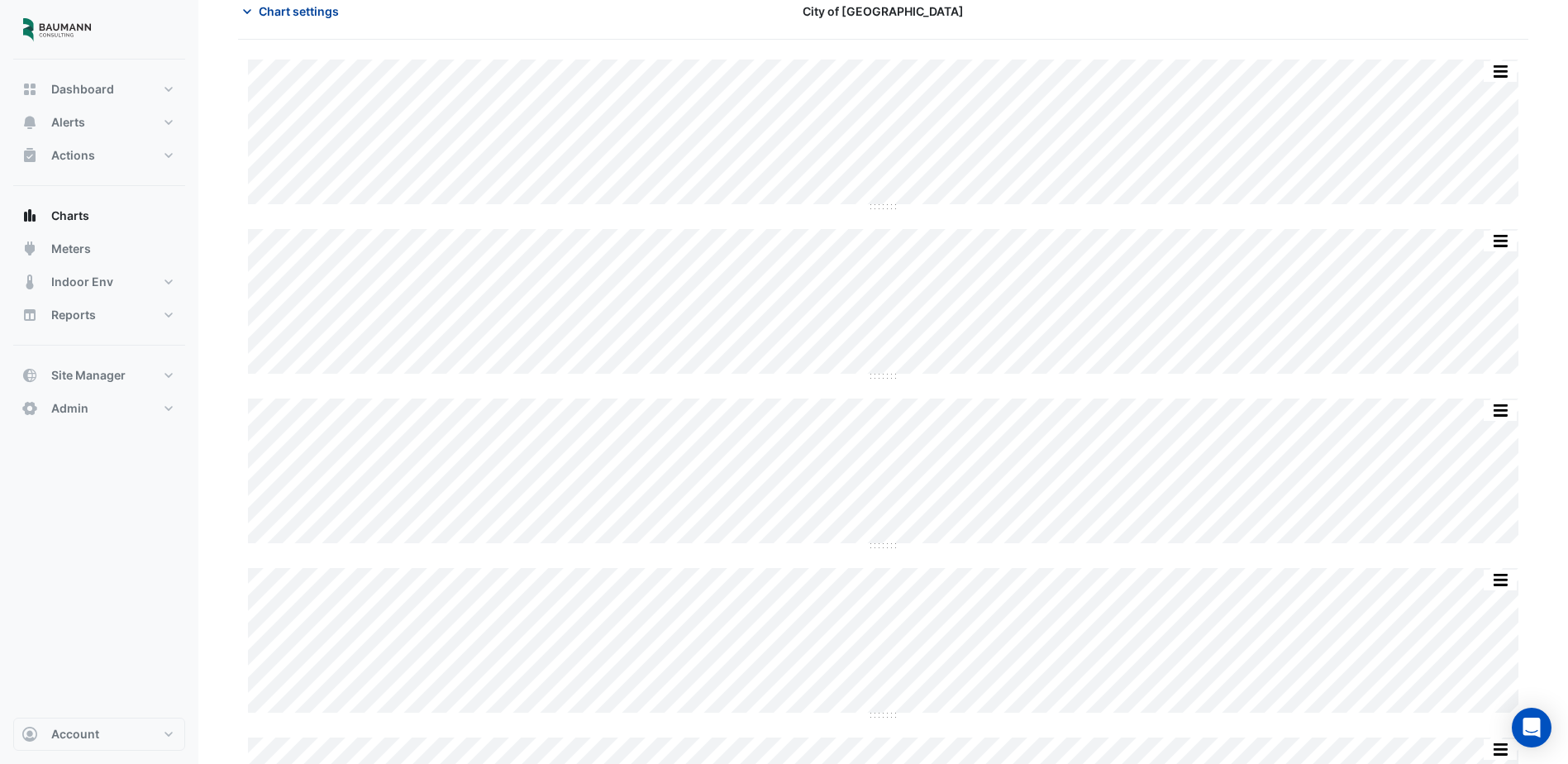
click at [287, 21] on button "Chart settings" at bounding box center [294, 10] width 112 height 29
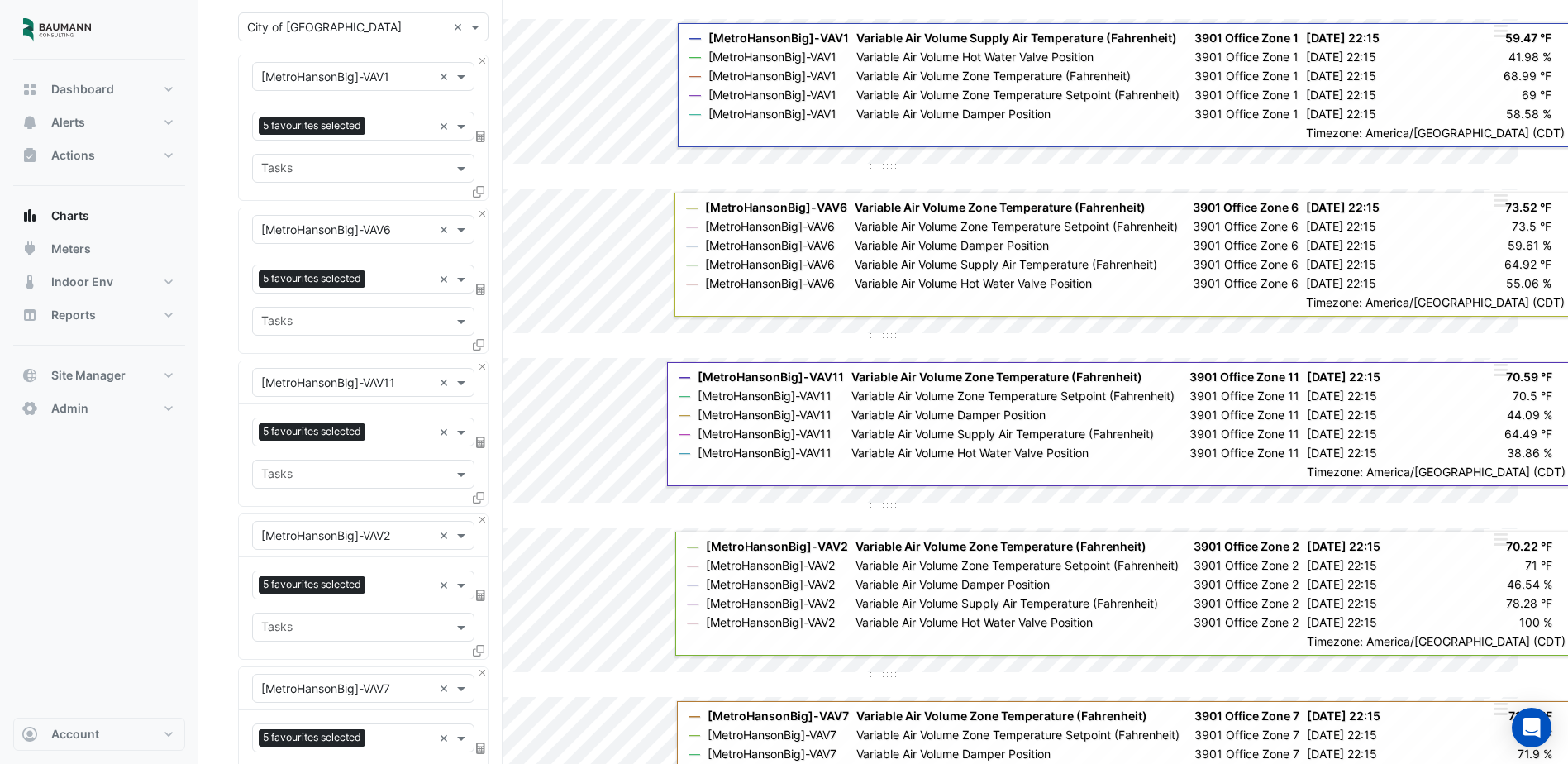
scroll to position [414, 0]
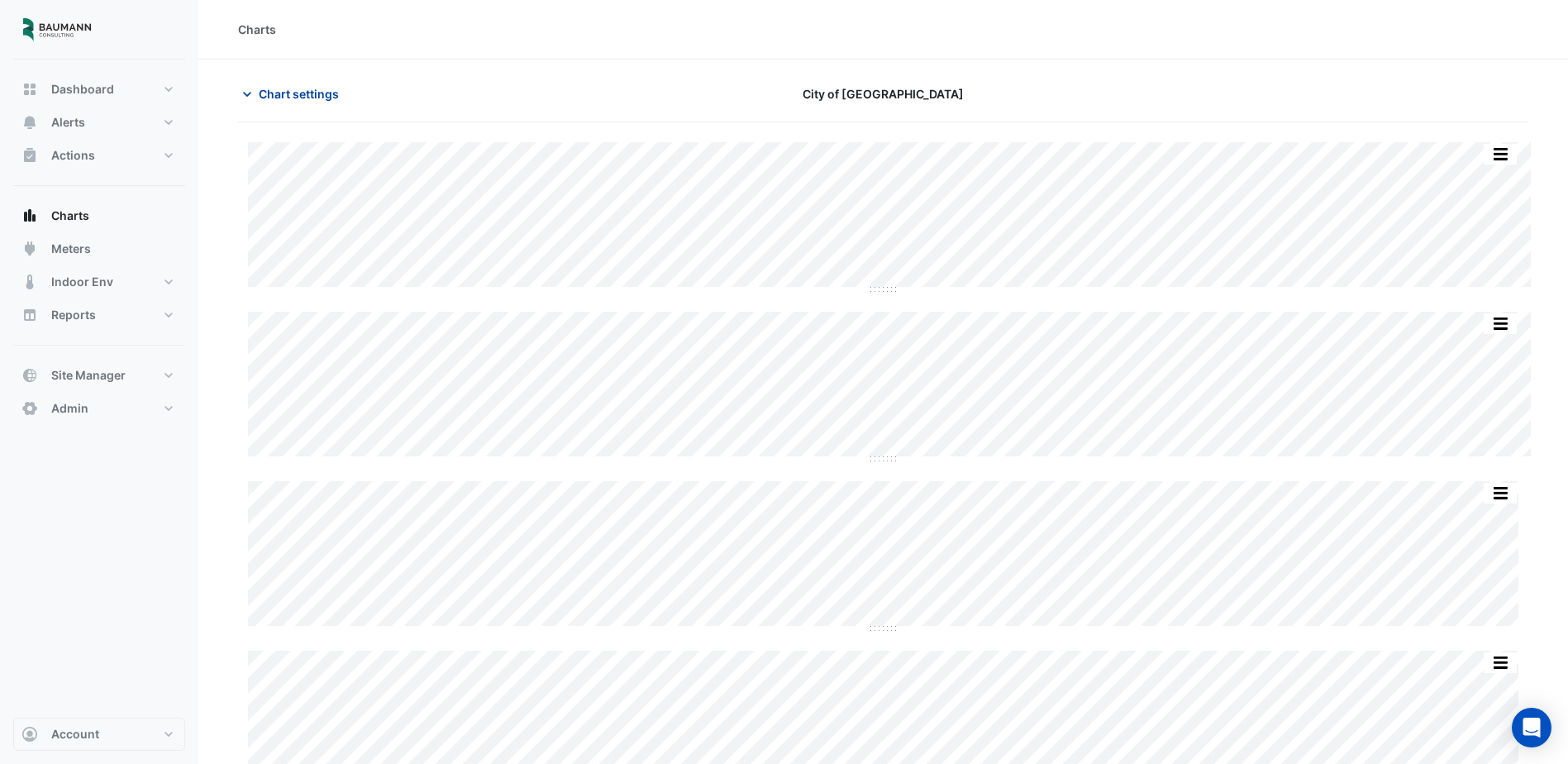
click at [279, 98] on span "Chart settings" at bounding box center [298, 94] width 80 height 18
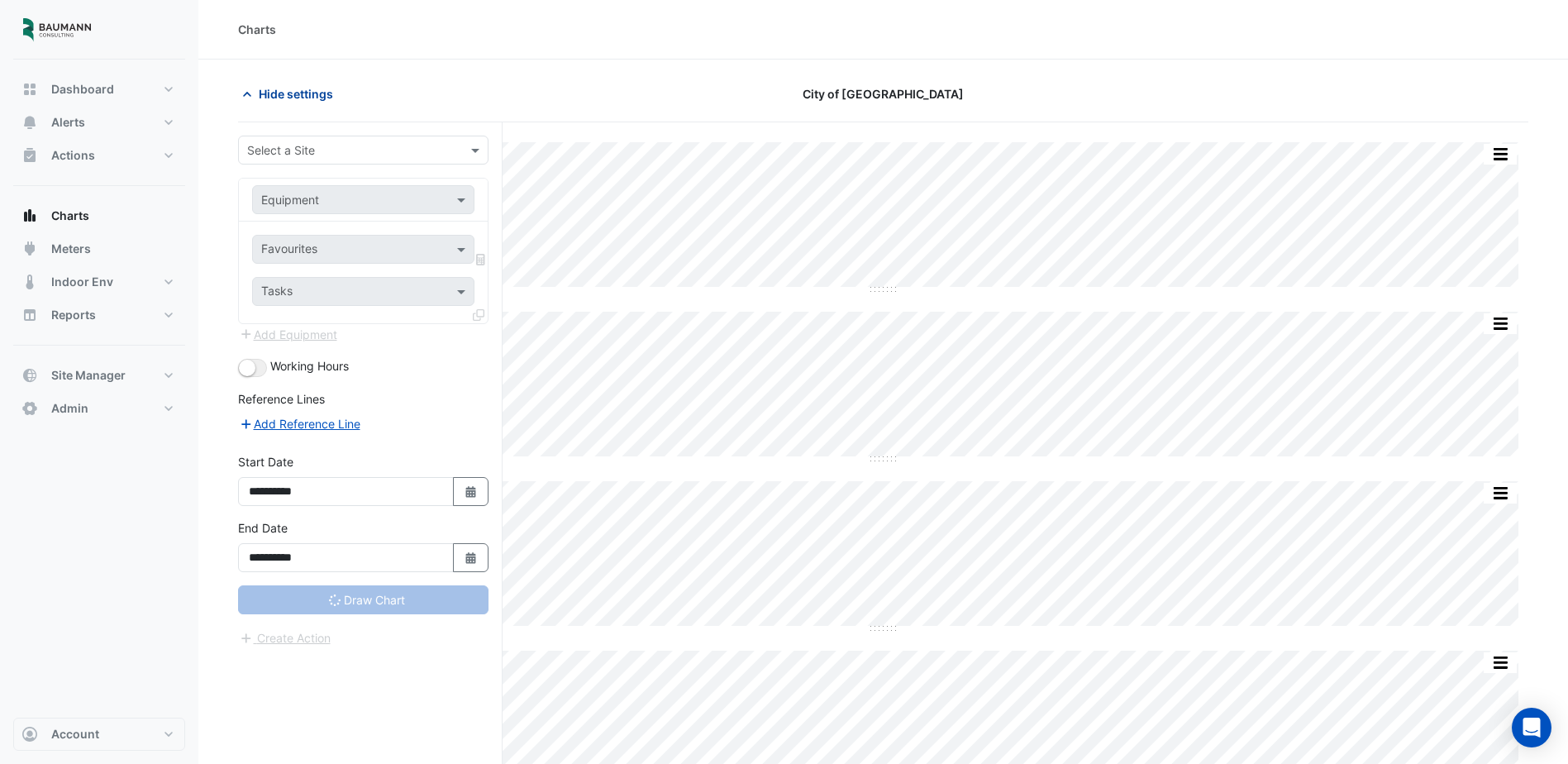
type input "**********"
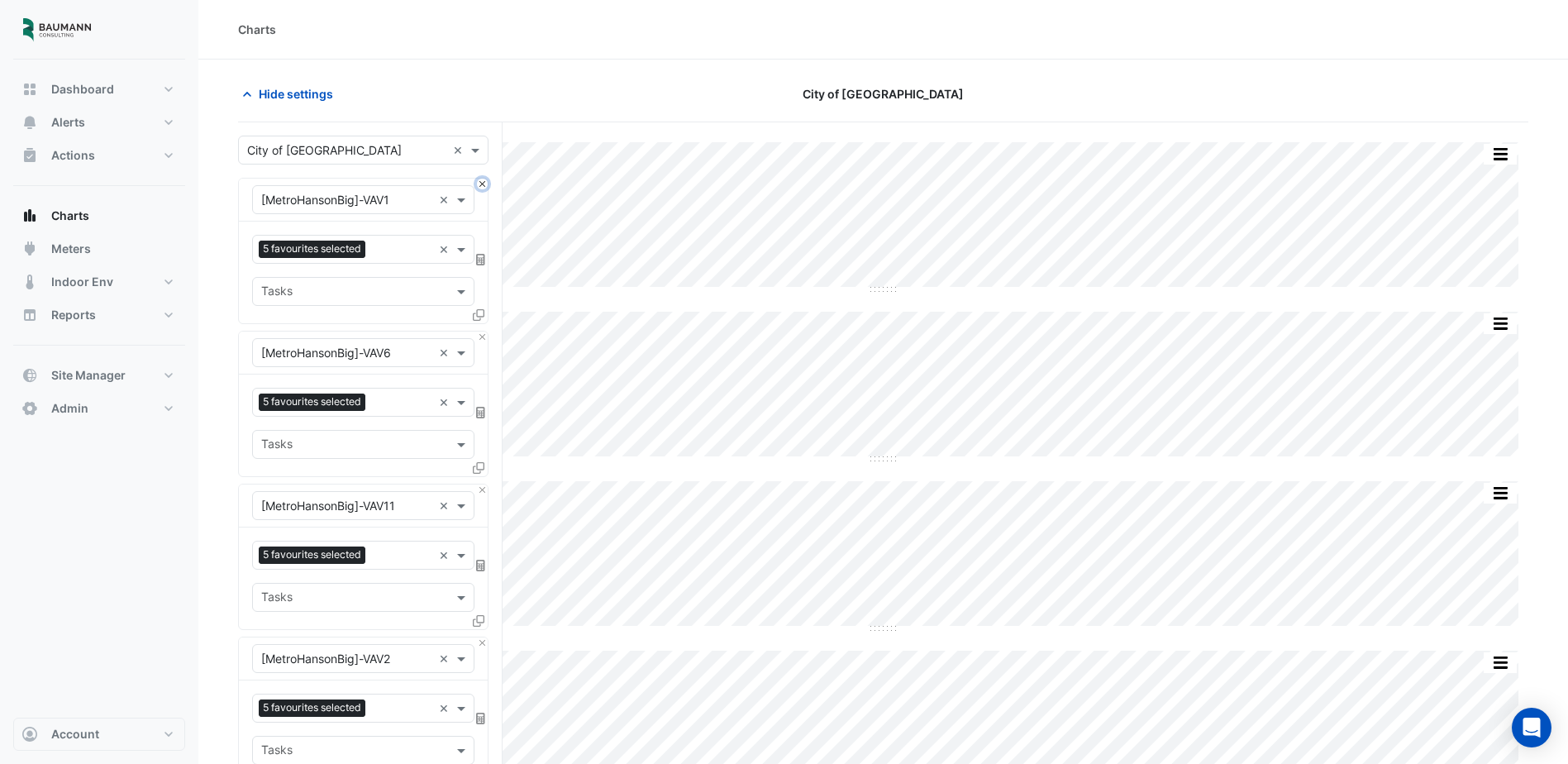
click at [479, 183] on button "Close" at bounding box center [482, 184] width 11 height 11
click at [486, 338] on button "Close" at bounding box center [482, 337] width 11 height 11
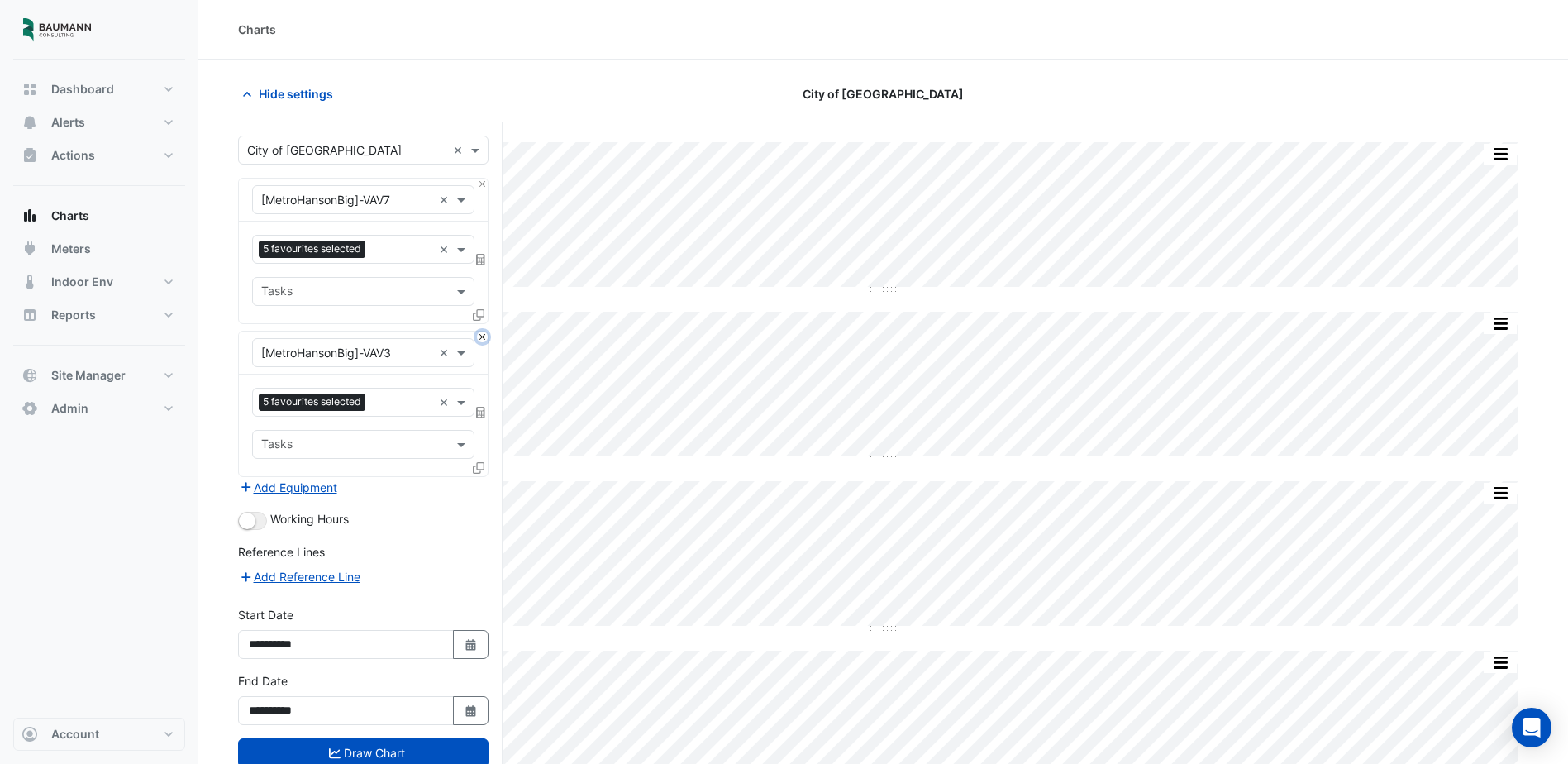
click at [480, 336] on button "Close" at bounding box center [482, 337] width 11 height 11
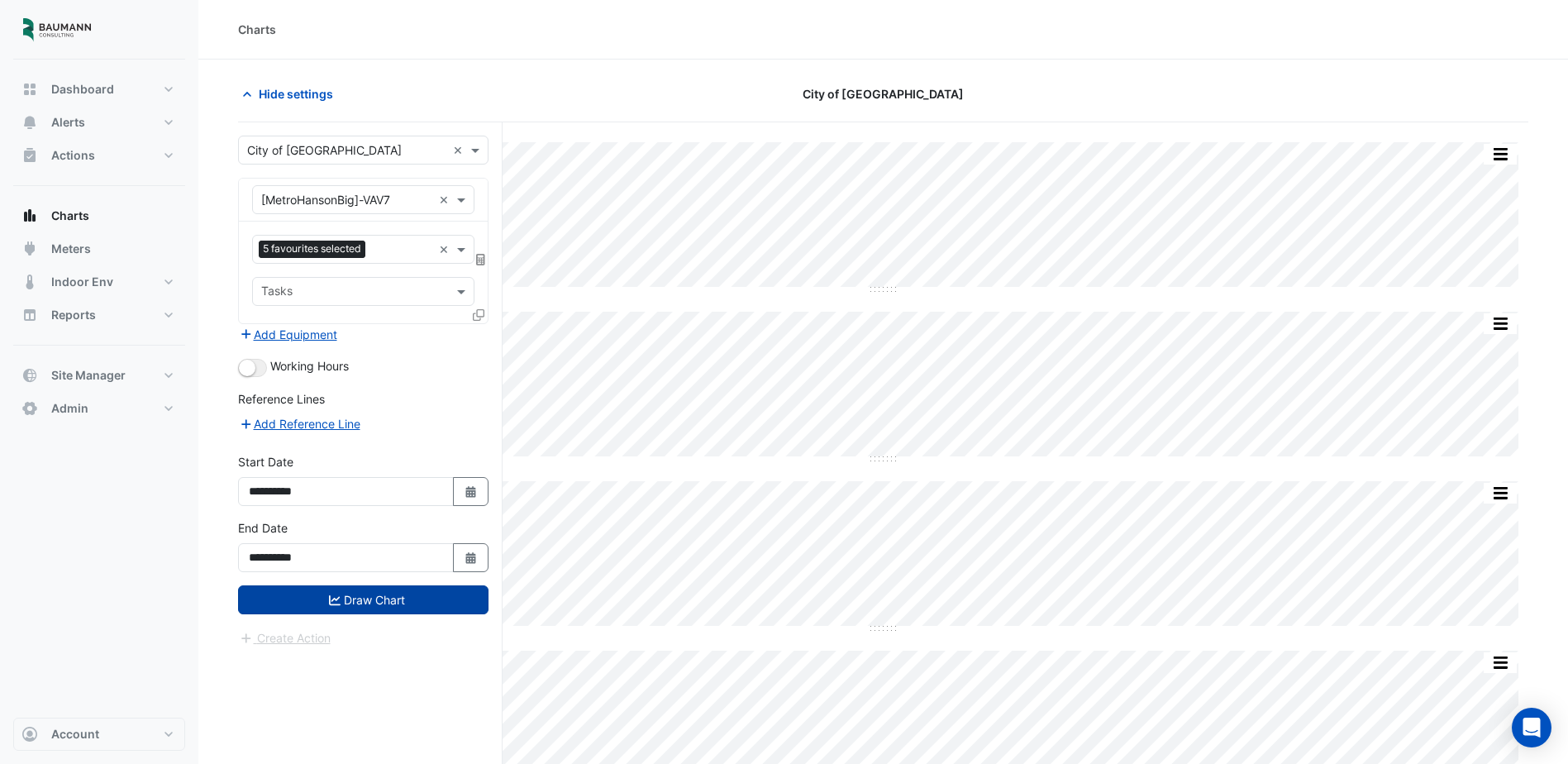
click at [422, 605] on button "Draw Chart" at bounding box center [363, 599] width 251 height 29
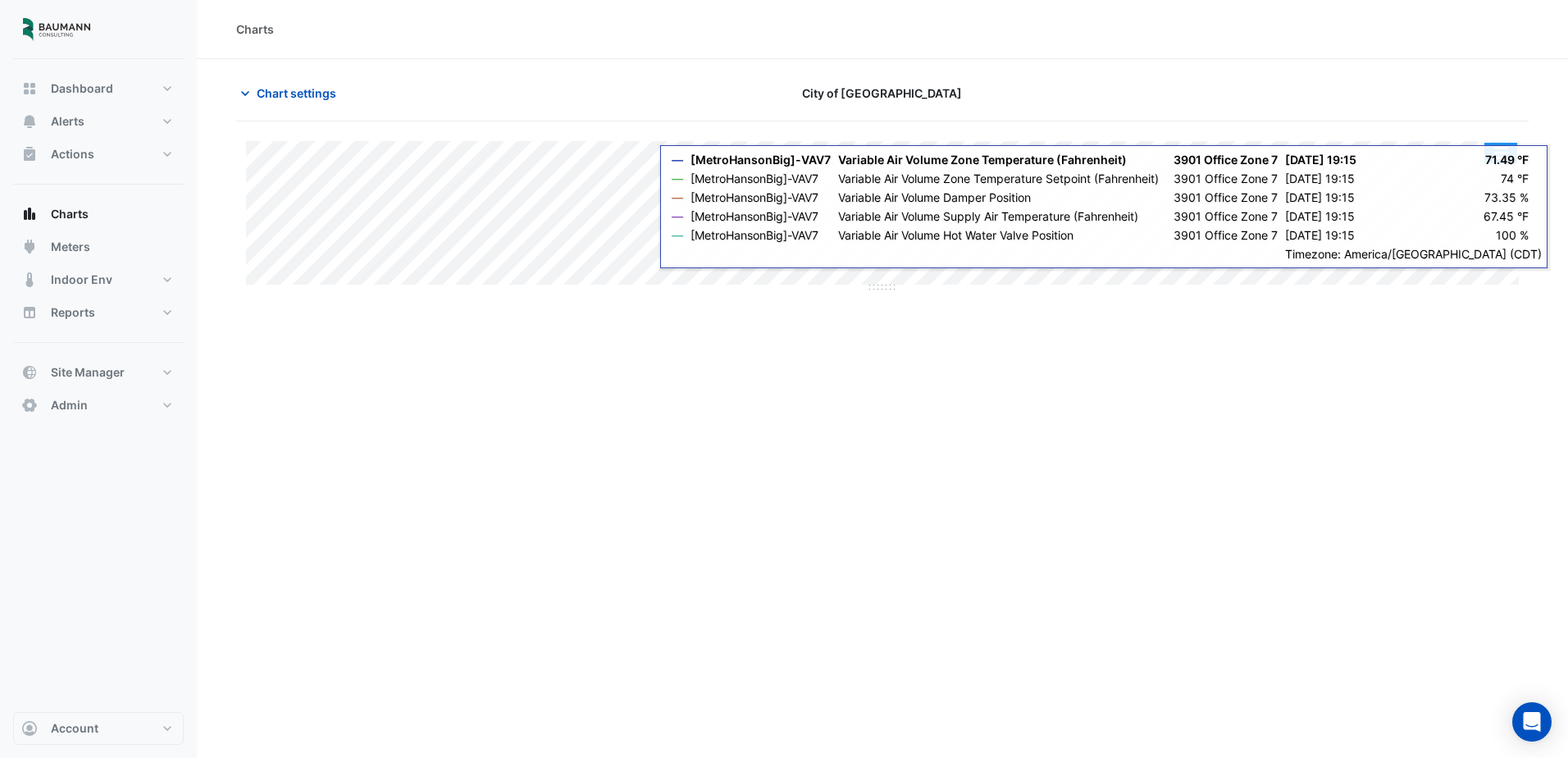
click at [1497, 154] on button "button" at bounding box center [1501, 153] width 33 height 20
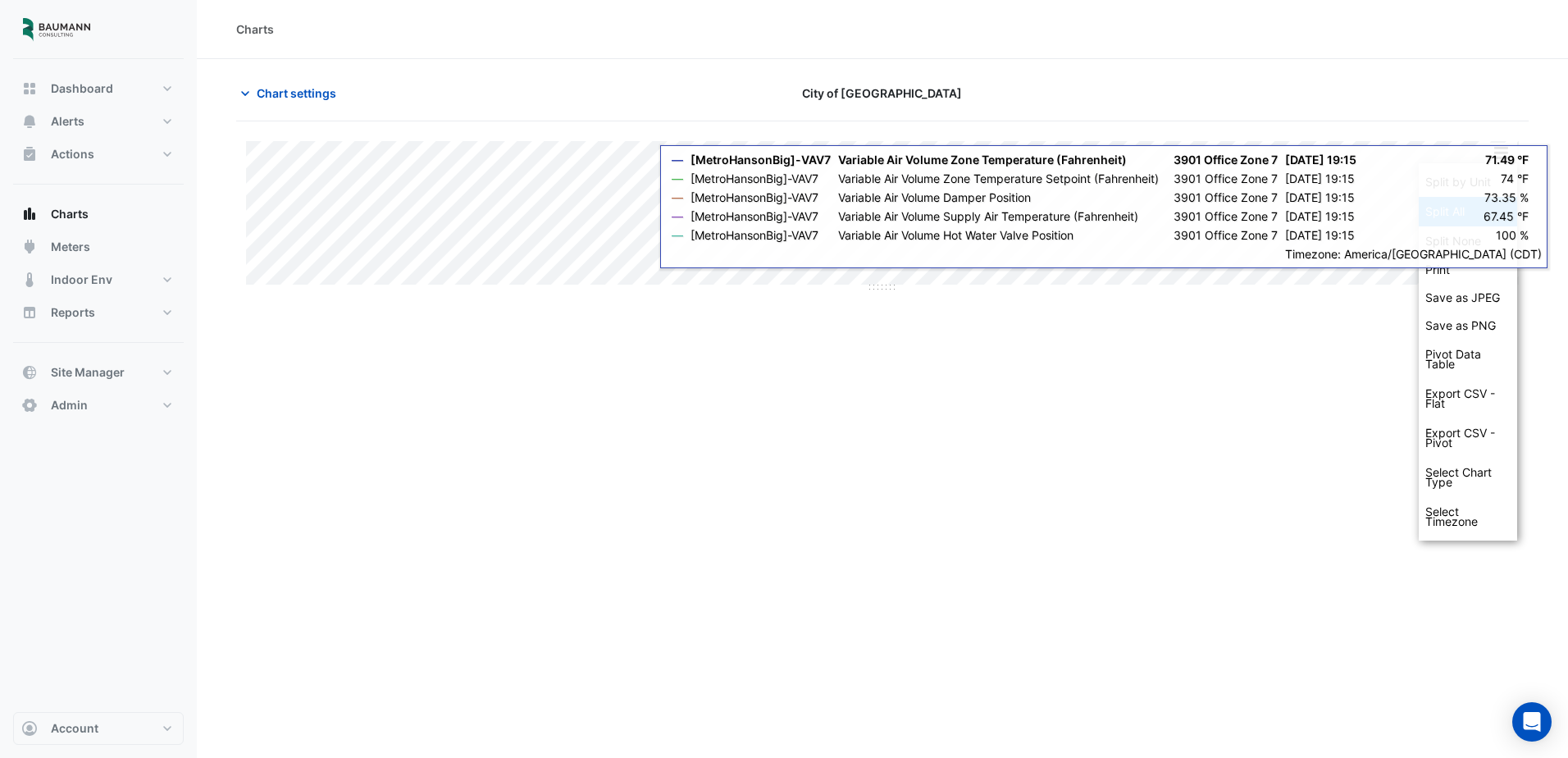
click at [1495, 207] on div "Split All" at bounding box center [1468, 211] width 99 height 30
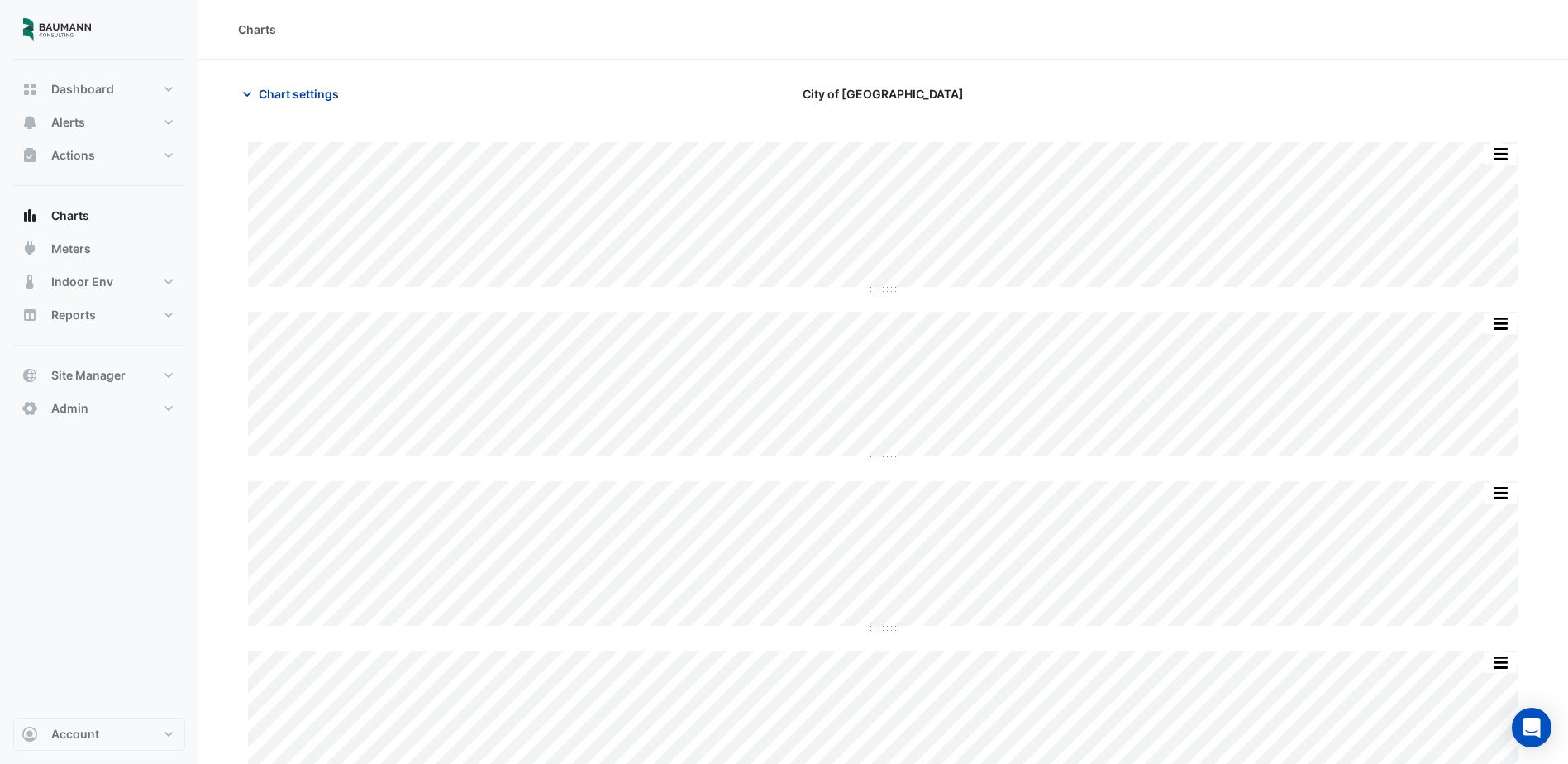
click at [296, 92] on span "Chart settings" at bounding box center [298, 94] width 80 height 18
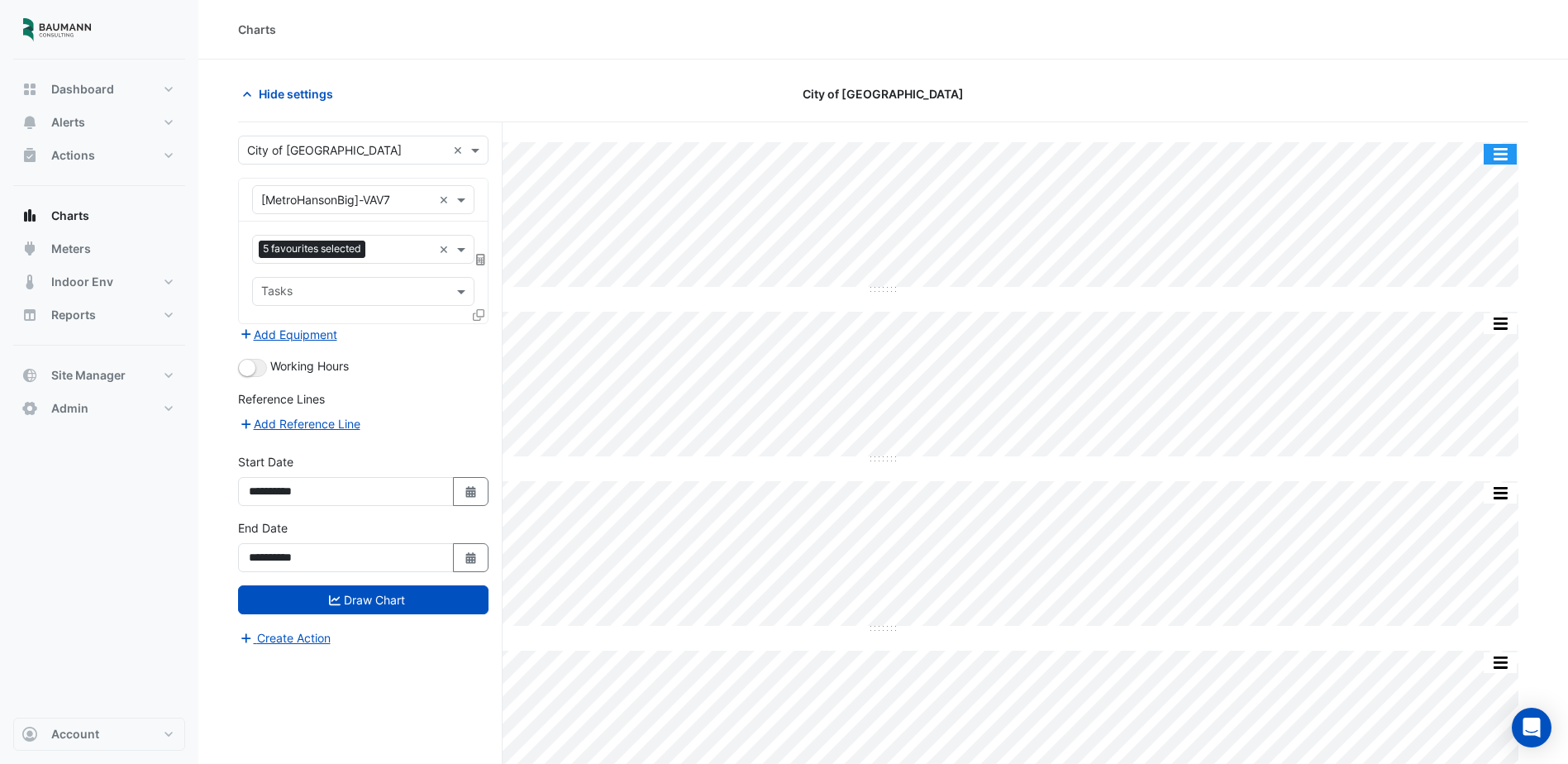
click at [1509, 157] on button "button" at bounding box center [1501, 154] width 33 height 20
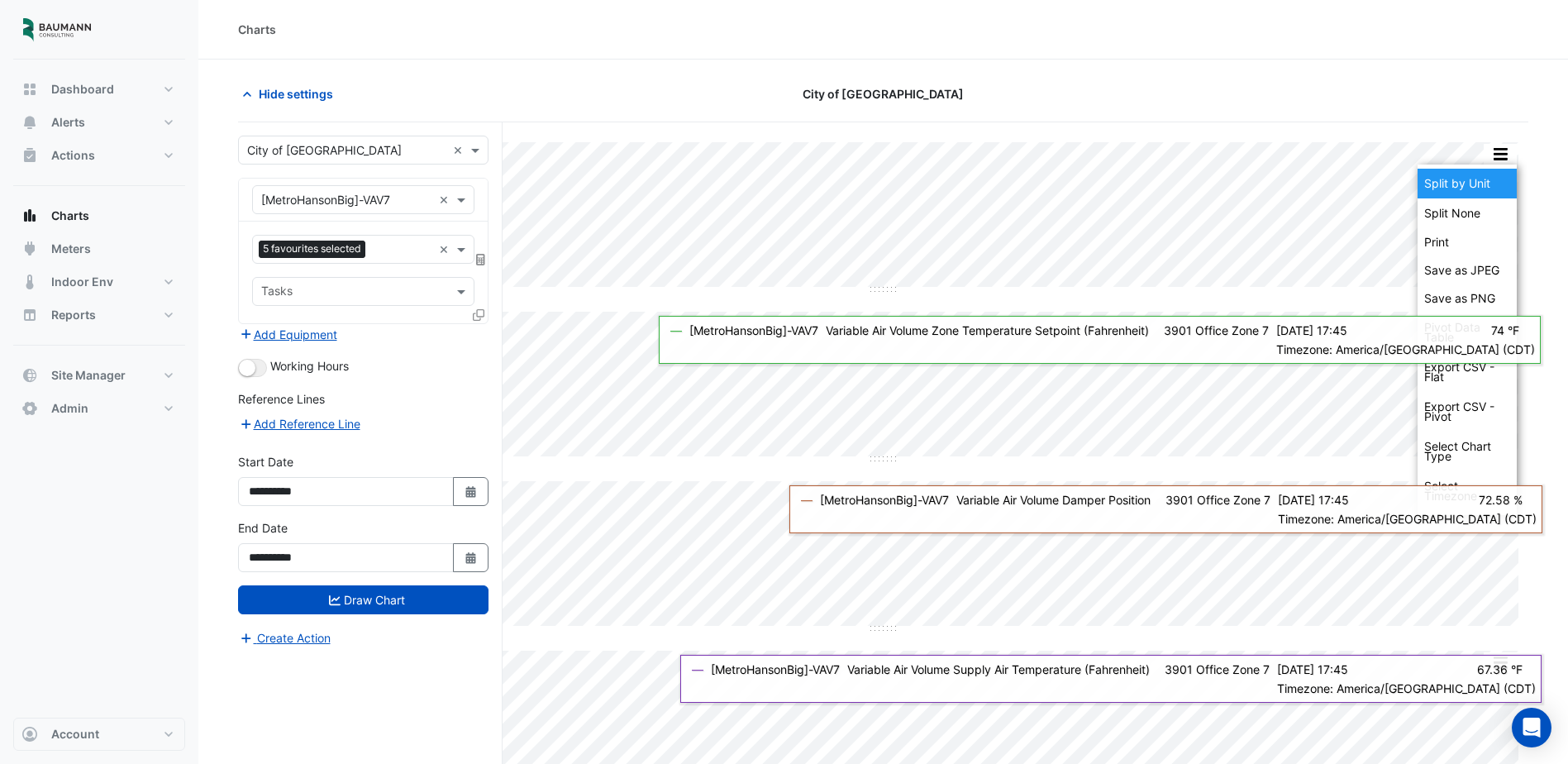
click at [1489, 174] on div "Split by Unit" at bounding box center [1468, 183] width 99 height 30
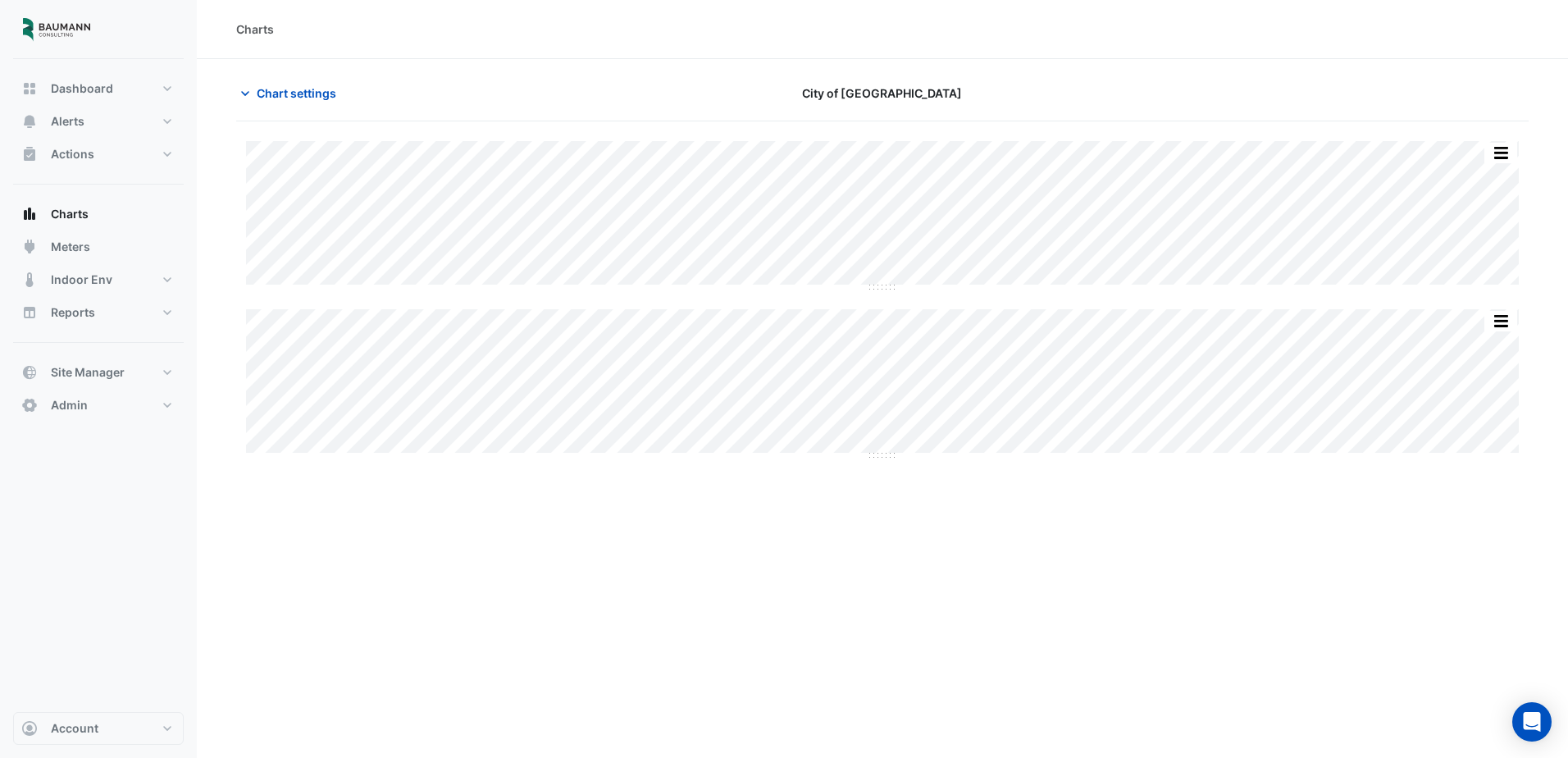
click at [956, 301] on div "Split All Split None Print Save as JPEG Save as PNG Pivot Data Table Export CSV…" at bounding box center [882, 299] width 1292 height 316
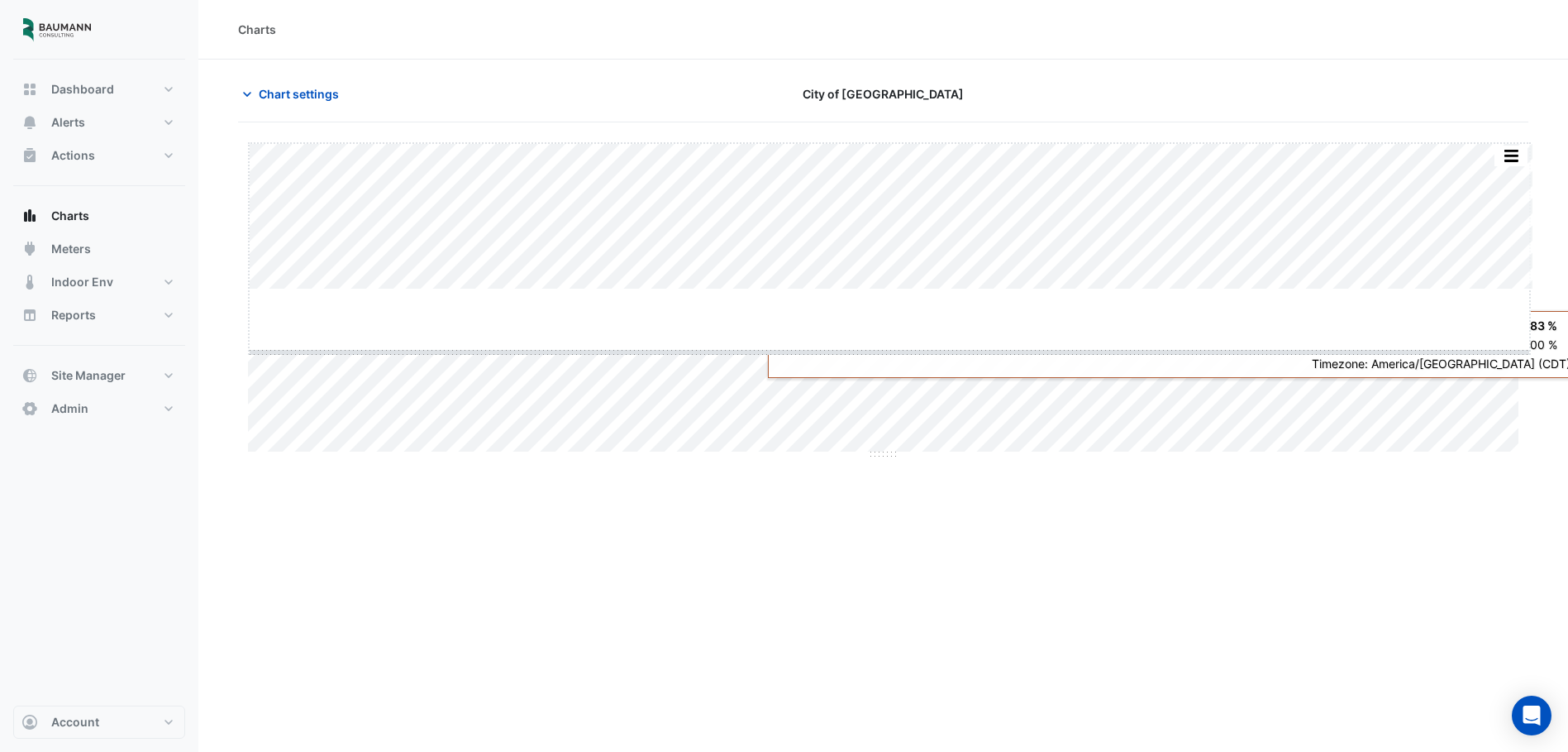
drag, startPoint x: 888, startPoint y: 288, endPoint x: 881, endPoint y: 352, distance: 64.4
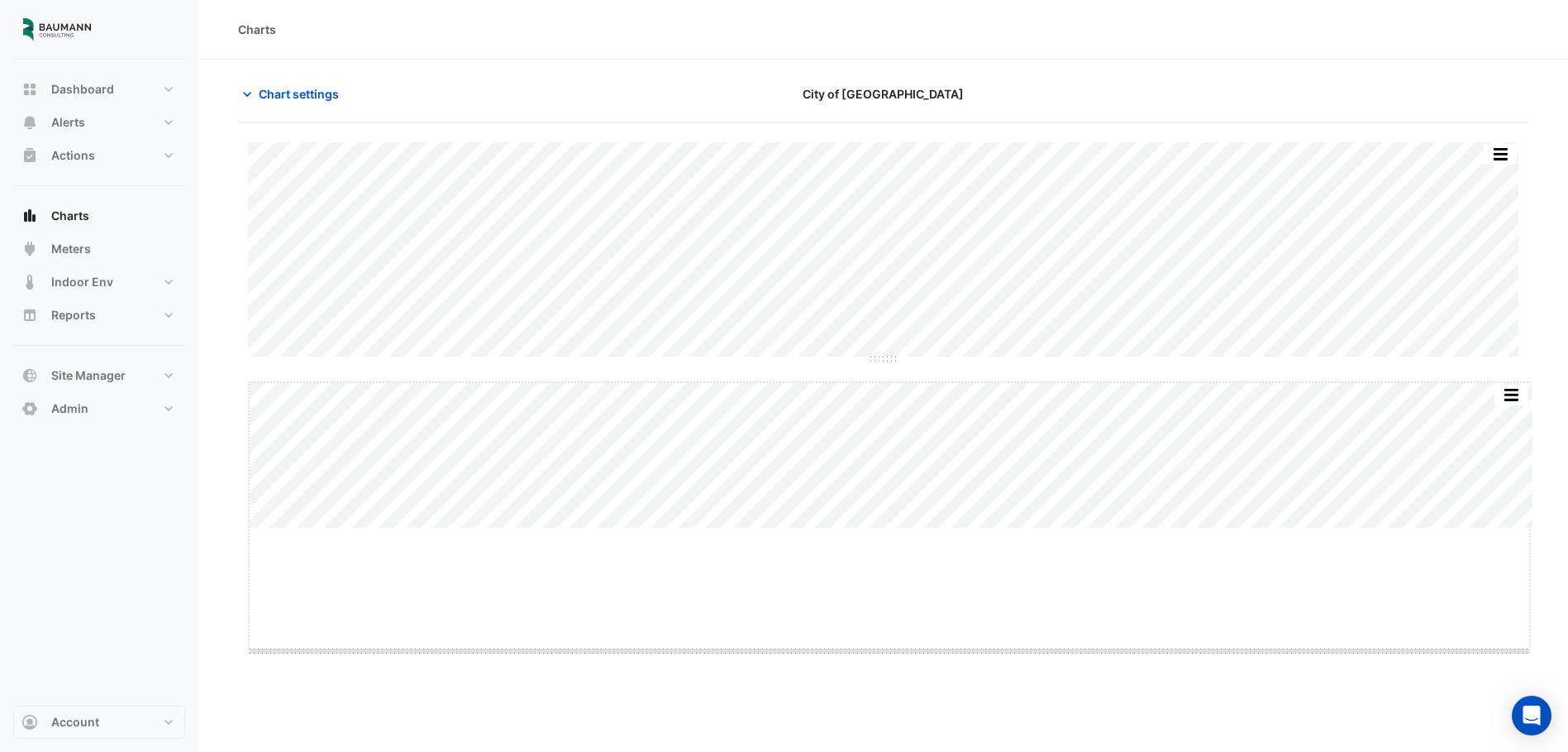
drag, startPoint x: 885, startPoint y: 528, endPoint x: 879, endPoint y: 651, distance: 123.1
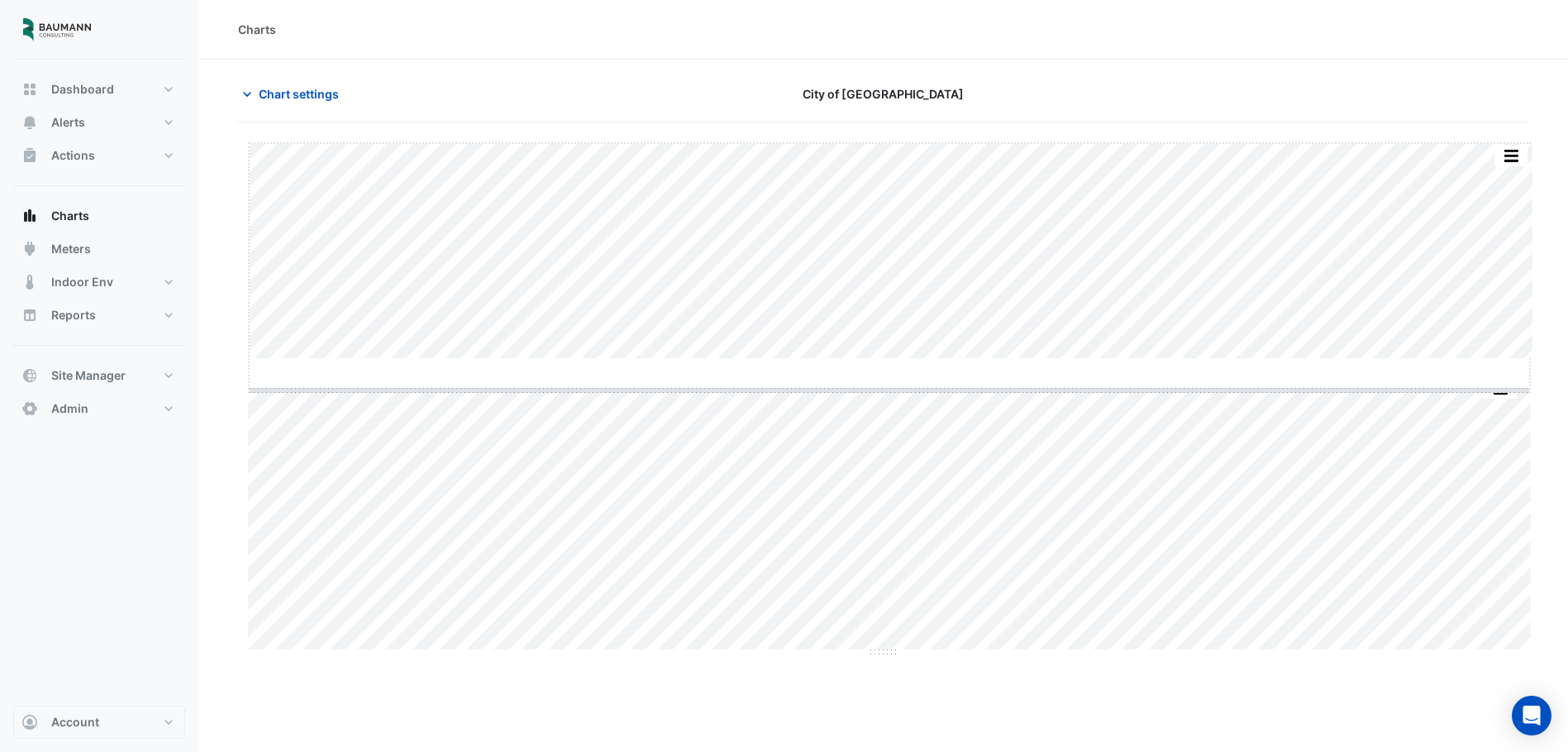
drag, startPoint x: 885, startPoint y: 360, endPoint x: 886, endPoint y: 370, distance: 10.0
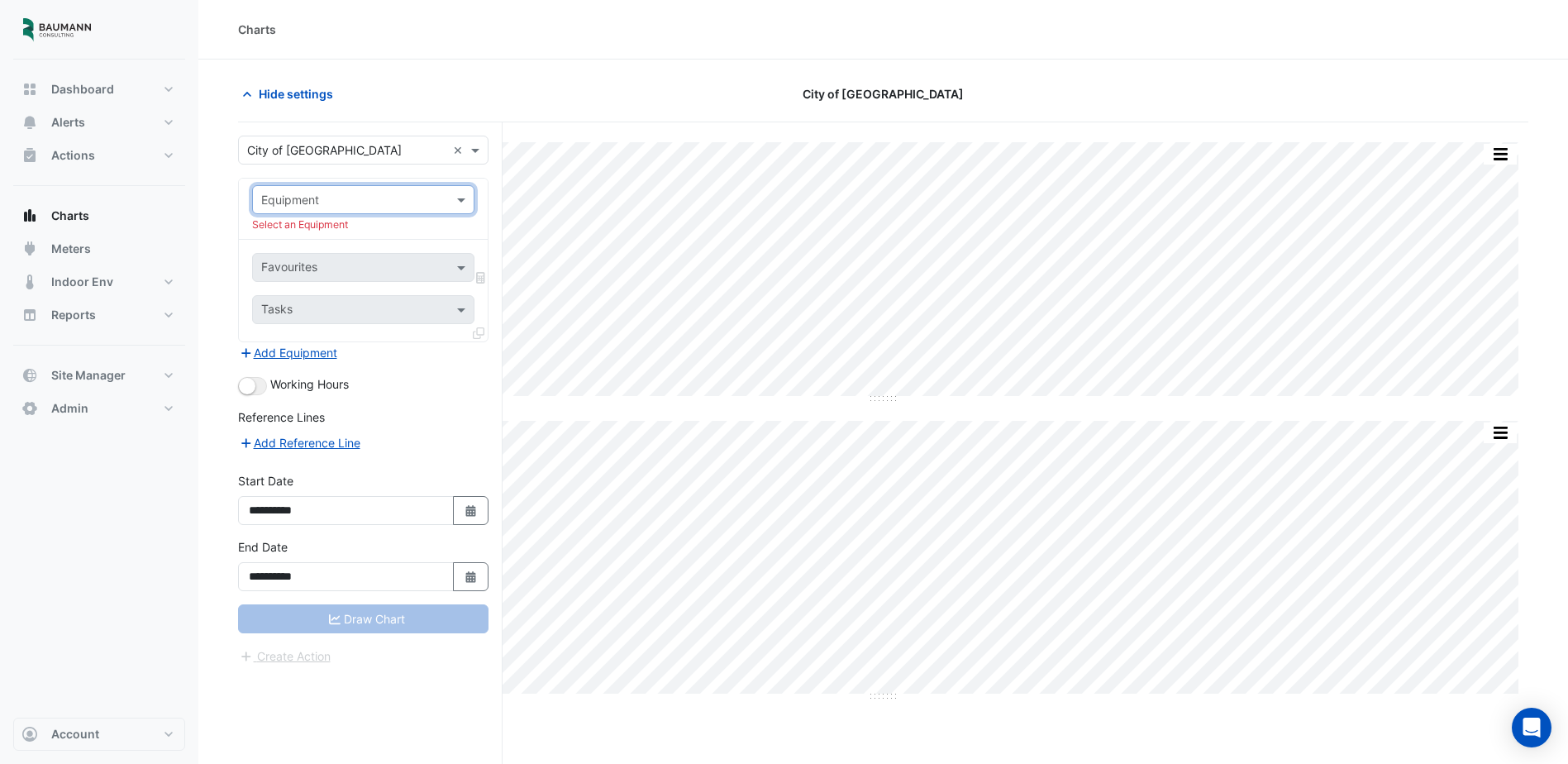
drag, startPoint x: 0, startPoint y: 0, endPoint x: 440, endPoint y: 200, distance: 483.3
click at [413, 200] on input "text" at bounding box center [347, 200] width 171 height 18
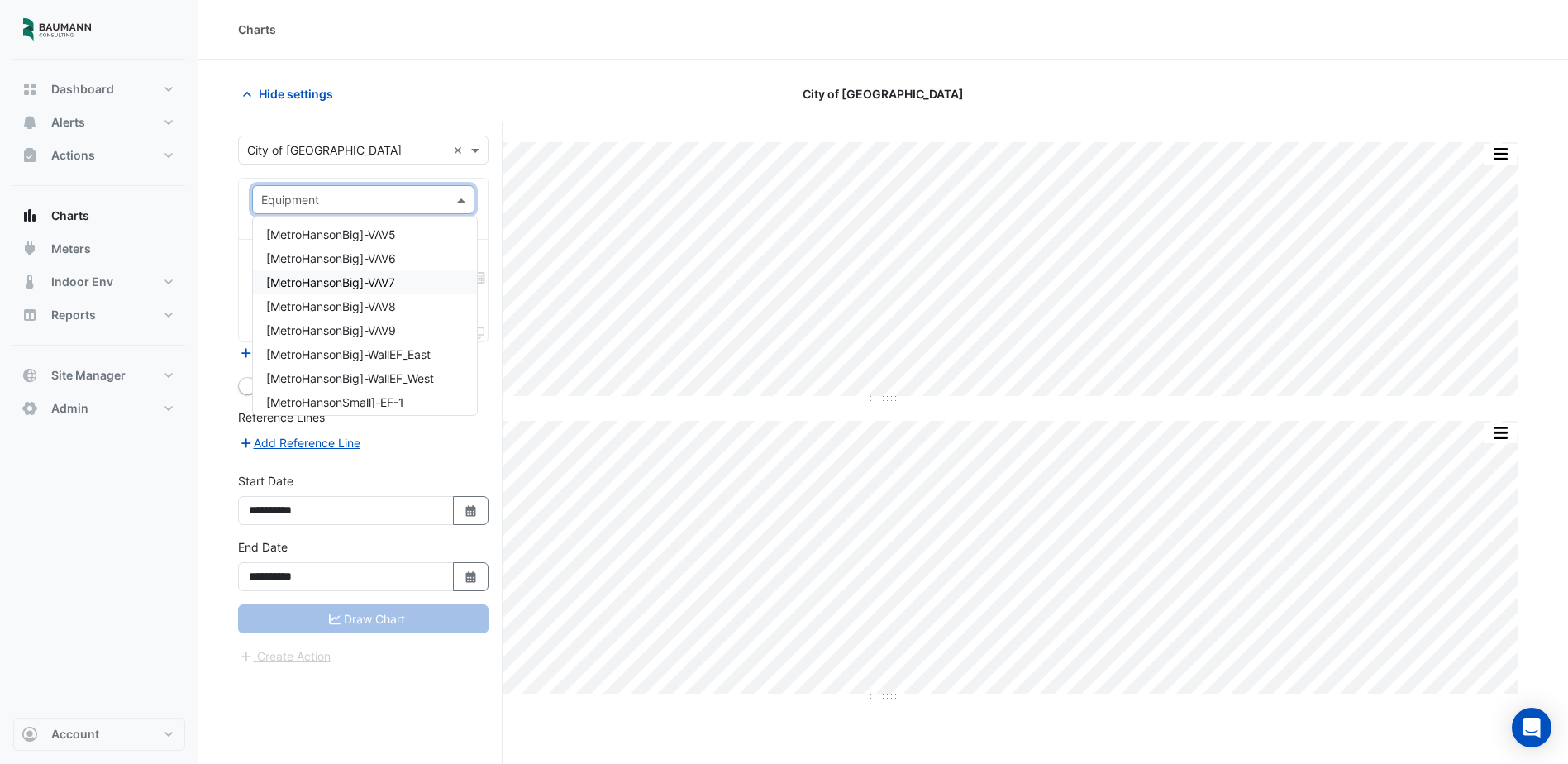
scroll to position [662, 0]
click at [412, 268] on div "[MetroHansonBig]-VAV3" at bounding box center [364, 270] width 224 height 24
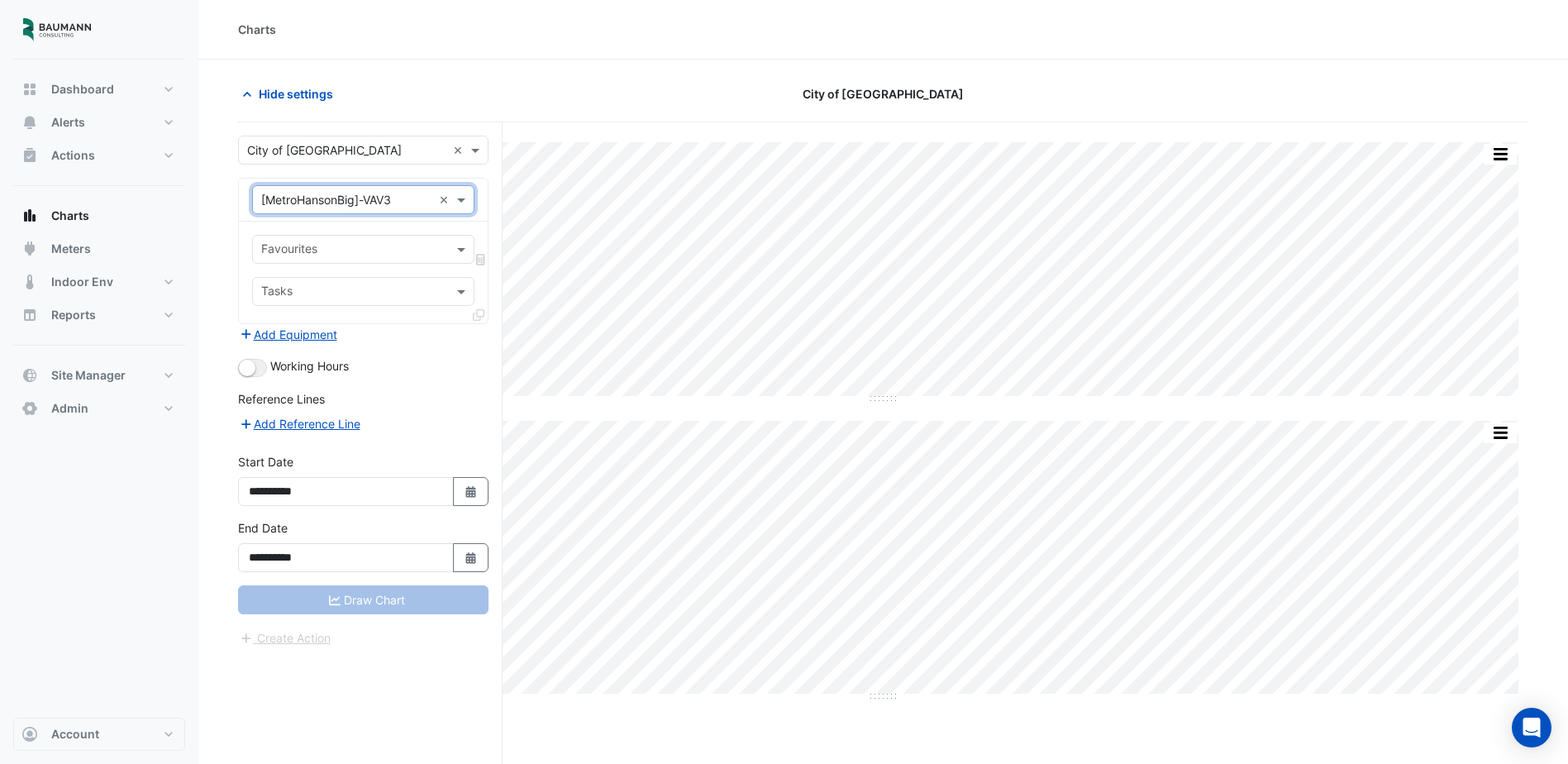
click at [380, 254] on input "text" at bounding box center [353, 251] width 185 height 18
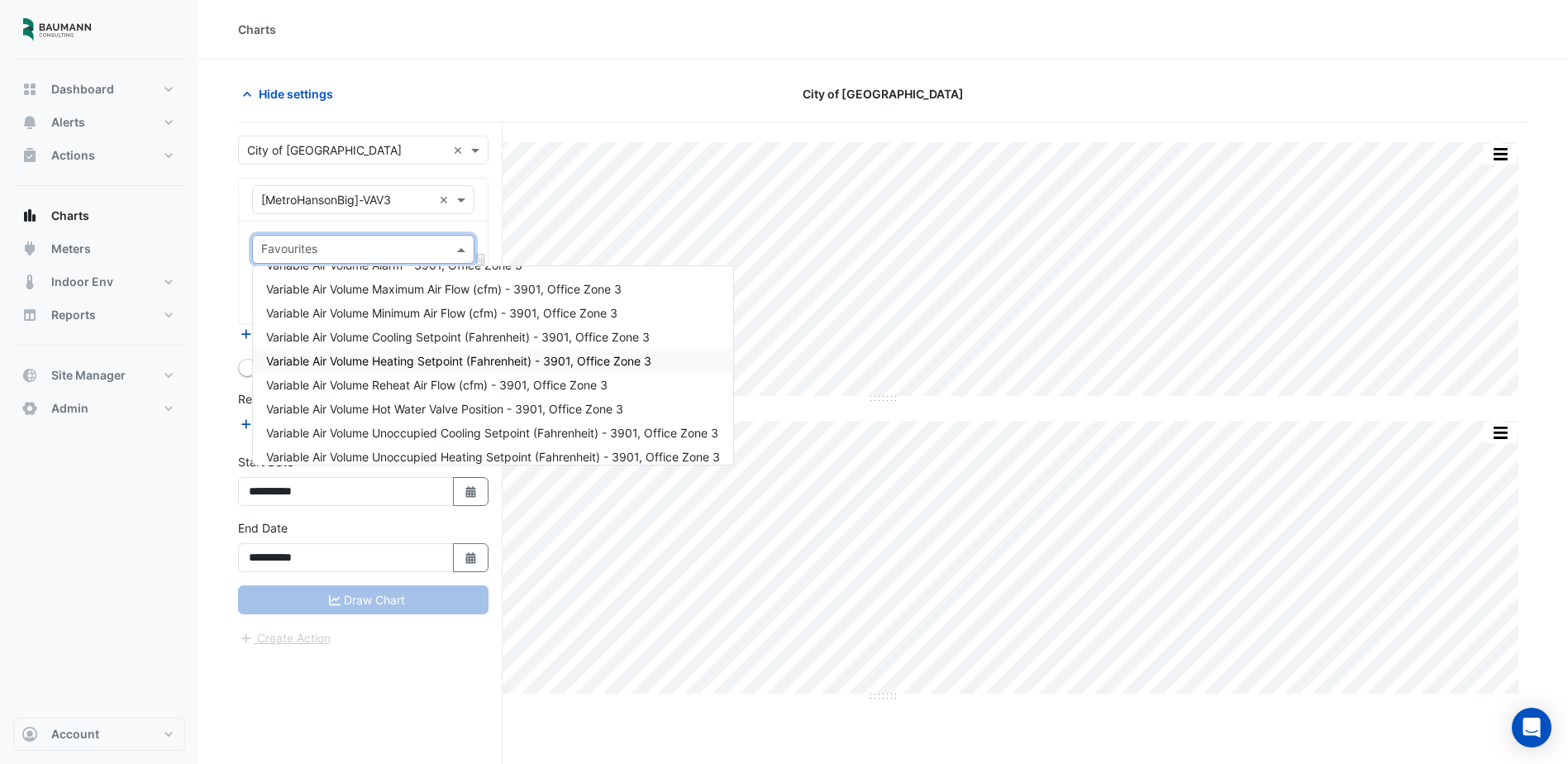
scroll to position [222, 0]
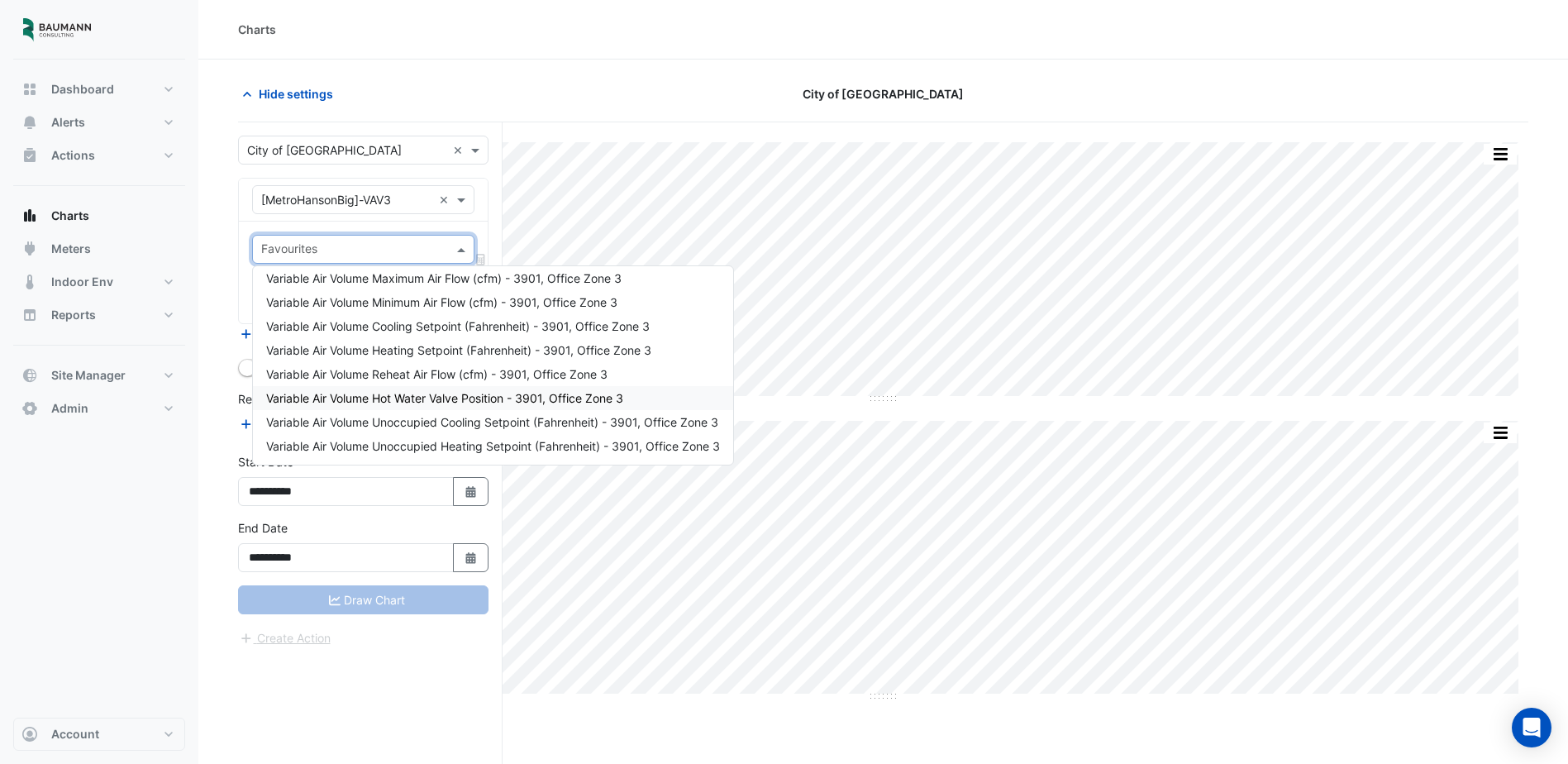
click at [471, 399] on span "Variable Air Volume Hot Water Valve Position - 3901, Office Zone 3" at bounding box center [444, 398] width 357 height 14
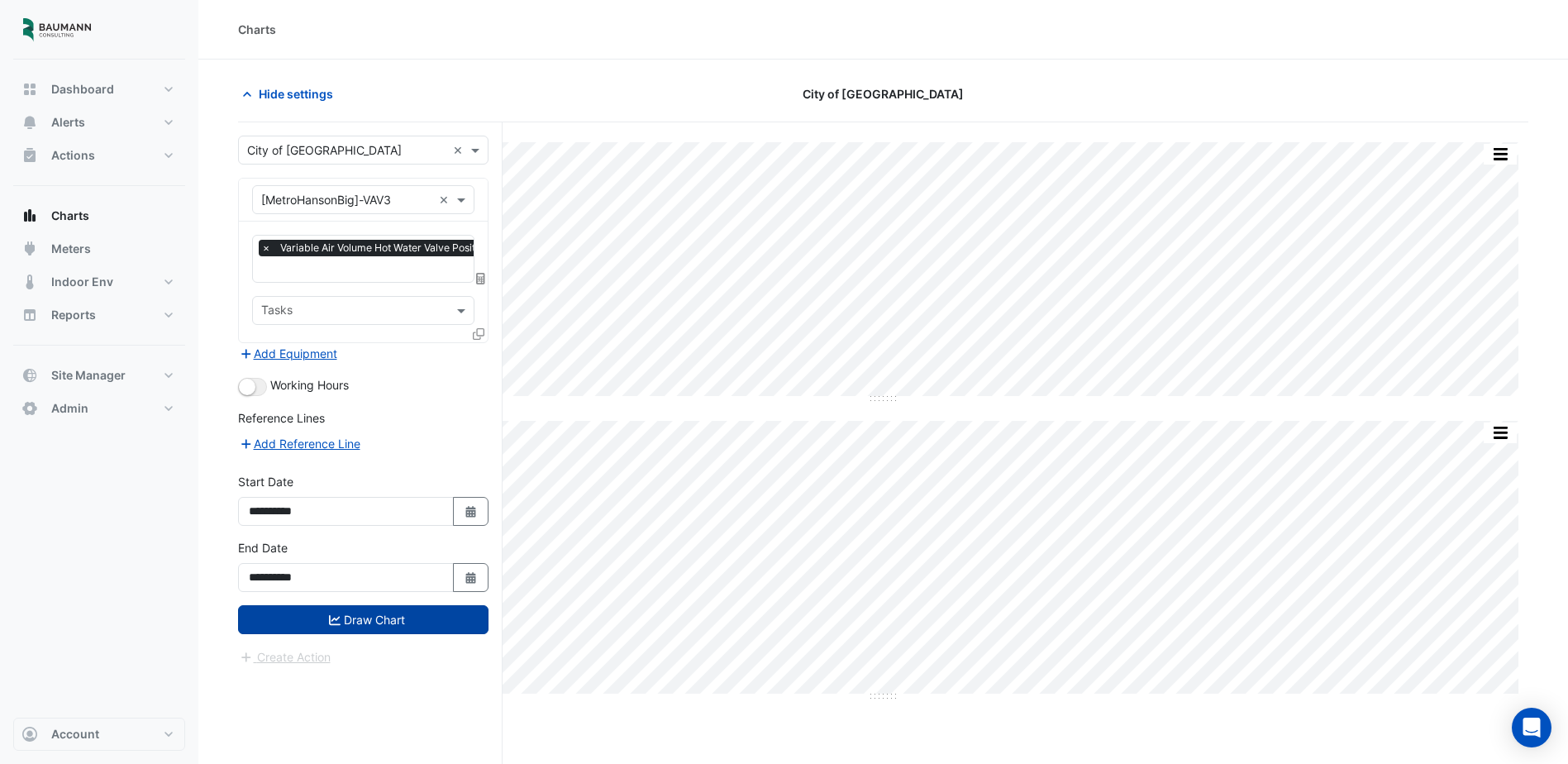
click at [383, 620] on button "Draw Chart" at bounding box center [363, 619] width 251 height 29
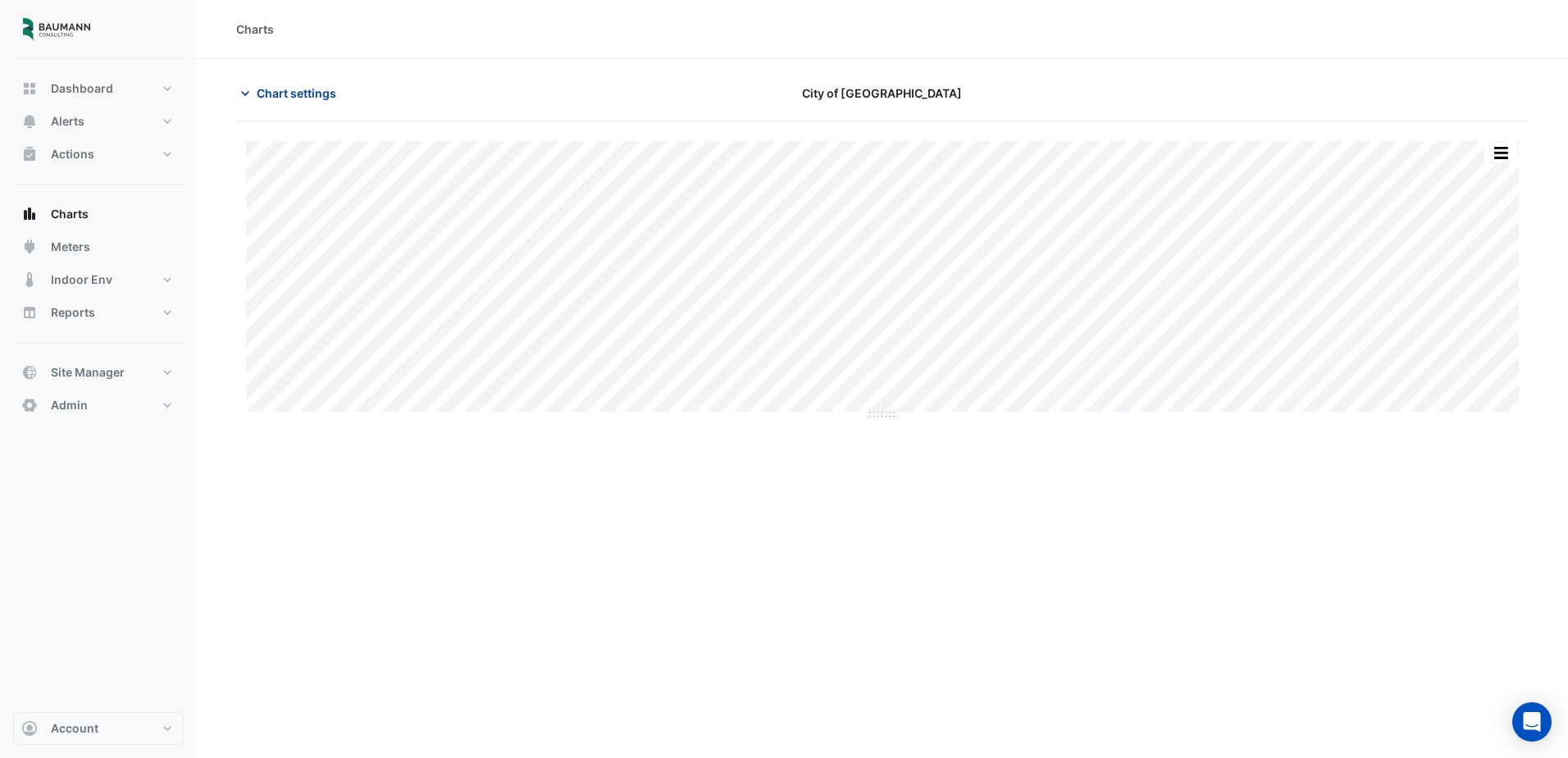
click at [295, 102] on button "Chart settings" at bounding box center [291, 92] width 111 height 29
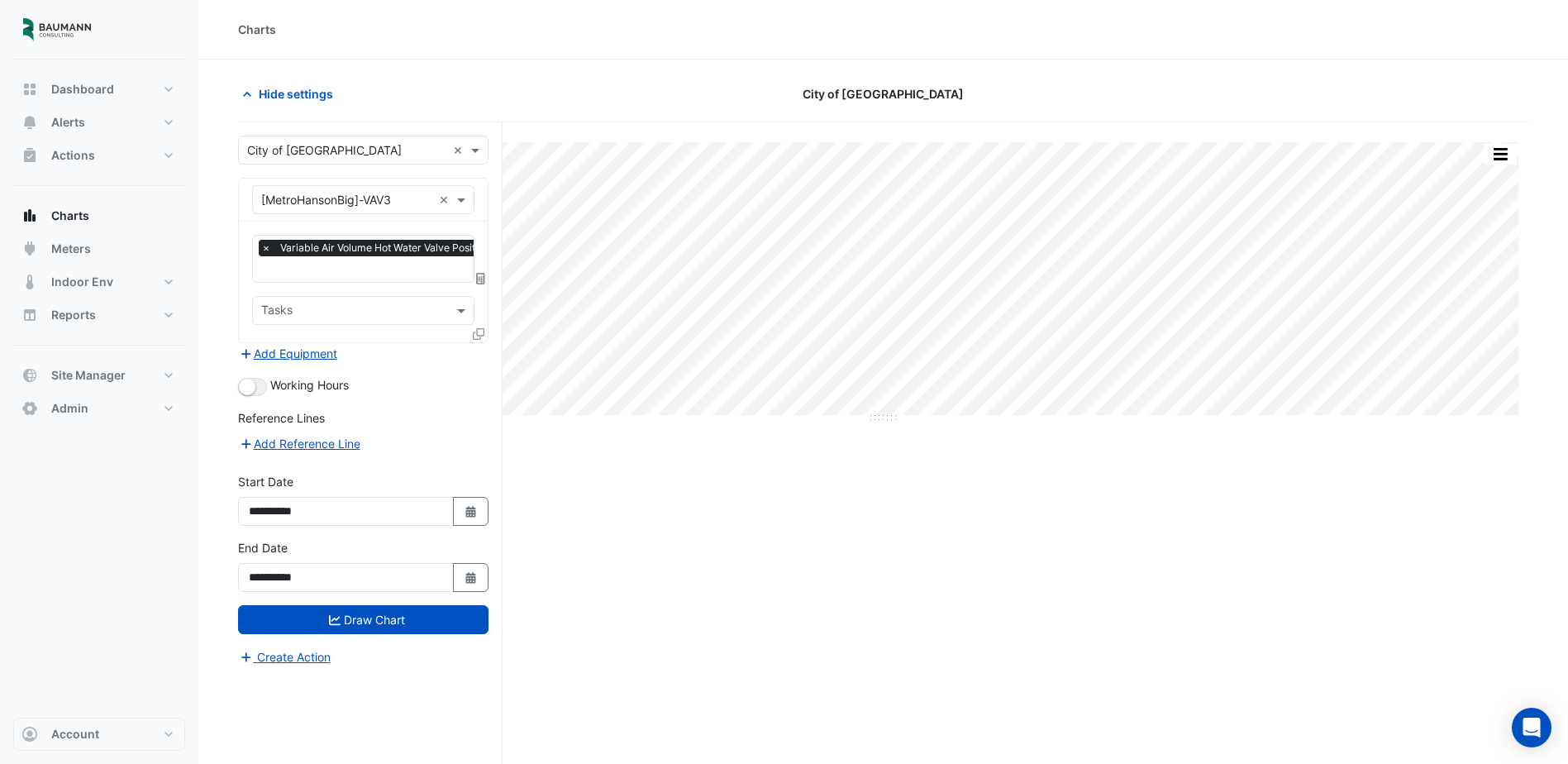
click at [338, 271] on input "text" at bounding box center [430, 270] width 339 height 18
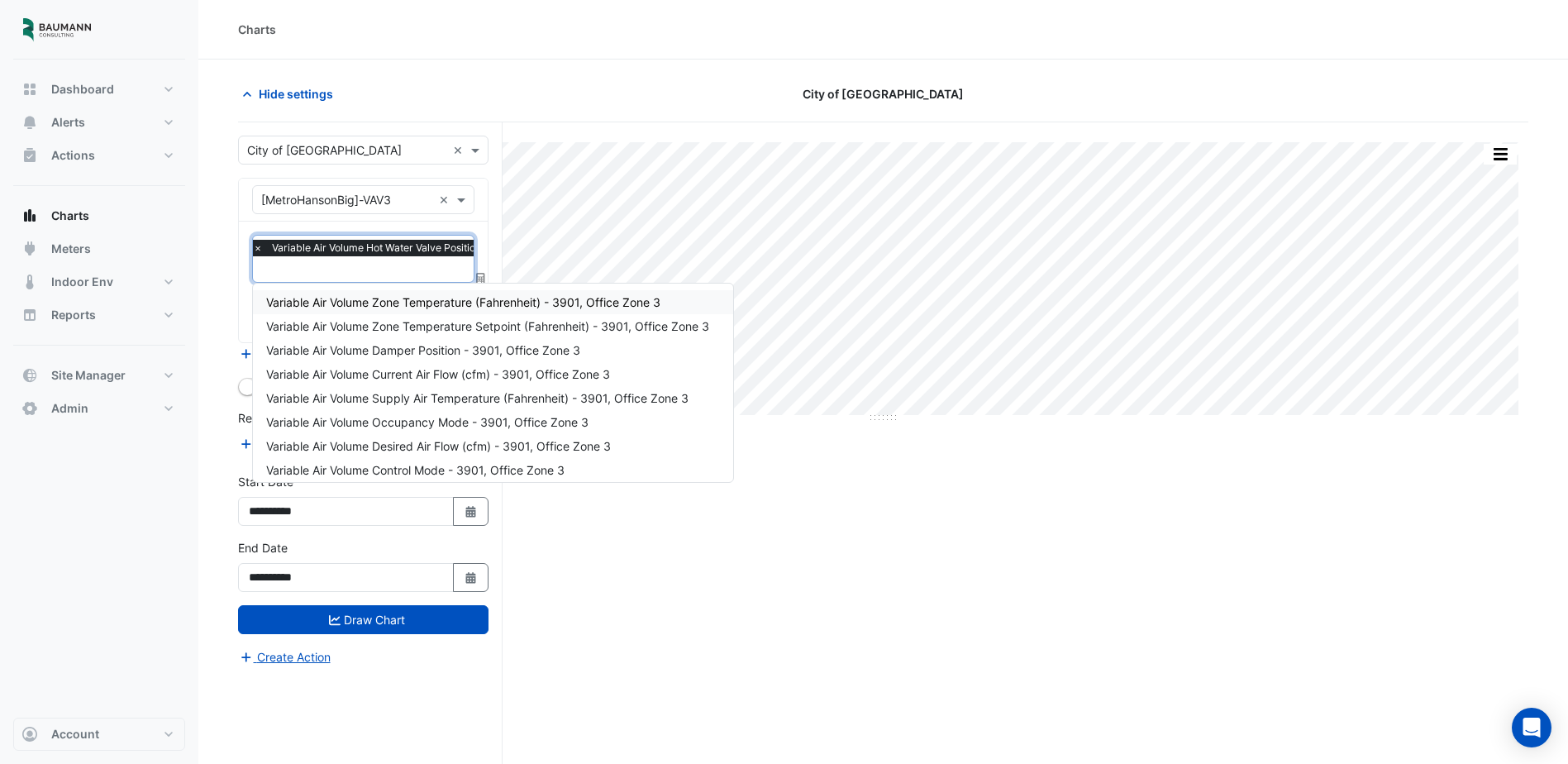
click at [491, 308] on span "Variable Air Volume Zone Temperature (Fahrenheit) - 3901, Office Zone 3" at bounding box center [463, 302] width 394 height 14
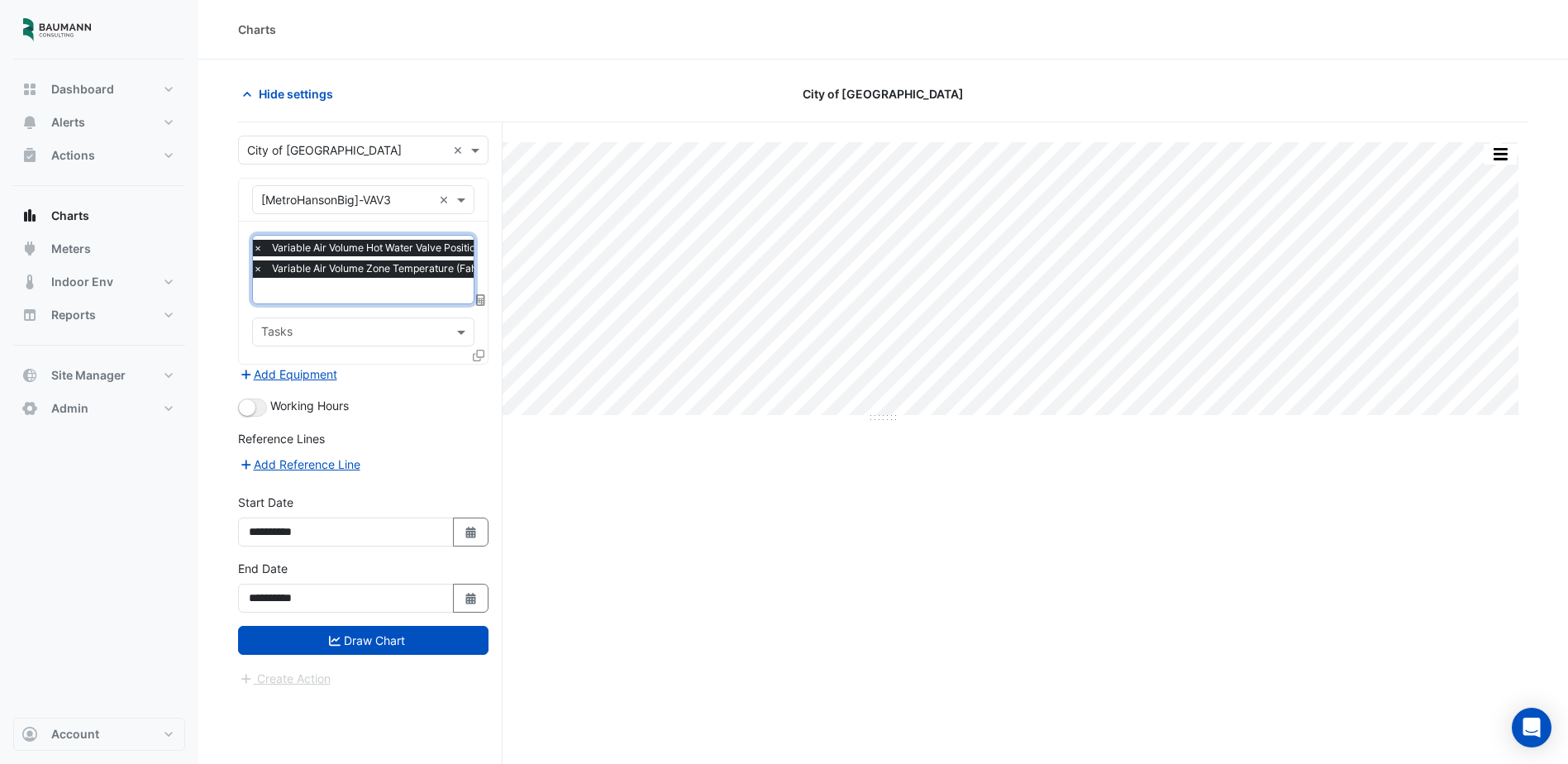
click at [423, 287] on input "text" at bounding box center [438, 292] width 371 height 18
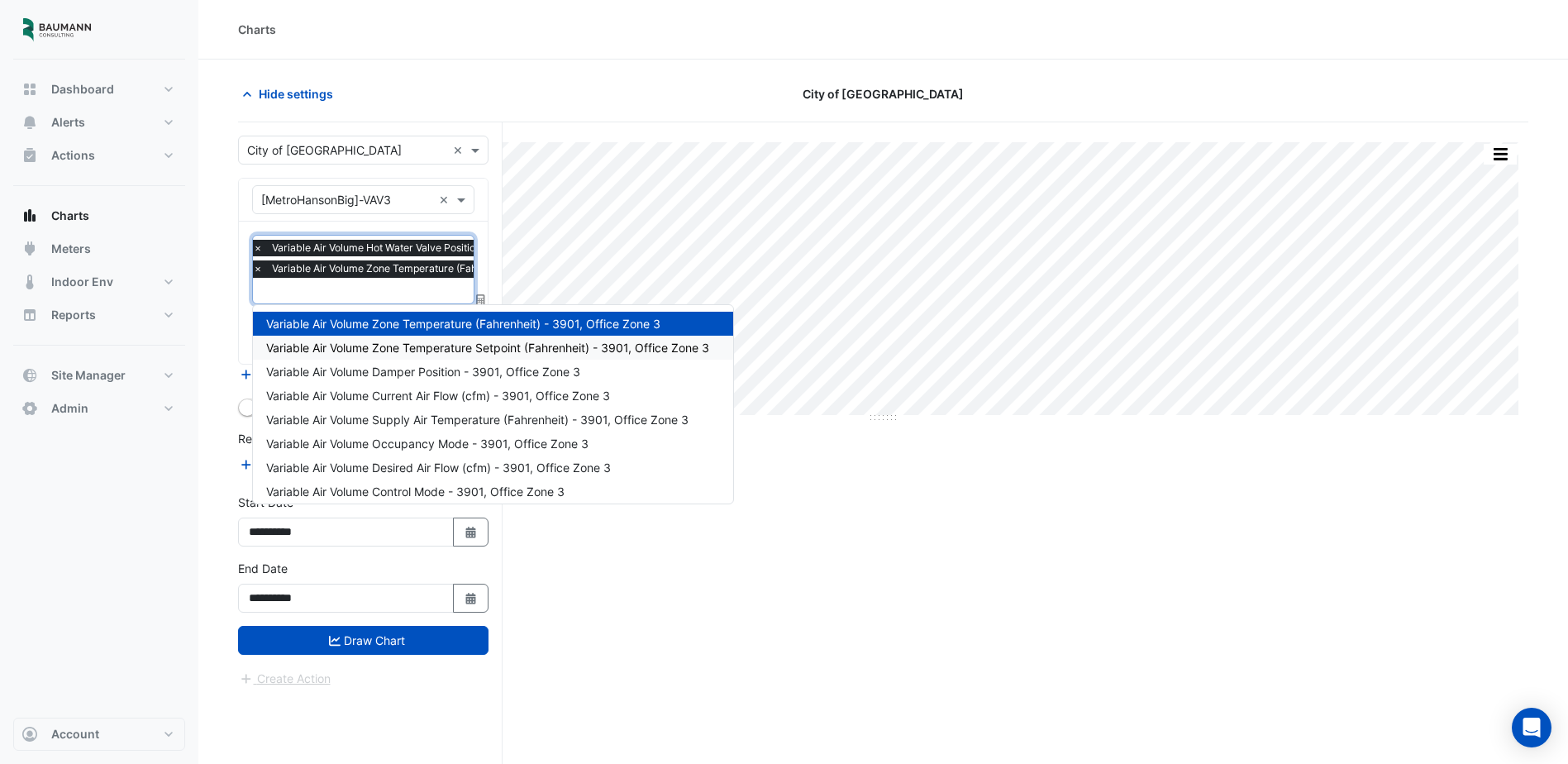
click at [447, 345] on span "Variable Air Volume Zone Temperature Setpoint (Fahrenheit) - 3901, Office Zone 3" at bounding box center [487, 347] width 443 height 14
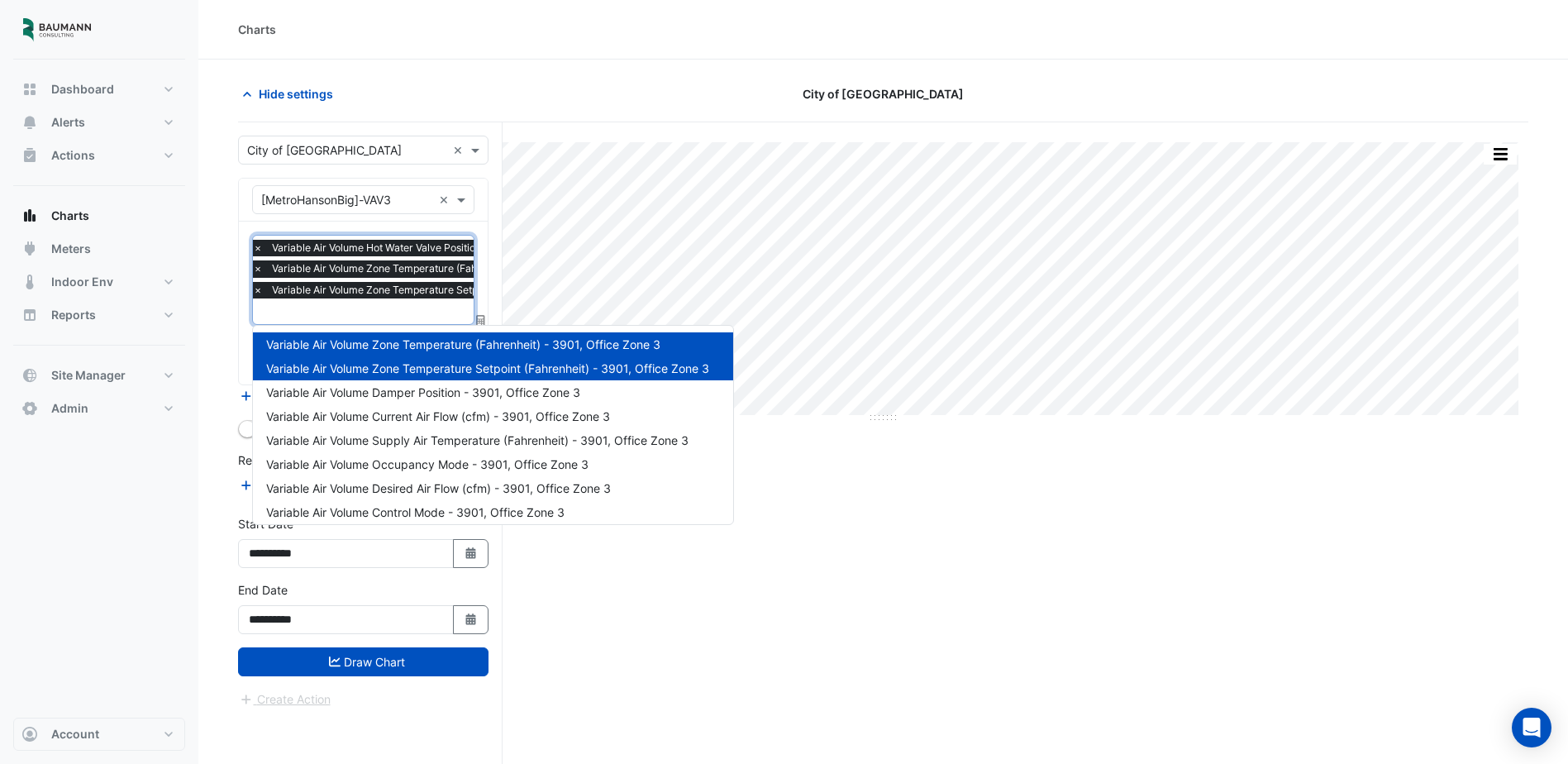
click at [411, 311] on input "text" at bounding box center [459, 312] width 413 height 18
click at [461, 390] on span "Variable Air Volume Damper Position - 3901, Office Zone 3" at bounding box center [423, 392] width 314 height 14
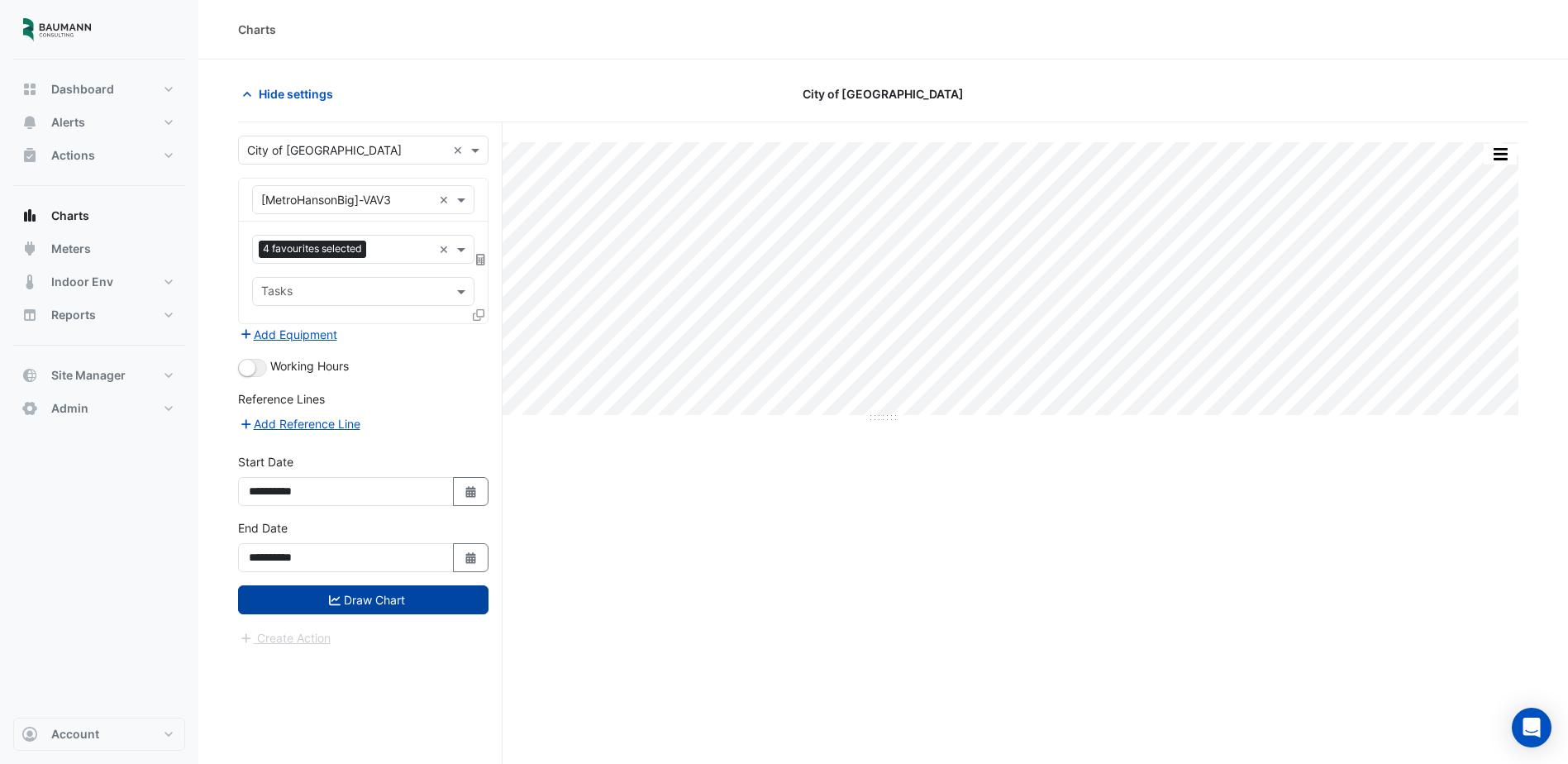
click at [356, 597] on button "Draw Chart" at bounding box center [363, 599] width 251 height 29
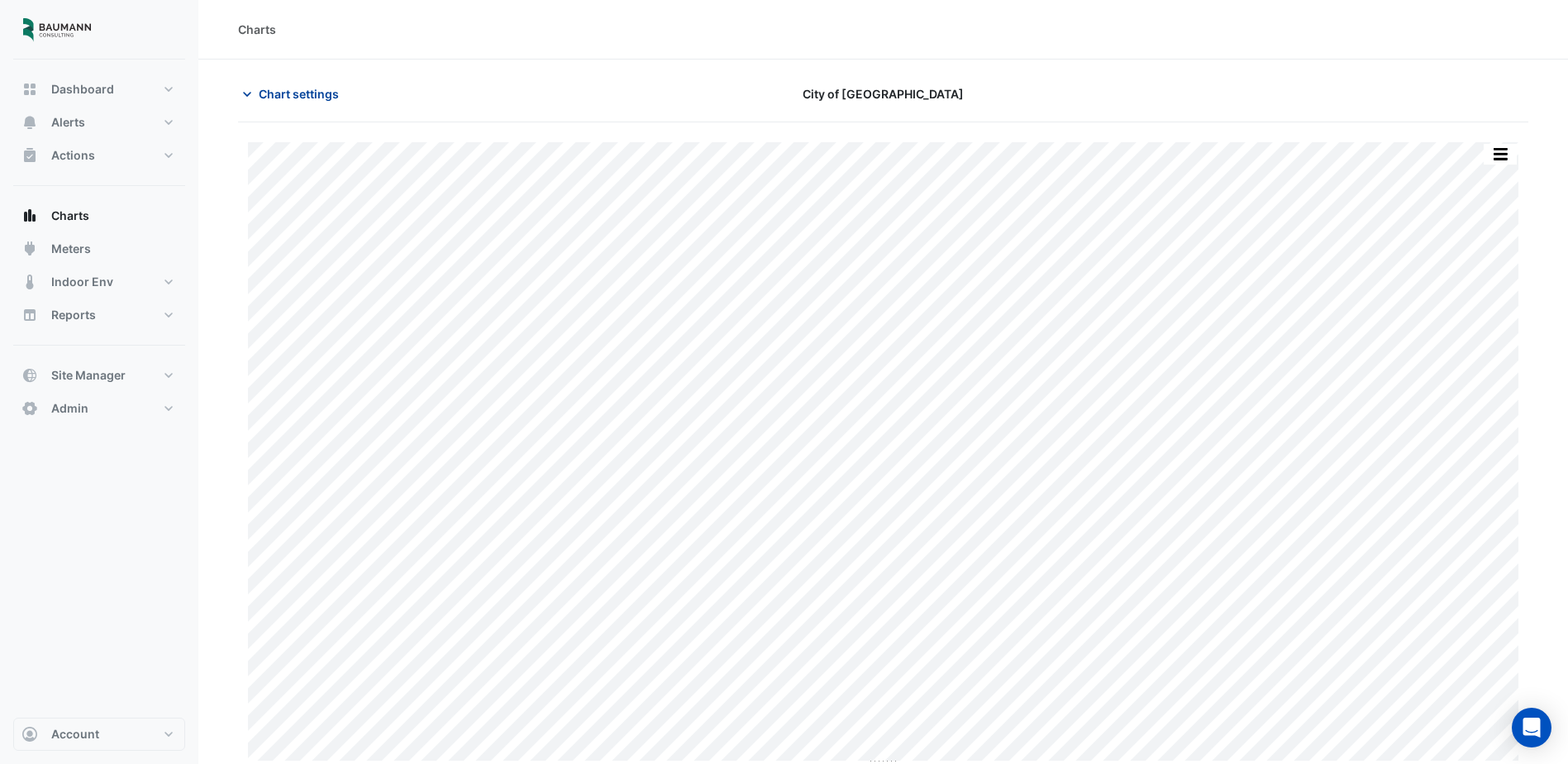
click at [271, 90] on span "Chart settings" at bounding box center [298, 94] width 80 height 18
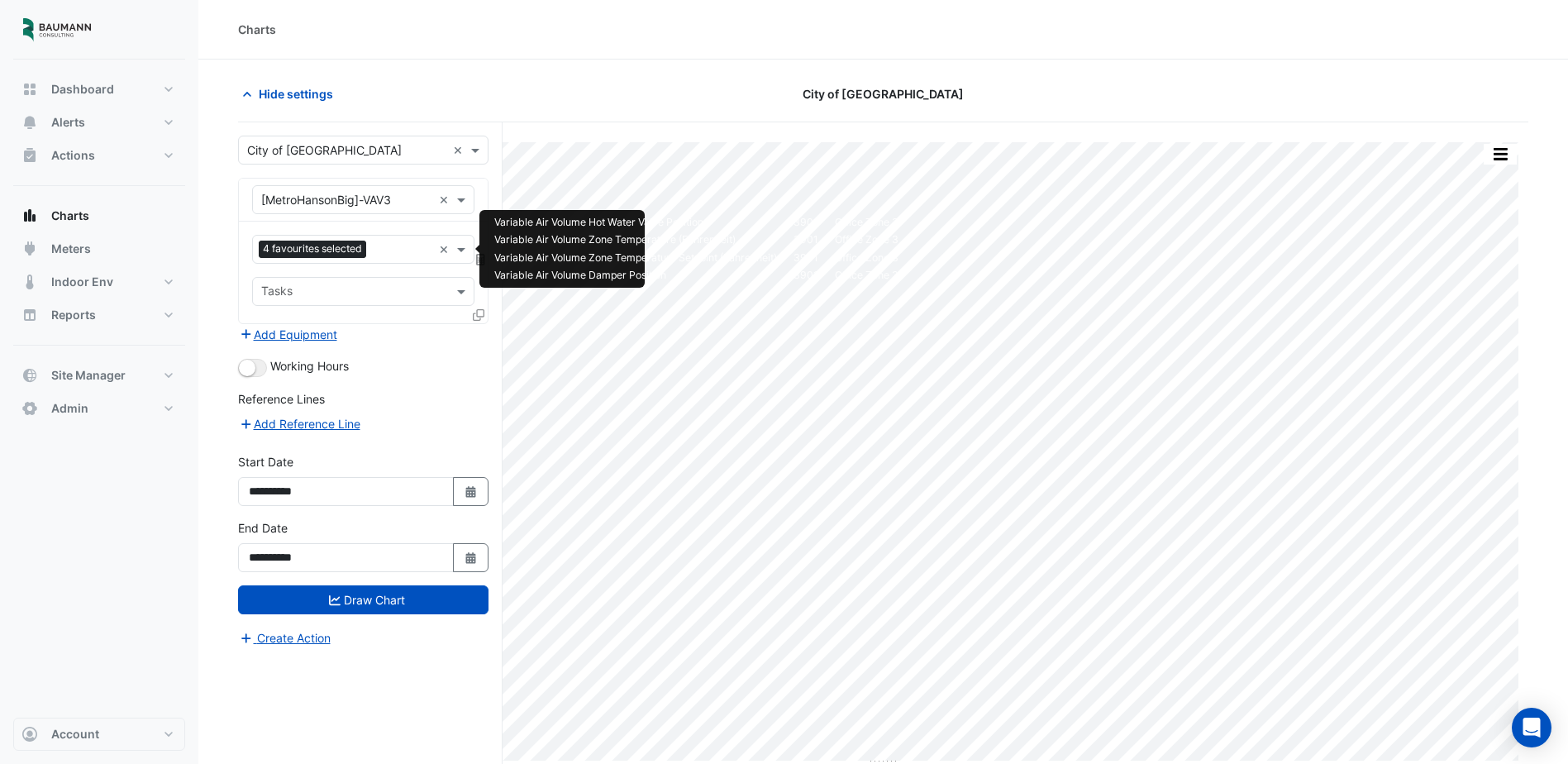
click at [386, 251] on input "text" at bounding box center [402, 251] width 59 height 18
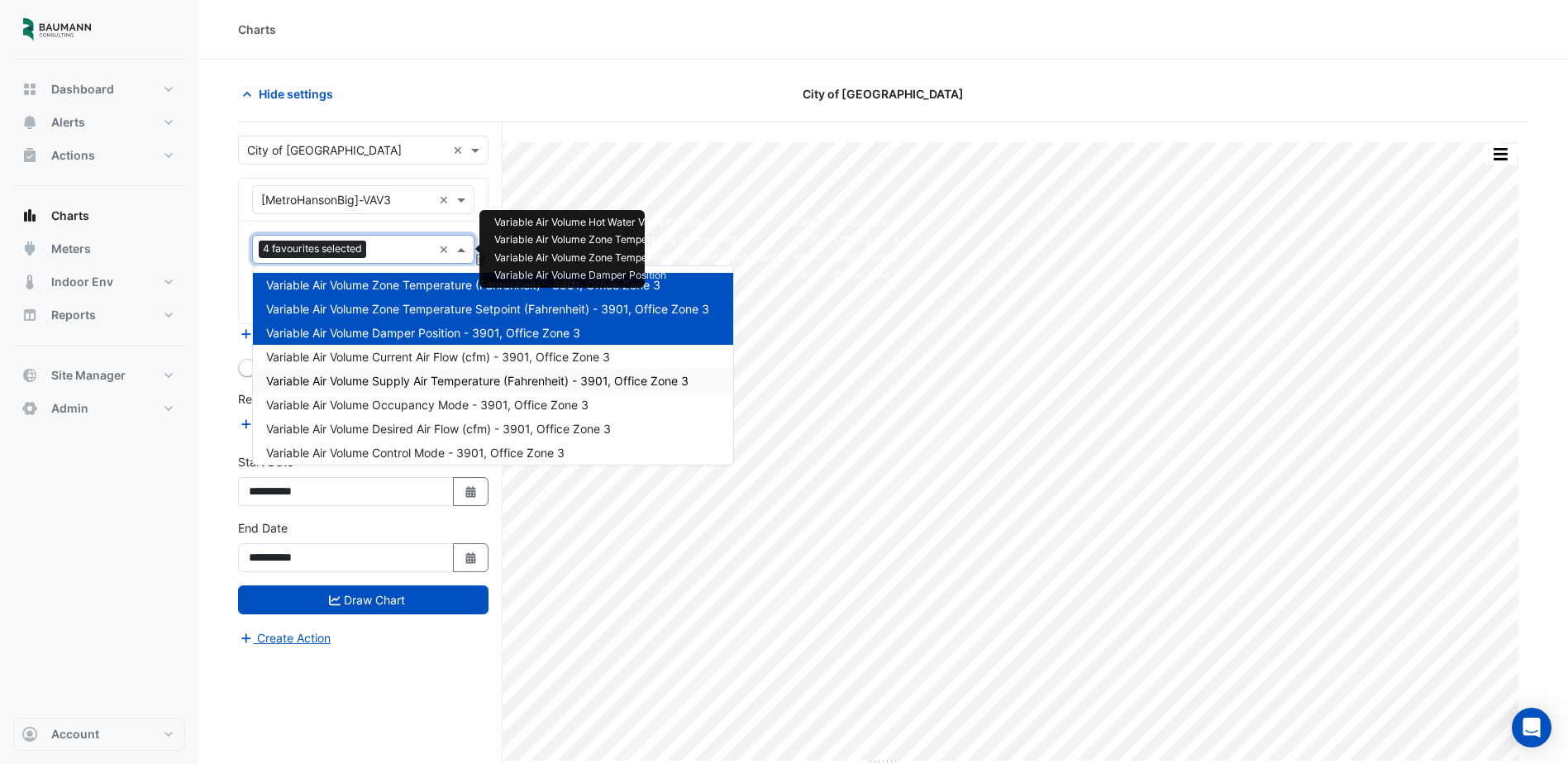
click at [541, 379] on span "Variable Air Volume Supply Air Temperature (Fahrenheit) - 3901, Office Zone 3" at bounding box center [477, 380] width 423 height 14
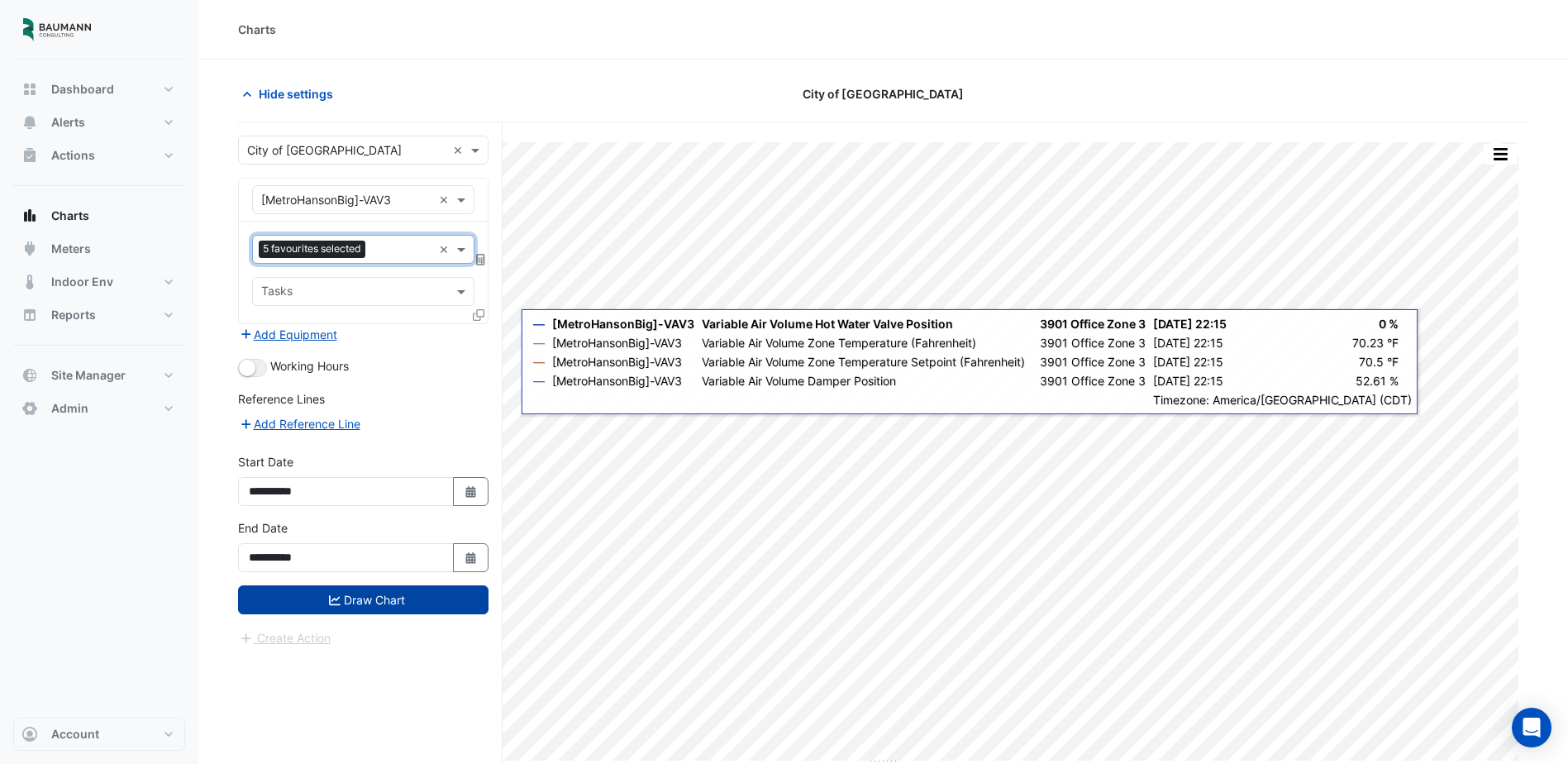
click at [411, 602] on button "Draw Chart" at bounding box center [363, 599] width 251 height 29
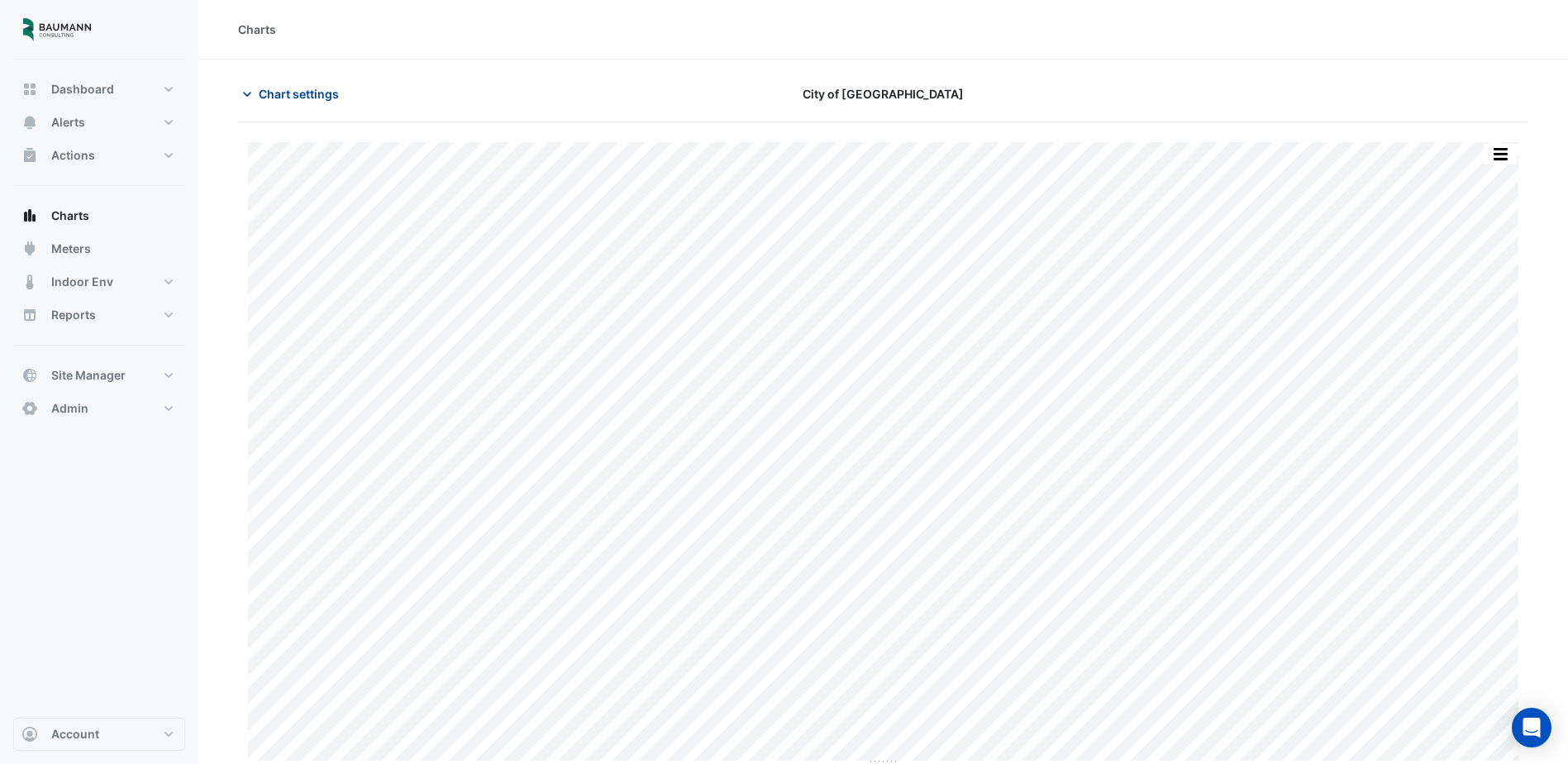
click at [296, 95] on span "Chart settings" at bounding box center [298, 94] width 80 height 18
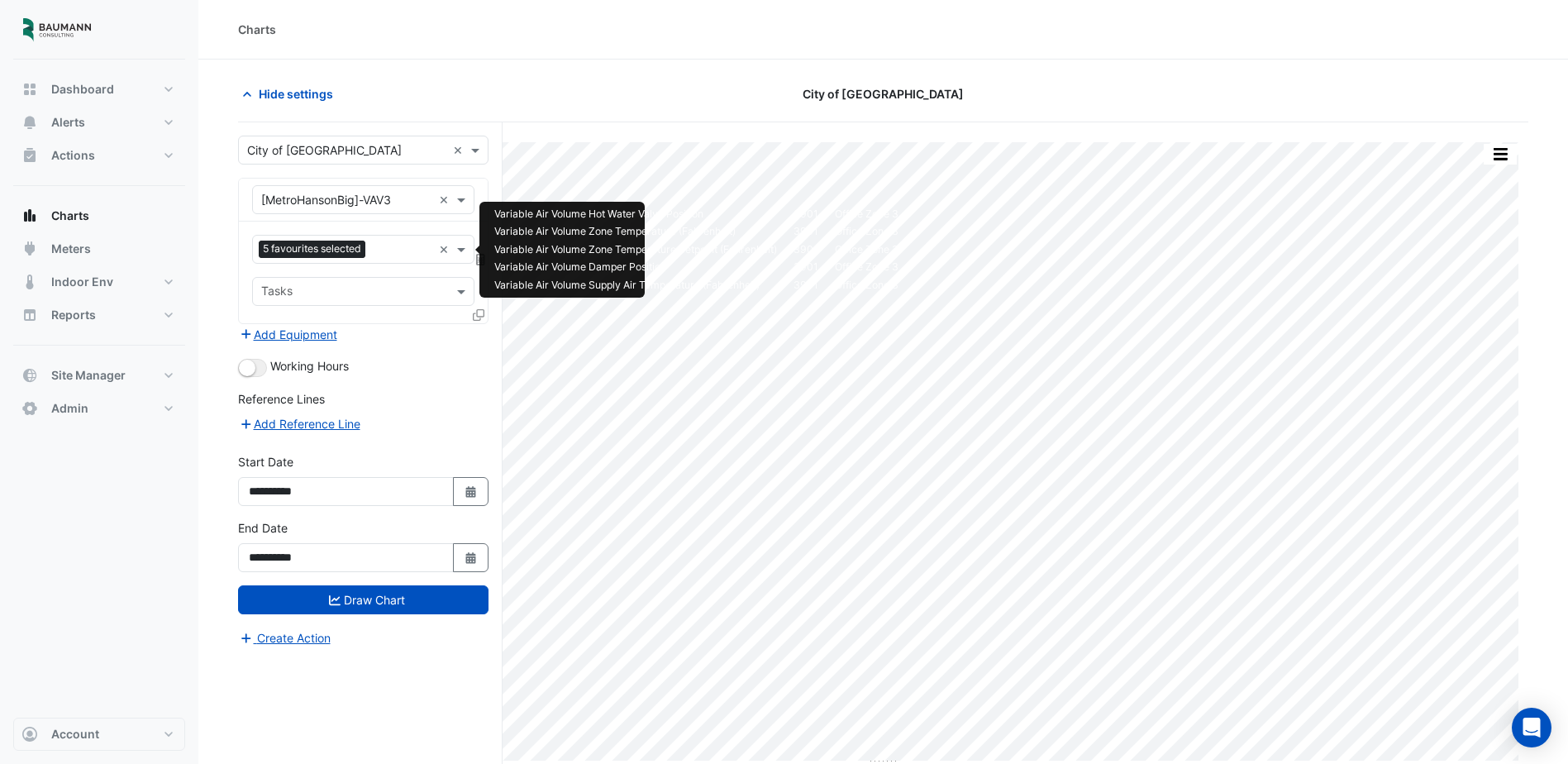
click at [396, 249] on input "text" at bounding box center [402, 251] width 60 height 18
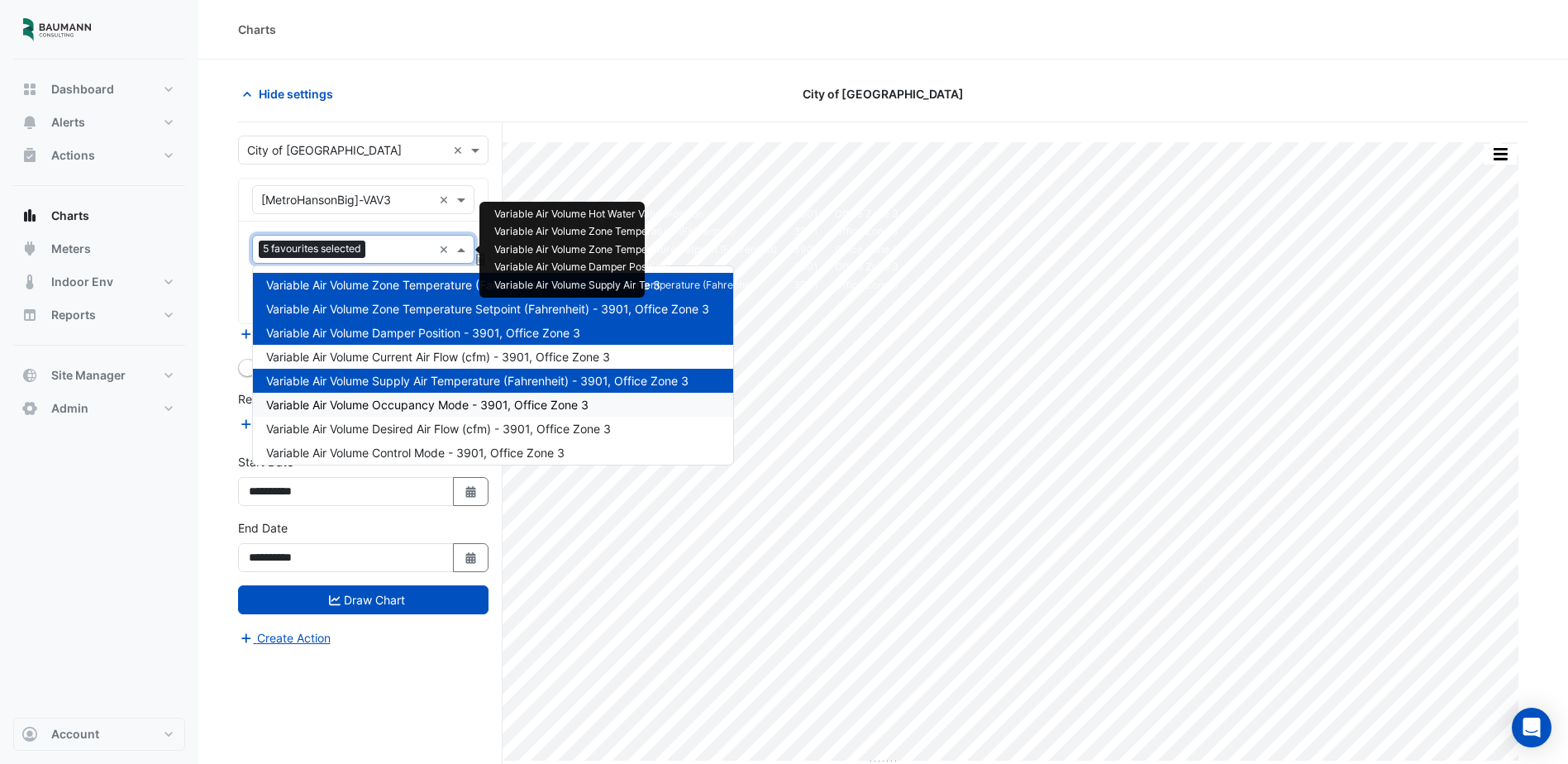
click at [435, 401] on span "Variable Air Volume Occupancy Mode - 3901, Office Zone 3" at bounding box center [427, 404] width 323 height 14
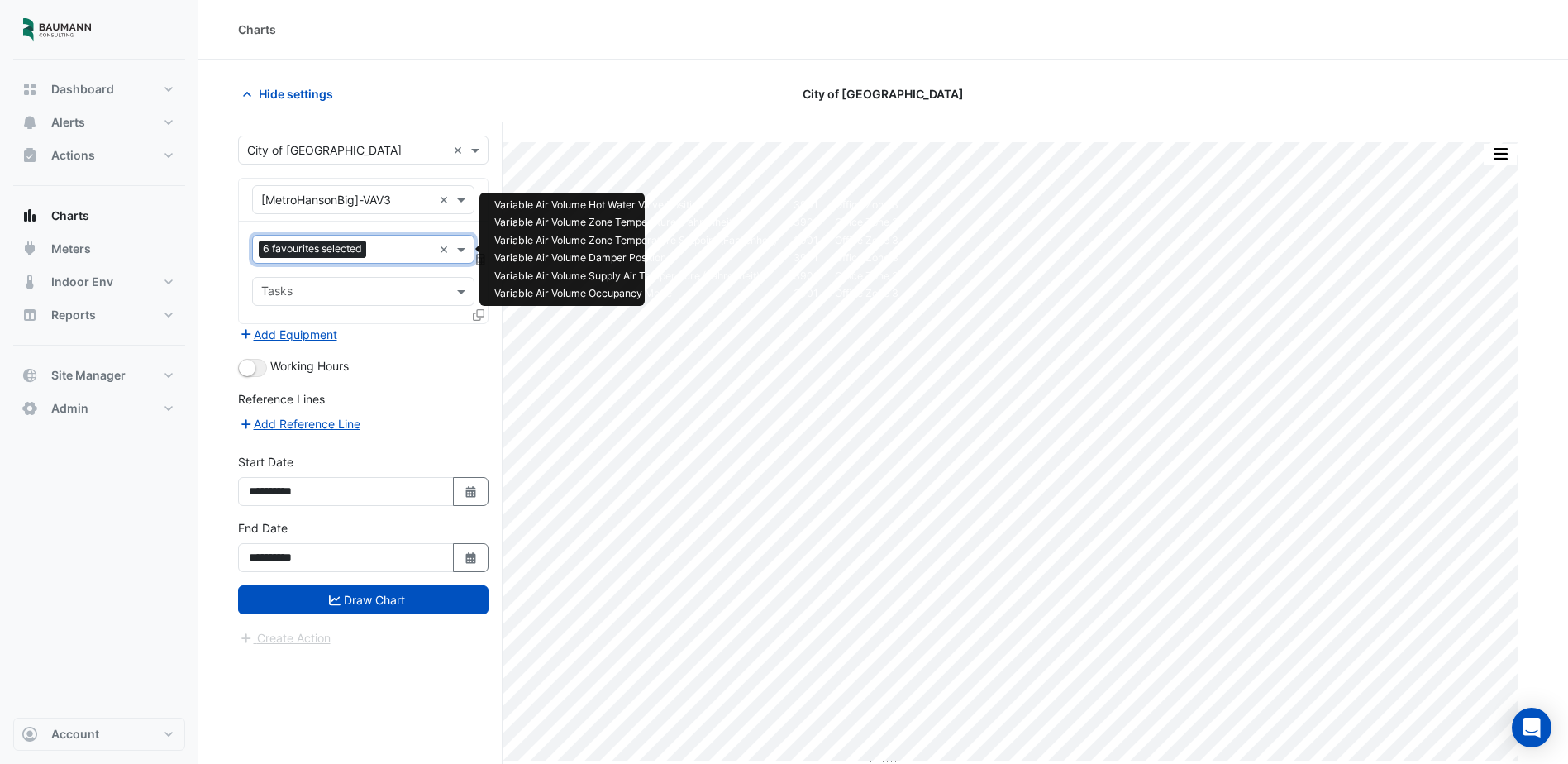
click at [378, 257] on input "text" at bounding box center [402, 251] width 59 height 18
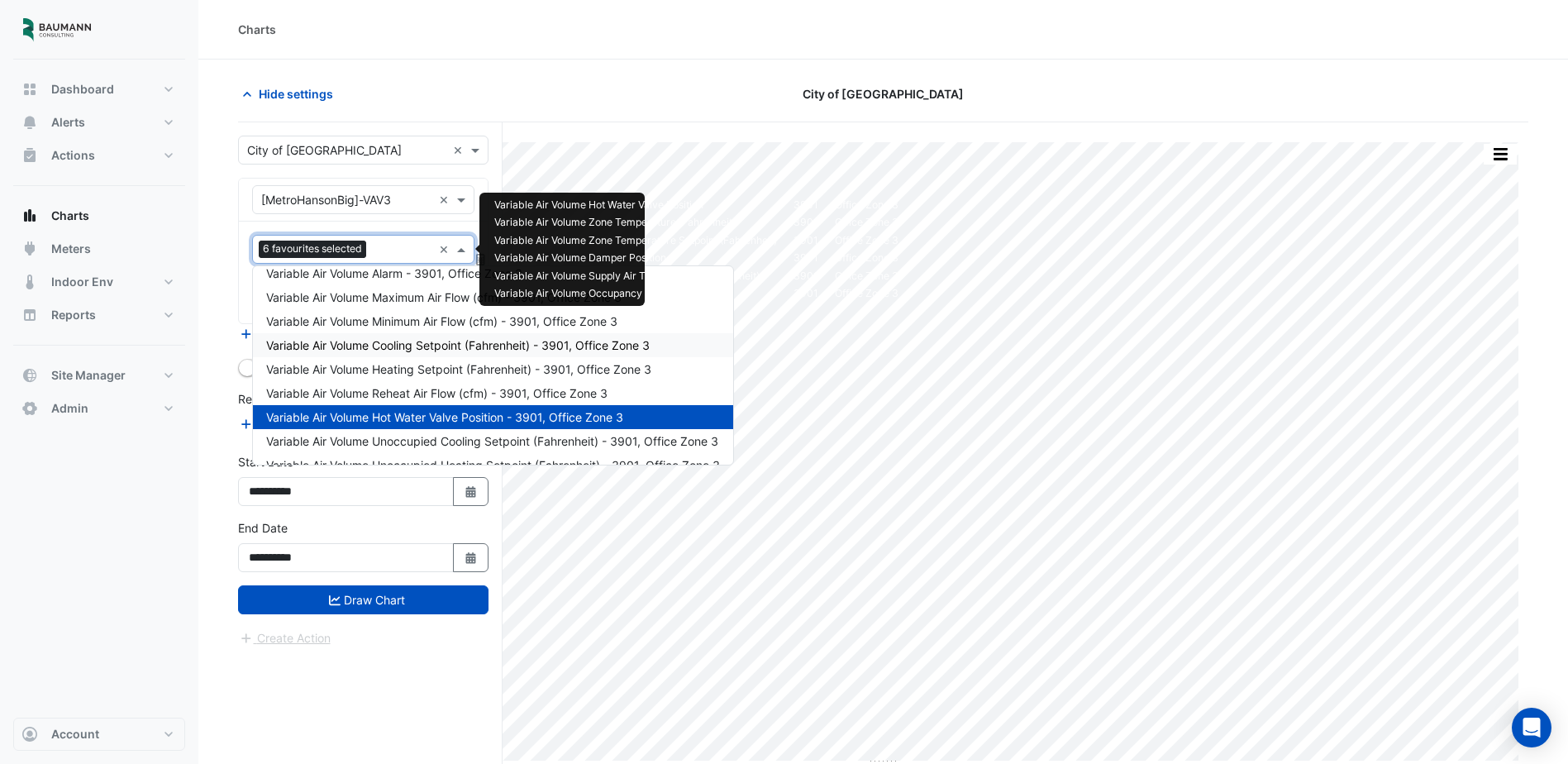
scroll to position [222, 0]
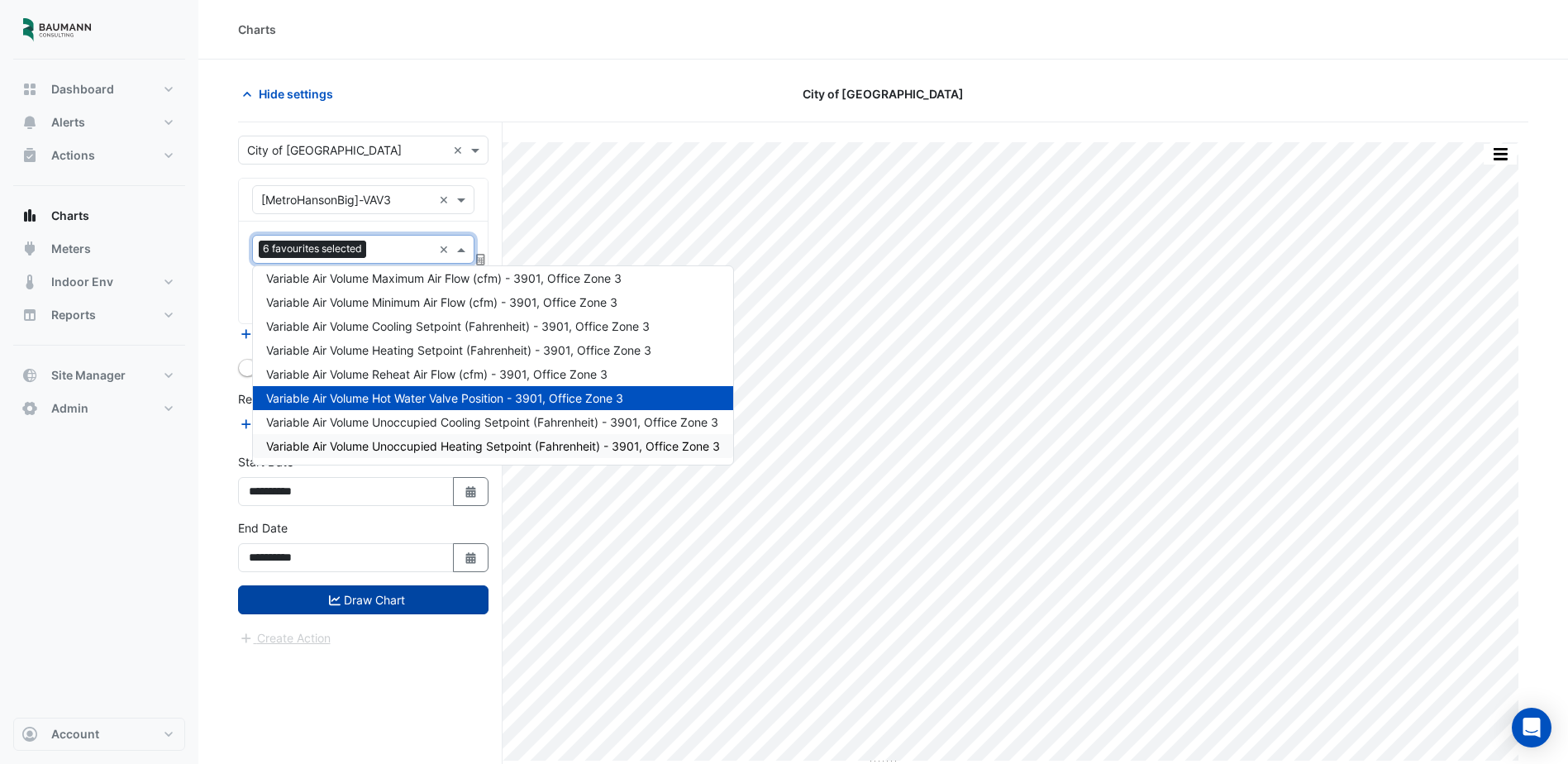
click at [374, 599] on button "Draw Chart" at bounding box center [363, 599] width 251 height 29
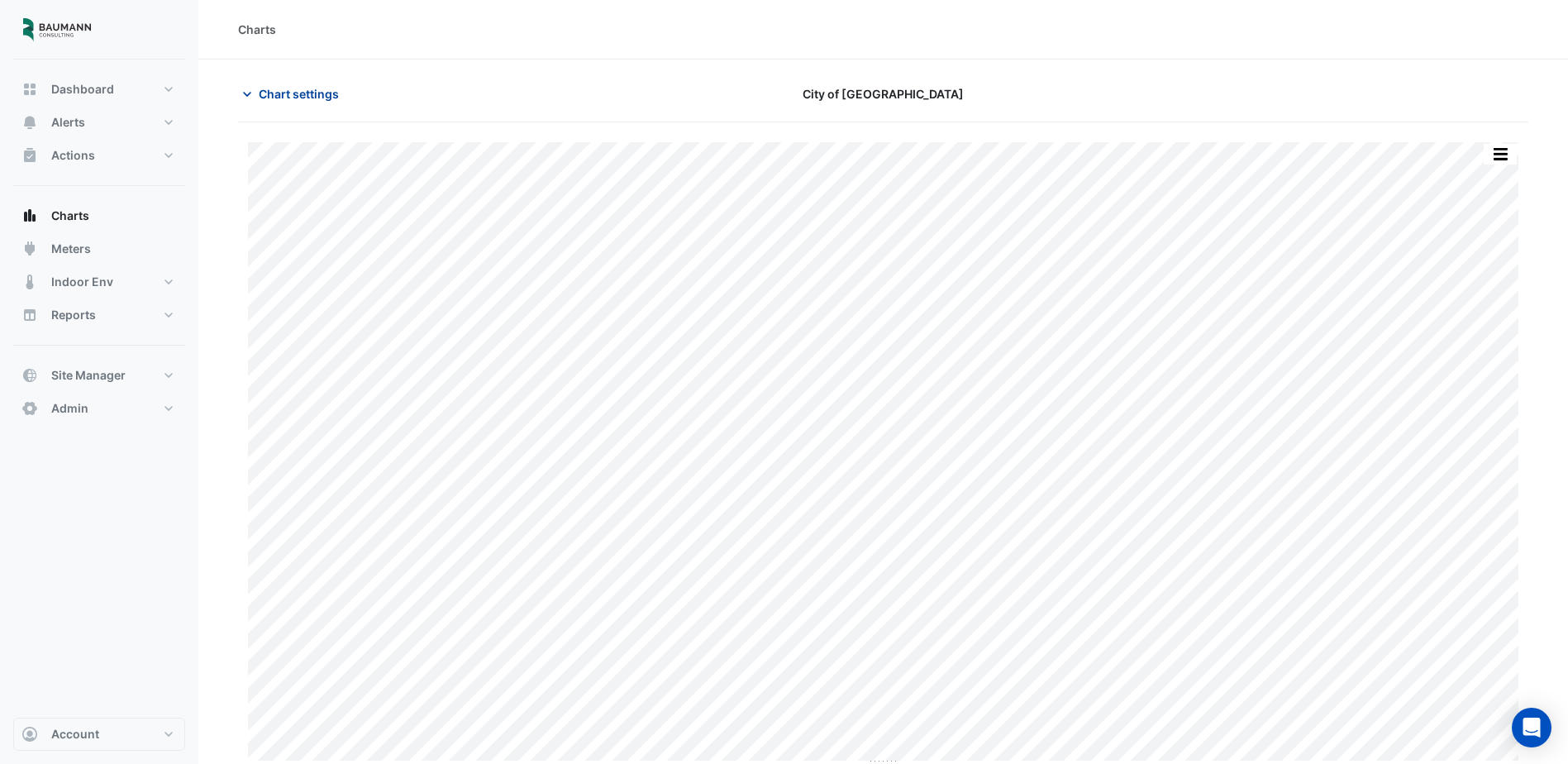
click at [290, 95] on span "Chart settings" at bounding box center [298, 94] width 80 height 18
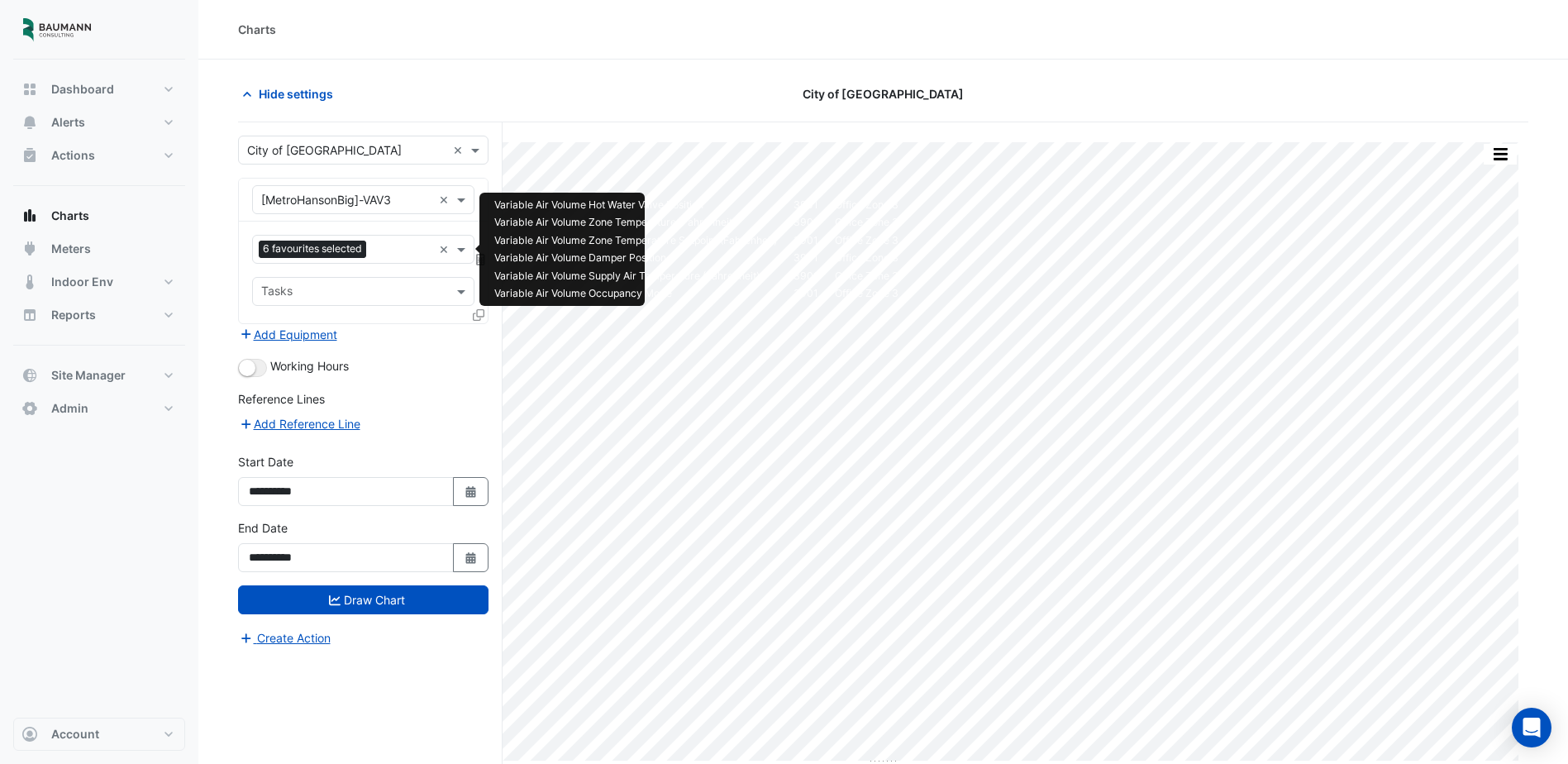
click at [393, 255] on input "text" at bounding box center [402, 251] width 59 height 18
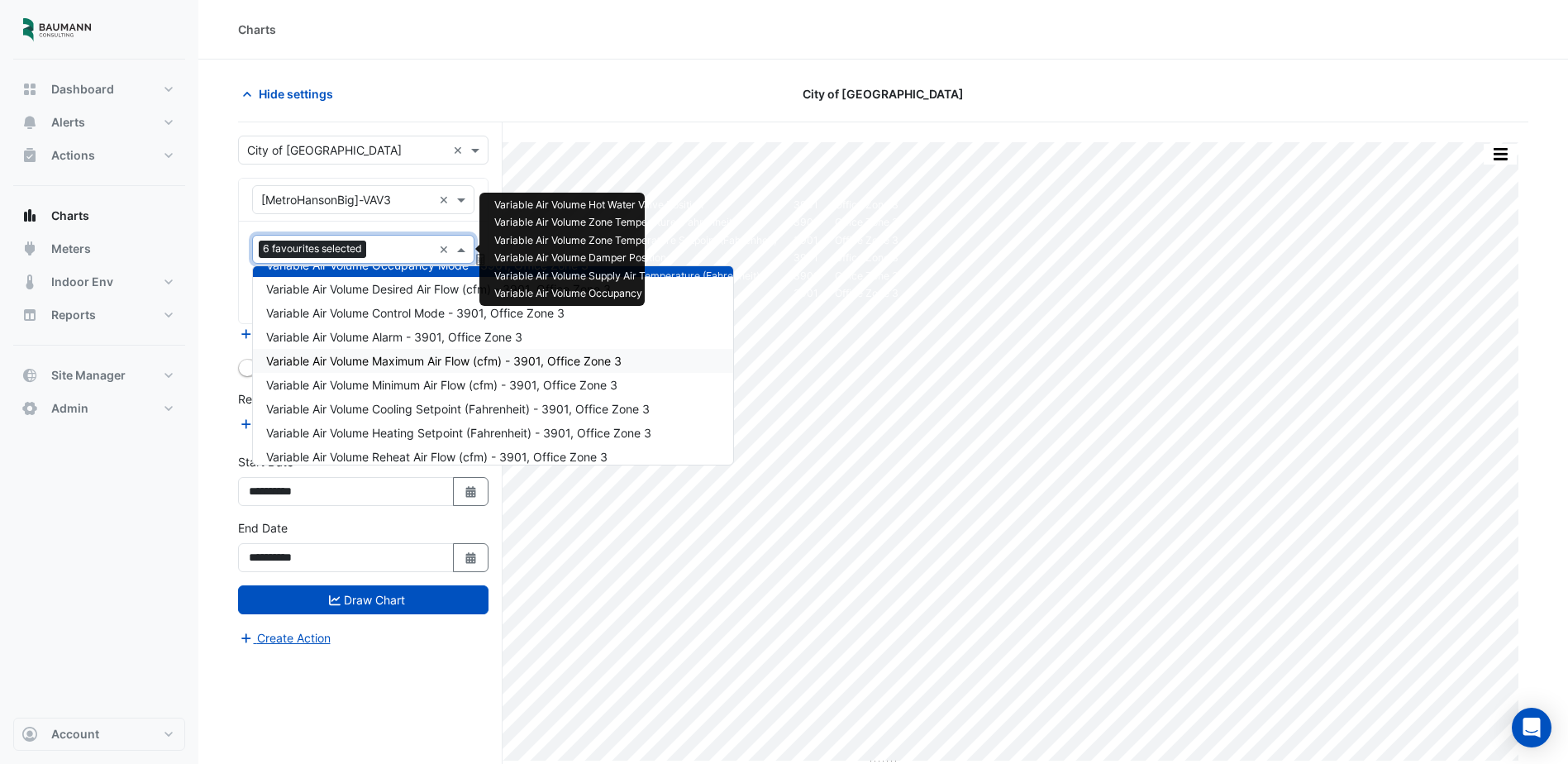
scroll to position [57, 0]
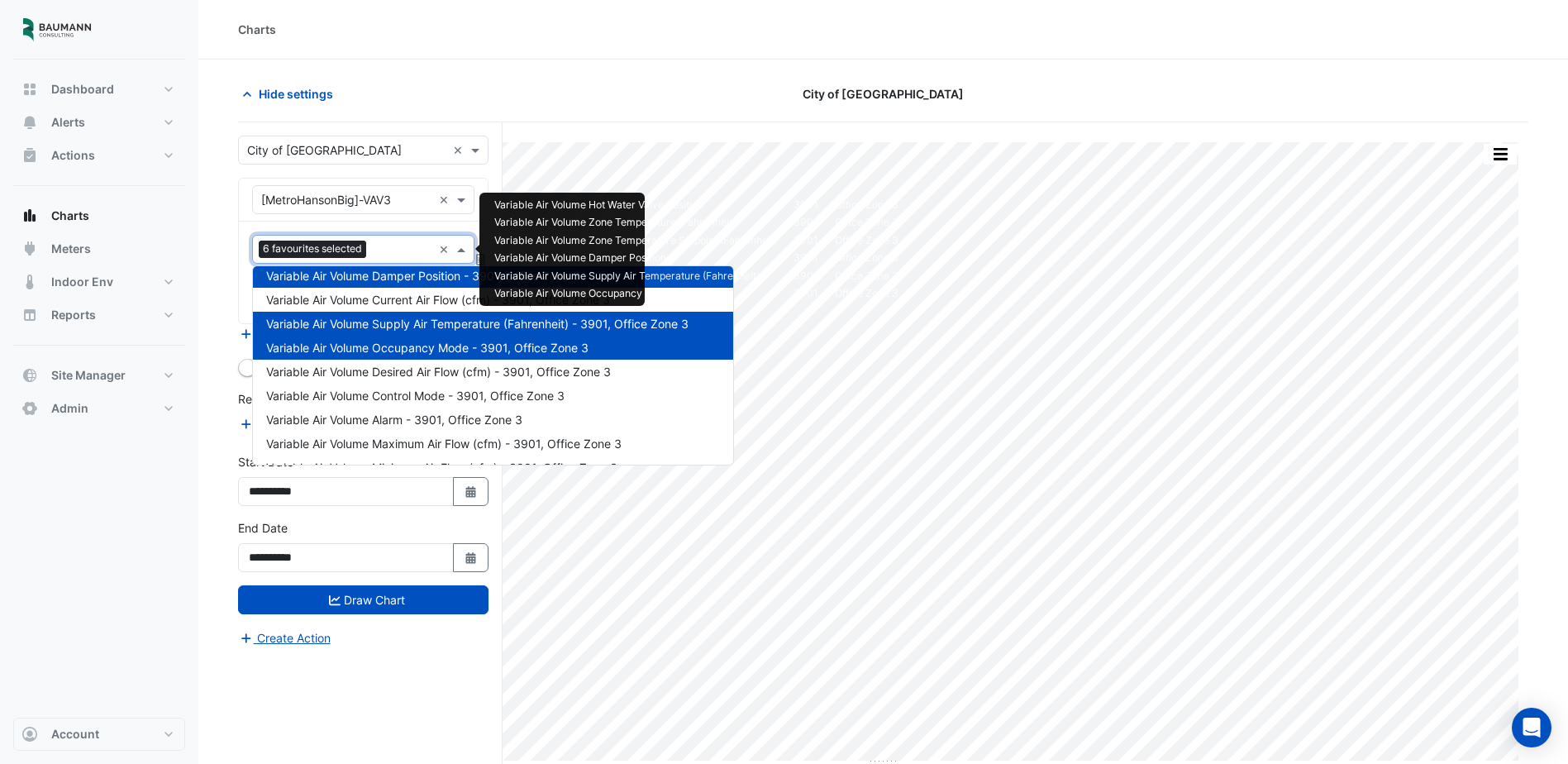
click at [413, 223] on div "Favourites 6 favourites selected × Tasks" at bounding box center [363, 271] width 249 height 101
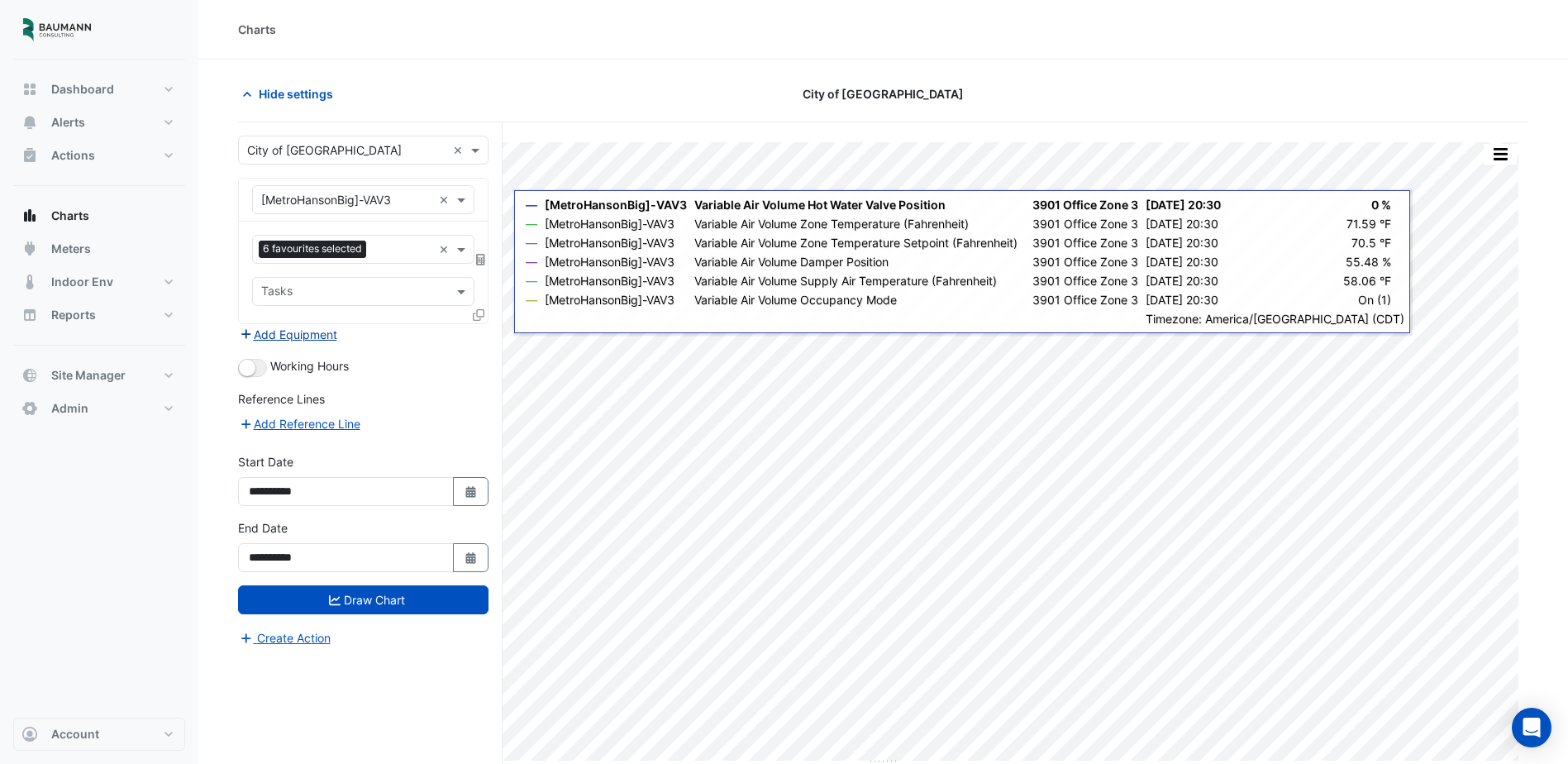
click at [331, 340] on button "Add Equipment" at bounding box center [288, 335] width 100 height 19
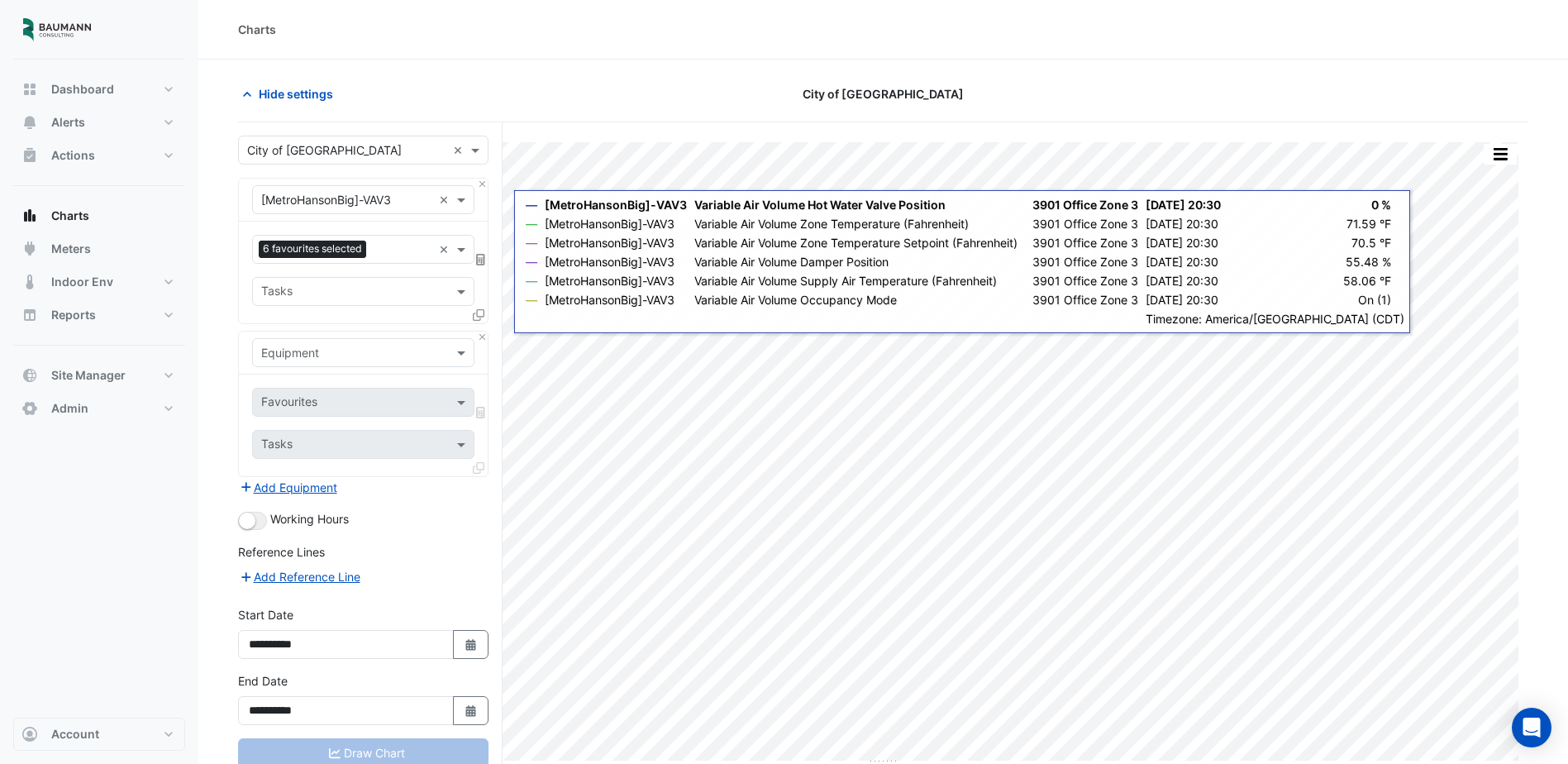
click at [386, 365] on div "Equipment" at bounding box center [362, 352] width 222 height 29
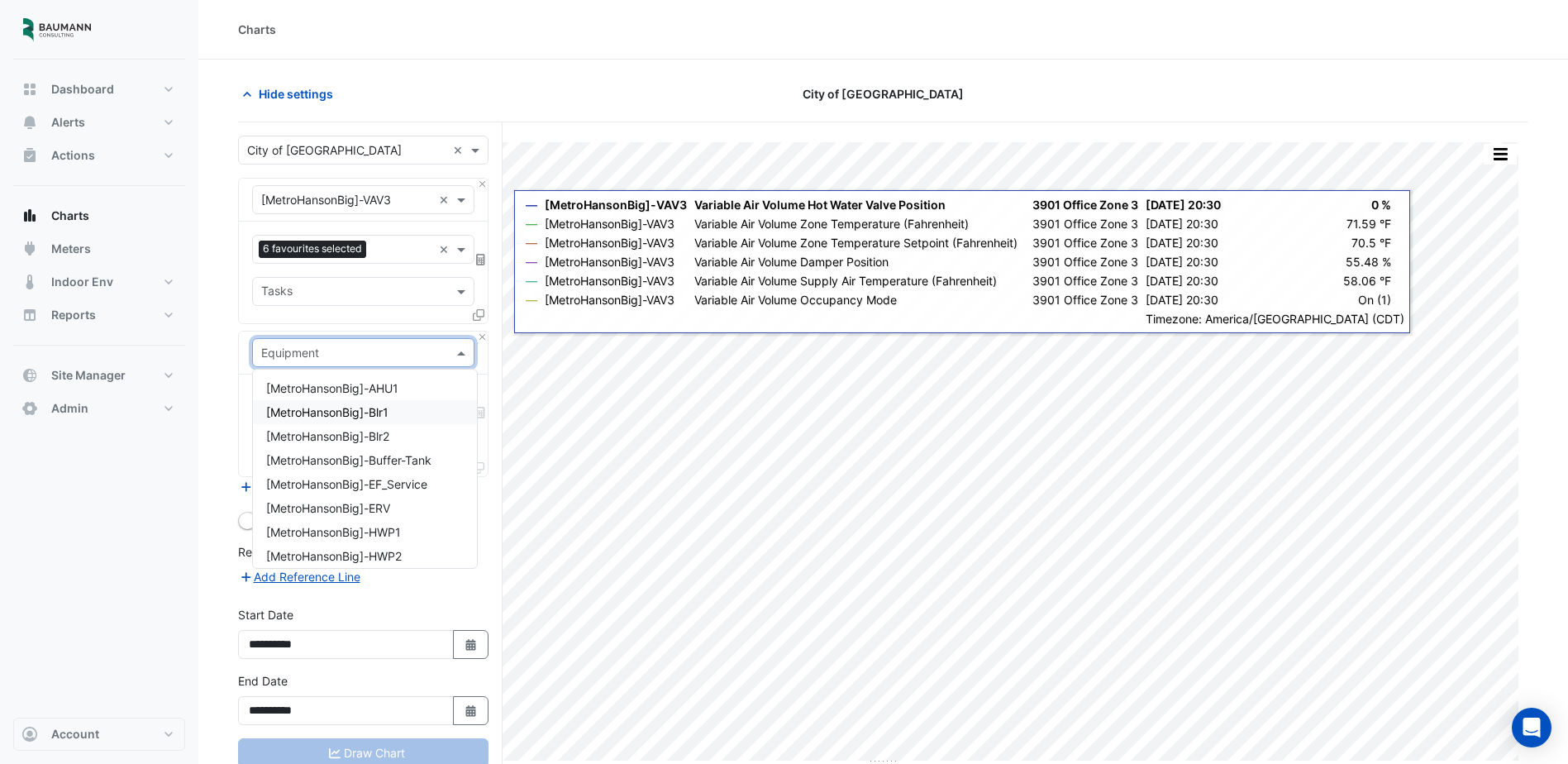
click at [384, 416] on span "[MetroHansonBig]-Blr1" at bounding box center [327, 412] width 123 height 14
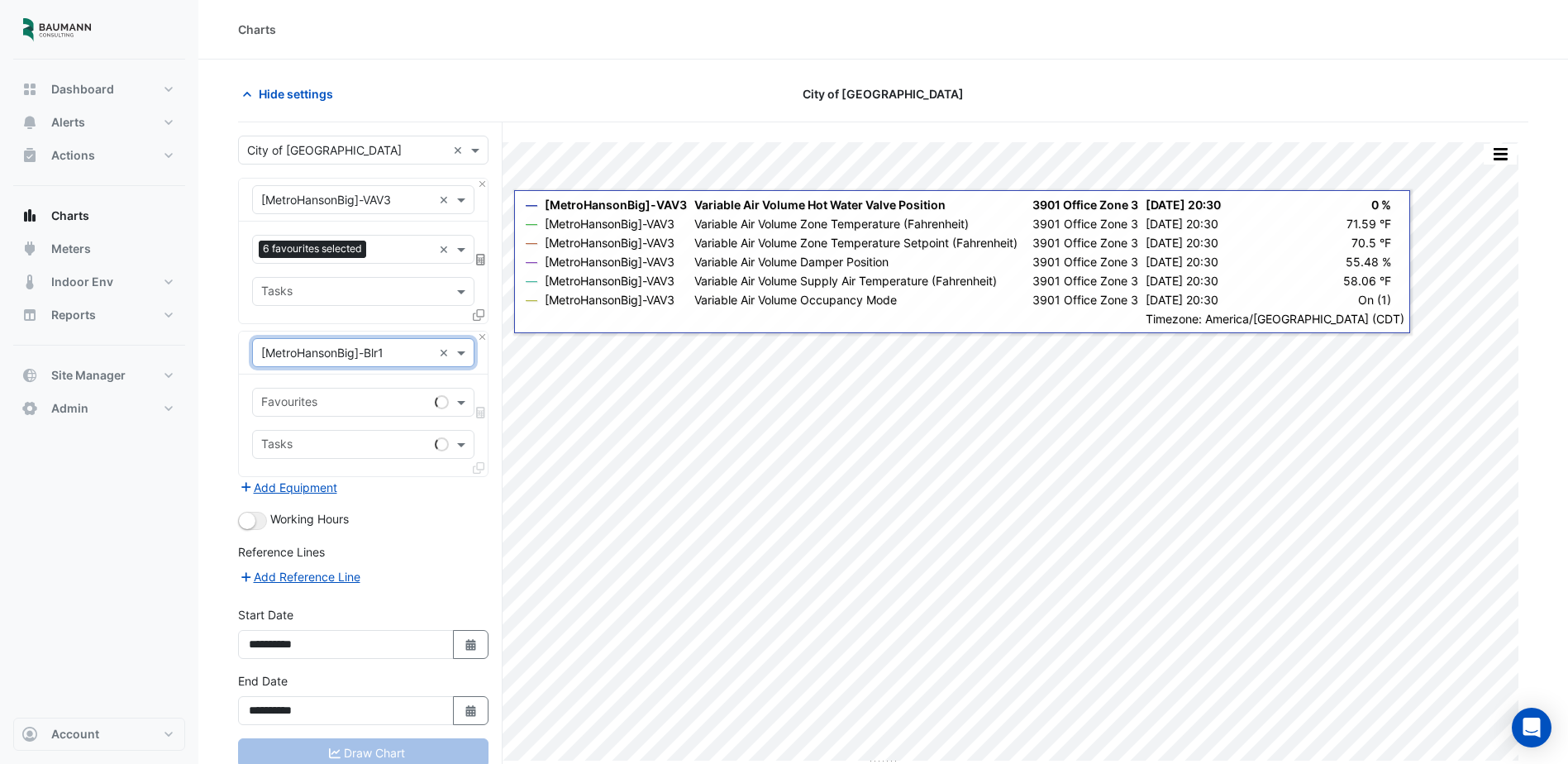
click at [371, 401] on input "text" at bounding box center [345, 403] width 167 height 18
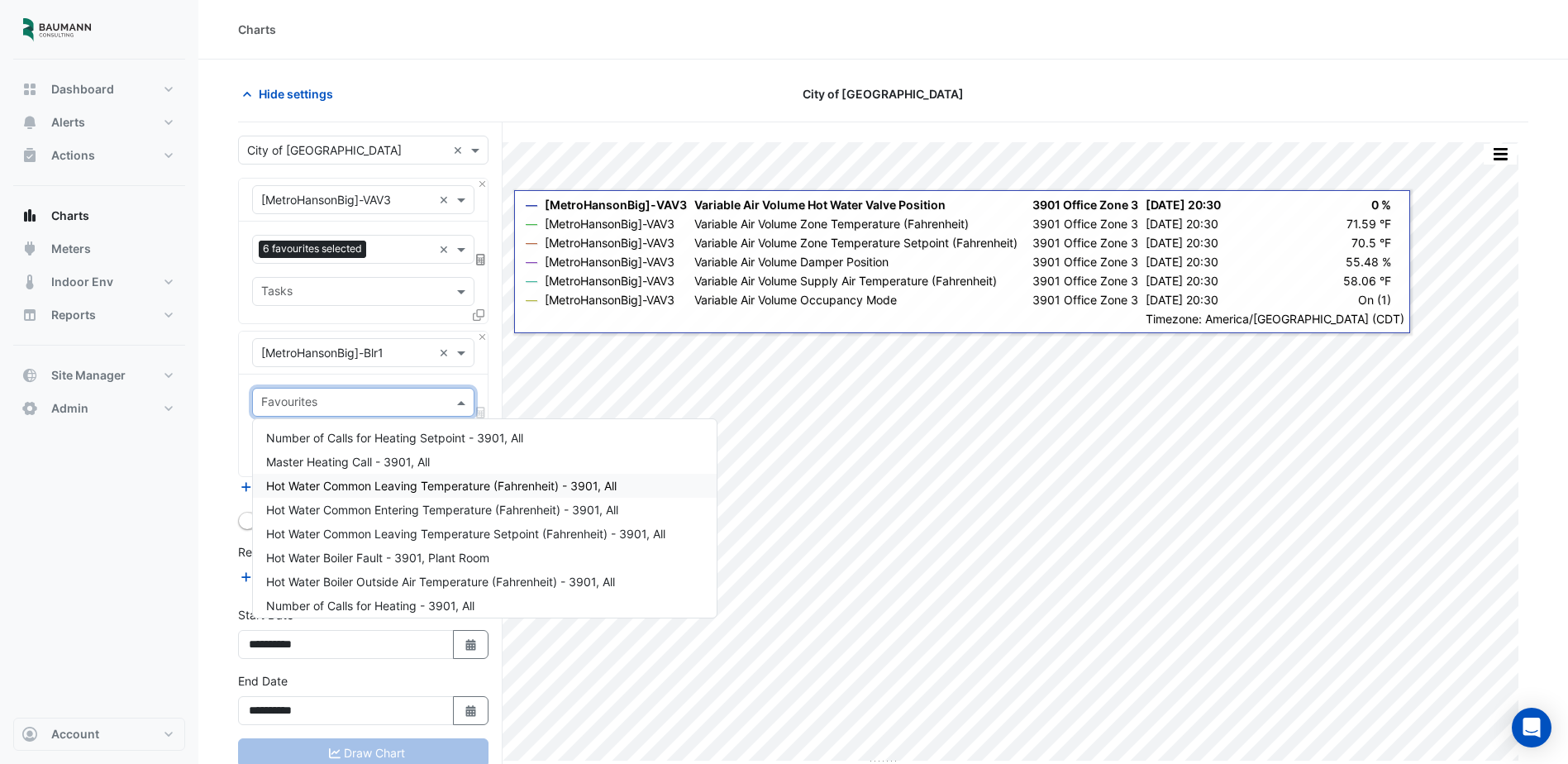
click at [402, 489] on span "Hot Water Common Leaving Temperature (Fahrenheit) - 3901, All" at bounding box center [441, 485] width 350 height 14
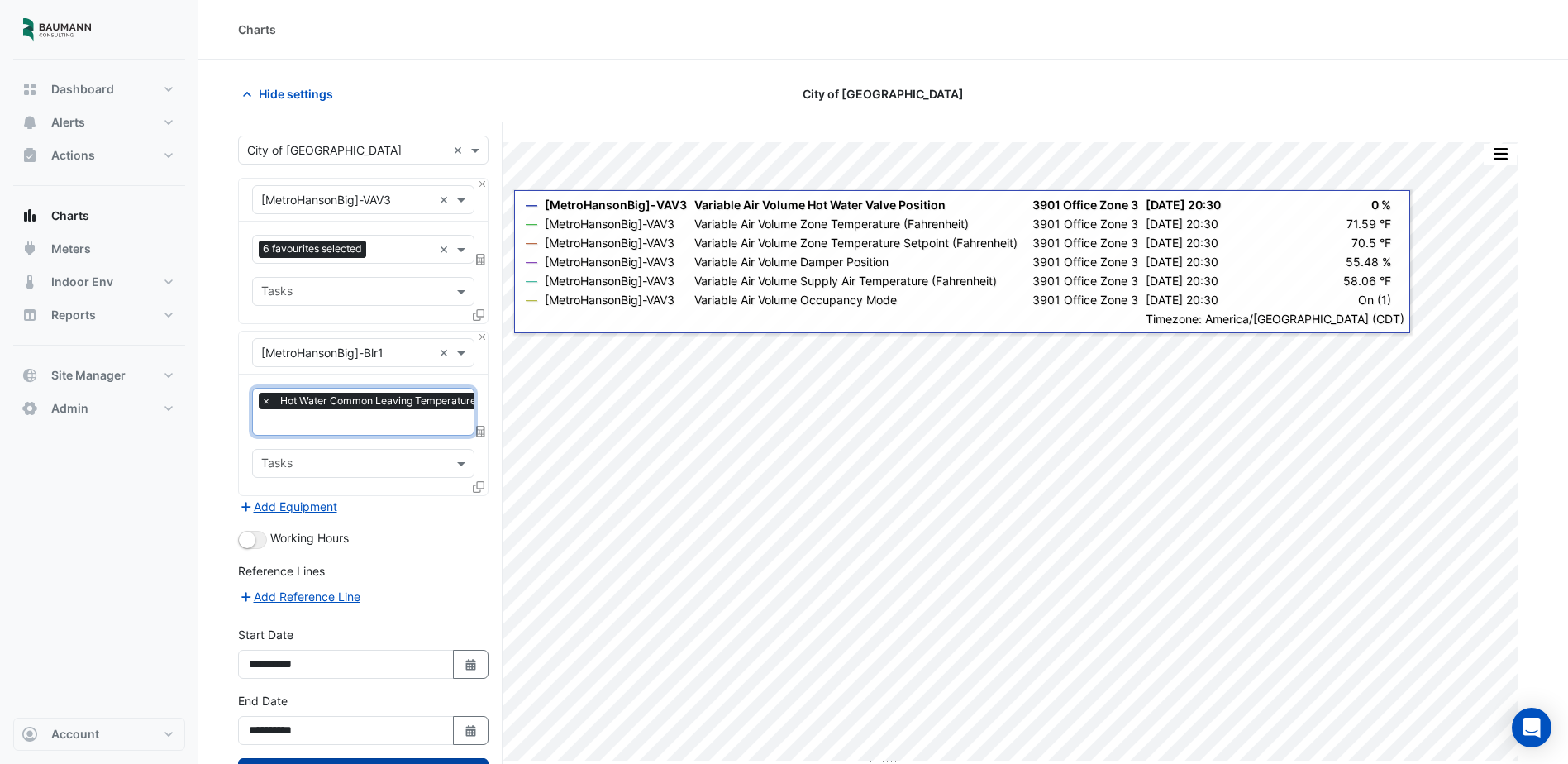
scroll to position [67, 0]
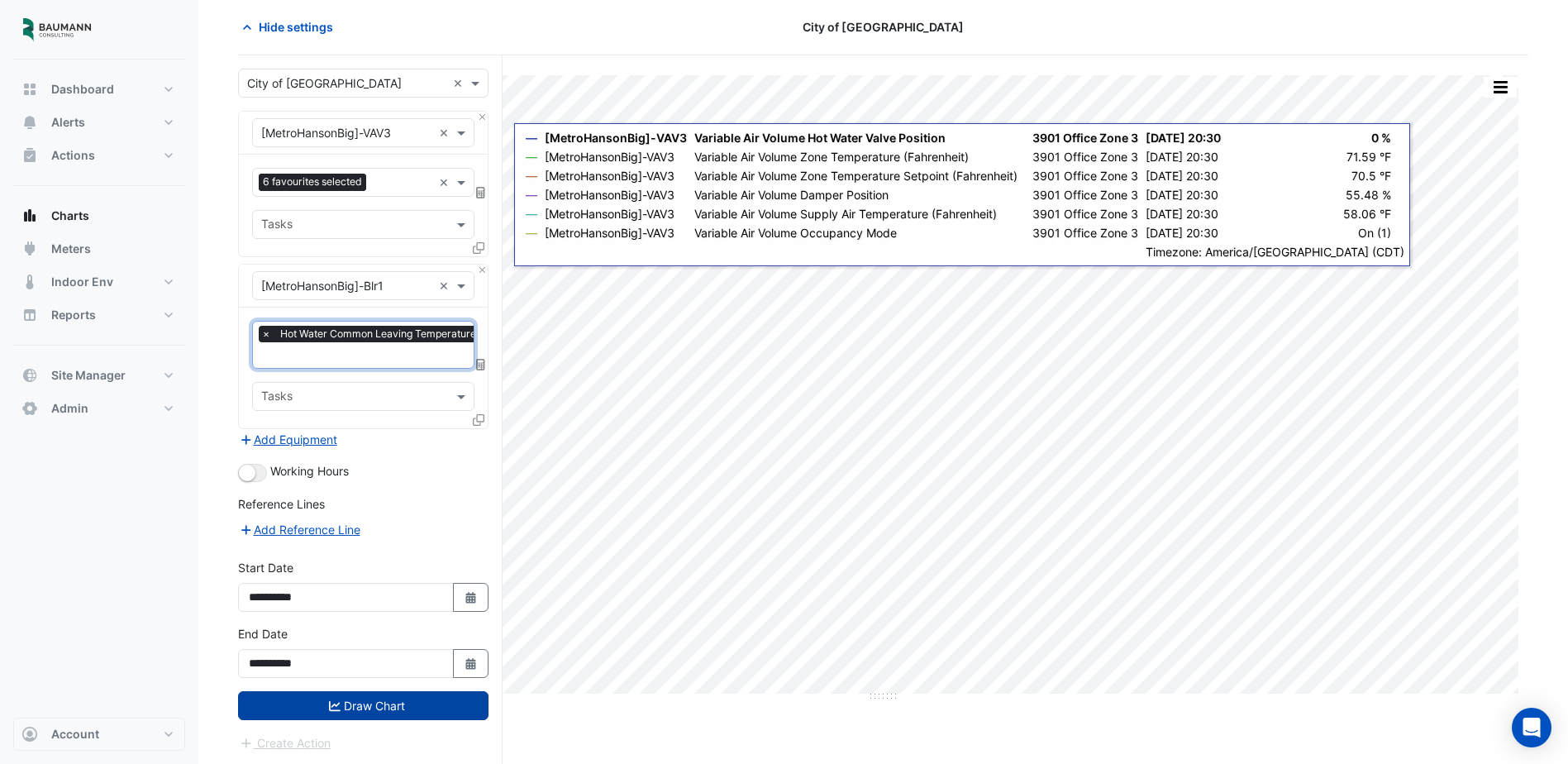
drag, startPoint x: 410, startPoint y: 714, endPoint x: 441, endPoint y: 711, distance: 31.1
click at [411, 714] on button "Draw Chart" at bounding box center [363, 705] width 251 height 29
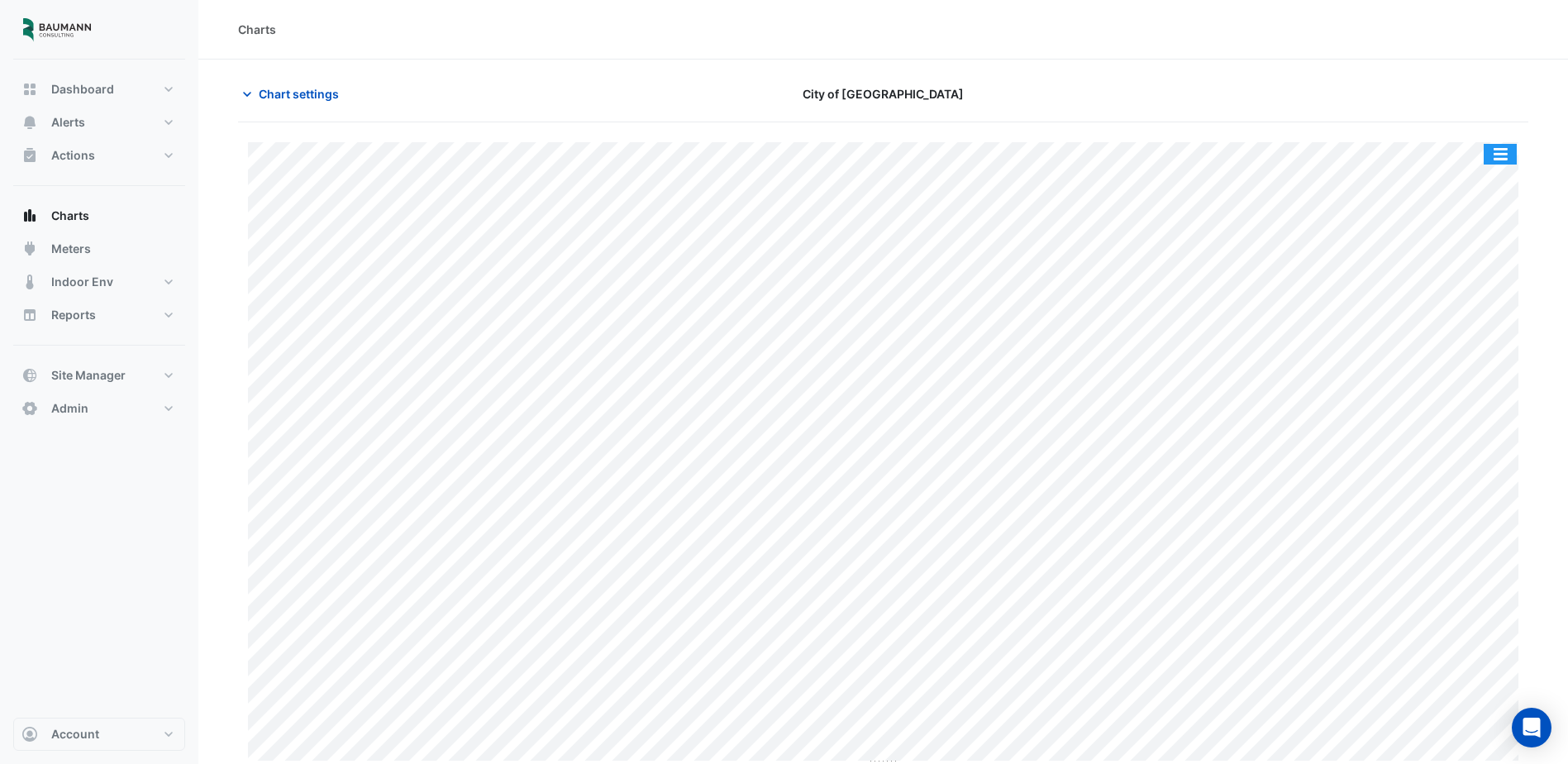
click at [1492, 151] on button "button" at bounding box center [1501, 154] width 33 height 20
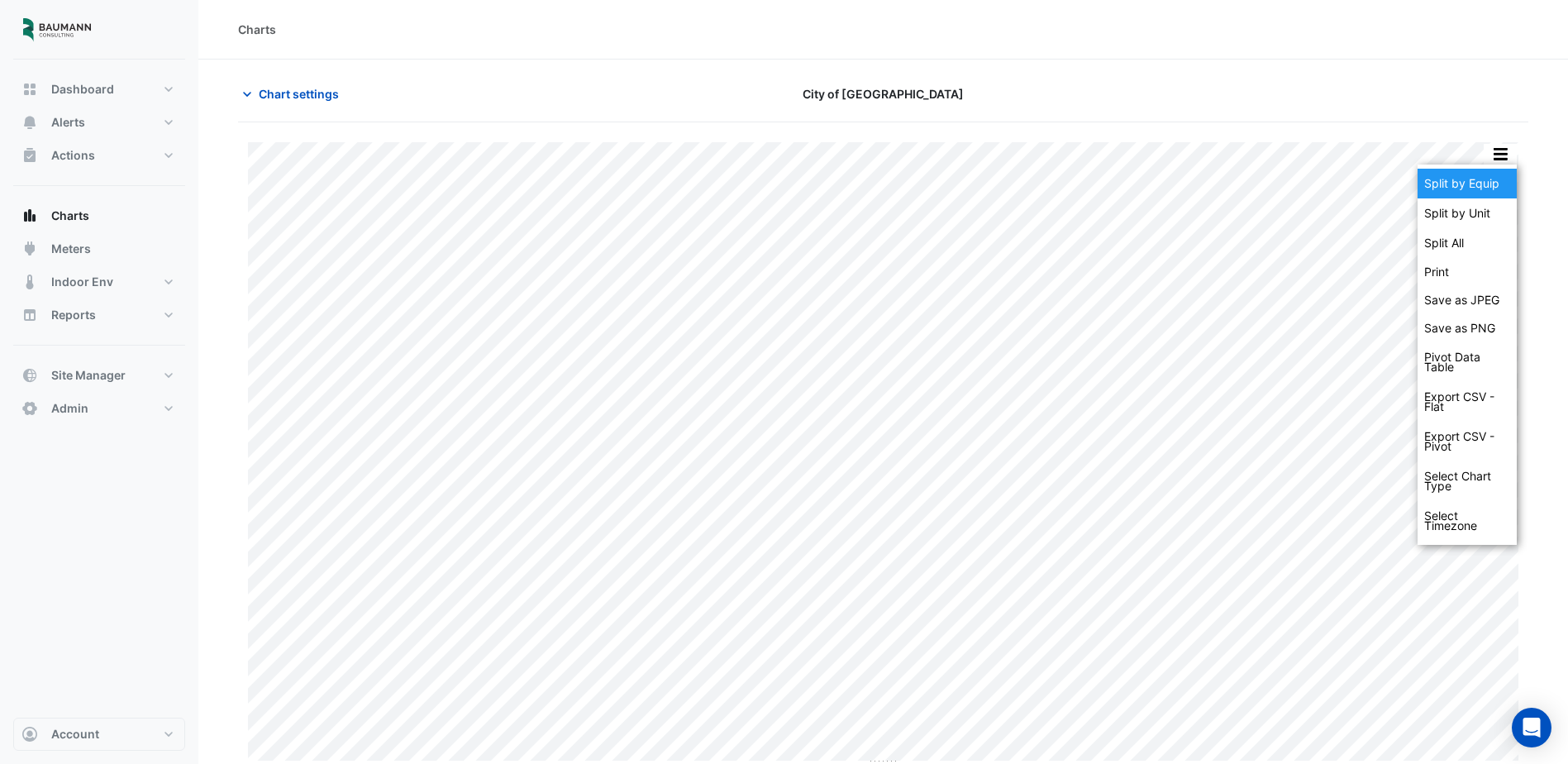
click at [1483, 191] on div "Split by Equip" at bounding box center [1468, 183] width 99 height 30
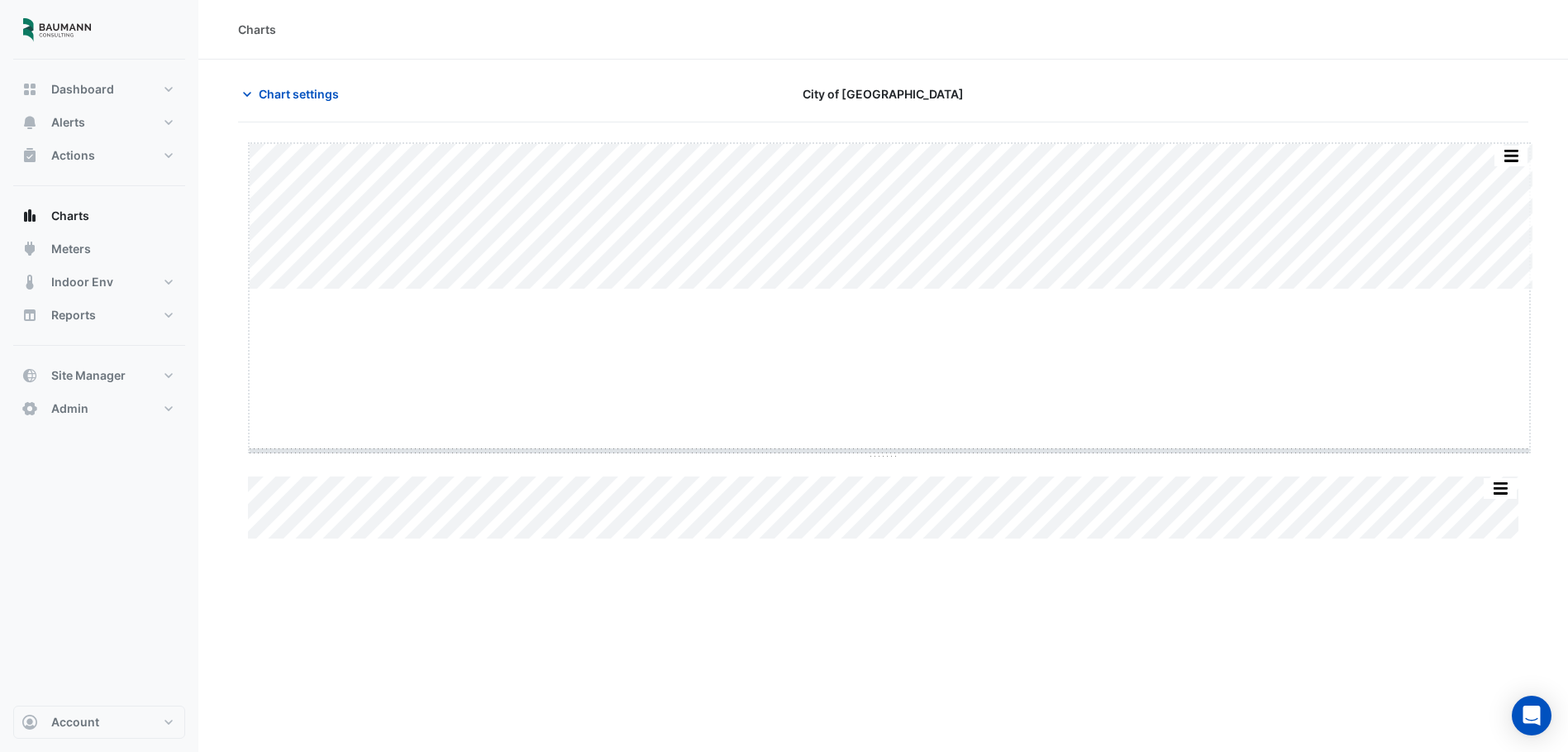
drag, startPoint x: 902, startPoint y: 288, endPoint x: 901, endPoint y: 437, distance: 149.0
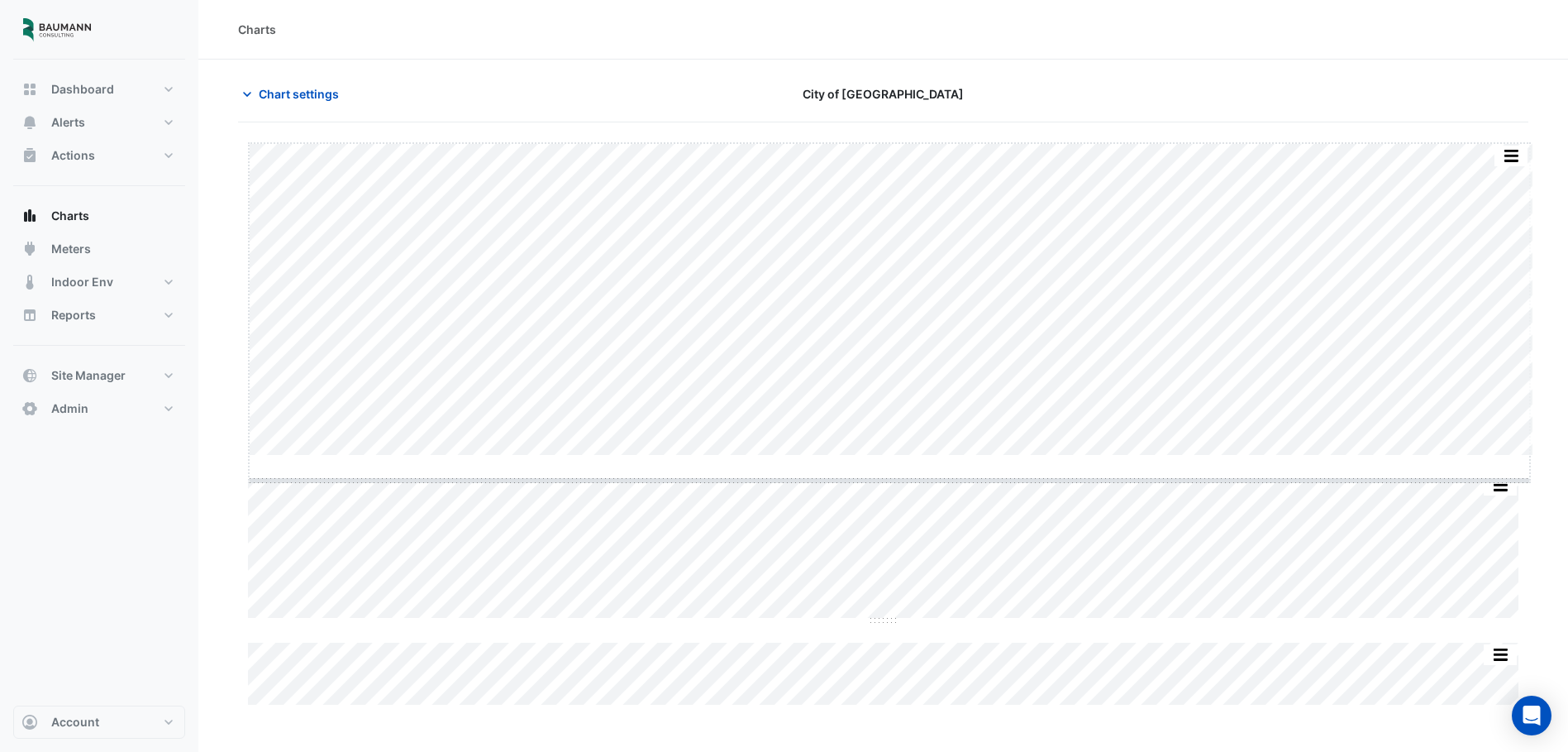
drag, startPoint x: 881, startPoint y: 460, endPoint x: 881, endPoint y: 472, distance: 12.0
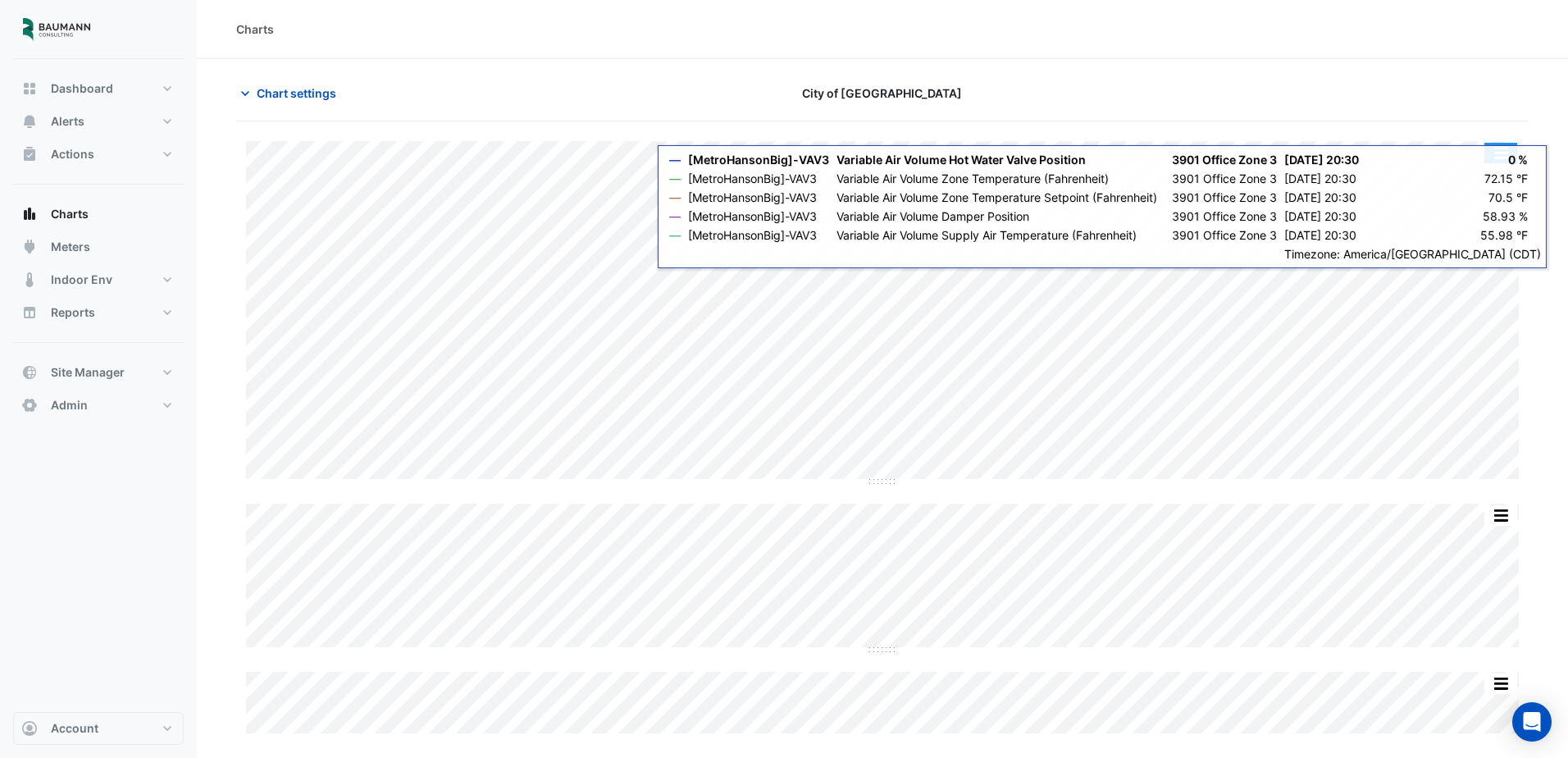
click at [1499, 153] on button "button" at bounding box center [1501, 153] width 33 height 20
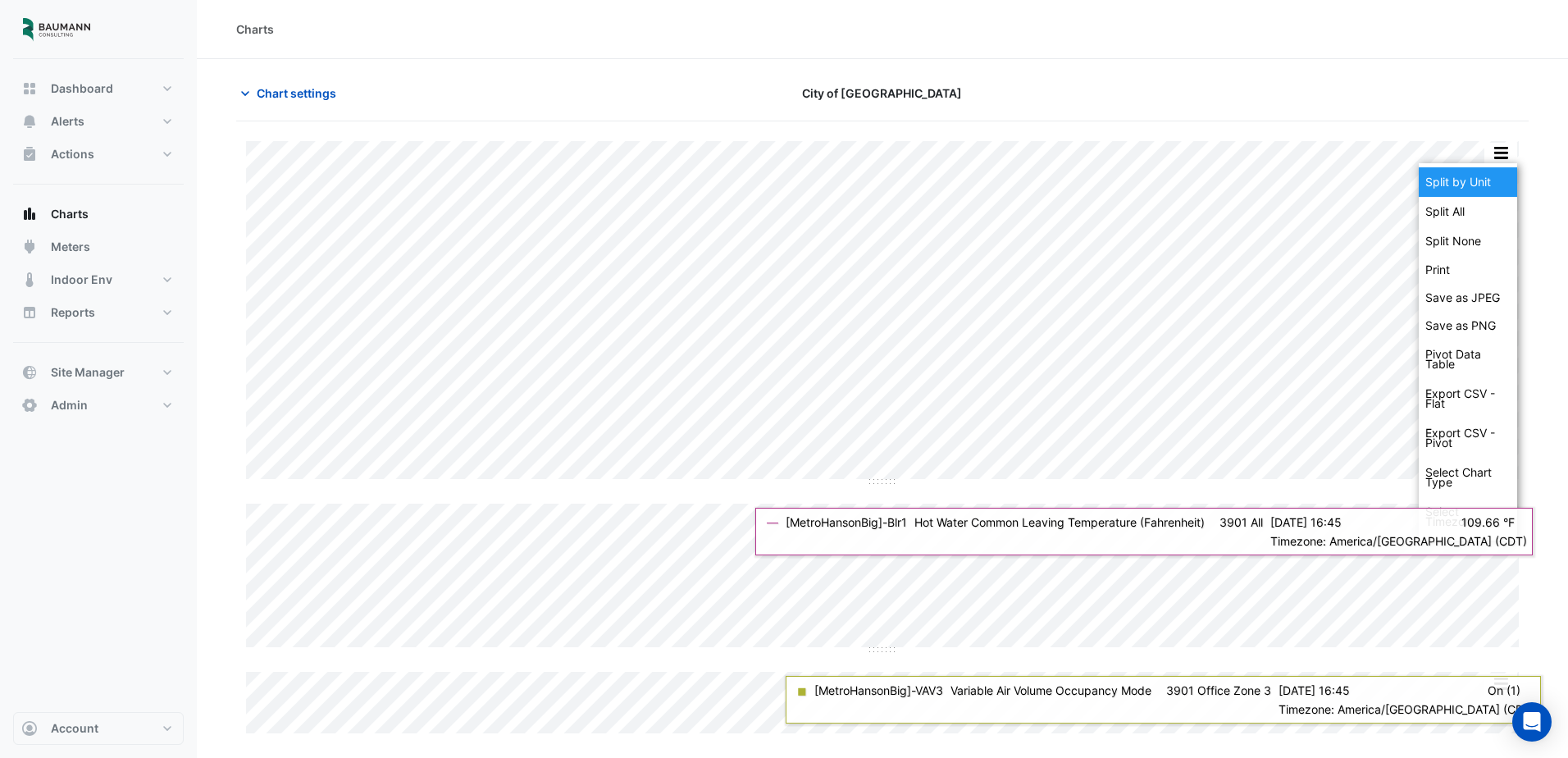
click at [1487, 182] on div "Split by Unit" at bounding box center [1468, 182] width 99 height 30
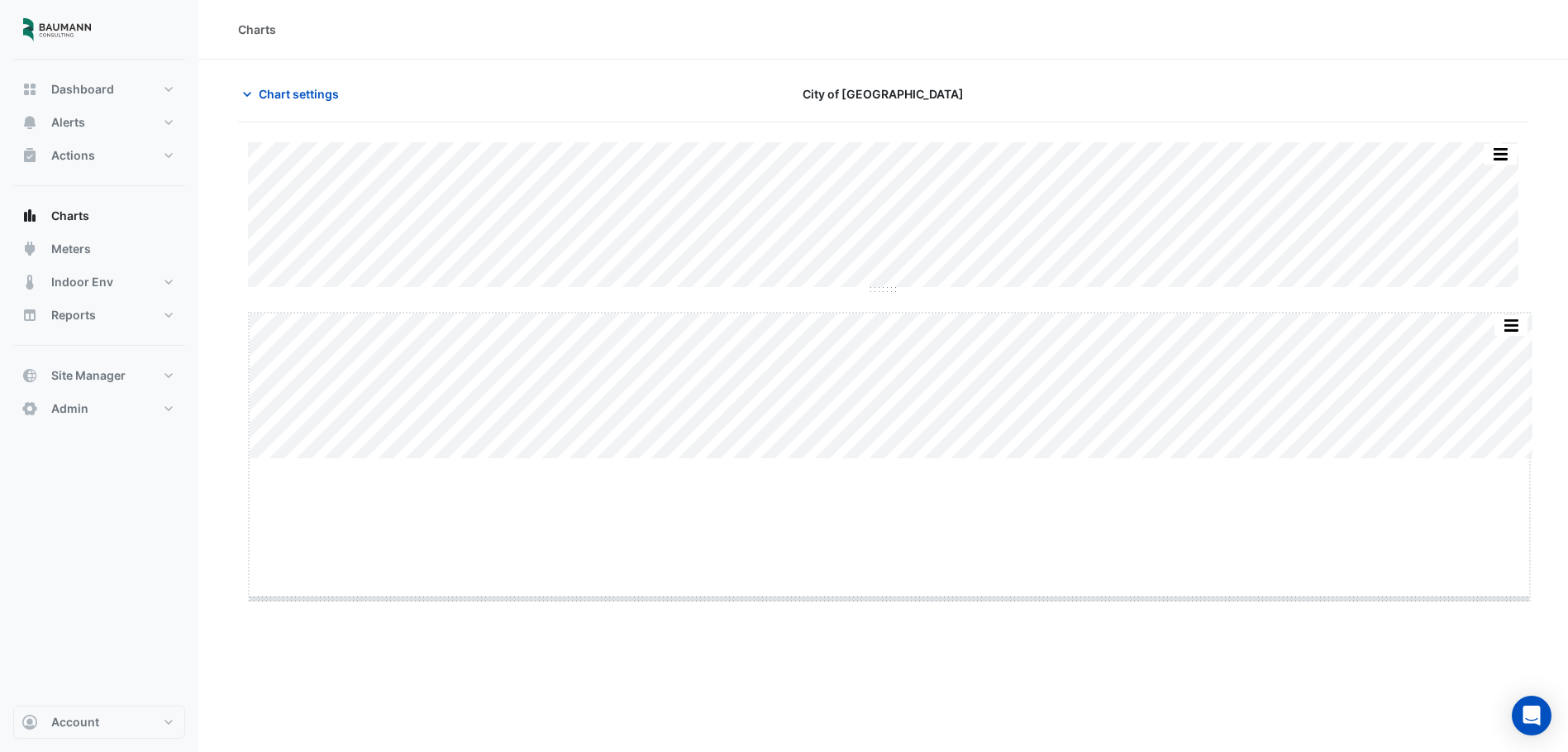
drag, startPoint x: 887, startPoint y: 457, endPoint x: 884, endPoint y: 600, distance: 143.0
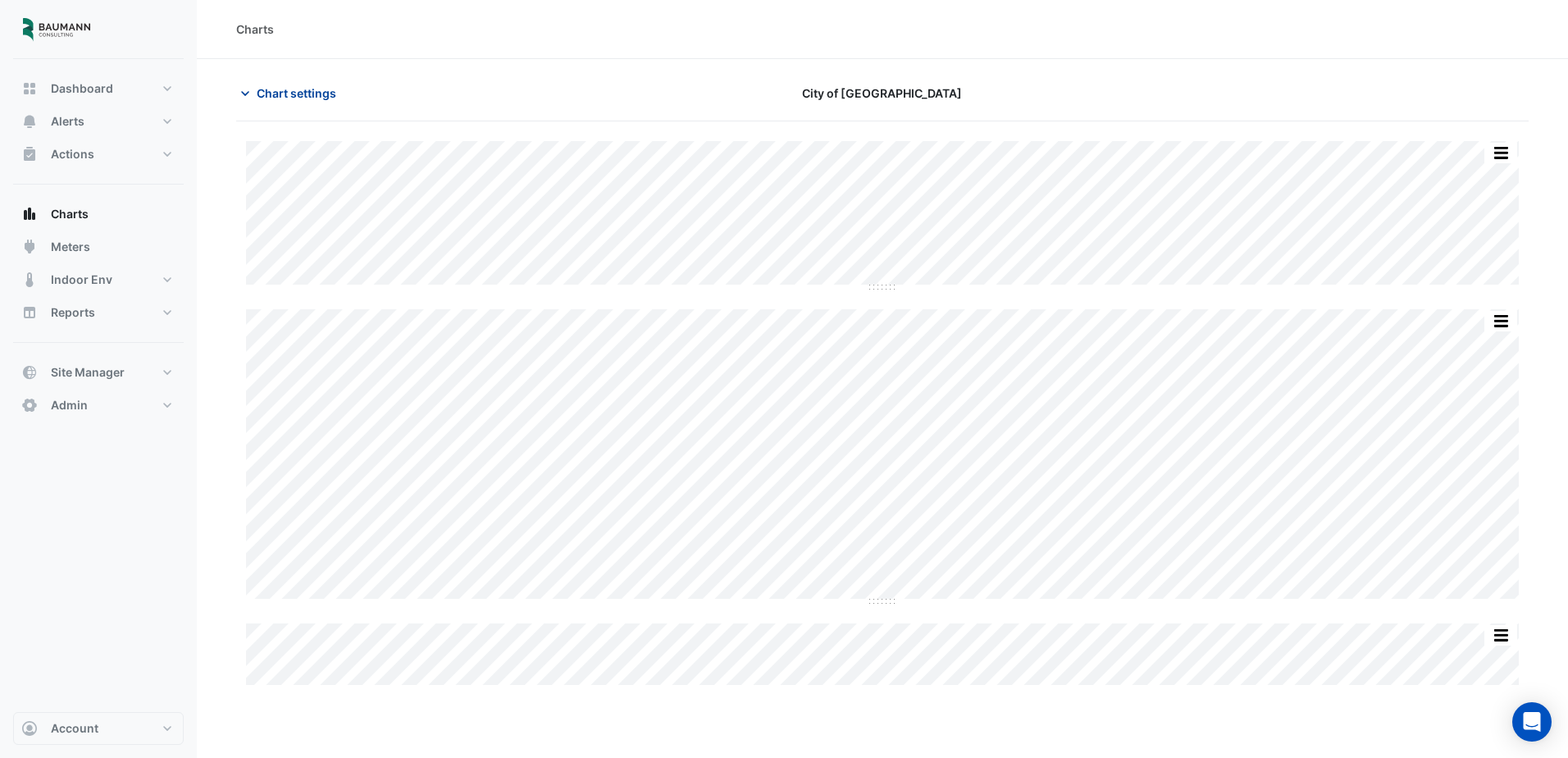
click at [315, 91] on span "Chart settings" at bounding box center [296, 93] width 79 height 18
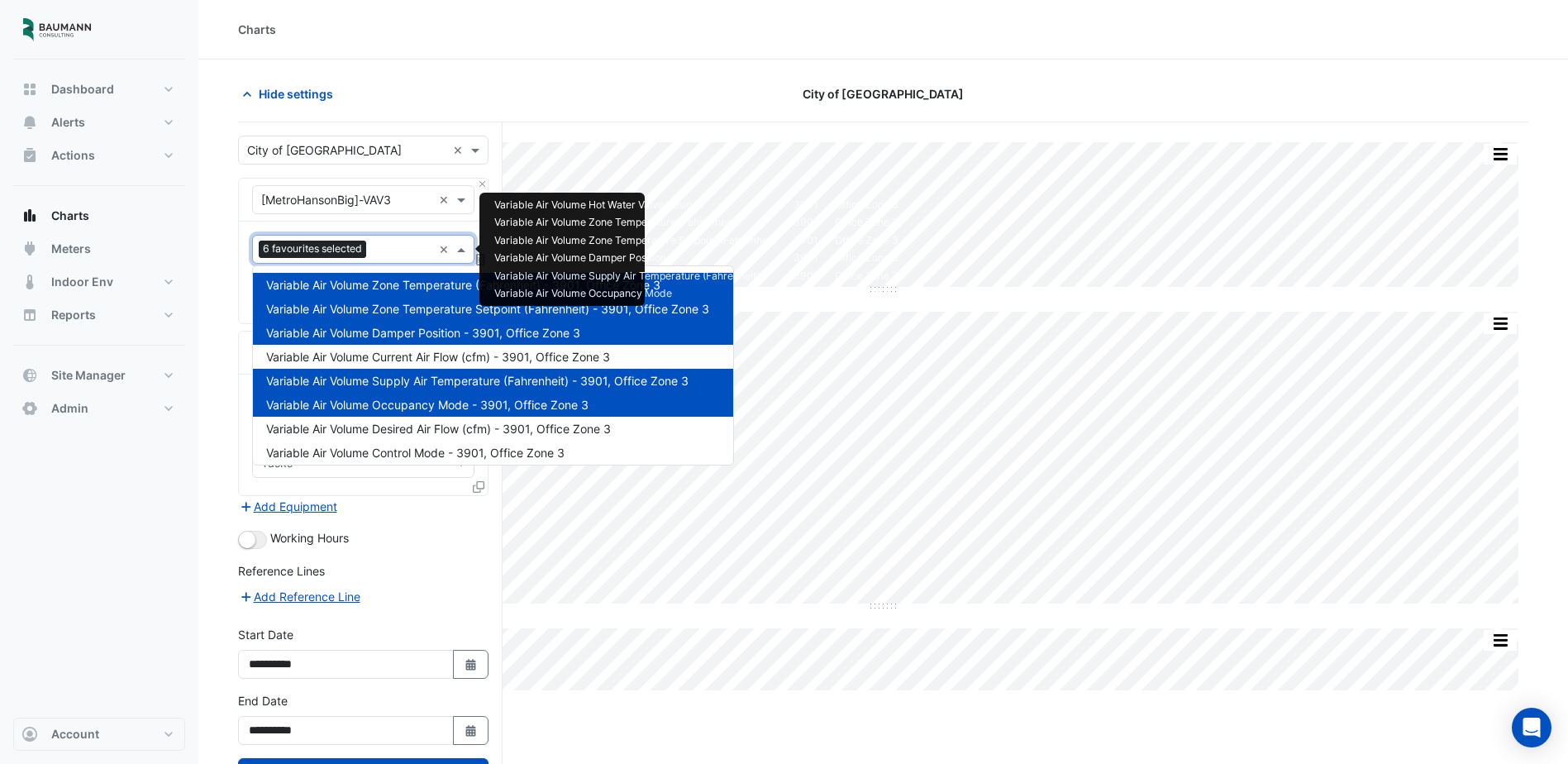
click at [389, 254] on input "text" at bounding box center [402, 251] width 59 height 18
click at [462, 356] on span "Variable Air Volume Current Air Flow (cfm) - 3901, Office Zone 3" at bounding box center [438, 356] width 344 height 14
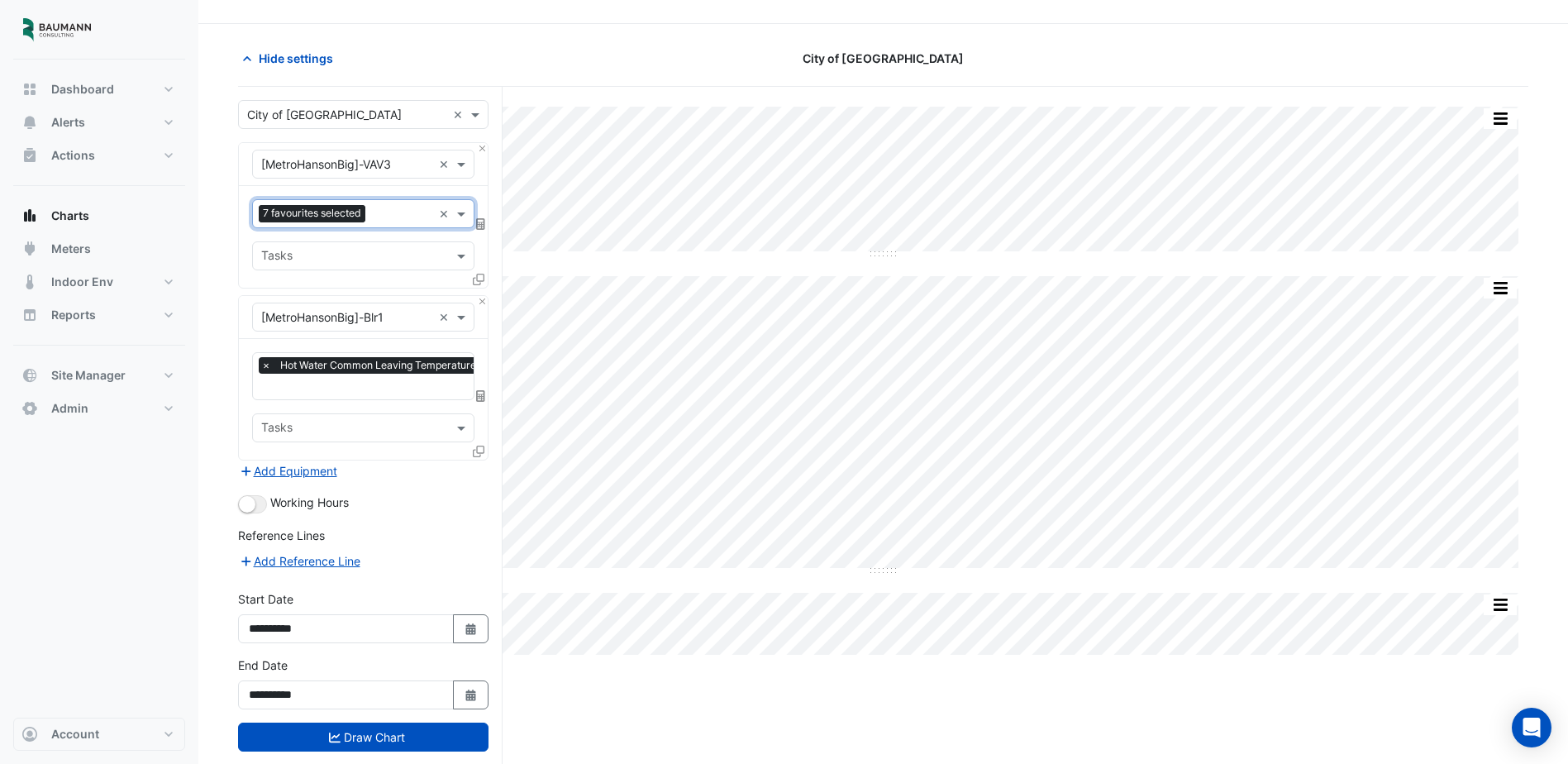
scroll to position [67, 0]
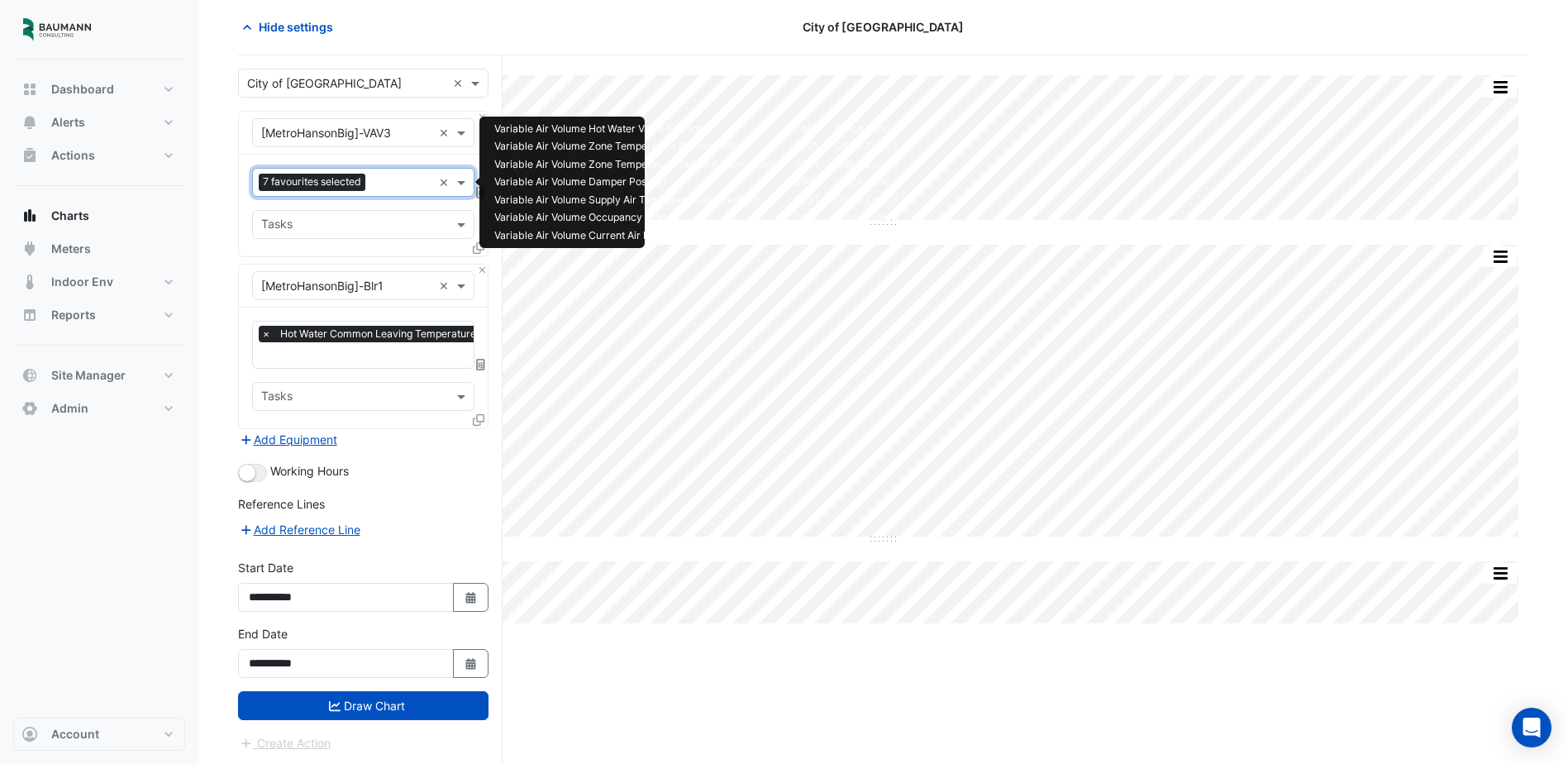
click at [414, 179] on input "text" at bounding box center [402, 184] width 60 height 18
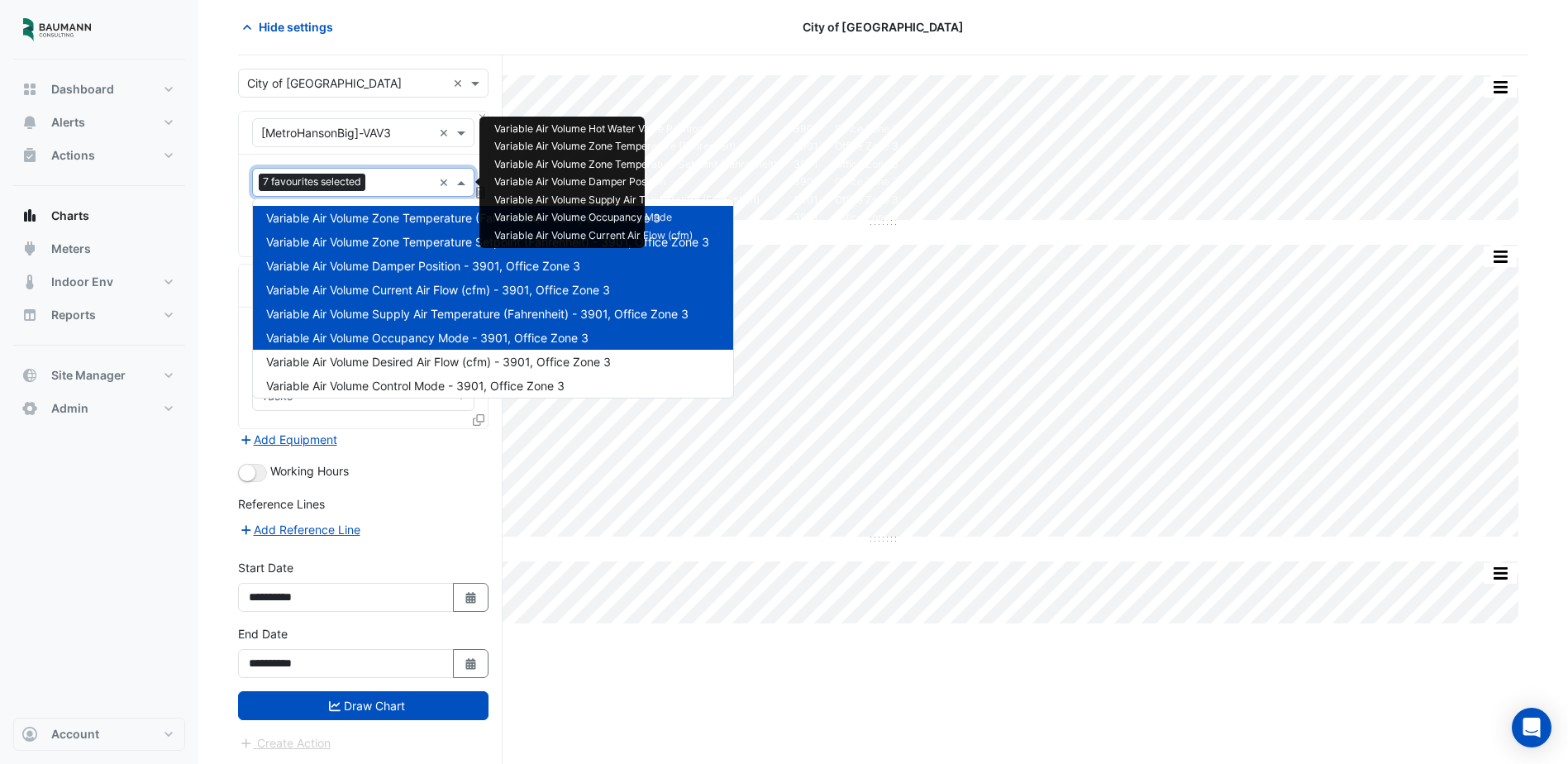
scroll to position [83, 0]
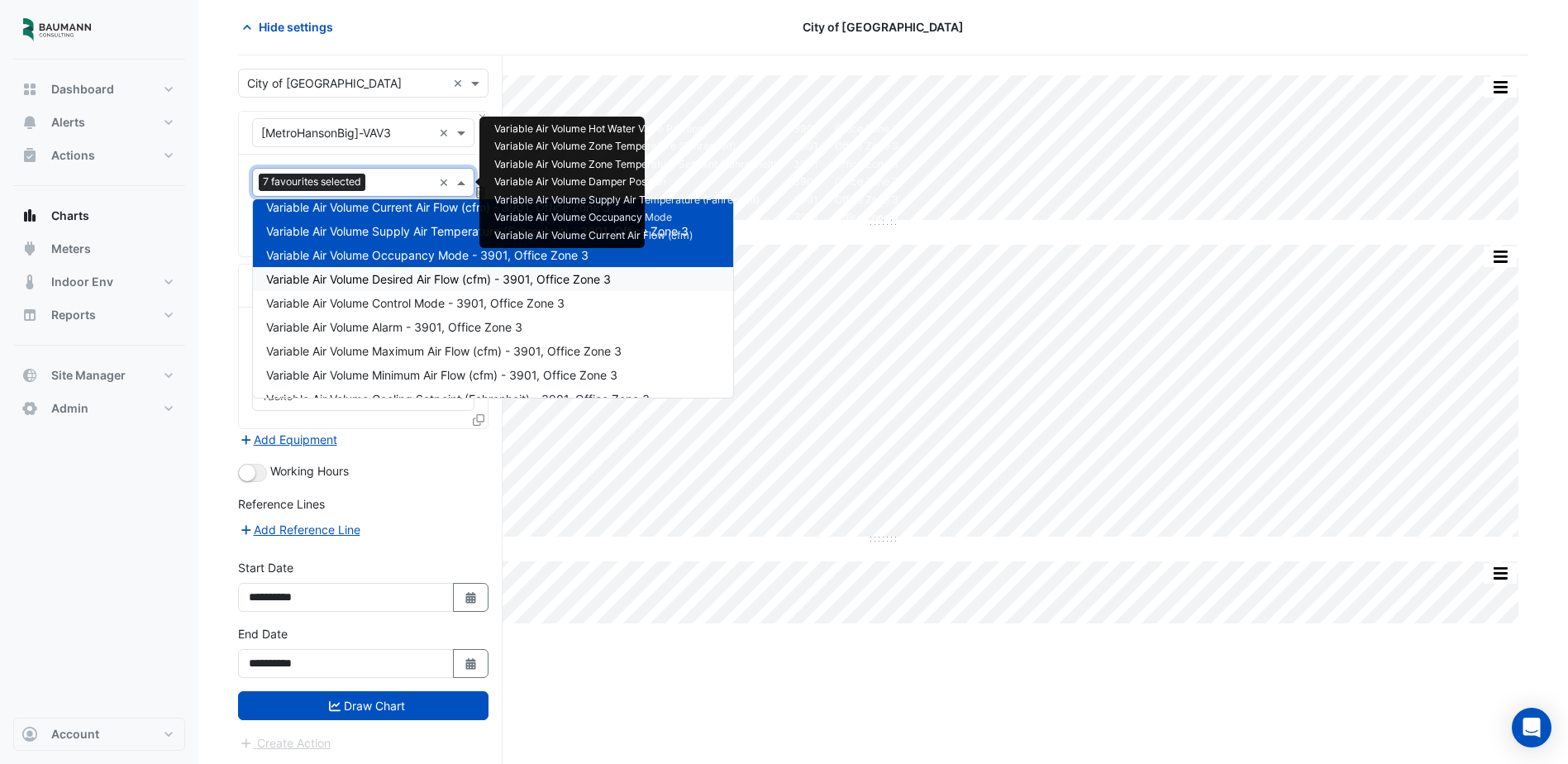
click at [433, 272] on span "Variable Air Volume Desired Air Flow (cfm) - 3901, Office Zone 3" at bounding box center [438, 279] width 345 height 14
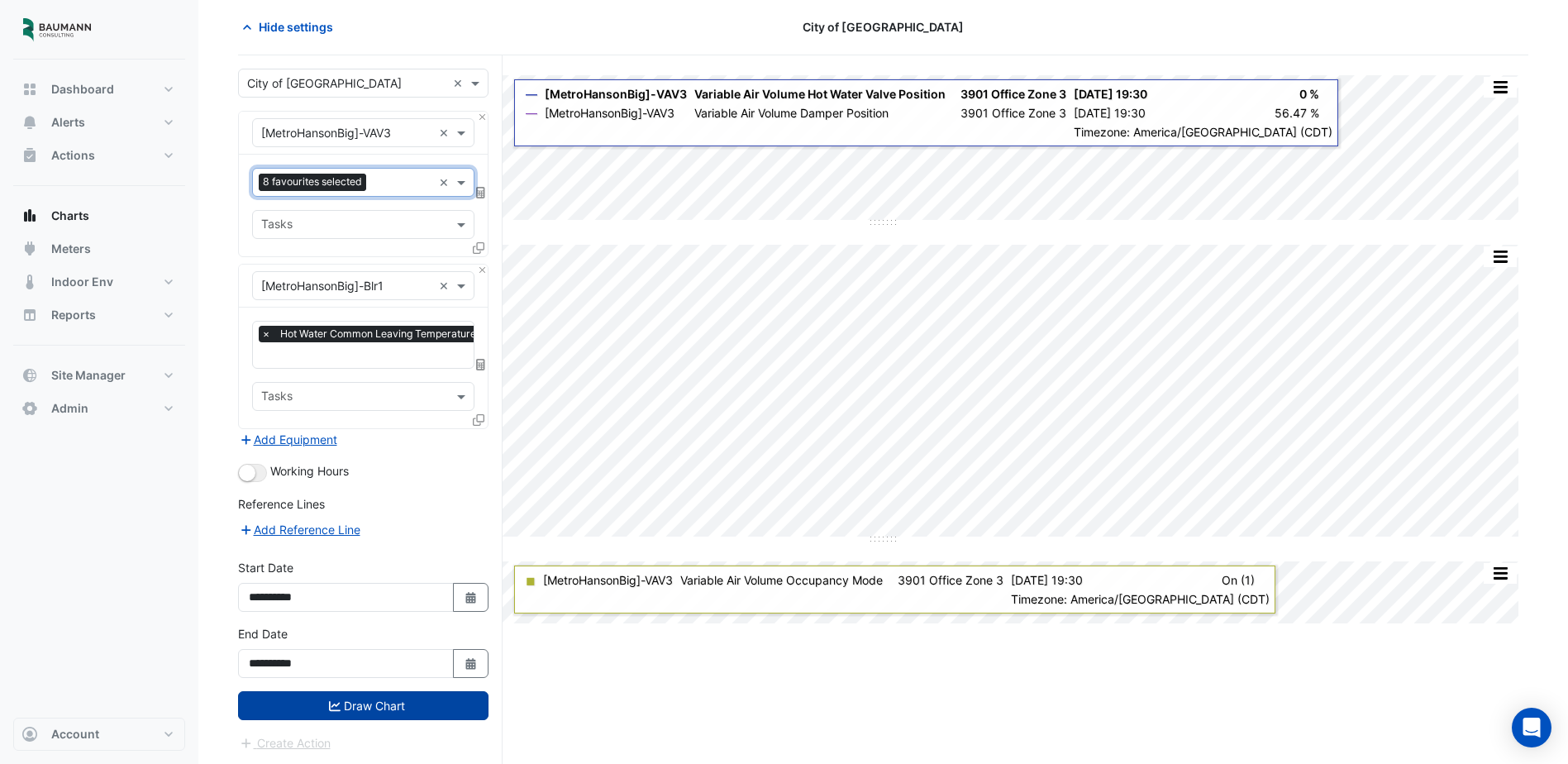
click at [438, 696] on button "Draw Chart" at bounding box center [363, 705] width 251 height 29
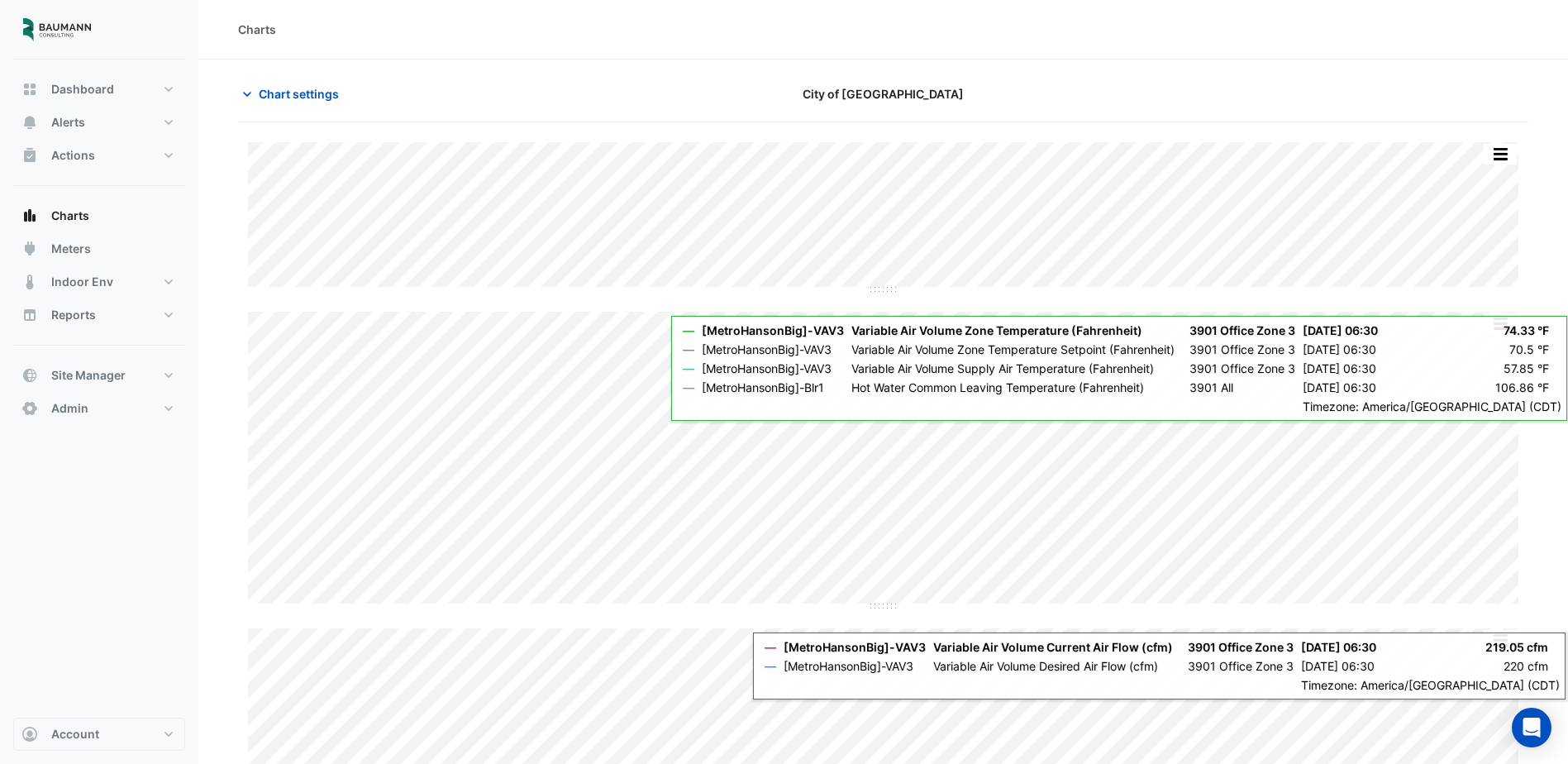
drag, startPoint x: 271, startPoint y: 90, endPoint x: 335, endPoint y: 119, distance: 70.3
click at [272, 89] on span "Chart settings" at bounding box center [298, 94] width 80 height 18
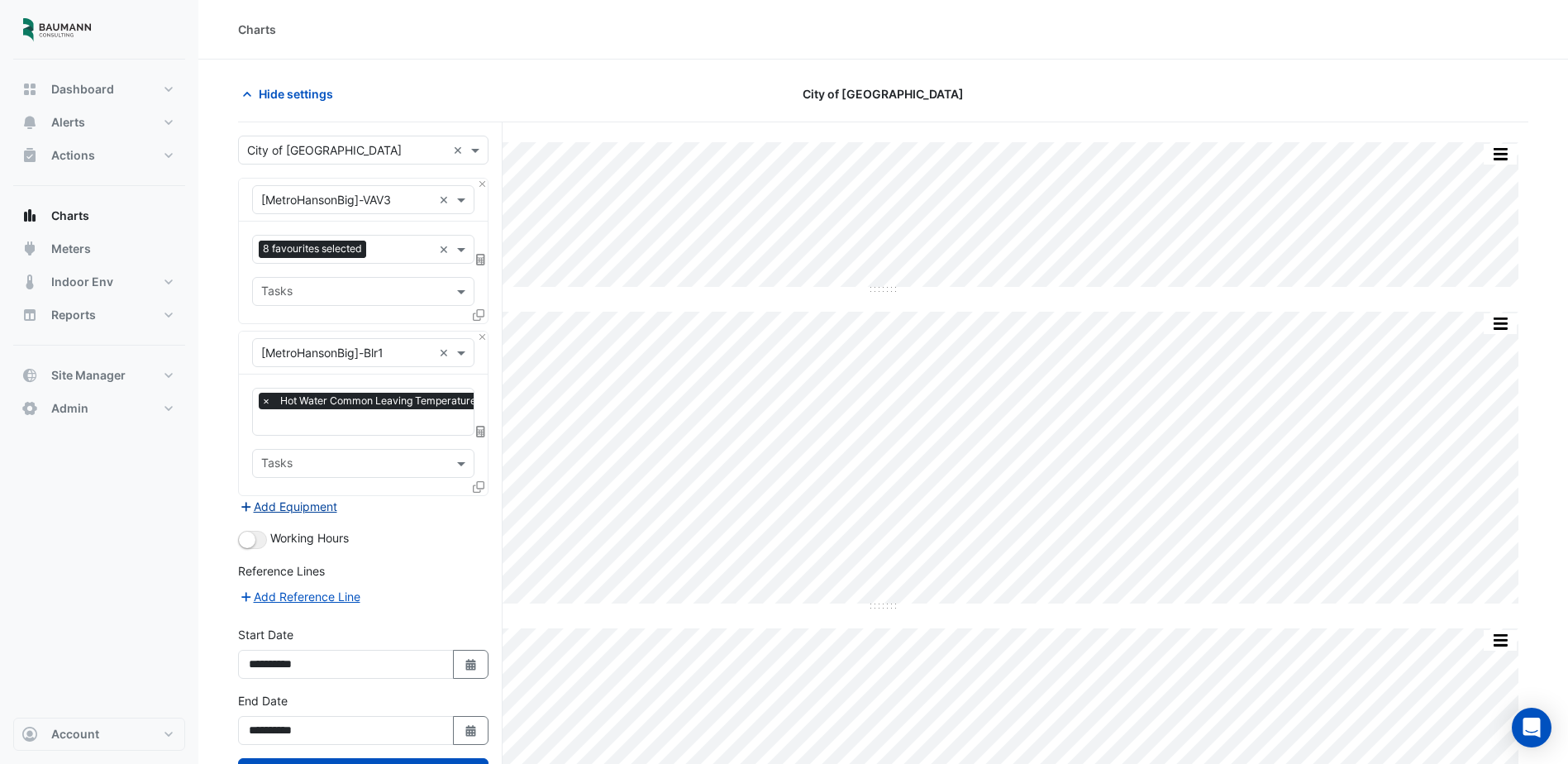
click at [304, 506] on button "Add Equipment" at bounding box center [288, 507] width 100 height 19
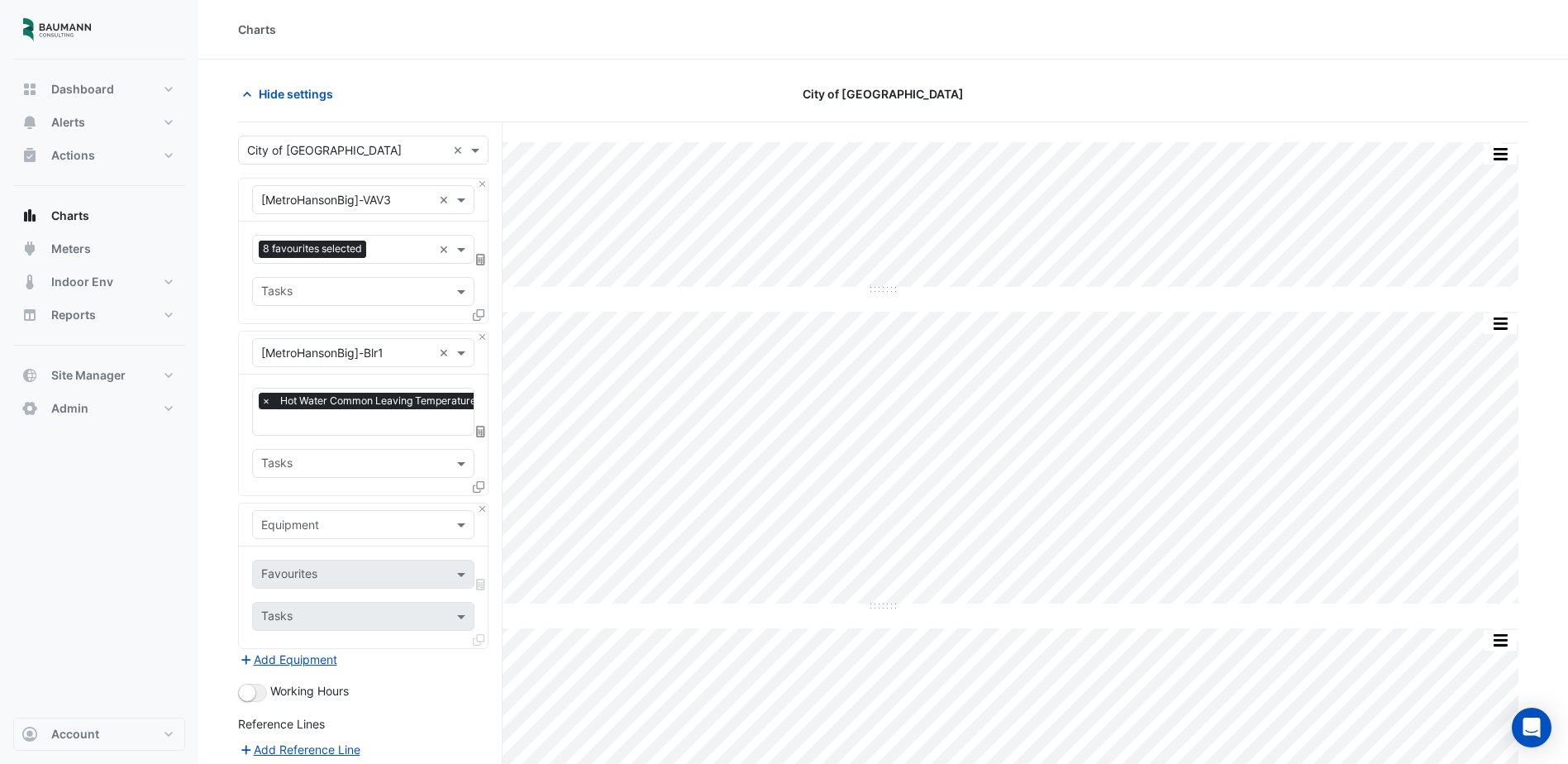
click at [368, 529] on input "text" at bounding box center [347, 525] width 171 height 18
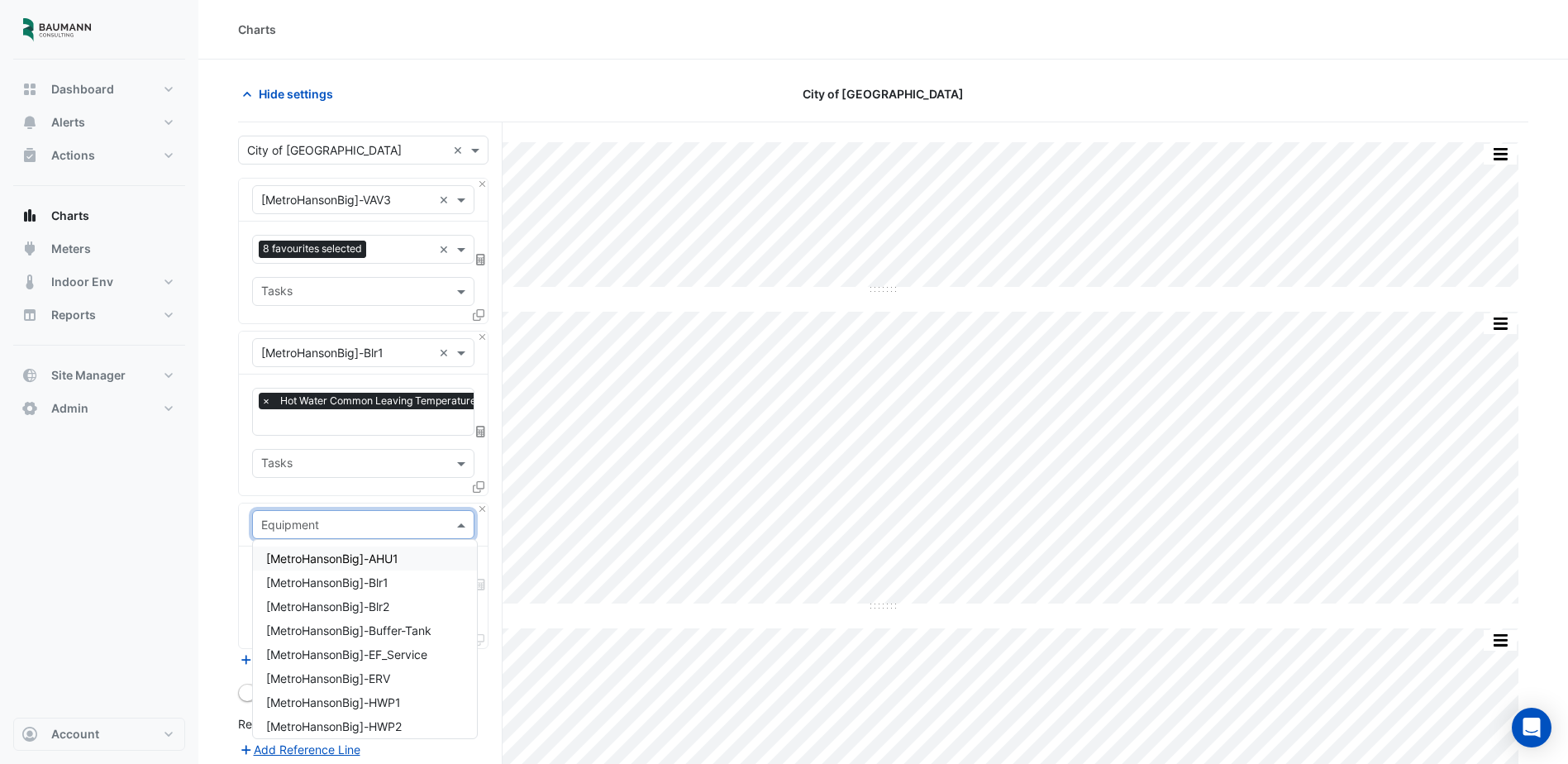
click at [414, 558] on div "[MetroHansonBig]-AHU1" at bounding box center [364, 559] width 224 height 24
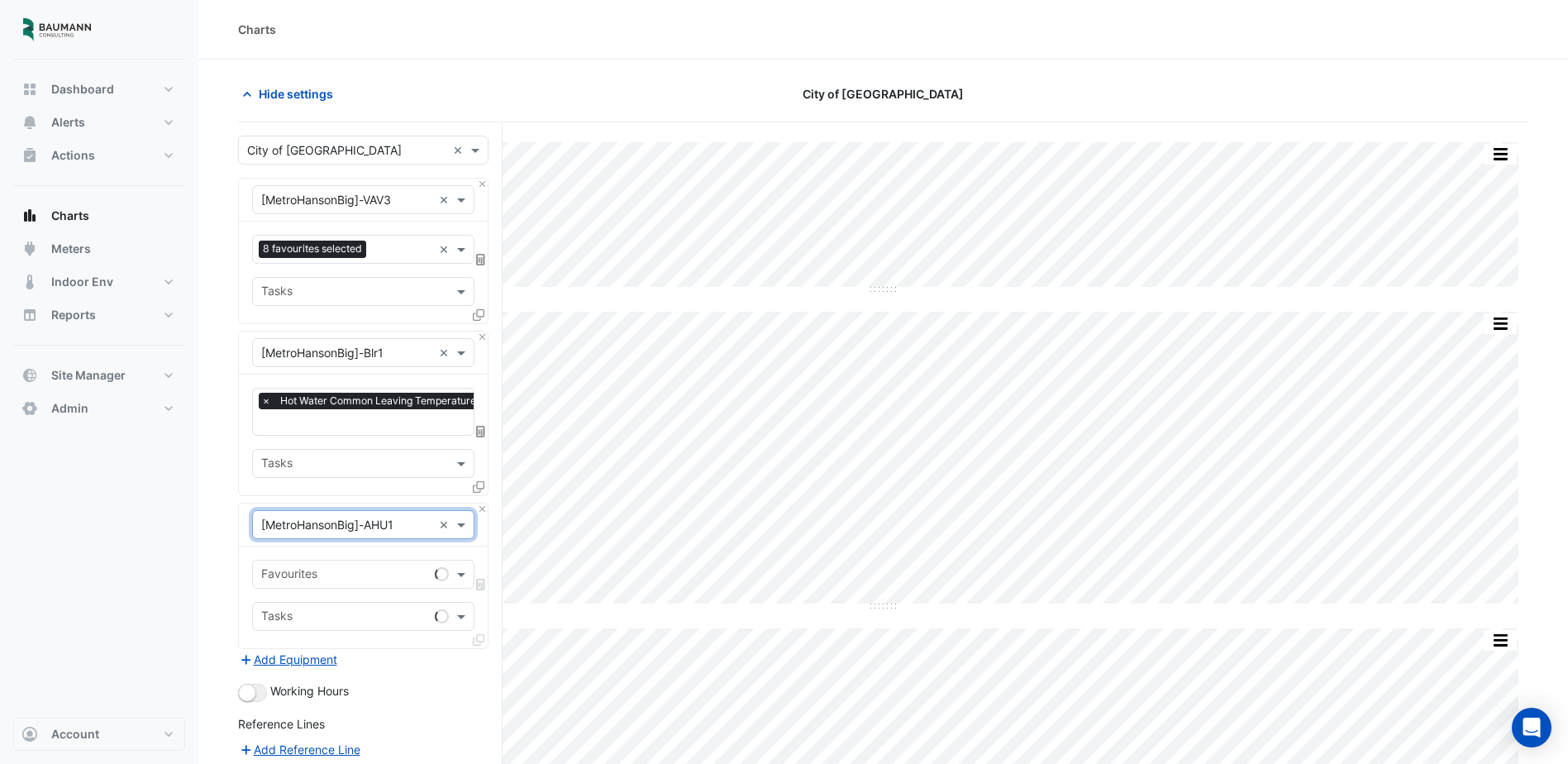
click at [403, 567] on input "text" at bounding box center [345, 575] width 167 height 18
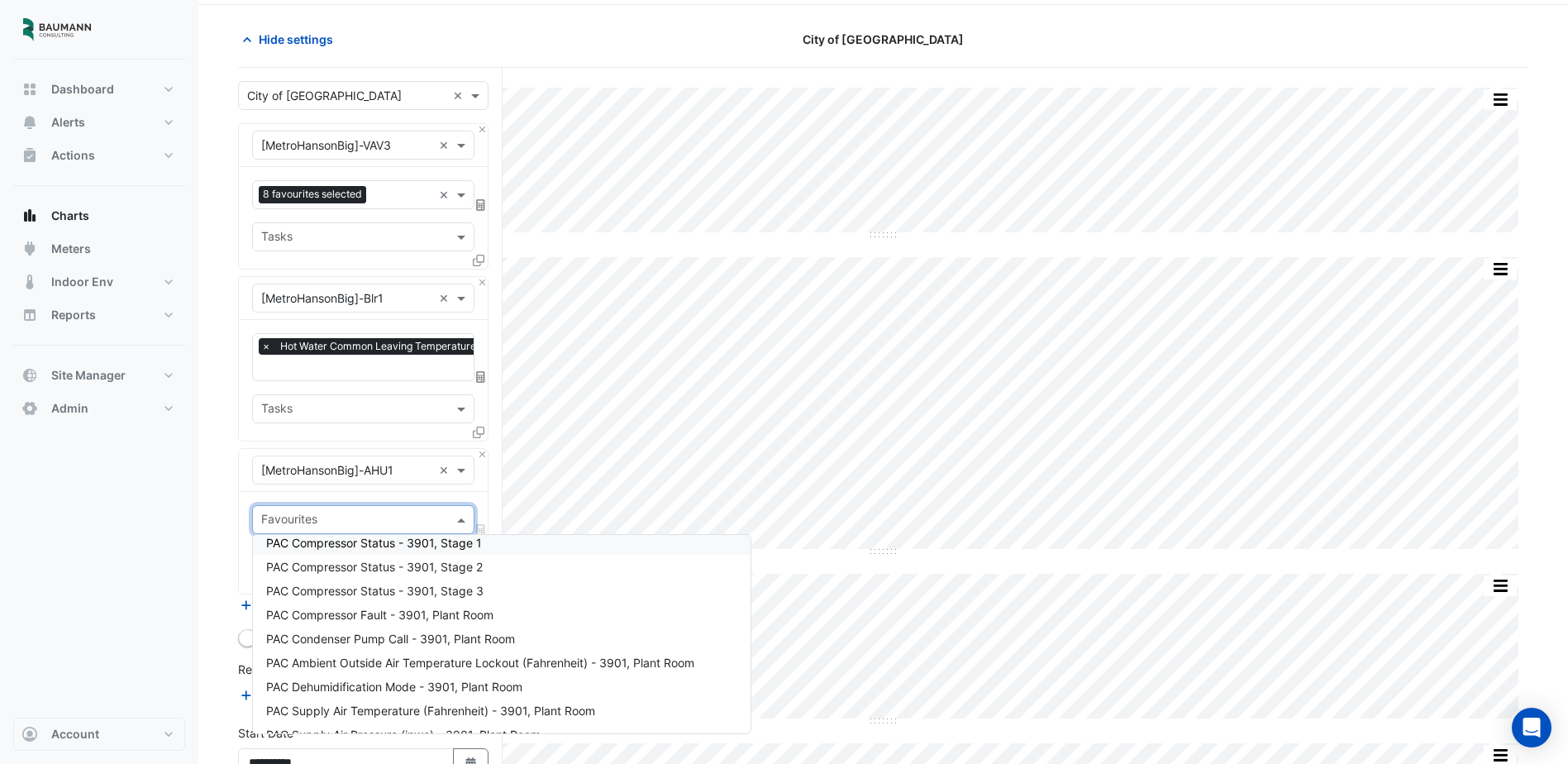
scroll to position [83, 0]
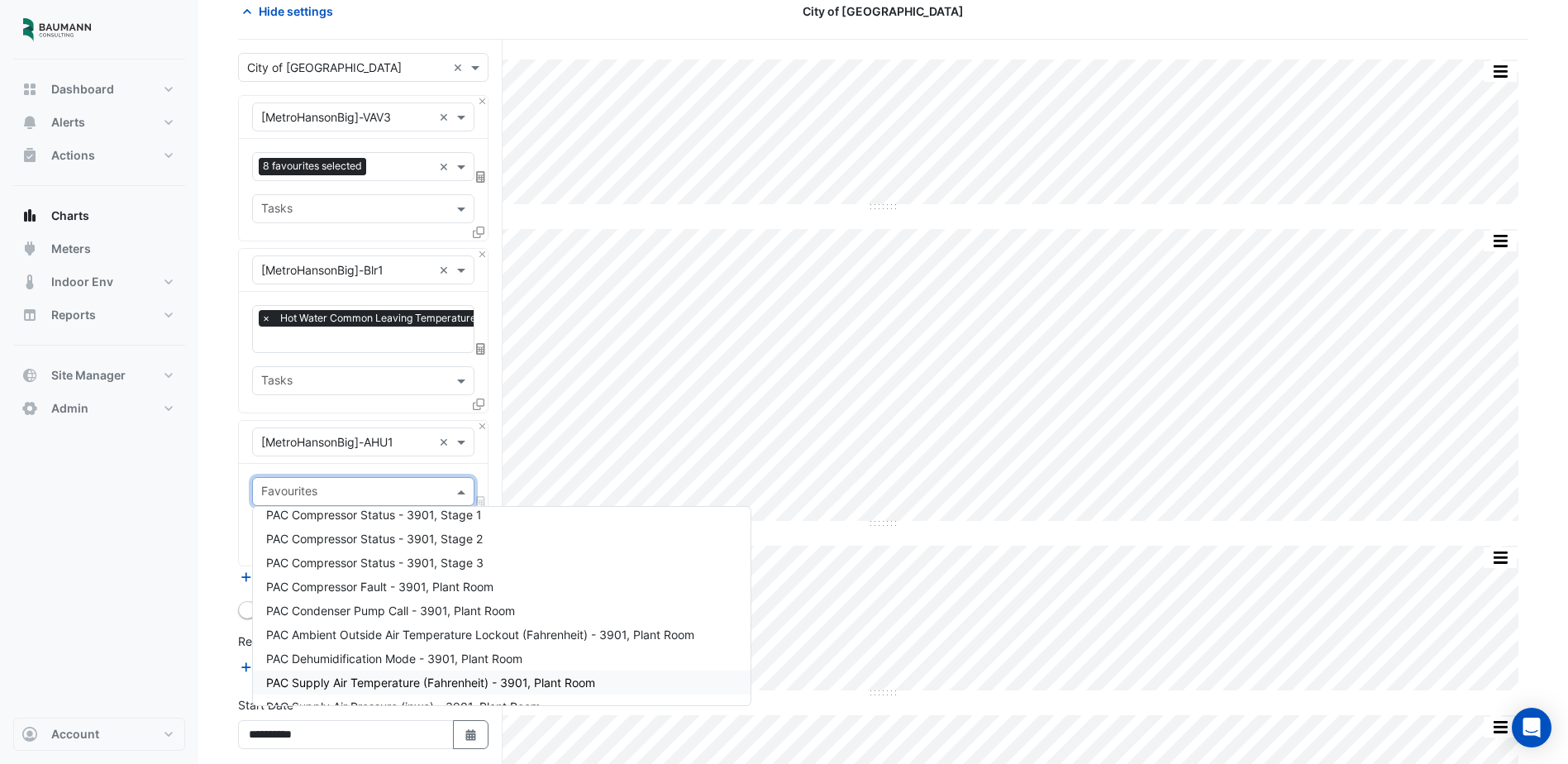
click at [416, 678] on span "PAC Supply Air Temperature (Fahrenheit) - 3901, Plant Room" at bounding box center [430, 682] width 329 height 14
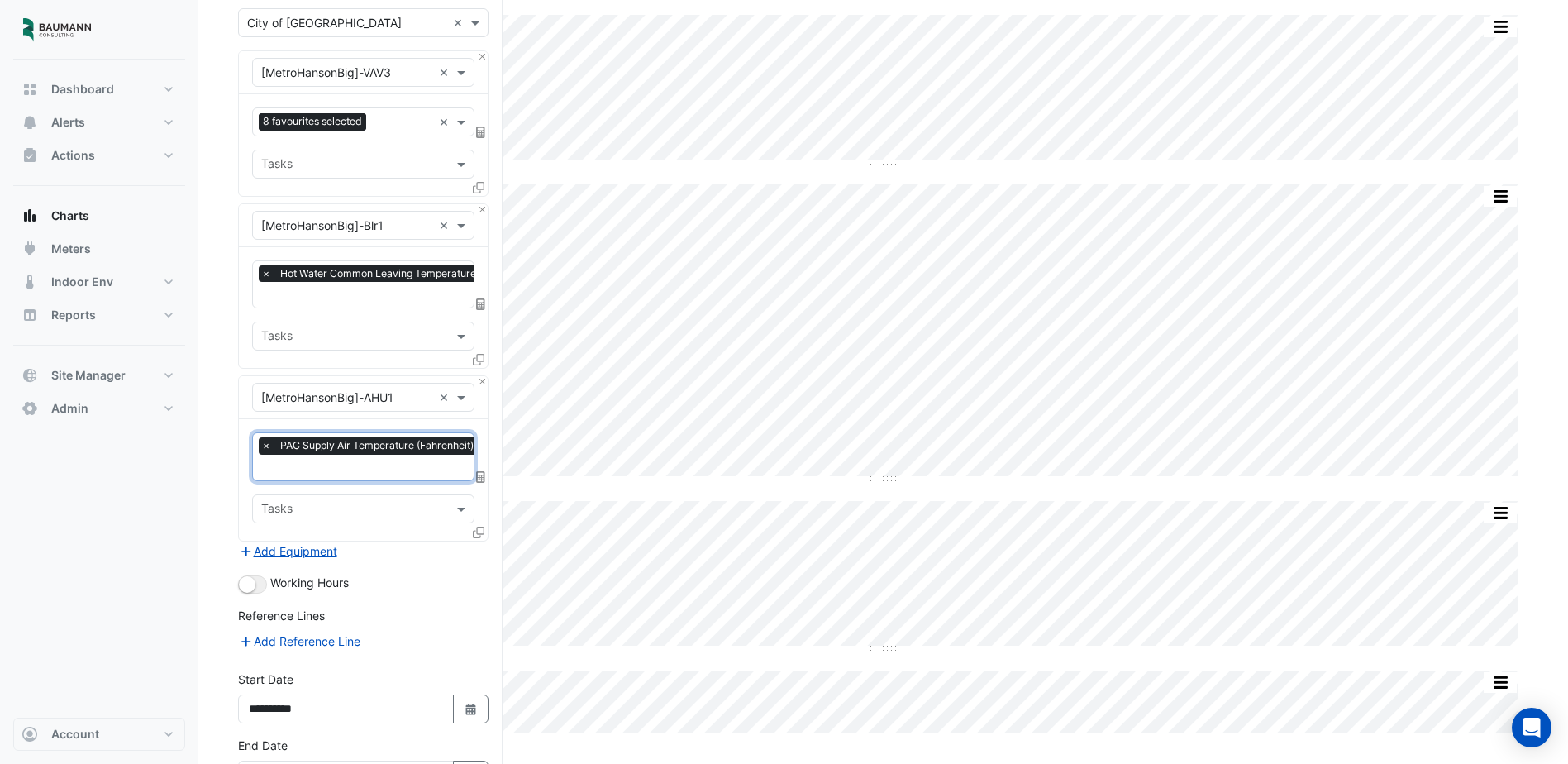
scroll to position [238, 0]
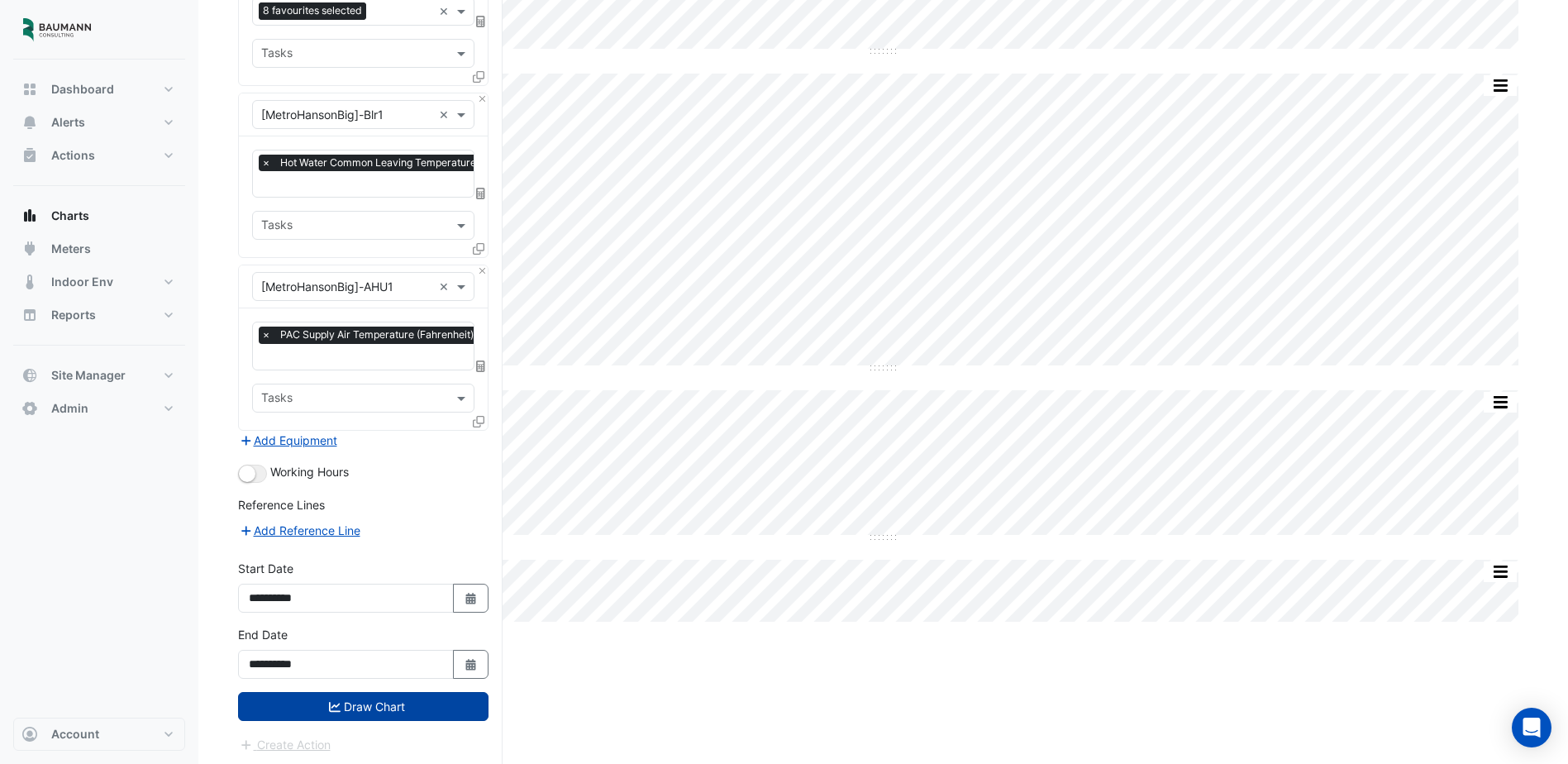
click at [390, 706] on button "Draw Chart" at bounding box center [363, 706] width 251 height 29
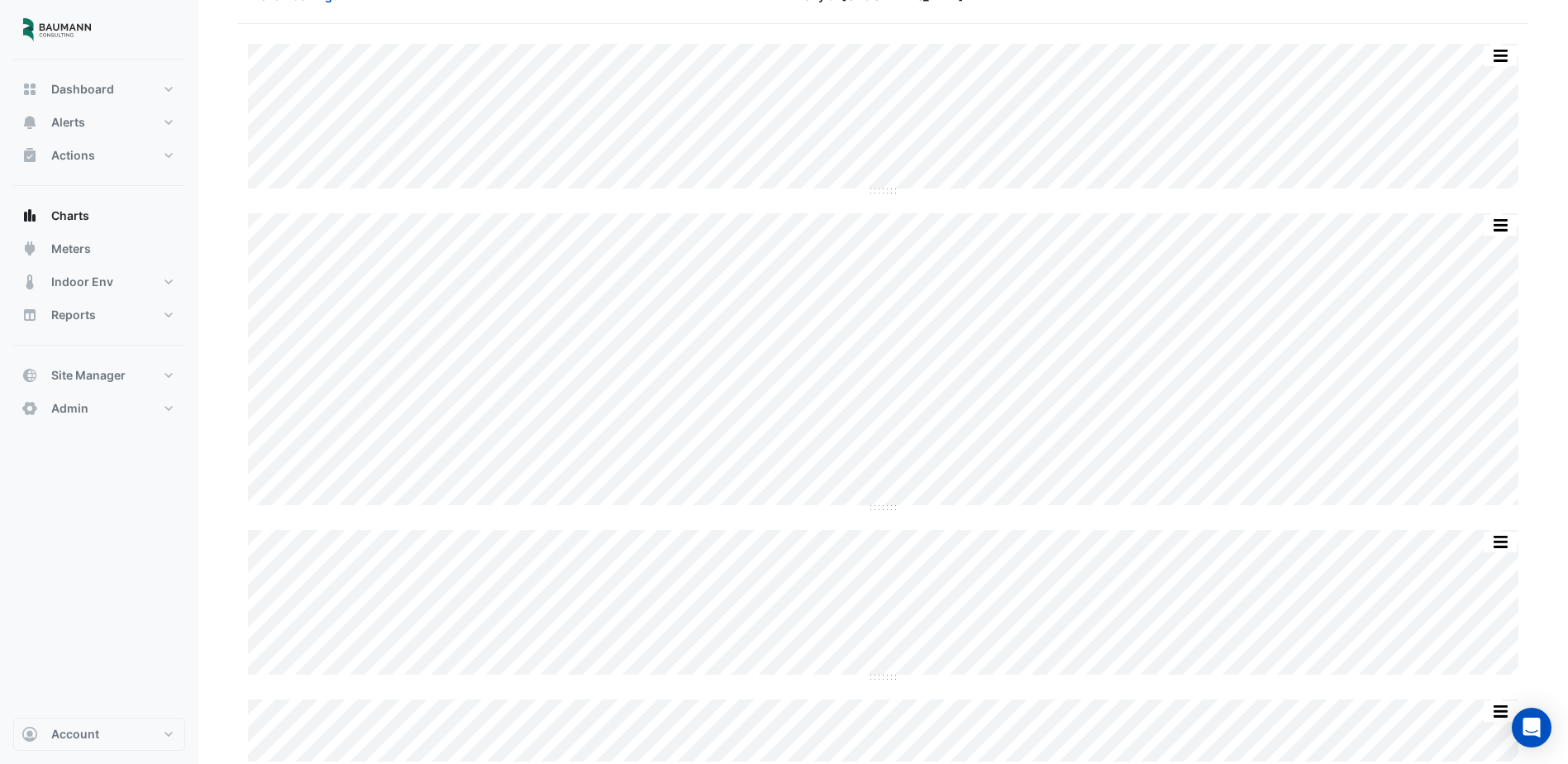
scroll to position [99, 0]
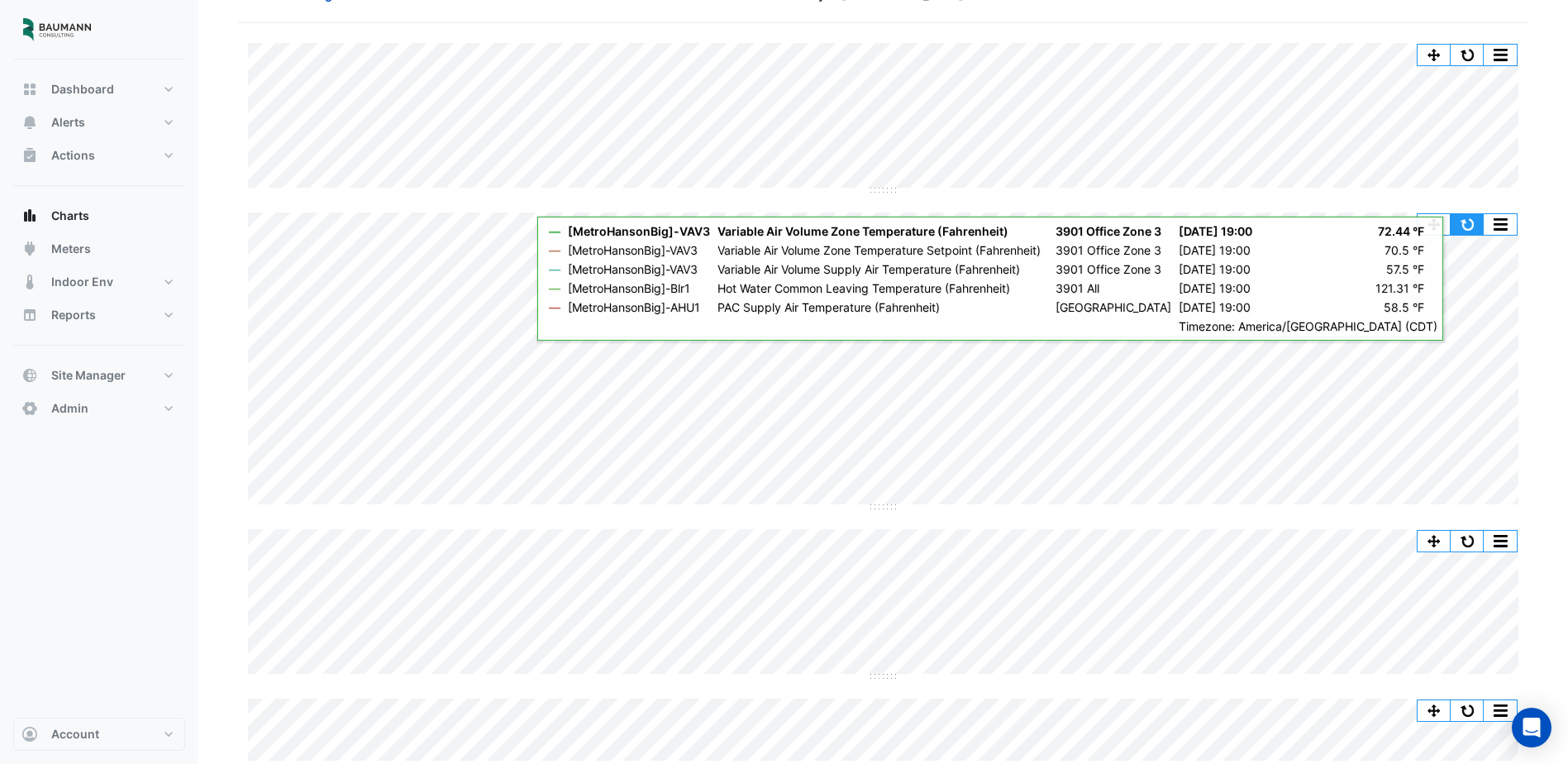
click at [1470, 222] on button "button" at bounding box center [1468, 224] width 33 height 20
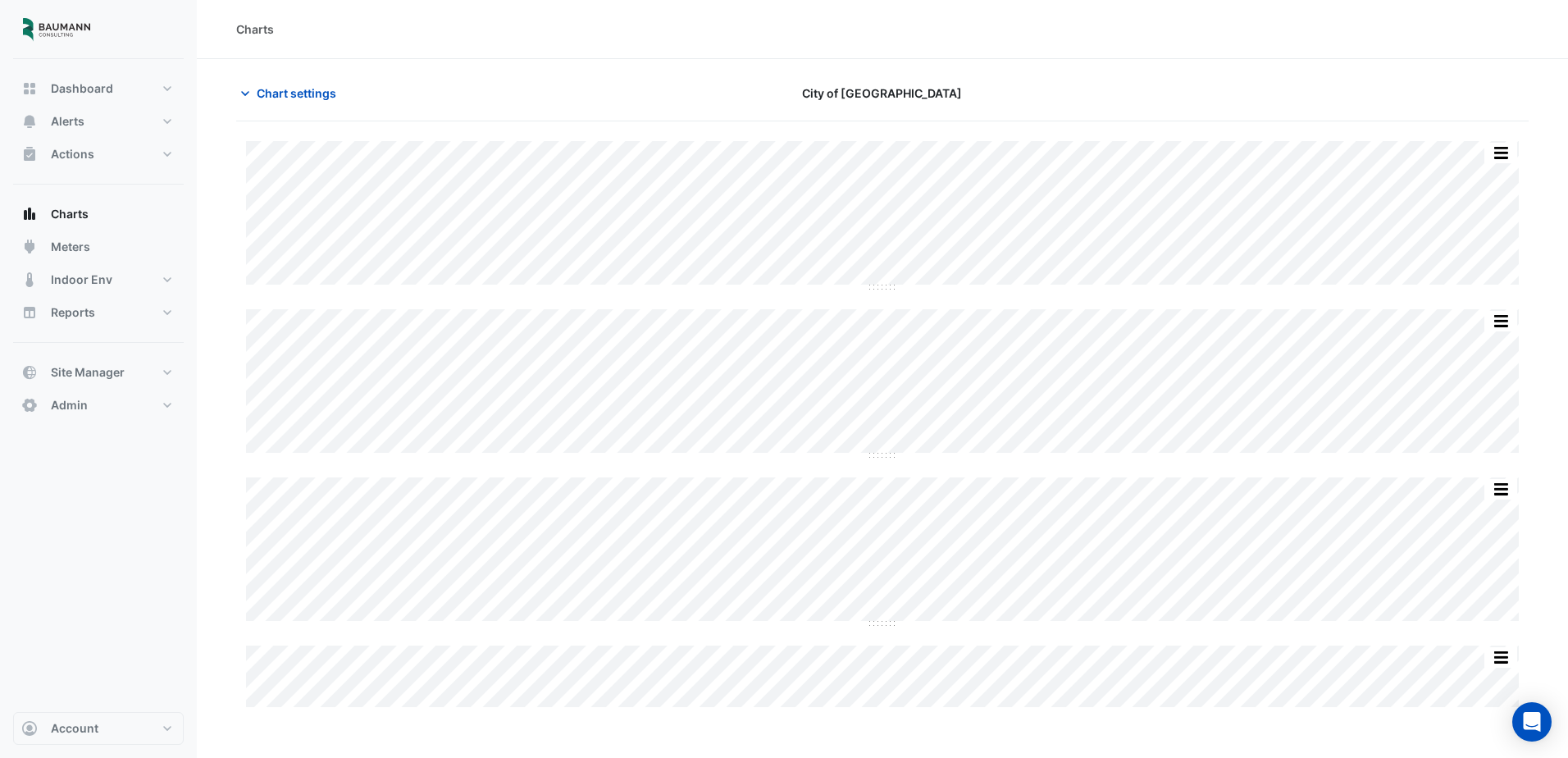
type input "**********"
click at [330, 89] on span "Chart settings" at bounding box center [296, 93] width 79 height 18
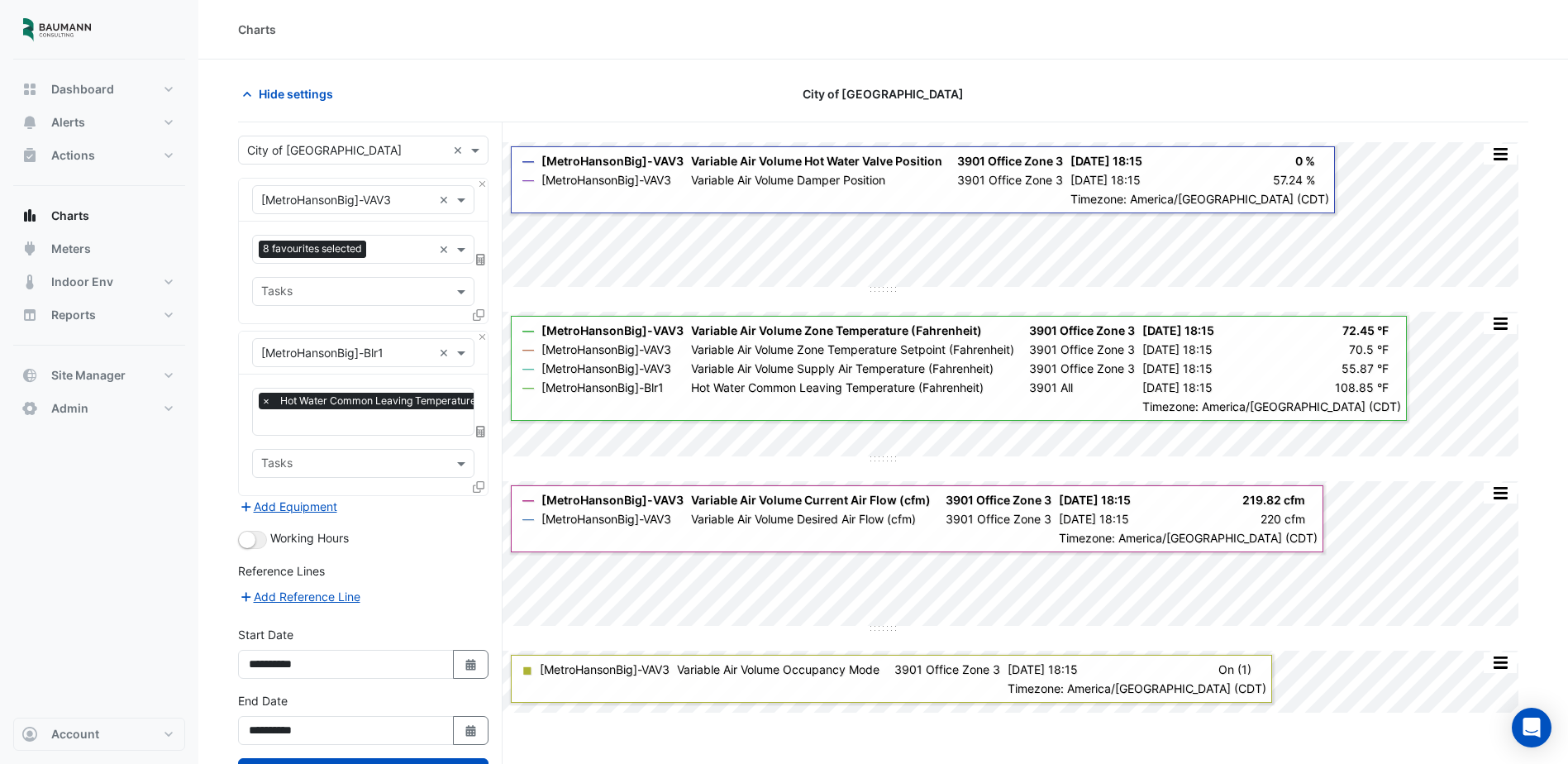
click at [481, 315] on icon at bounding box center [479, 315] width 11 height 11
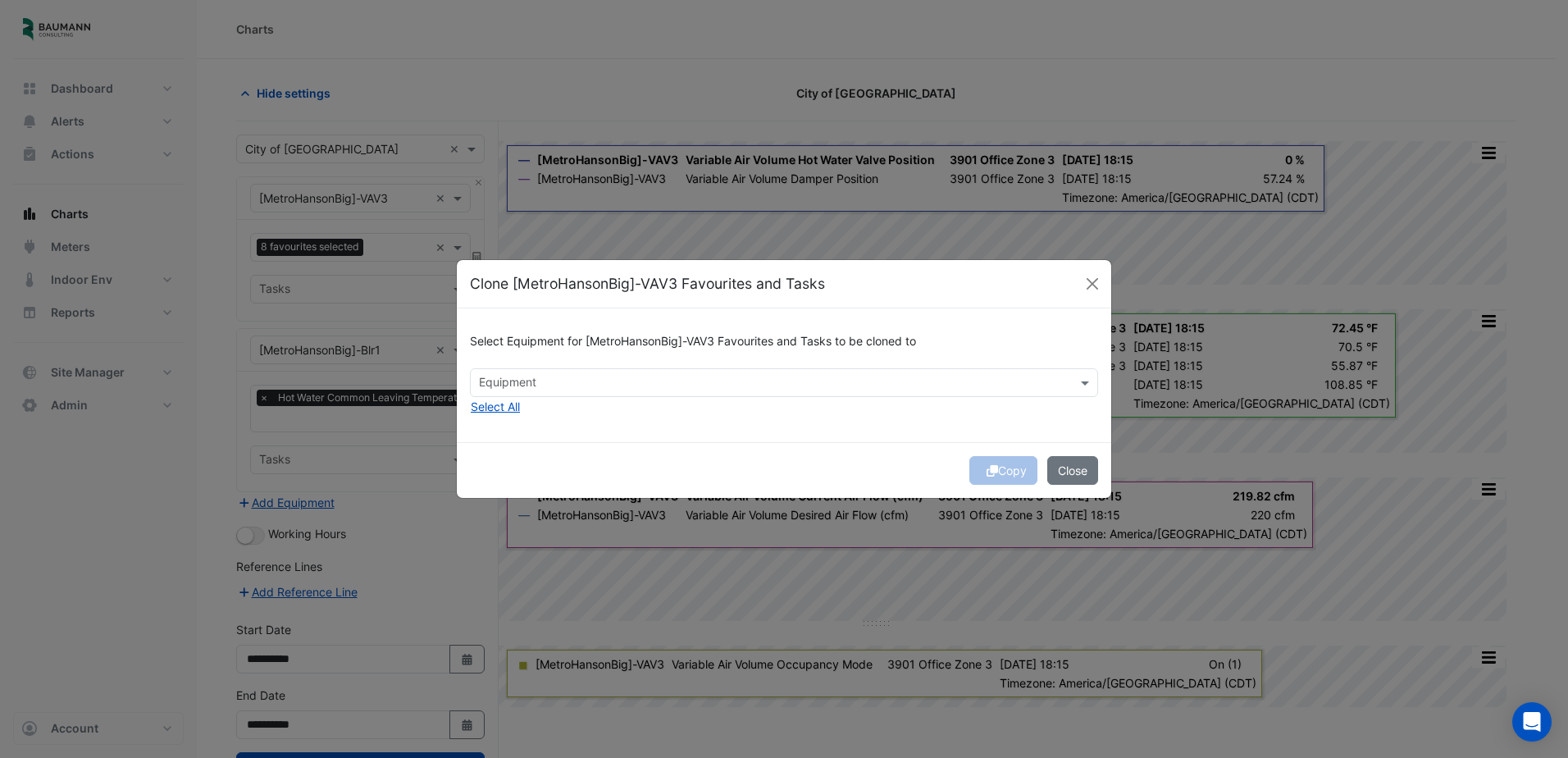
click at [690, 386] on input "text" at bounding box center [773, 384] width 591 height 18
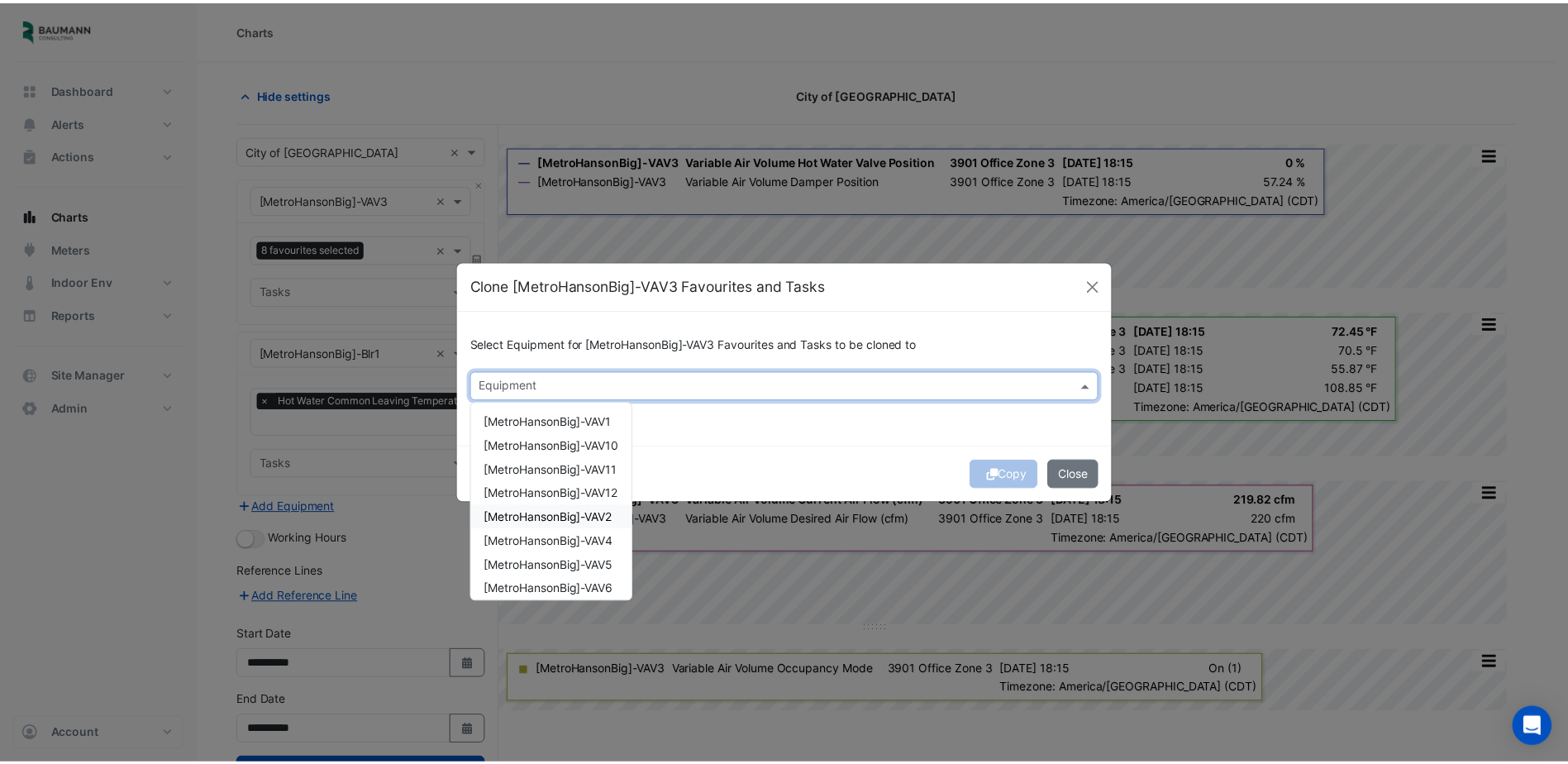
scroll to position [79, 0]
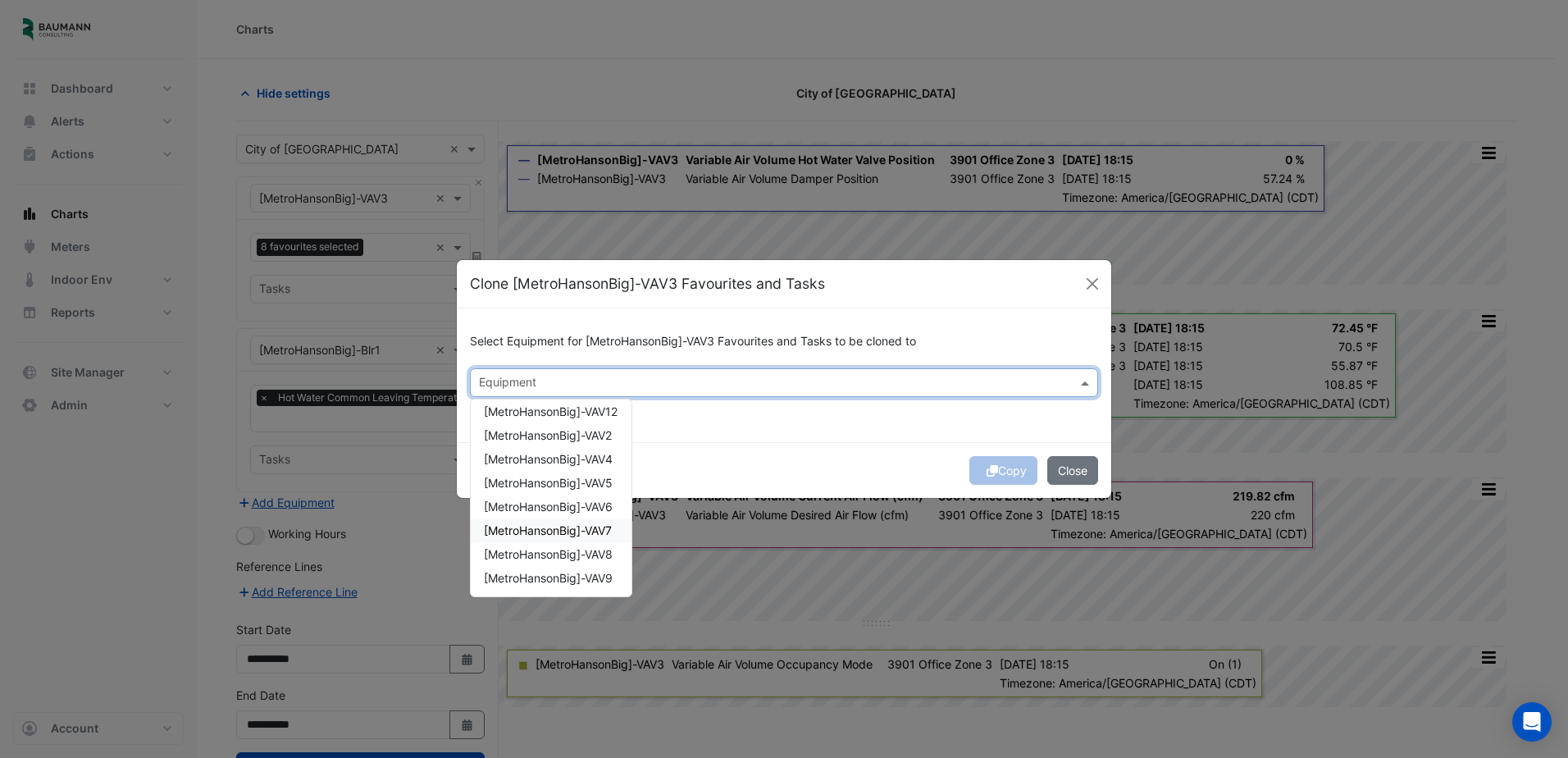
click at [595, 528] on span "[MetroHansonBig]-VAV7" at bounding box center [548, 530] width 128 height 14
click at [955, 438] on div "Select Equipment for [MetroHansonBig]-VAV3 Favourites and Tasks to be cloned to…" at bounding box center [784, 374] width 654 height 134
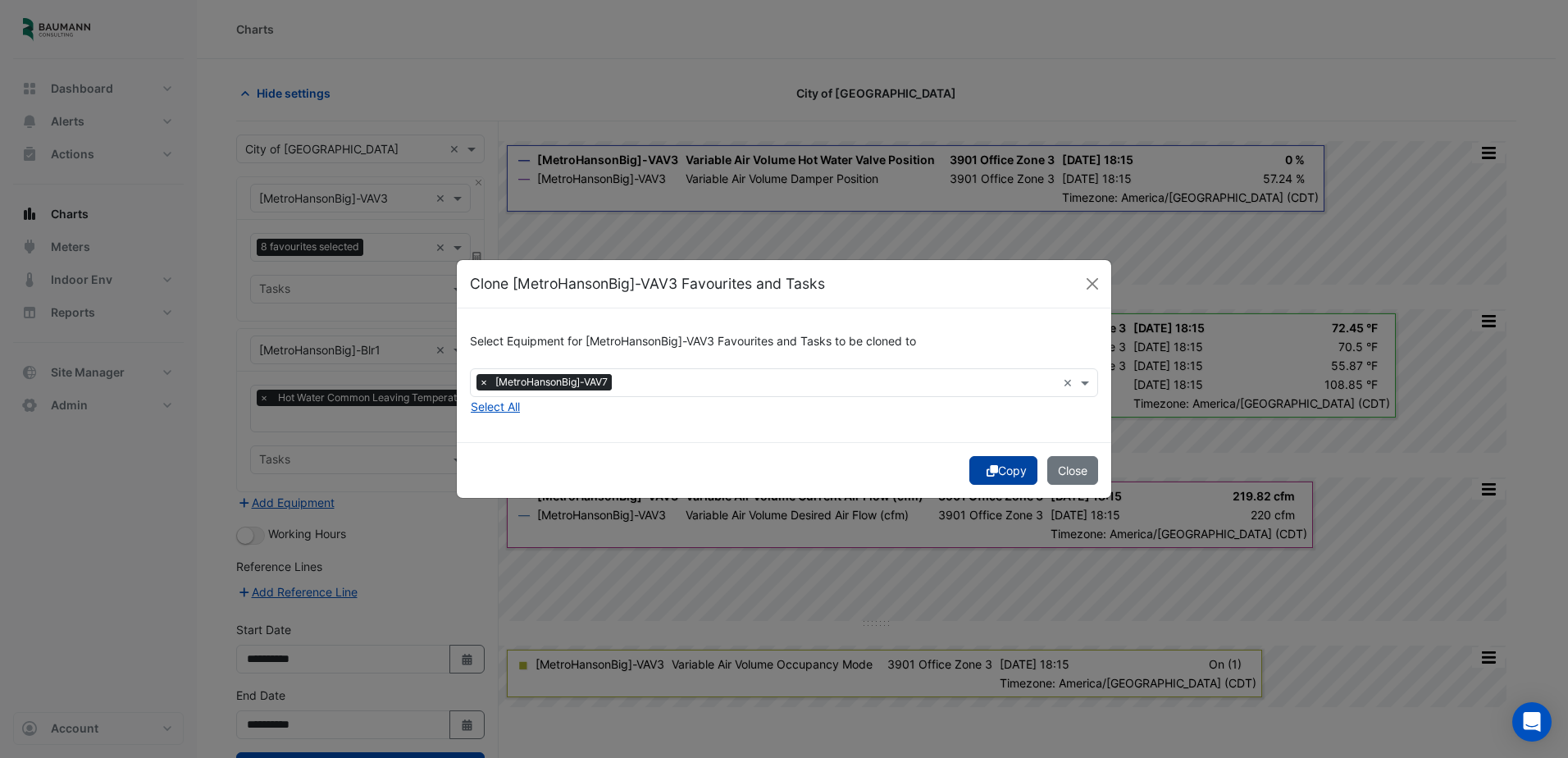
click at [998, 471] on button "Copy" at bounding box center [1003, 470] width 68 height 29
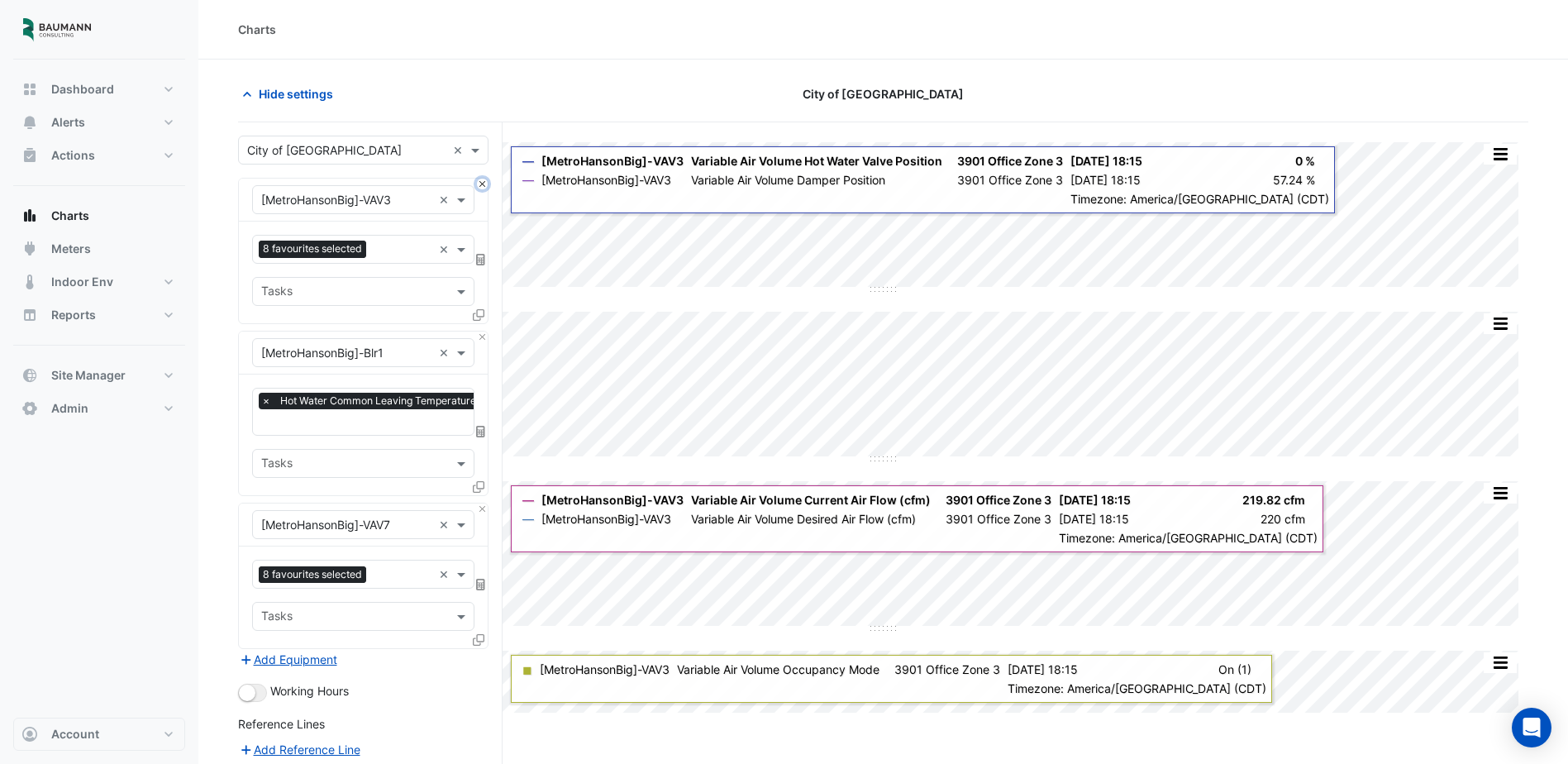
click at [482, 184] on button "Close" at bounding box center [482, 184] width 11 height 11
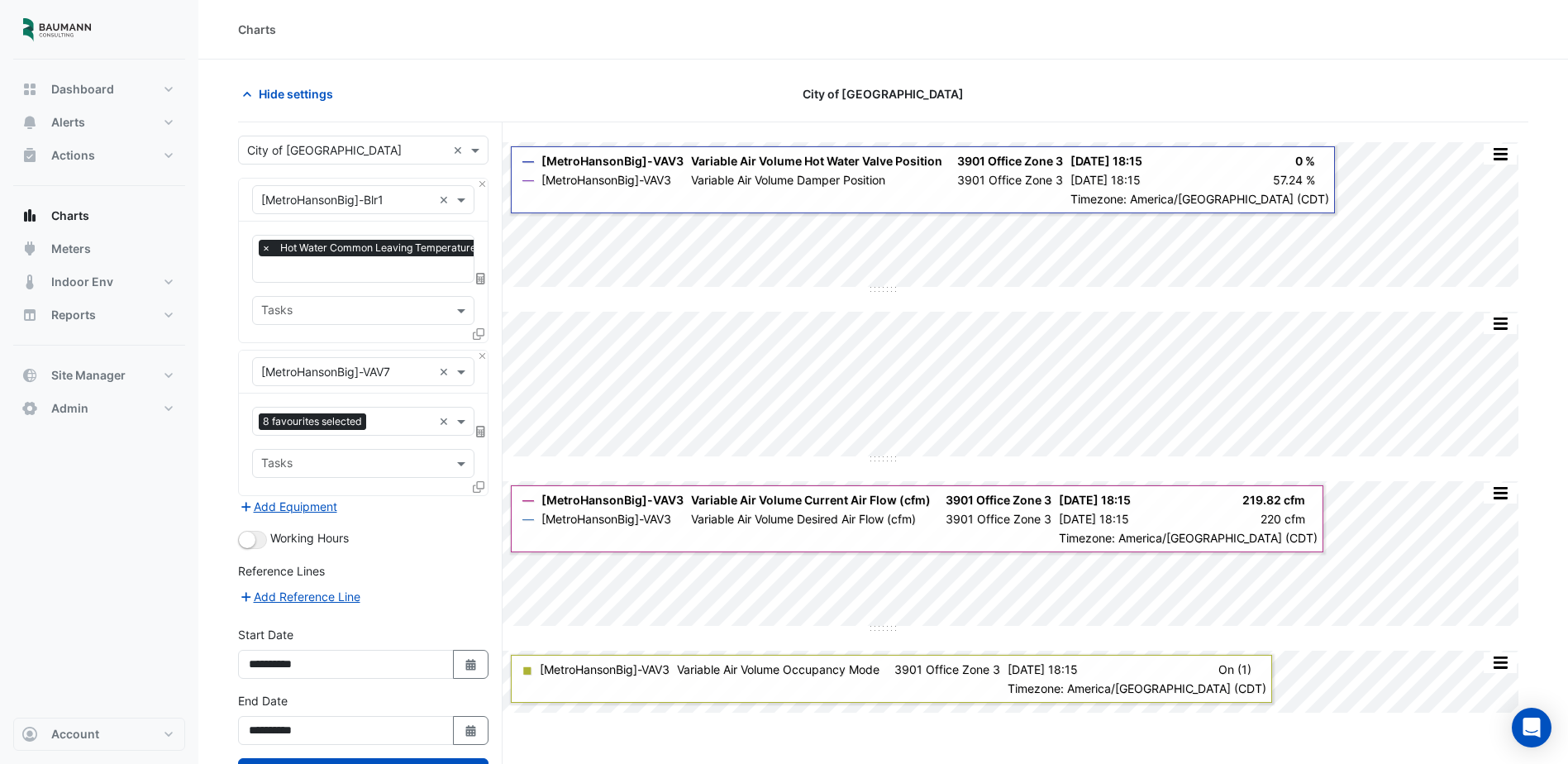
scroll to position [67, 0]
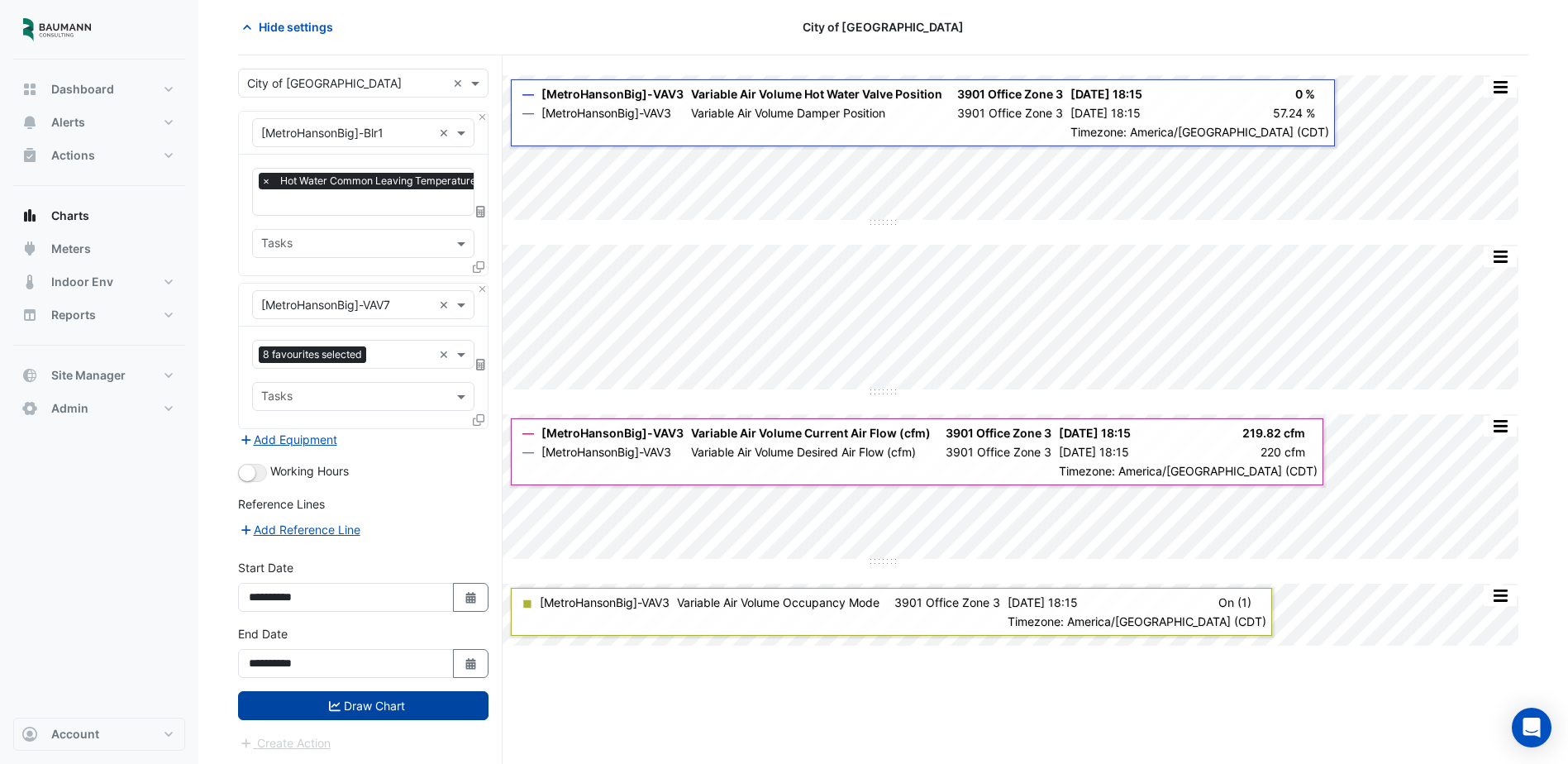
click at [387, 704] on button "Draw Chart" at bounding box center [363, 705] width 251 height 29
